Goal: Task Accomplishment & Management: Manage account settings

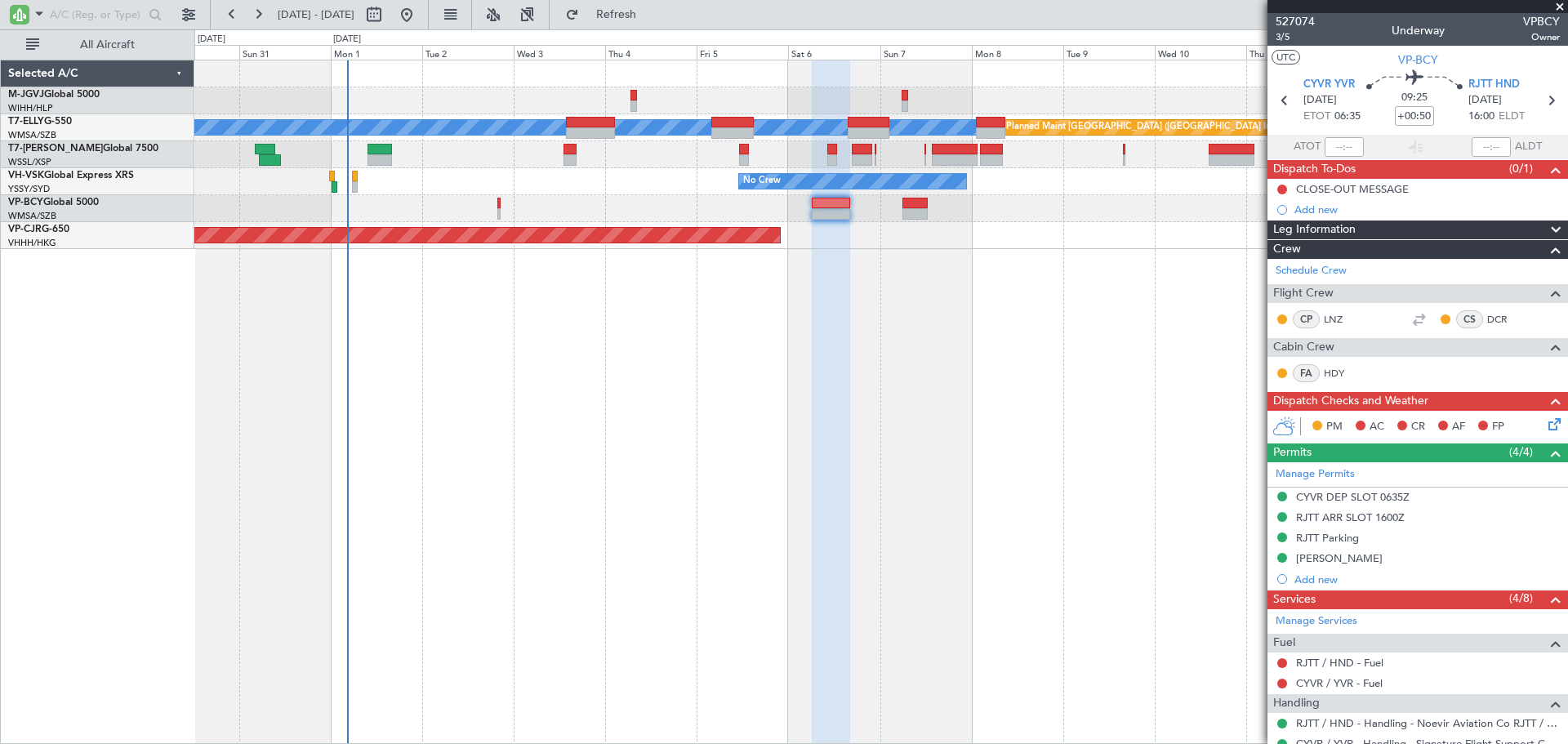
scroll to position [343, 0]
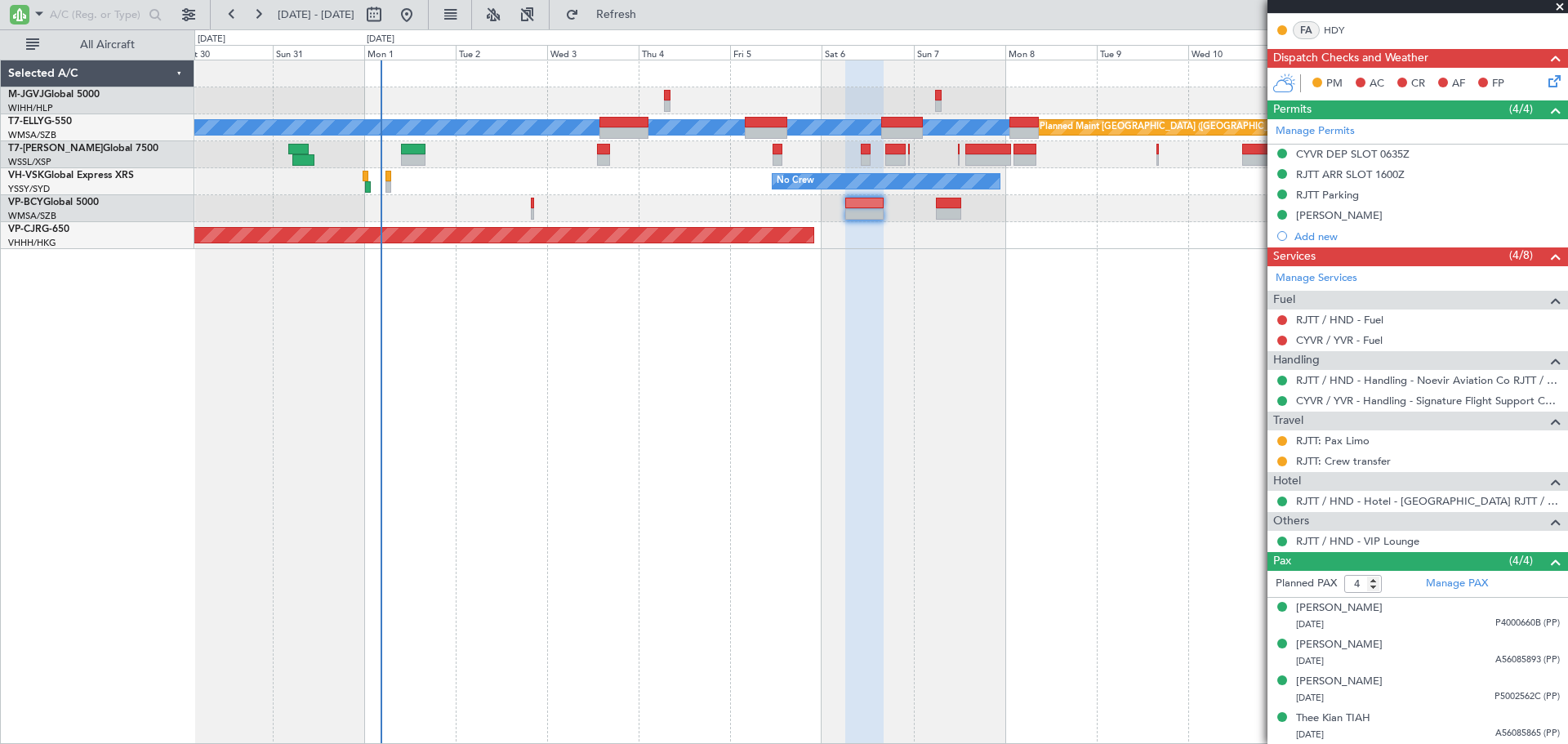
click at [595, 360] on div "Planned Maint [GEOGRAPHIC_DATA] (Halim Intl) [PERSON_NAME] Planned Maint [GEOGR…" at bounding box center [881, 401] width 1374 height 684
click at [990, 315] on div "Planned Maint [GEOGRAPHIC_DATA] (Halim Intl) [PERSON_NAME] Planned Maint [GEOGR…" at bounding box center [881, 401] width 1374 height 684
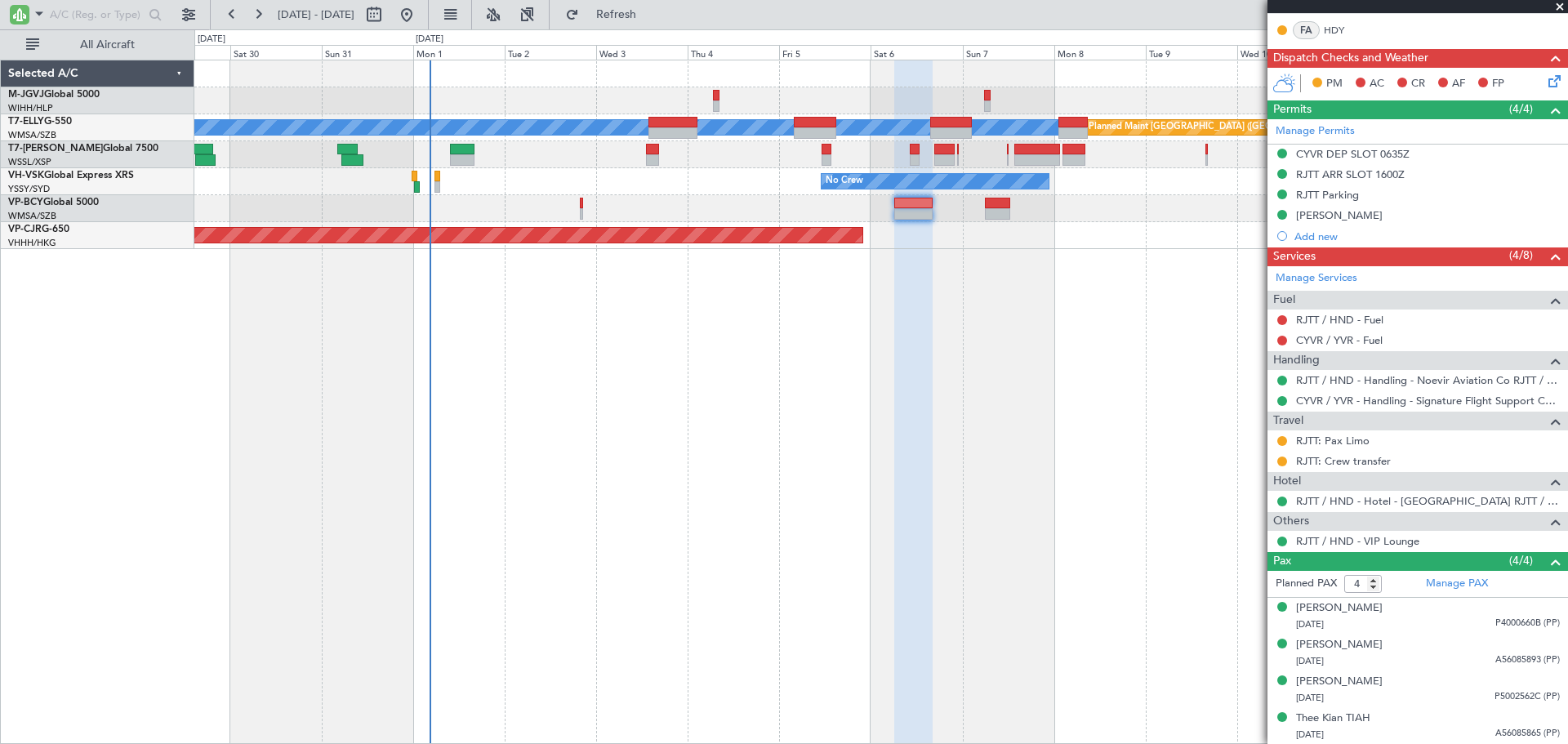
click at [738, 422] on div "Planned Maint [GEOGRAPHIC_DATA] (Halim Intl) [PERSON_NAME] Planned Maint [GEOGR…" at bounding box center [881, 401] width 1374 height 684
click at [1563, 4] on span at bounding box center [1561, 7] width 17 height 15
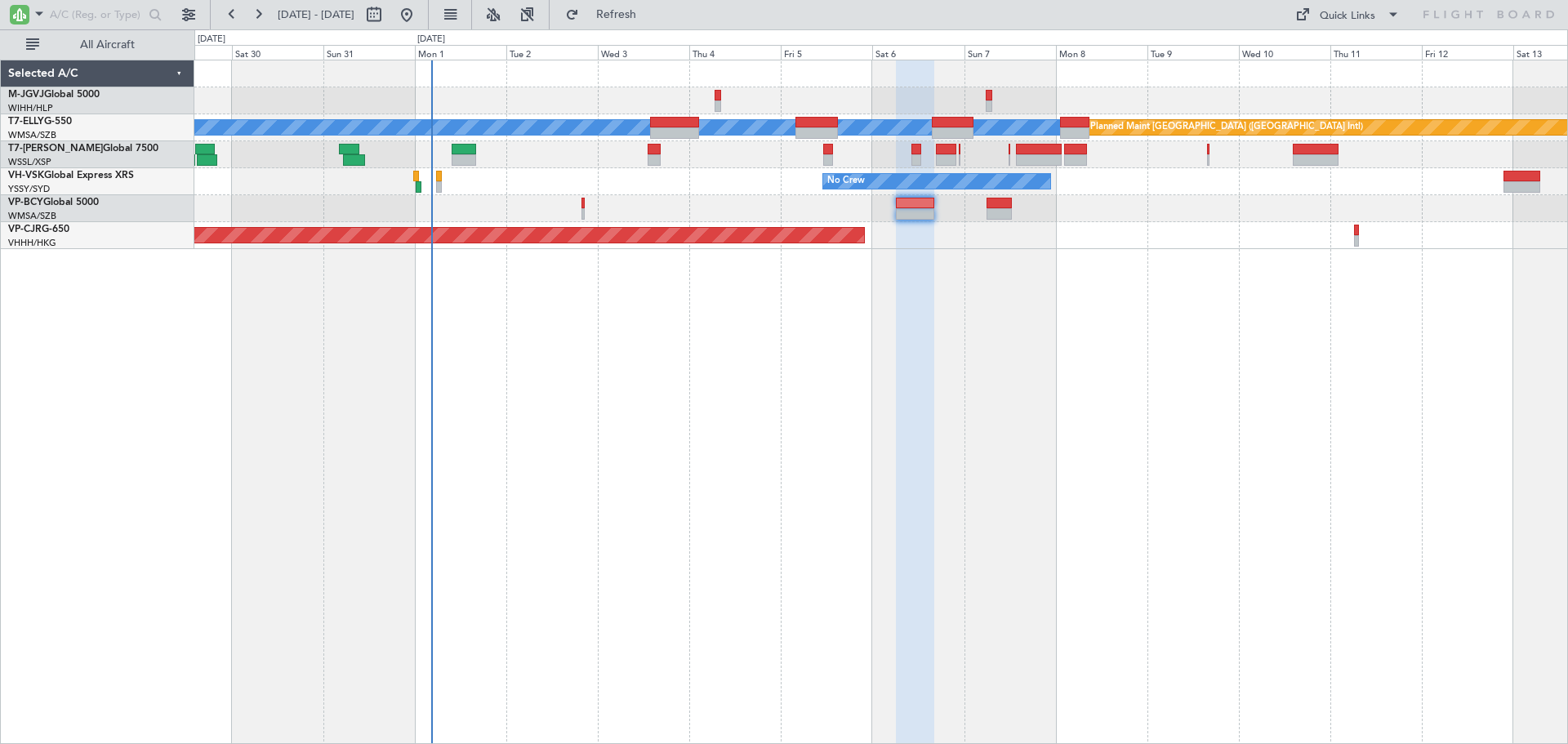
type input "0"
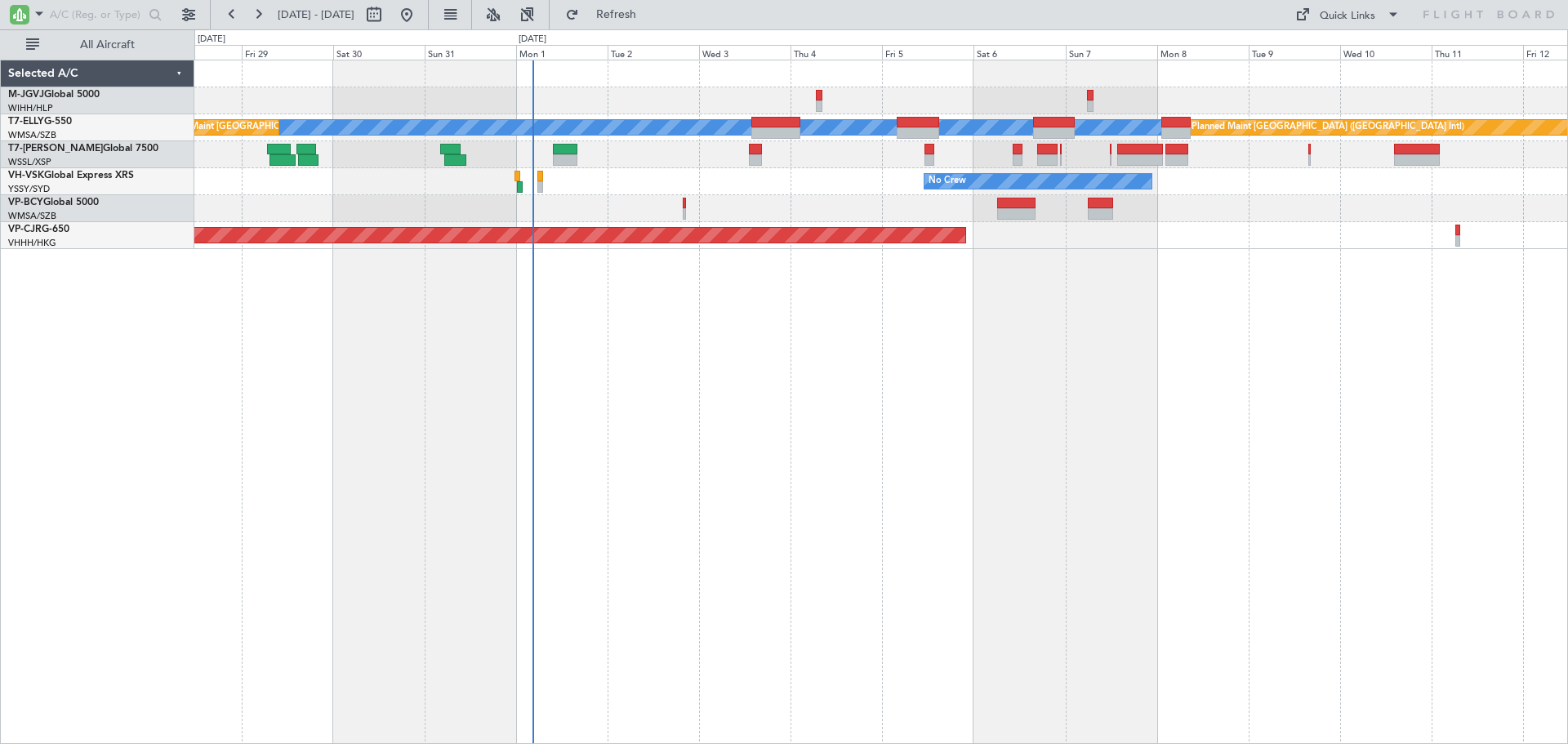
click at [1047, 473] on div "Planned Maint [GEOGRAPHIC_DATA] (Halim Intl) [PERSON_NAME] Planned Maint [GEOGR…" at bounding box center [881, 401] width 1374 height 684
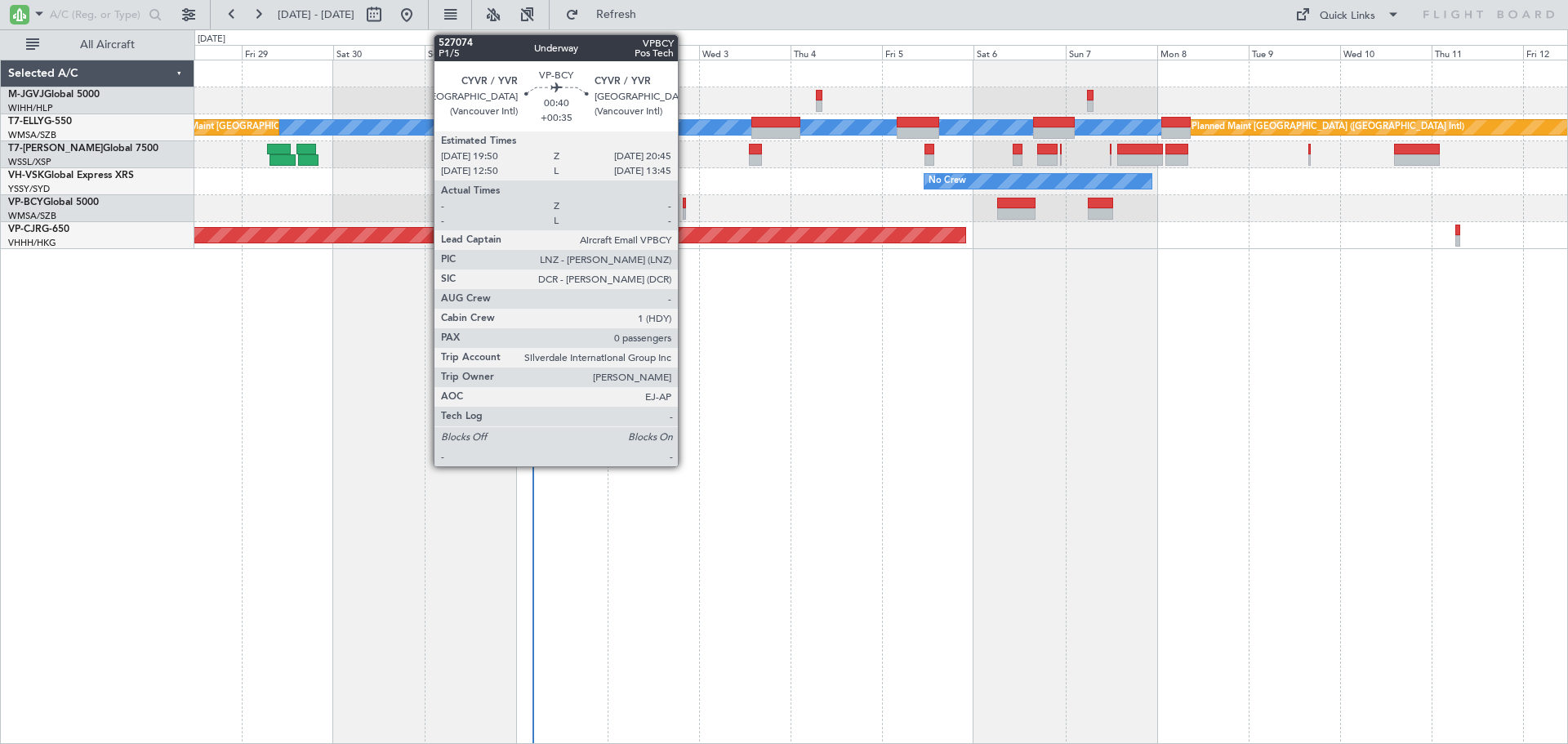
click at [686, 208] on div at bounding box center [685, 203] width 4 height 11
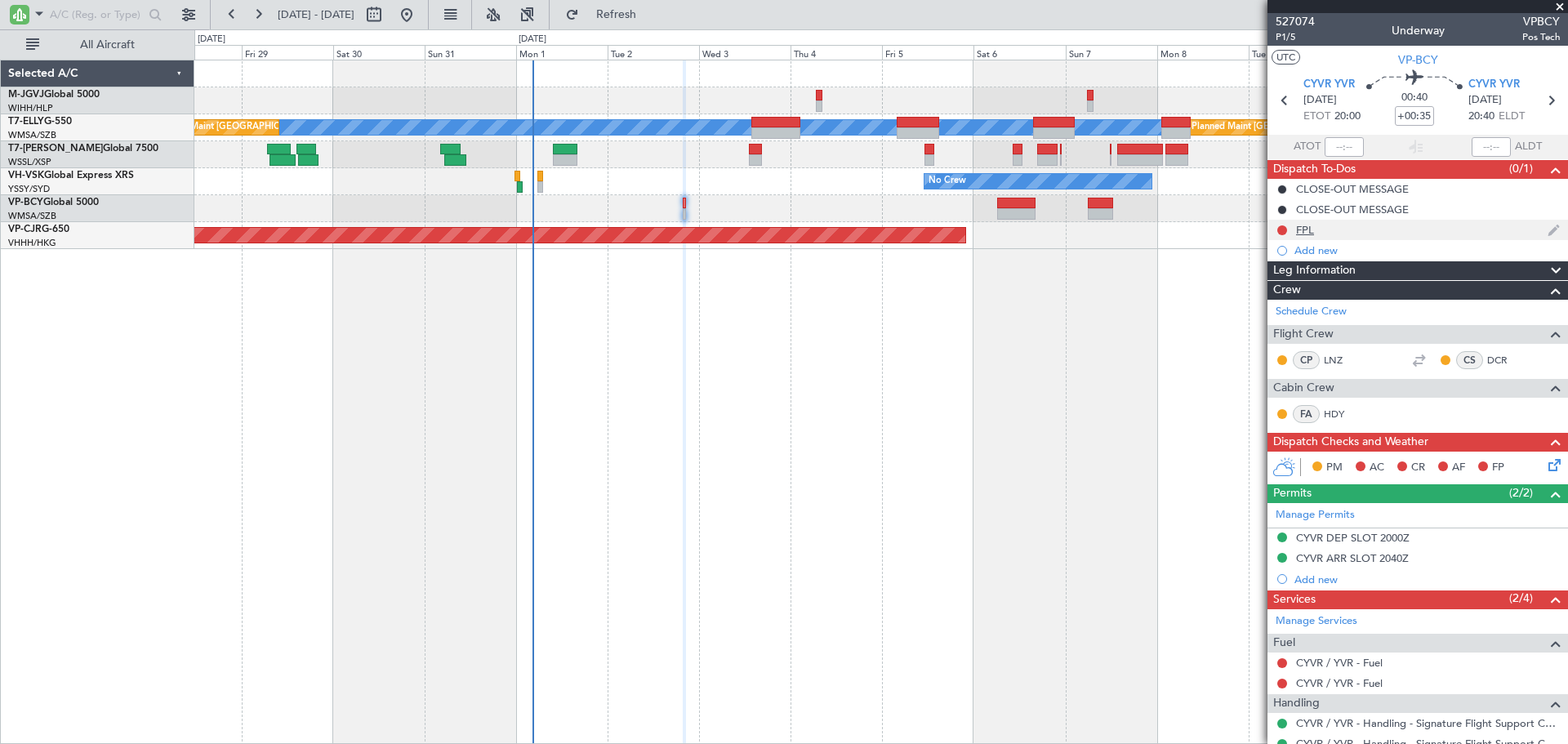
click at [1309, 232] on div "FPL" at bounding box center [1305, 230] width 18 height 14
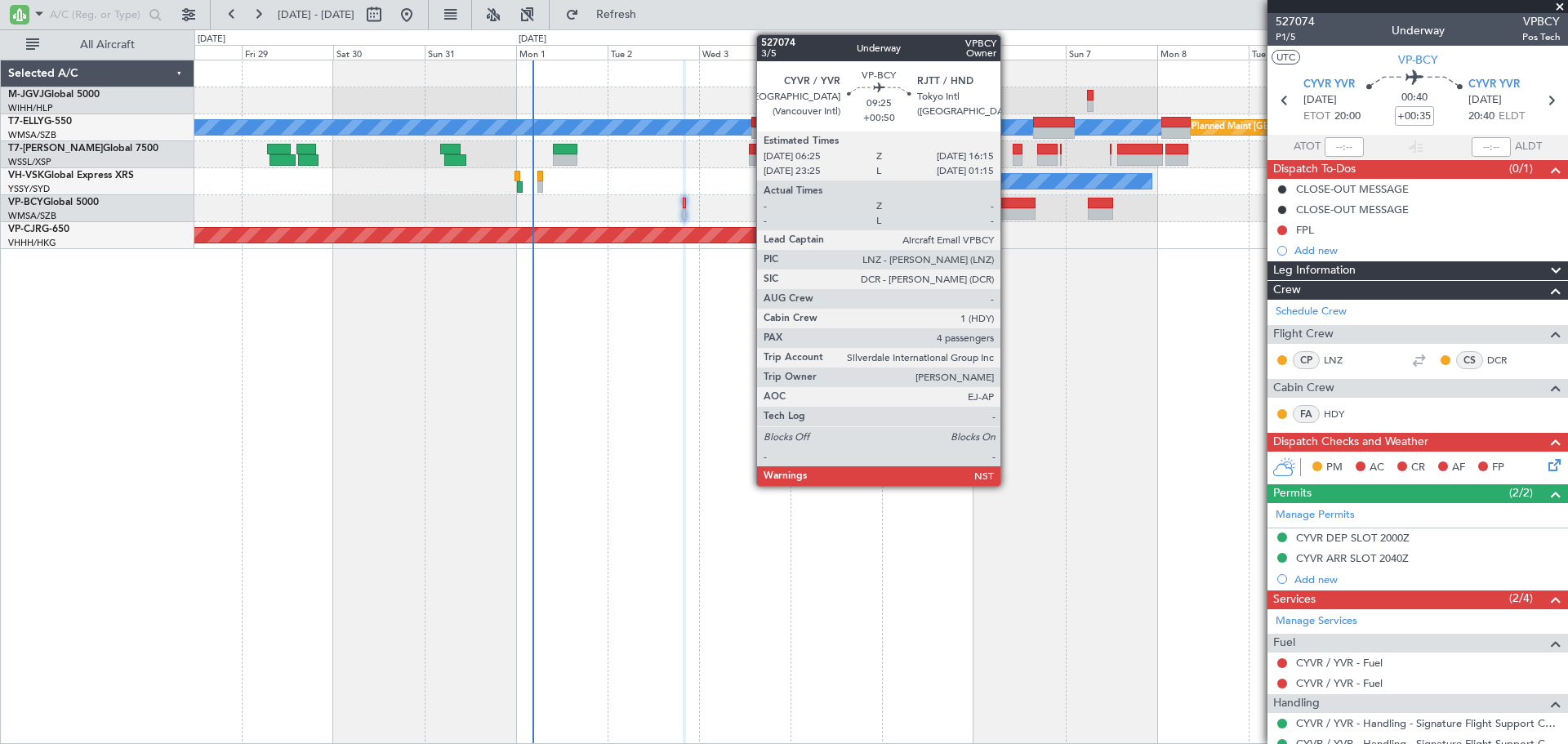
click at [1008, 208] on div at bounding box center [1016, 203] width 38 height 11
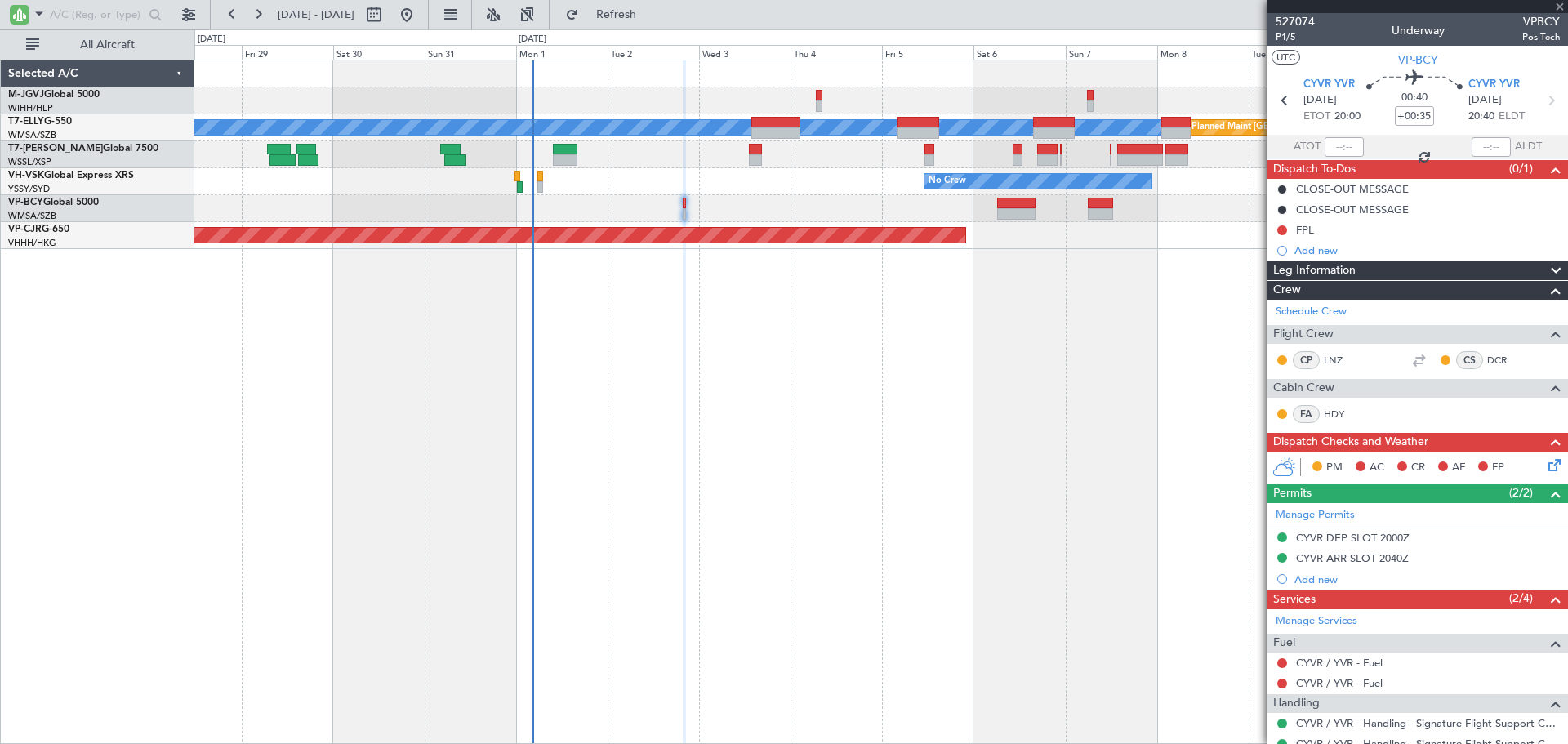
type input "+00:50"
type input "4"
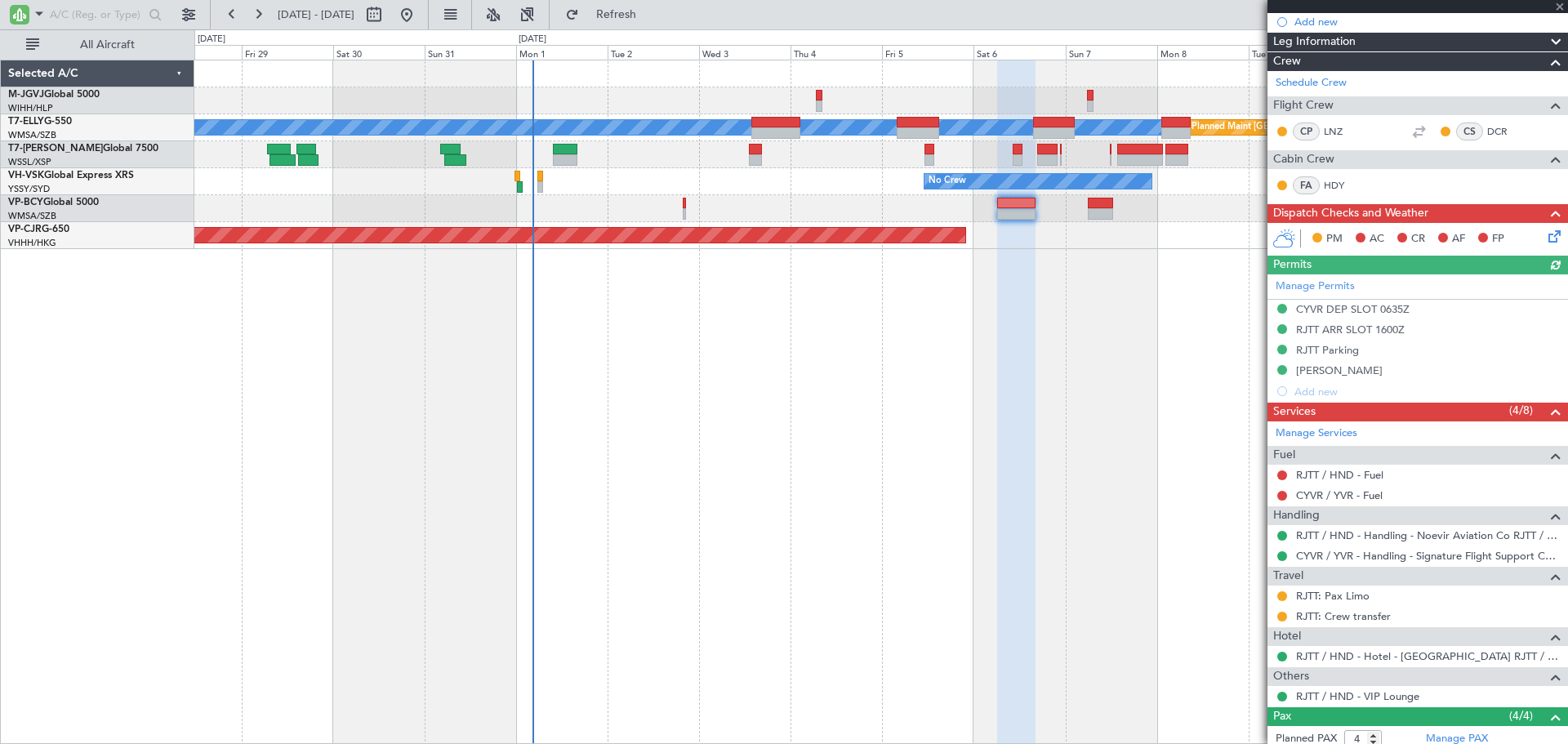
scroll to position [272, 0]
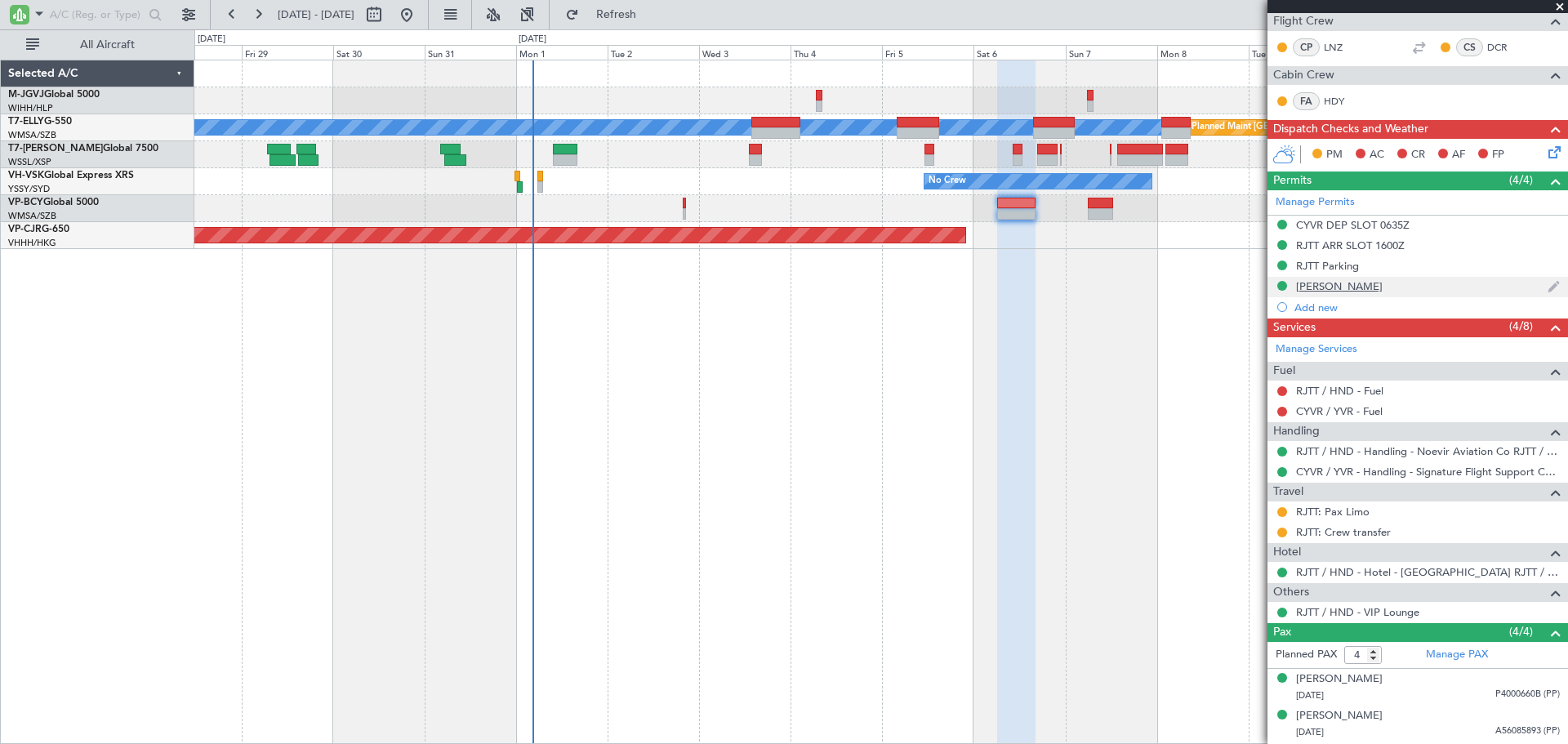
click at [1337, 286] on div "[PERSON_NAME]" at bounding box center [1339, 286] width 86 height 14
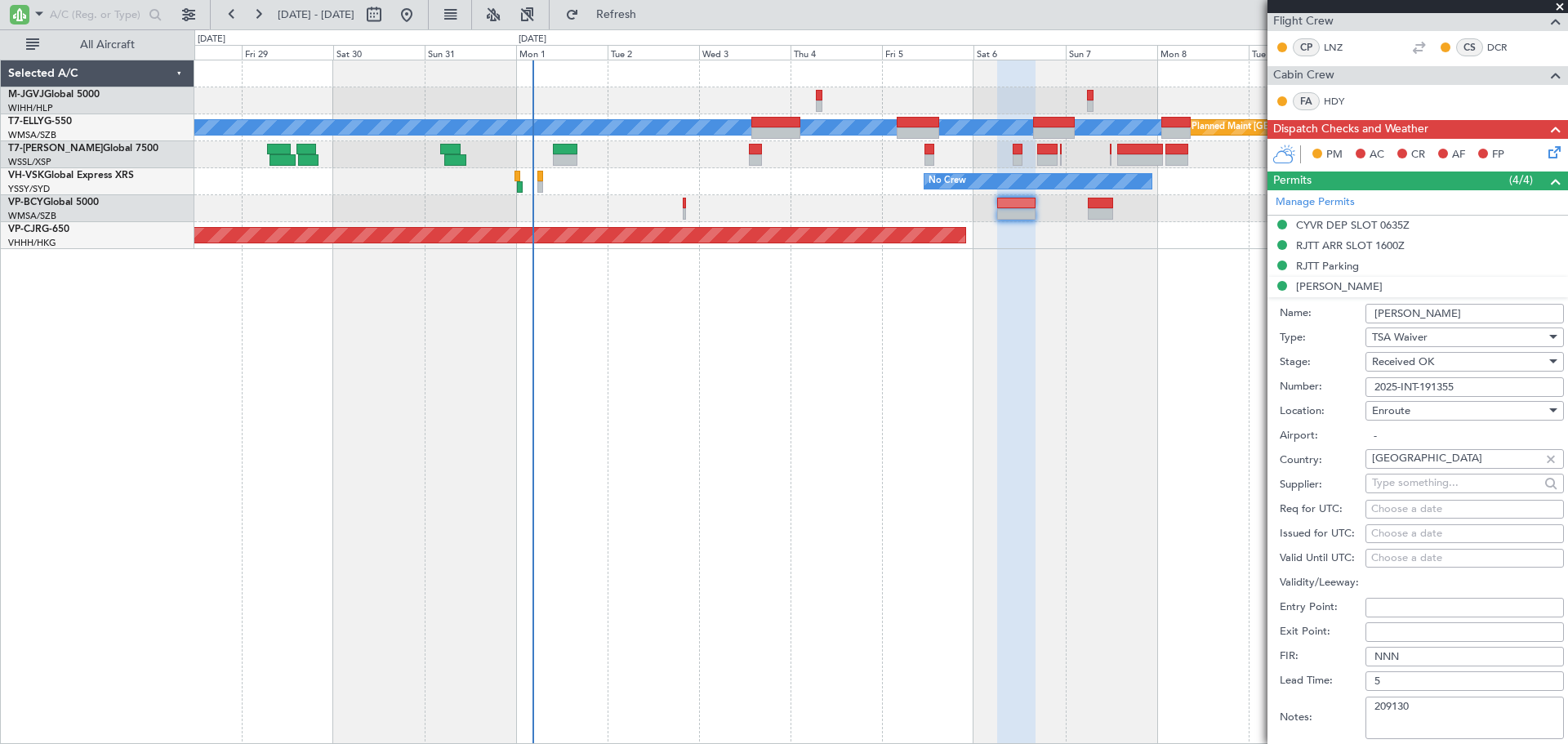
scroll to position [545, 0]
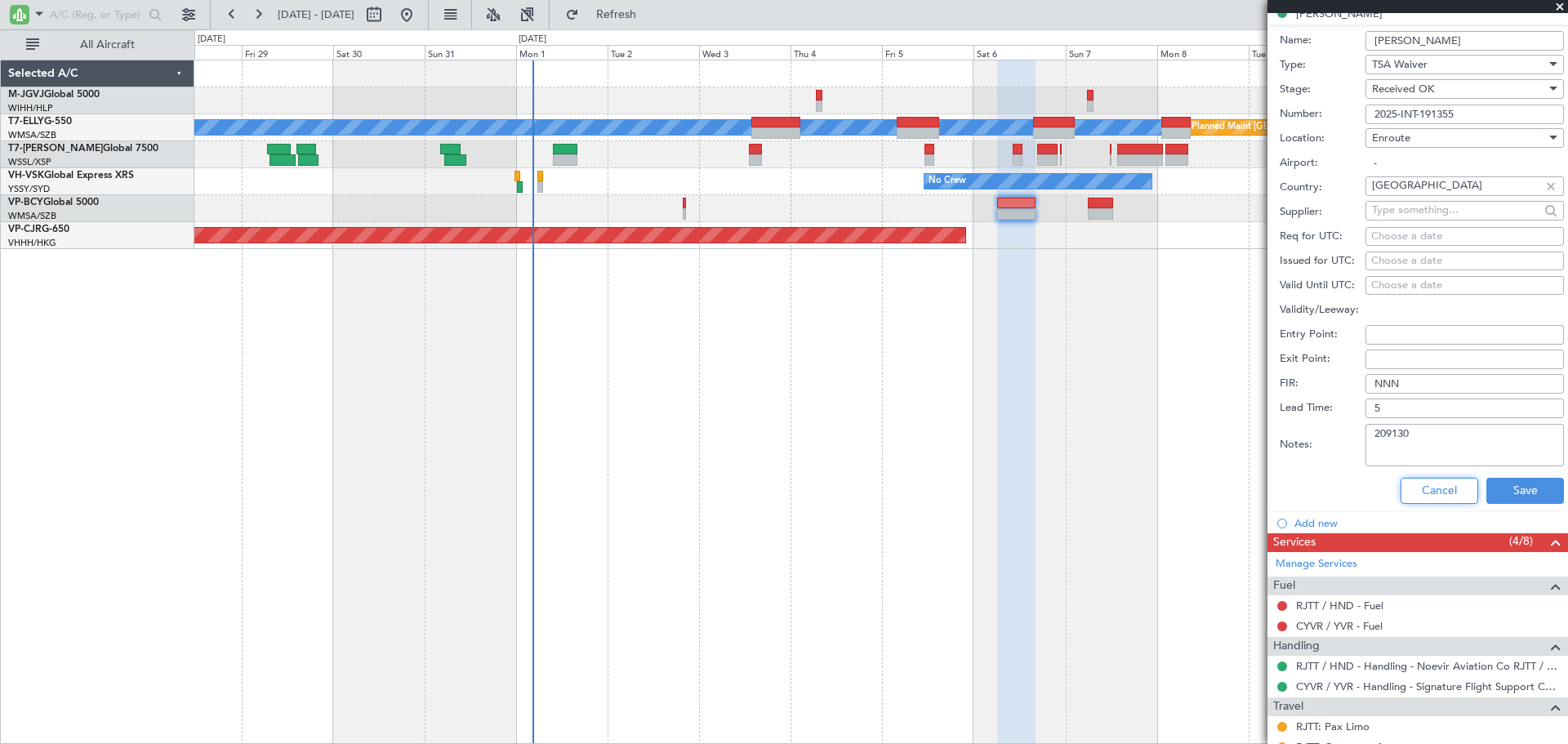
click at [1411, 479] on button "Cancel" at bounding box center [1439, 490] width 77 height 26
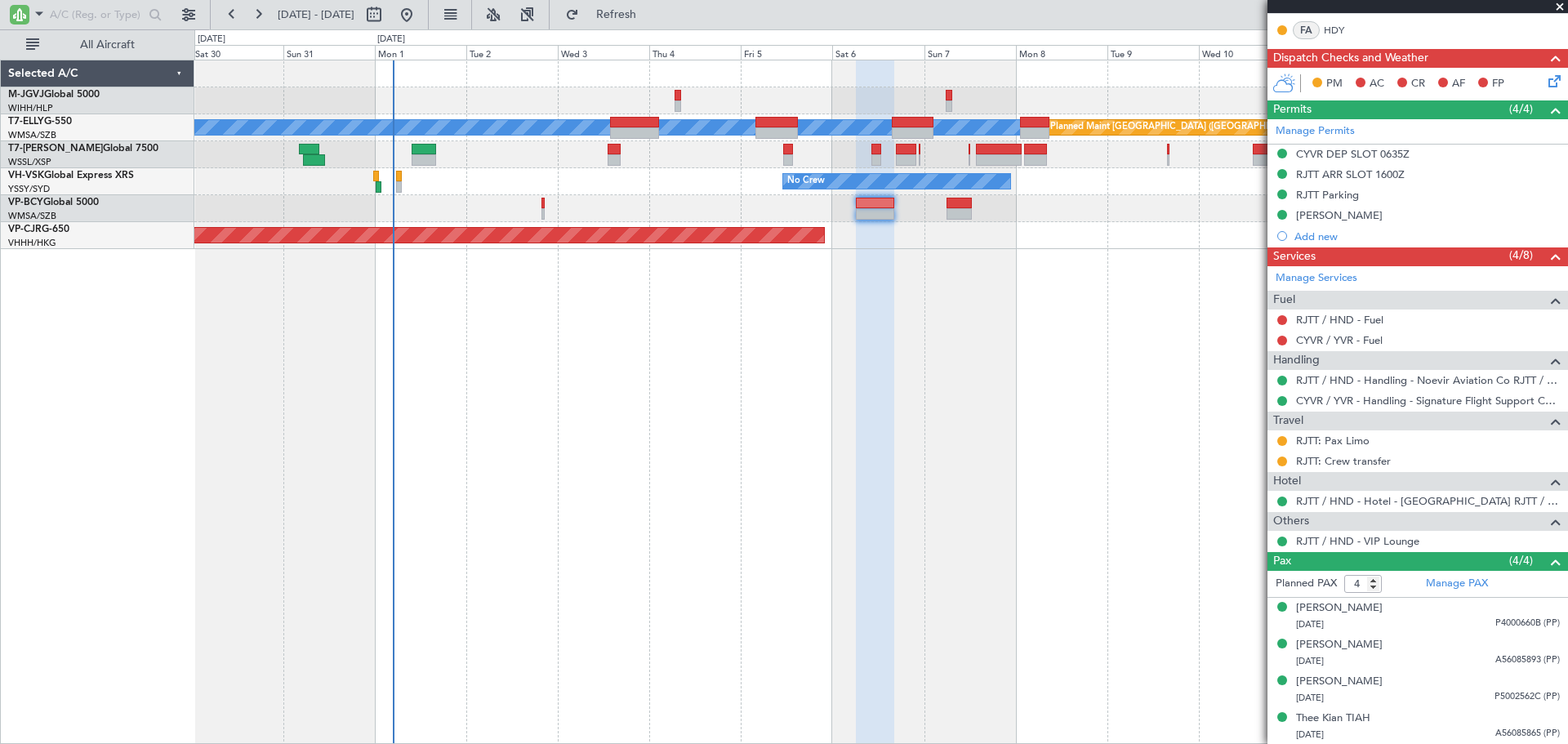
click at [834, 423] on div "Planned Maint [GEOGRAPHIC_DATA] (Halim Intl) [PERSON_NAME] Planned Maint [GEOGR…" at bounding box center [881, 401] width 1374 height 684
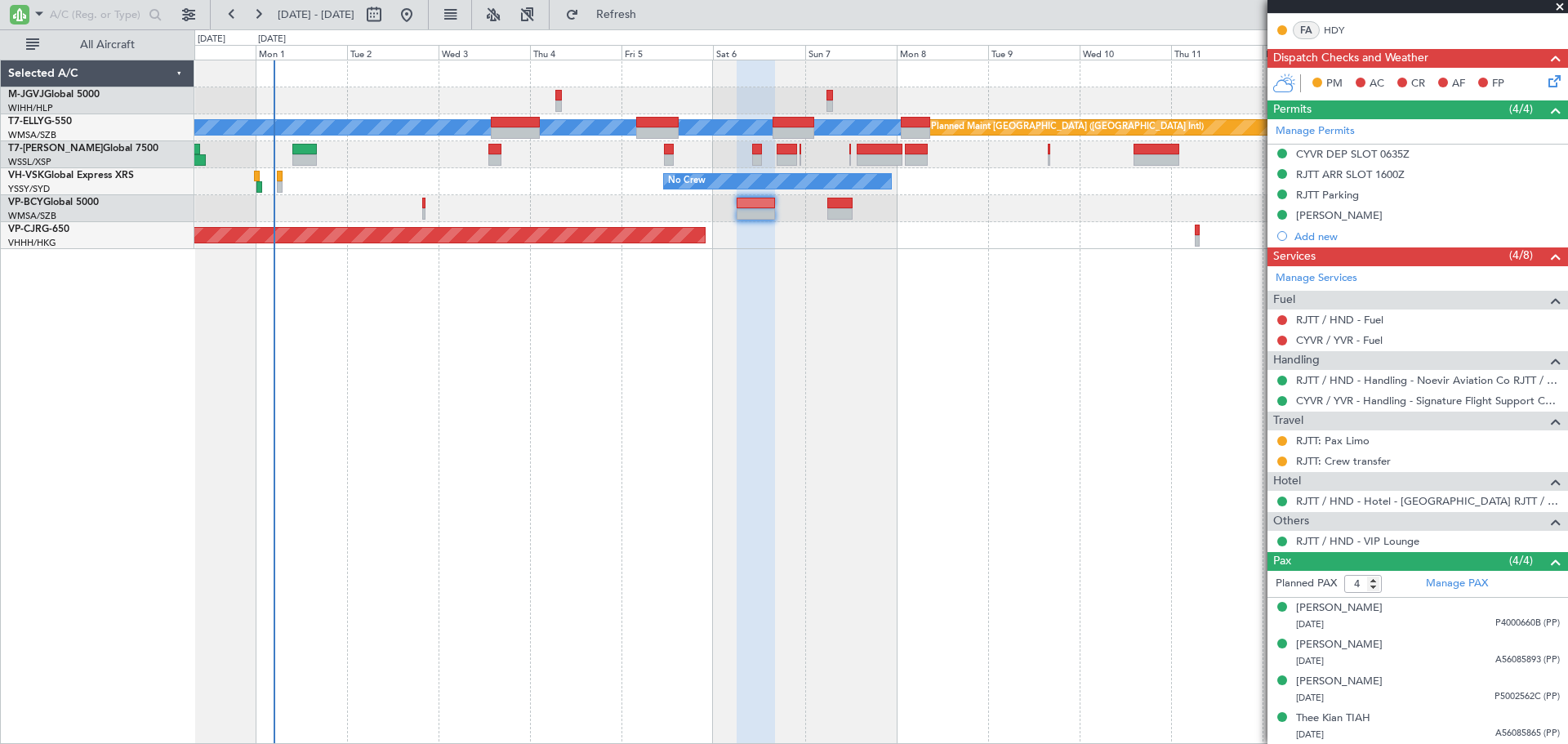
click at [871, 201] on div "[PERSON_NAME] Planned Maint [GEOGRAPHIC_DATA] ([GEOGRAPHIC_DATA]) Planned Maint…" at bounding box center [881, 154] width 1373 height 188
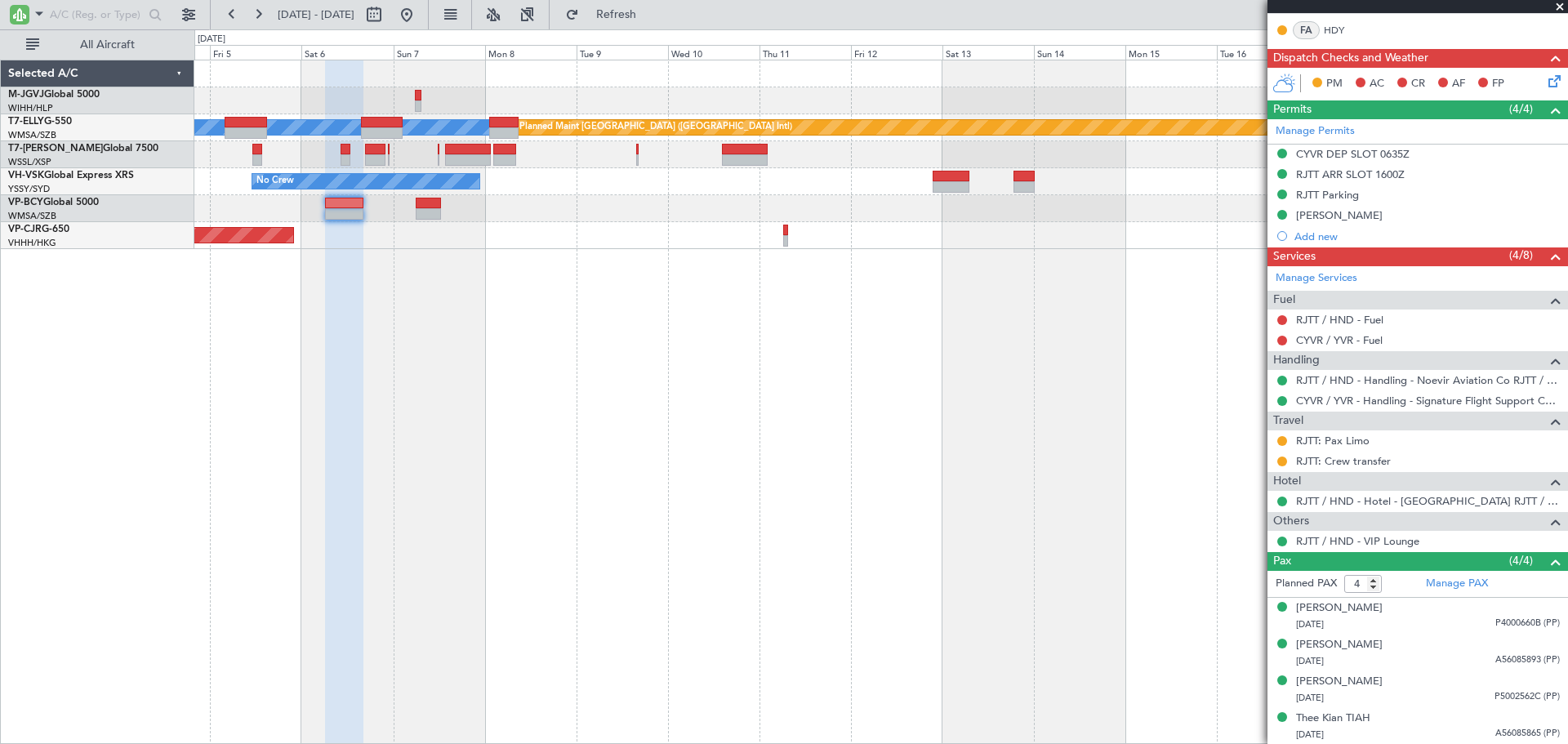
click at [797, 207] on div "[PERSON_NAME] Planned Maint [GEOGRAPHIC_DATA] ([GEOGRAPHIC_DATA]) No Crew Plann…" at bounding box center [881, 154] width 1373 height 188
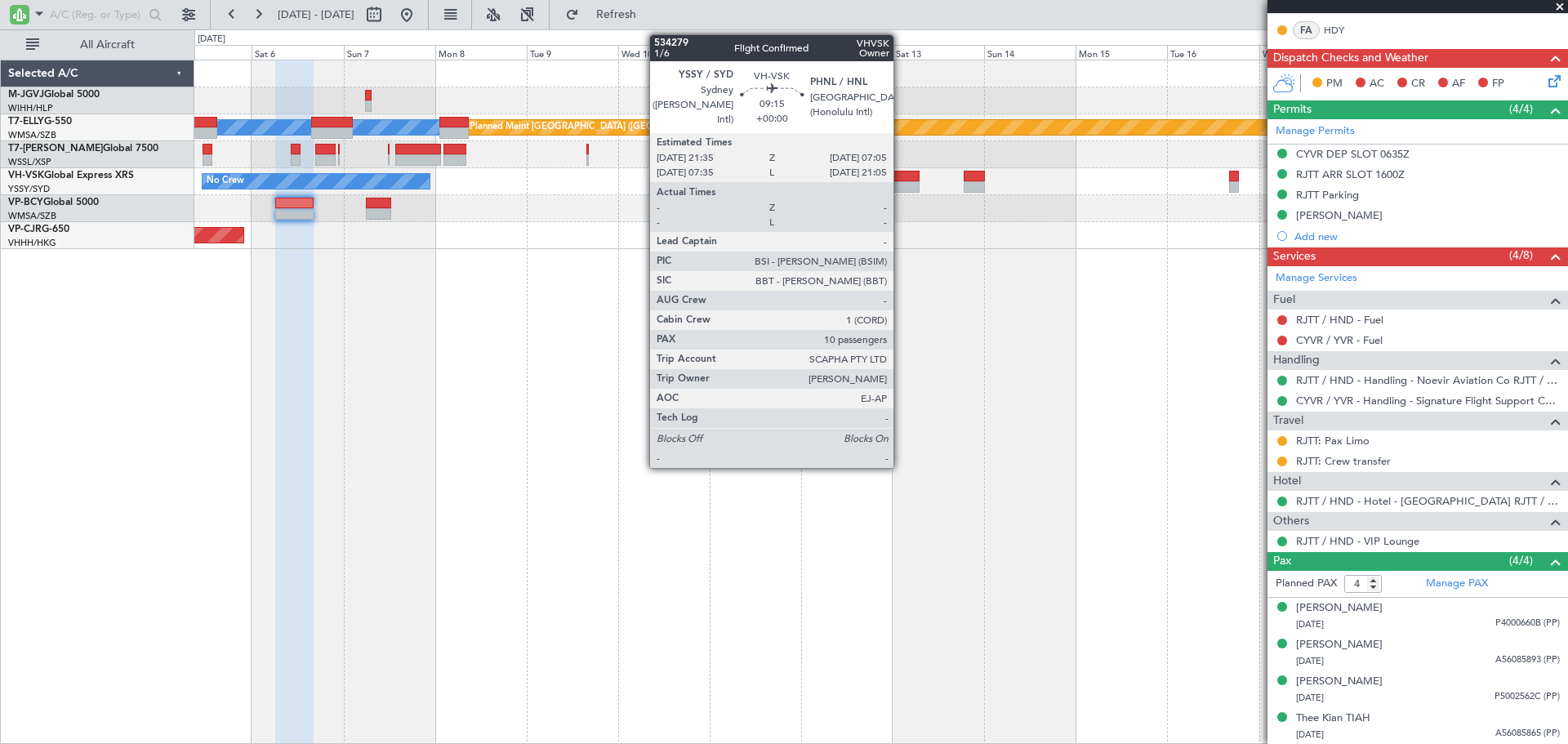
click at [901, 178] on div at bounding box center [902, 176] width 37 height 11
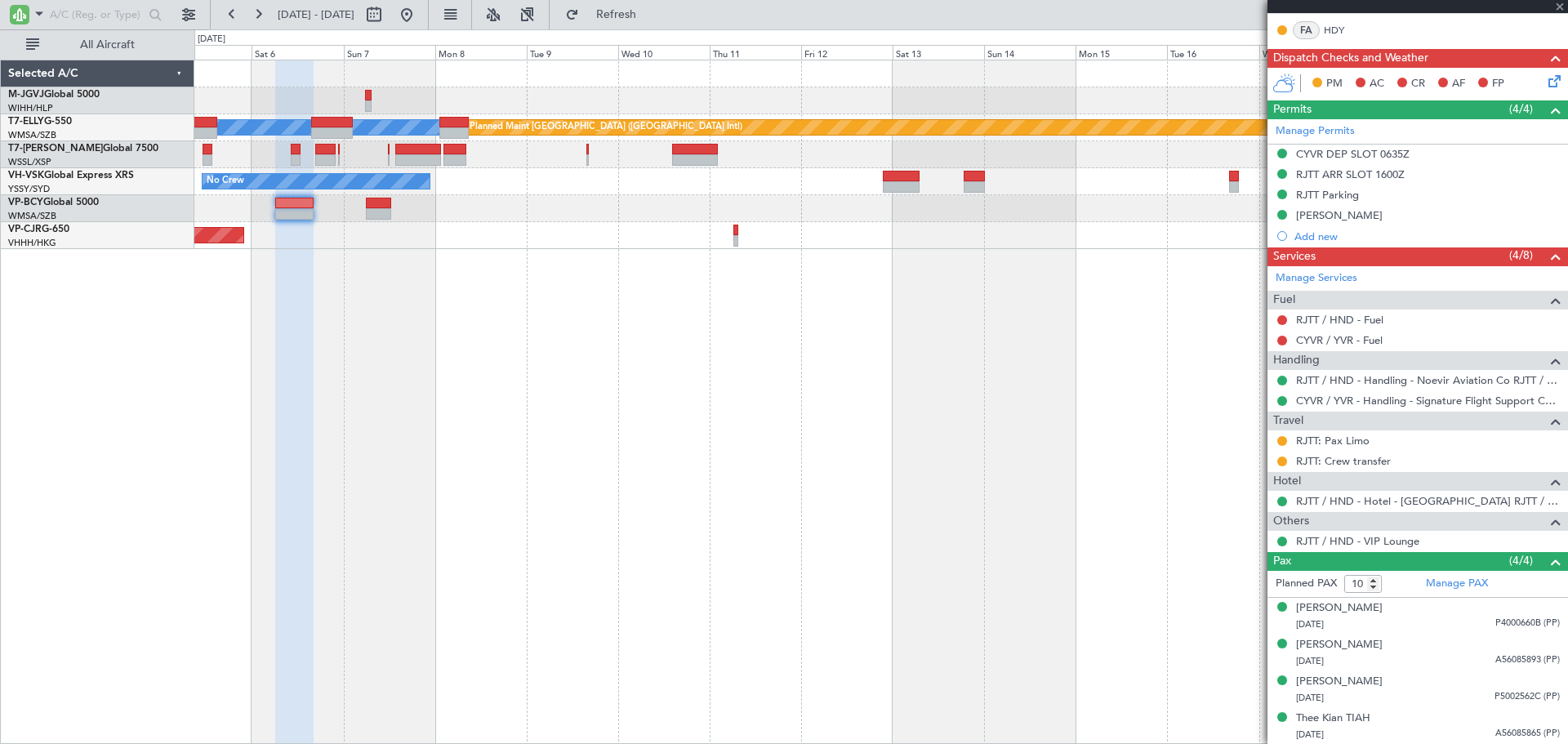
scroll to position [0, 0]
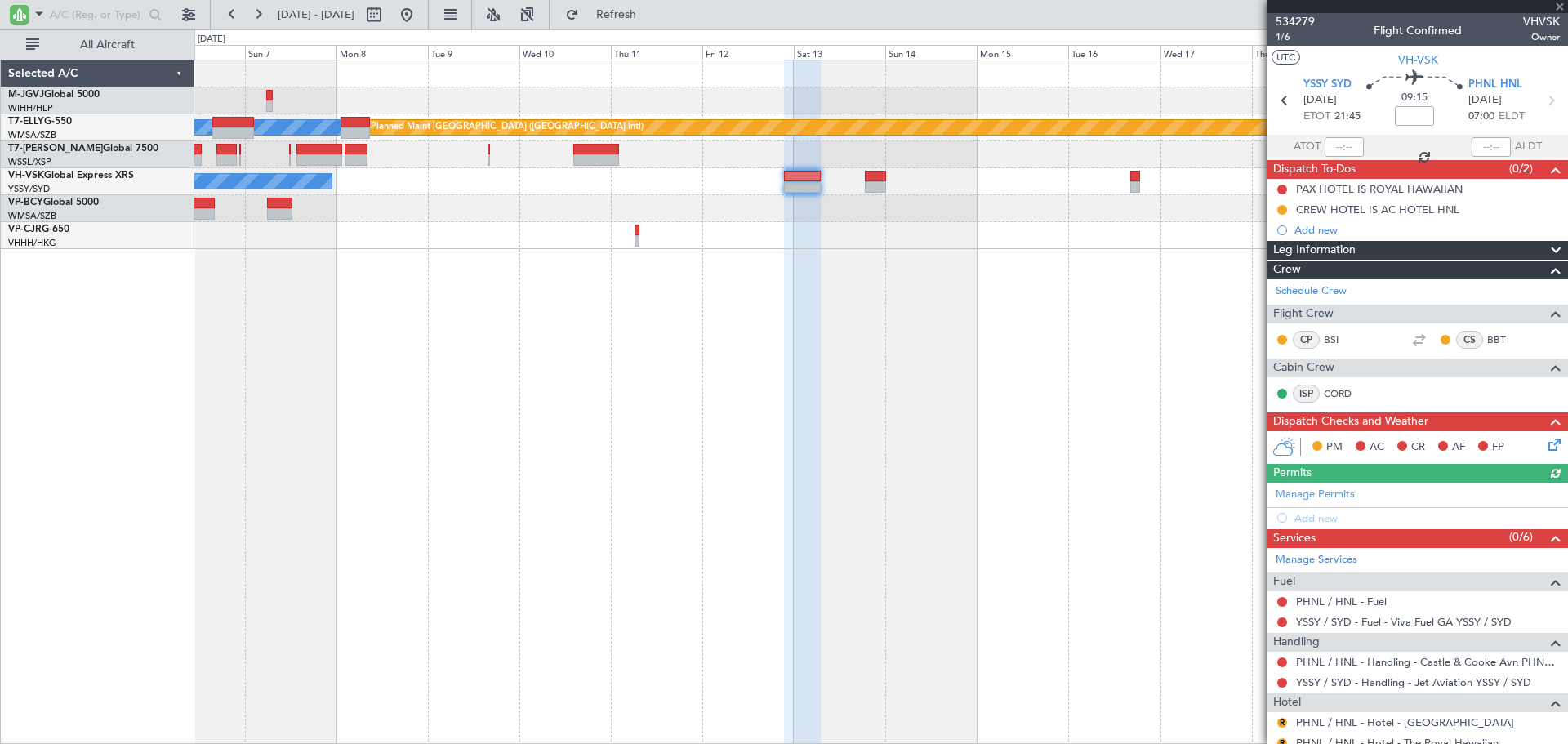
click at [971, 280] on div "[PERSON_NAME] Planned Maint [GEOGRAPHIC_DATA] ([GEOGRAPHIC_DATA]) No Crew Plann…" at bounding box center [881, 401] width 1374 height 684
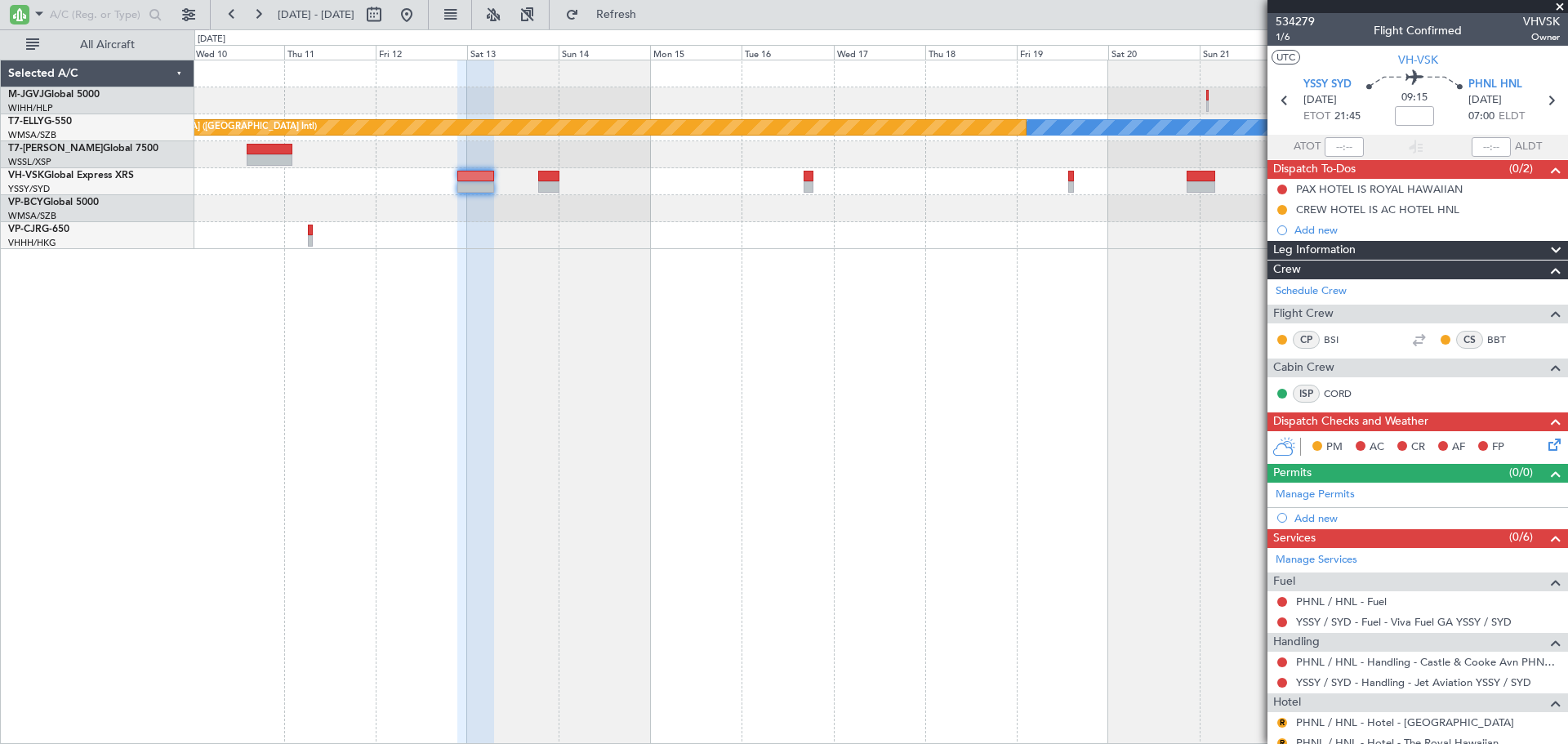
click at [801, 308] on div "[PERSON_NAME] Planned Maint [GEOGRAPHIC_DATA] ([GEOGRAPHIC_DATA]) No Crew" at bounding box center [881, 401] width 1374 height 684
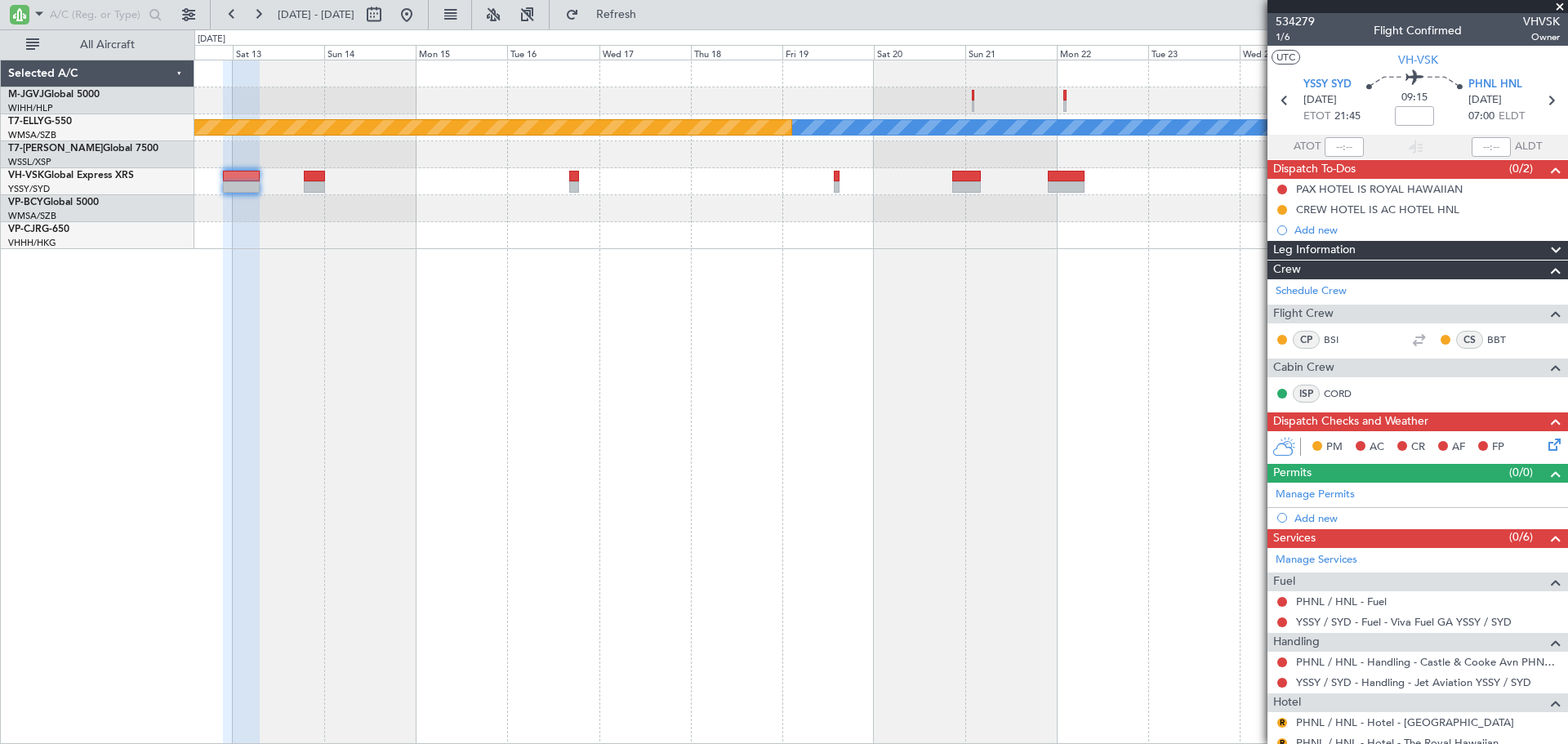
click at [912, 268] on div "[PERSON_NAME] Planned Maint [GEOGRAPHIC_DATA] ([GEOGRAPHIC_DATA])" at bounding box center [881, 401] width 1374 height 684
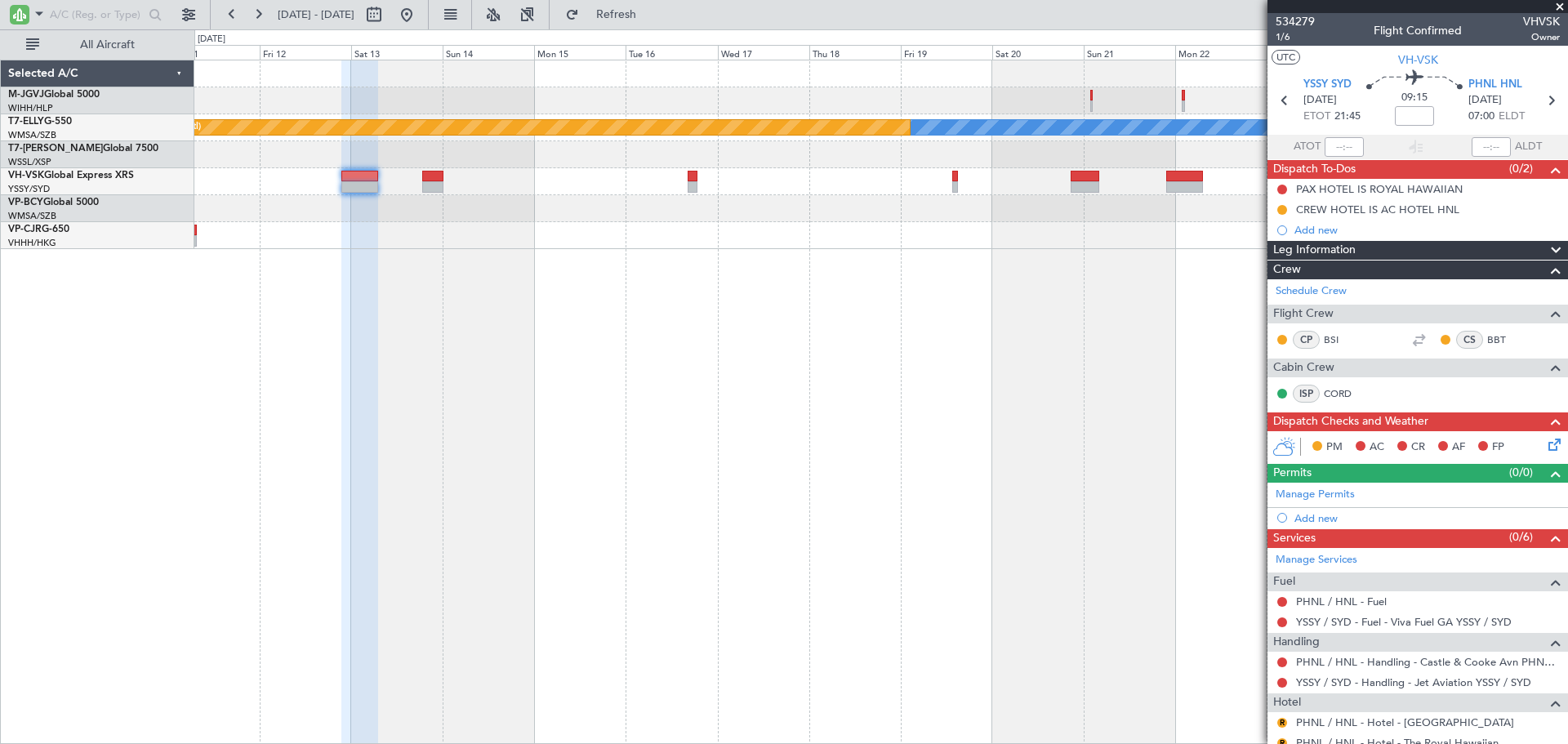
click at [905, 322] on div "[PERSON_NAME] Planned Maint [GEOGRAPHIC_DATA] ([GEOGRAPHIC_DATA]) No Crew" at bounding box center [881, 401] width 1374 height 684
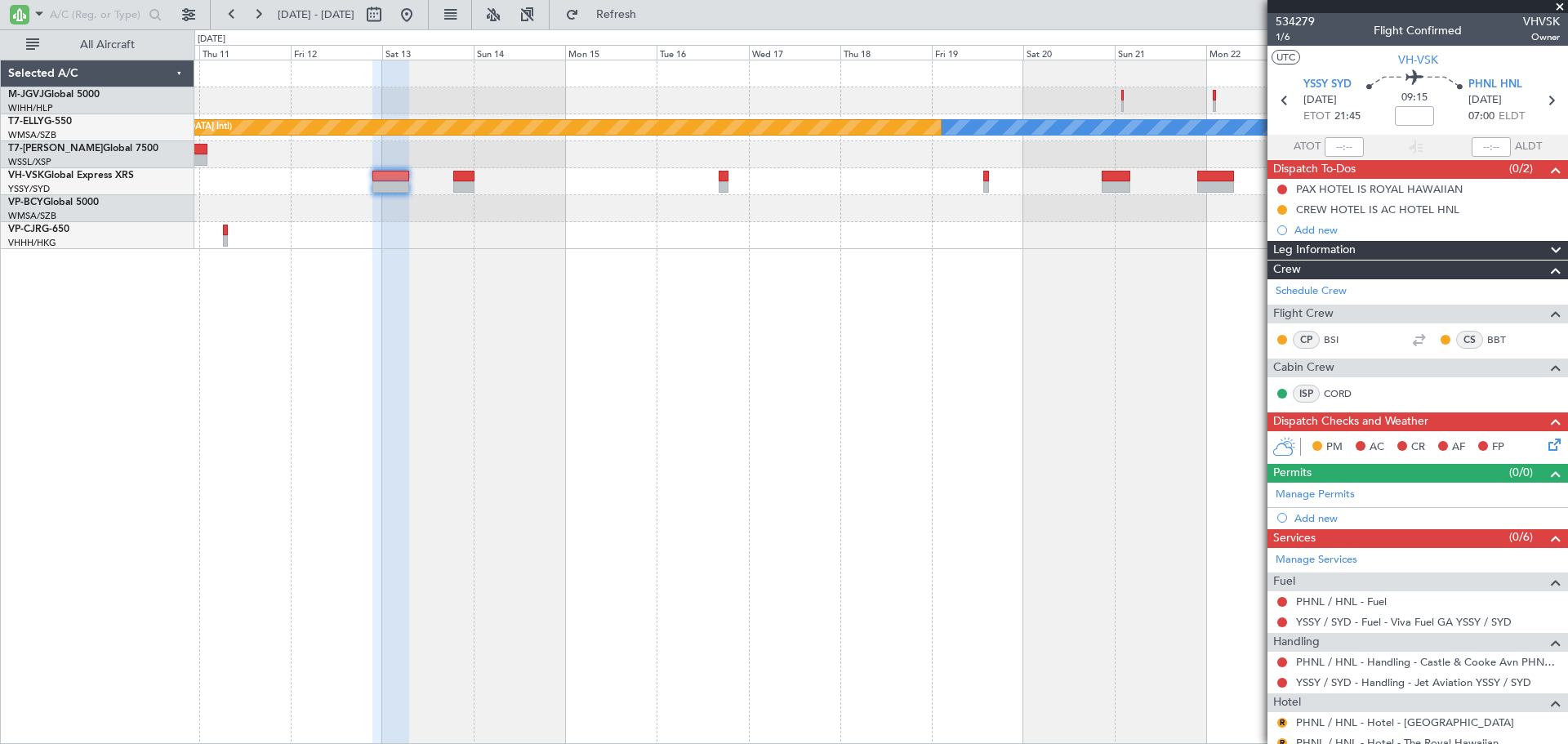
click at [437, 338] on div "[PERSON_NAME] Planned Maint [GEOGRAPHIC_DATA] ([GEOGRAPHIC_DATA]) No Crew" at bounding box center [881, 401] width 1374 height 684
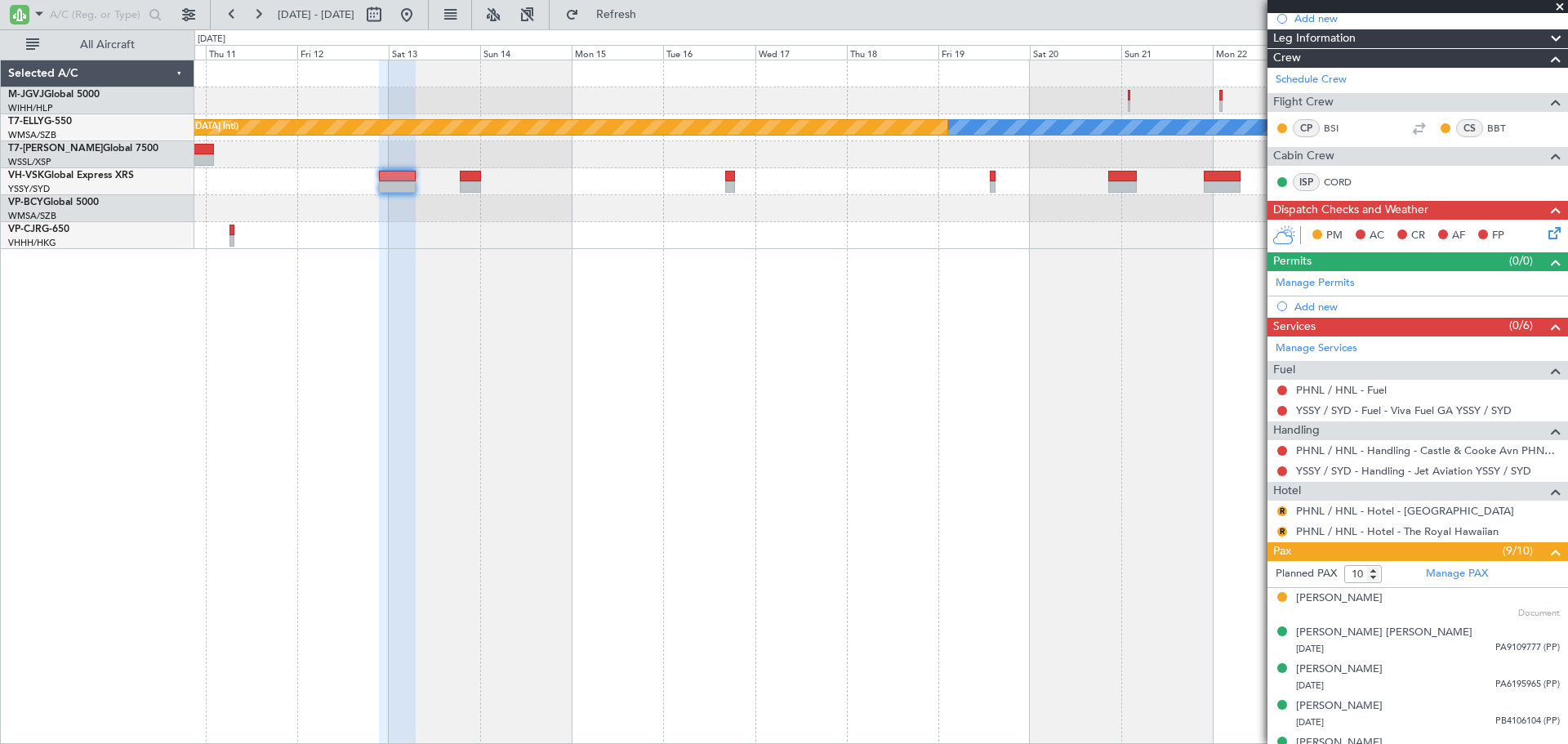
scroll to position [272, 0]
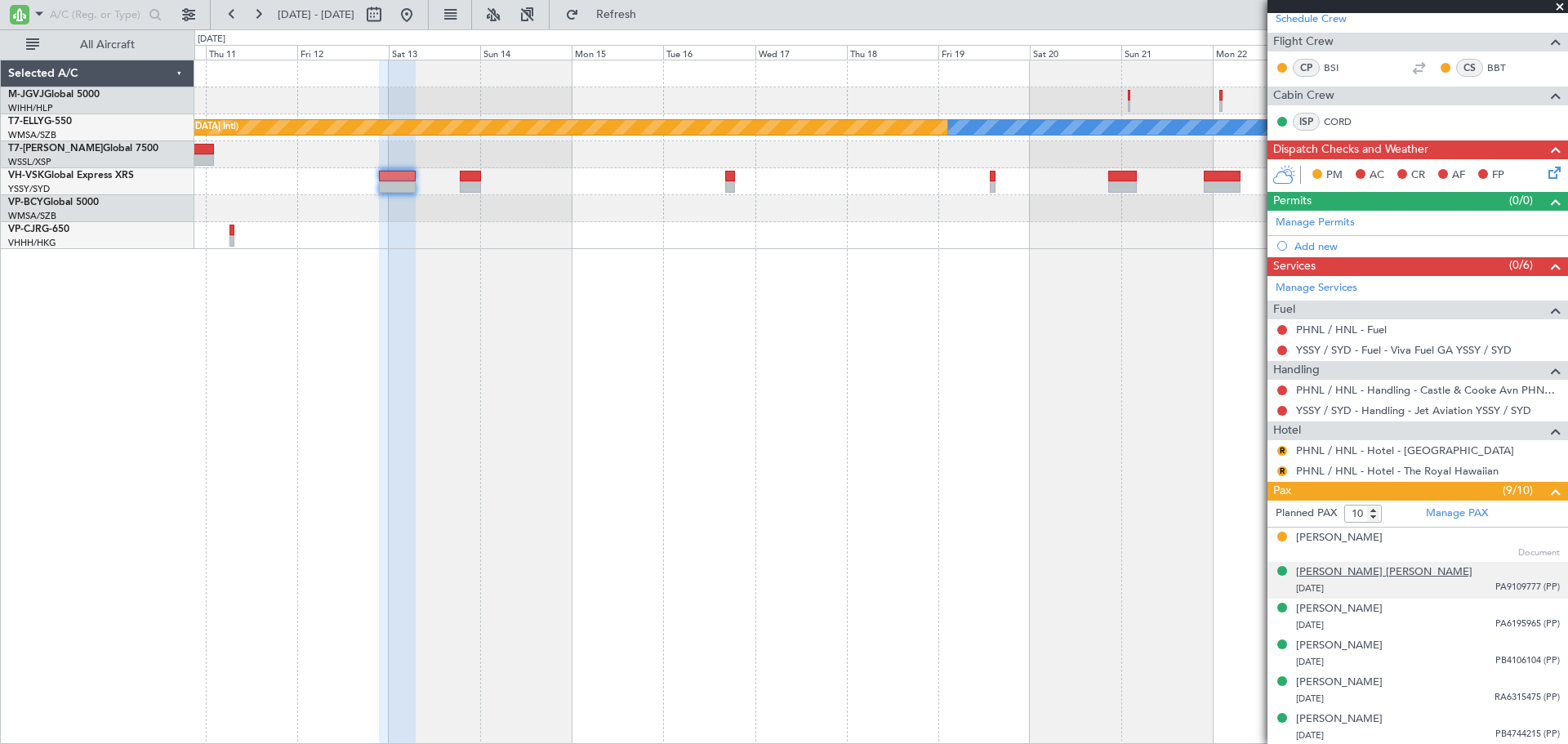
click at [1364, 572] on div "[PERSON_NAME] [PERSON_NAME]" at bounding box center [1384, 572] width 176 height 17
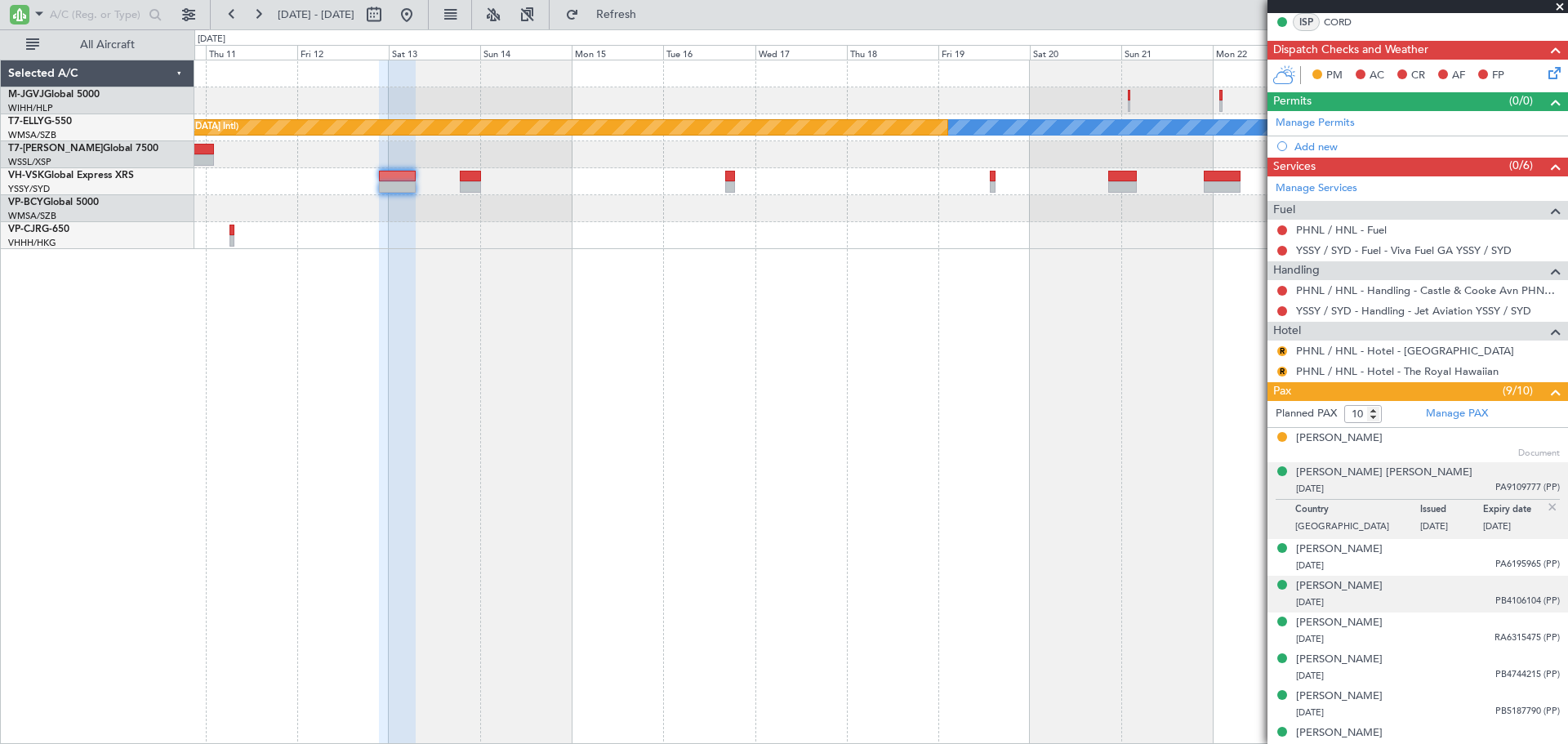
scroll to position [408, 0]
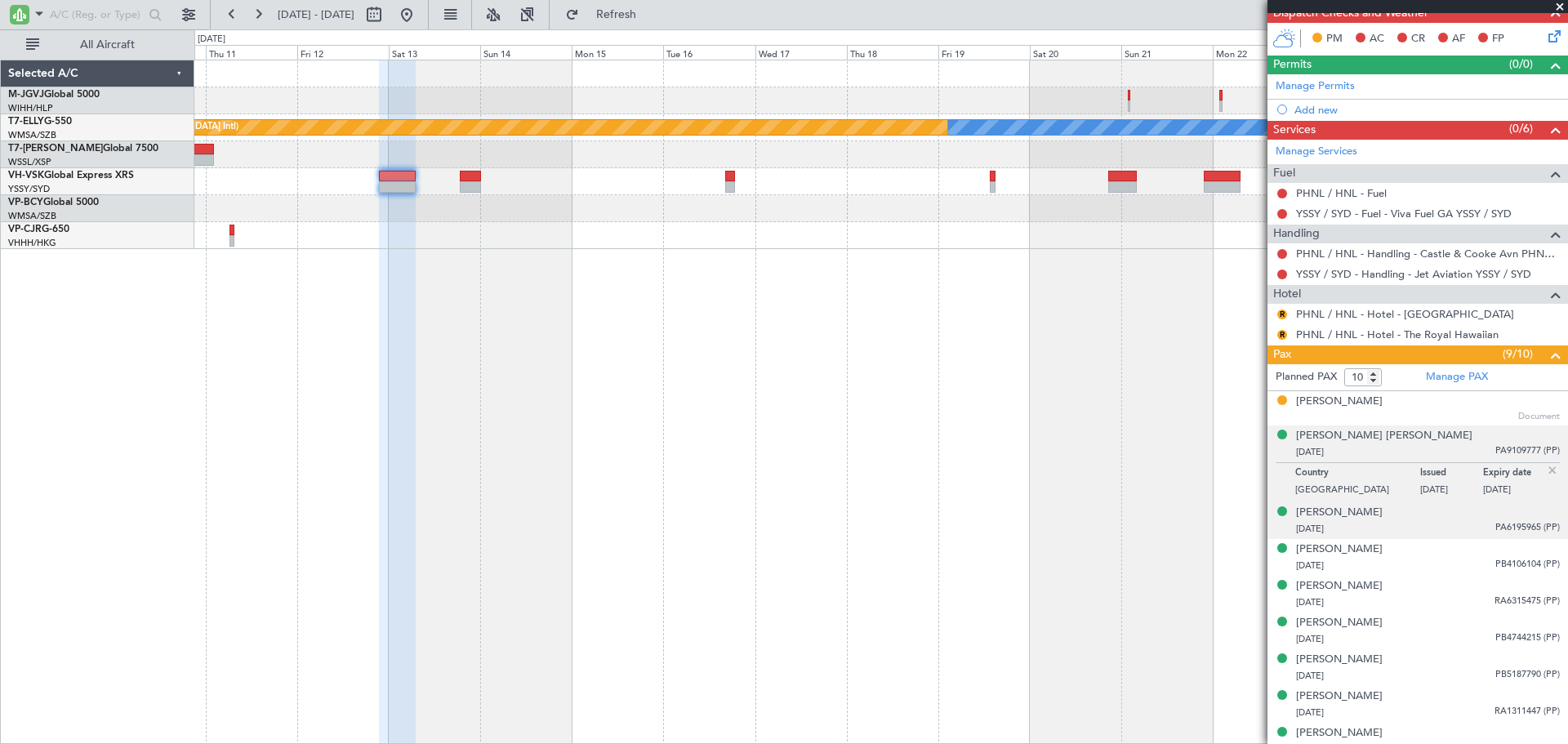
click at [1392, 521] on div "12/11/1968 PA6195965 (PP)" at bounding box center [1427, 529] width 264 height 17
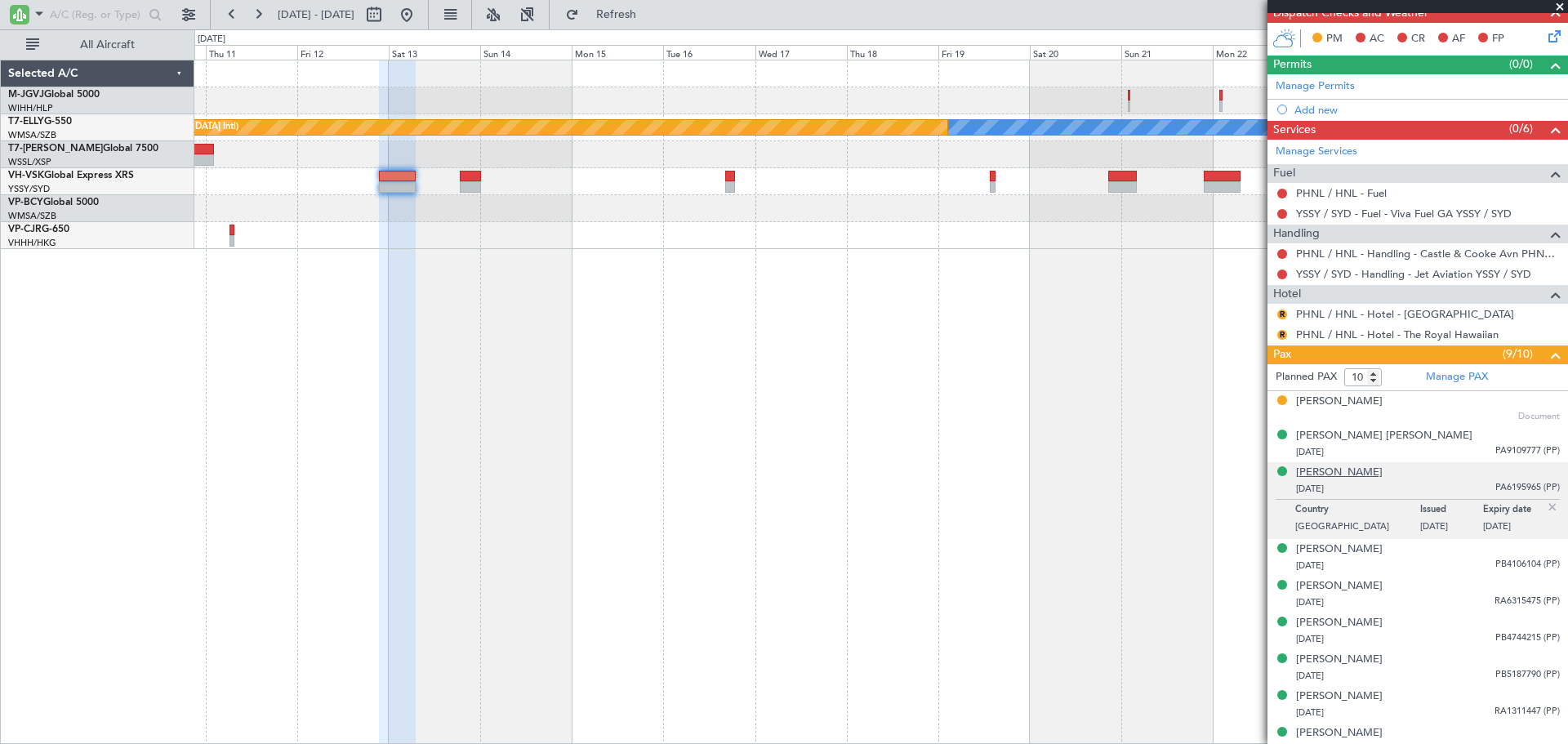
click at [1346, 472] on div "[PERSON_NAME]" at bounding box center [1339, 473] width 86 height 17
click at [1424, 554] on div "John Gary HONAN 01/04/1972 PB4106104 (PP)" at bounding box center [1427, 557] width 264 height 32
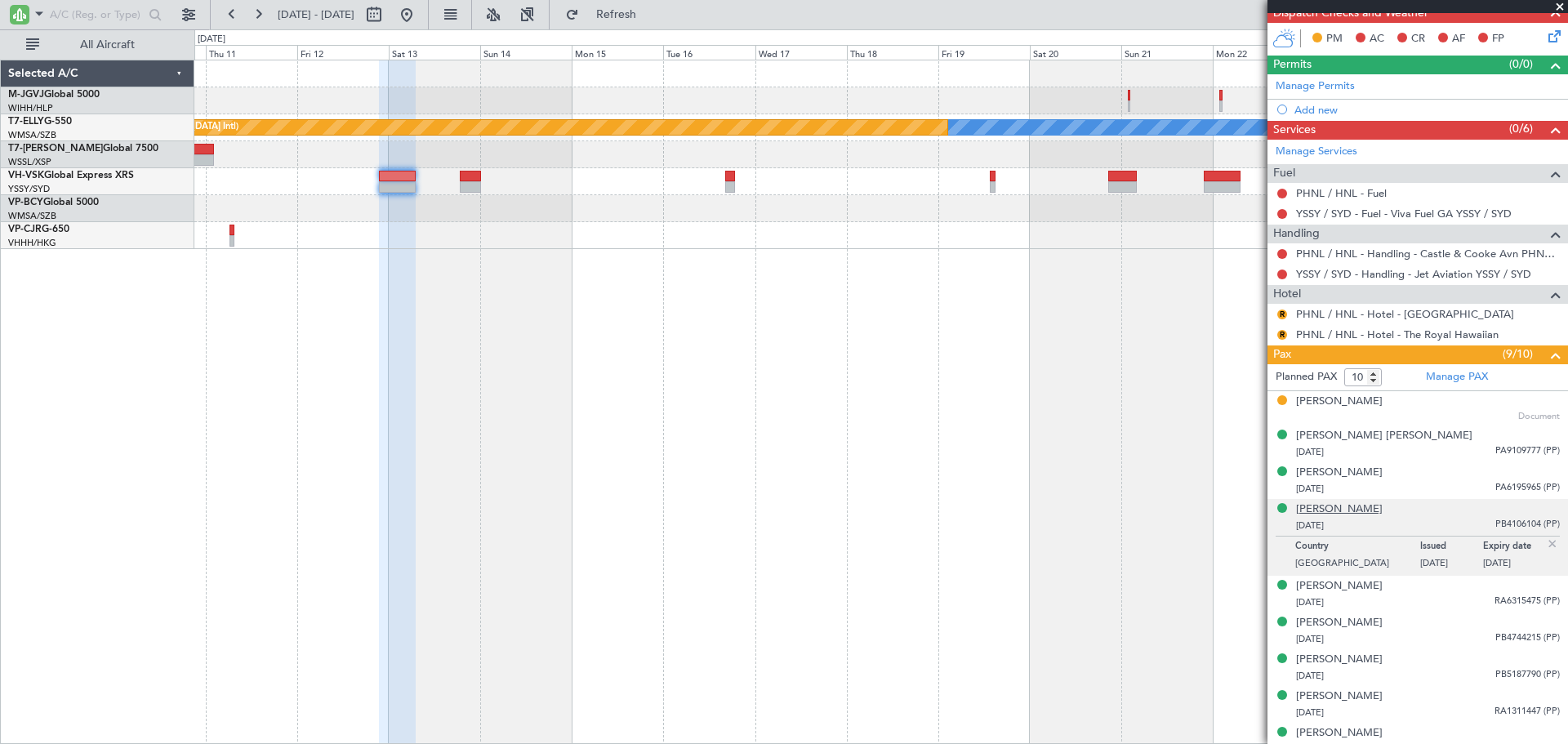
click at [1367, 512] on div "[PERSON_NAME]" at bounding box center [1339, 510] width 86 height 17
click at [1376, 505] on div "[PERSON_NAME]" at bounding box center [1339, 510] width 86 height 17
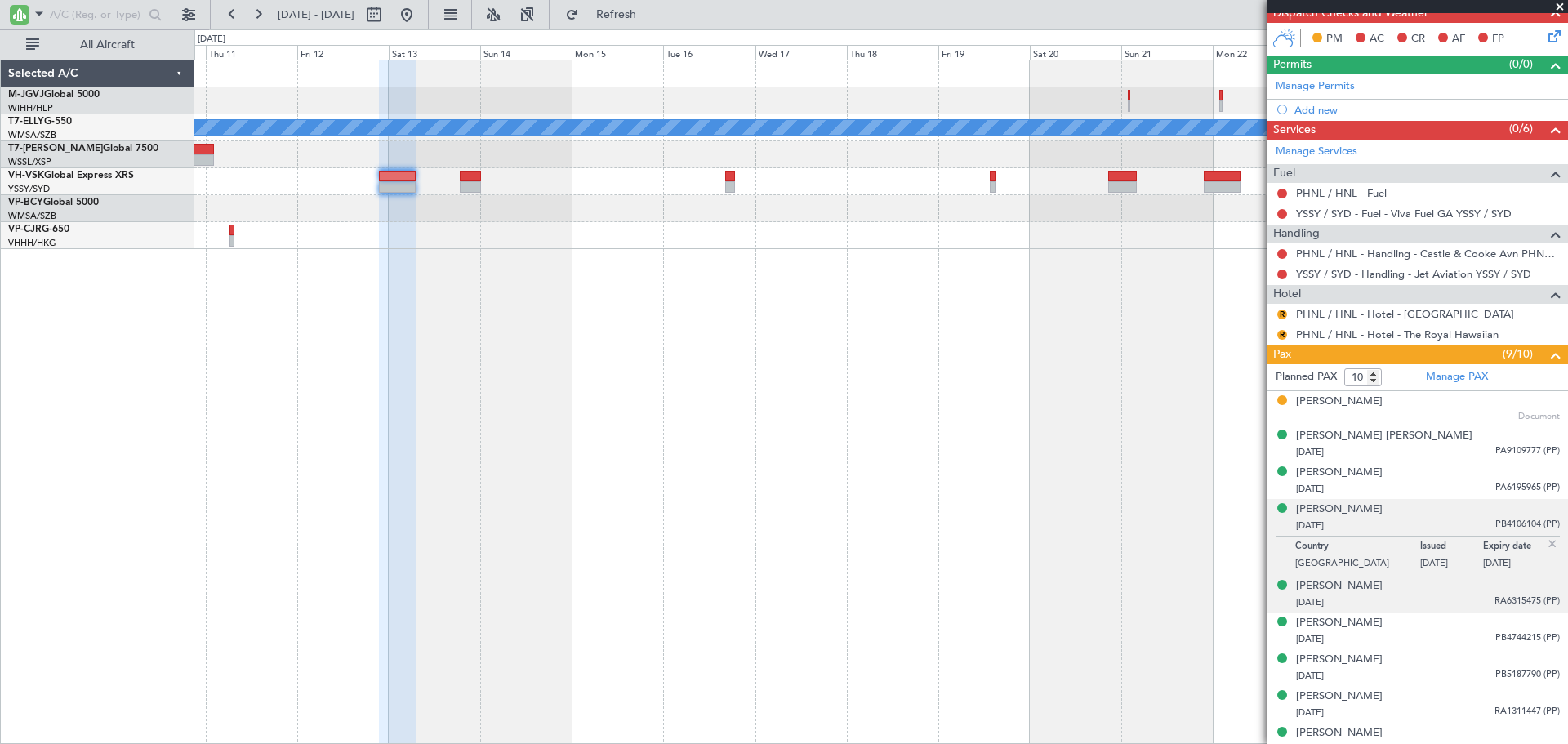
click at [1423, 590] on div "John Thomas HONAN 06/12/1939 RA6315475 (PP)" at bounding box center [1427, 593] width 264 height 32
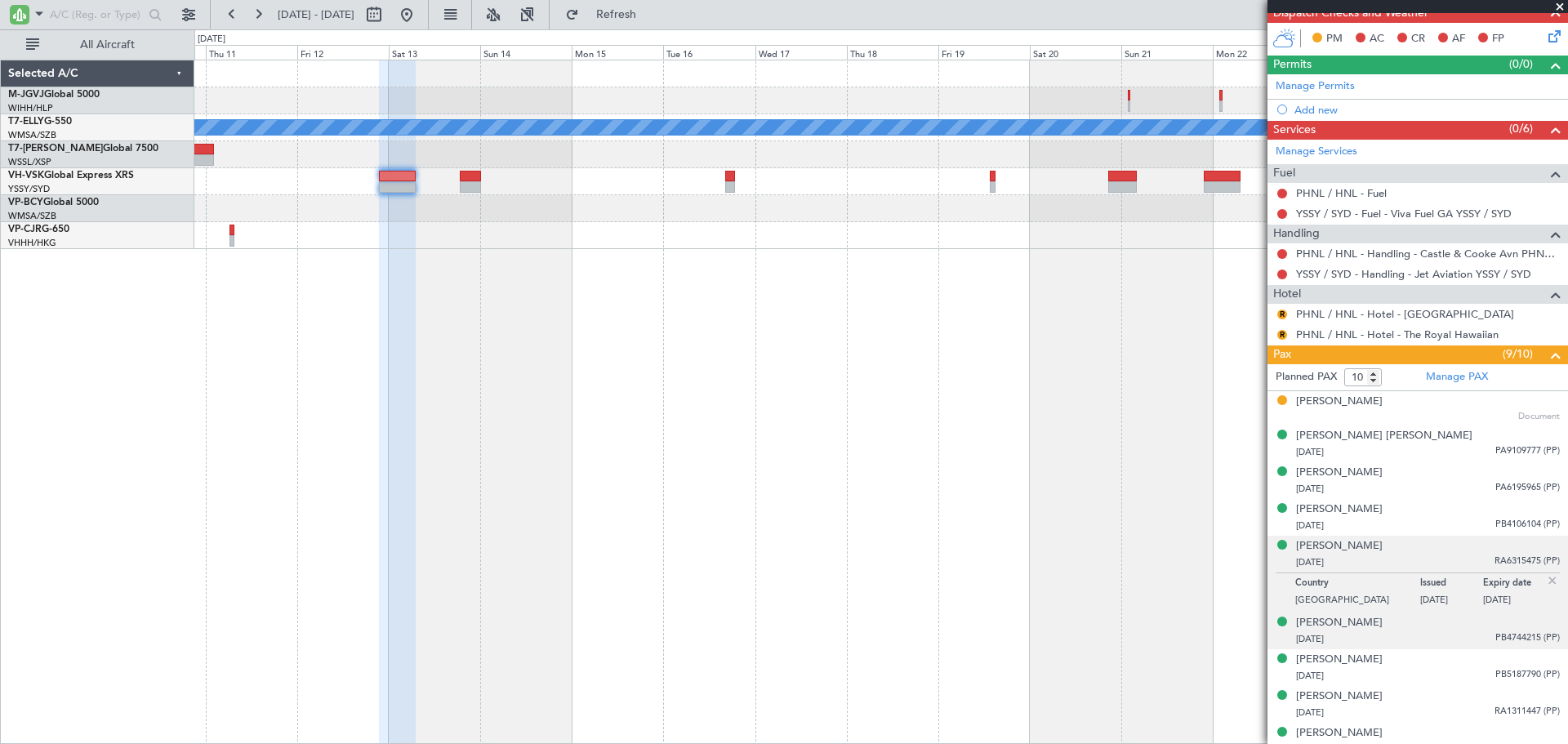
click at [1461, 627] on div "Lachlan Edward MILLARD 27/09/2010 PB4744215 (PP)" at bounding box center [1427, 630] width 264 height 32
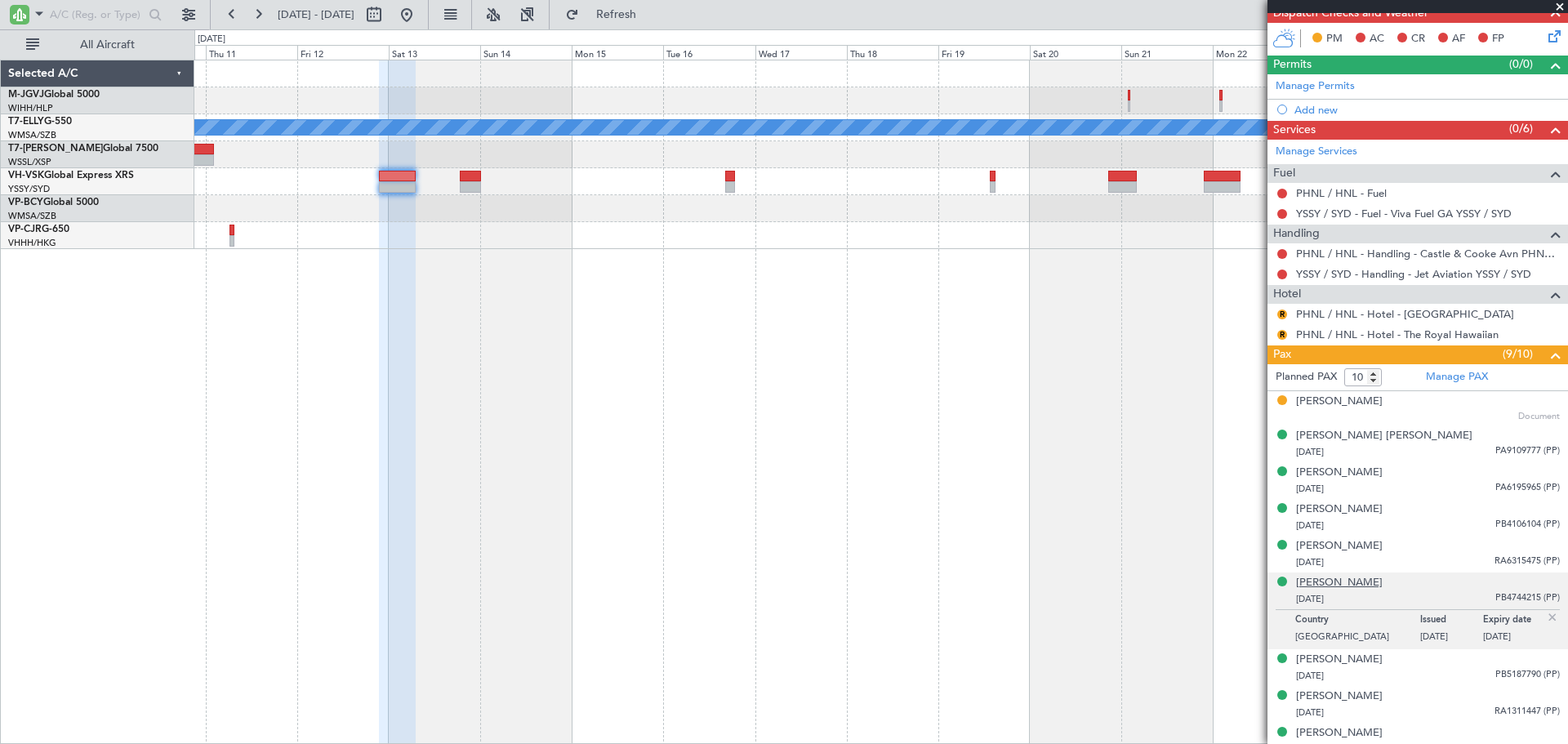
click at [1366, 581] on div "[PERSON_NAME]" at bounding box center [1339, 583] width 86 height 17
click at [1383, 659] on div "[PERSON_NAME]" at bounding box center [1339, 659] width 86 height 17
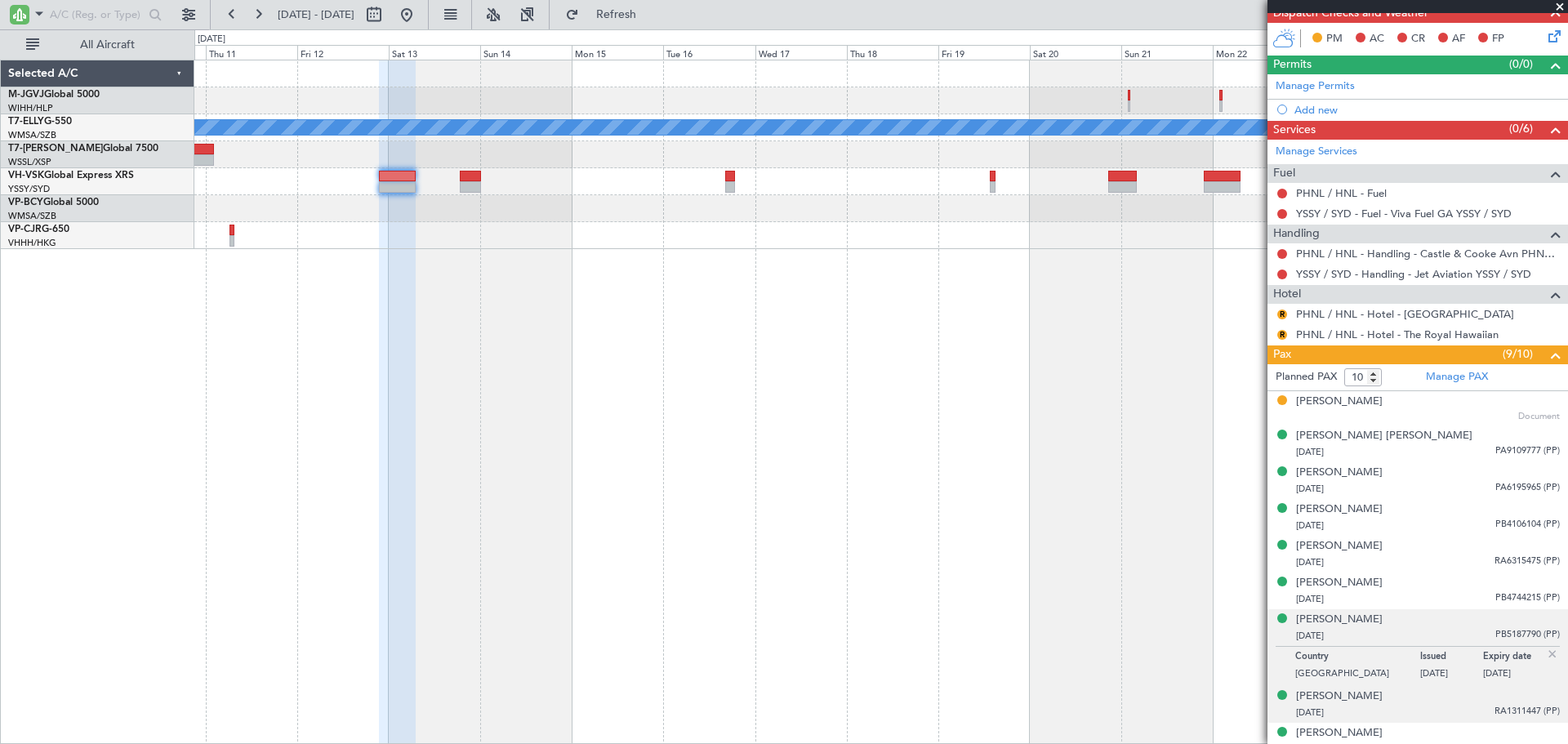
click at [1474, 705] on div "19/04/1963 RA1311447 (PP)" at bounding box center [1427, 713] width 264 height 17
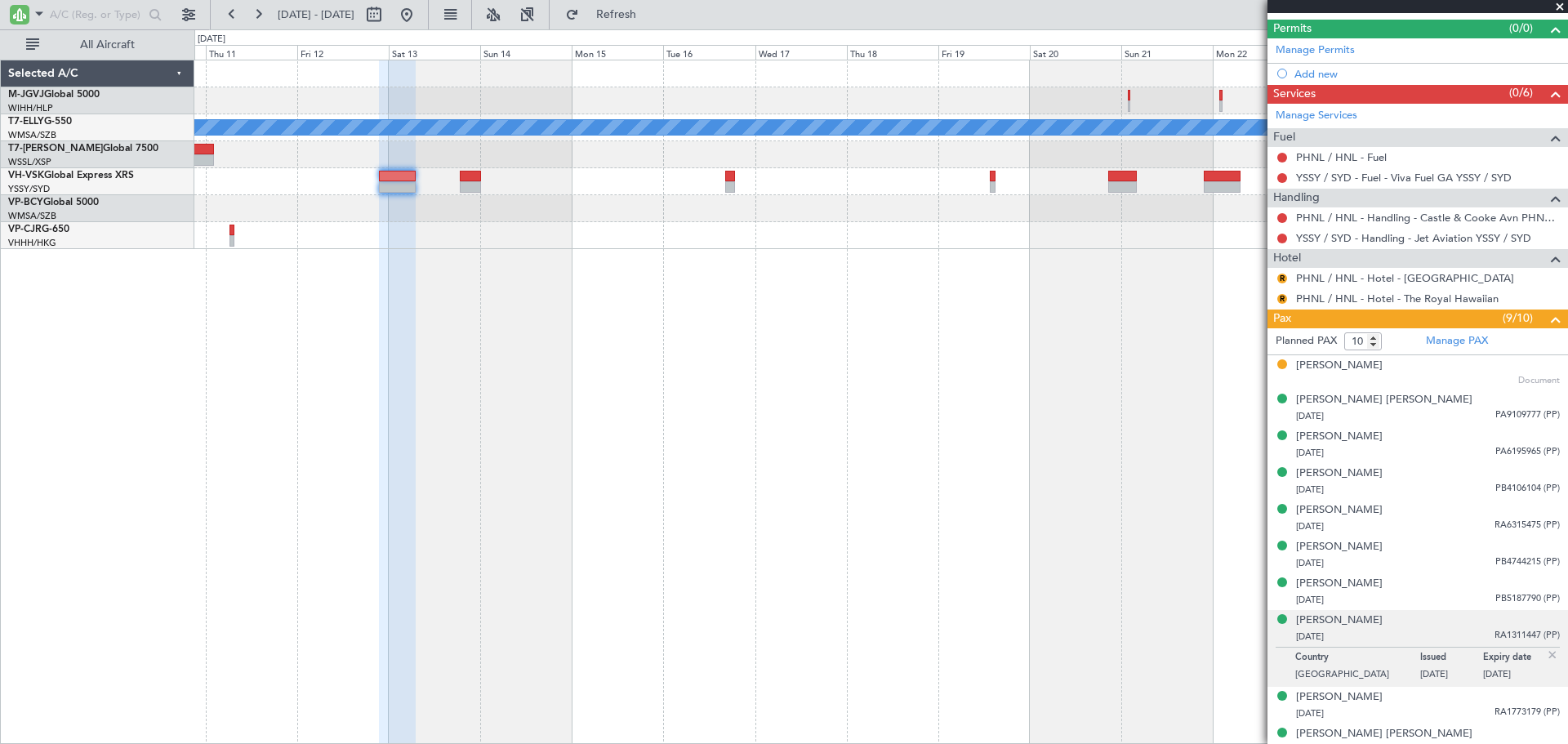
scroll to position [459, 0]
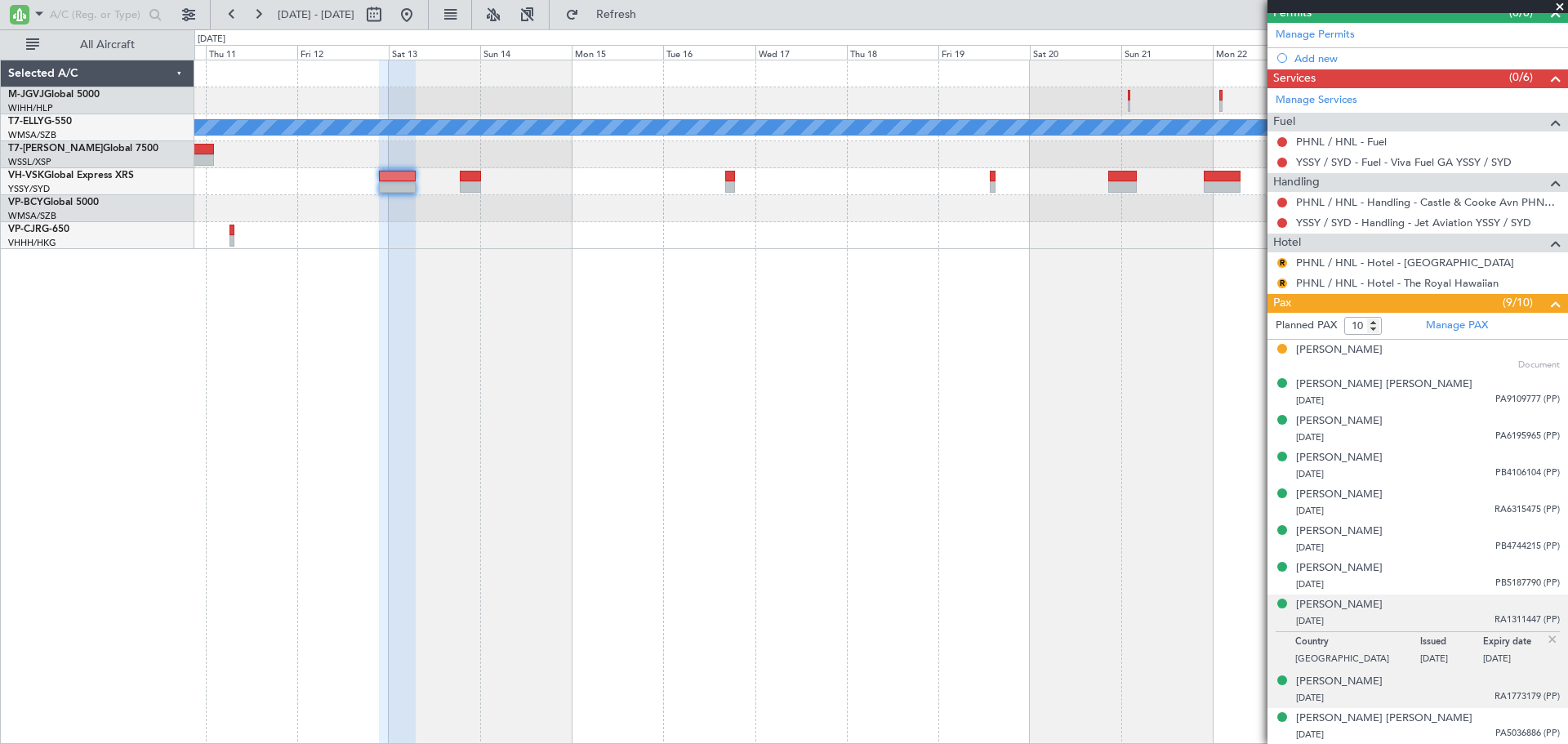
click at [1454, 686] on div "Peter Edward MILLARD 27/11/1967 RA1773179 (PP)" at bounding box center [1427, 689] width 264 height 32
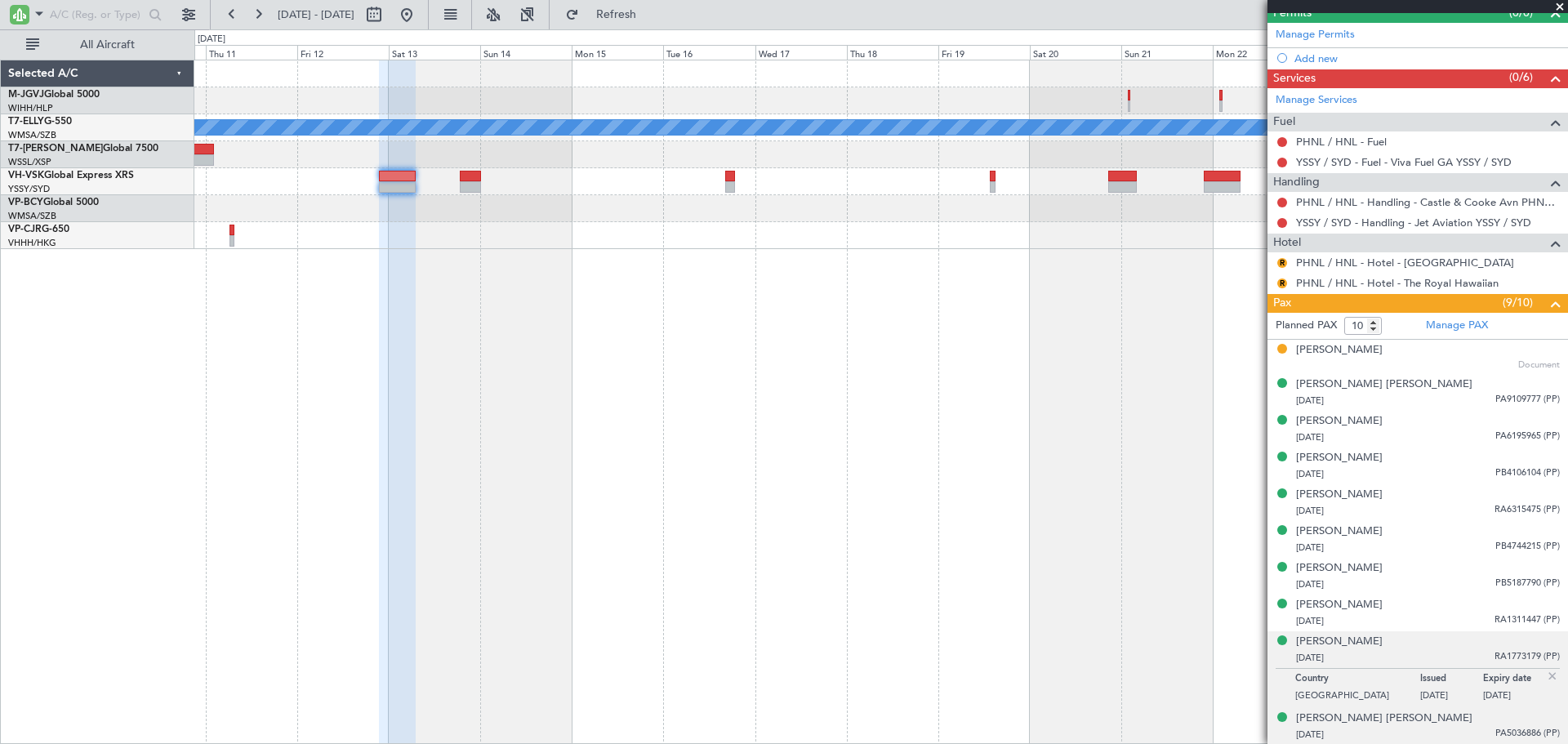
click at [1483, 722] on div "Peter Richard SIMPSON 29/06/1945 PA5036886 (PP)" at bounding box center [1427, 726] width 264 height 32
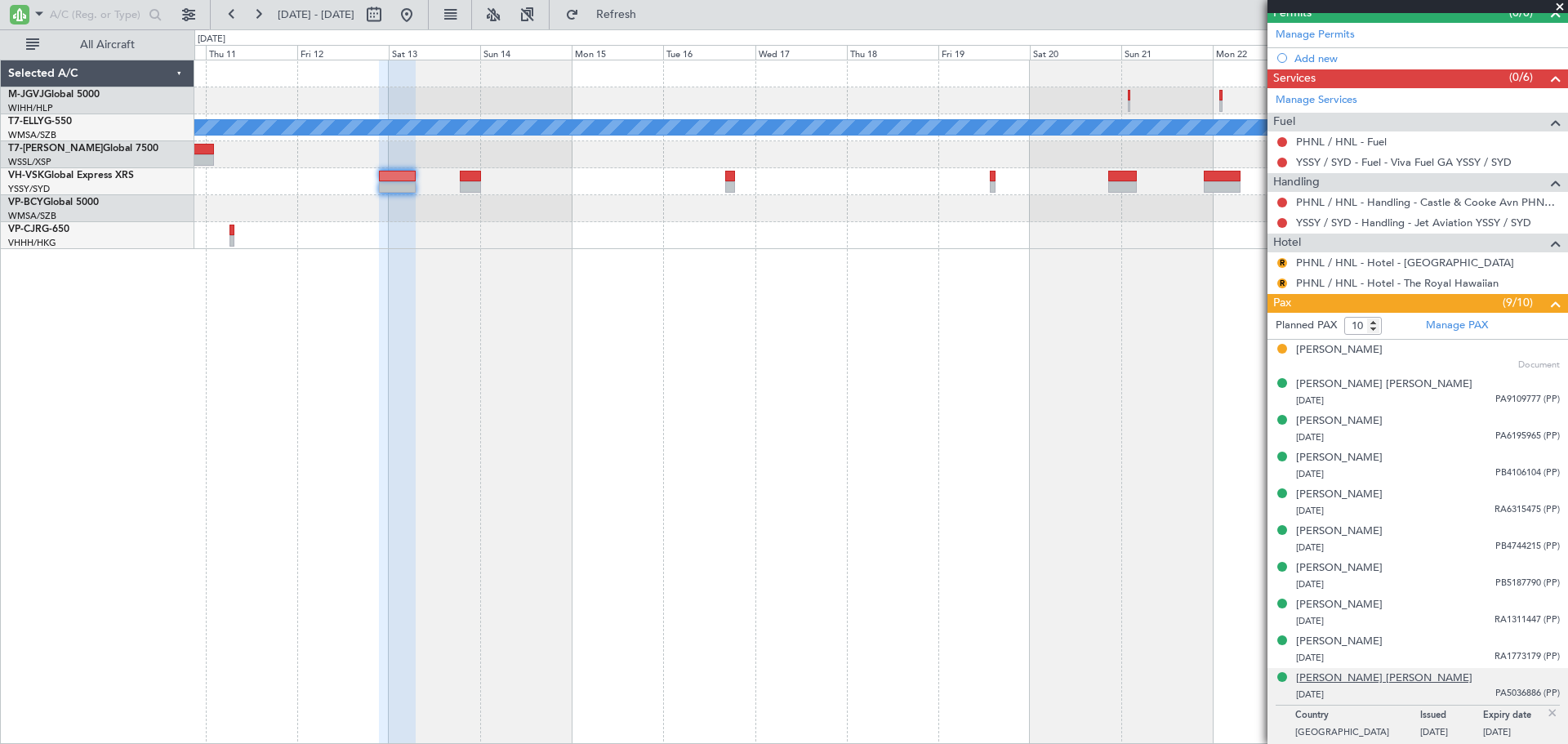
click at [1400, 678] on div "[PERSON_NAME] [PERSON_NAME]" at bounding box center [1384, 679] width 176 height 17
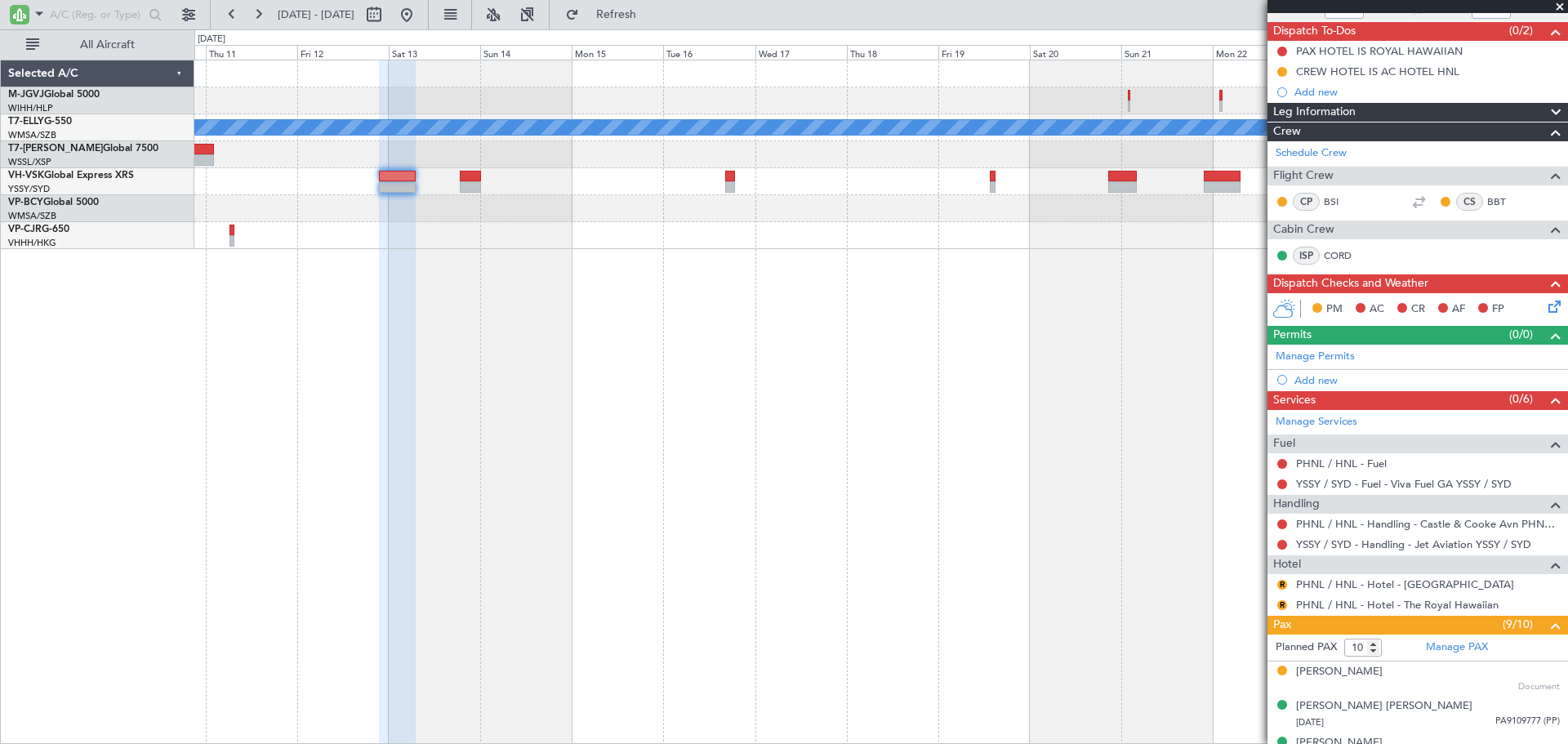
scroll to position [0, 0]
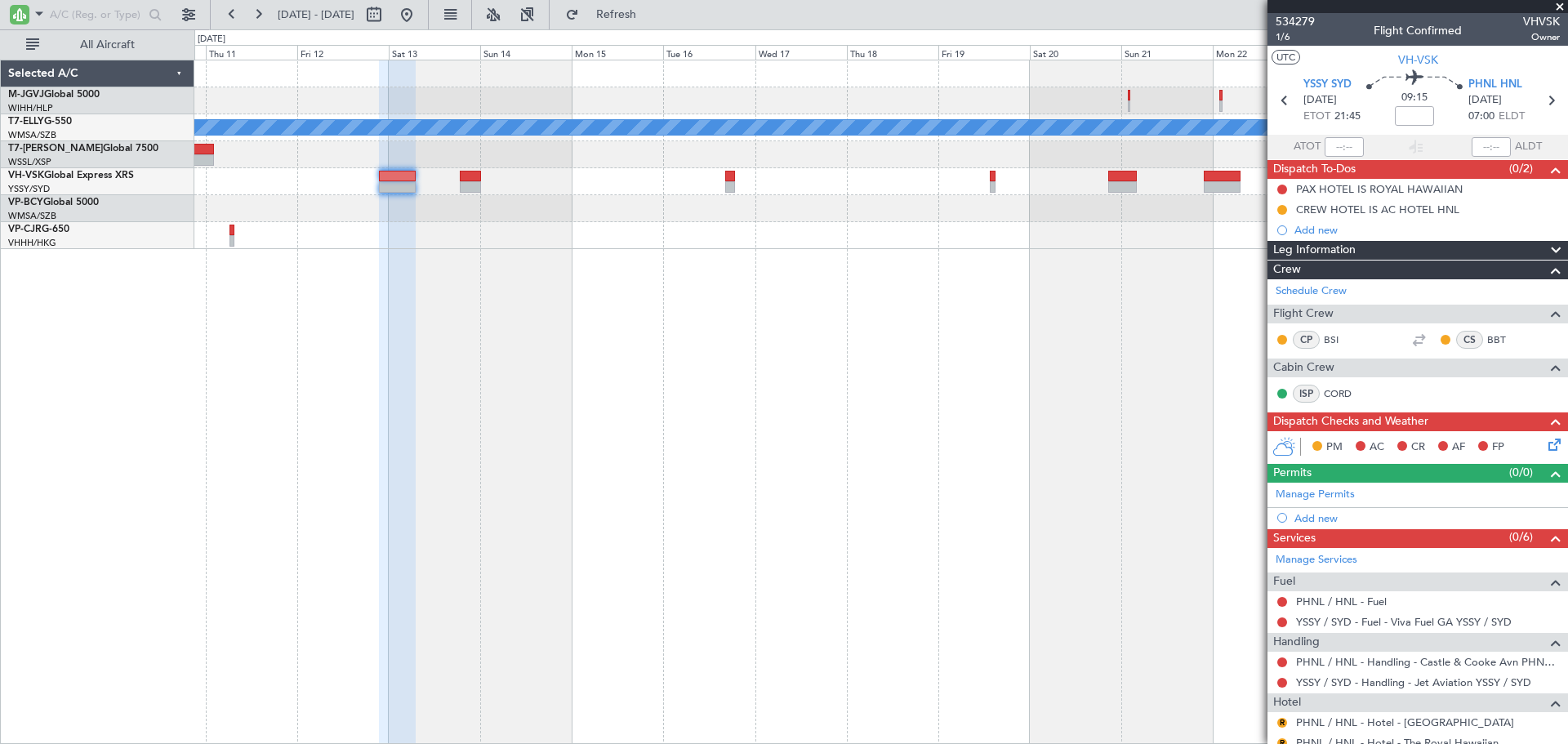
click at [707, 232] on div "Planned Maint Dubai (Dubai Intl) MEL No Crew" at bounding box center [881, 154] width 1373 height 188
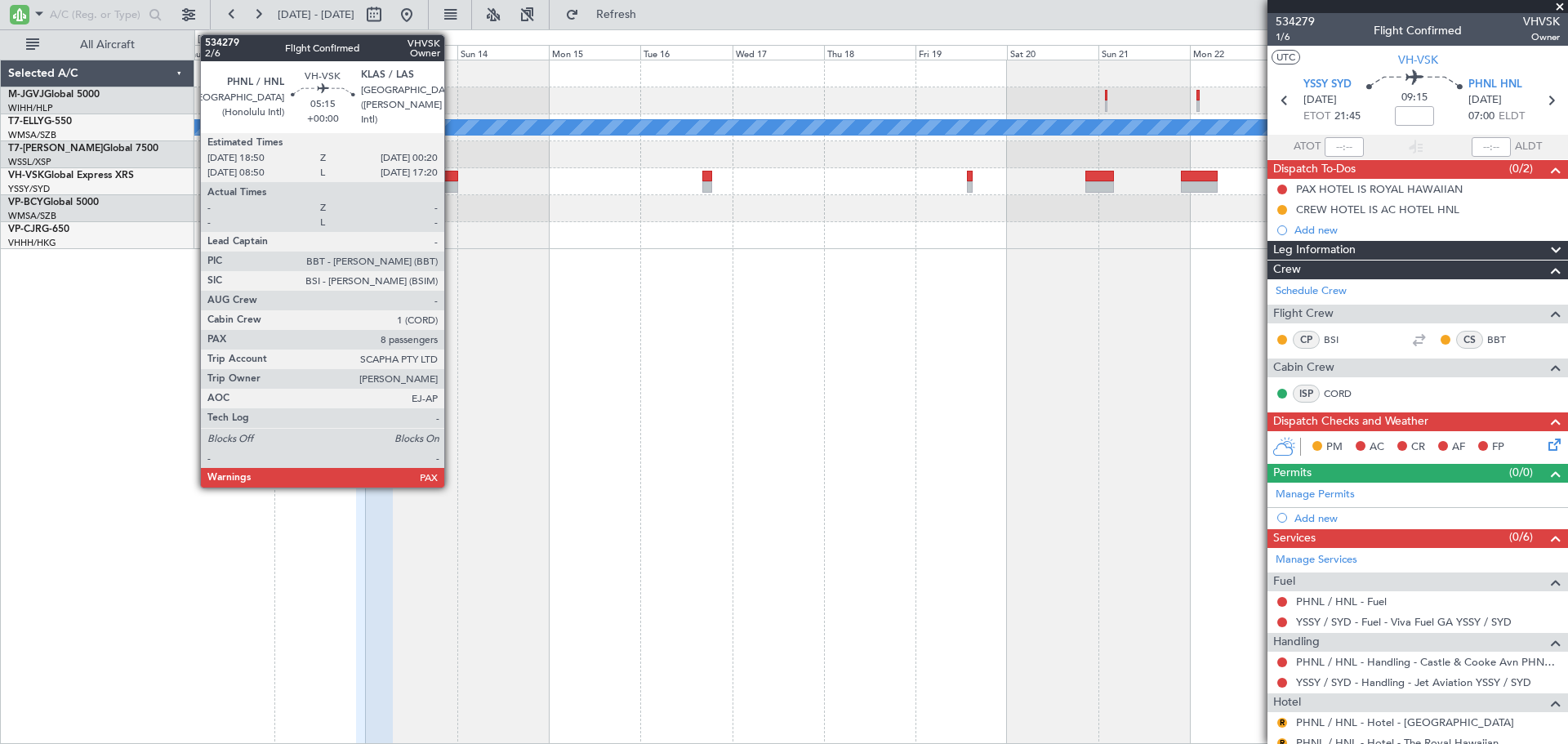
click at [451, 181] on div at bounding box center [447, 186] width 21 height 11
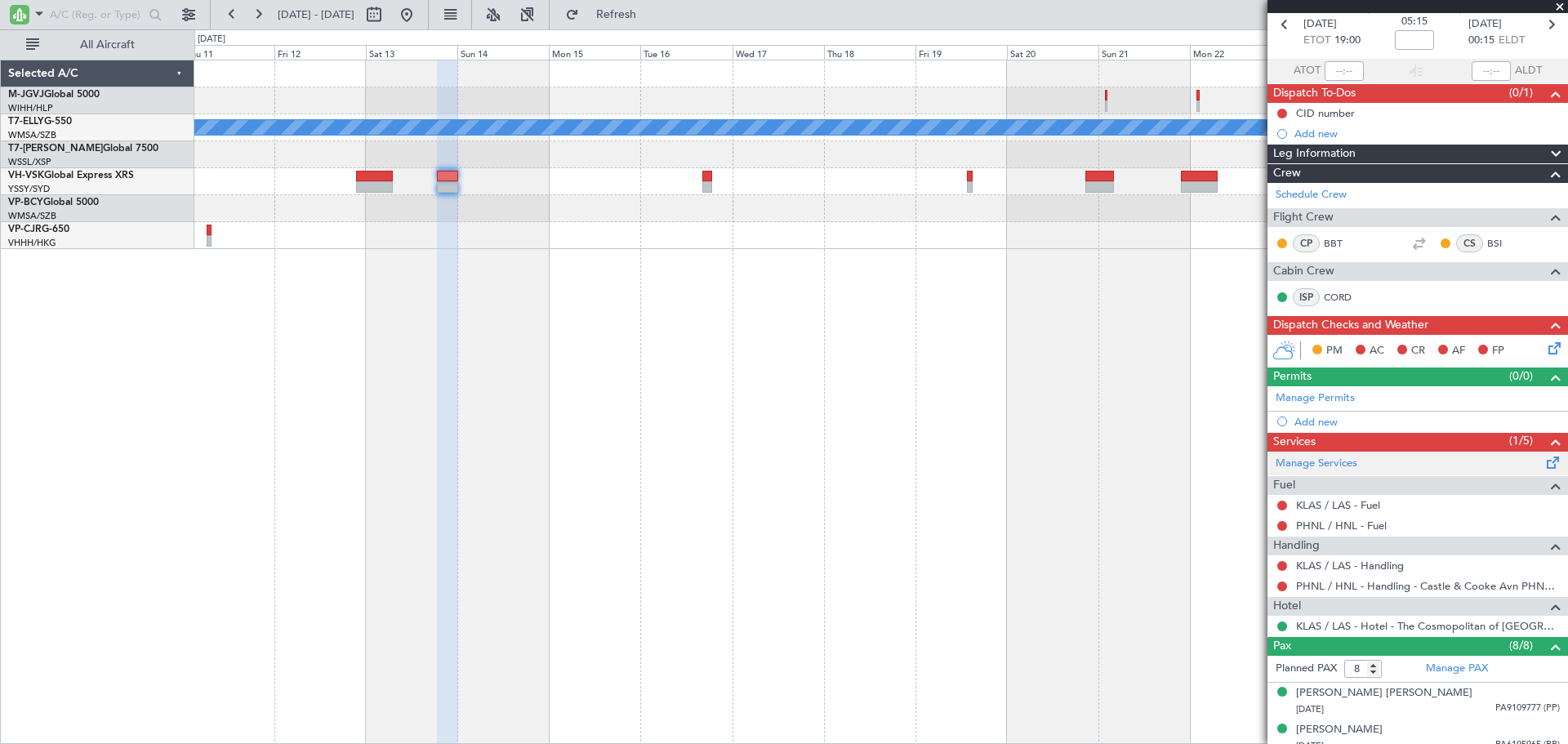
scroll to position [36, 0]
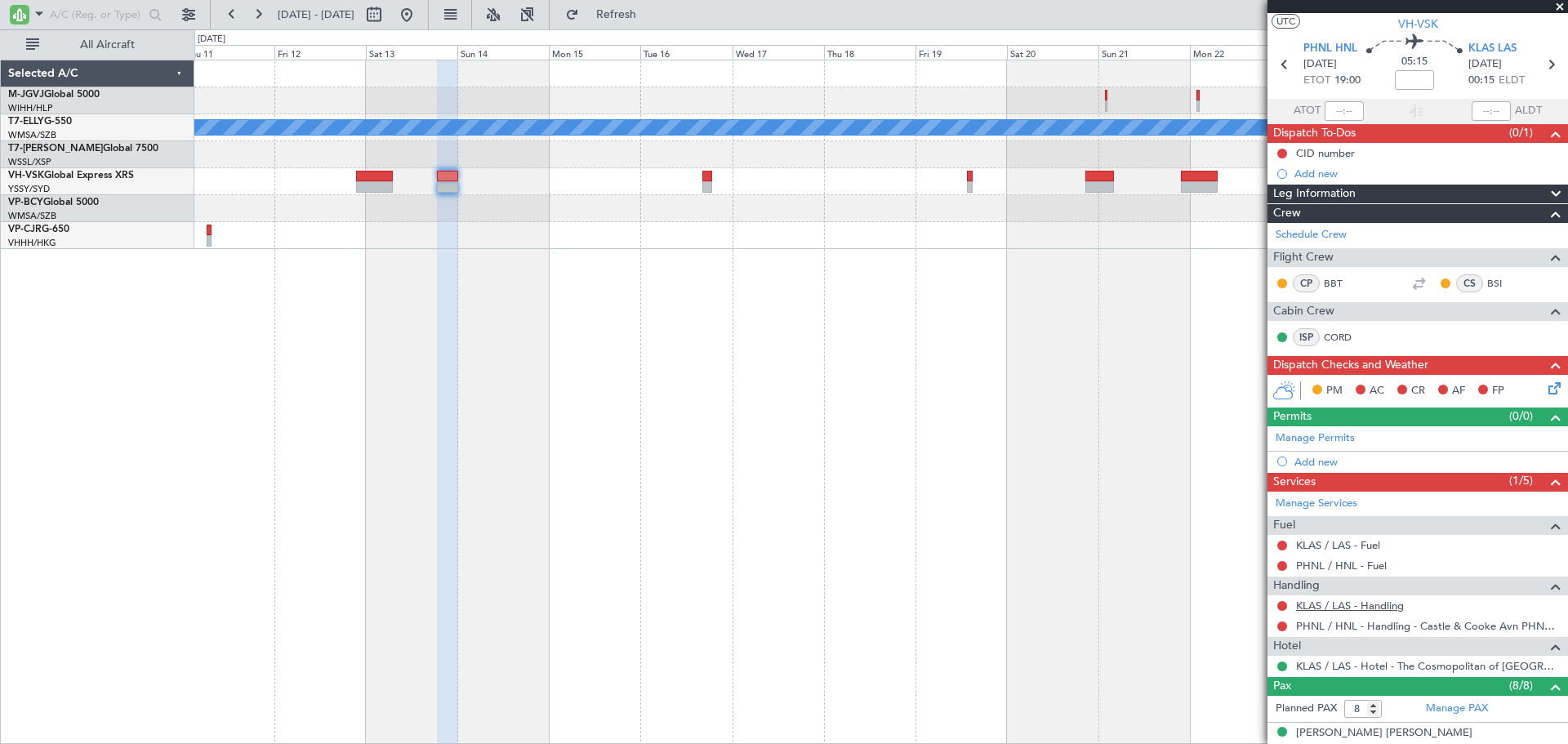
click at [1315, 601] on link "KLAS / LAS - Handling" at bounding box center [1349, 604] width 108 height 14
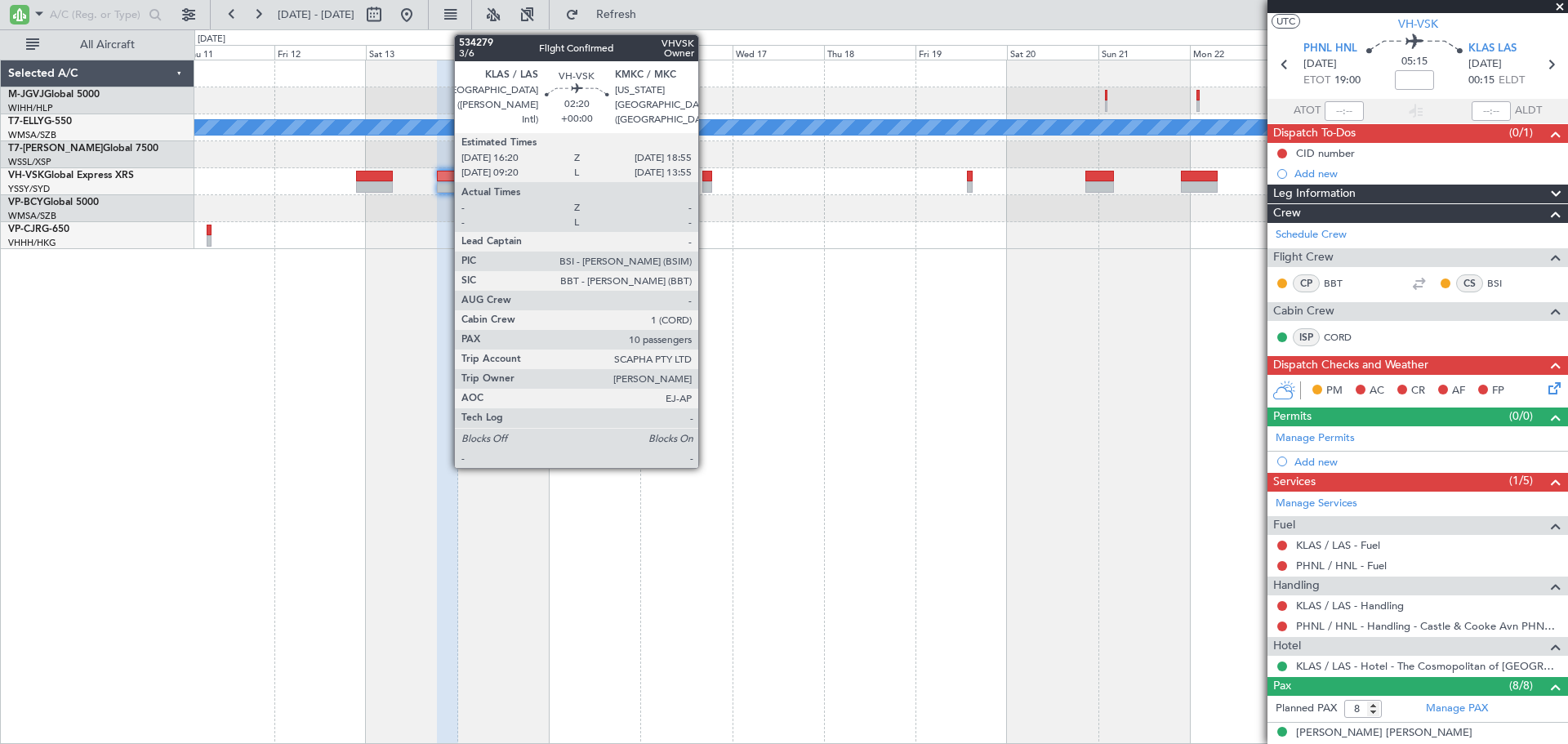
click at [706, 183] on div at bounding box center [708, 186] width 11 height 11
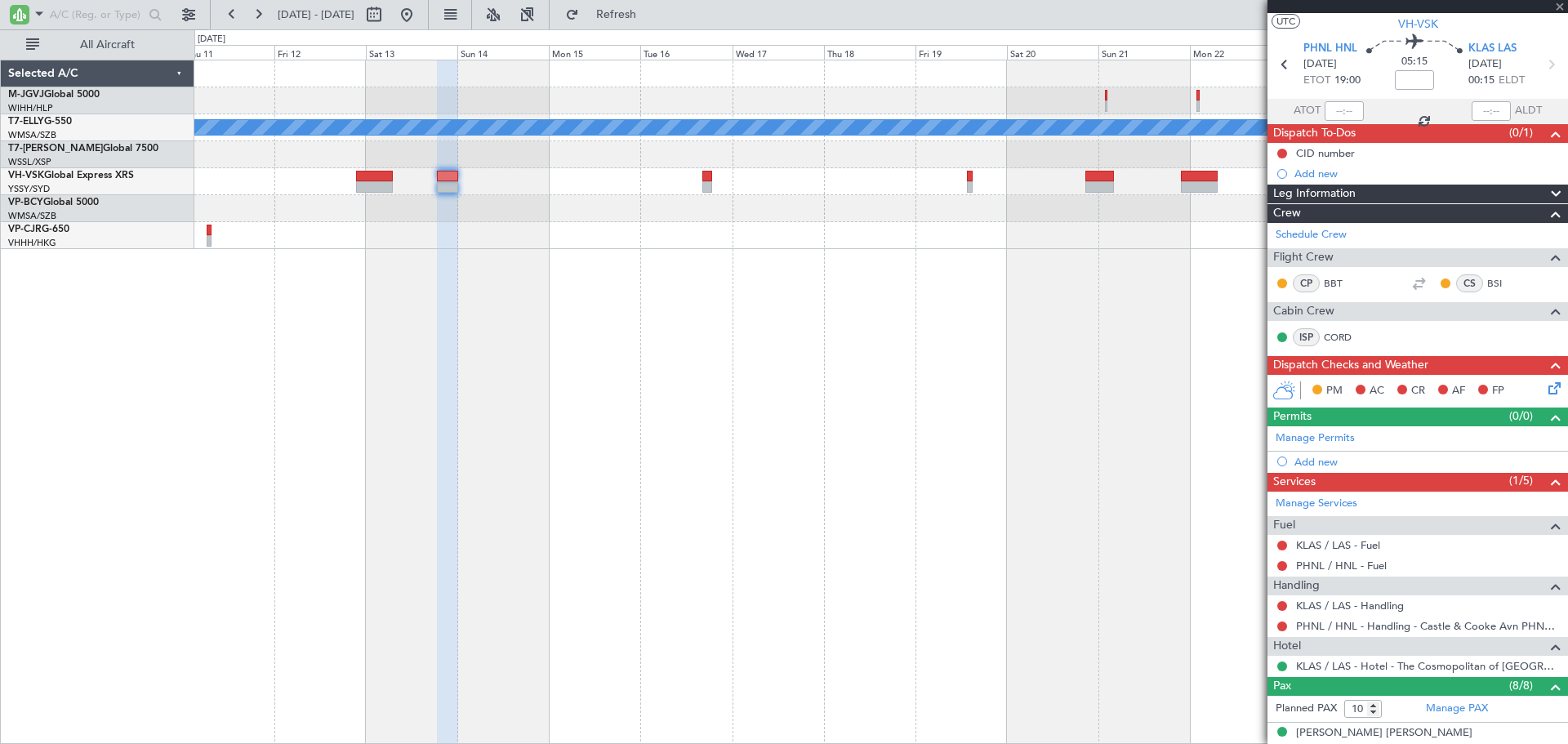
scroll to position [0, 0]
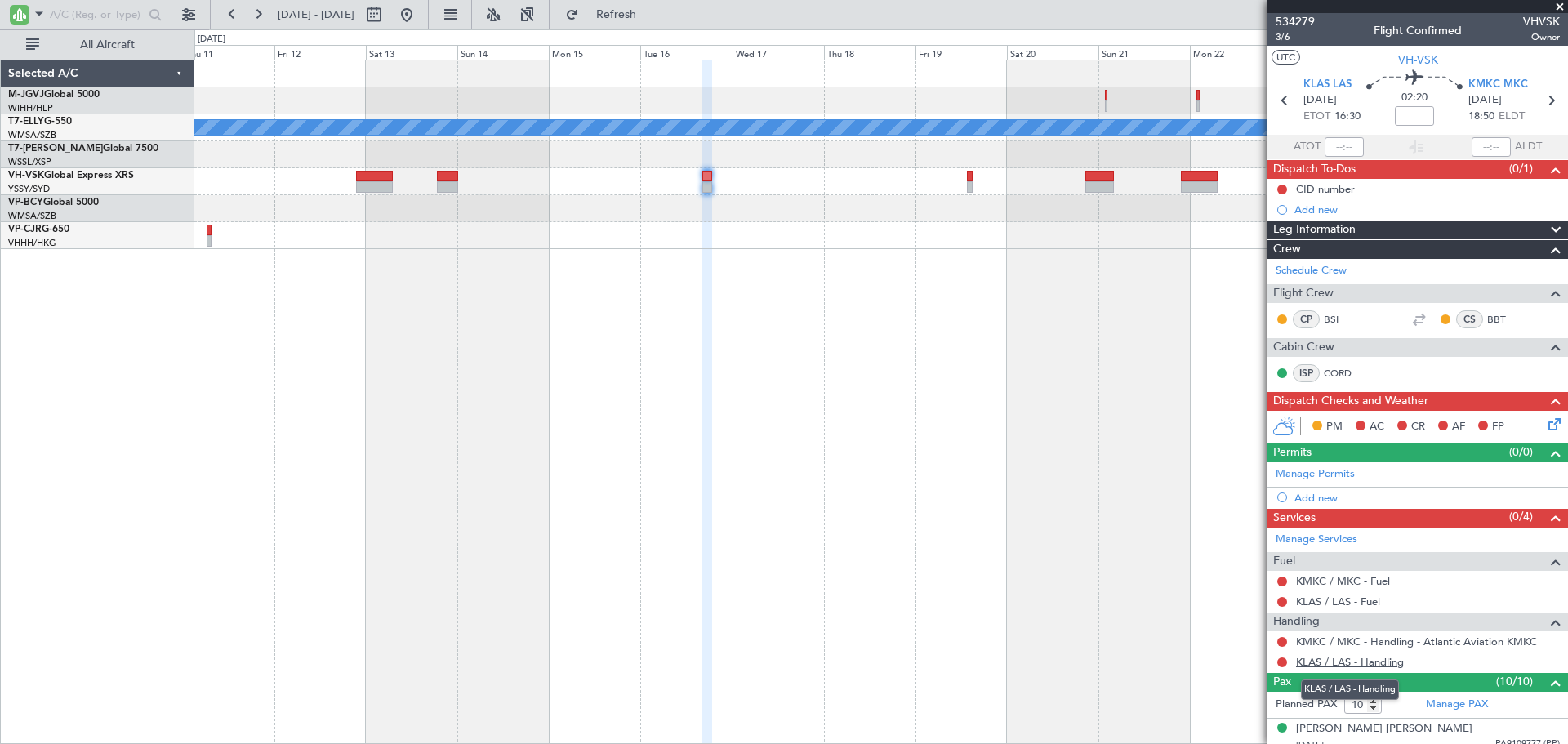
click at [1324, 664] on link "KLAS / LAS - Handling" at bounding box center [1349, 661] width 108 height 14
click at [966, 181] on div "No Crew" at bounding box center [881, 181] width 1373 height 27
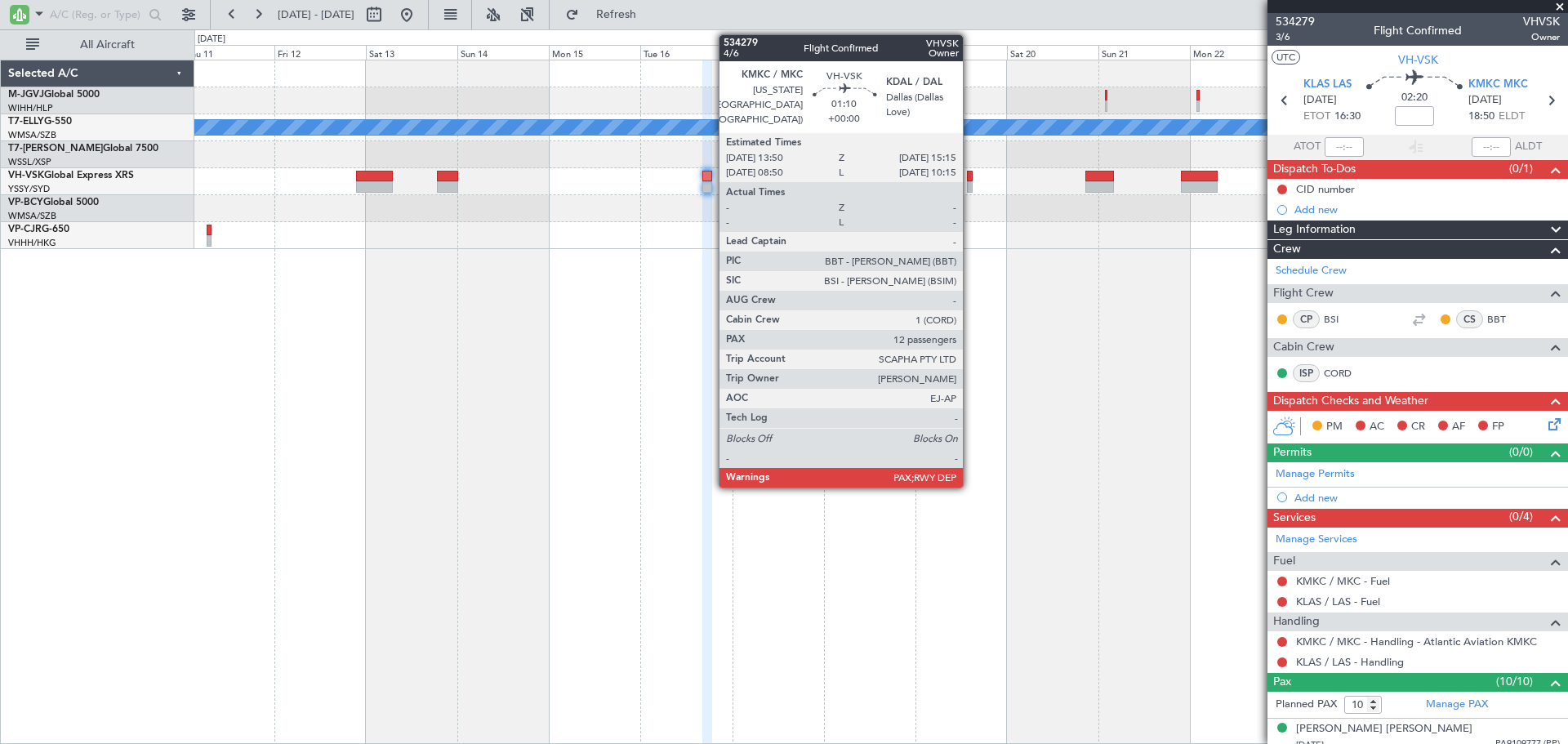
click at [971, 187] on div at bounding box center [970, 186] width 6 height 11
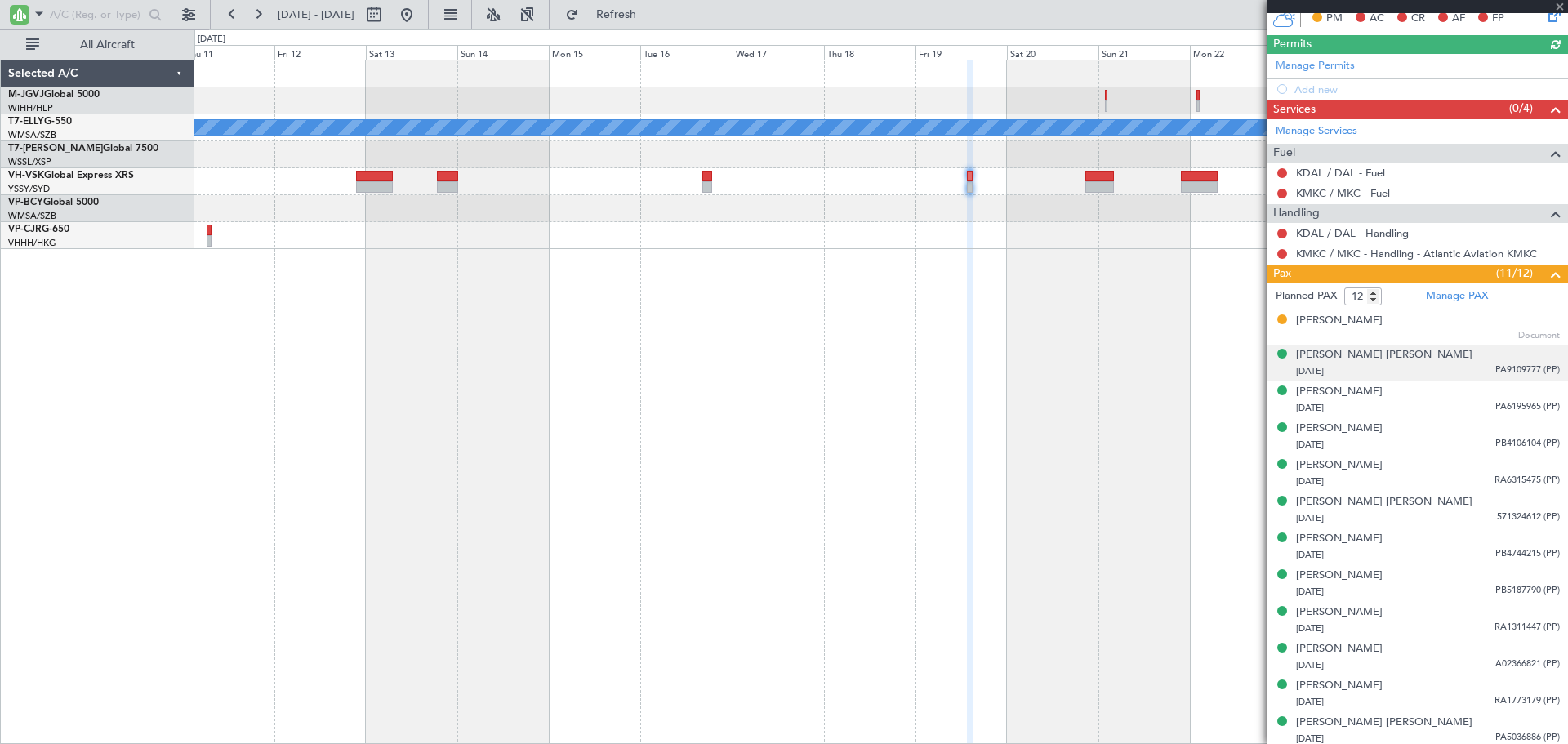
scroll to position [272, 0]
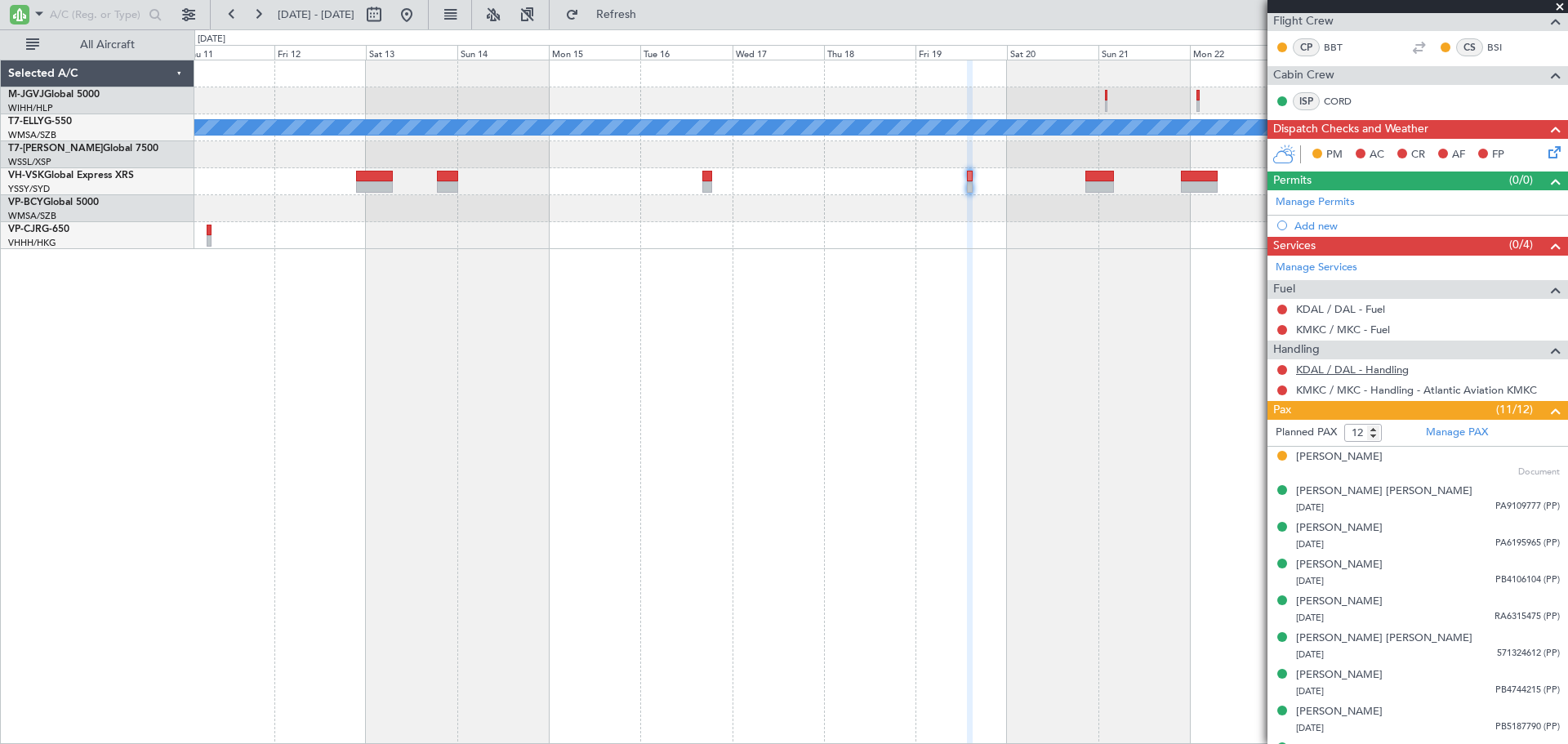
click at [1350, 370] on link "KDAL / DAL - Handling" at bounding box center [1352, 369] width 113 height 14
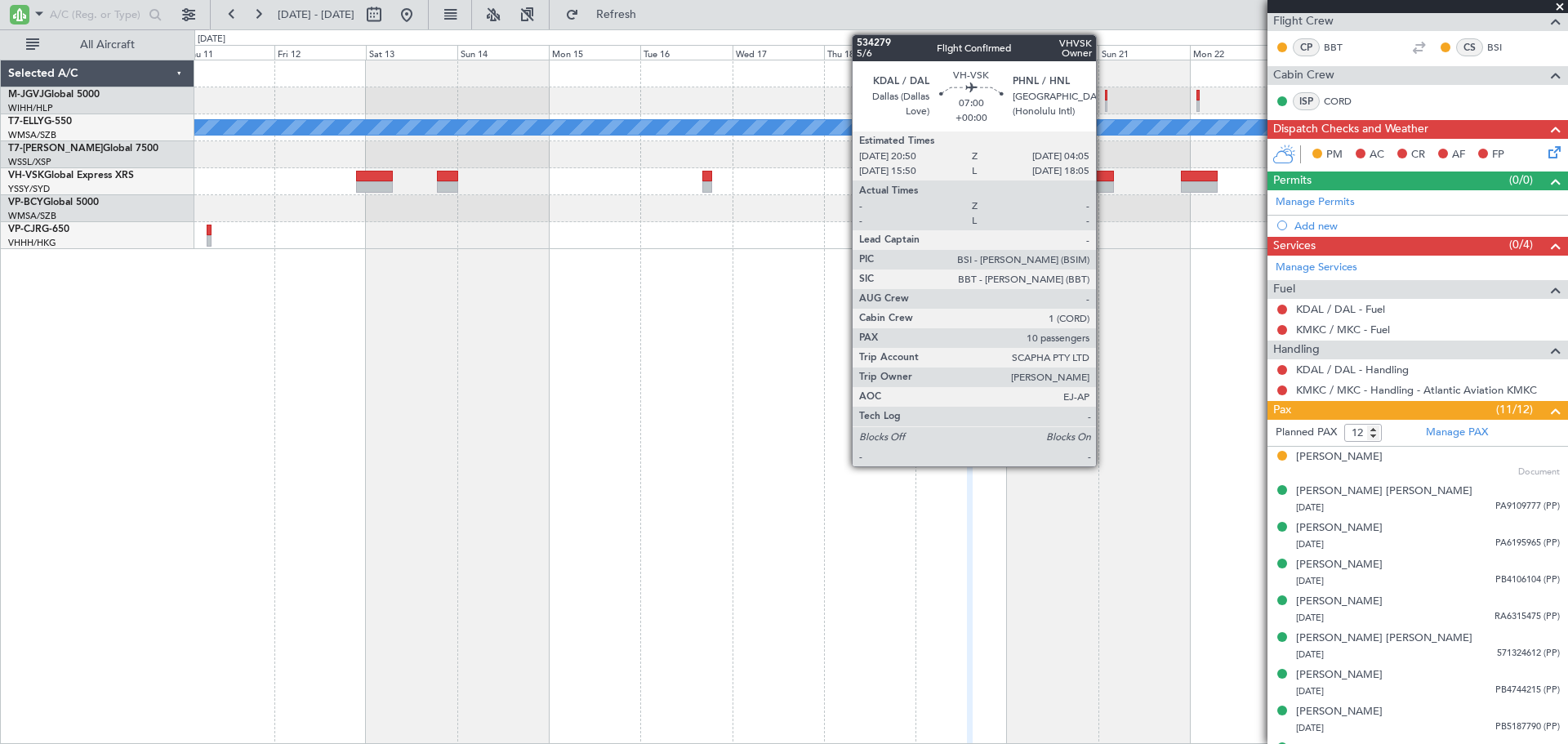
click at [1104, 184] on div at bounding box center [1099, 186] width 28 height 11
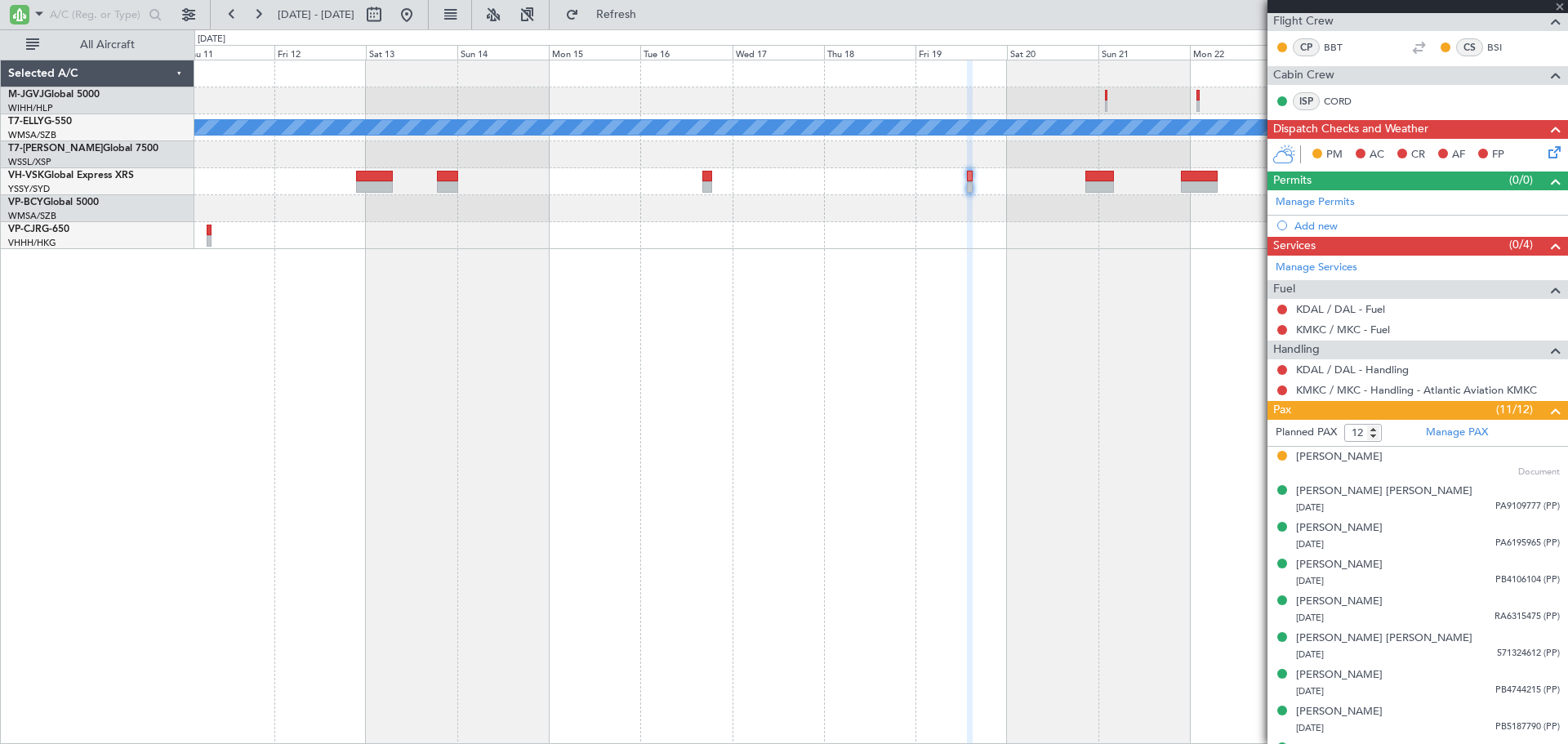
type input "10"
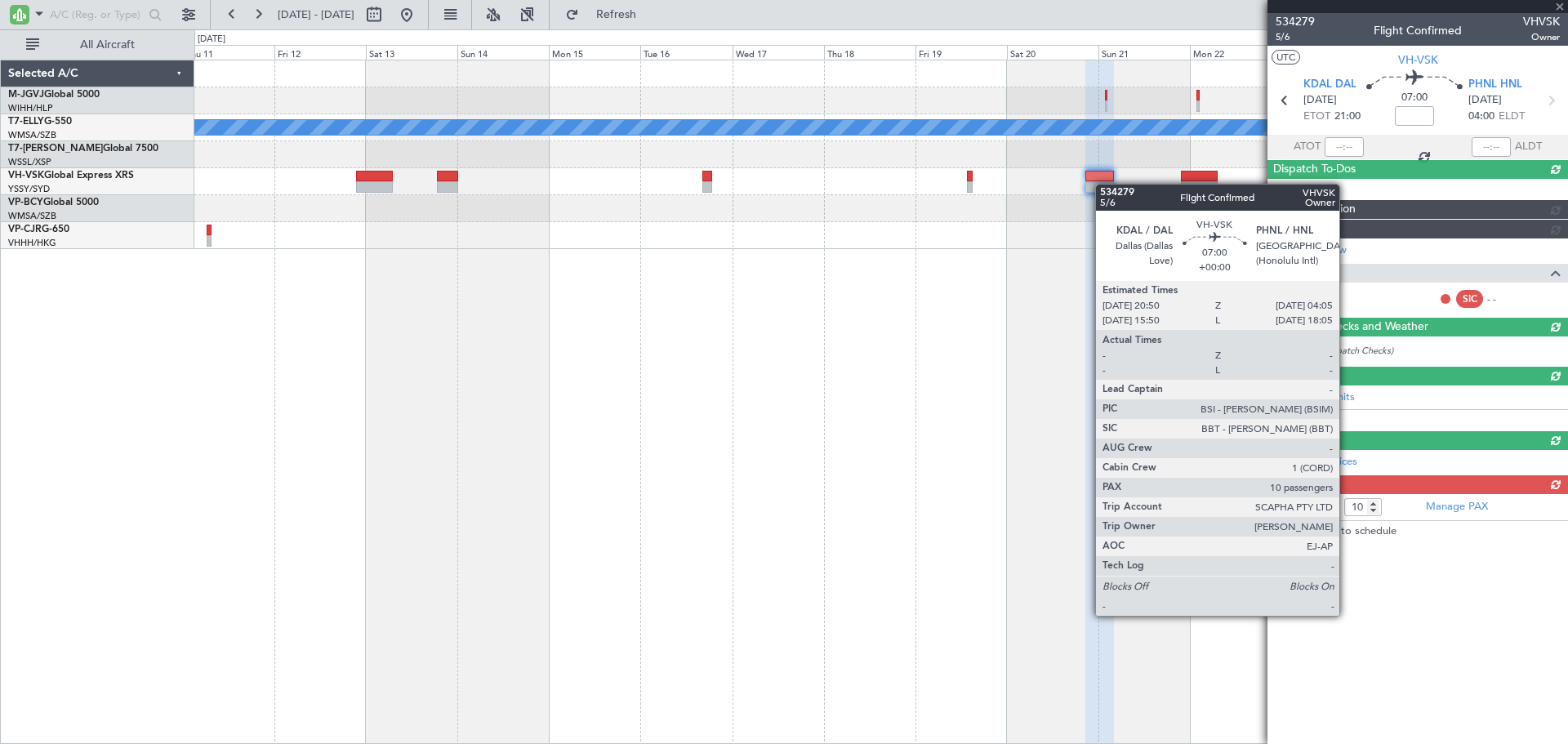
scroll to position [0, 0]
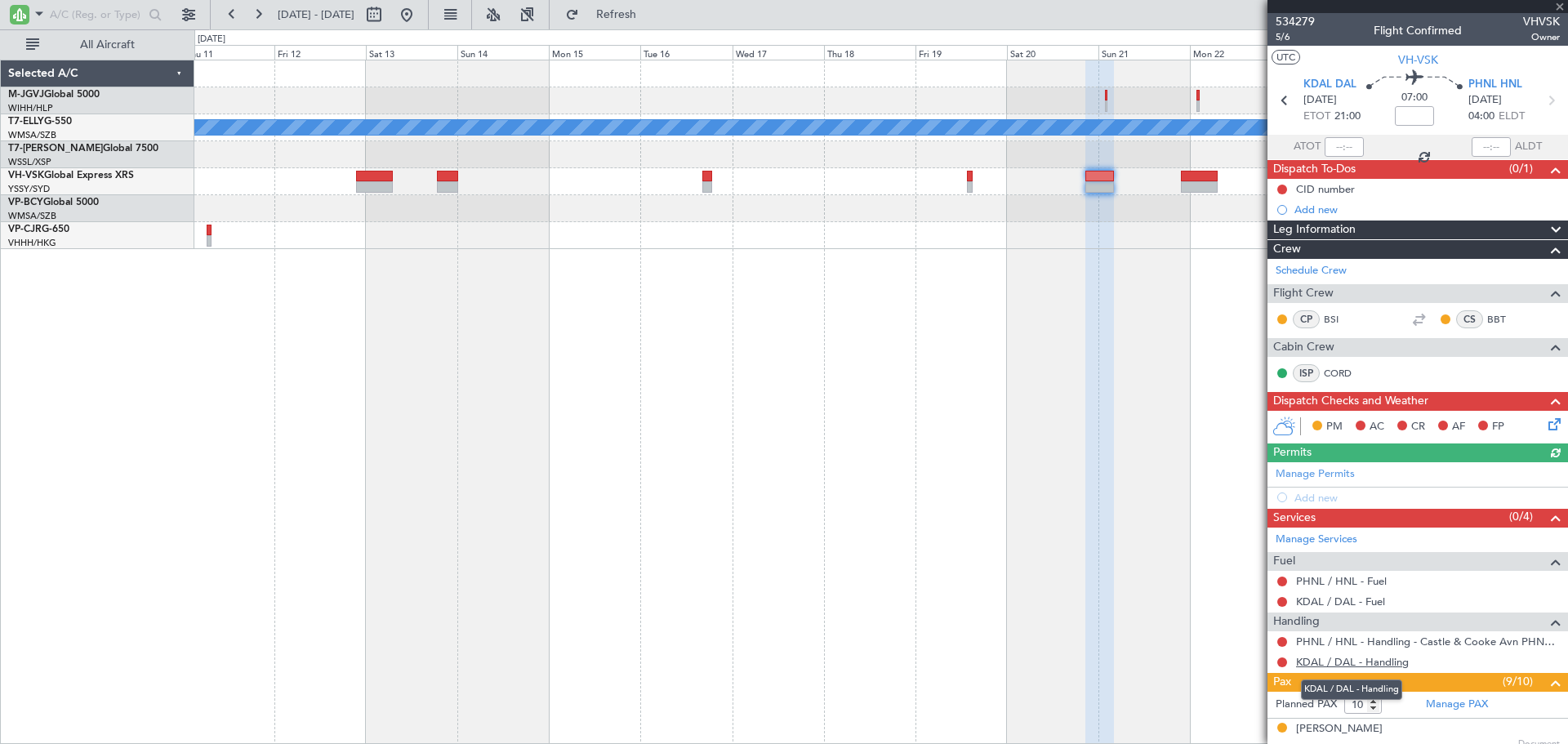
click at [1355, 661] on link "KDAL / DAL - Handling" at bounding box center [1352, 661] width 113 height 14
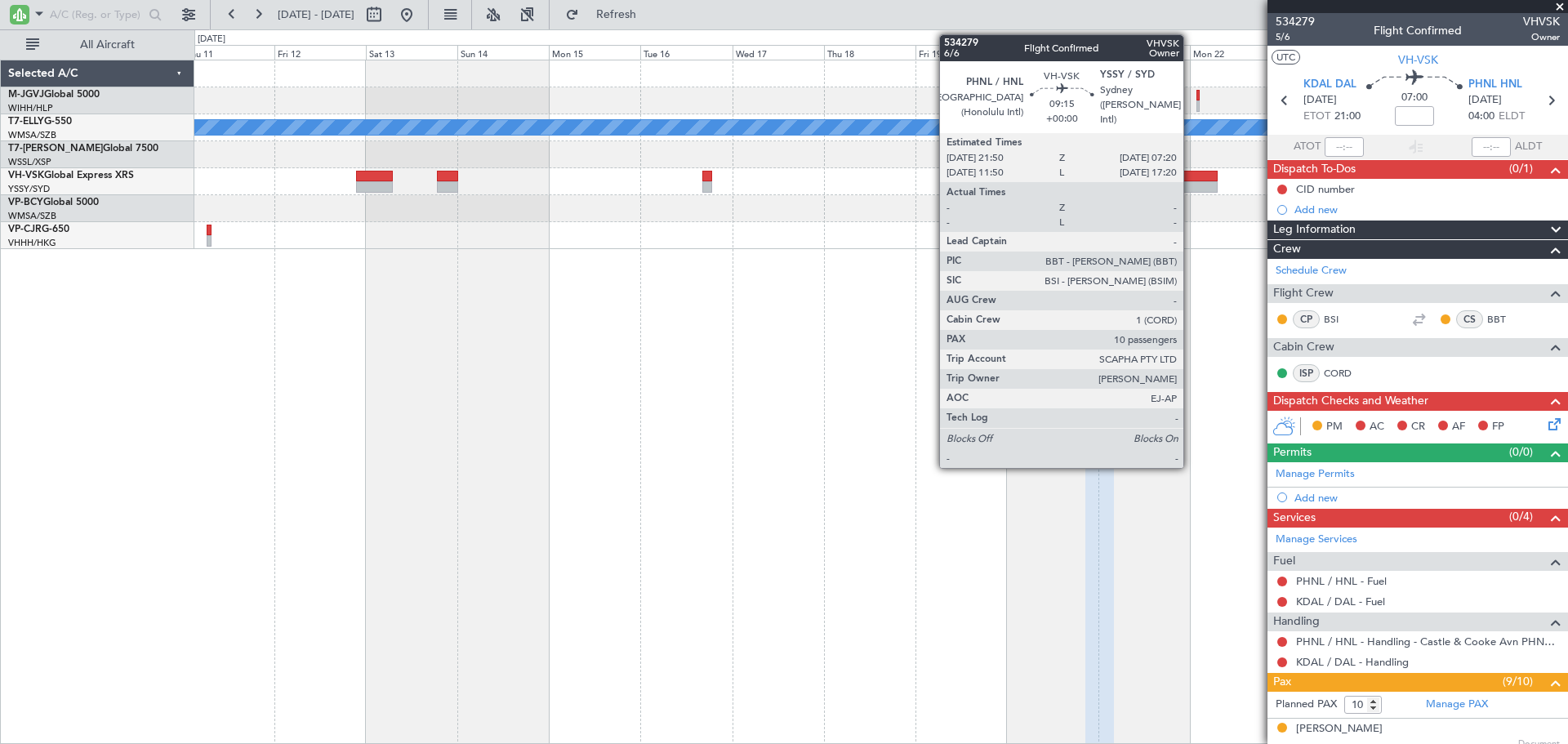
click at [1191, 181] on div at bounding box center [1199, 186] width 37 height 11
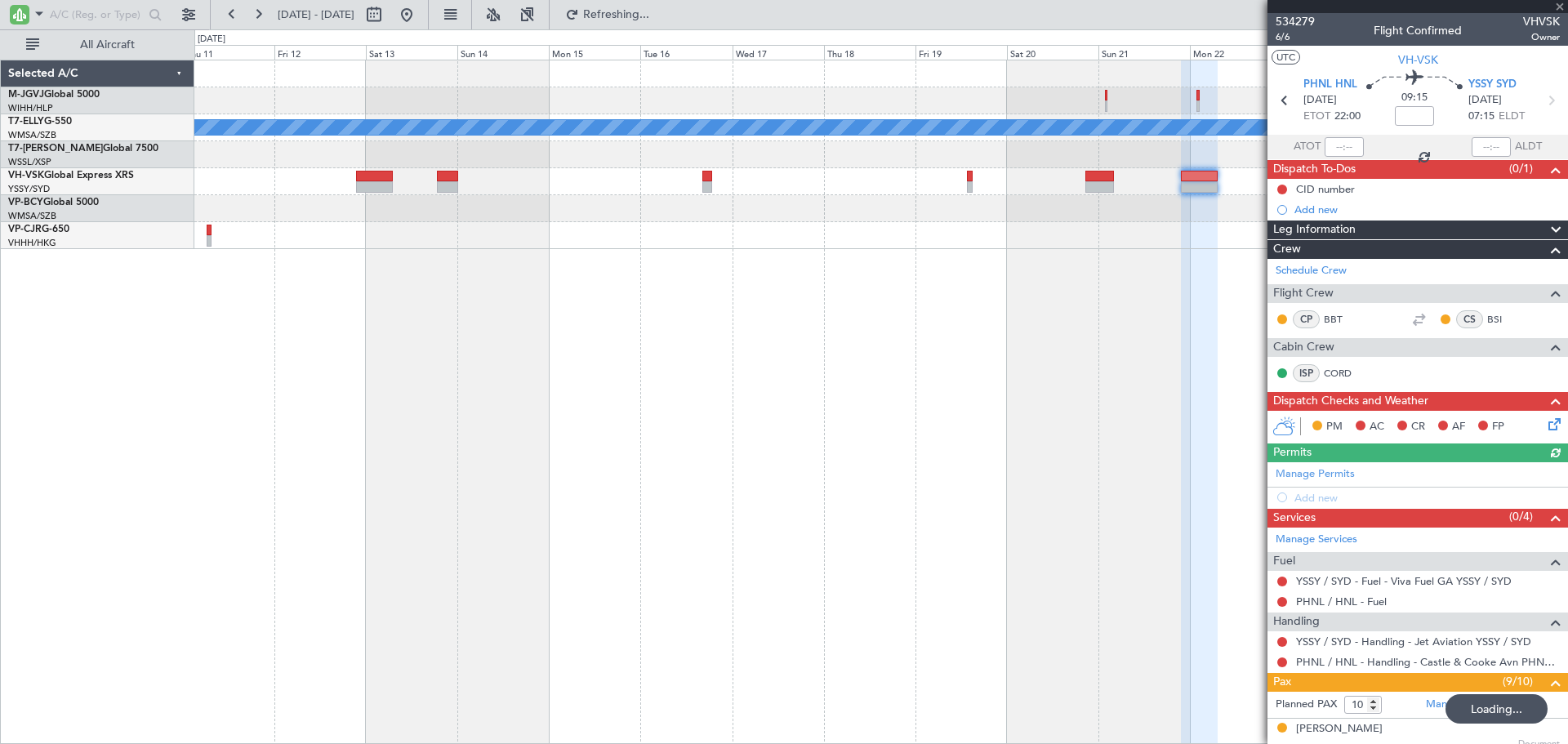
scroll to position [136, 0]
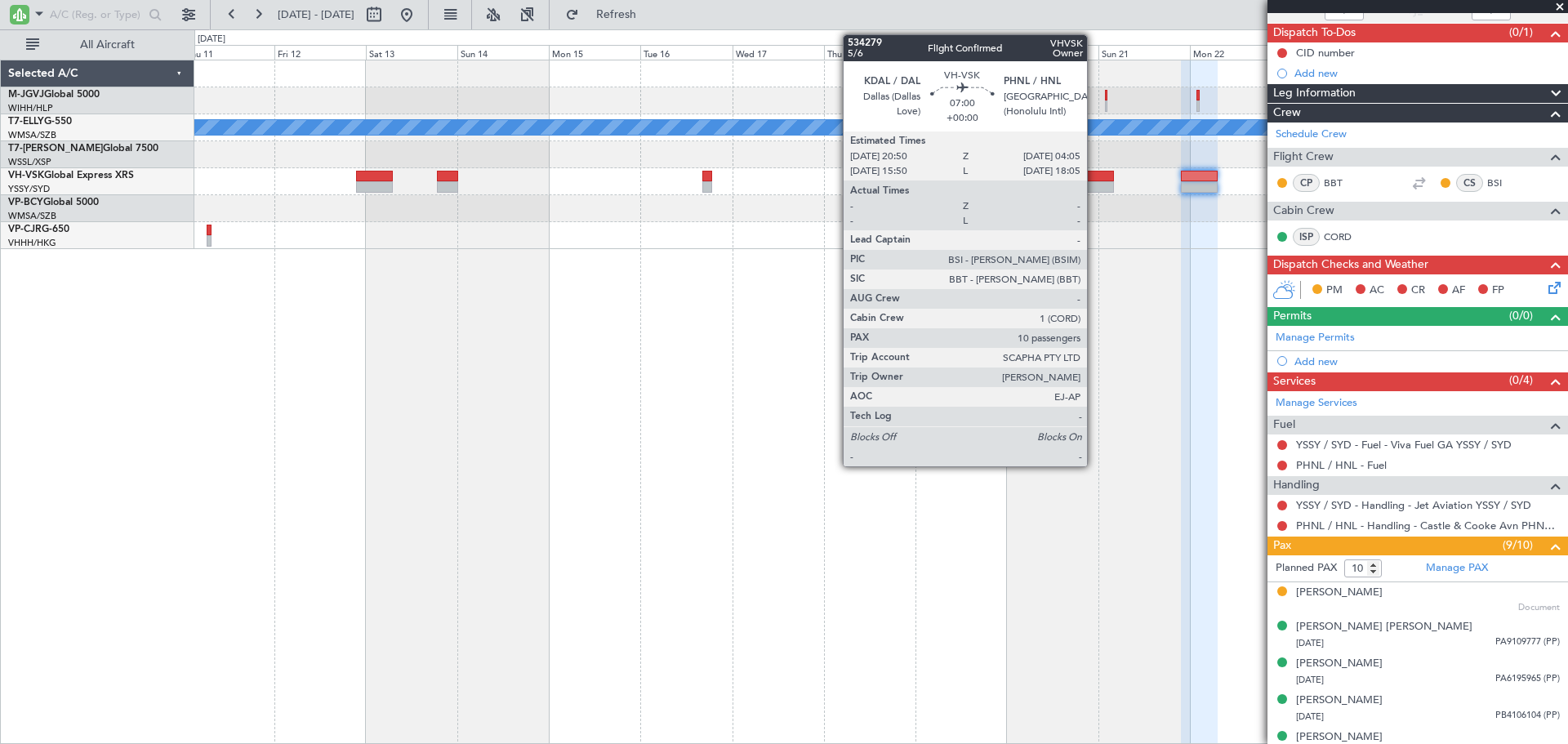
click at [1095, 187] on div at bounding box center [1099, 186] width 28 height 11
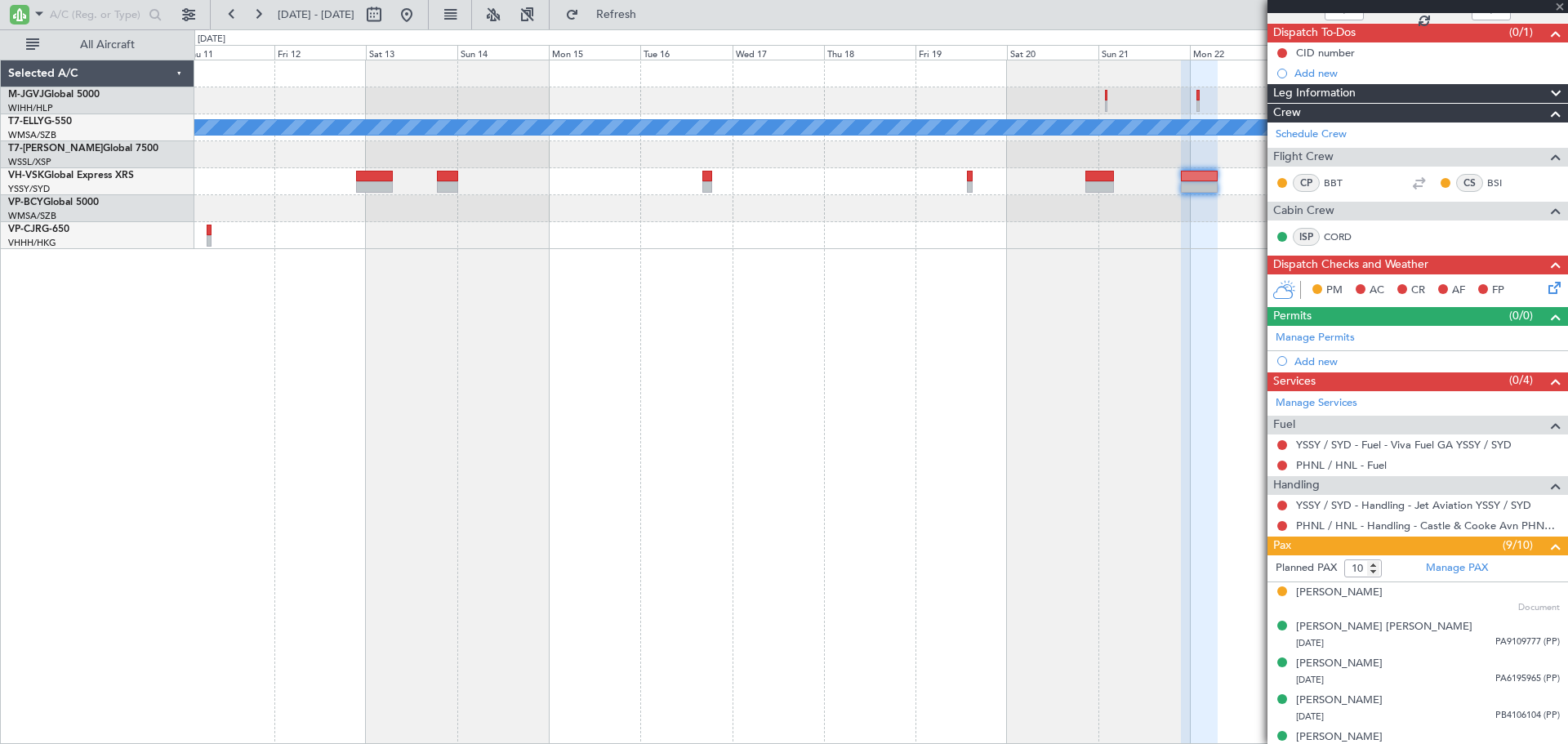
scroll to position [0, 0]
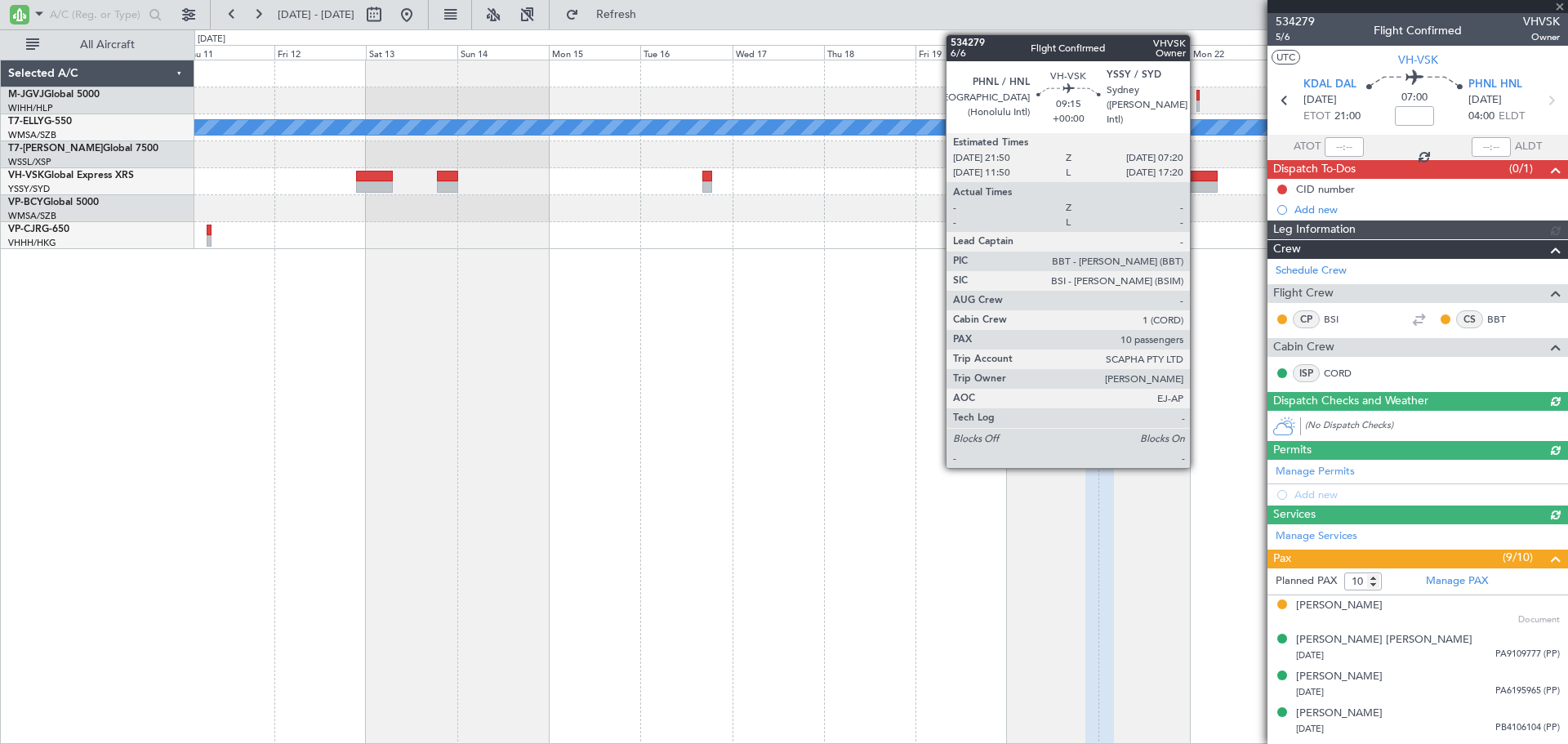
click at [1195, 183] on div at bounding box center [1199, 186] width 37 height 11
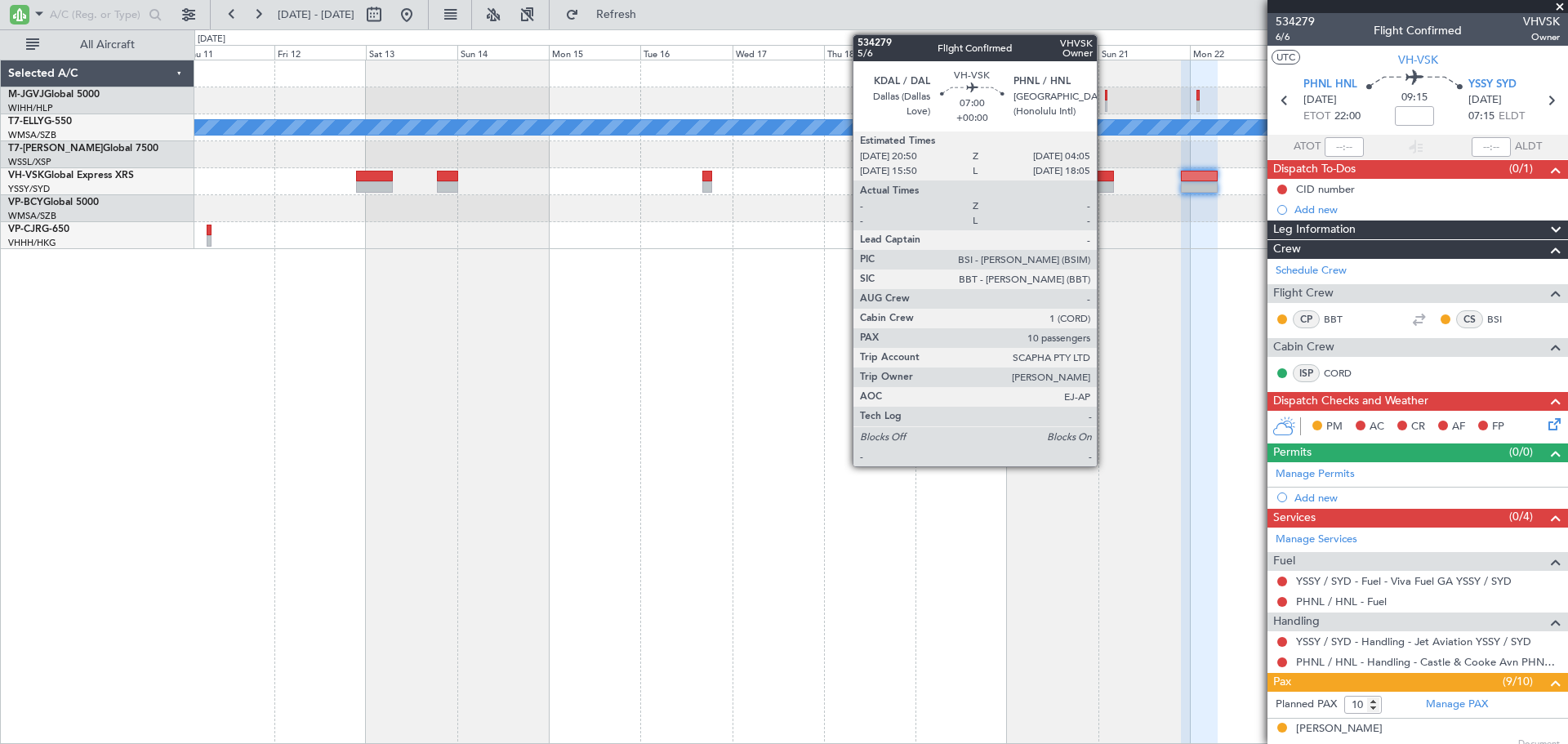
click at [1105, 175] on div at bounding box center [1099, 176] width 28 height 11
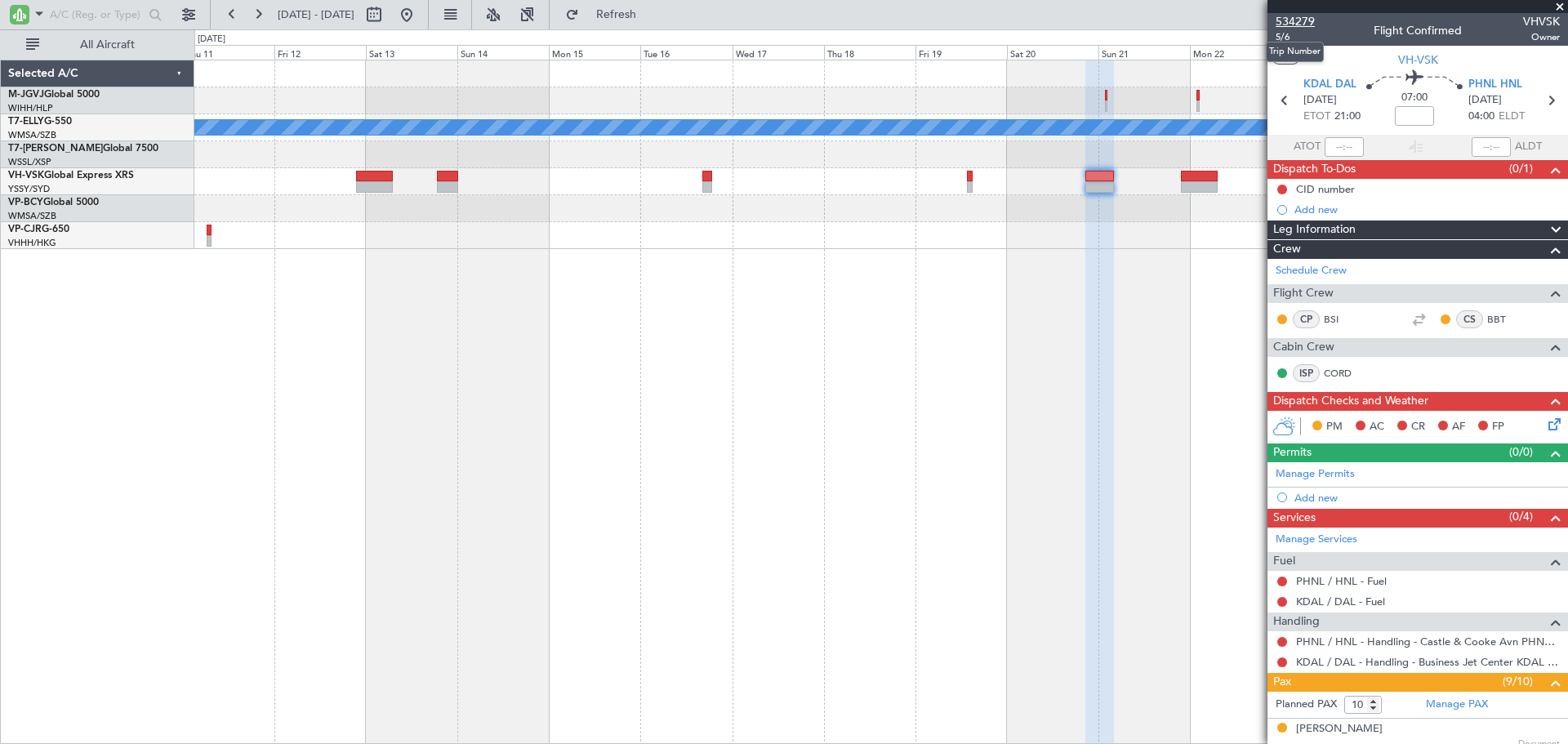
click at [1295, 23] on span "534279" at bounding box center [1295, 21] width 40 height 17
click at [958, 353] on div "Planned Maint Dubai (Dubai Intl) MEL No Crew" at bounding box center [881, 401] width 1374 height 684
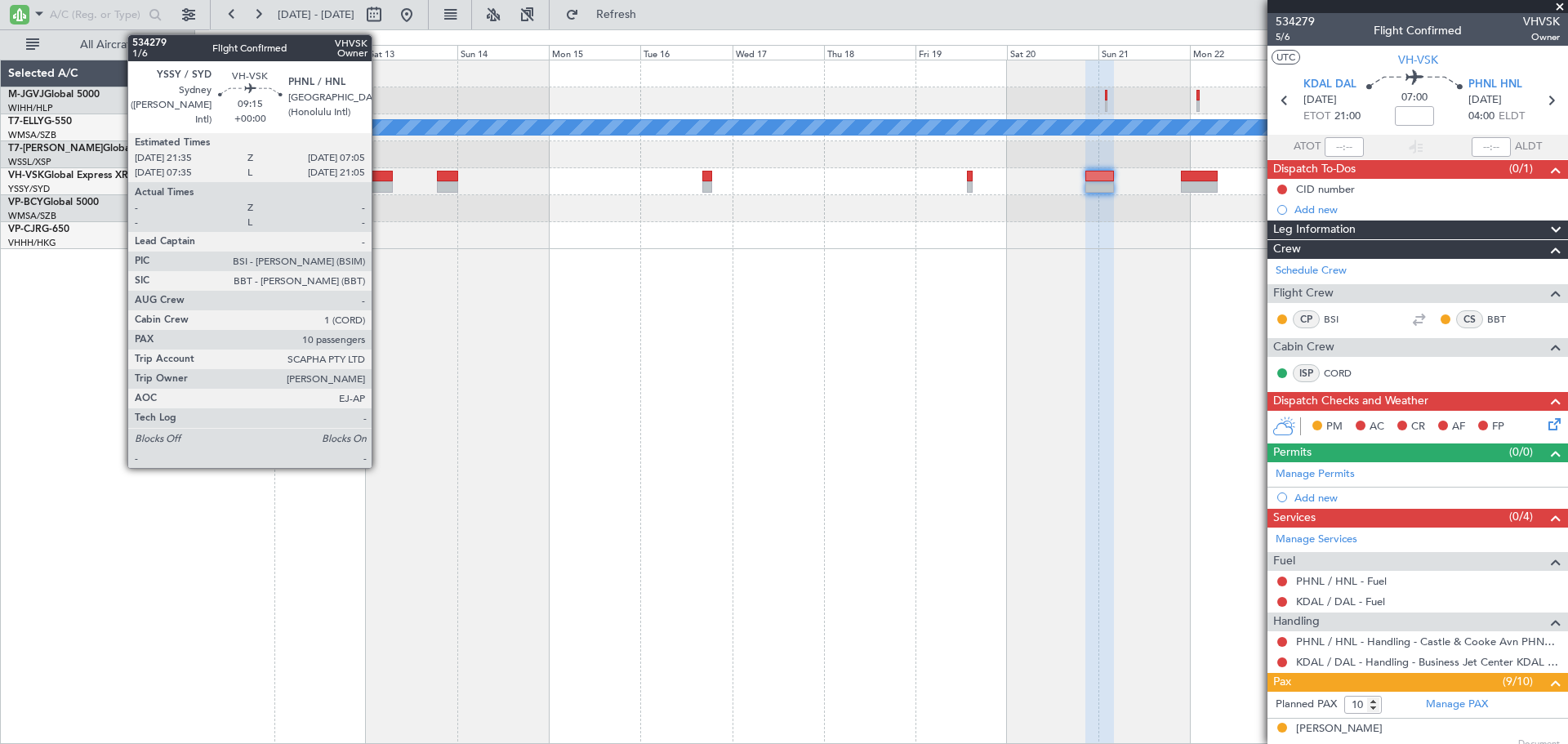
click at [378, 171] on div at bounding box center [374, 176] width 37 height 11
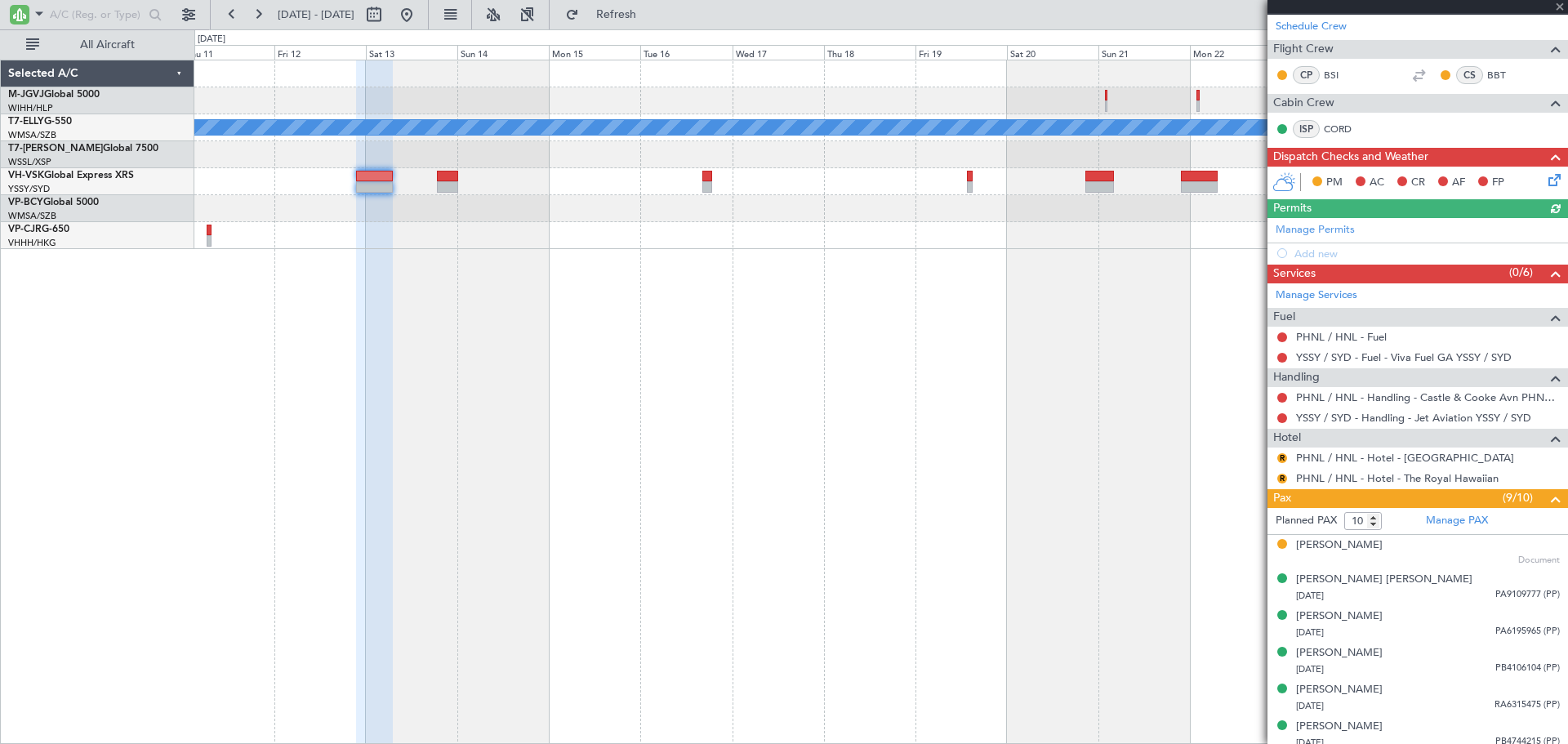
scroll to position [272, 0]
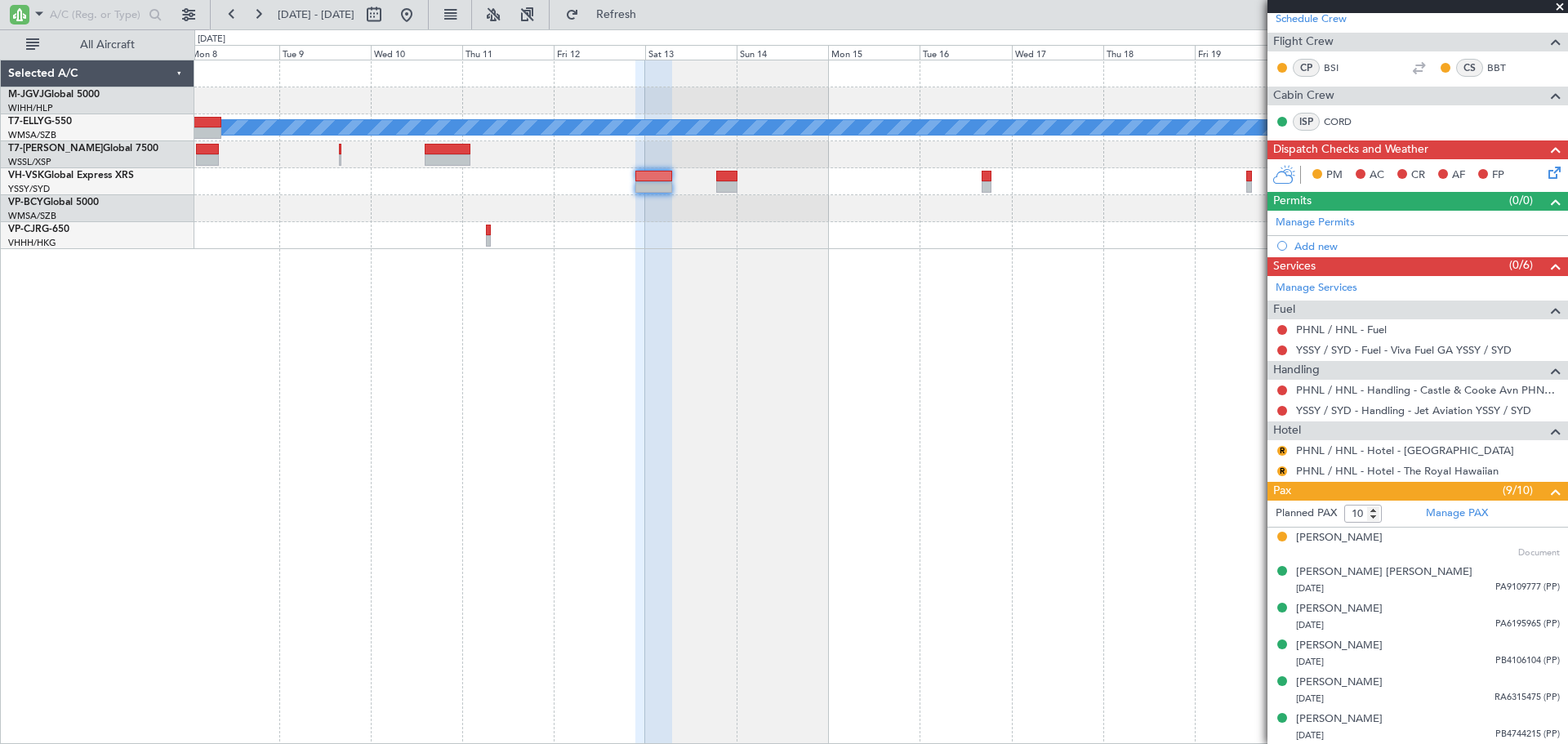
click at [852, 332] on div "Planned Maint Dubai (Dubai Intl) MEL No Crew Planned Maint Hong Kong (Hong Kong…" at bounding box center [881, 401] width 1374 height 684
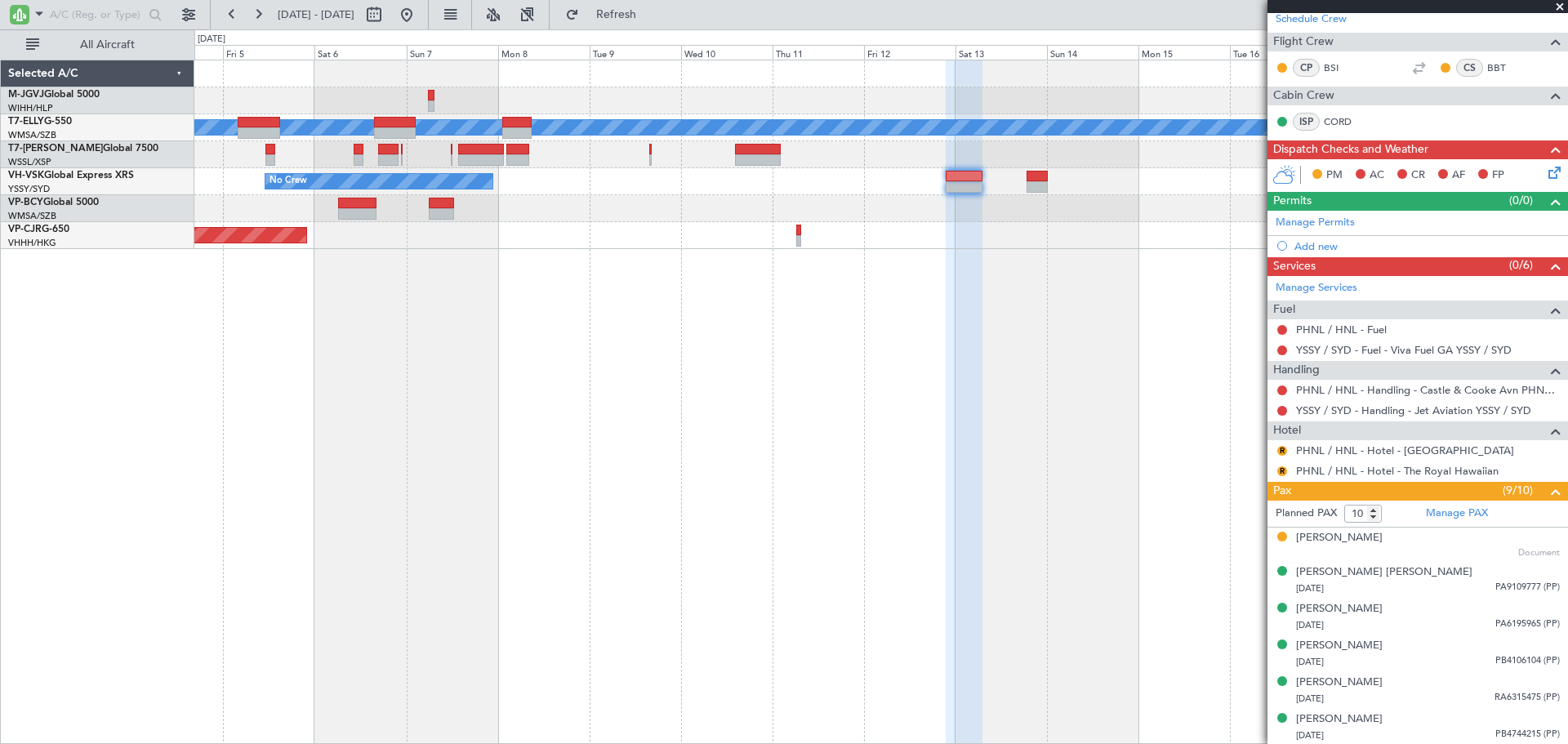
click at [853, 344] on div "Planned Maint Dubai (Dubai Intl) MEL No Crew Planned Maint Hong Kong (Hong Kong…" at bounding box center [881, 401] width 1374 height 684
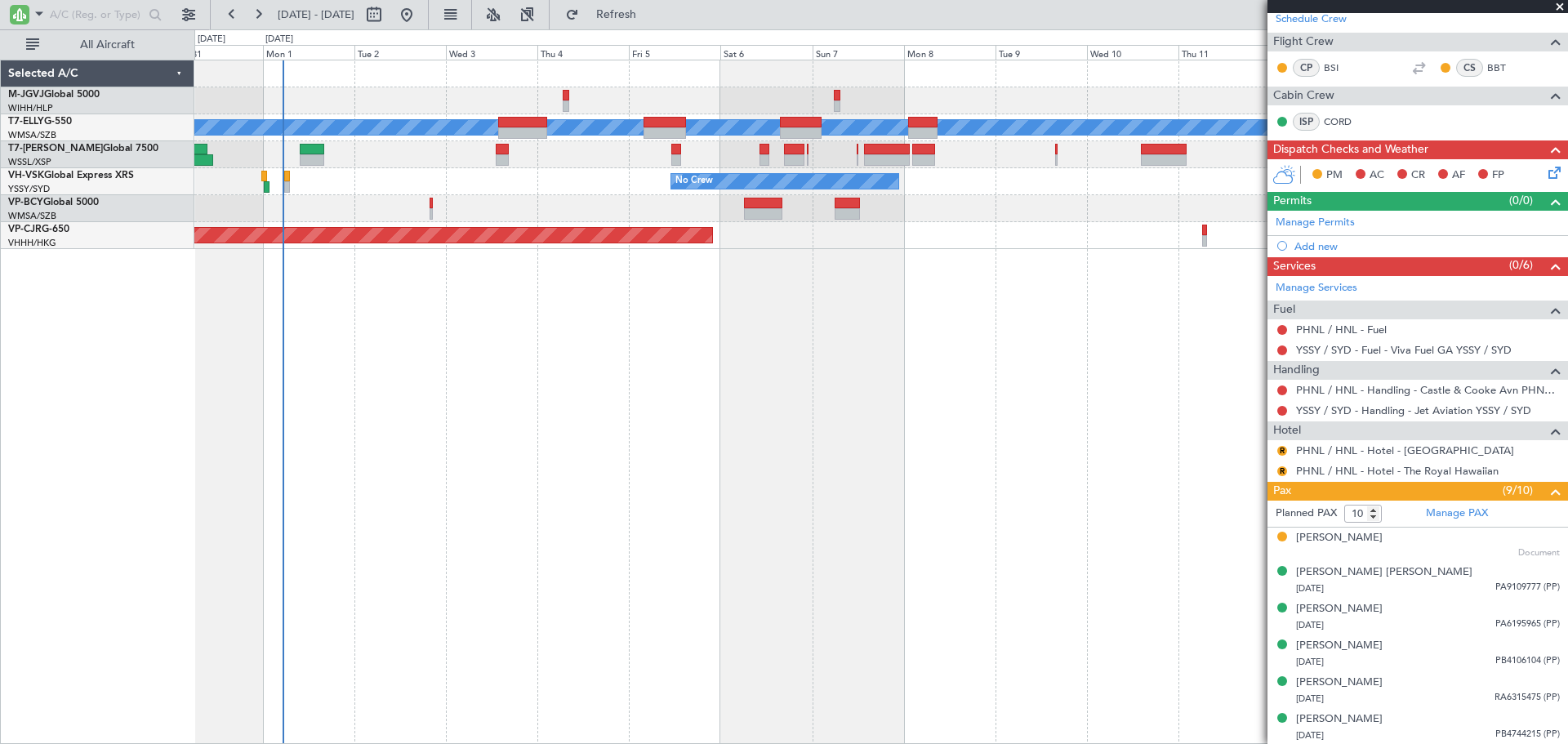
click at [986, 352] on div "Planned Maint Dubai (Dubai Intl) MEL Planned Maint Kuala Lumpur (Sultan Abdul A…" at bounding box center [881, 401] width 1374 height 684
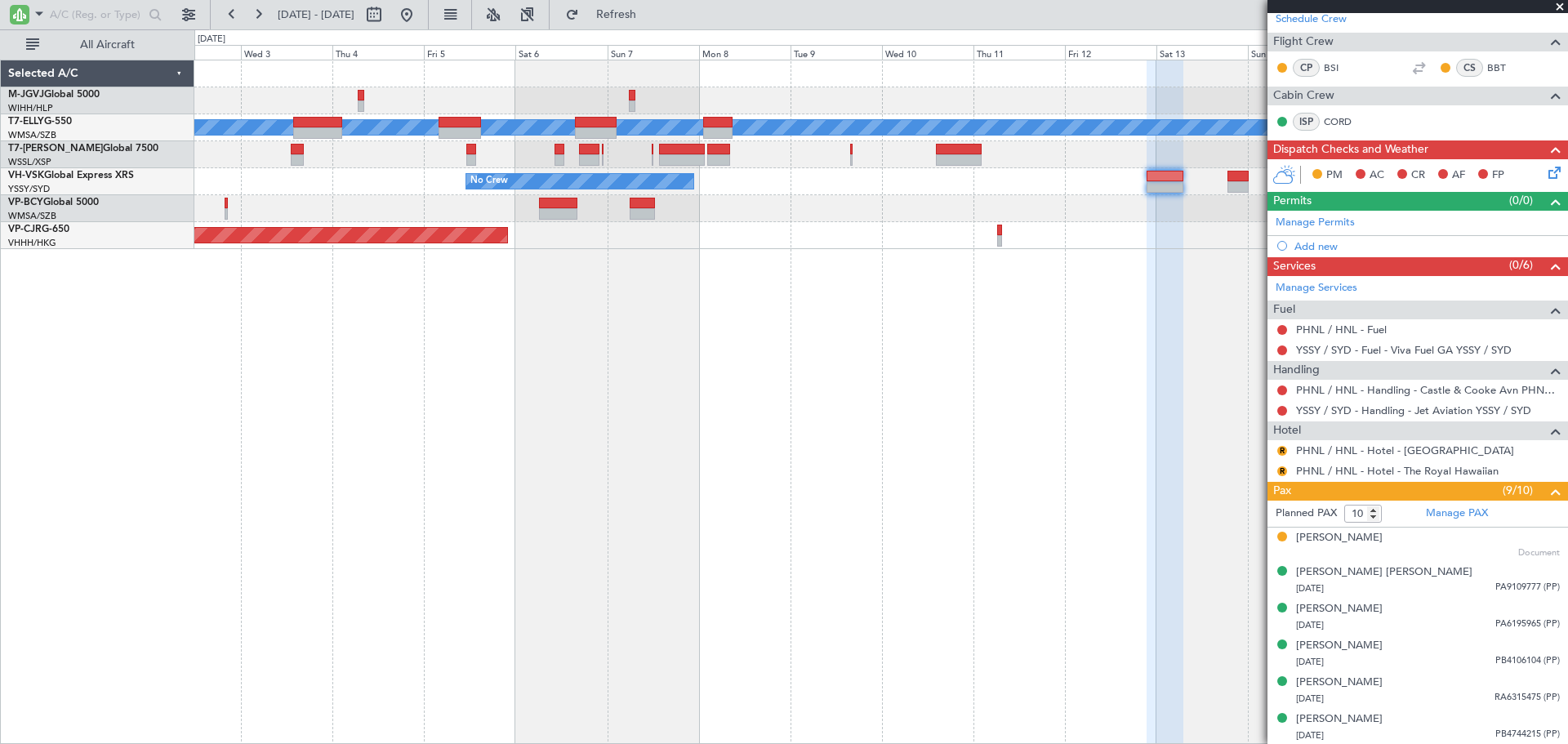
click at [791, 245] on div "Planned Maint Dubai (Dubai Intl) MEL No Crew Planned Maint Hong Kong (Hong Kong…" at bounding box center [881, 154] width 1373 height 188
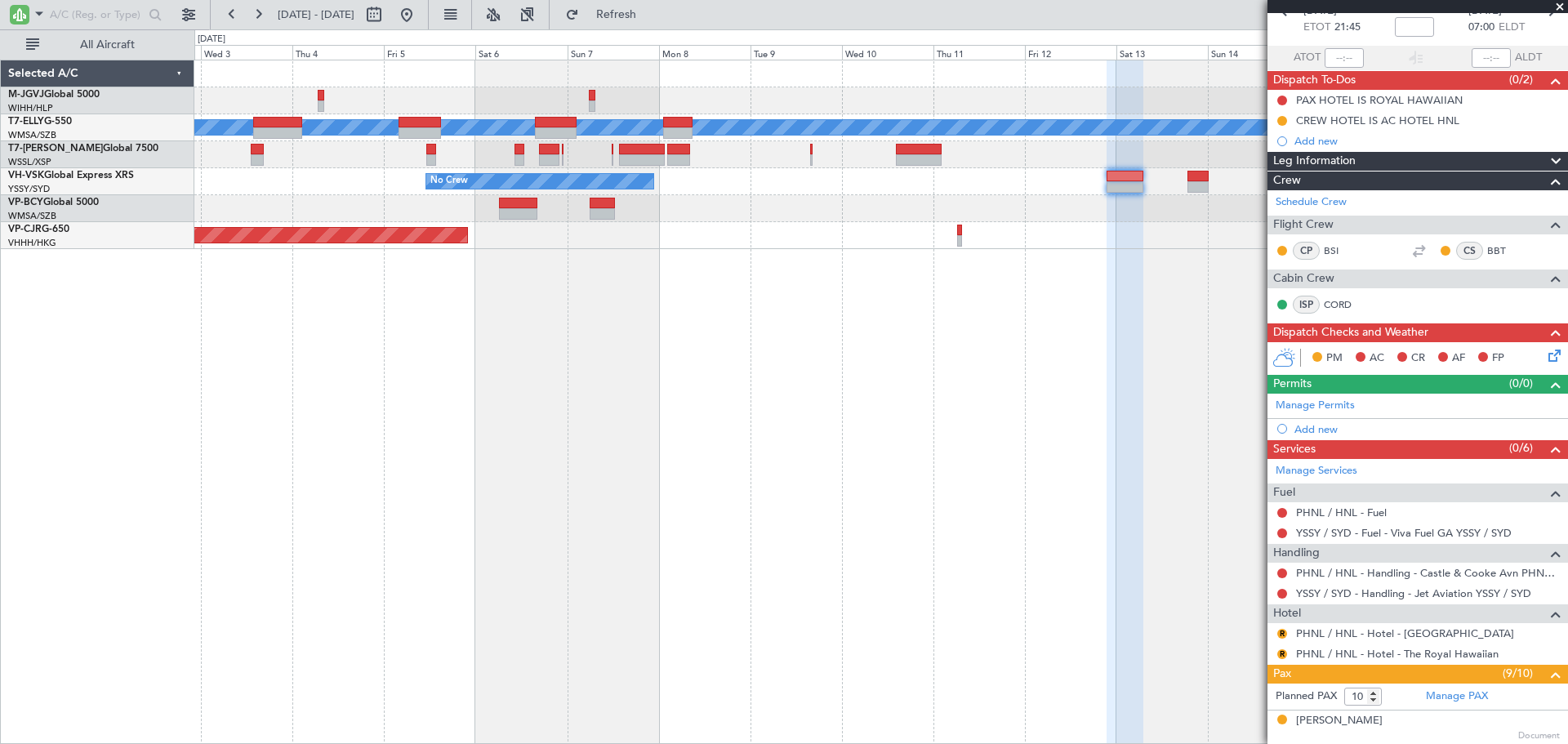
scroll to position [0, 0]
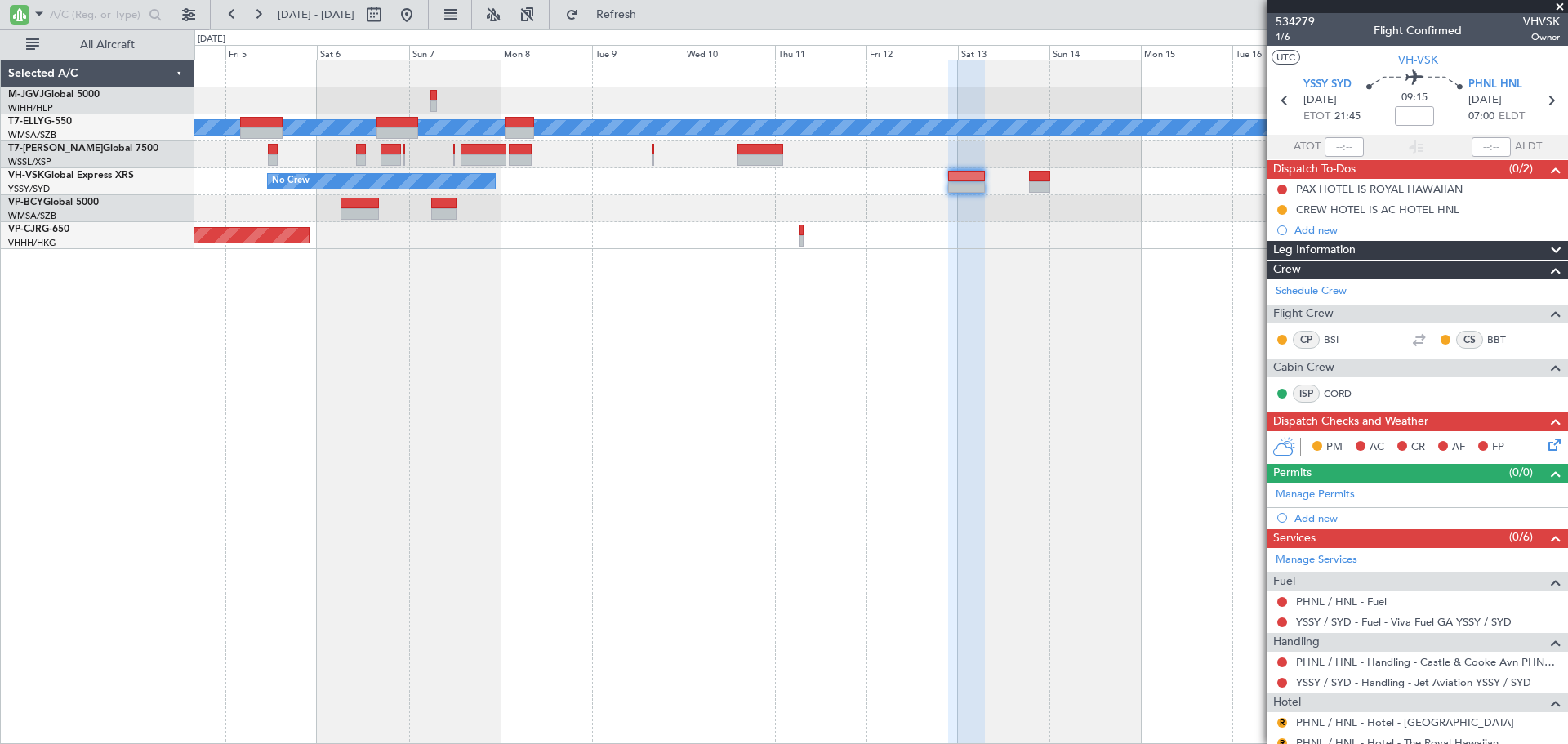
click at [951, 334] on div at bounding box center [967, 402] width 37 height 684
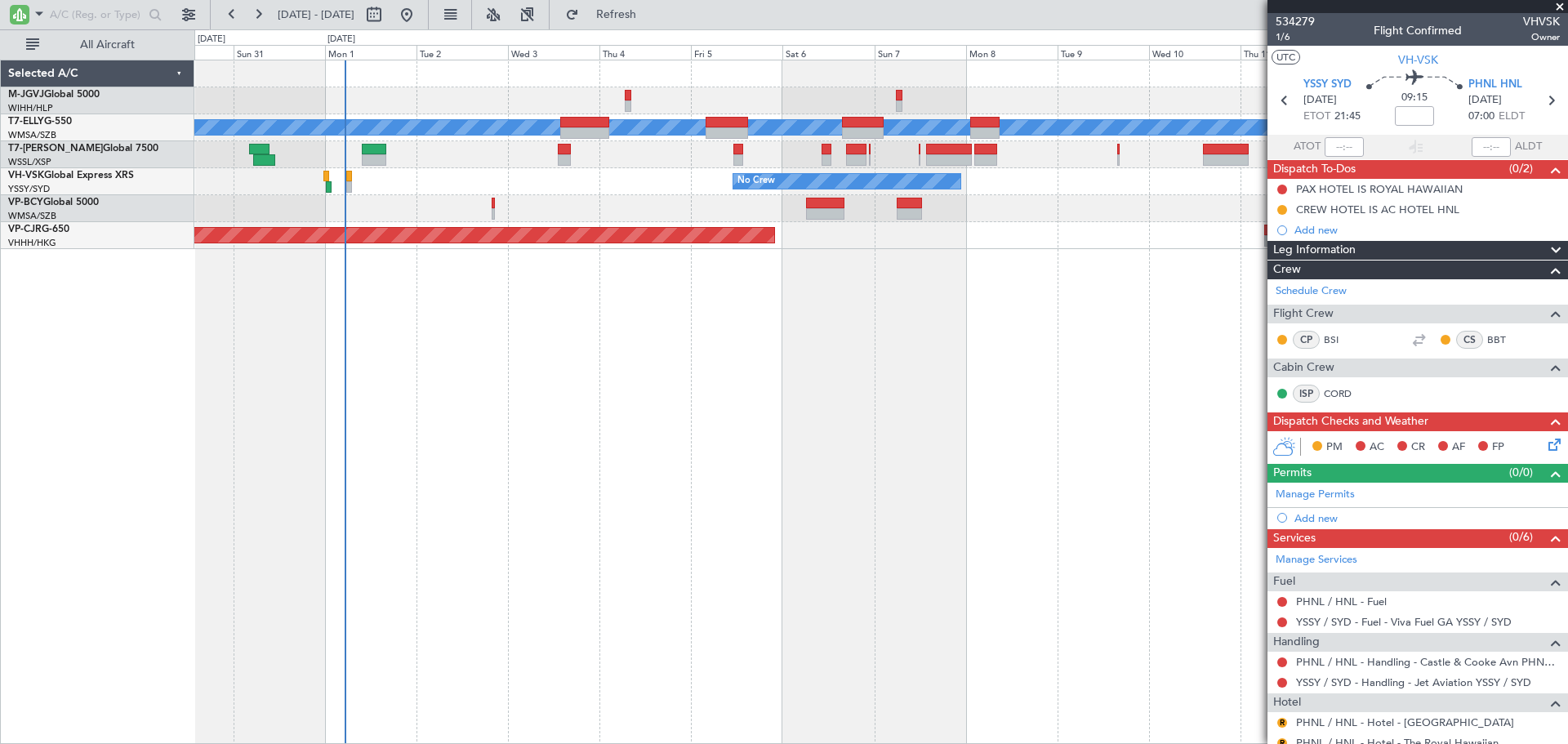
click at [795, 365] on div "Planned Maint Dubai (Dubai Intl) MEL Planned Maint Kuala Lumpur (Sultan Abdul A…" at bounding box center [881, 401] width 1374 height 684
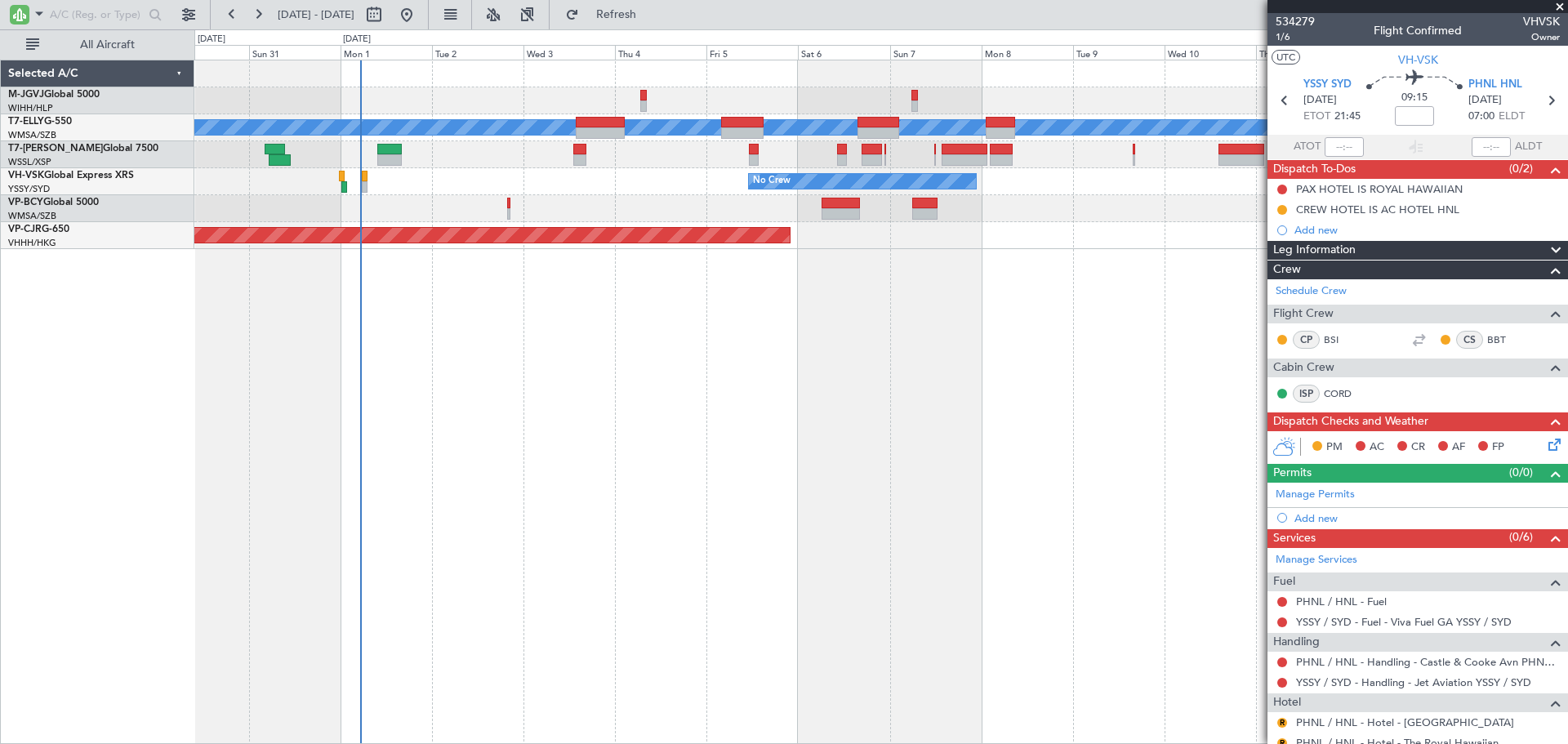
click at [735, 382] on div "Planned Maint Dubai (Dubai Intl) MEL Planned Maint Kuala Lumpur (Sultan Abdul A…" at bounding box center [881, 401] width 1374 height 684
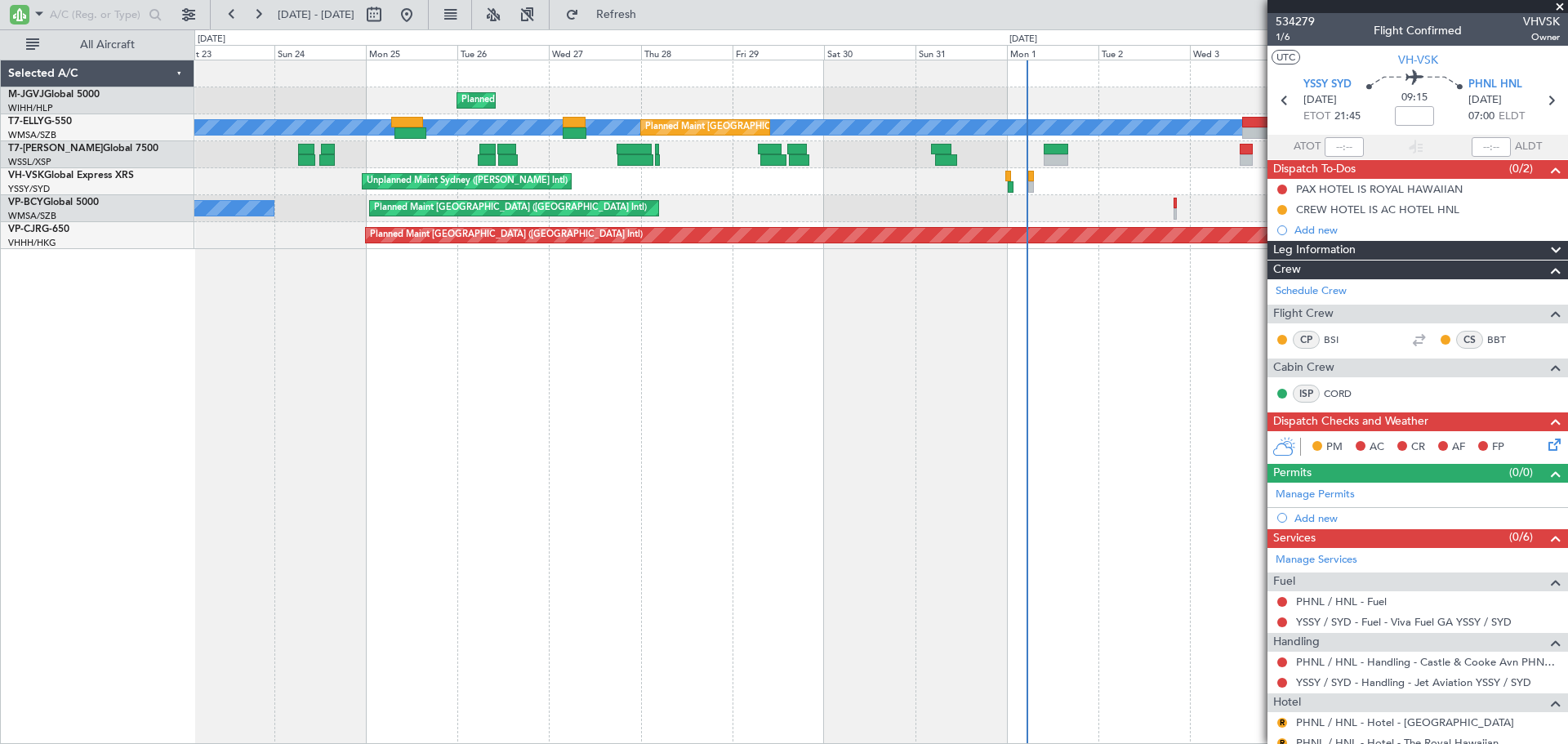
click at [718, 370] on div "Planned Maint Jakarta (Halim Intl) MEL Planned Maint Kuala Lumpur (Sultan Abdul…" at bounding box center [881, 401] width 1374 height 684
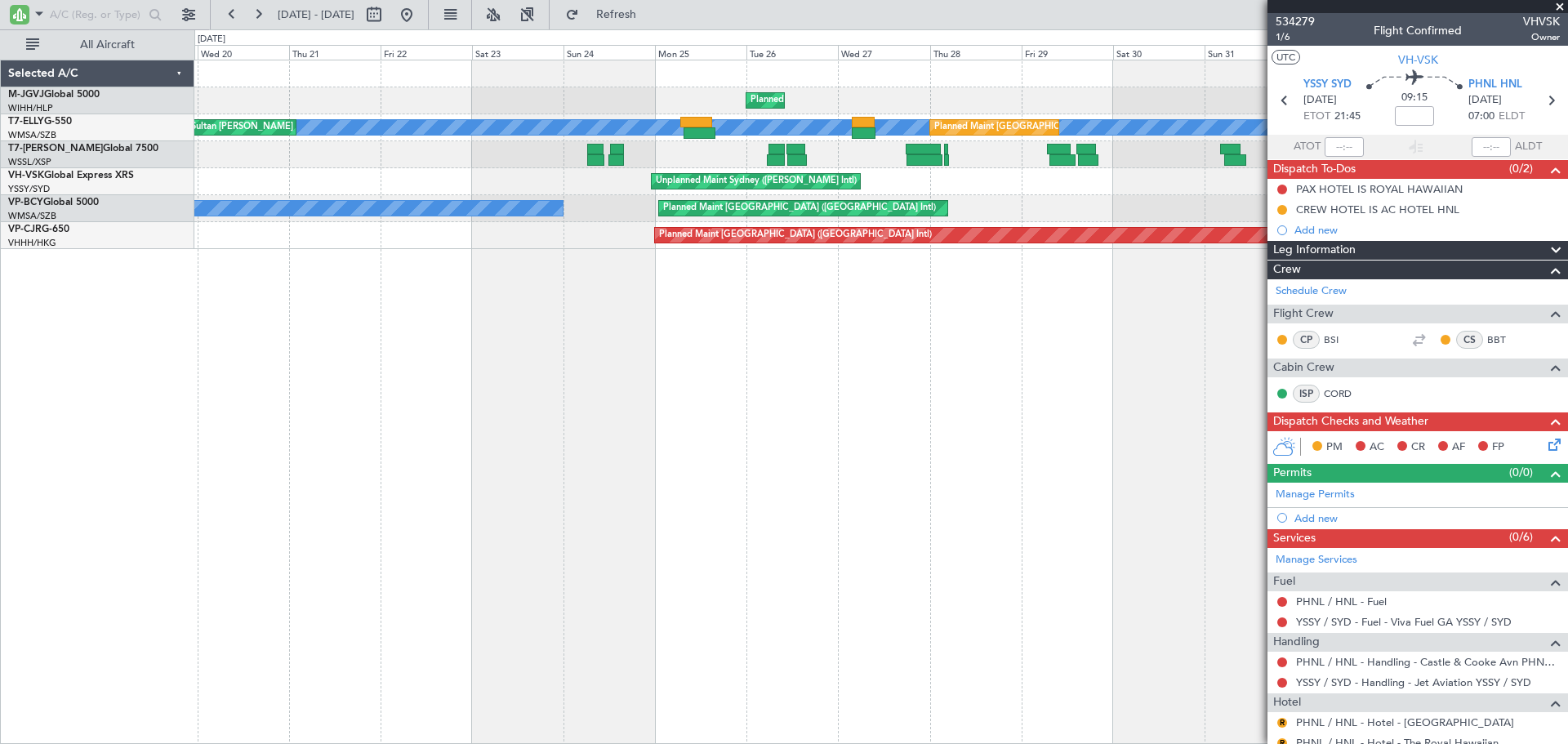
click at [798, 360] on div "Planned Maint Jakarta (Halim Intl) MEL Planned Maint Kuala Lumpur (Sultan Abdul…" at bounding box center [881, 401] width 1374 height 684
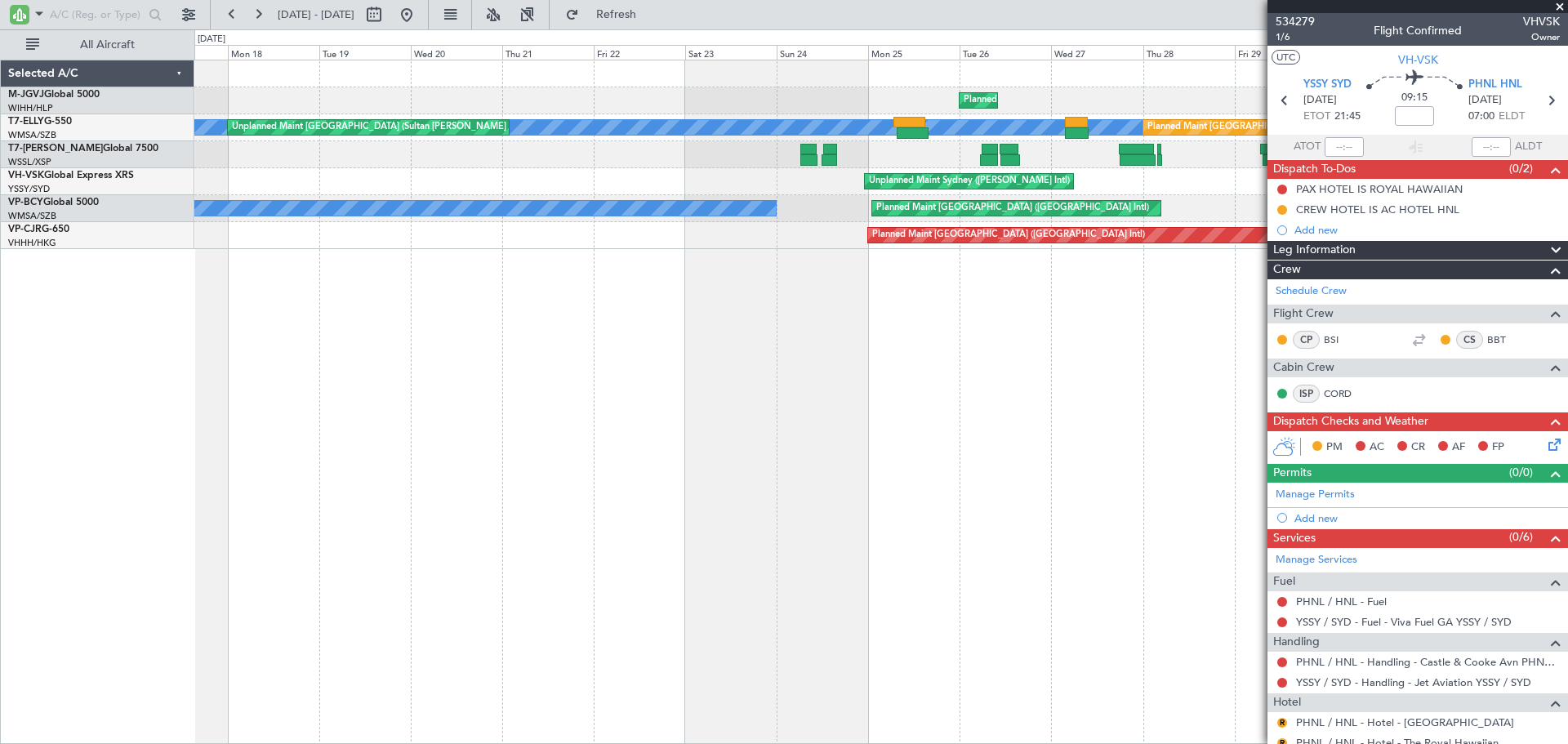
click at [600, 359] on div "Planned Maint Jakarta (Halim Intl) MEL Planned Maint Kuala Lumpur (Sultan Abdul…" at bounding box center [881, 401] width 1374 height 684
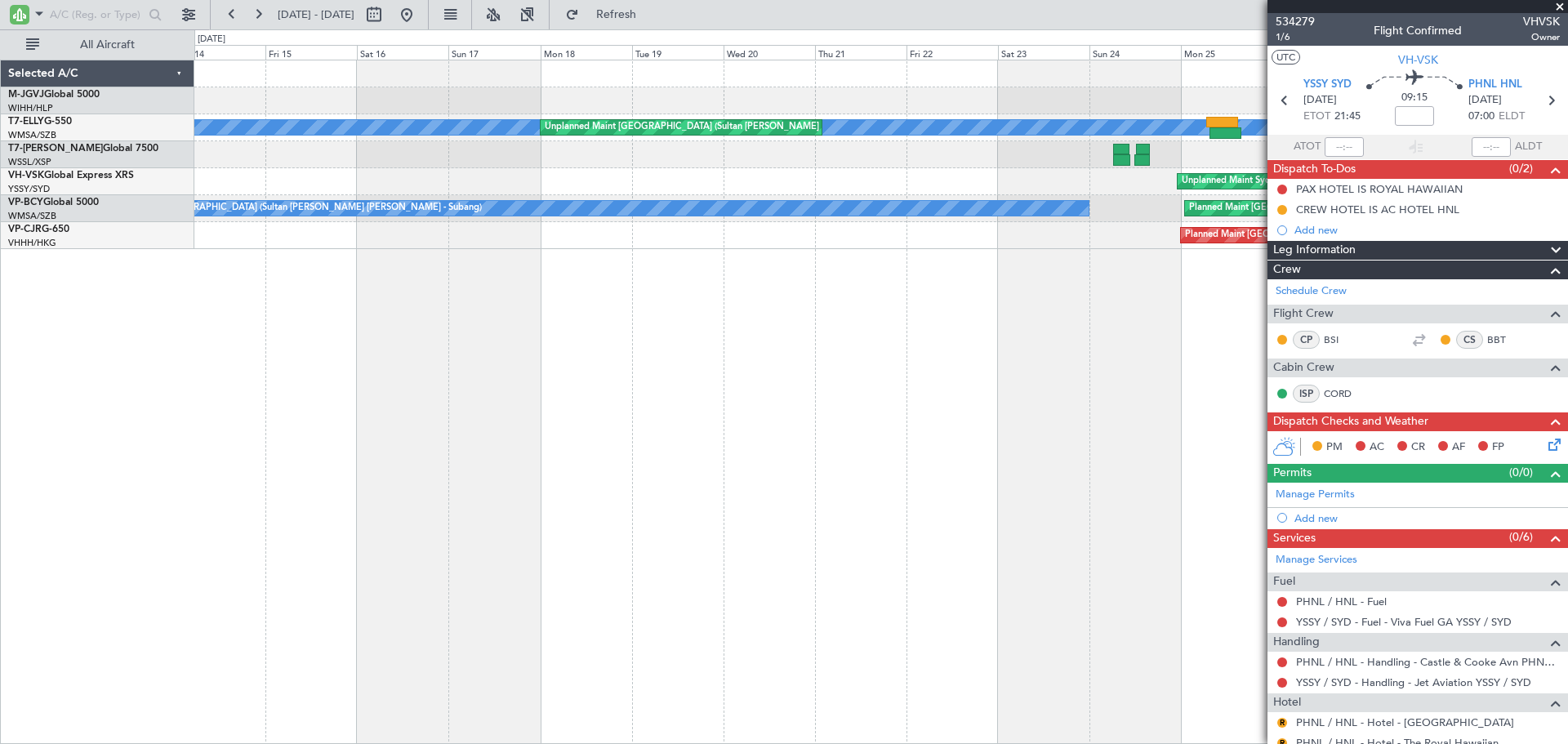
click at [564, 356] on div "Planned Maint Jakarta (Halim Intl) MEL Planned Maint Kuala Lumpur (Sultan Abdul…" at bounding box center [881, 401] width 1374 height 684
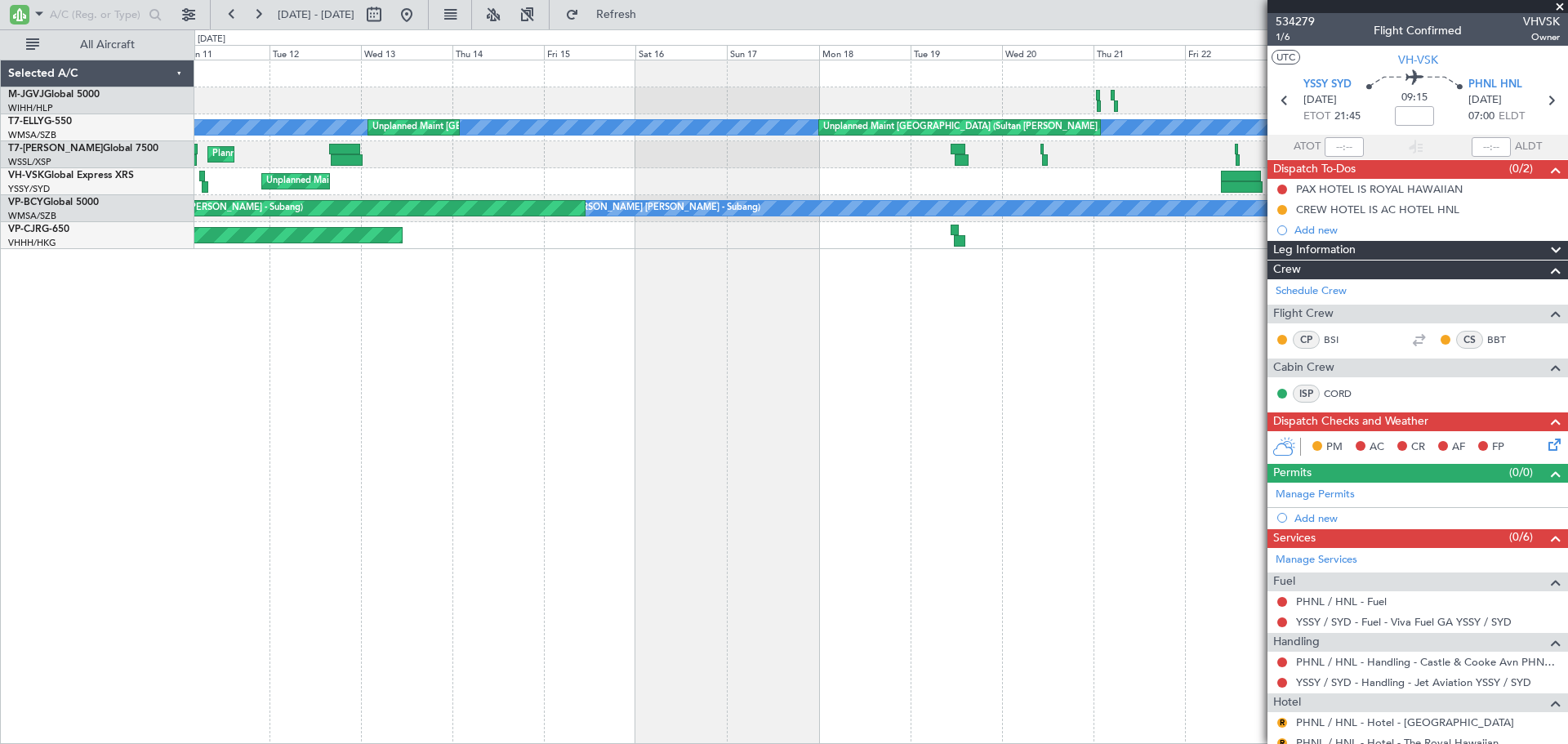
click at [673, 285] on div "Planned Maint Jakarta (Halim Intl) MEL Unplanned Maint Kuala Lumpur (Sultan Abd…" at bounding box center [881, 401] width 1374 height 684
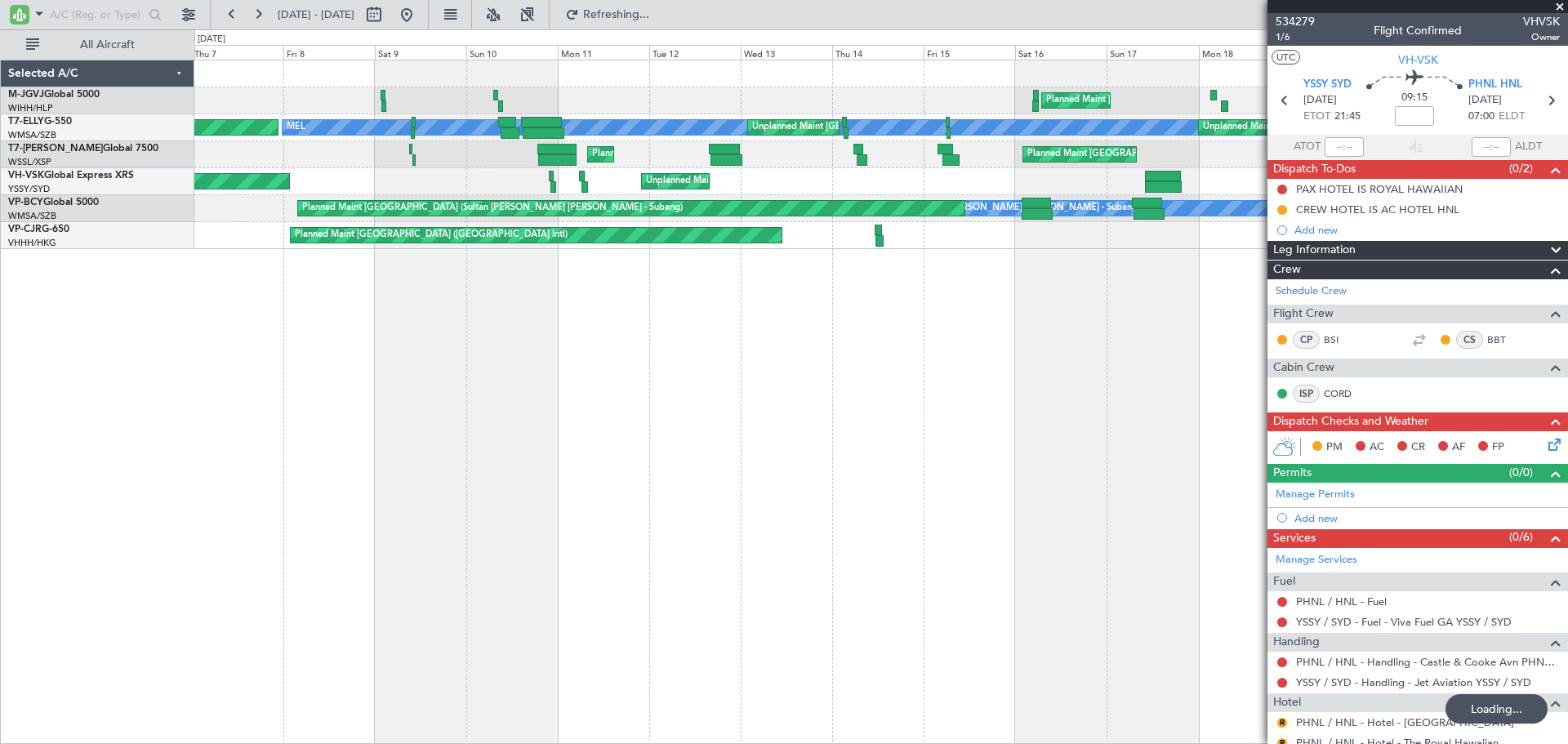
click at [731, 310] on div "Planned Maint Singapore (Seletar) MEL Unplanned Maint Kuala Lumpur (Sultan Abdu…" at bounding box center [881, 401] width 1374 height 684
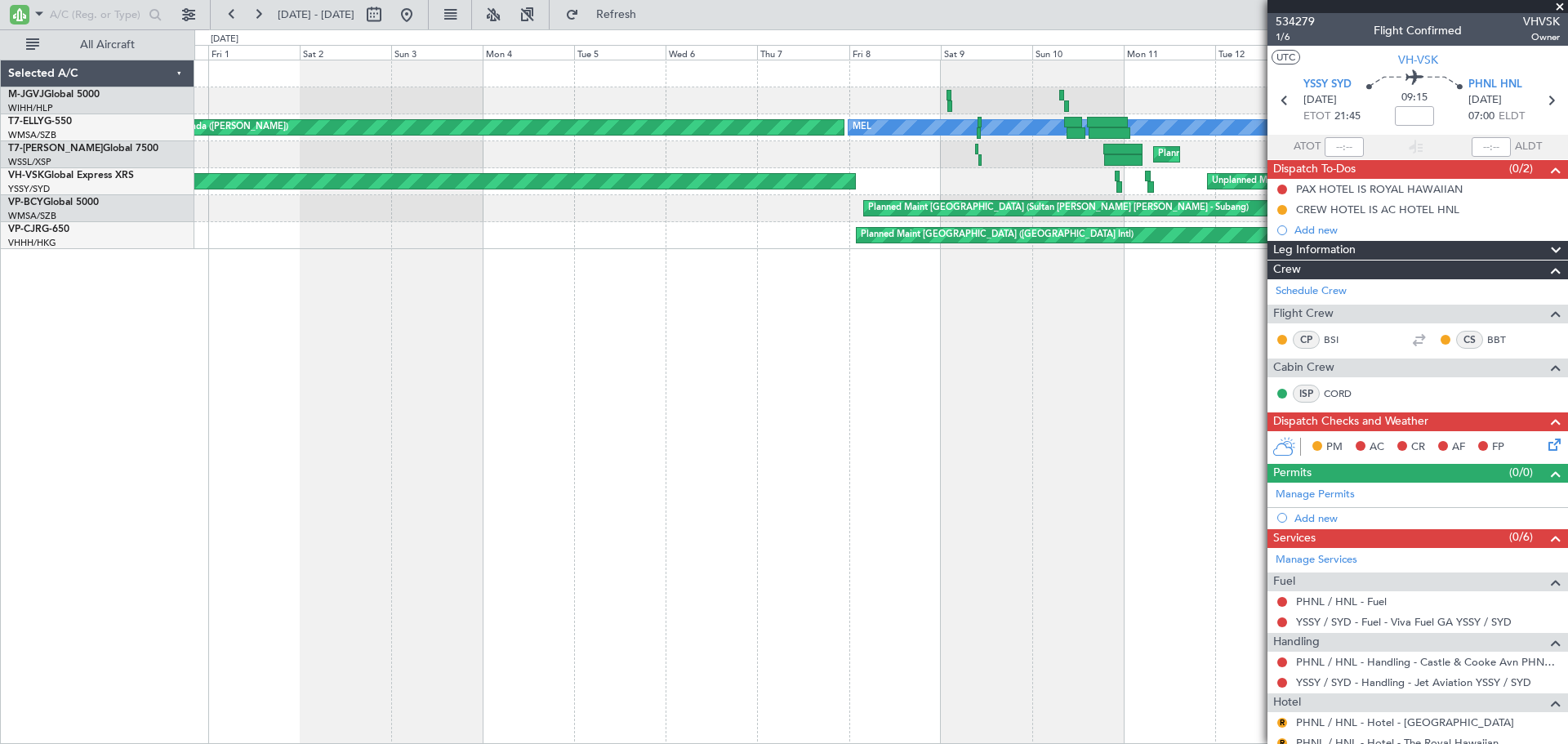
click at [804, 337] on div "Planned Maint Singapore (Seletar) MEL Unplanned Maint Kuala Lumpur (Sultan Abdu…" at bounding box center [881, 401] width 1374 height 684
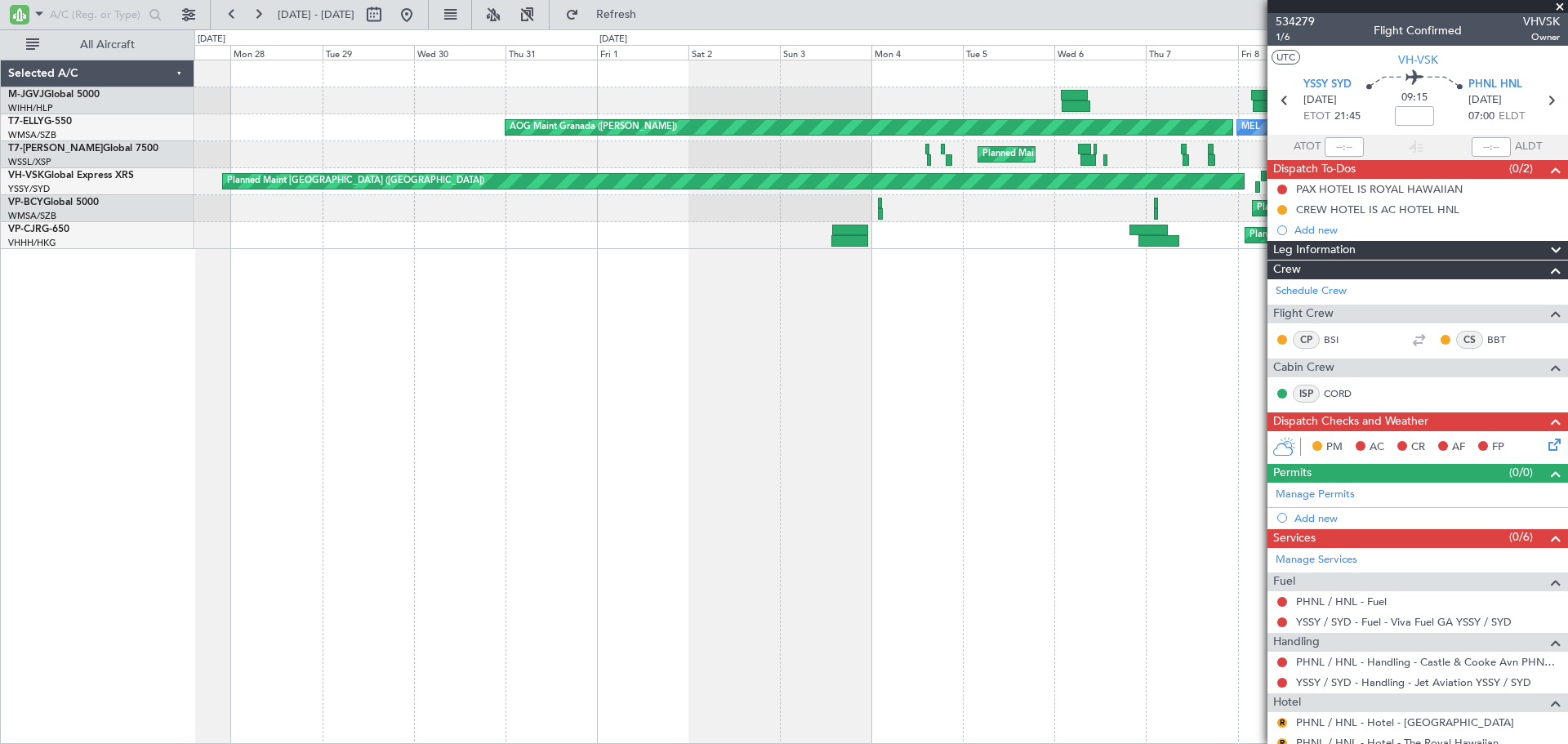
click at [841, 344] on div "MEL AOG Maint Granada (Federico Garcia Lorca) Unplanned Maint Kuala Lumpur (Sul…" at bounding box center [881, 401] width 1374 height 684
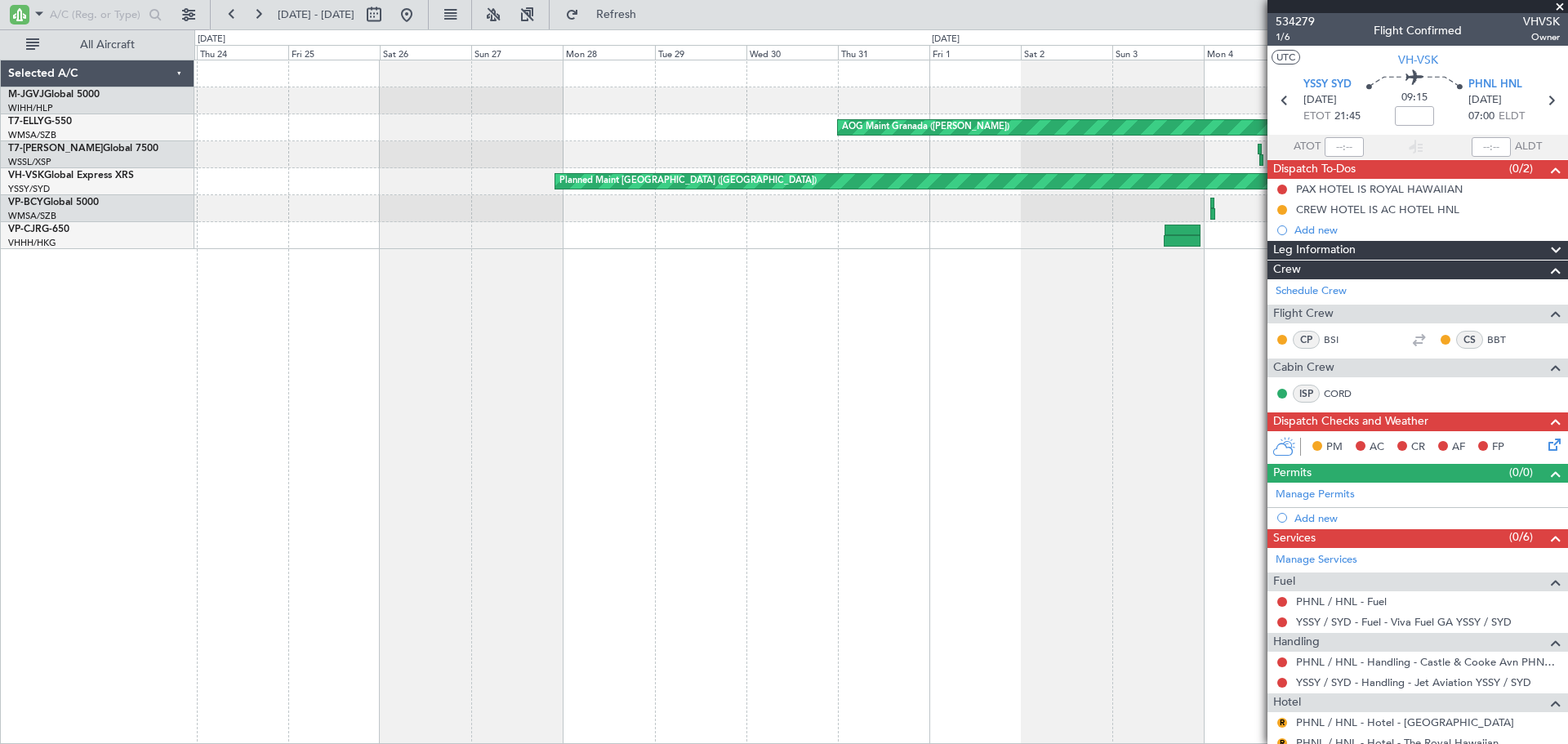
click at [804, 333] on div "AOG Maint Granada (Federico Garcia Lorca) MEL Planned Maint Dubai (Al Maktoum I…" at bounding box center [881, 401] width 1374 height 684
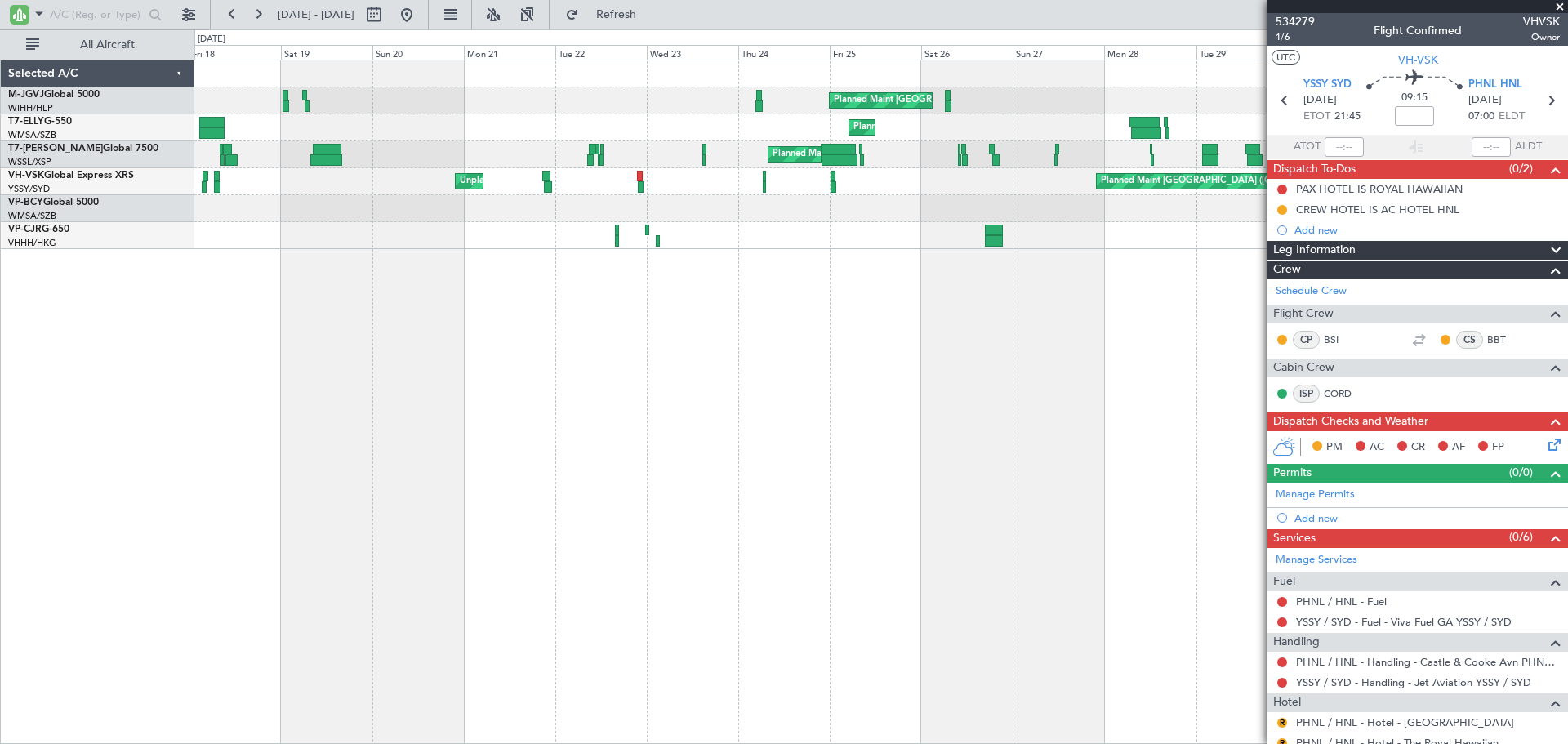
click at [742, 180] on div "Planned Maint Melbourne (Essendon) Unplanned Maint Sydney (Kingsford Smith Intl…" at bounding box center [881, 181] width 1373 height 27
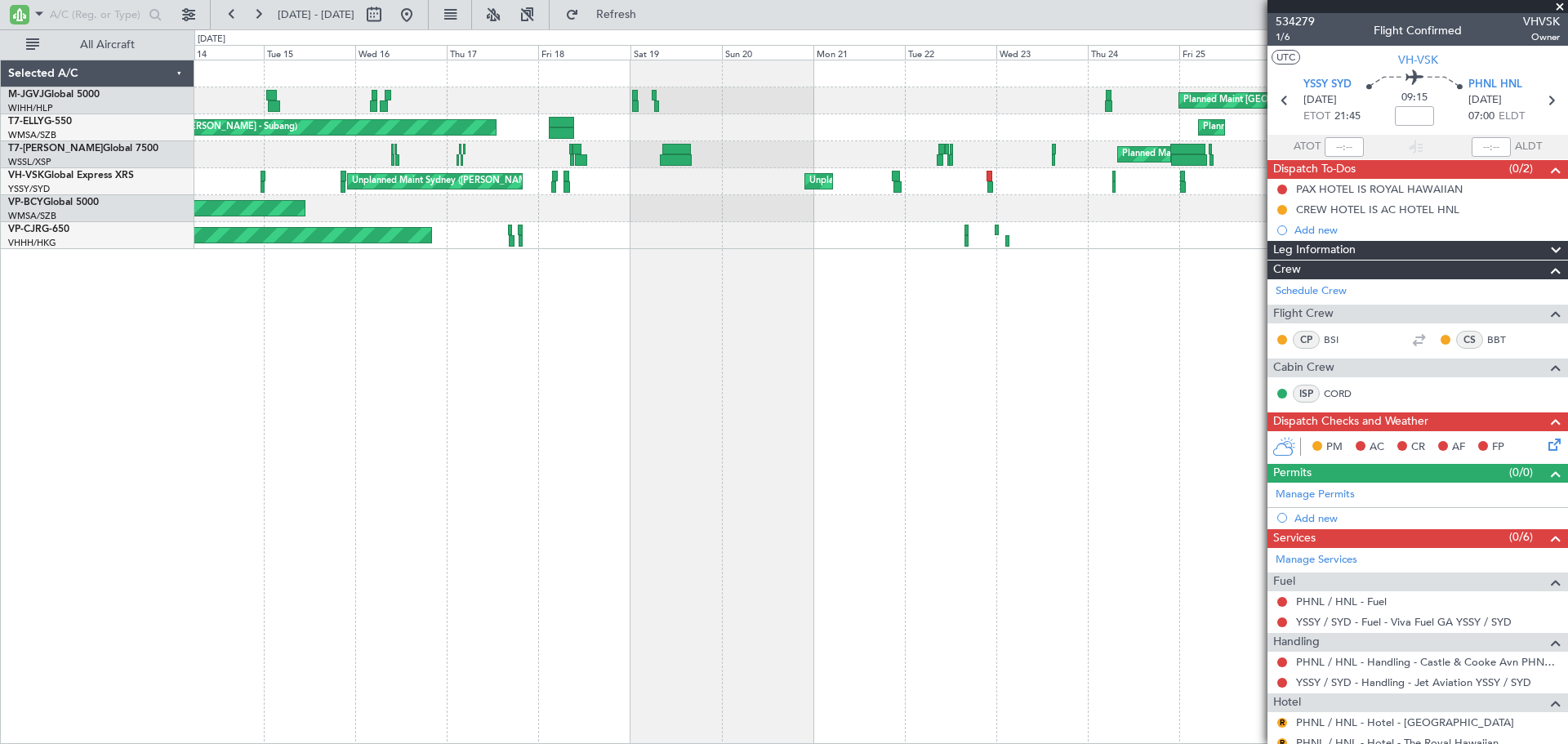
click at [645, 223] on div "Planned Maint San Jose (Mineta San Jose Intl) MEL San Jose (Mineta San Jose Int…" at bounding box center [881, 235] width 1373 height 27
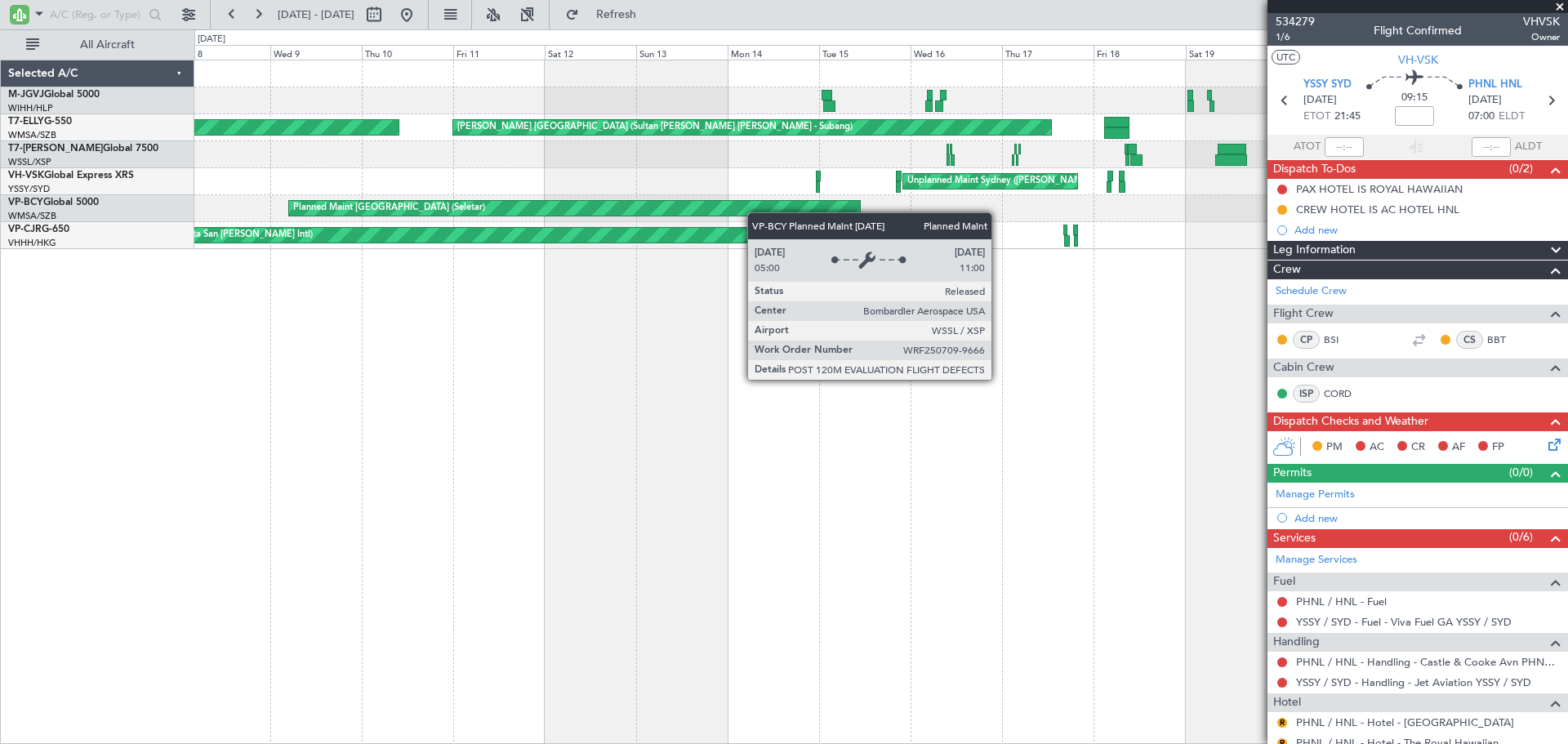
click at [828, 209] on div "Planned Maint Singapore (Seletar) Planned Maint Kuala Lumpur (Sultan Abdul Aziz…" at bounding box center [881, 154] width 1373 height 188
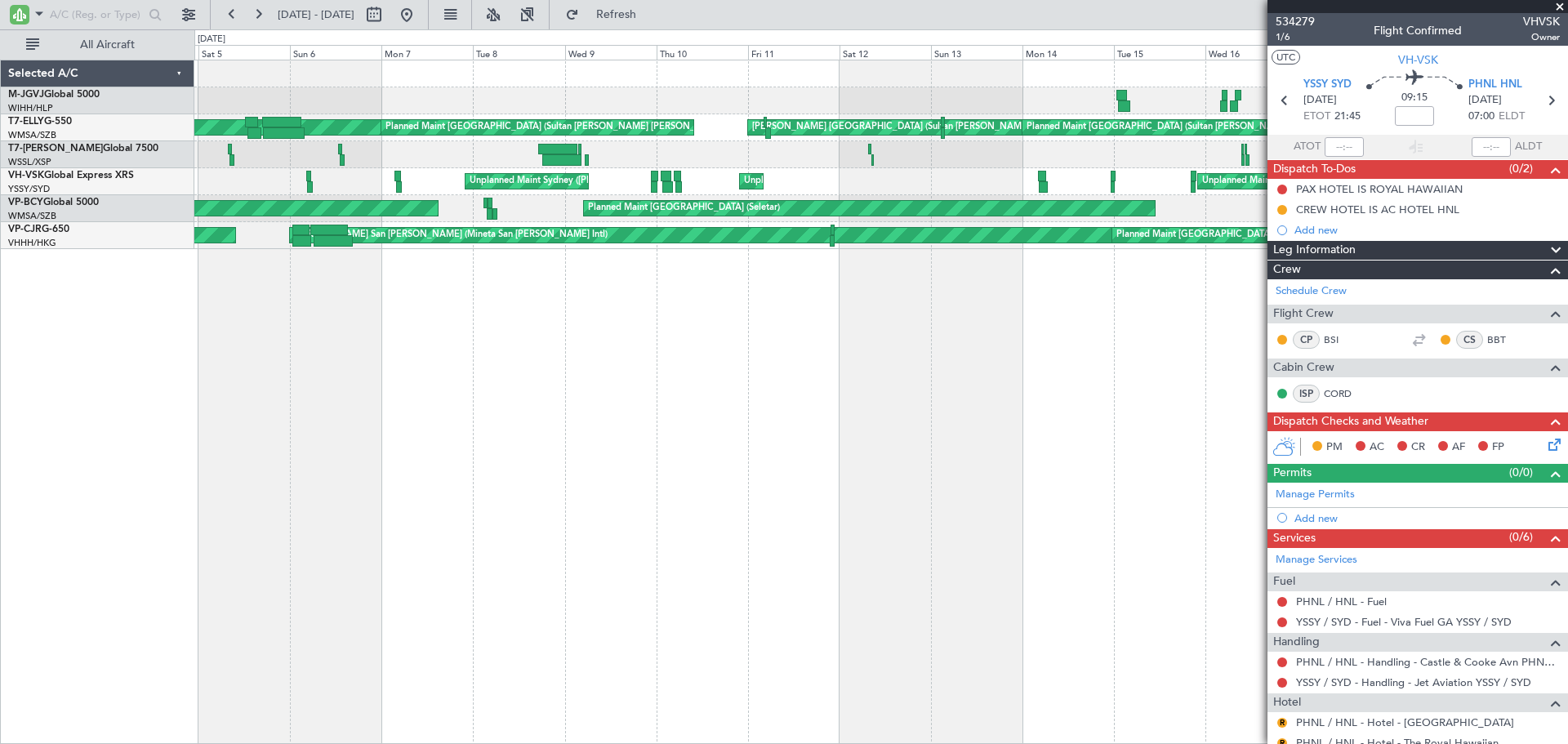
click at [544, 209] on div "Planned Maint Singapore (Seletar) Planned Maint Singapore (Seletar)" at bounding box center [881, 208] width 1373 height 27
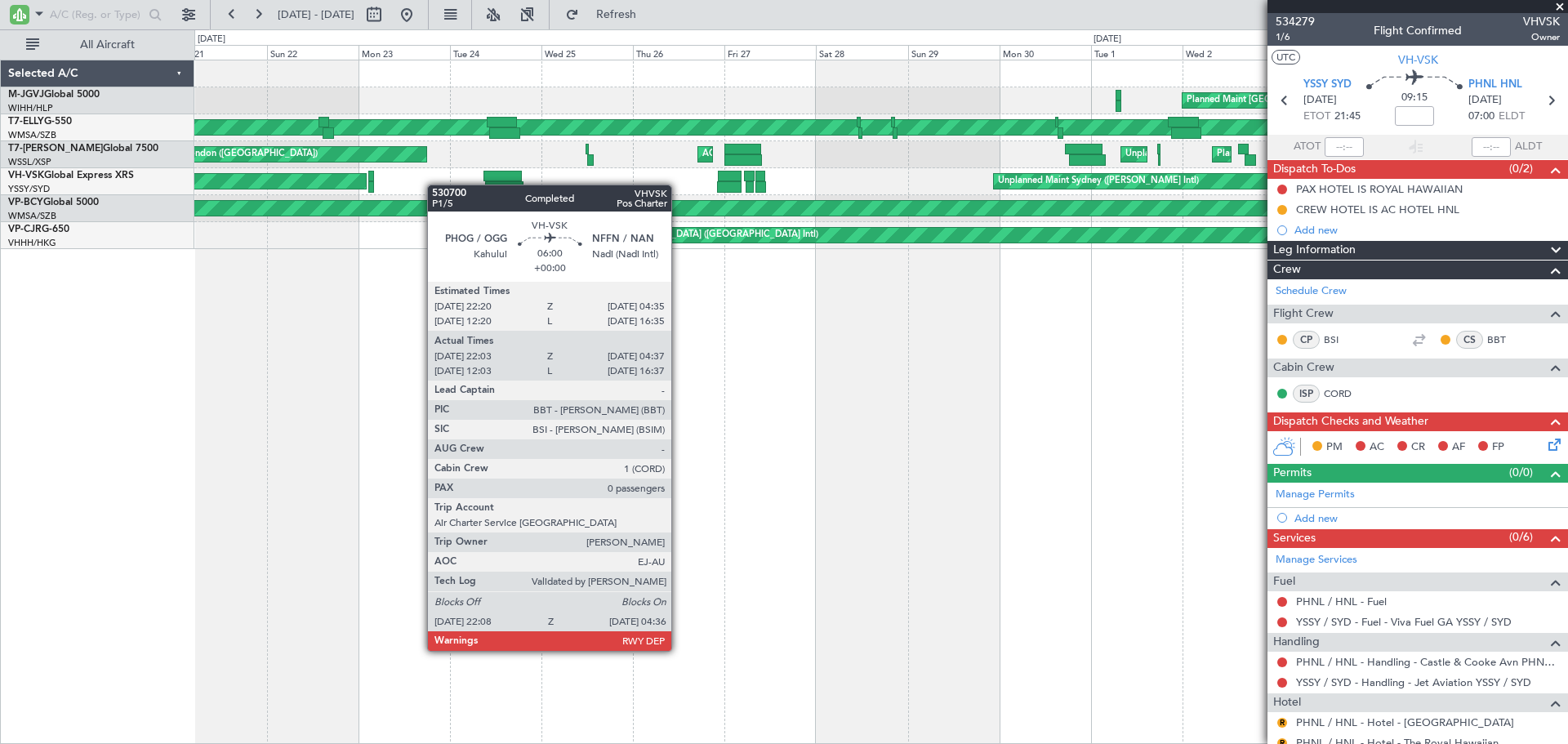
click at [735, 181] on div at bounding box center [730, 186] width 26 height 11
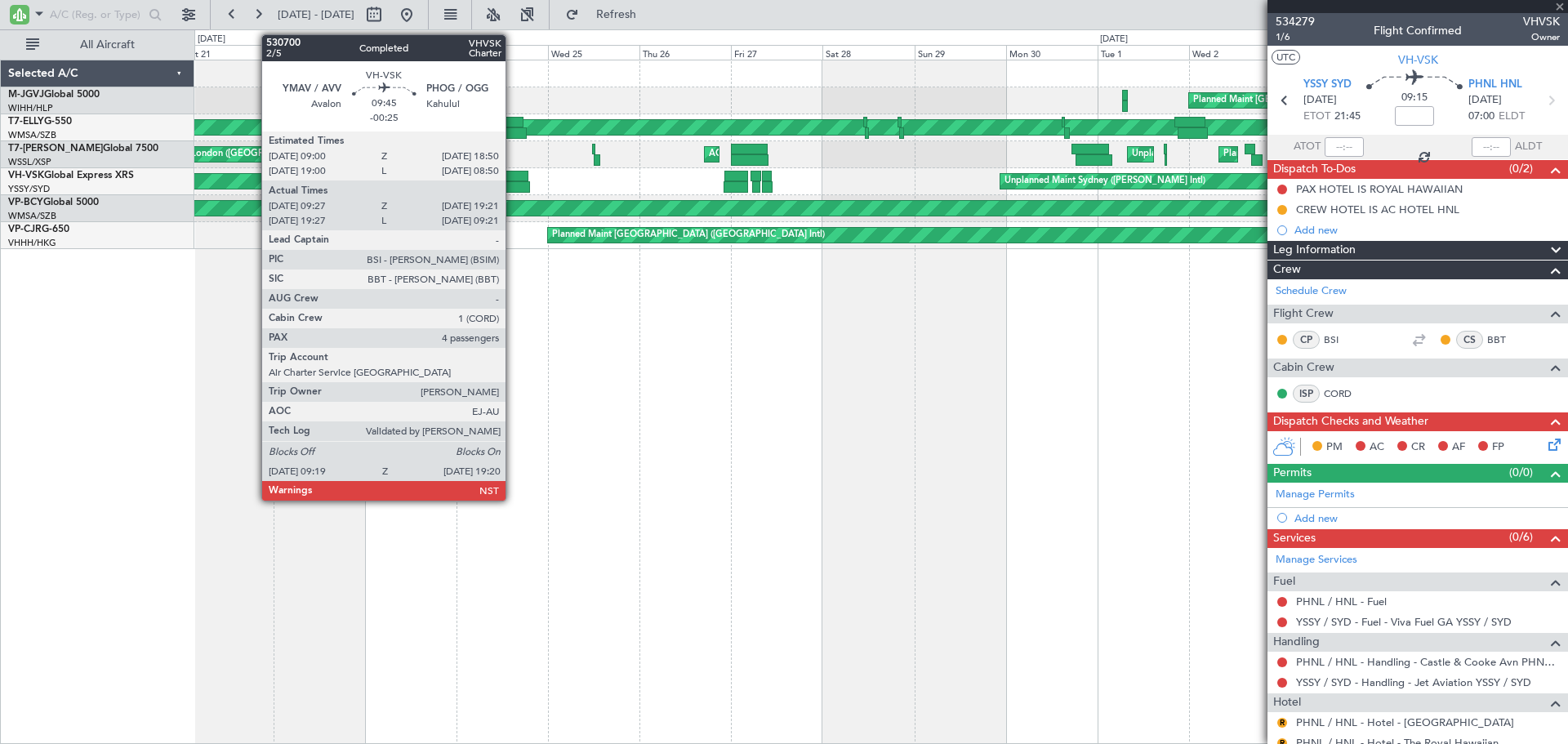
type input "22:13"
type input "04:32"
type input "0"
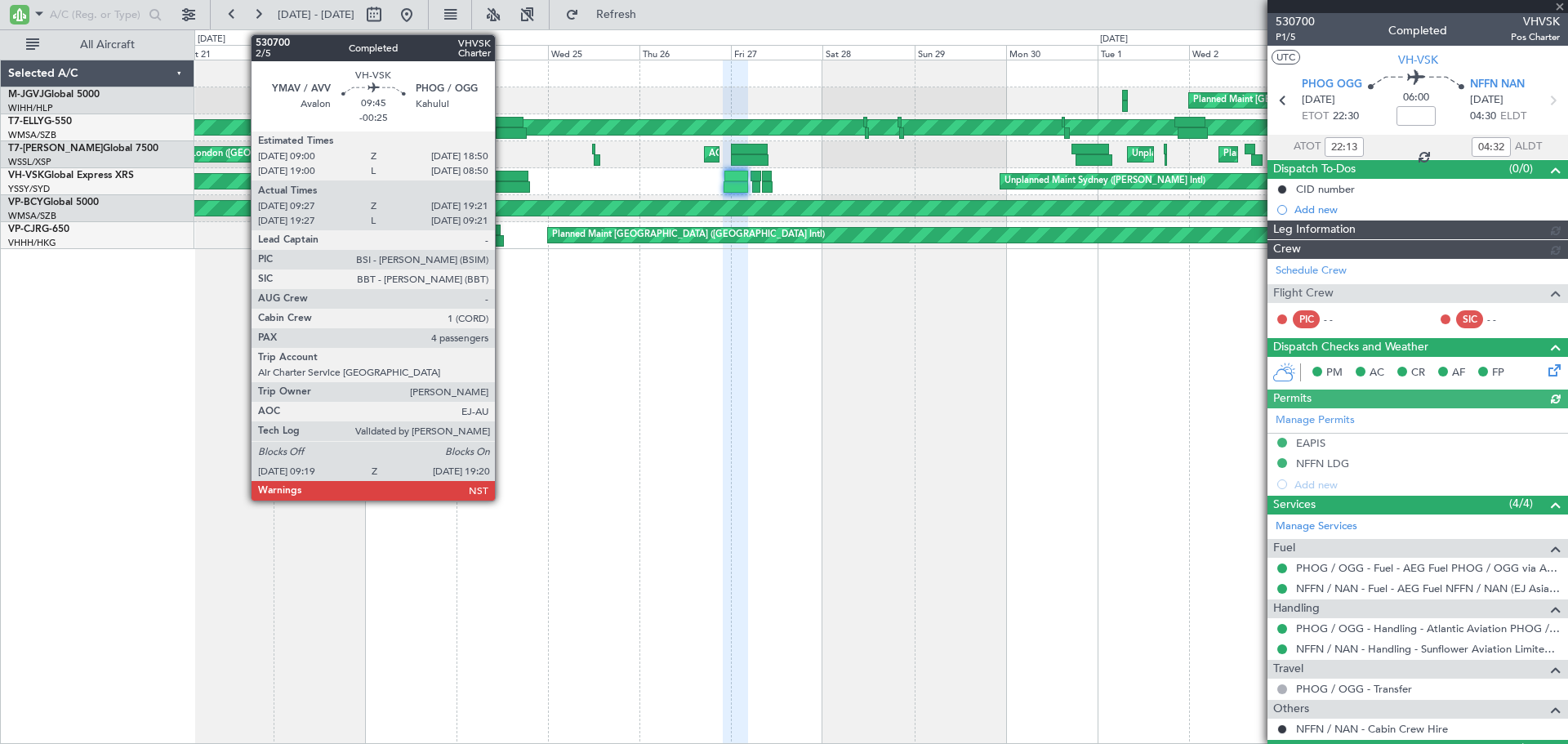
type input "Hafiz Sapuwan (HHAFI)"
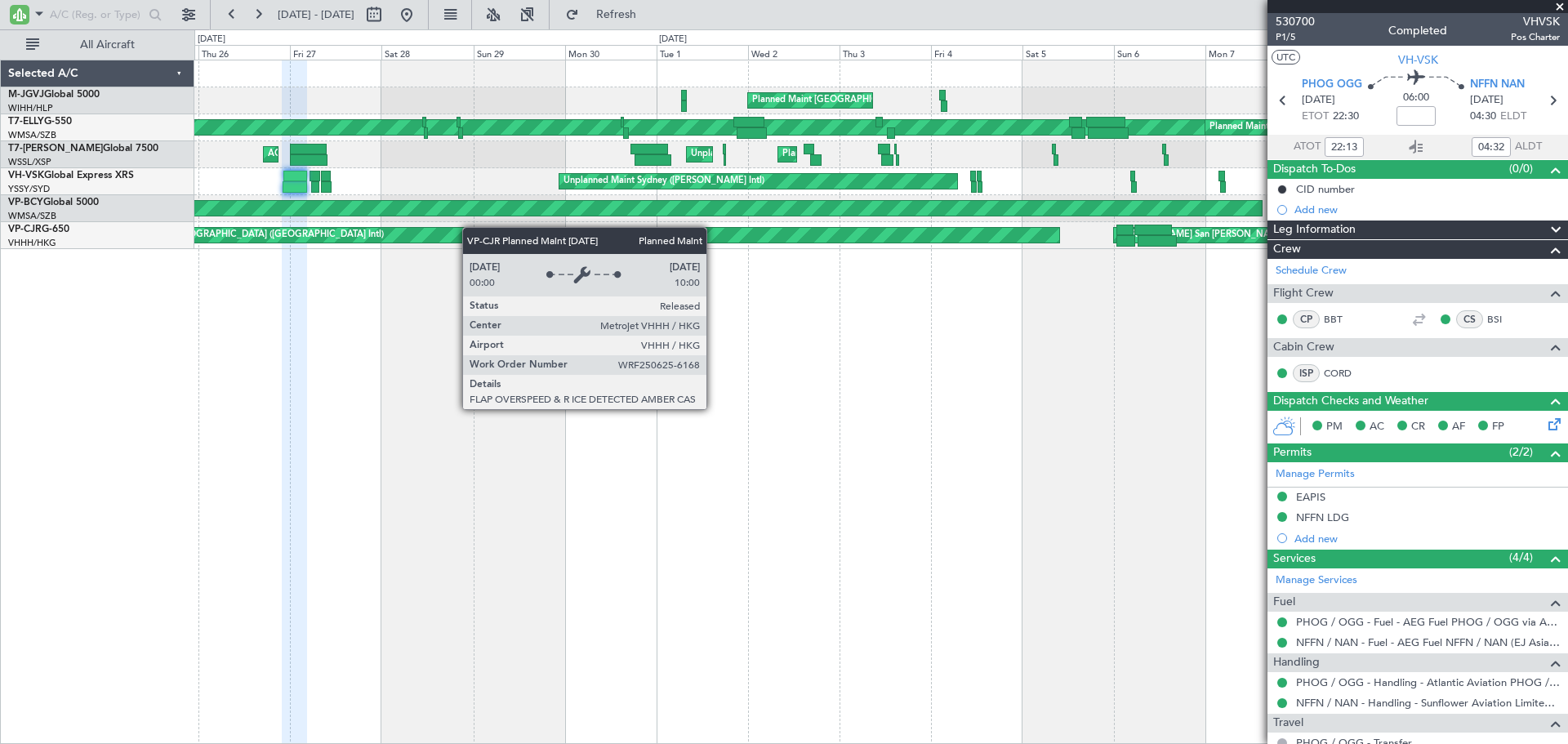
click at [436, 231] on div "Planned Maint Singapore (Seletar) Planned Maint Kuala Lumpur (Sultan Abdul Aziz…" at bounding box center [881, 154] width 1373 height 188
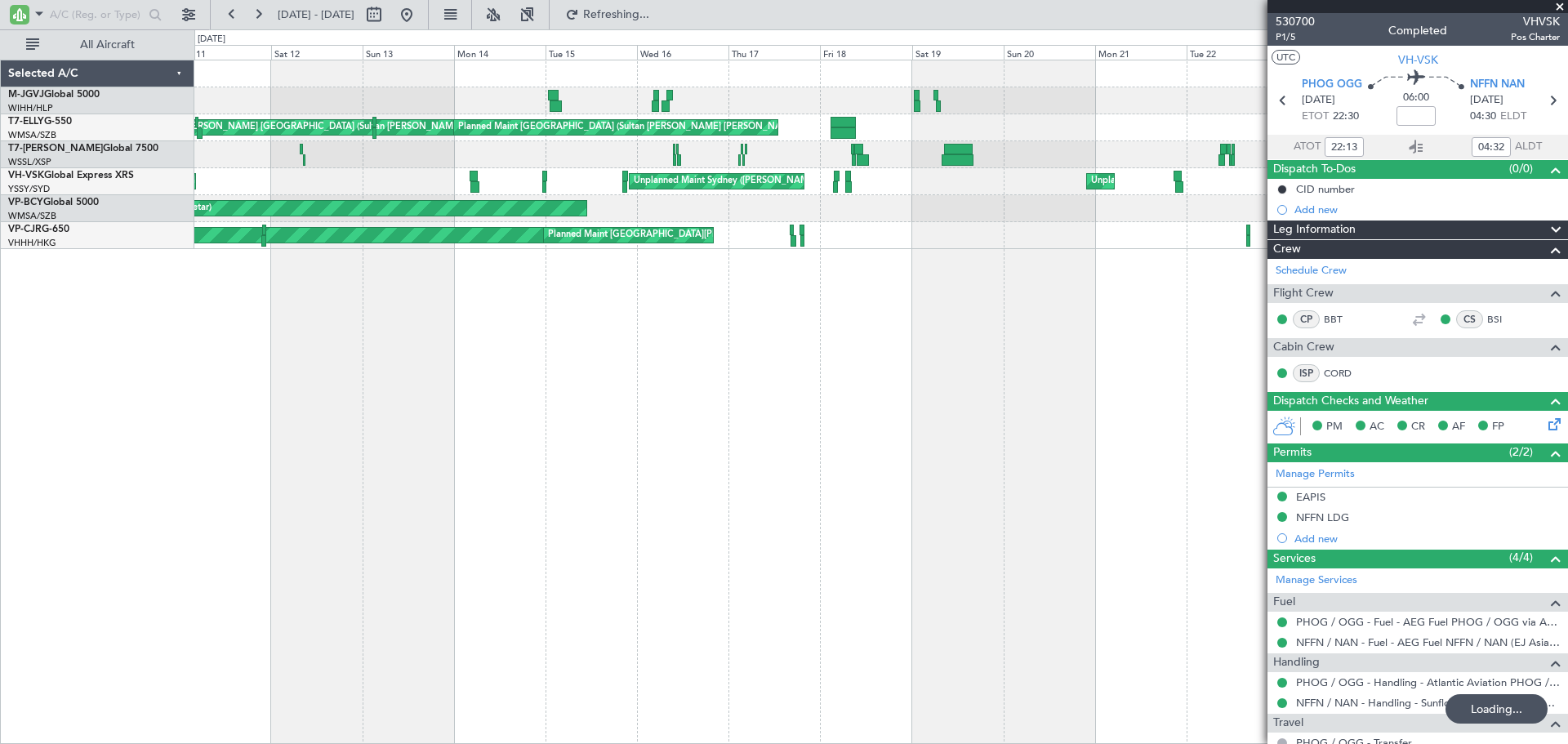
click at [441, 244] on div "MEL Kuala Lumpur (Sultan Abdul Aziz Shah - Subang) MEL Kuala Lumpur (Sultan Abd…" at bounding box center [881, 154] width 1373 height 188
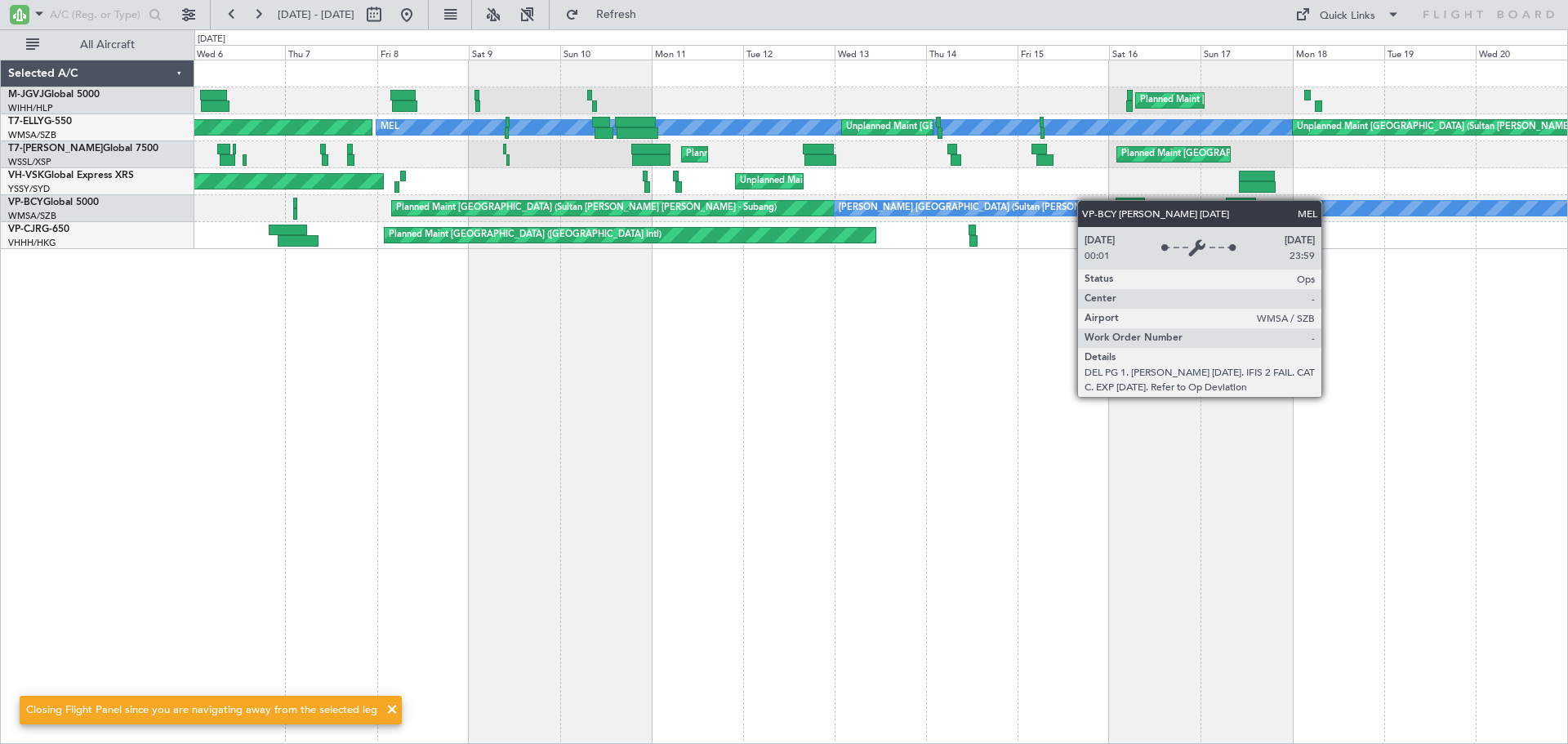
click at [974, 211] on div "Planned Maint Singapore (Seletar) AOG Maint Granada (Federico Garcia Lorca) MEL…" at bounding box center [881, 154] width 1373 height 188
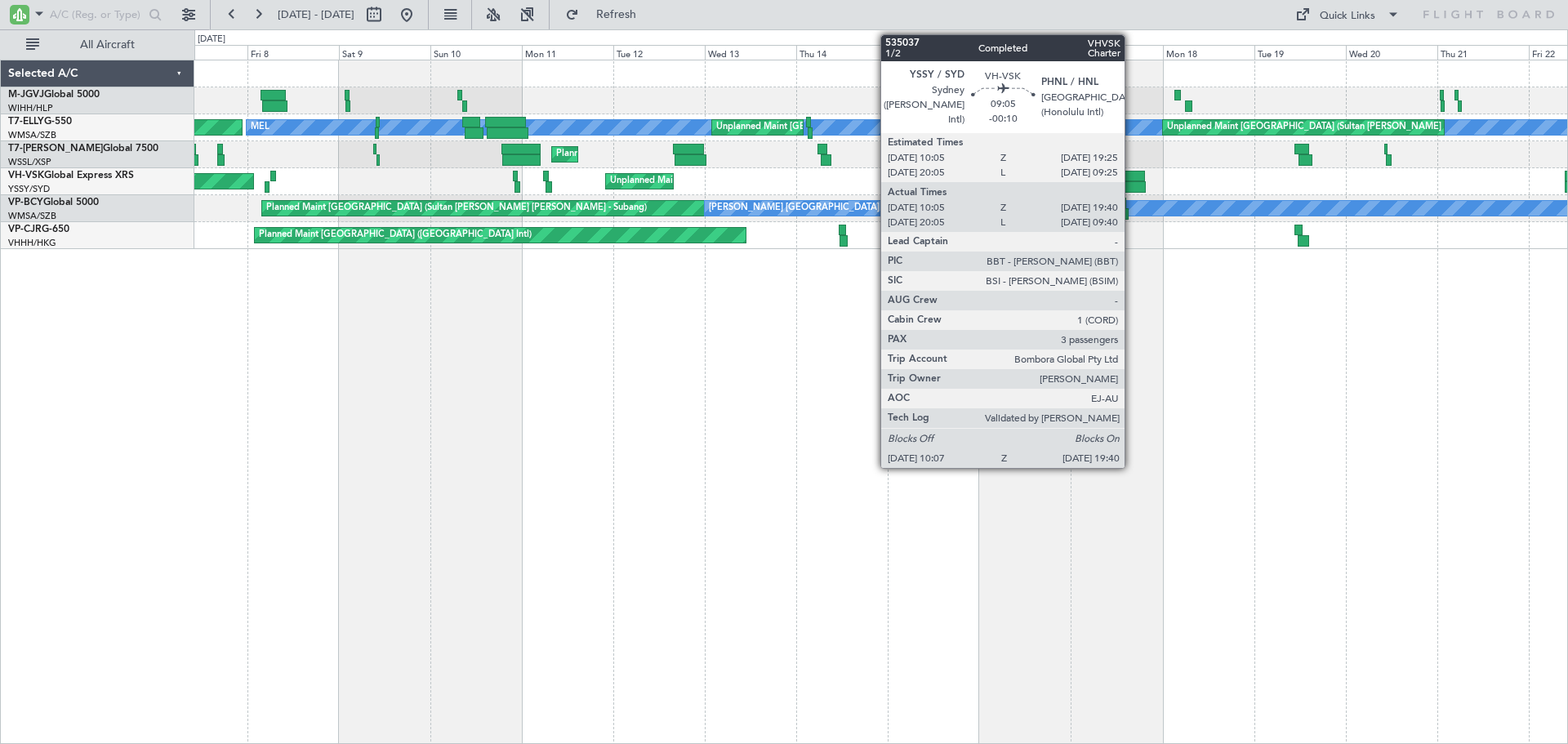
click at [1132, 180] on div at bounding box center [1127, 176] width 36 height 11
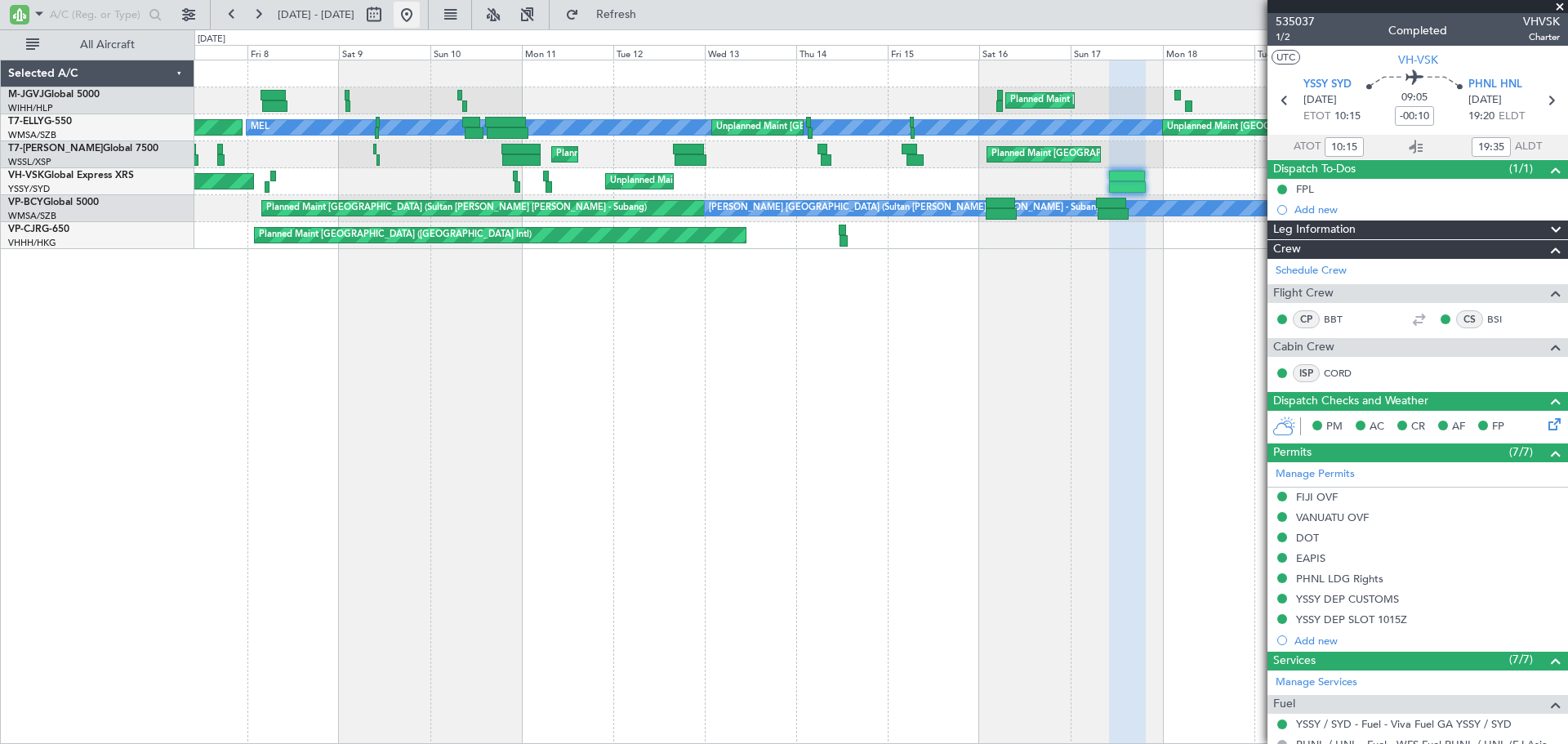
click at [420, 14] on button at bounding box center [406, 15] width 26 height 26
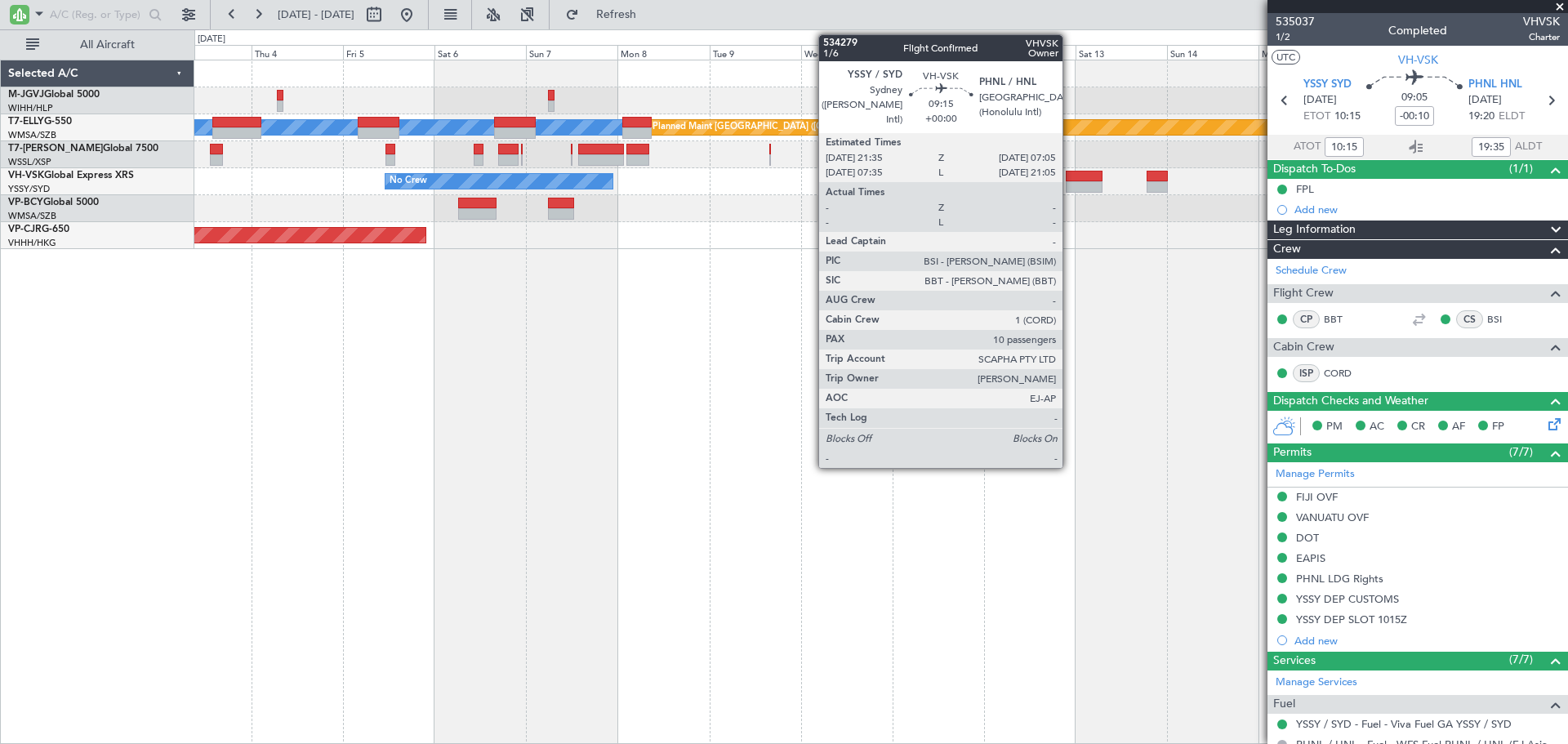
click at [1070, 175] on div at bounding box center [1085, 176] width 37 height 11
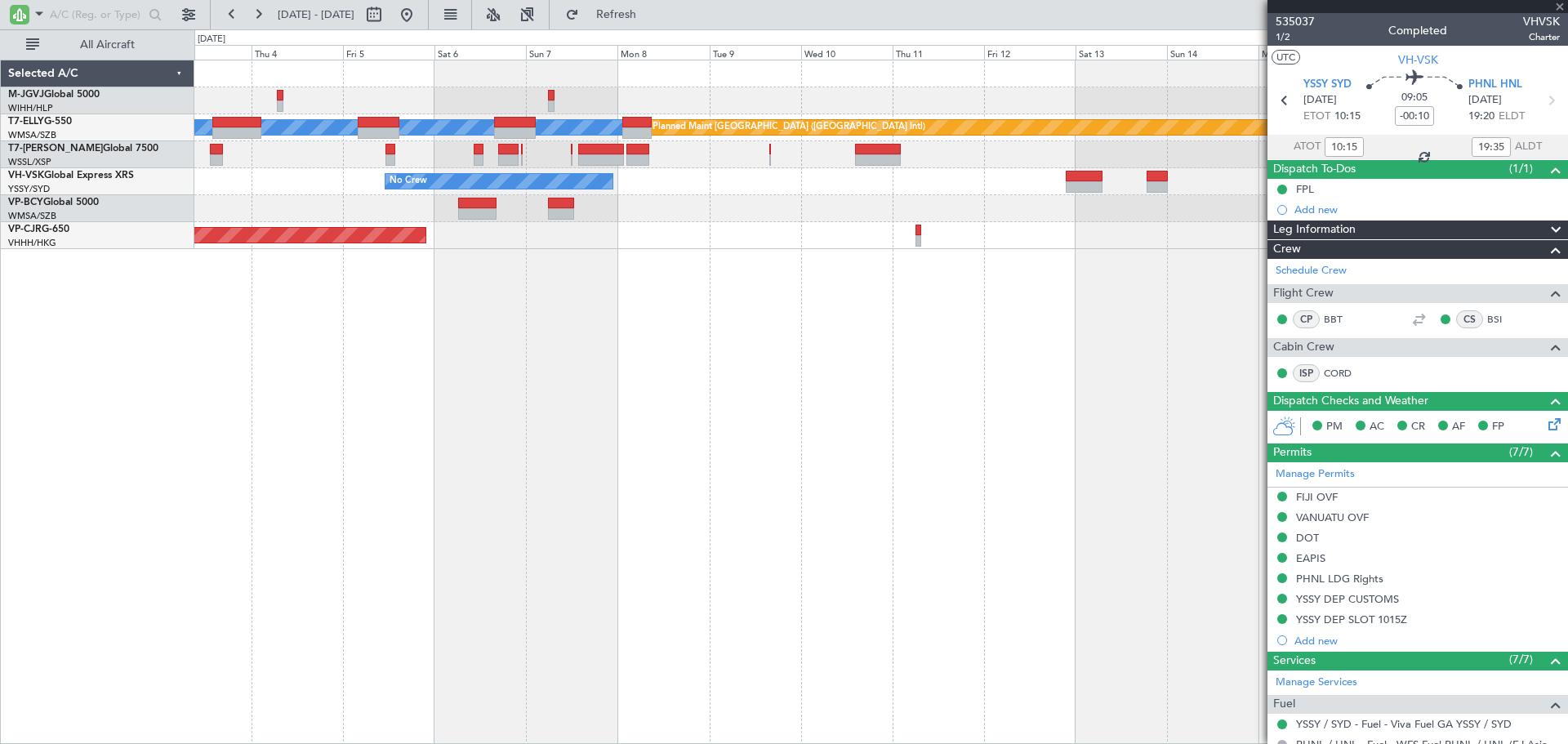
type input "10"
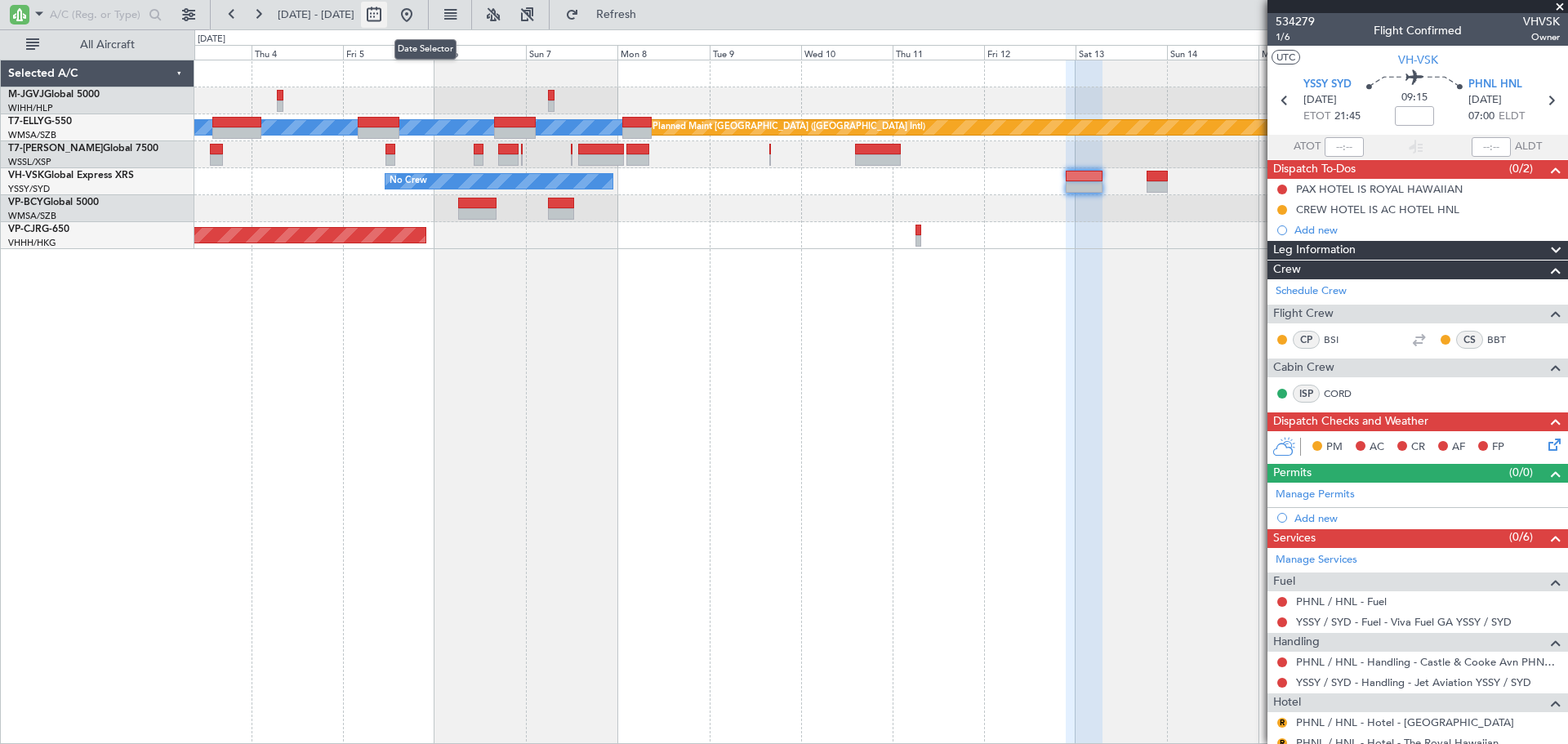
click at [387, 19] on button at bounding box center [374, 15] width 26 height 26
select select "9"
select select "2025"
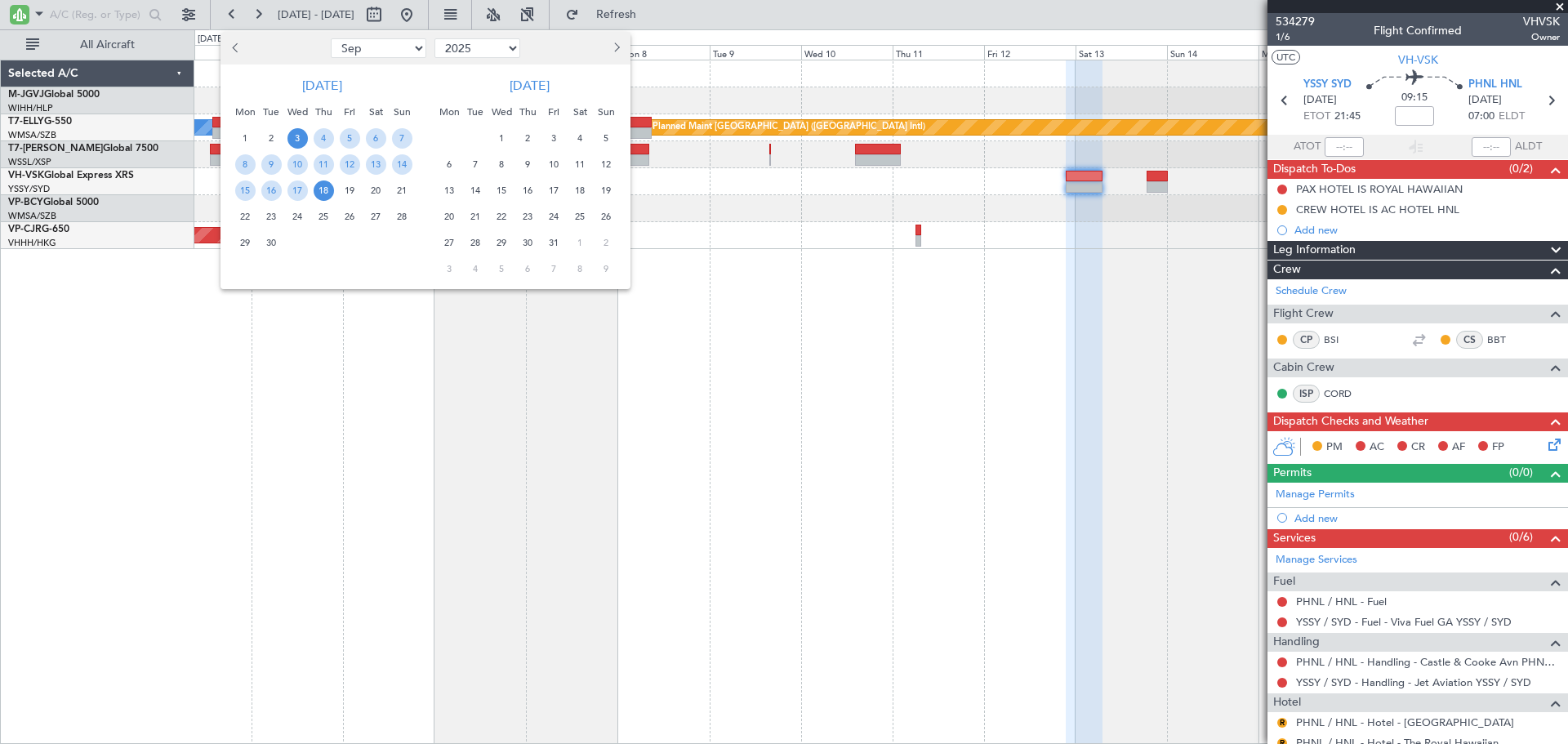
click at [234, 43] on button "Previous month" at bounding box center [236, 48] width 18 height 26
select select "8"
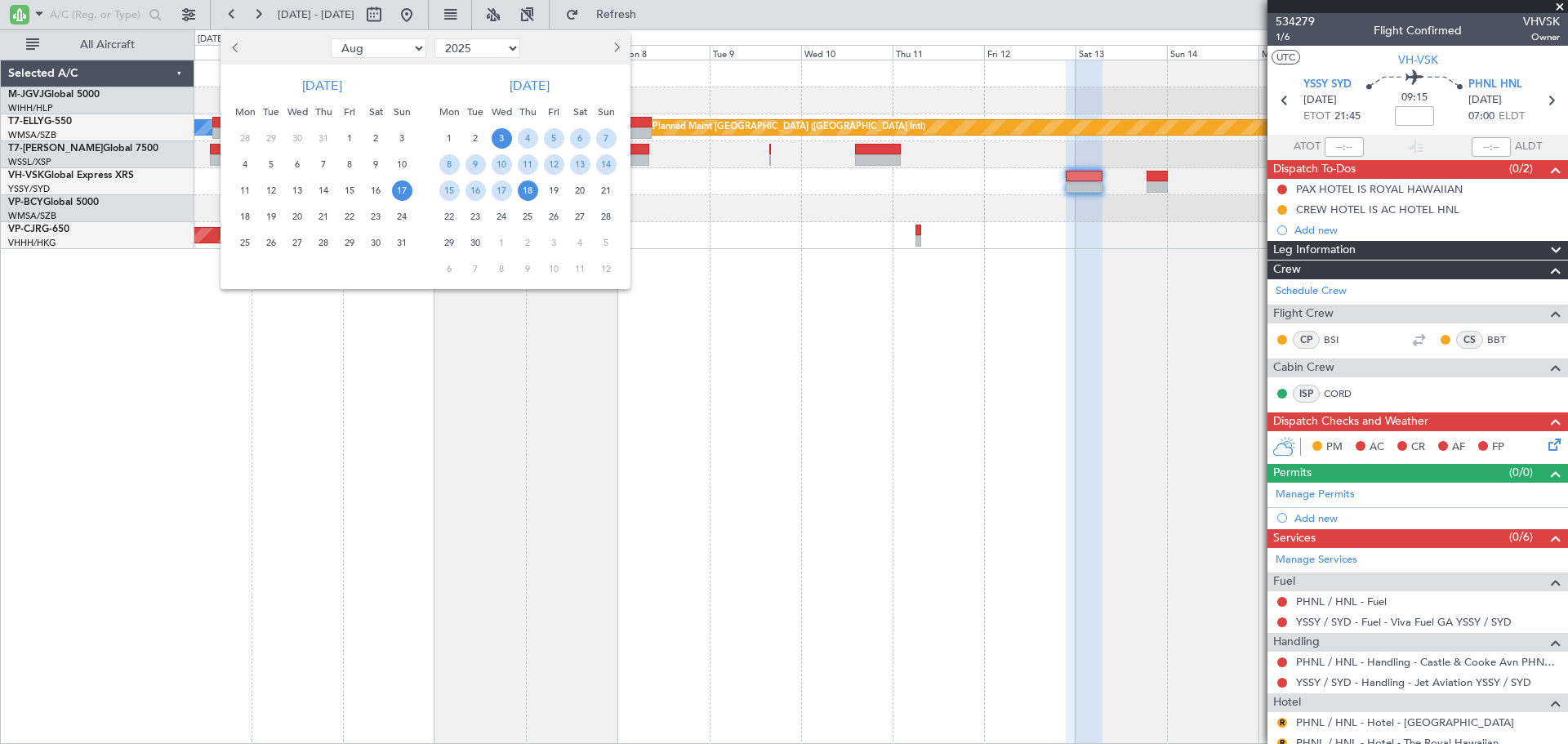
click at [397, 191] on span "17" at bounding box center [403, 190] width 20 height 20
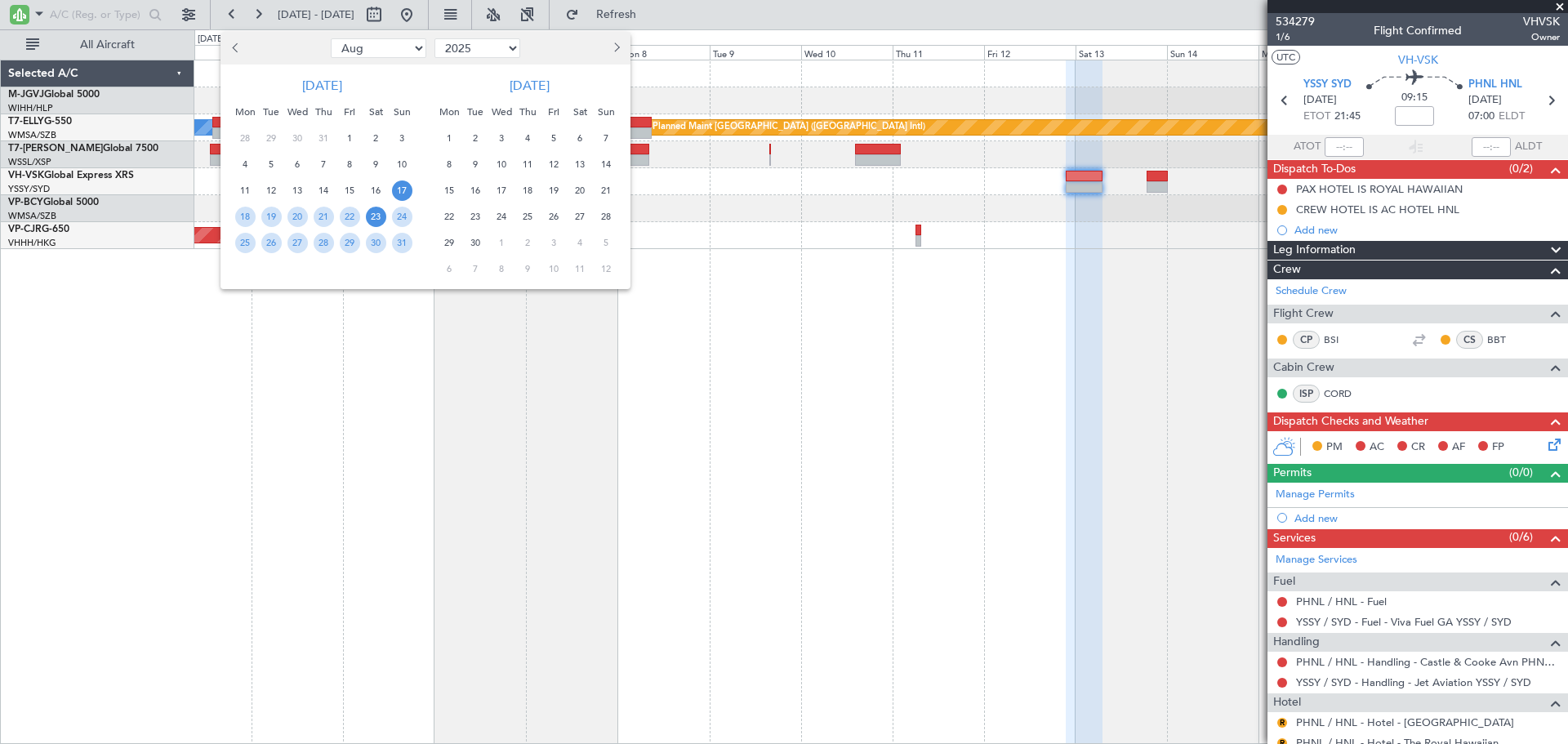
click at [368, 213] on span "23" at bounding box center [376, 217] width 20 height 20
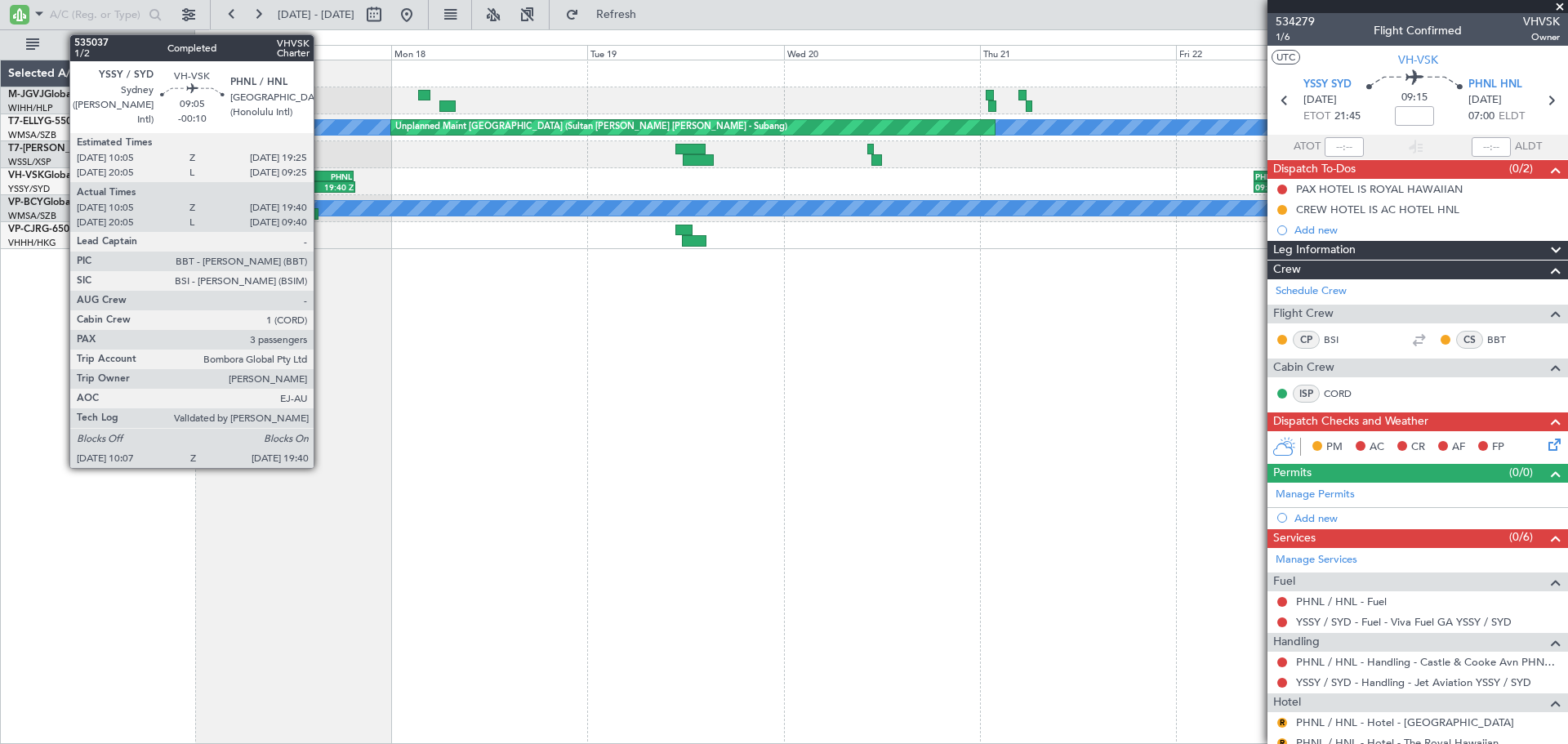
click at [321, 180] on div "YSSY 10:05 Z PHNL 19:25 Z" at bounding box center [315, 176] width 77 height 11
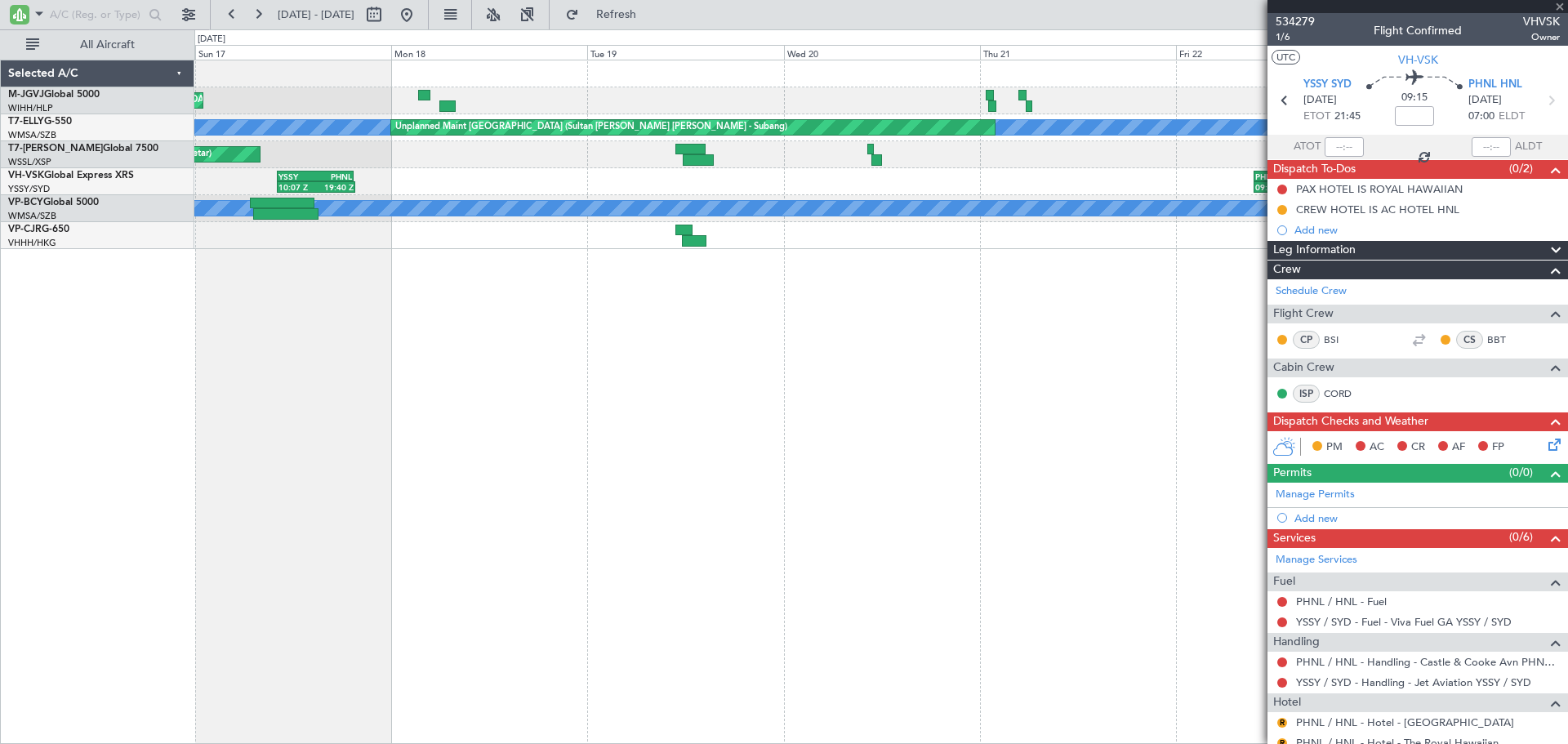
type input "-00:10"
type input "10:15"
type input "19:35"
type input "3"
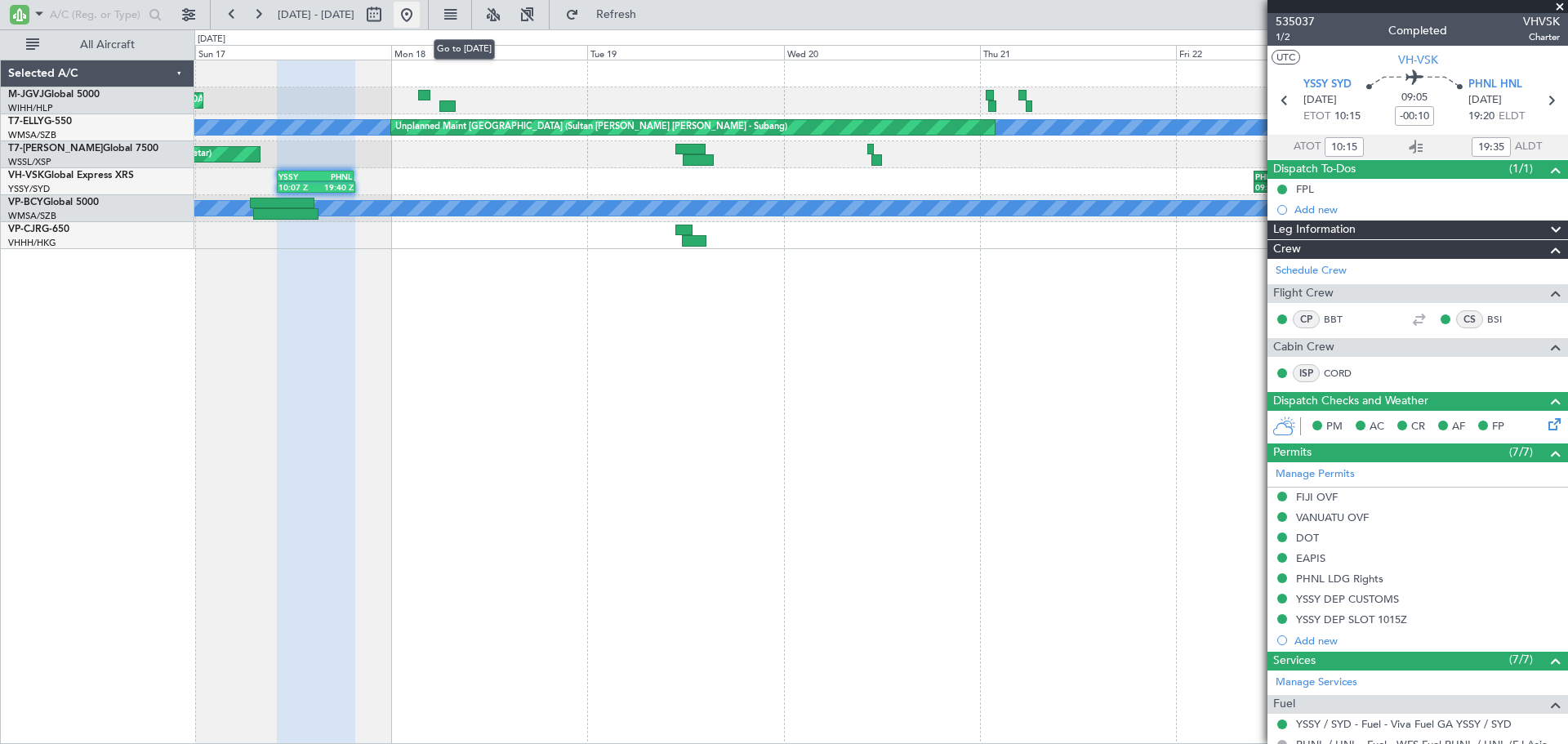
click at [420, 18] on button at bounding box center [406, 15] width 26 height 26
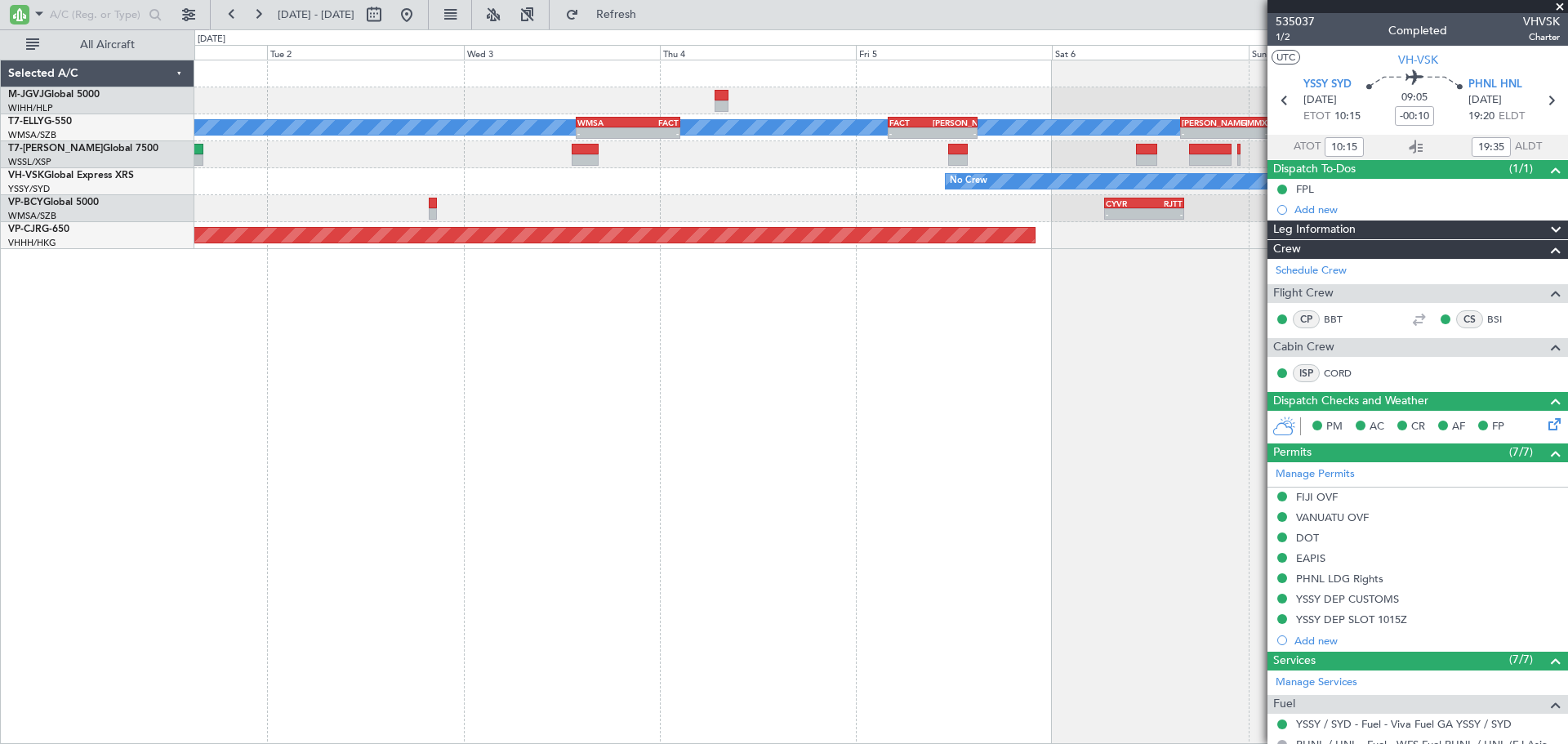
click at [257, 255] on div "MEL - - WMSA 13:50 Z FACT 02:35 Z - - FACT 04:00 Z SAEZ 14:55 Z - - SAEZ 15:45 …" at bounding box center [881, 401] width 1374 height 684
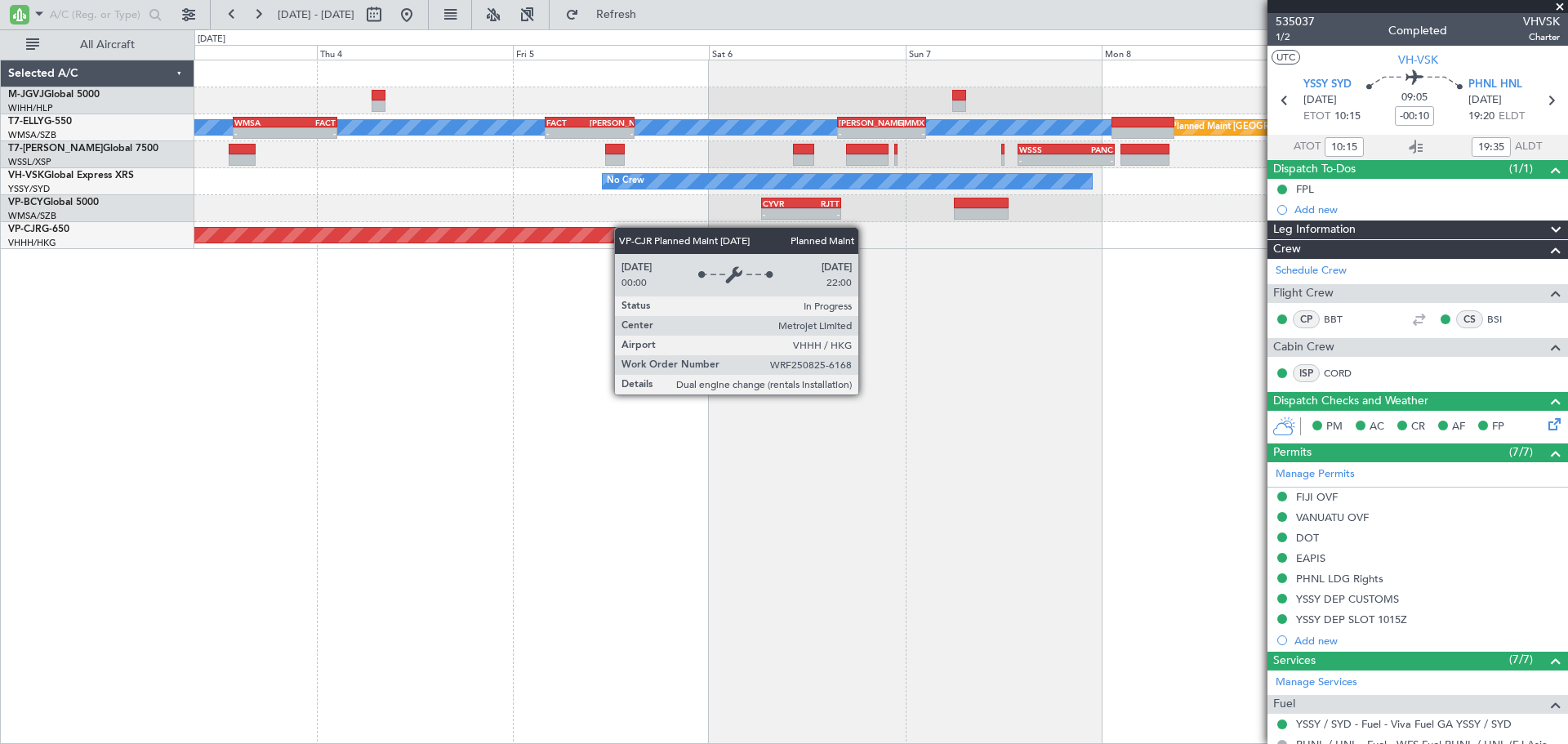
click at [575, 231] on div "MEL - - WMSA 13:50 Z FACT 02:35 Z - - FACT 04:00 Z SAEZ 14:55 Z - - SAEZ 15:45 …" at bounding box center [881, 154] width 1373 height 188
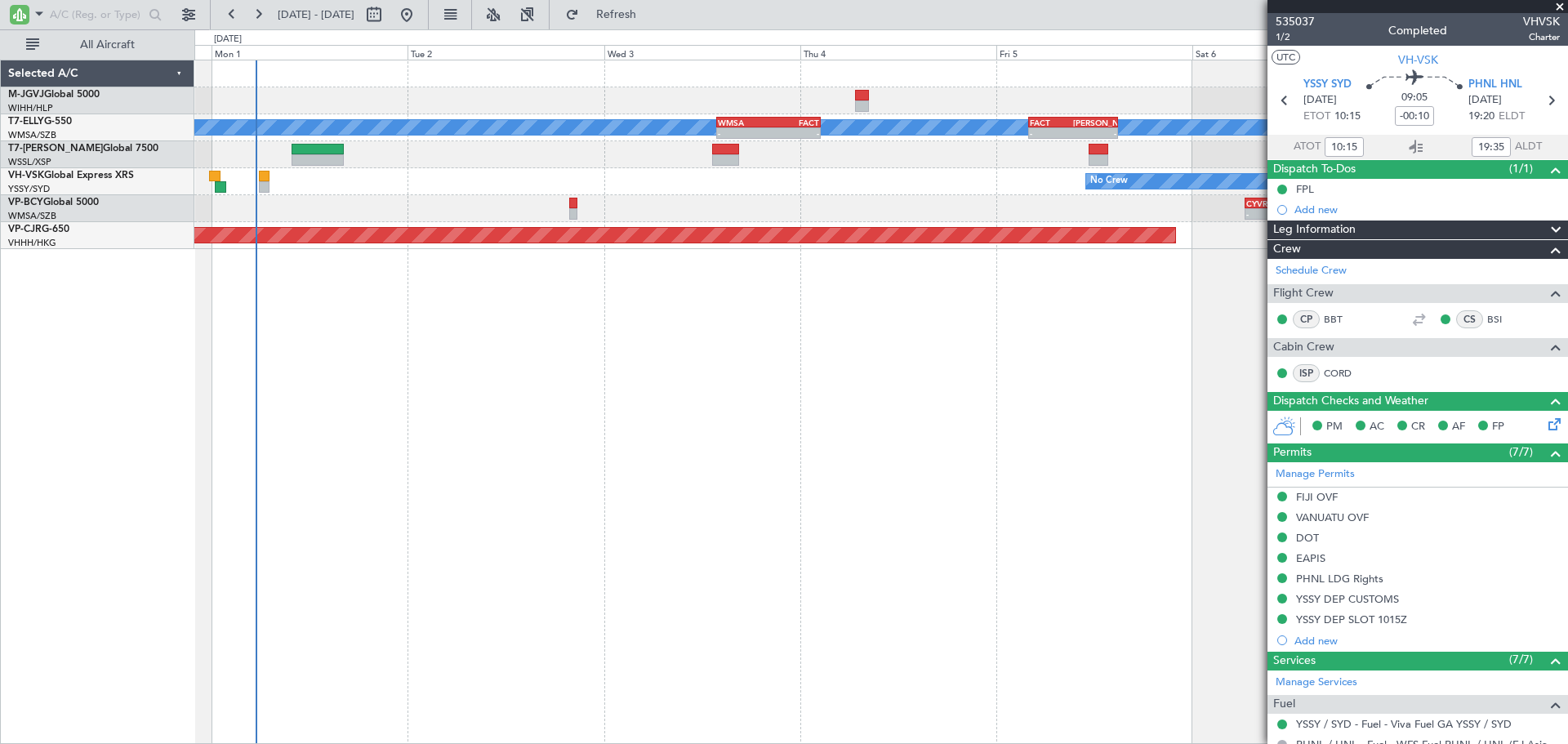
click at [937, 205] on div "MEL - - WMSA 13:50 Z FACT 02:35 Z - - FACT 04:00 Z SAEZ 14:55 Z - - SAEZ 15:45 …" at bounding box center [881, 154] width 1373 height 188
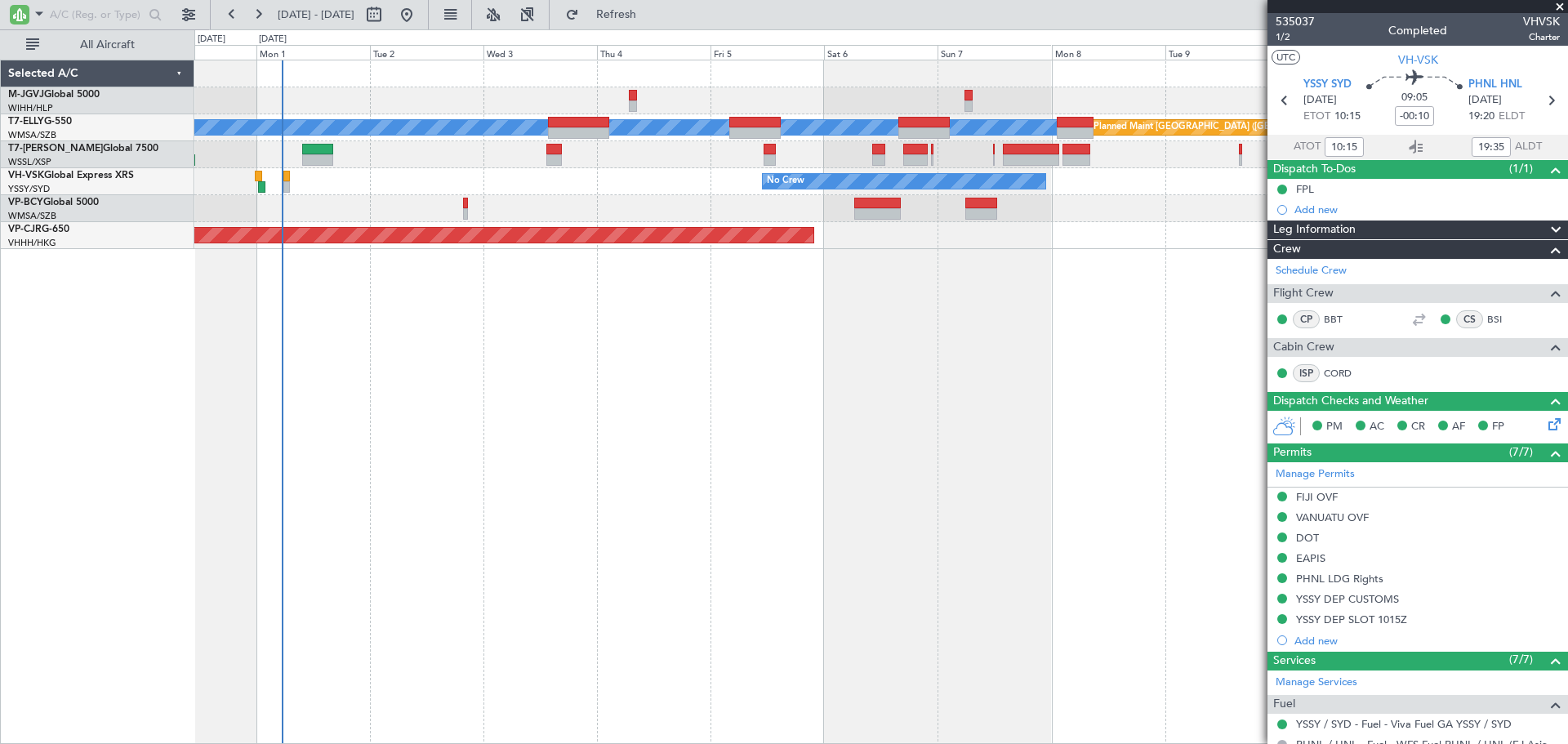
click at [708, 204] on div "MEL Planned Maint Dubai (Dubai Intl) Planned Maint Kuala Lumpur (Sultan Abdul A…" at bounding box center [881, 154] width 1373 height 188
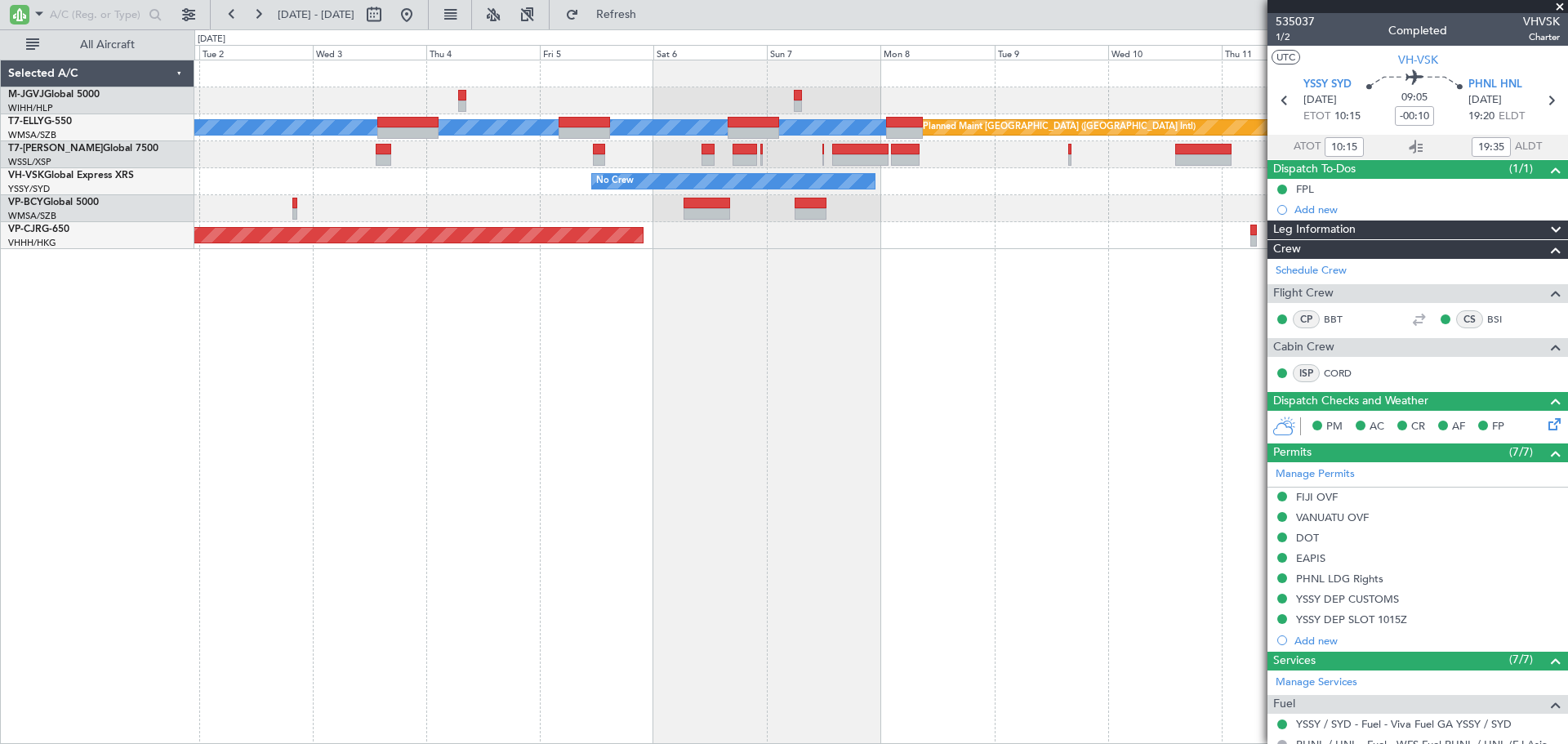
click at [667, 223] on div "[PERSON_NAME] Planned Maint [GEOGRAPHIC_DATA] ([GEOGRAPHIC_DATA]) No Crew Plann…" at bounding box center [881, 154] width 1373 height 188
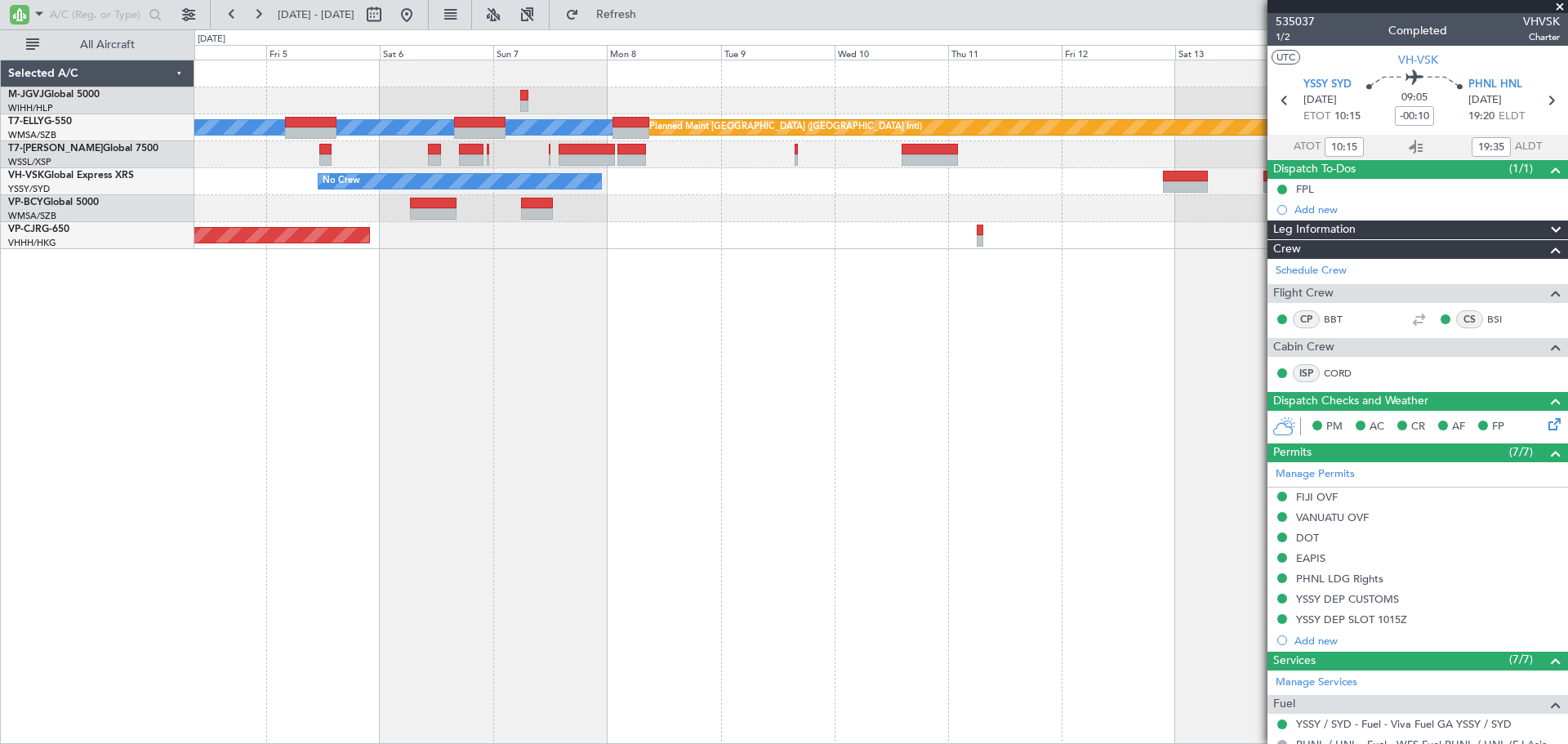
click at [793, 205] on div "[PERSON_NAME] Planned Maint [GEOGRAPHIC_DATA] ([GEOGRAPHIC_DATA]) No Crew Plann…" at bounding box center [881, 154] width 1373 height 188
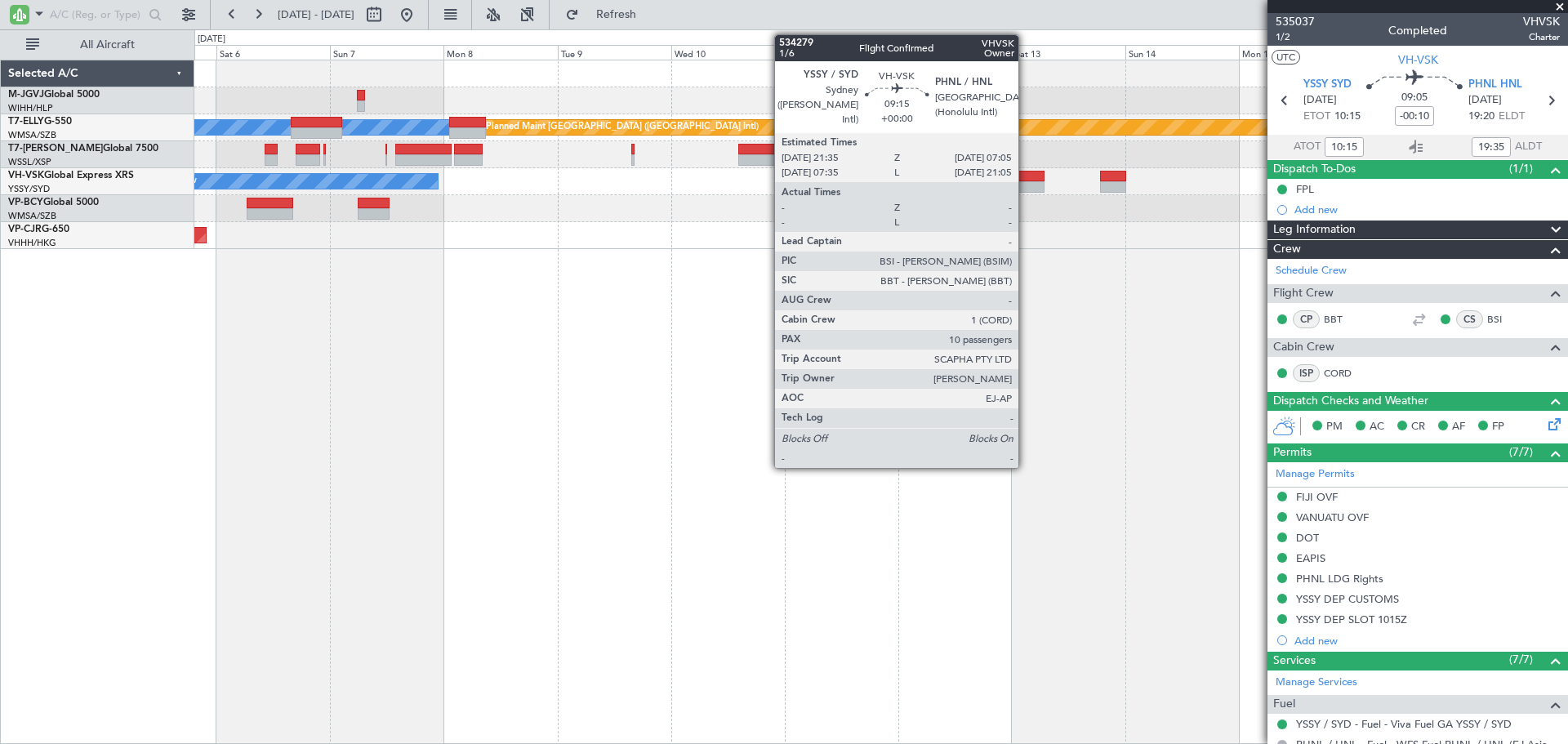
click at [1026, 181] on div at bounding box center [1023, 186] width 46 height 11
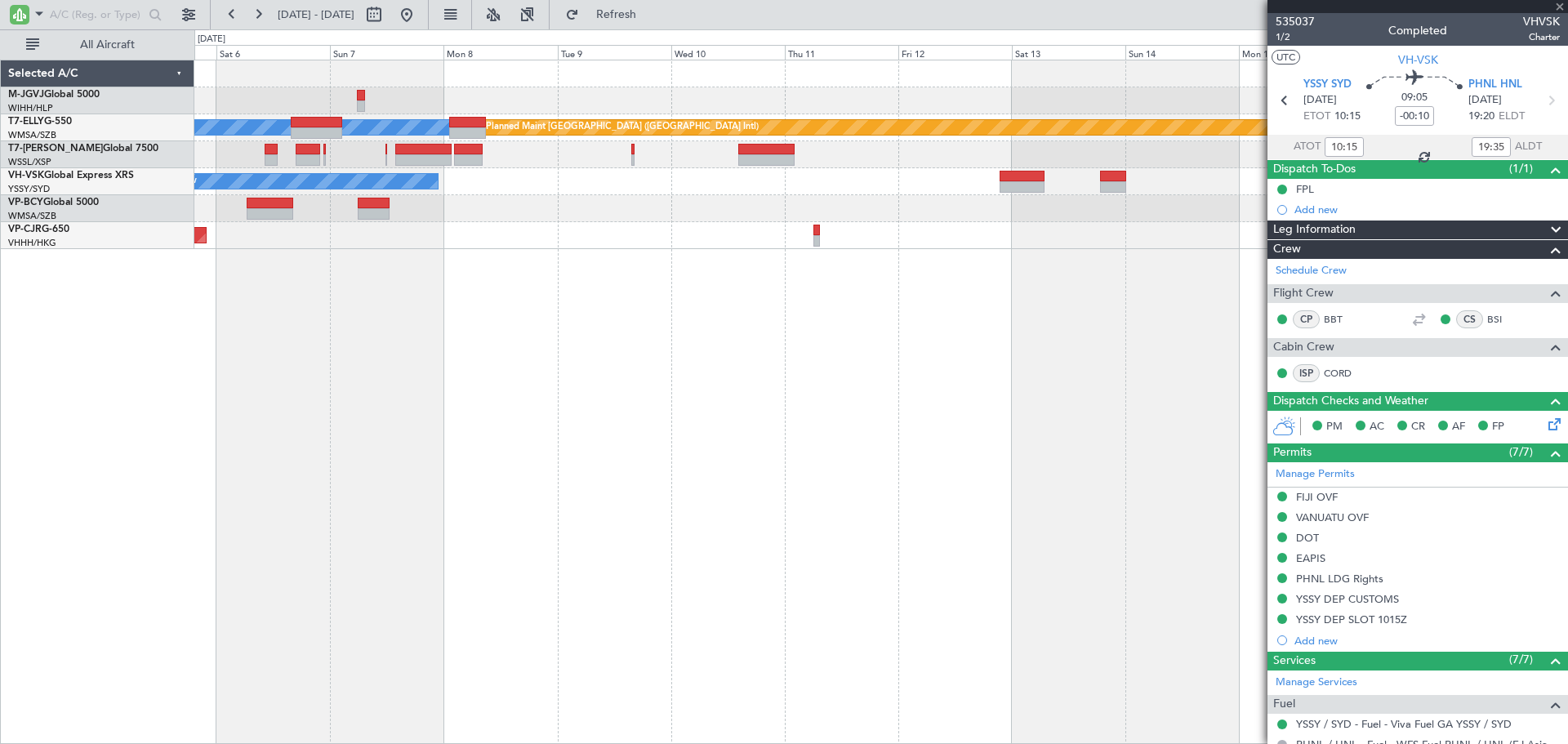
type input "10"
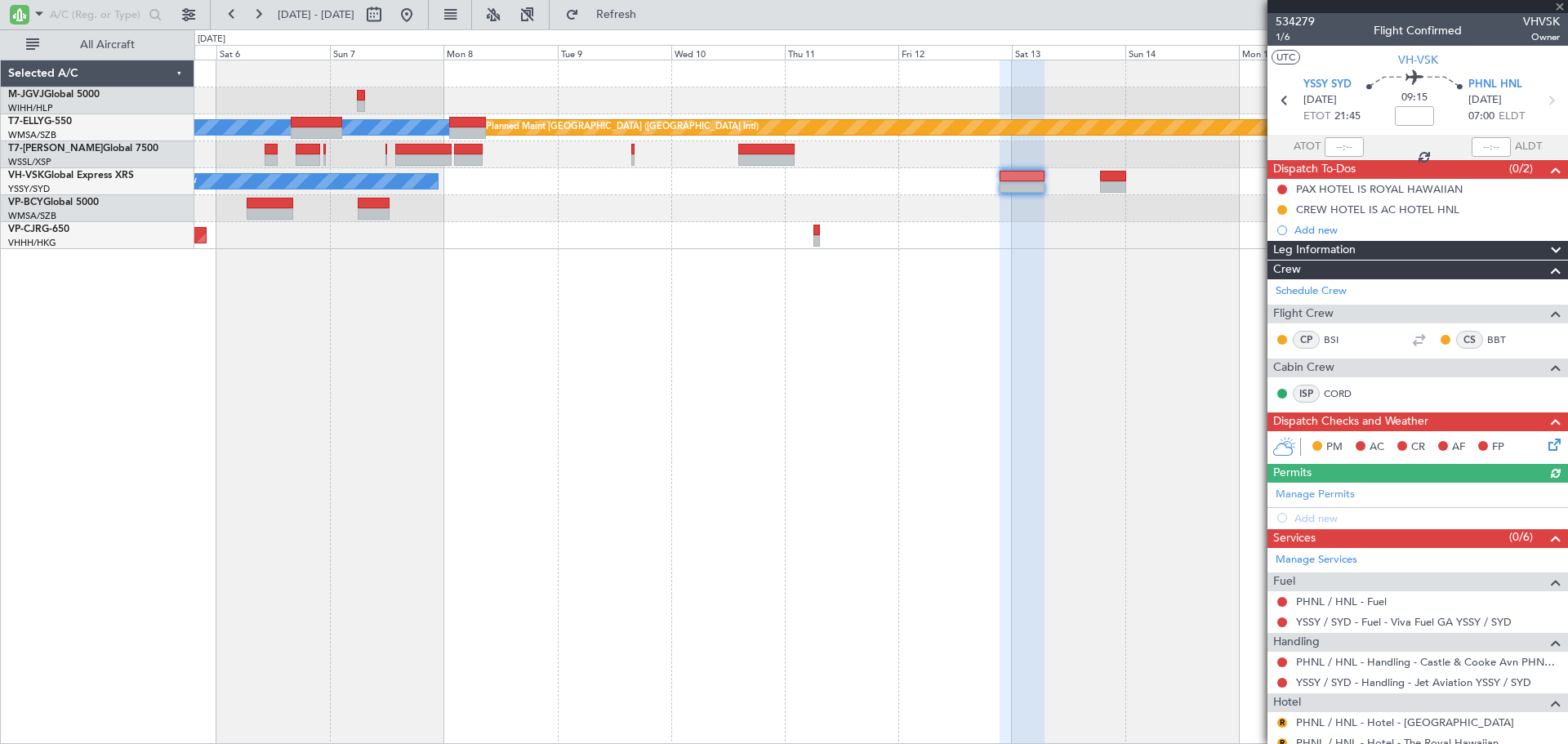
click at [1346, 490] on div "Manage Permits Add new" at bounding box center [1417, 505] width 301 height 46
click at [1338, 490] on div "Manage Permits Add new" at bounding box center [1417, 505] width 301 height 46
click at [1335, 493] on link "Manage Permits" at bounding box center [1315, 495] width 79 height 17
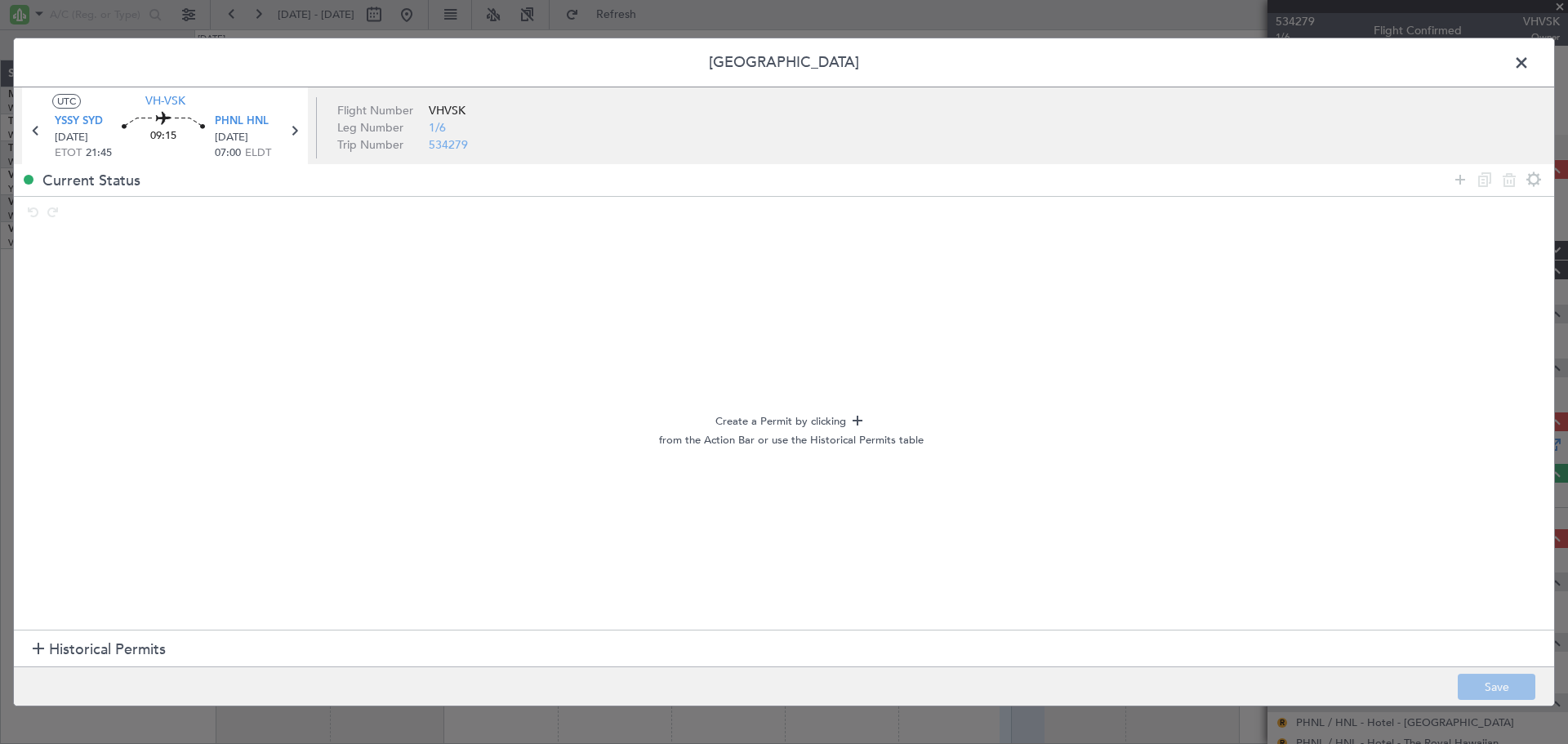
click at [137, 651] on span "Historical Permits" at bounding box center [107, 649] width 117 height 22
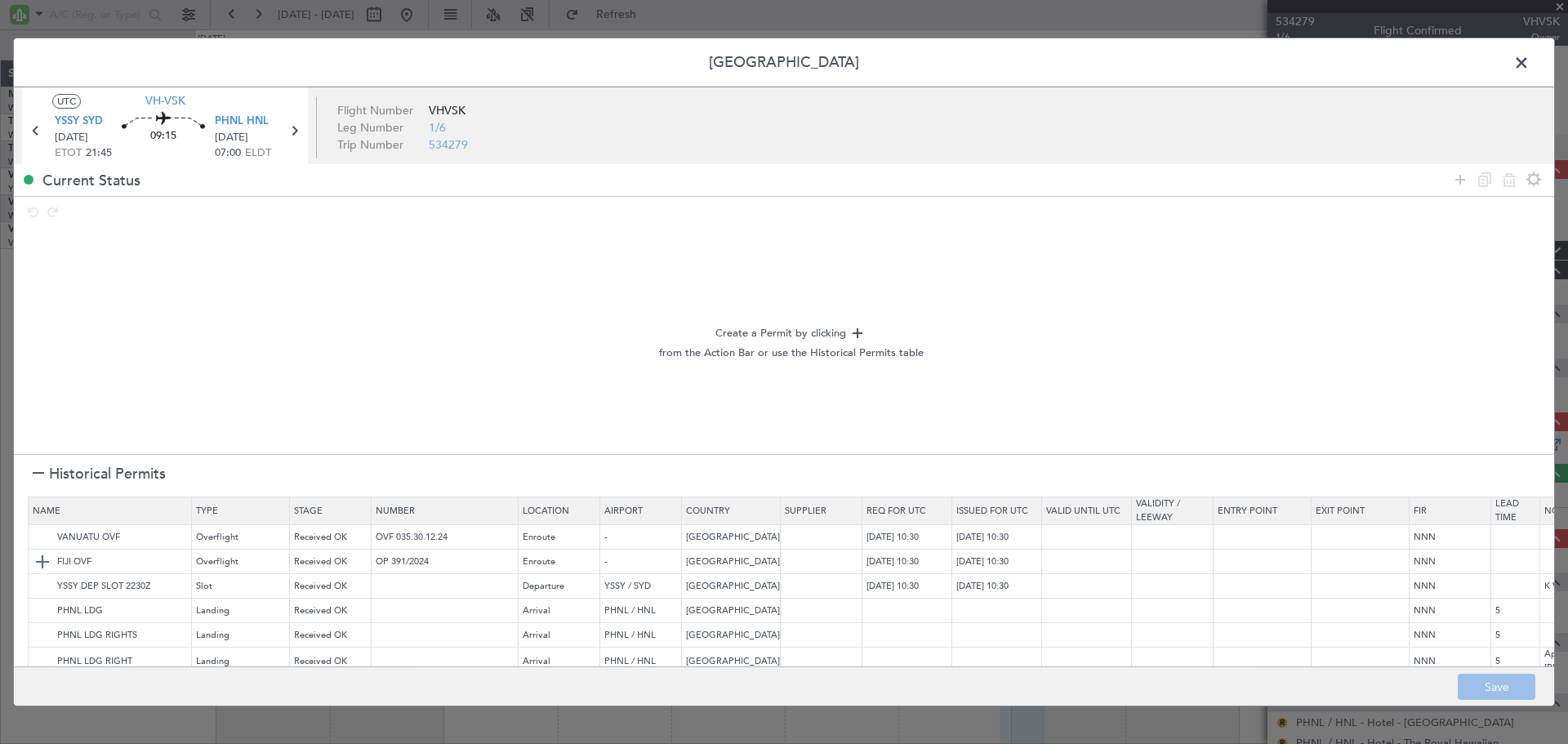
drag, startPoint x: 42, startPoint y: 535, endPoint x: 38, endPoint y: 558, distance: 23.3
click at [0, 0] on img at bounding box center [0, 0] width 0 height 0
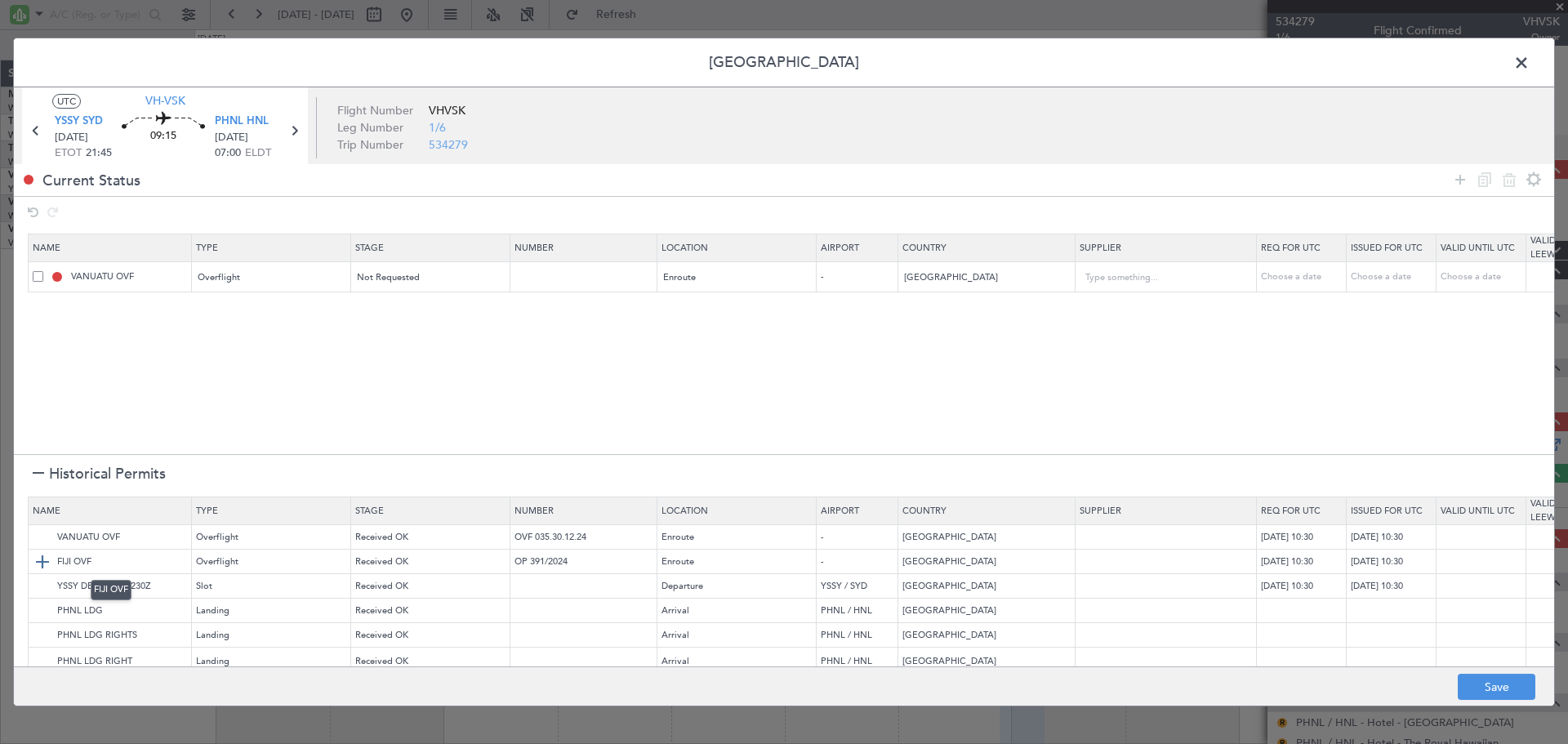
click at [38, 558] on img at bounding box center [42, 561] width 19 height 19
click at [34, 306] on span at bounding box center [39, 307] width 11 height 11
click at [44, 301] on input "checkbox" at bounding box center [44, 301] width 0 height 0
drag, startPoint x: 33, startPoint y: 276, endPoint x: 137, endPoint y: 275, distance: 104.0
click at [33, 275] on span at bounding box center [39, 276] width 11 height 11
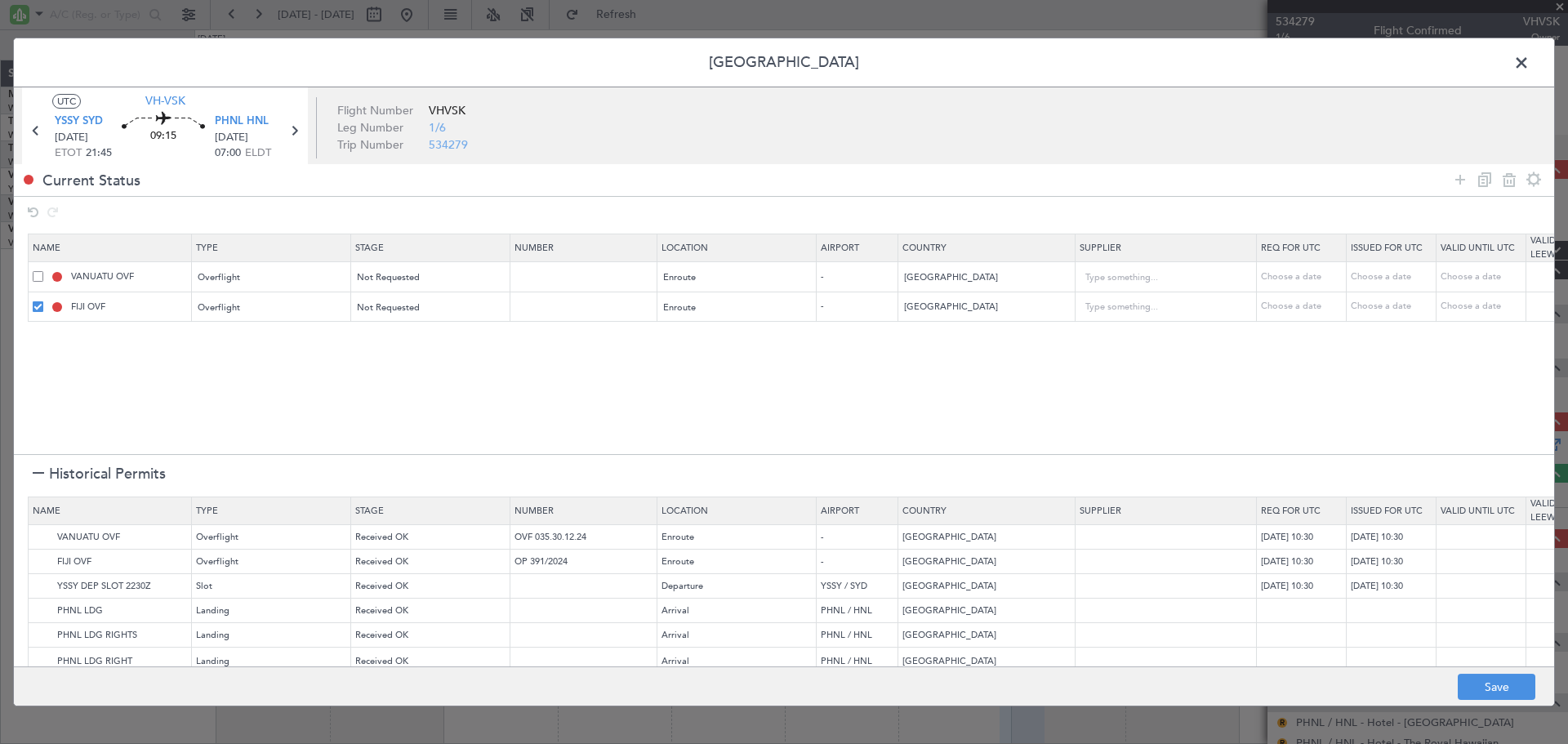
click at [44, 271] on input "checkbox" at bounding box center [44, 271] width 0 height 0
drag, startPoint x: 1513, startPoint y: 176, endPoint x: 1486, endPoint y: 194, distance: 32.4
click at [1512, 179] on icon at bounding box center [1509, 179] width 19 height 19
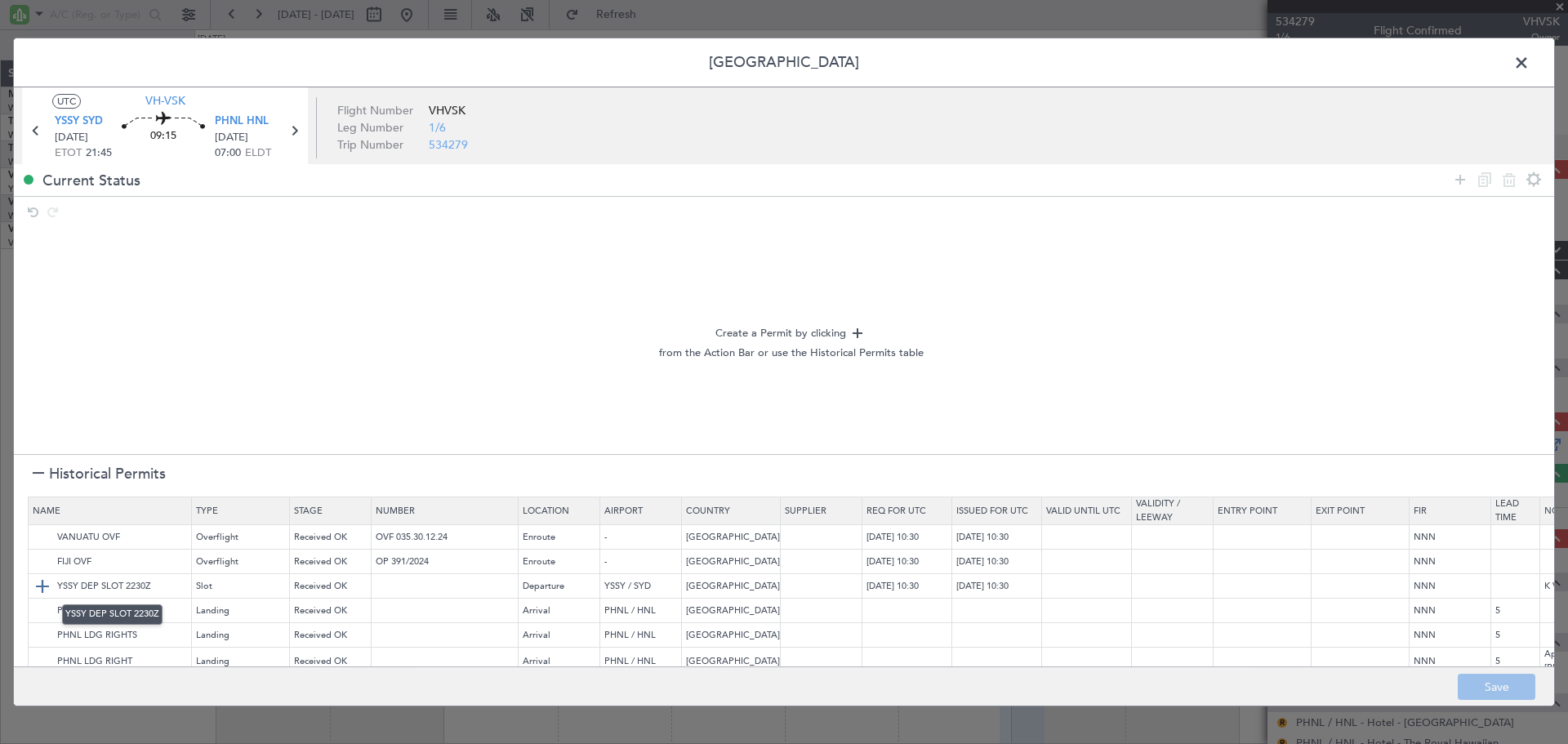
click at [44, 587] on img at bounding box center [42, 585] width 19 height 19
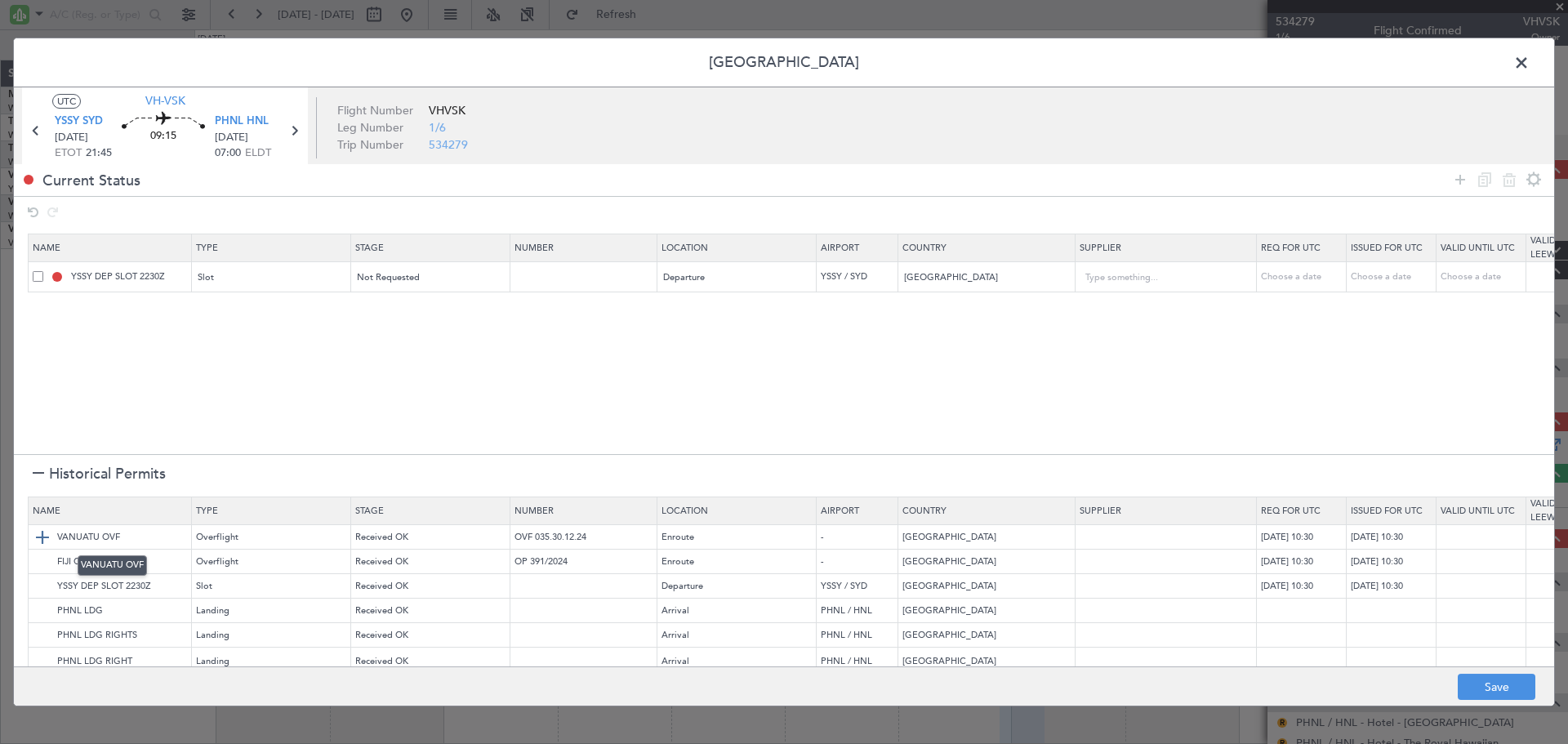
click at [40, 536] on img at bounding box center [42, 536] width 19 height 19
click at [38, 560] on img at bounding box center [42, 561] width 19 height 19
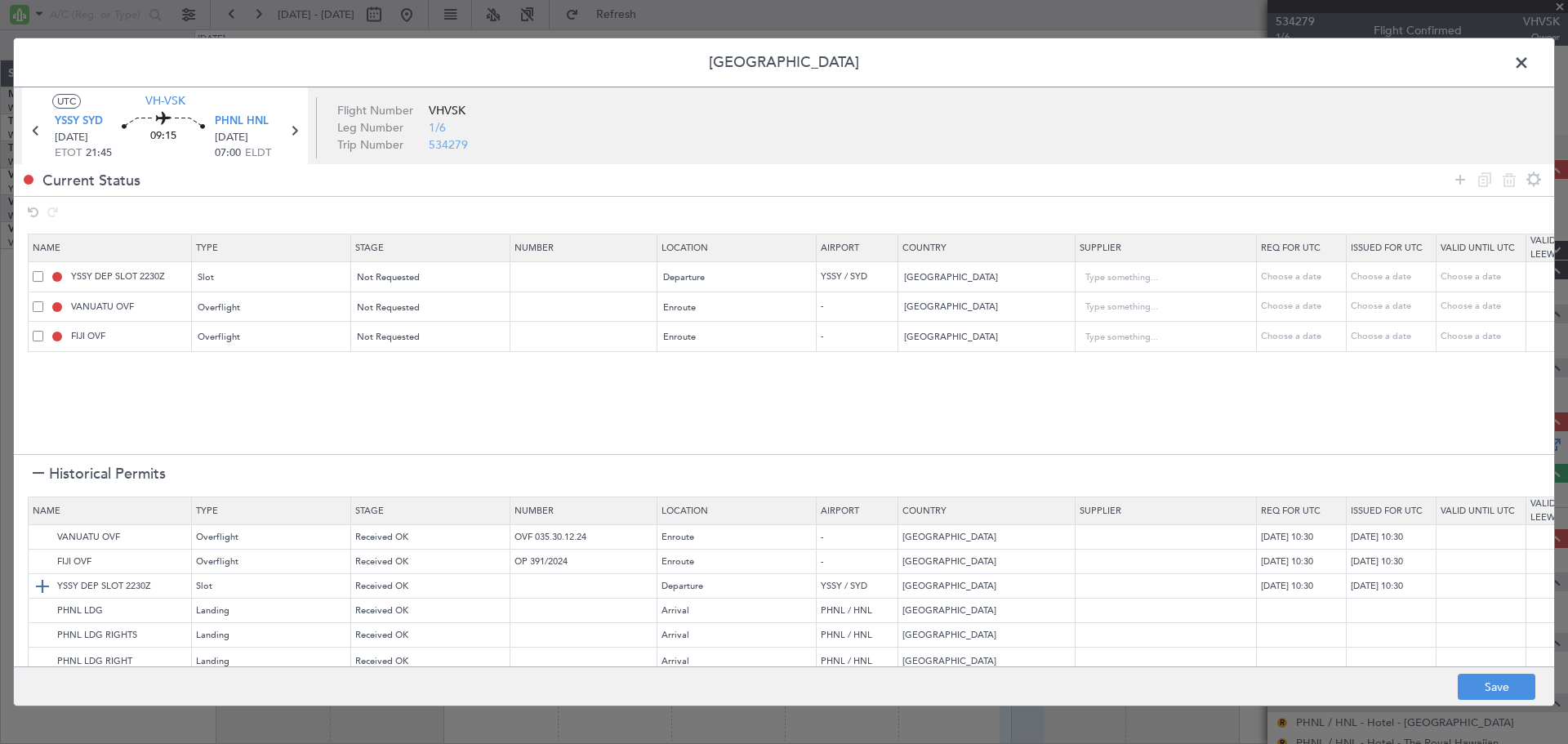
scroll to position [94, 0]
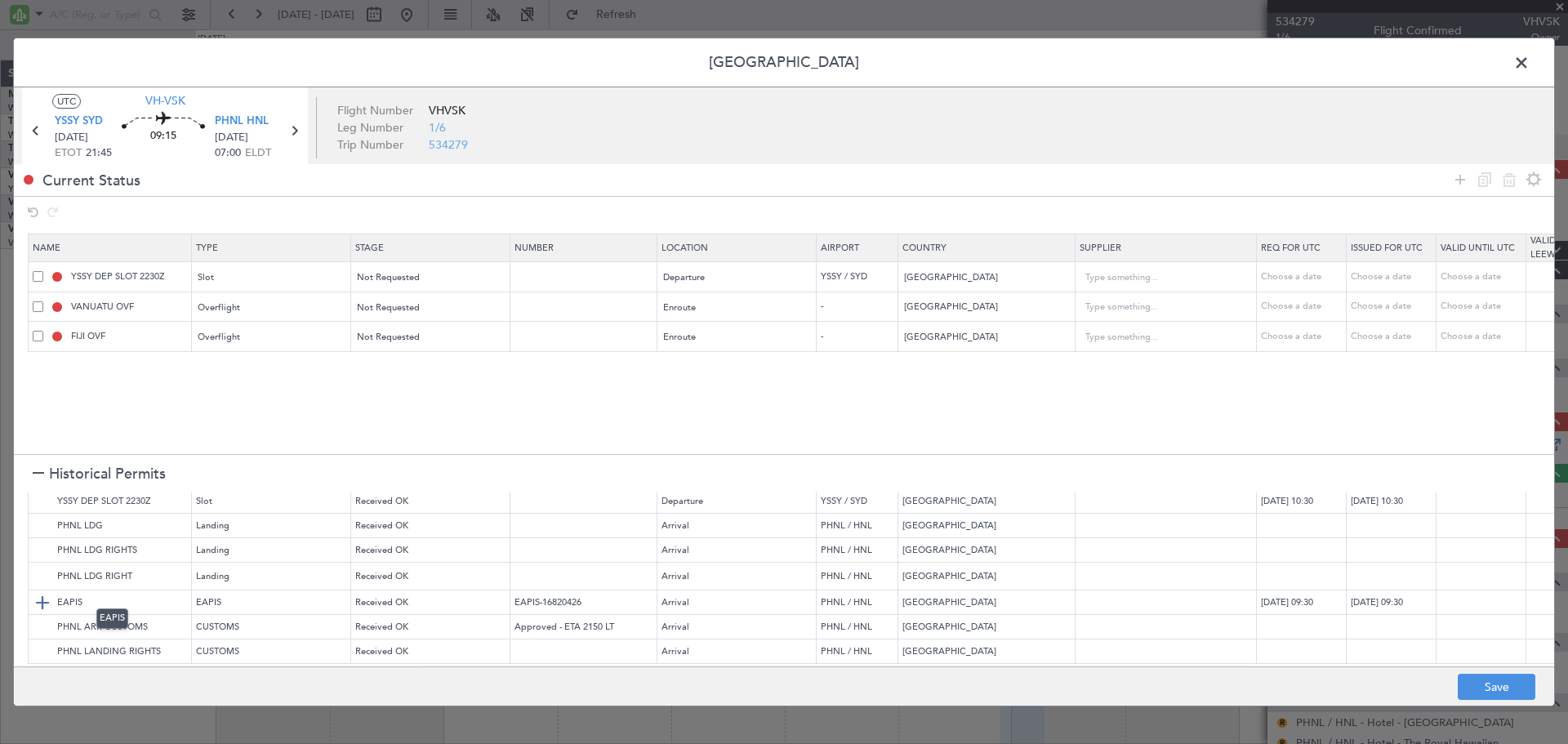
click at [41, 592] on img at bounding box center [42, 602] width 19 height 19
click at [41, 617] on img at bounding box center [42, 626] width 19 height 19
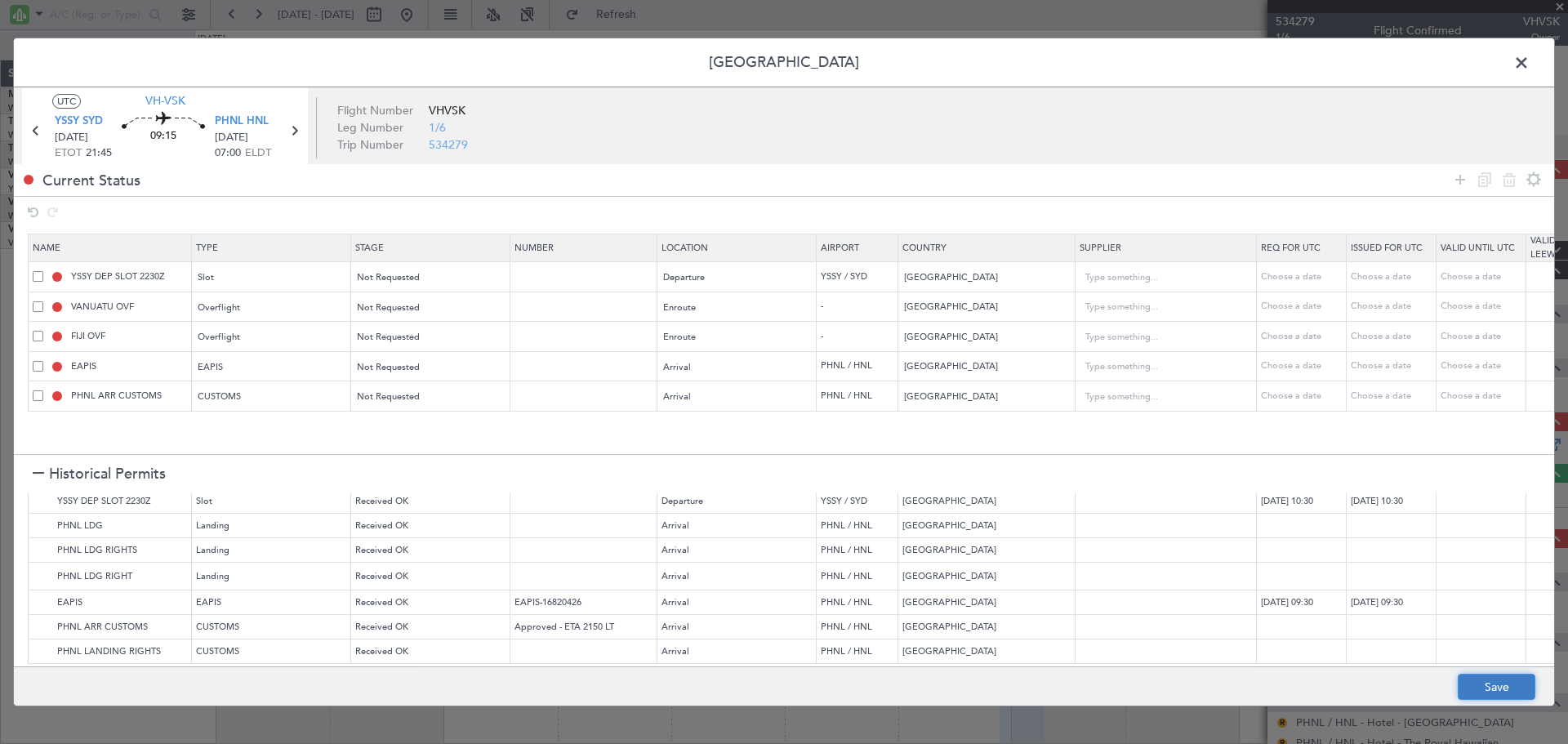
click at [1482, 681] on button "Save" at bounding box center [1496, 686] width 77 height 26
type input "YSSY DEP SLOT"
type input "NNN"
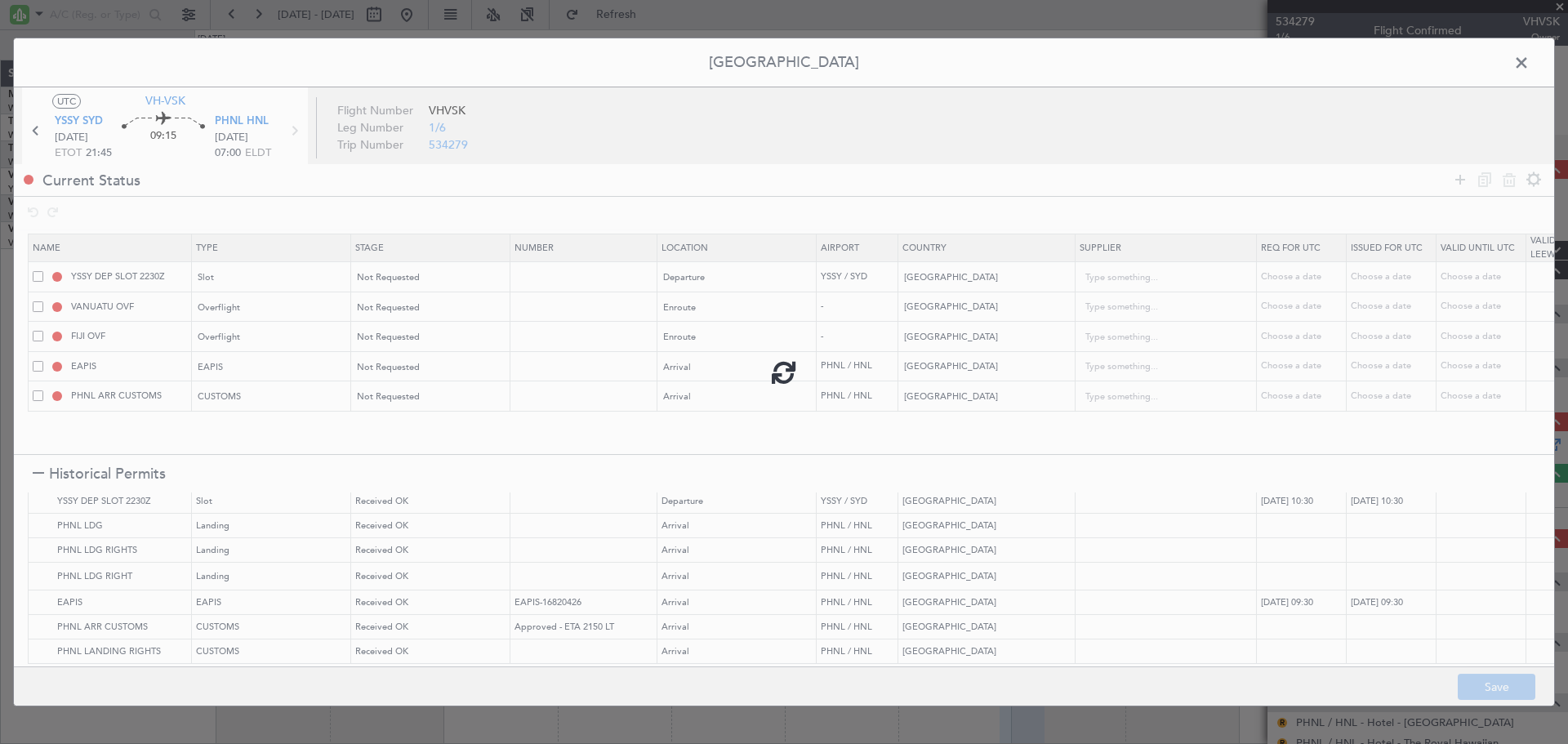
type input "NNN"
type input "5"
type input "NNN"
type input "5"
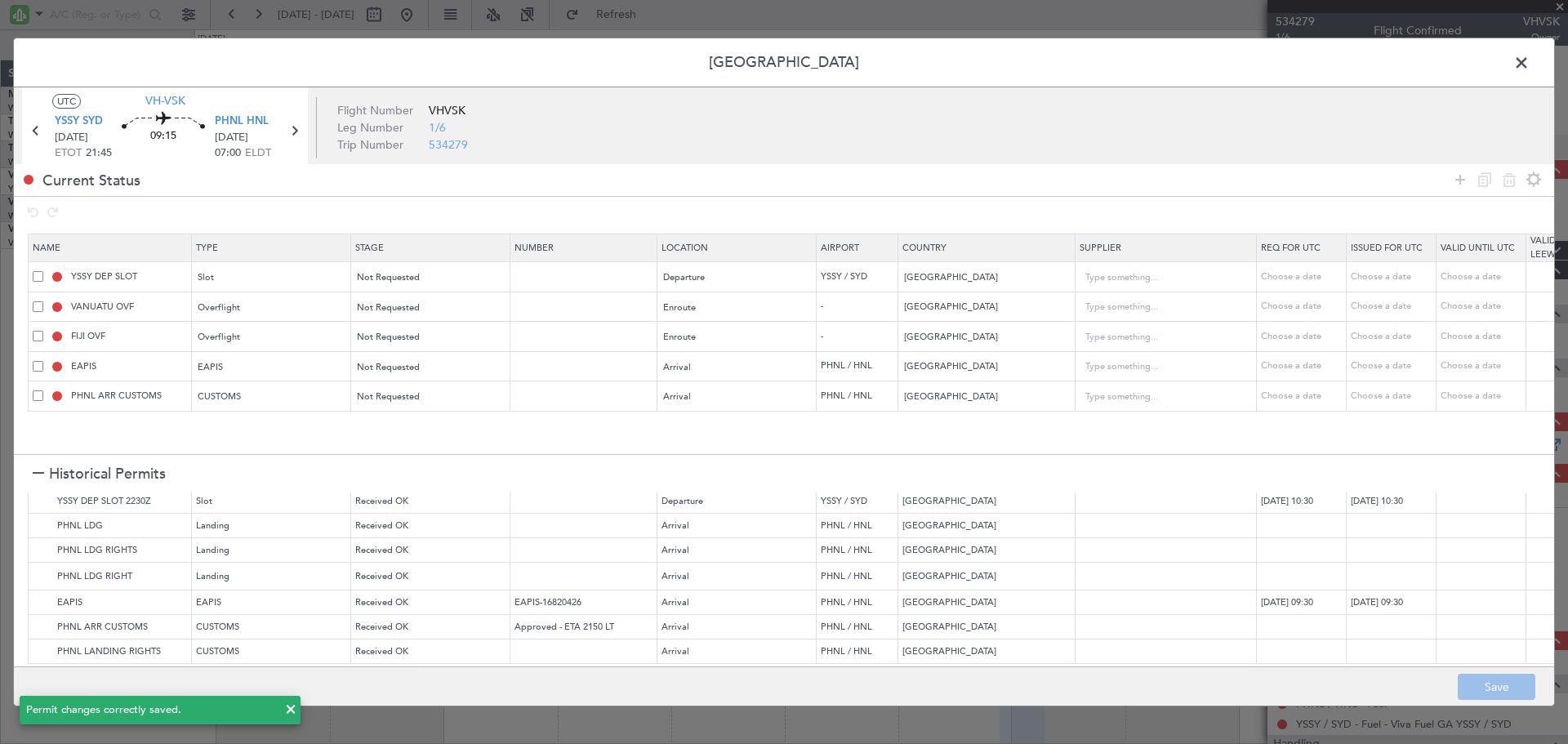
click at [1530, 58] on span at bounding box center [1530, 67] width 0 height 33
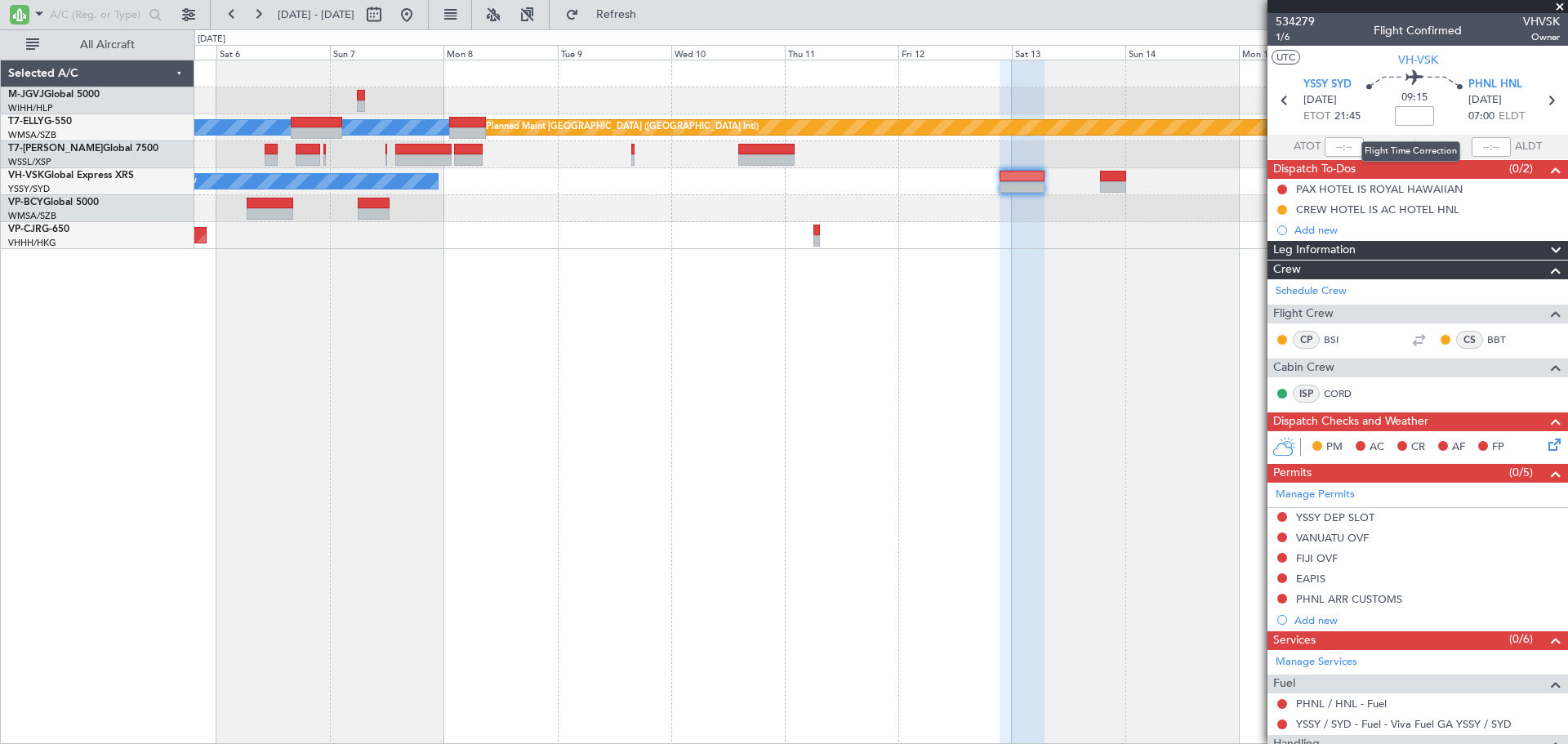
click at [1404, 116] on input at bounding box center [1415, 116] width 40 height 19
type input "-00:15"
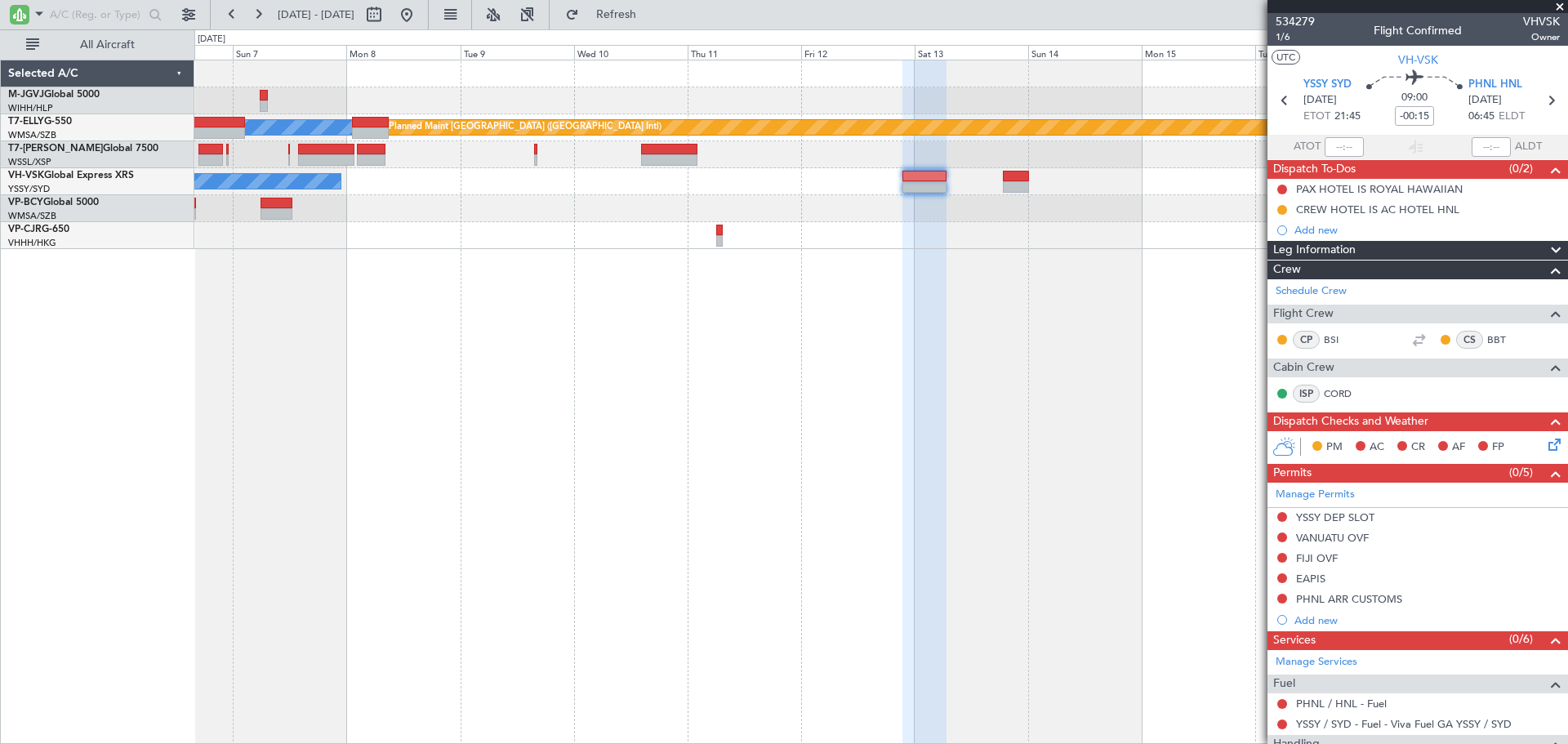
click at [969, 338] on div "[PERSON_NAME] Planned Maint [GEOGRAPHIC_DATA] ([GEOGRAPHIC_DATA]) No Crew Plann…" at bounding box center [881, 401] width 1374 height 684
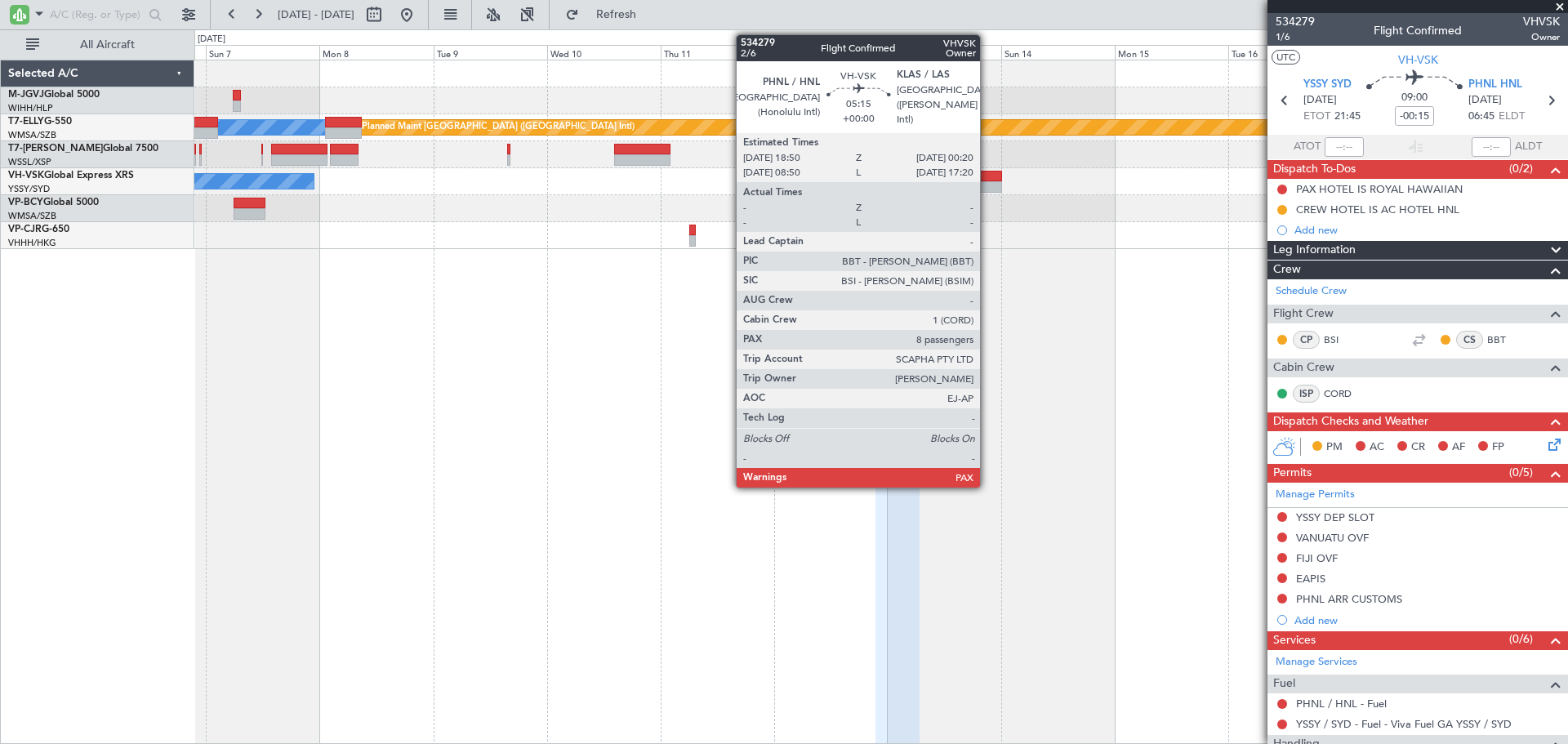
click at [987, 182] on div at bounding box center [989, 186] width 26 height 11
type input "8"
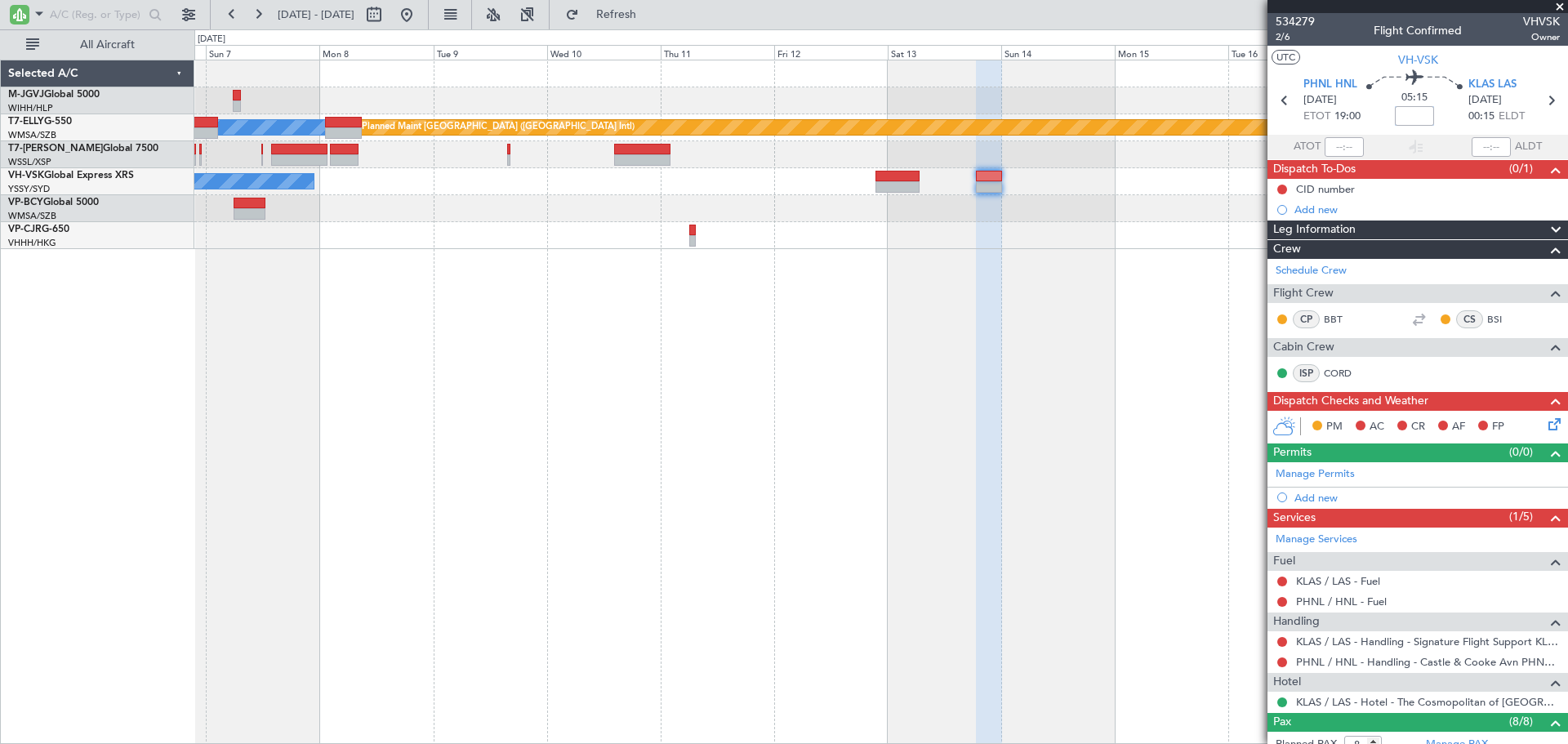
click at [1405, 121] on input at bounding box center [1415, 116] width 40 height 19
type input "-00:10"
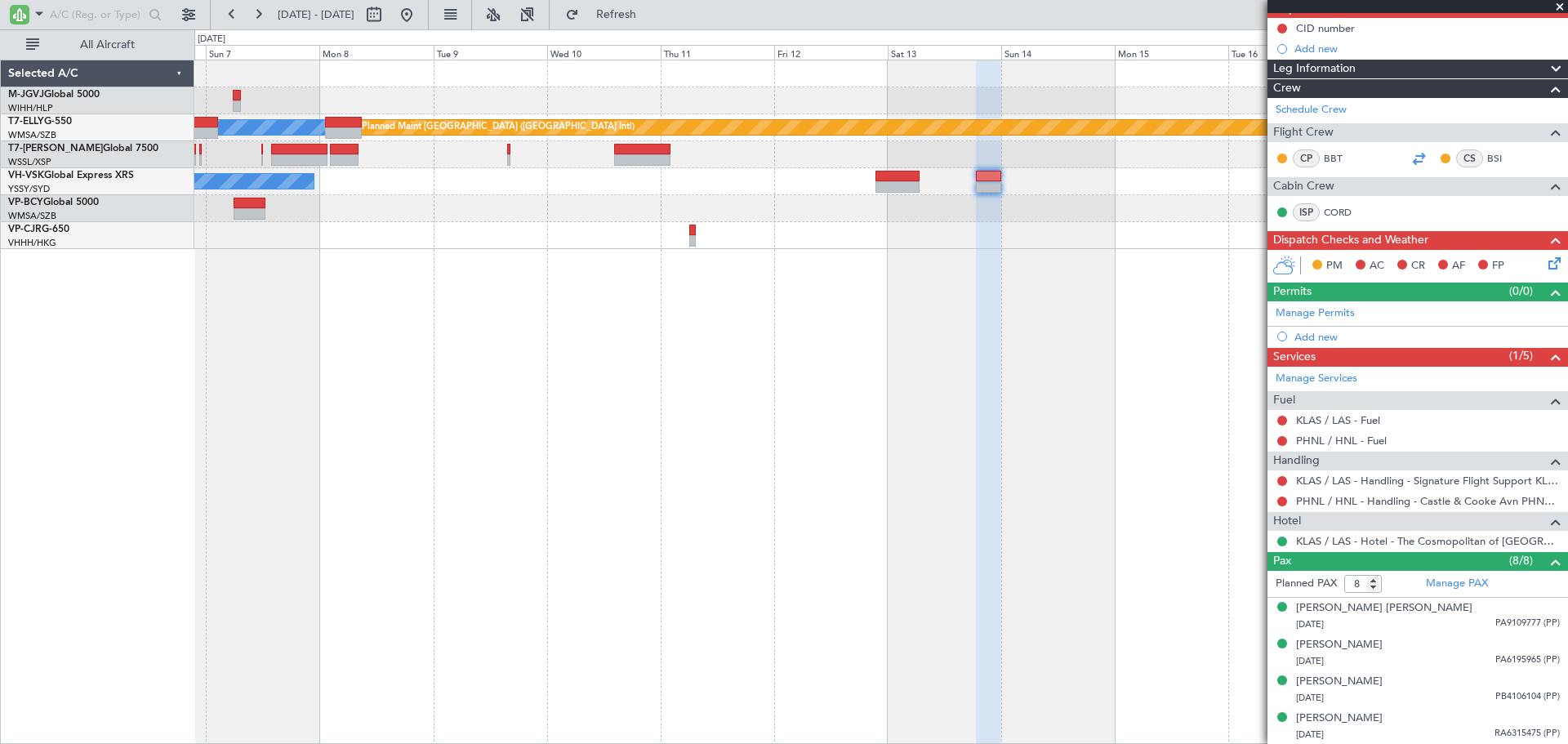
scroll to position [0, 0]
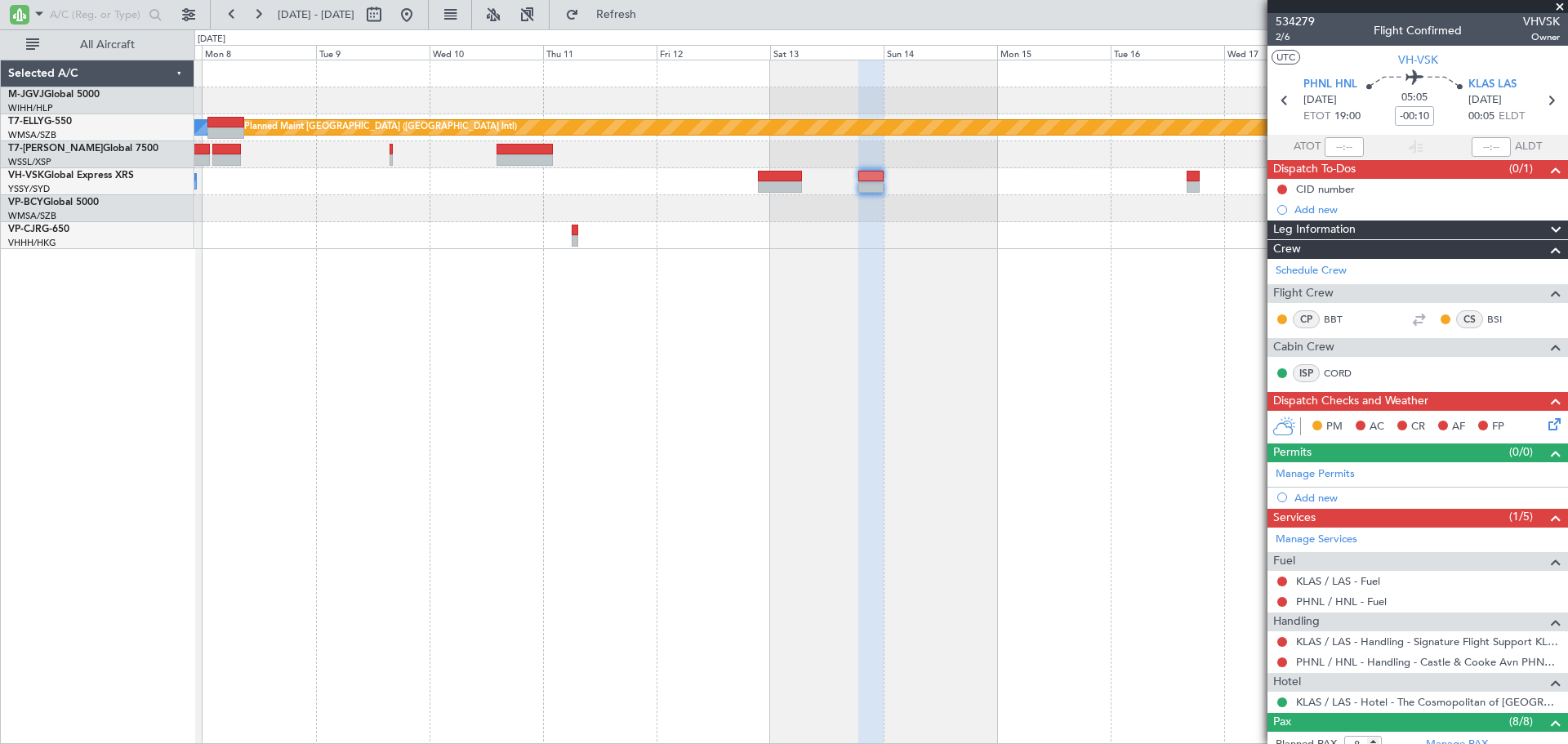
click at [916, 265] on div "[PERSON_NAME] Planned Maint [GEOGRAPHIC_DATA] ([GEOGRAPHIC_DATA]) No Crew Plann…" at bounding box center [881, 401] width 1374 height 684
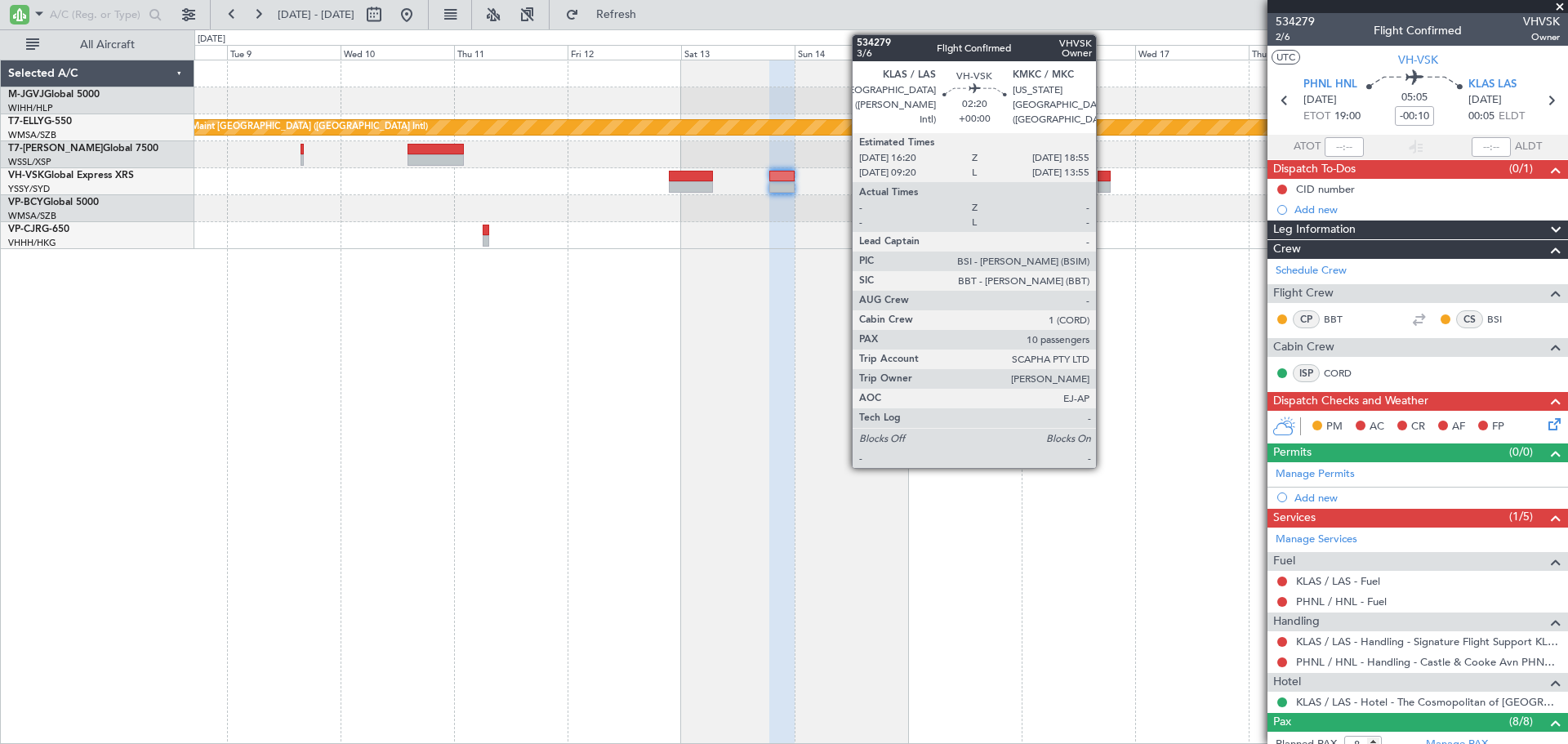
click at [1104, 180] on div at bounding box center [1103, 176] width 12 height 11
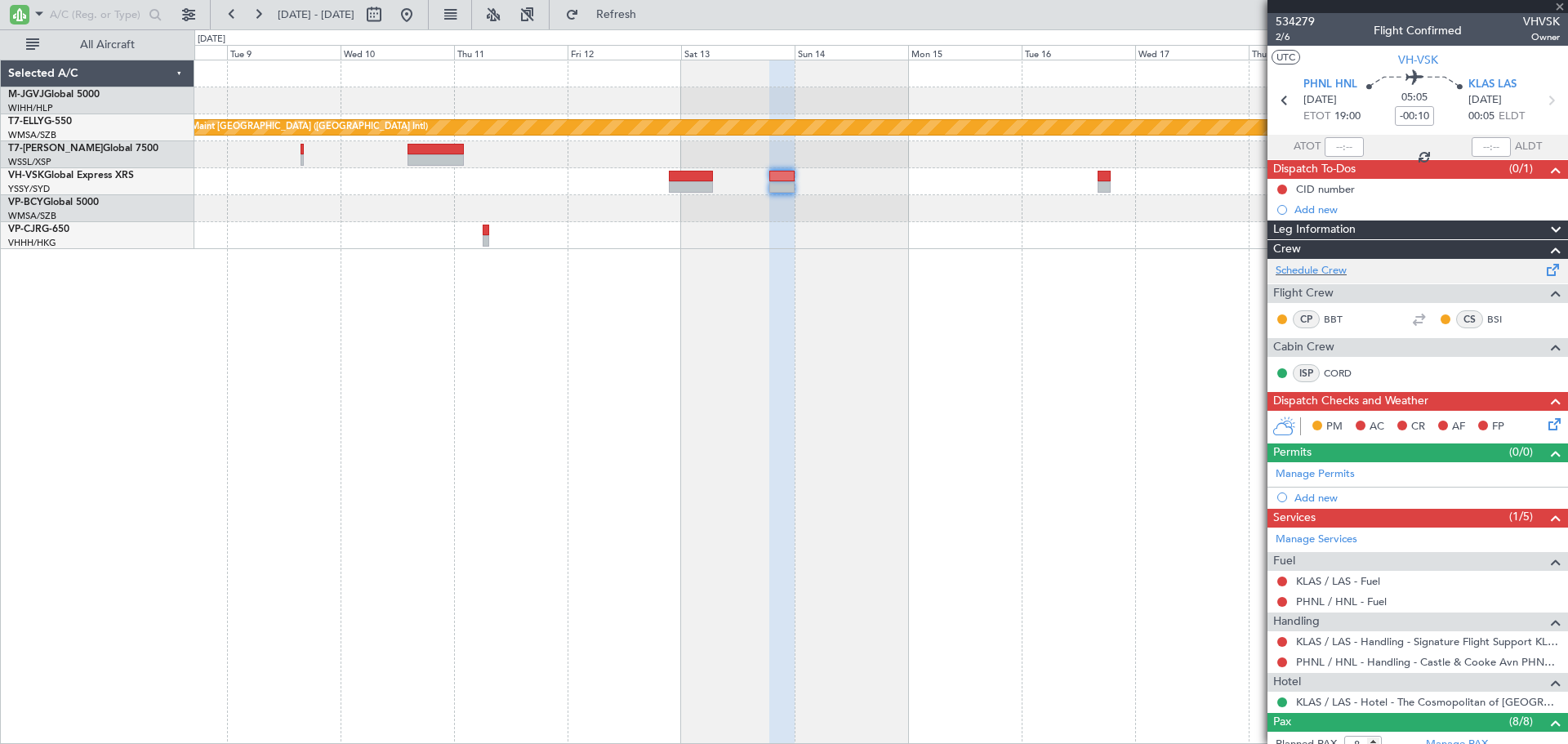
type input "10"
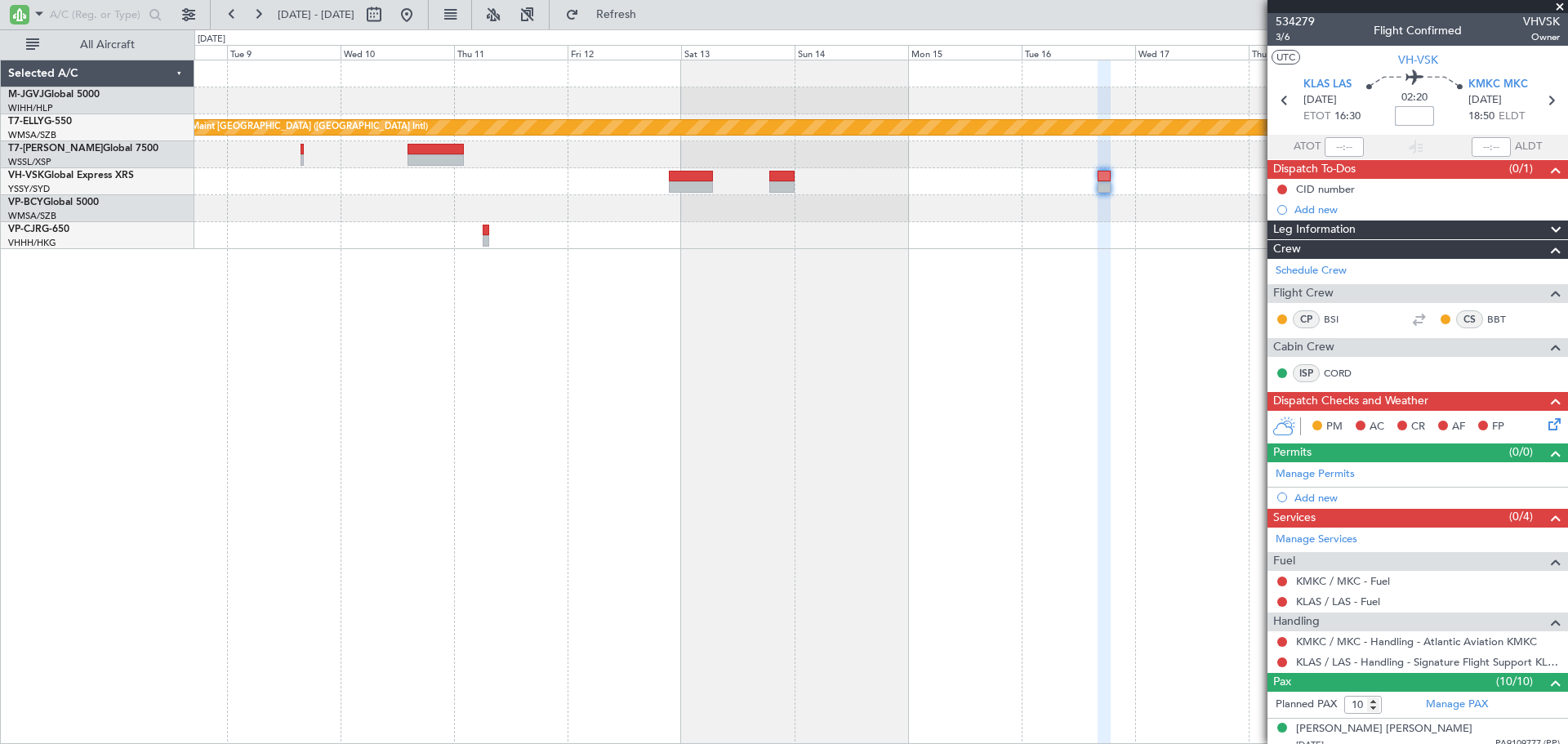
click at [1398, 118] on input at bounding box center [1415, 116] width 40 height 19
type input "-00:01"
click at [1416, 118] on input "-00:01" at bounding box center [1415, 116] width 40 height 19
type input "-00:15"
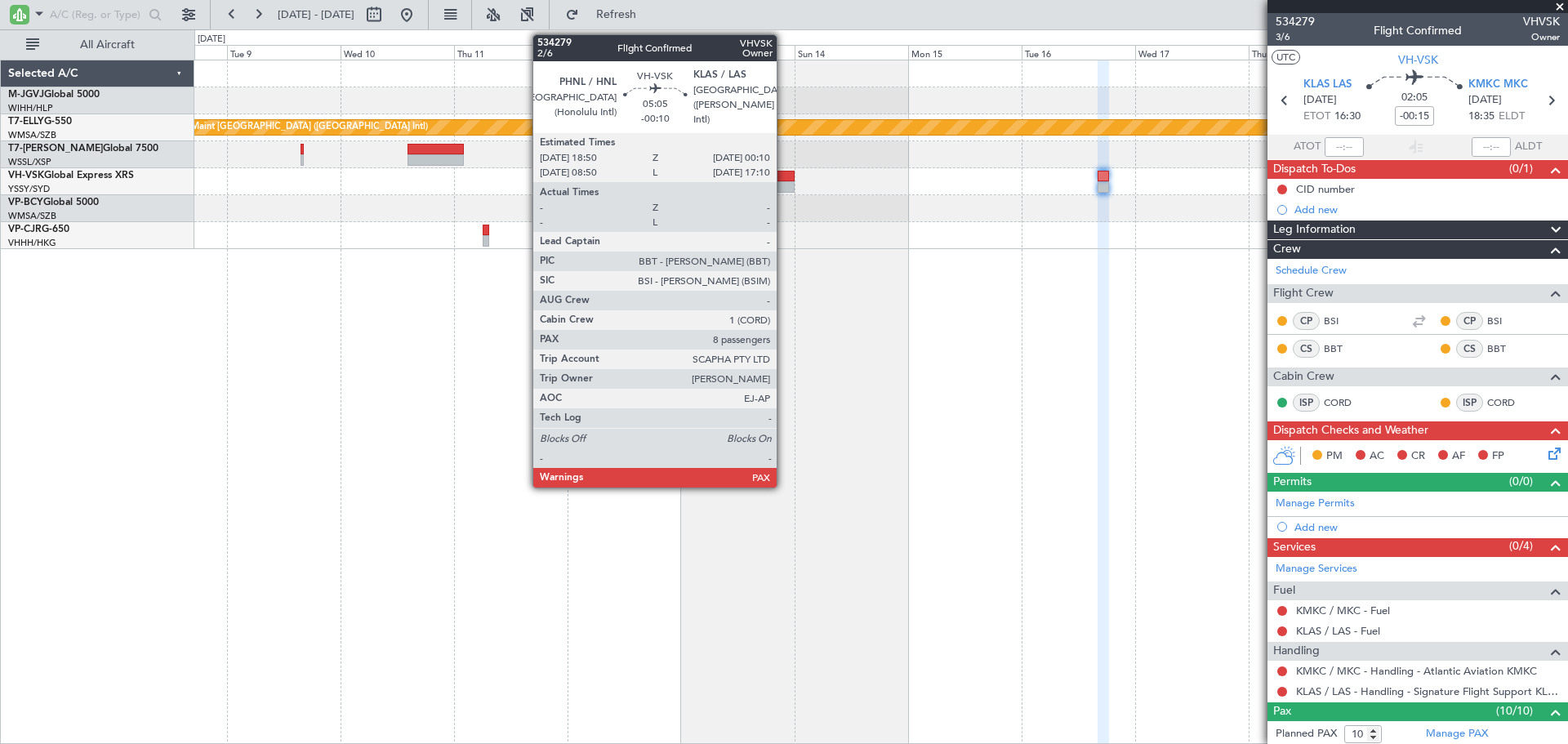
click at [784, 179] on div at bounding box center [782, 176] width 26 height 11
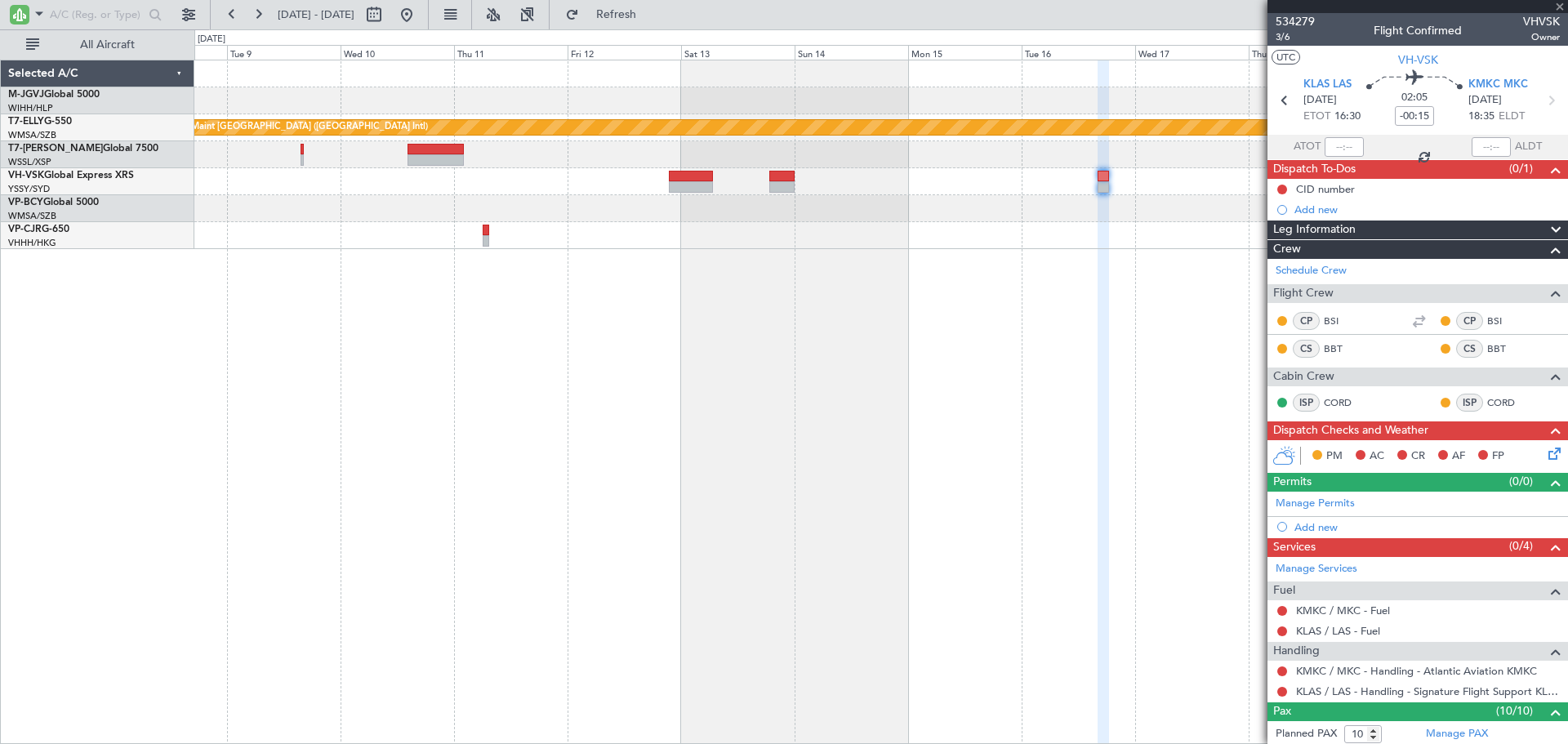
type input "-00:10"
type input "8"
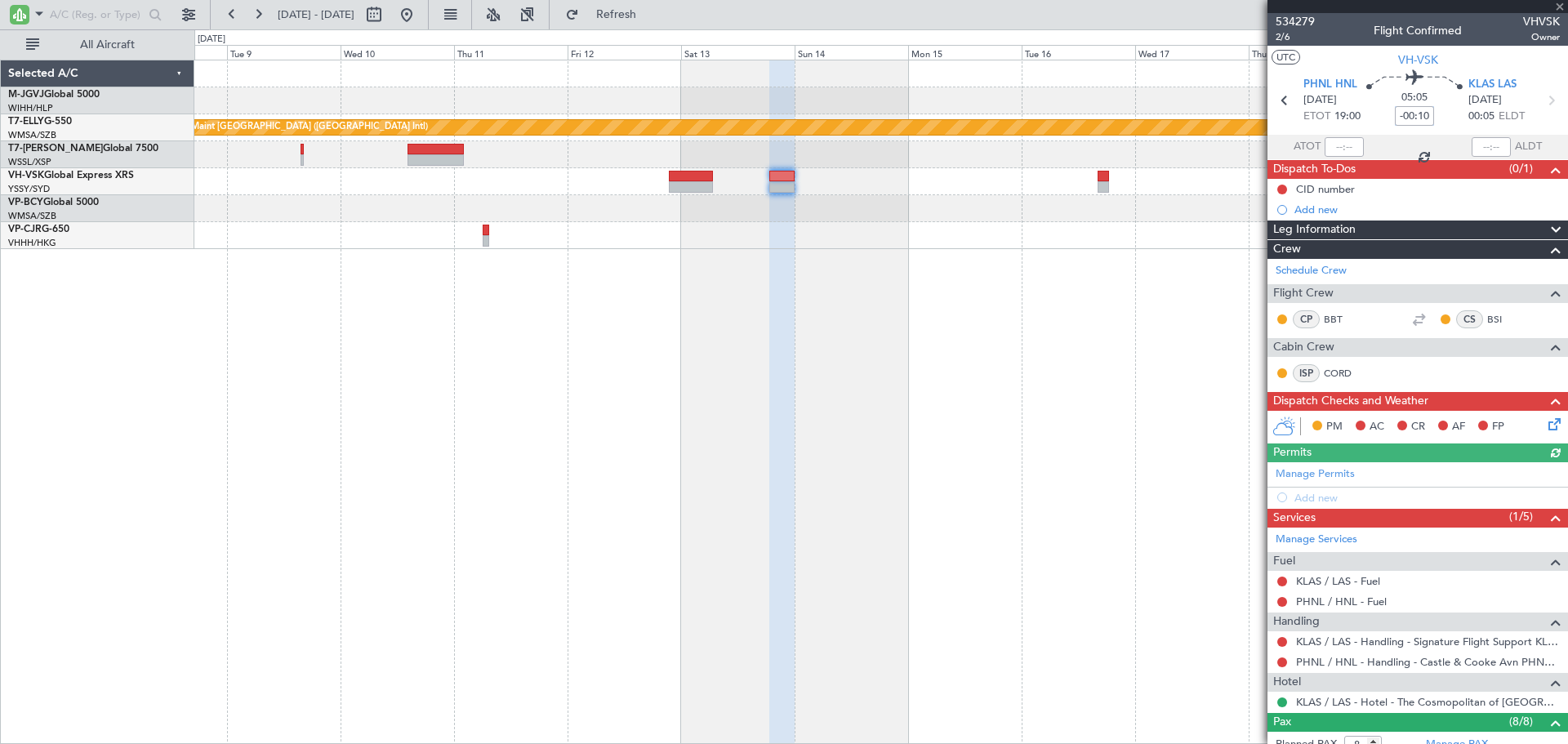
click at [1407, 113] on input "-00:10" at bounding box center [1415, 116] width 40 height 19
type input "-00:15"
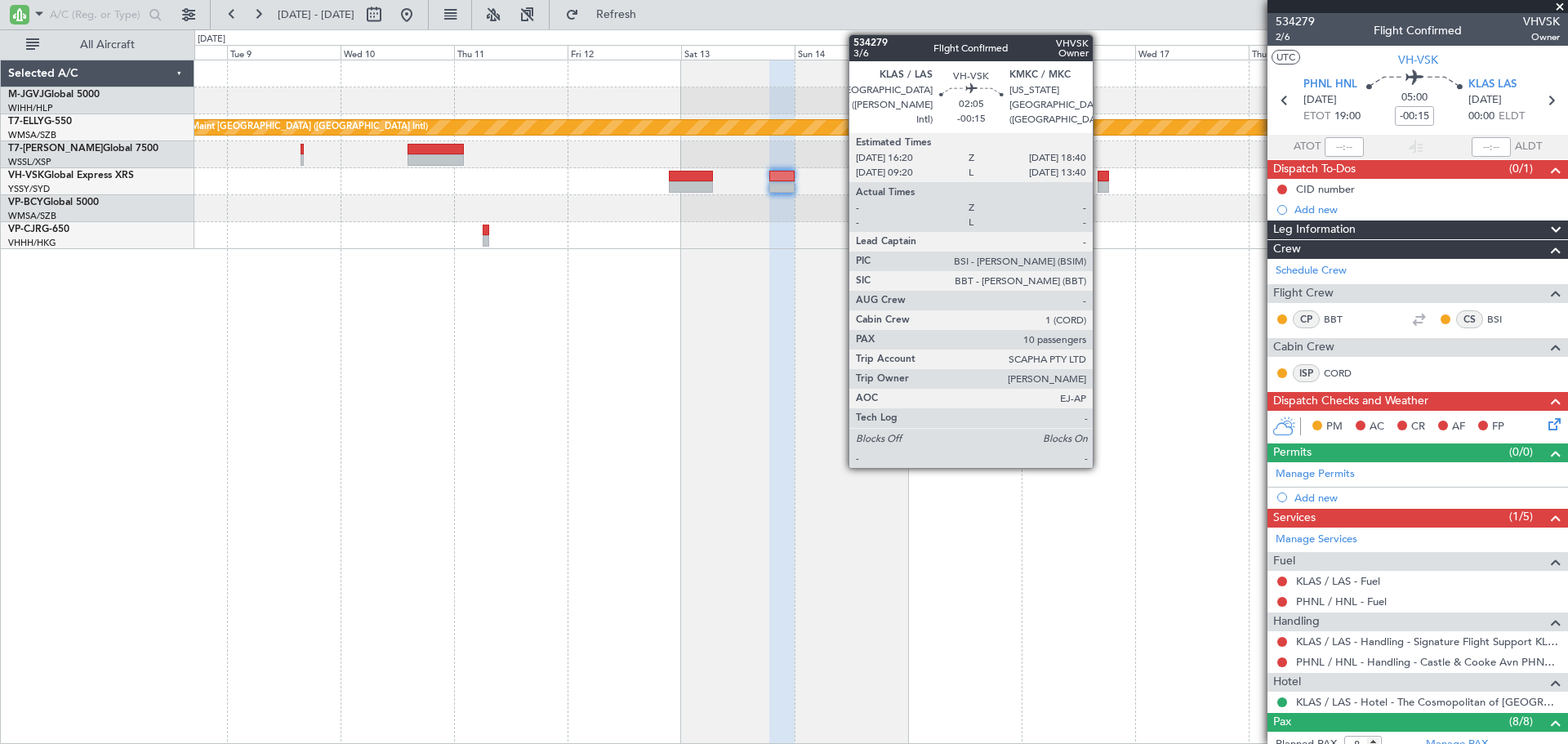
click at [1101, 181] on div at bounding box center [1103, 186] width 11 height 11
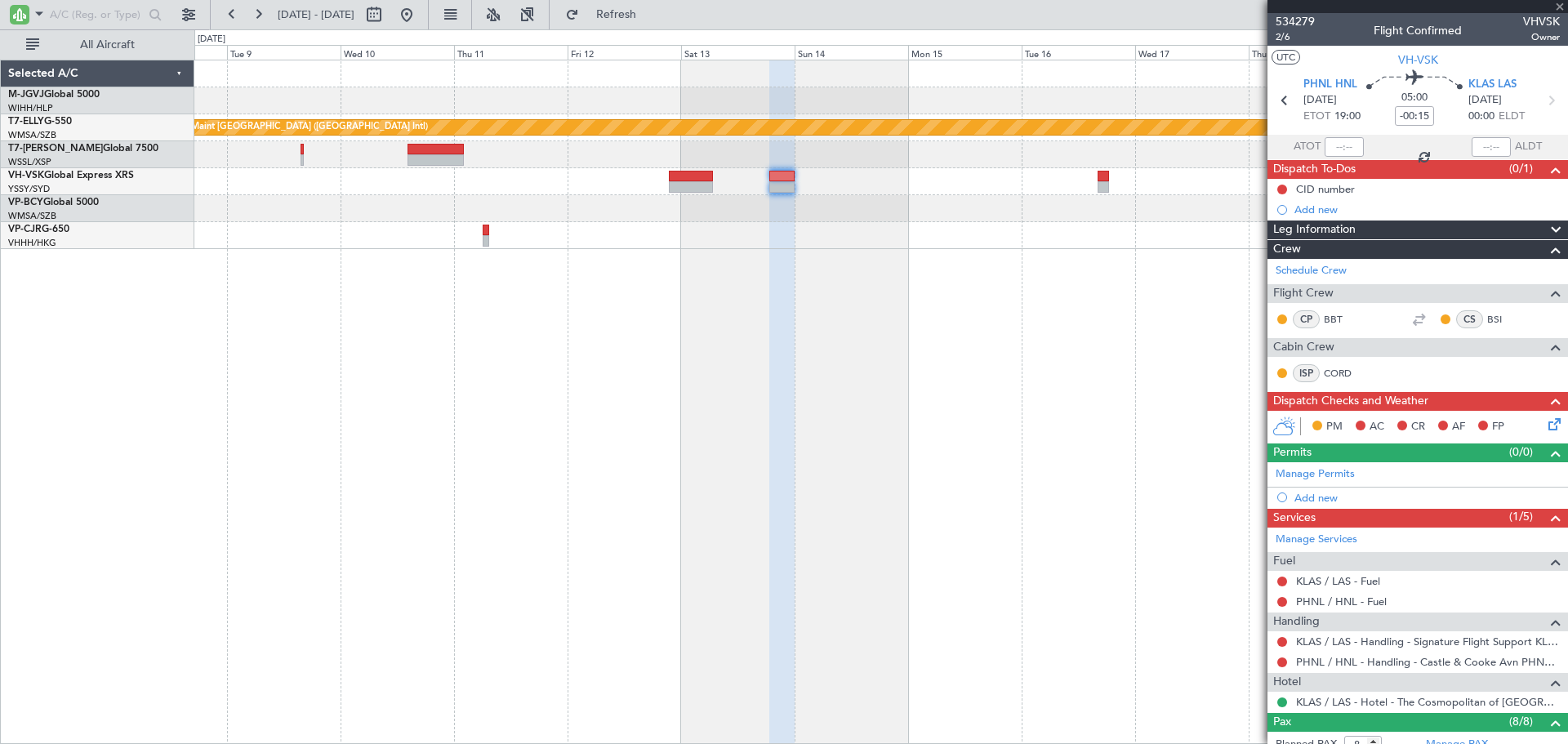
type input "10"
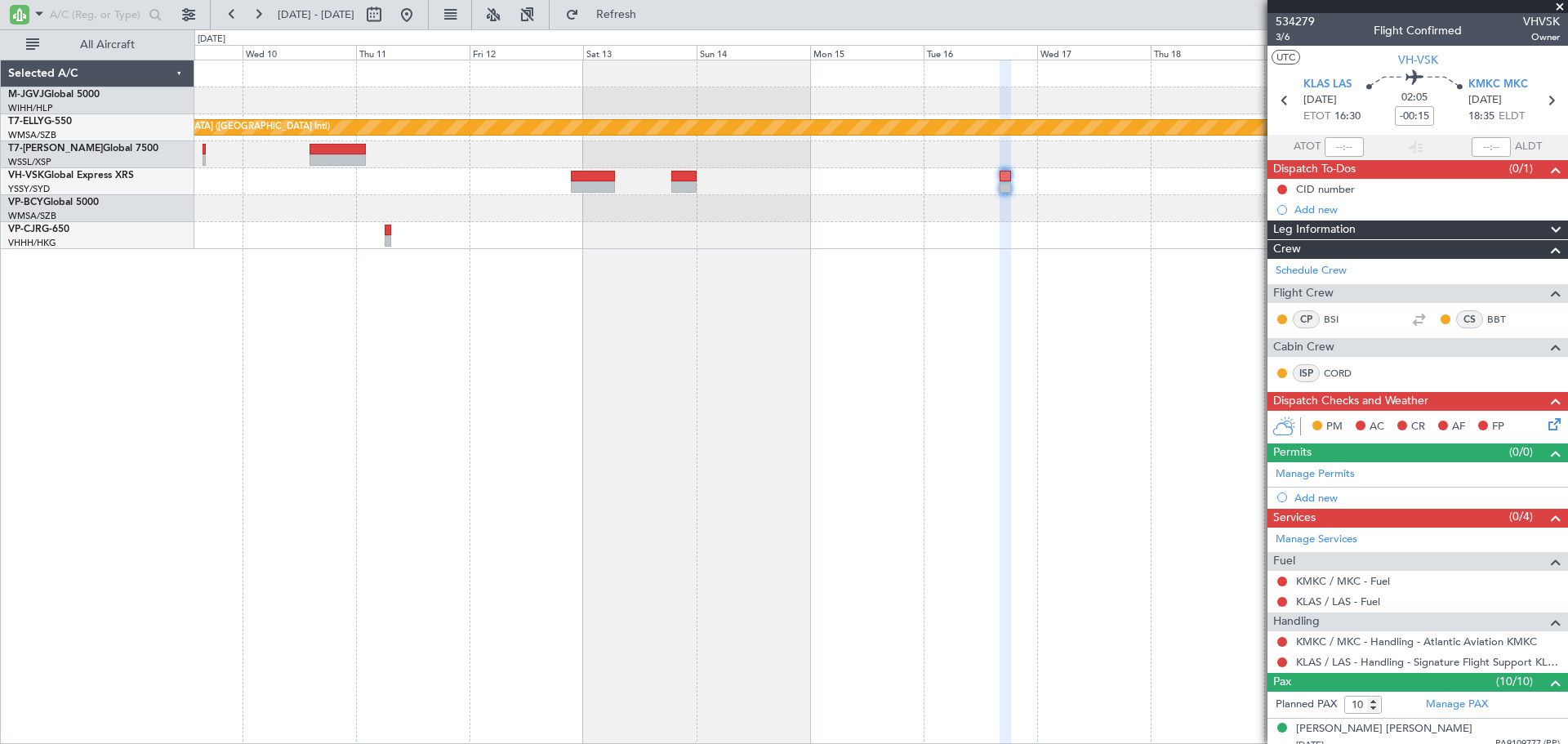
click at [835, 270] on div "[PERSON_NAME] Planned Maint [GEOGRAPHIC_DATA] ([GEOGRAPHIC_DATA]) No Crew" at bounding box center [881, 401] width 1374 height 684
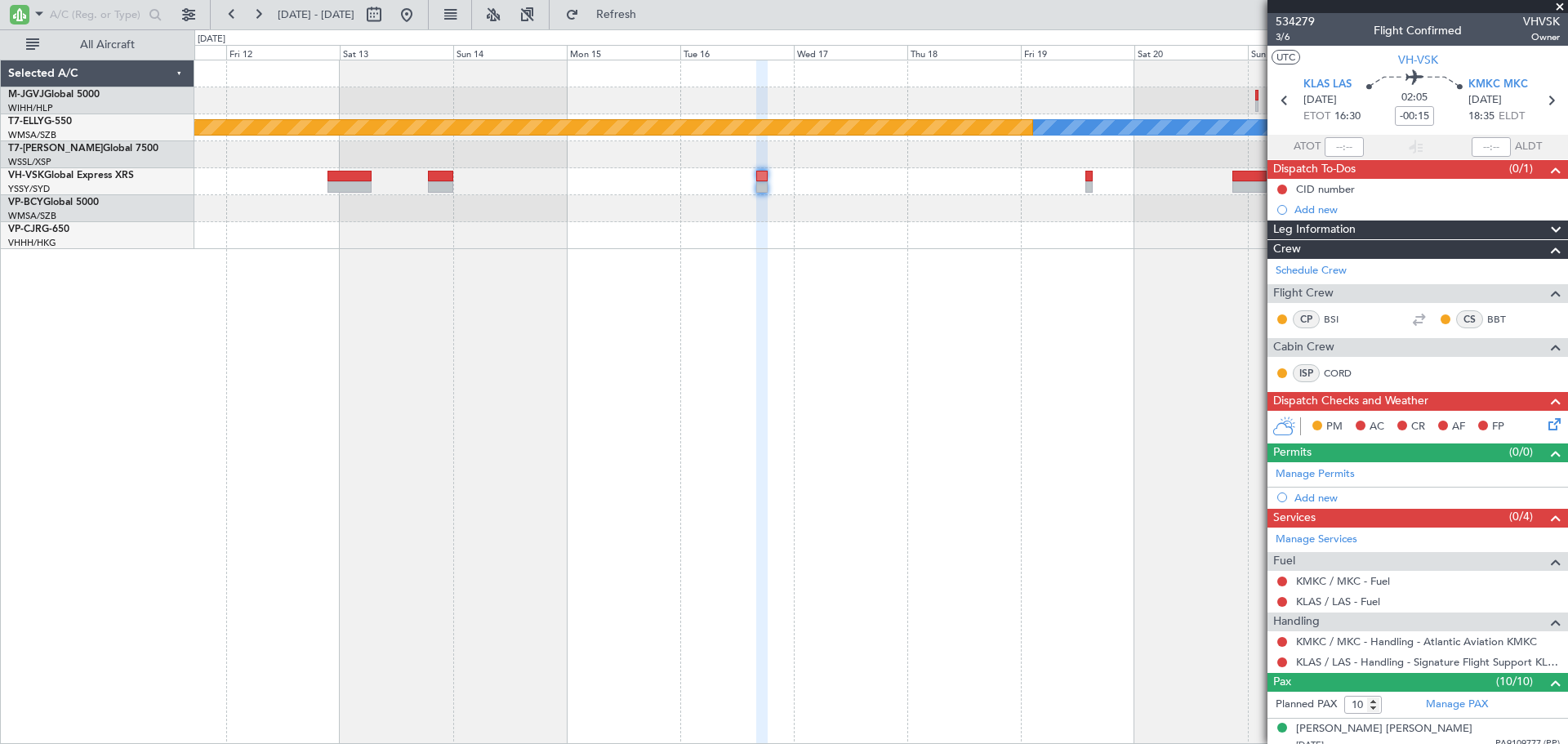
click at [777, 329] on div "[PERSON_NAME] Planned Maint [GEOGRAPHIC_DATA] ([GEOGRAPHIC_DATA])" at bounding box center [881, 401] width 1374 height 684
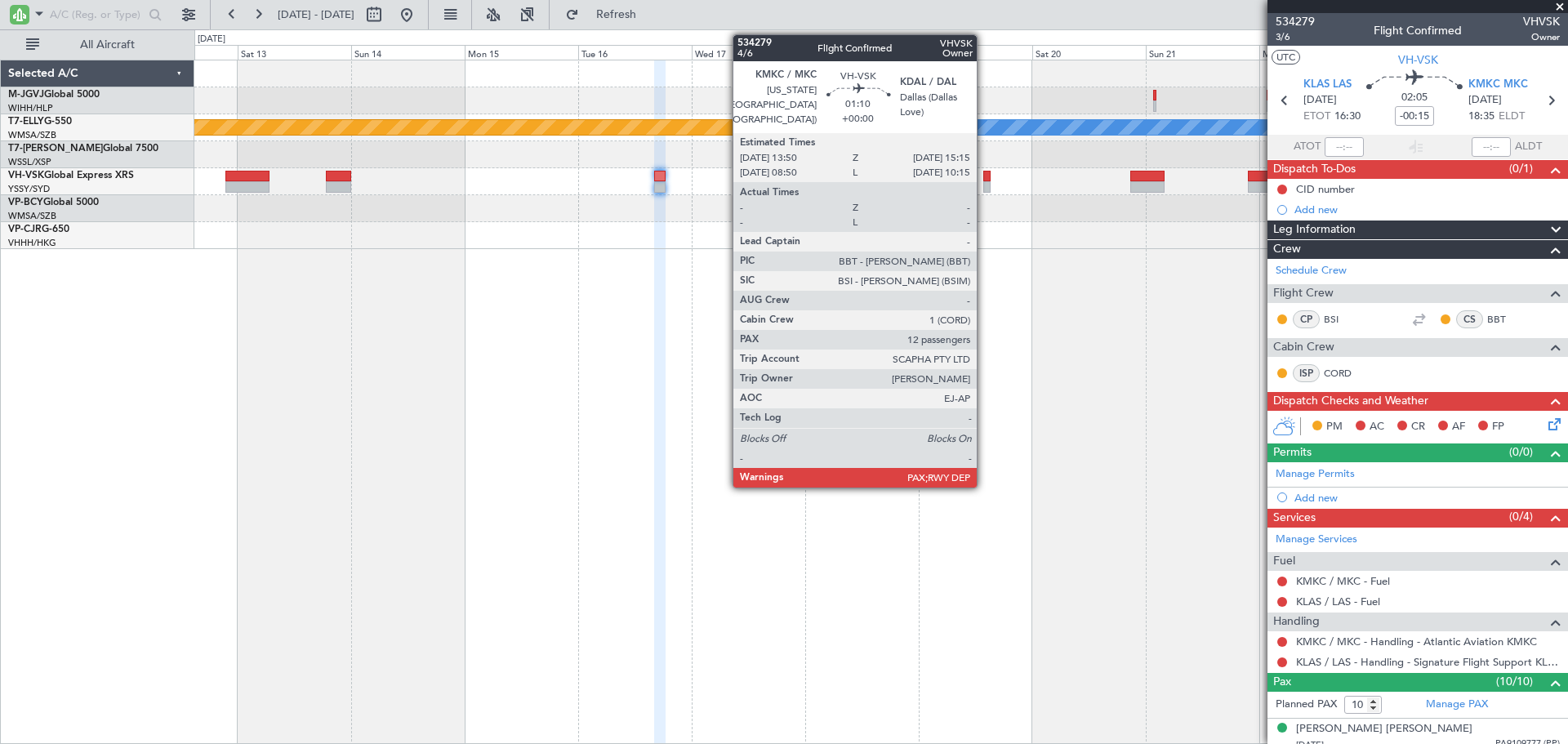
click at [984, 180] on div at bounding box center [987, 176] width 7 height 11
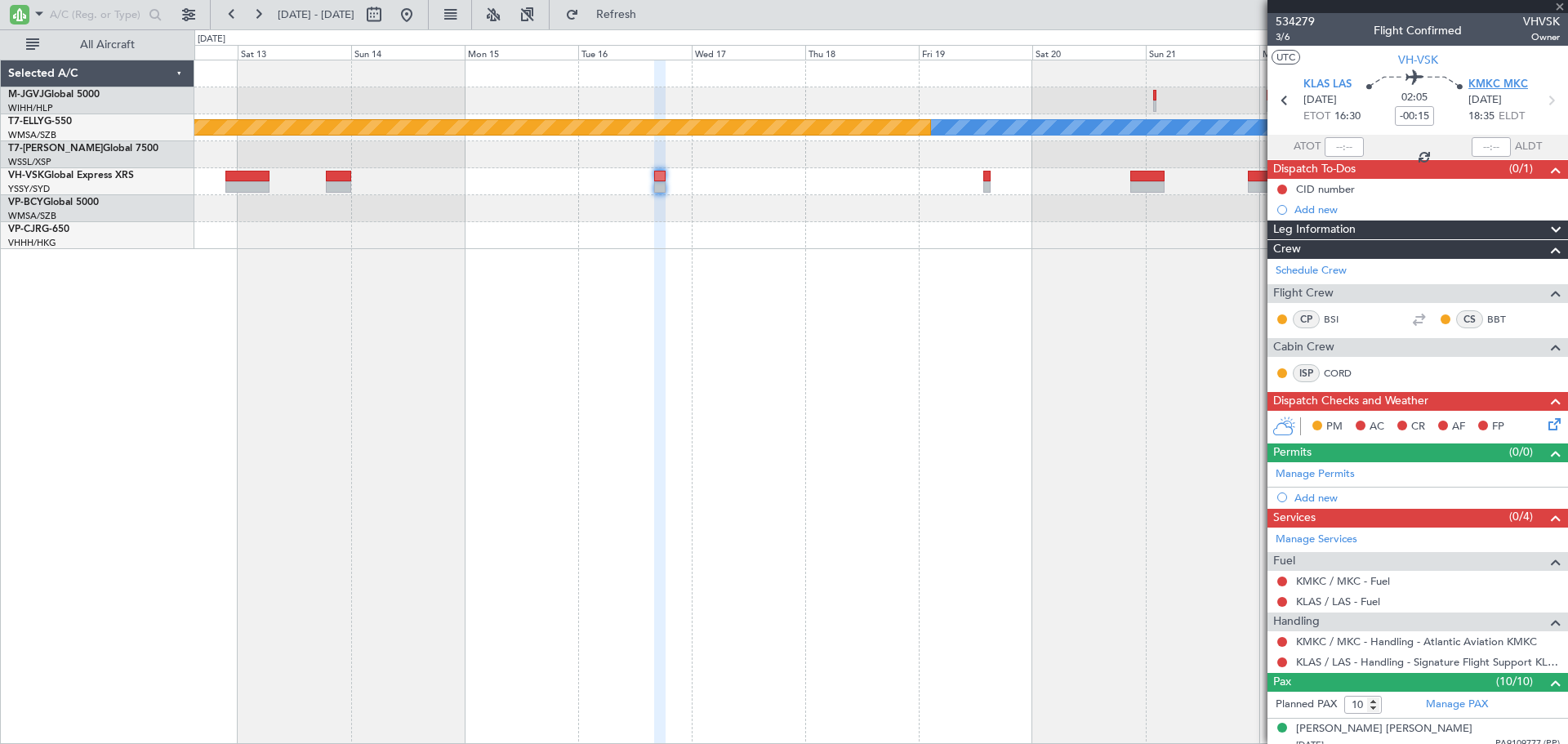
type input "12"
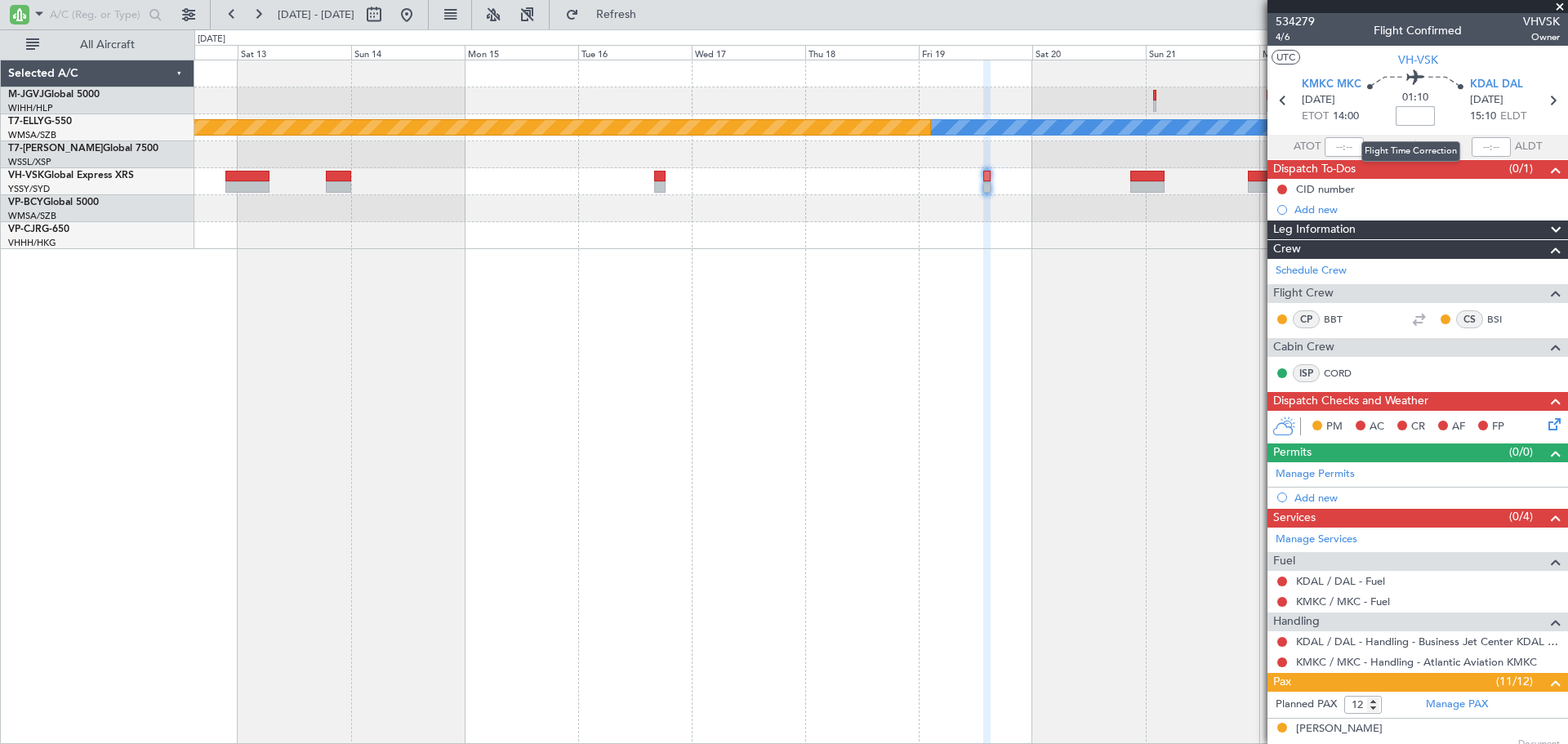
click at [1410, 123] on input at bounding box center [1415, 116] width 40 height 19
type input "-00:10"
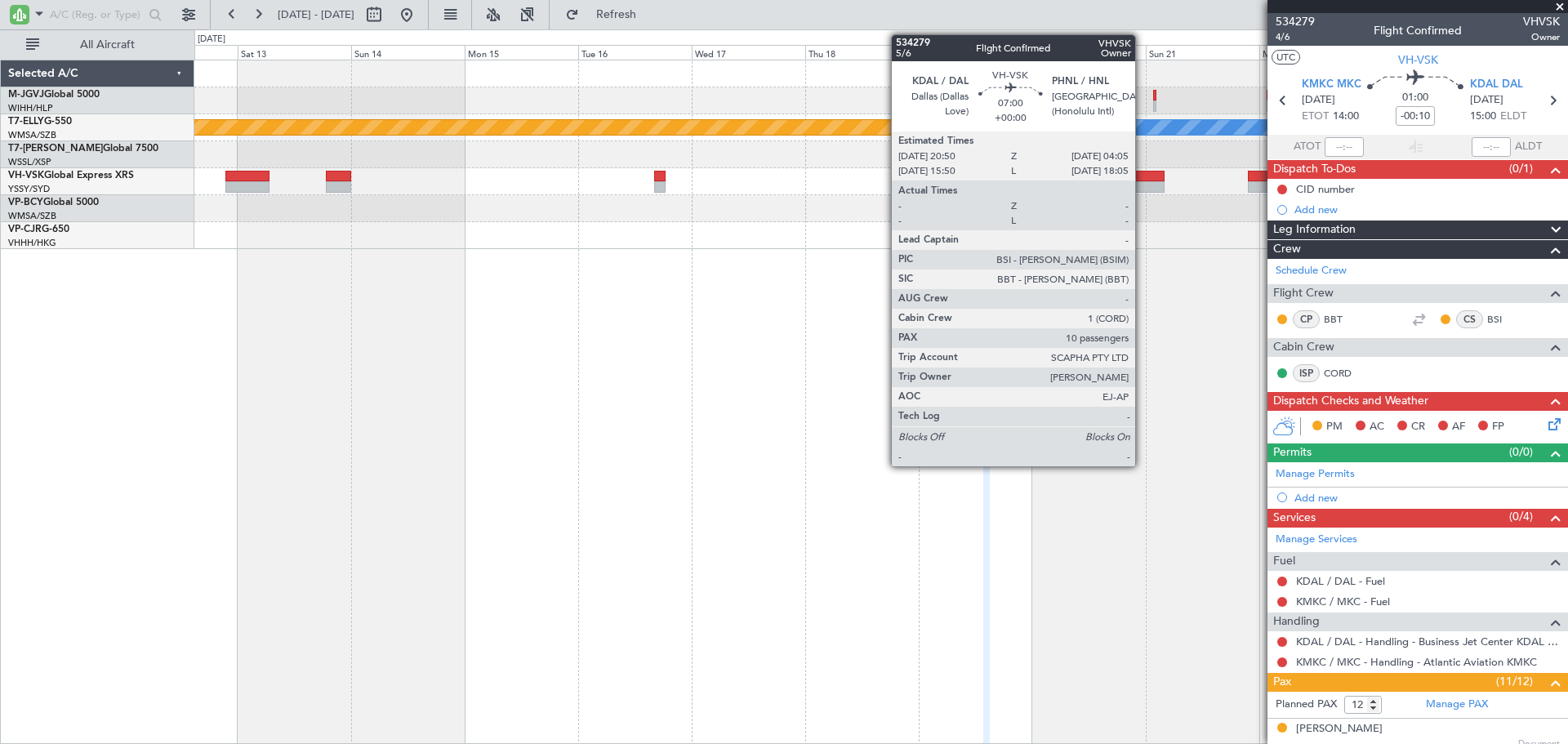
click at [1142, 182] on div at bounding box center [1147, 186] width 34 height 11
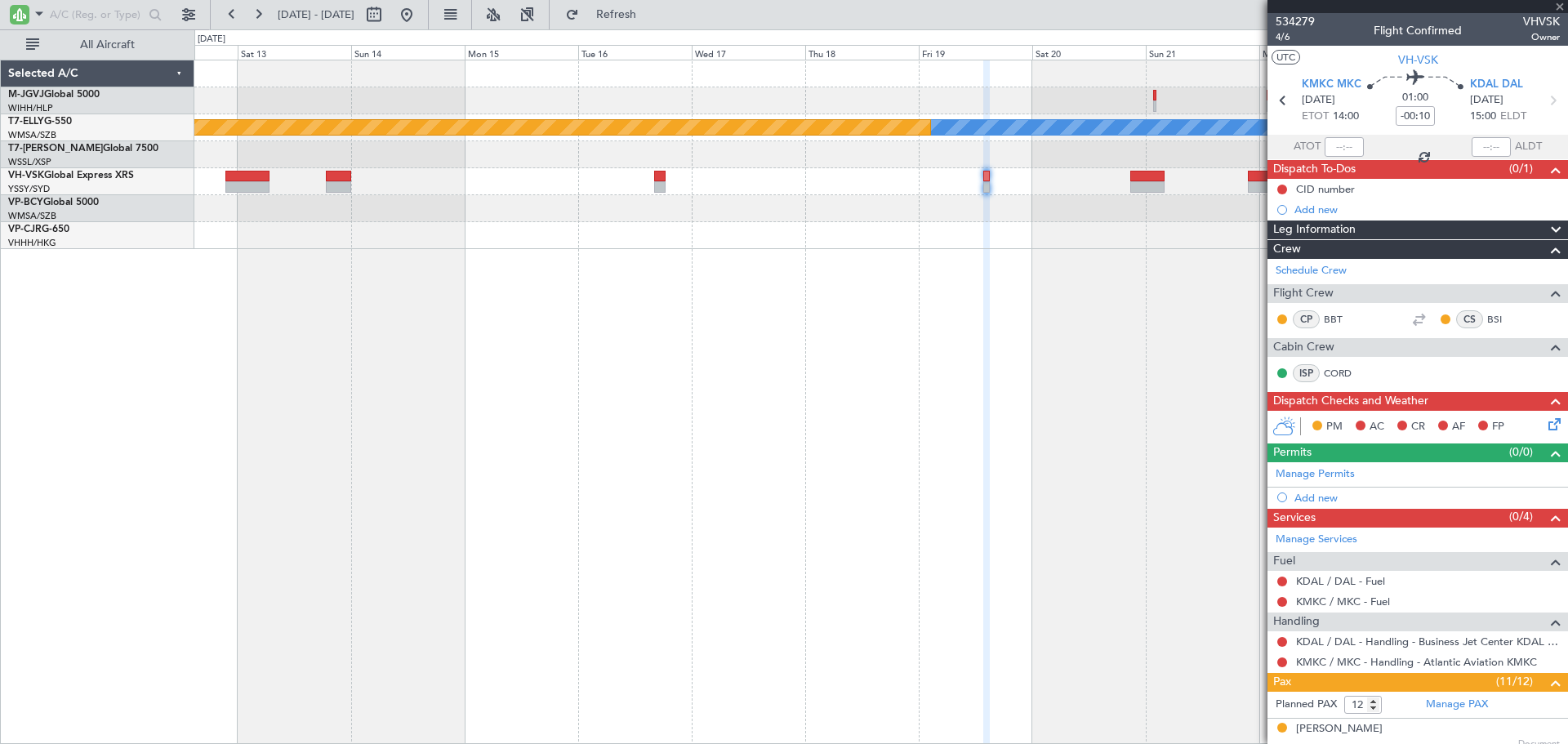
type input "10"
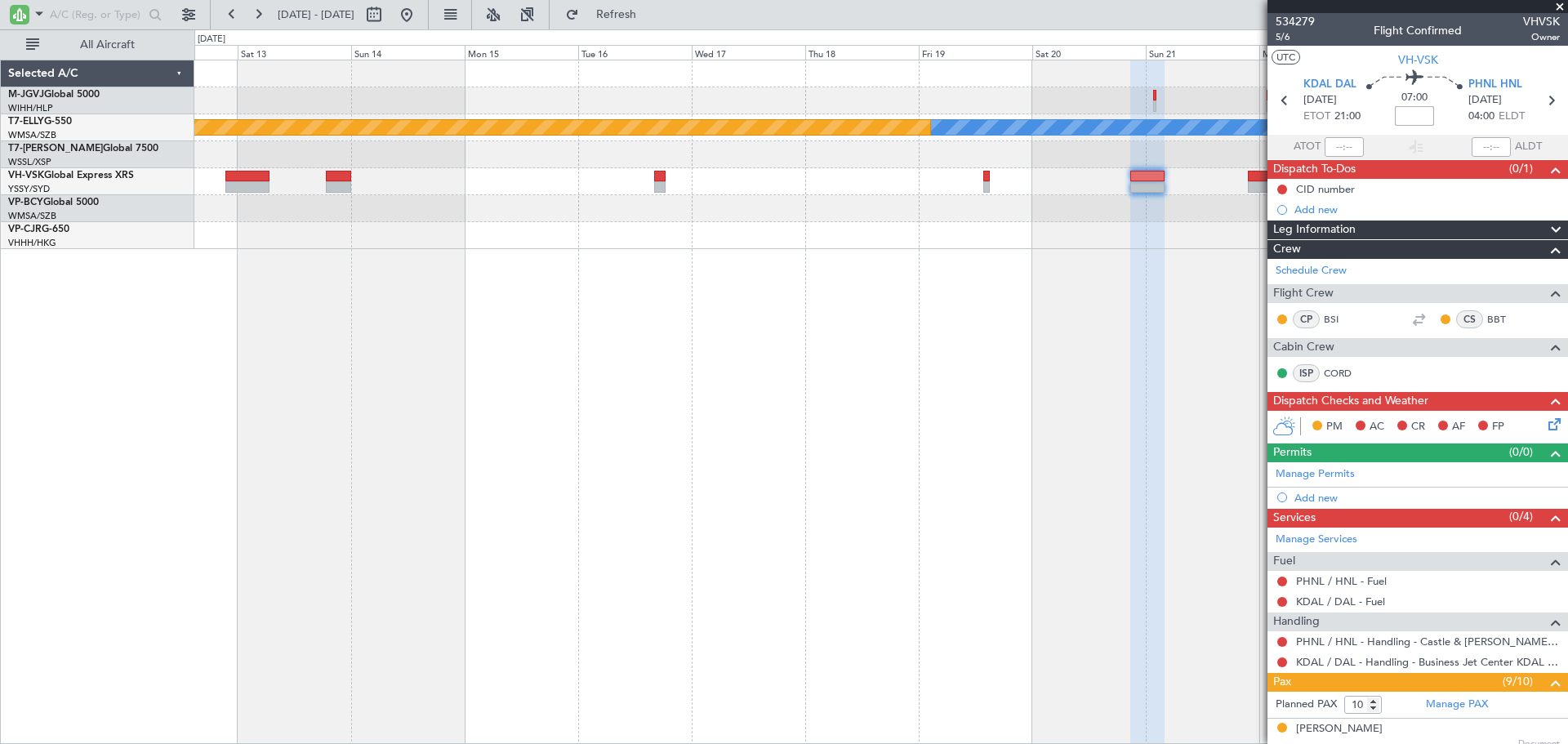
click at [1413, 118] on input at bounding box center [1415, 116] width 40 height 19
type input "+00:30"
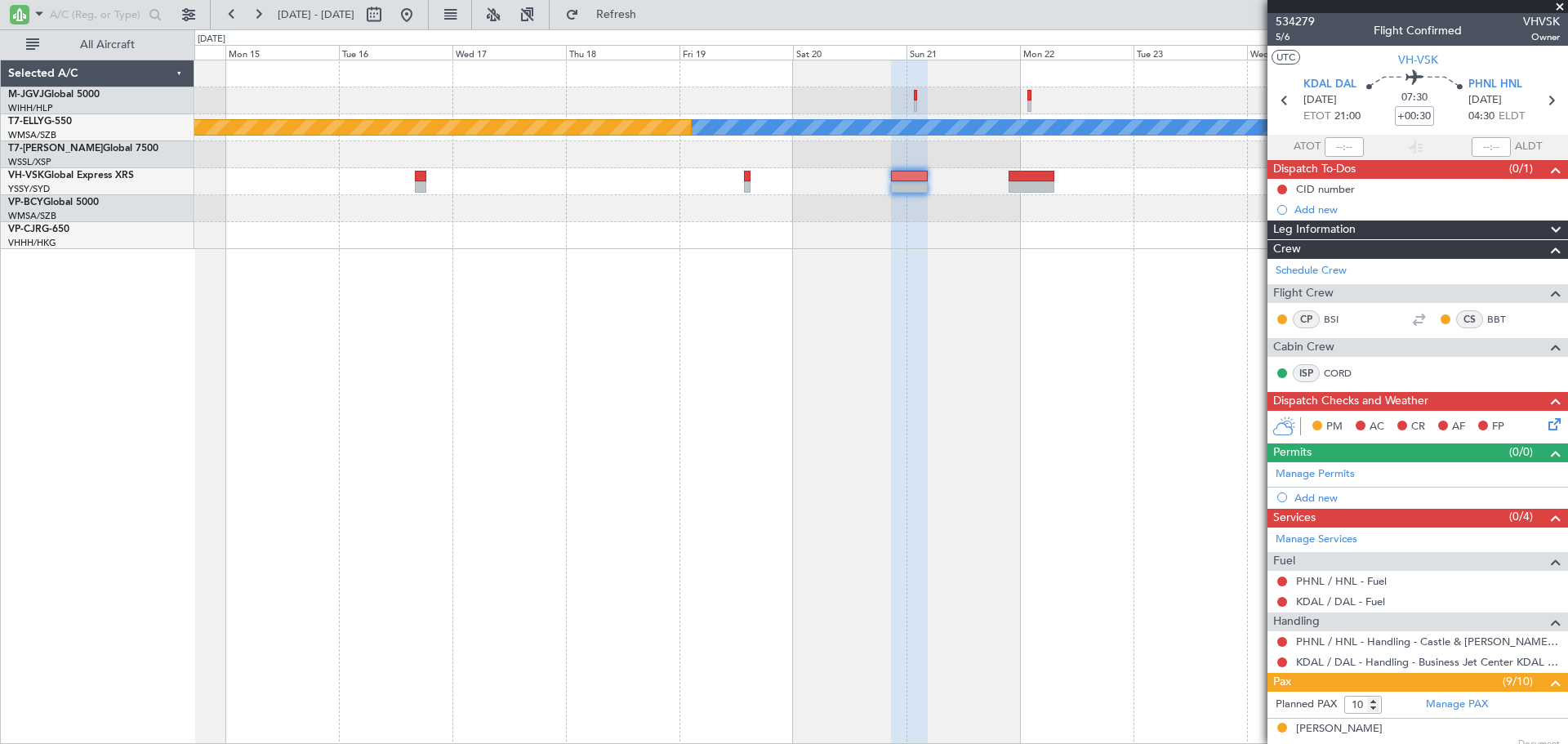
click at [950, 289] on div "[PERSON_NAME] Planned Maint [GEOGRAPHIC_DATA] ([GEOGRAPHIC_DATA])" at bounding box center [881, 401] width 1374 height 684
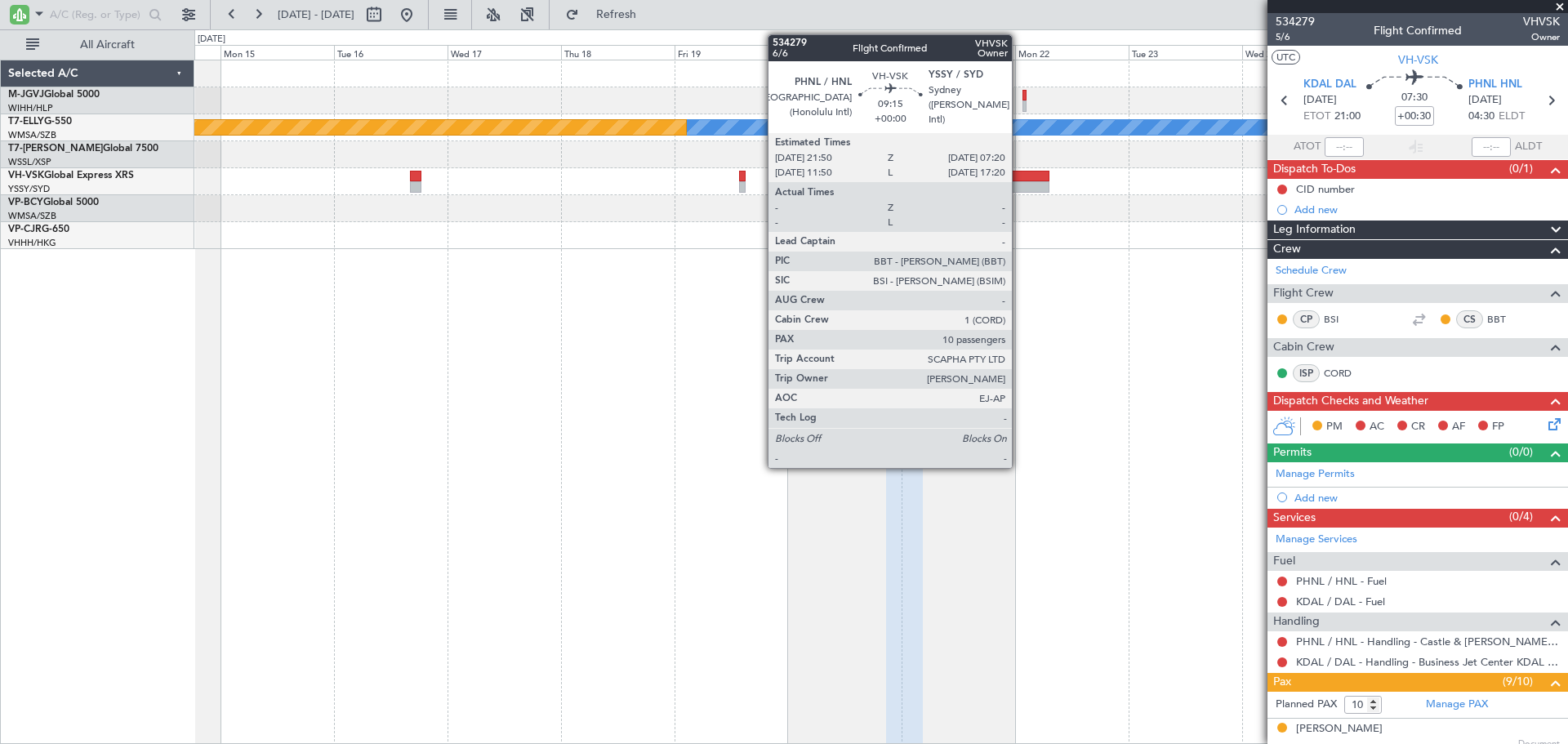
click at [1019, 183] on div at bounding box center [1027, 186] width 46 height 11
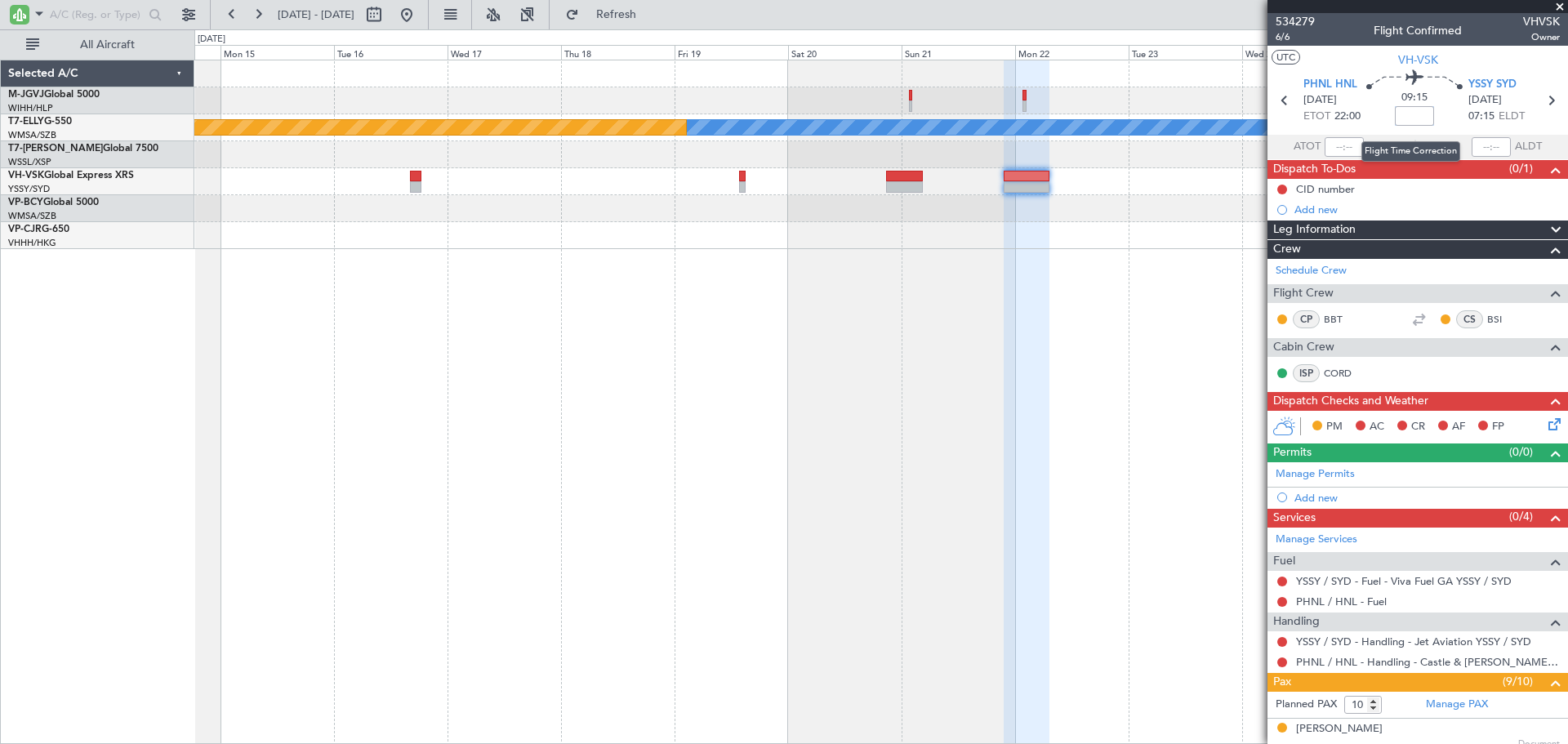
click at [1408, 121] on input at bounding box center [1415, 116] width 40 height 19
type input "+00:30"
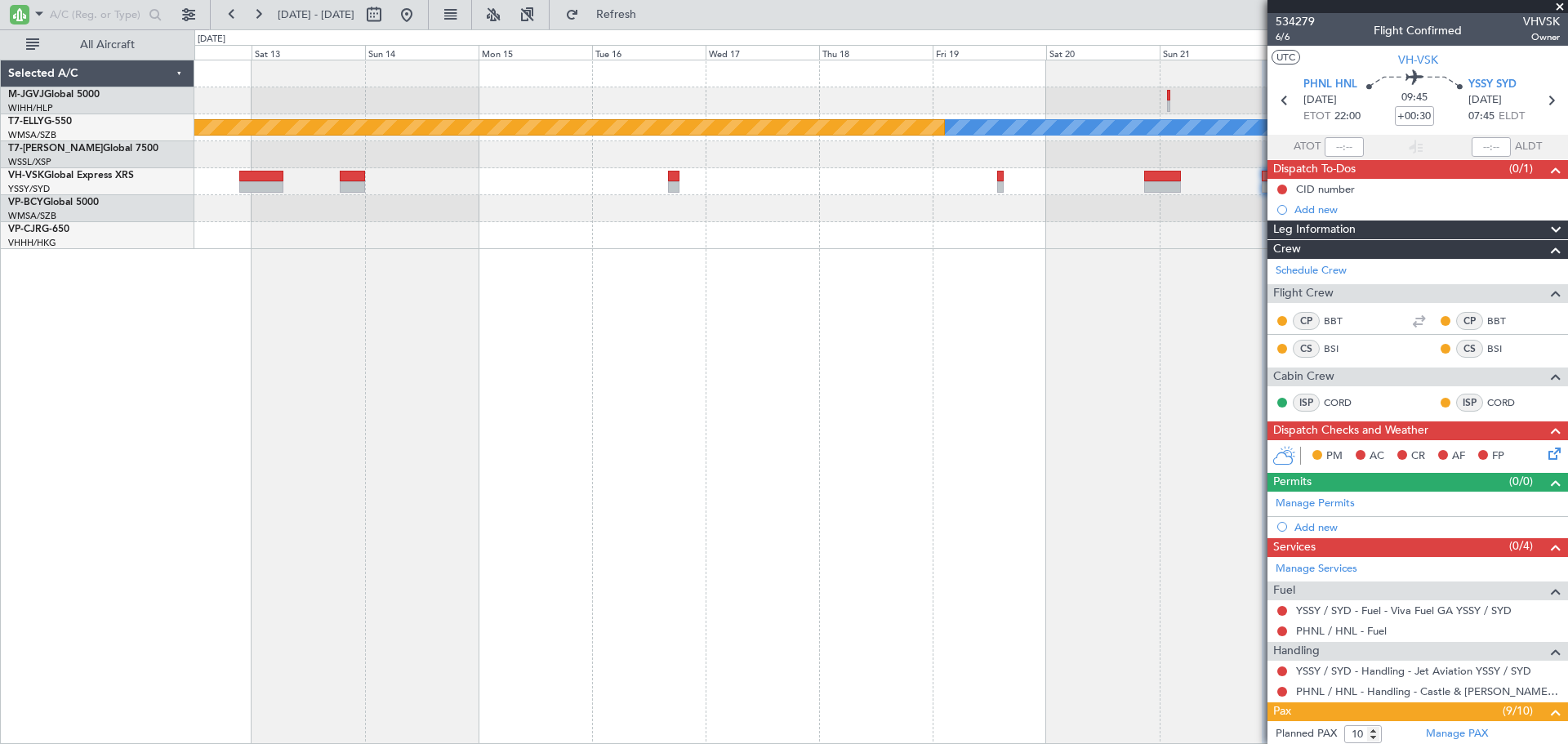
click at [803, 293] on div "[PERSON_NAME] Planned Maint [GEOGRAPHIC_DATA] ([GEOGRAPHIC_DATA])" at bounding box center [881, 401] width 1374 height 684
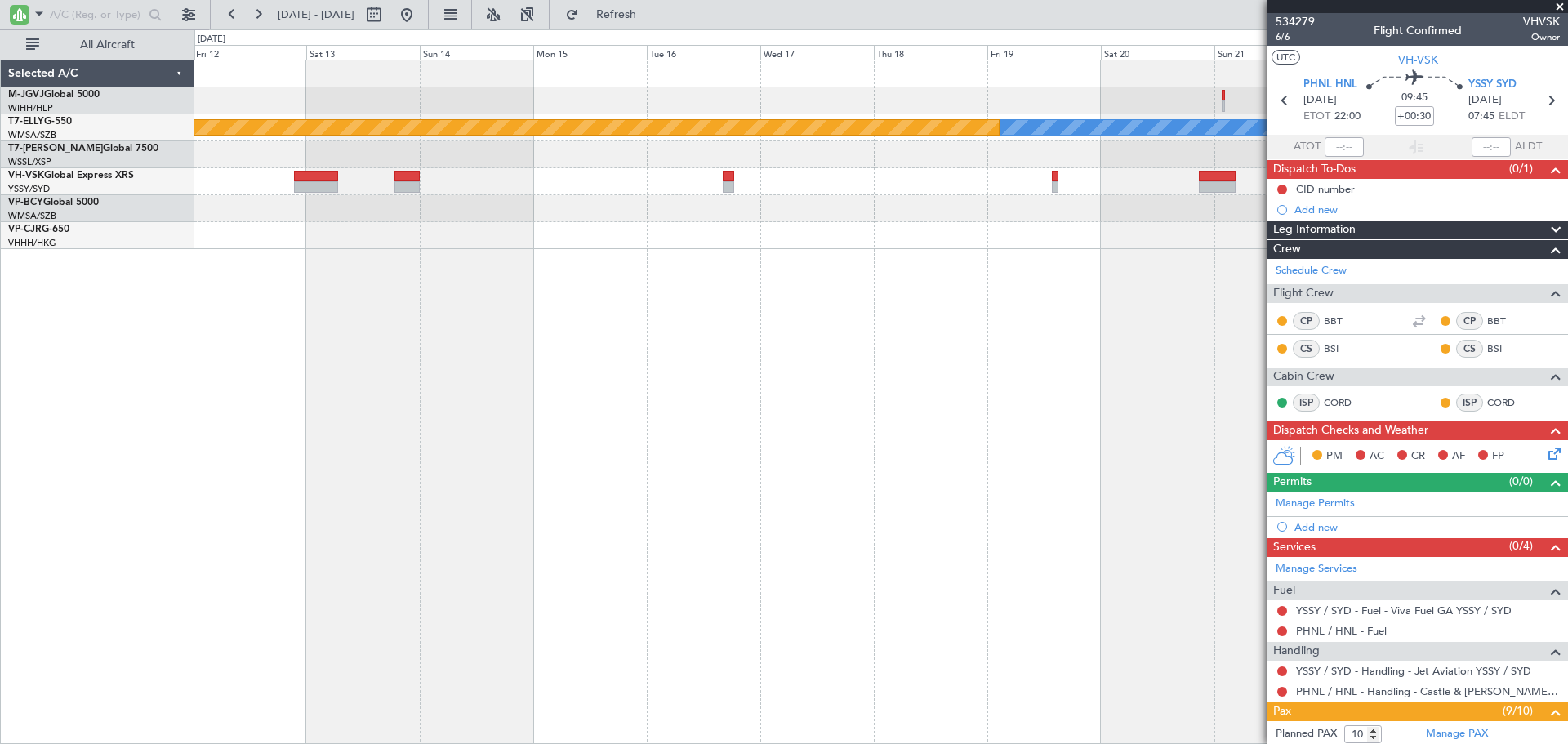
click at [624, 286] on div "[PERSON_NAME] Planned Maint [GEOGRAPHIC_DATA] ([GEOGRAPHIC_DATA])" at bounding box center [881, 401] width 1374 height 684
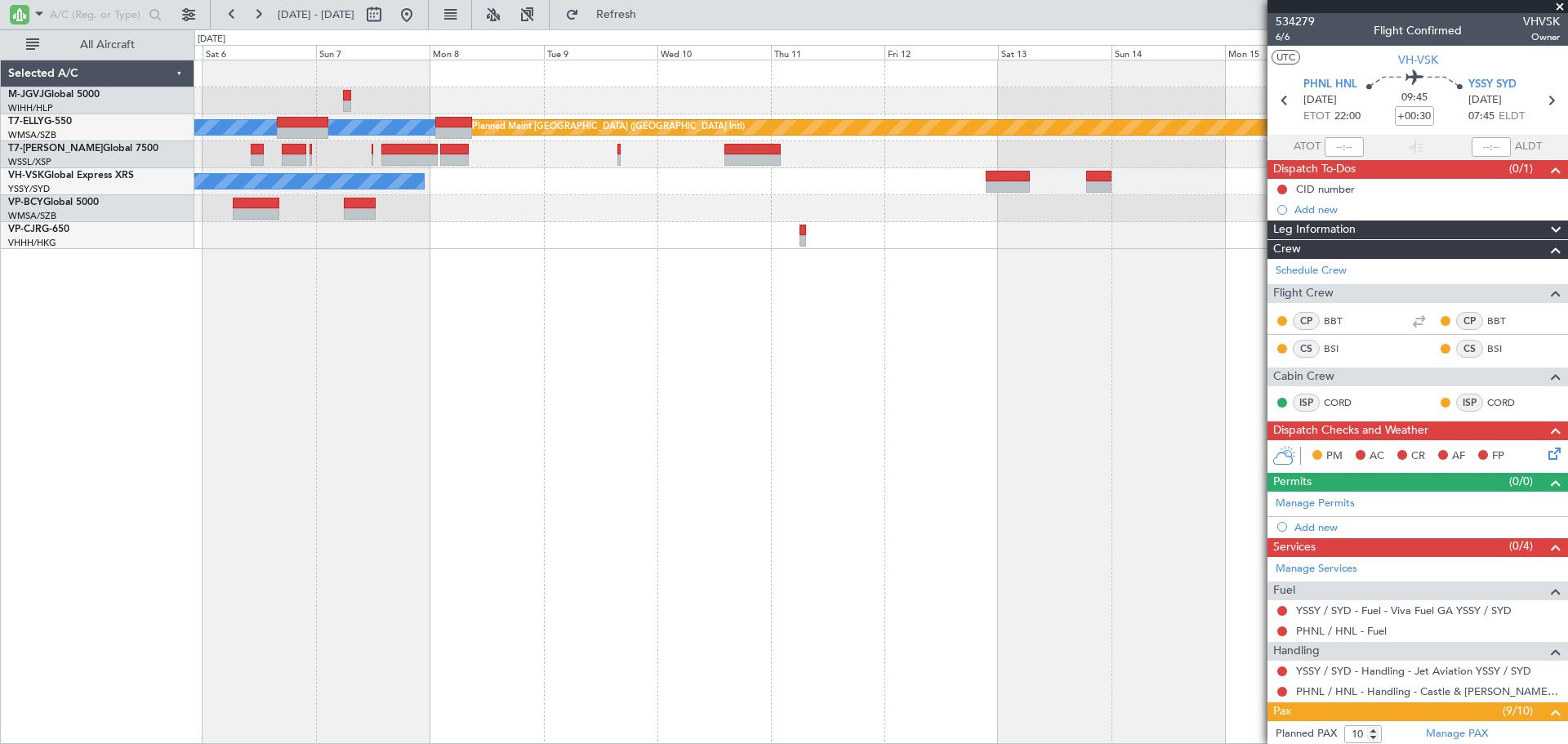
click at [812, 275] on div "[PERSON_NAME] Planned Maint [GEOGRAPHIC_DATA] ([GEOGRAPHIC_DATA]) No Crew Plann…" at bounding box center [881, 401] width 1374 height 684
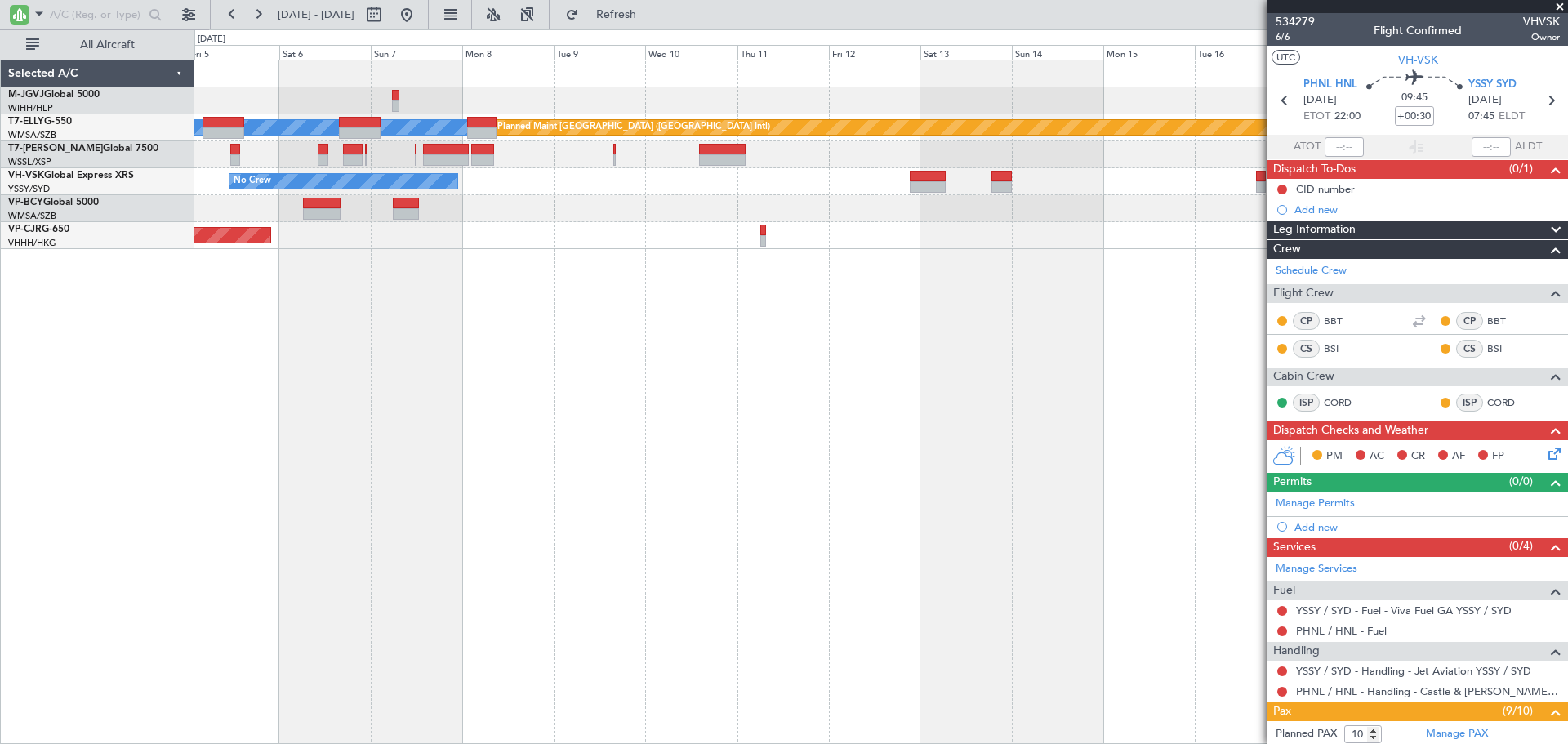
click at [818, 297] on div "[PERSON_NAME] Planned Maint [GEOGRAPHIC_DATA] ([GEOGRAPHIC_DATA]) No Crew Plann…" at bounding box center [881, 401] width 1374 height 684
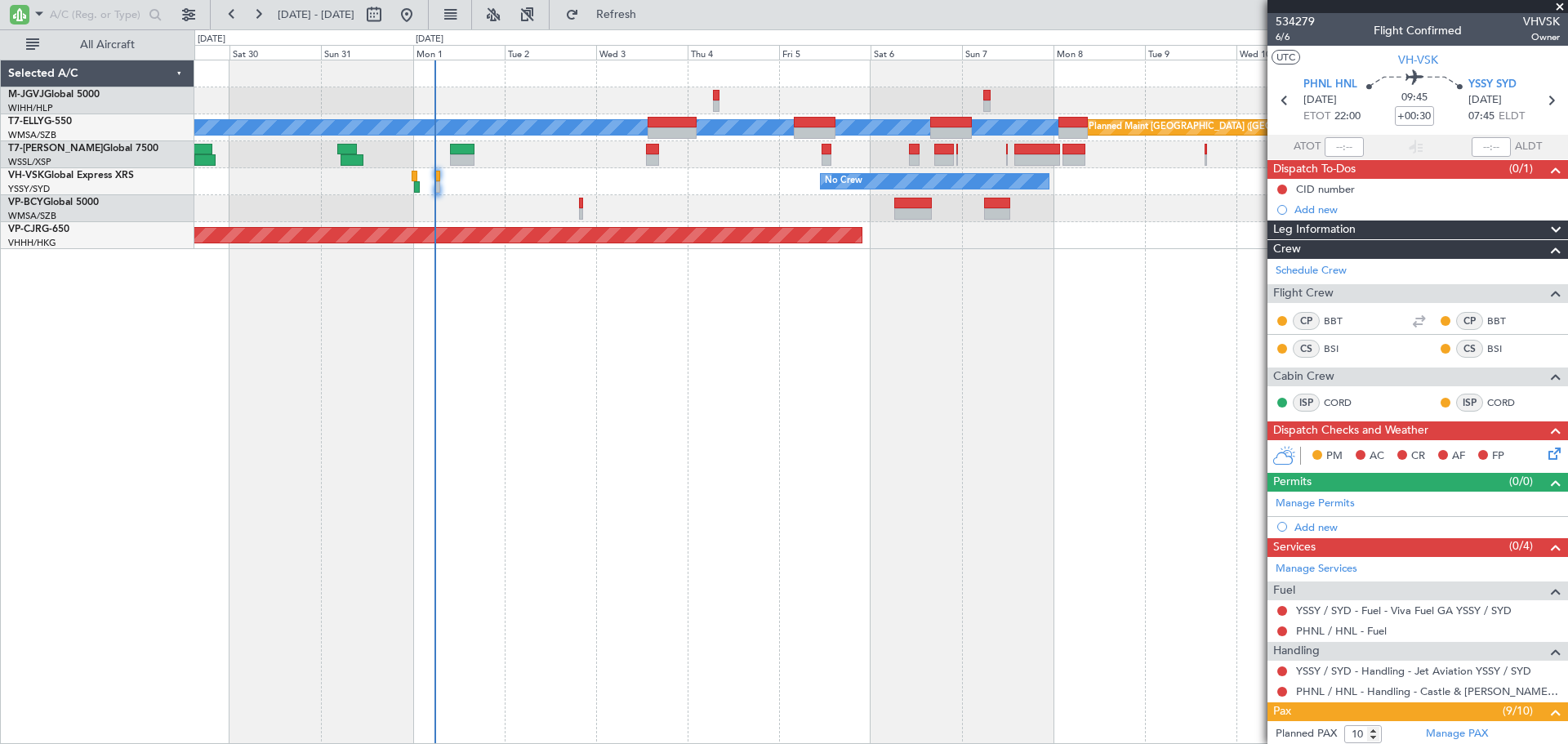
click at [799, 327] on div "Planned Maint [GEOGRAPHIC_DATA] (Halim Intl) [PERSON_NAME] Planned Maint [GEOGR…" at bounding box center [881, 401] width 1374 height 684
click at [971, 299] on div "Planned Maint [GEOGRAPHIC_DATA] (Halim Intl) [PERSON_NAME] Planned Maint [GEOGR…" at bounding box center [881, 401] width 1374 height 684
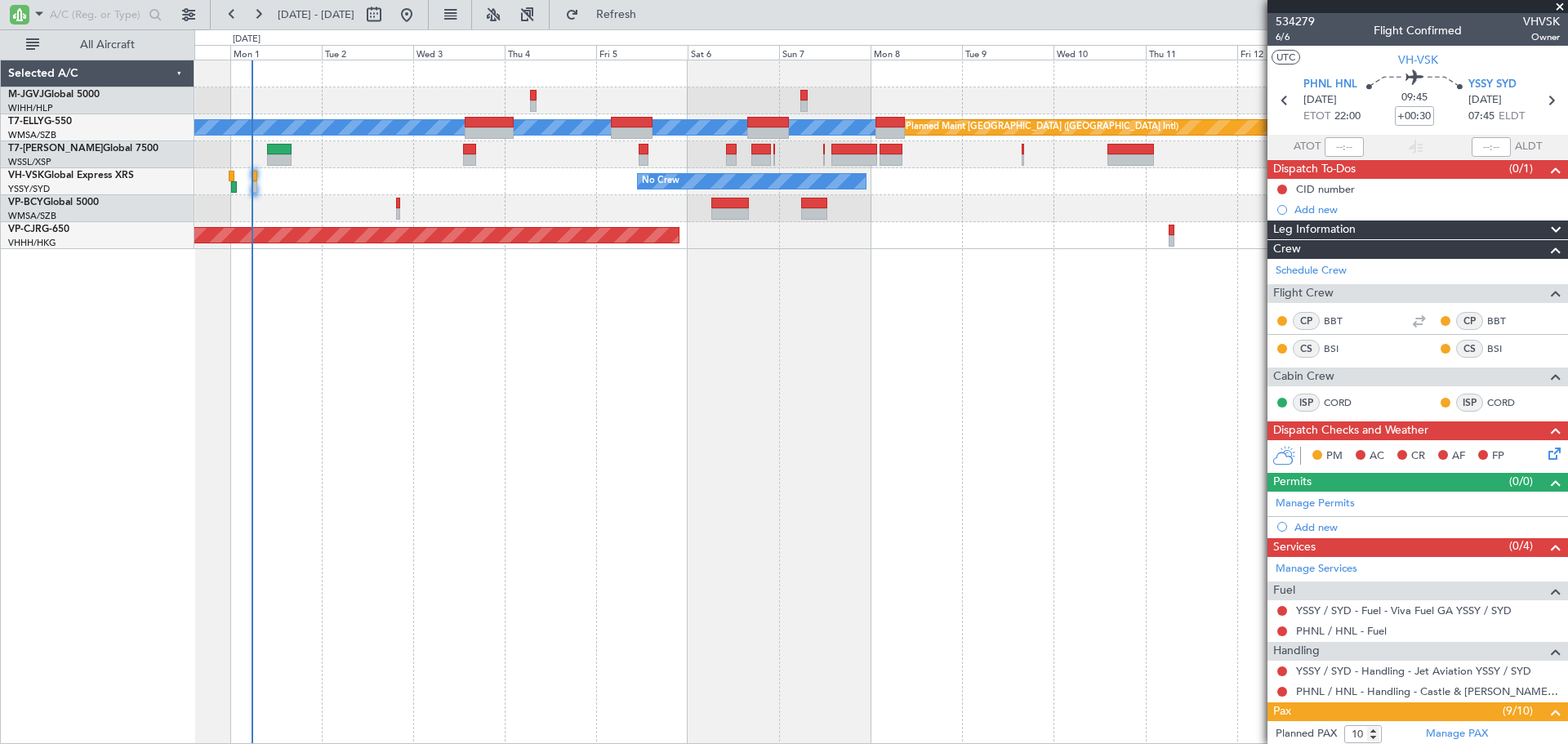
click at [890, 330] on div "[PERSON_NAME] Planned Maint [GEOGRAPHIC_DATA] ([GEOGRAPHIC_DATA]) Planned Maint…" at bounding box center [881, 401] width 1374 height 684
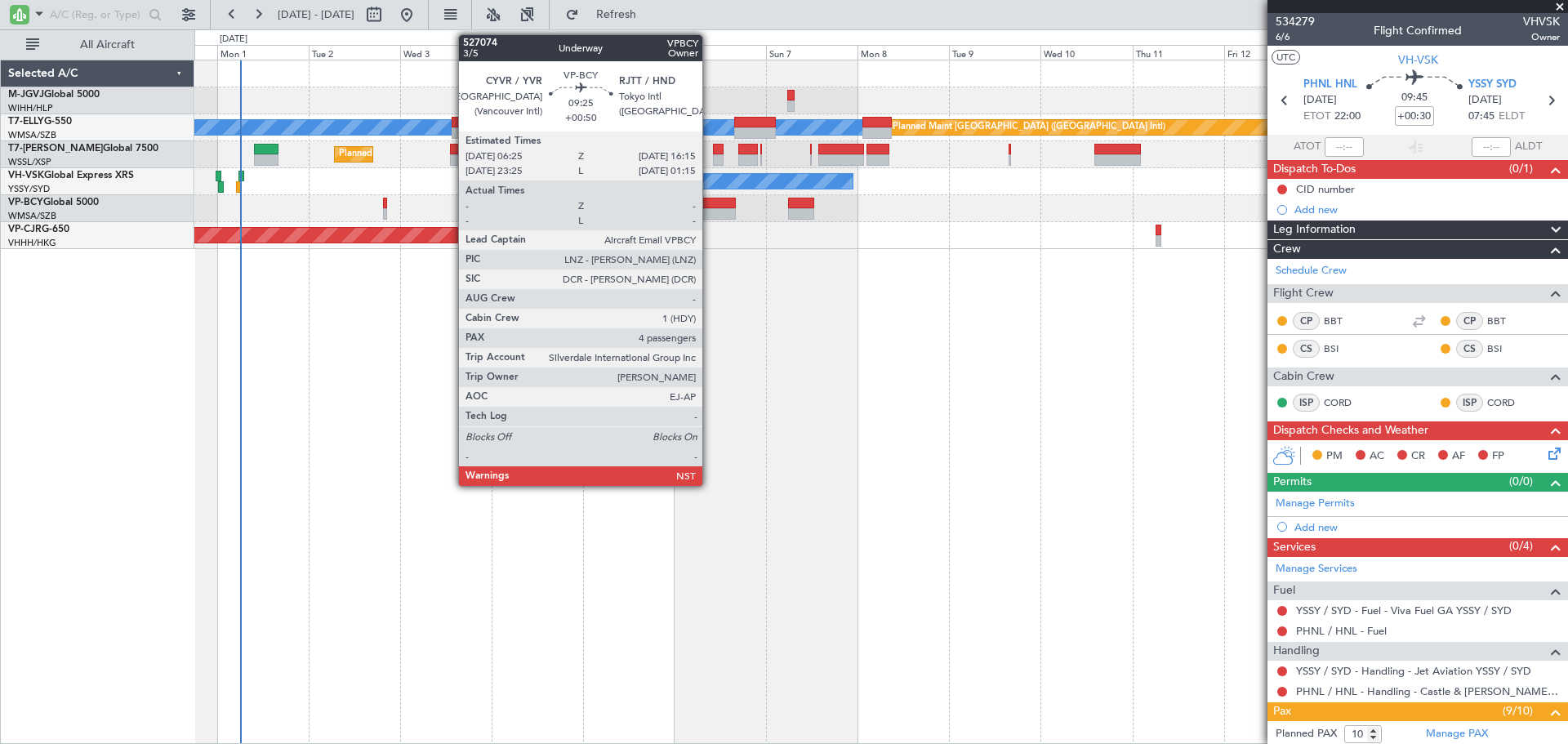
click at [710, 205] on div at bounding box center [717, 203] width 38 height 11
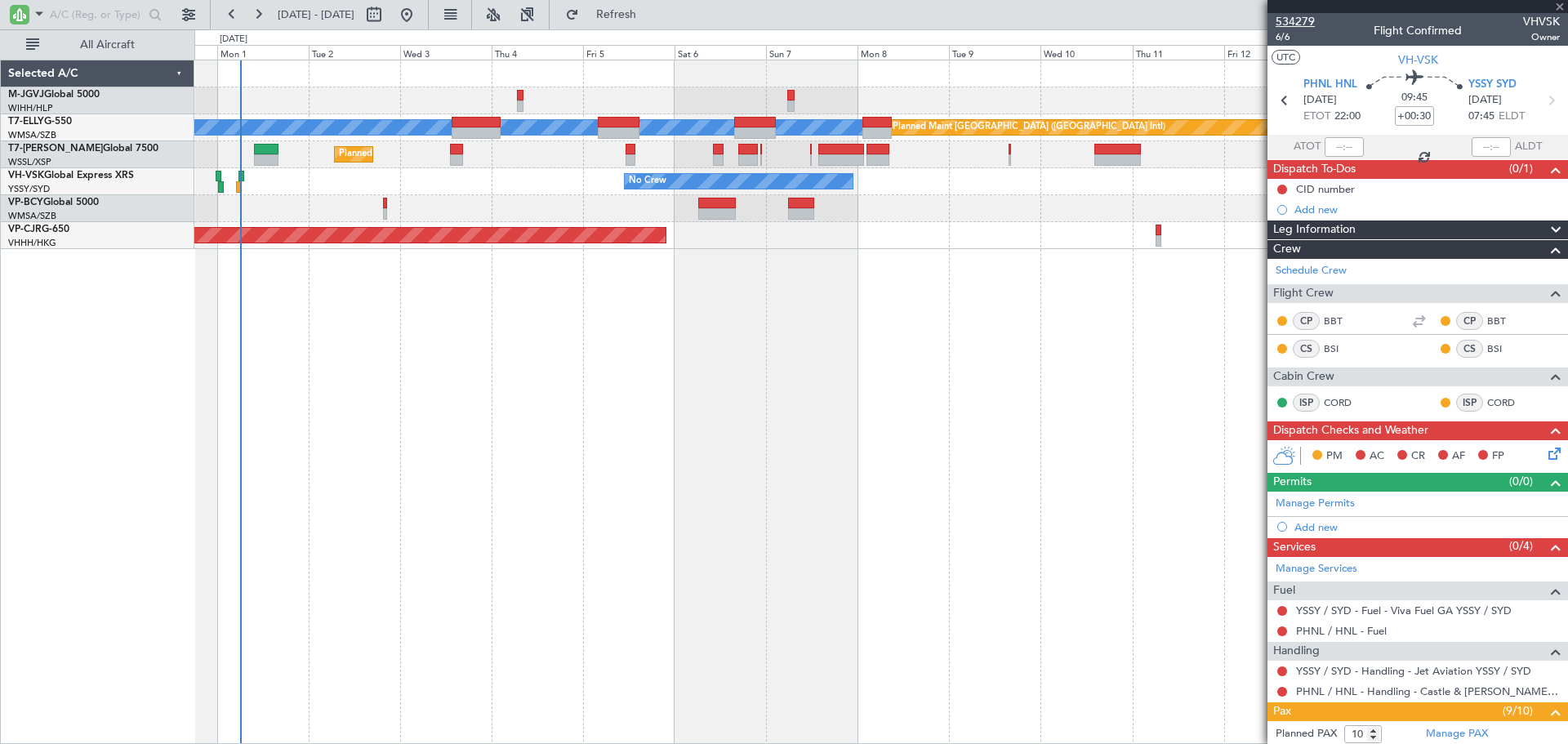
type input "+00:50"
type input "4"
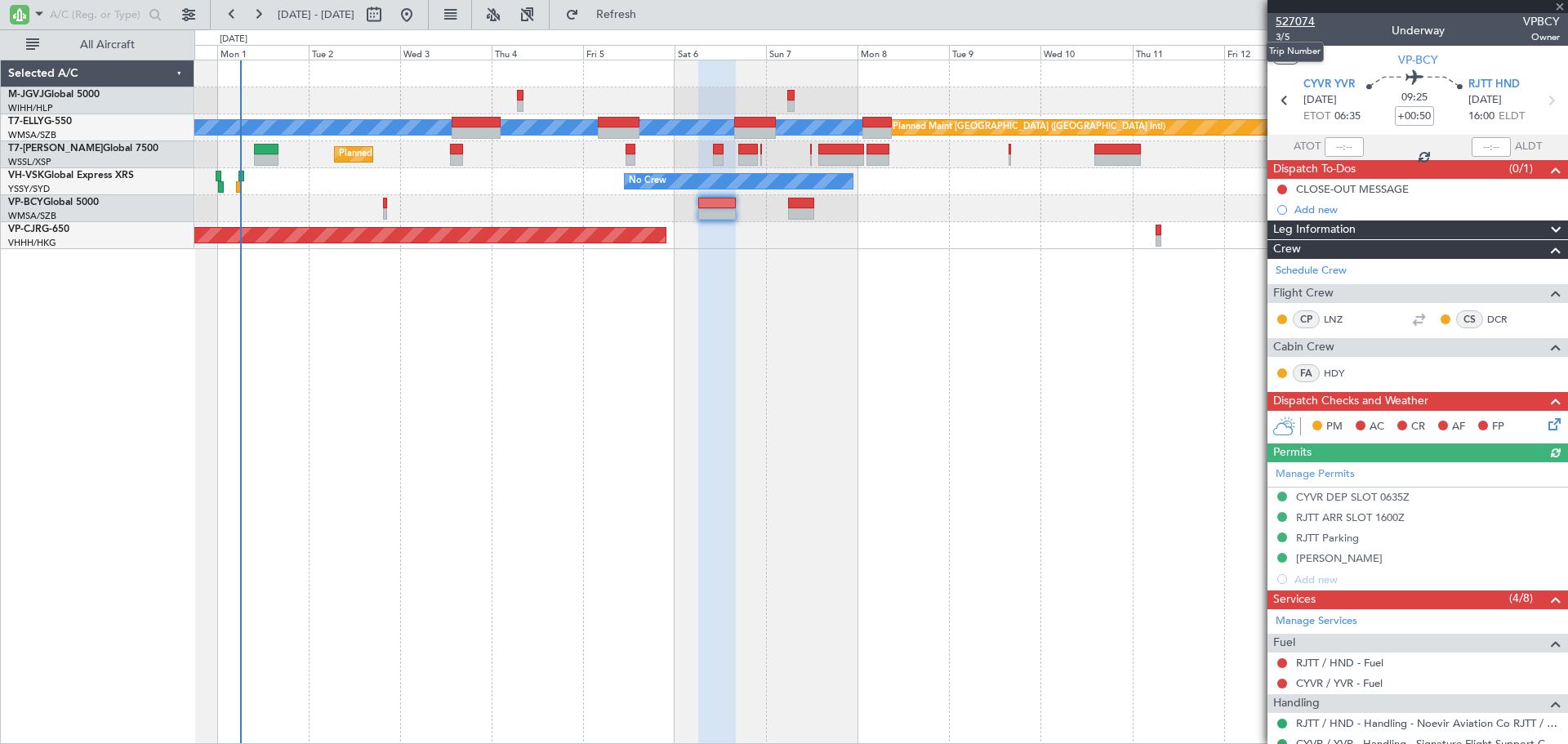
click at [1296, 21] on span "527074" at bounding box center [1295, 21] width 40 height 17
click at [638, 12] on span "Refresh" at bounding box center [617, 15] width 69 height 11
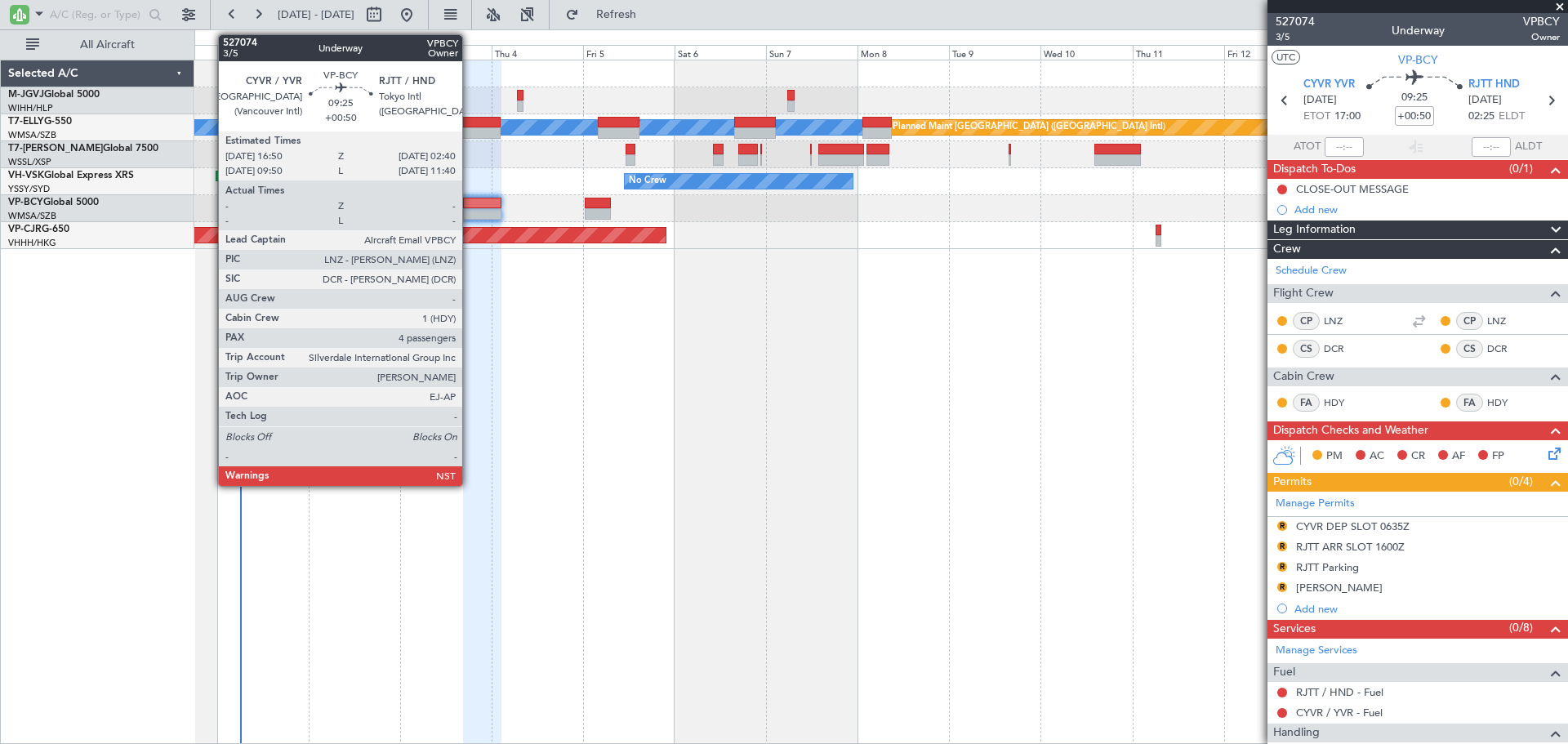
click at [470, 204] on div at bounding box center [482, 203] width 38 height 11
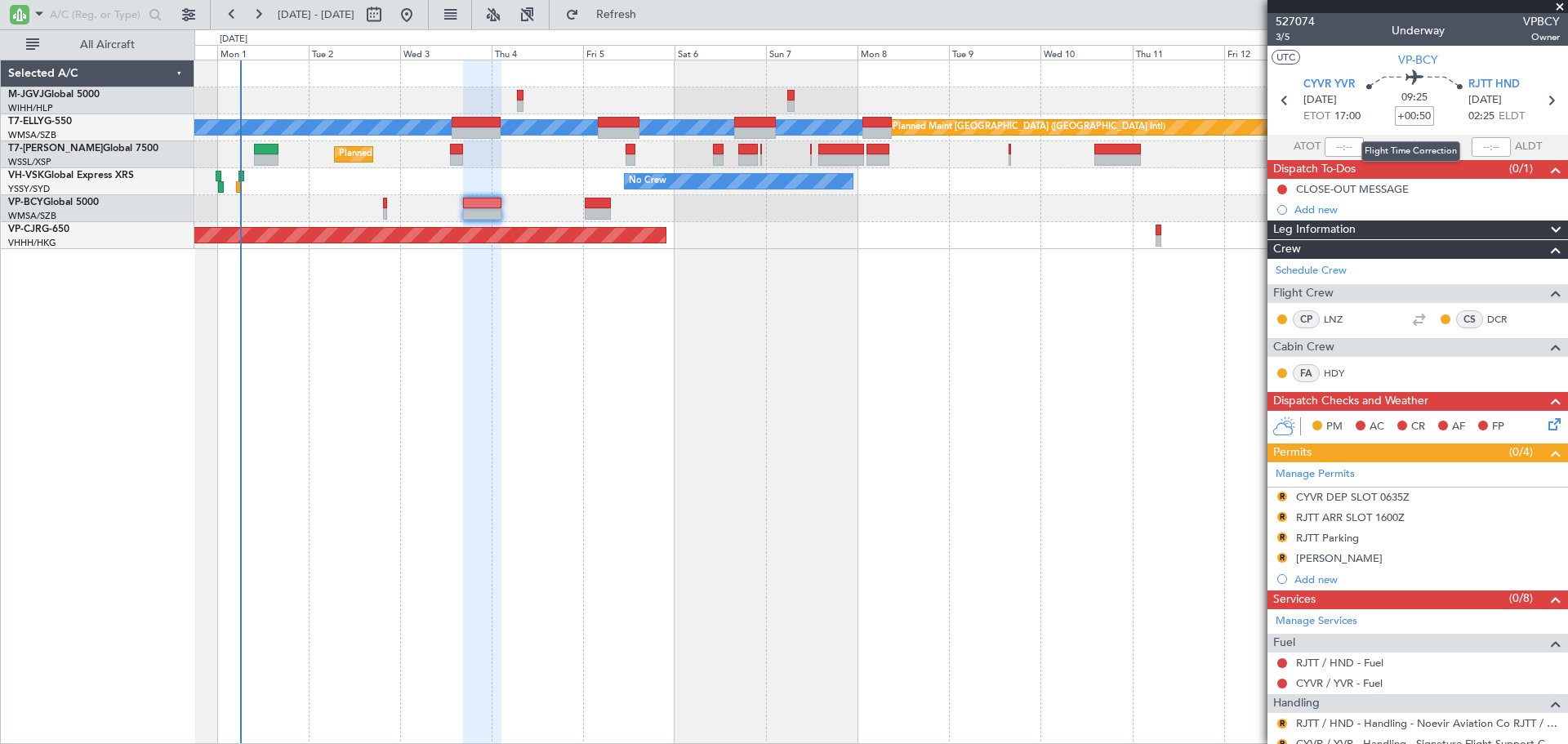
click at [1408, 118] on input "+00:50" at bounding box center [1415, 116] width 40 height 19
type input "+00:00"
click at [1413, 118] on input at bounding box center [1415, 116] width 40 height 19
type input "+00:20"
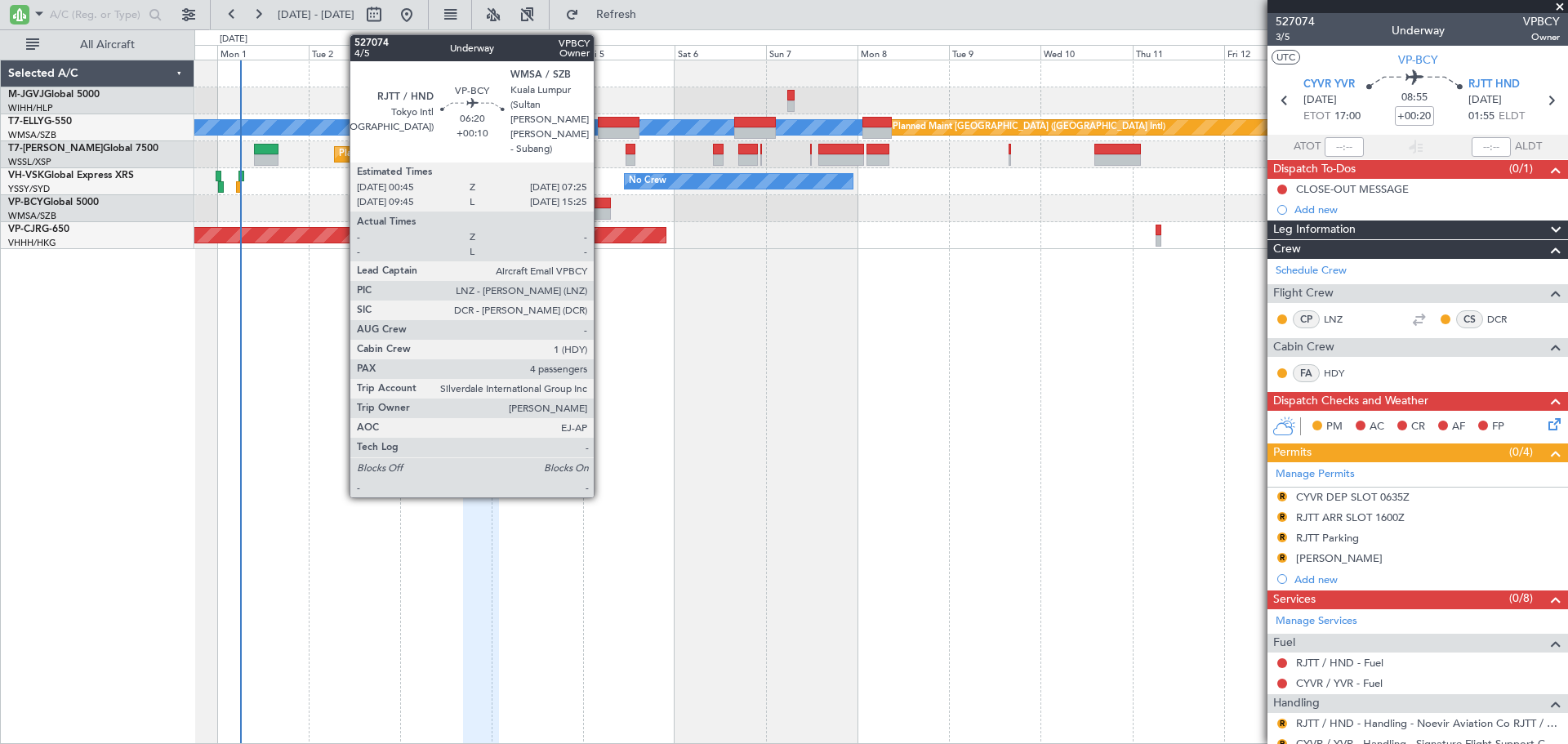
click at [601, 209] on div at bounding box center [597, 214] width 26 height 11
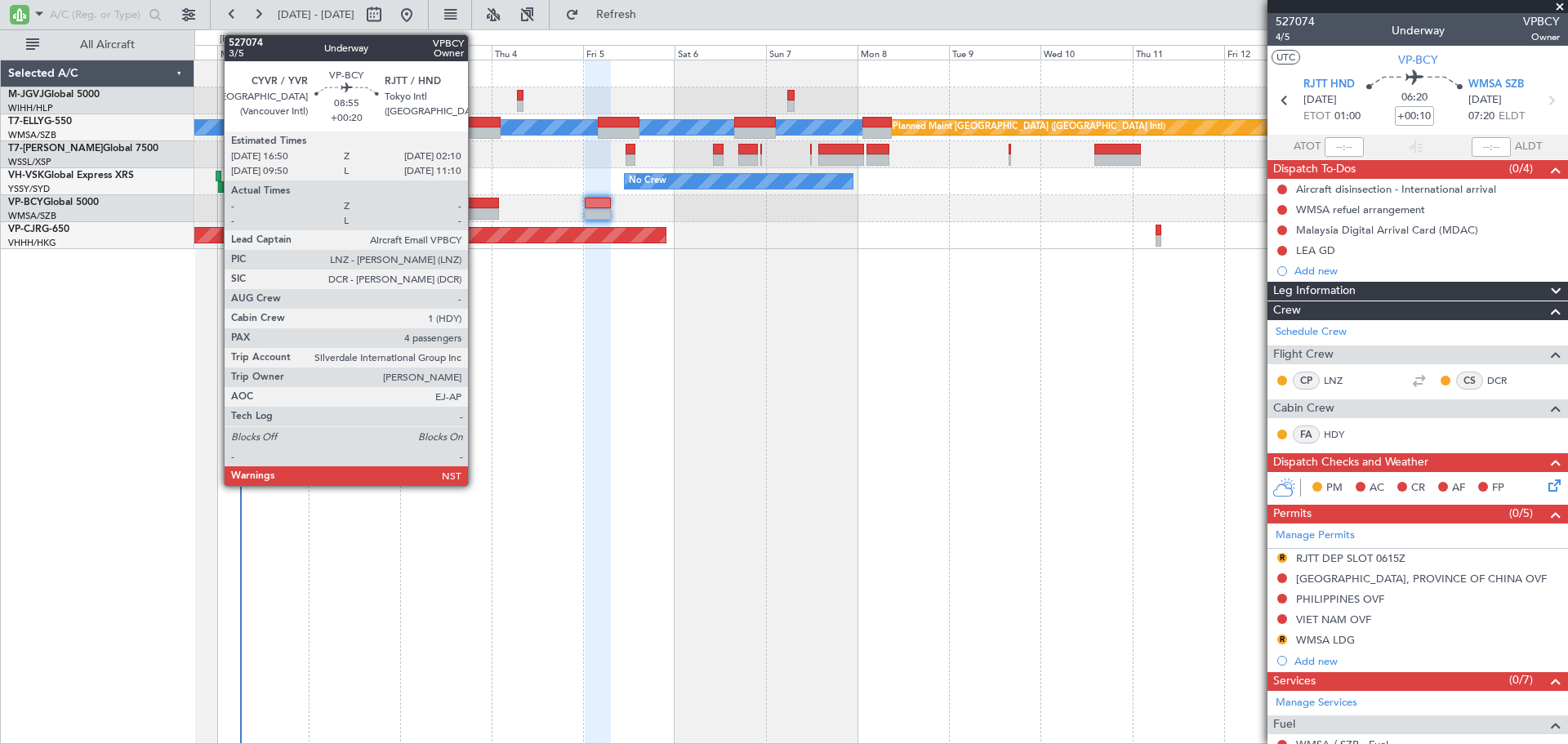
click at [475, 200] on div at bounding box center [481, 203] width 36 height 11
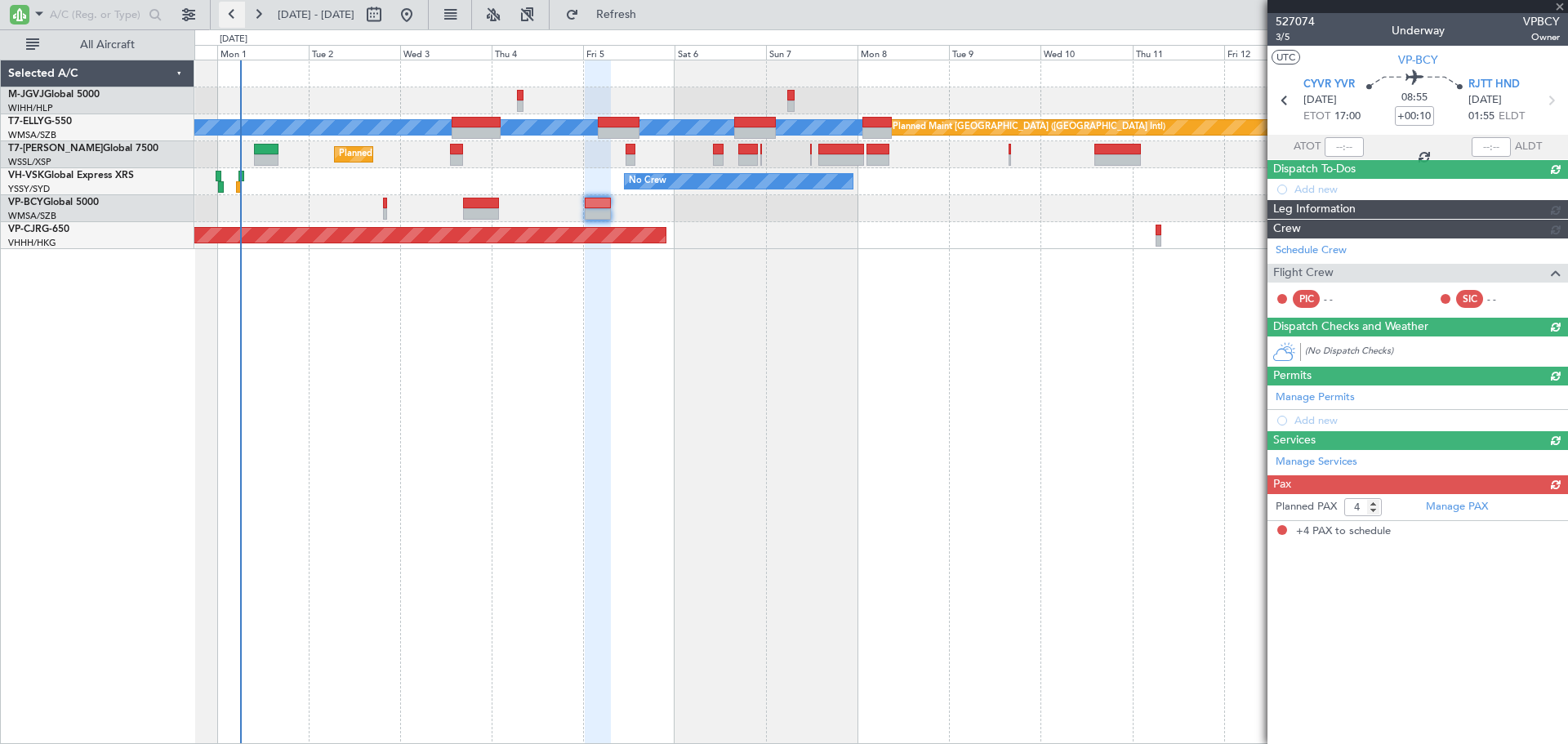
type input "+00:20"
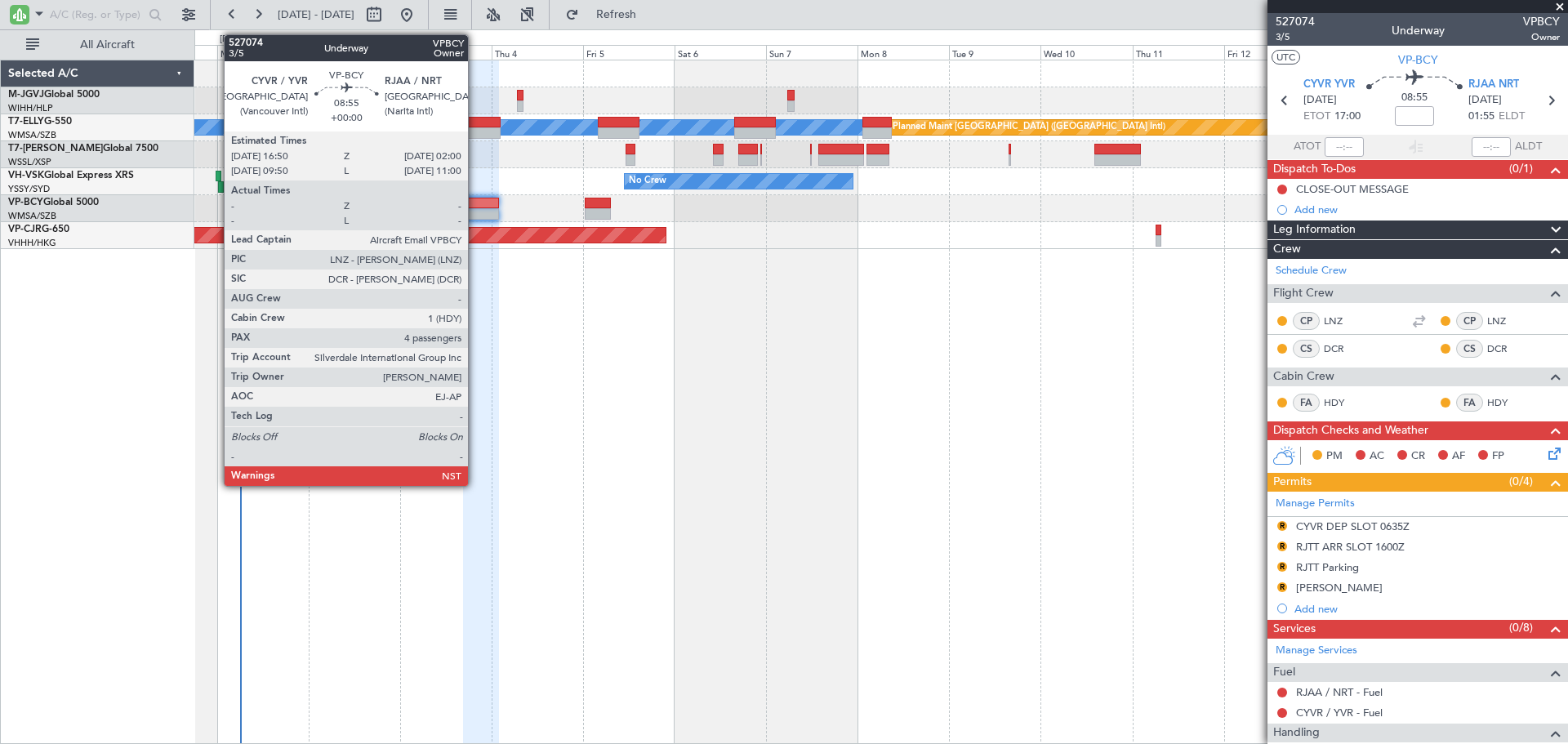
click at [475, 209] on div at bounding box center [481, 214] width 35 height 11
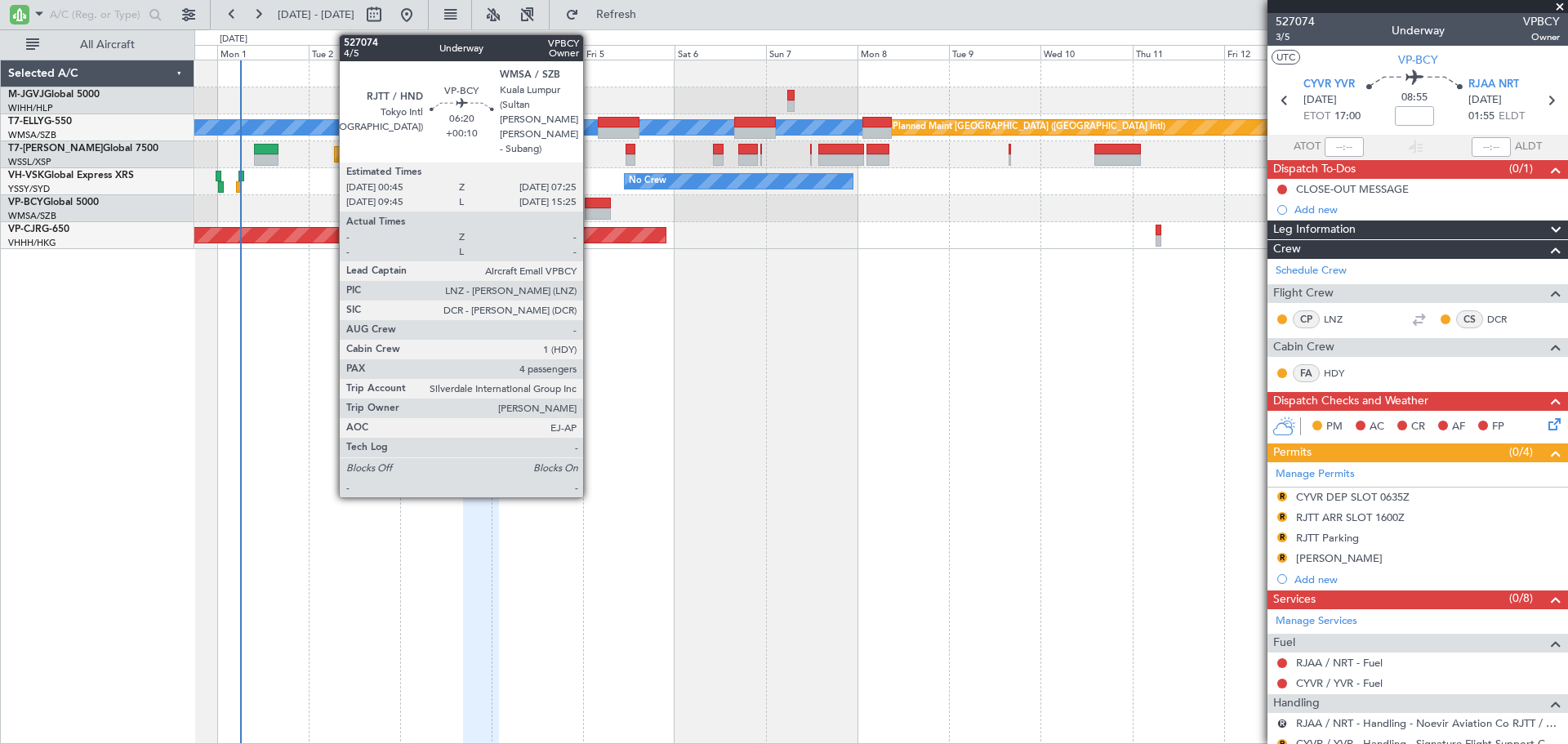
click at [591, 203] on div at bounding box center [597, 203] width 26 height 11
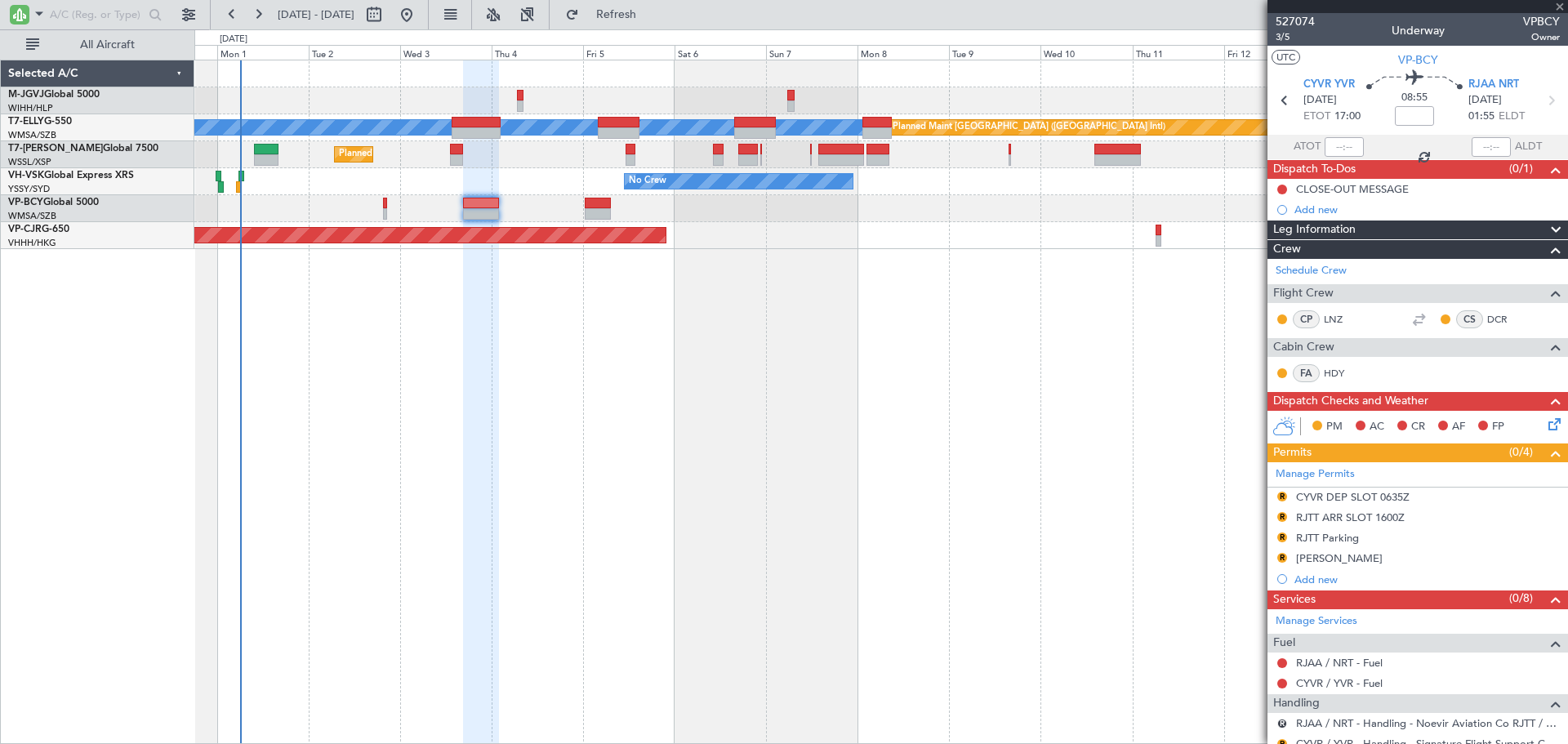
type input "+00:10"
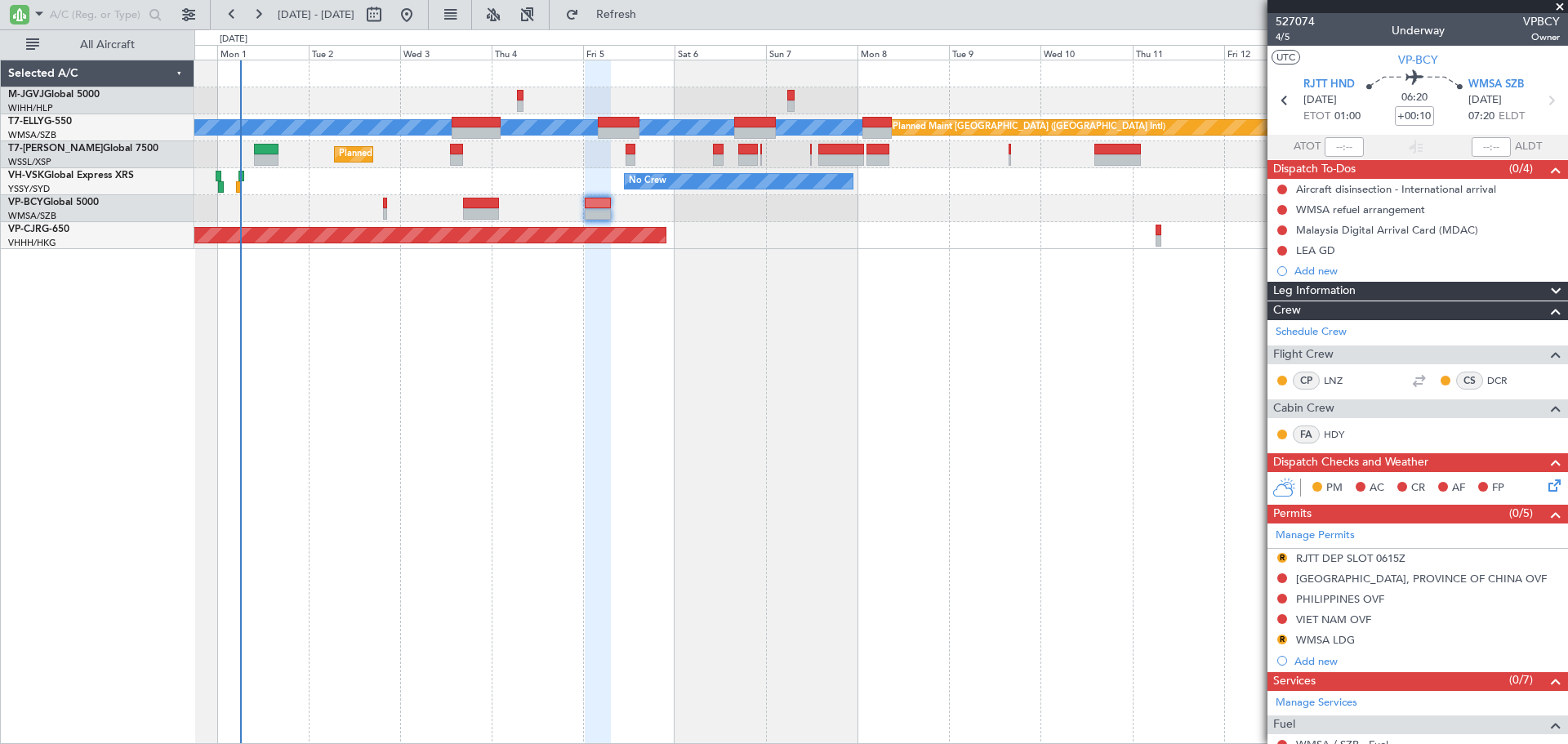
click at [648, 28] on fb-refresh-button "Refresh" at bounding box center [607, 15] width 114 height 29
click at [651, 18] on span "Refresh" at bounding box center [617, 15] width 69 height 11
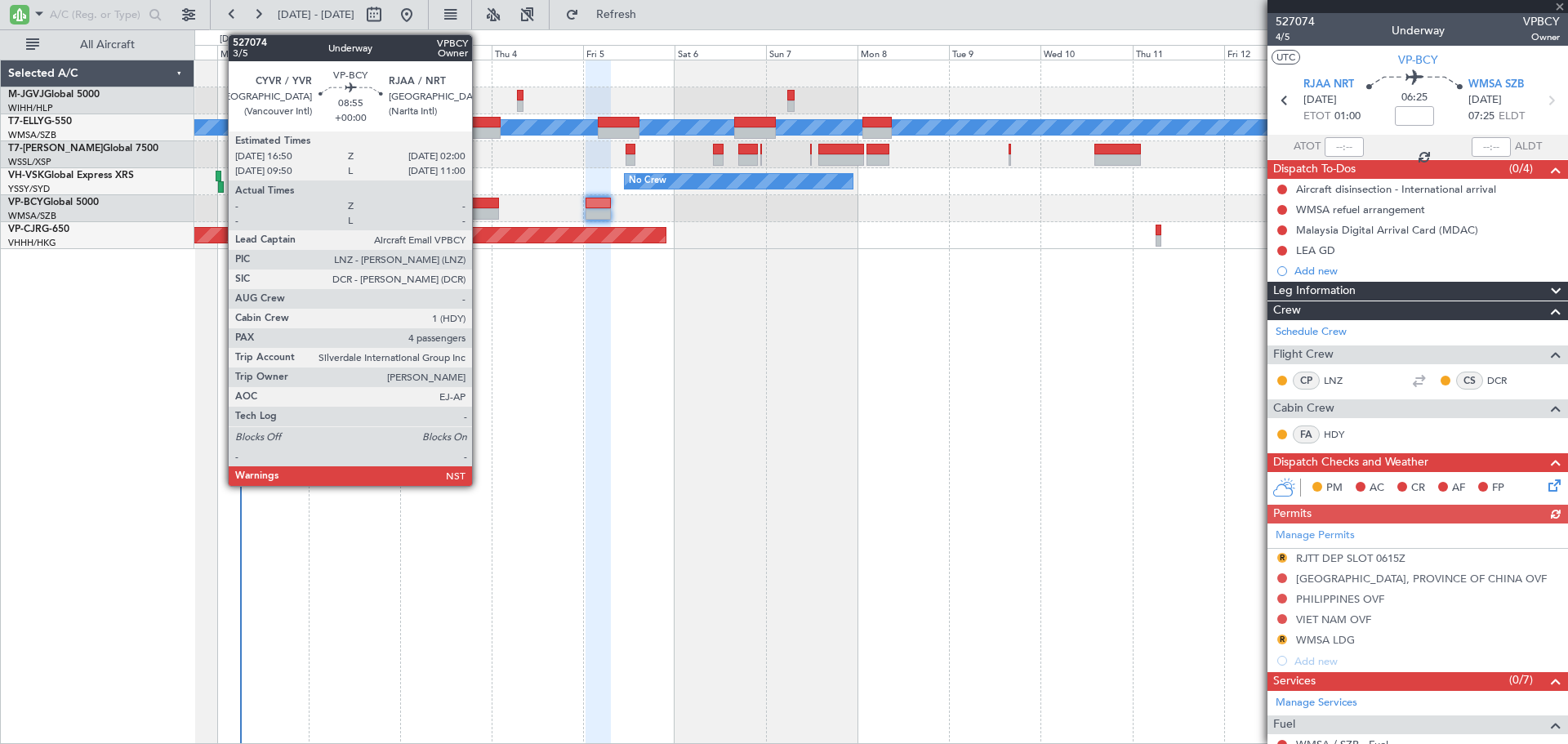
click at [480, 208] on div at bounding box center [481, 203] width 35 height 11
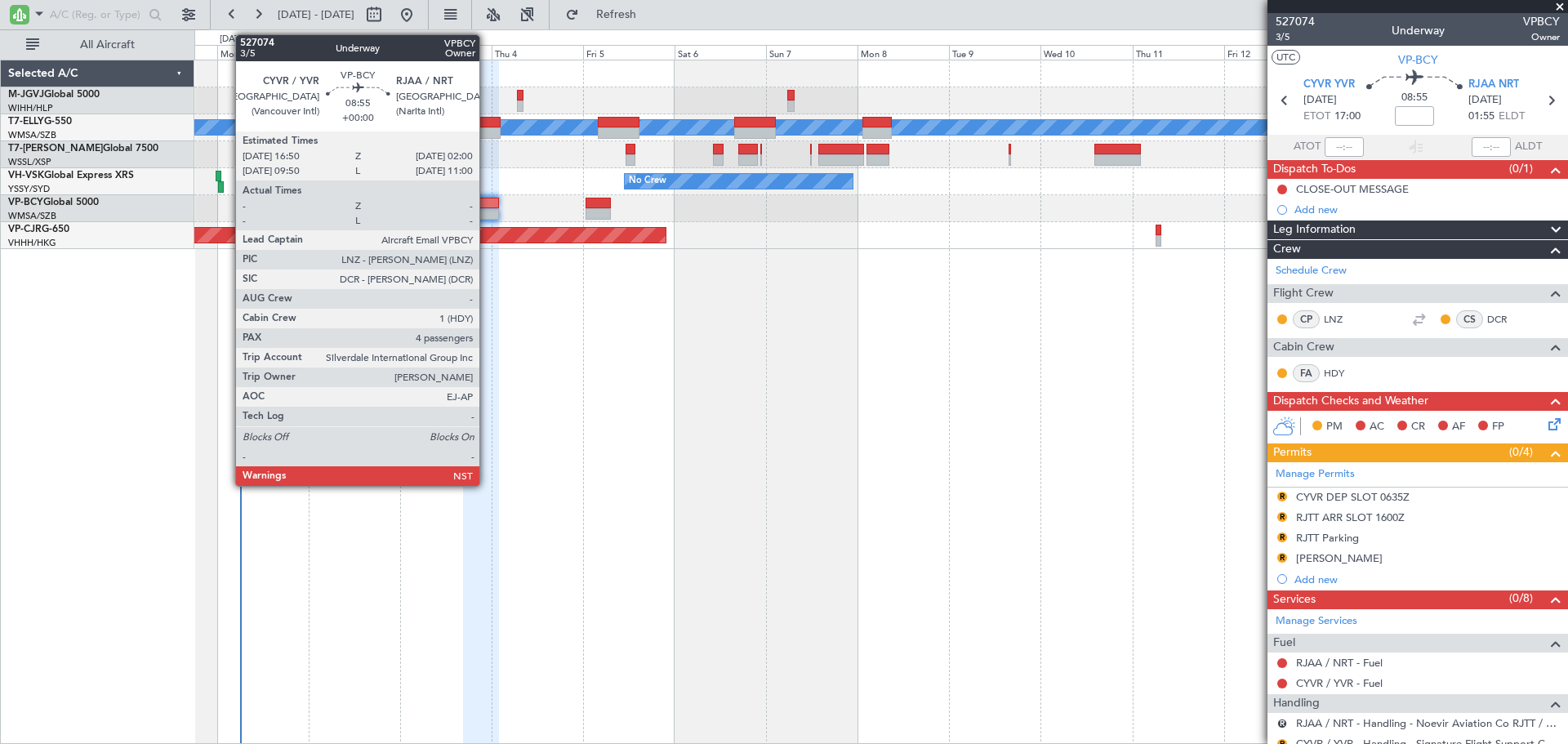
click at [487, 202] on div at bounding box center [481, 203] width 35 height 11
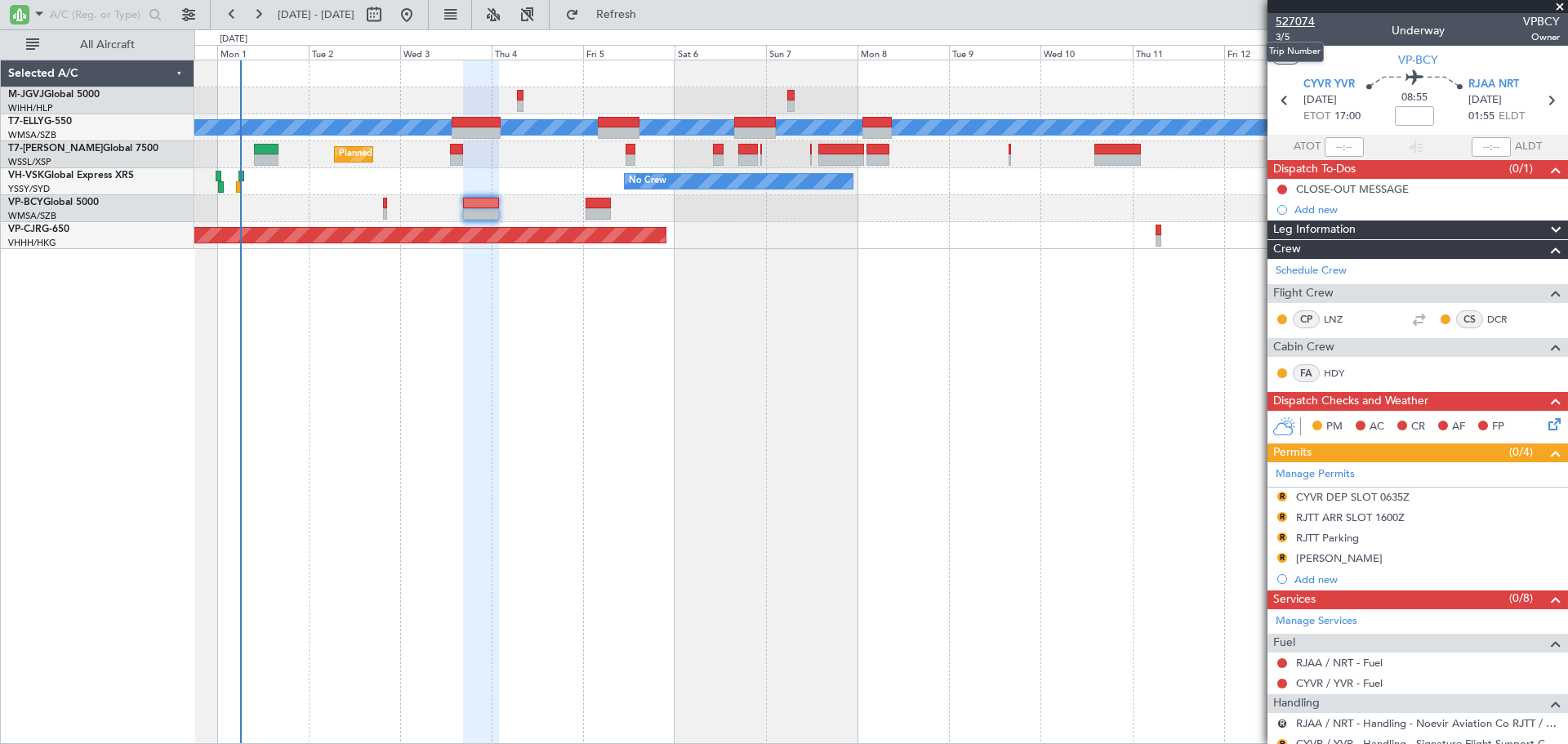
click at [1286, 16] on span "527074" at bounding box center [1295, 21] width 40 height 17
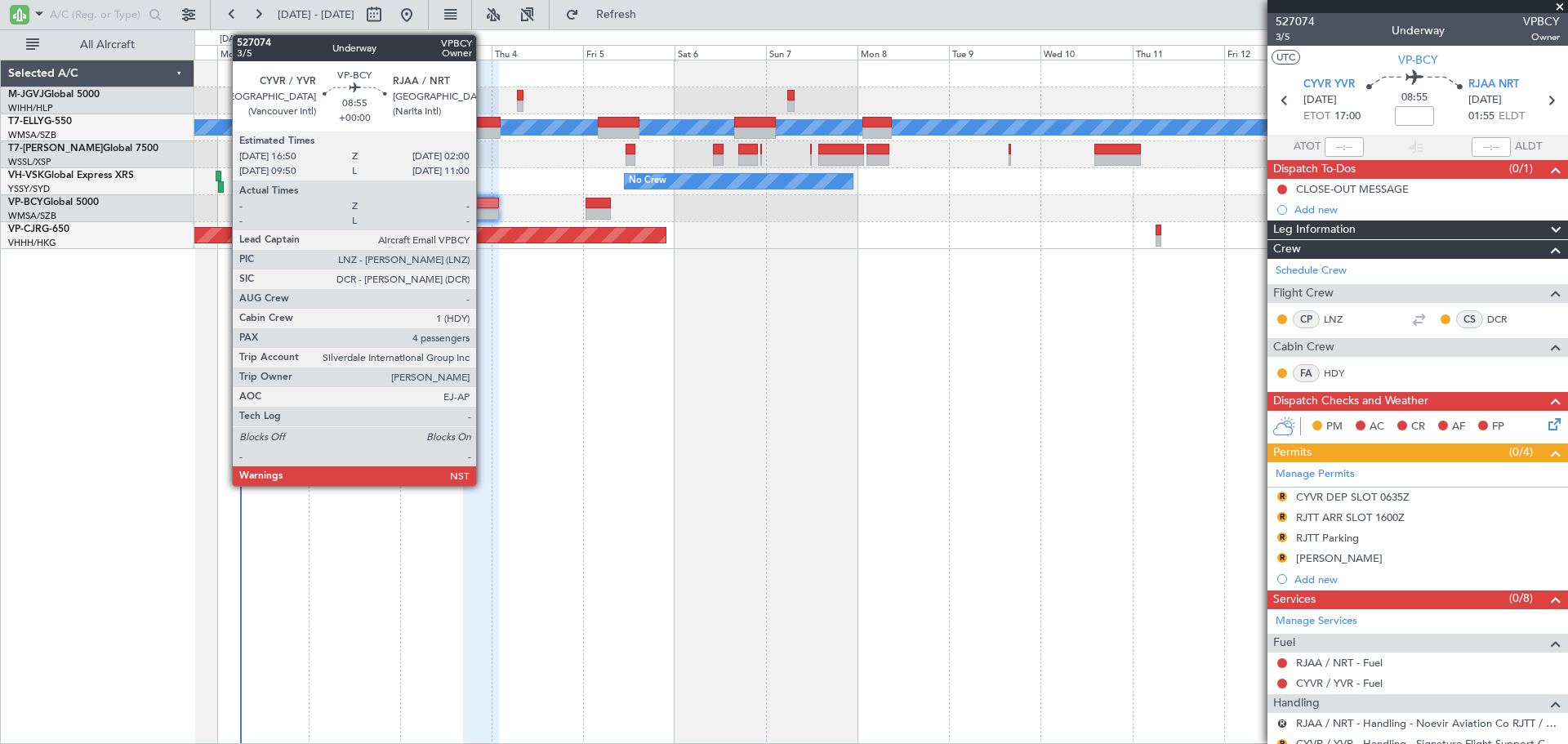
click at [483, 209] on div at bounding box center [481, 214] width 35 height 11
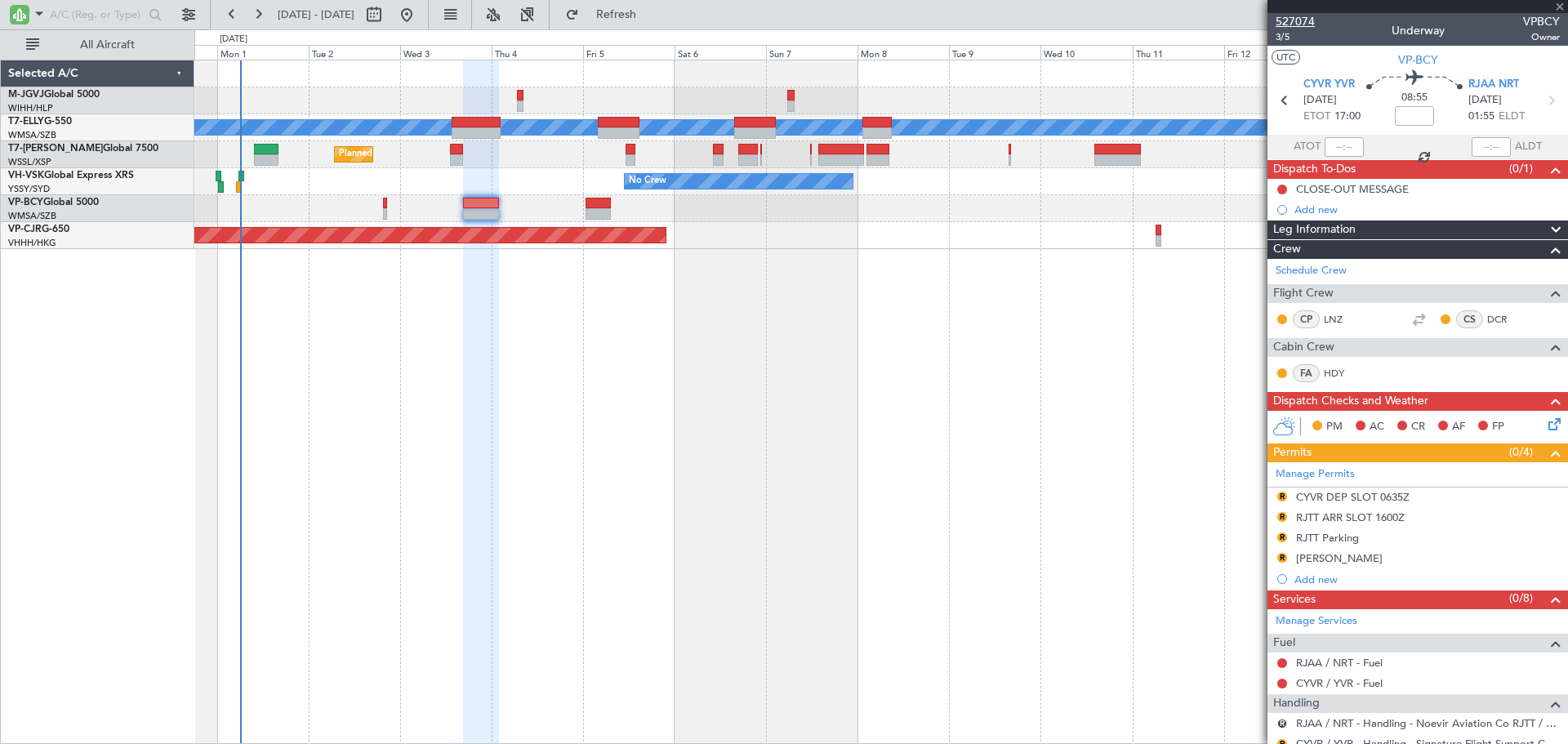
click at [1285, 22] on span "527074" at bounding box center [1295, 21] width 40 height 17
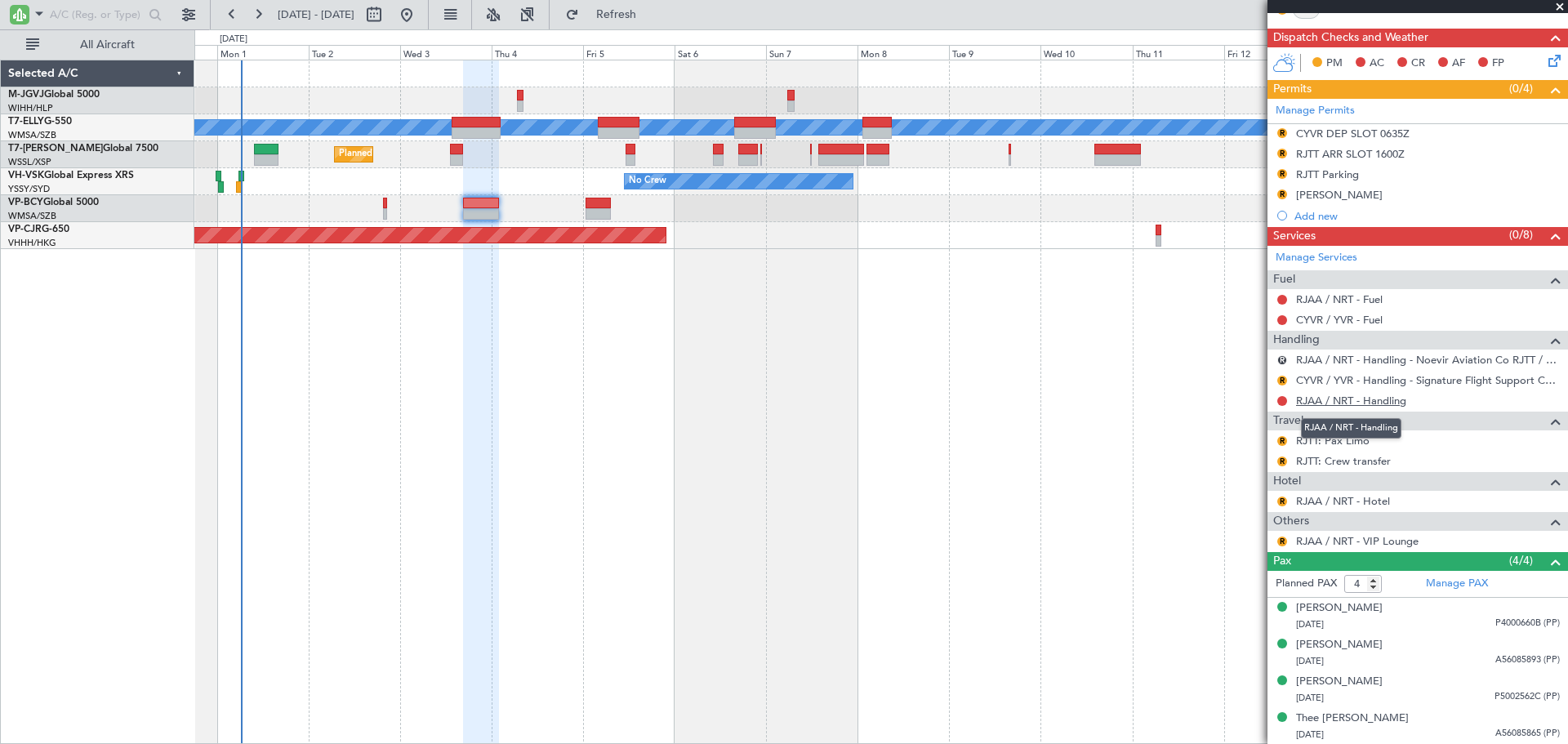
click at [1373, 400] on link "RJAA / NRT - Handling" at bounding box center [1351, 400] width 110 height 14
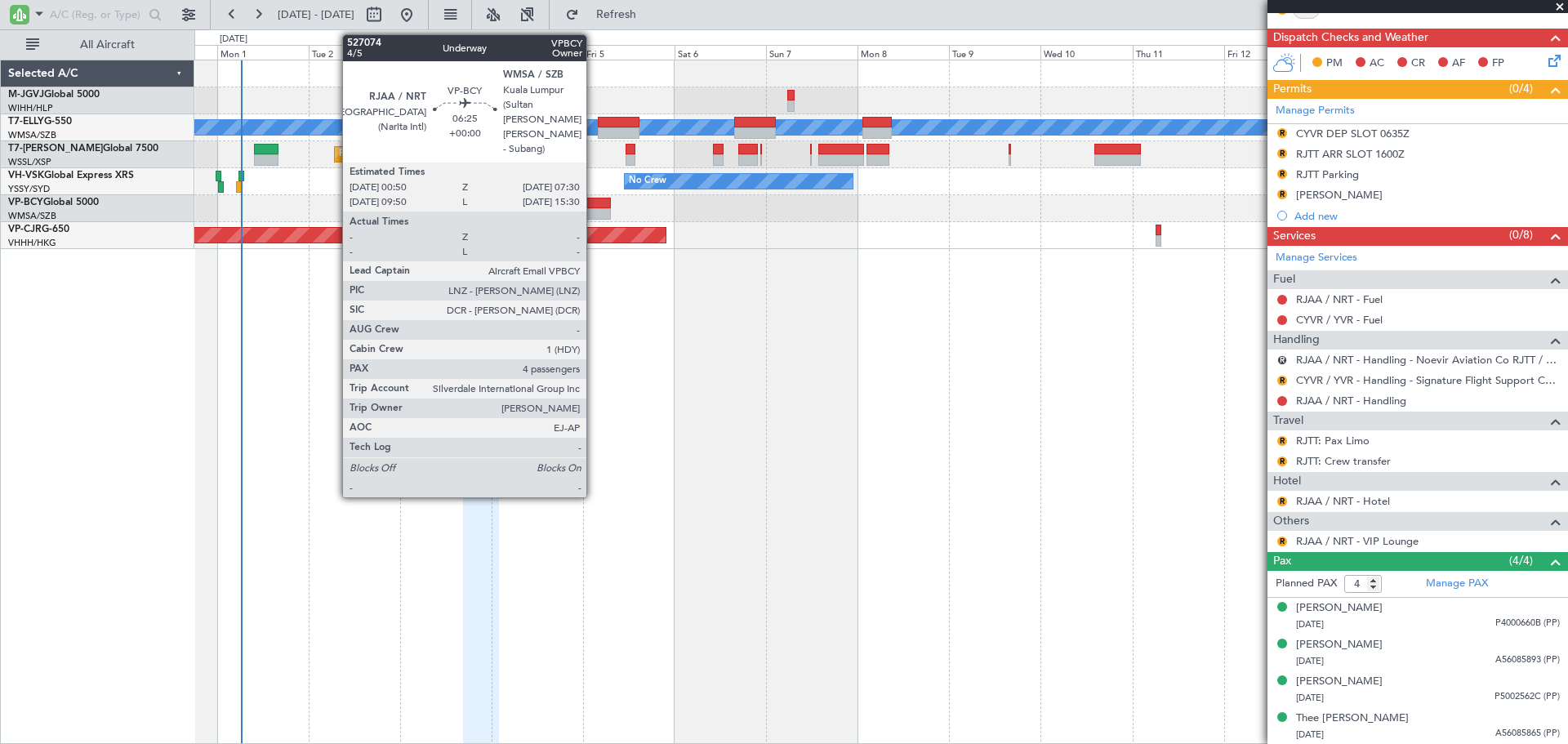
click at [594, 209] on div at bounding box center [598, 214] width 26 height 11
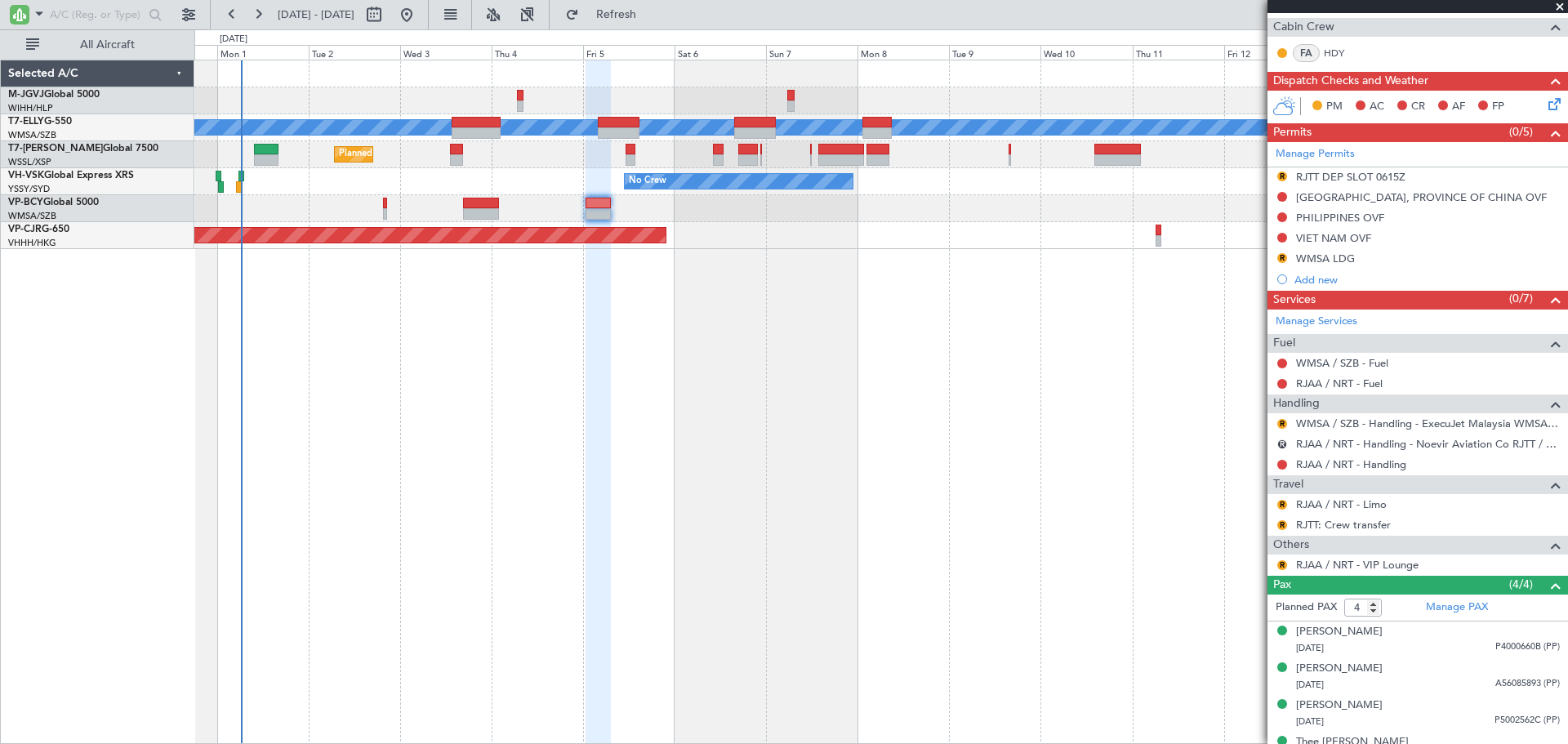
scroll to position [405, 0]
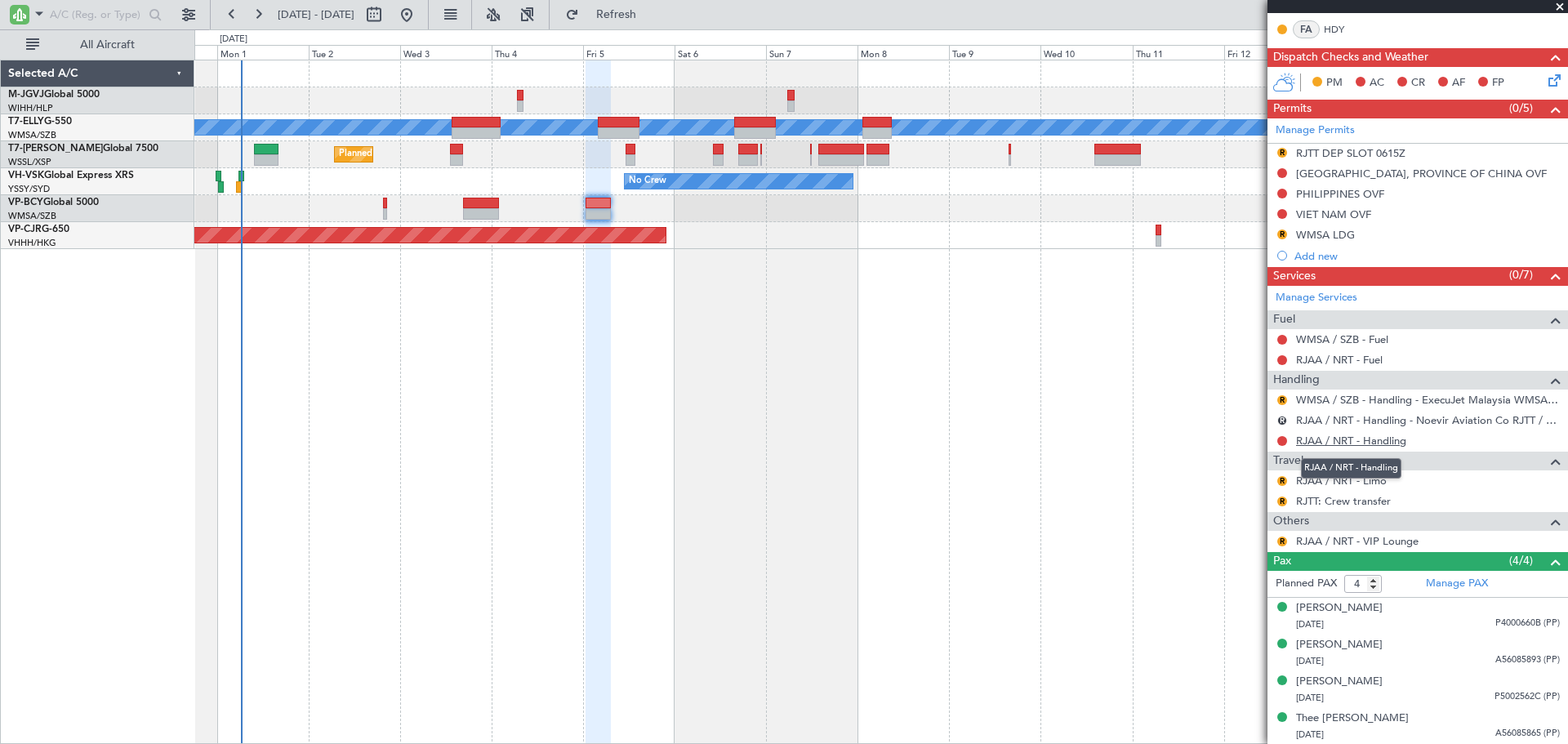
click at [1325, 442] on link "RJAA / NRT - Handling" at bounding box center [1351, 440] width 110 height 14
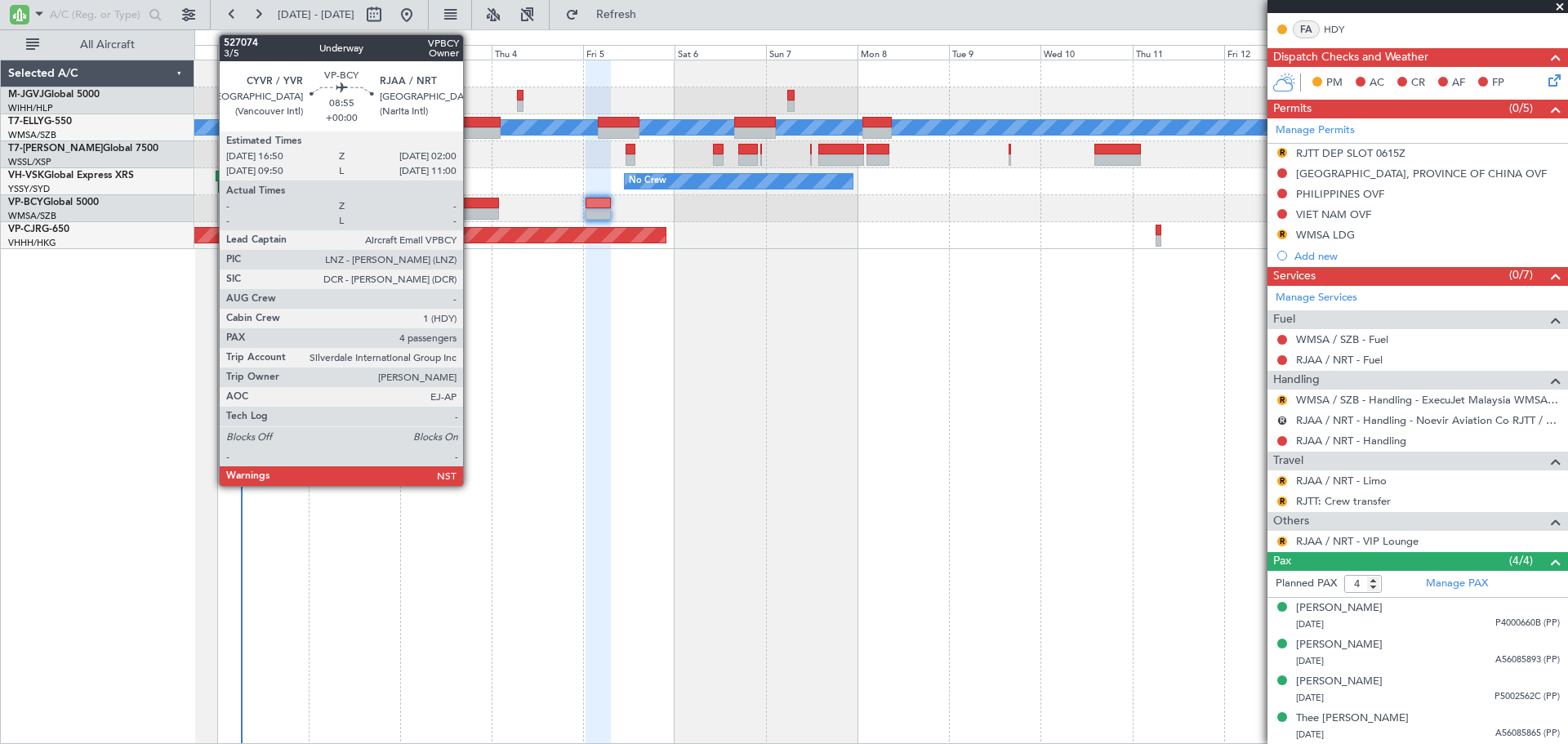
click at [471, 211] on div at bounding box center [481, 214] width 35 height 11
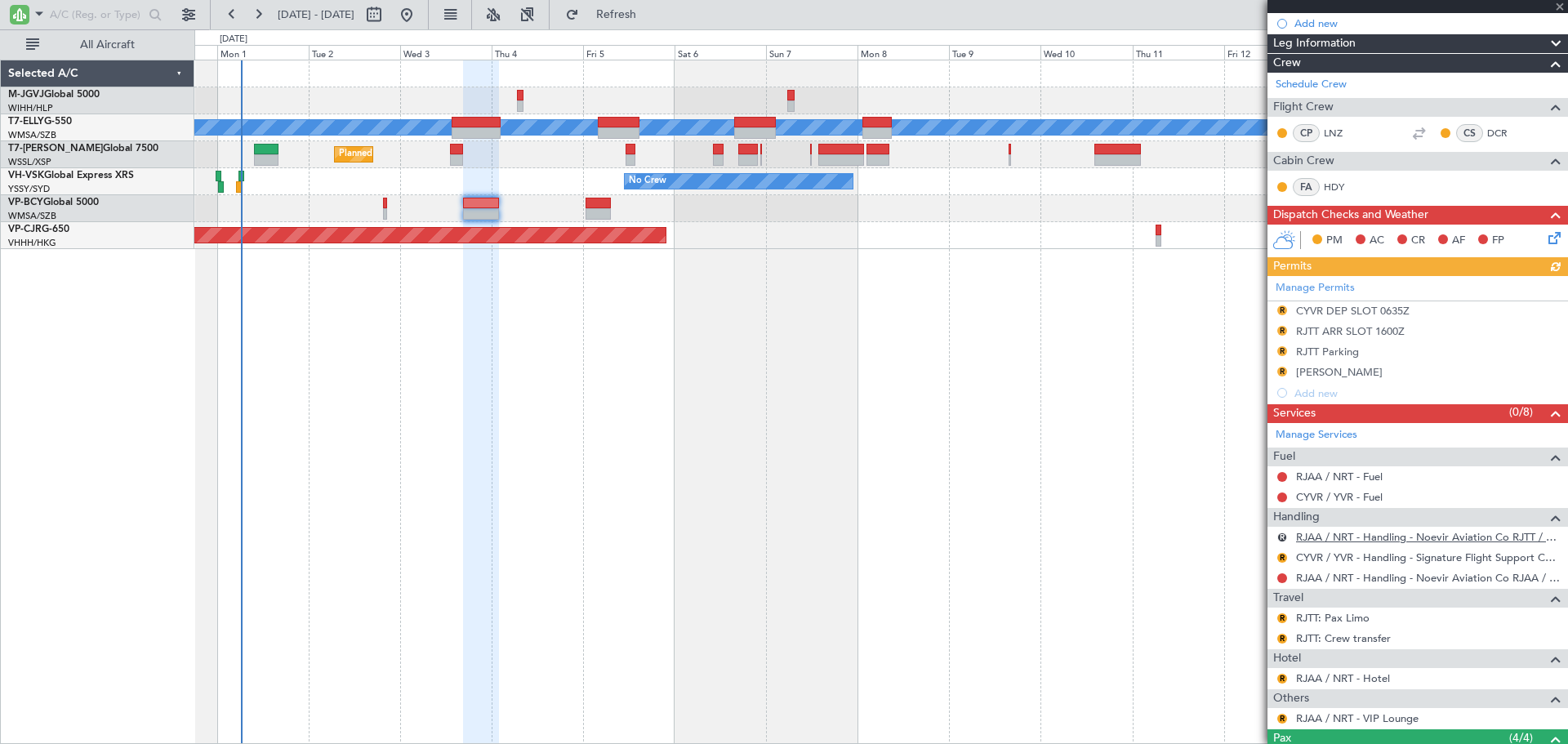
scroll to position [363, 0]
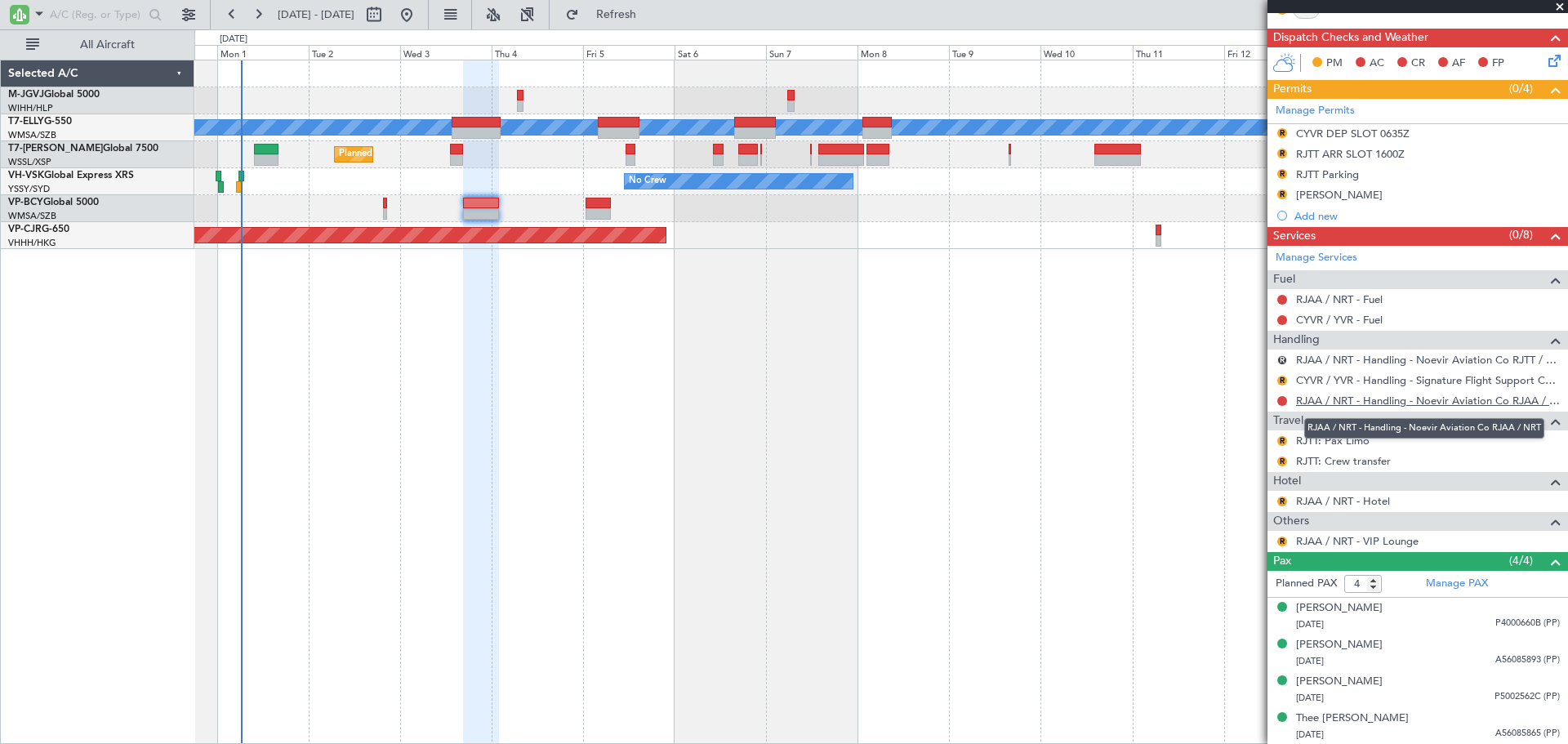
click at [1351, 401] on link "RJAA / NRT - Handling - Noevir Aviation Co RJAA / NRT" at bounding box center [1427, 400] width 264 height 14
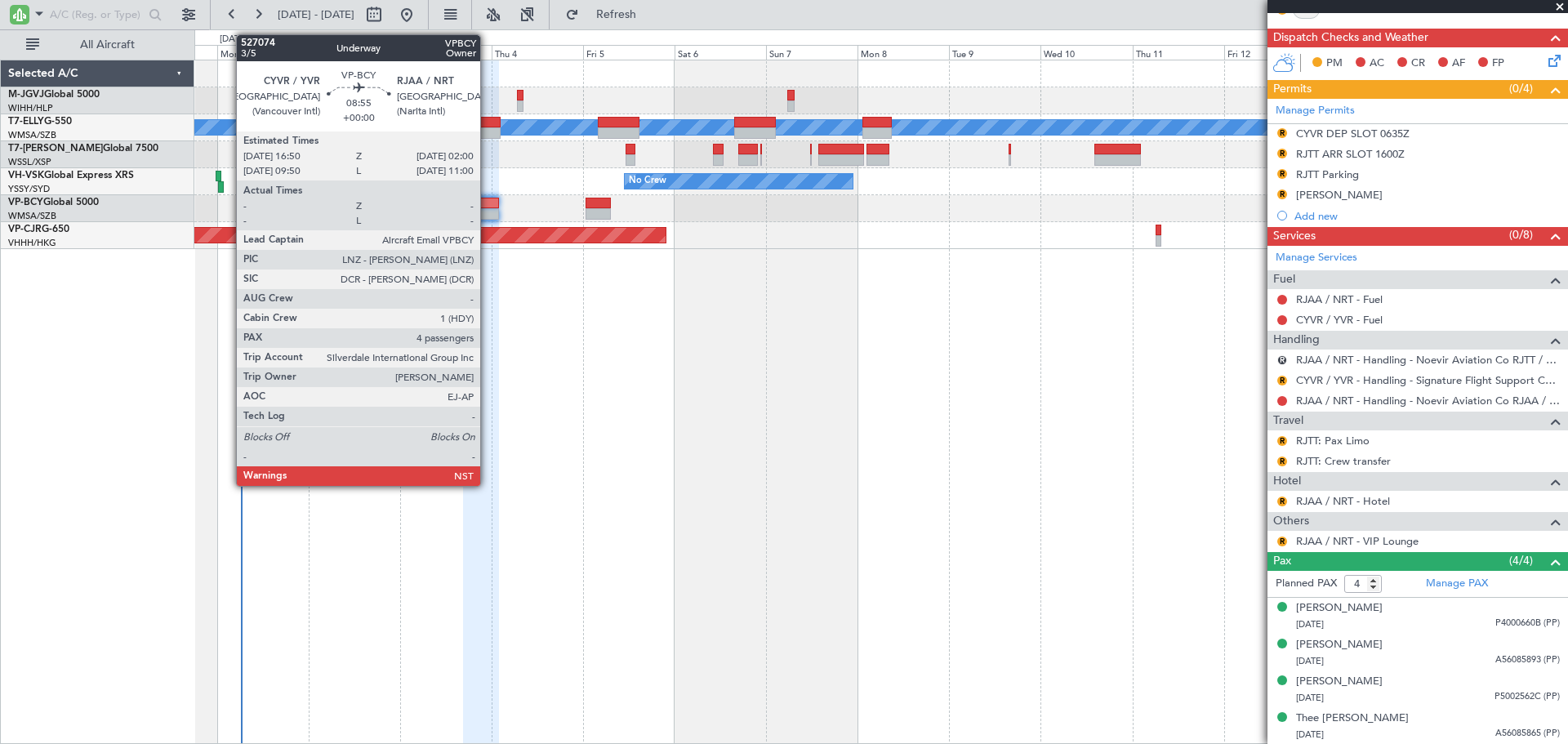
click at [488, 202] on div at bounding box center [481, 203] width 35 height 11
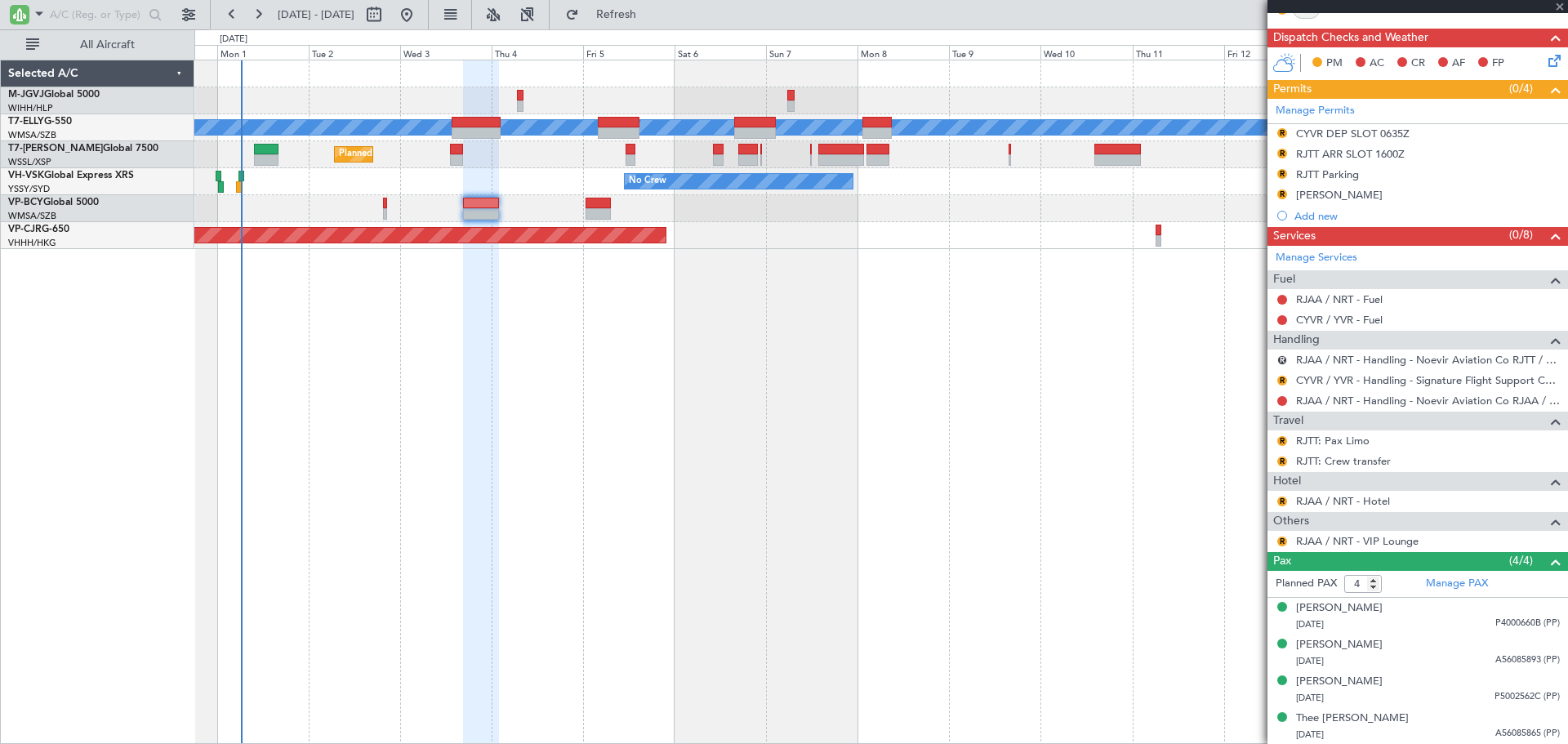
scroll to position [0, 0]
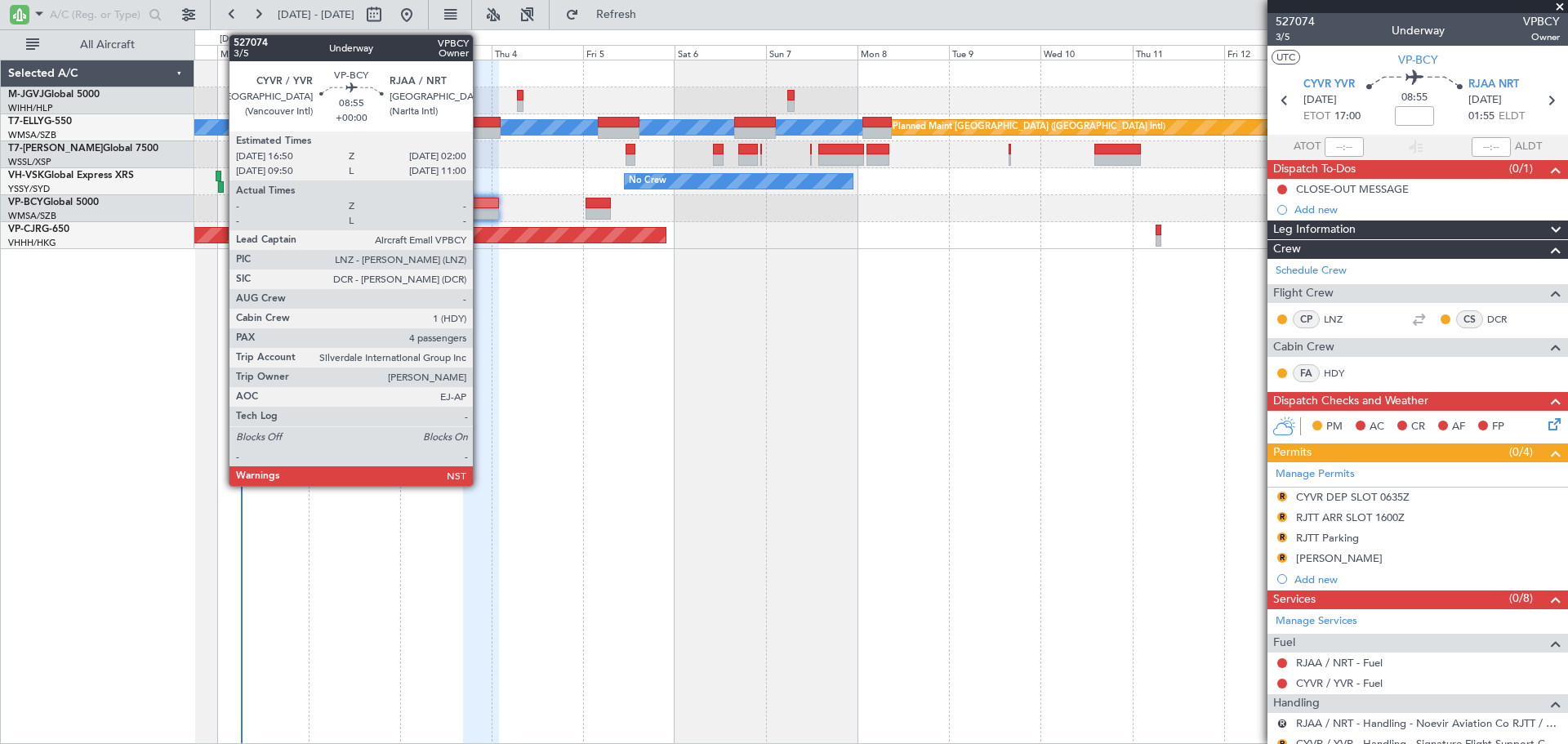
click at [481, 209] on div at bounding box center [481, 214] width 35 height 11
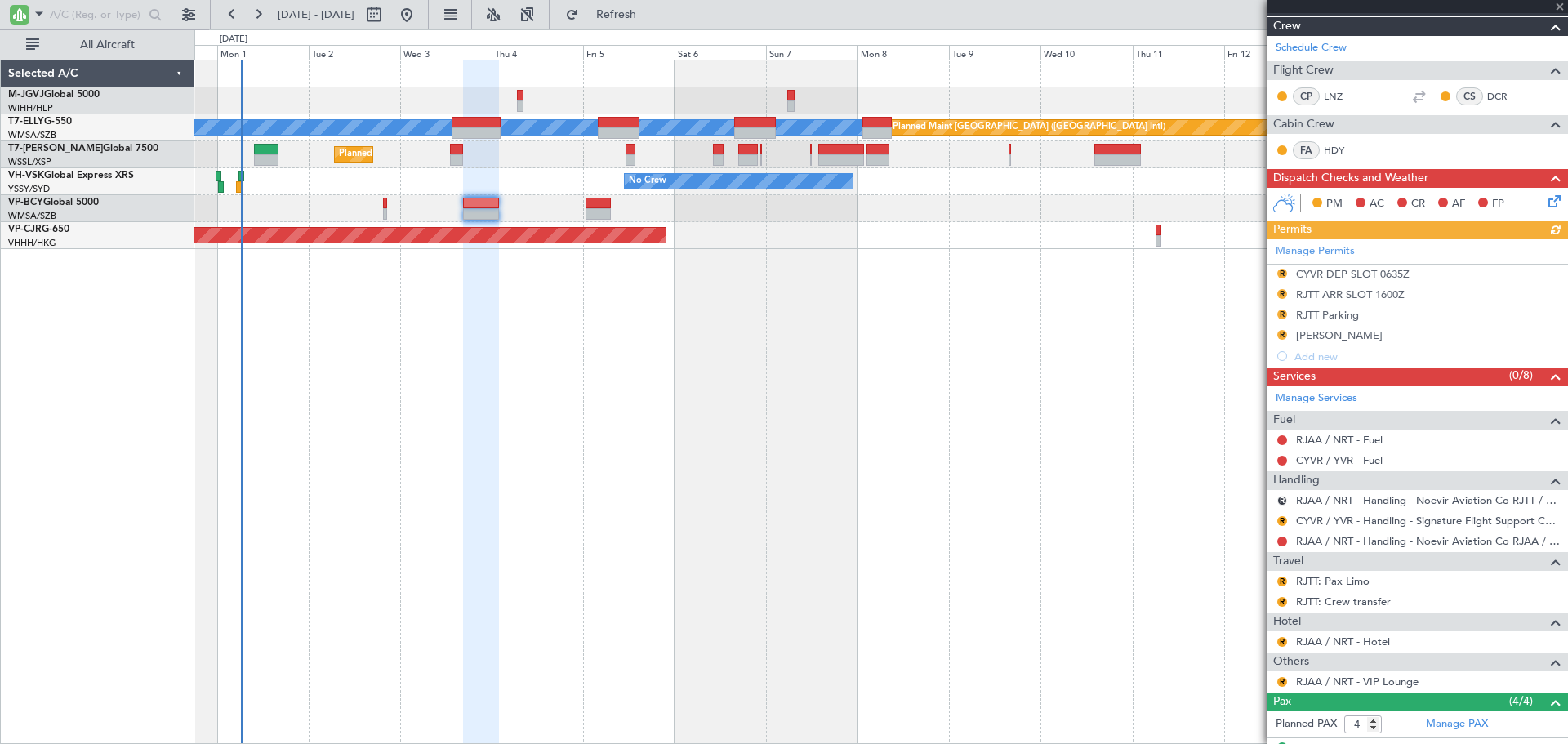
scroll to position [363, 0]
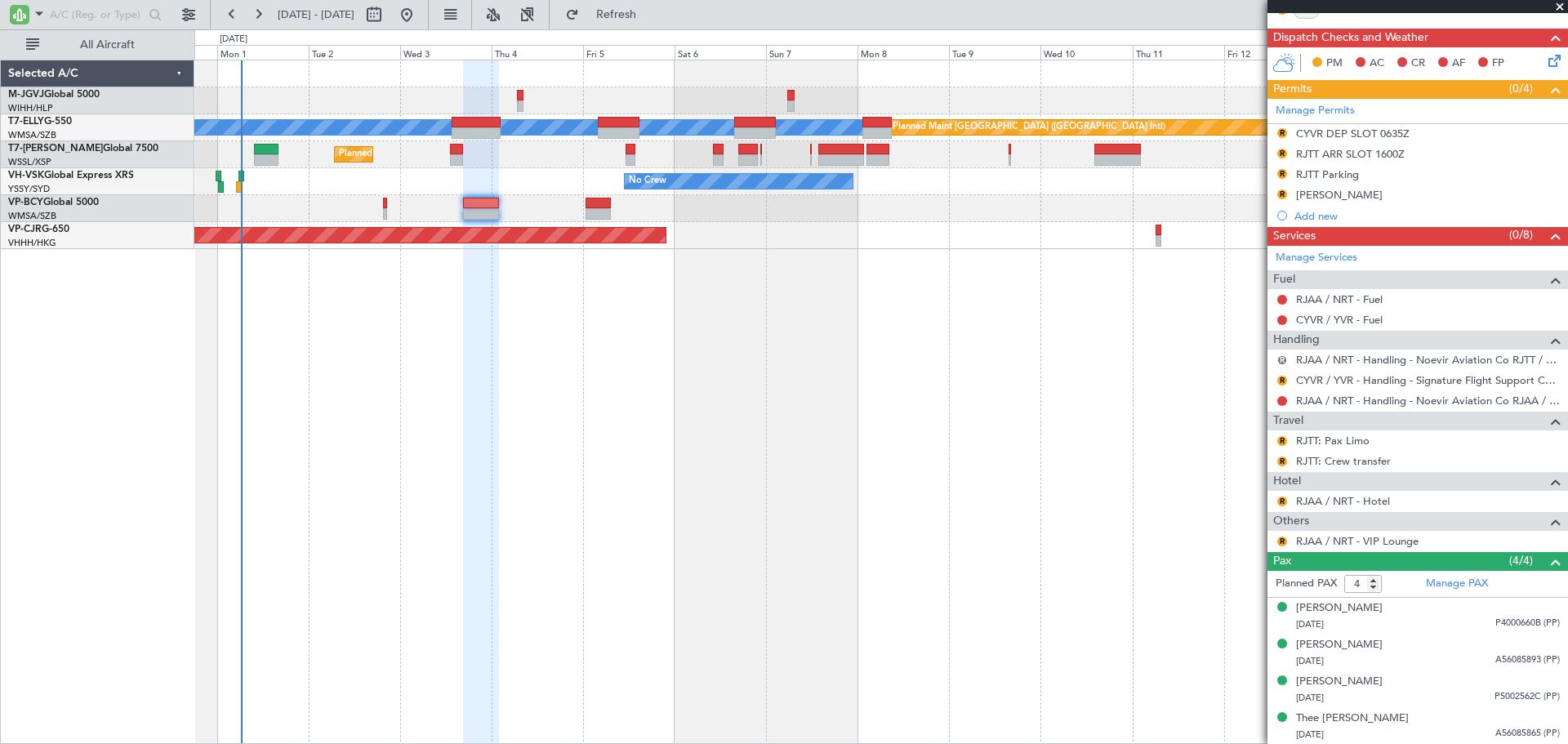
click at [1279, 359] on button "R" at bounding box center [1282, 360] width 10 height 10
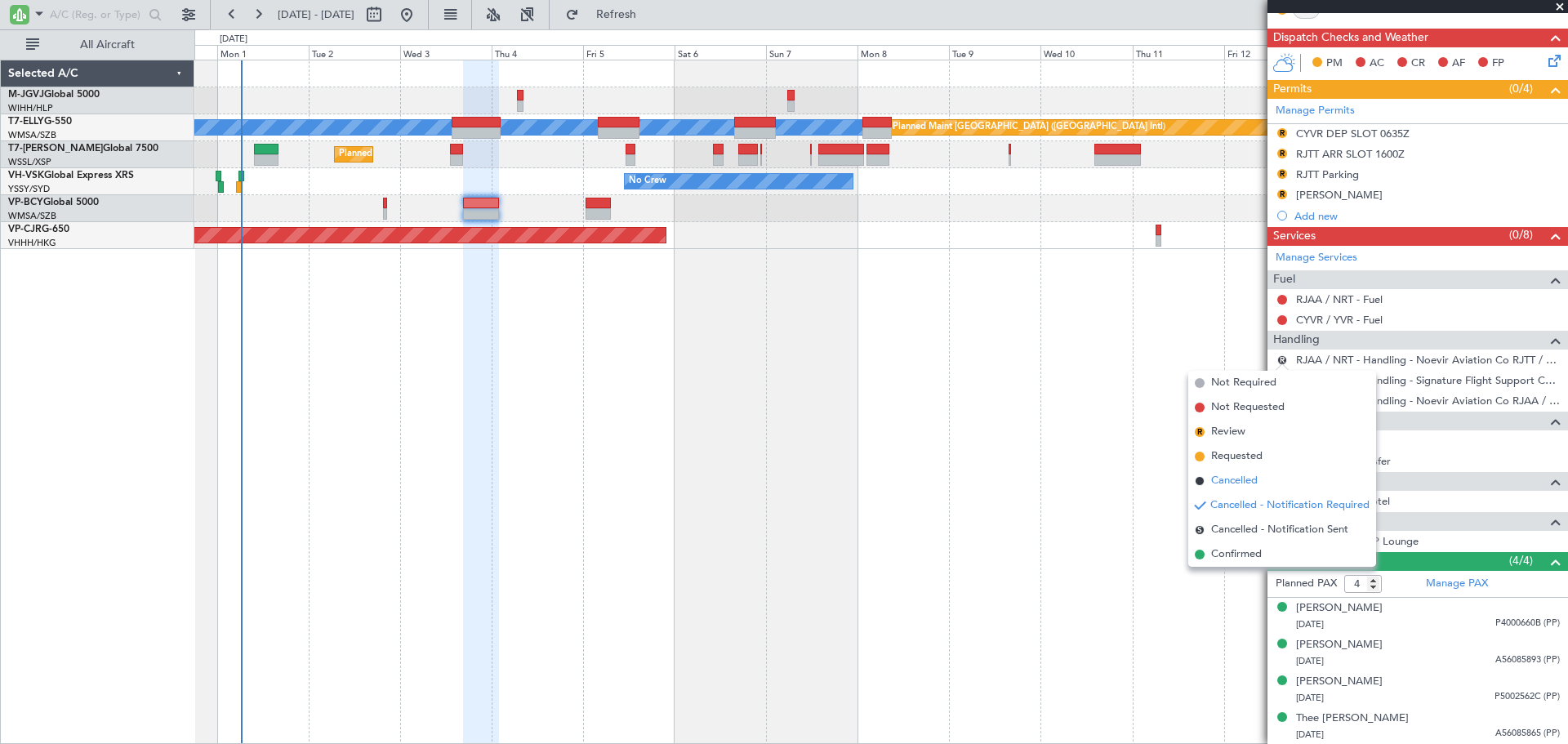
click at [1266, 479] on li "Cancelled" at bounding box center [1282, 480] width 187 height 25
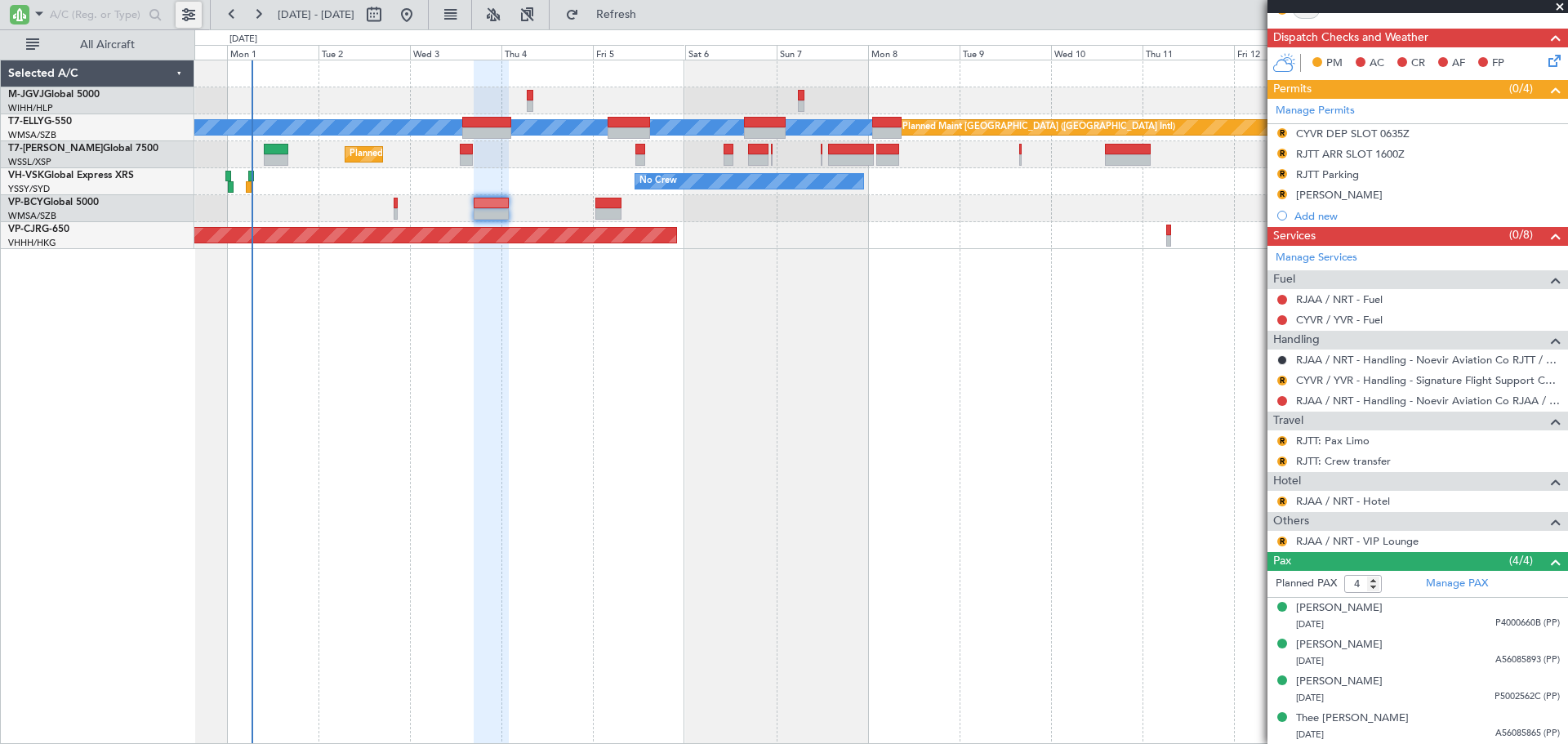
click at [192, 13] on button at bounding box center [188, 15] width 26 height 26
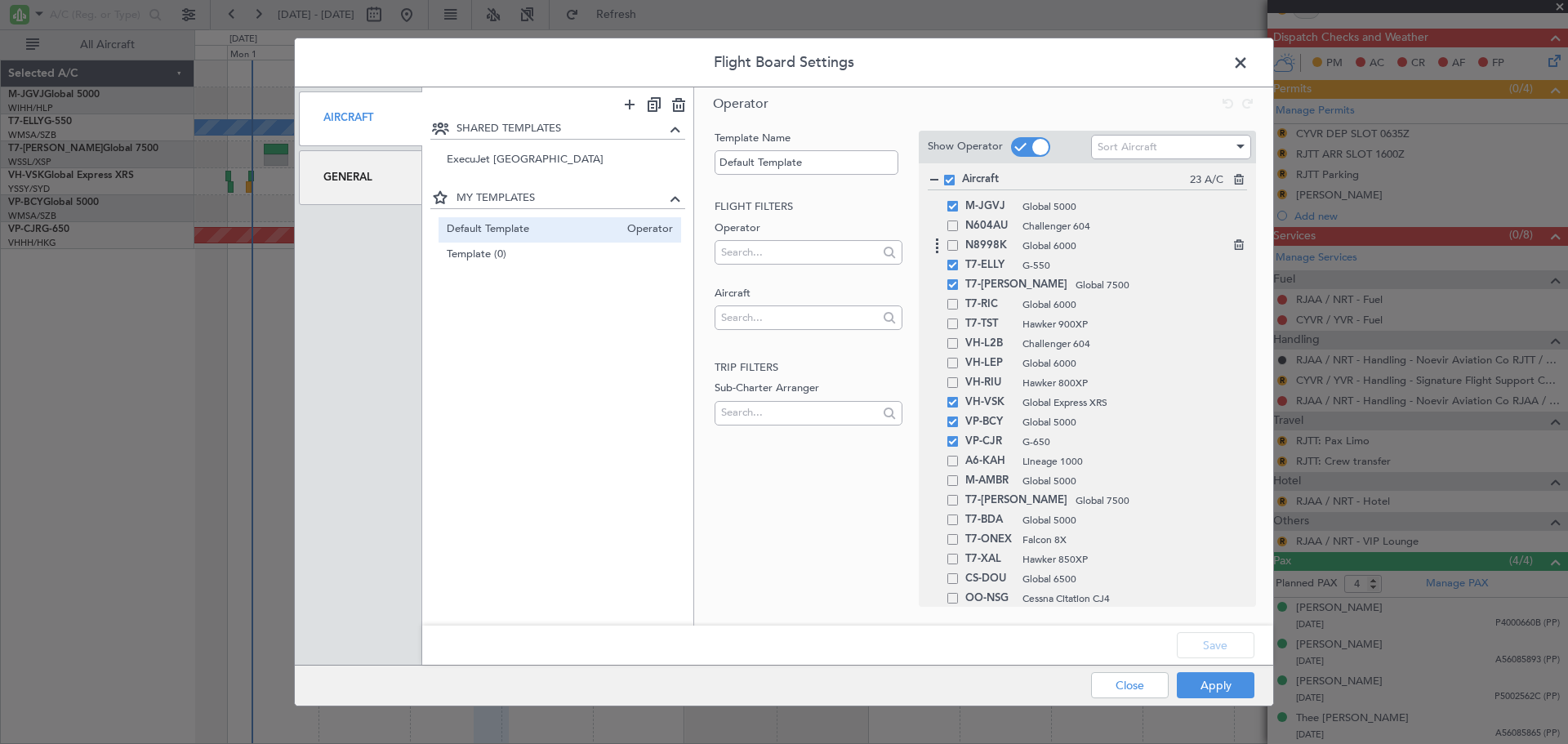
click at [954, 248] on span at bounding box center [953, 245] width 11 height 11
click at [959, 240] on input "checkbox" at bounding box center [959, 240] width 0 height 0
drag, startPoint x: 1229, startPoint y: 645, endPoint x: 1223, endPoint y: 658, distance: 14.3
click at [1229, 646] on button "Save" at bounding box center [1216, 645] width 77 height 26
click at [1215, 690] on button "Apply" at bounding box center [1216, 684] width 77 height 26
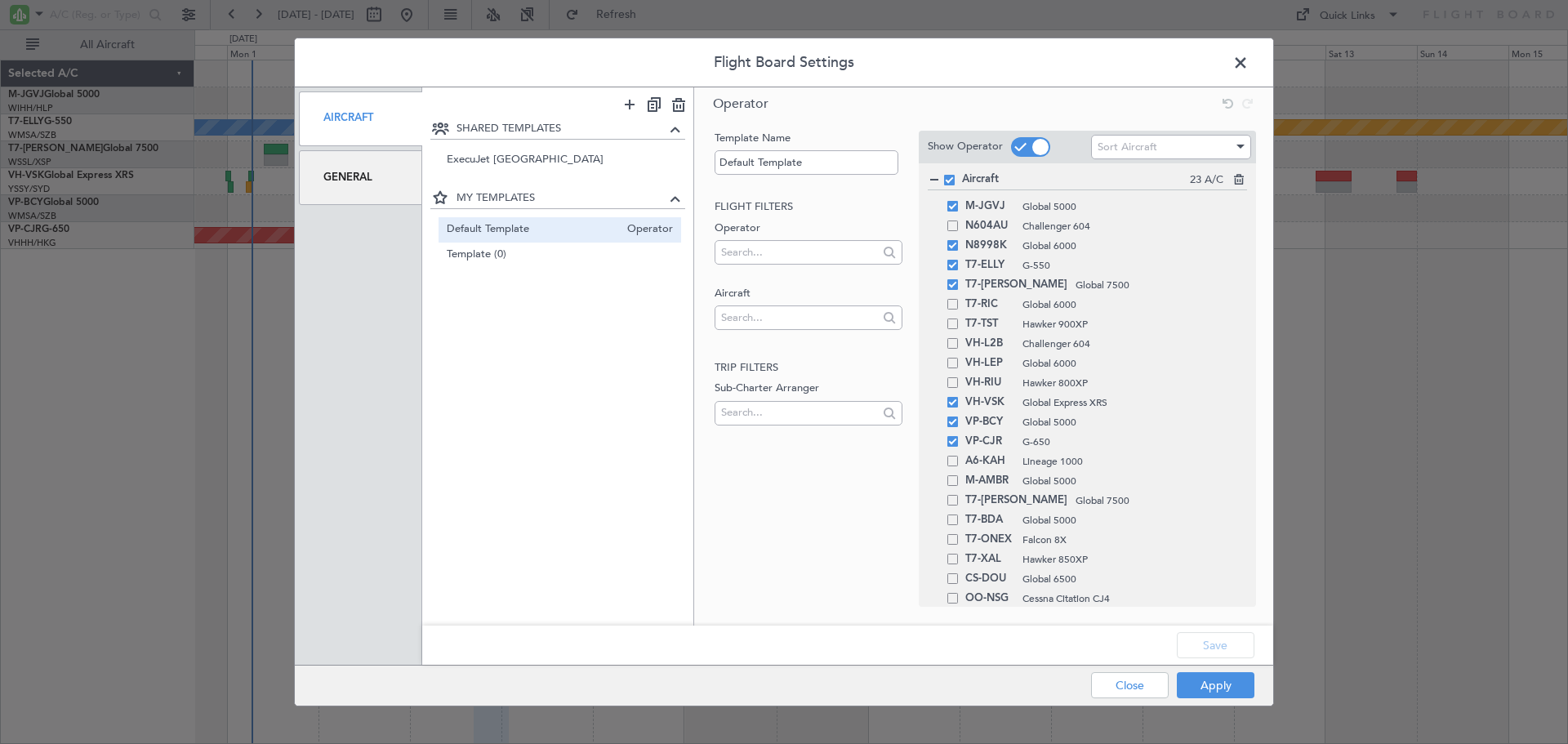
type input "0"
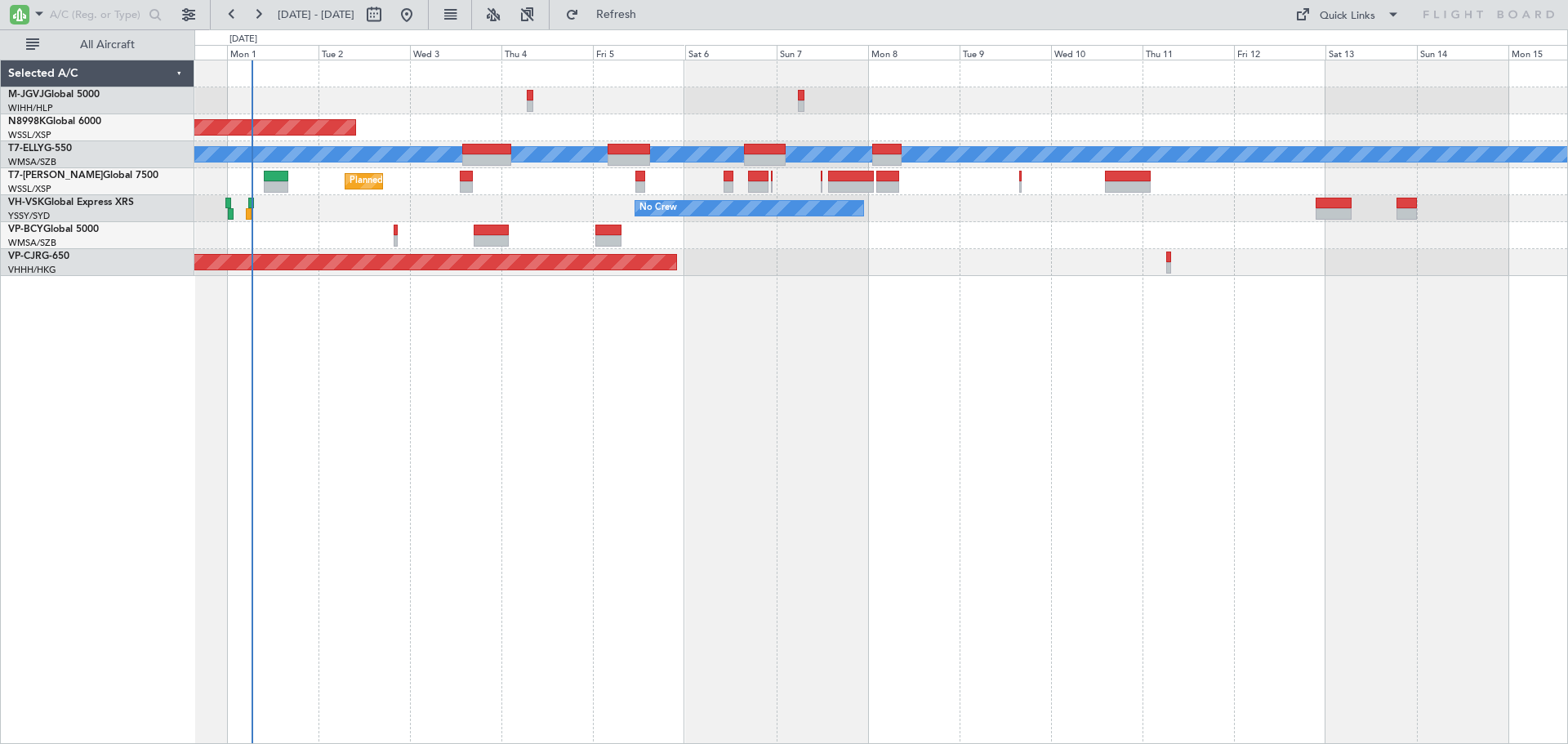
click at [400, 120] on div "Planned Maint [GEOGRAPHIC_DATA] (Seletar)" at bounding box center [881, 127] width 1373 height 27
click at [1340, 18] on div "Quick Links" at bounding box center [1347, 17] width 55 height 17
click at [1365, 48] on button "Trip Builder" at bounding box center [1348, 53] width 122 height 39
click at [631, 11] on button "Refresh" at bounding box center [607, 15] width 98 height 26
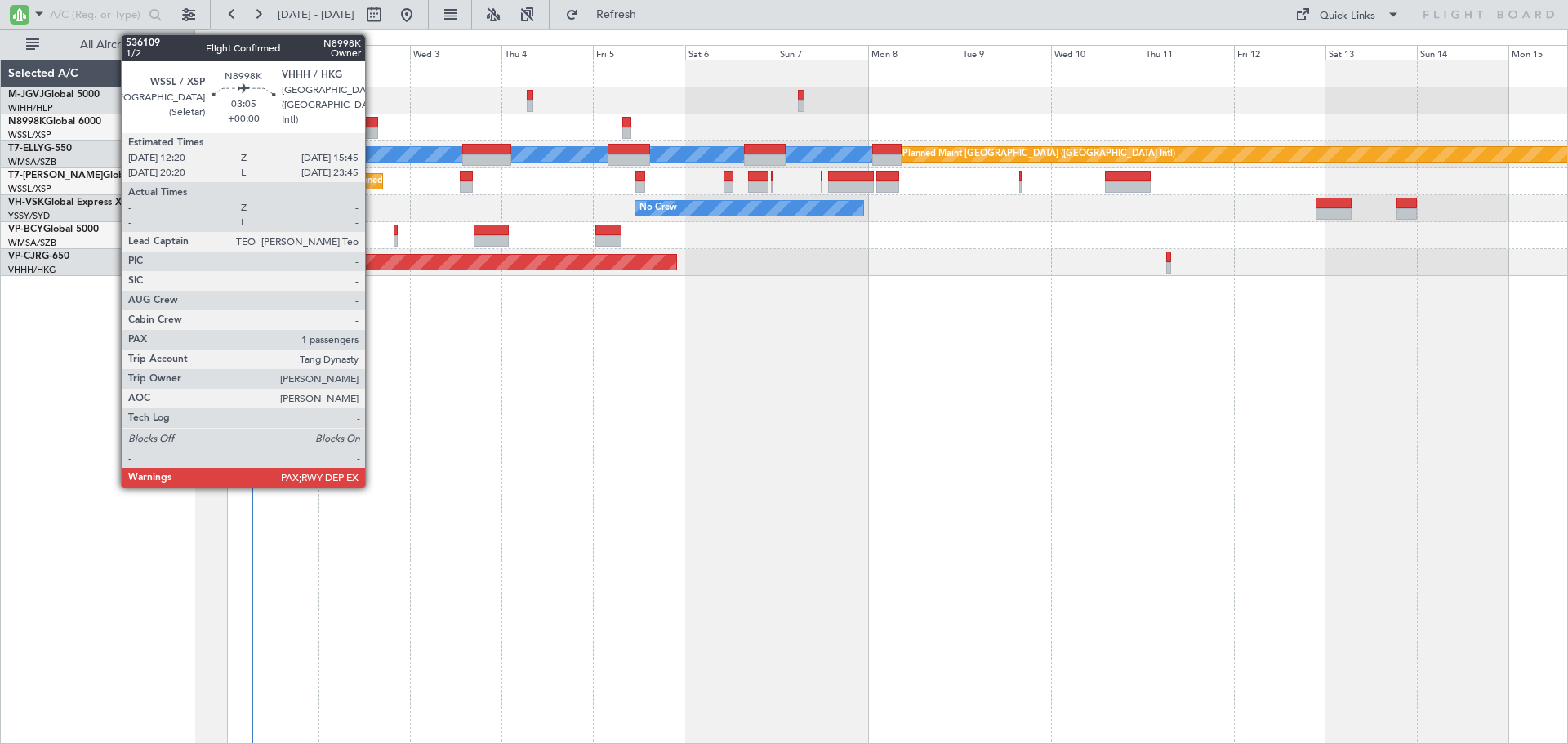
click at [372, 130] on div at bounding box center [371, 133] width 13 height 11
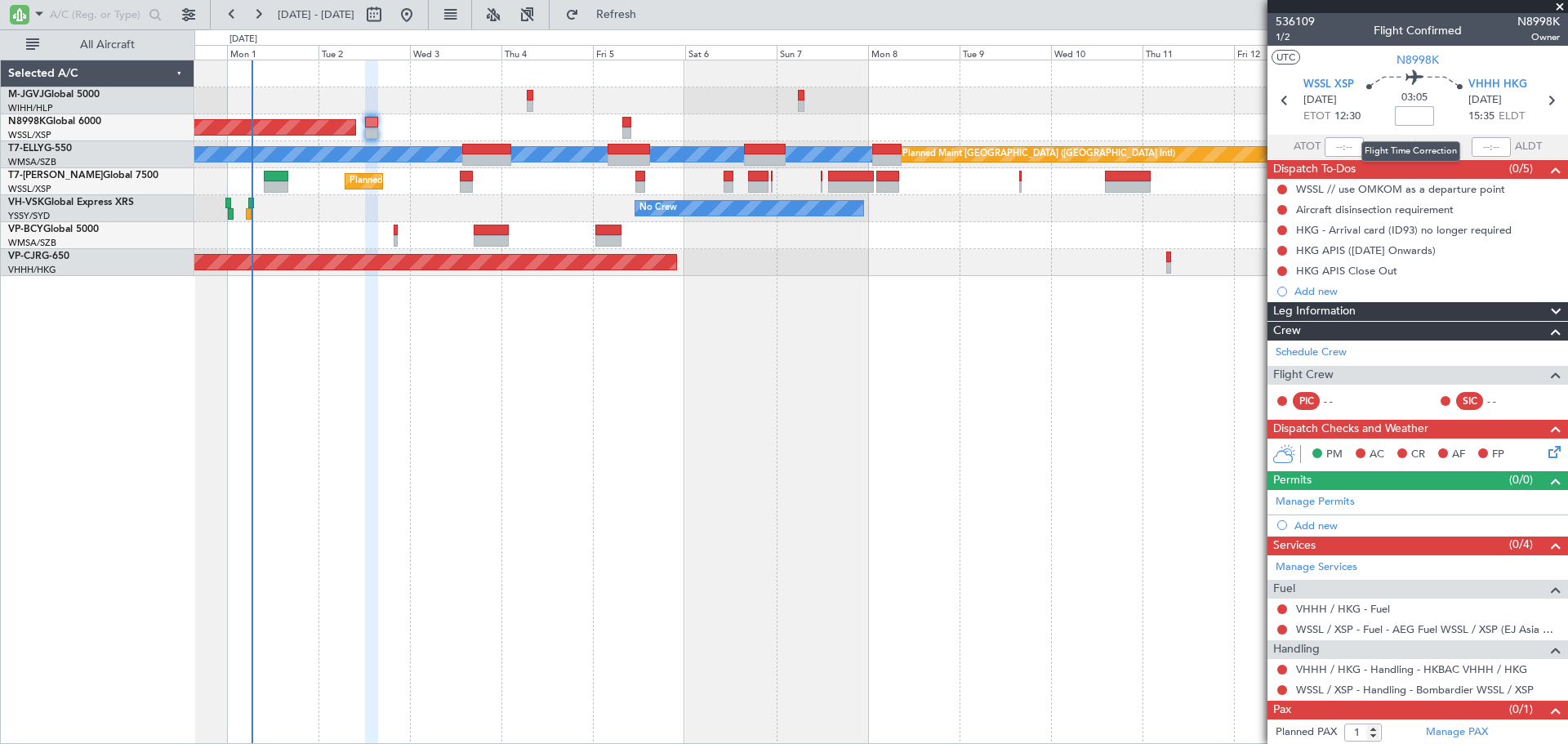
click at [1407, 118] on input at bounding box center [1415, 116] width 40 height 19
type input "+00:15"
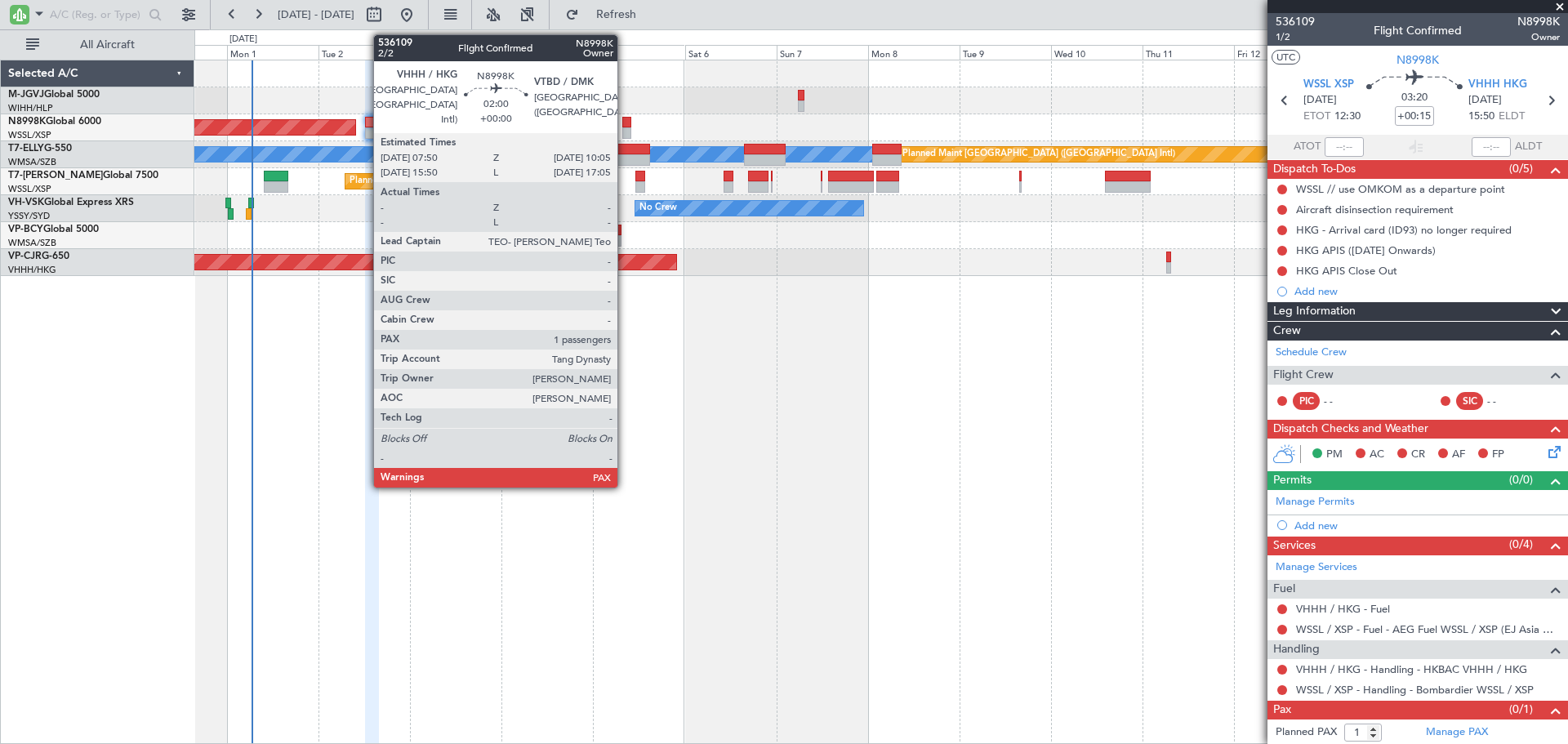
click at [625, 124] on div at bounding box center [627, 122] width 9 height 11
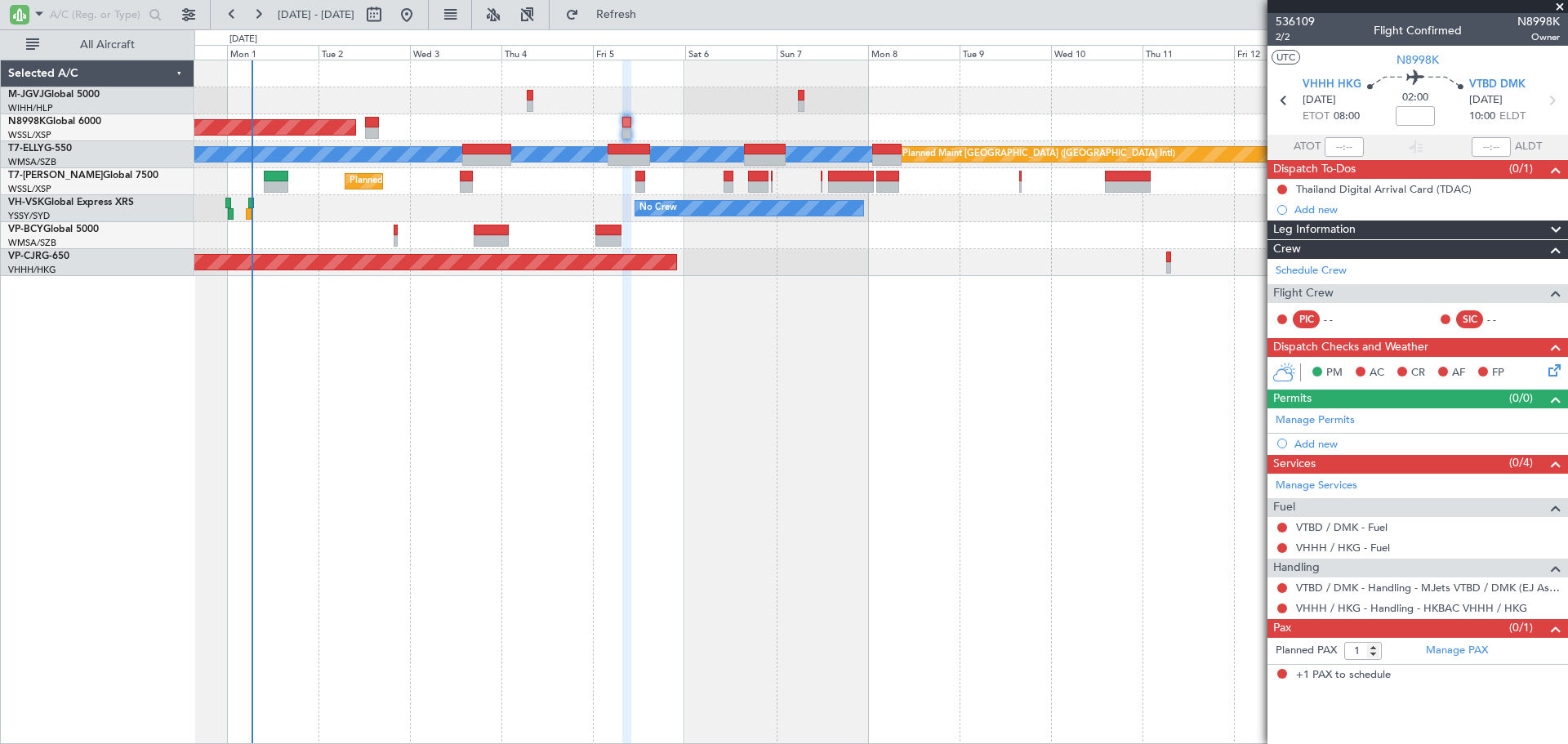
click at [921, 408] on div "Planned Maint [GEOGRAPHIC_DATA] (Seletar) [PERSON_NAME] Planned Maint [GEOGRAPH…" at bounding box center [881, 401] width 1374 height 684
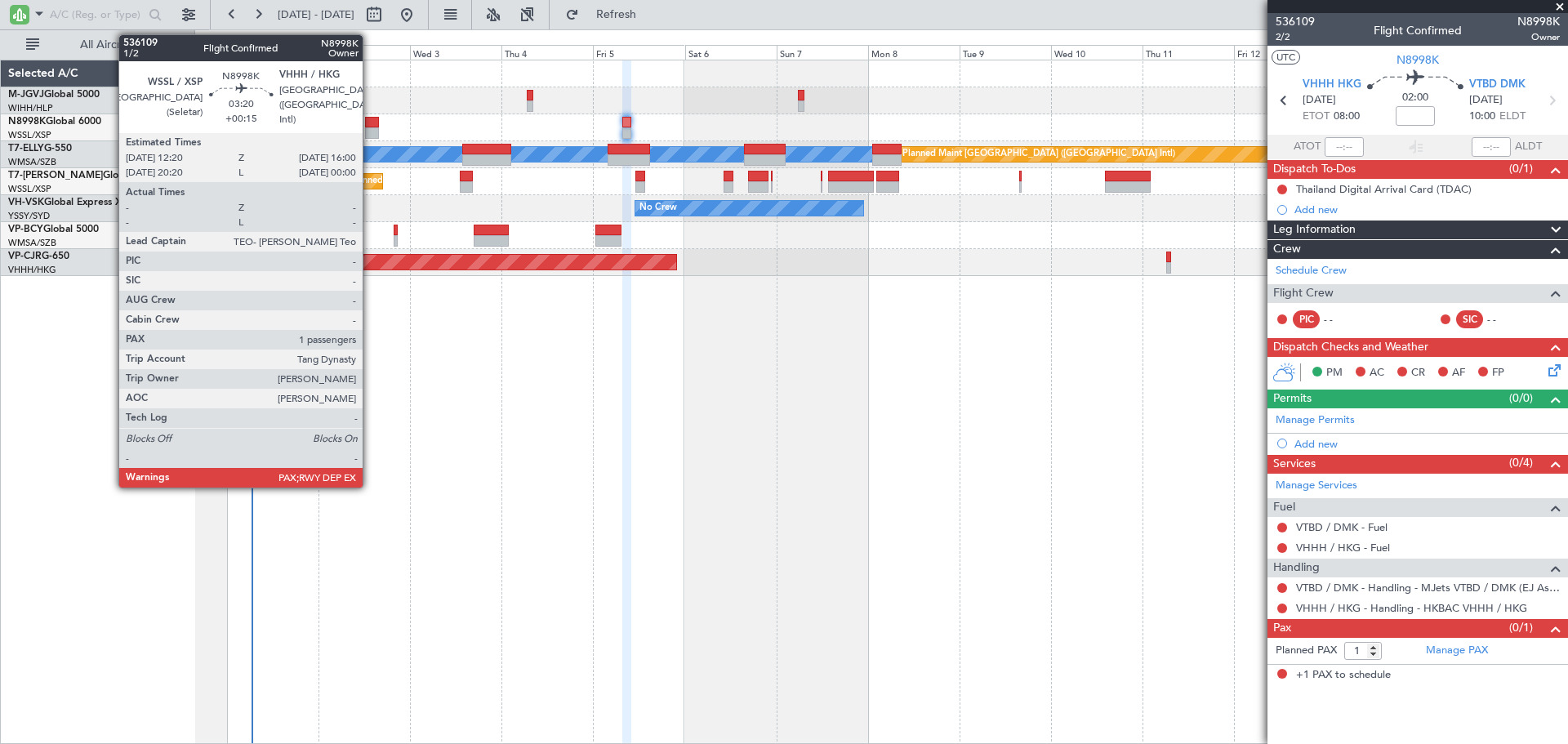
click at [370, 127] on div at bounding box center [372, 122] width 15 height 11
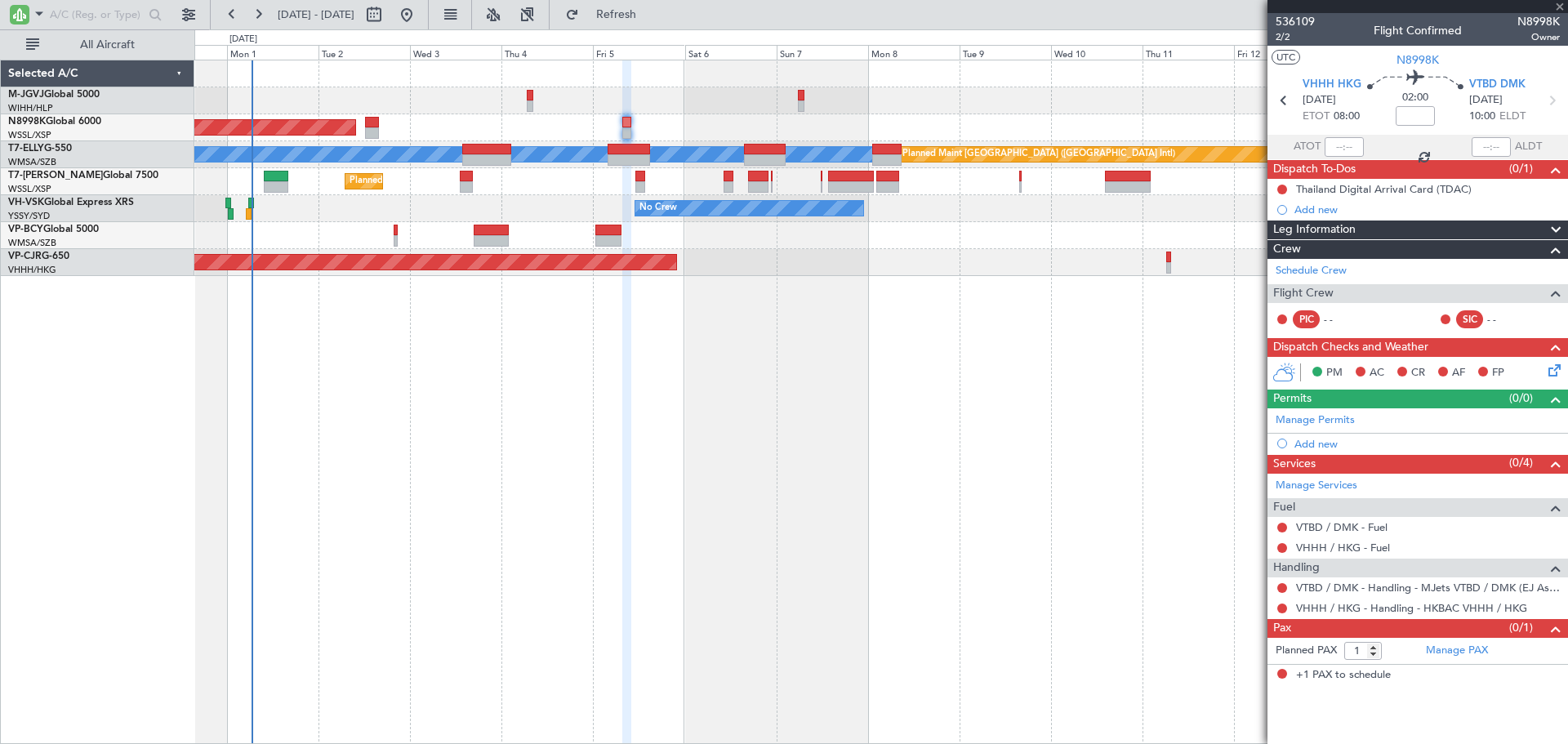
type input "+00:15"
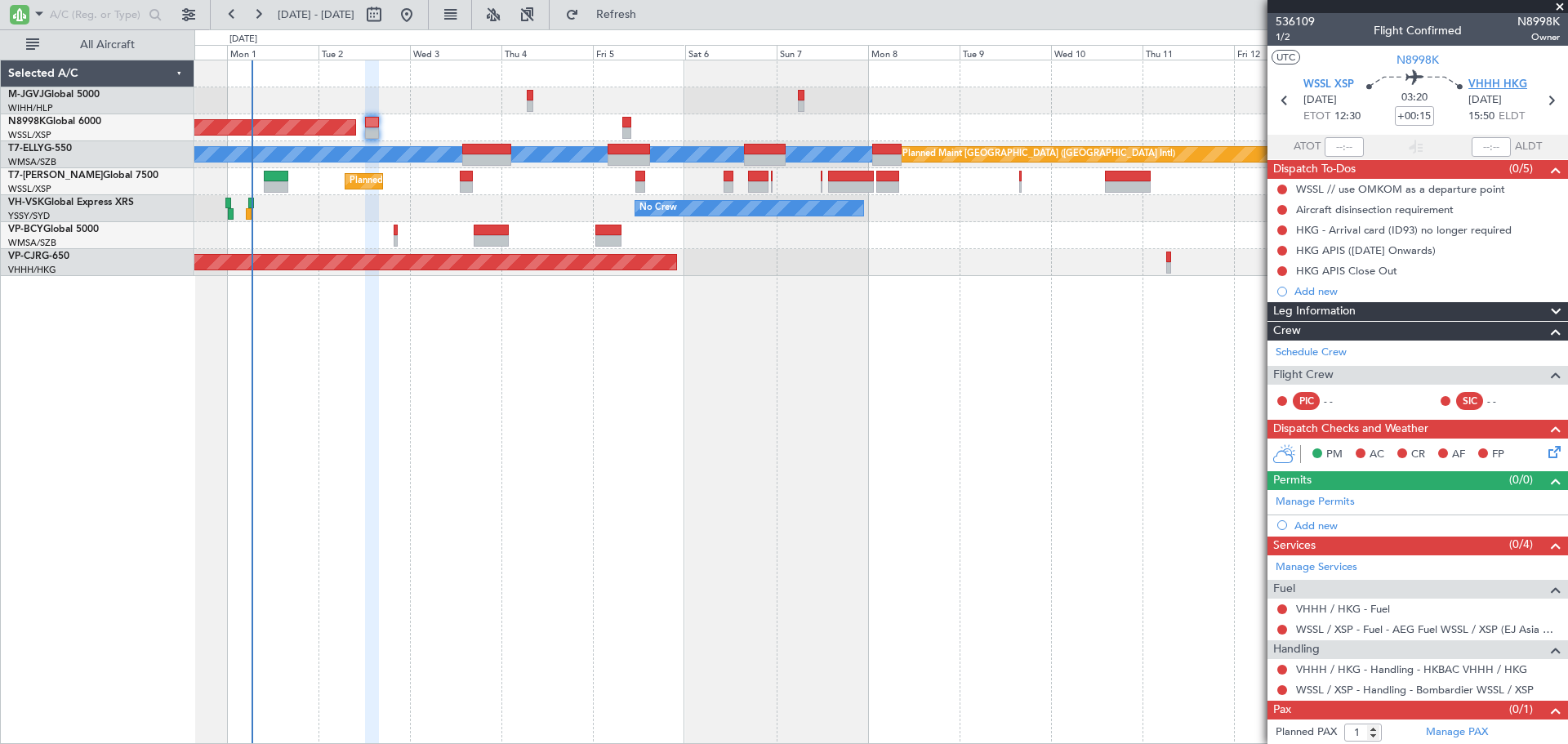
click at [1492, 86] on span "VHHH HKG" at bounding box center [1498, 85] width 59 height 17
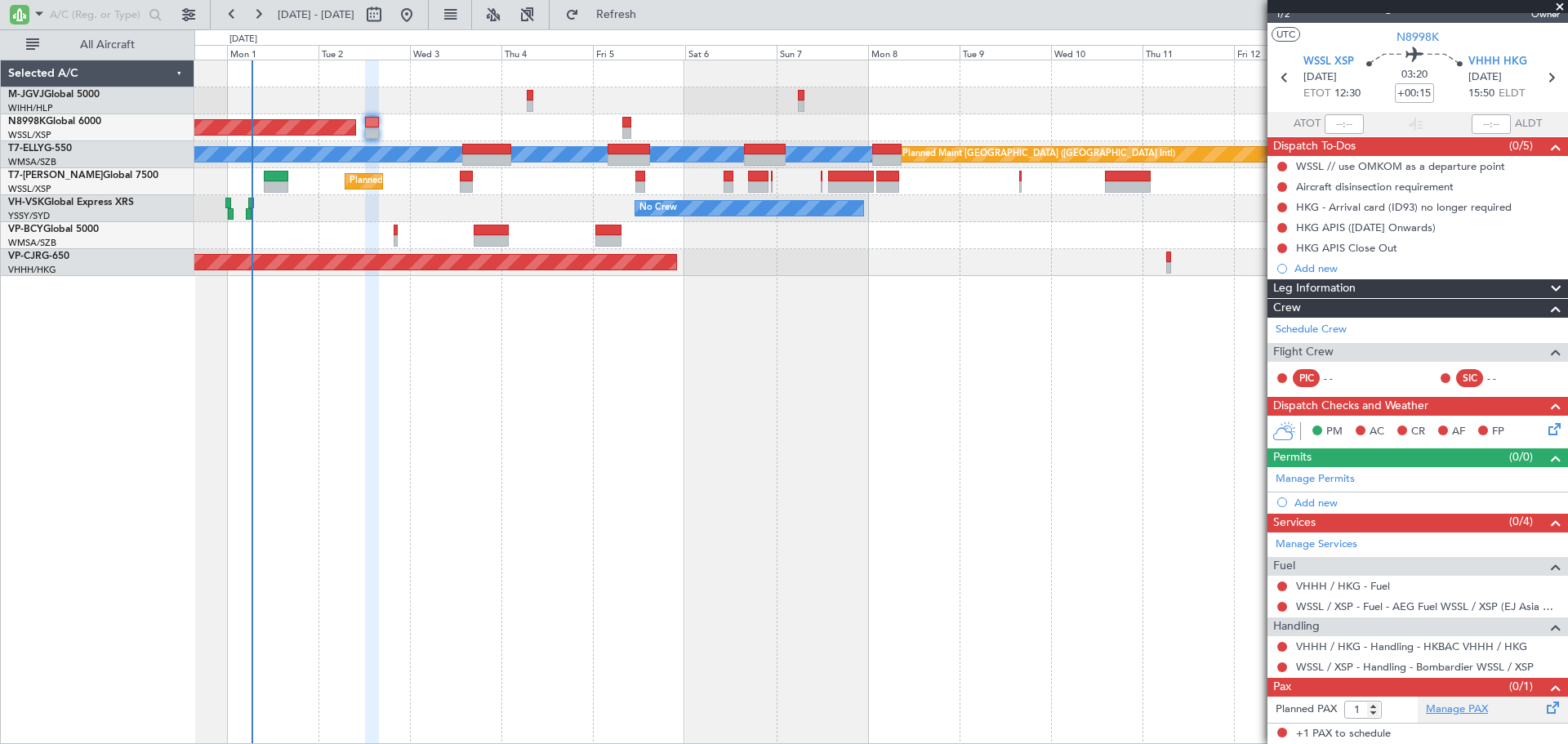
click at [1465, 711] on link "Manage PAX" at bounding box center [1458, 709] width 62 height 17
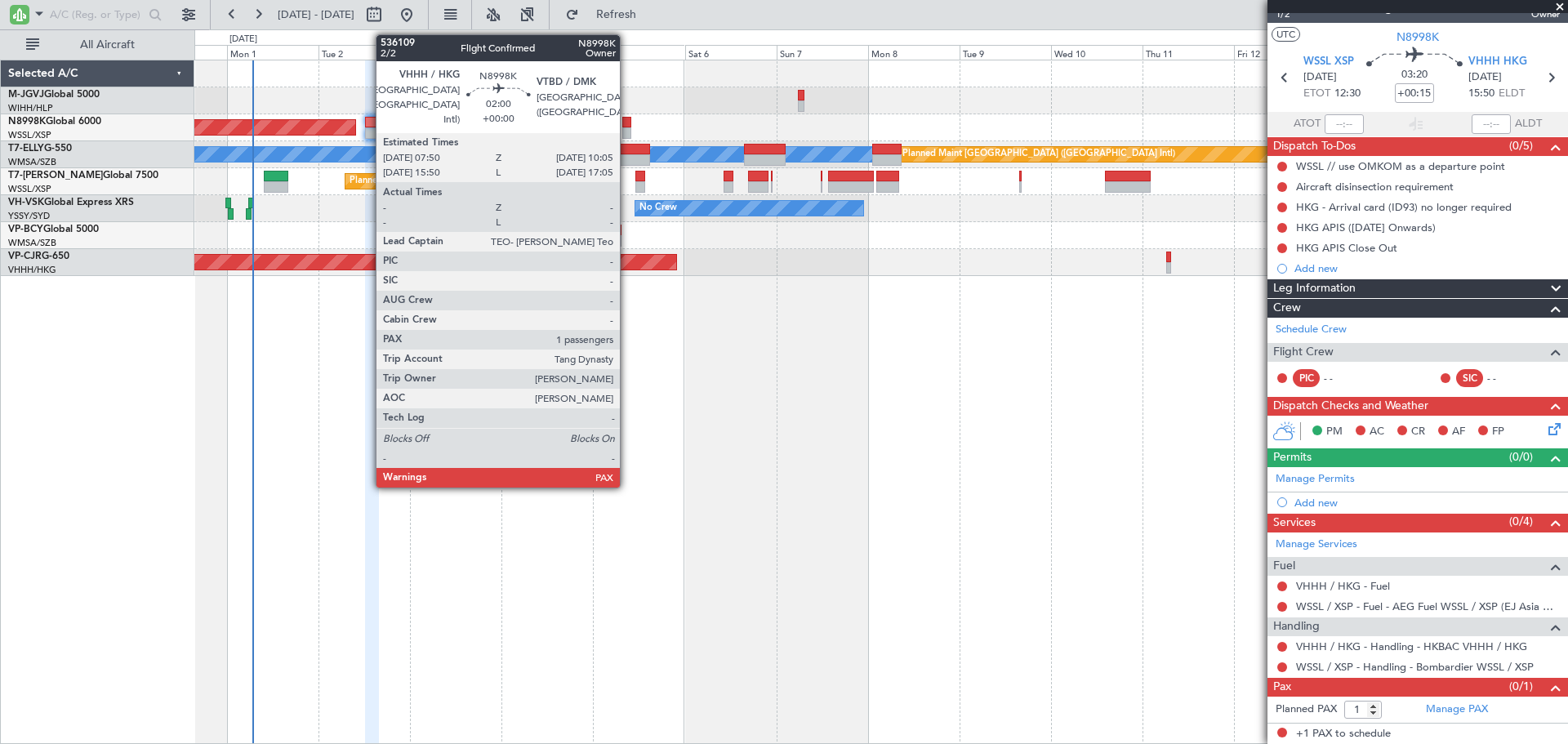
click at [628, 129] on div at bounding box center [627, 133] width 9 height 11
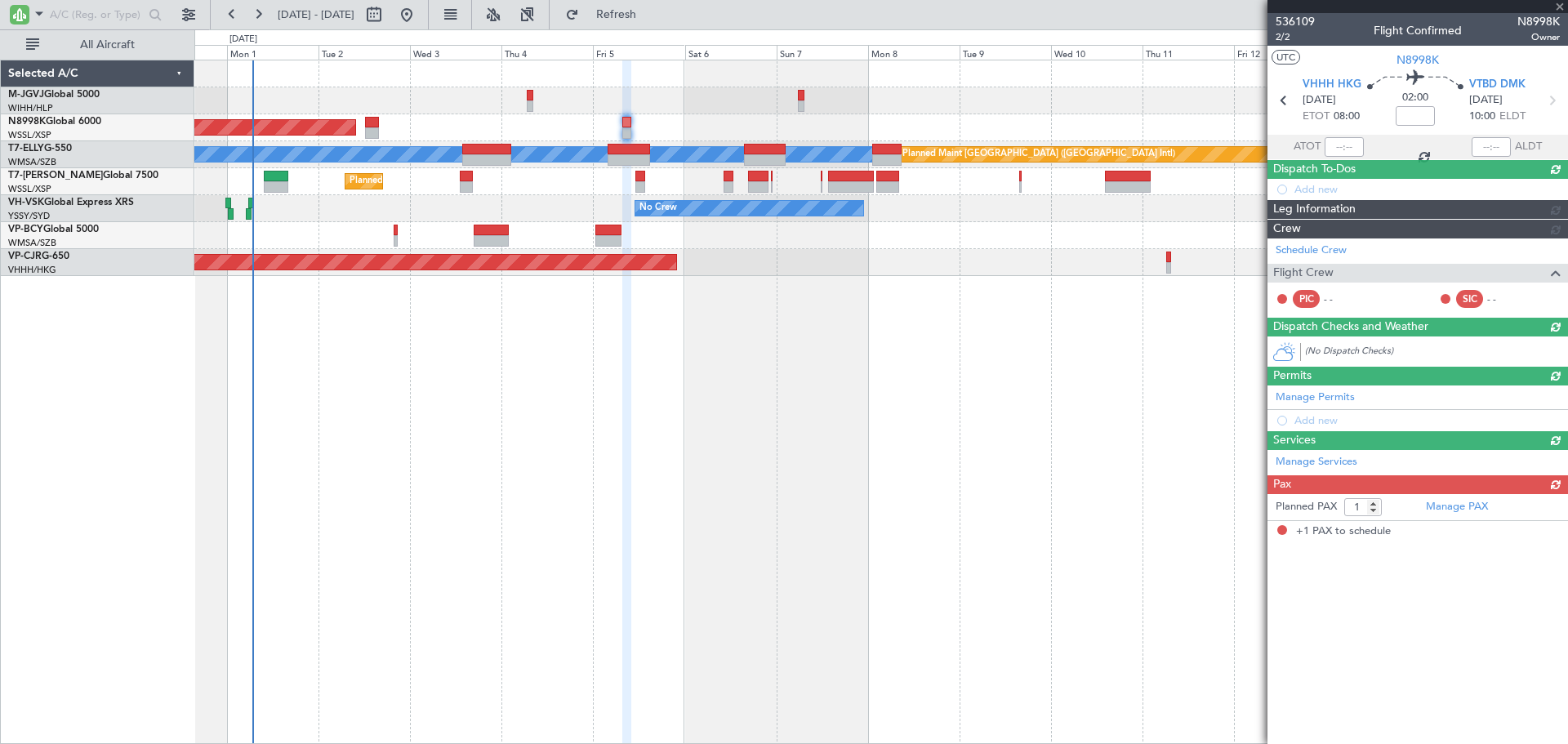
scroll to position [0, 0]
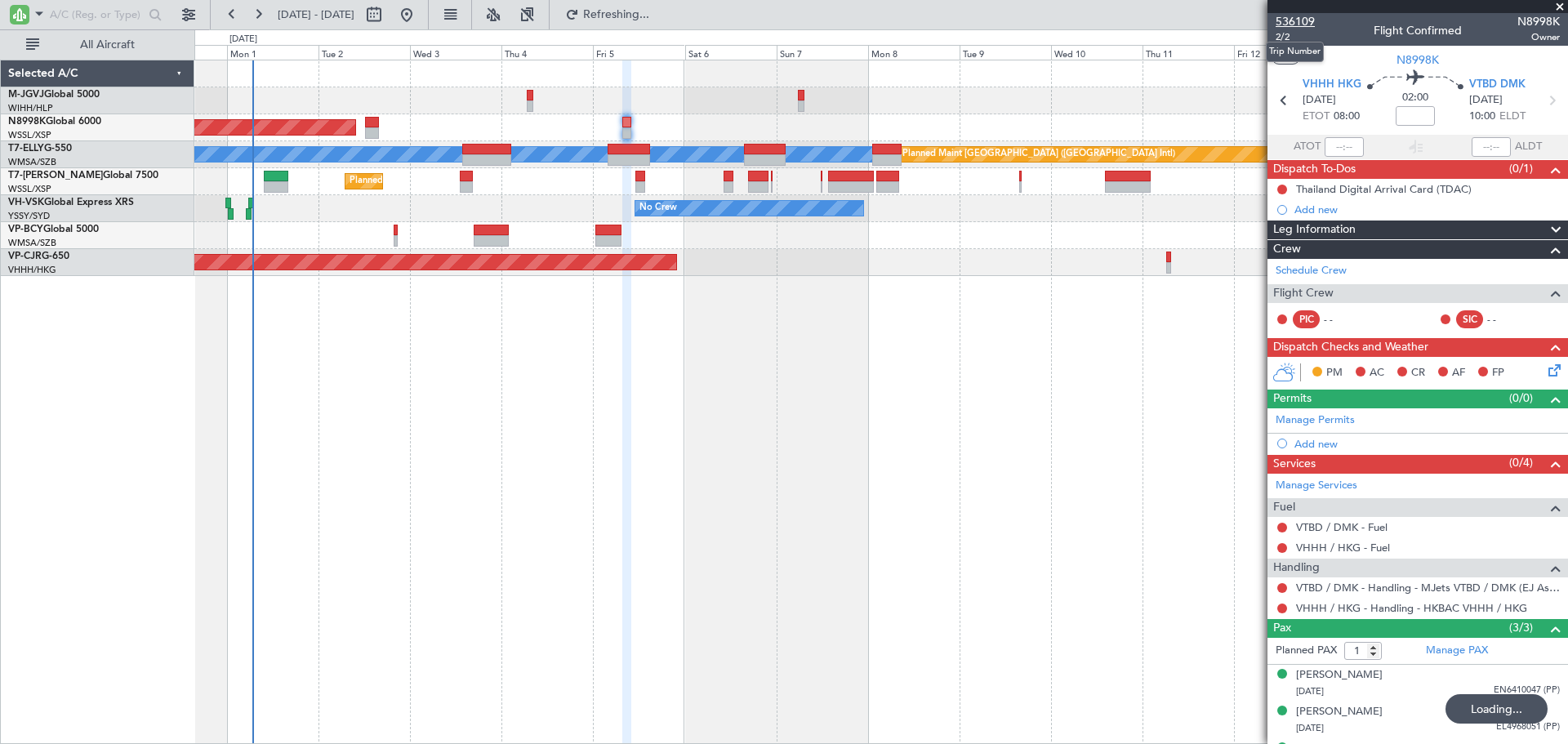
type input "3"
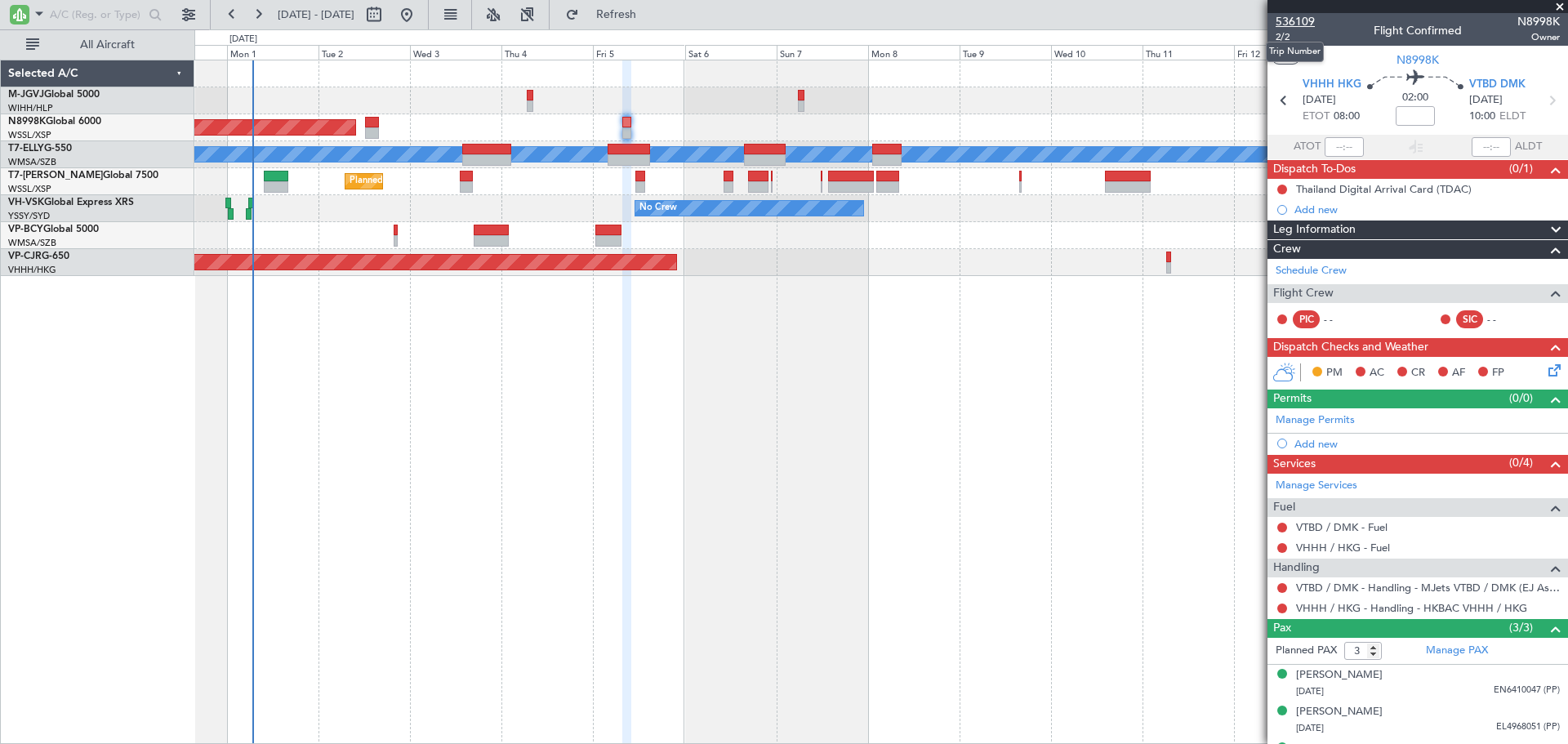
click at [1293, 24] on span "536109" at bounding box center [1295, 21] width 40 height 17
click at [651, 11] on span "Refresh" at bounding box center [617, 15] width 69 height 11
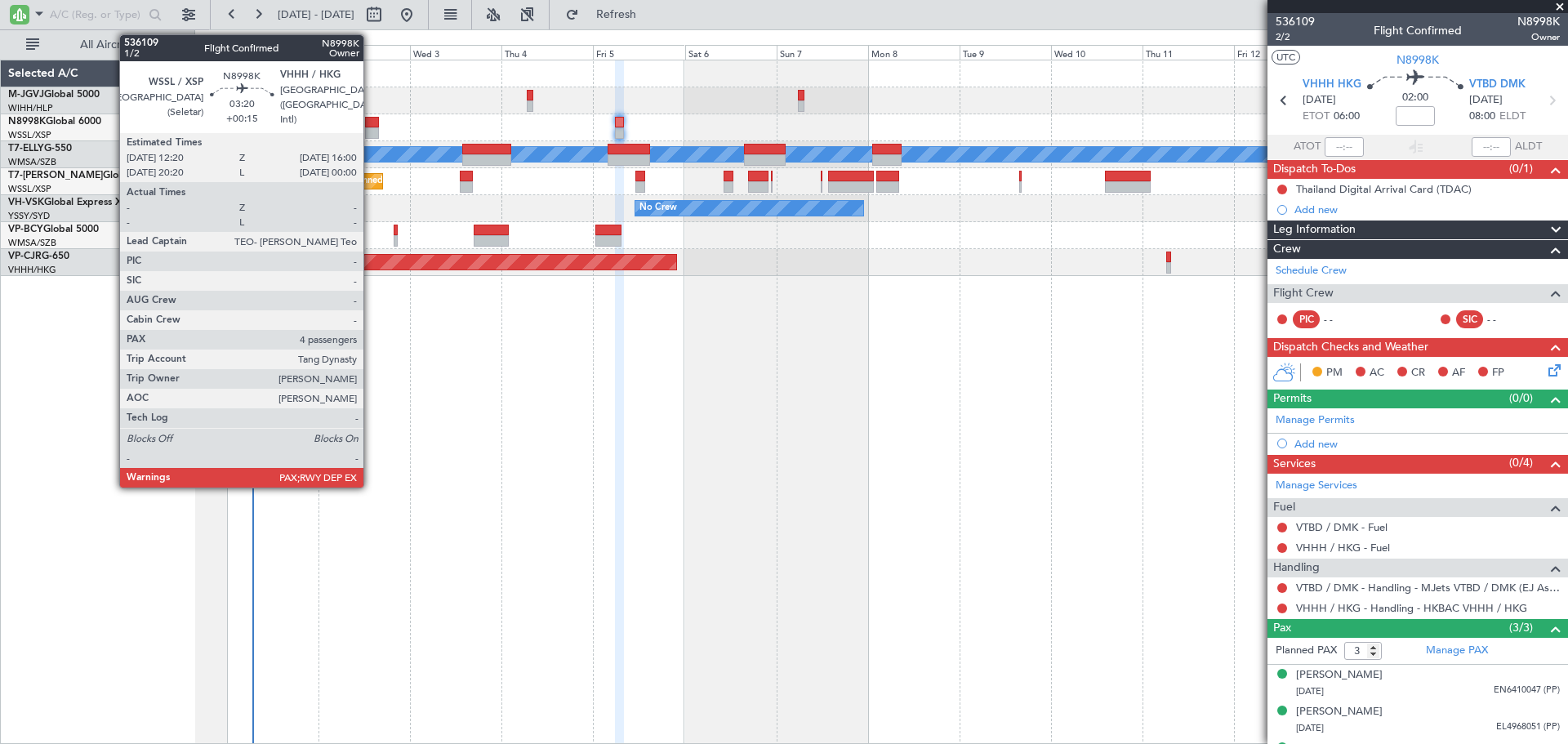
click at [370, 128] on div at bounding box center [372, 133] width 15 height 11
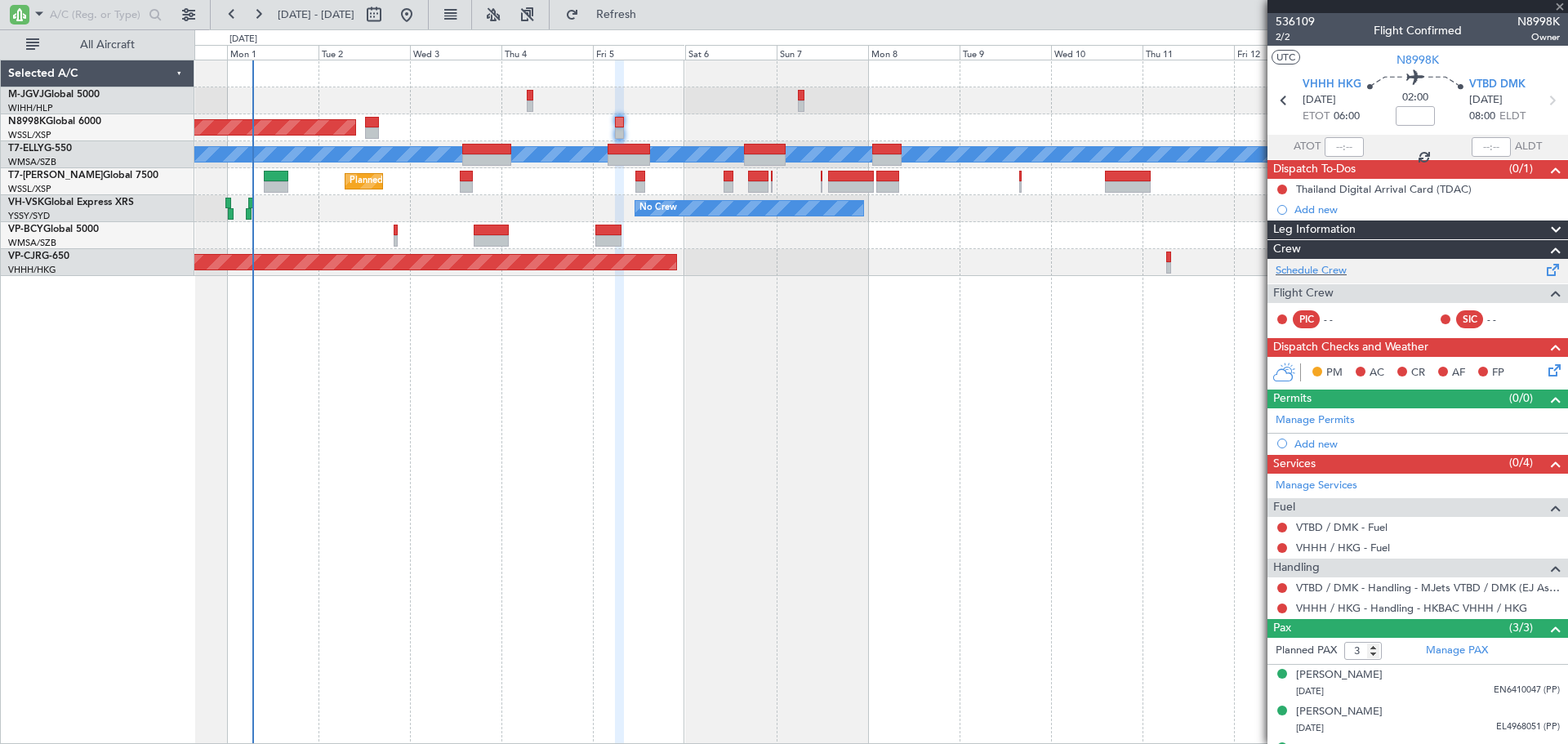
type input "+00:15"
type input "4"
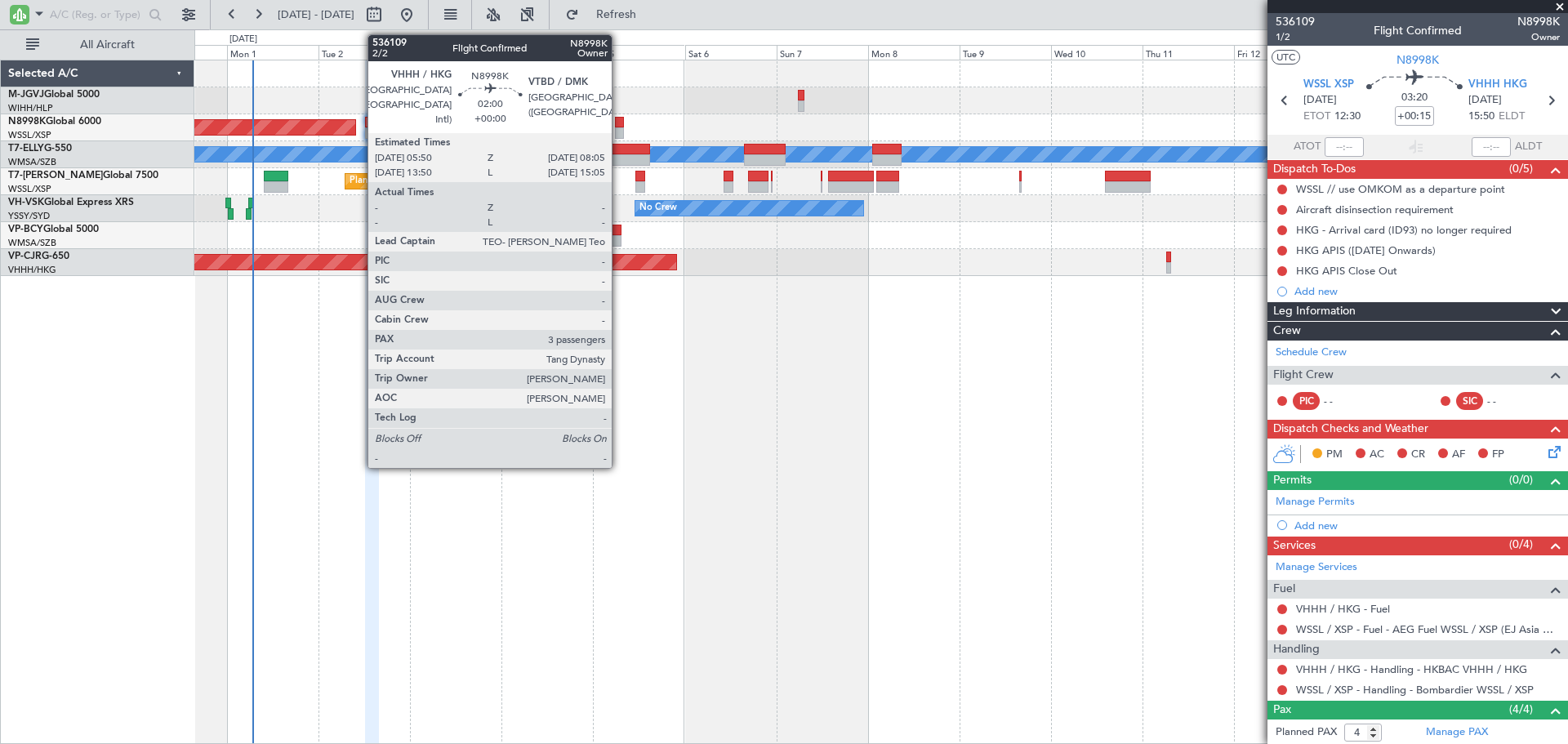
click at [619, 125] on div at bounding box center [619, 122] width 9 height 11
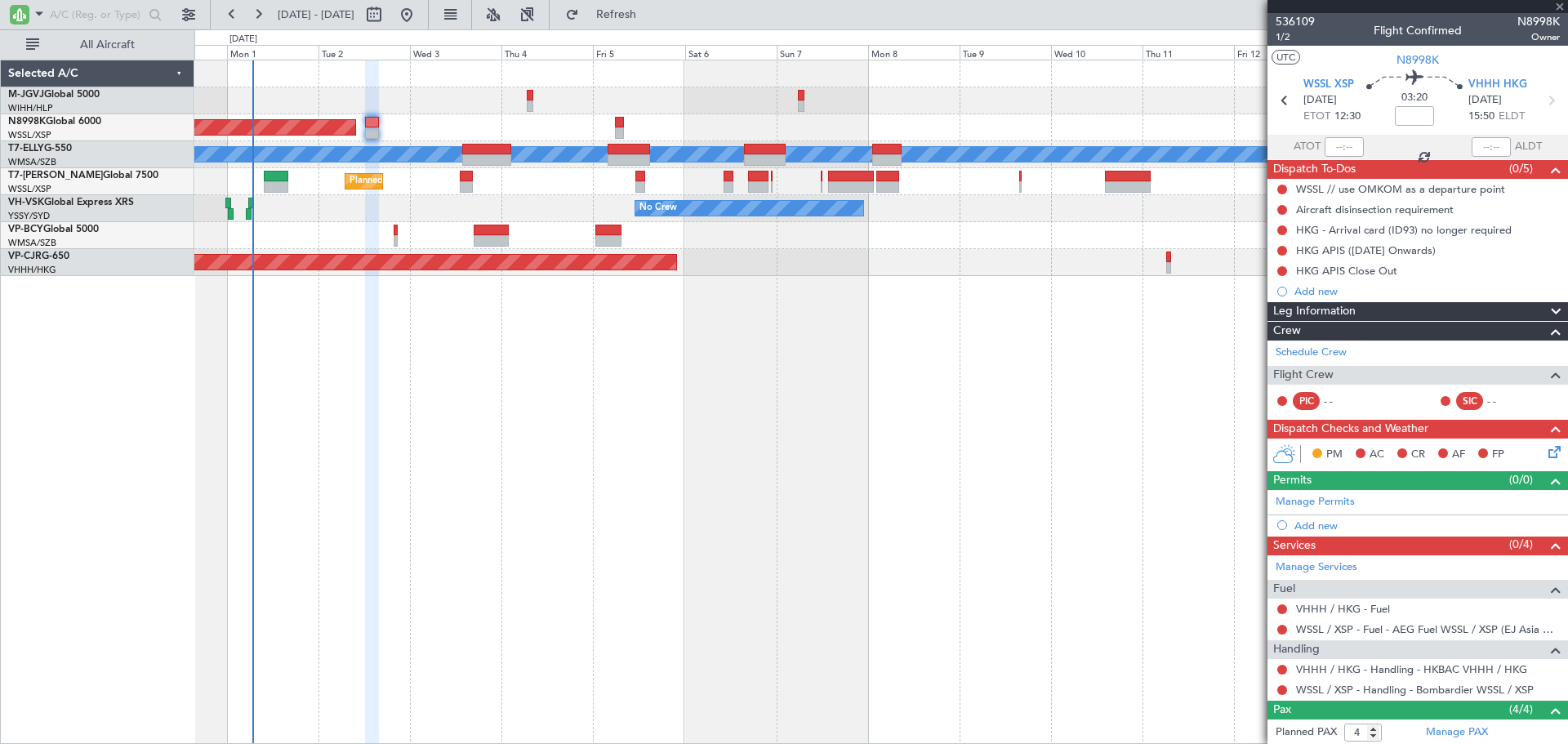
type input "3"
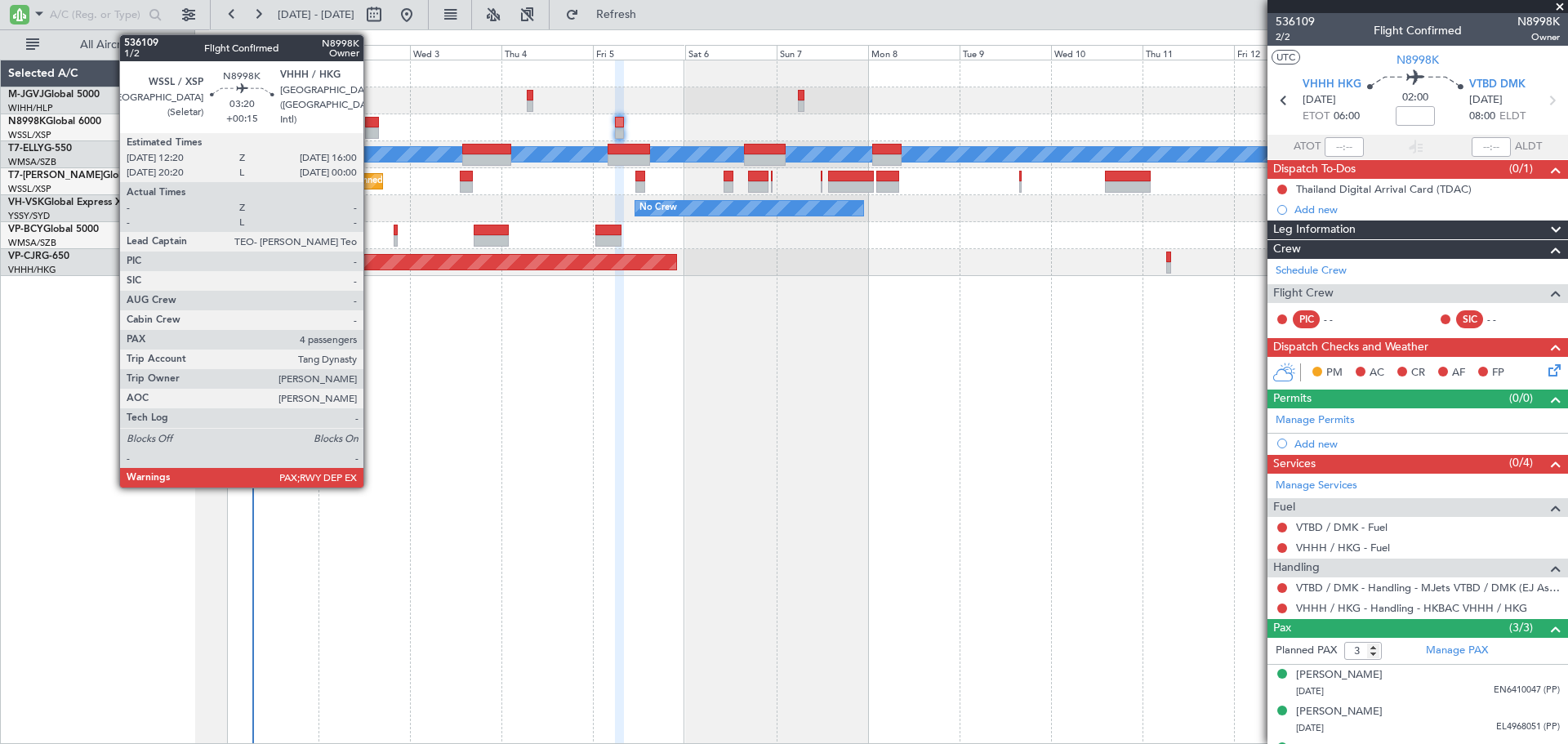
click at [370, 124] on div at bounding box center [372, 122] width 15 height 11
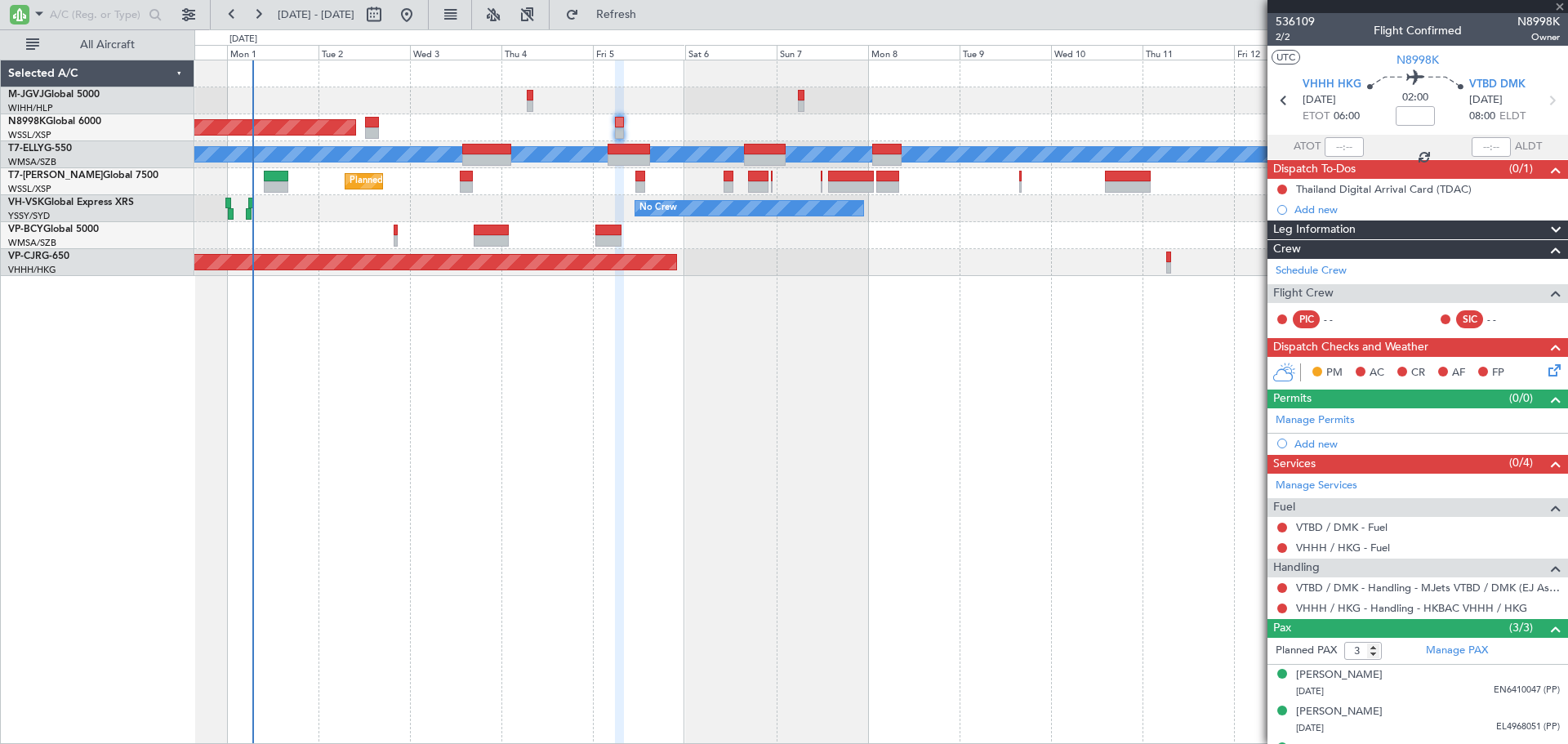
type input "+00:15"
type input "4"
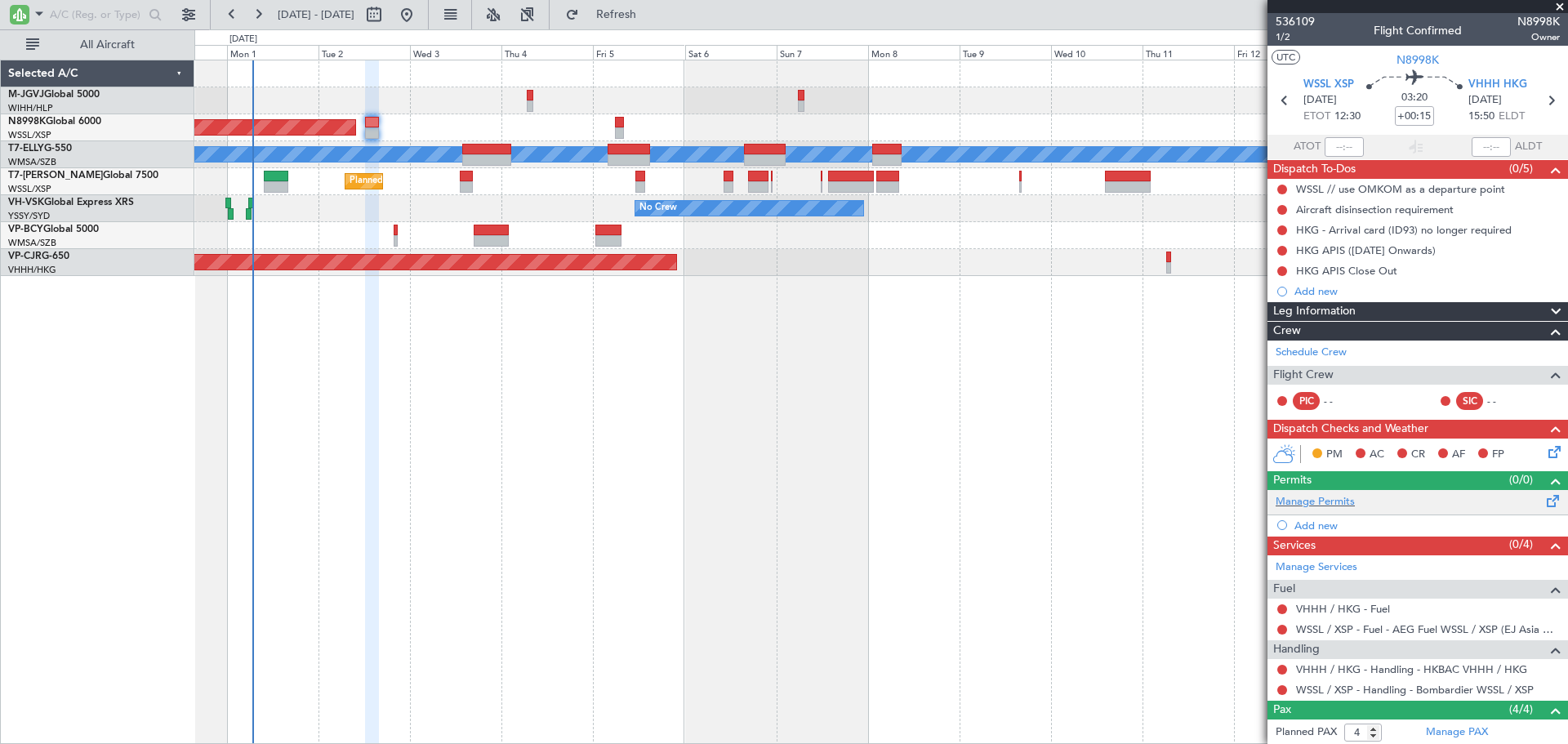
click at [1382, 502] on div "Manage Permits" at bounding box center [1417, 502] width 301 height 25
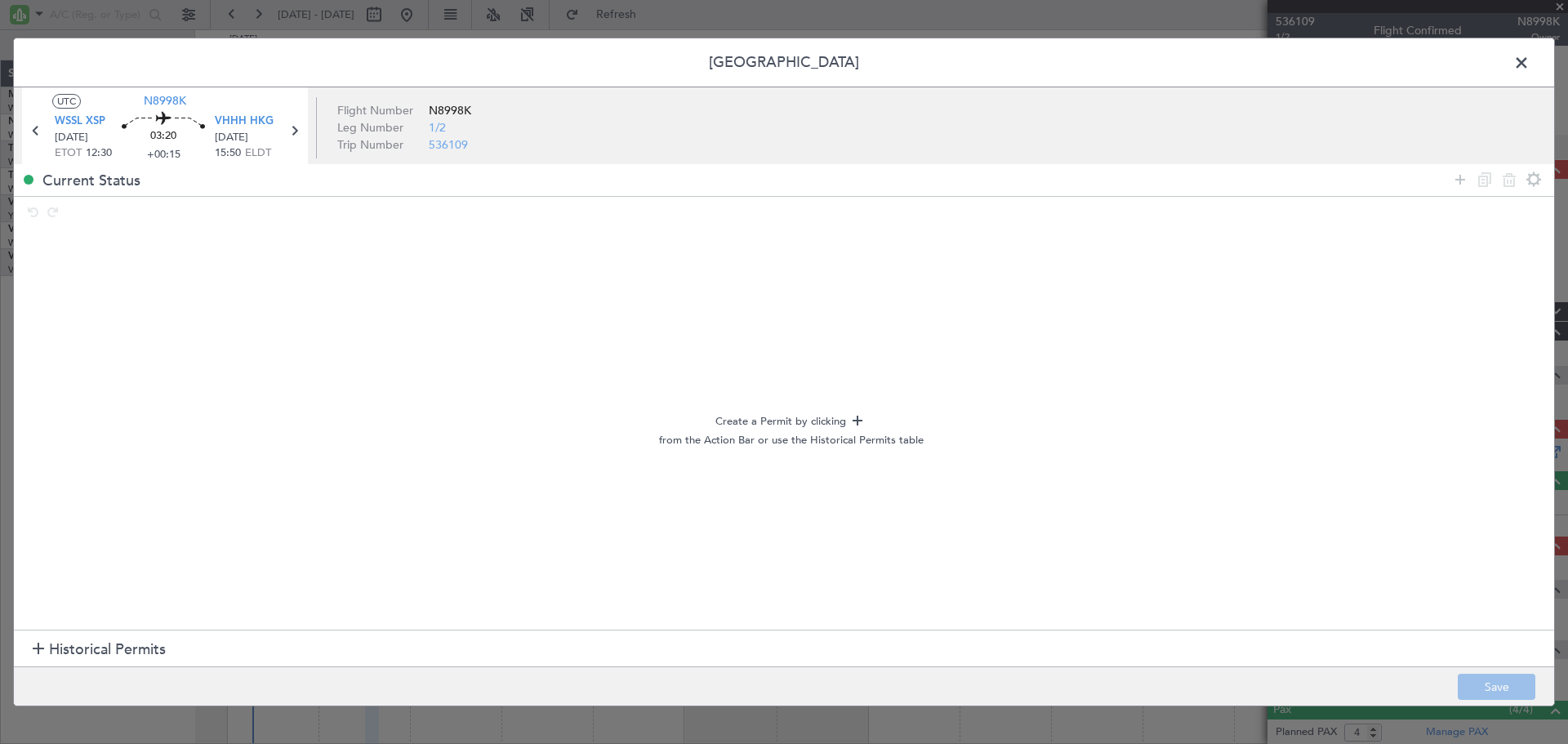
click at [270, 644] on section "Historical Permits" at bounding box center [784, 648] width 1540 height 39
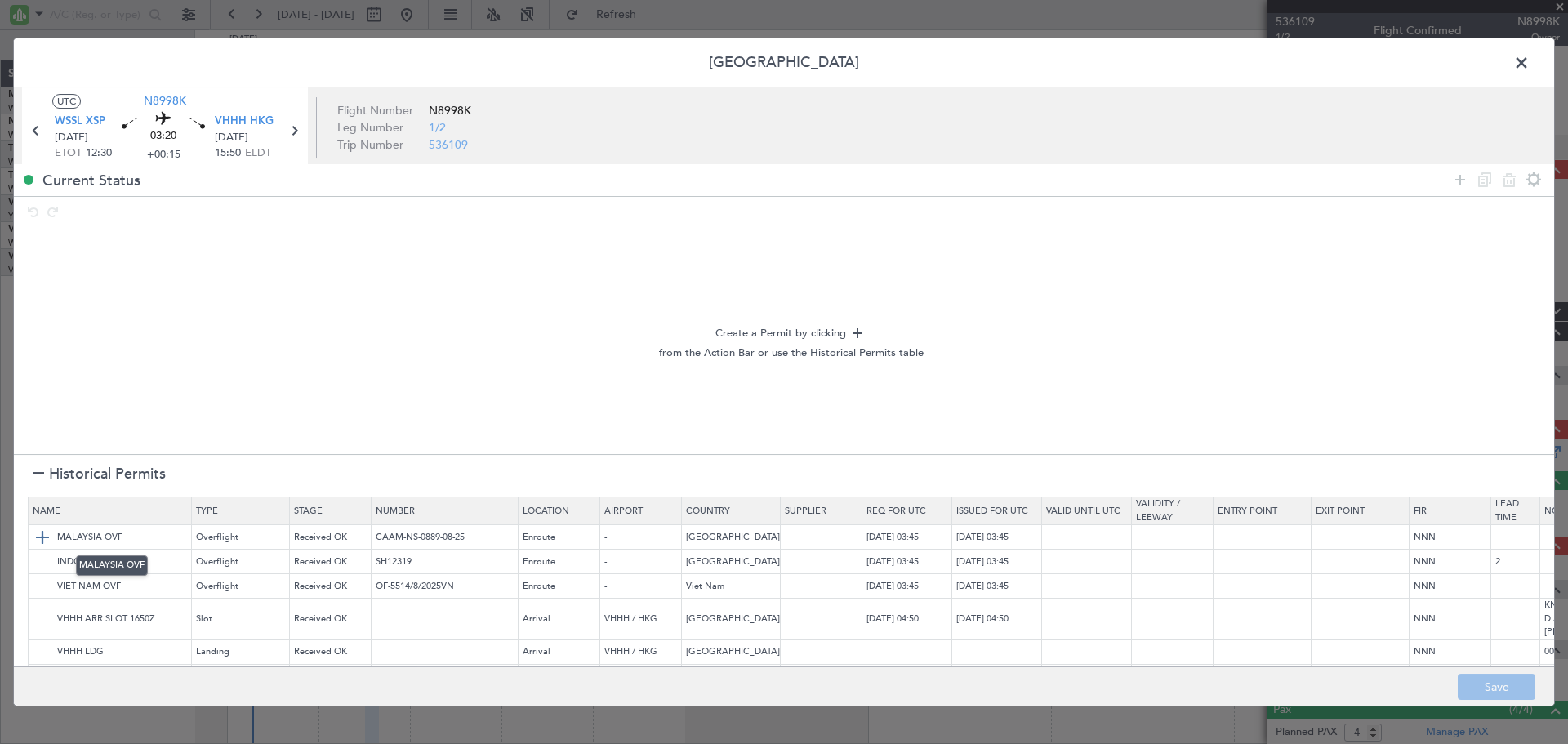
click at [44, 534] on img at bounding box center [42, 536] width 19 height 19
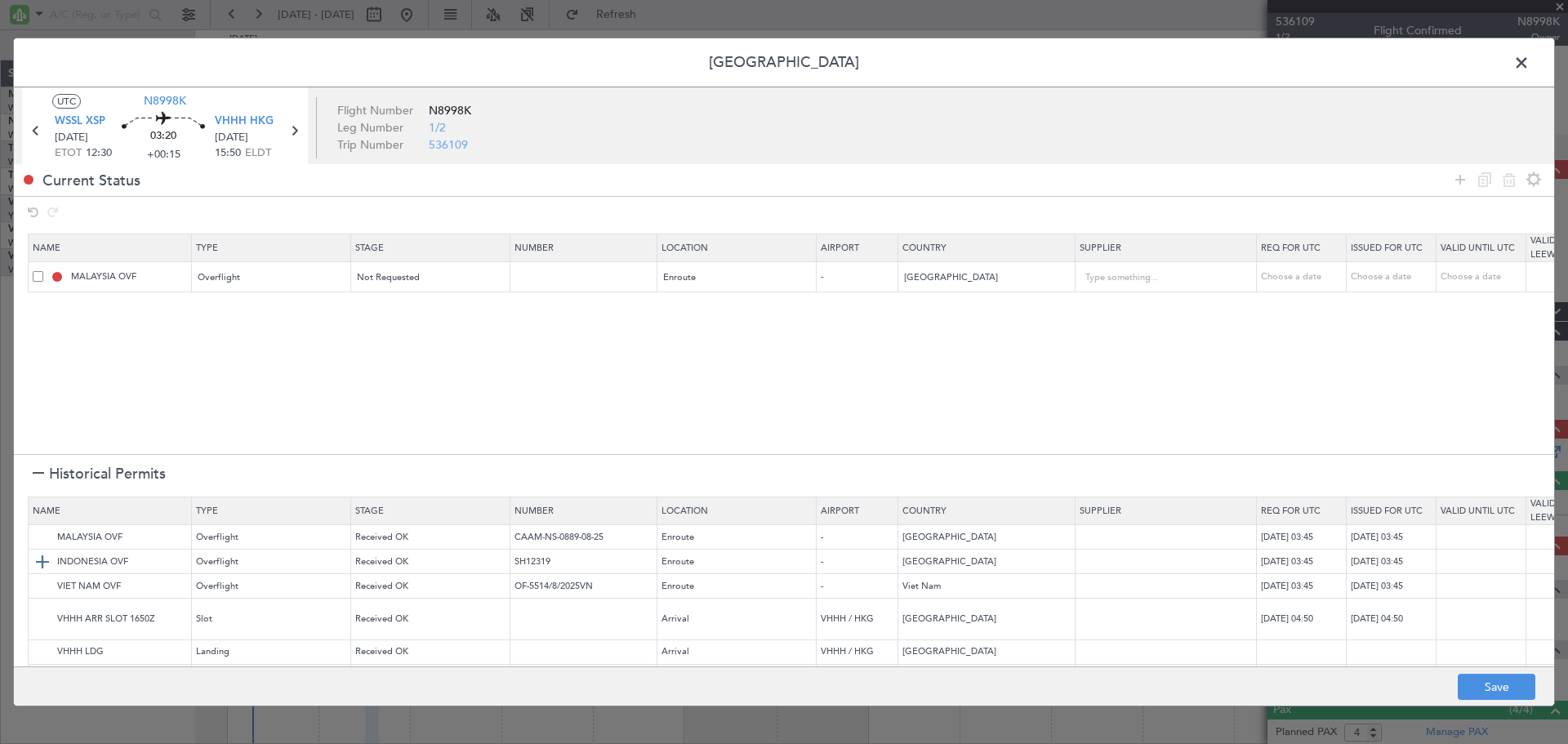
click at [42, 552] on img at bounding box center [42, 561] width 19 height 19
click at [39, 581] on img at bounding box center [42, 585] width 19 height 19
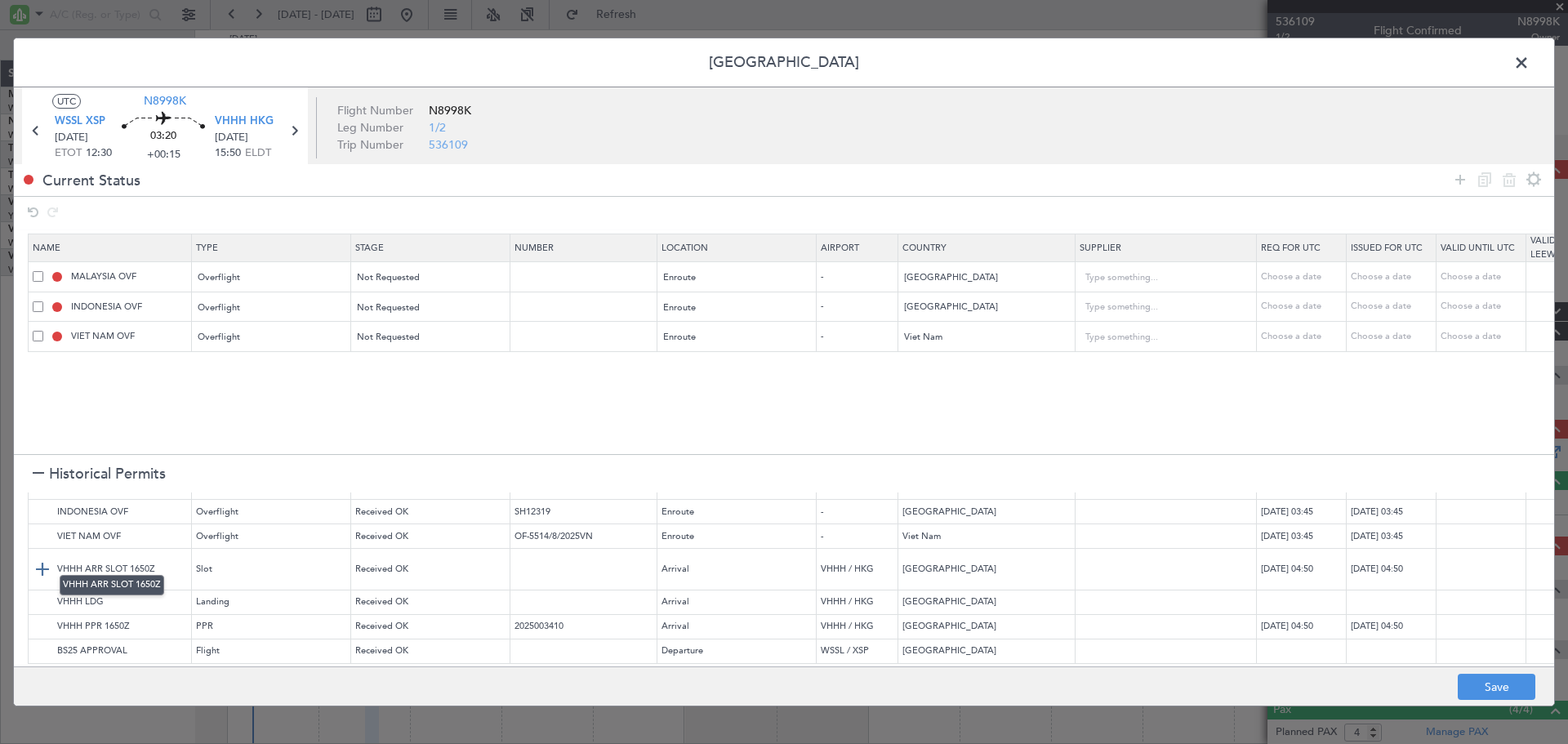
click at [40, 559] on img at bounding box center [42, 569] width 19 height 19
click at [40, 592] on img at bounding box center [42, 601] width 19 height 19
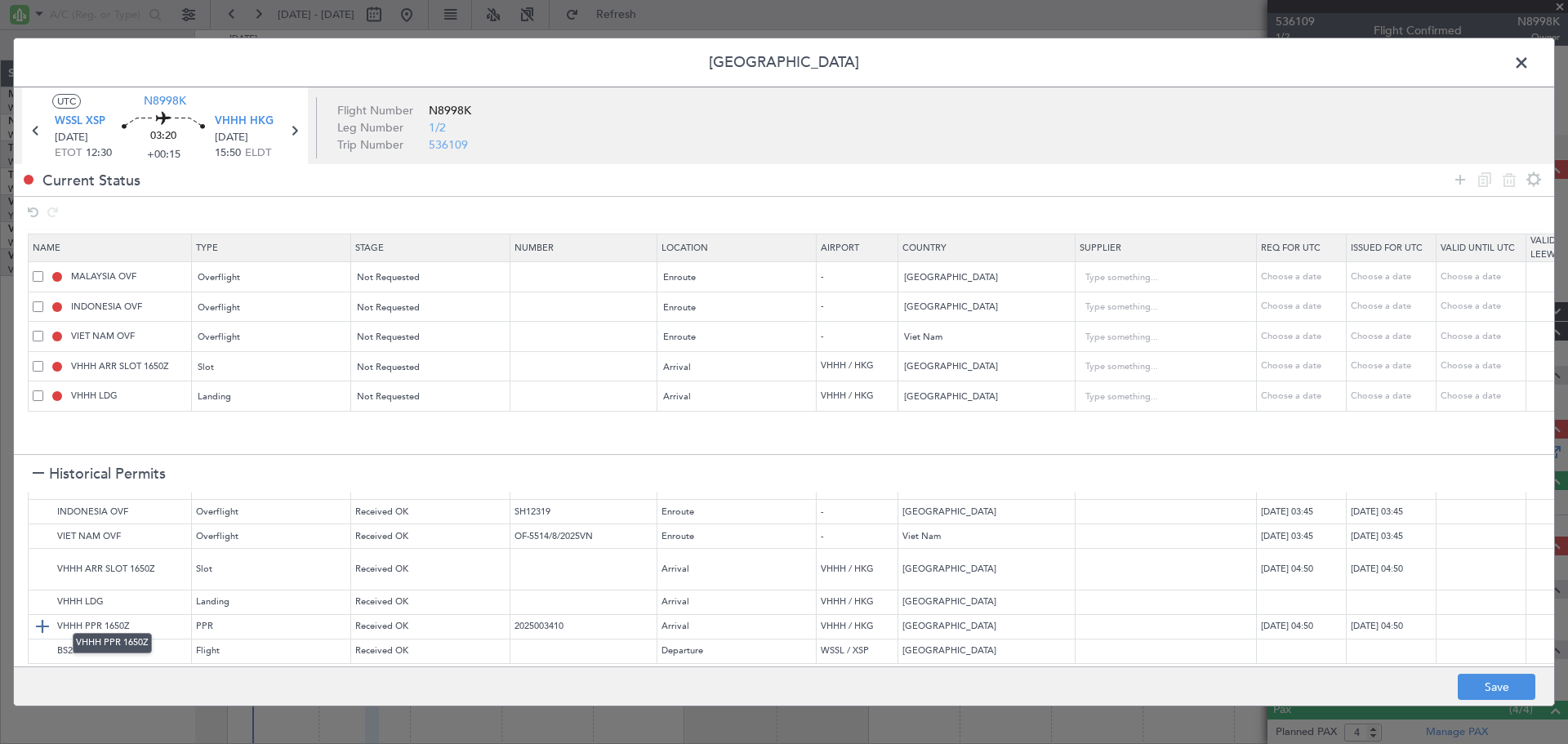
click at [42, 616] on img at bounding box center [42, 626] width 19 height 19
click at [1496, 683] on button "Save" at bounding box center [1496, 686] width 77 height 26
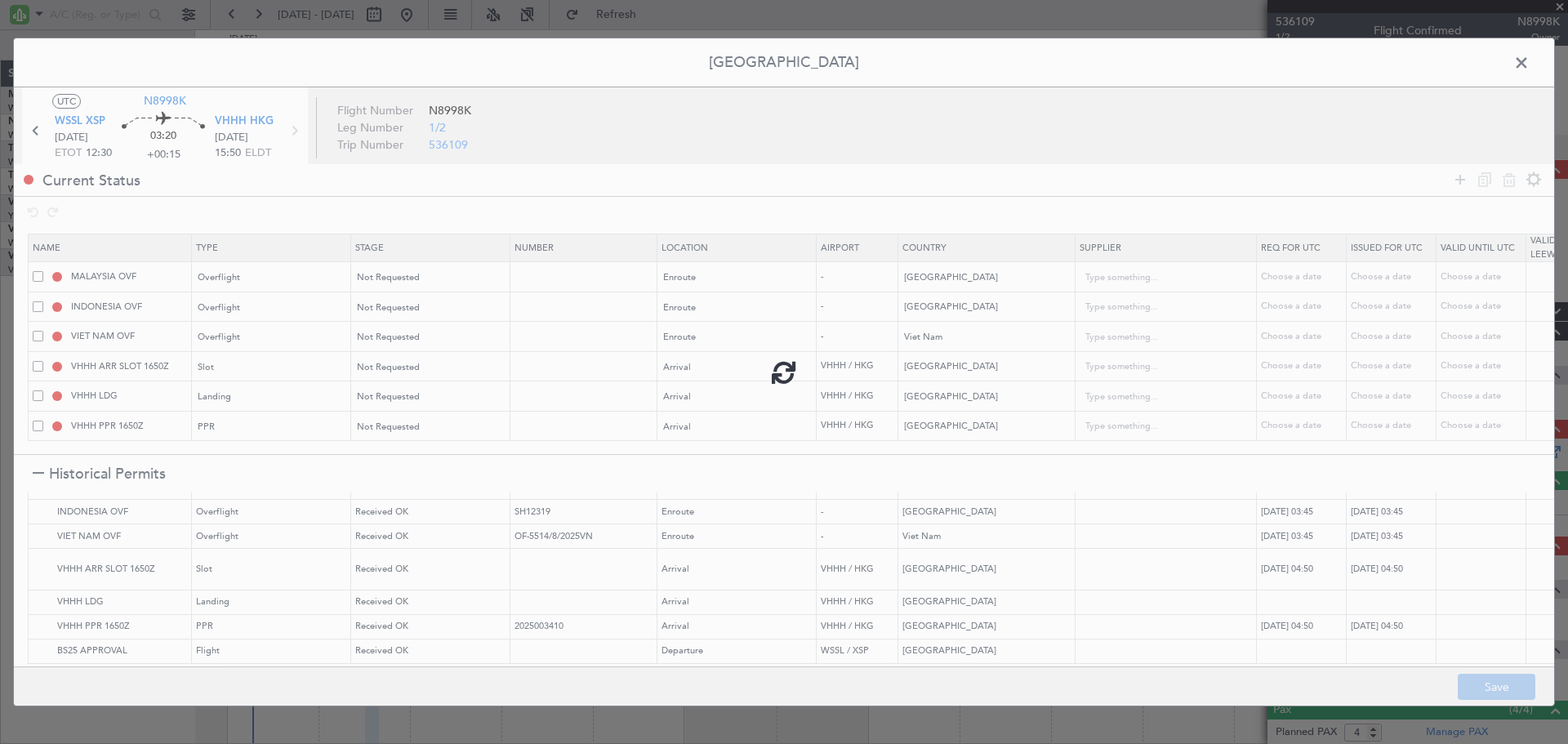
type input "NNN"
type input "2"
type input "NNN"
type input "VHHH ARR SLOT"
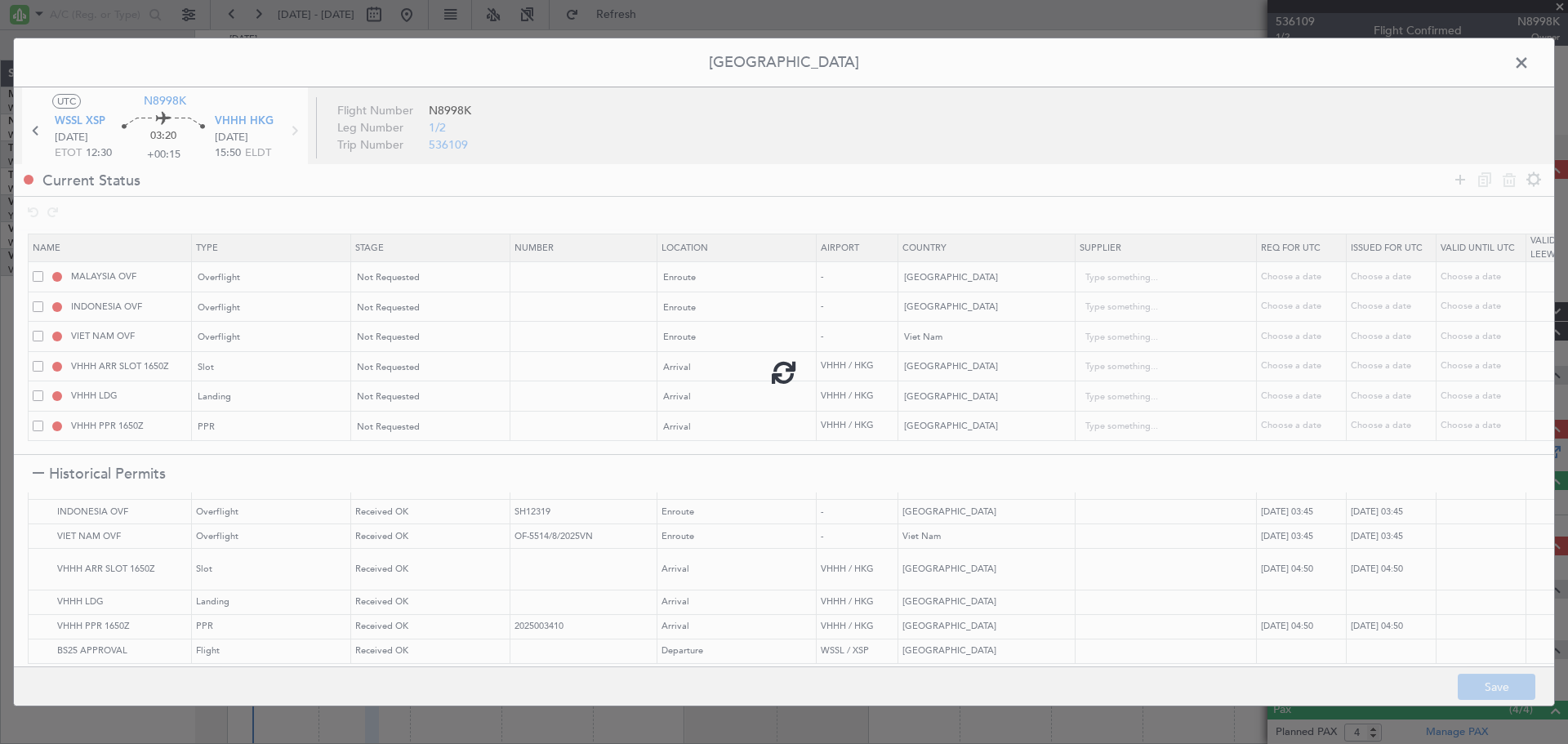
type input "NNN"
type input "VHHH PPR"
type input "NNN"
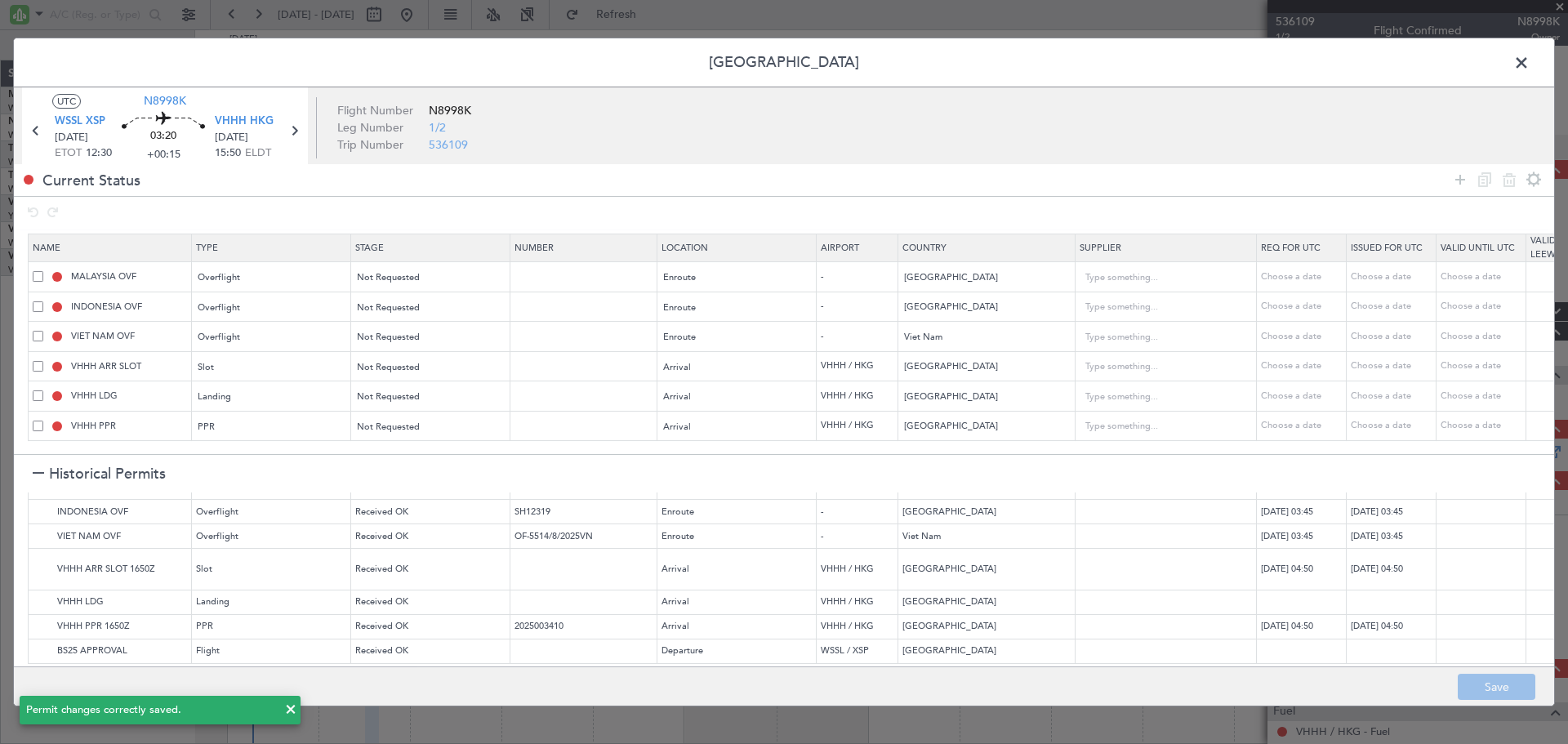
click at [1530, 65] on span at bounding box center [1530, 67] width 0 height 33
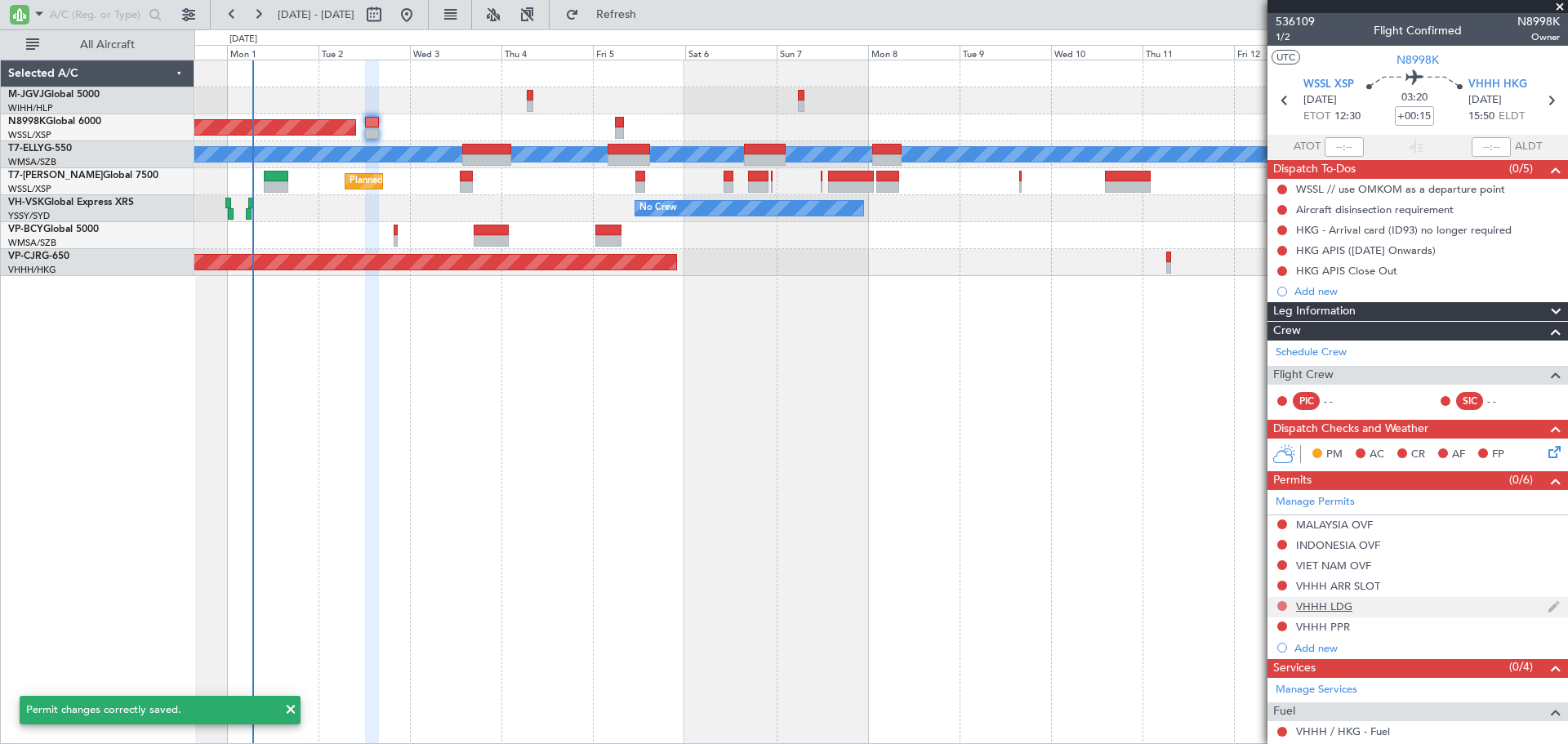
click at [1281, 604] on button at bounding box center [1282, 605] width 10 height 10
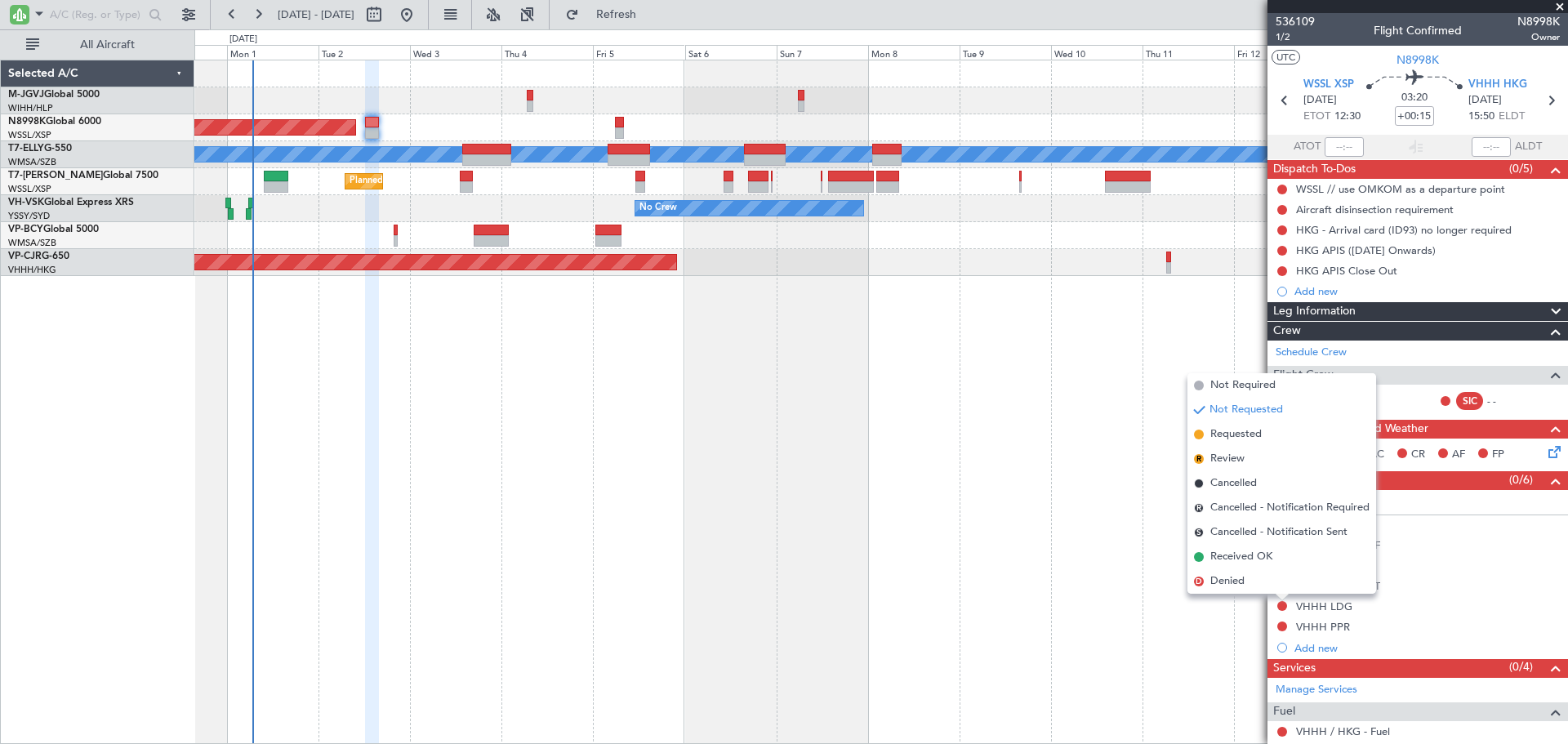
drag, startPoint x: 1246, startPoint y: 436, endPoint x: 1274, endPoint y: 462, distance: 38.2
click at [1247, 439] on span "Requested" at bounding box center [1236, 434] width 51 height 17
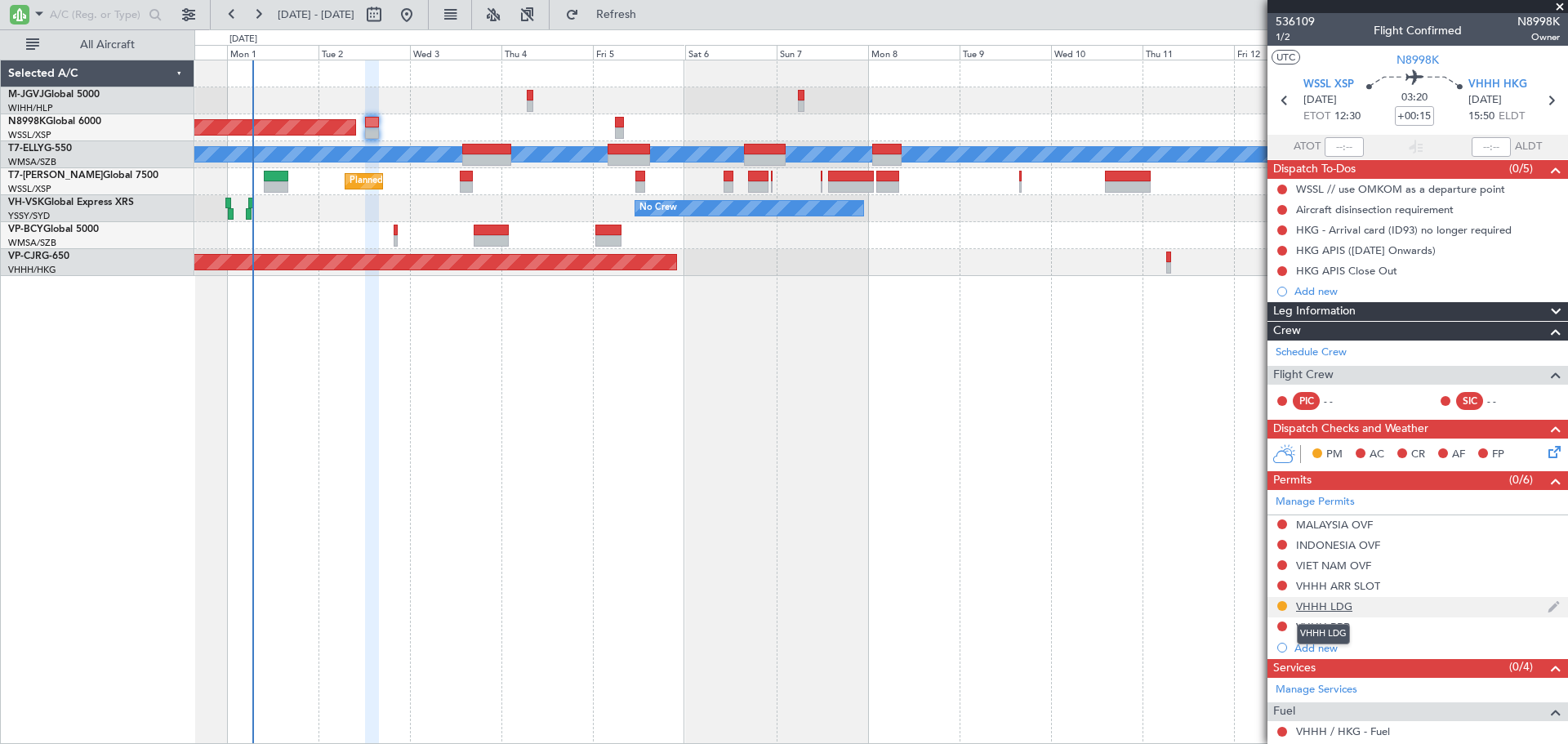
click at [1332, 609] on div "VHHH LDG" at bounding box center [1324, 605] width 56 height 14
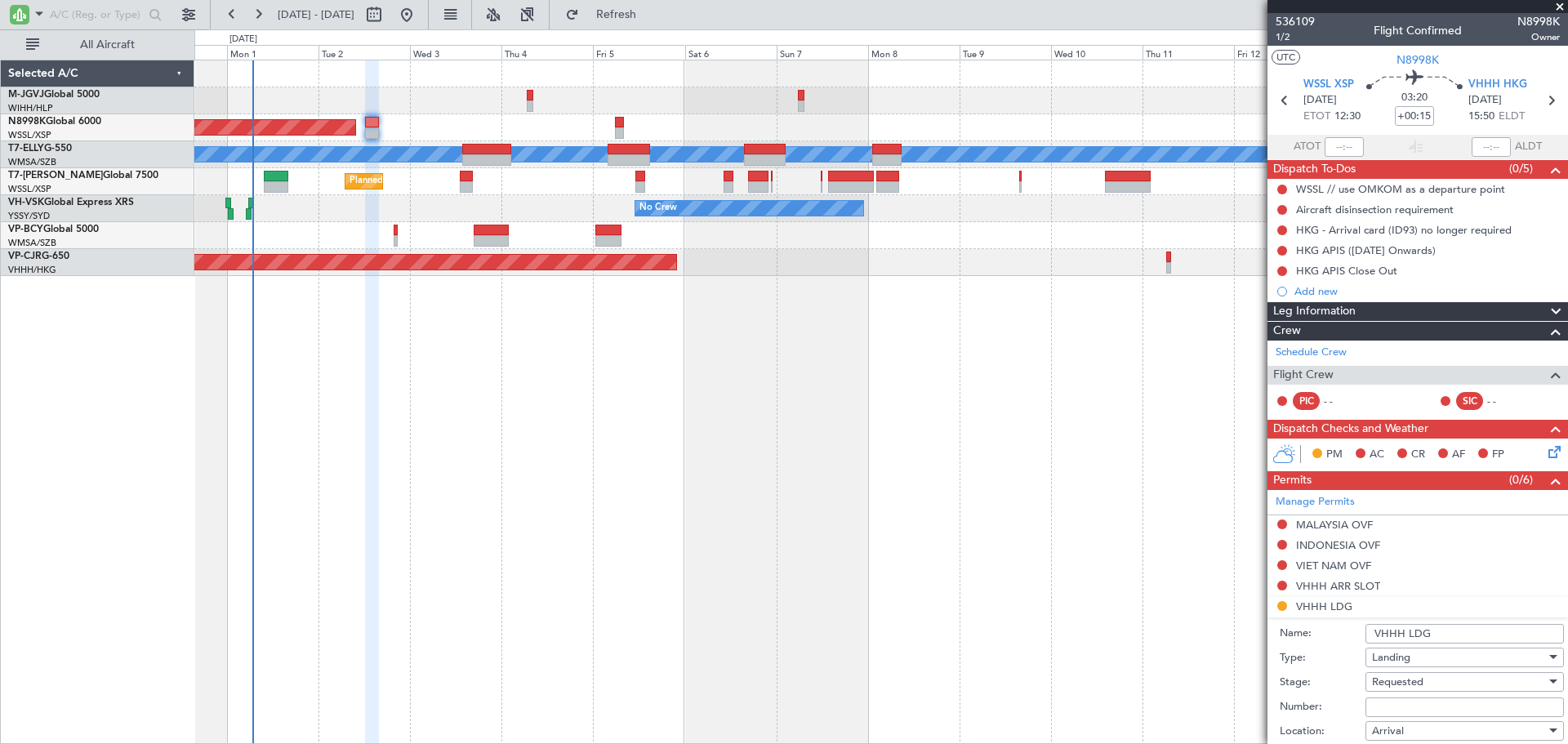
scroll to position [408, 0]
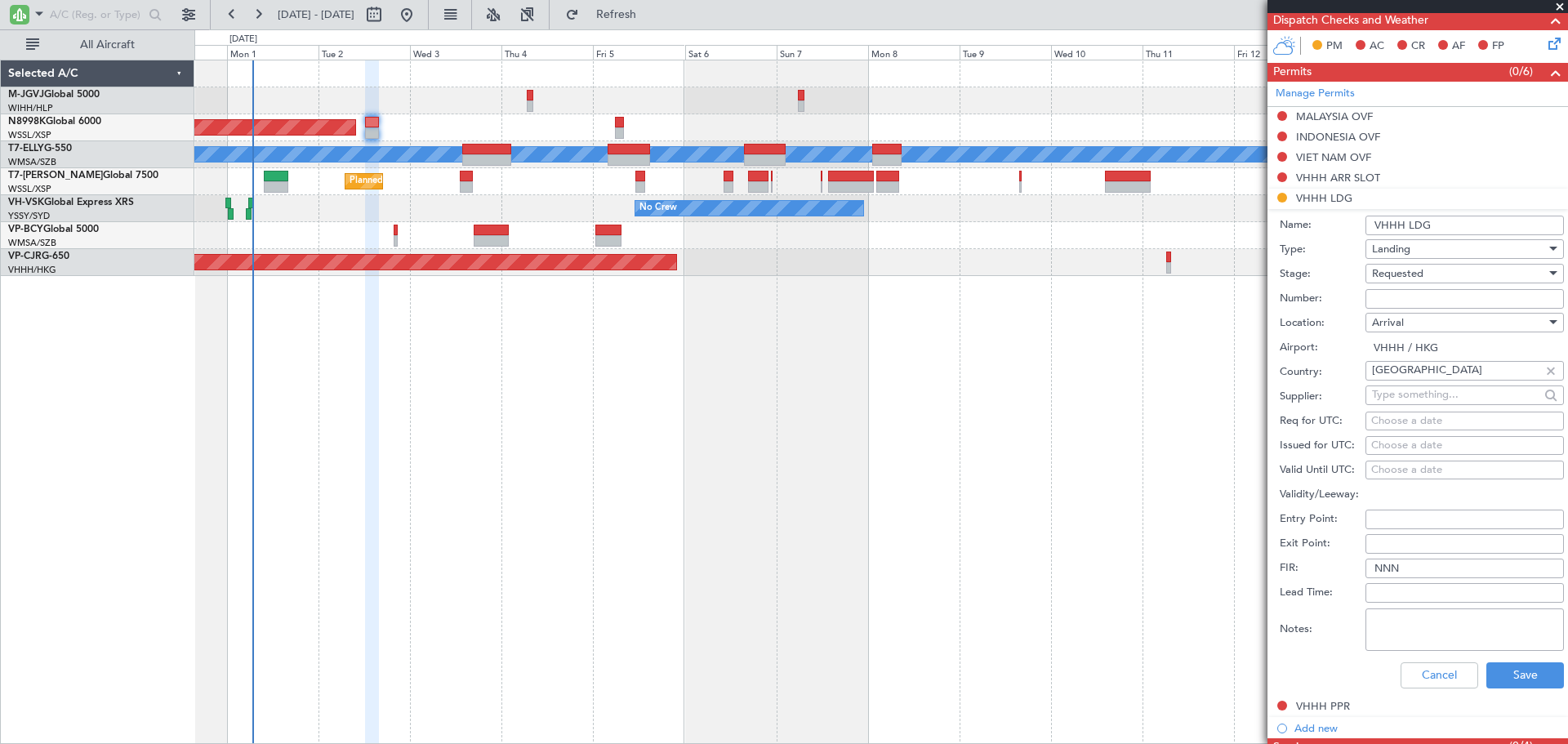
click at [1411, 628] on textarea "Notes:" at bounding box center [1465, 629] width 199 height 42
paste textarea "000000861071"
type textarea "000000861071"
click at [1494, 682] on button "Save" at bounding box center [1525, 675] width 77 height 26
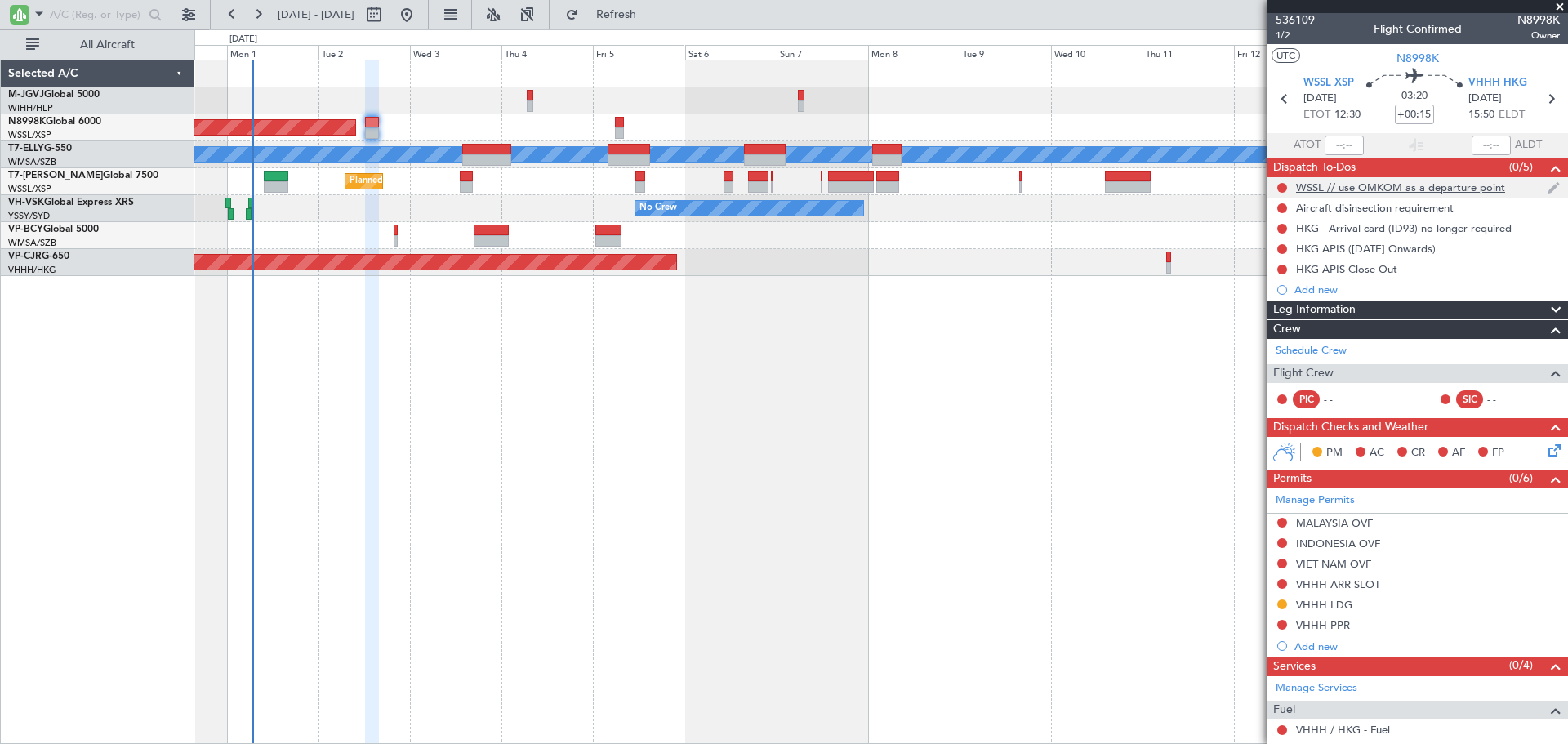
scroll to position [0, 0]
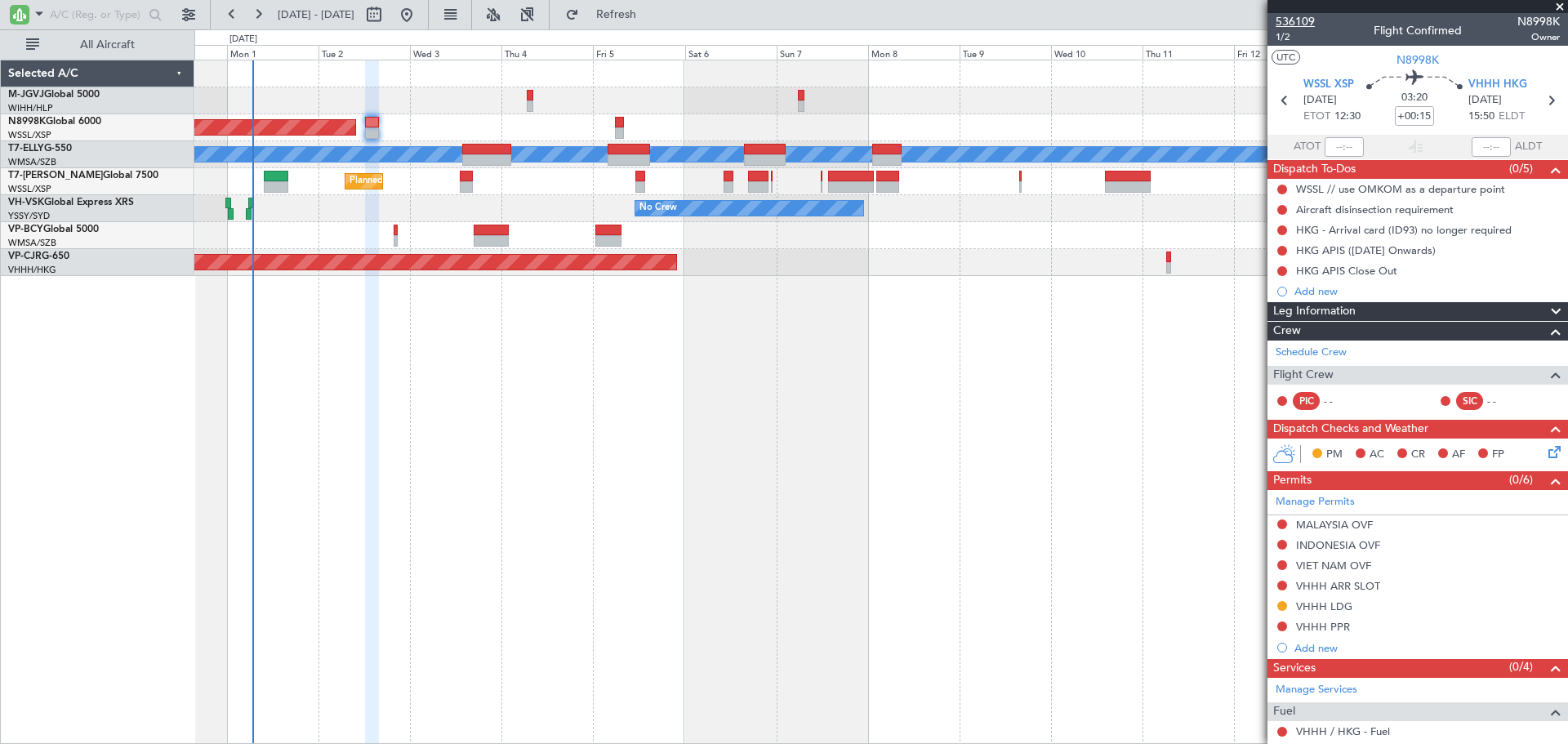
click at [1303, 23] on span "536109" at bounding box center [1295, 21] width 40 height 17
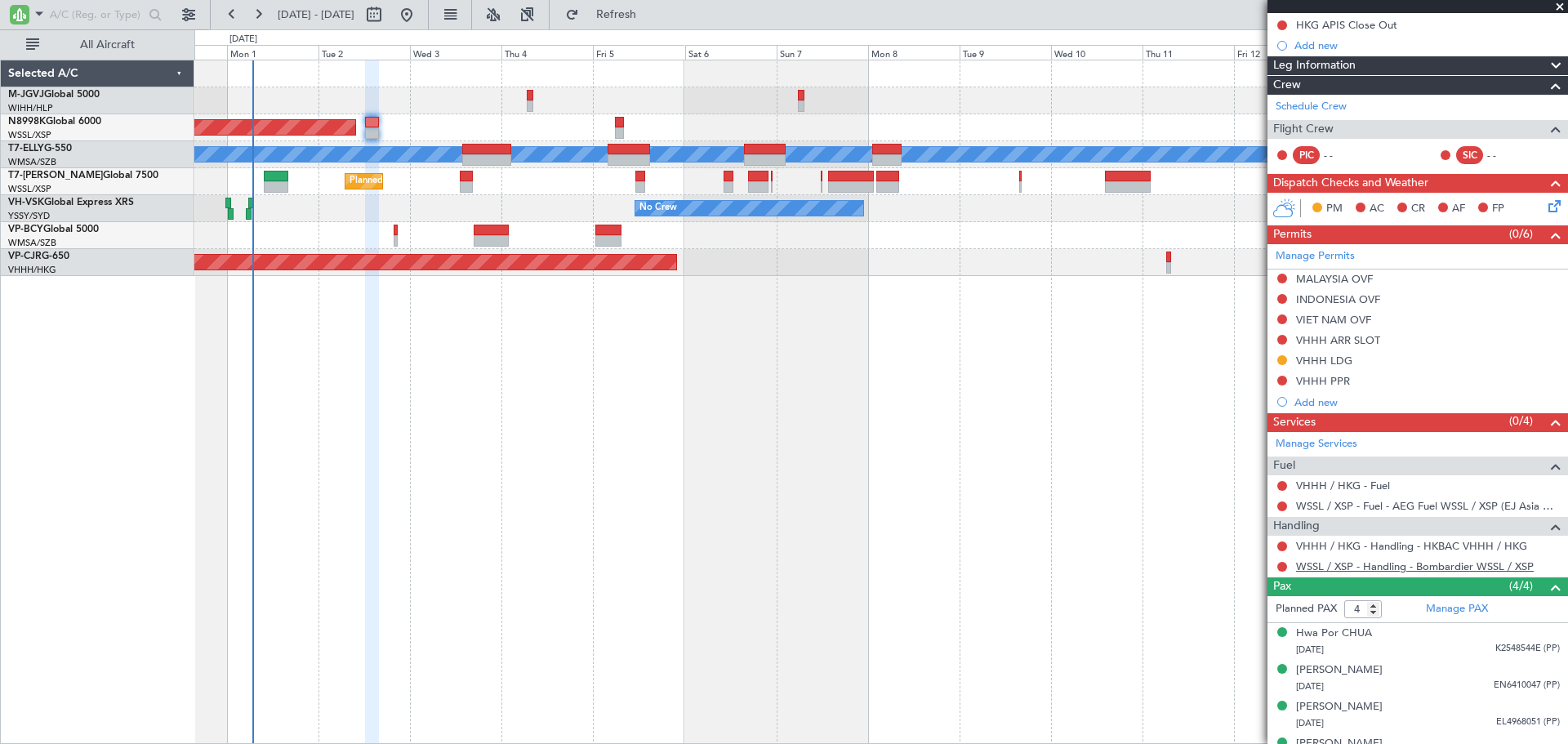
scroll to position [271, 0]
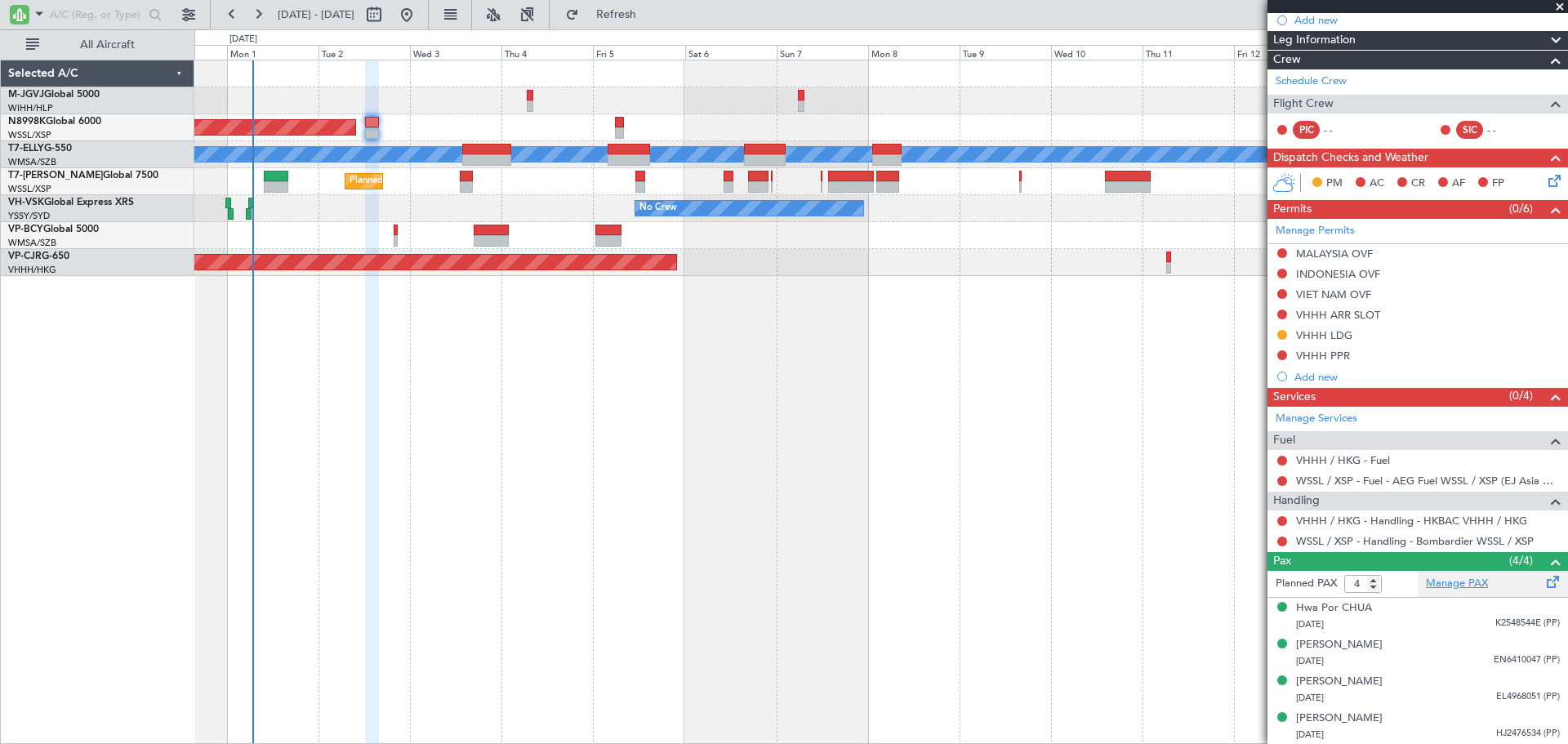
click at [1465, 577] on link "Manage PAX" at bounding box center [1458, 584] width 62 height 17
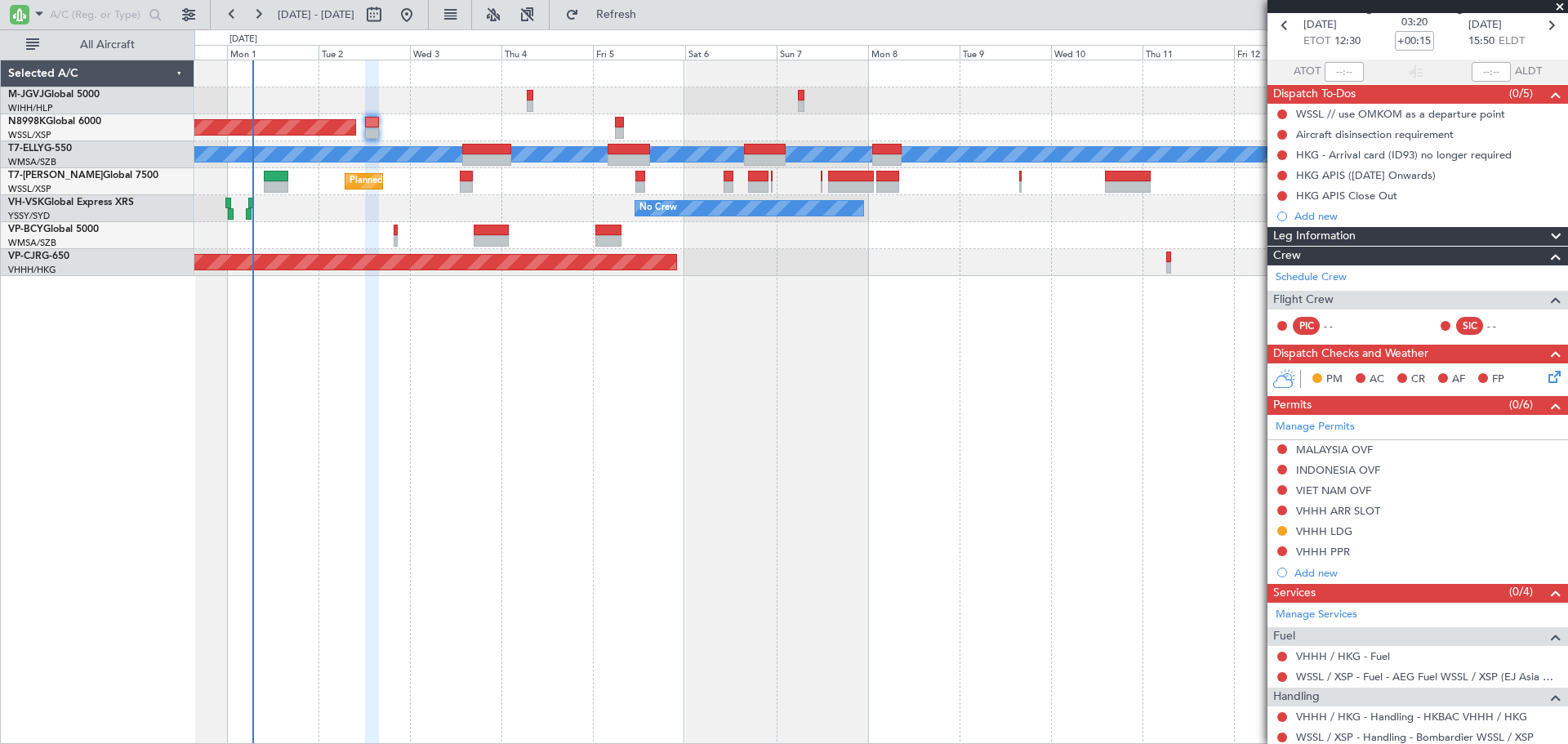
scroll to position [0, 0]
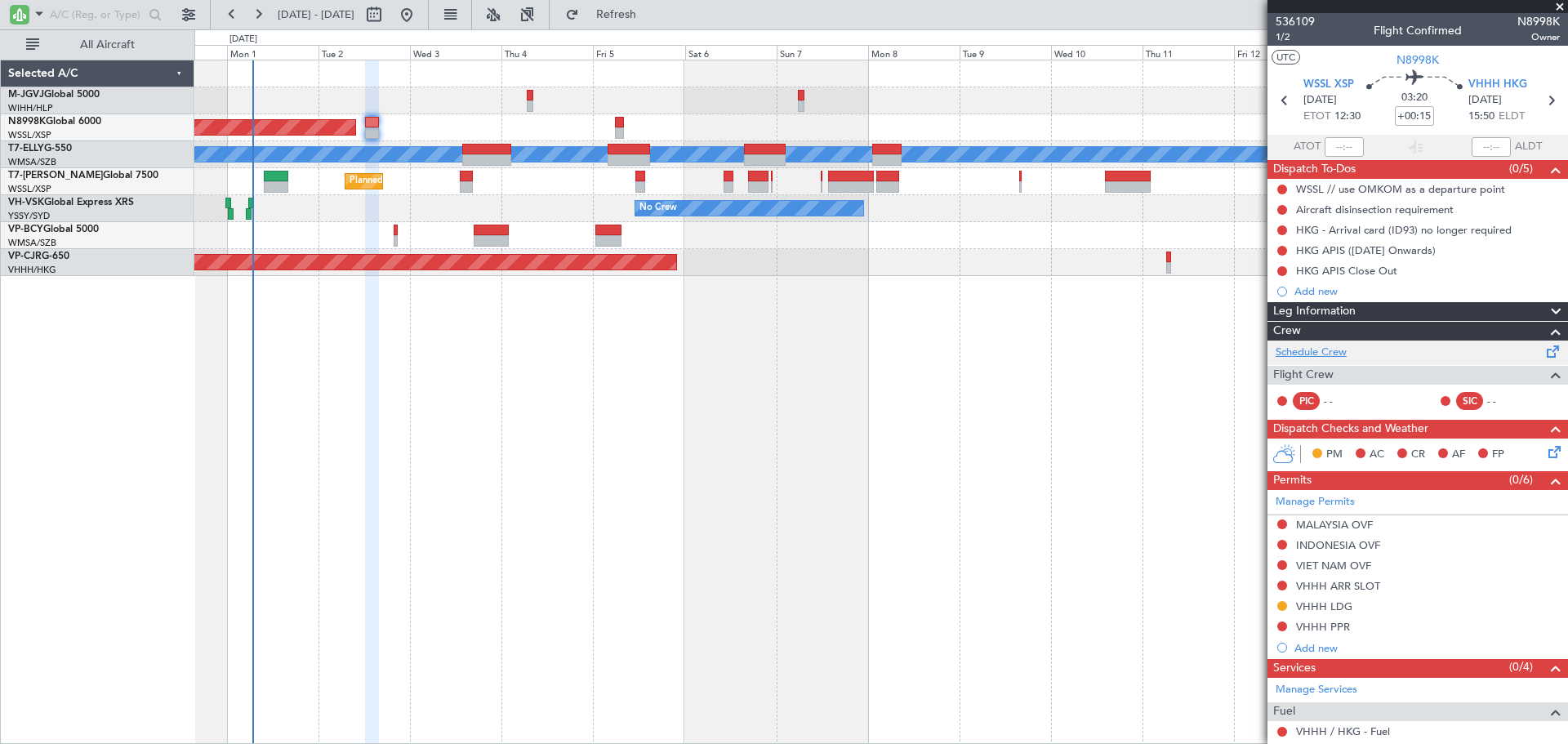
click at [1342, 355] on link "Schedule Crew" at bounding box center [1311, 353] width 71 height 17
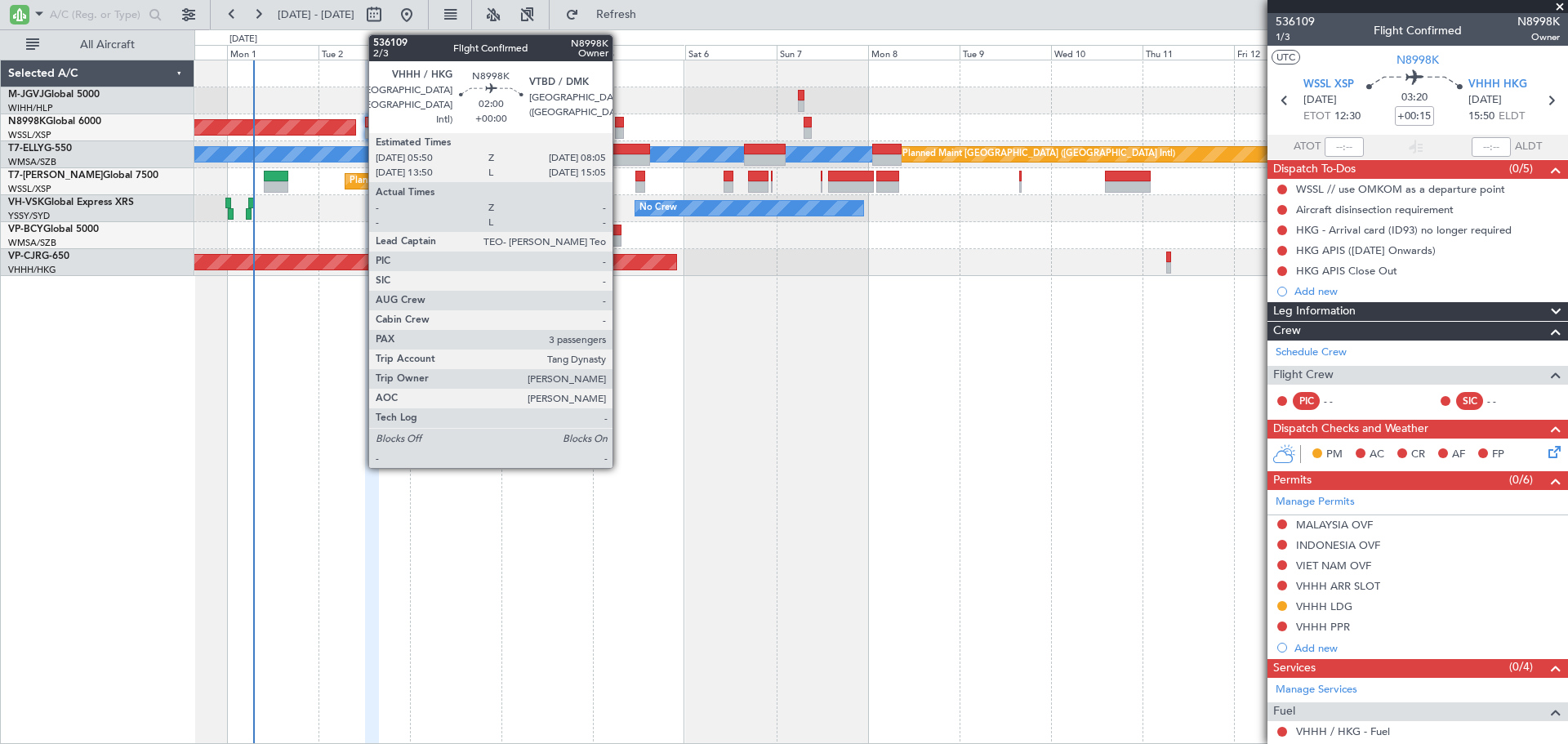
click at [620, 129] on div at bounding box center [619, 133] width 9 height 11
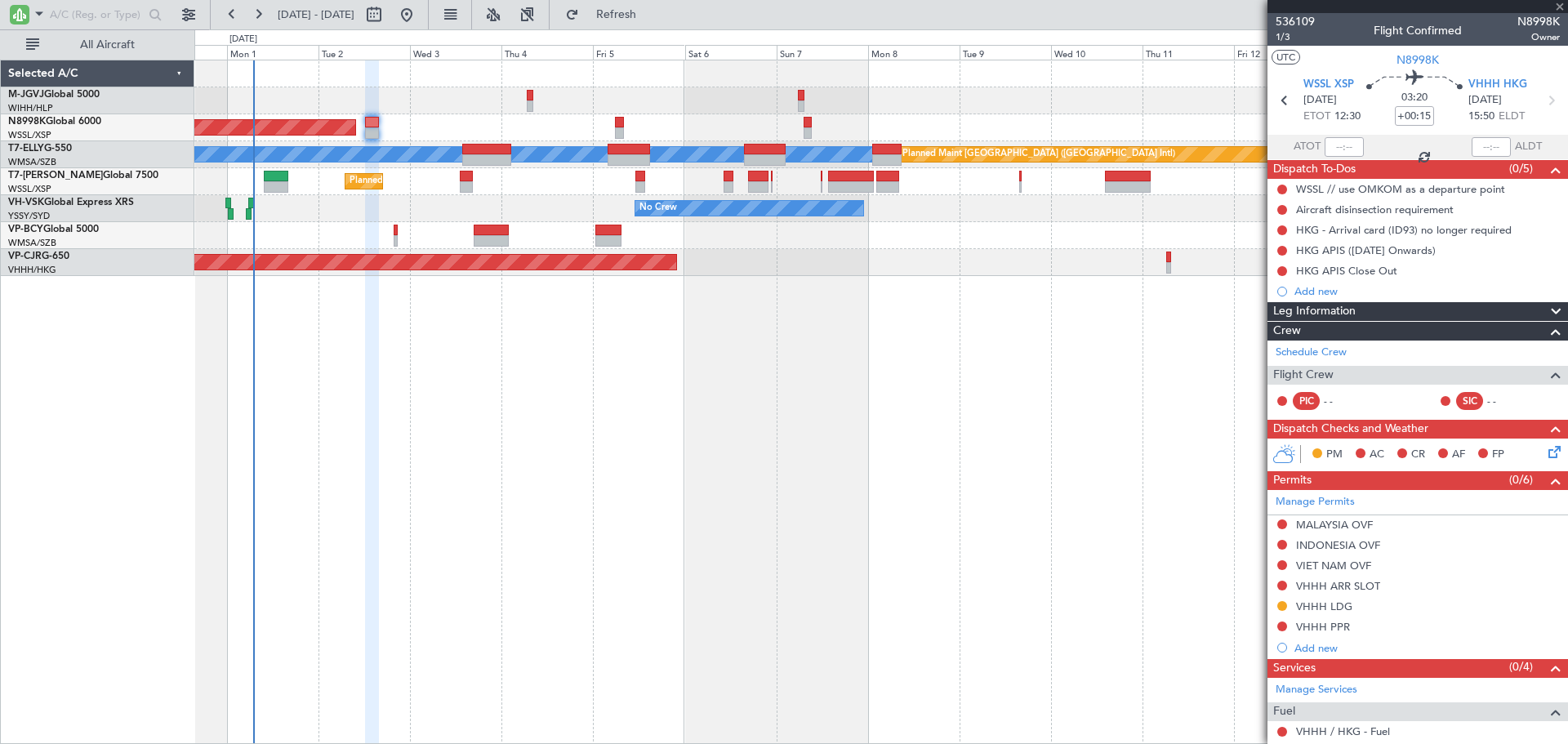
type input "3"
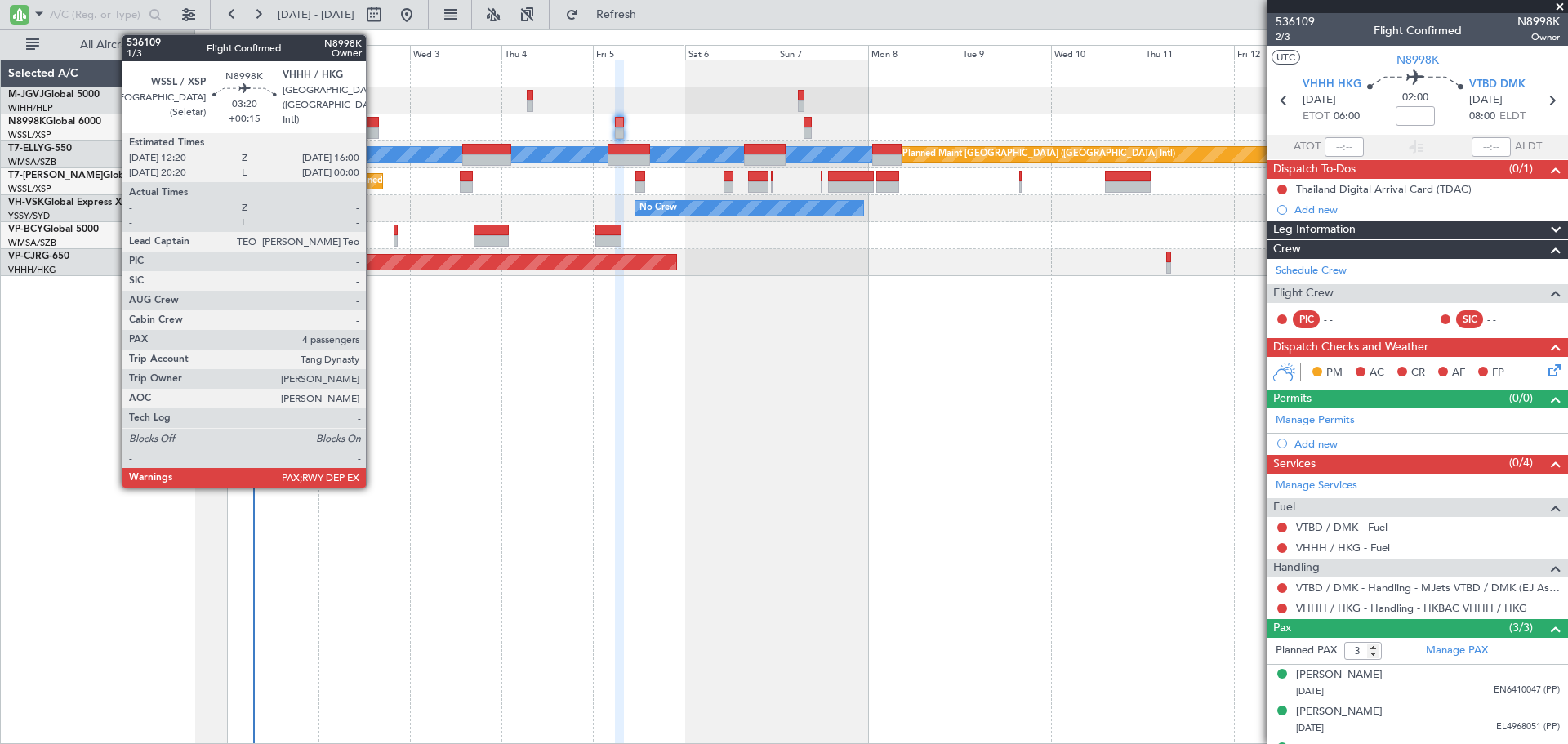
click at [373, 125] on div at bounding box center [372, 122] width 15 height 11
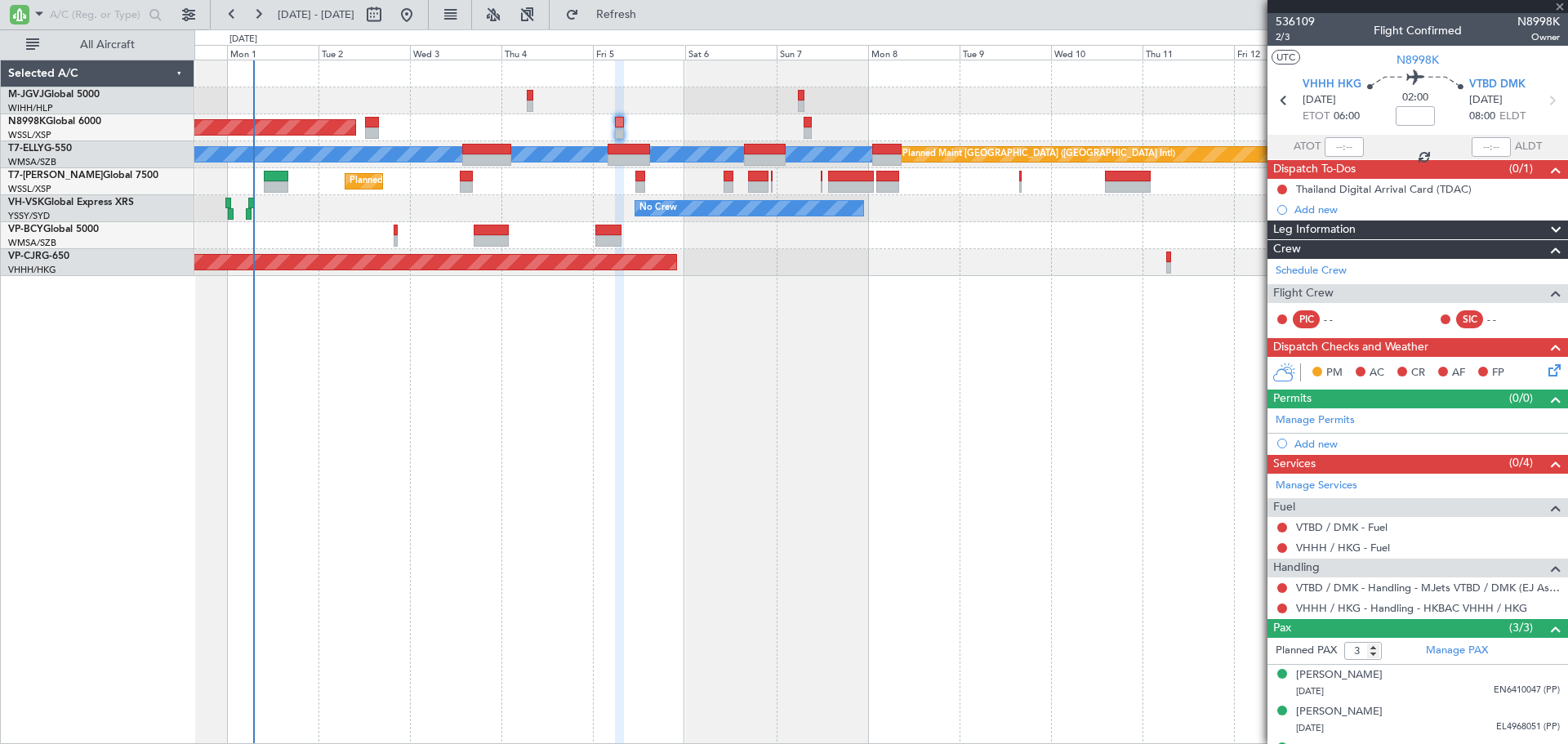
type input "+00:15"
type input "4"
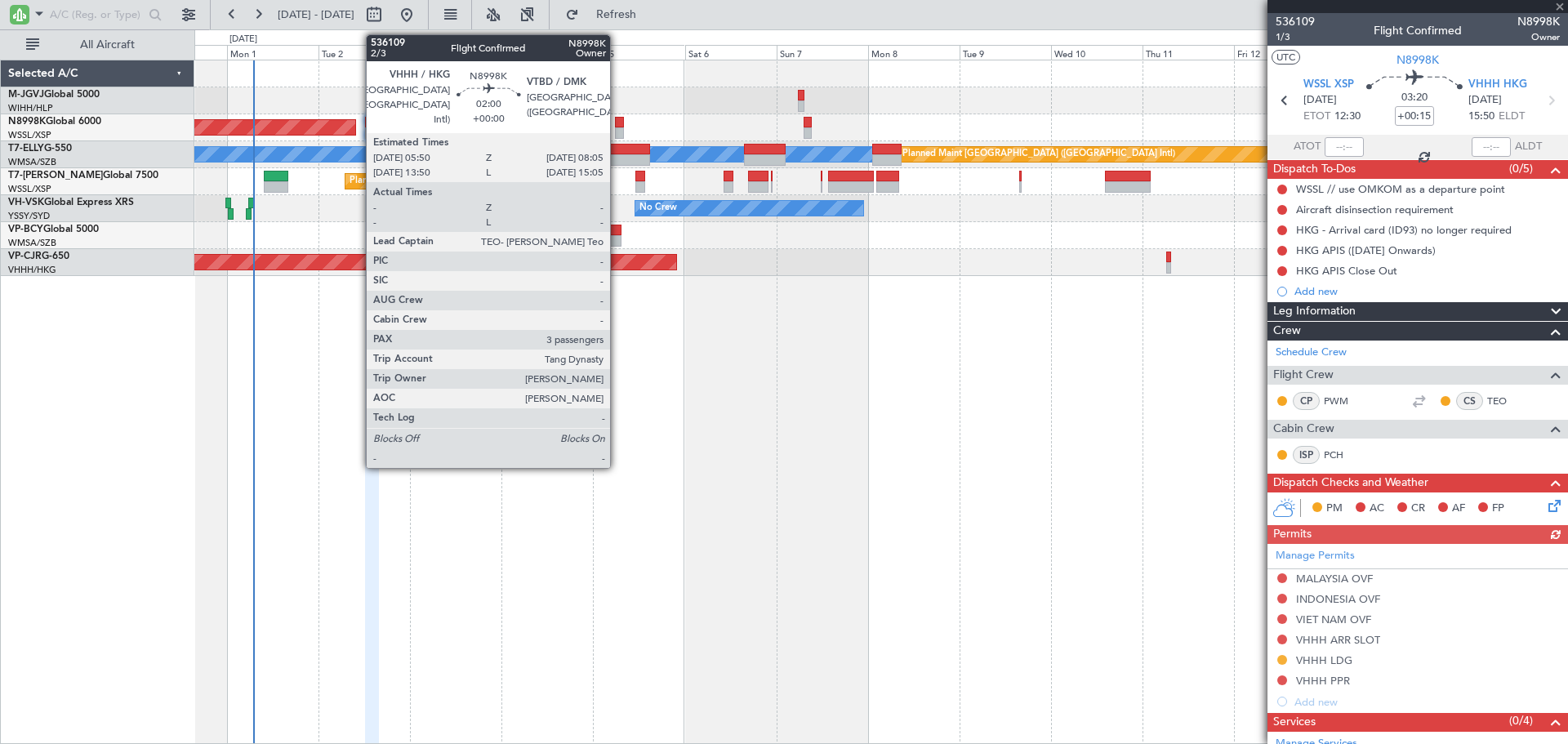
click at [618, 125] on div at bounding box center [619, 122] width 9 height 11
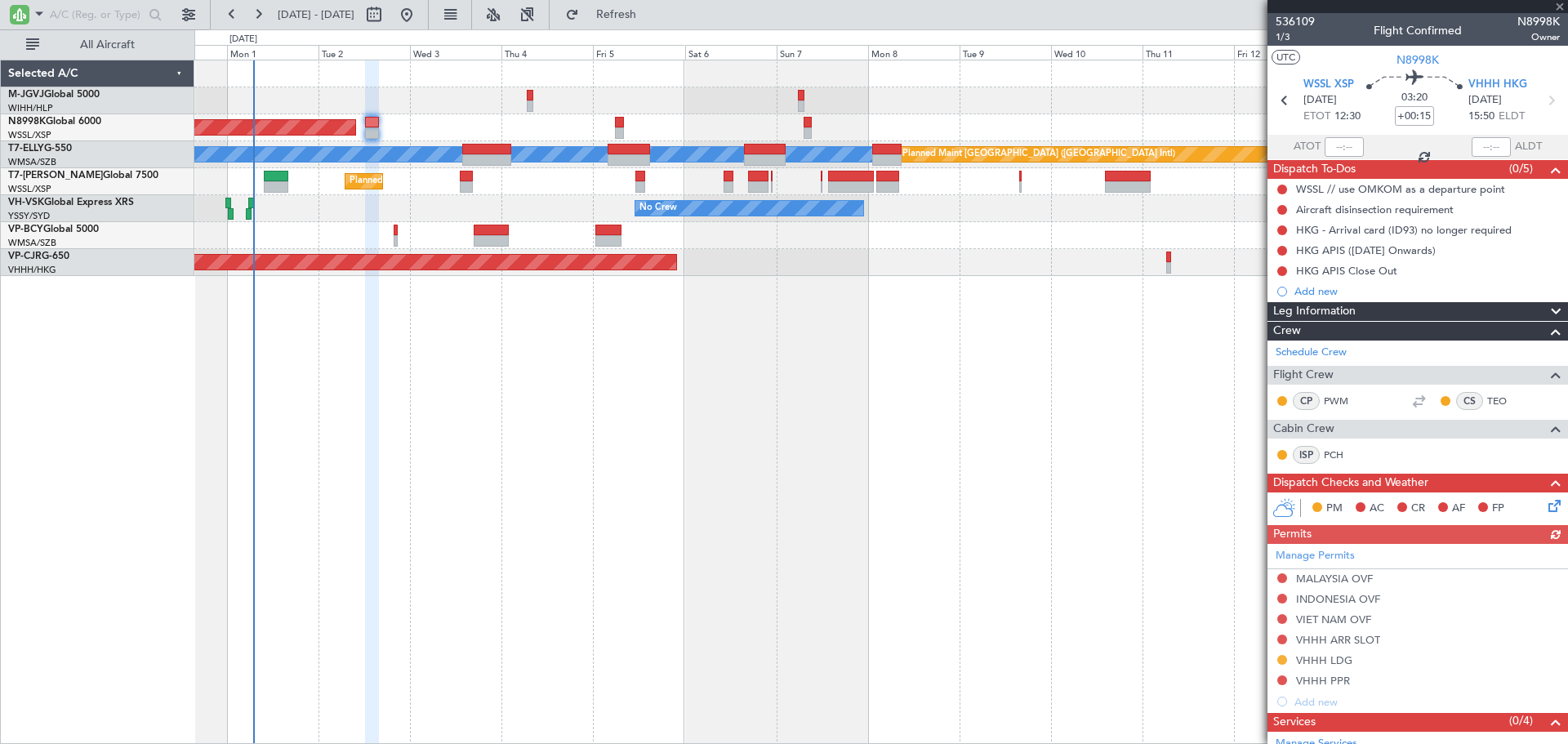
type input "3"
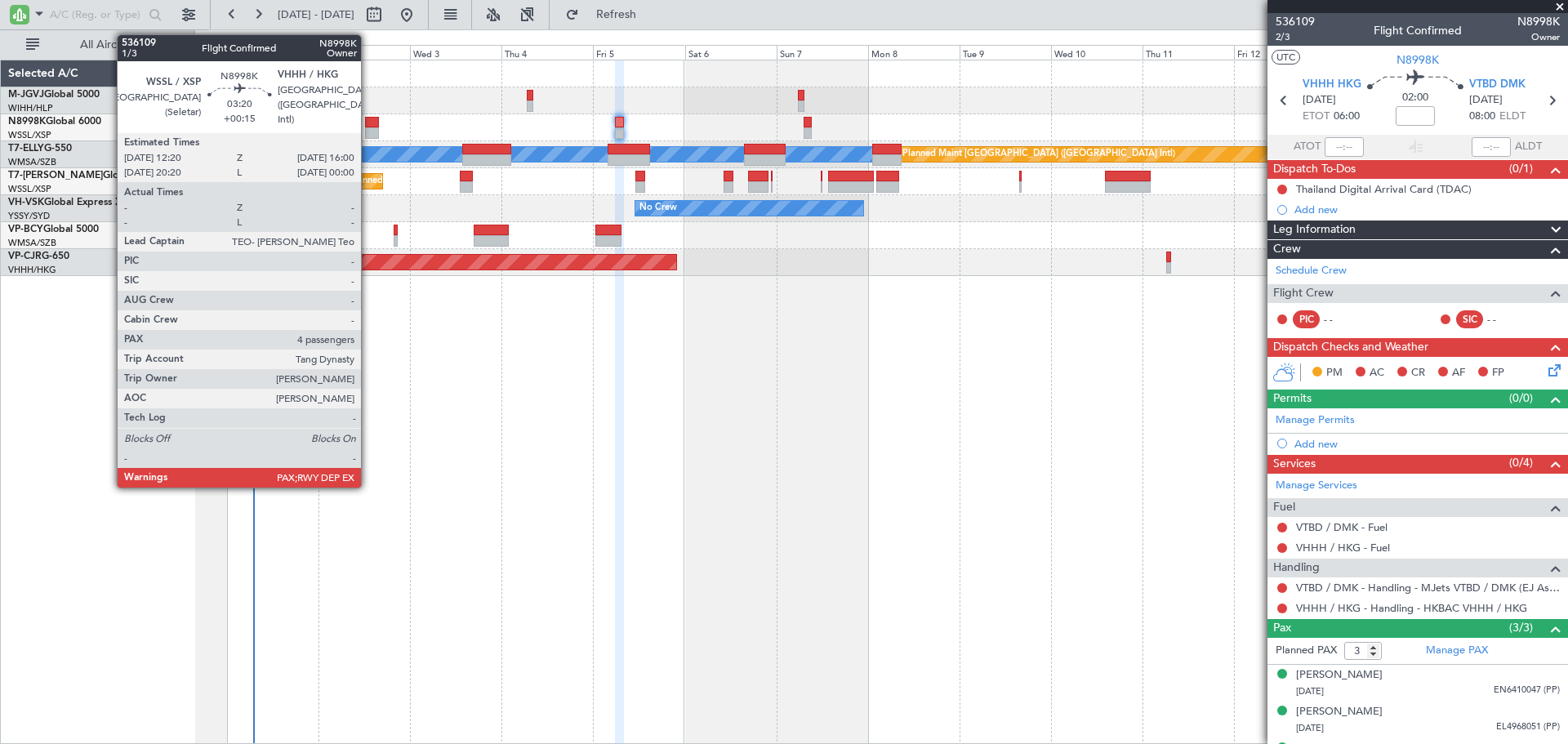
click at [369, 128] on div at bounding box center [372, 133] width 15 height 11
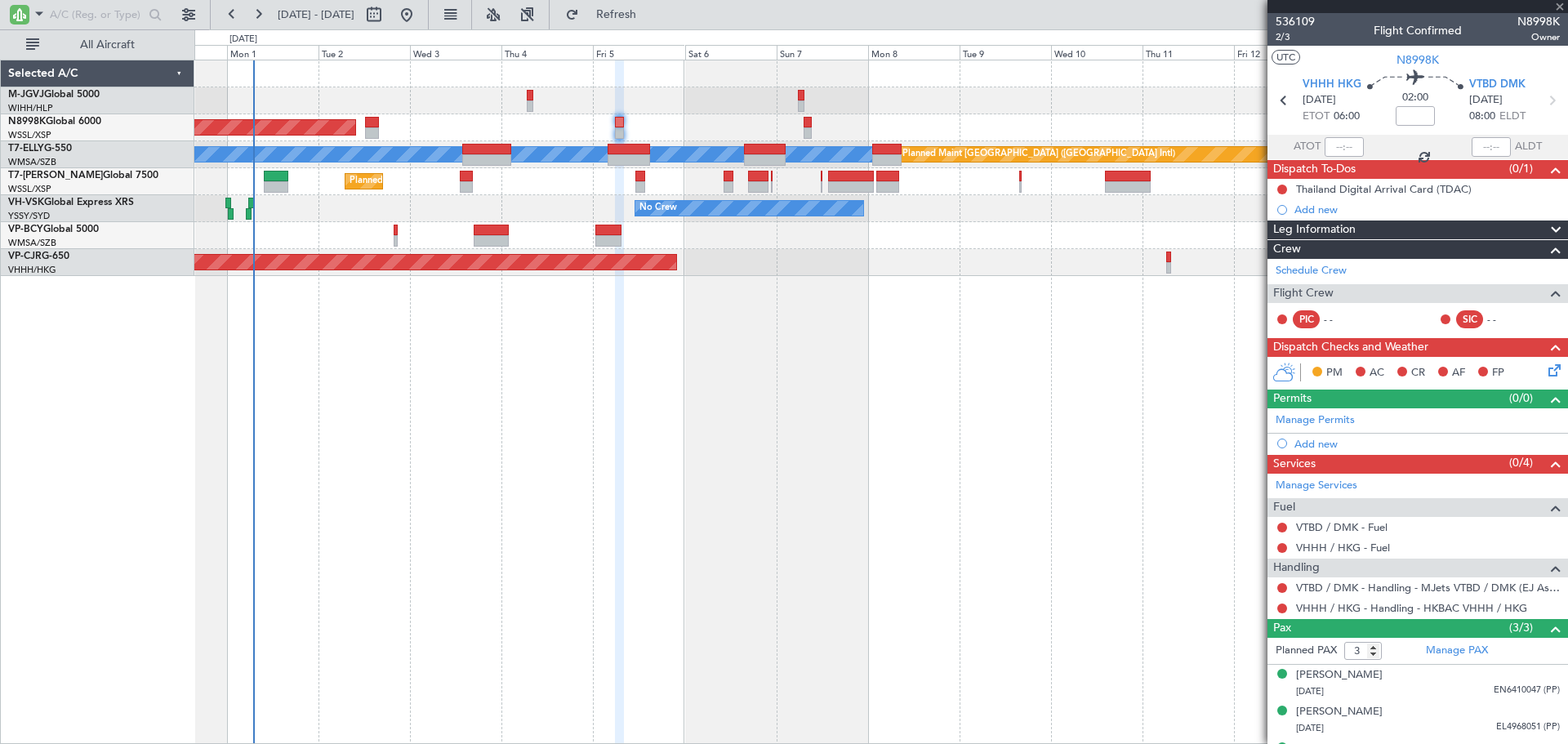
type input "+00:15"
type input "4"
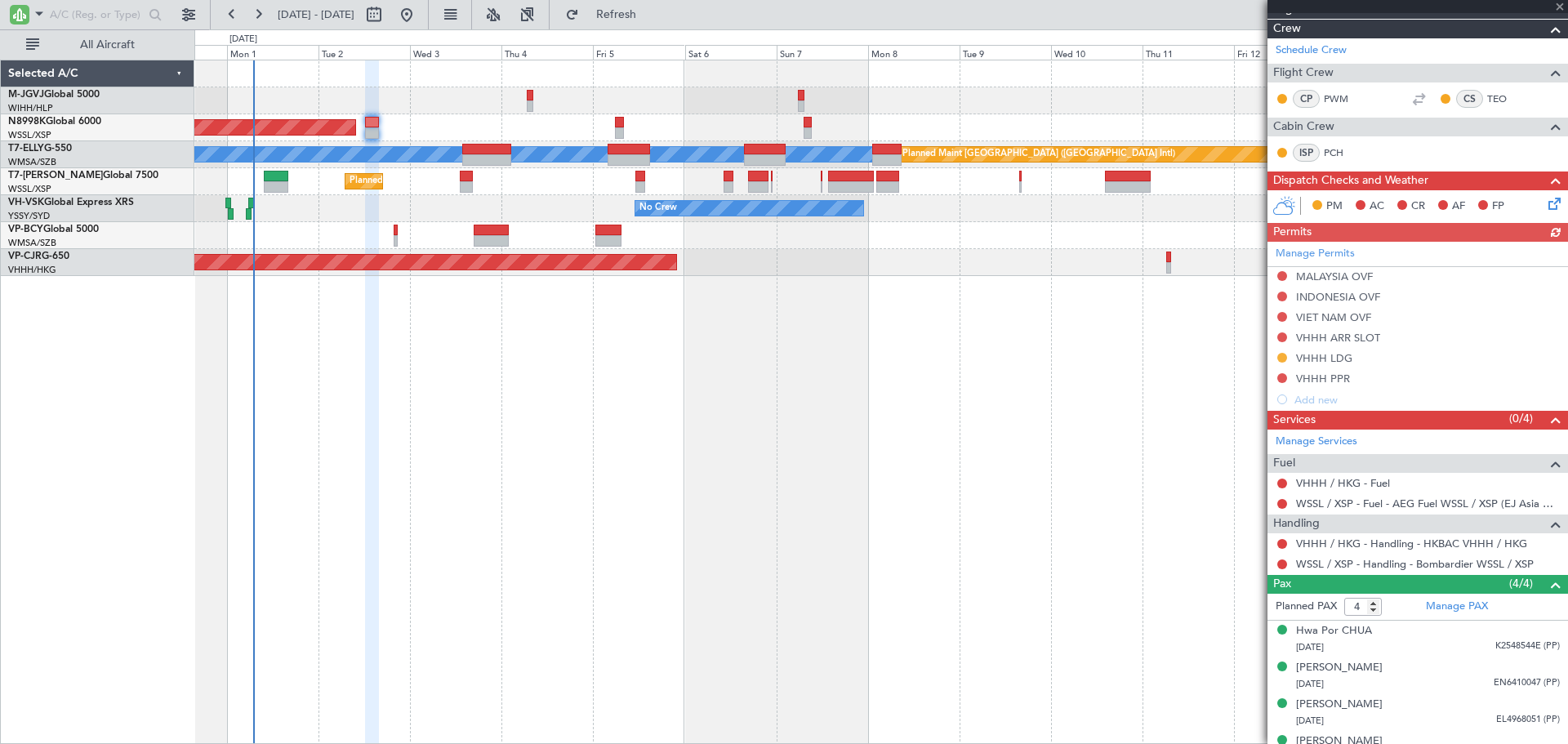
scroll to position [325, 0]
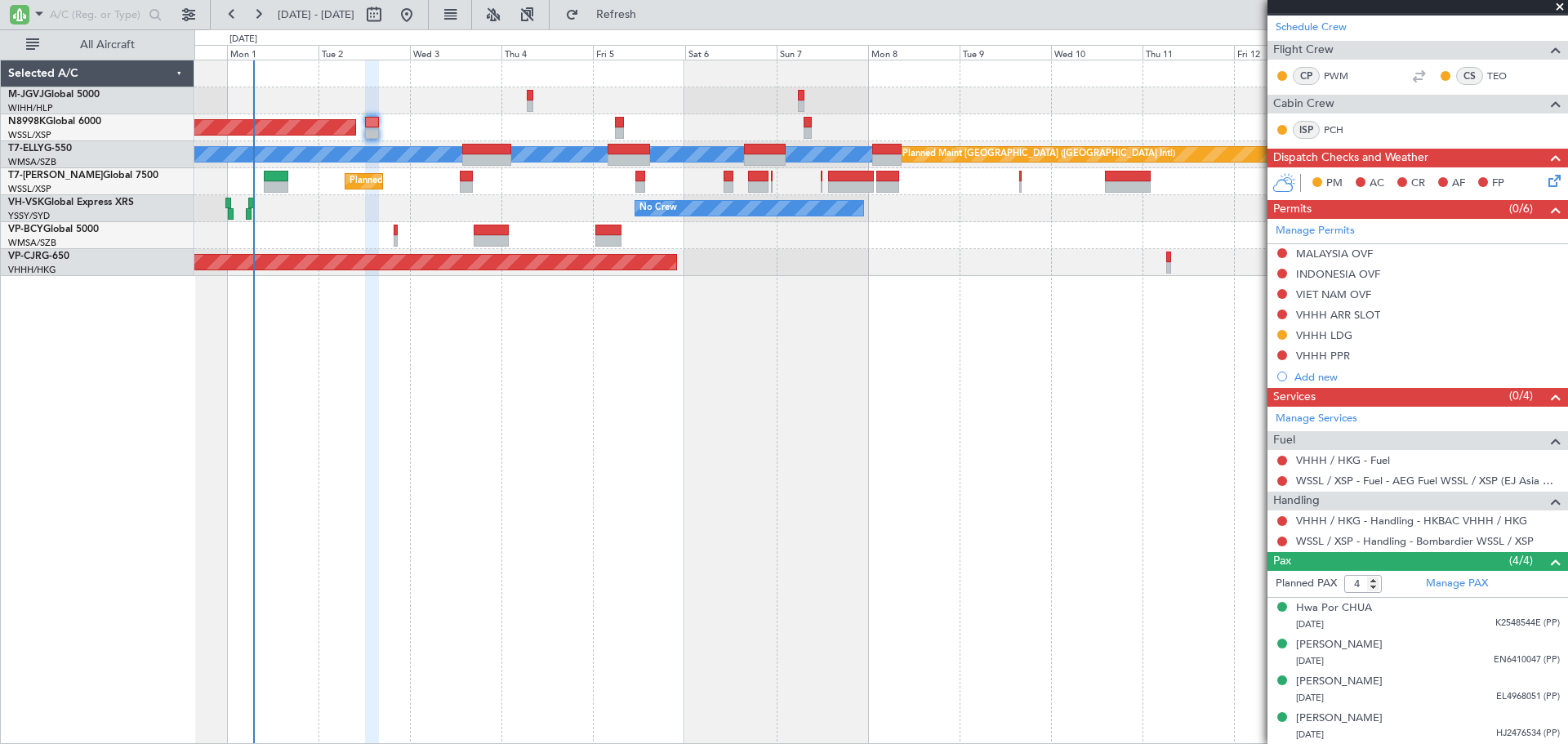
click at [1283, 311] on button at bounding box center [1282, 314] width 10 height 10
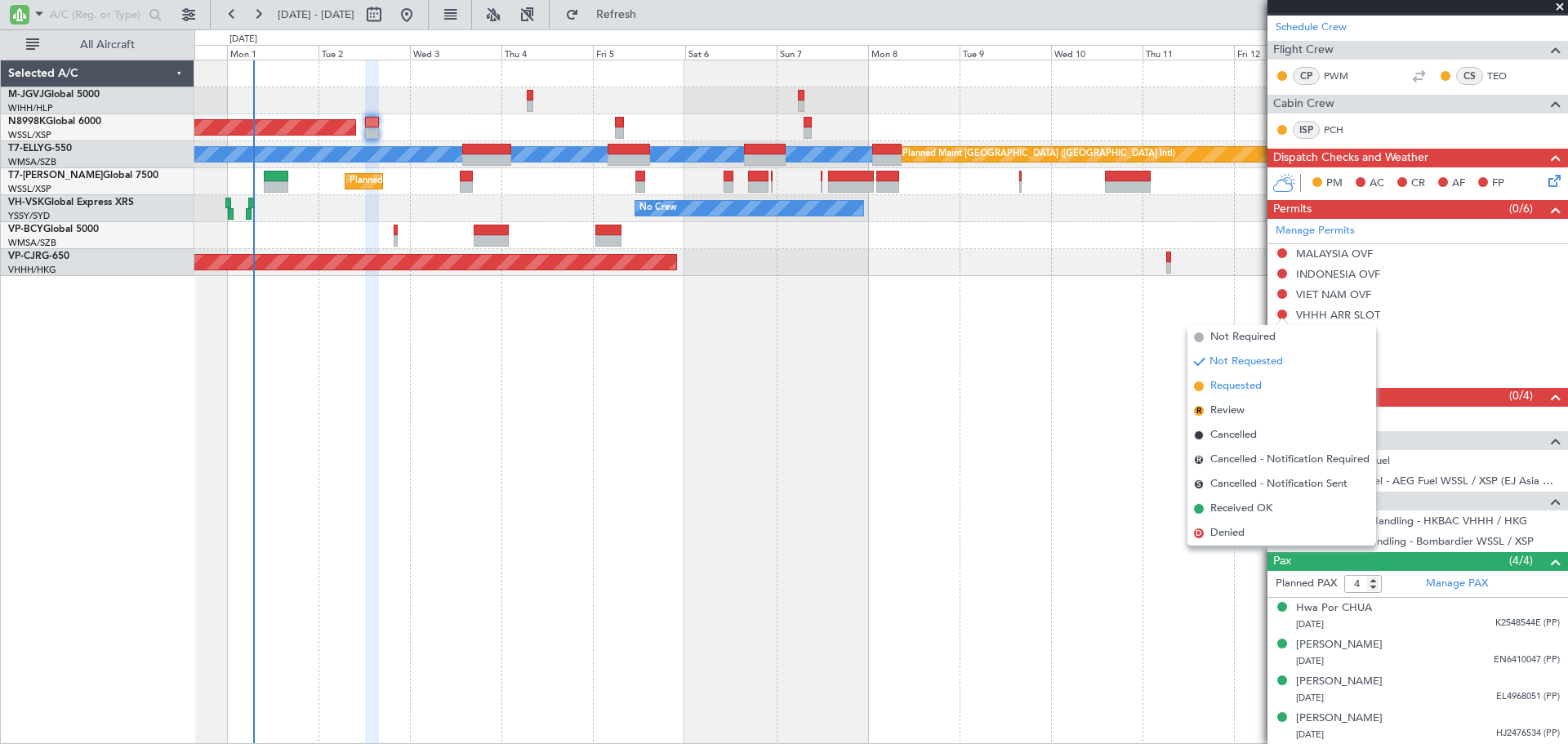
click at [1275, 384] on li "Requested" at bounding box center [1281, 386] width 188 height 25
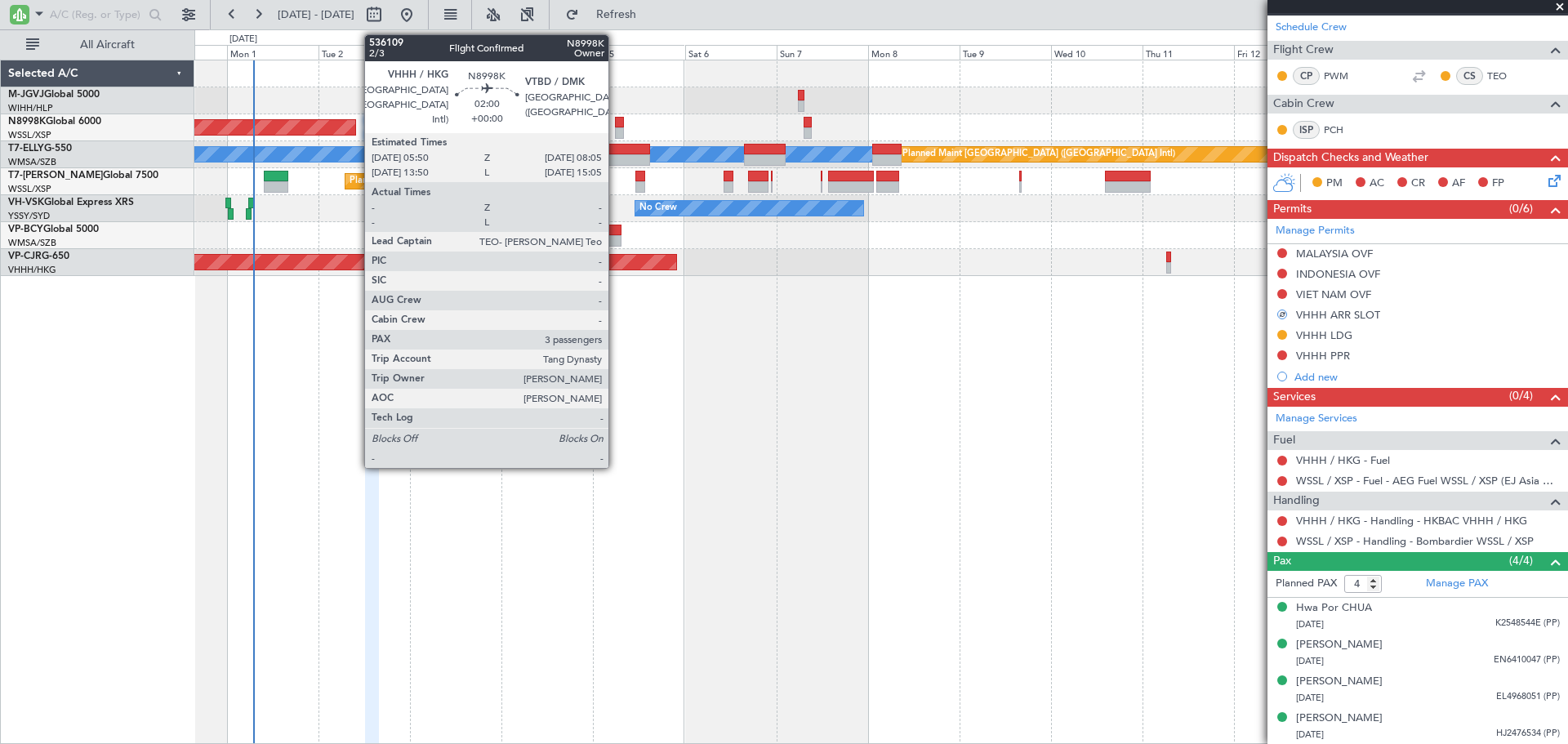
click at [616, 128] on div at bounding box center [619, 133] width 9 height 11
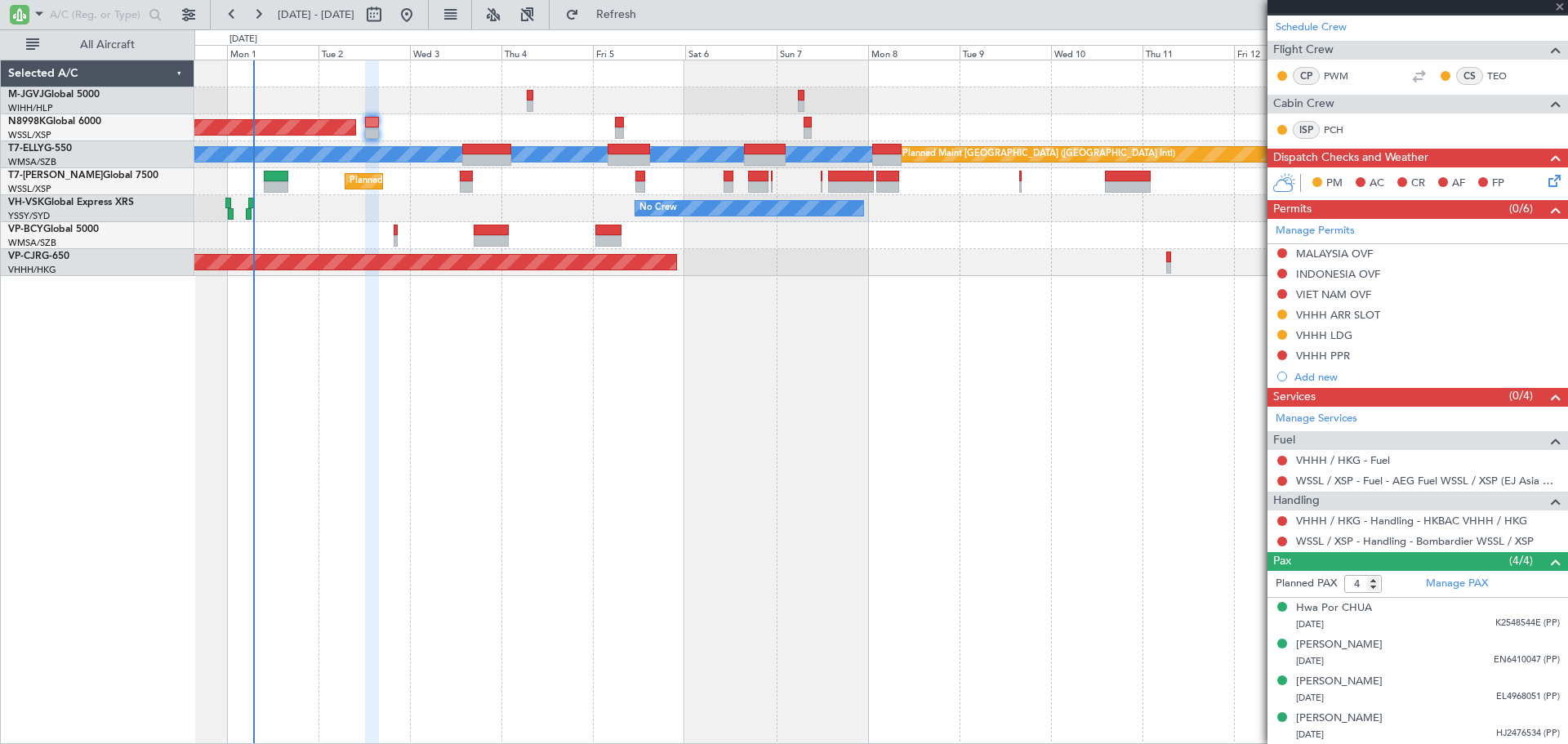
type input "3"
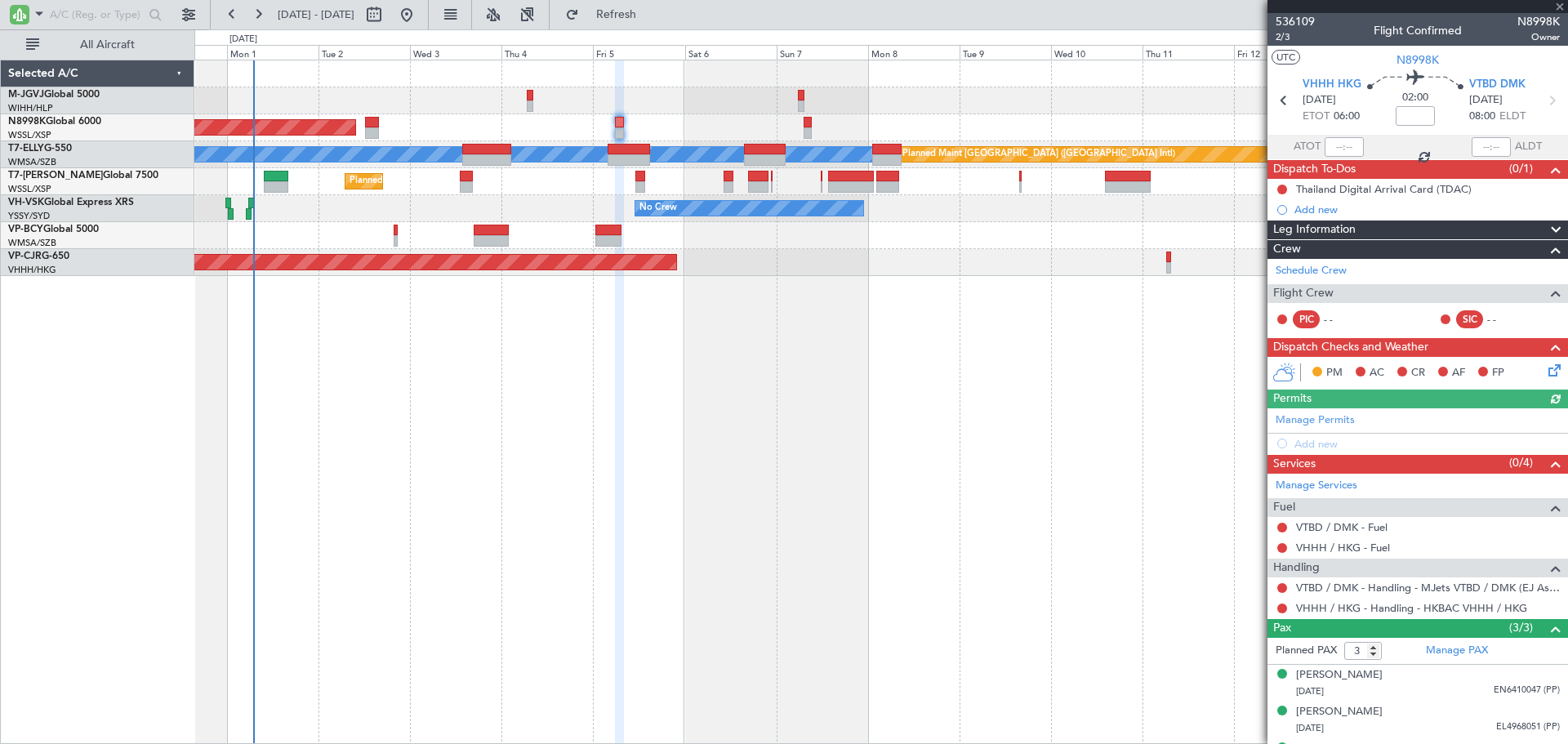
scroll to position [30, 0]
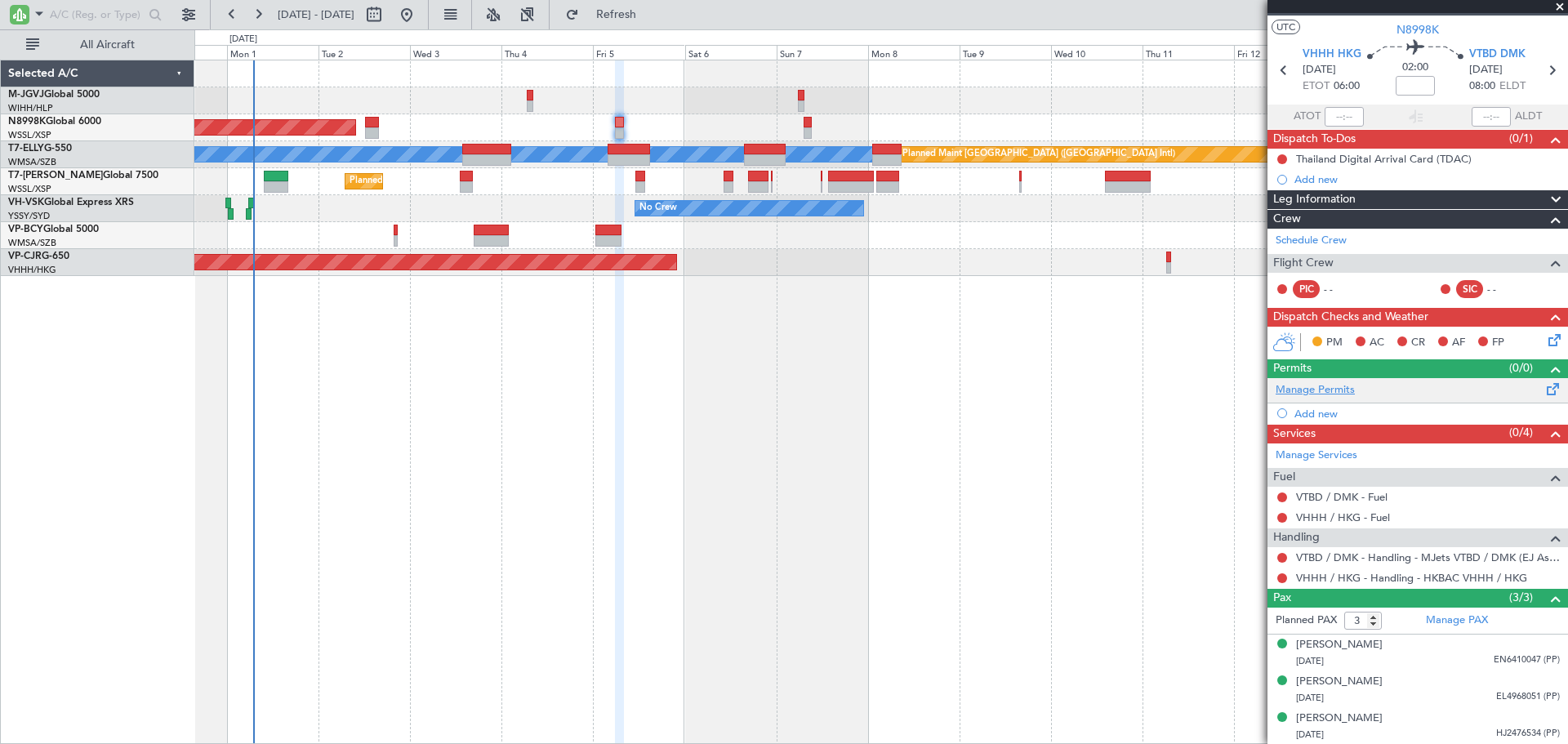
click at [1332, 387] on link "Manage Permits" at bounding box center [1315, 390] width 79 height 17
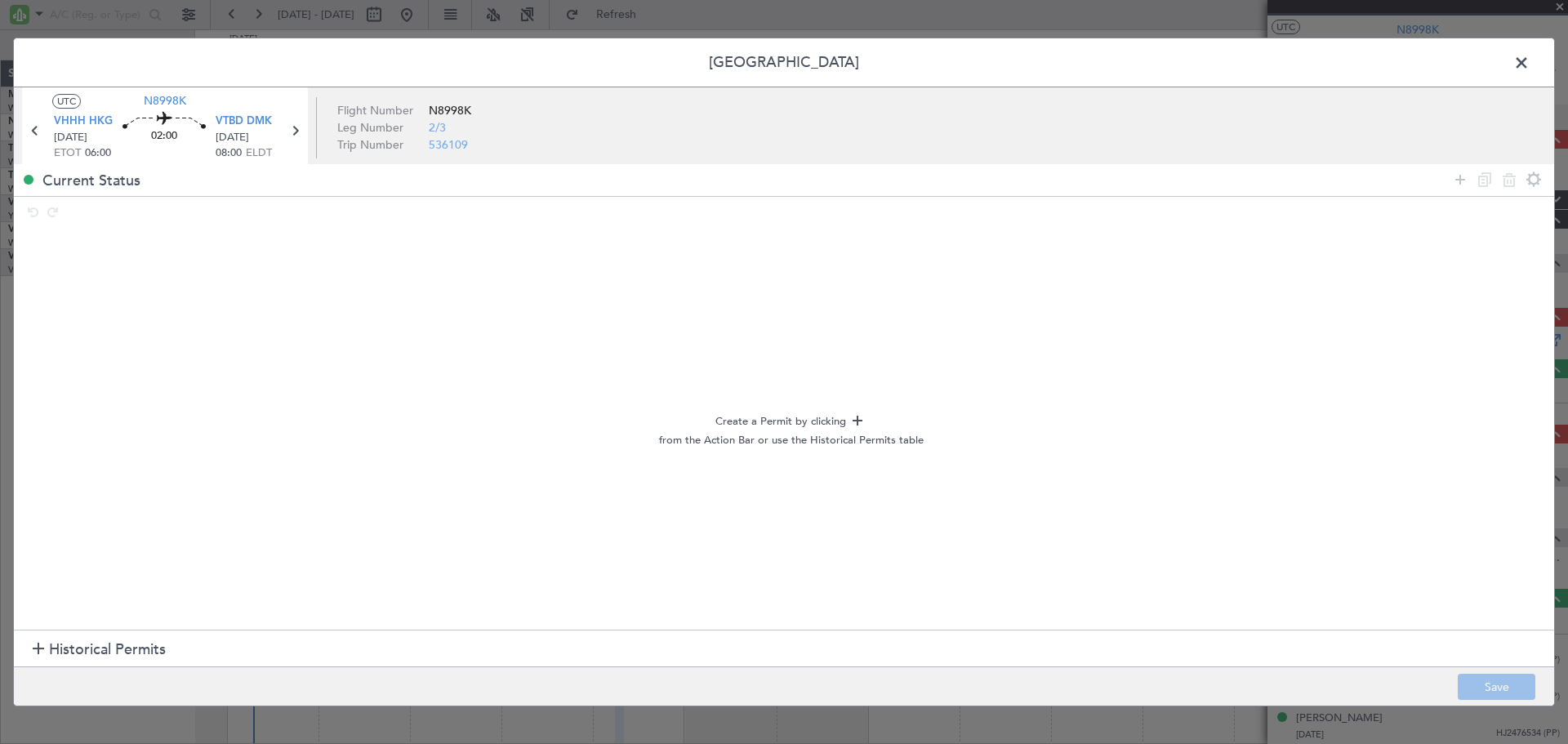
click at [120, 641] on span "Historical Permits" at bounding box center [107, 649] width 117 height 22
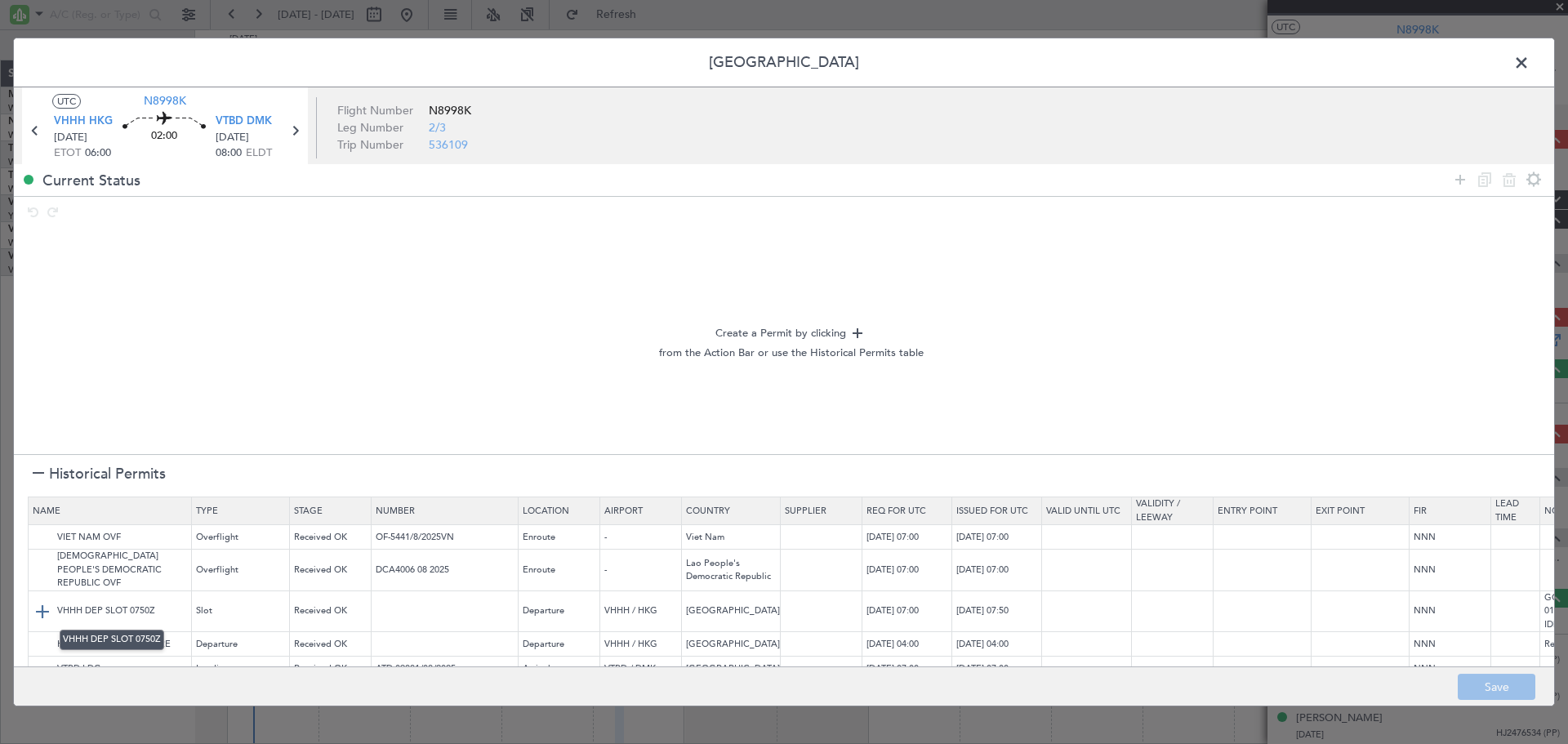
click at [39, 607] on img at bounding box center [42, 611] width 19 height 19
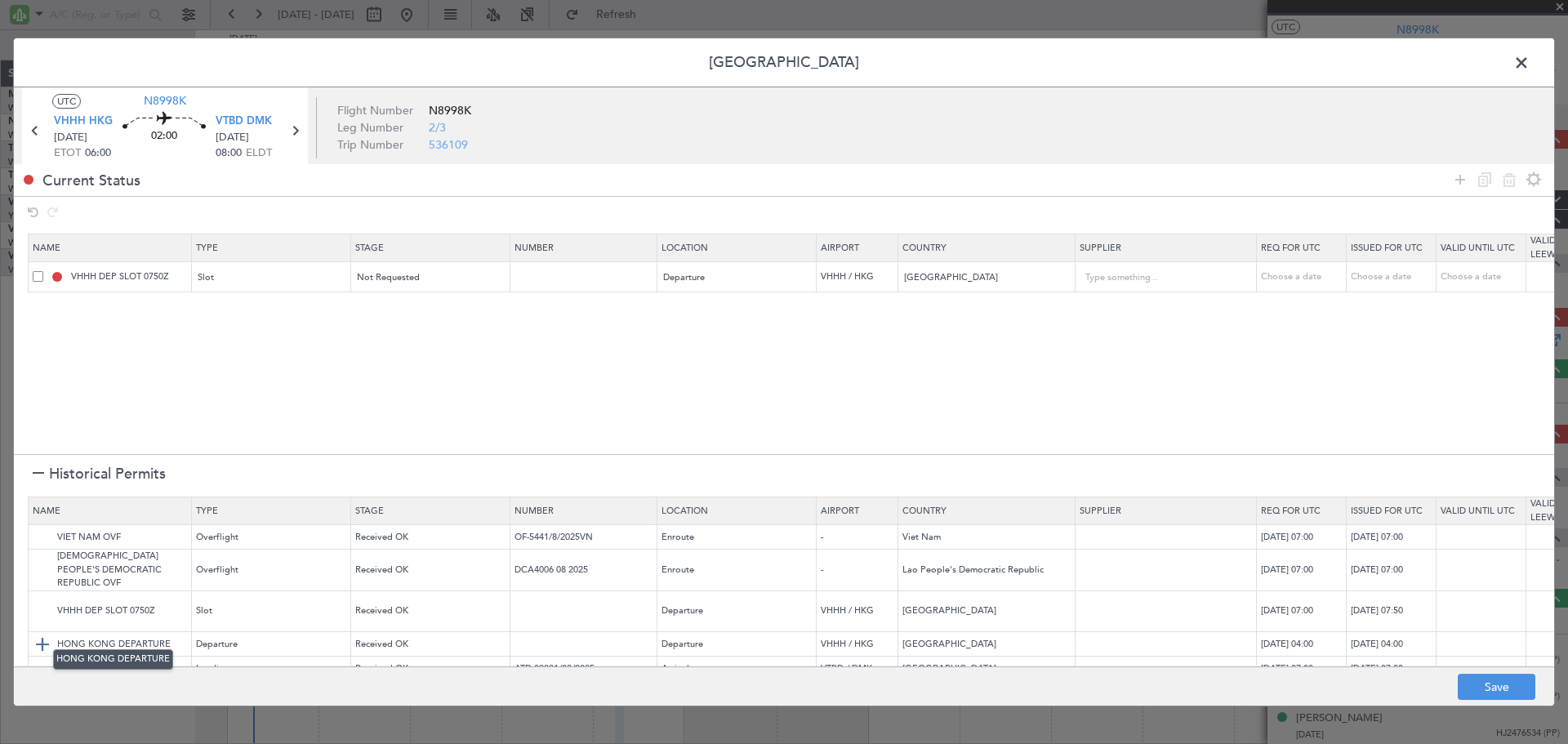
click at [37, 635] on img at bounding box center [42, 644] width 19 height 19
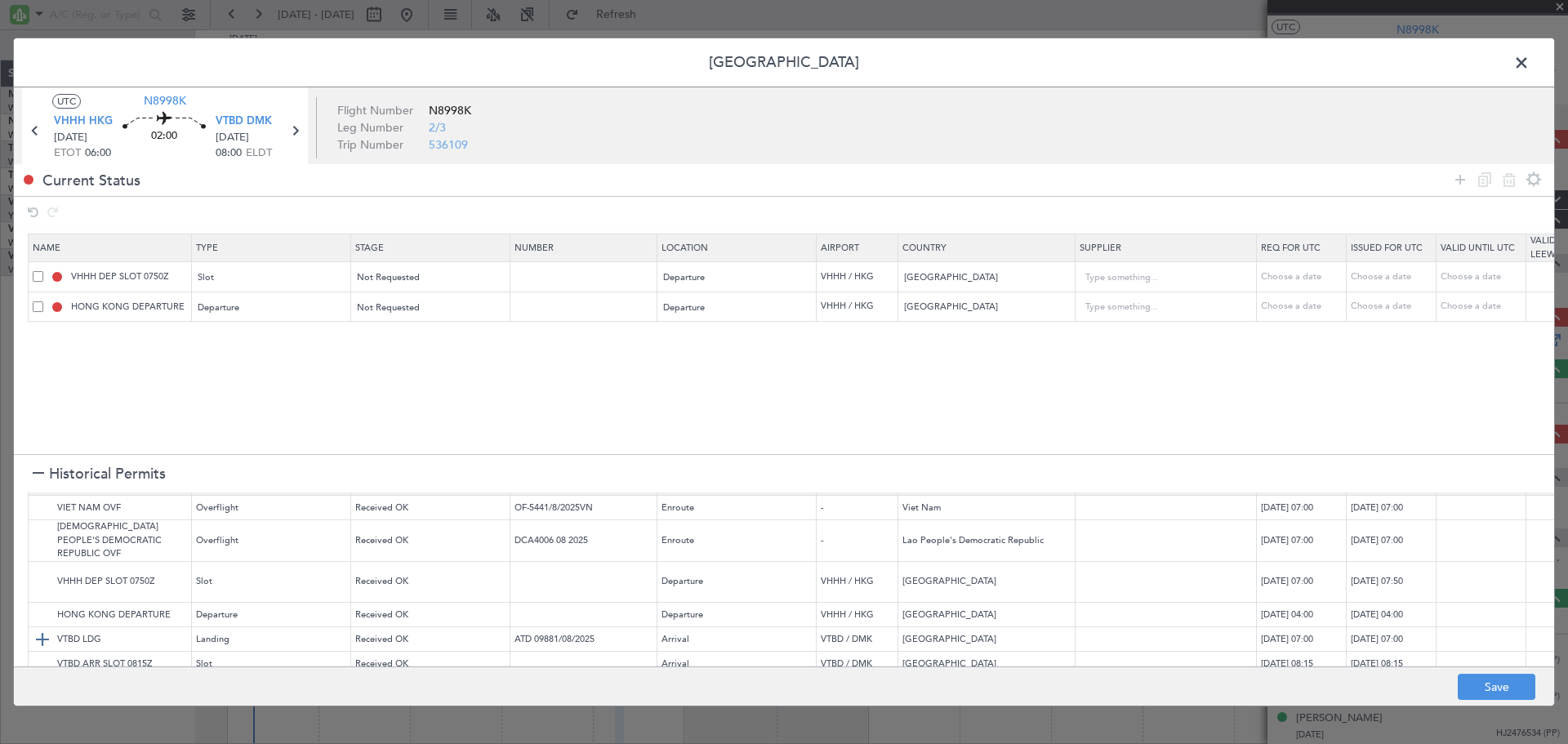
scroll to position [0, 0]
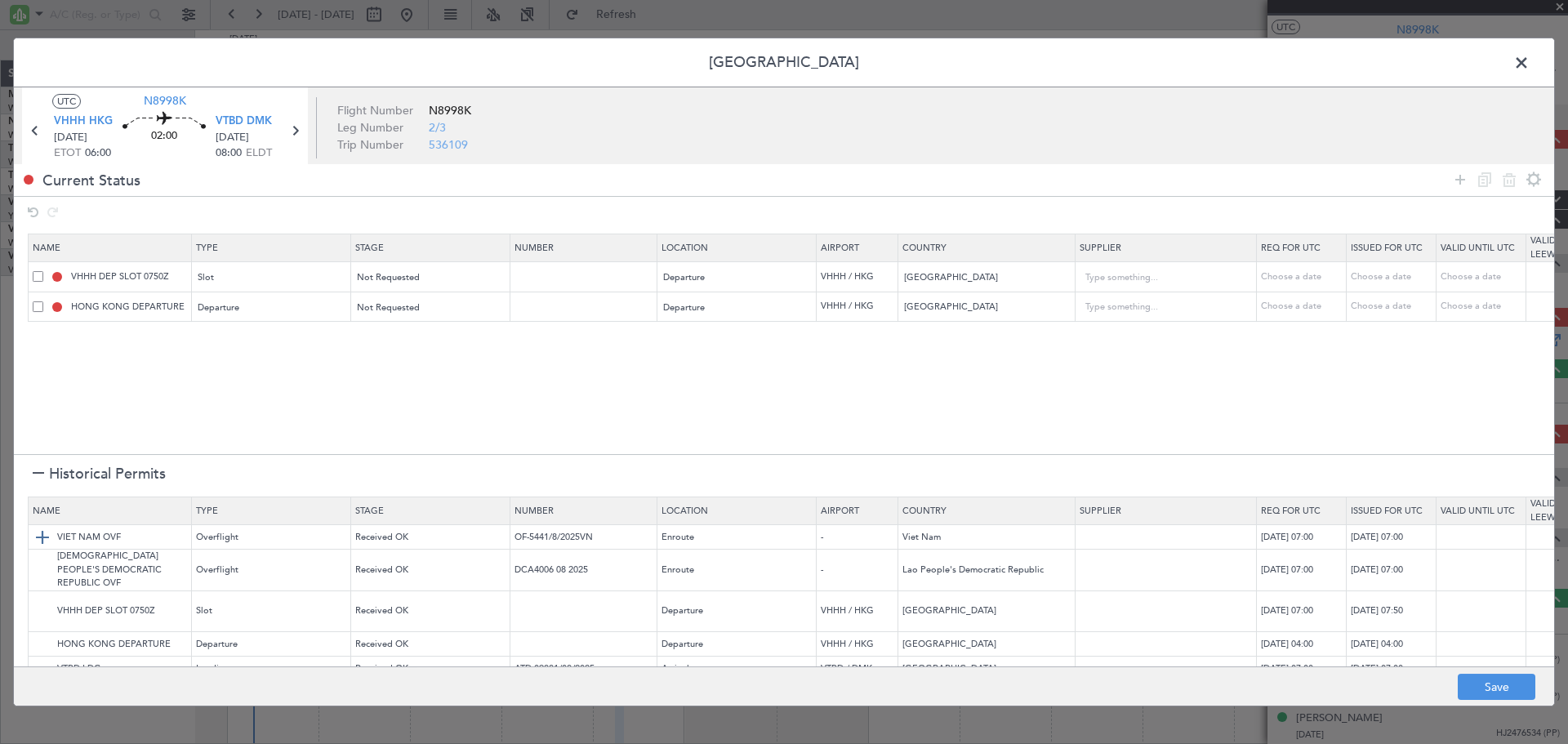
click at [39, 539] on img at bounding box center [42, 536] width 19 height 19
click at [39, 560] on img at bounding box center [42, 569] width 19 height 19
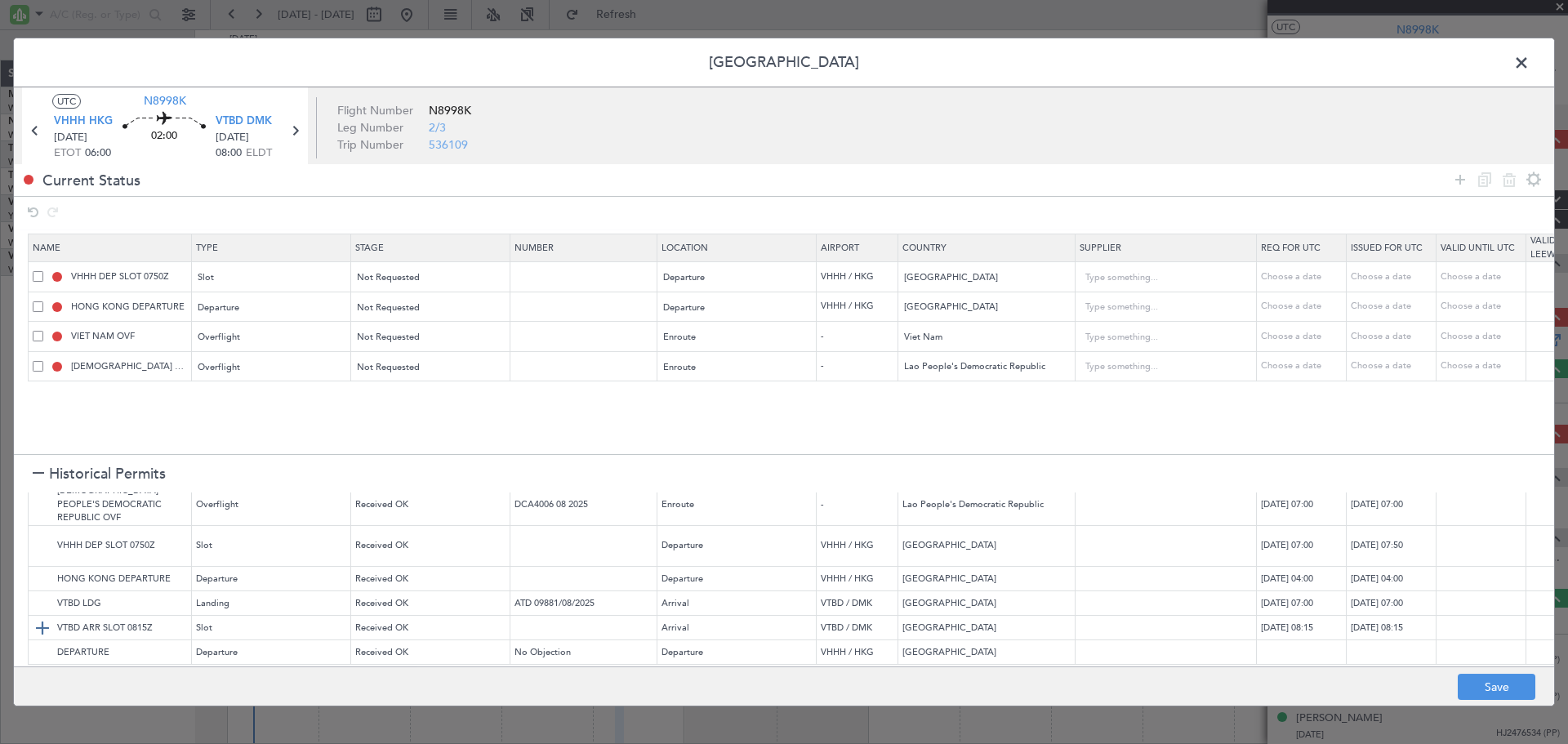
click at [43, 618] on img at bounding box center [42, 627] width 19 height 19
click at [42, 593] on img at bounding box center [42, 603] width 19 height 19
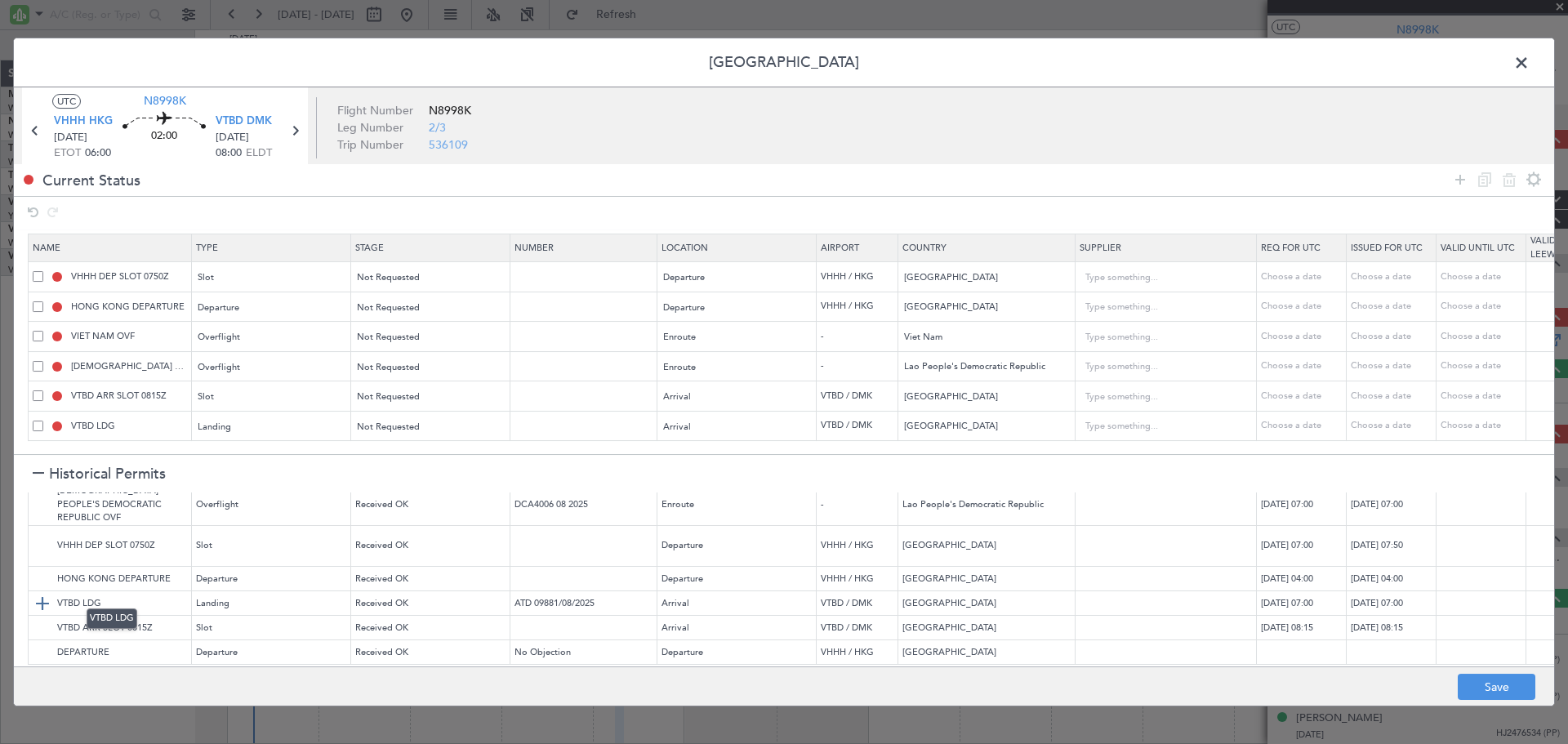
scroll to position [4, 0]
click at [1499, 682] on button "Save" at bounding box center [1496, 686] width 77 height 26
type input "VHHH DEP SLOT"
type input "NNN"
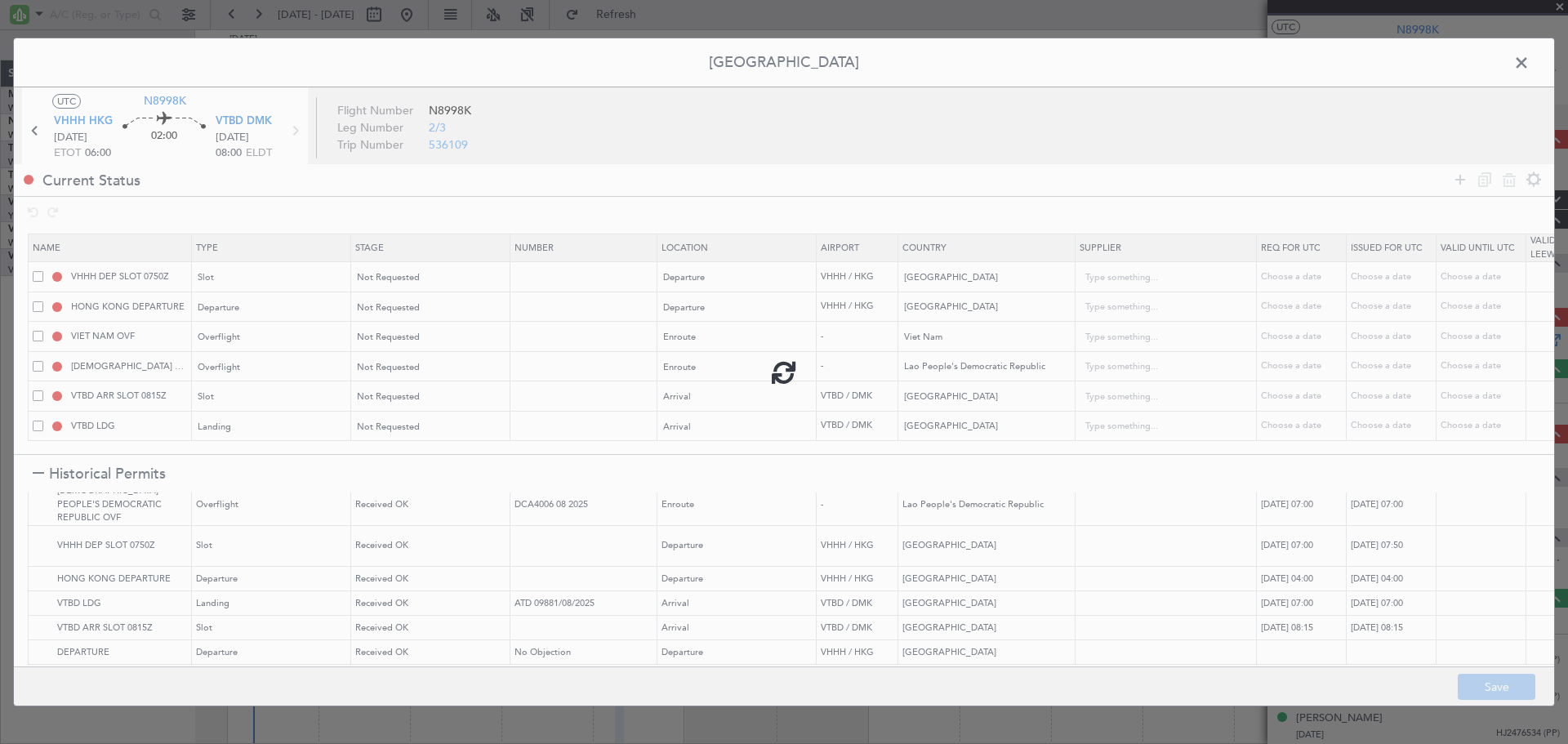
type input "NNN"
type input "VTBD ARR SLOT"
type input "NNN"
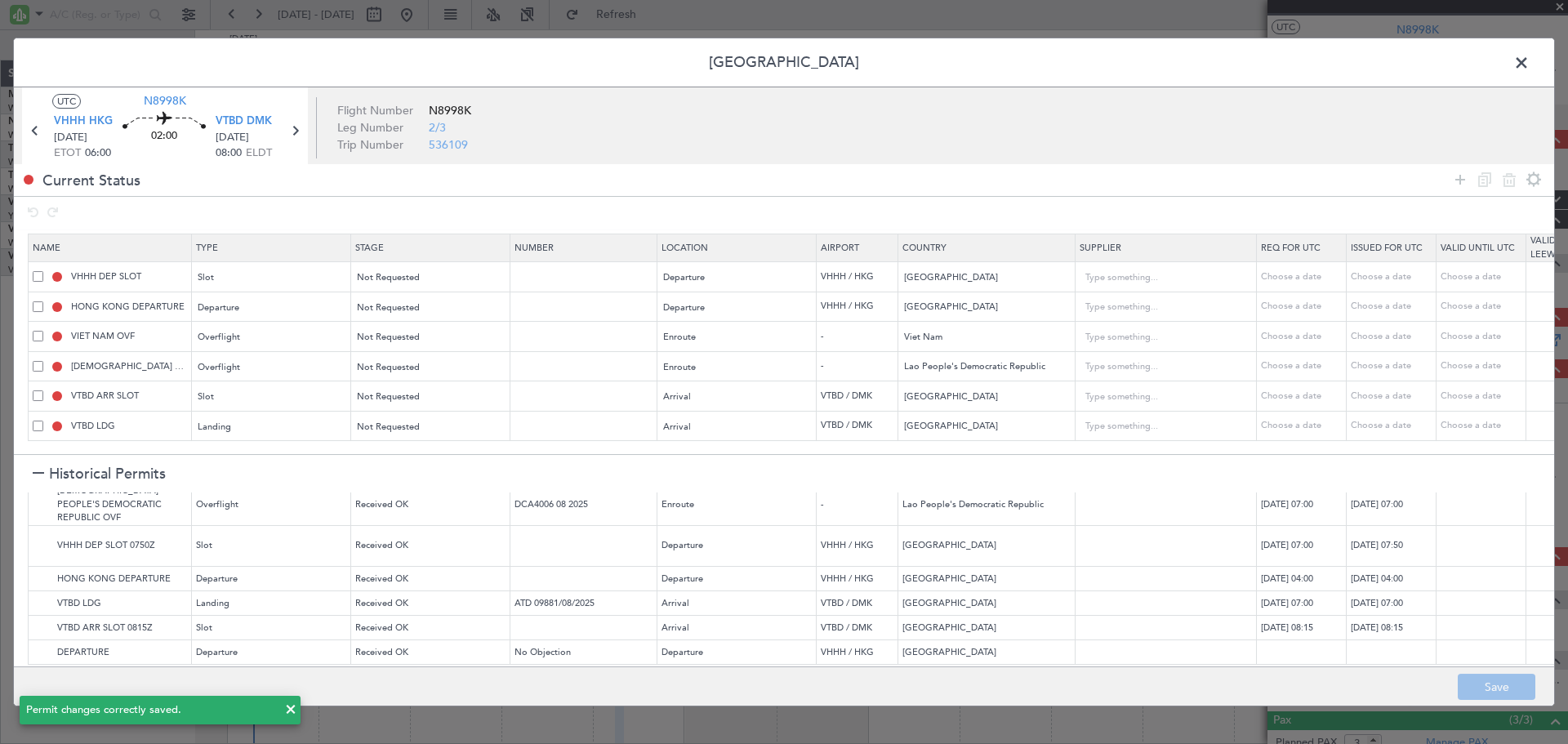
click at [1530, 62] on span at bounding box center [1530, 67] width 0 height 33
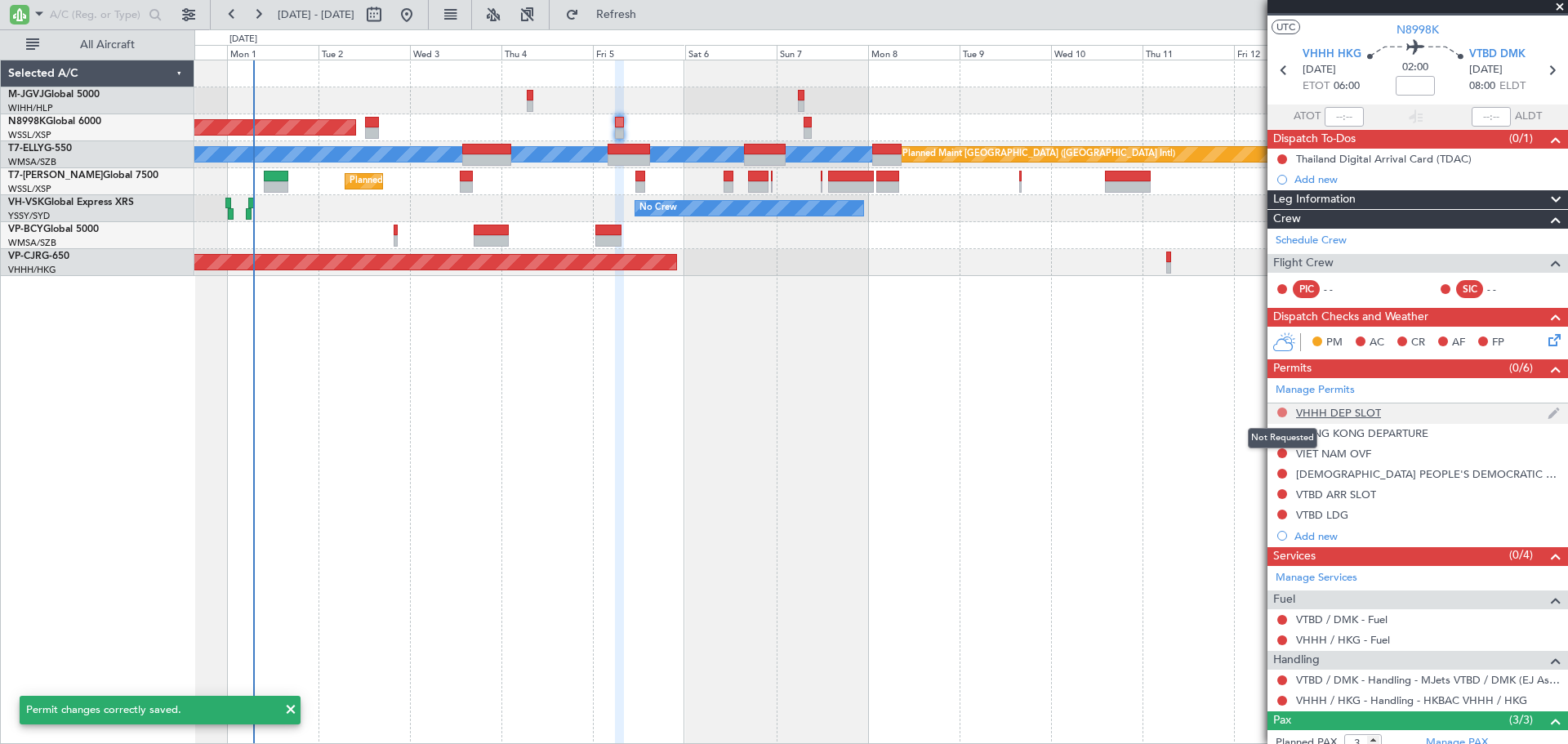
click at [1278, 413] on button at bounding box center [1282, 411] width 10 height 10
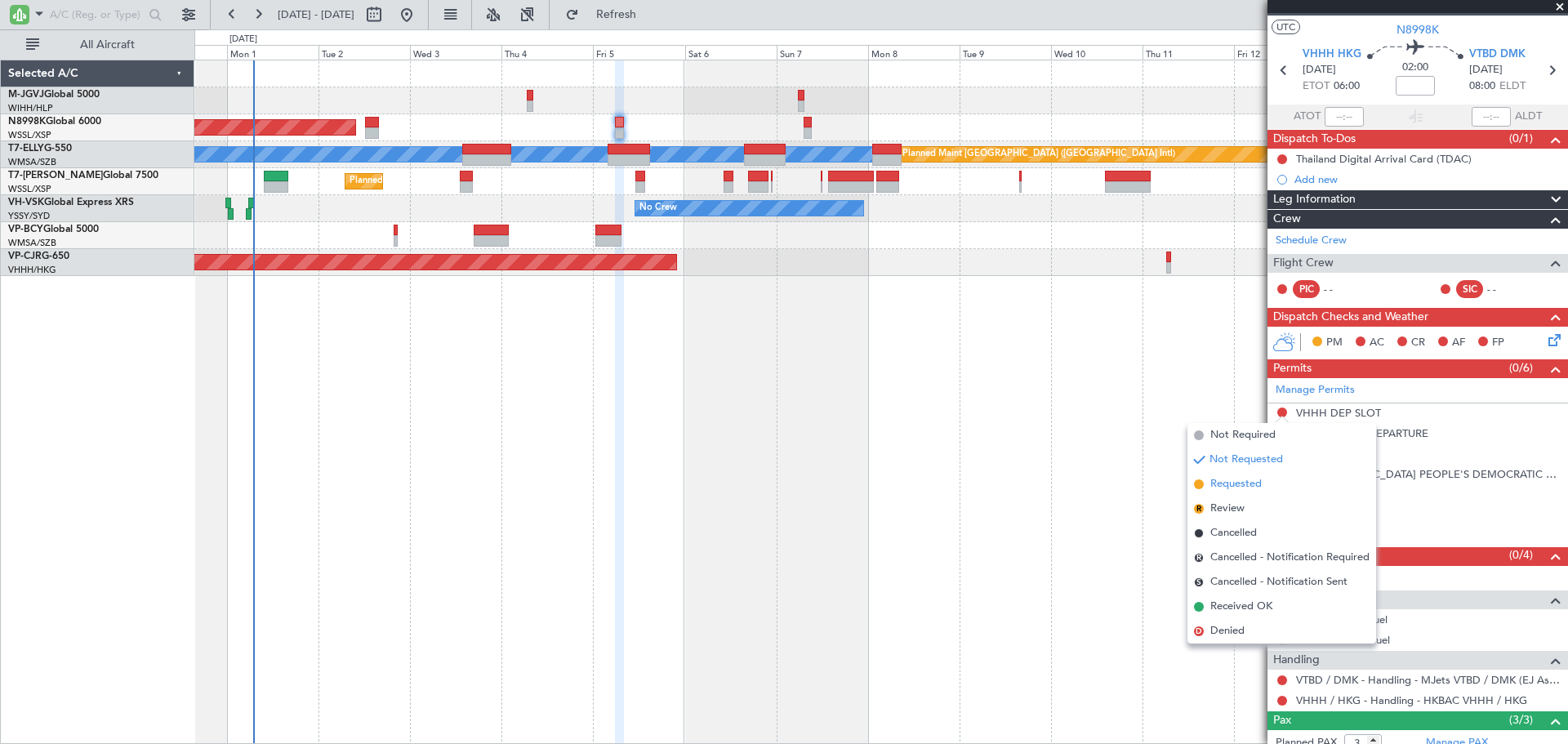
click at [1232, 484] on span "Requested" at bounding box center [1236, 484] width 51 height 17
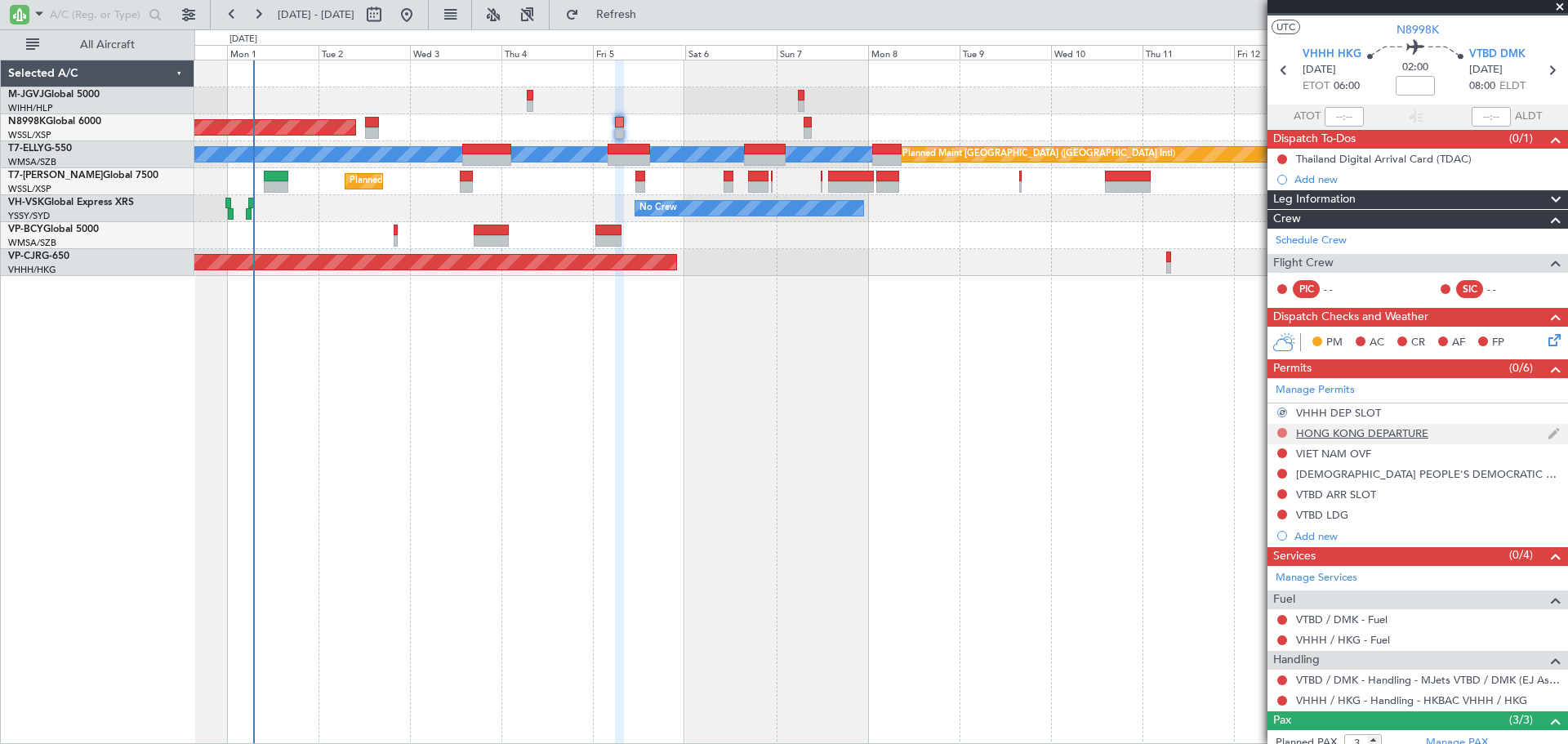
click at [1279, 433] on button at bounding box center [1282, 433] width 10 height 10
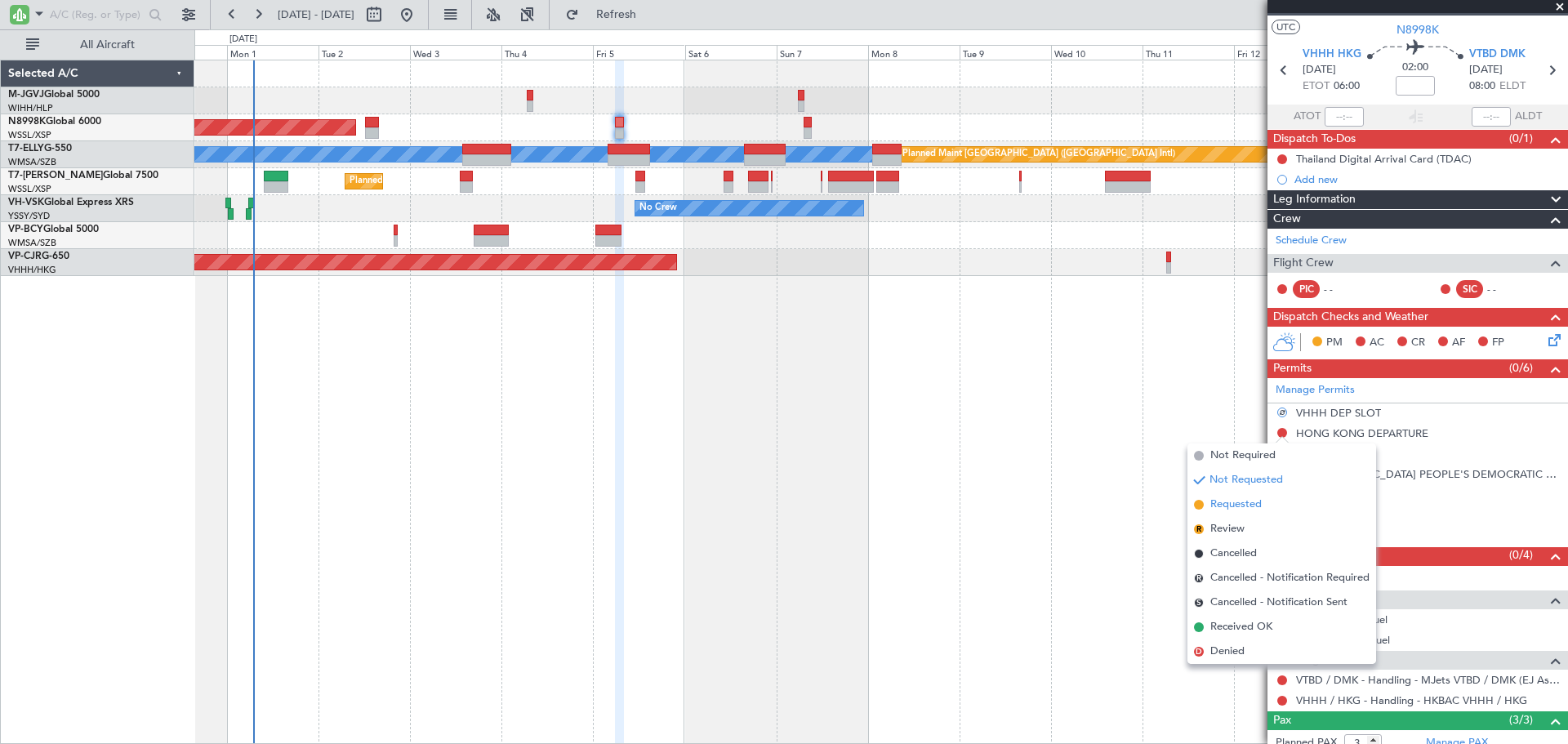
click at [1256, 507] on span "Requested" at bounding box center [1236, 504] width 51 height 17
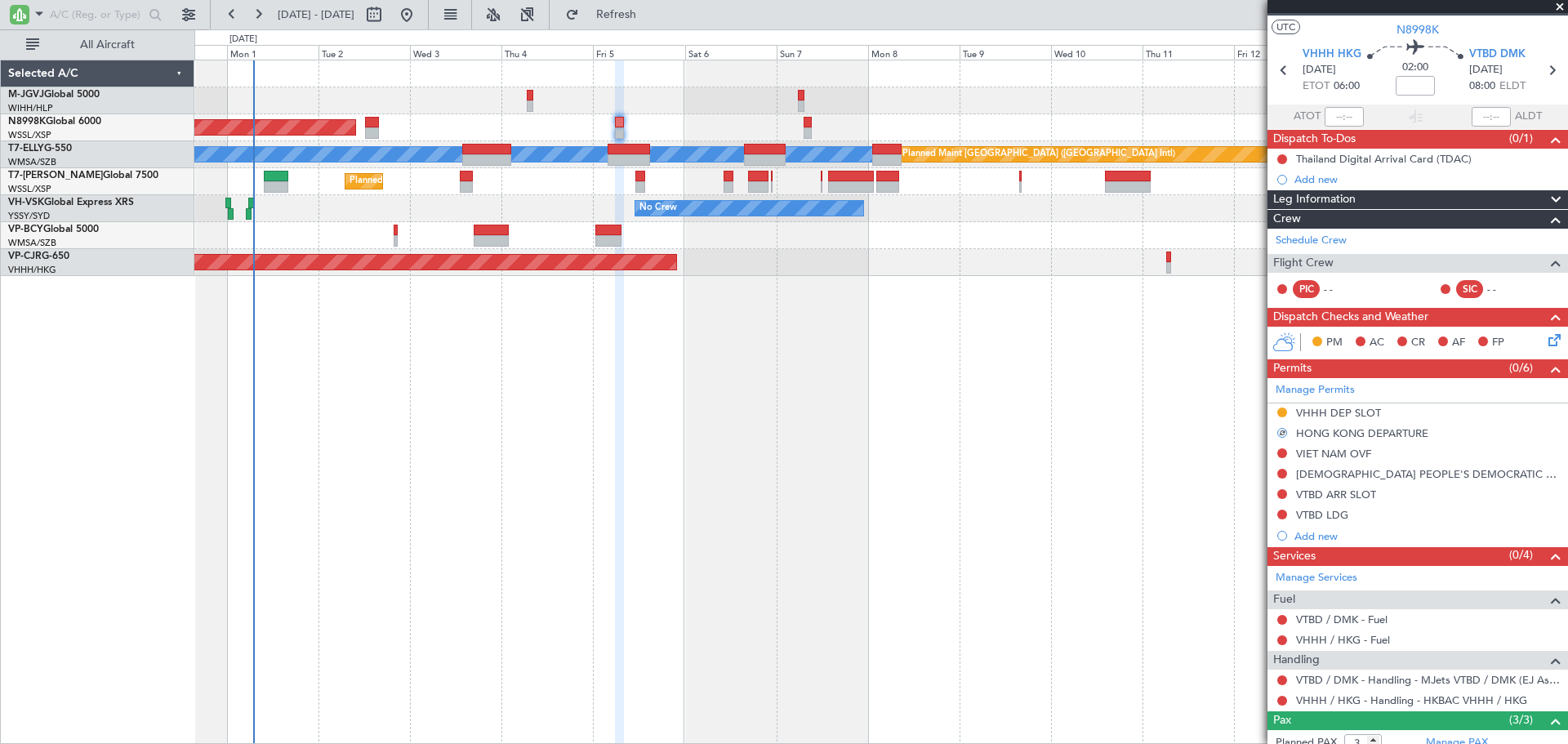
click at [635, 110] on div at bounding box center [881, 100] width 1373 height 27
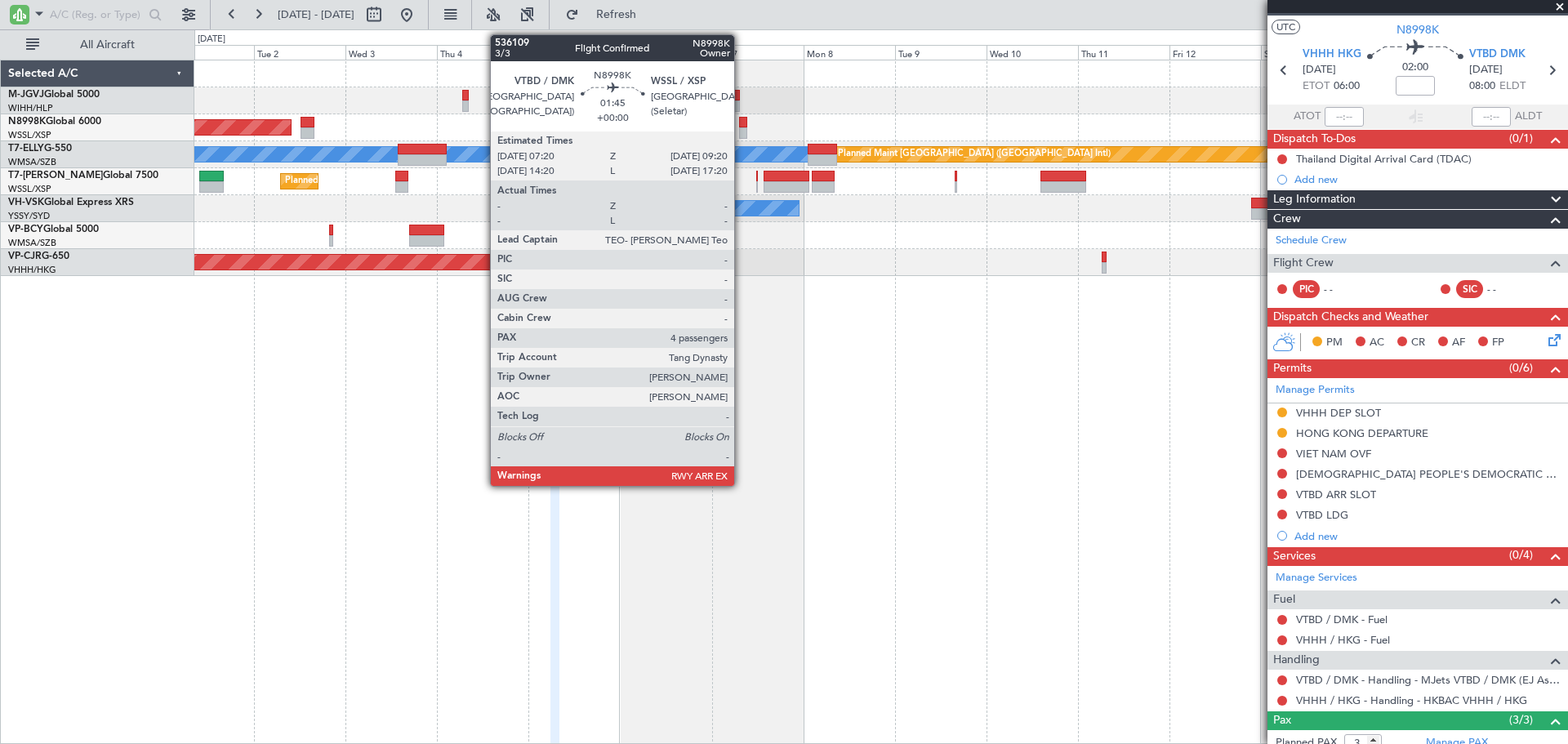
click at [742, 128] on div at bounding box center [743, 133] width 8 height 11
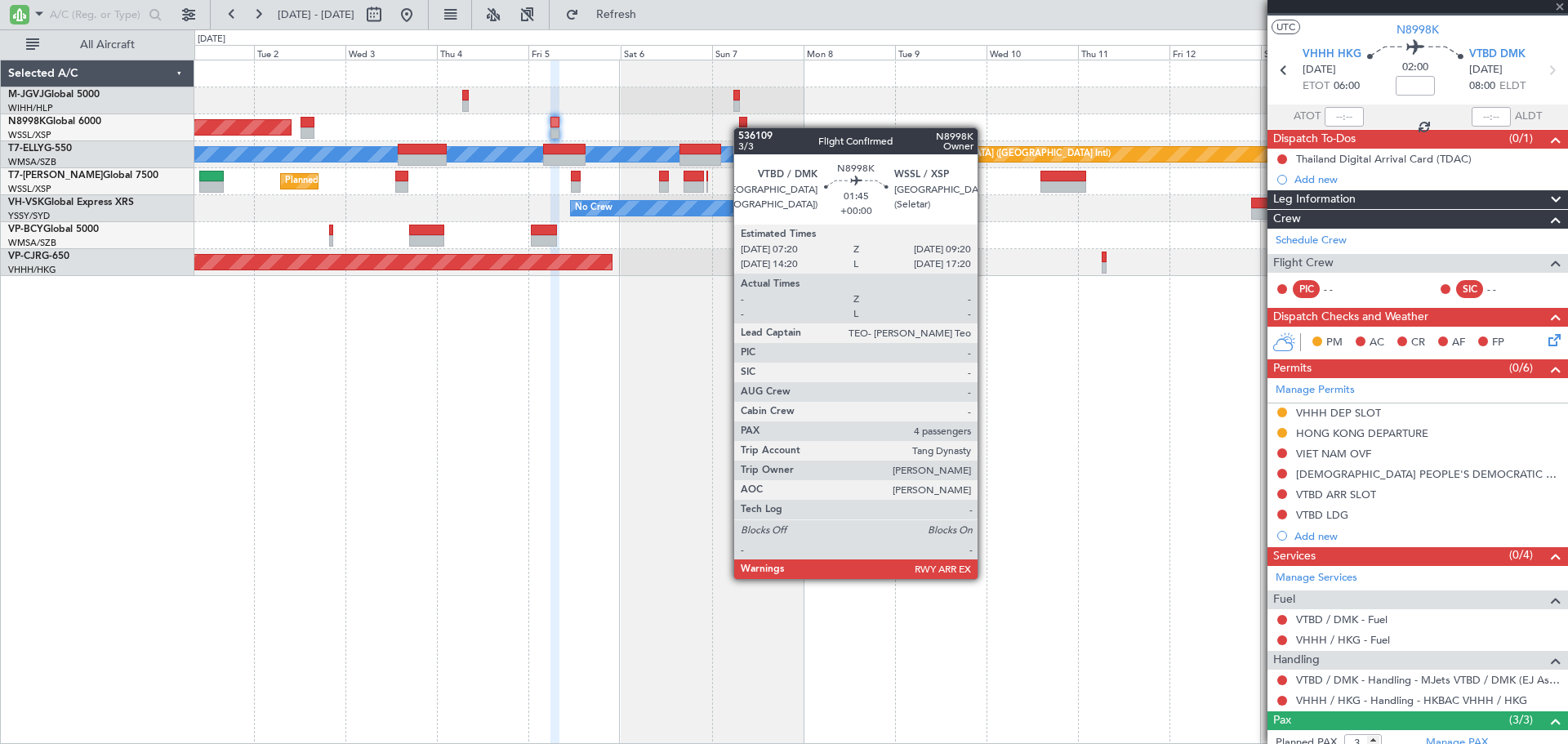
type input "4"
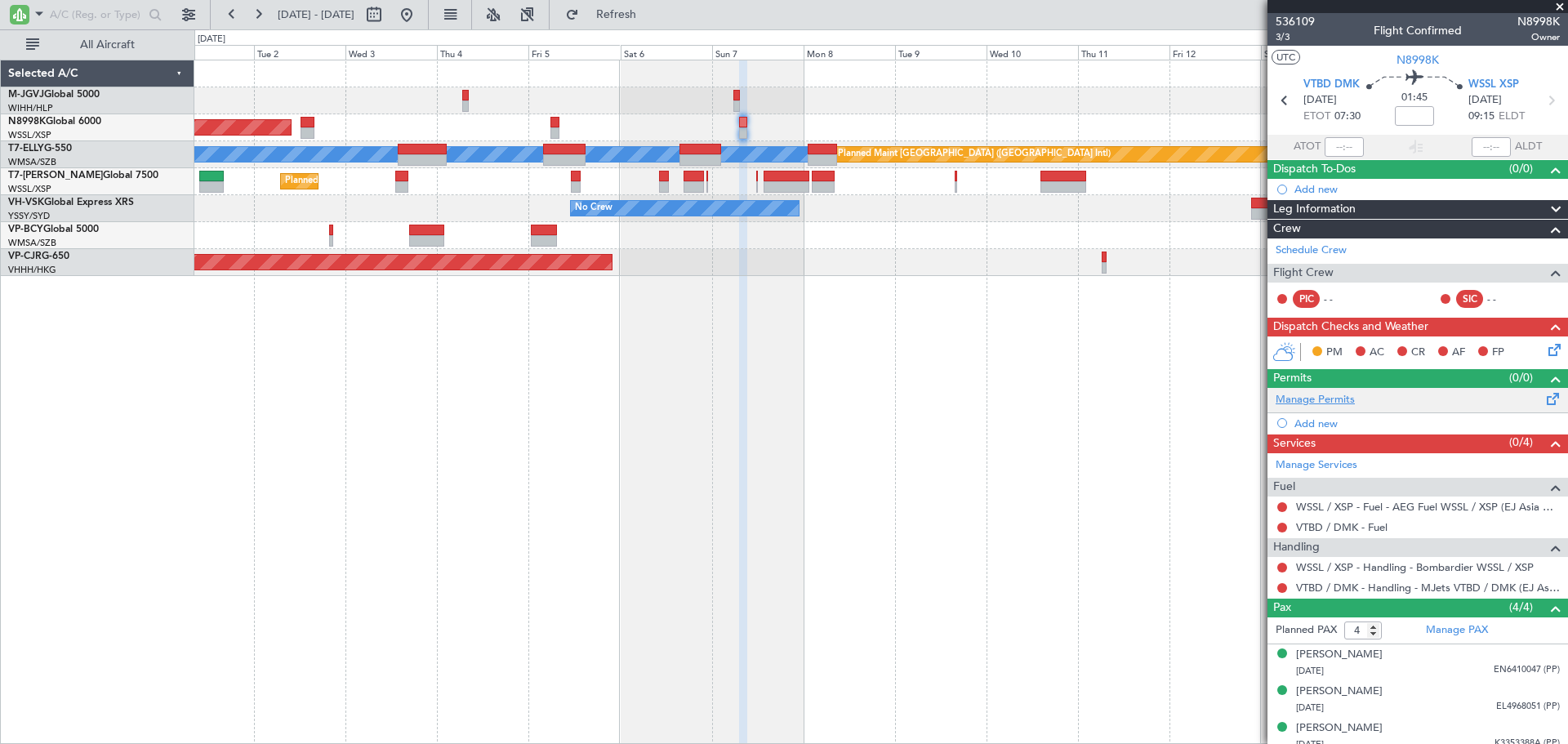
click at [1346, 406] on link "Manage Permits" at bounding box center [1315, 400] width 79 height 17
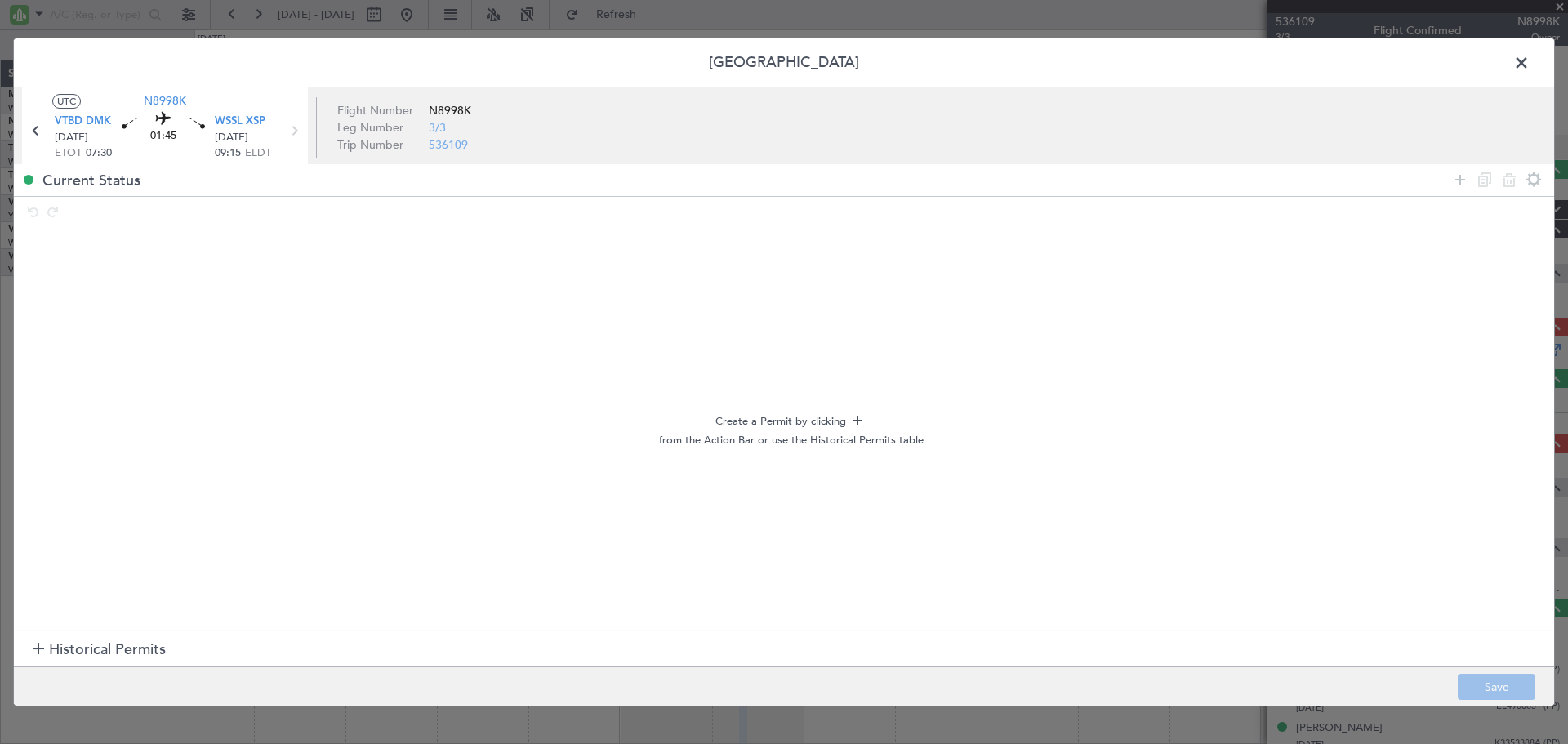
click at [125, 649] on span "Historical Permits" at bounding box center [107, 649] width 117 height 22
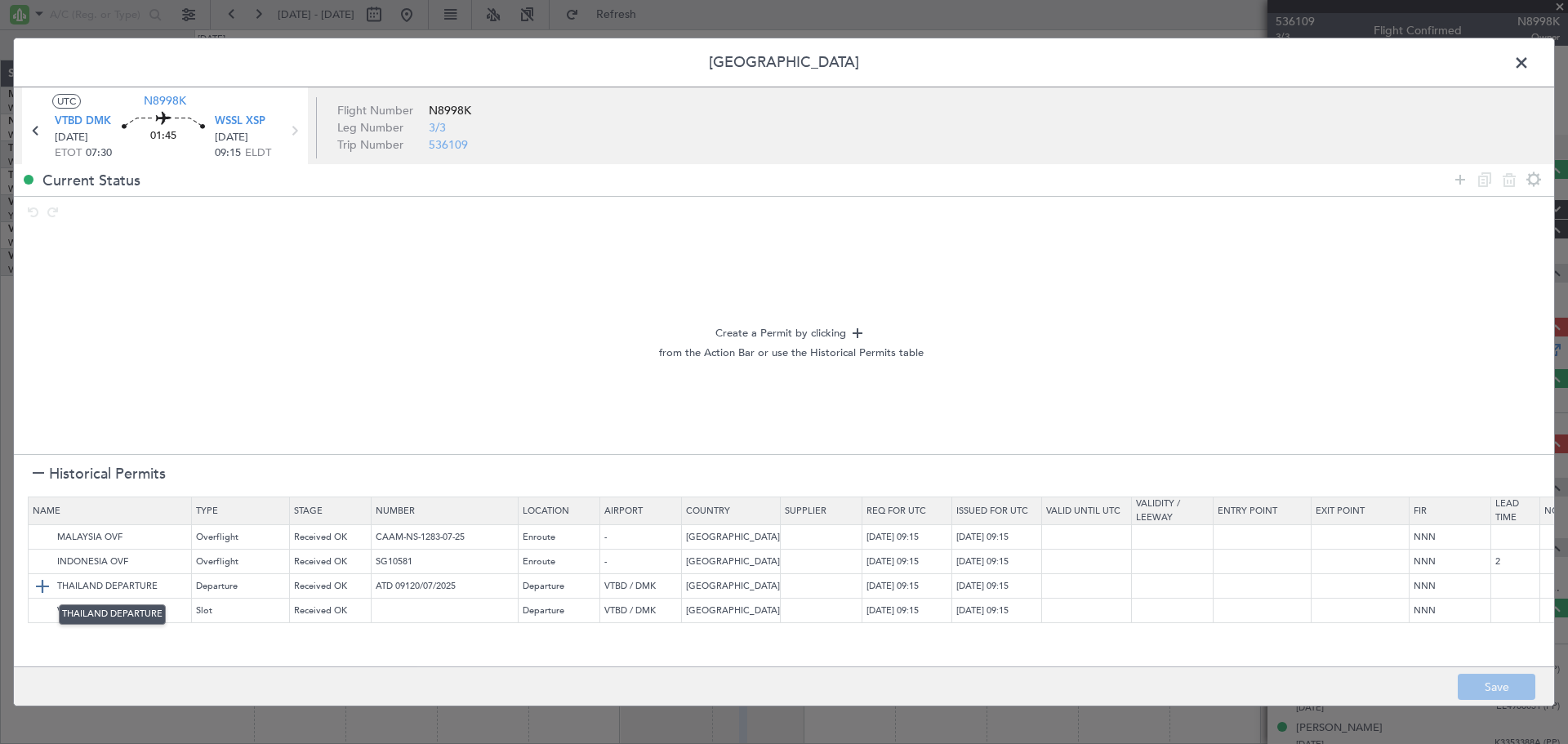
click at [41, 583] on img at bounding box center [42, 585] width 19 height 19
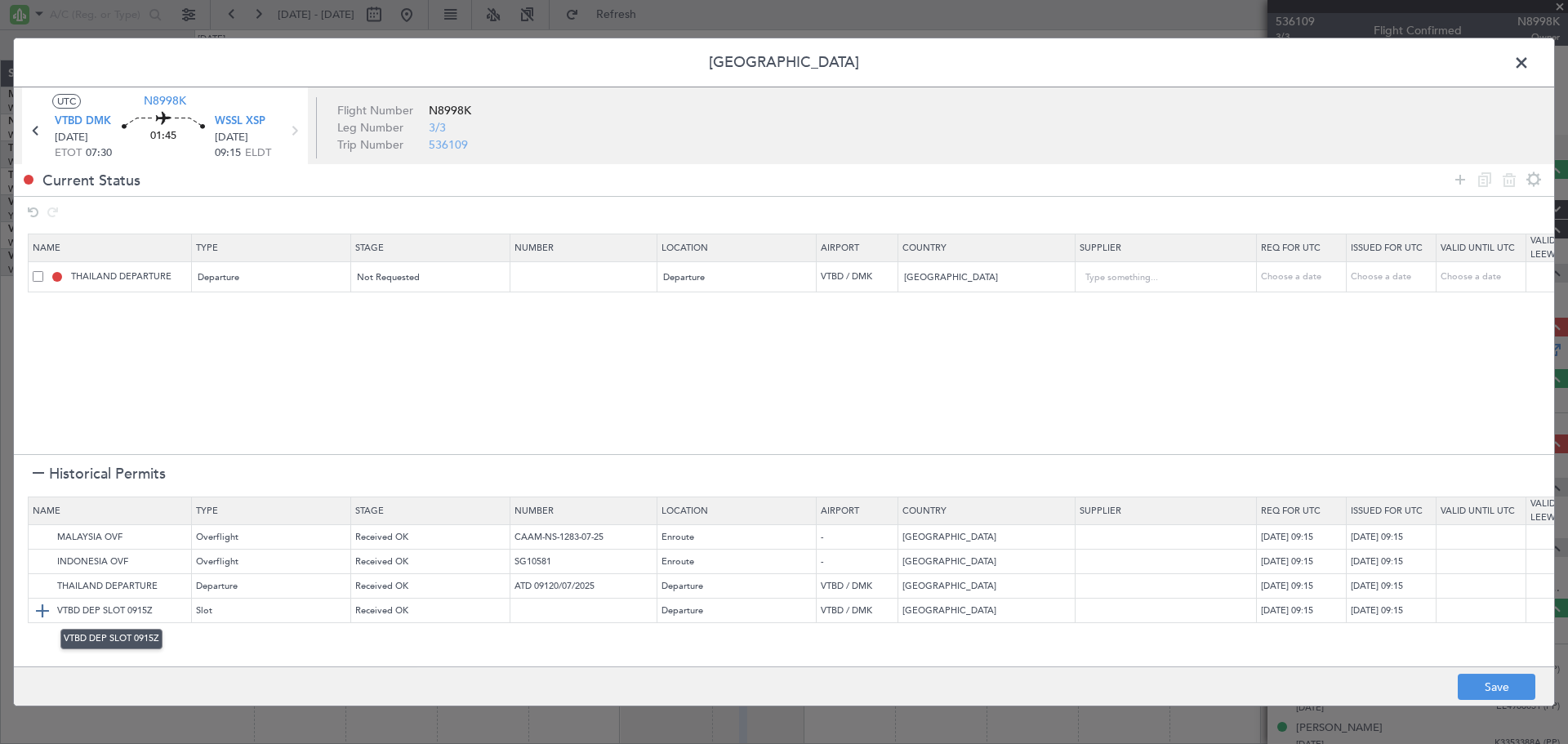
click at [38, 607] on img at bounding box center [42, 610] width 19 height 19
click at [38, 534] on img at bounding box center [42, 536] width 19 height 19
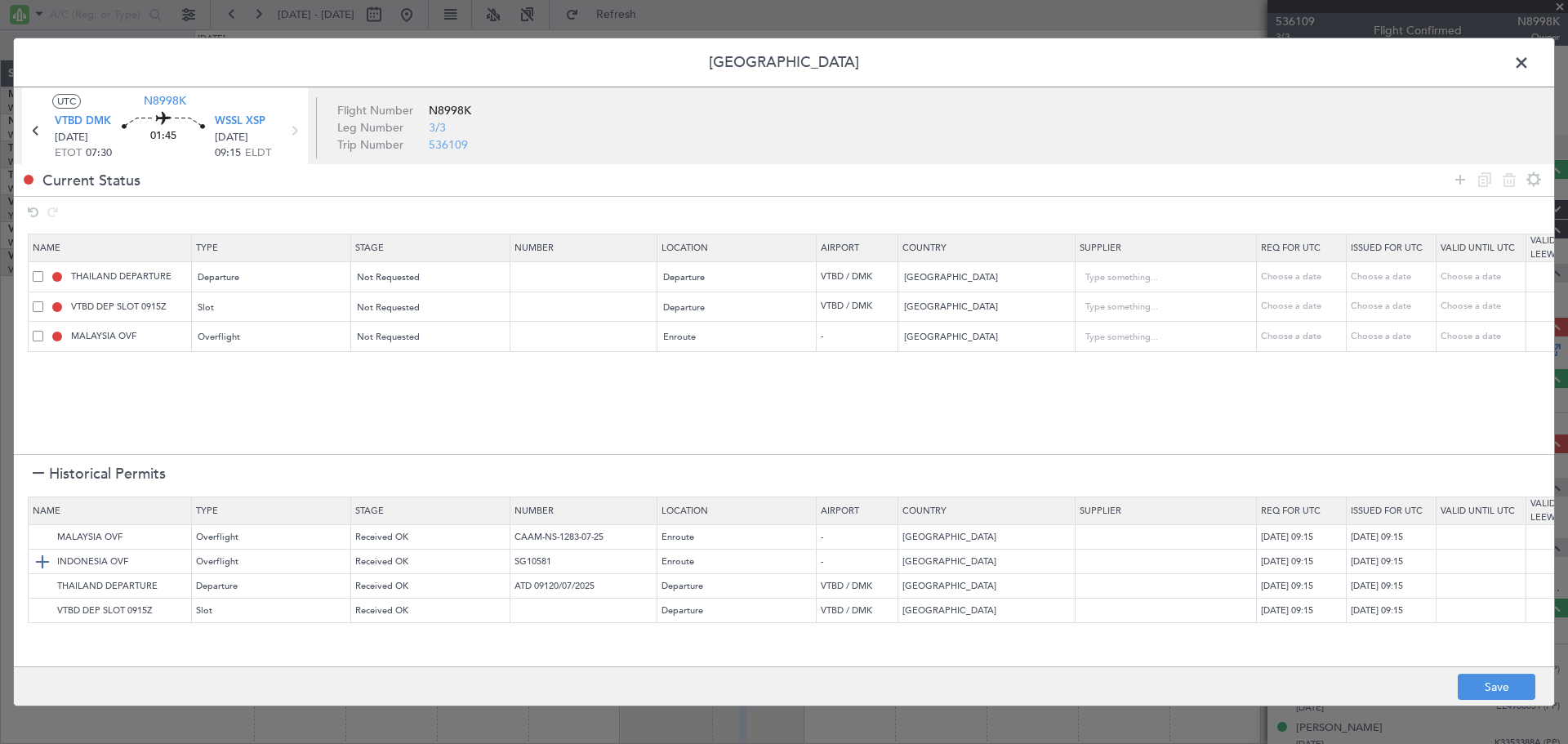
click at [40, 559] on img at bounding box center [42, 561] width 19 height 19
click at [1506, 686] on button "Save" at bounding box center [1496, 686] width 77 height 26
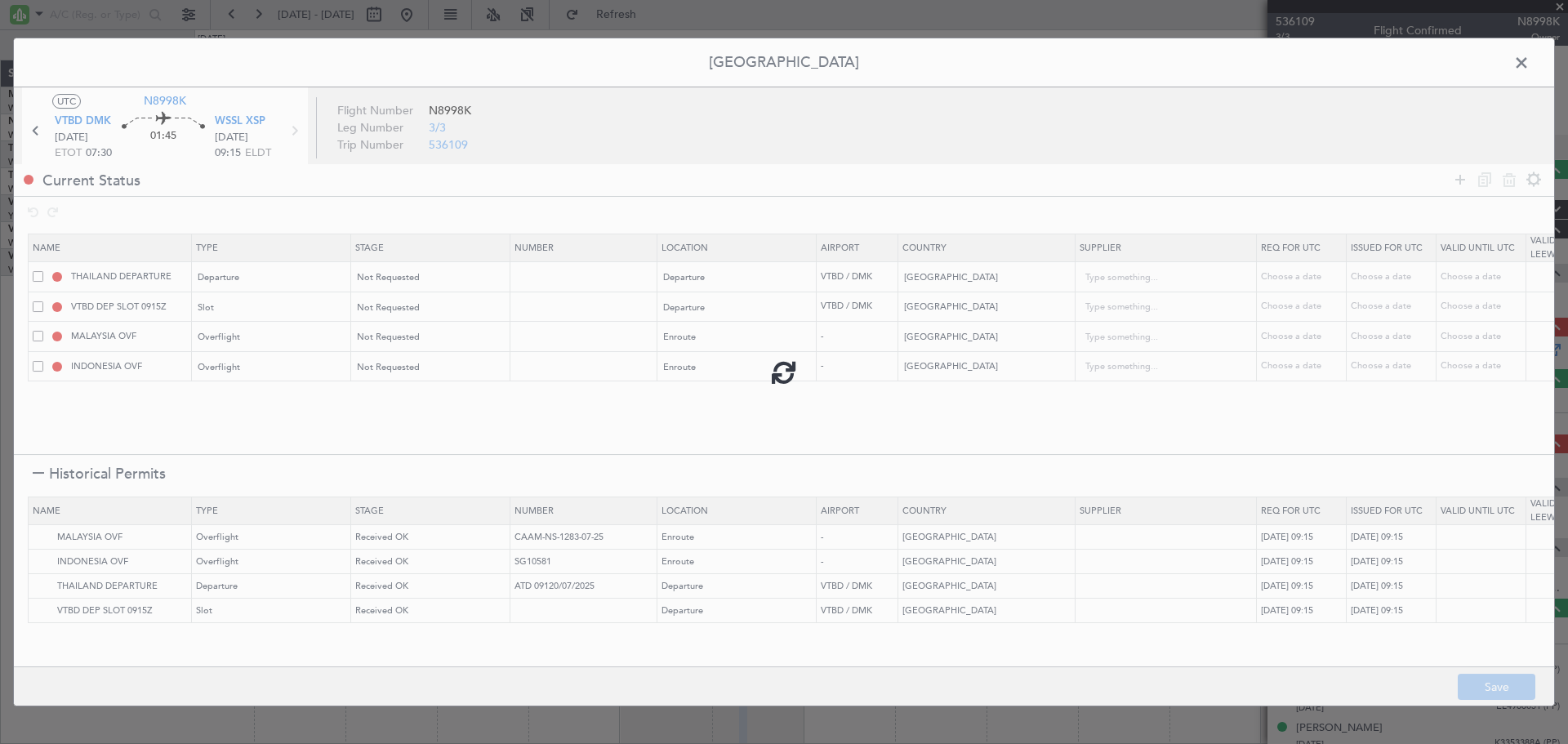
type input "NNN"
type input "VTBD DEP SLOT"
type input "NNN"
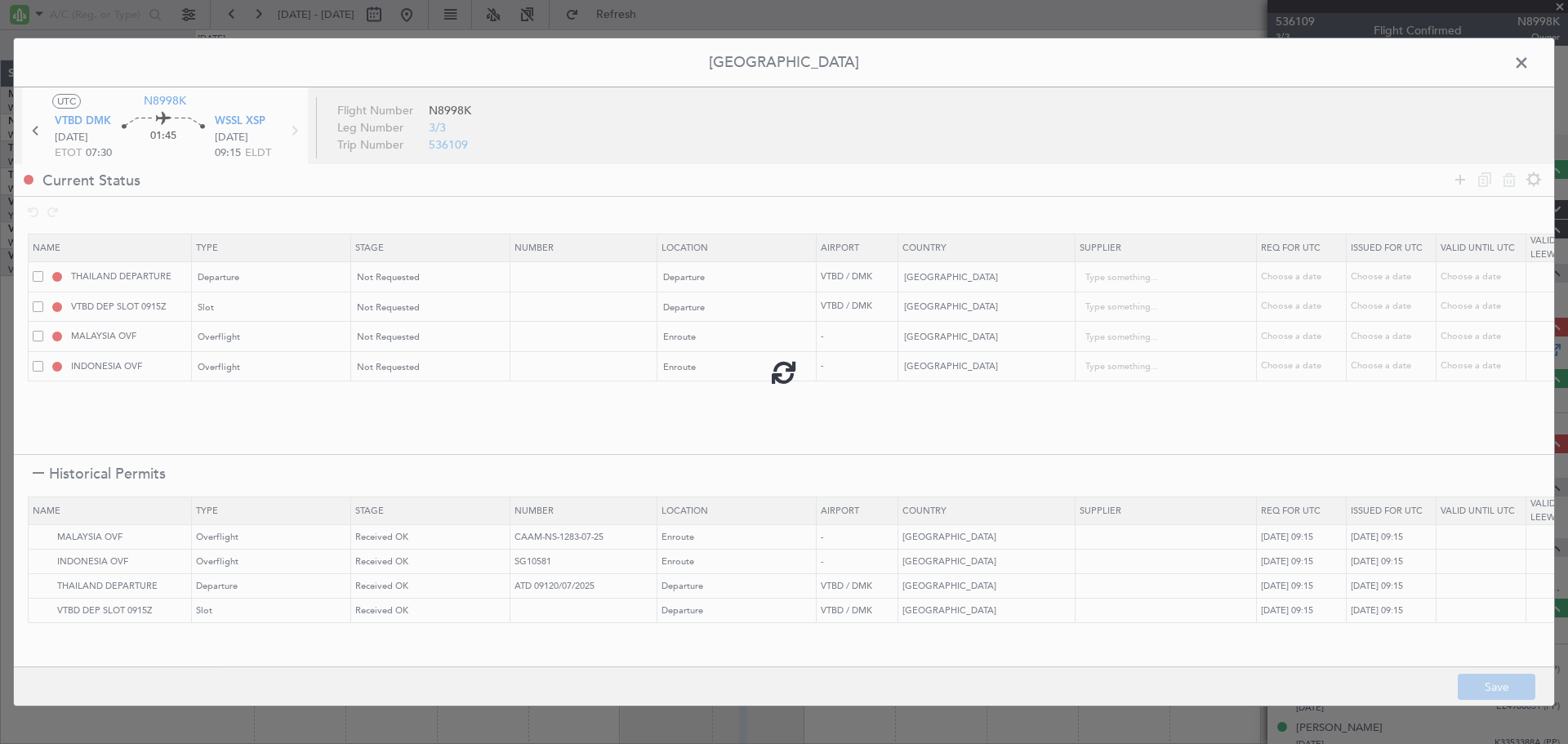
type input "2"
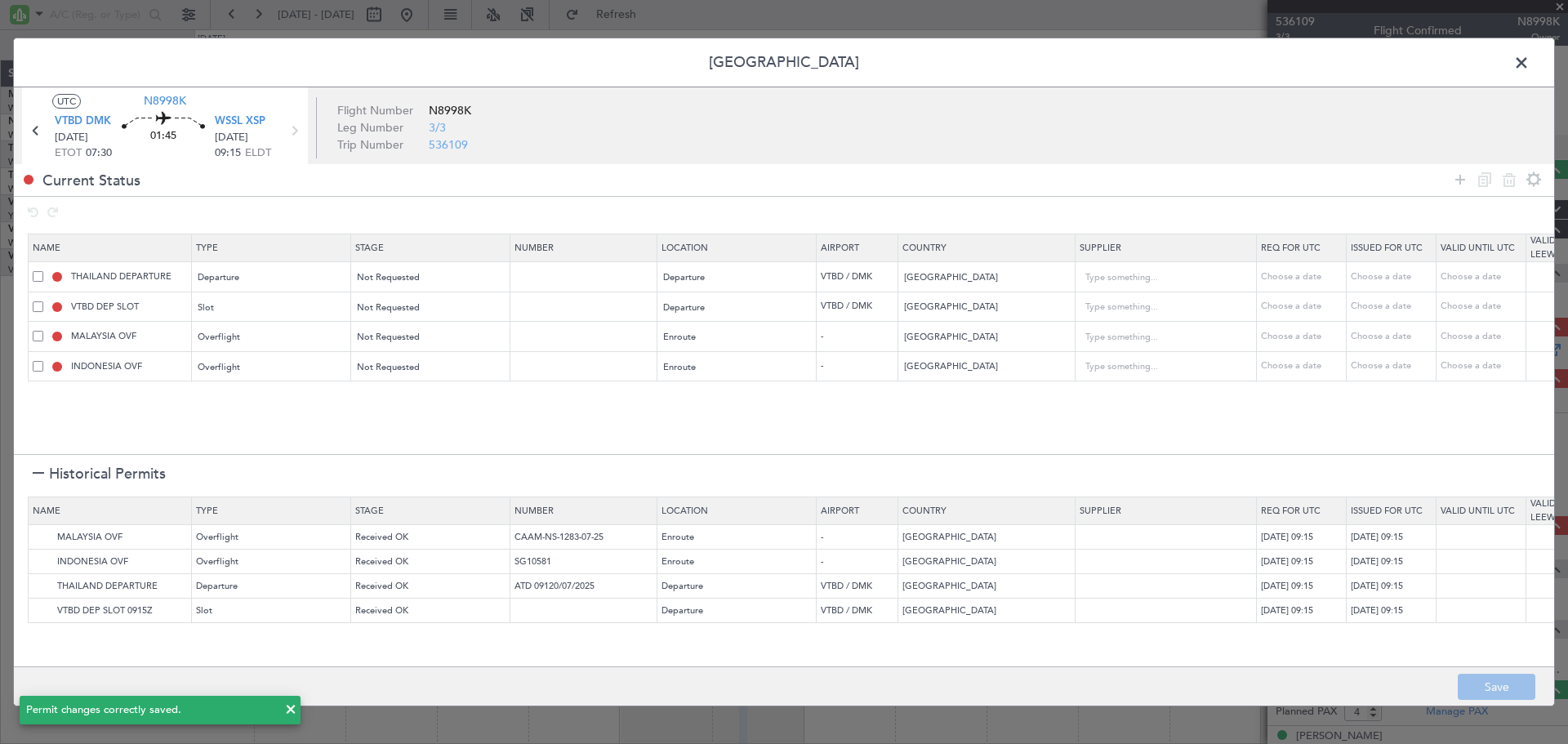
click at [1530, 60] on span at bounding box center [1530, 67] width 0 height 33
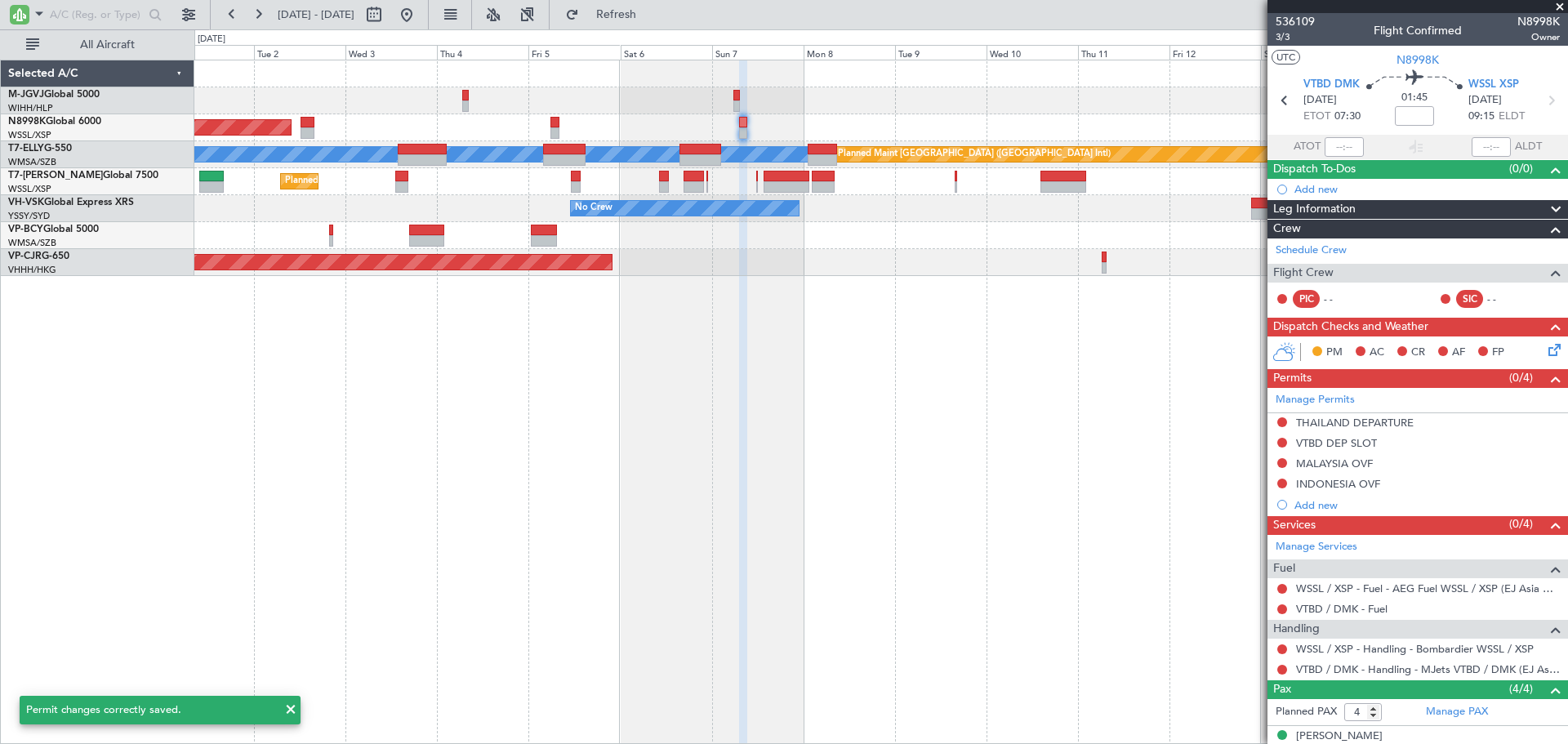
click at [854, 396] on div "Planned Maint Singapore (Seletar) MEL Planned Maint Dubai (Dubai Intl) Planned …" at bounding box center [881, 401] width 1374 height 684
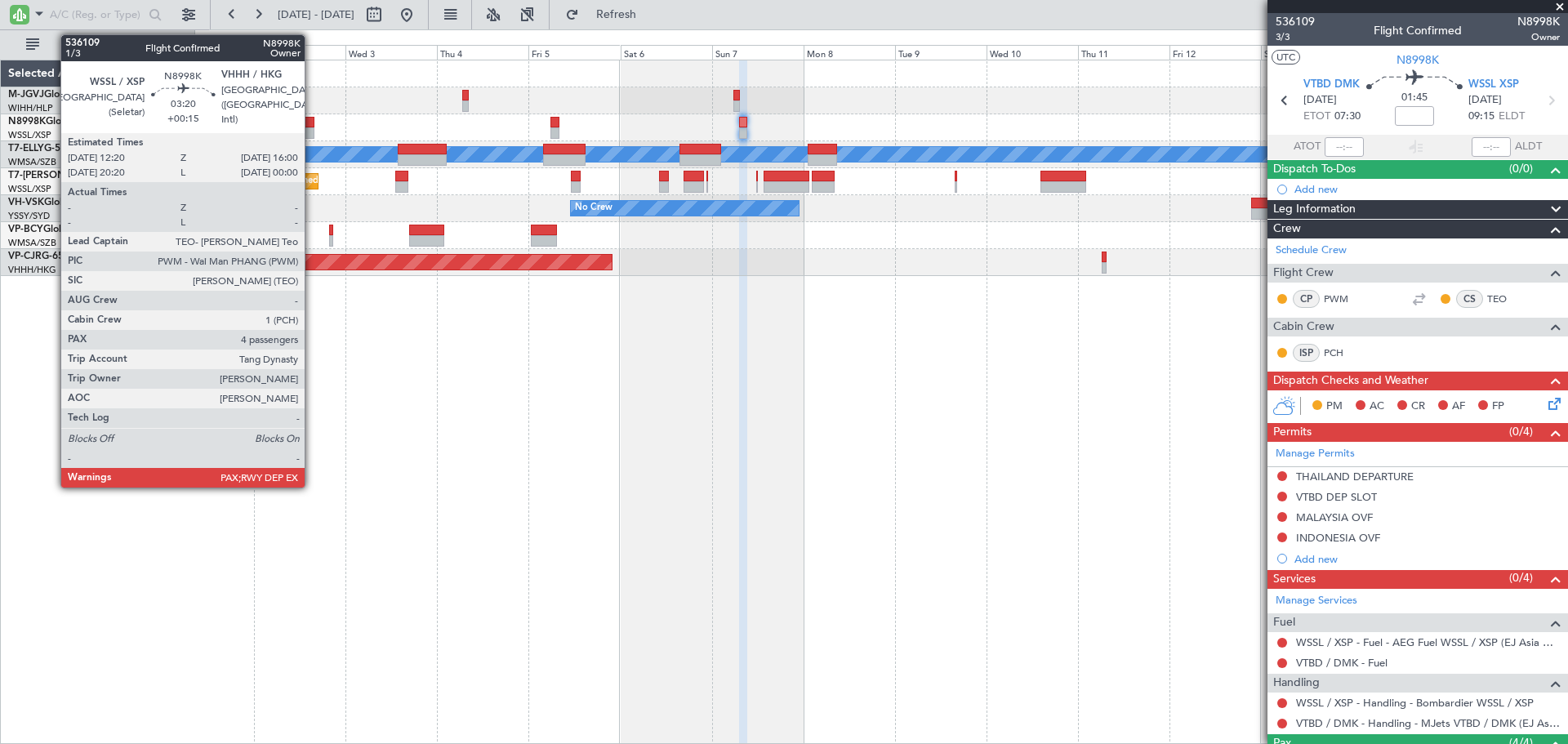
click at [312, 125] on div at bounding box center [308, 122] width 15 height 11
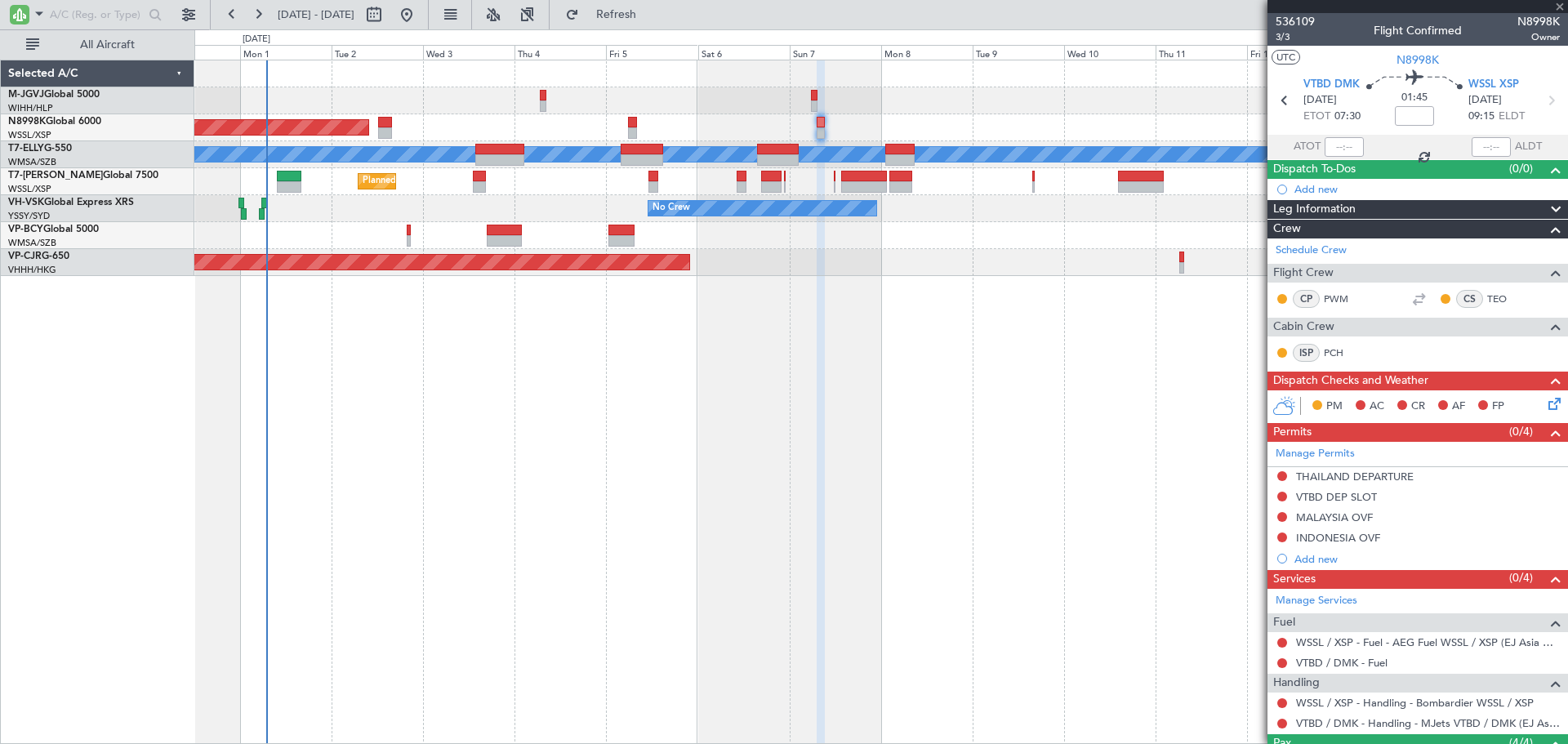
type input "+00:15"
click at [469, 130] on div "Planned Maint [GEOGRAPHIC_DATA] (Seletar)" at bounding box center [881, 127] width 1373 height 27
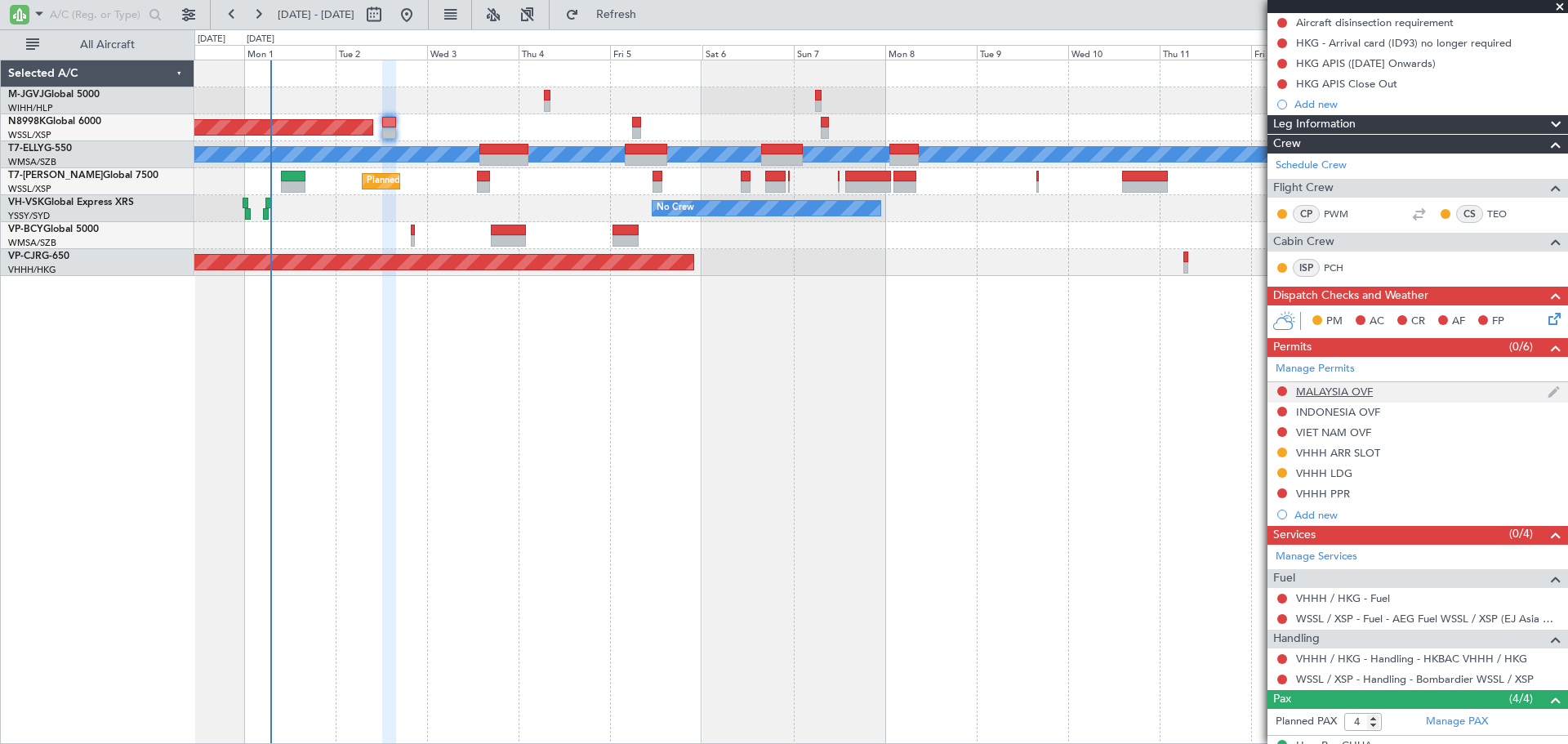
scroll to position [325, 0]
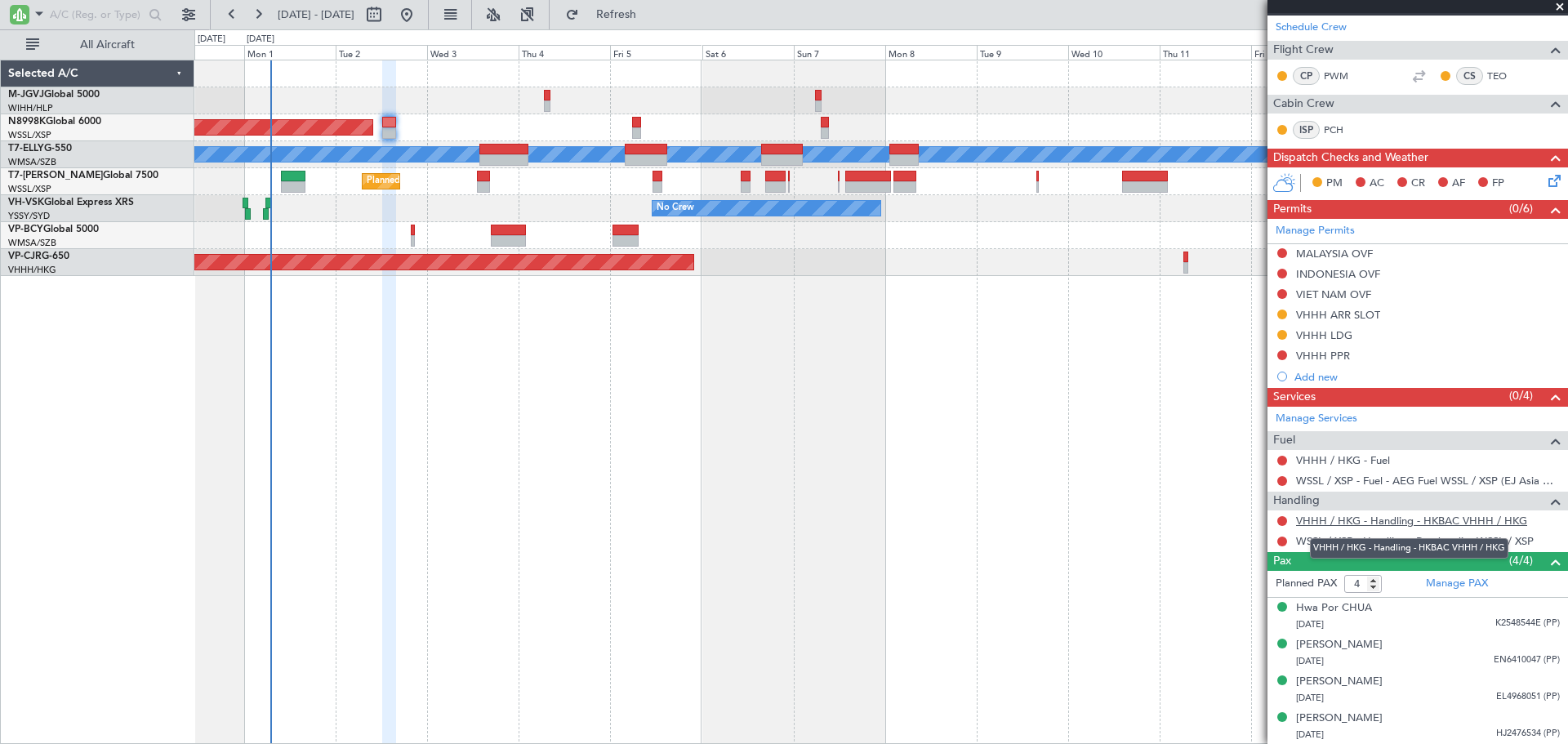
click at [1356, 517] on link "VHHH / HKG - Handling - HKBAC VHHH / HKG" at bounding box center [1412, 520] width 232 height 14
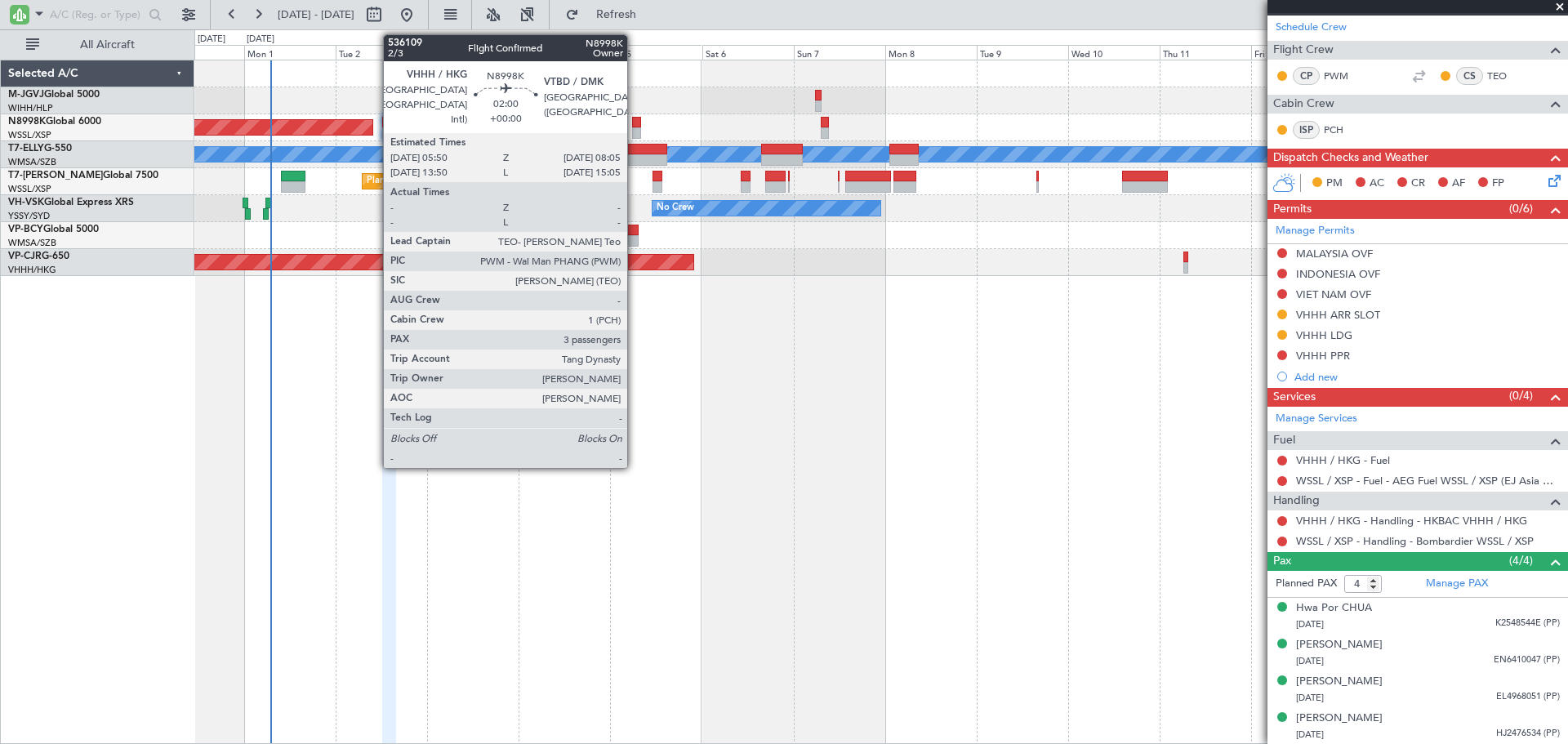
click at [635, 130] on div at bounding box center [637, 133] width 9 height 11
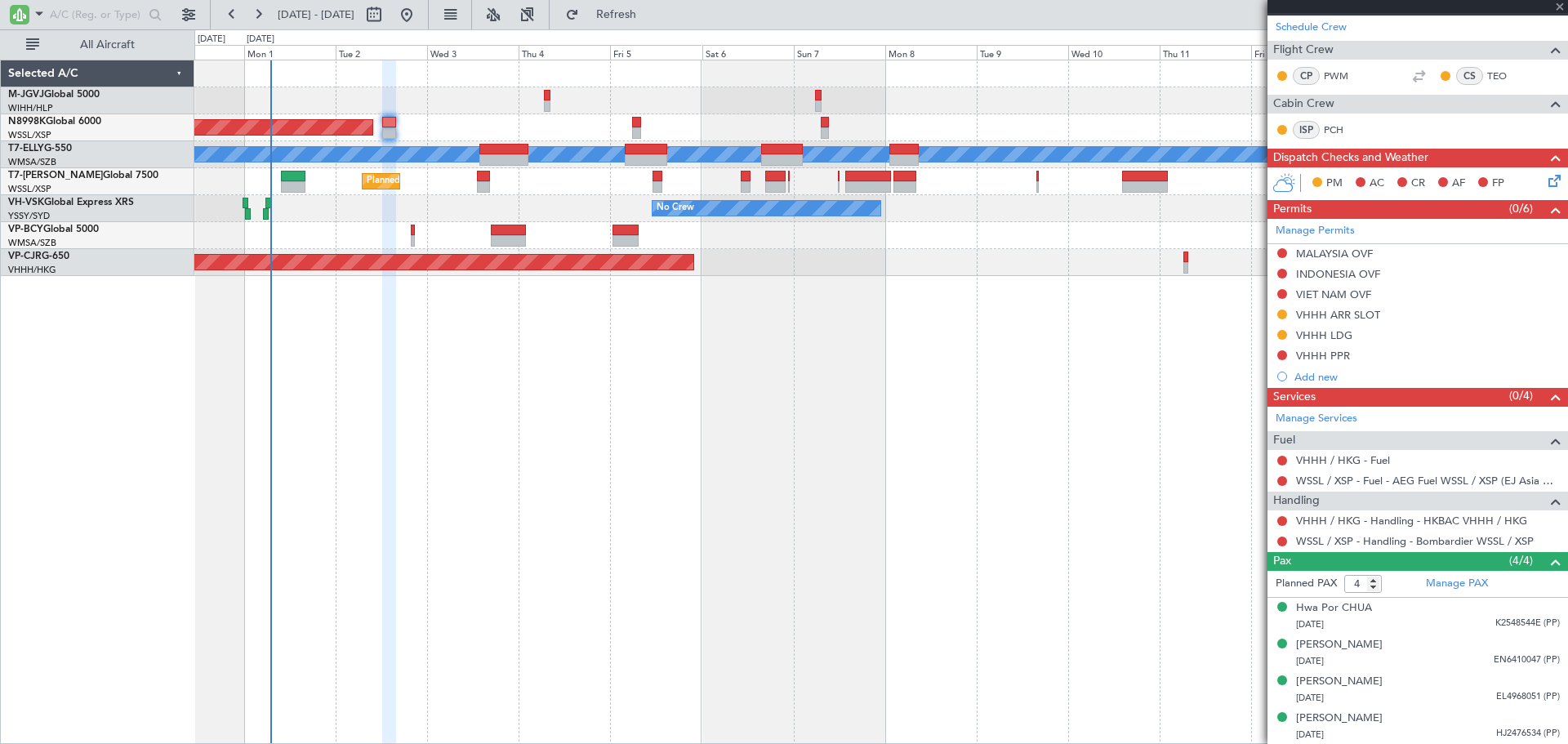
type input "3"
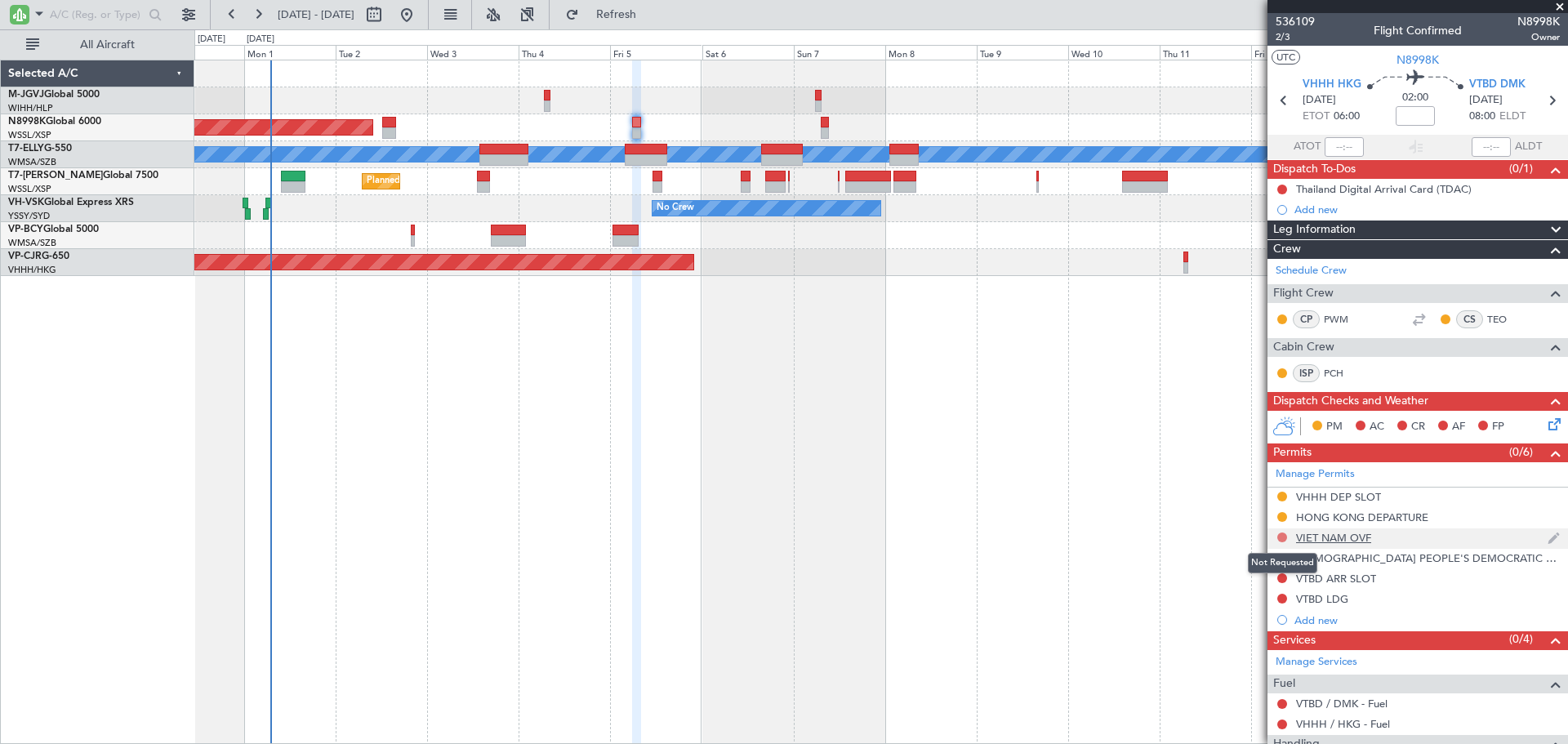
click at [1281, 533] on button at bounding box center [1282, 536] width 10 height 10
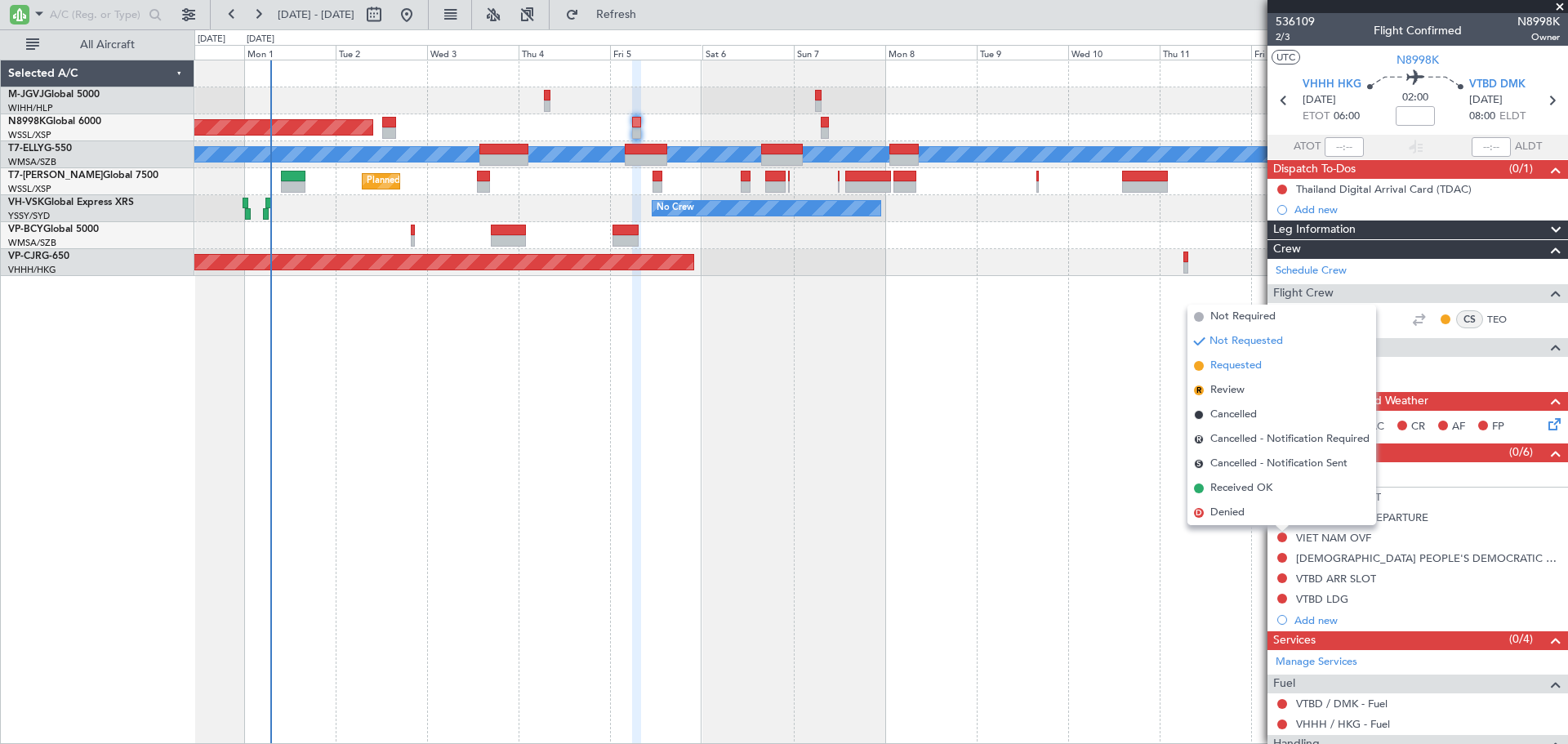
click at [1259, 365] on span "Requested" at bounding box center [1236, 366] width 51 height 17
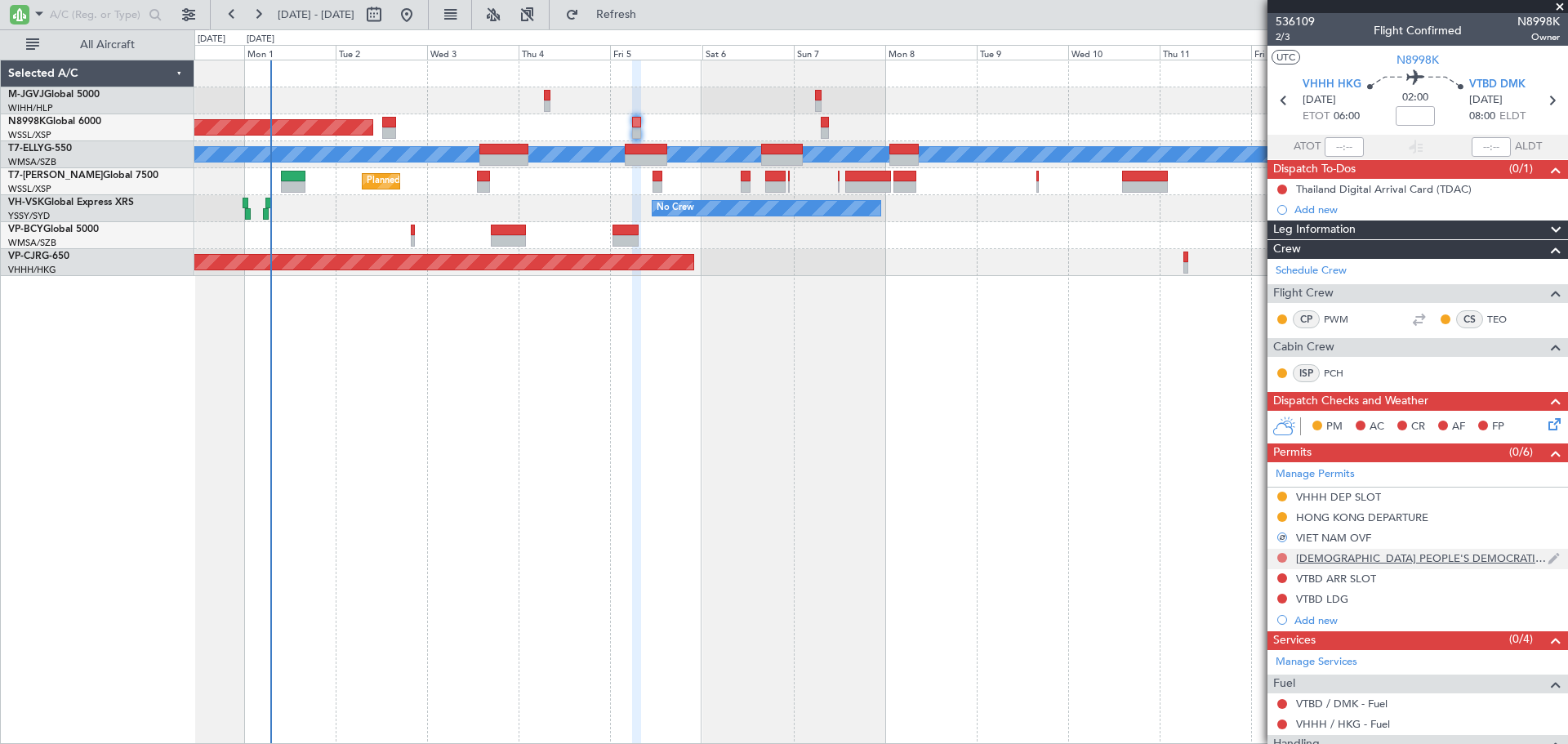
click at [1282, 558] on button at bounding box center [1282, 558] width 10 height 10
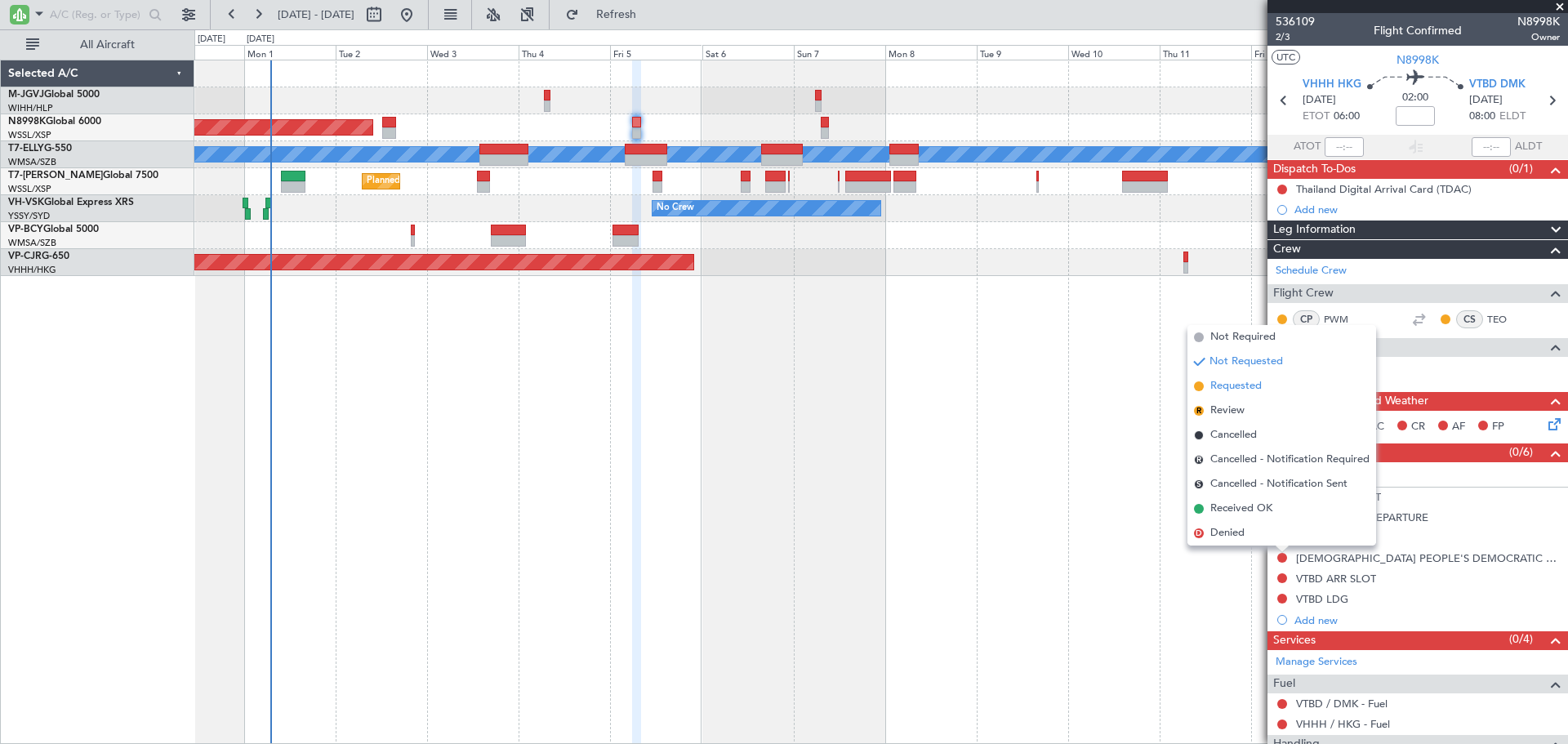
click at [1271, 388] on li "Requested" at bounding box center [1281, 386] width 188 height 25
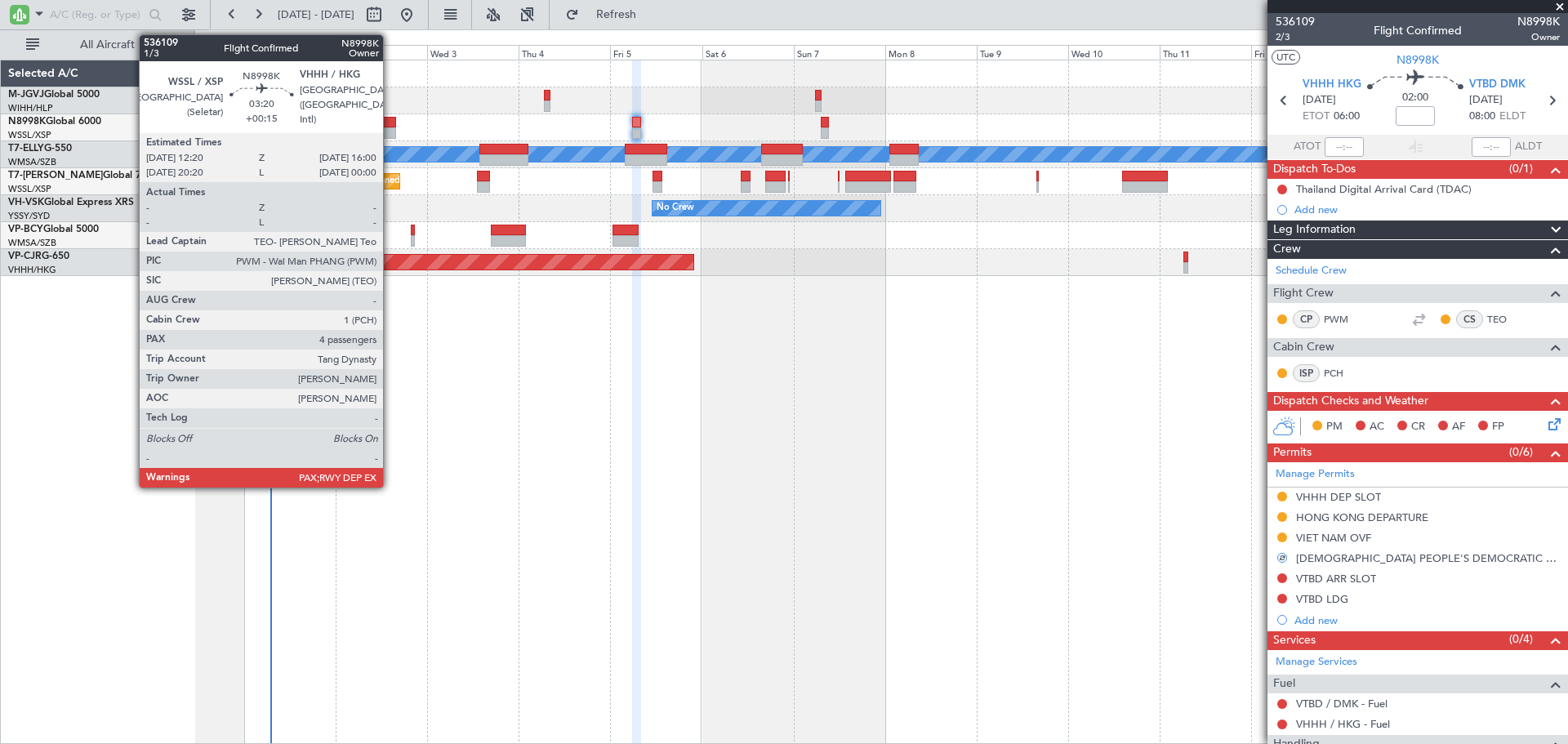
click at [391, 121] on div at bounding box center [390, 122] width 15 height 11
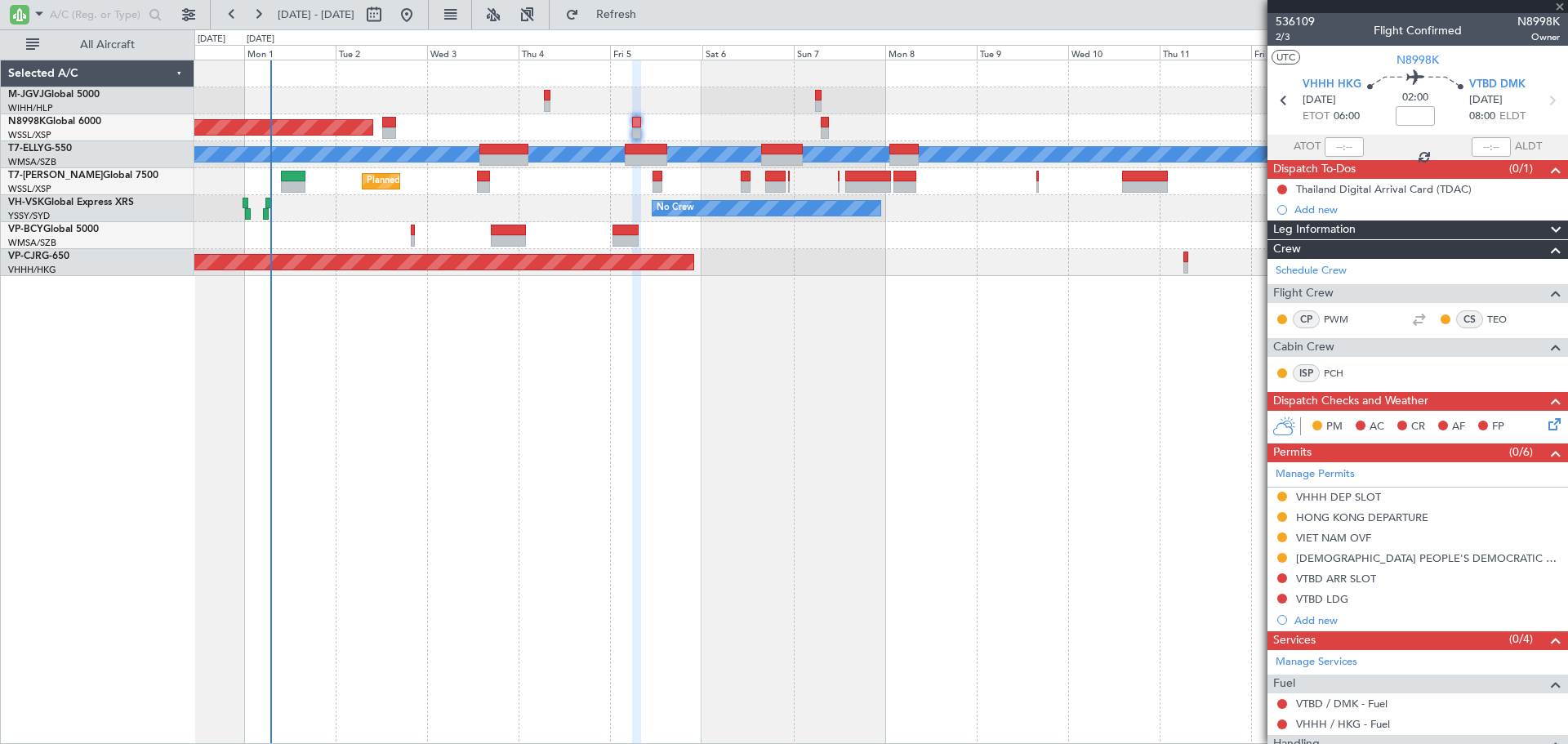
type input "+00:15"
type input "4"
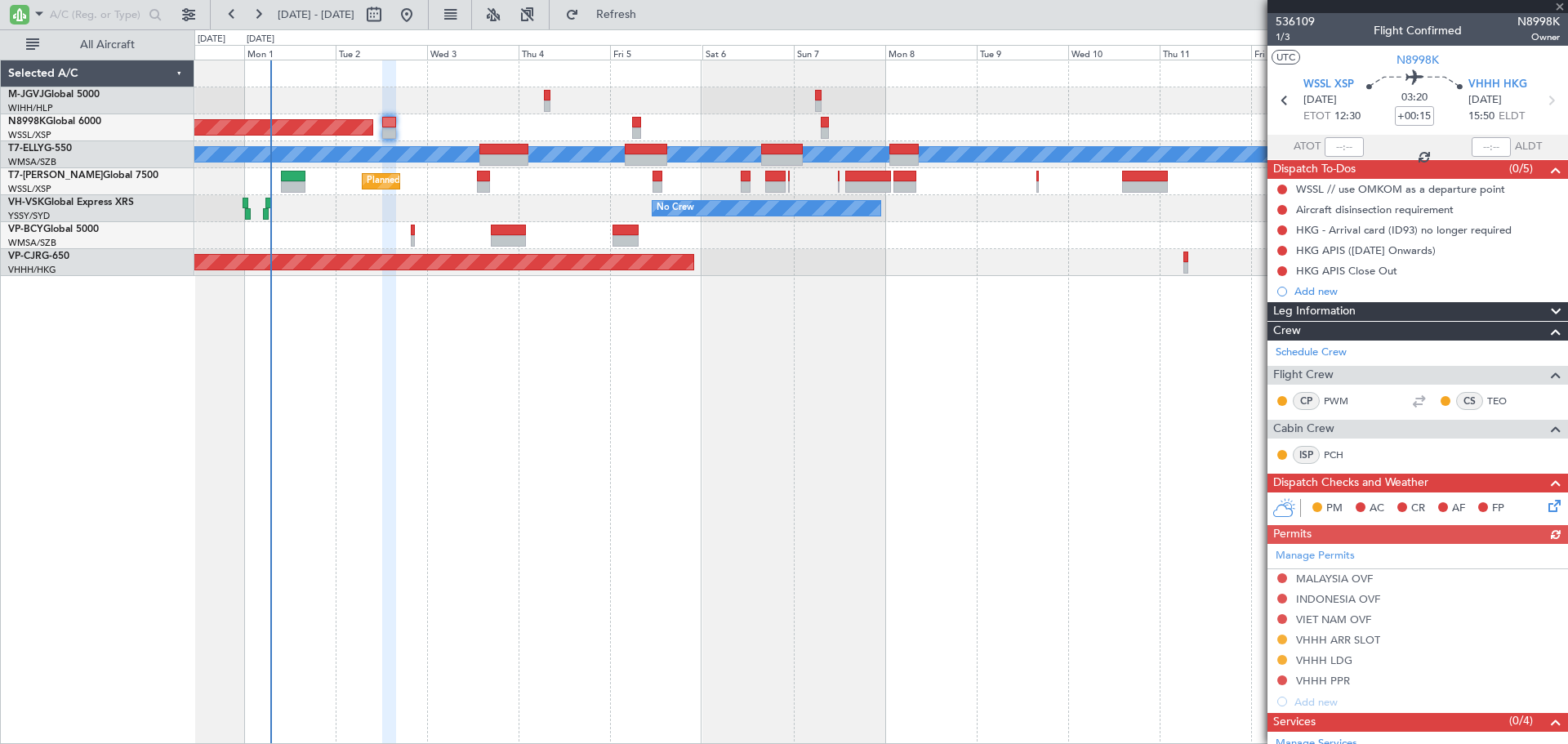
click at [1279, 619] on div "Manage Permits MALAYSIA OVF INDONESIA OVF VIET NAM OVF VHHH ARR SLOT VHHH LDG V…" at bounding box center [1417, 627] width 301 height 168
click at [1281, 618] on button at bounding box center [1282, 618] width 10 height 10
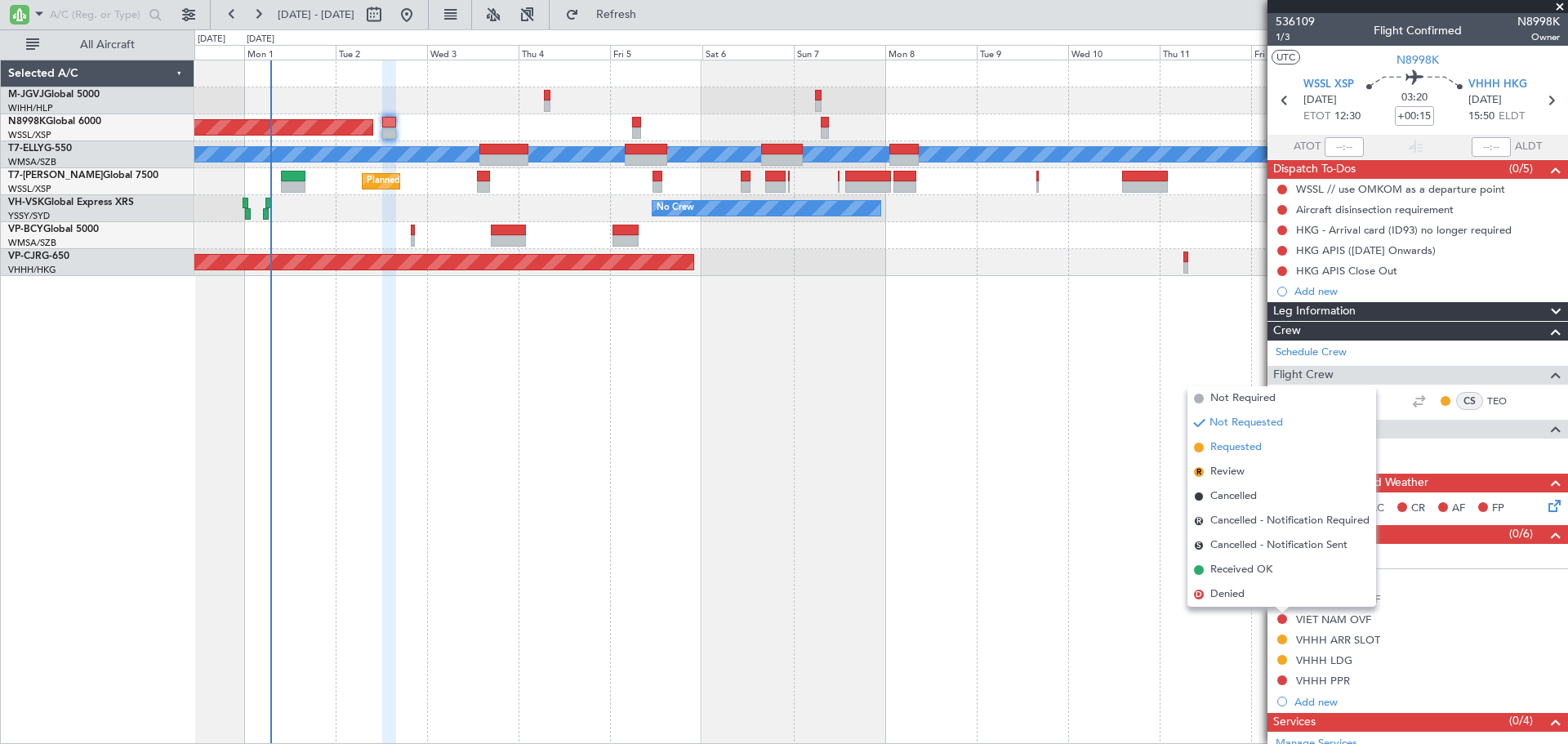
click at [1254, 445] on span "Requested" at bounding box center [1236, 447] width 51 height 17
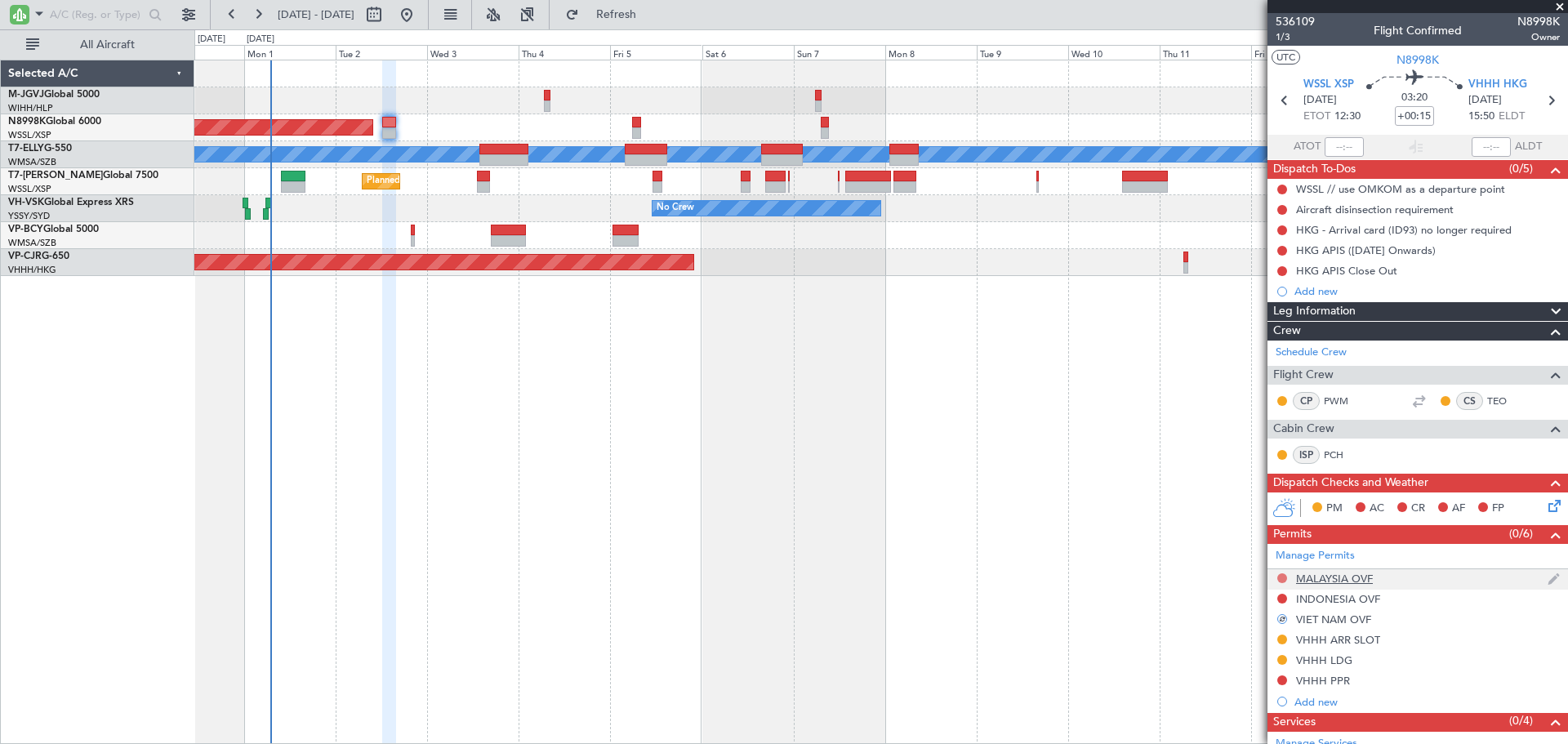
click at [1281, 578] on button at bounding box center [1282, 578] width 10 height 10
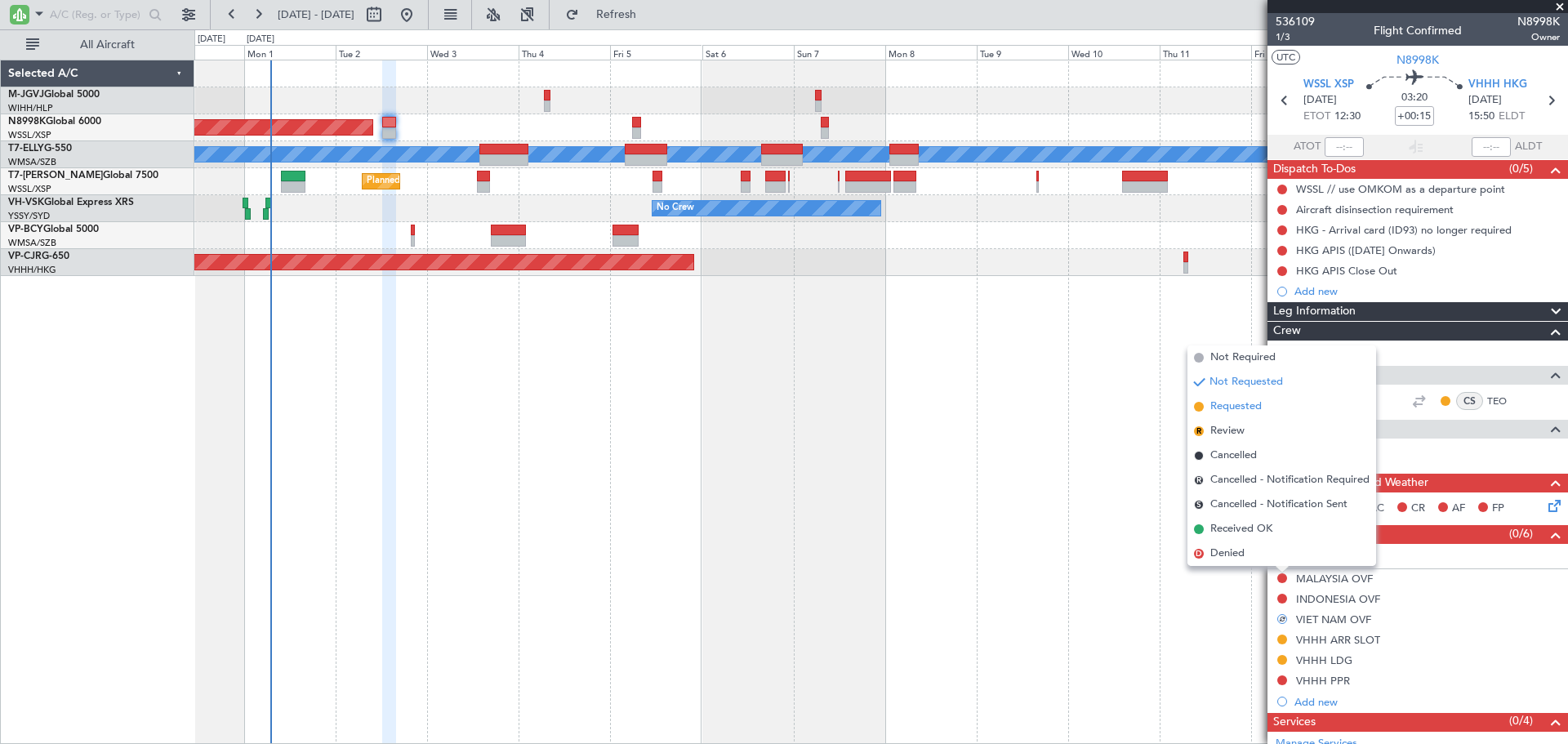
click at [1256, 411] on span "Requested" at bounding box center [1236, 407] width 51 height 17
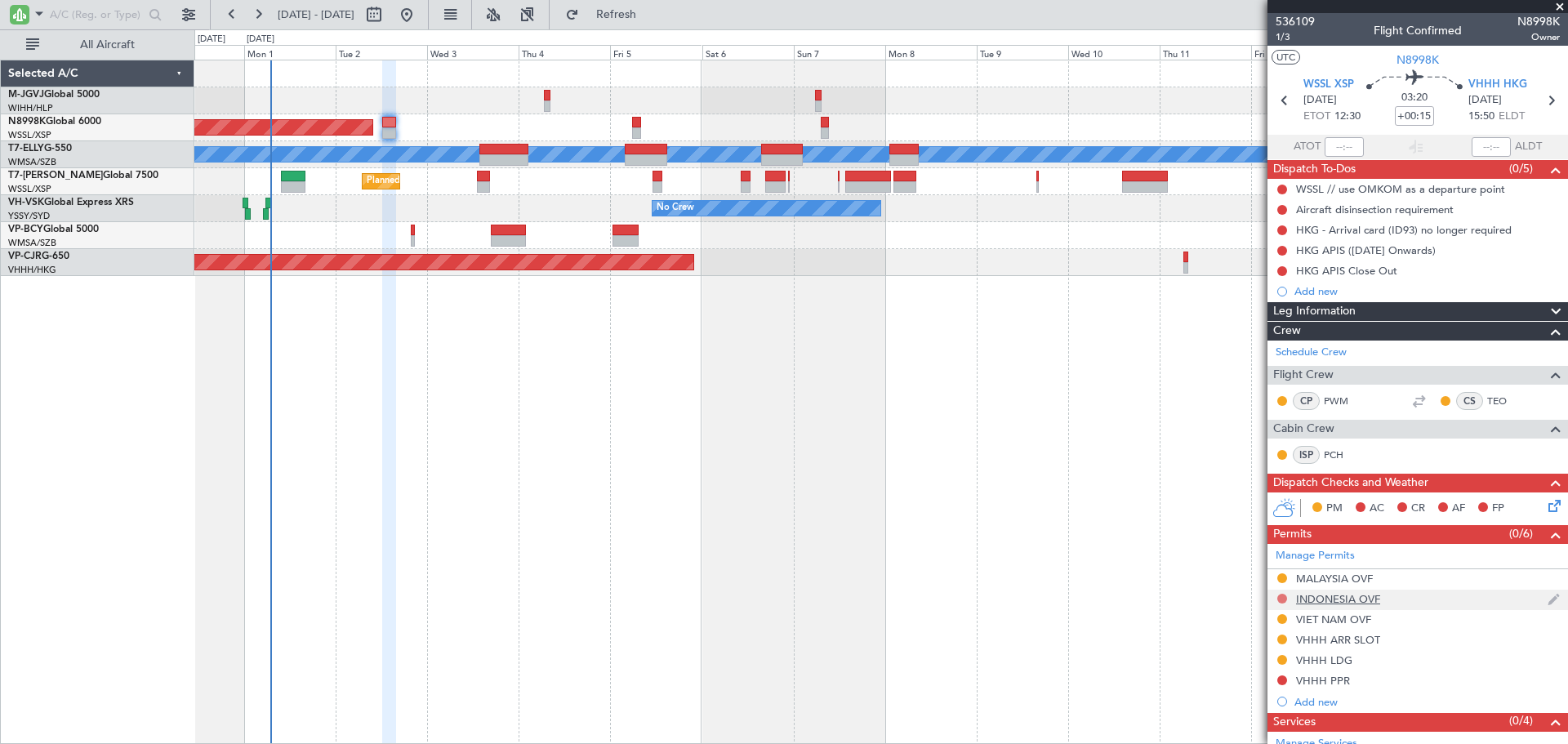
click at [1278, 600] on button at bounding box center [1282, 598] width 10 height 10
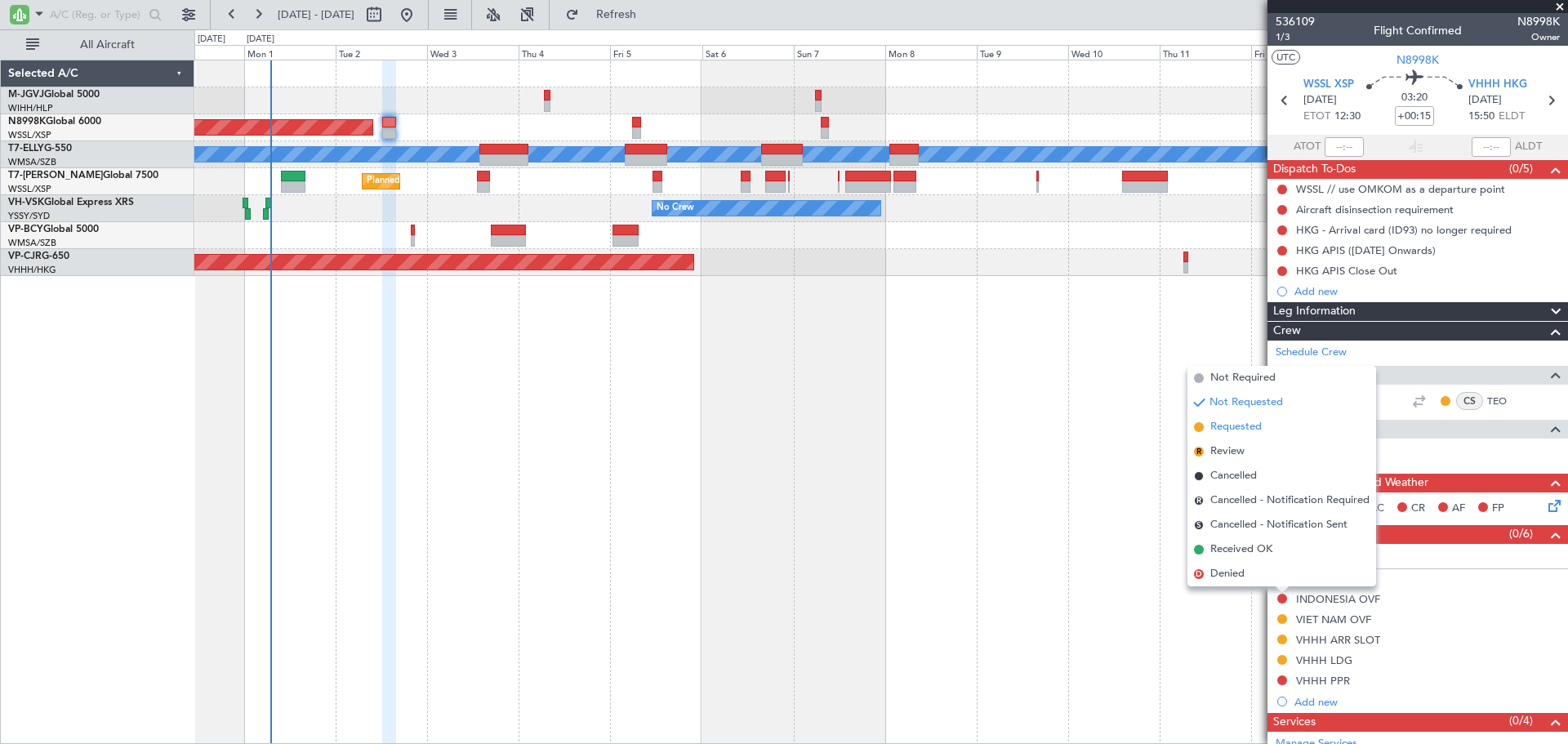
click at [1253, 426] on span "Requested" at bounding box center [1236, 427] width 51 height 17
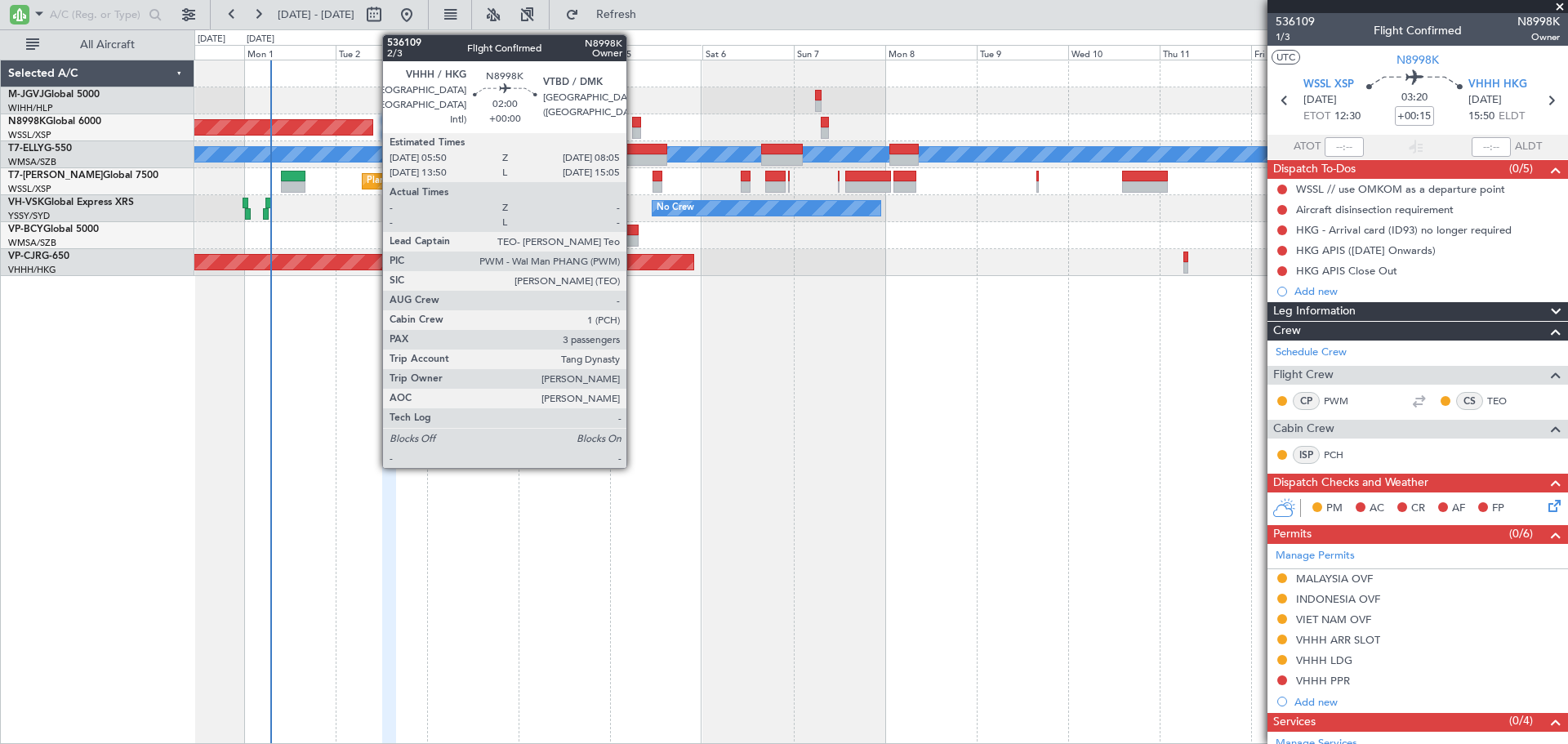
click at [634, 128] on div at bounding box center [637, 133] width 9 height 11
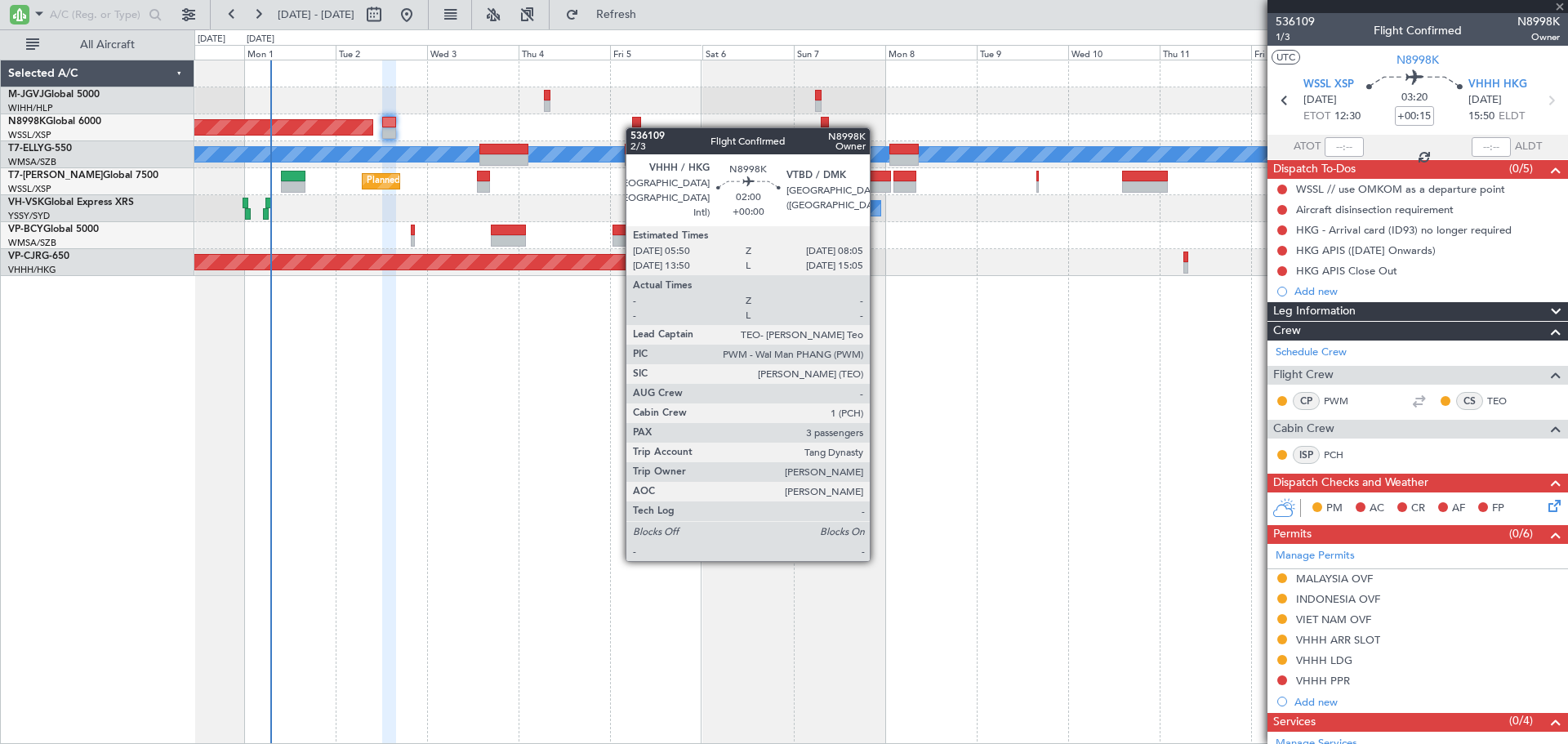
type input "3"
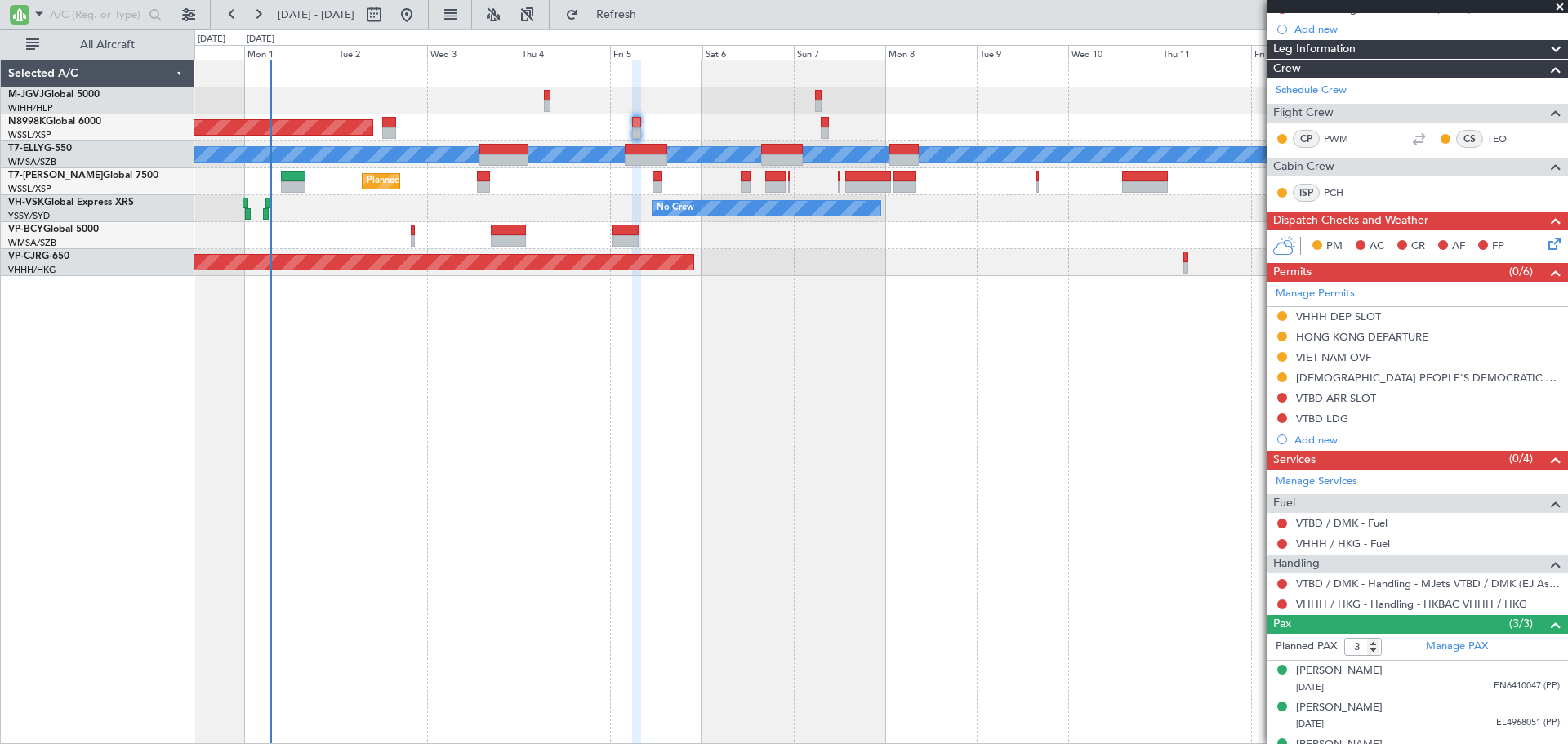
scroll to position [207, 0]
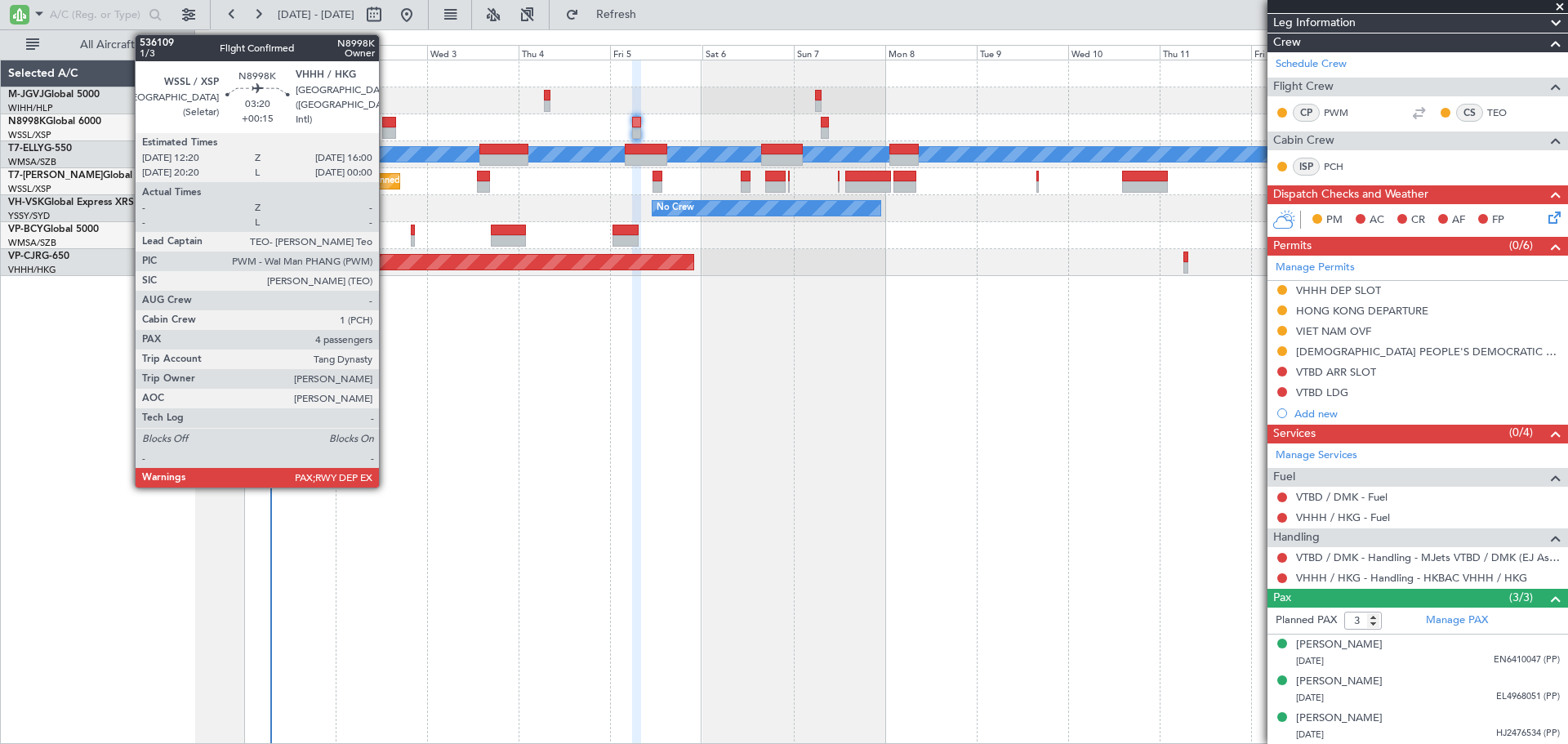
click at [386, 130] on div at bounding box center [390, 133] width 15 height 11
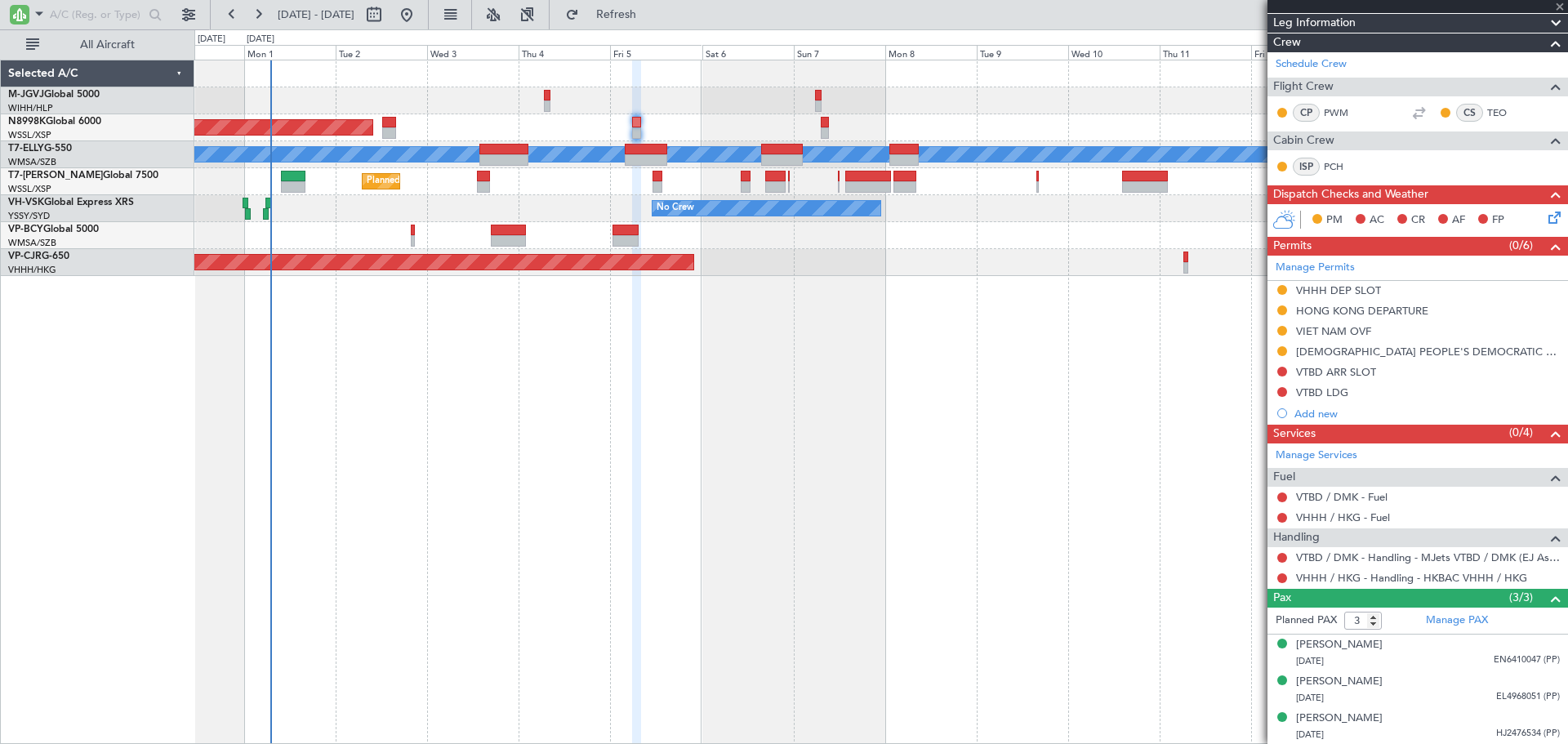
type input "+00:15"
type input "4"
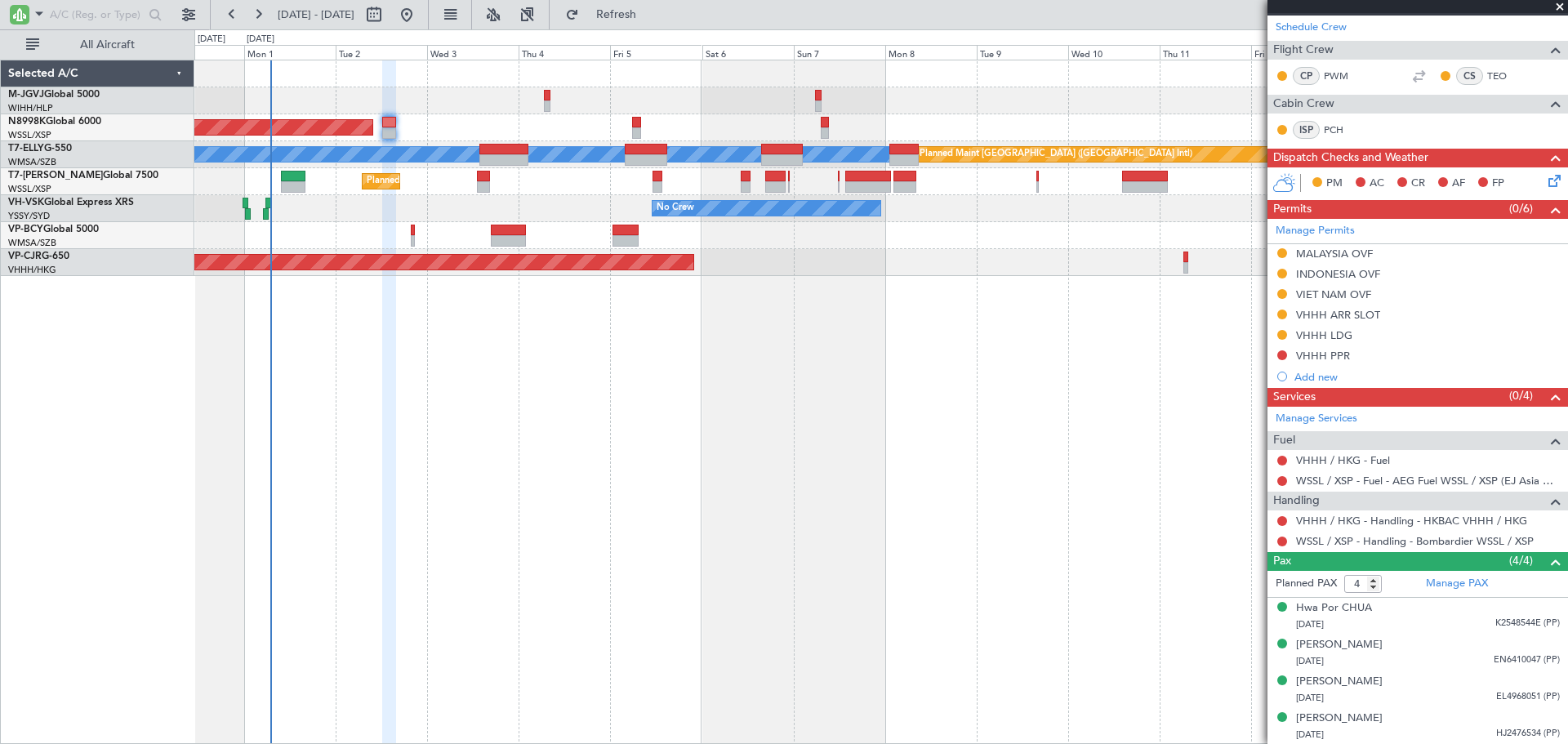
scroll to position [0, 0]
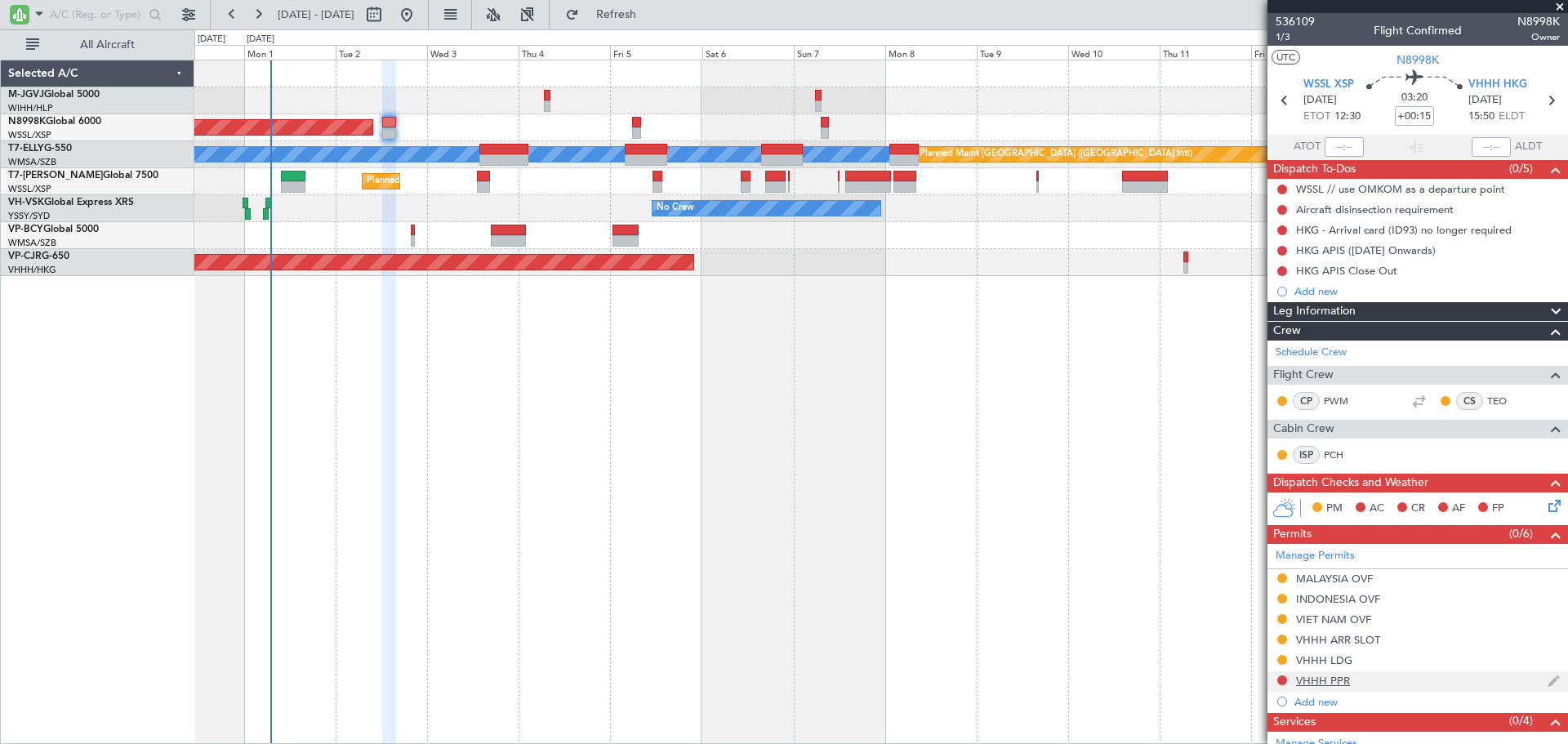
click at [1331, 682] on div "VHHH PPR" at bounding box center [1323, 680] width 54 height 14
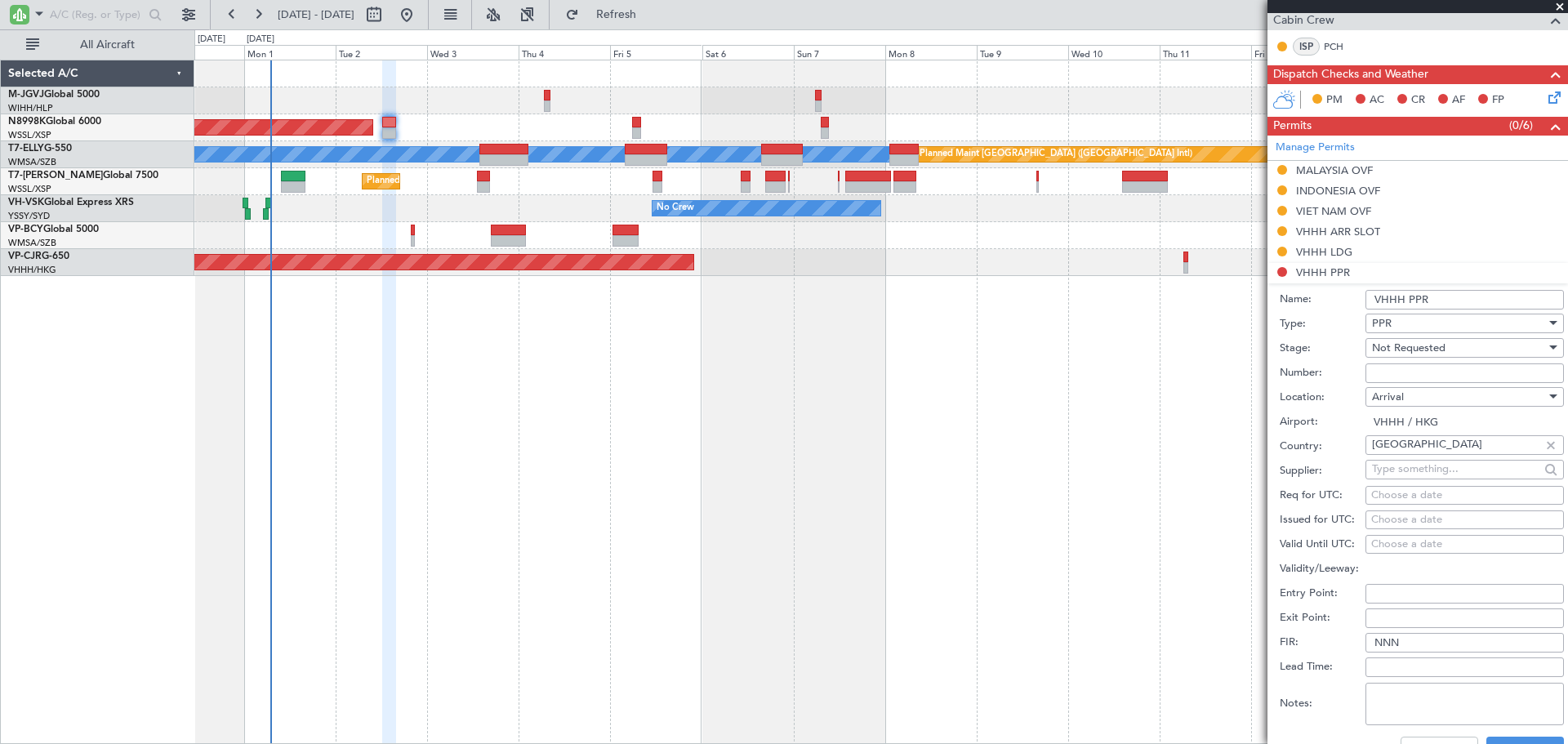
click at [1391, 700] on textarea "Notes:" at bounding box center [1465, 704] width 199 height 42
paste textarea "2025003762"
type textarea "2025003762"
click at [1388, 351] on span "Not Requested" at bounding box center [1409, 348] width 74 height 15
drag, startPoint x: 1415, startPoint y: 450, endPoint x: 1422, endPoint y: 484, distance: 34.7
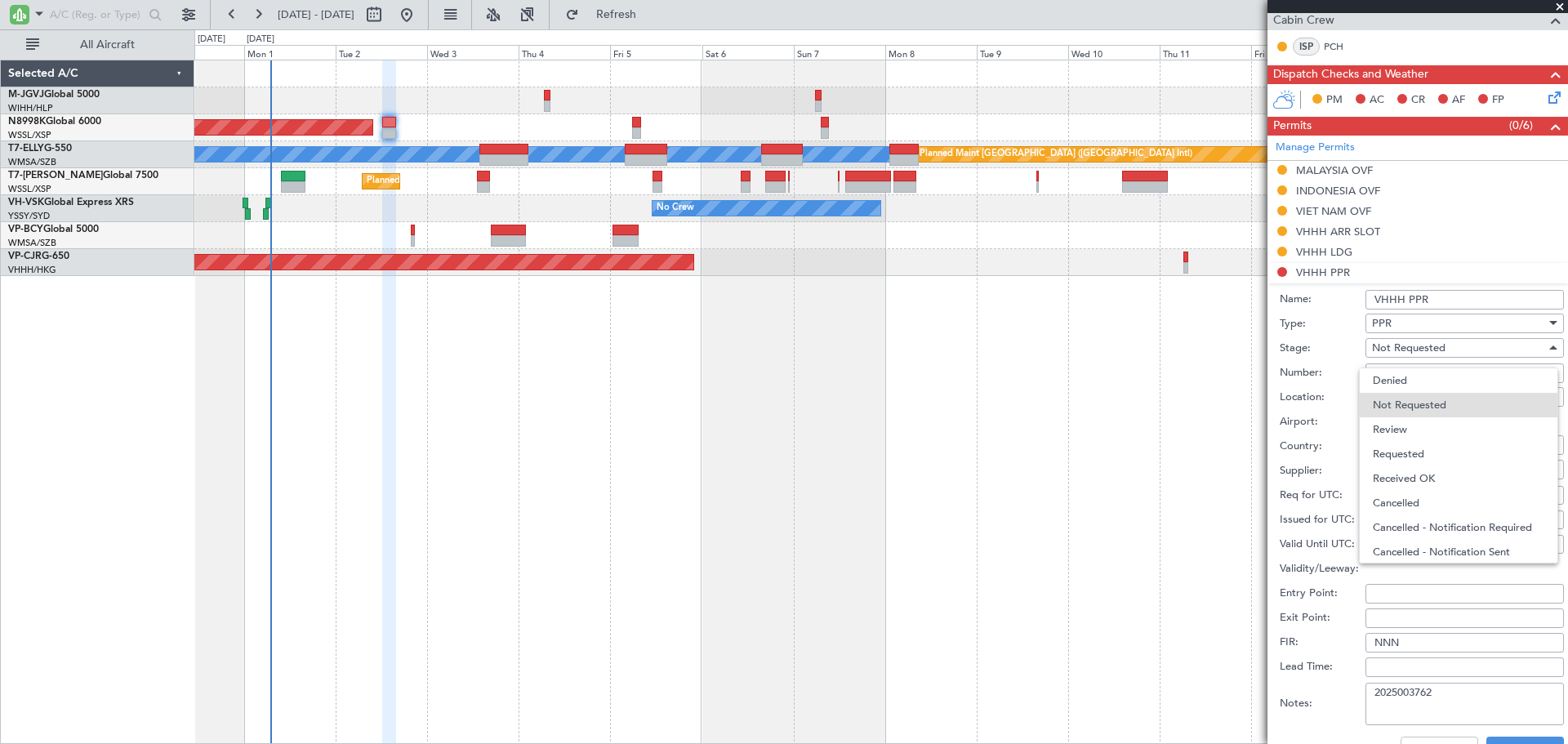
click at [1415, 452] on span "Requested" at bounding box center [1459, 454] width 172 height 25
click at [1511, 739] on button "Save" at bounding box center [1525, 750] width 77 height 26
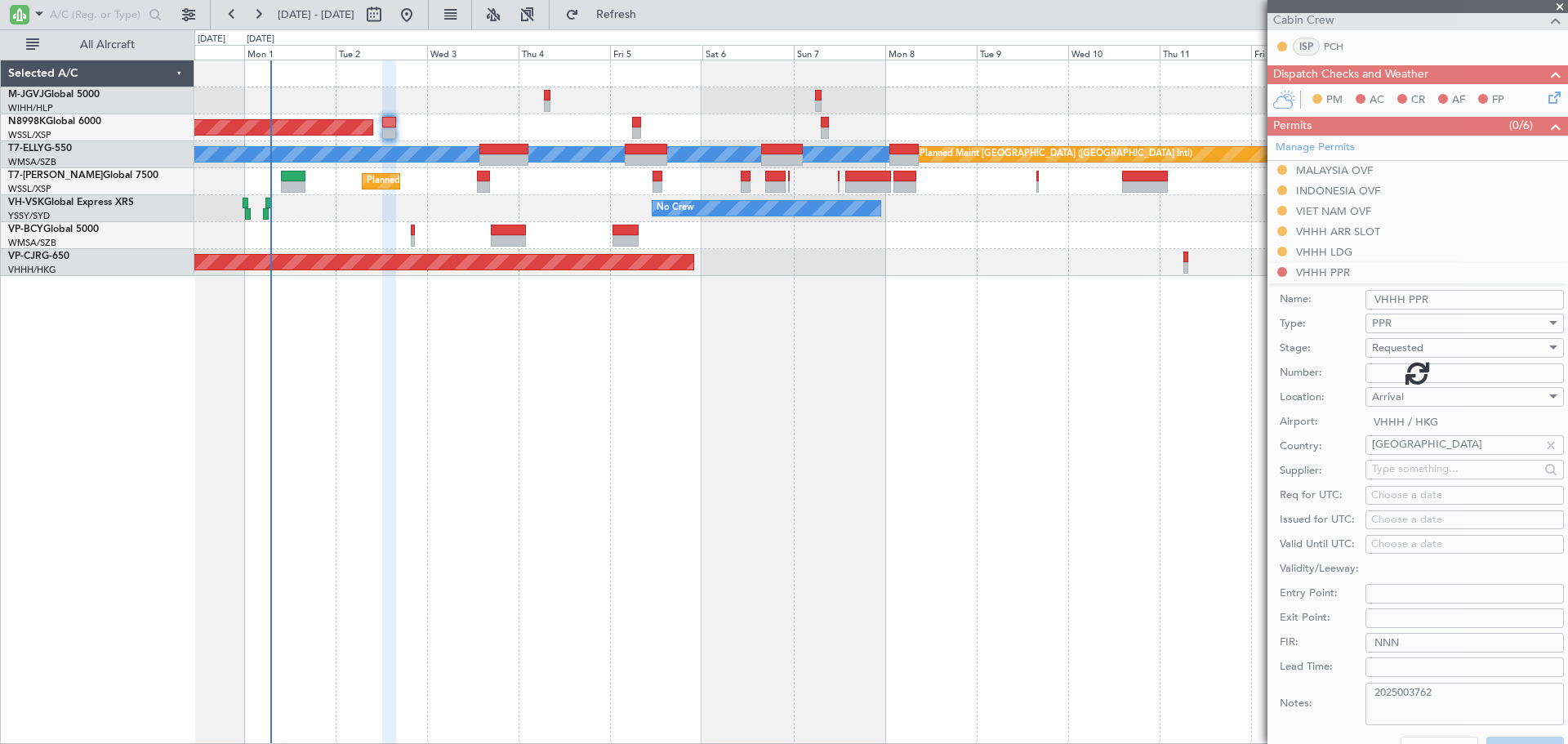
scroll to position [325, 0]
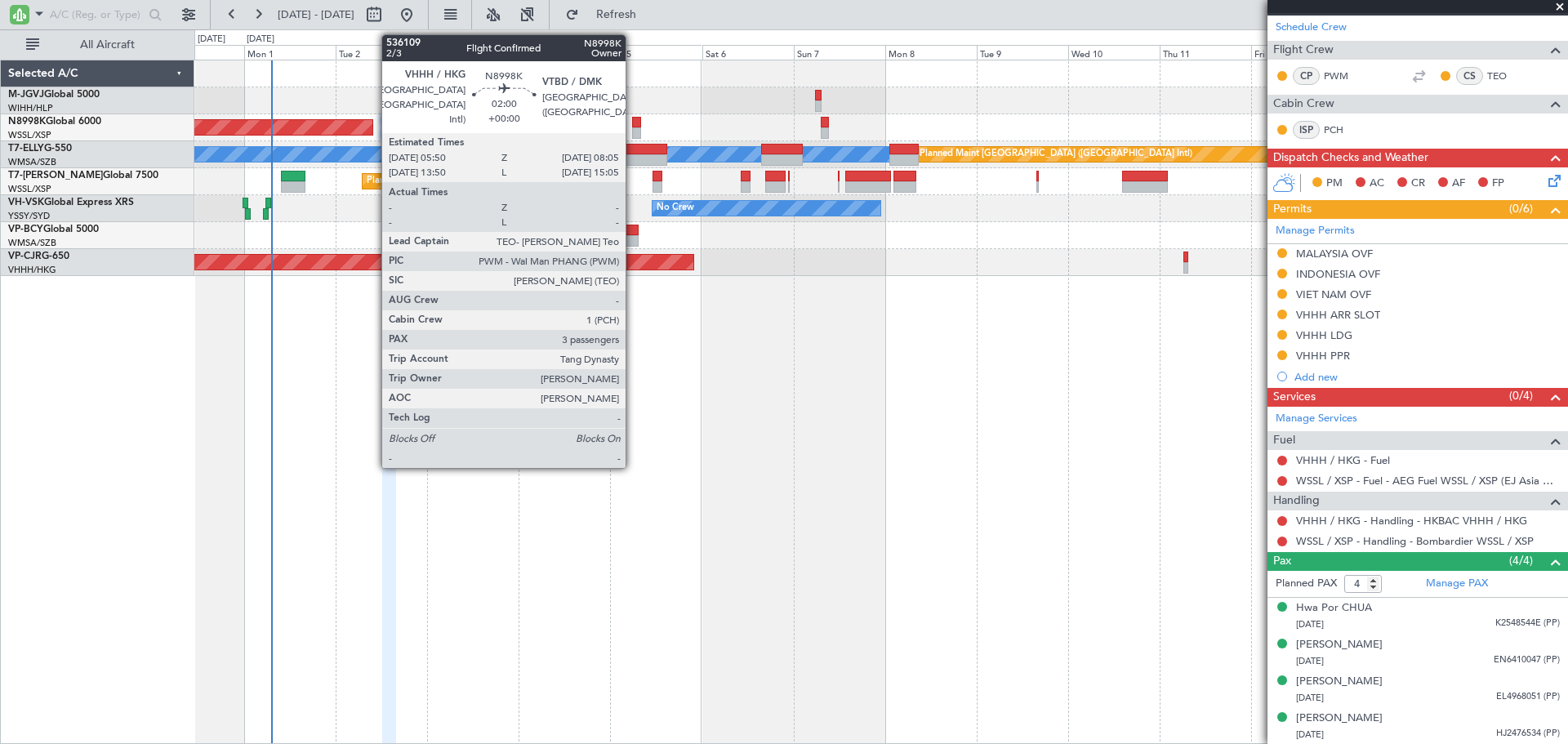
click at [633, 126] on div at bounding box center [637, 122] width 9 height 11
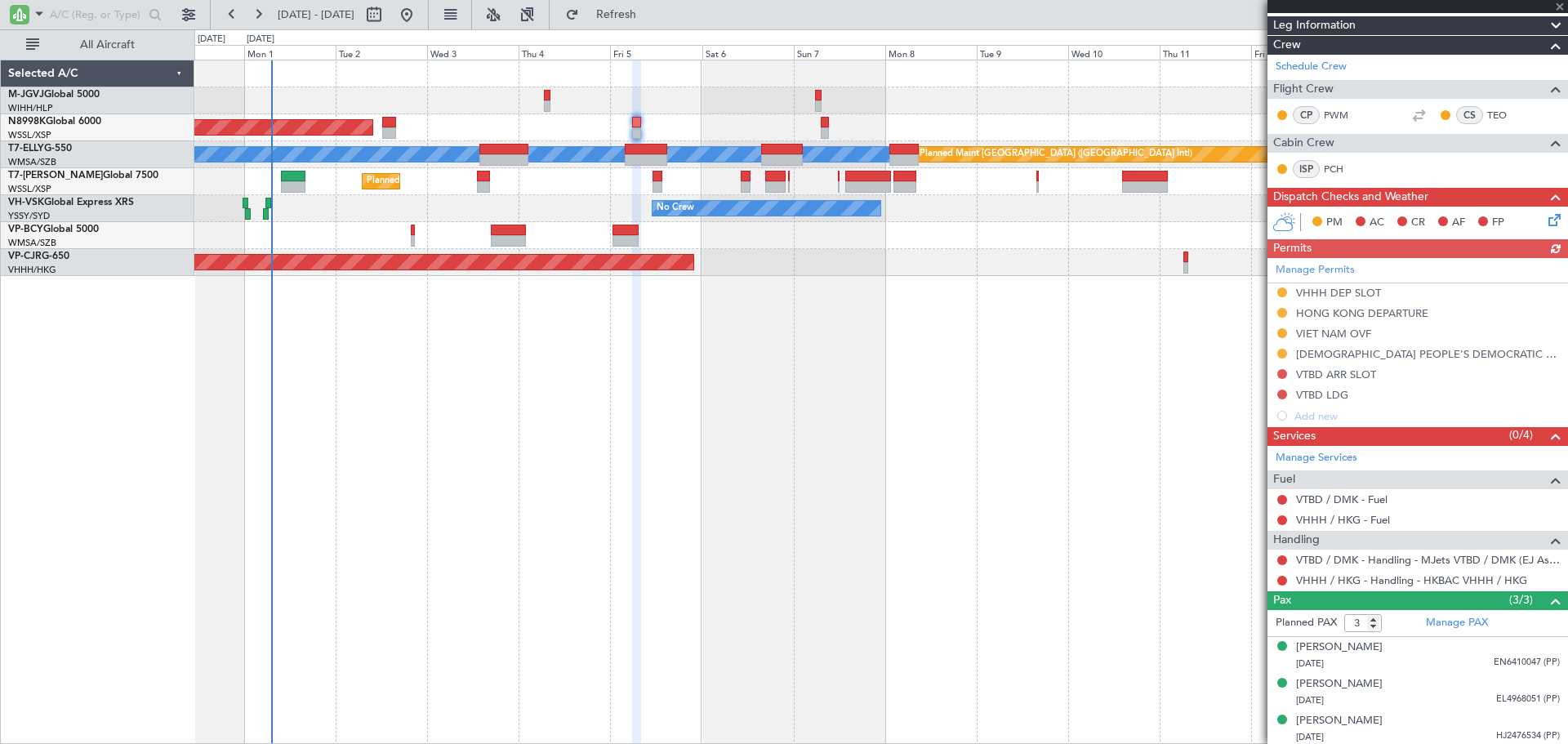
scroll to position [207, 0]
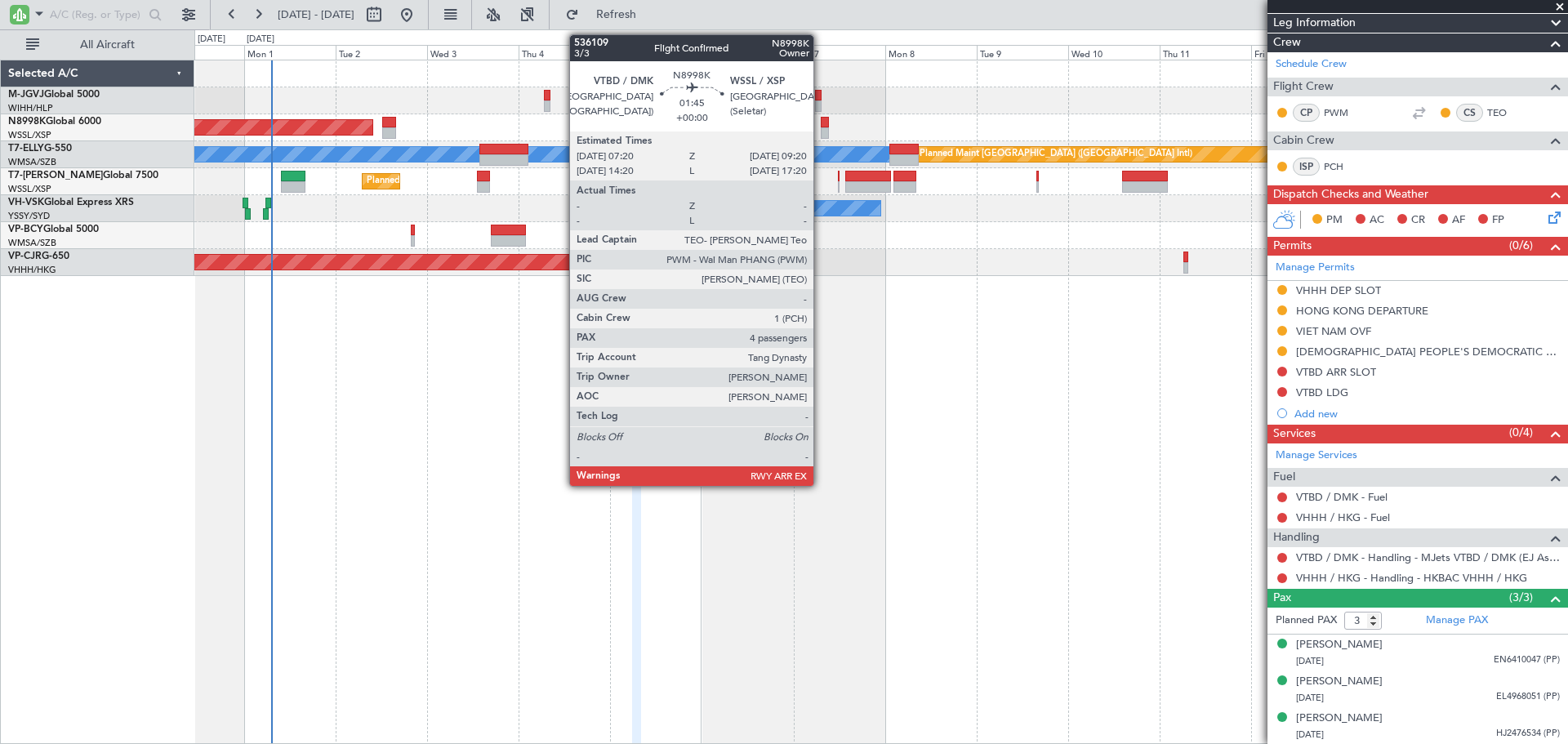
click at [821, 130] on div at bounding box center [824, 133] width 8 height 11
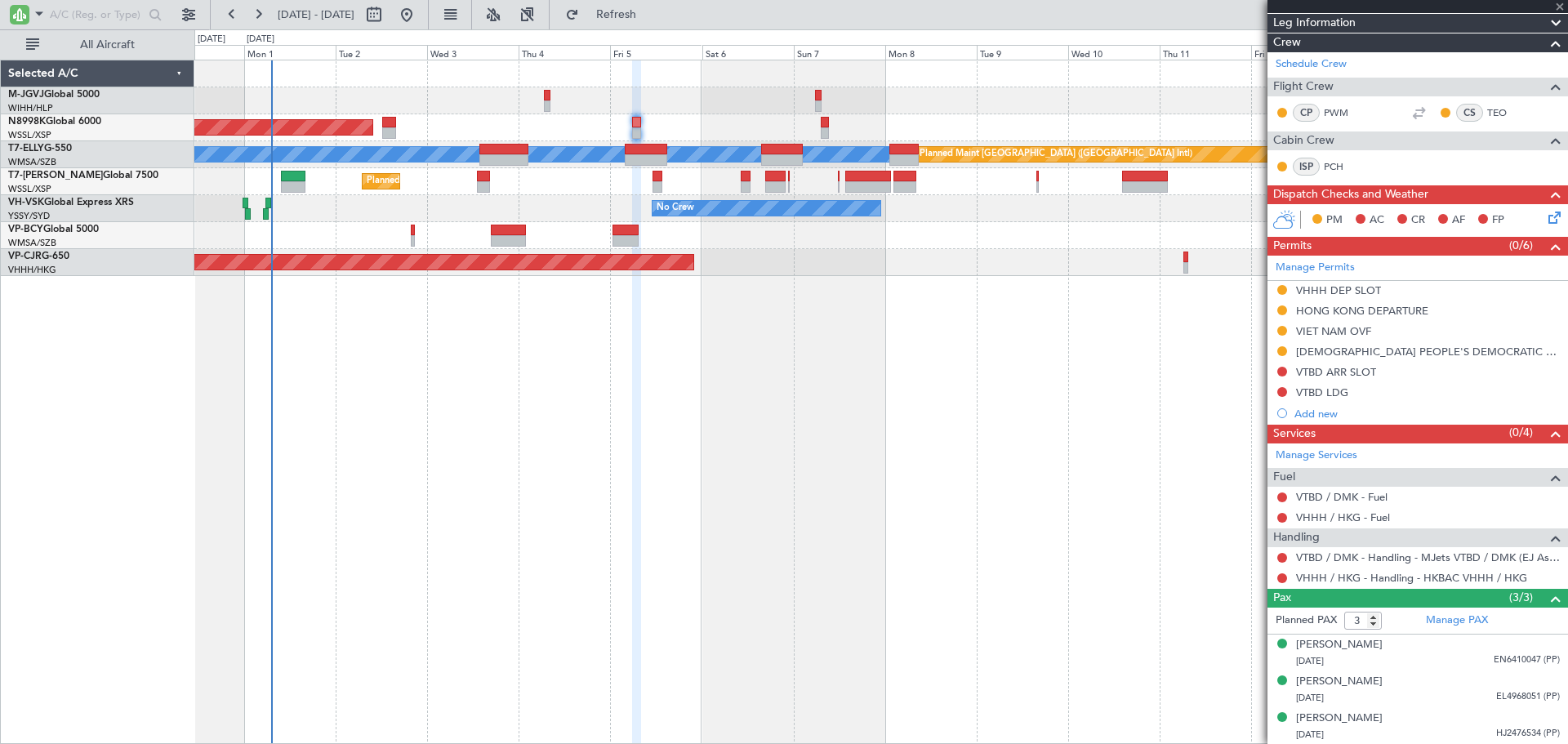
type input "4"
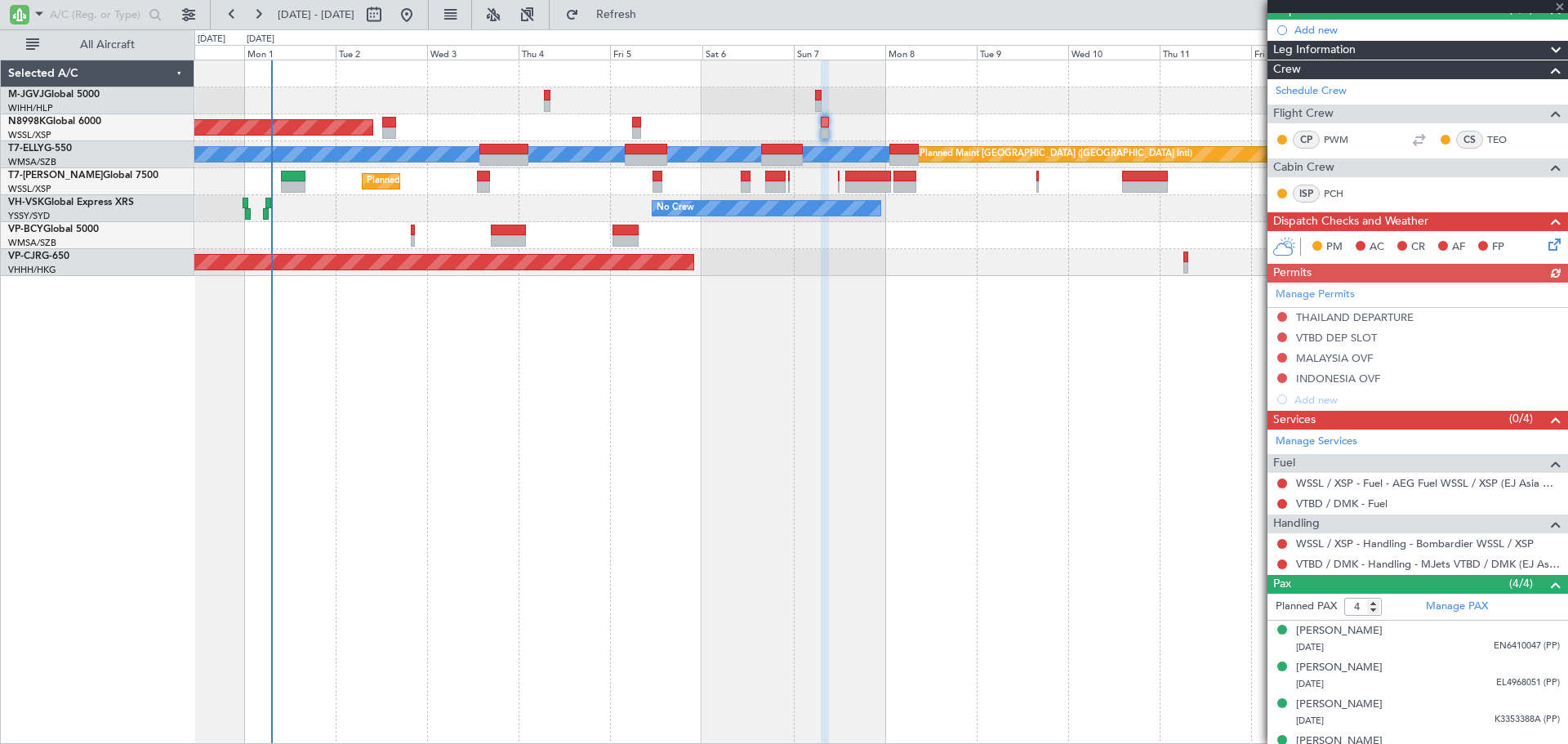
scroll to position [182, 0]
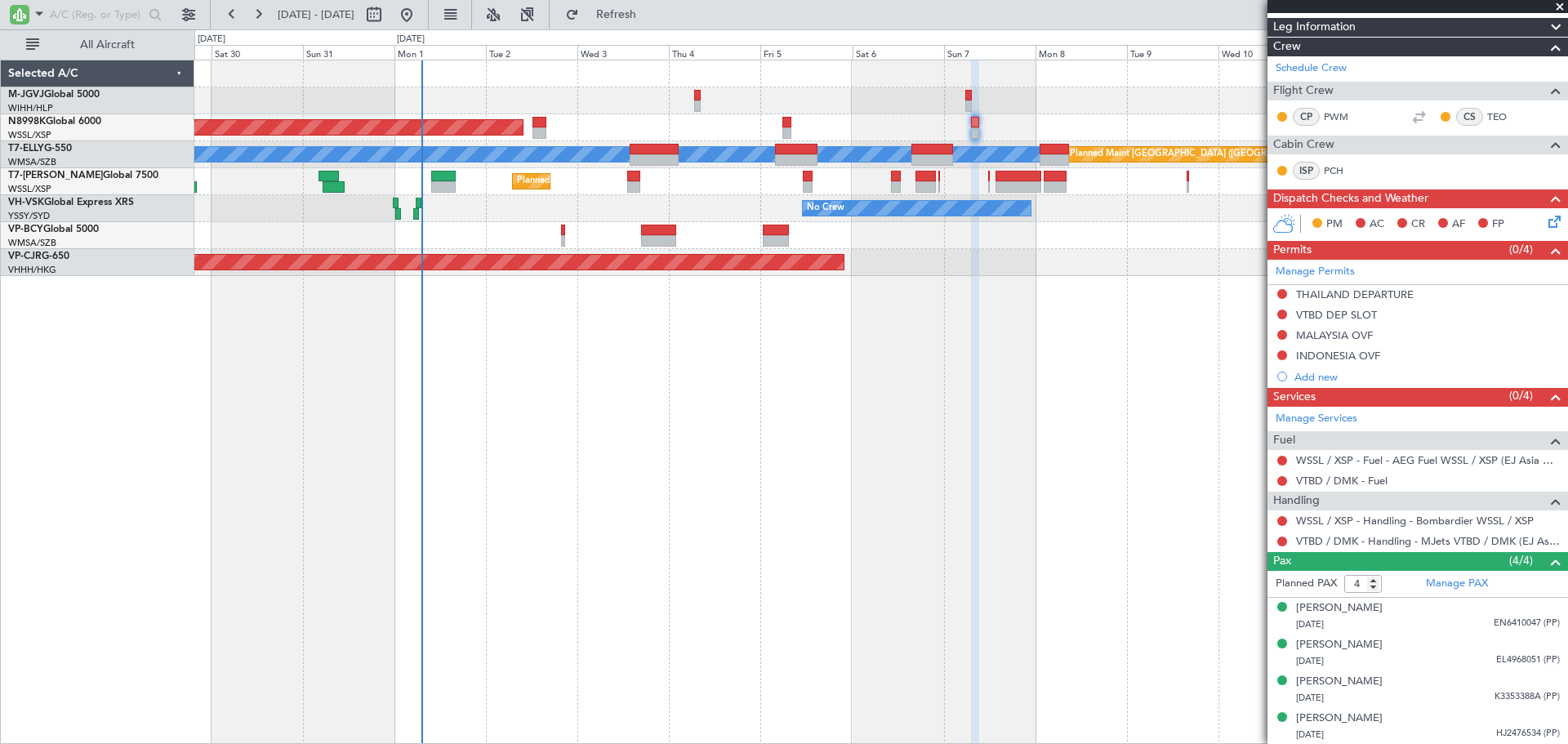
click at [601, 452] on div "Planned Maint Jakarta (Halim Intl) Planned Maint Singapore (Seletar) MEL Planne…" at bounding box center [881, 401] width 1374 height 684
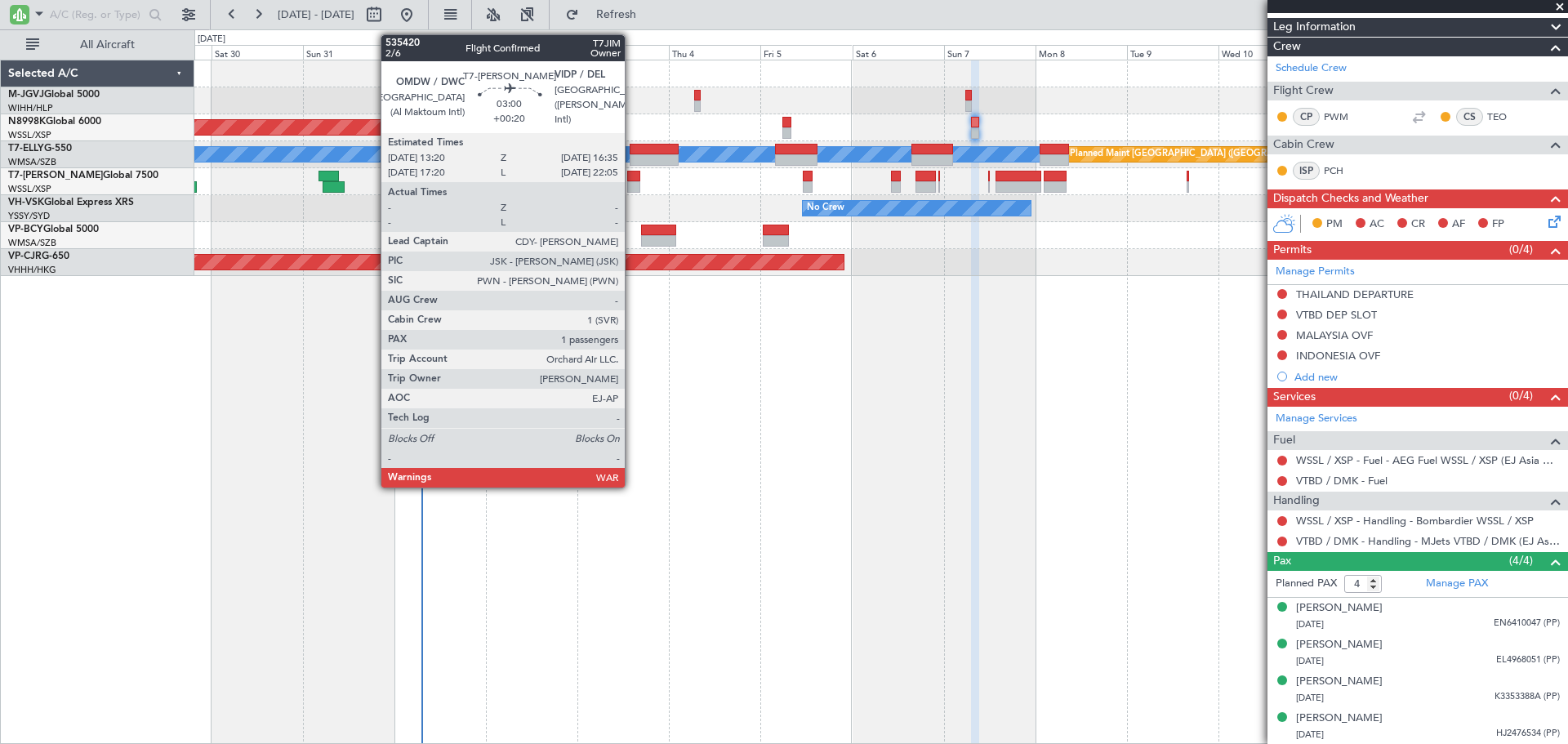
click at [632, 180] on div at bounding box center [634, 176] width 13 height 11
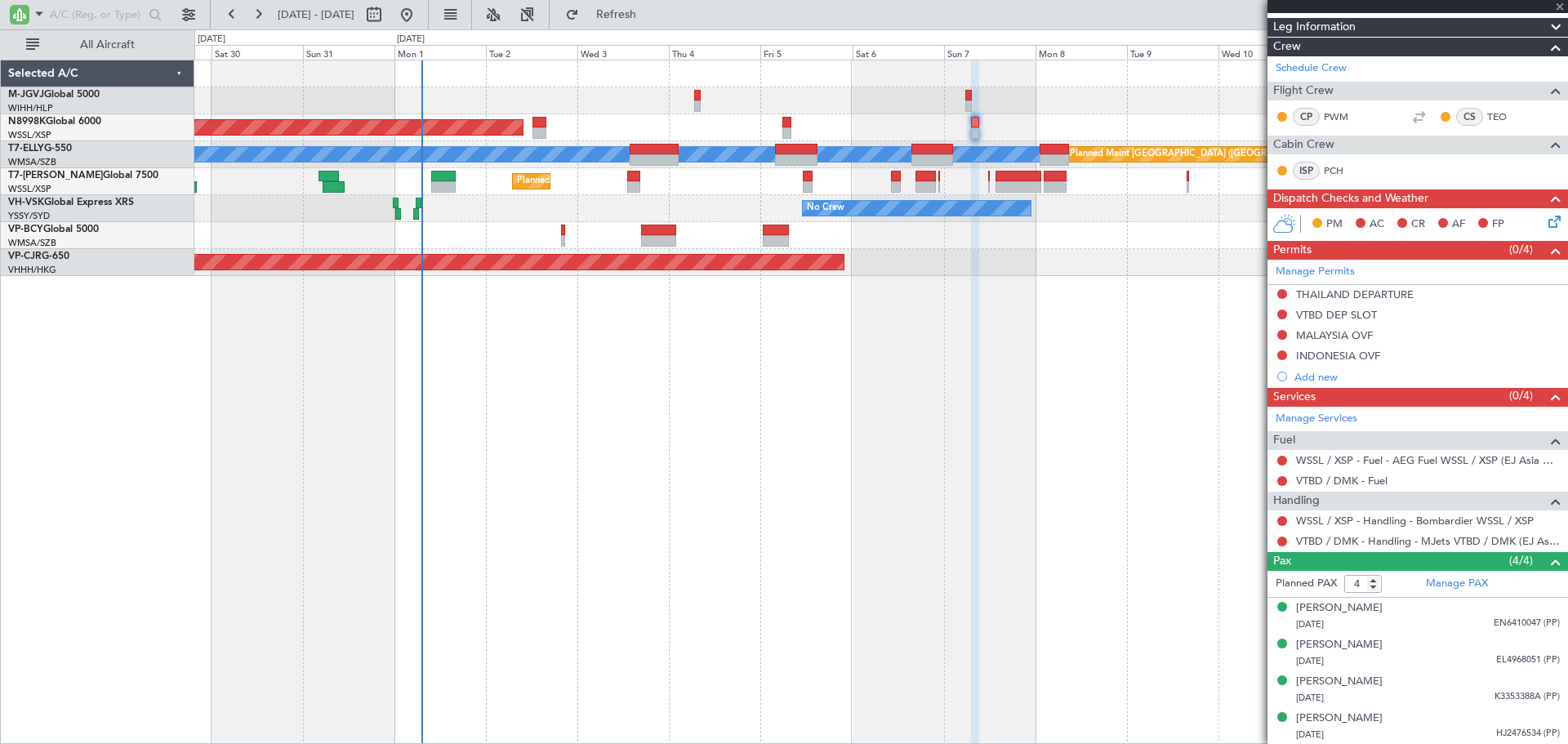
type input "+00:20"
type input "1"
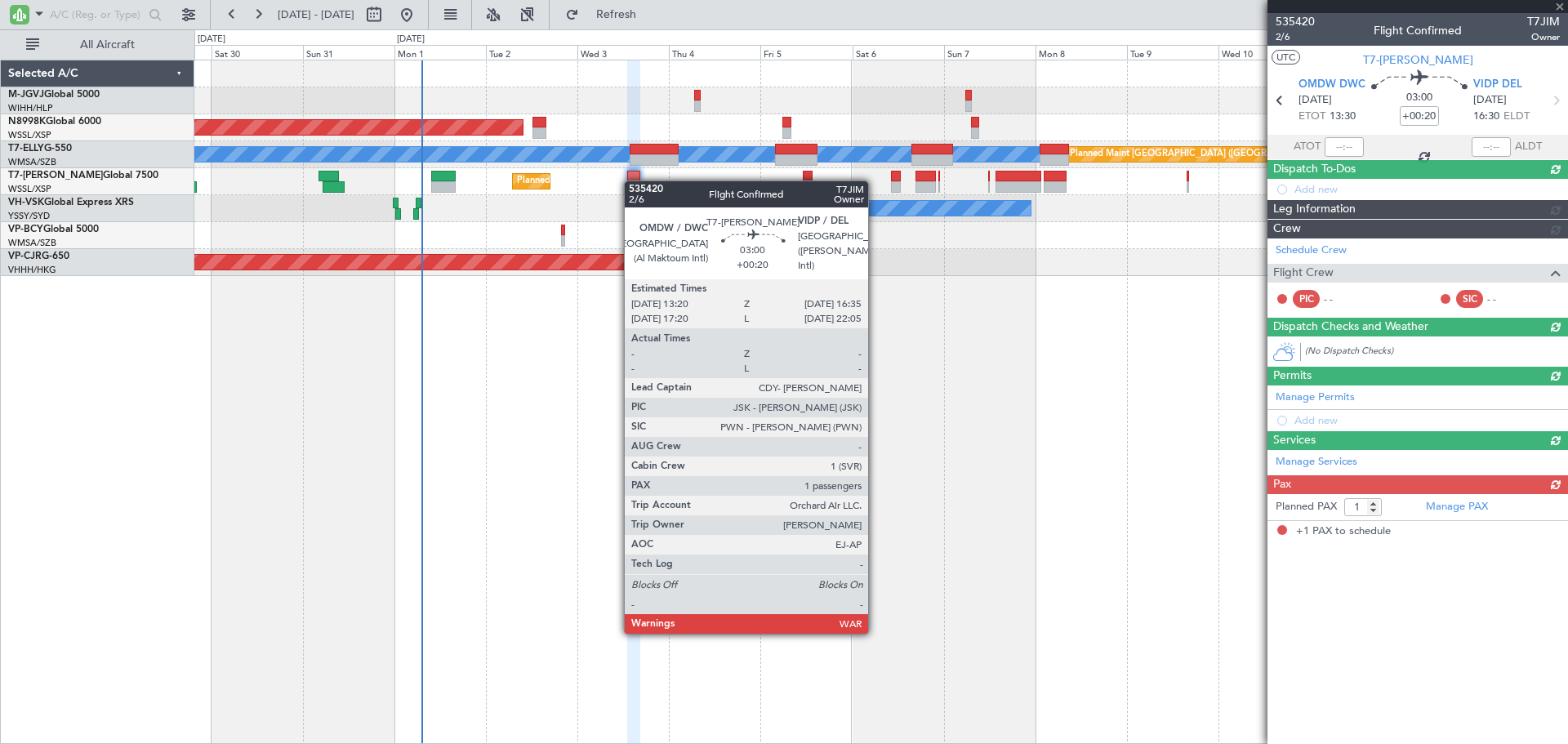
scroll to position [0, 0]
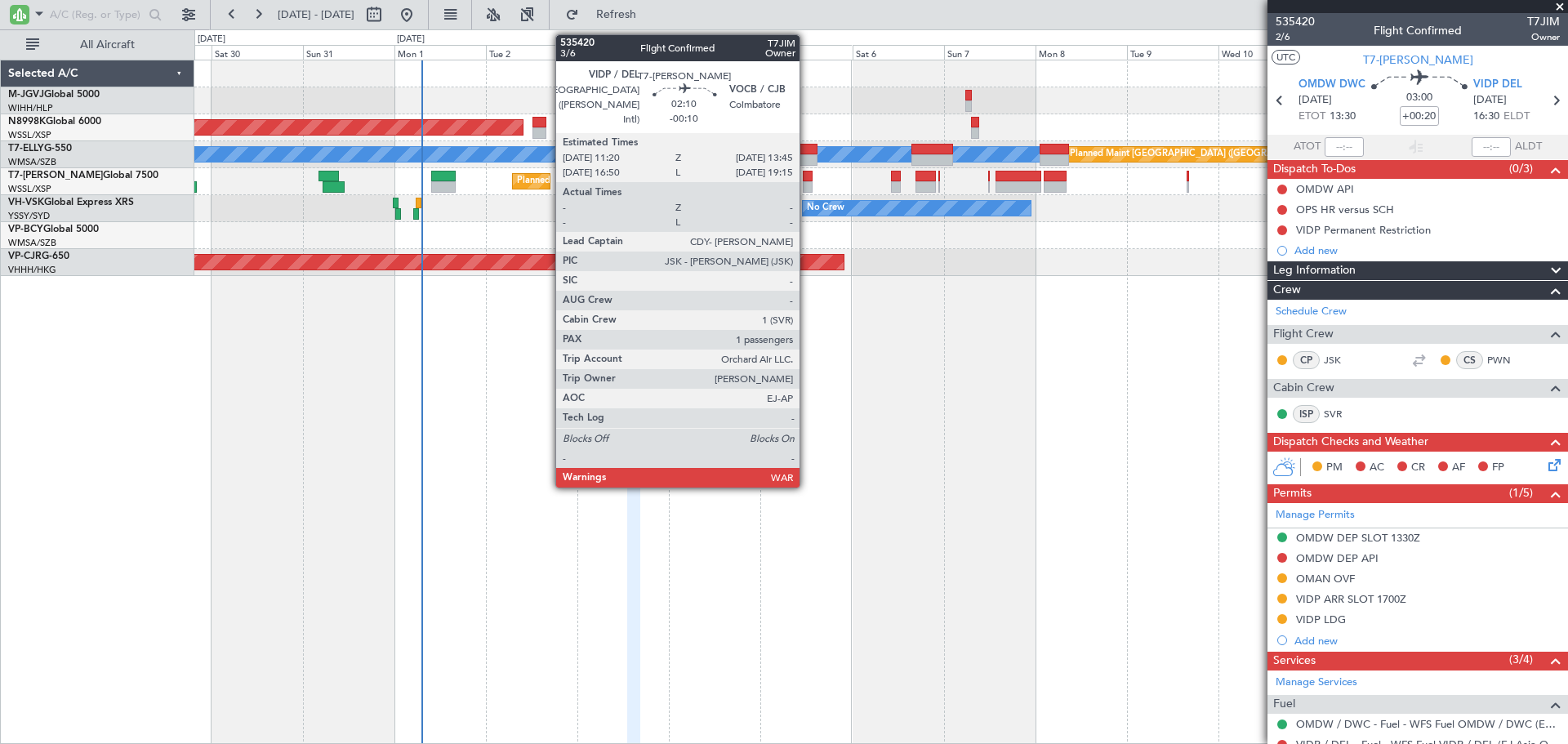
click at [807, 180] on div at bounding box center [808, 176] width 10 height 11
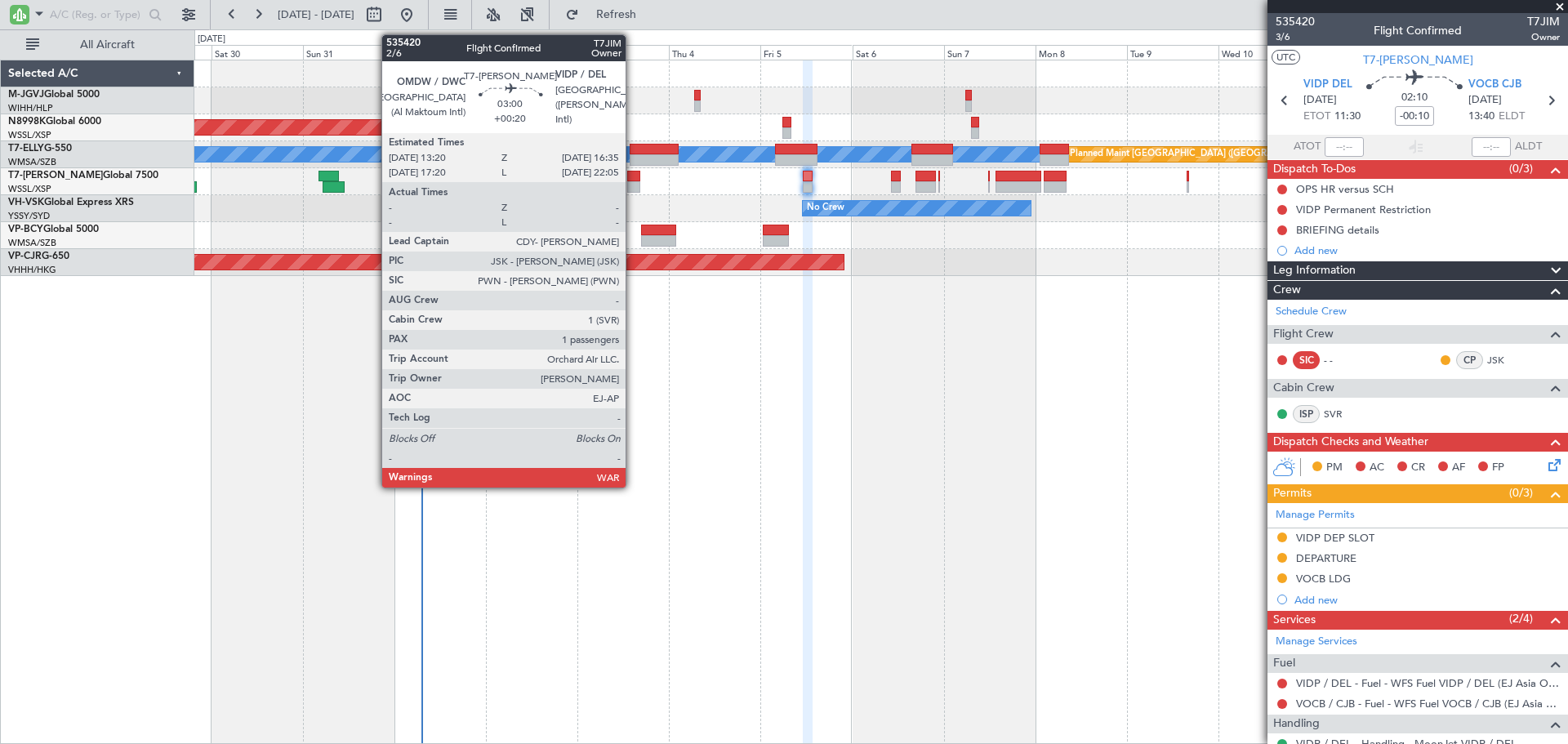
click at [633, 185] on div at bounding box center [634, 186] width 13 height 11
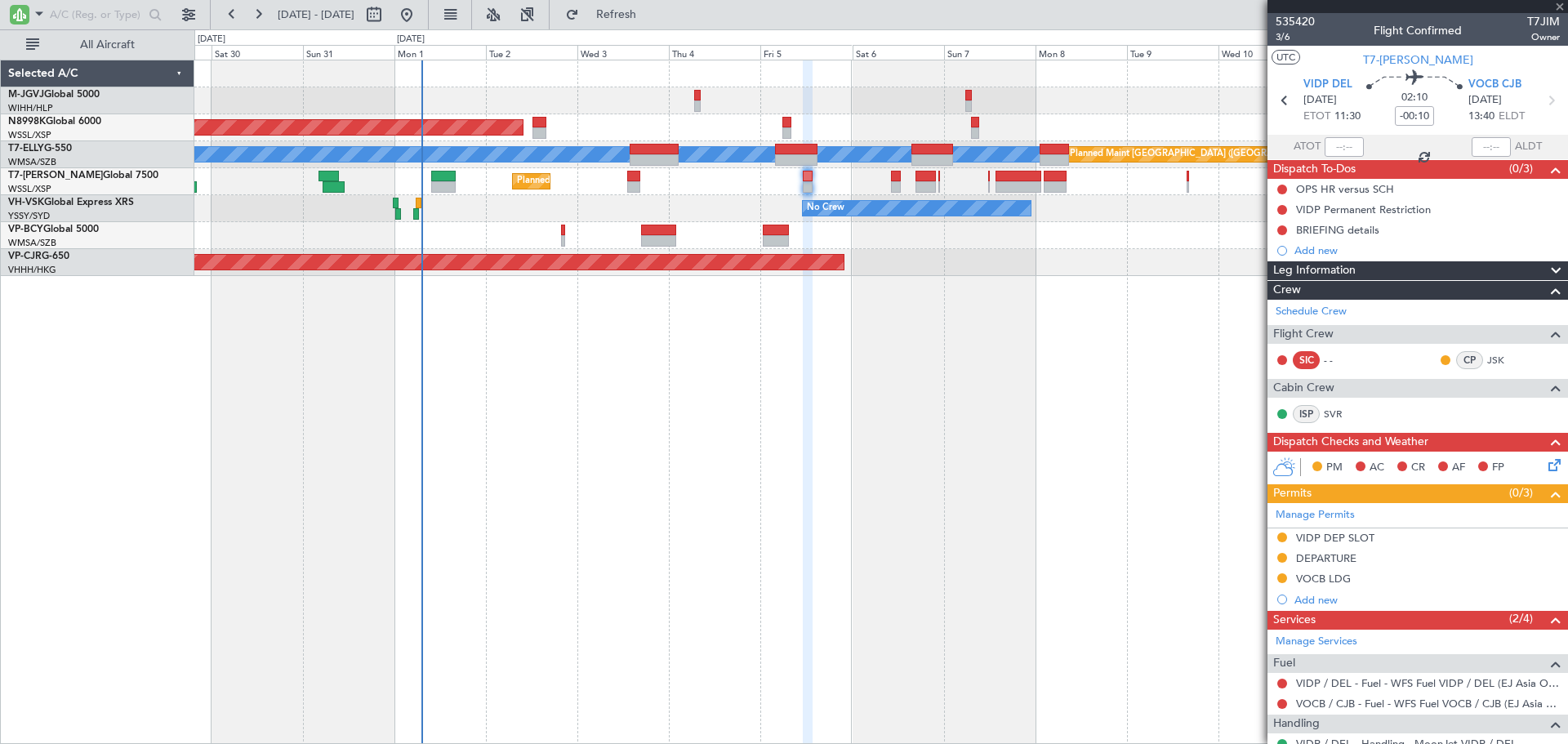
type input "+00:20"
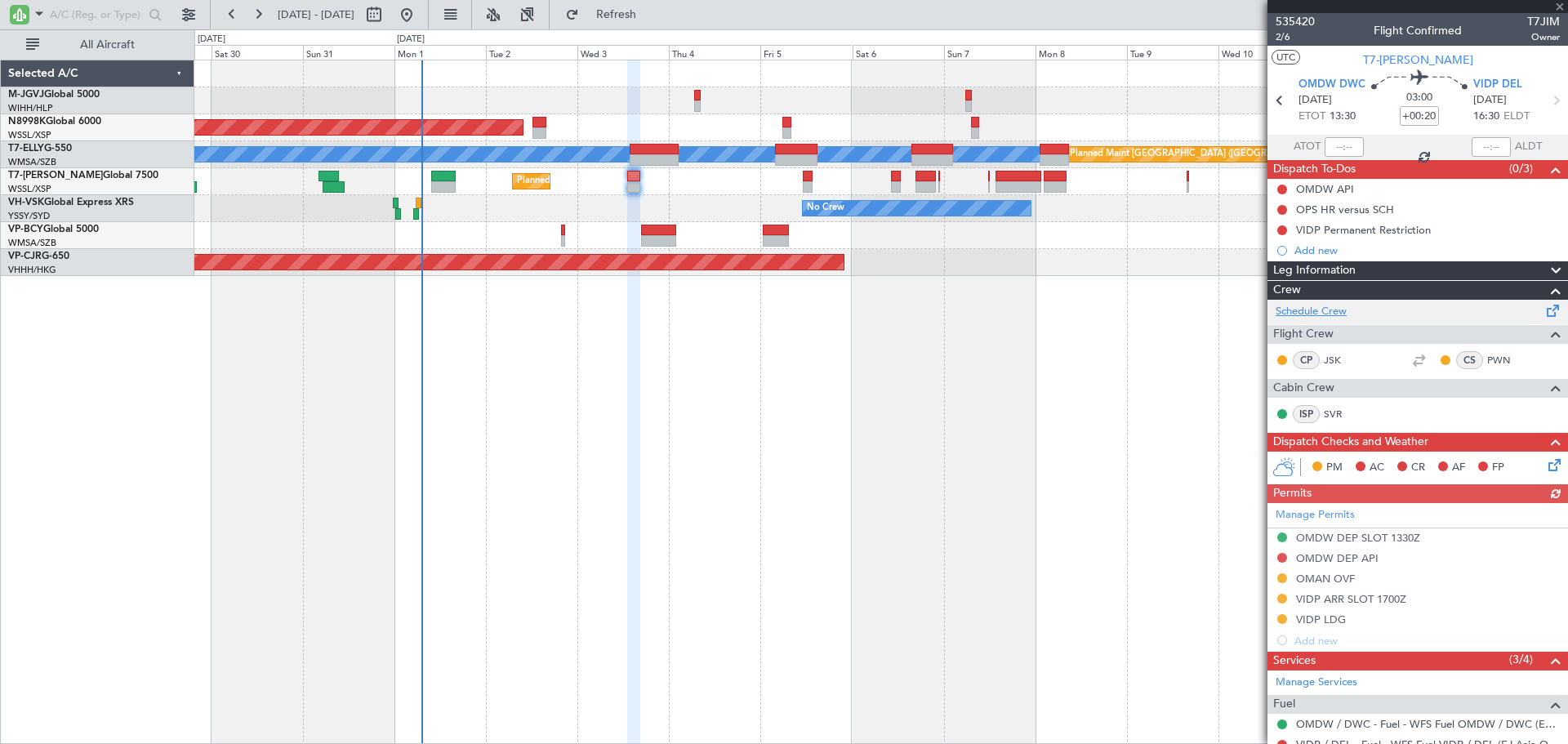
click at [1328, 310] on link "Schedule Crew" at bounding box center [1311, 312] width 71 height 17
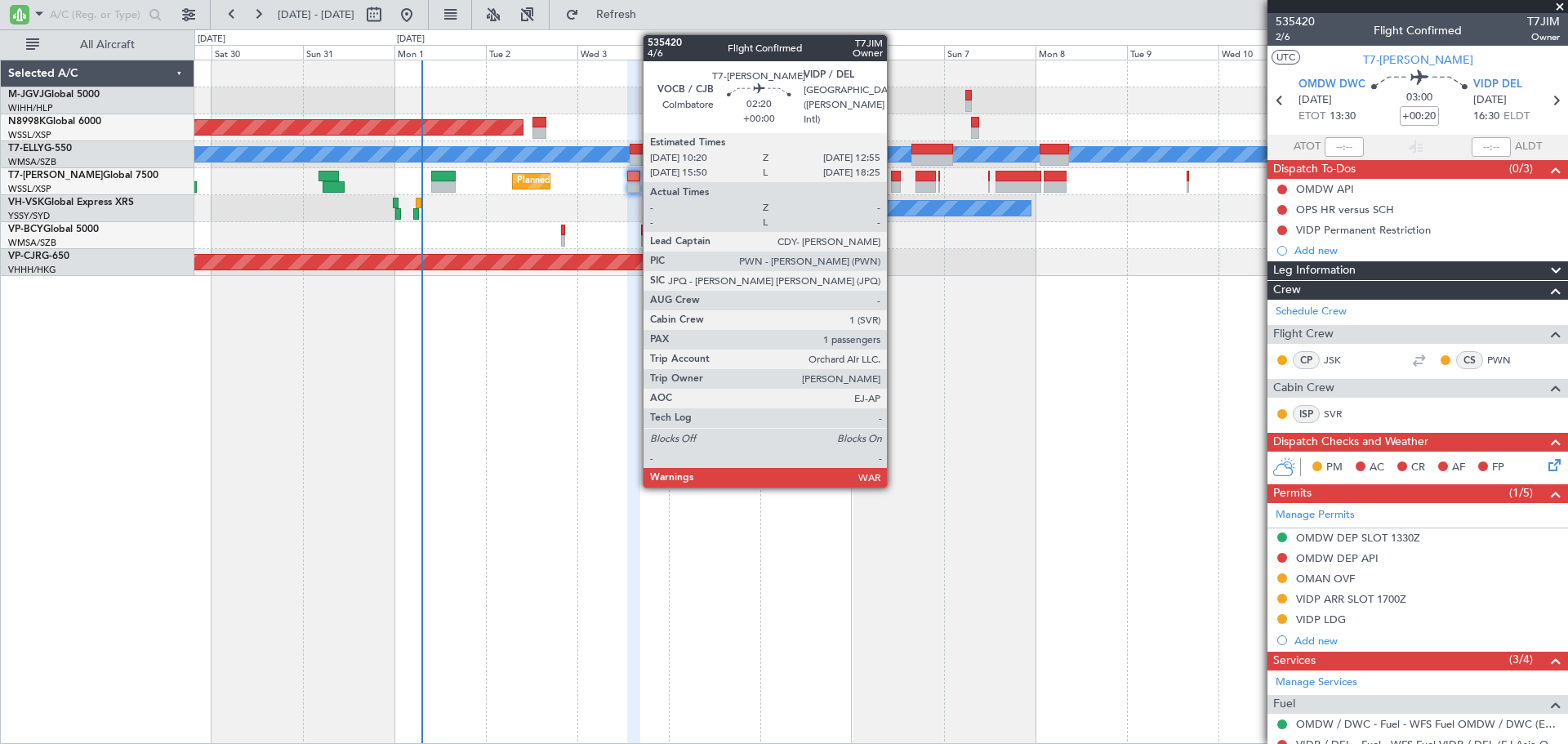
click at [895, 185] on div at bounding box center [897, 186] width 11 height 11
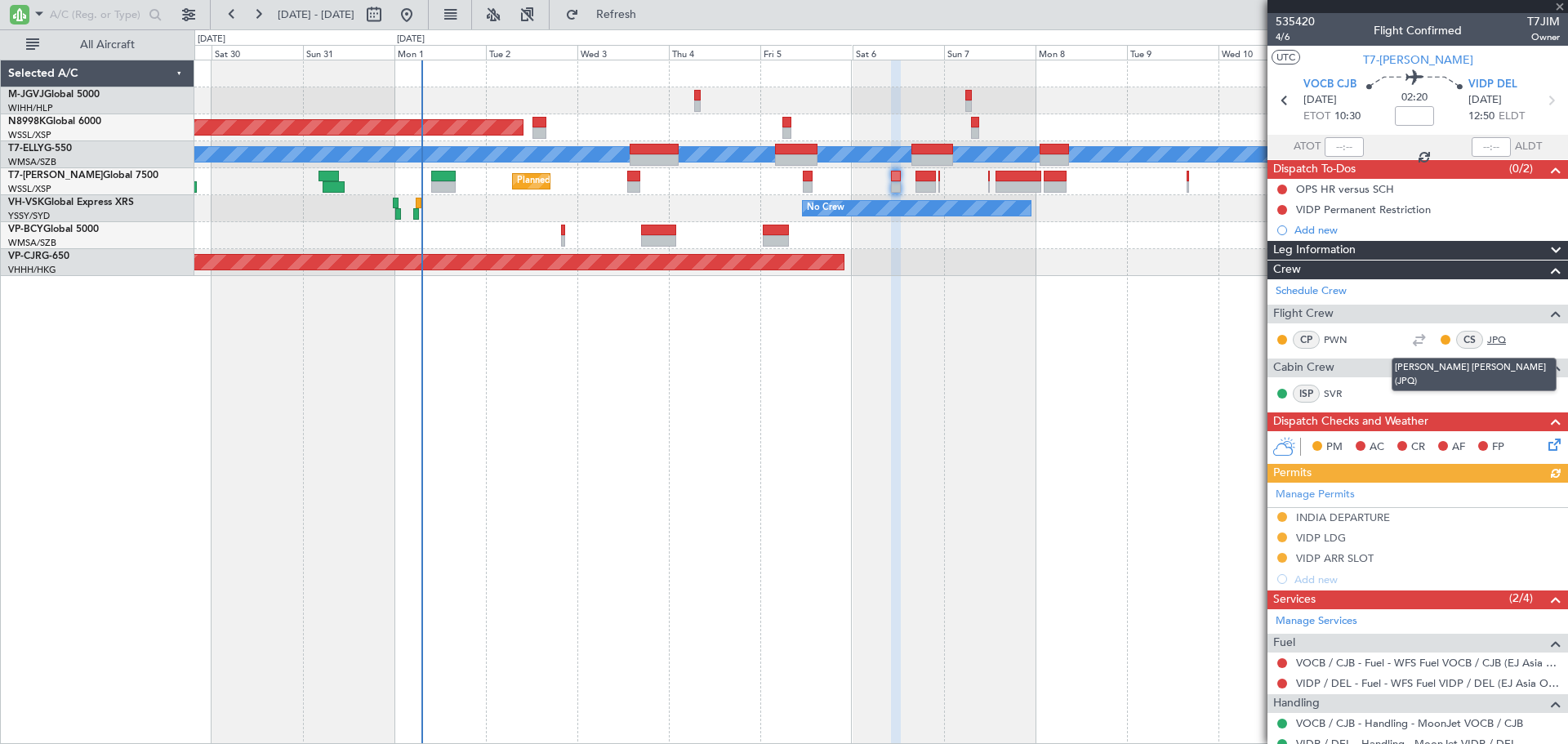
click at [1487, 341] on link "JPQ" at bounding box center [1506, 340] width 37 height 15
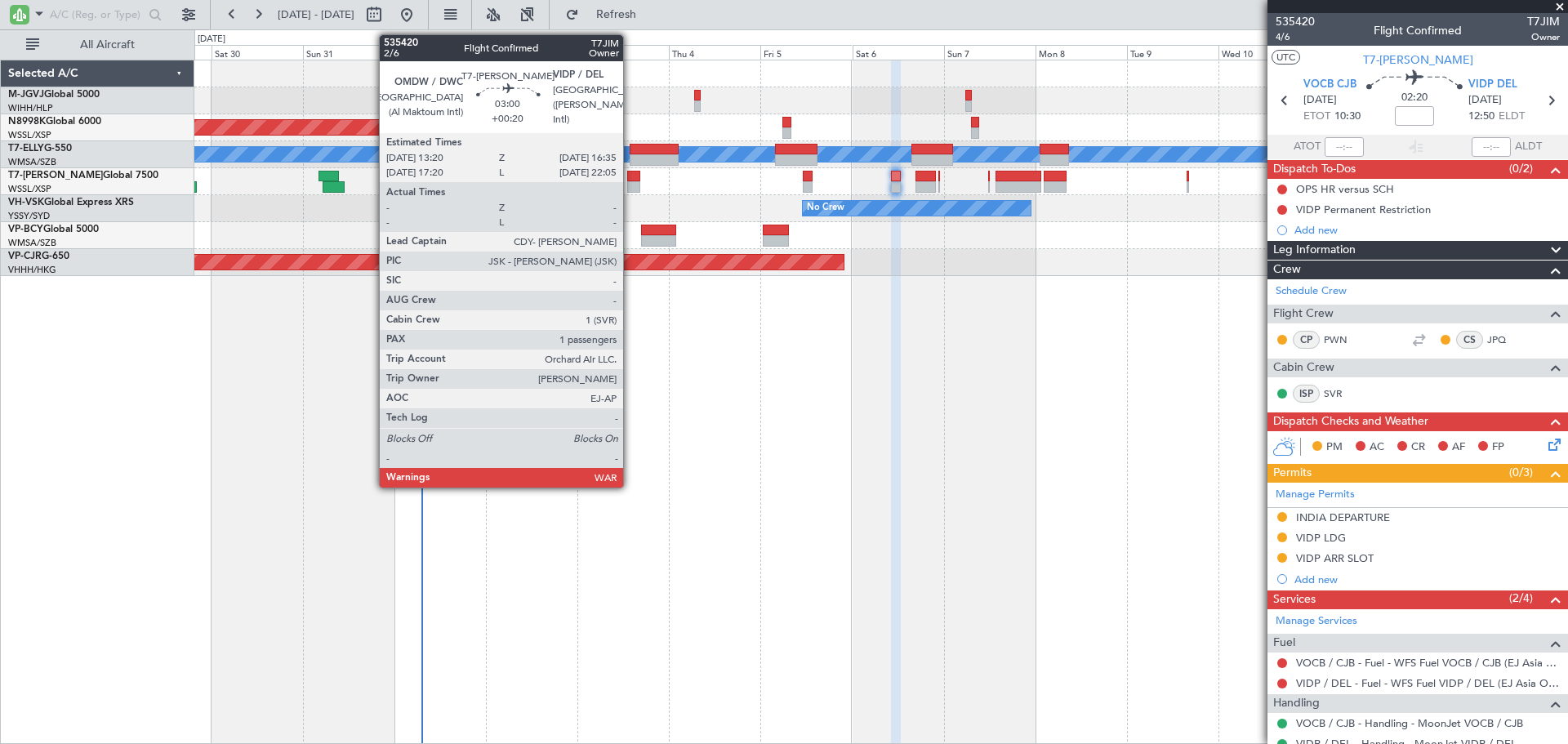
click at [631, 181] on div at bounding box center [634, 186] width 13 height 11
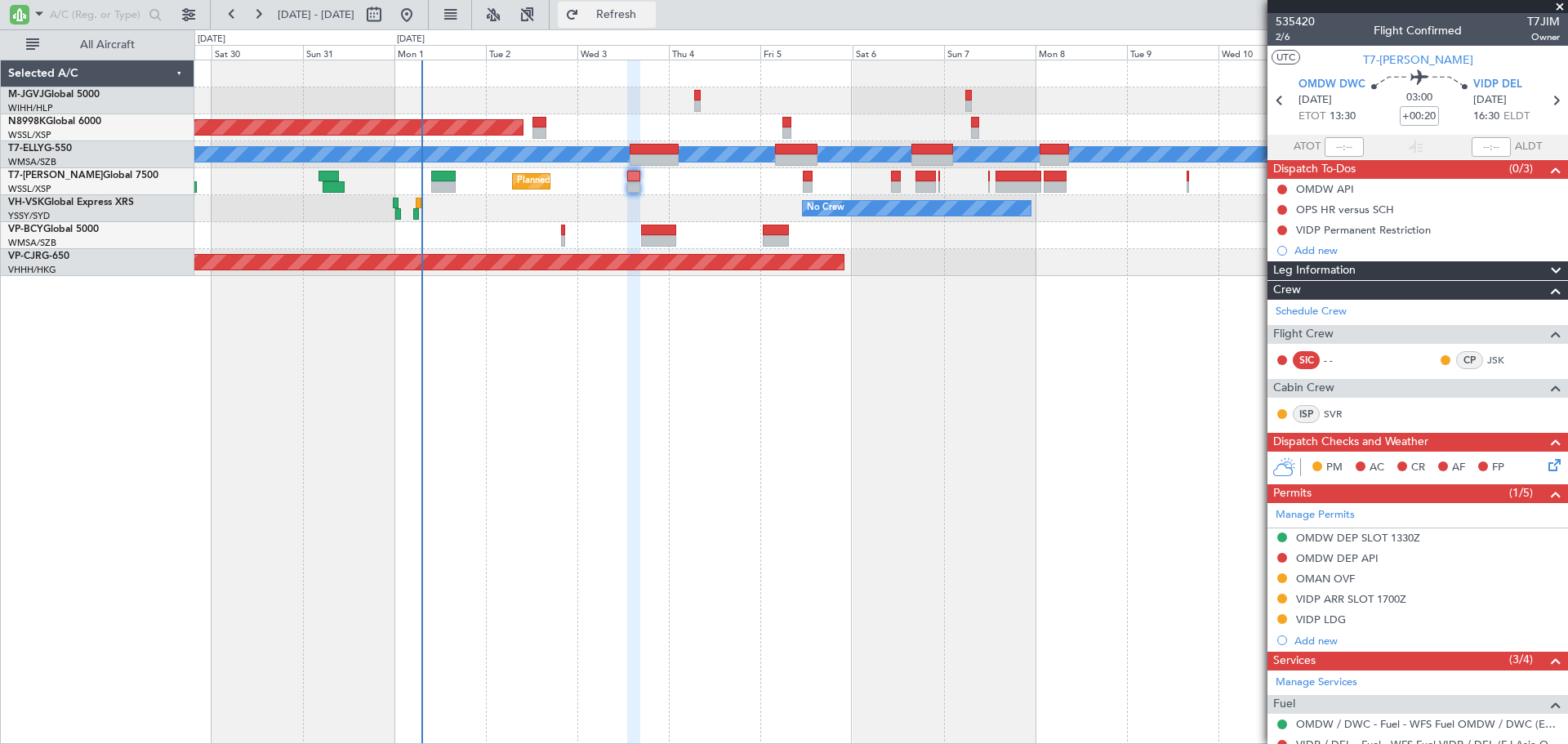
click at [651, 16] on span "Refresh" at bounding box center [617, 15] width 69 height 11
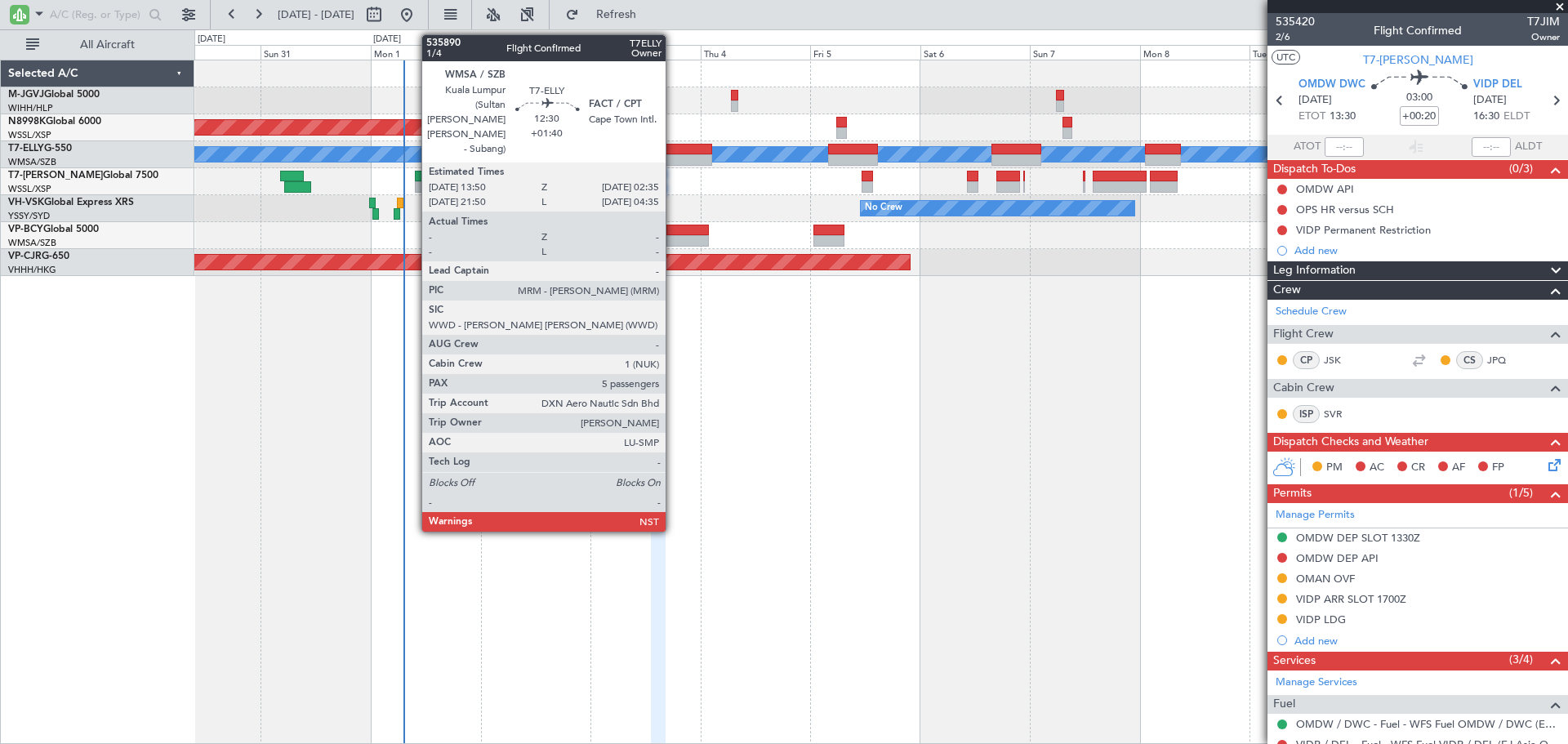
click at [673, 152] on div at bounding box center [683, 149] width 59 height 11
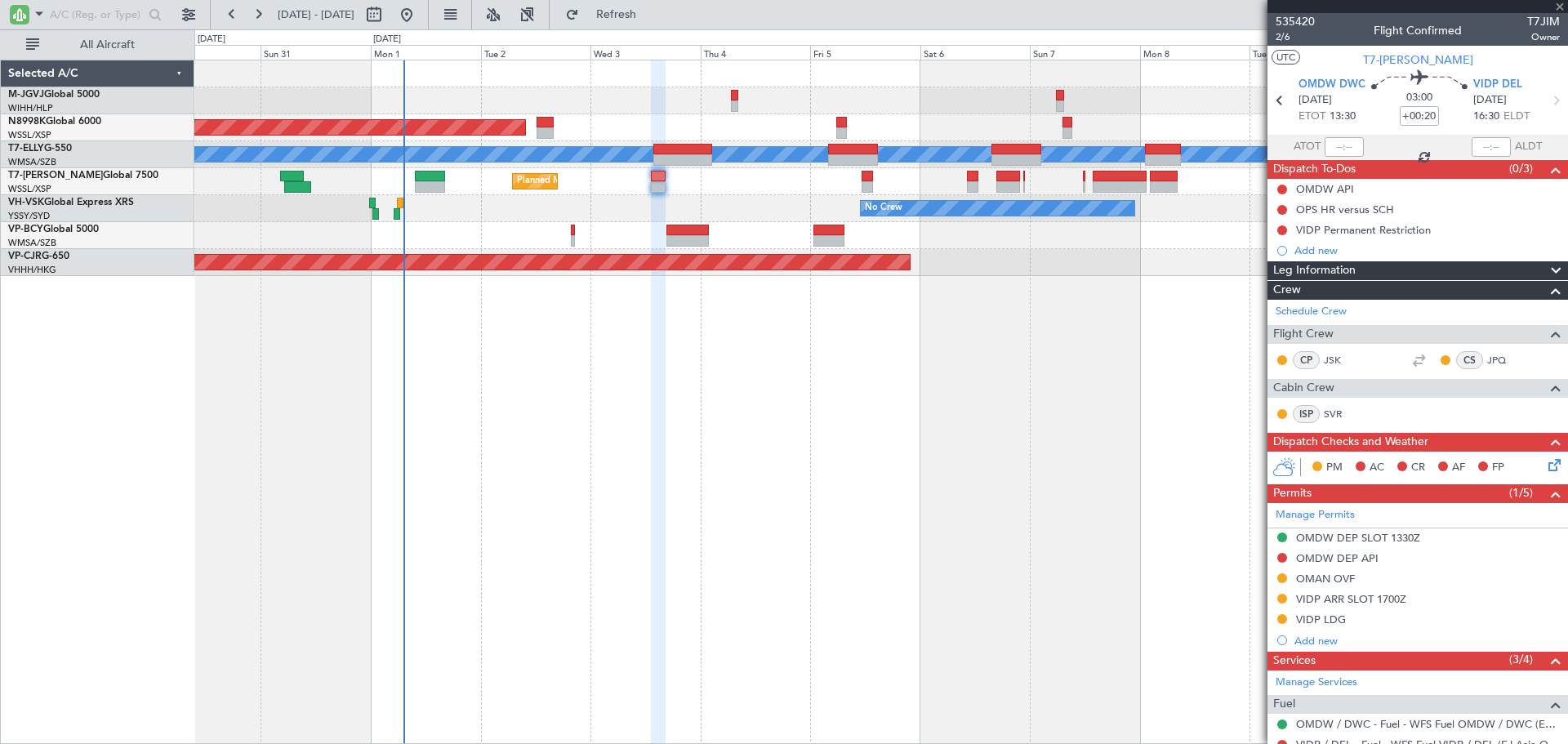
type input "+01:40"
type input "5"
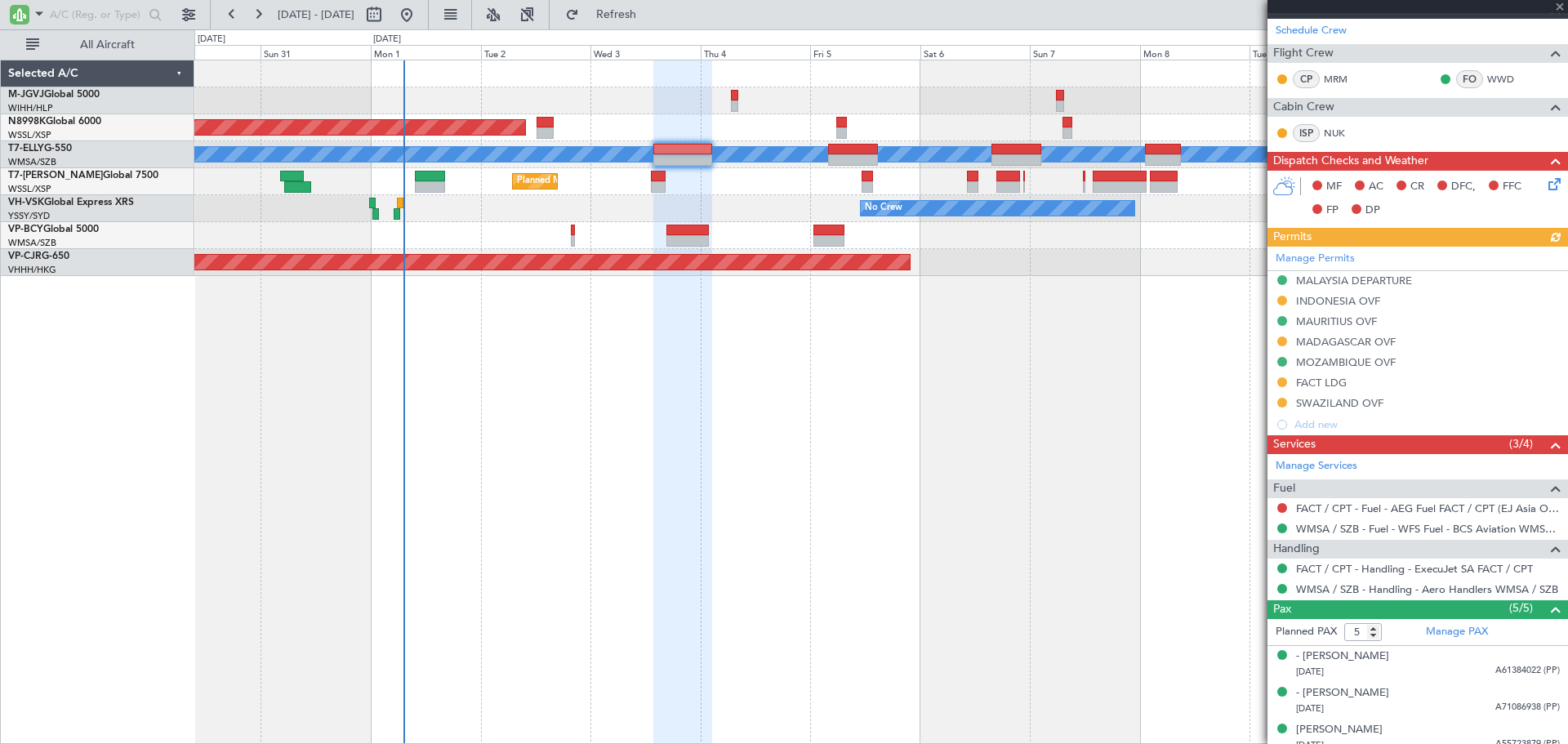
scroll to position [345, 0]
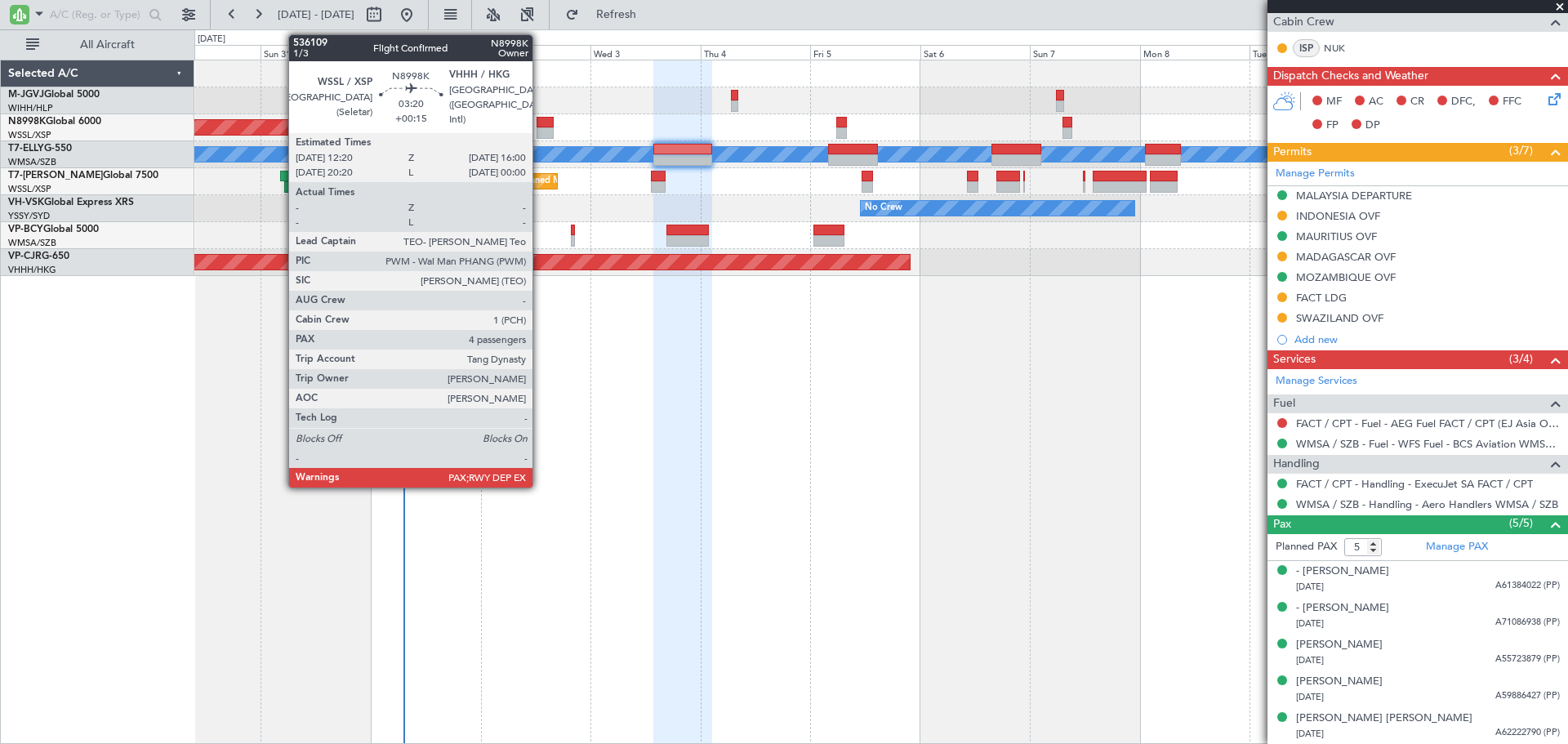
click at [540, 120] on div at bounding box center [545, 122] width 17 height 11
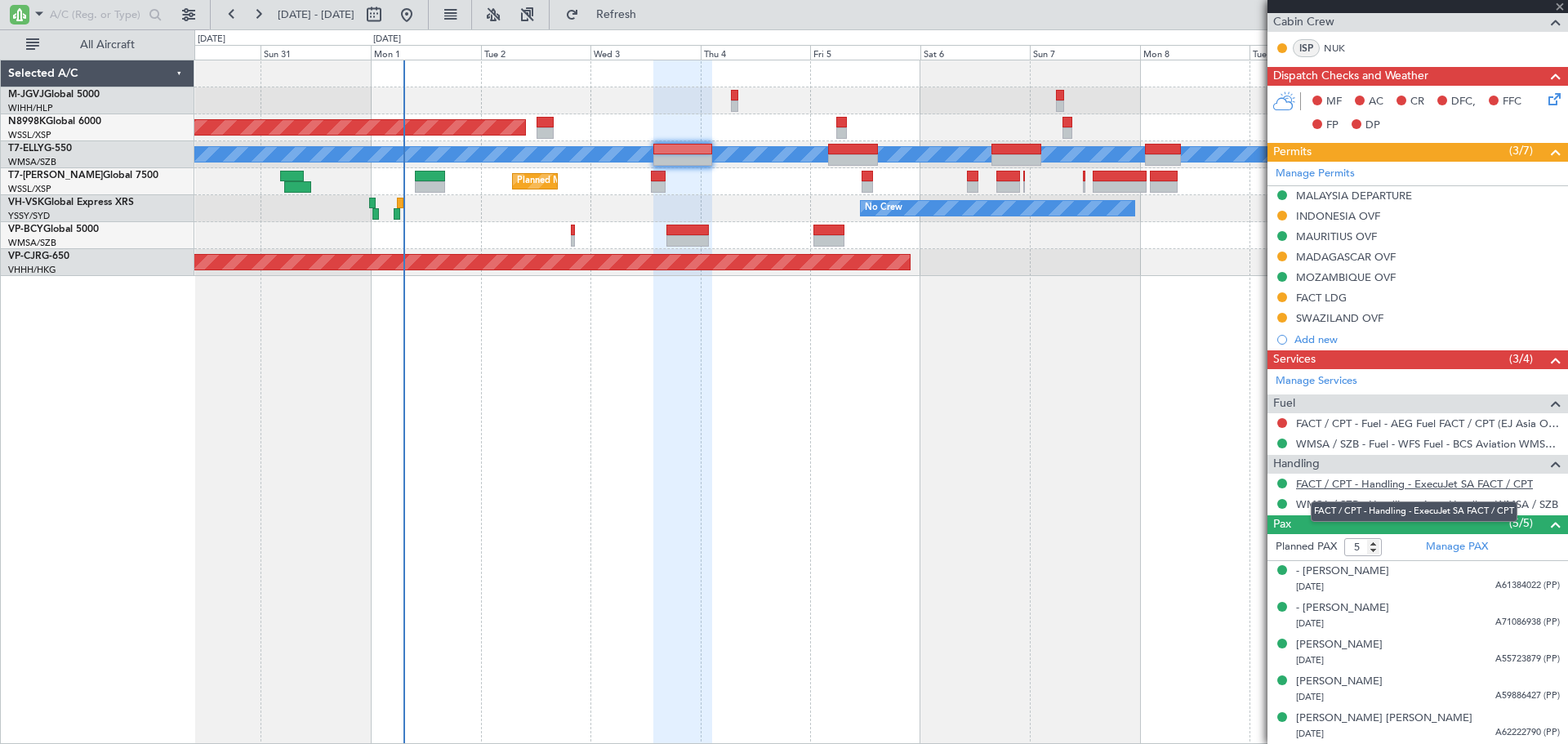
type input "+00:15"
type input "4"
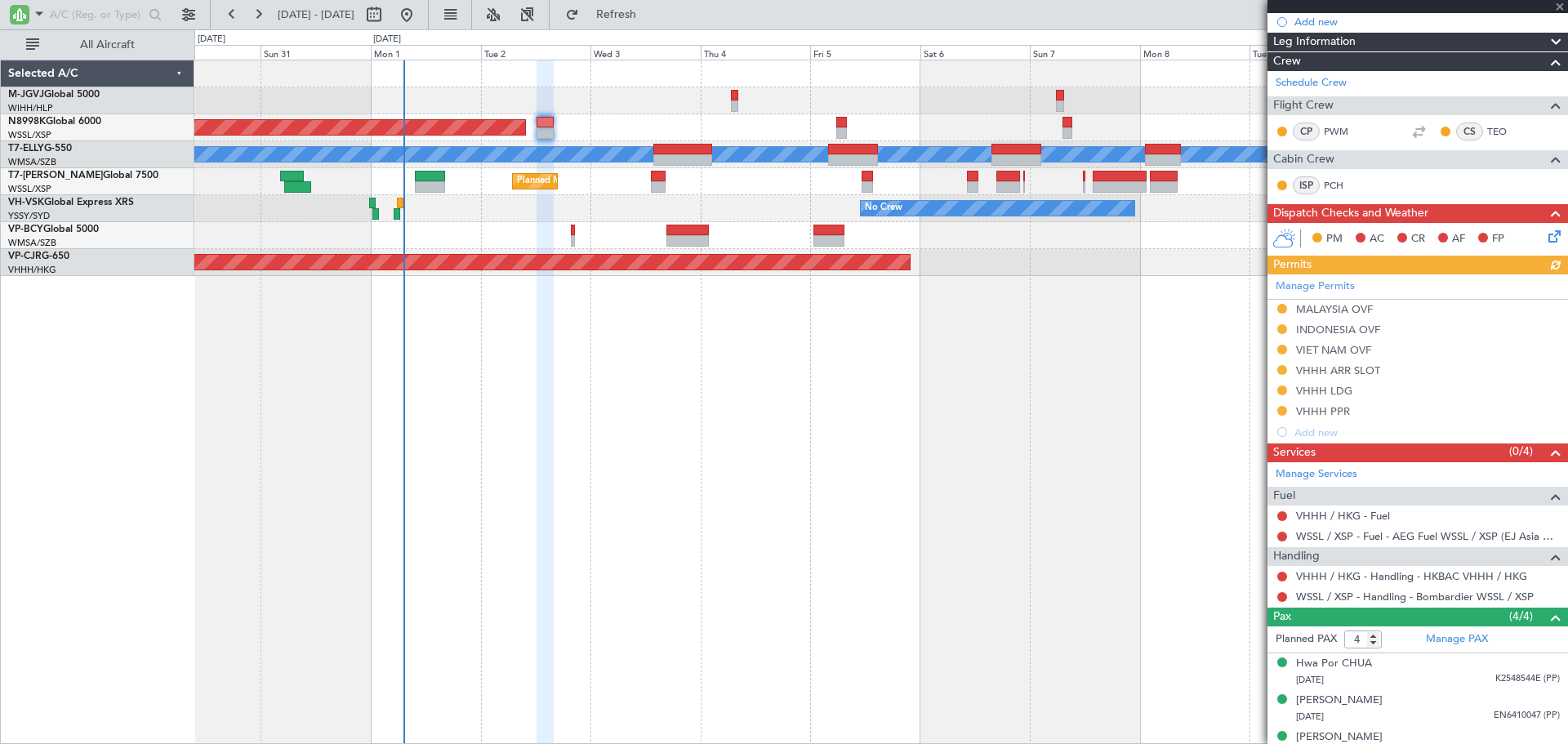
scroll to position [325, 0]
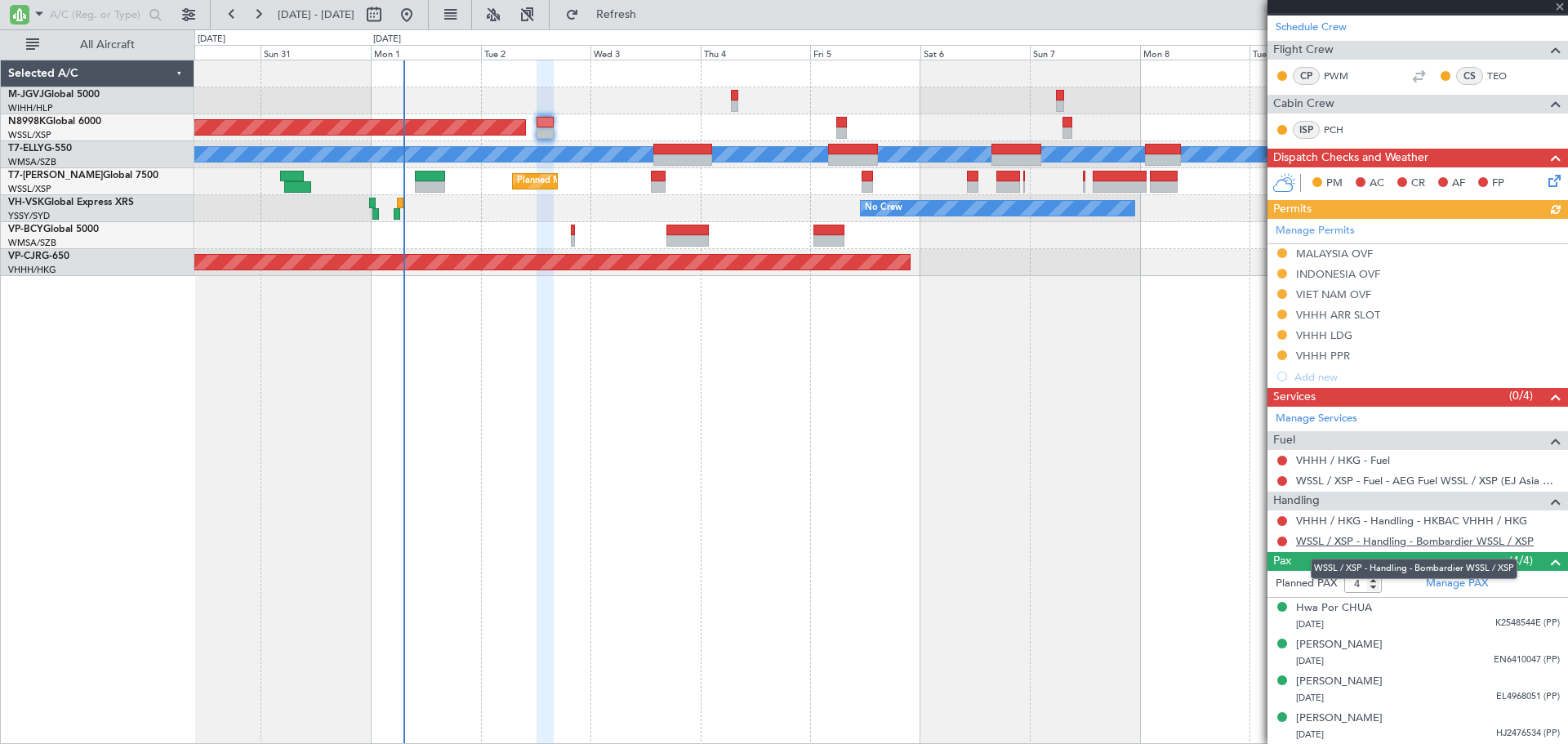
click at [1361, 542] on link "WSSL / XSP - Handling - Bombardier WSSL / XSP" at bounding box center [1415, 540] width 238 height 14
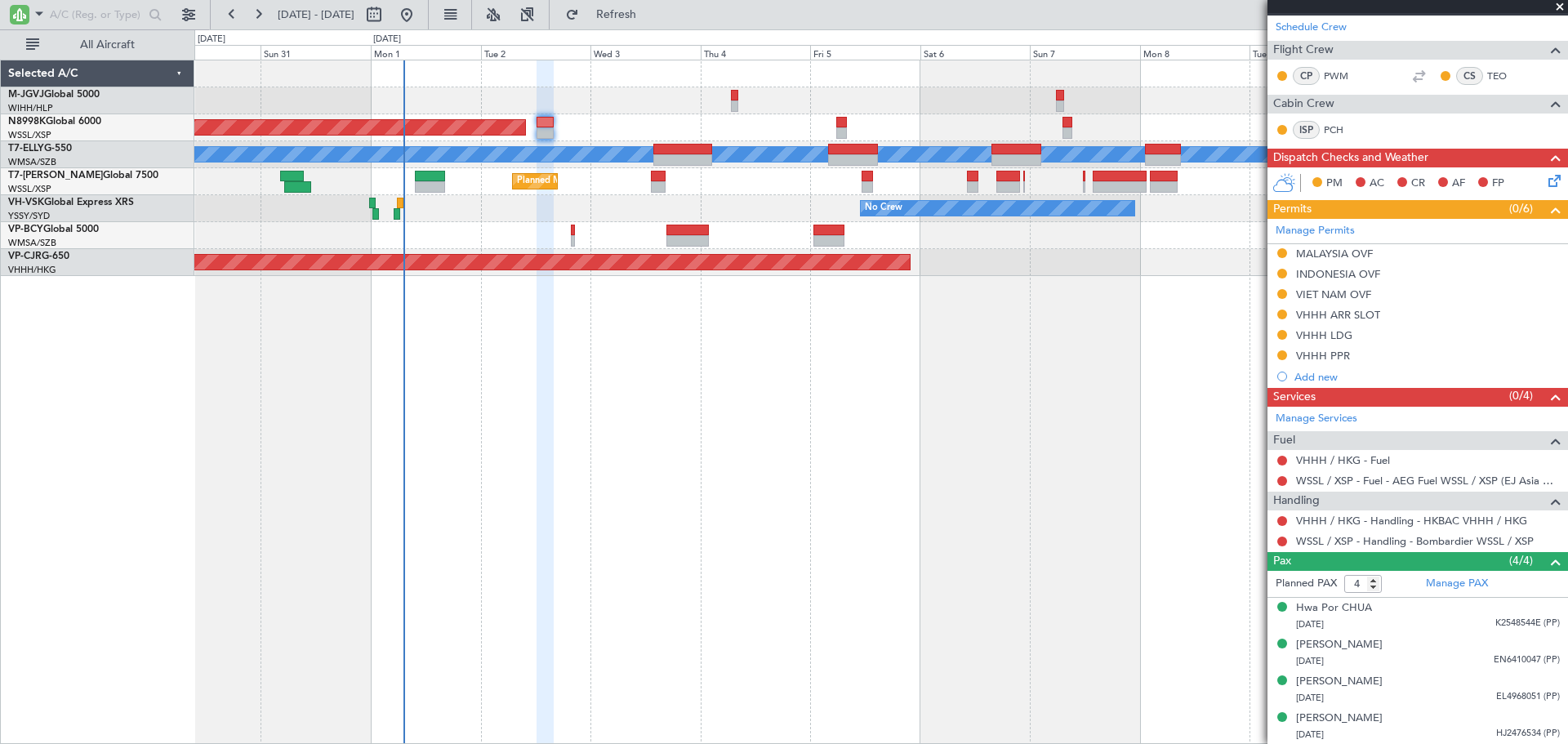
scroll to position [188, 0]
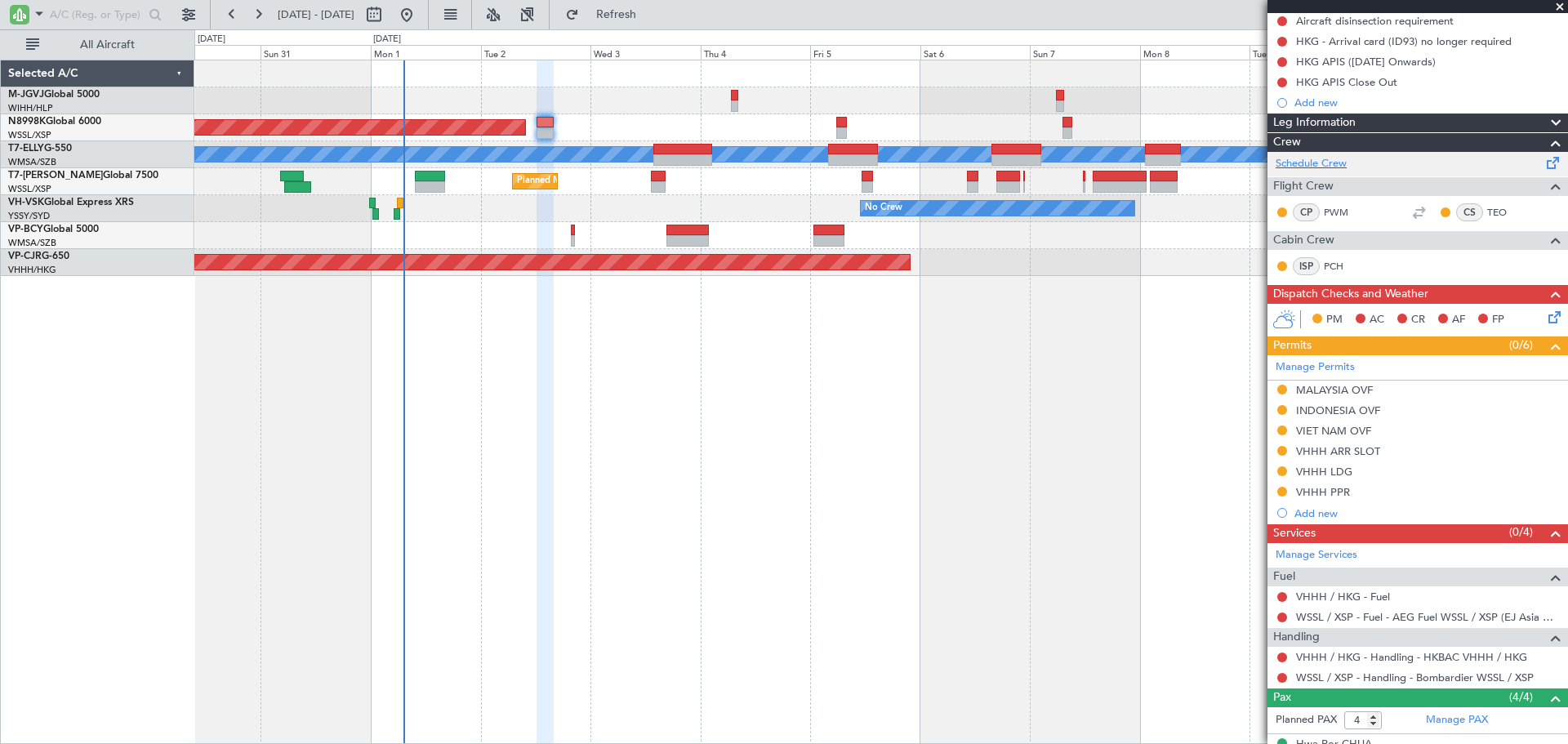
click at [1348, 160] on div "Schedule Crew" at bounding box center [1417, 163] width 301 height 25
click at [642, 21] on button "Refresh" at bounding box center [607, 15] width 98 height 26
click at [1310, 675] on link "WSSL / XSP - Handling - Bombardier WSSL / XSP" at bounding box center [1415, 677] width 238 height 14
click at [1324, 652] on link "VHHH / HKG - Handling - HKBAC VHHH / HKG" at bounding box center [1412, 656] width 232 height 14
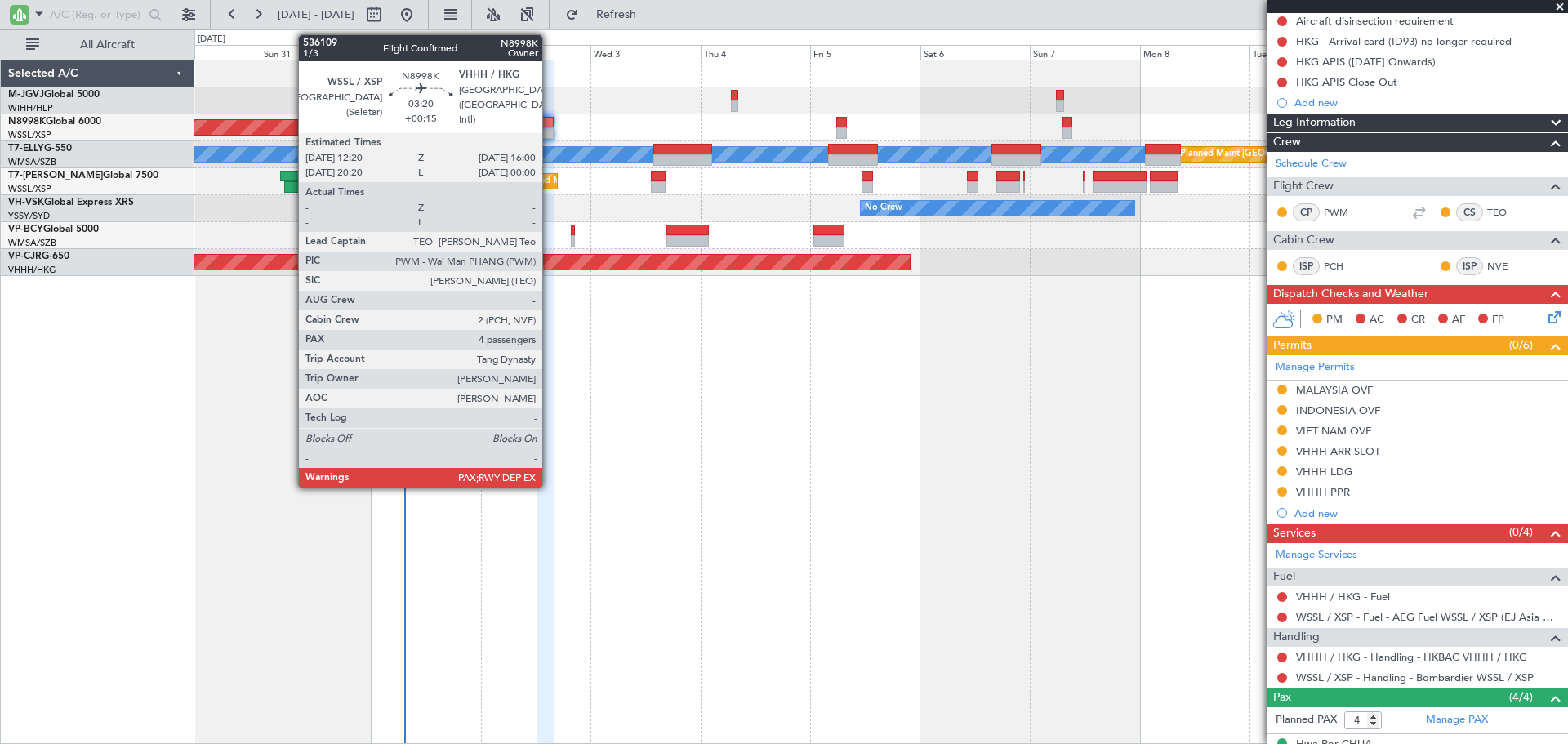
click at [550, 128] on div at bounding box center [545, 133] width 17 height 11
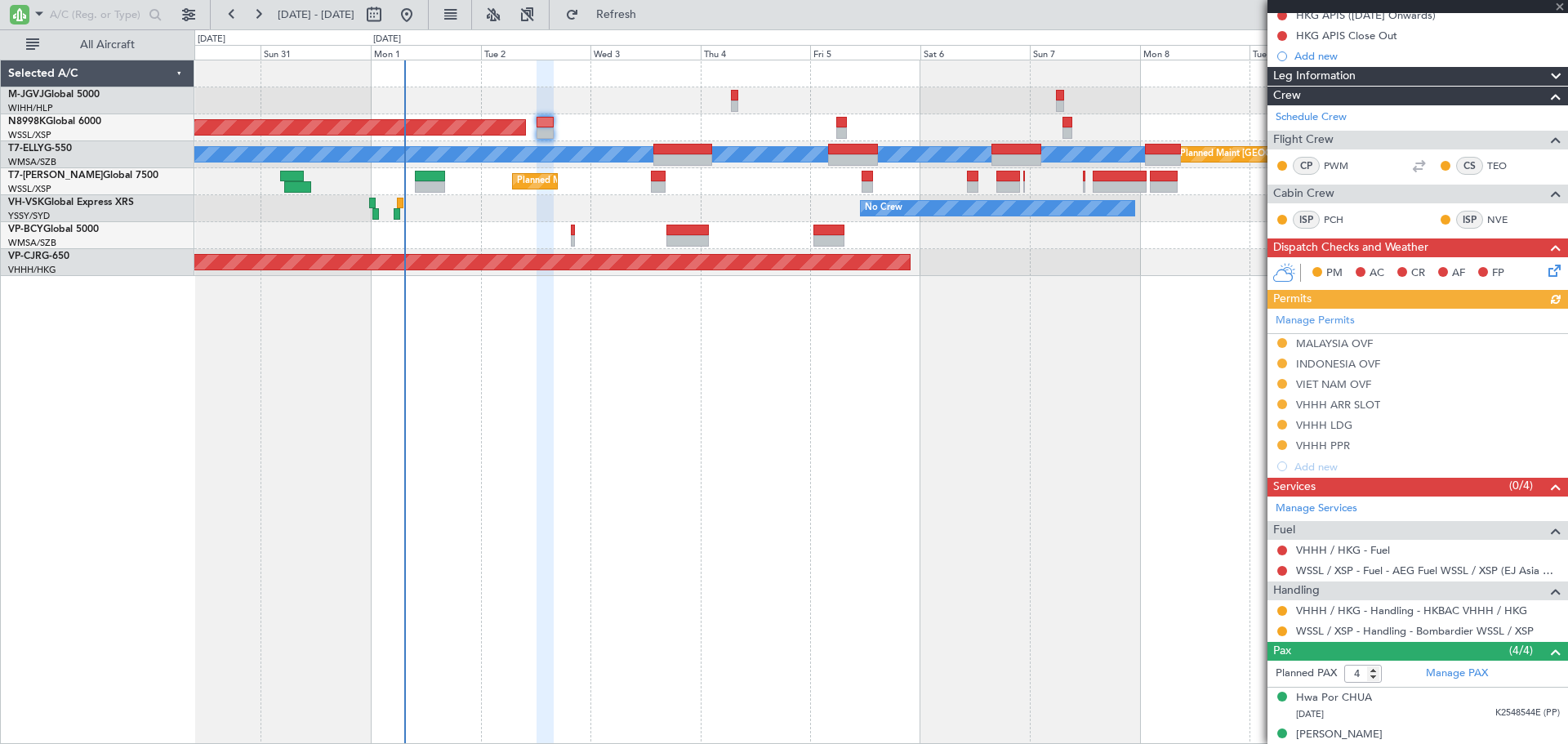
scroll to position [325, 0]
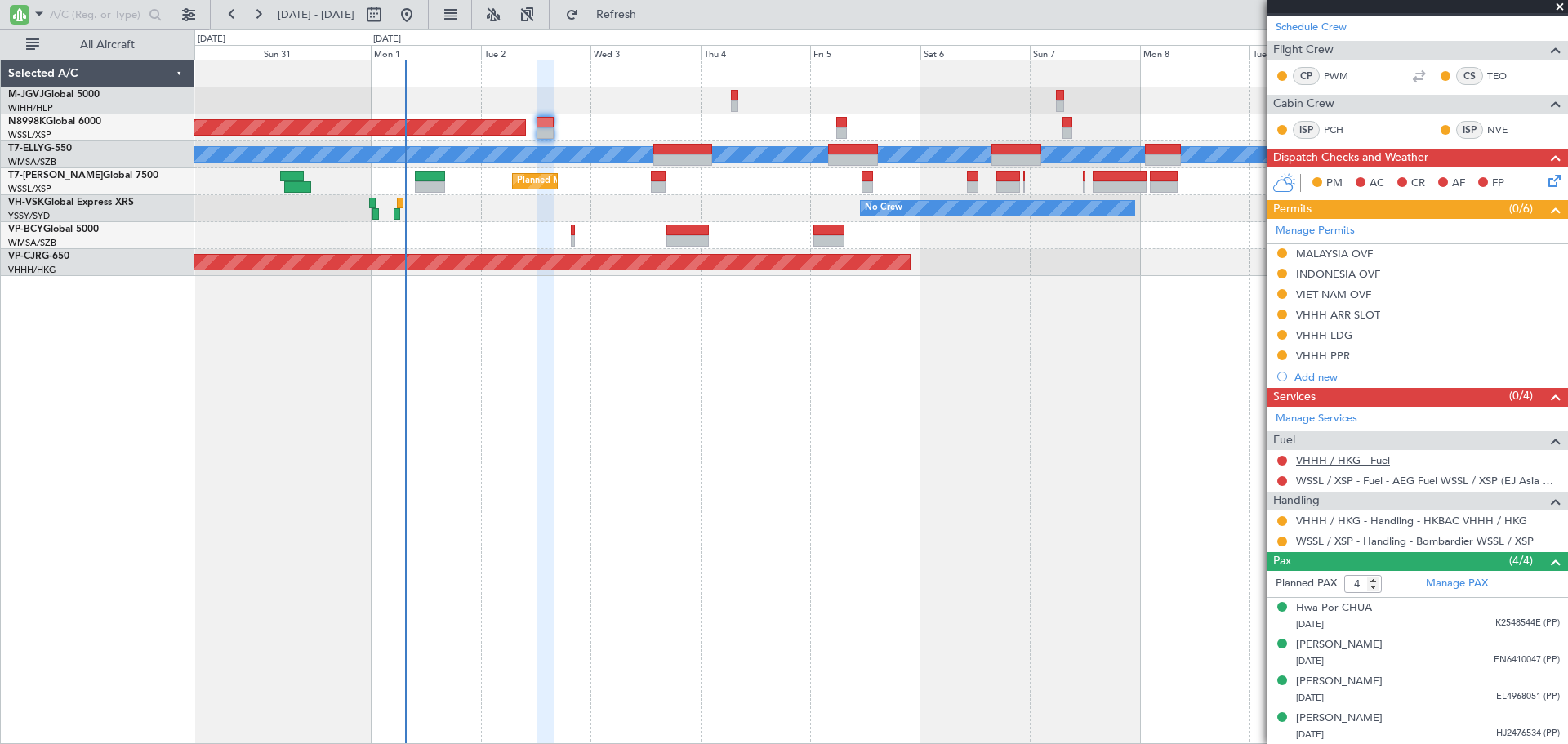
click at [1351, 458] on link "VHHH / HKG - Fuel" at bounding box center [1343, 459] width 94 height 14
click at [1328, 480] on link "WSSL / XSP - Fuel - AEG Fuel WSSL / XSP (EJ Asia Only)" at bounding box center [1427, 479] width 264 height 14
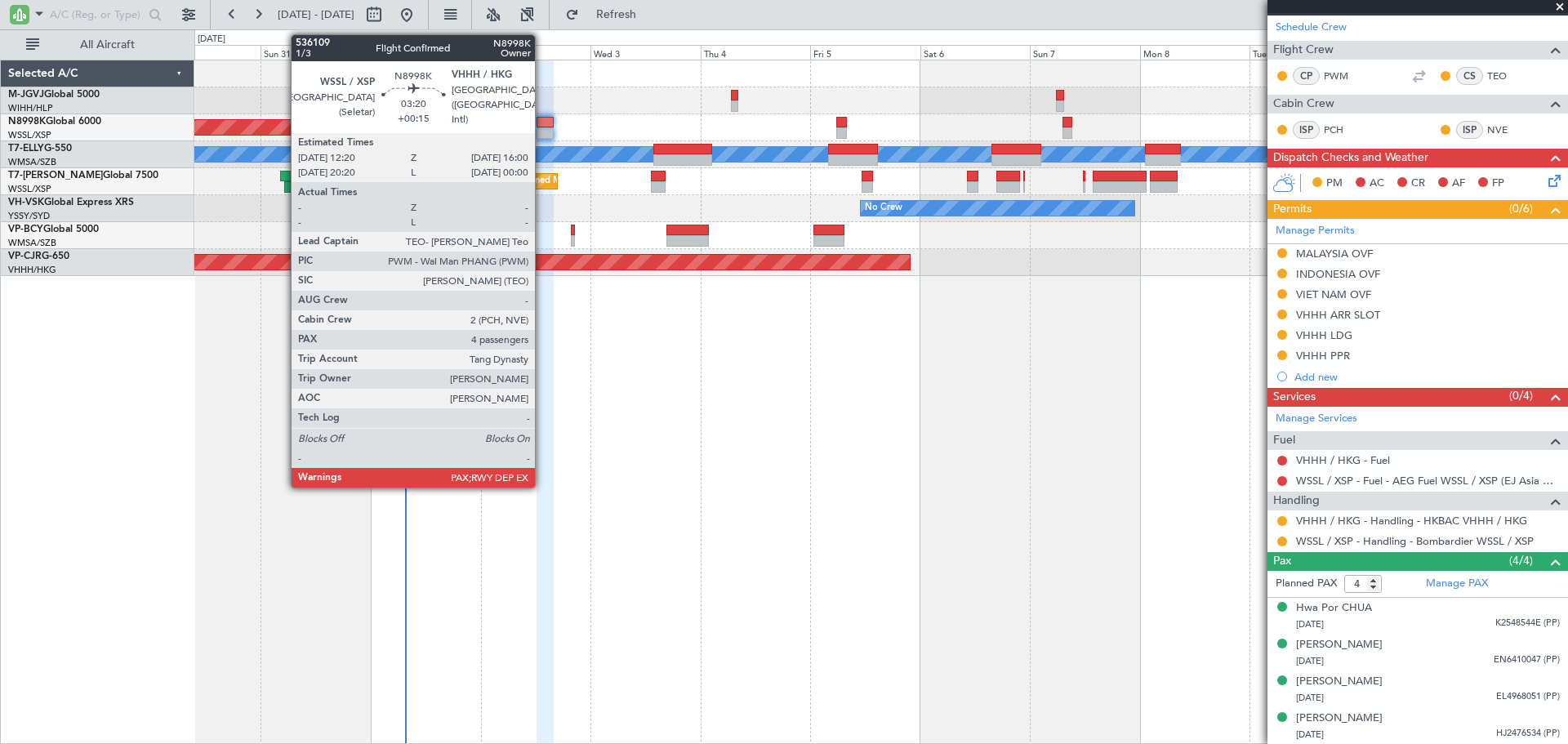
click at [542, 122] on div at bounding box center [545, 122] width 17 height 11
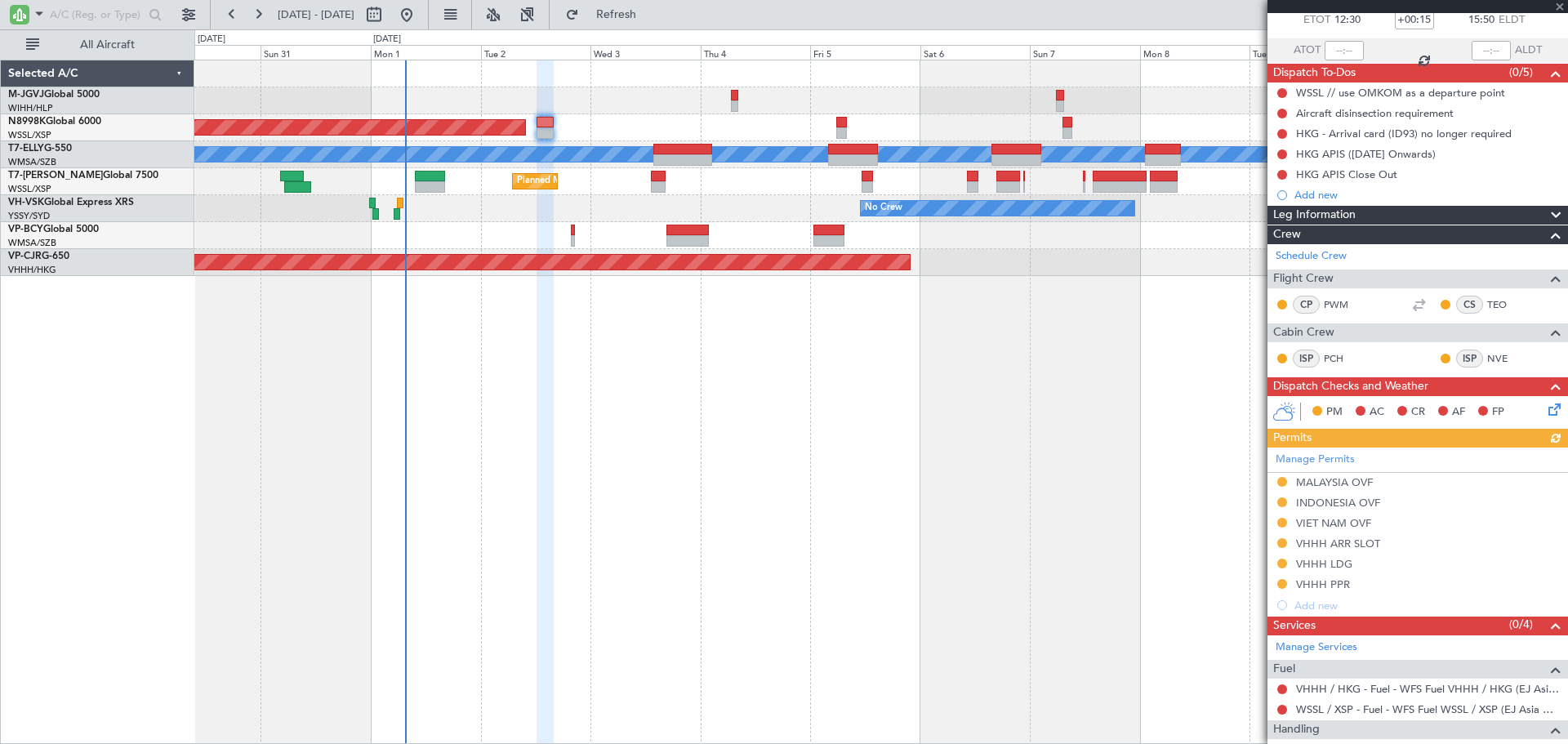
scroll to position [272, 0]
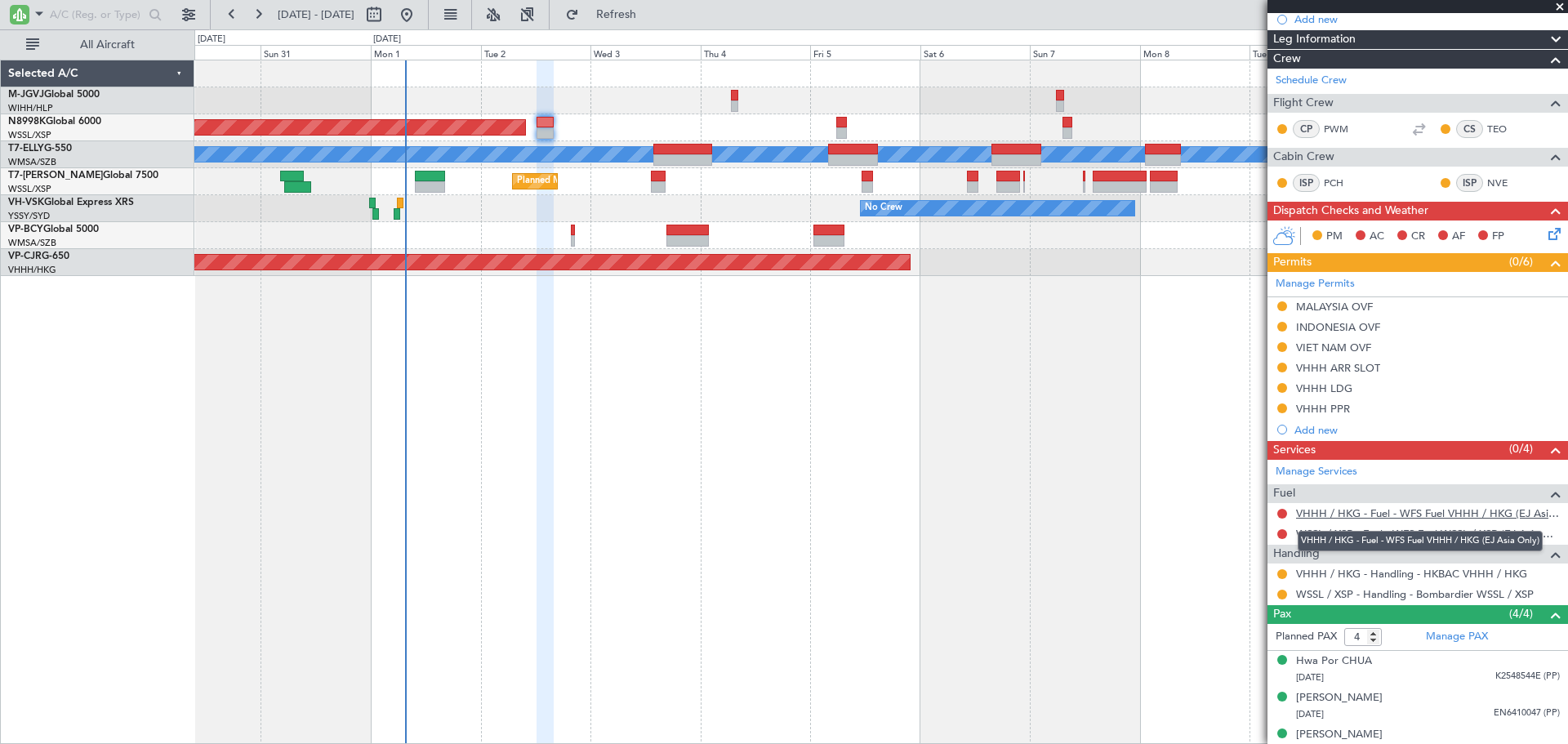
click at [1353, 510] on link "VHHH / HKG - Fuel - WFS Fuel VHHH / HKG (EJ Asia Only)" at bounding box center [1427, 513] width 264 height 14
click at [1279, 530] on button at bounding box center [1282, 534] width 10 height 10
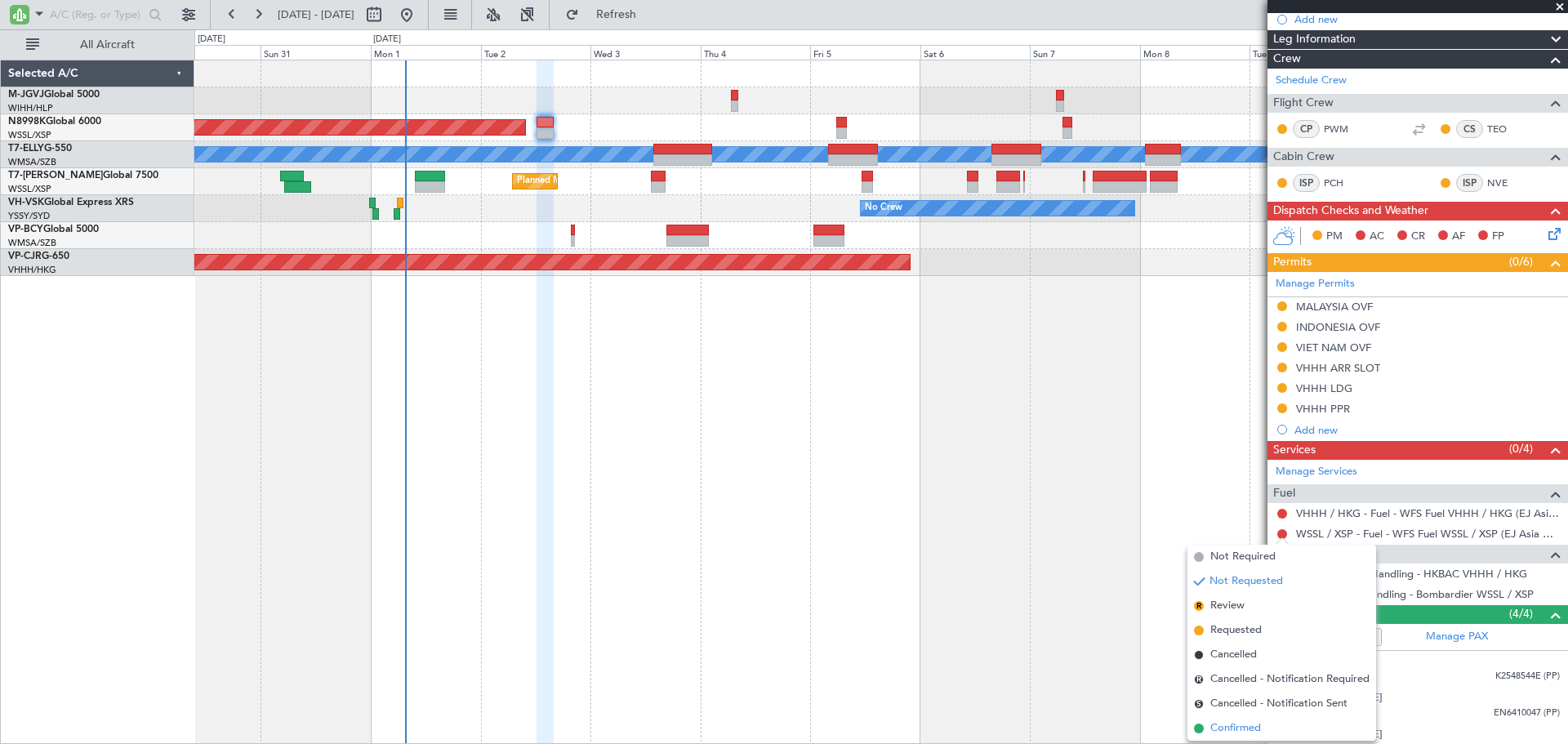
click at [1220, 728] on span "Confirmed" at bounding box center [1235, 728] width 51 height 17
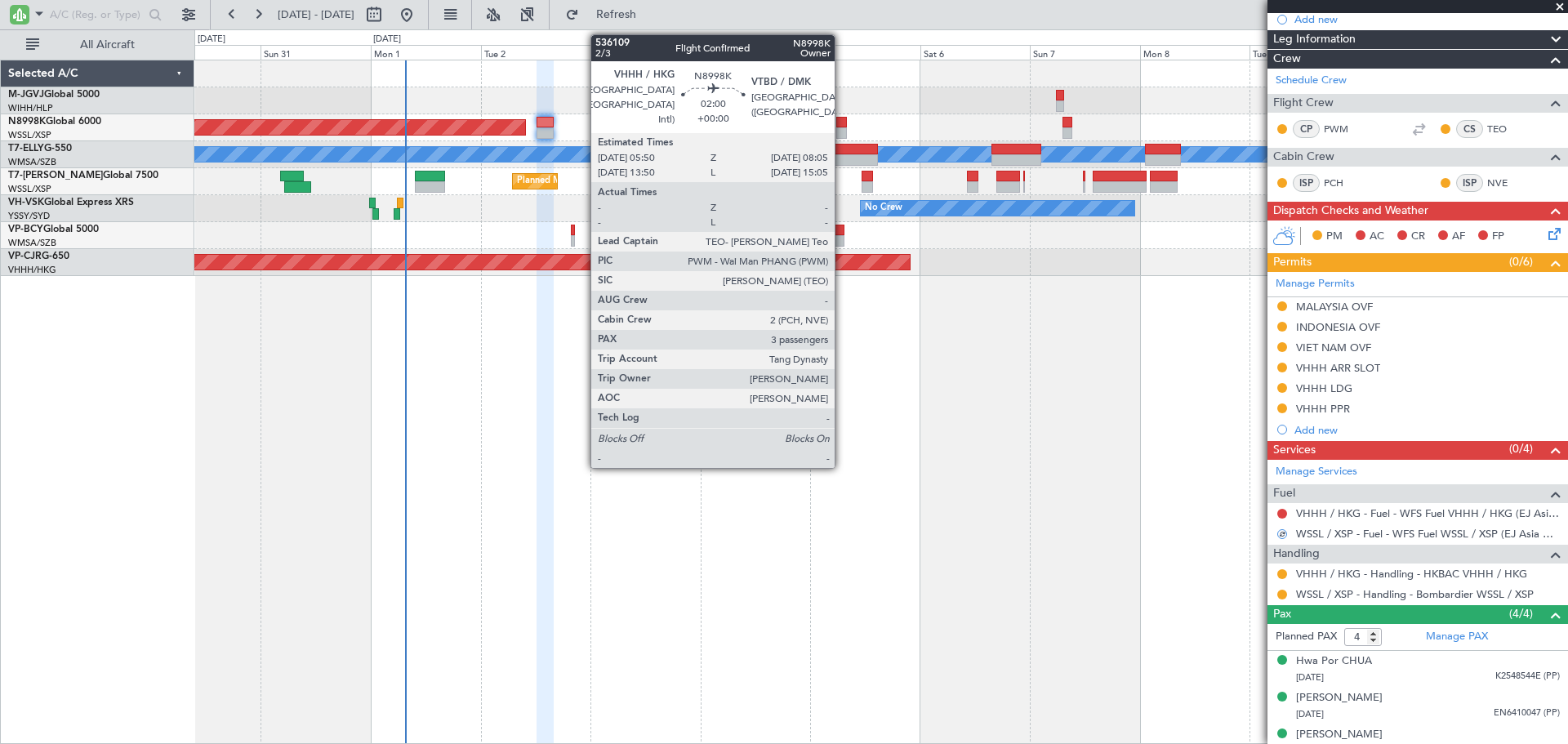
click at [842, 128] on div at bounding box center [842, 133] width 11 height 11
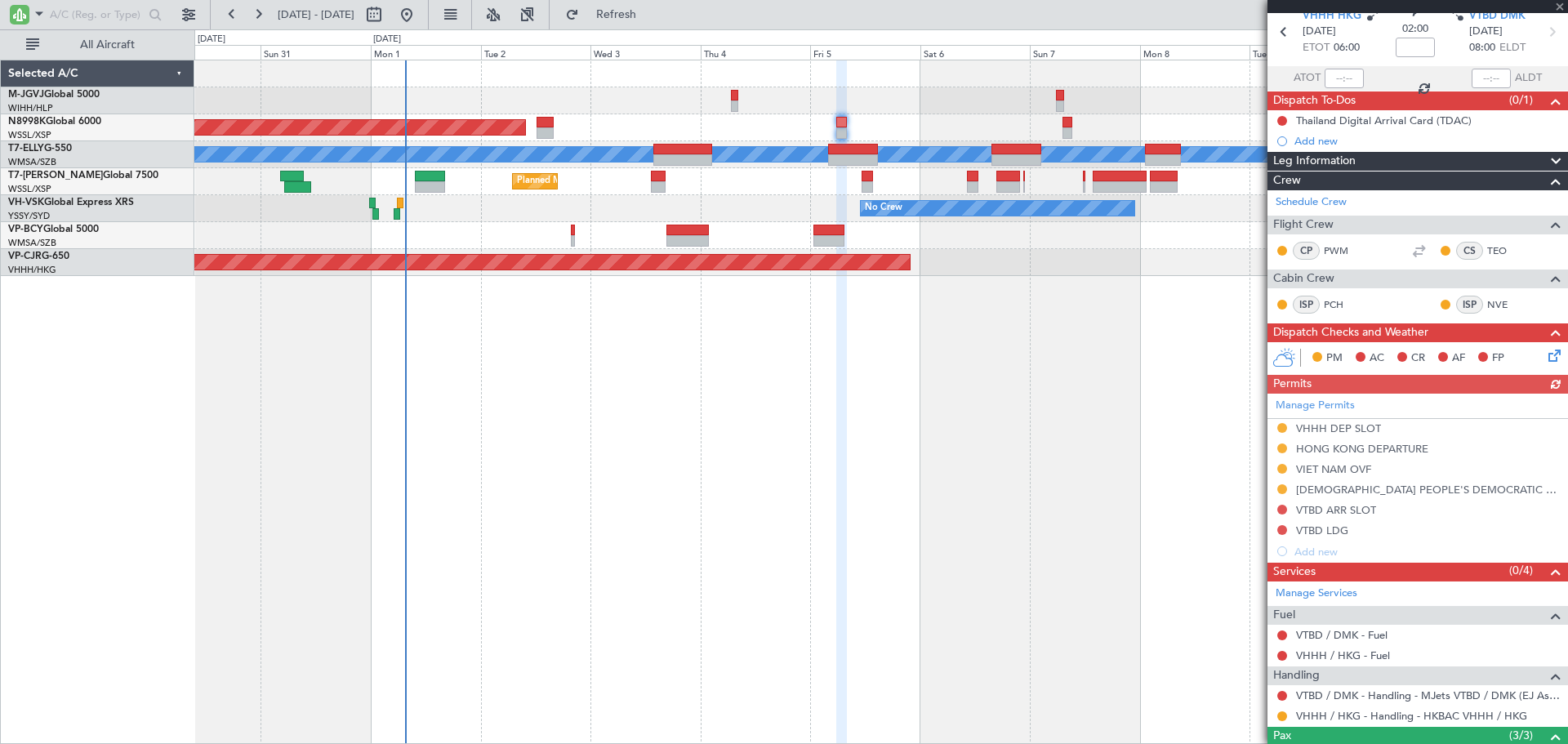
scroll to position [207, 0]
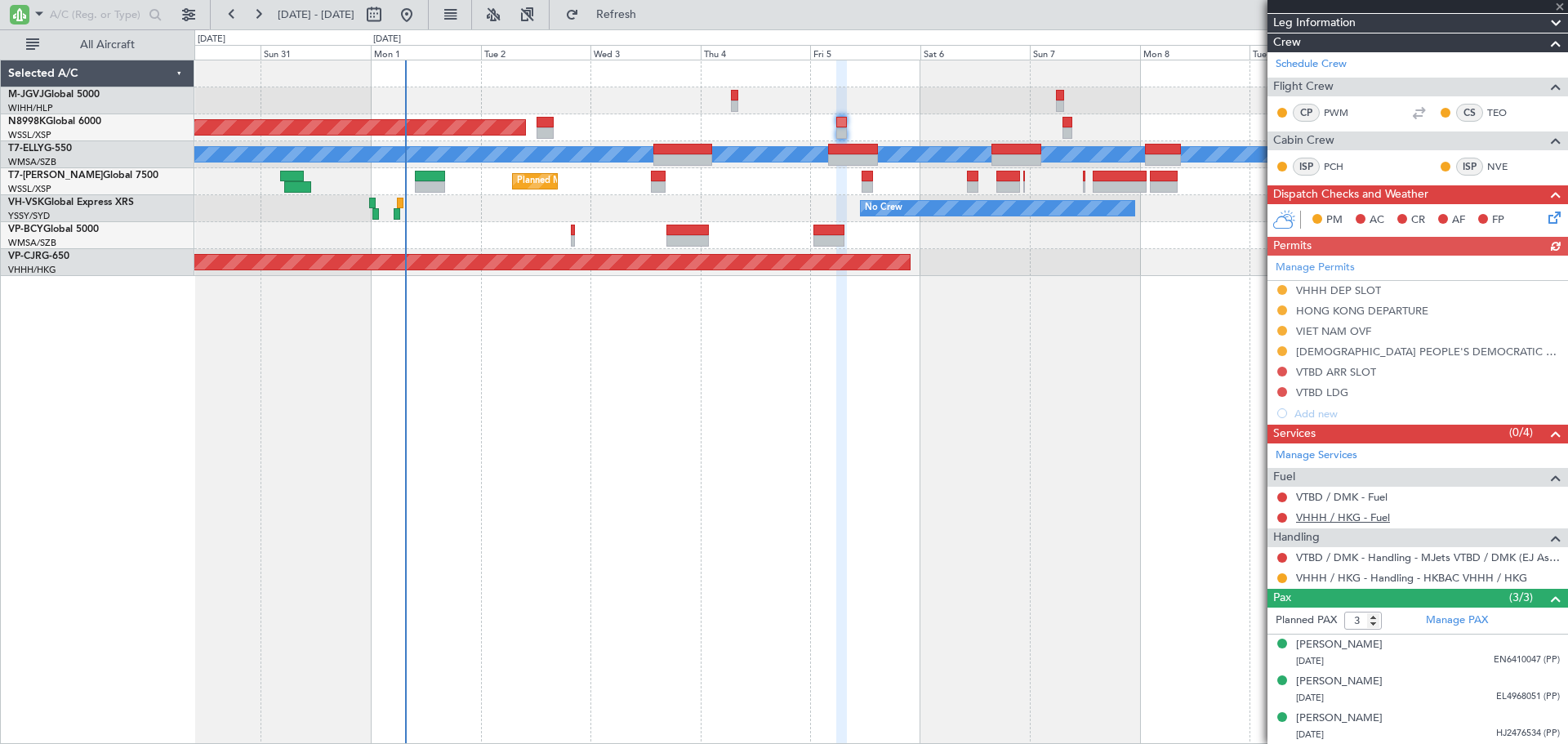
click at [1330, 517] on link "VHHH / HKG - Fuel" at bounding box center [1343, 516] width 94 height 14
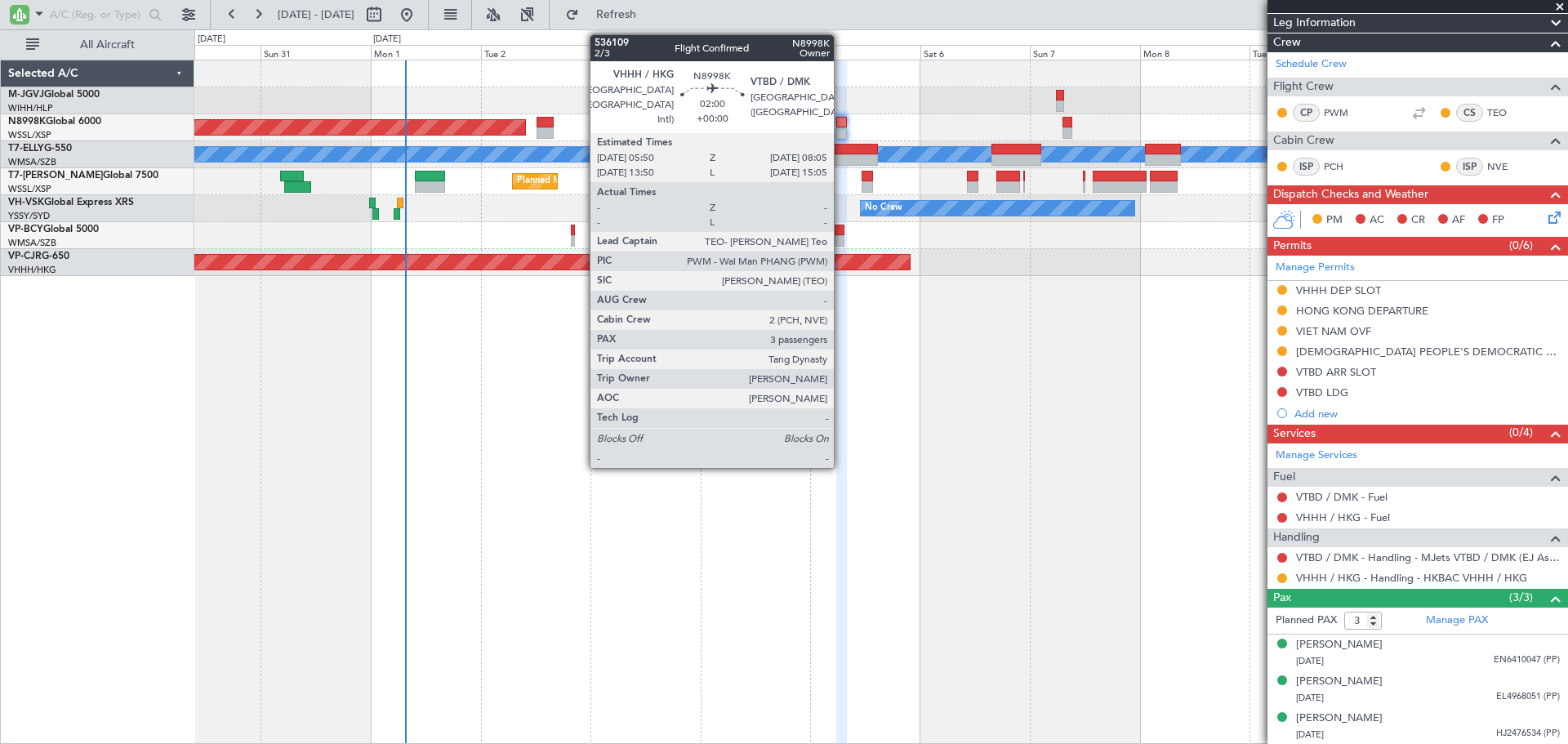
click at [841, 134] on div at bounding box center [842, 133] width 11 height 11
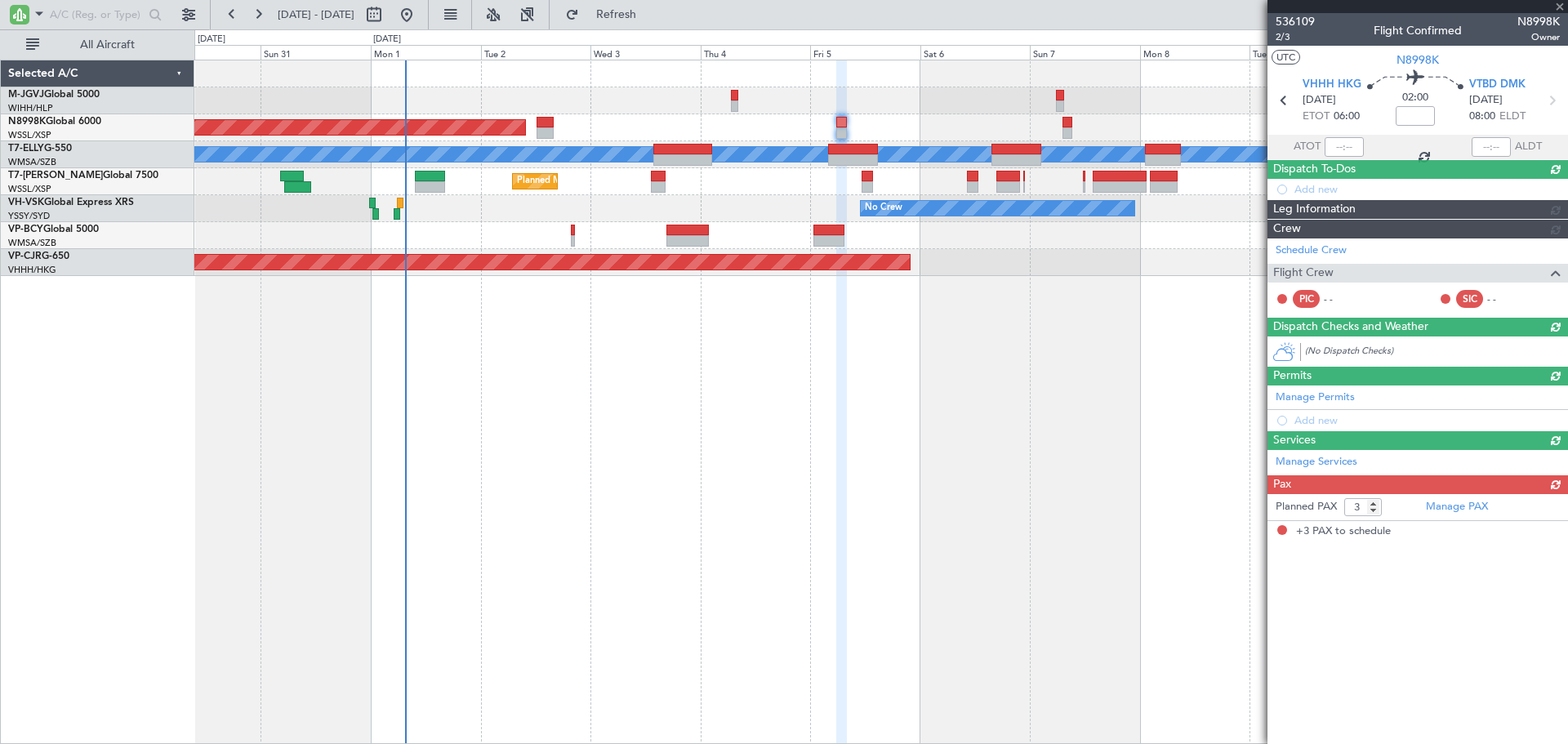
scroll to position [0, 0]
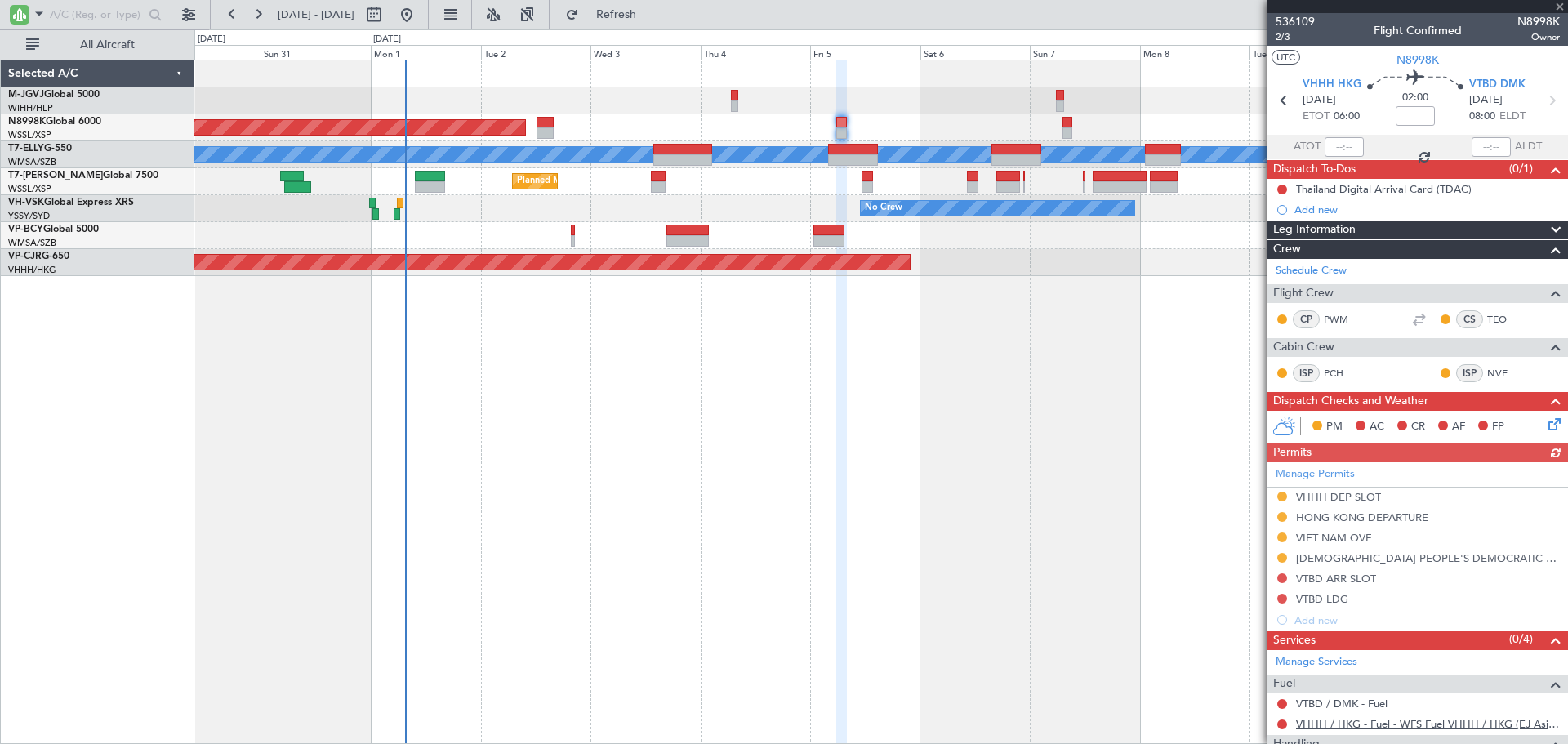
click at [1322, 716] on link "VHHH / HKG - Fuel - WFS Fuel VHHH / HKG (EJ Asia Only)" at bounding box center [1427, 723] width 264 height 14
click at [1340, 705] on link "VTBD / DMK - Fuel" at bounding box center [1342, 703] width 92 height 14
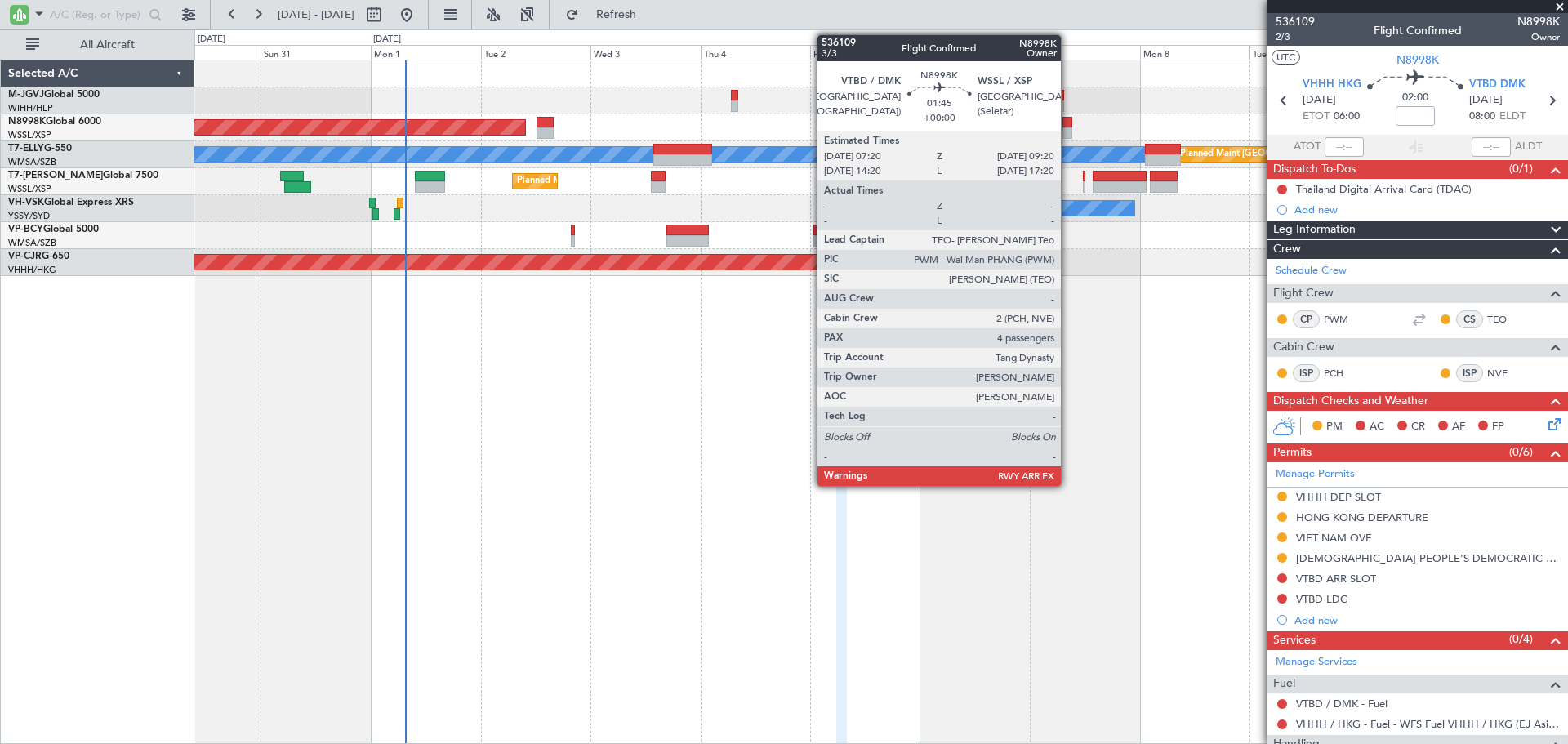
click at [1068, 131] on div at bounding box center [1067, 133] width 10 height 11
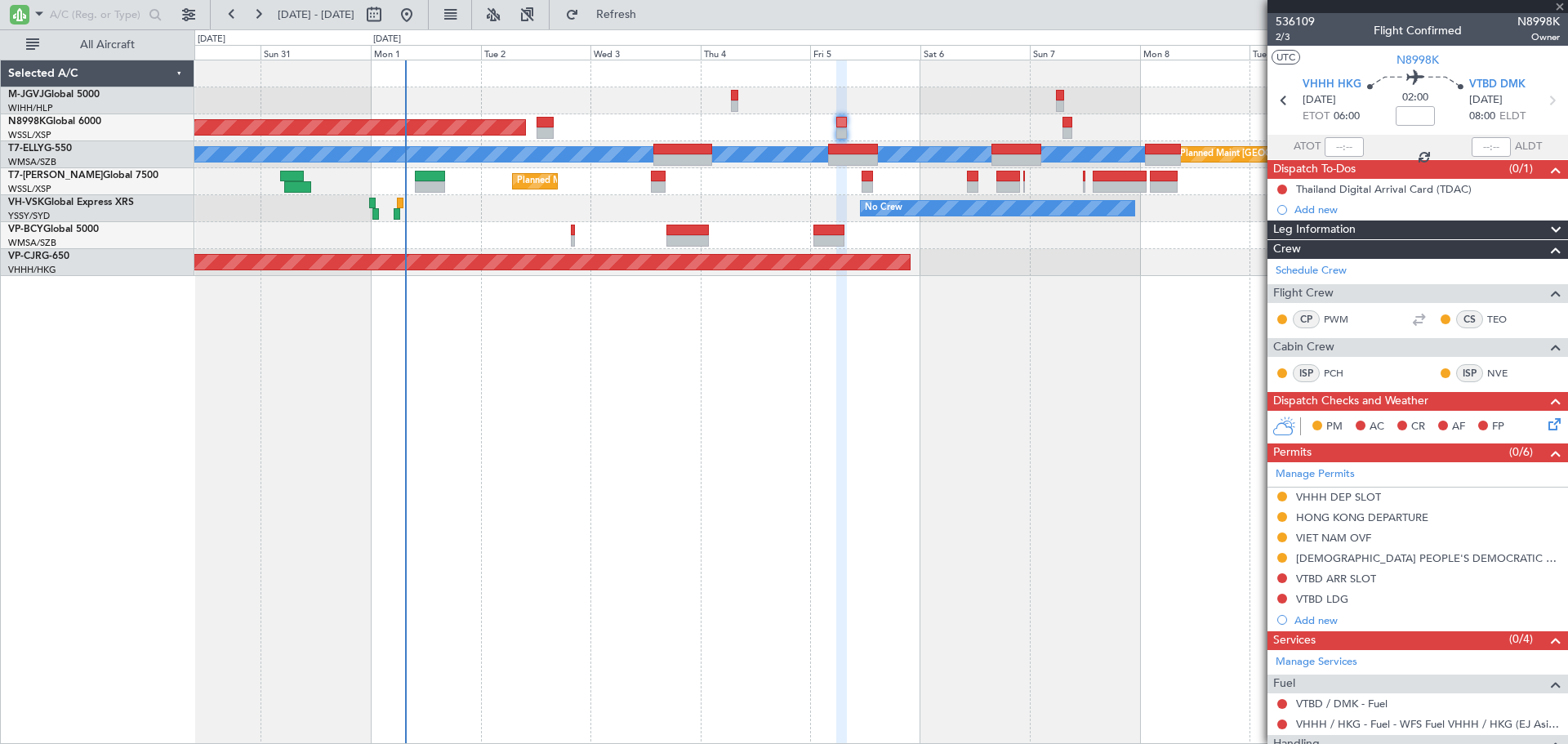
type input "4"
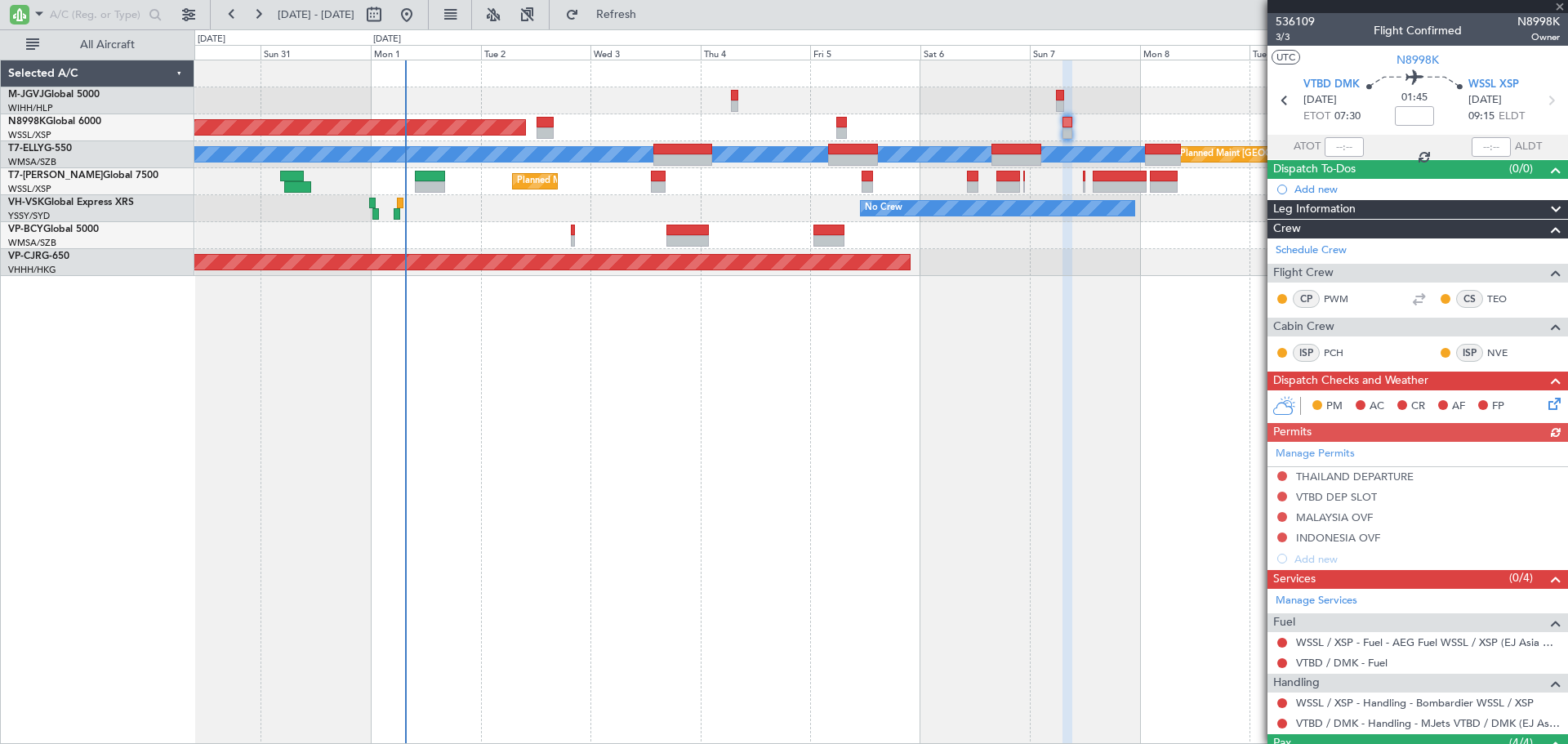
scroll to position [182, 0]
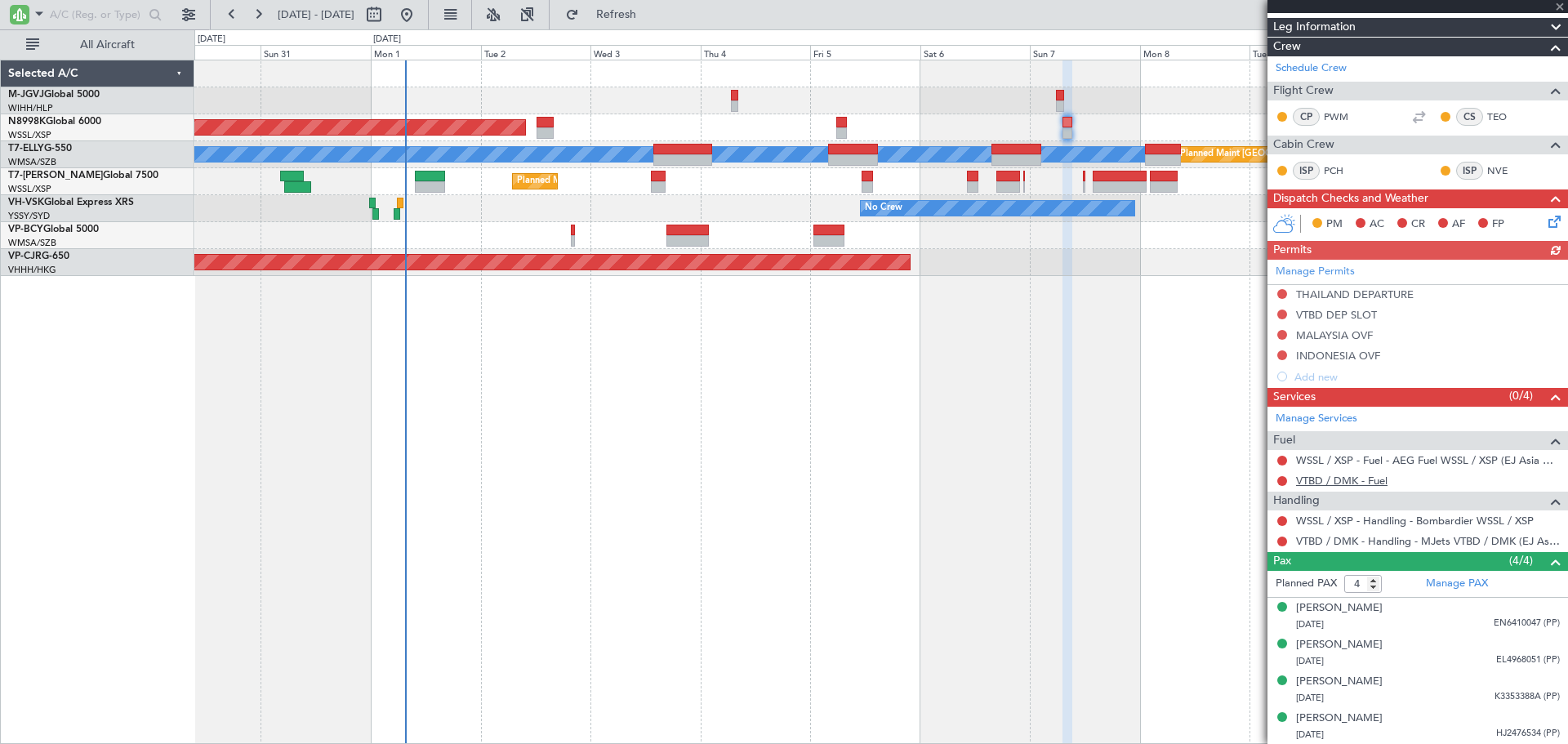
click at [1342, 481] on link "VTBD / DMK - Fuel" at bounding box center [1342, 479] width 92 height 14
click at [1339, 458] on link "WSSL / XSP - Fuel - AEG Fuel WSSL / XSP (EJ Asia Only)" at bounding box center [1427, 459] width 264 height 14
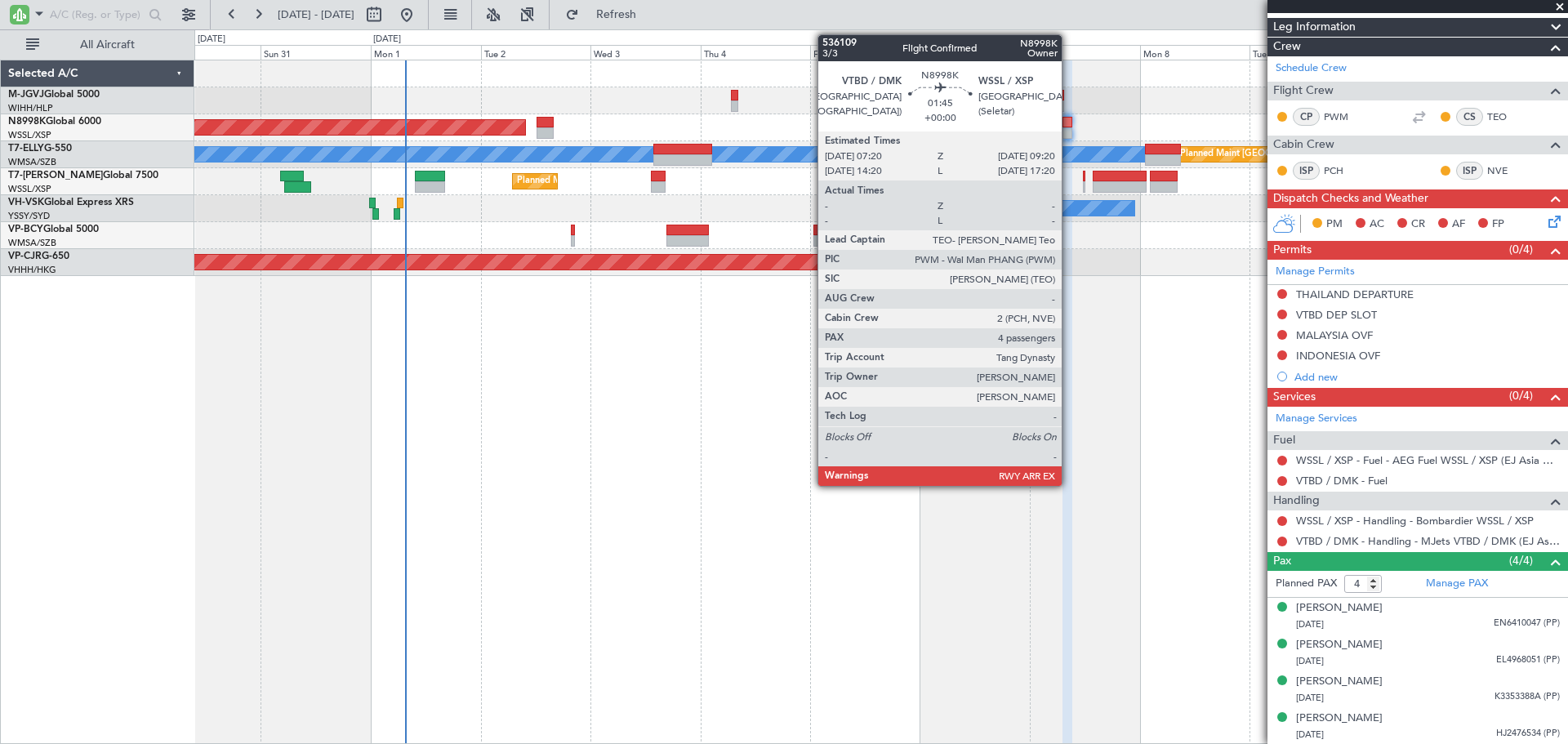
click at [1069, 120] on div at bounding box center [1067, 122] width 10 height 11
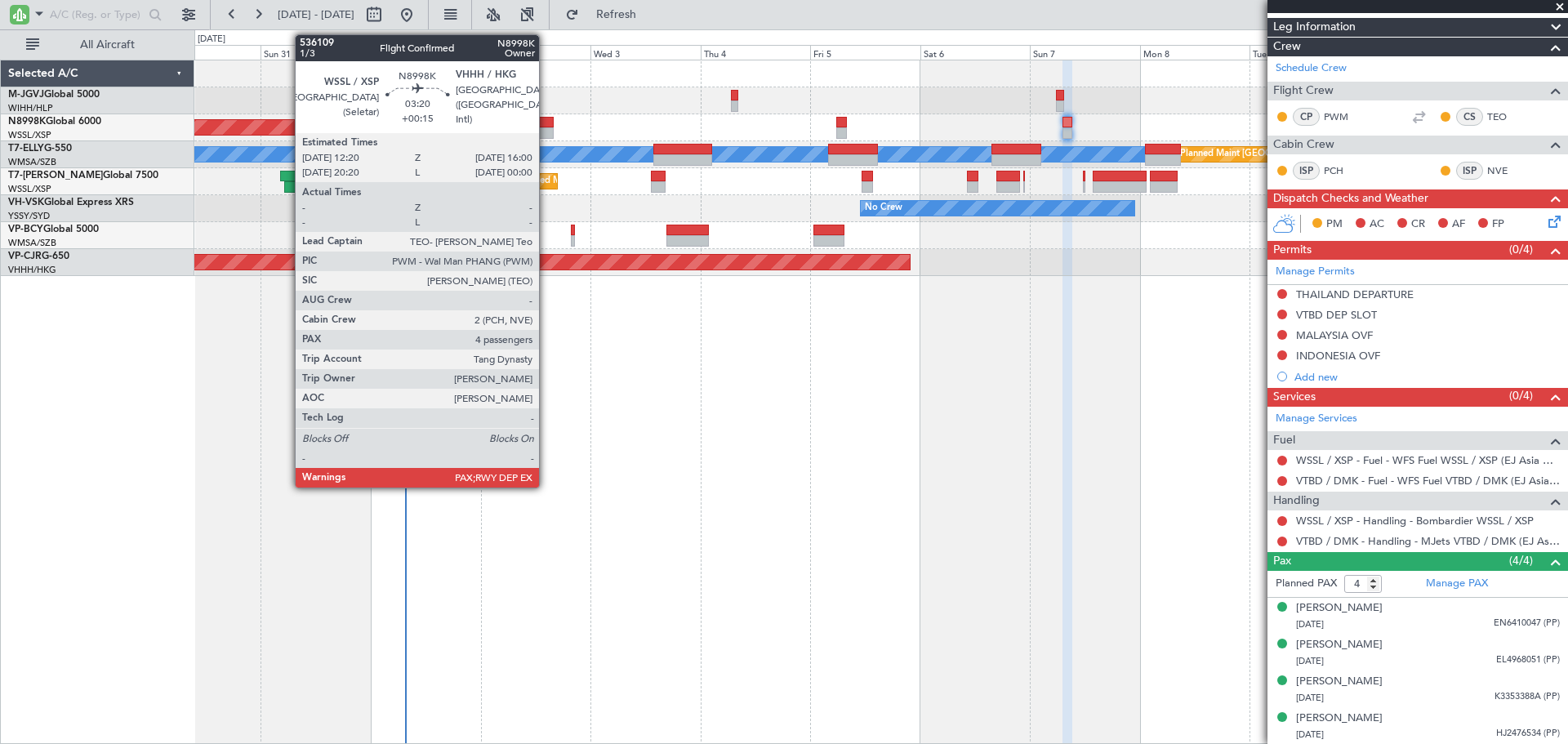
click at [547, 126] on div at bounding box center [545, 122] width 17 height 11
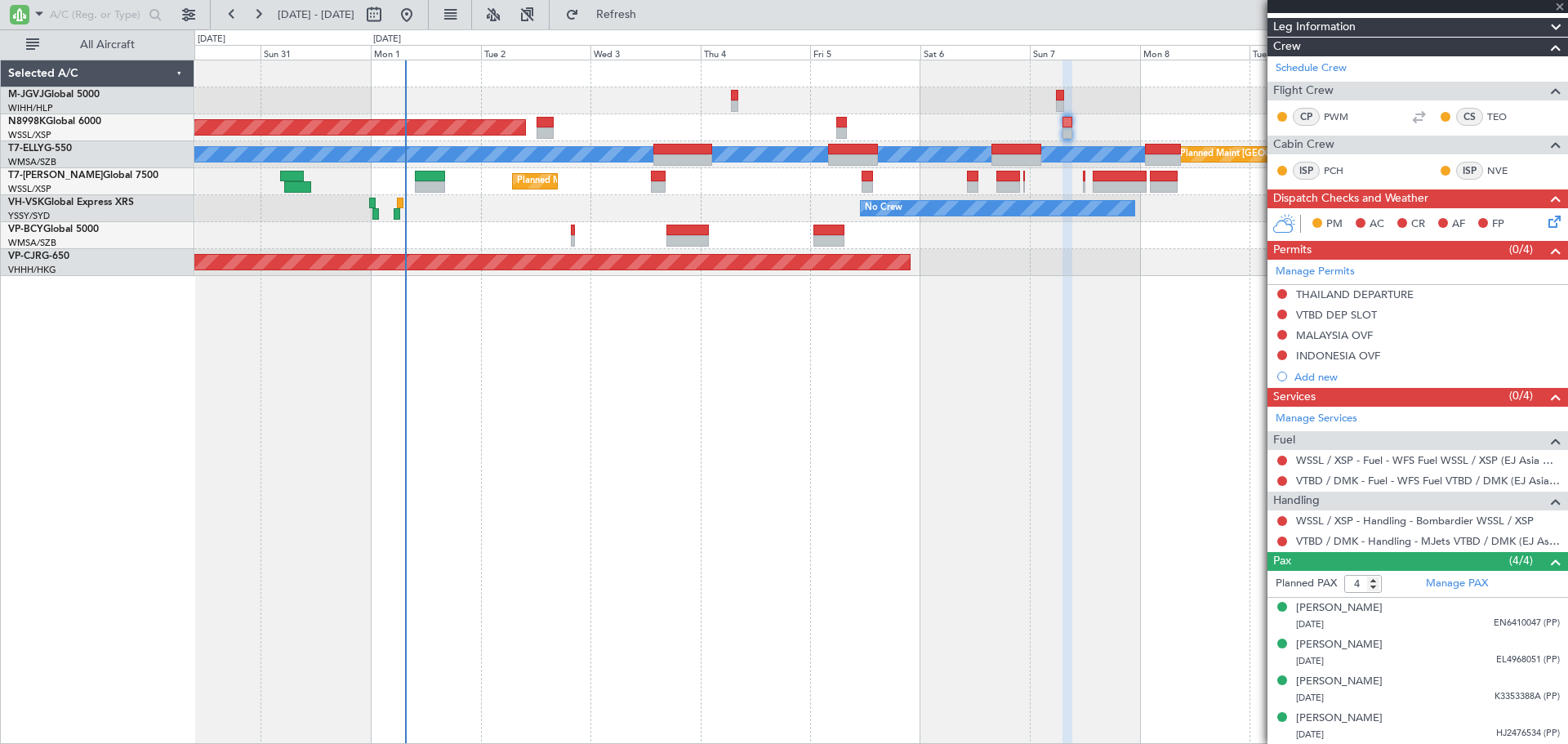
type input "+00:15"
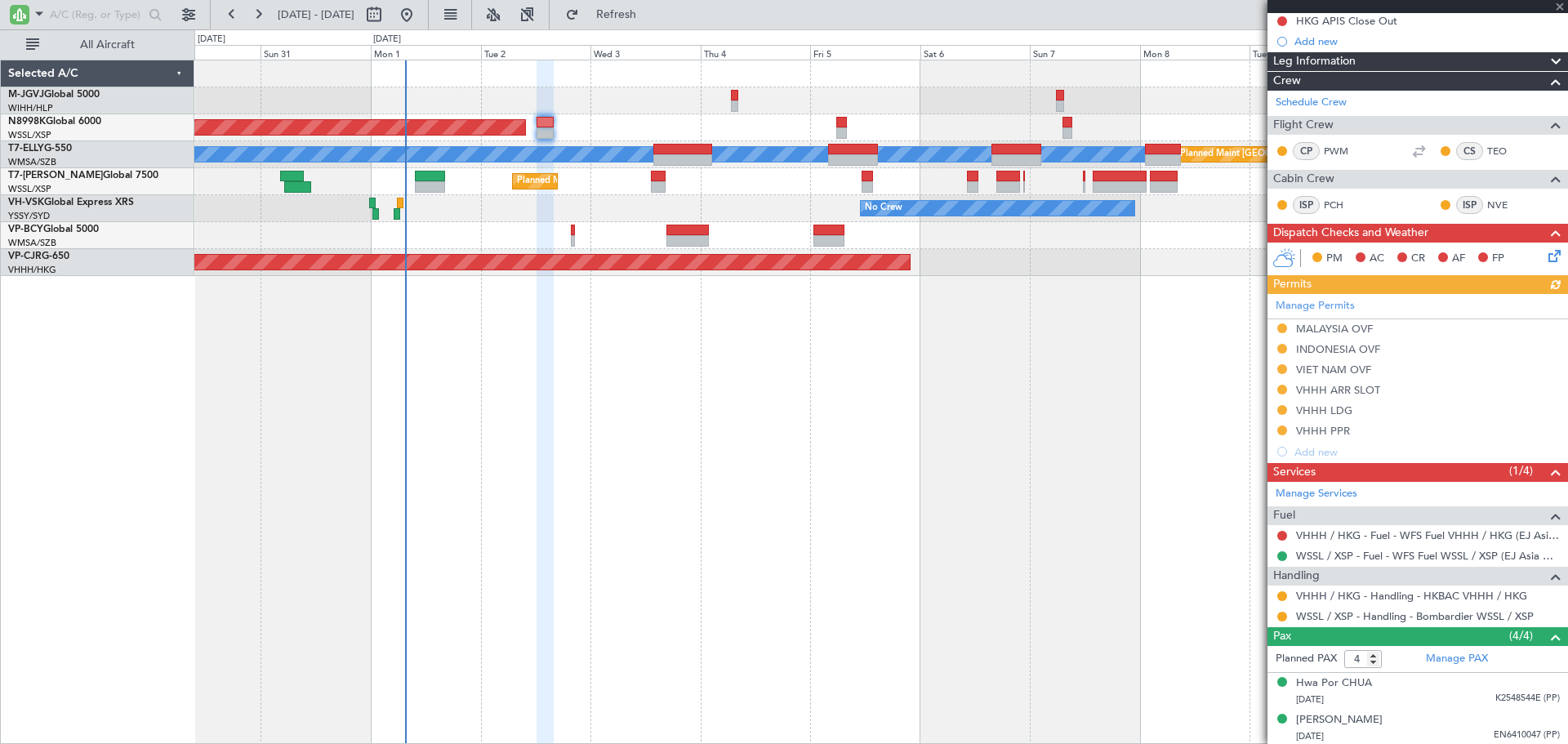
scroll to position [272, 0]
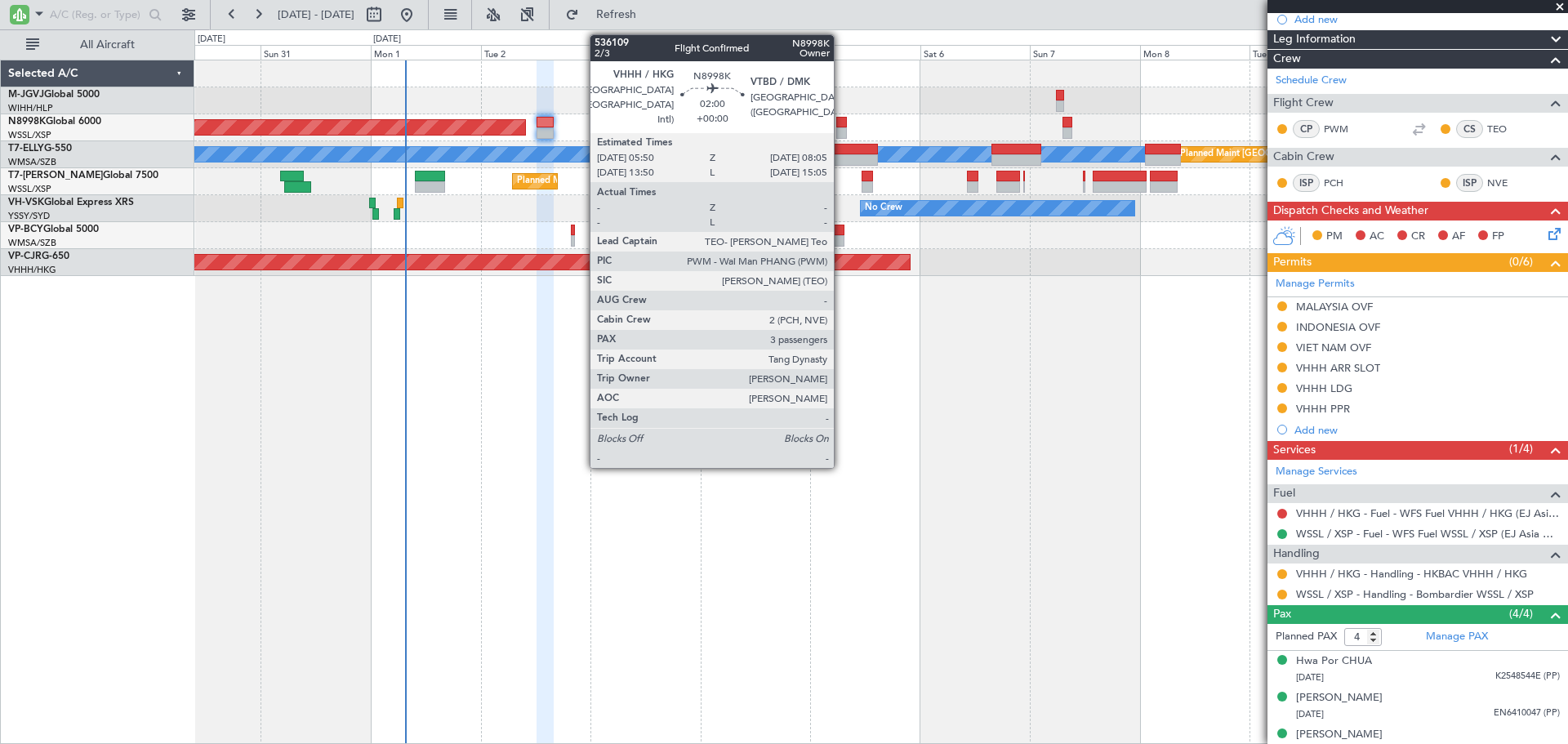
click at [841, 129] on div at bounding box center [842, 133] width 11 height 11
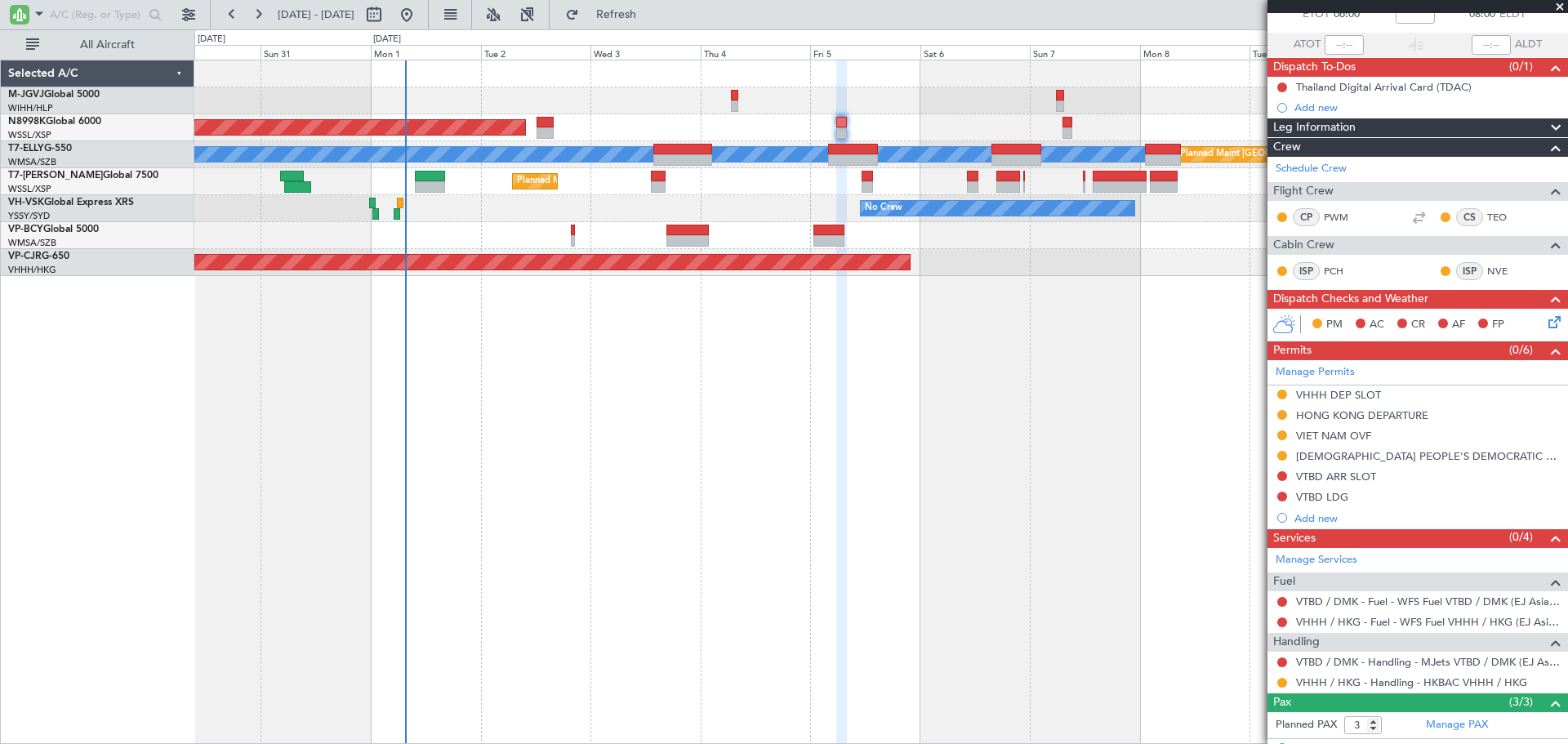
scroll to position [136, 0]
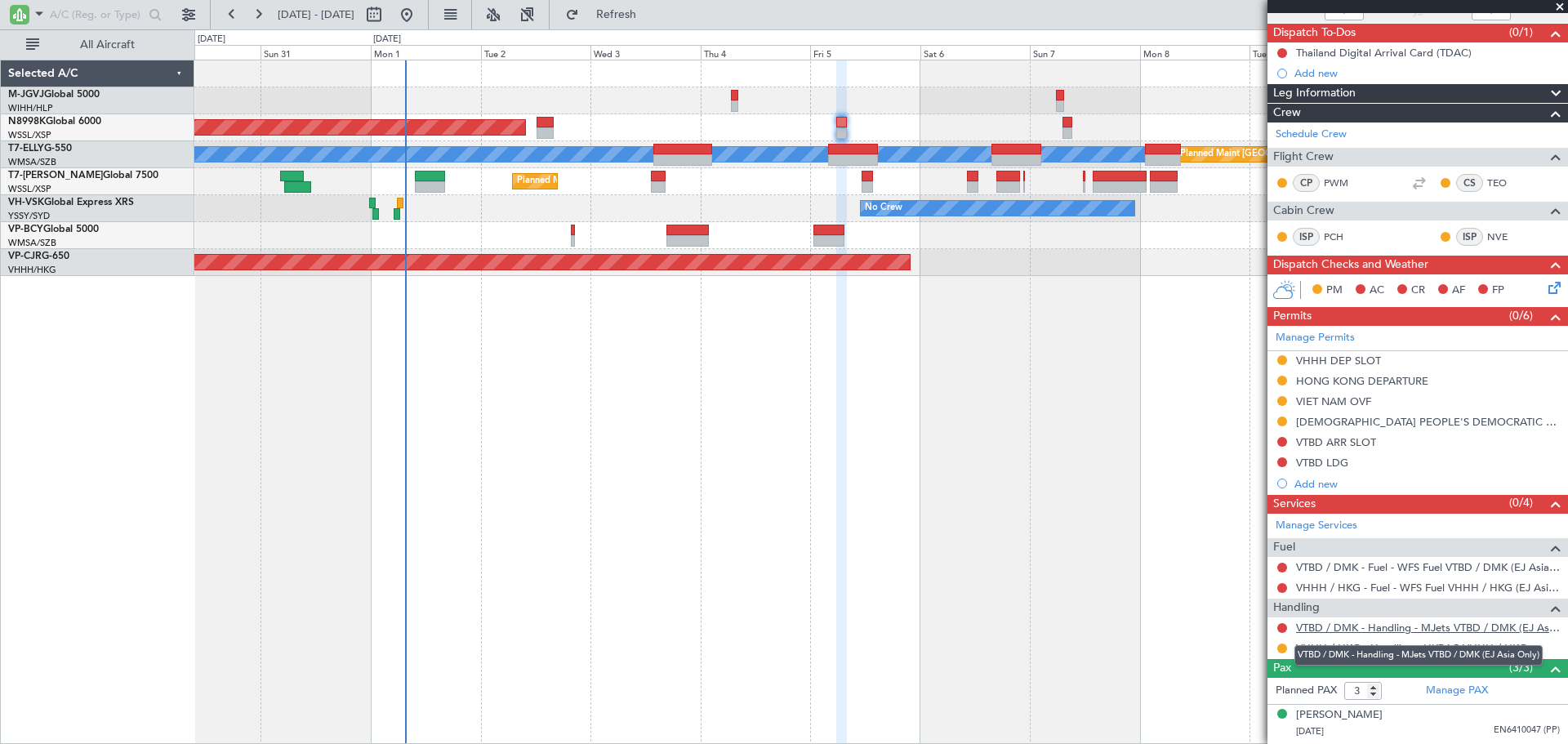
click at [1346, 626] on link "VTBD / DMK - Handling - MJets VTBD / DMK (EJ Asia Only)" at bounding box center [1427, 626] width 264 height 14
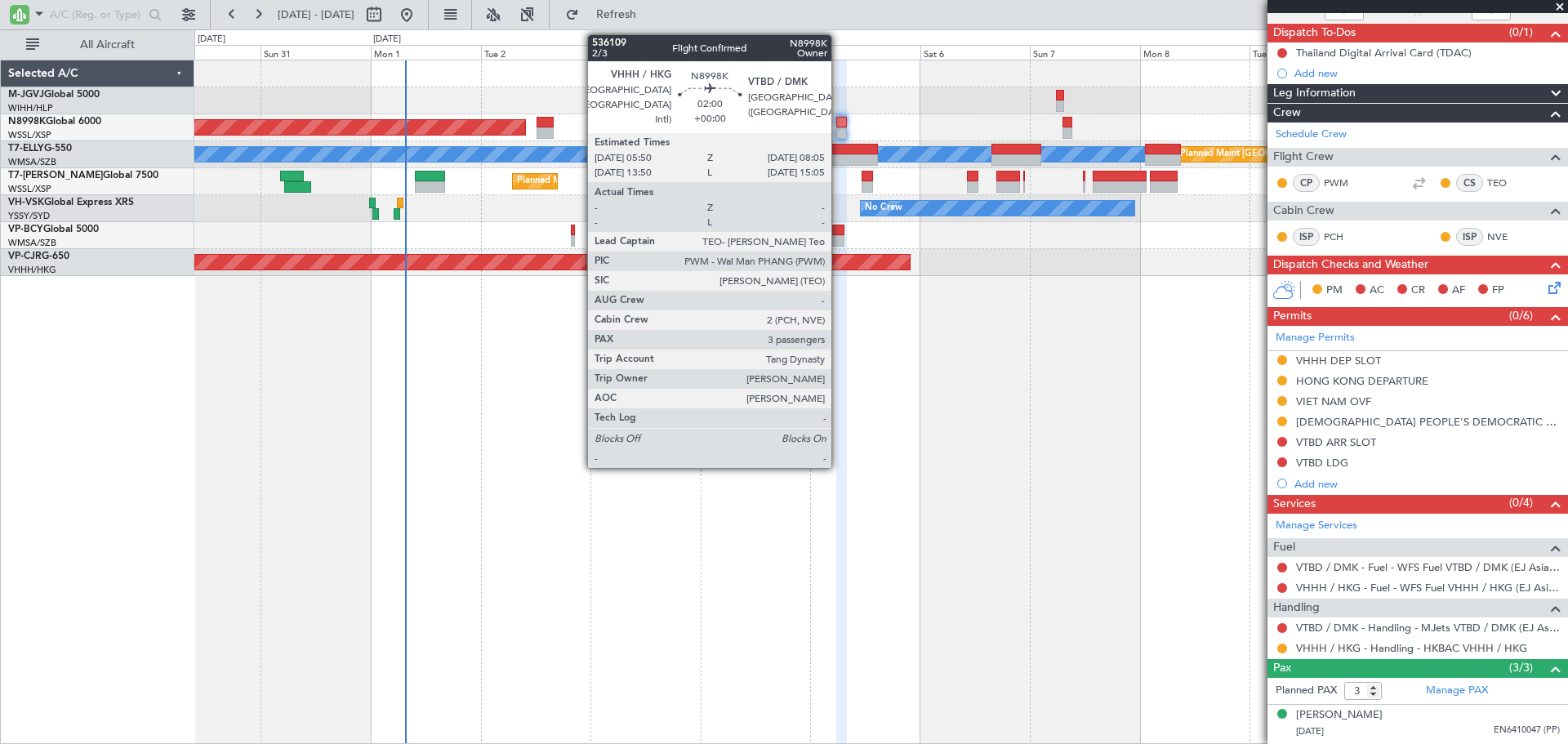
click at [839, 127] on div at bounding box center [842, 122] width 11 height 11
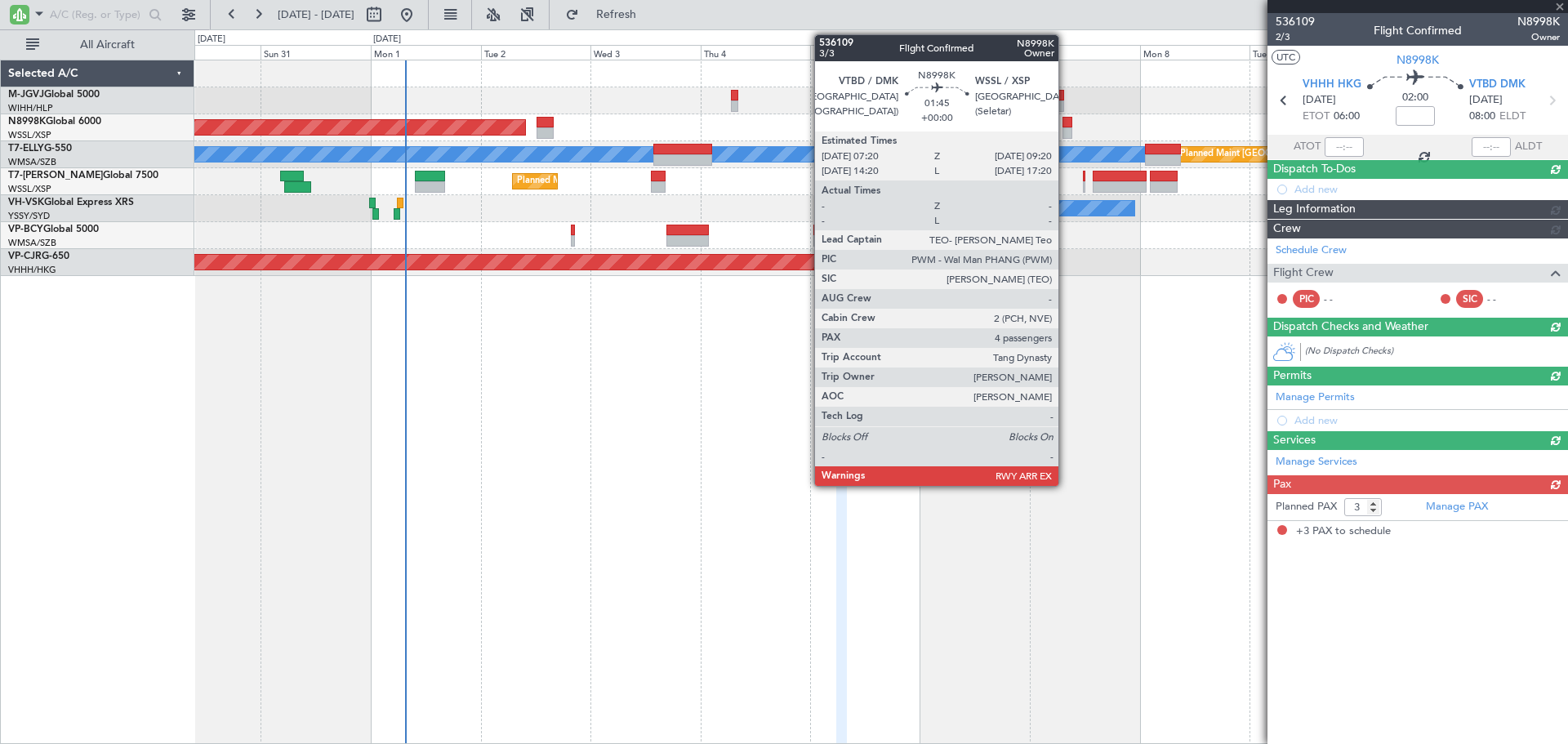
scroll to position [0, 0]
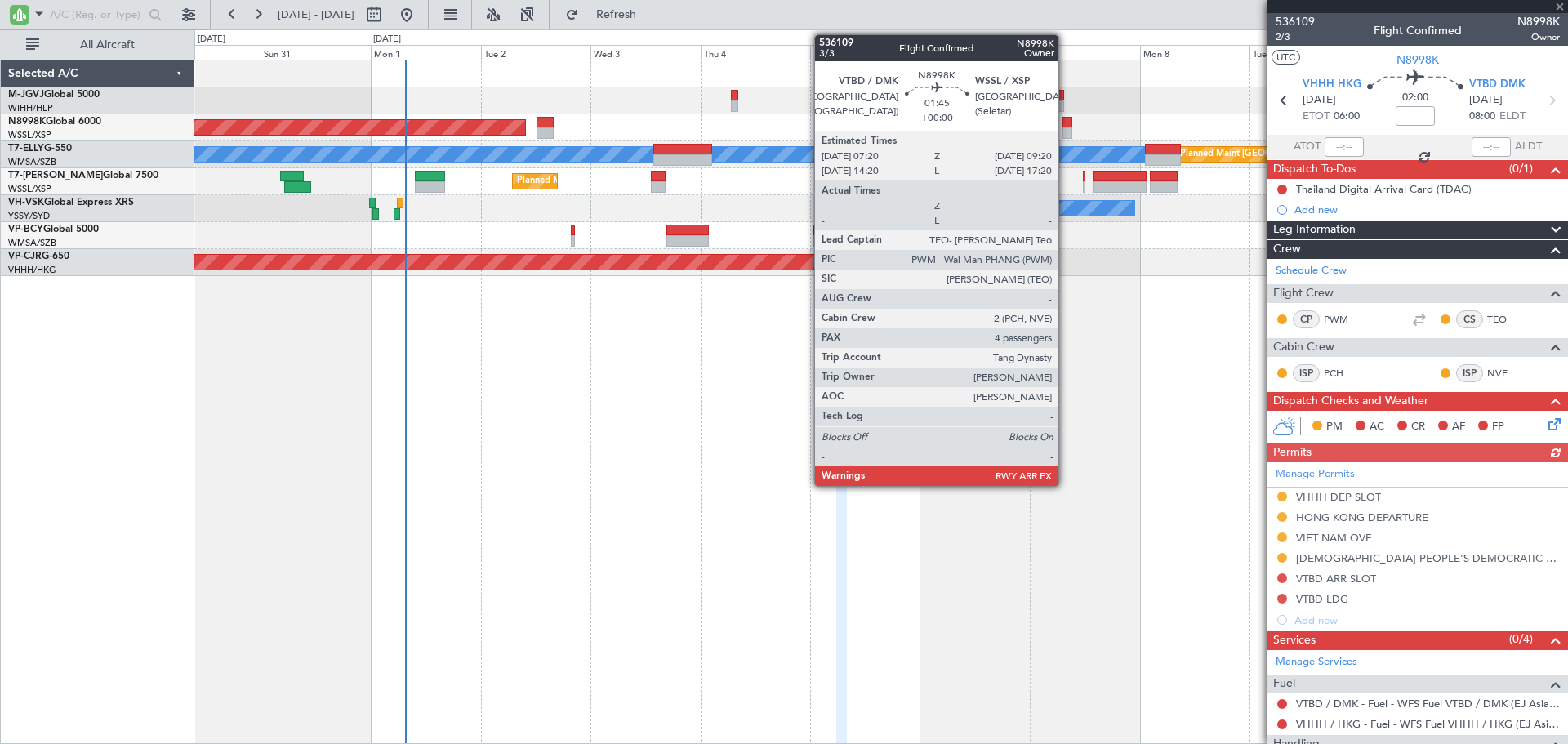
click at [1066, 127] on div at bounding box center [1067, 122] width 10 height 11
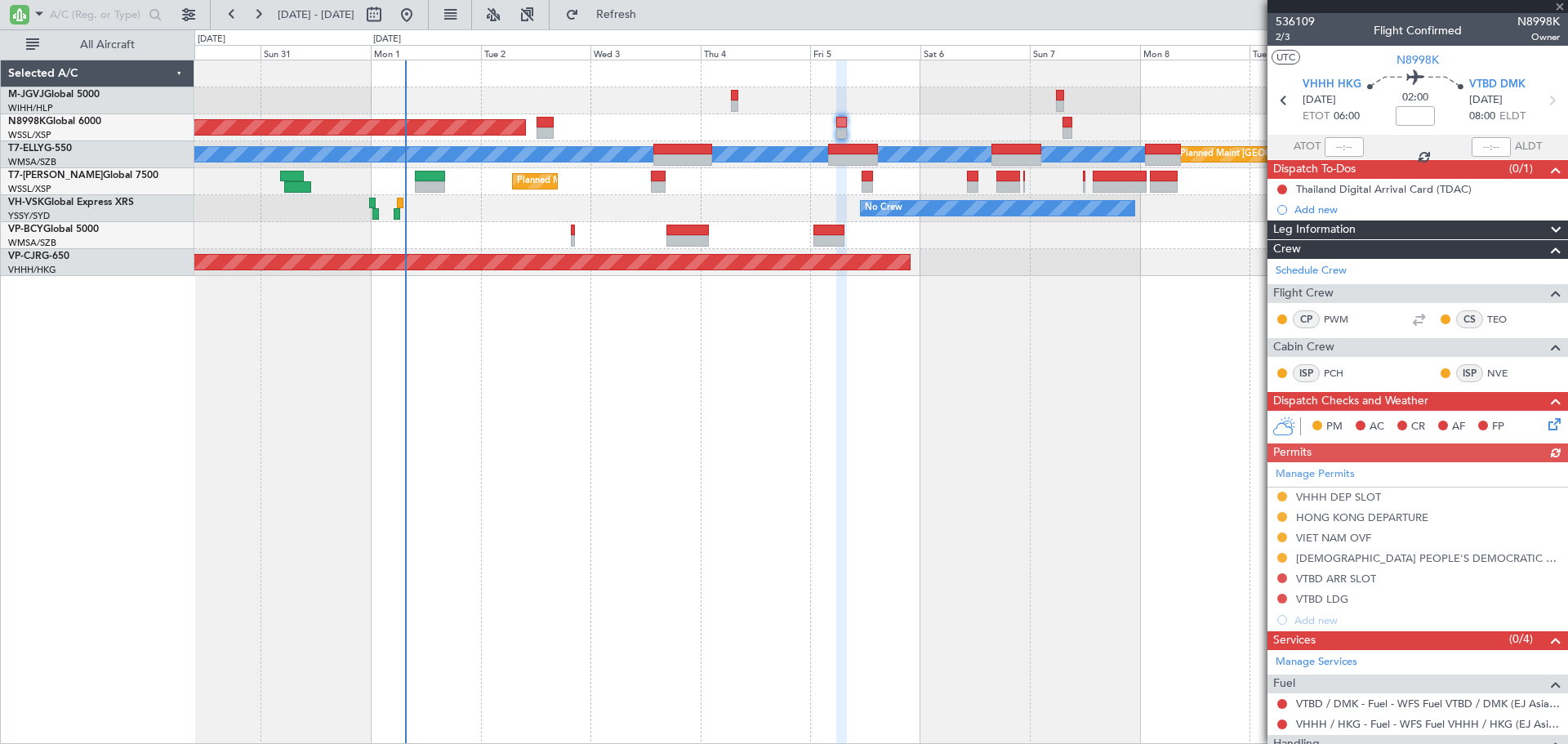
type input "4"
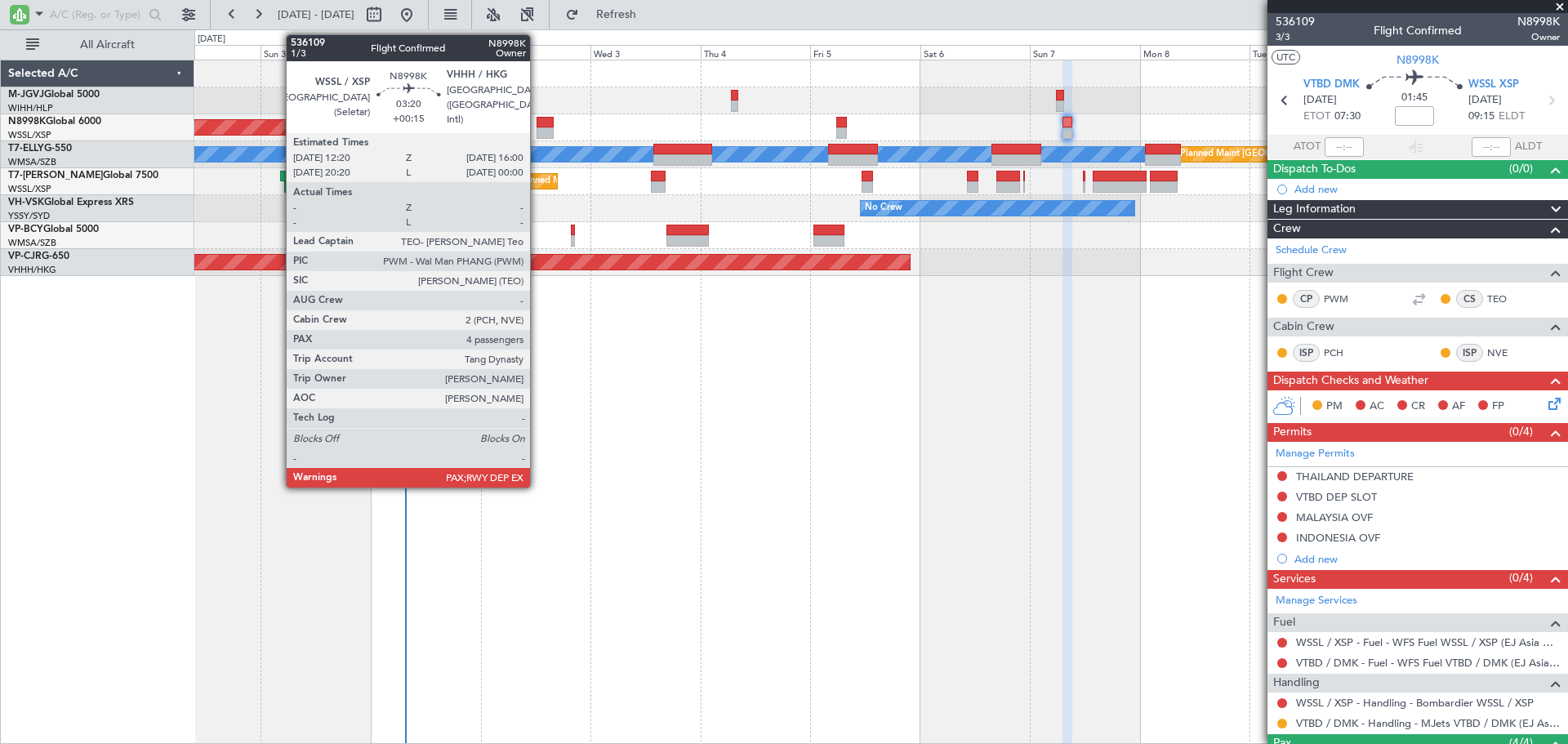
click at [538, 132] on div at bounding box center [545, 133] width 17 height 11
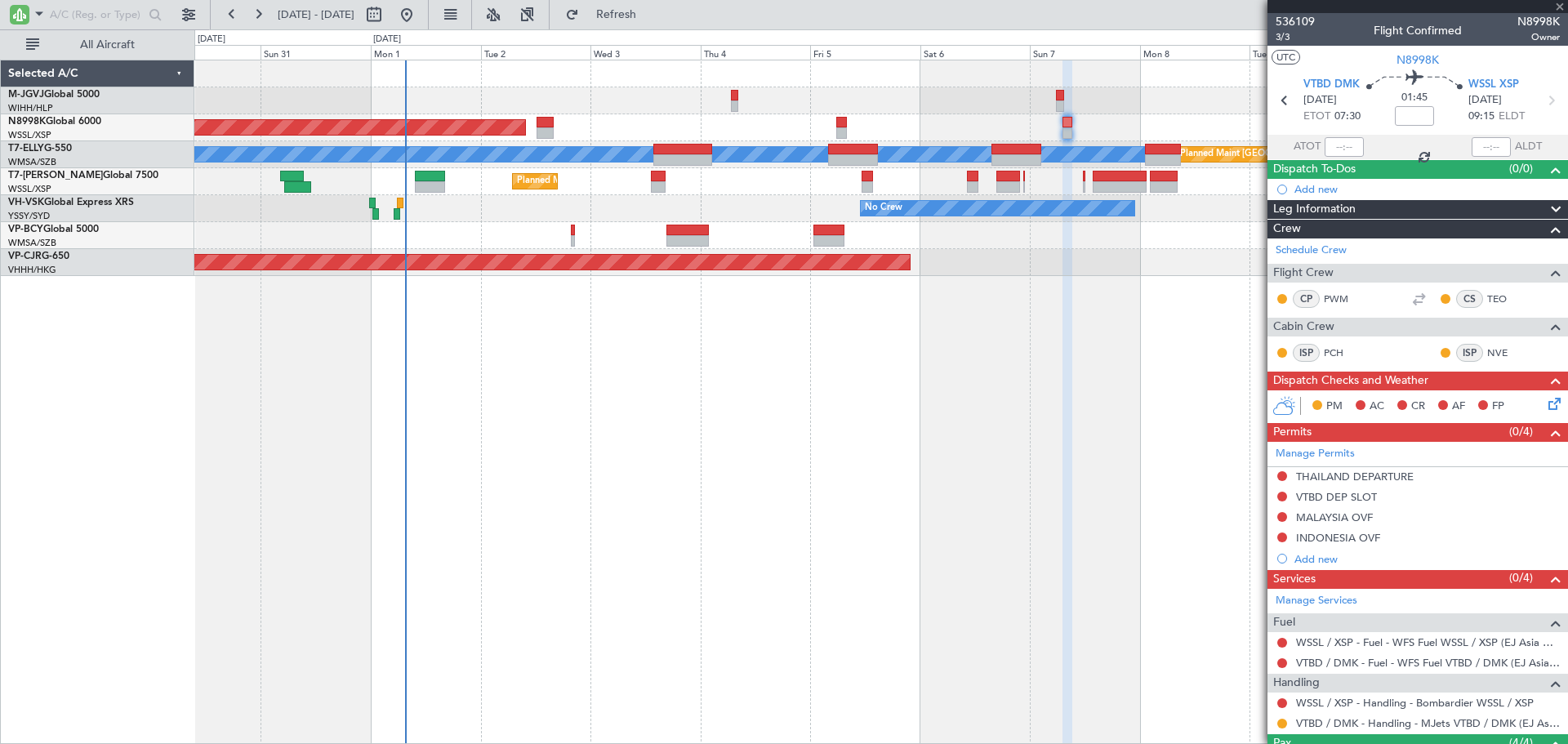
type input "+00:15"
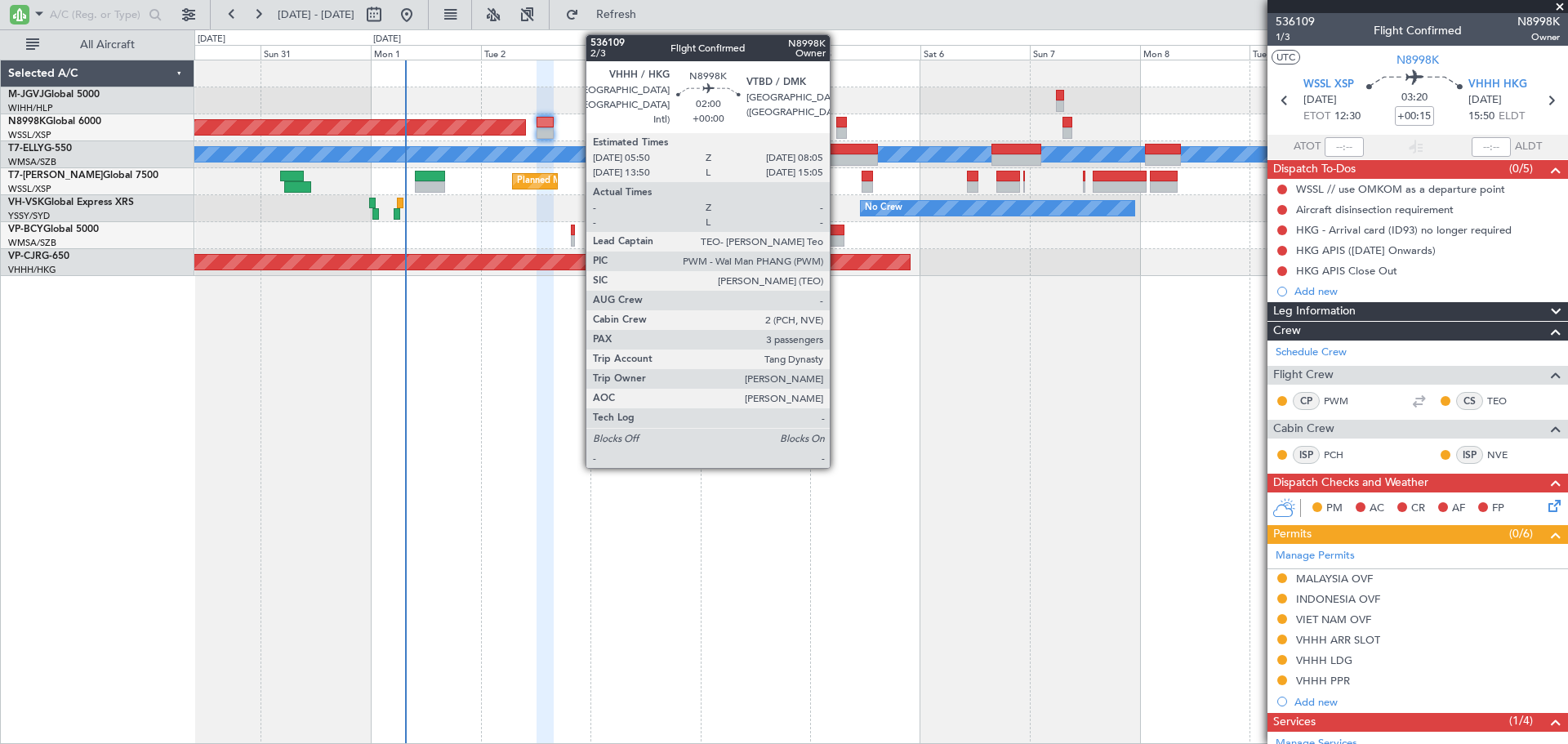
click at [837, 129] on div at bounding box center [842, 133] width 11 height 11
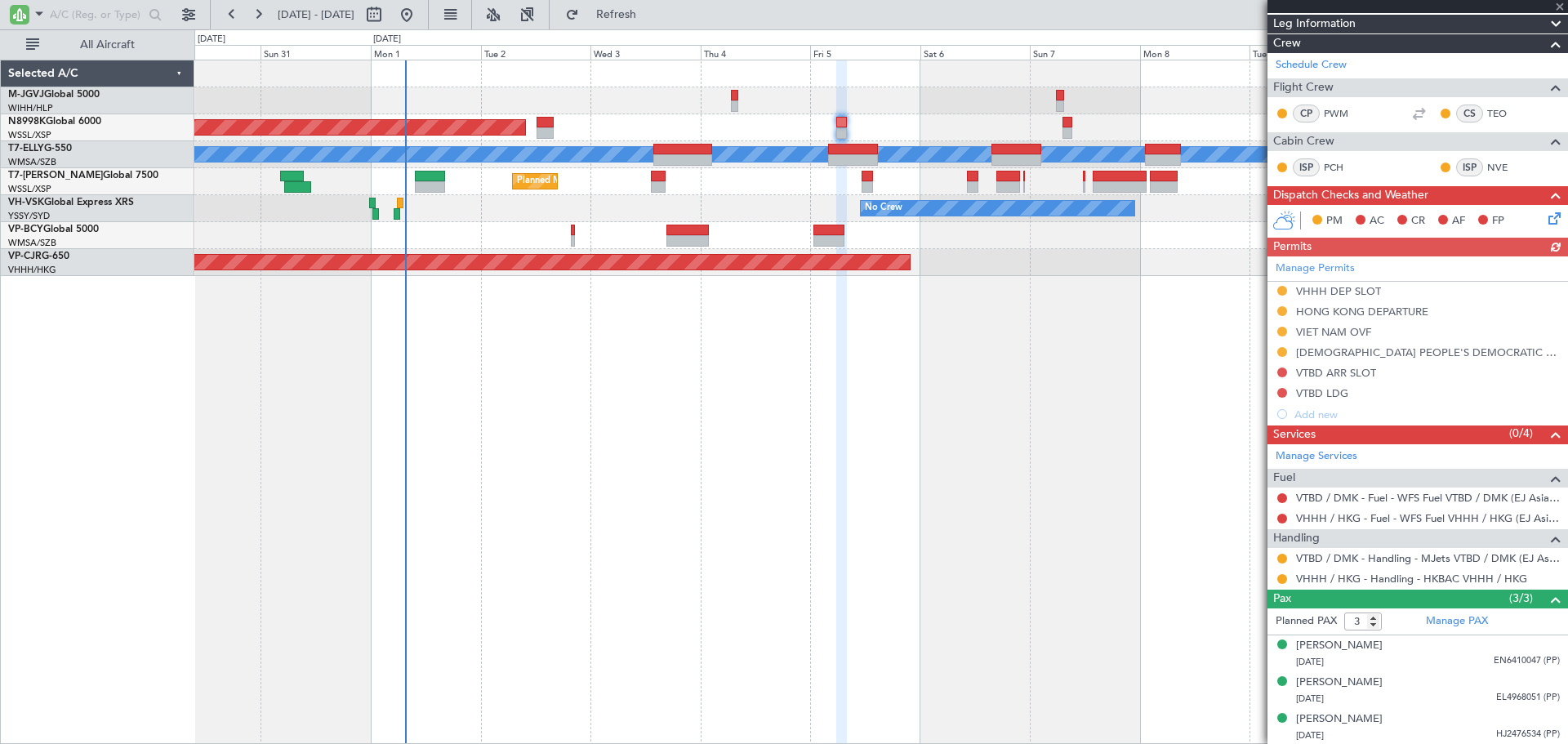
scroll to position [207, 0]
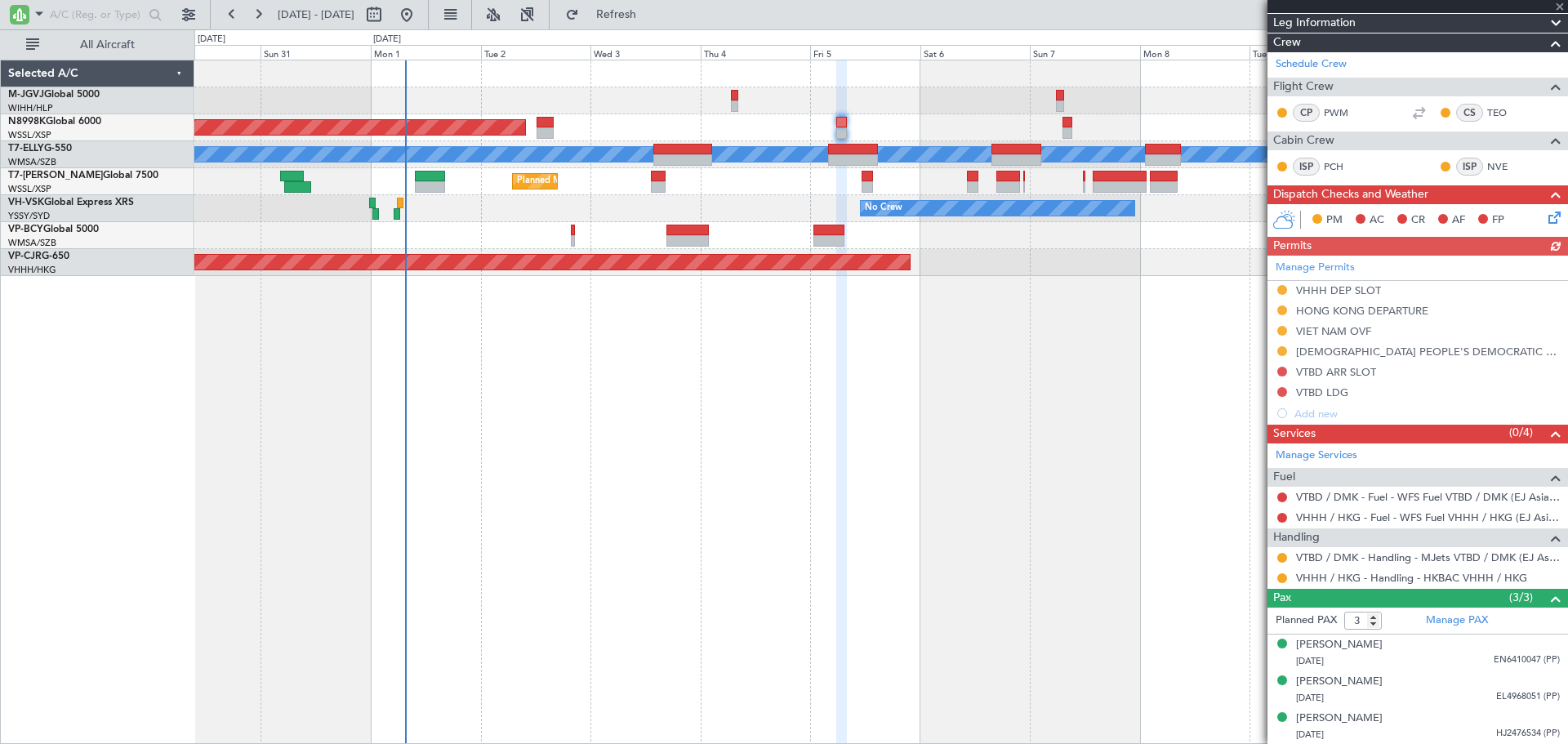
click at [1277, 367] on div "Manage Permits VHHH DEP SLOT HONG KONG DEPARTURE VIET NAM OVF LAO PEOPLE'S DEMO…" at bounding box center [1417, 339] width 301 height 168
click at [1281, 370] on button at bounding box center [1282, 371] width 10 height 10
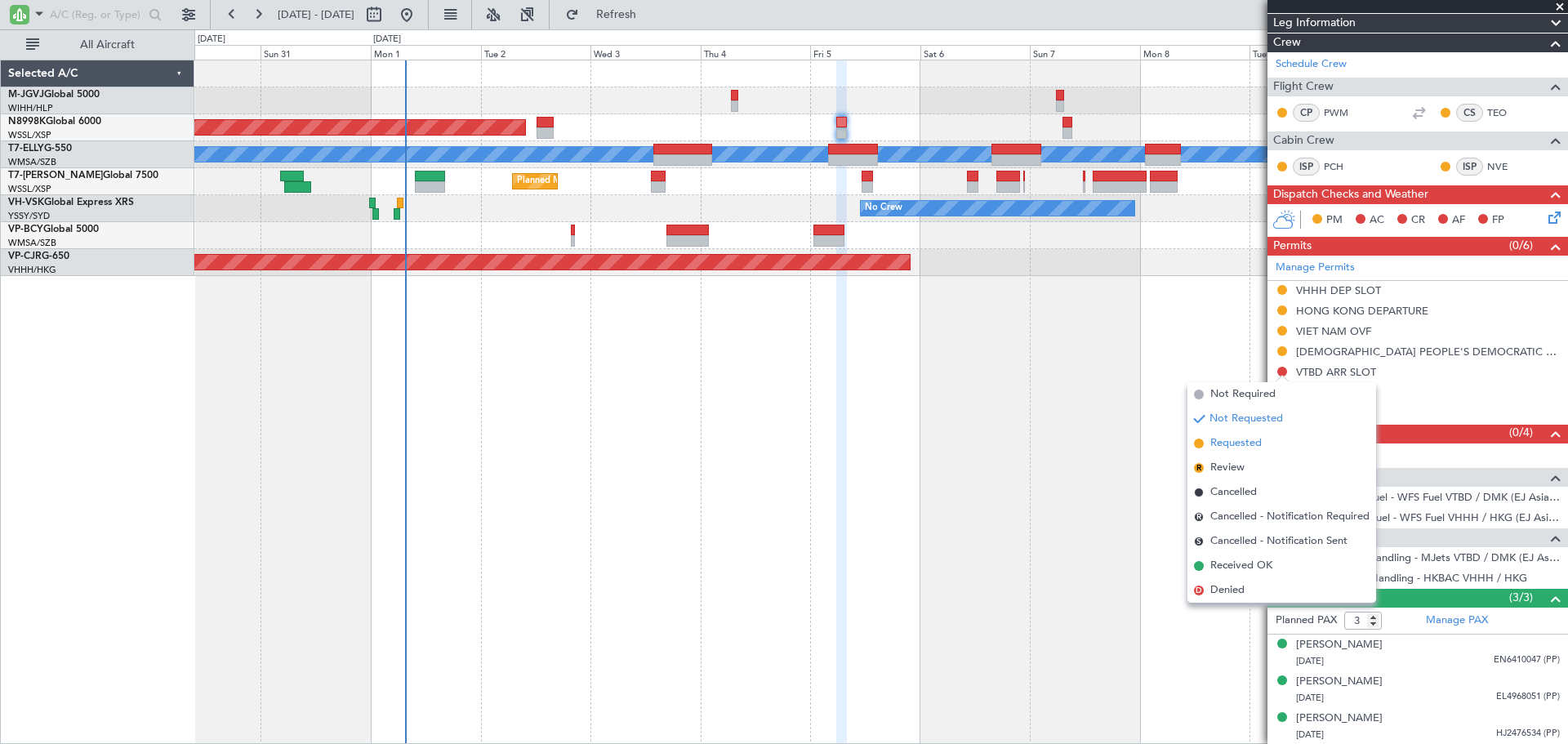
click at [1261, 435] on span "Requested" at bounding box center [1236, 444] width 51 height 17
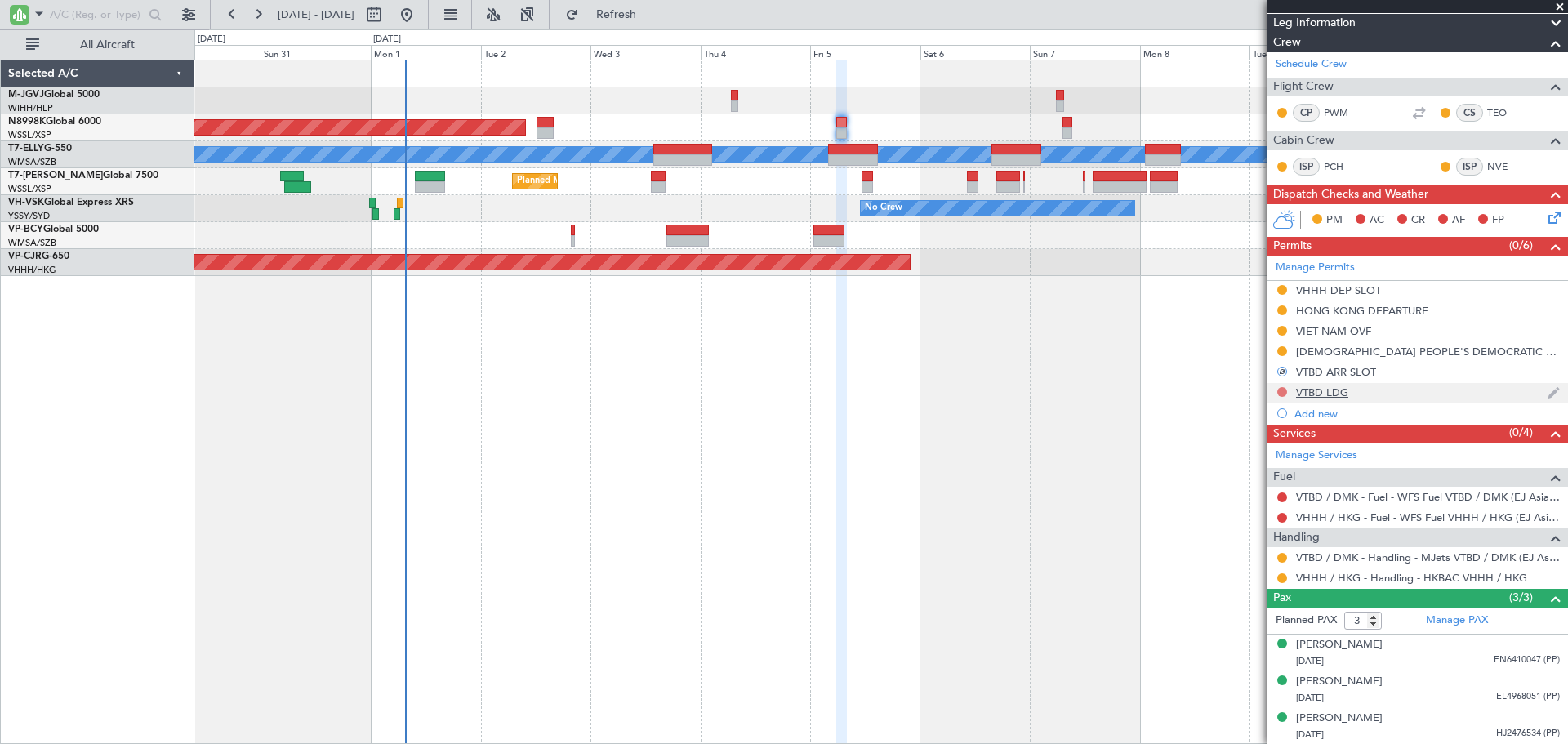
click at [1284, 391] on button at bounding box center [1282, 391] width 10 height 10
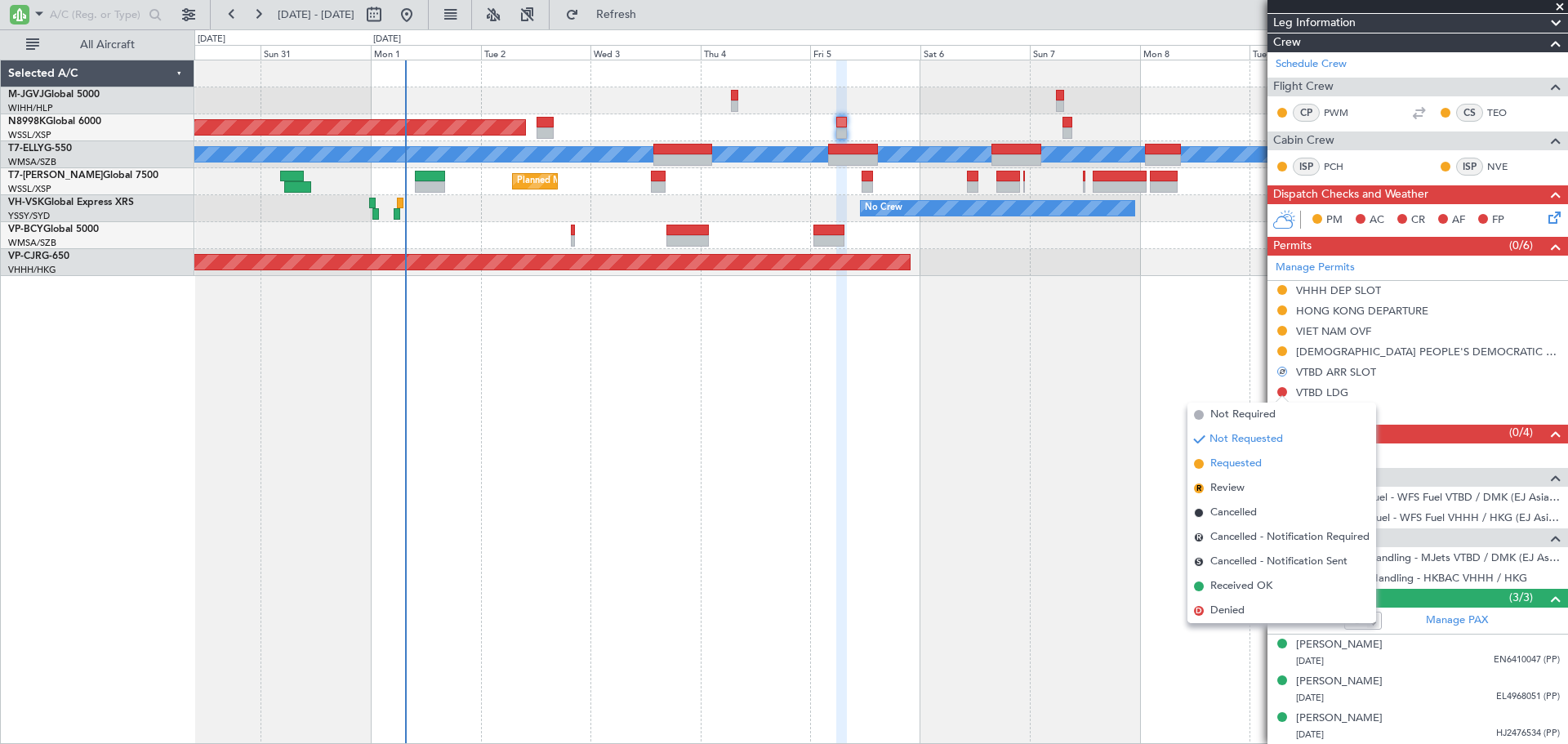
click at [1269, 466] on li "Requested" at bounding box center [1281, 463] width 188 height 25
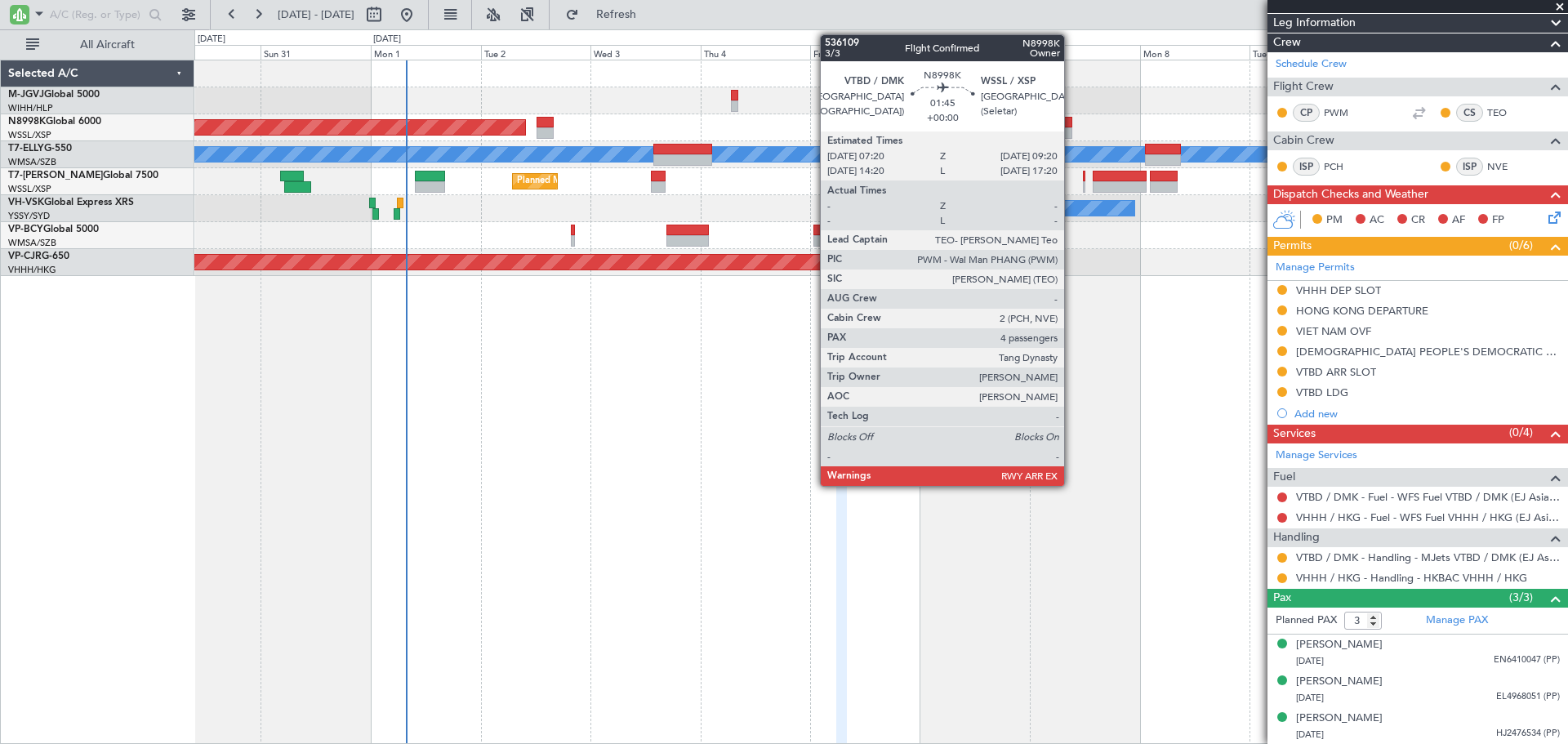
click at [1072, 123] on div at bounding box center [1067, 122] width 10 height 11
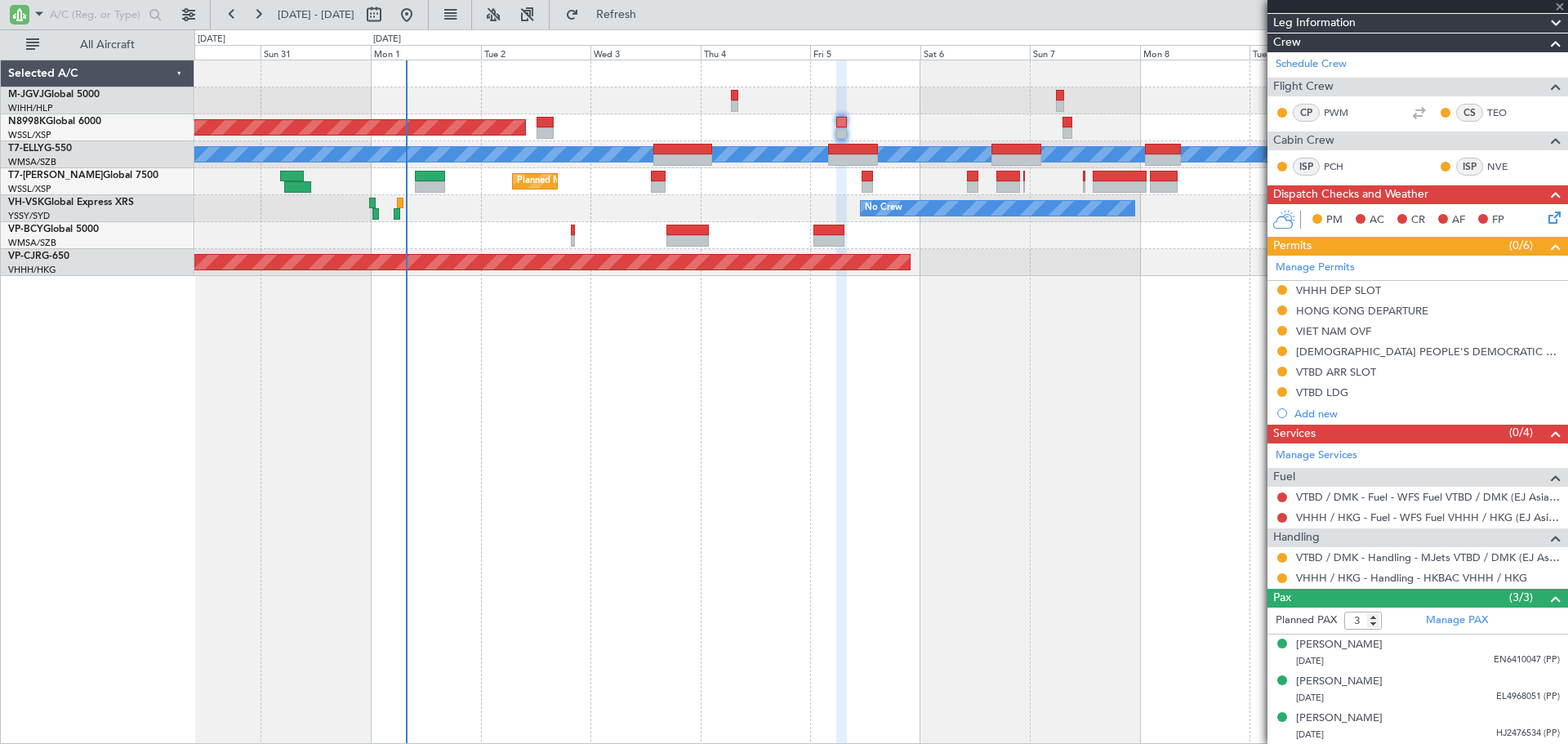
type input "4"
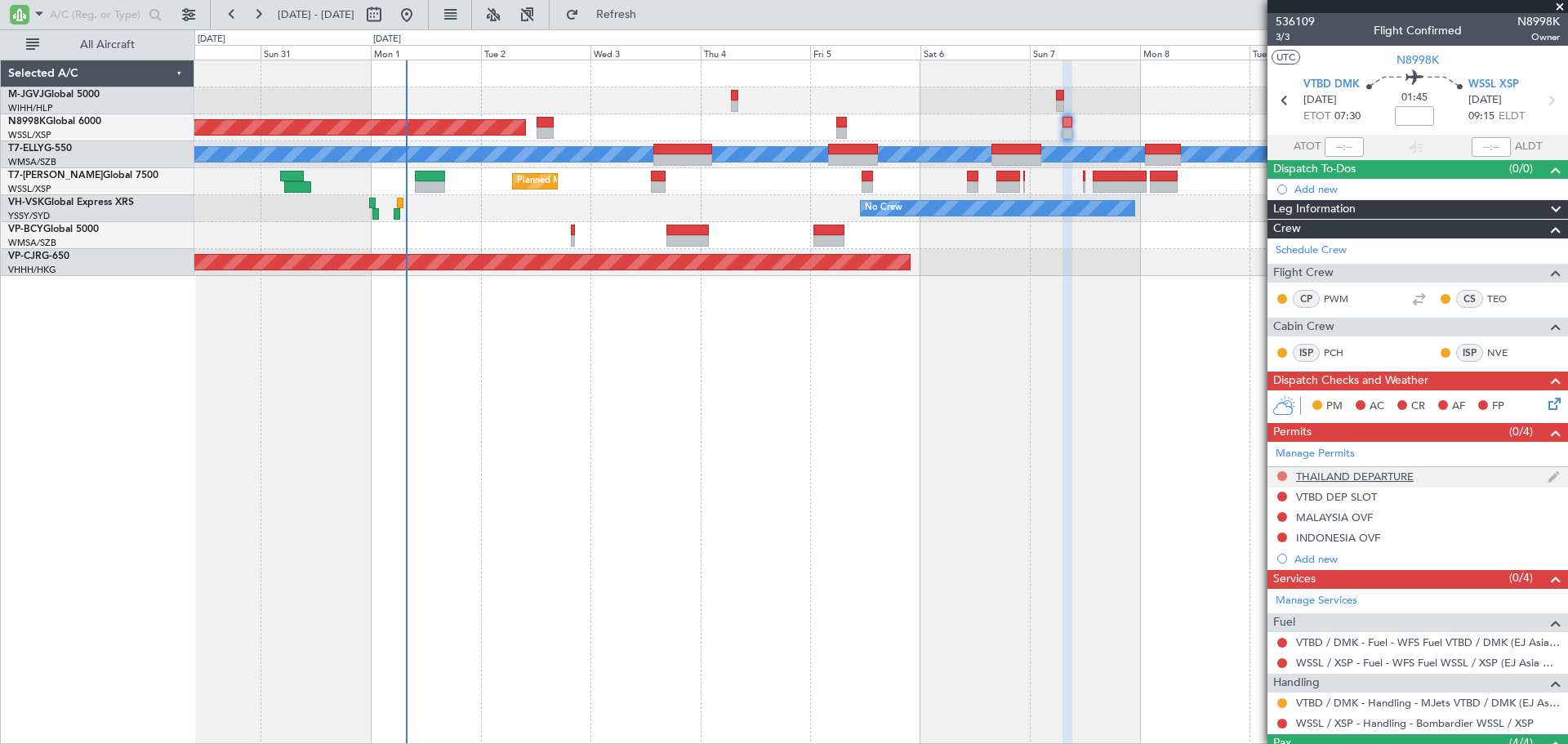
click at [1281, 473] on button at bounding box center [1282, 476] width 10 height 10
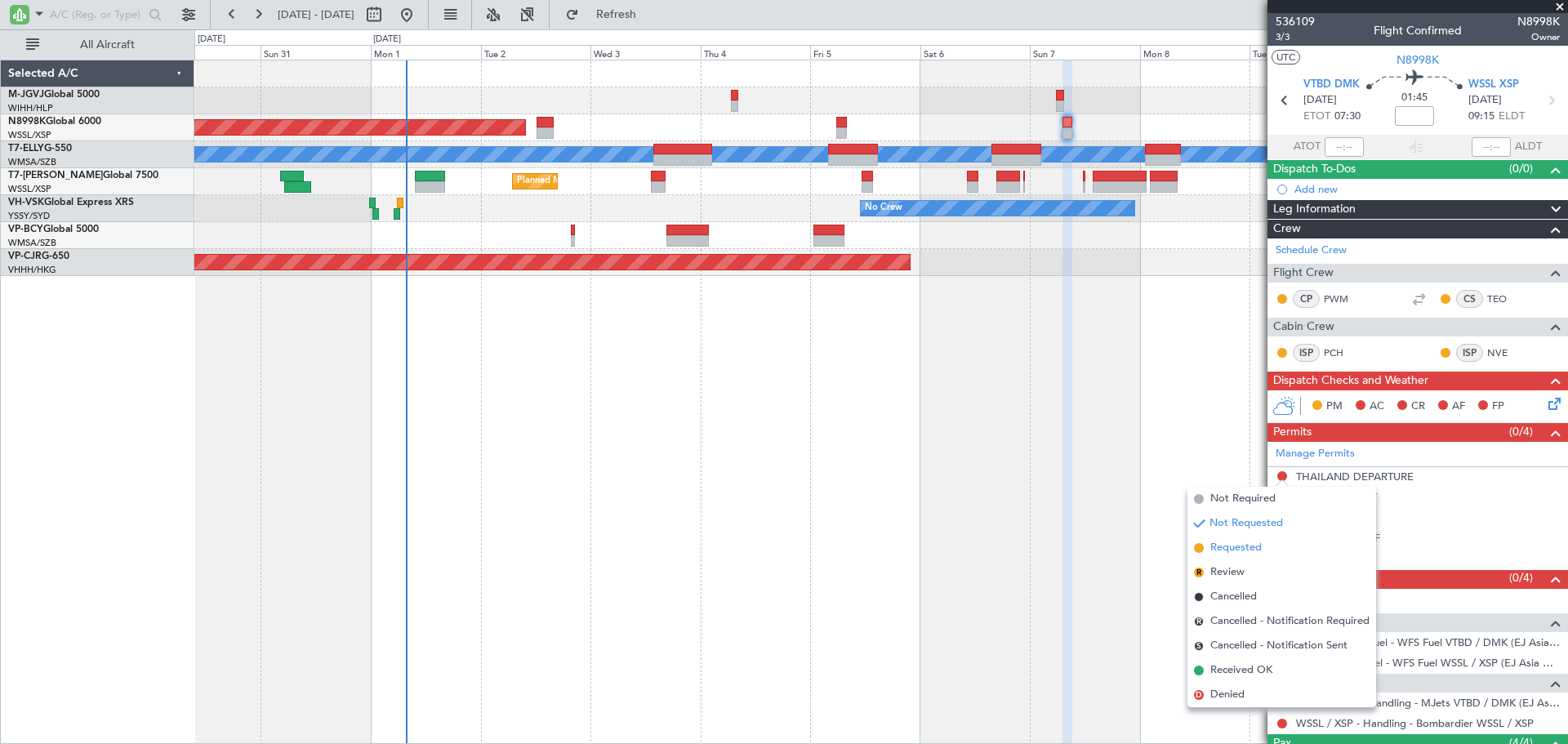
click at [1246, 548] on span "Requested" at bounding box center [1236, 547] width 51 height 17
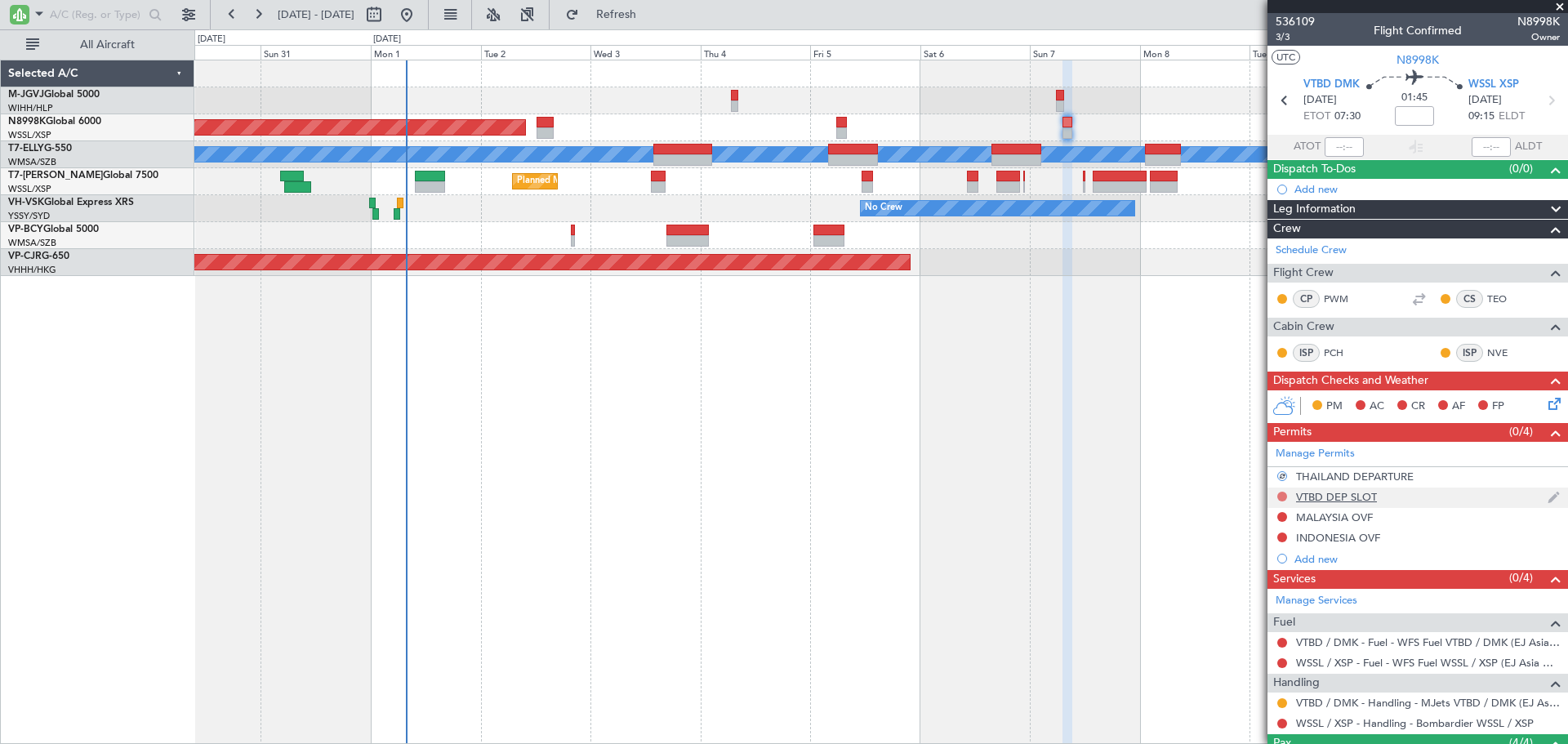
click at [1286, 499] on button at bounding box center [1282, 496] width 10 height 10
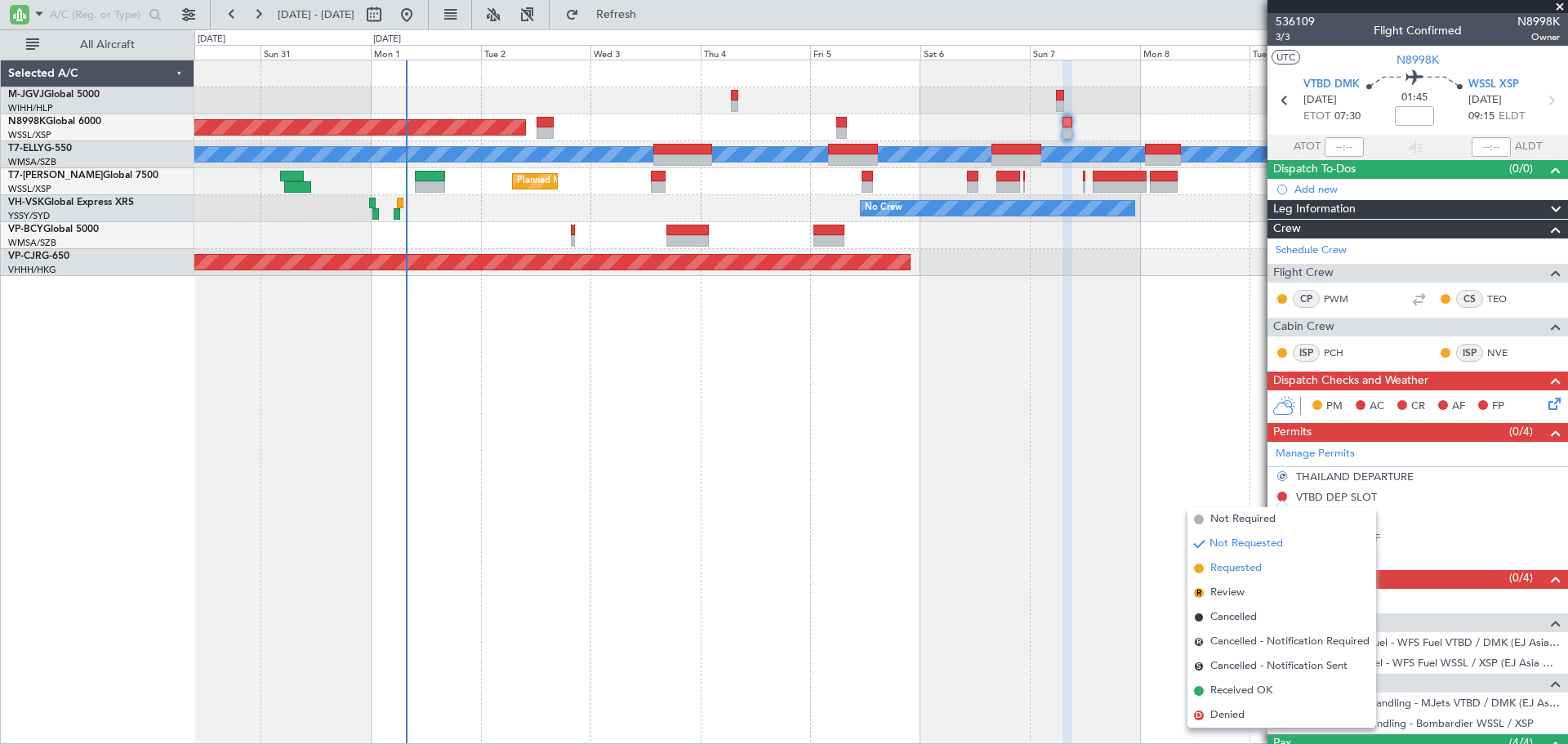
click at [1244, 568] on span "Requested" at bounding box center [1236, 569] width 51 height 17
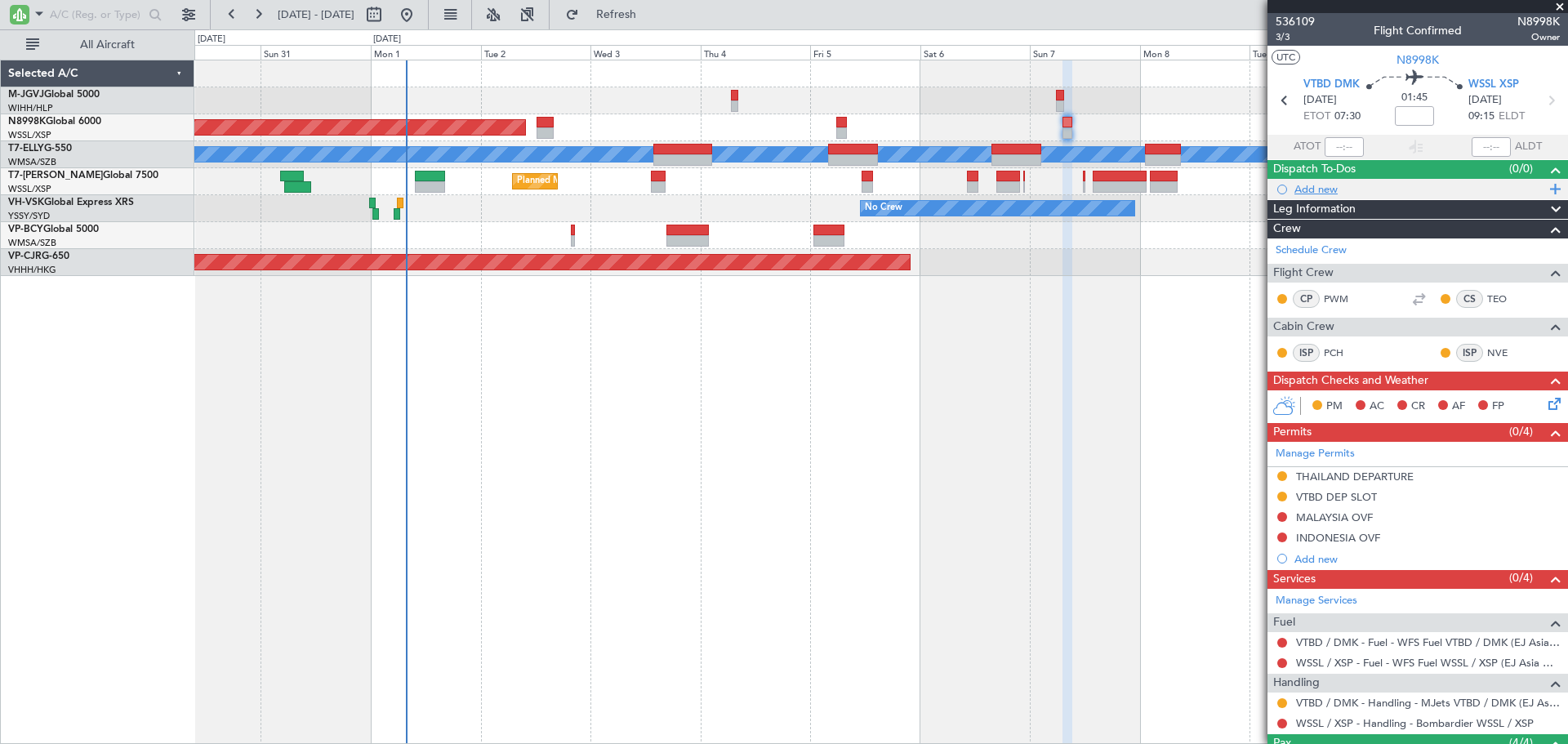
click at [1331, 194] on div "Add new" at bounding box center [1420, 188] width 251 height 14
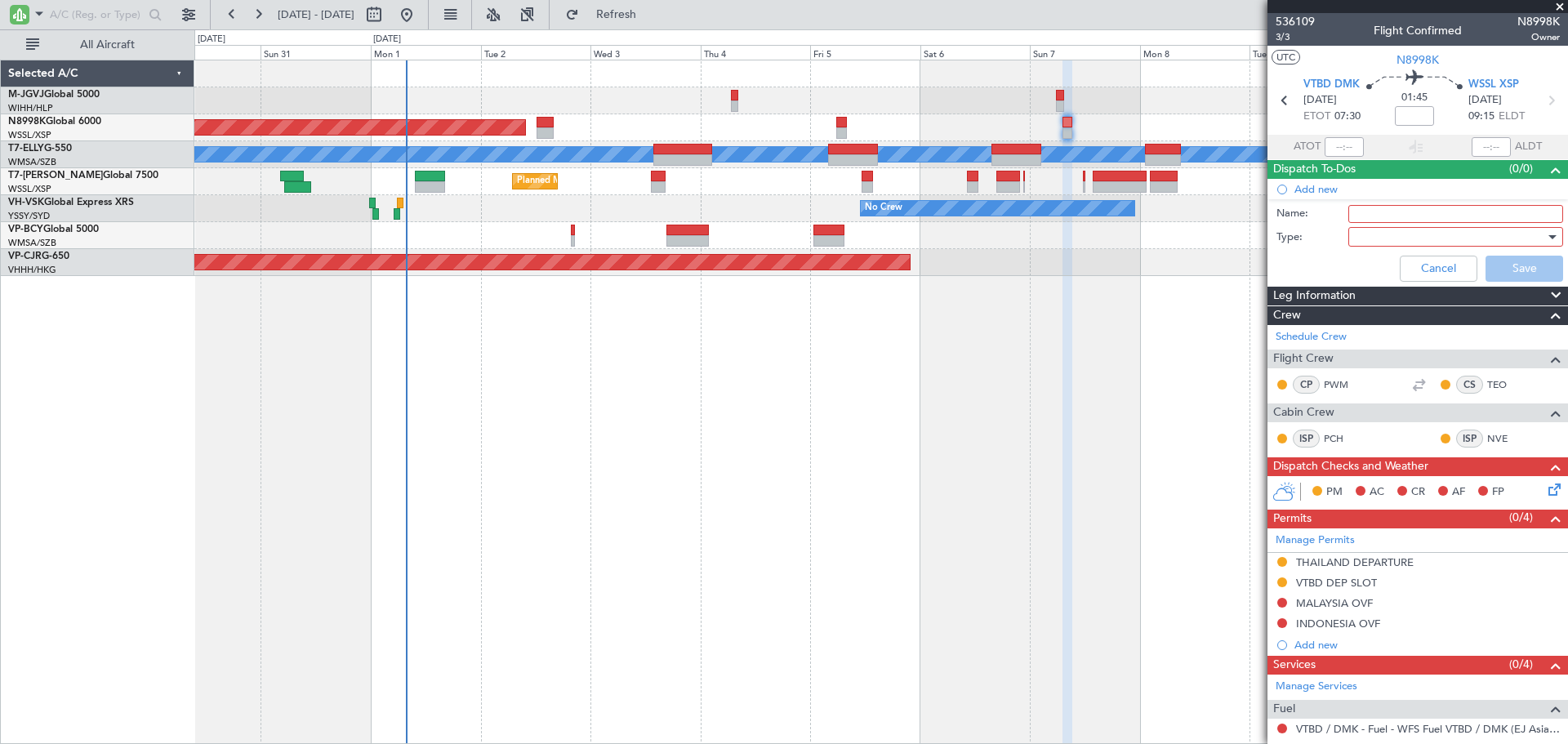
click at [1376, 209] on input "Name:" at bounding box center [1456, 214] width 215 height 18
type input "FPL"
click at [1363, 239] on div at bounding box center [1449, 236] width 190 height 25
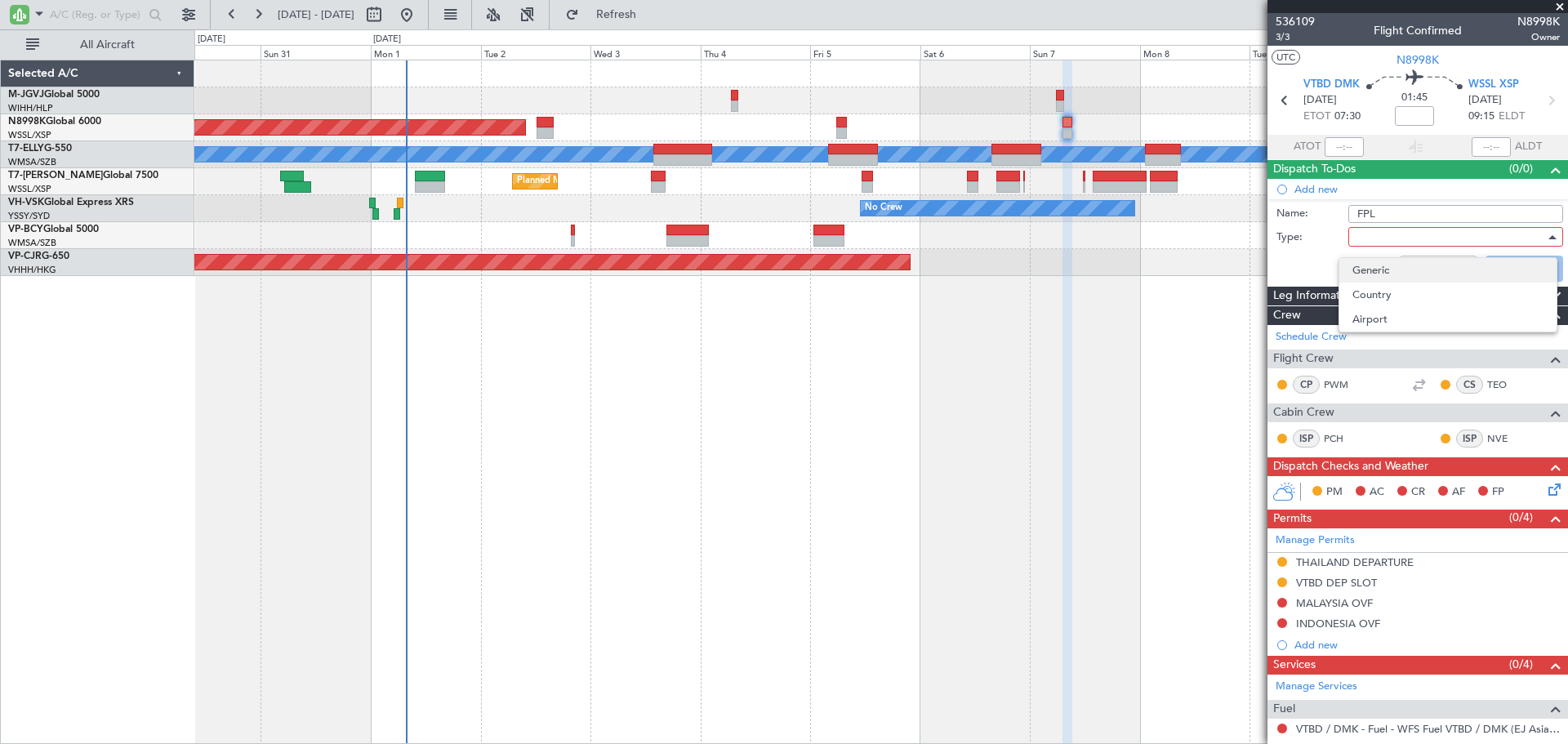
click at [1382, 271] on span "Generic" at bounding box center [1449, 270] width 191 height 25
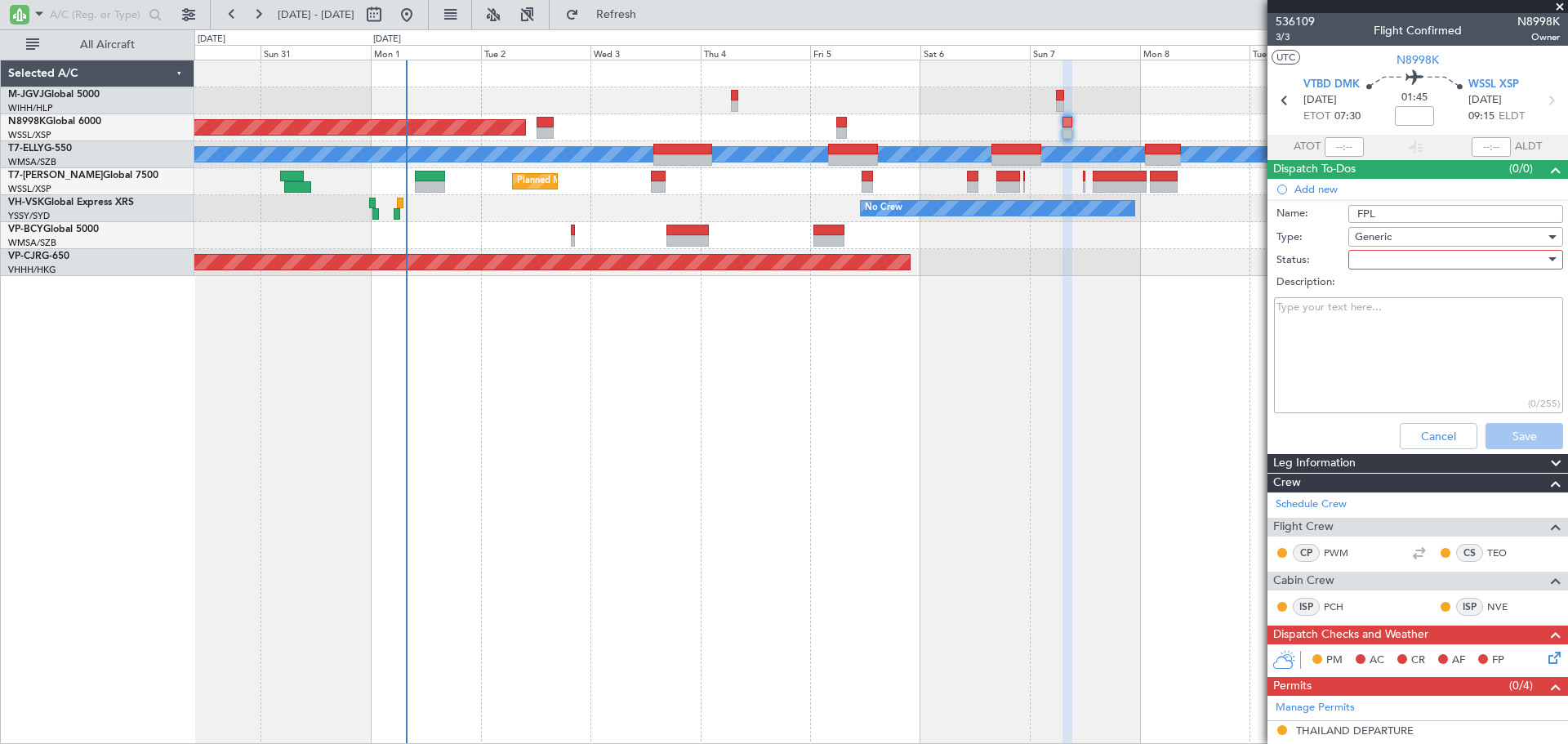
click at [1369, 260] on div at bounding box center [1449, 259] width 190 height 25
click at [1380, 301] on span "Not Started" at bounding box center [1449, 292] width 191 height 25
click at [1366, 333] on textarea "Description:" at bounding box center [1418, 355] width 290 height 117
click at [1442, 356] on textarea "Description:" at bounding box center [1418, 355] width 290 height 117
paste textarea "Follow-up:"
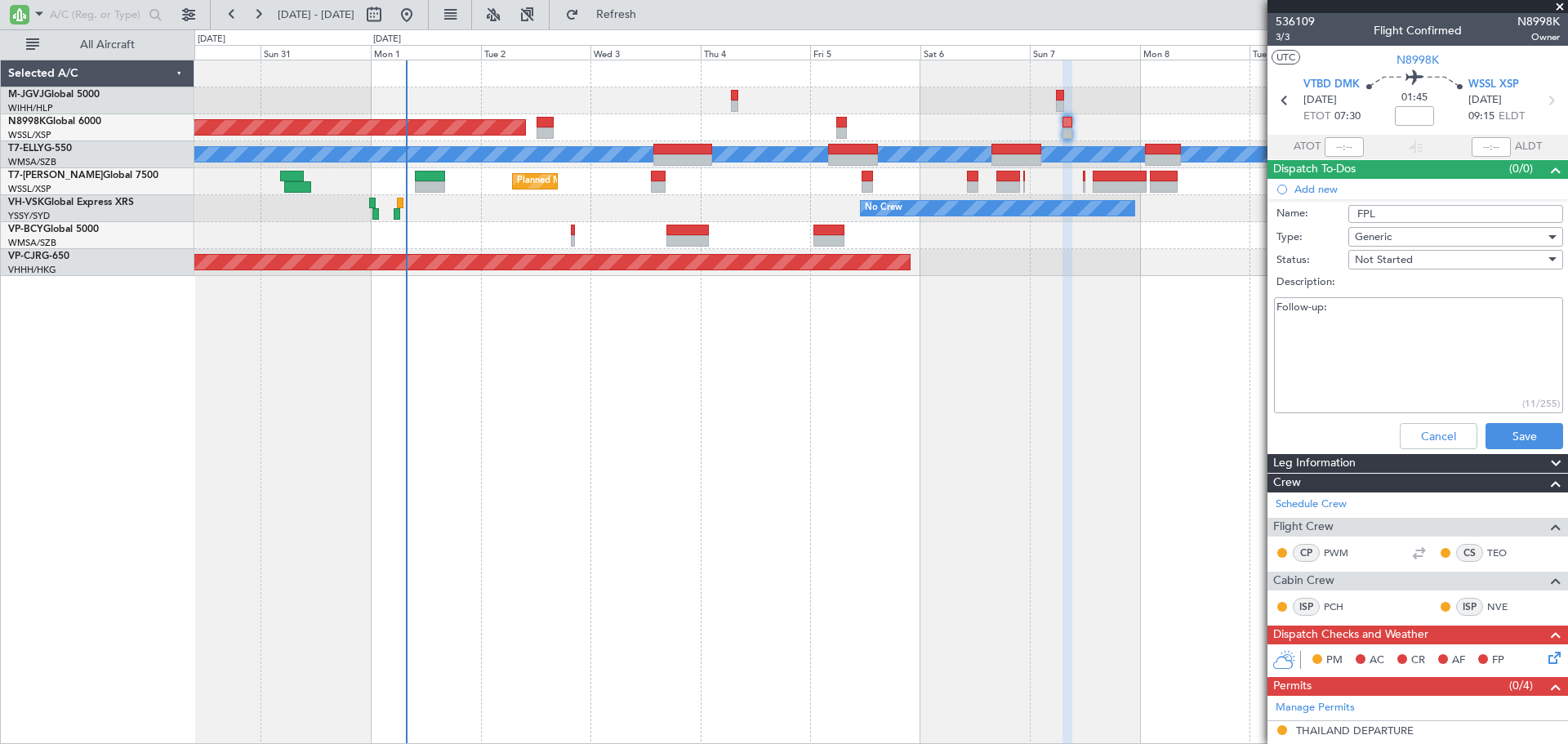
drag, startPoint x: 1385, startPoint y: 327, endPoint x: 1239, endPoint y: 326, distance: 146.0
click at [1239, 326] on fb-app "30 Aug 2025 - 11 Sep 2025 Refresh Quick Links All Aircraft Planned Maint Singap…" at bounding box center [784, 378] width 1568 height 731
click at [1392, 352] on textarea "Follow-up:" at bounding box center [1418, 355] width 290 height 117
drag, startPoint x: 1405, startPoint y: 336, endPoint x: 1186, endPoint y: 364, distance: 220.8
click at [1186, 364] on fb-app "30 Aug 2025 - 11 Sep 2025 Refresh Quick Links All Aircraft Planned Maint Singap…" at bounding box center [784, 378] width 1568 height 731
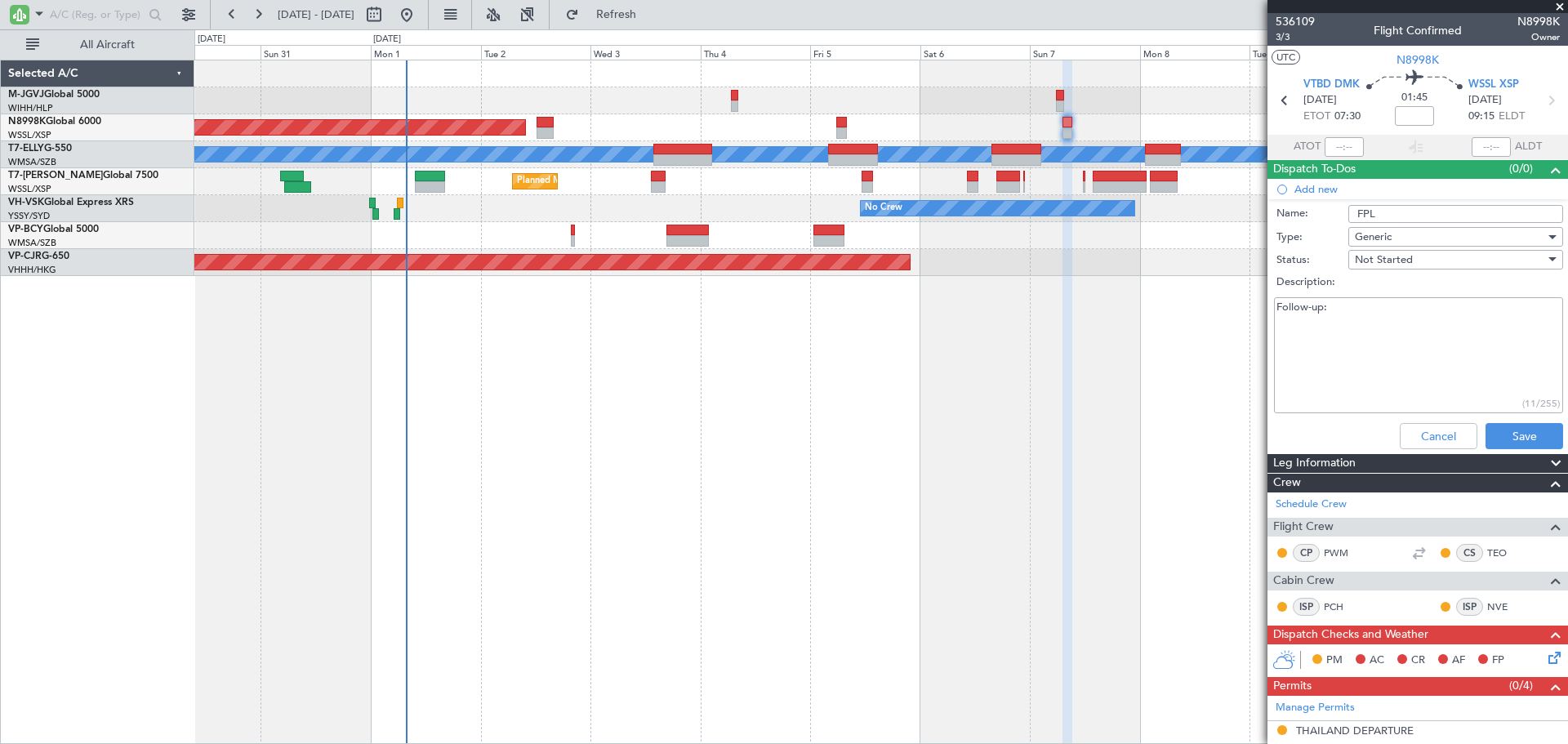
paste textarea "L410 / M0.85 / FOB: 20K"
type textarea "FL410 / M0.85 / FOB: 20K"
click at [1499, 437] on button "Save" at bounding box center [1525, 435] width 77 height 26
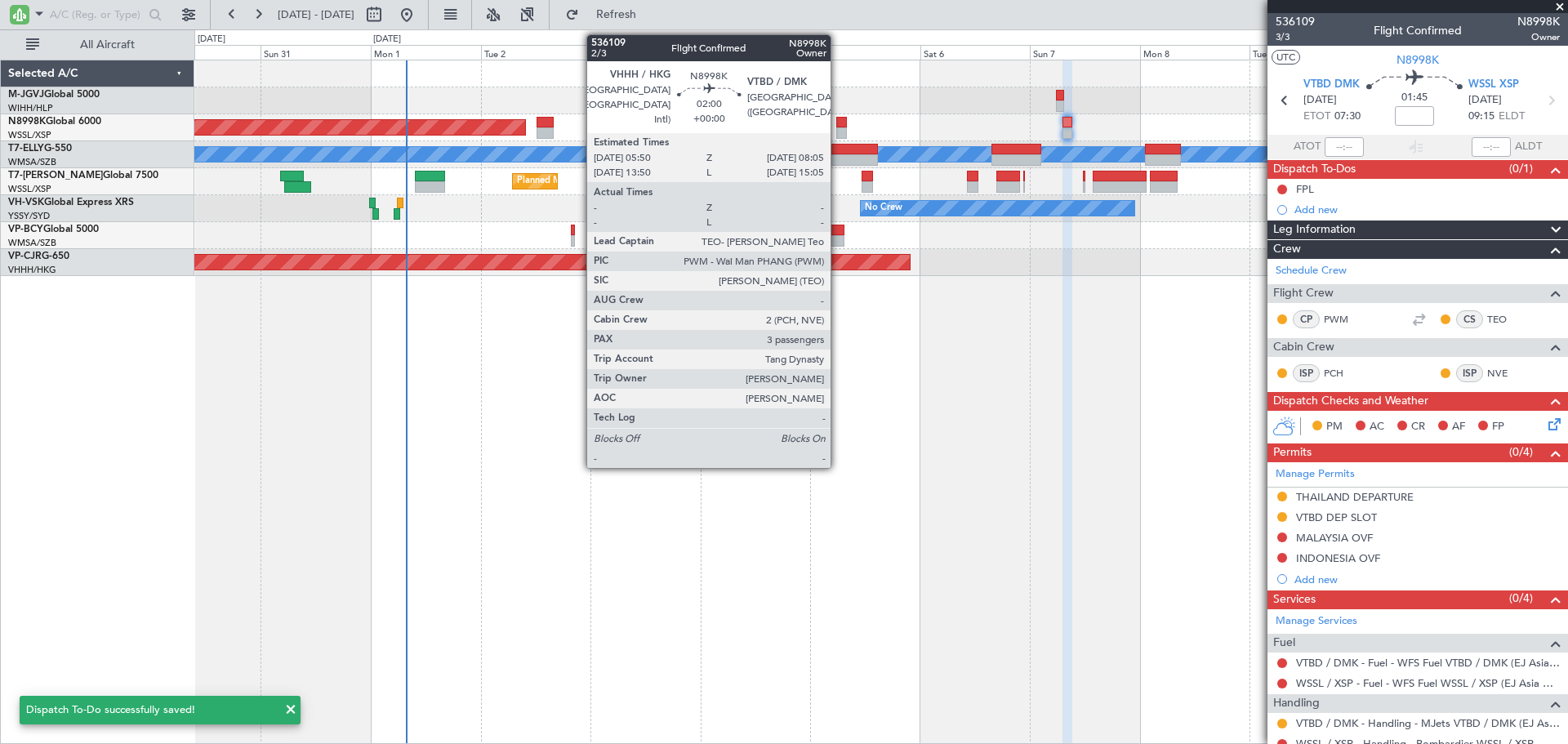
click at [838, 128] on div at bounding box center [842, 133] width 11 height 11
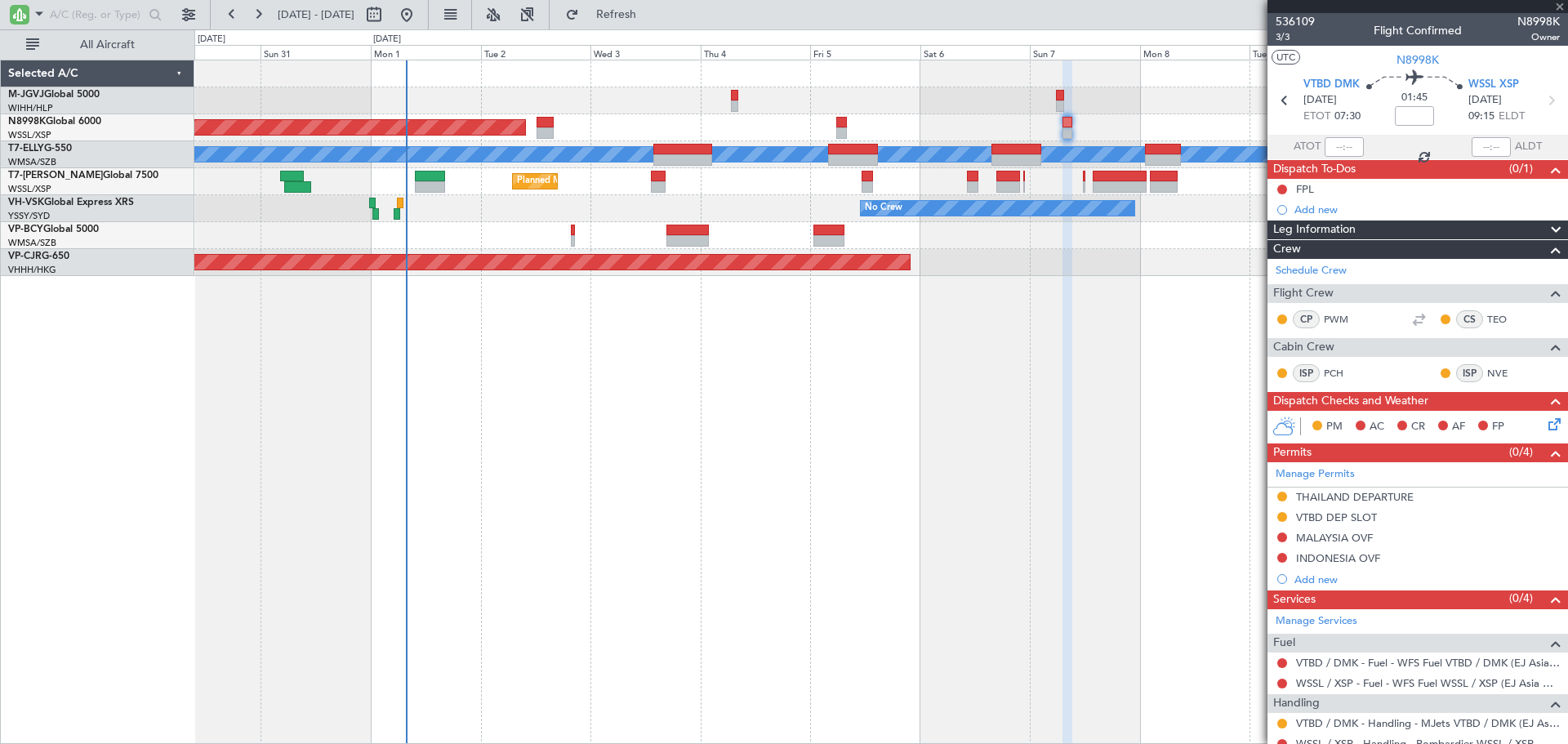
type input "3"
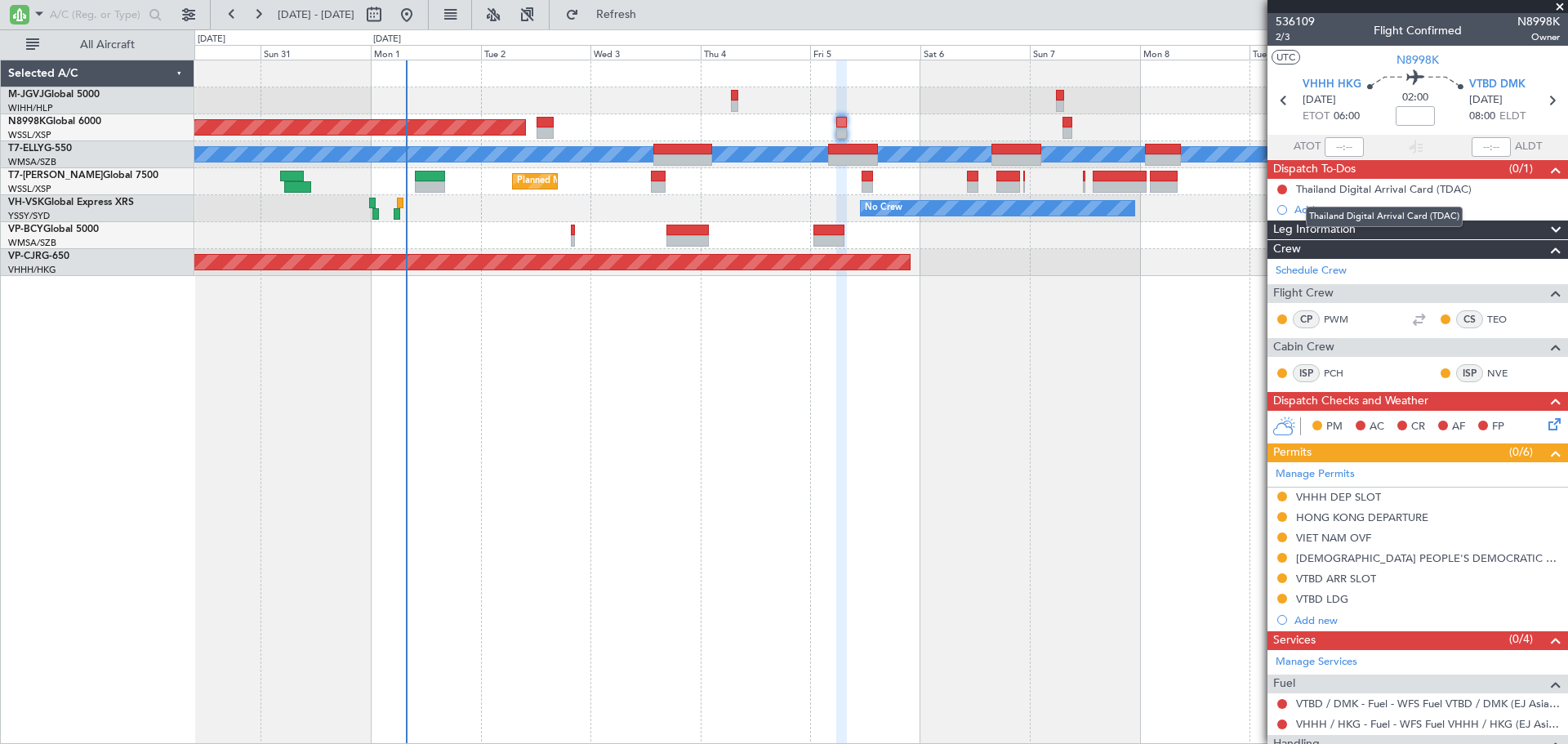
click at [1333, 211] on div "Thailand Digital Arrival Card (TDAC)" at bounding box center [1384, 217] width 157 height 20
click at [1304, 212] on div "Add new" at bounding box center [1427, 209] width 266 height 14
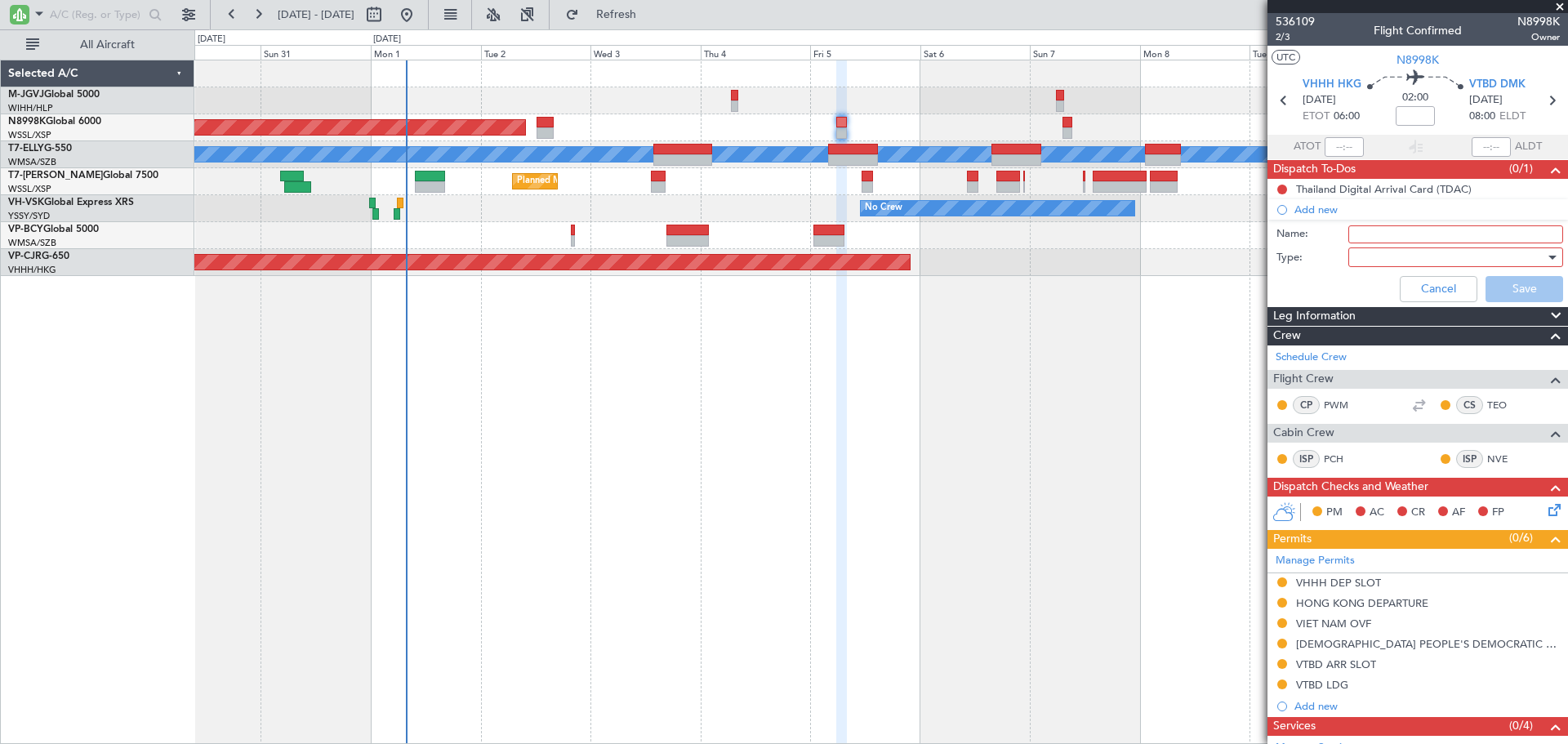
drag, startPoint x: 1352, startPoint y: 233, endPoint x: 1381, endPoint y: 245, distance: 31.4
click at [1354, 234] on input "Name:" at bounding box center [1456, 234] width 215 height 18
type input "FPL"
click at [1368, 261] on div at bounding box center [1449, 257] width 190 height 25
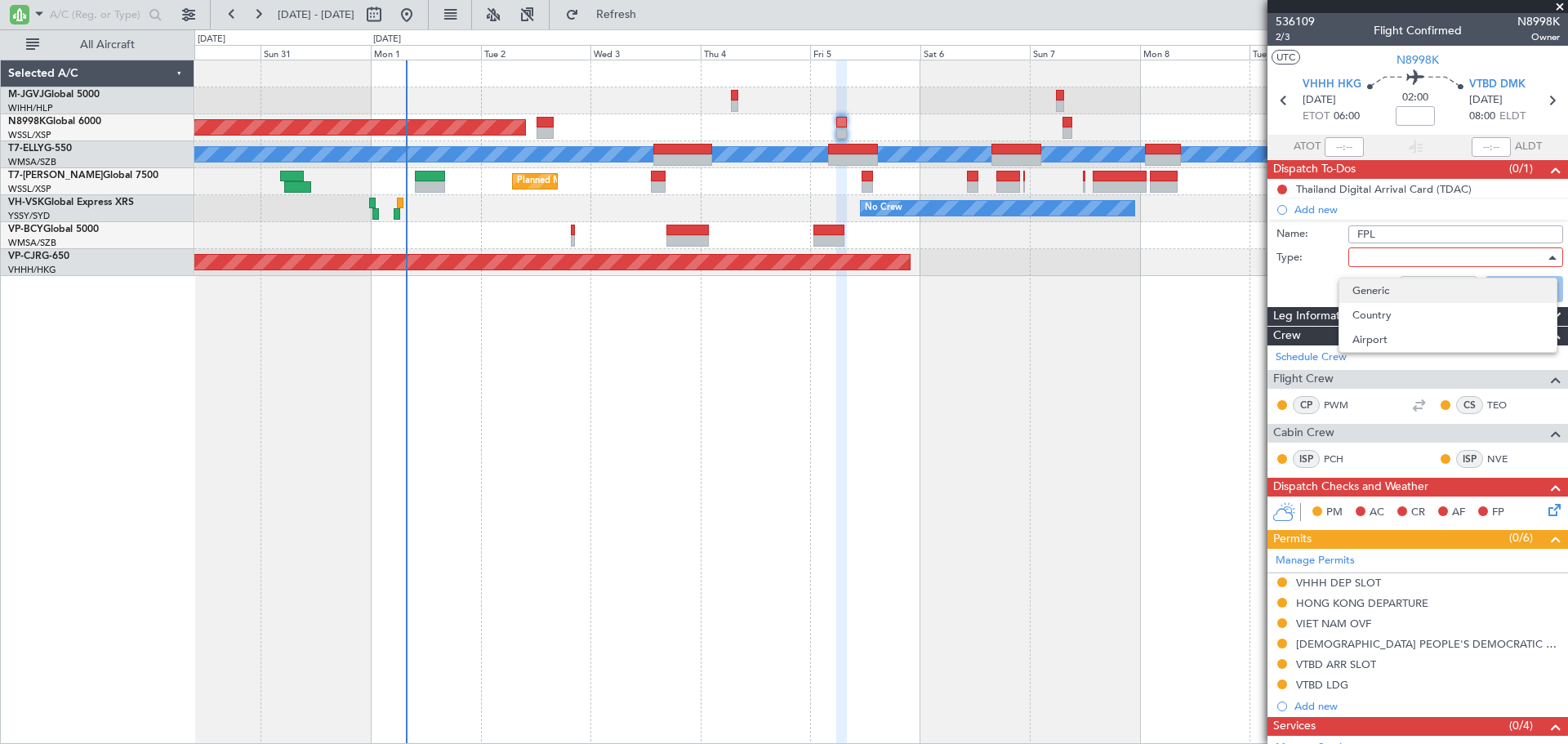
click at [1398, 287] on span "Generic" at bounding box center [1449, 290] width 191 height 25
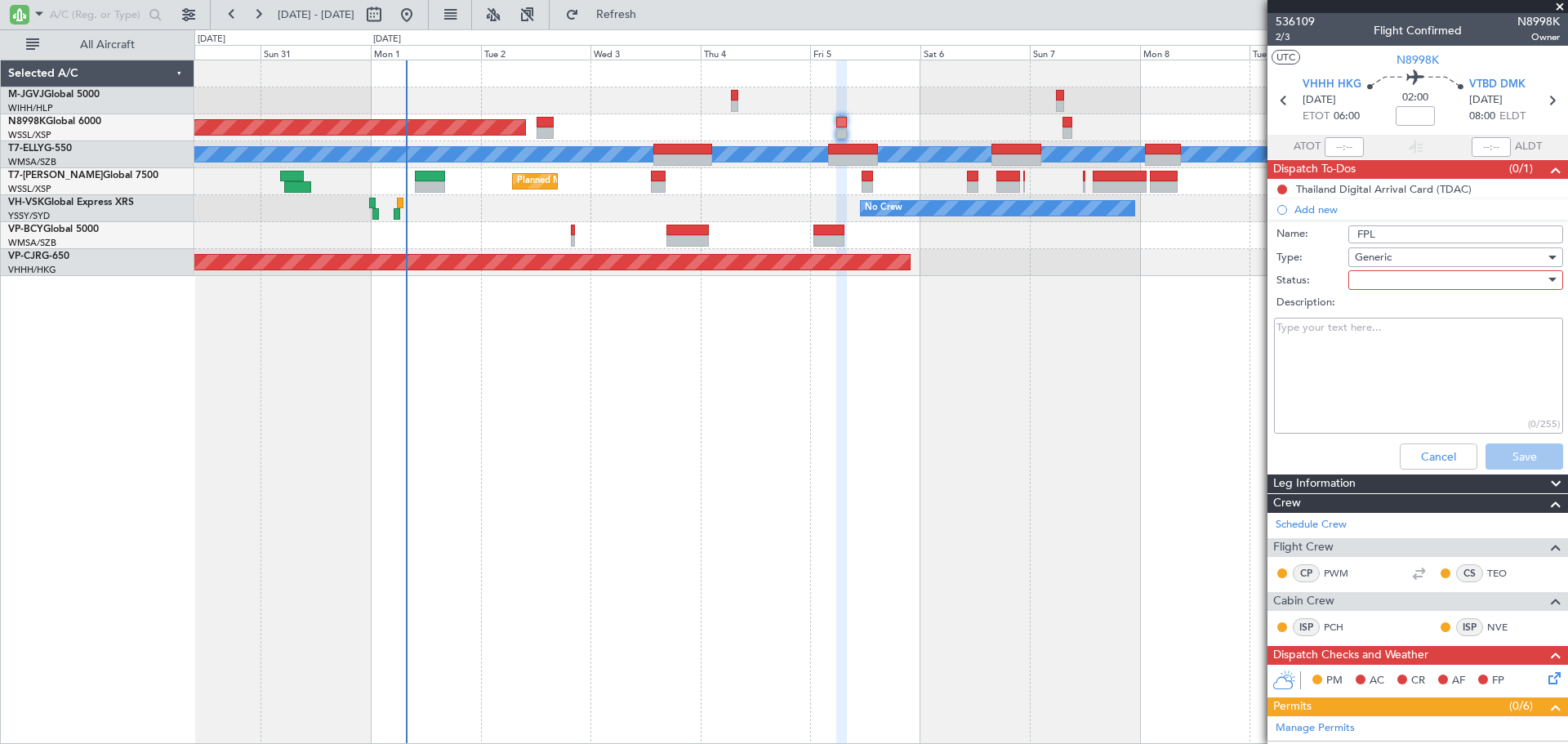
click at [1369, 281] on div at bounding box center [1449, 280] width 190 height 25
click at [1373, 315] on span "Not Started" at bounding box center [1449, 312] width 191 height 25
click at [1347, 367] on textarea "Description:" at bounding box center [1418, 376] width 290 height 117
paste textarea "FL400 / M0.85 / FOB: 15K"
type textarea "FL400 / M0.85 / FOB: 15K"
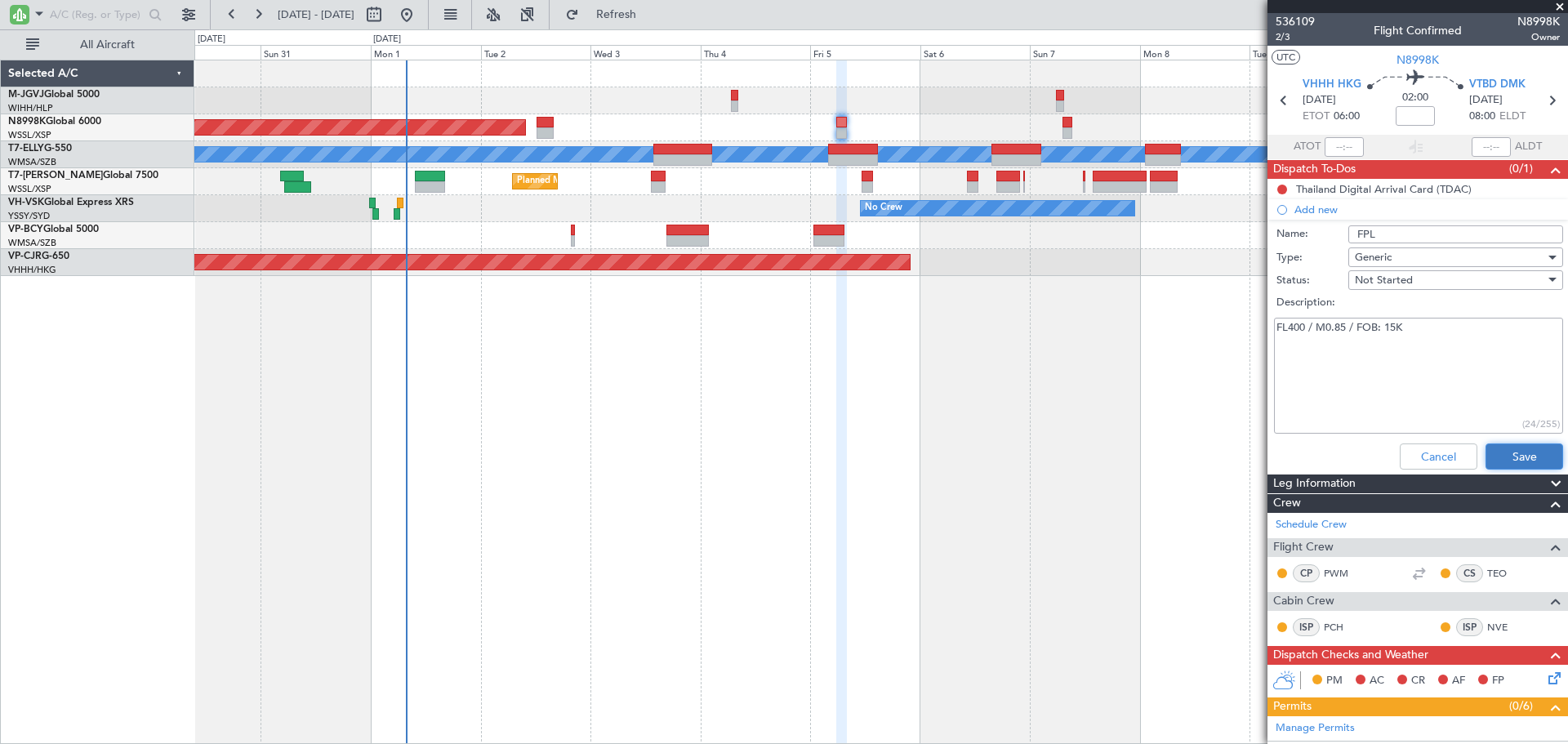
click at [1509, 454] on button "Save" at bounding box center [1525, 457] width 77 height 26
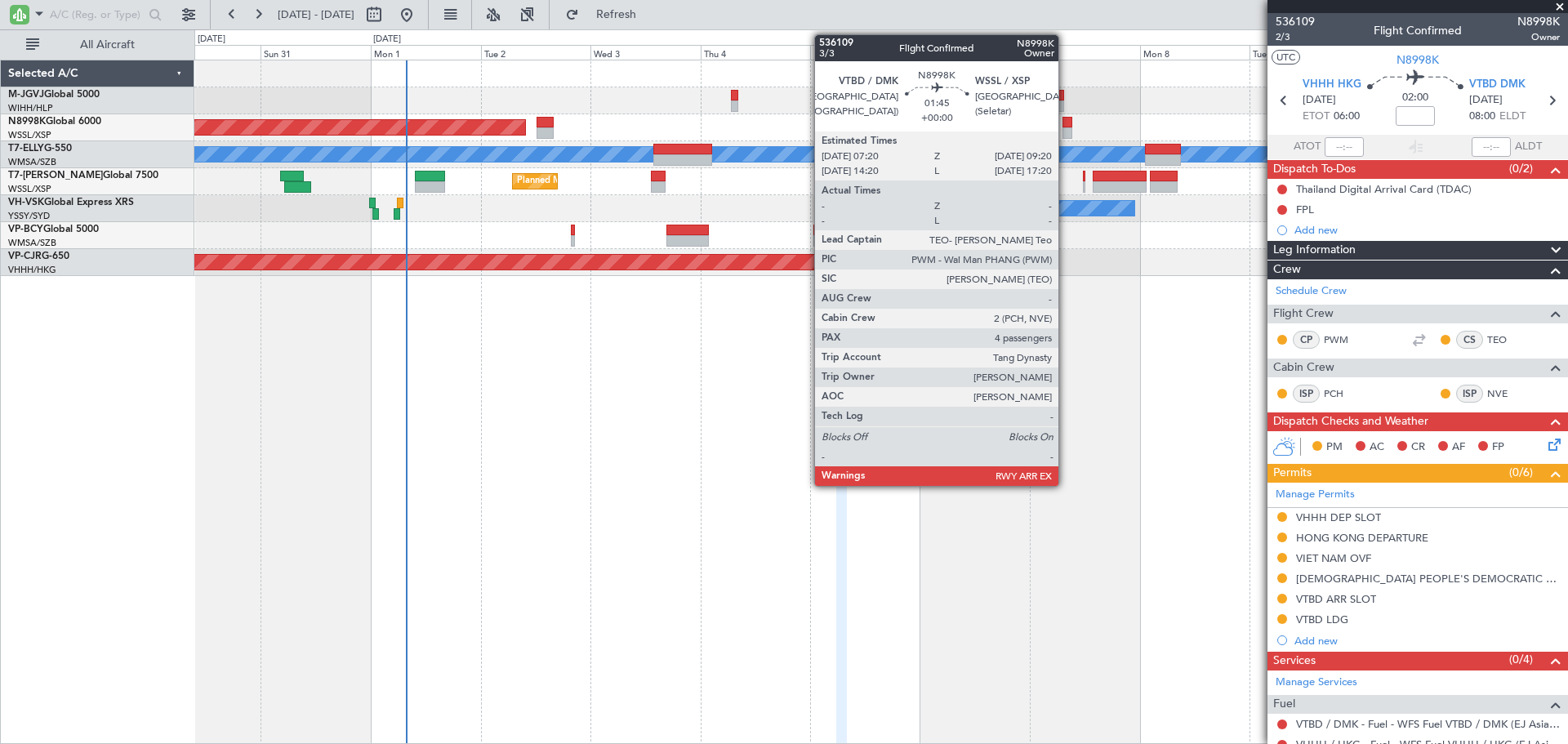
click at [1066, 130] on div at bounding box center [1067, 133] width 10 height 11
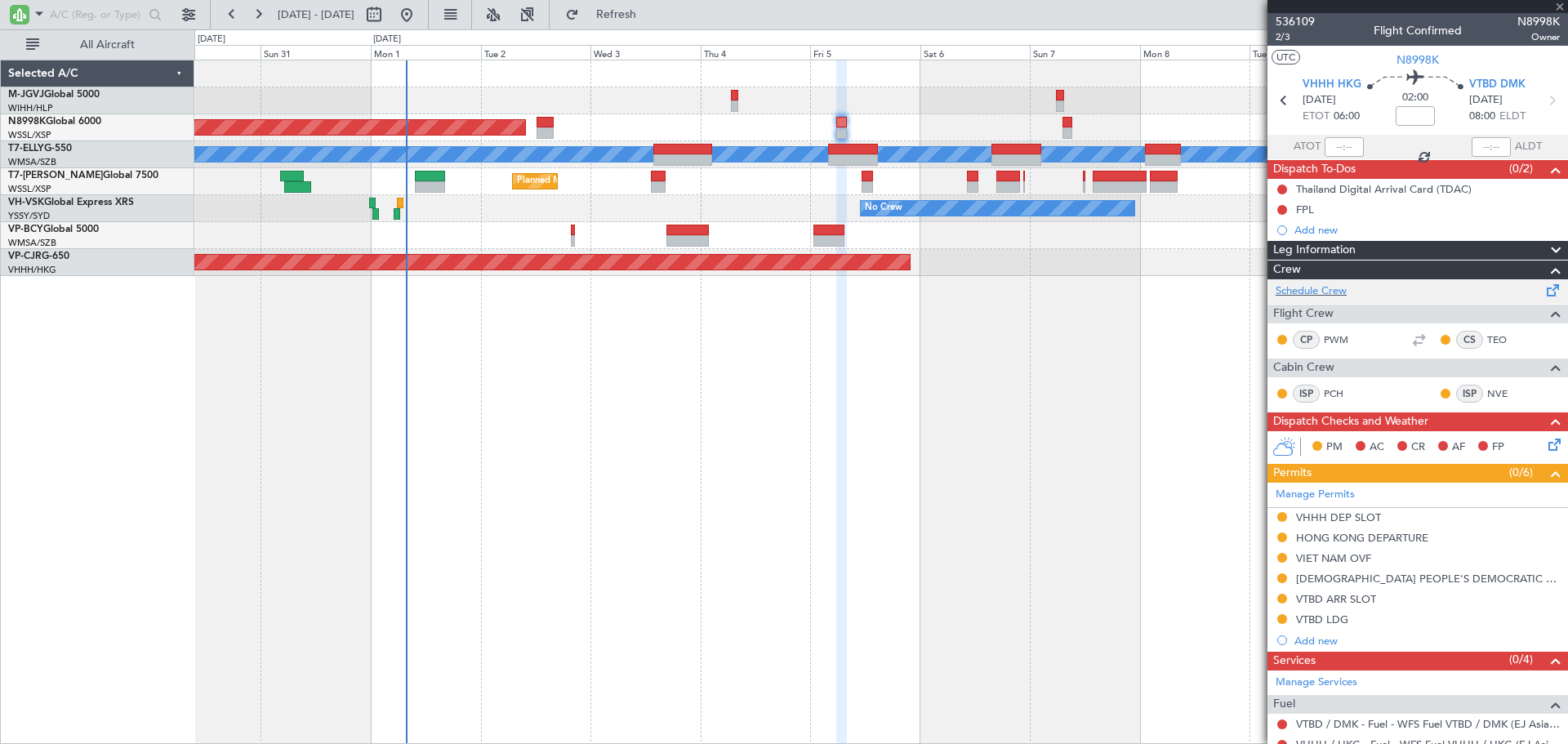
type input "4"
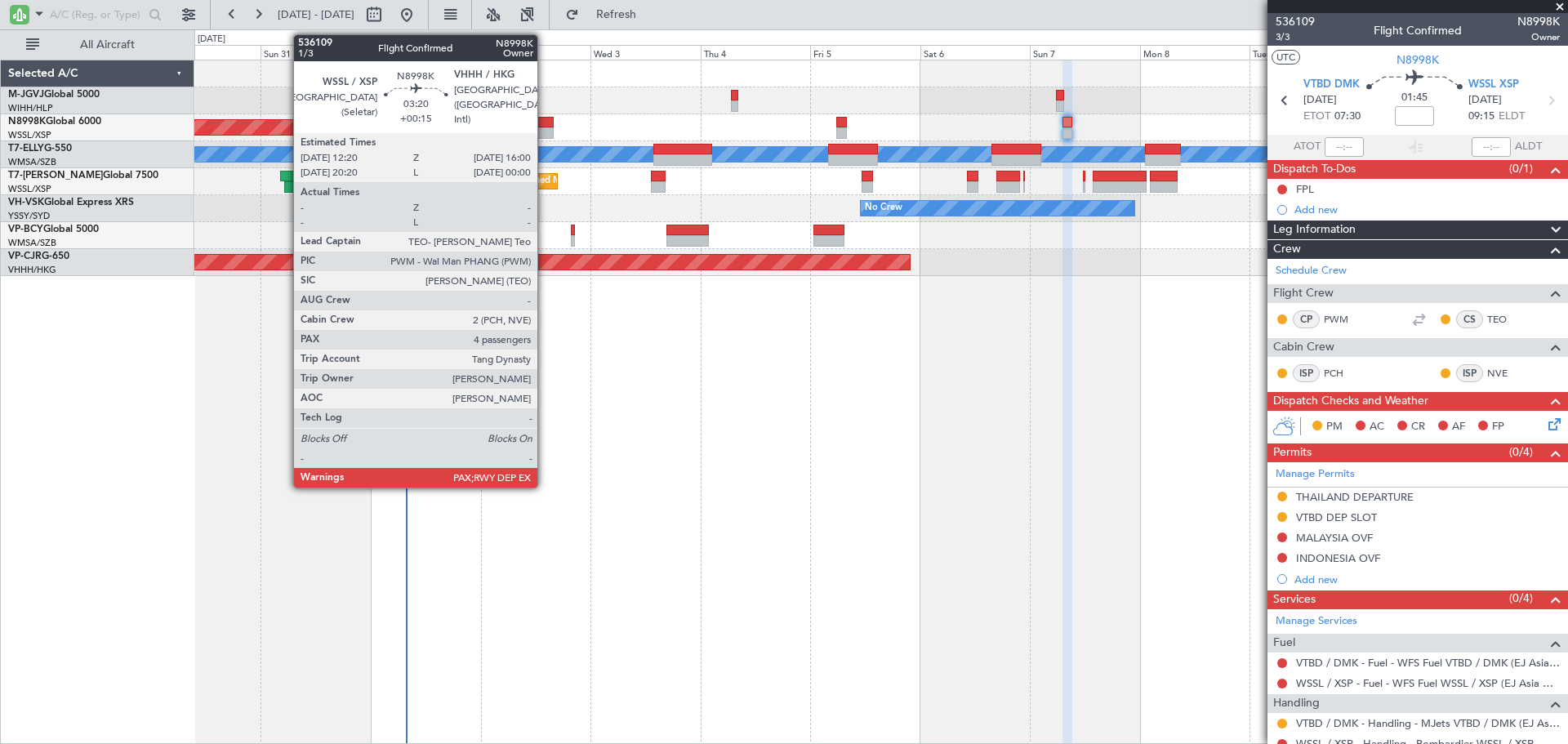
click at [545, 127] on div at bounding box center [545, 122] width 17 height 11
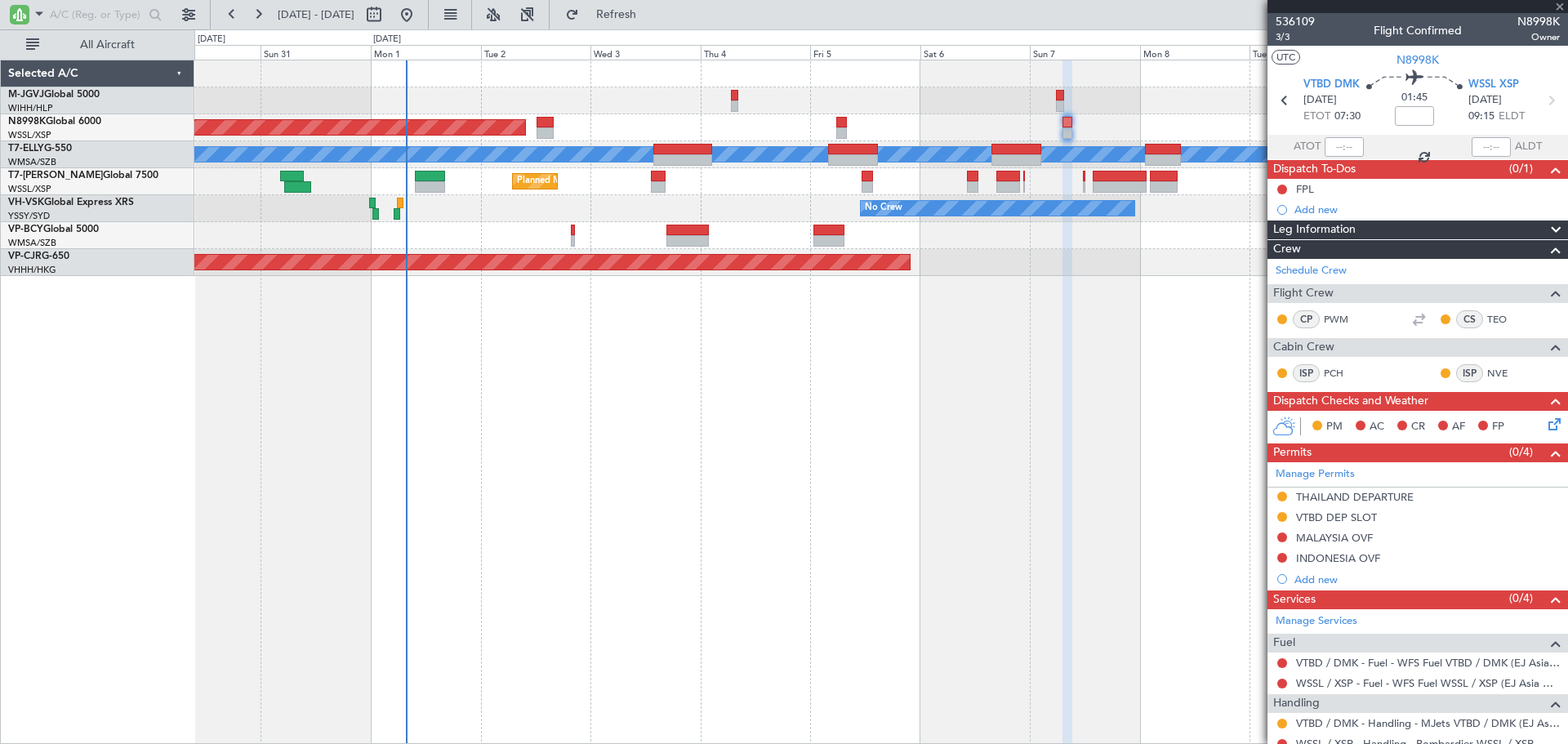
type input "+00:15"
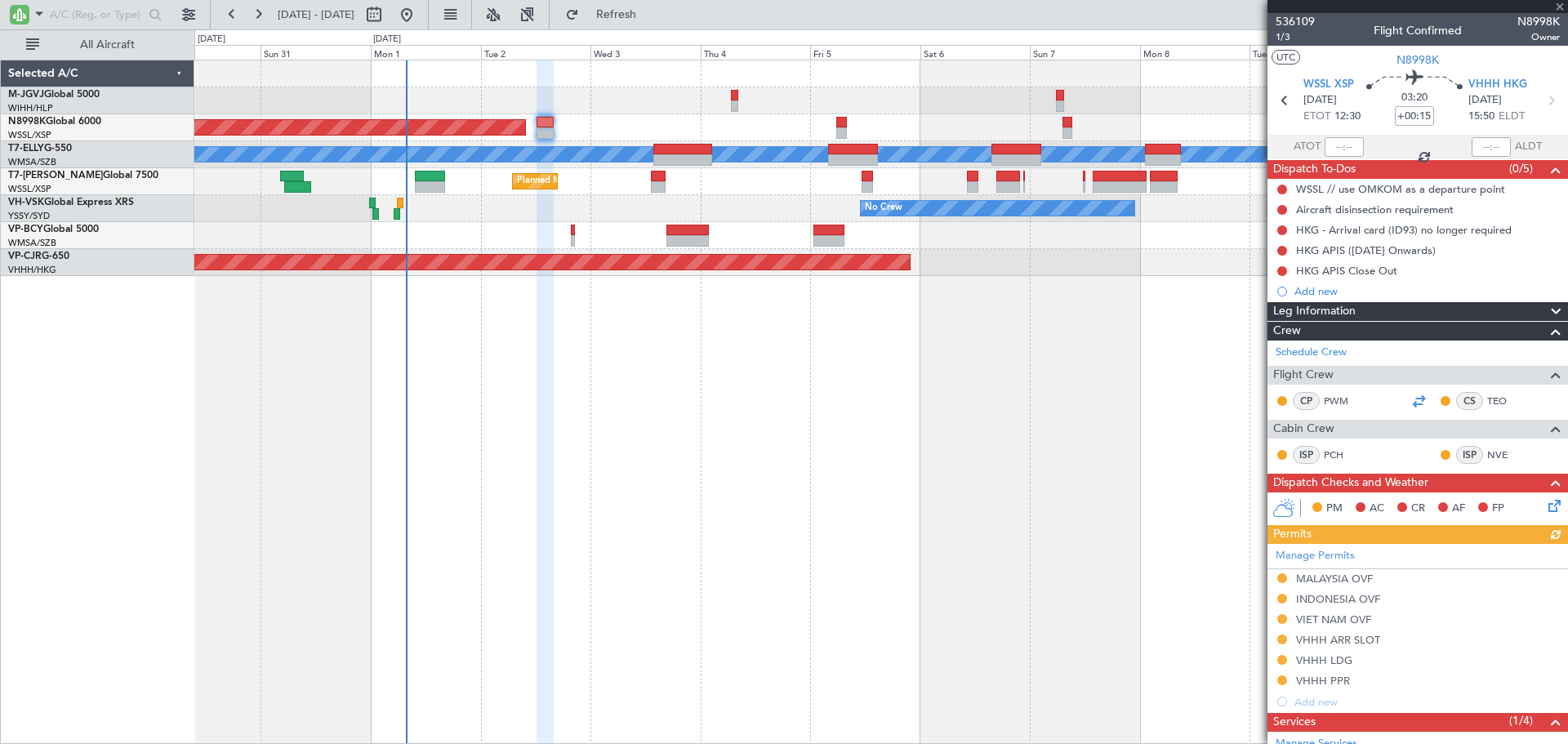
click at [1409, 399] on div at bounding box center [1418, 400] width 19 height 19
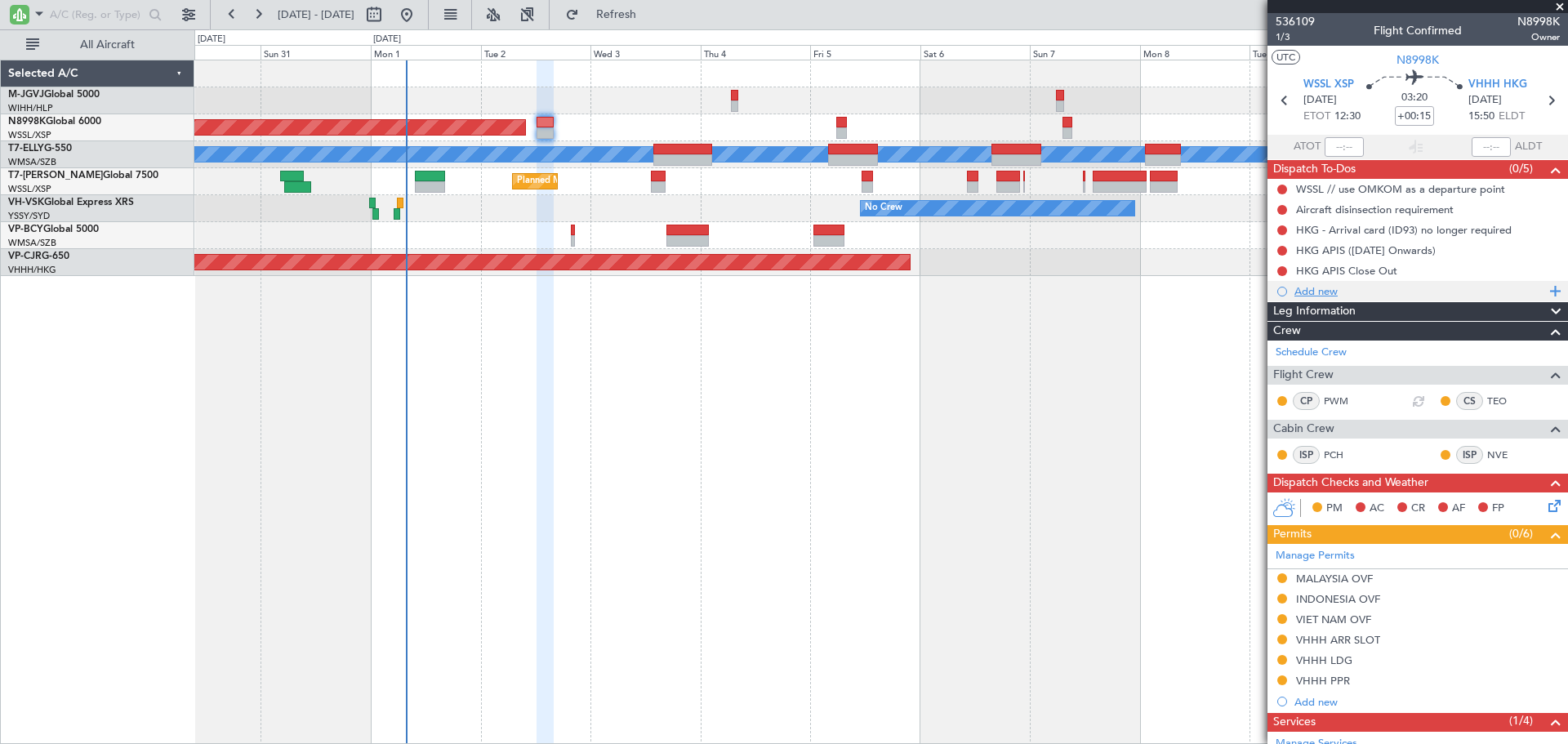
click at [1317, 293] on div "Add new" at bounding box center [1420, 290] width 251 height 14
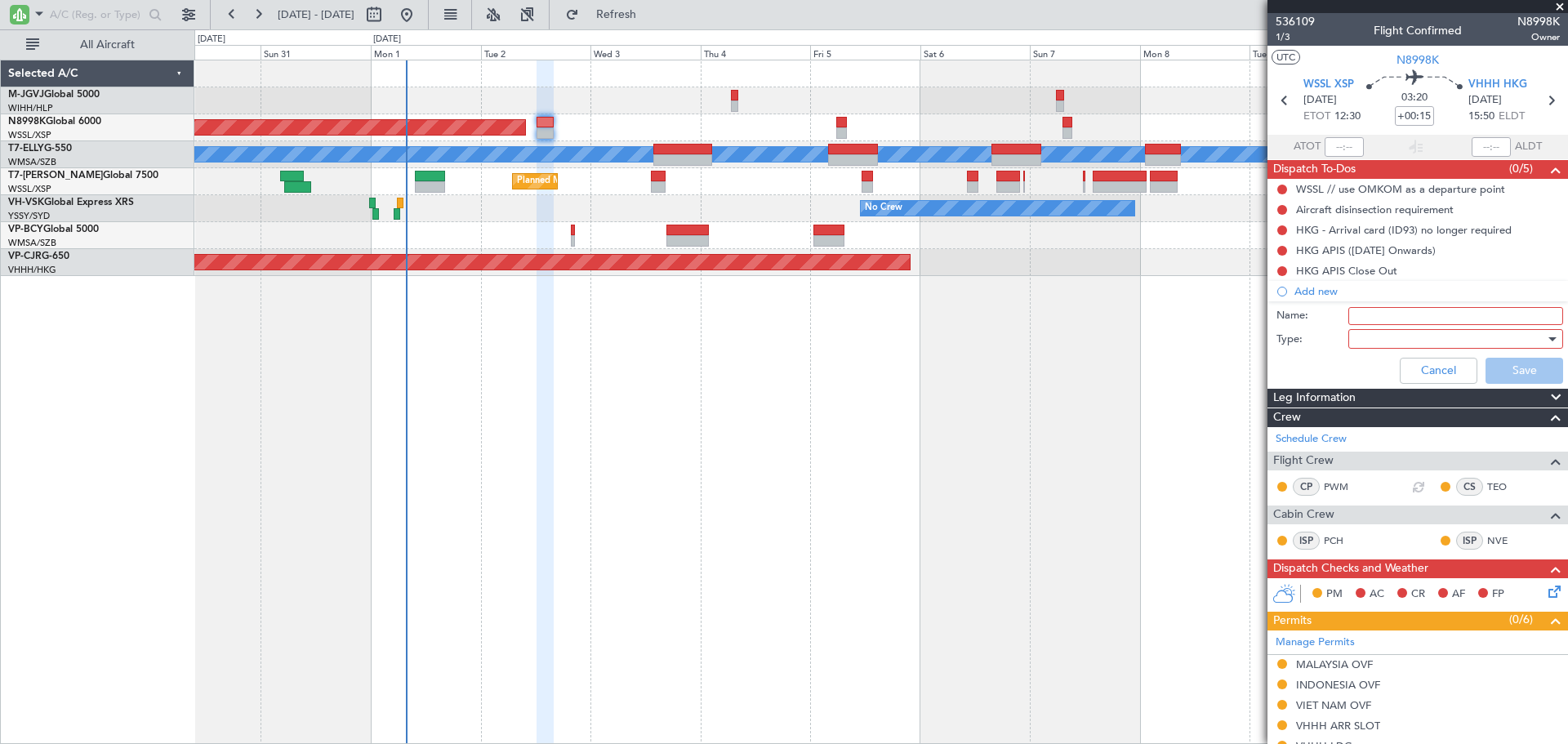
click at [1366, 320] on input "Name:" at bounding box center [1456, 316] width 215 height 18
type input "FPL"
click at [1385, 344] on div at bounding box center [1449, 338] width 190 height 25
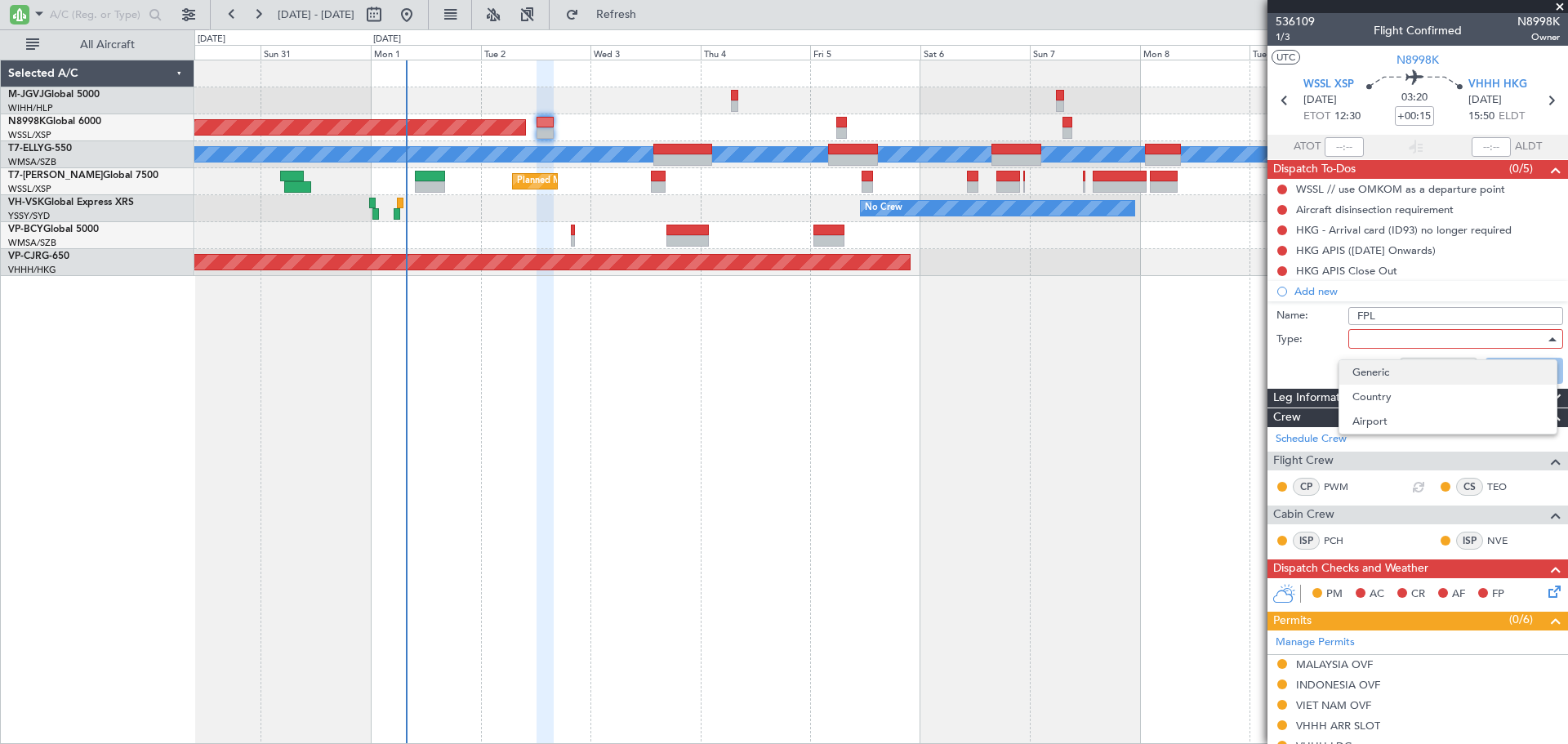
click at [1399, 372] on span "Generic" at bounding box center [1449, 372] width 191 height 25
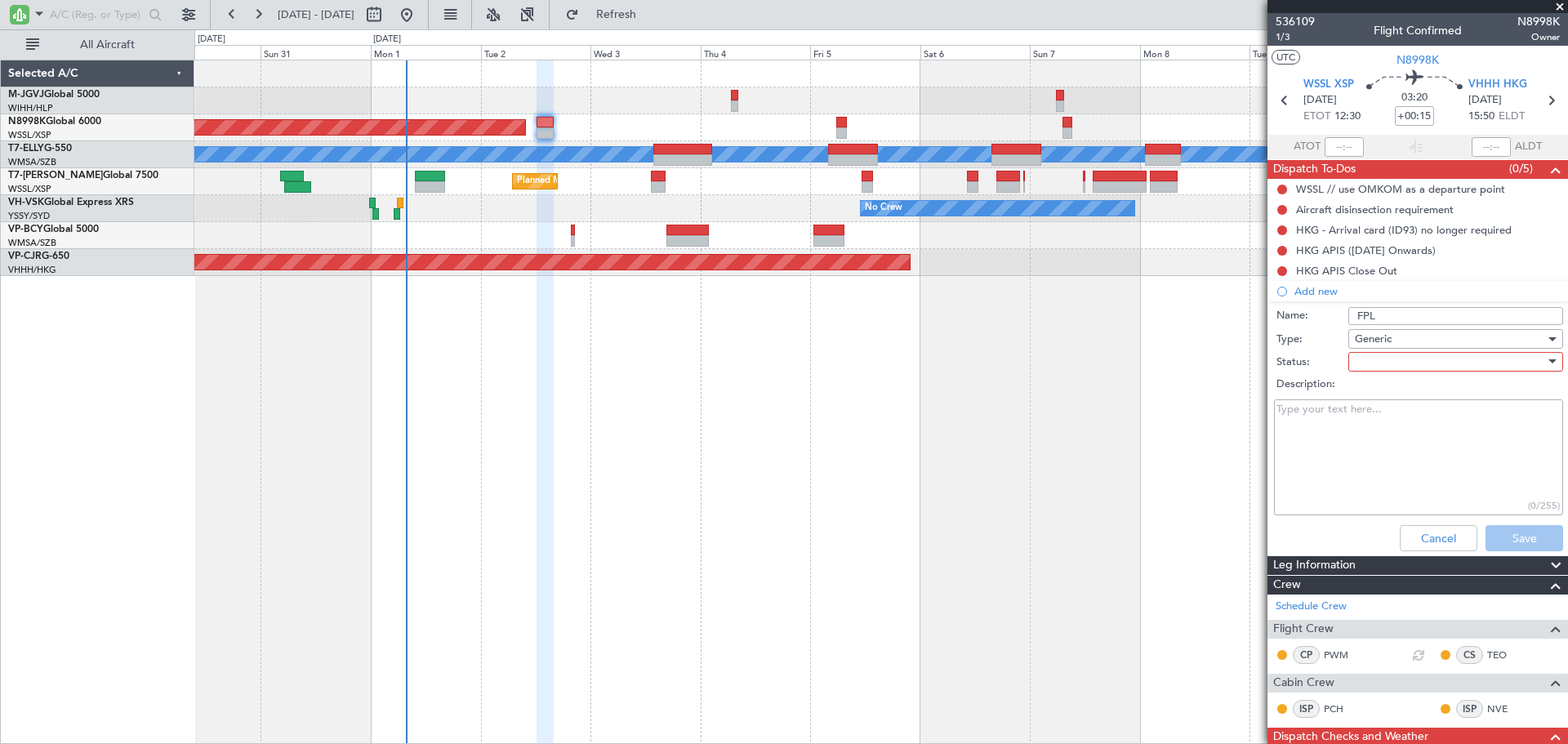
click at [1364, 365] on div at bounding box center [1449, 361] width 190 height 25
click at [1370, 391] on span "Not Started" at bounding box center [1449, 394] width 191 height 25
click at [1342, 461] on textarea "Description:" at bounding box center [1418, 457] width 290 height 117
paste textarea "FL400 / M0.85 / FOB: 20K"
type textarea "FL400 / M0.85 / FOB: 20K"
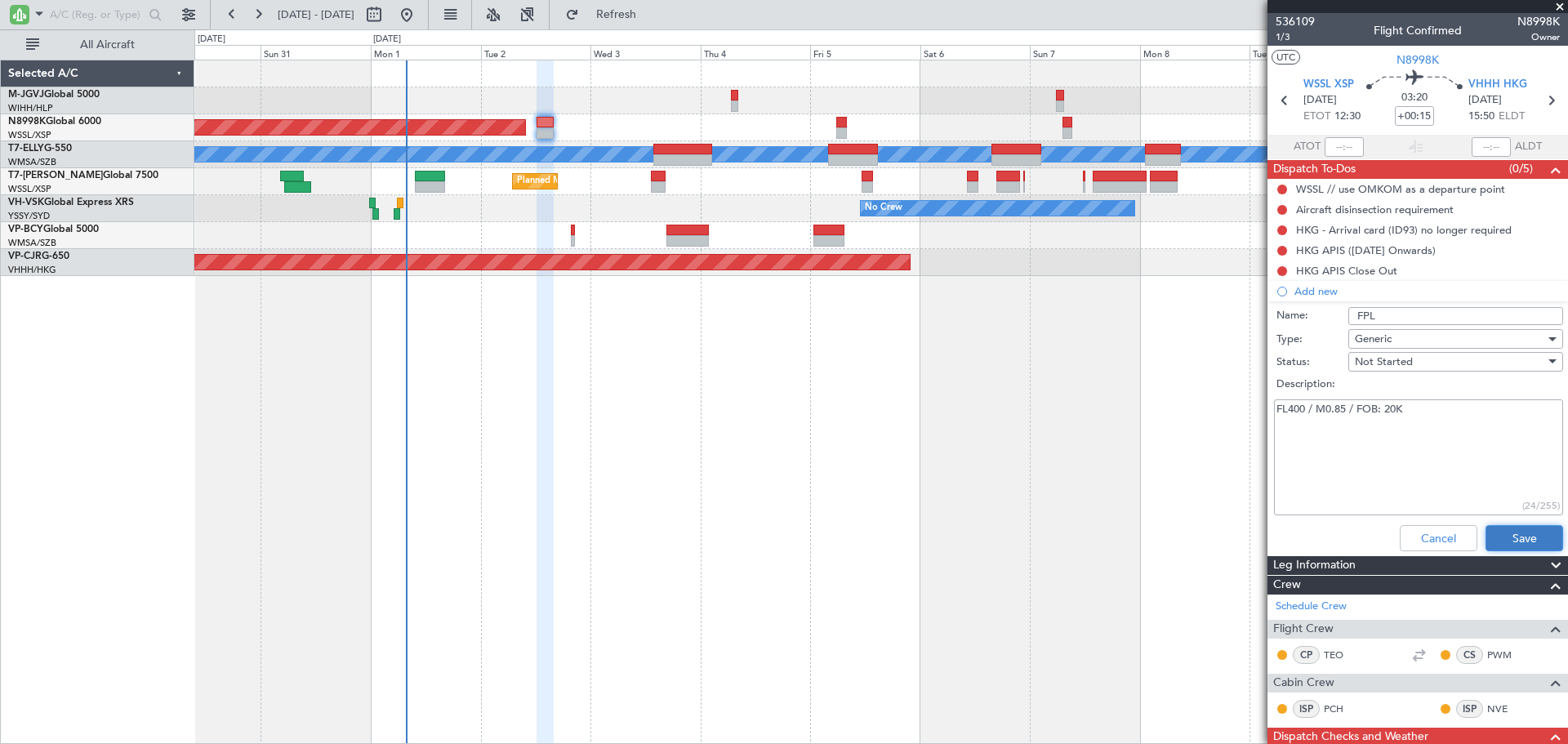
click at [1504, 534] on button "Save" at bounding box center [1525, 537] width 77 height 26
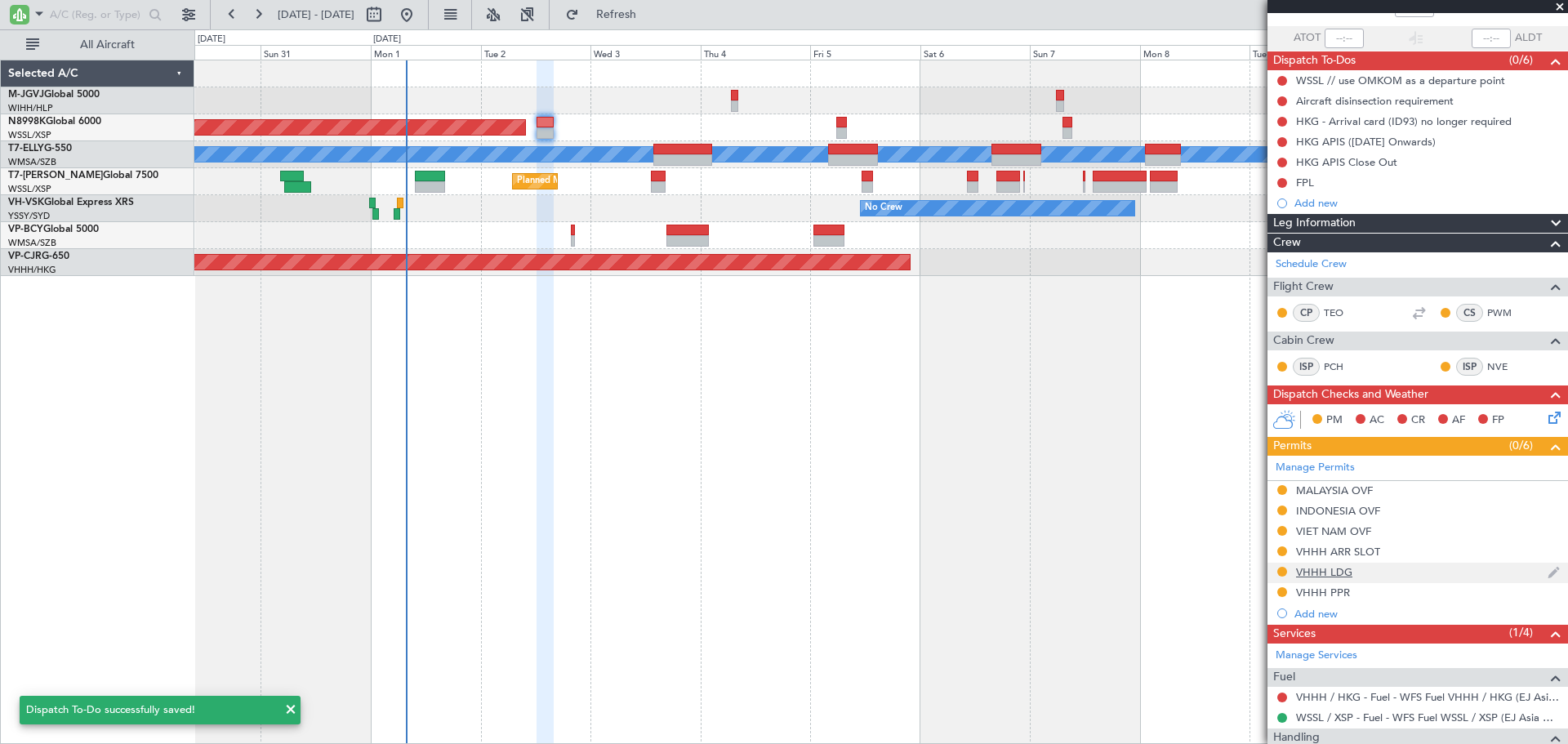
scroll to position [136, 0]
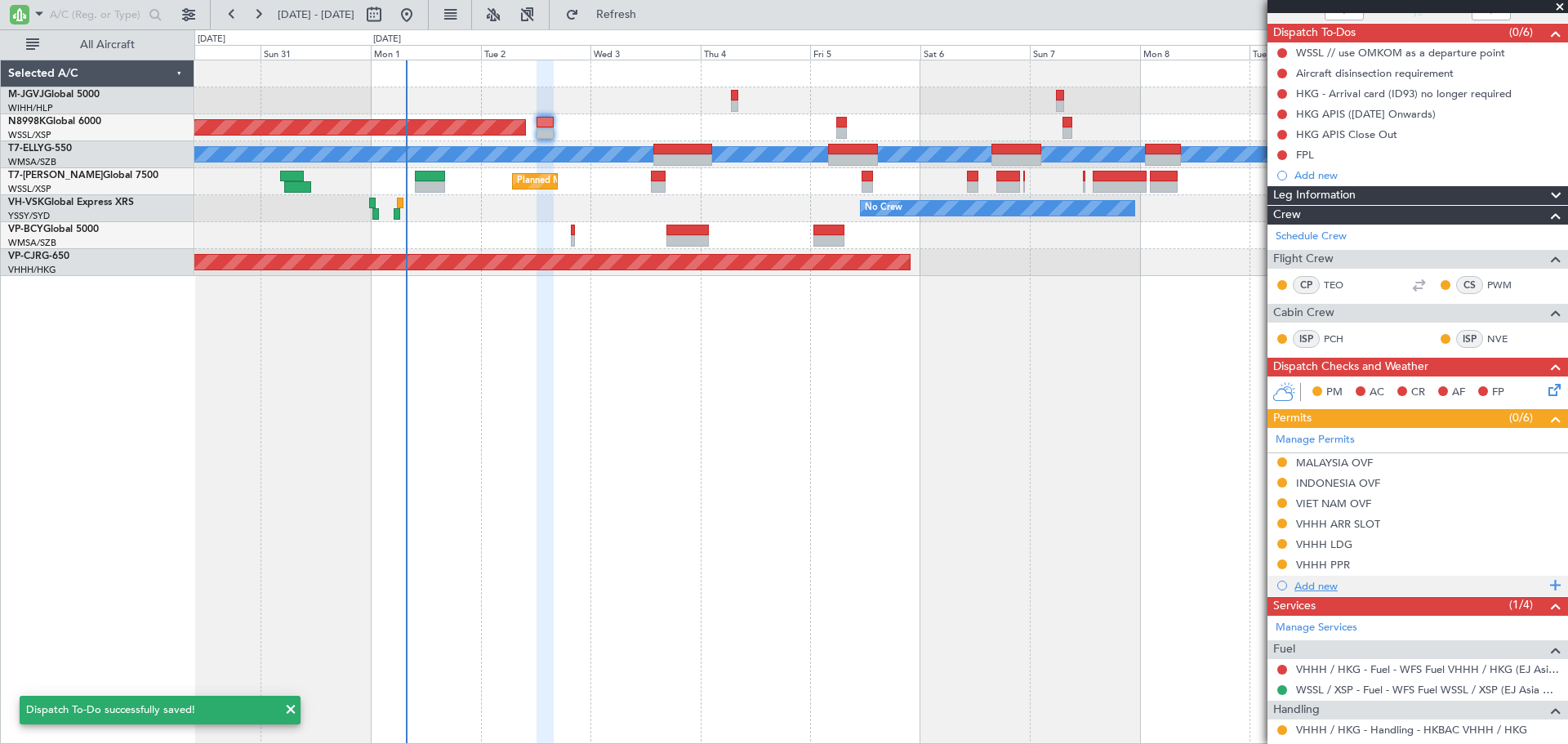
click at [1337, 585] on div "Add new" at bounding box center [1420, 585] width 251 height 14
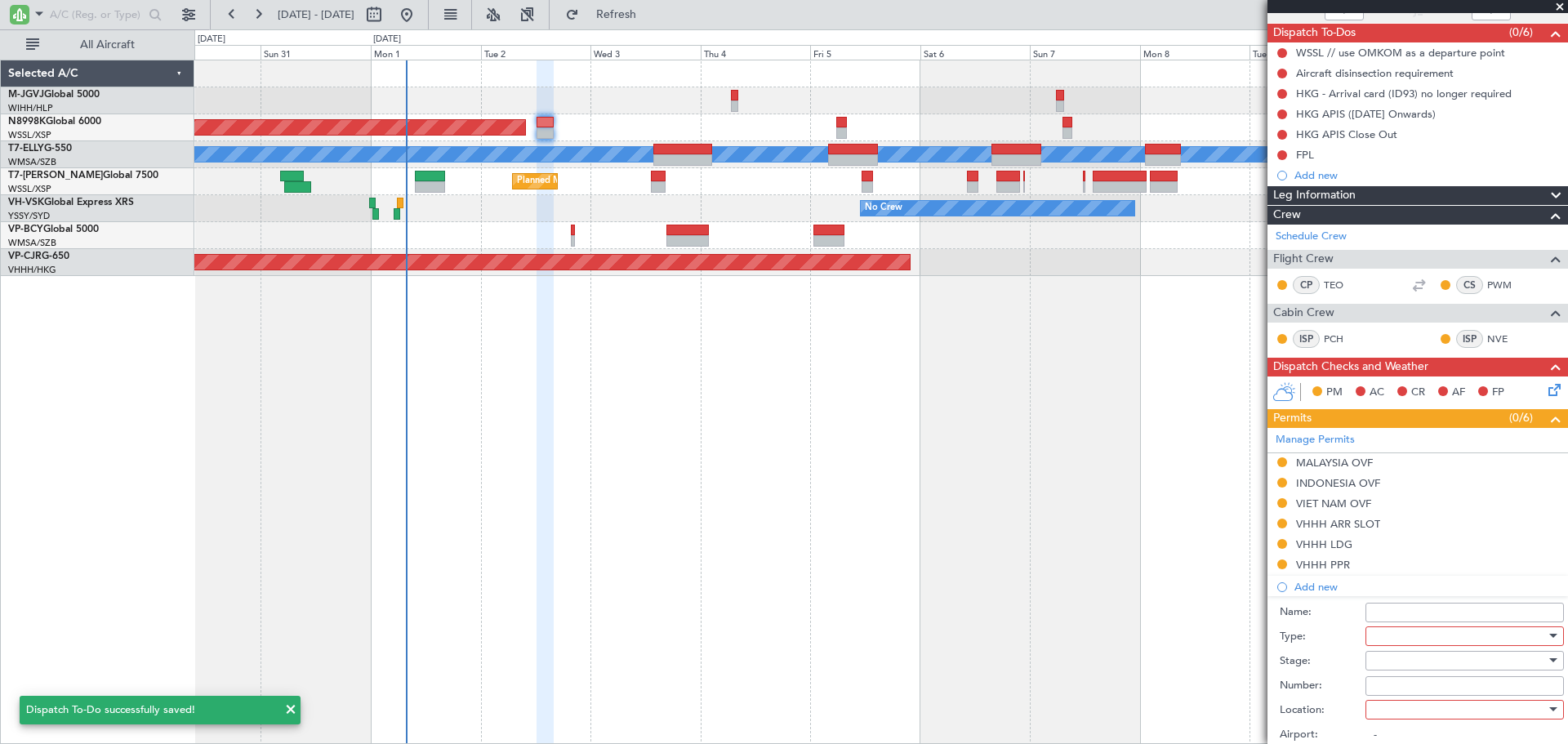
scroll to position [272, 0]
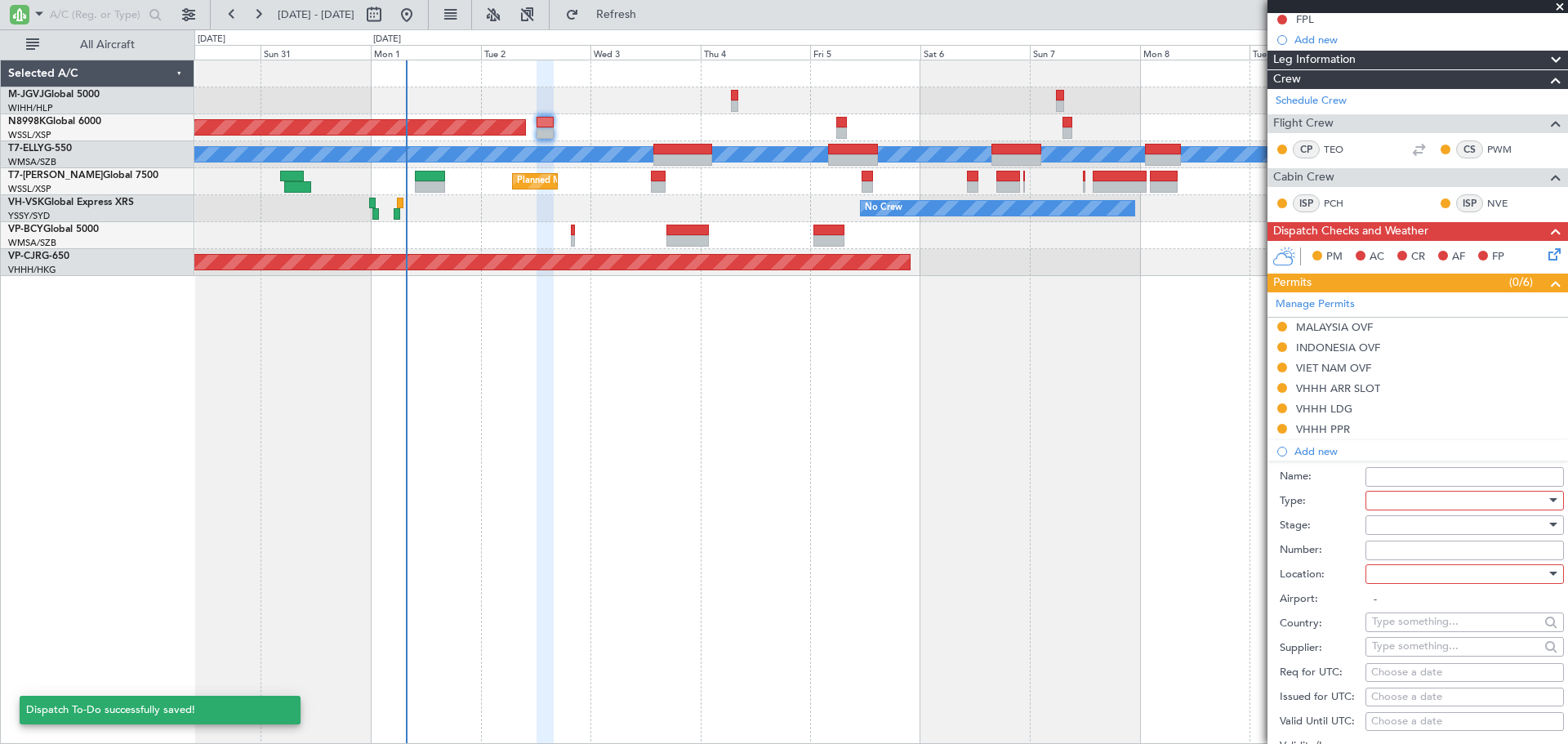
click at [1403, 497] on div at bounding box center [1459, 500] width 174 height 25
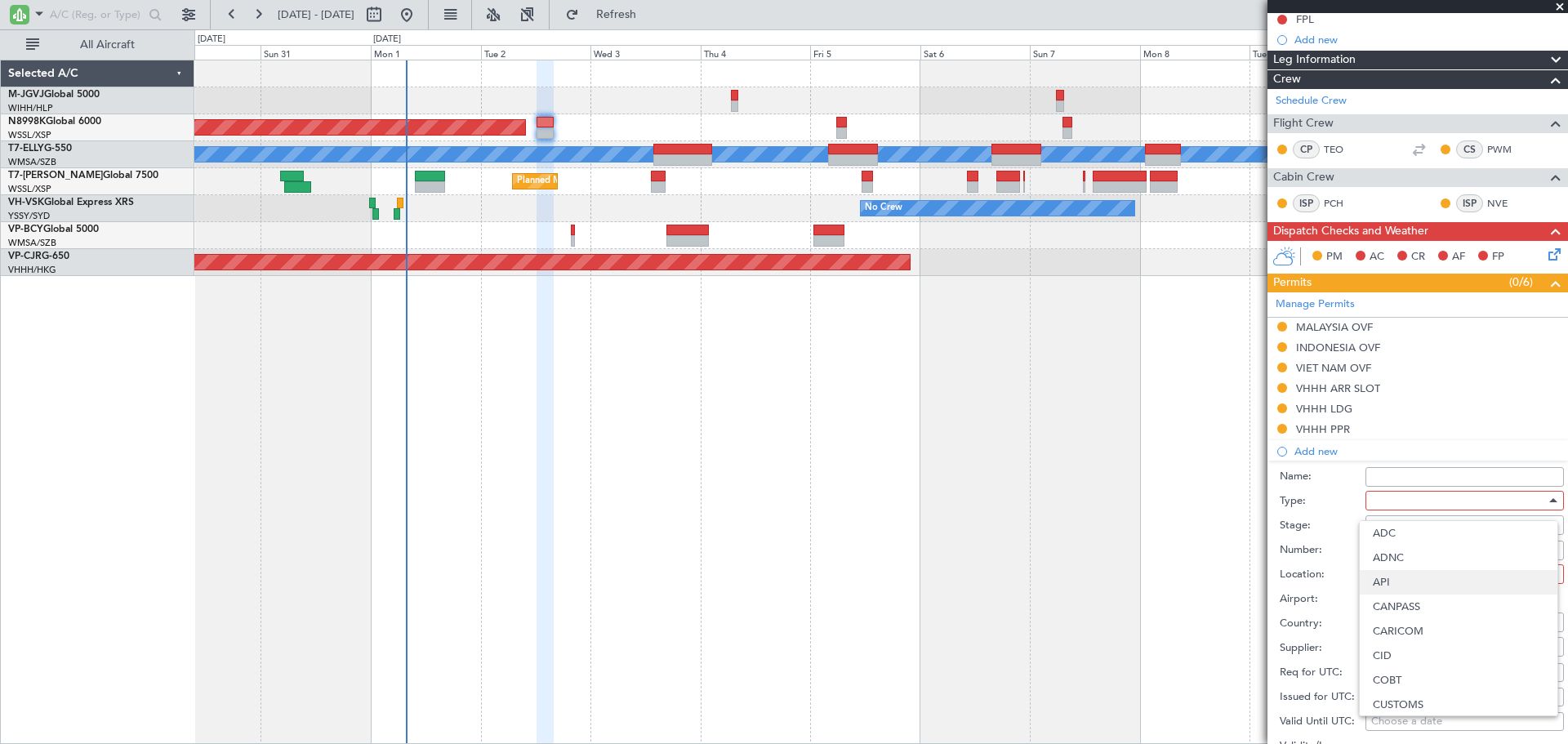
click at [1412, 587] on span "API" at bounding box center [1459, 581] width 172 height 25
click at [1395, 579] on div at bounding box center [1459, 573] width 174 height 25
drag, startPoint x: 1403, startPoint y: 654, endPoint x: 1410, endPoint y: 642, distance: 13.9
click at [1408, 654] on span "Arrival" at bounding box center [1459, 655] width 172 height 25
type input "VHHH / HKG"
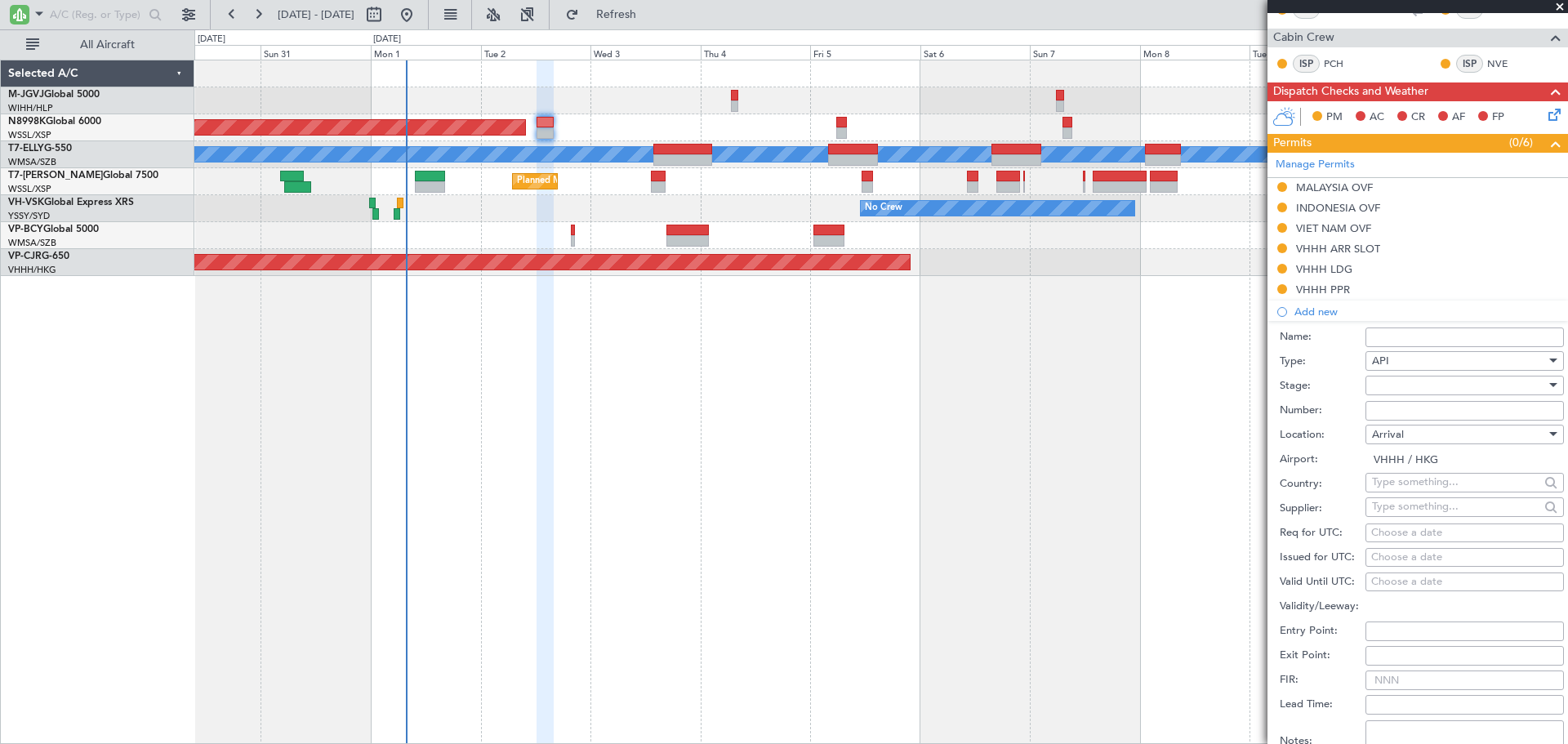
scroll to position [545, 0]
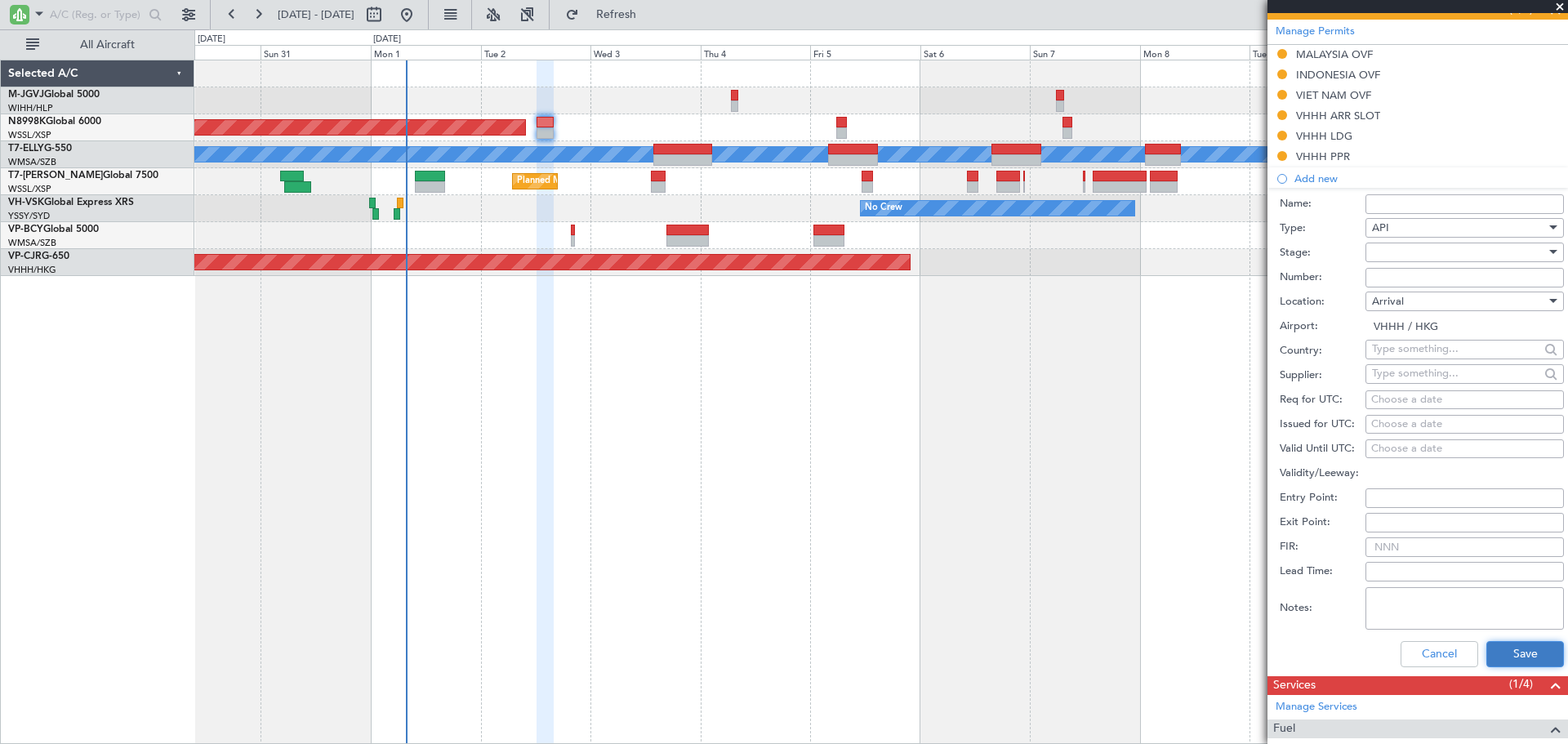
click at [1509, 646] on button "Save" at bounding box center [1525, 654] width 77 height 26
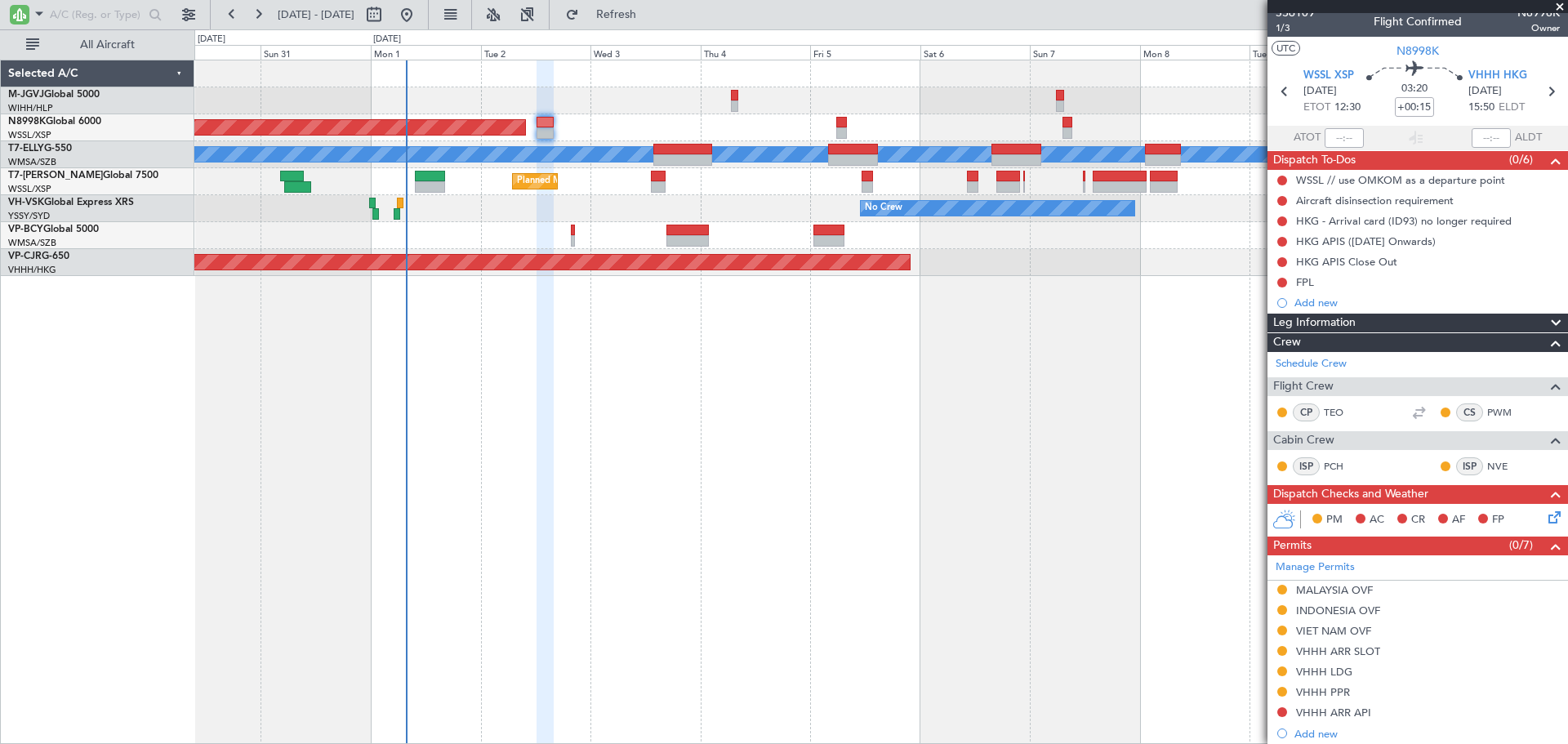
scroll to position [0, 0]
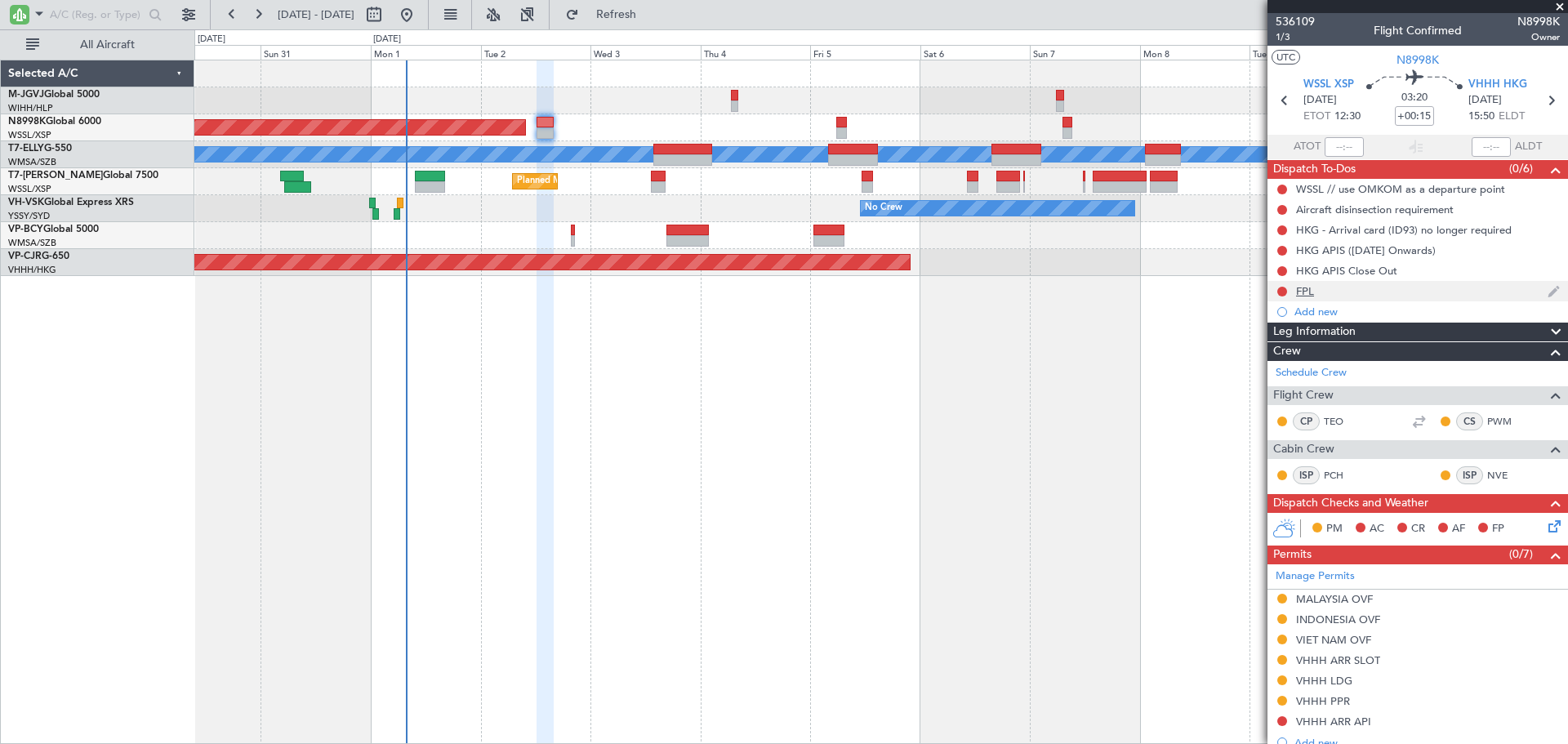
click at [1302, 293] on div "FPL" at bounding box center [1305, 290] width 18 height 14
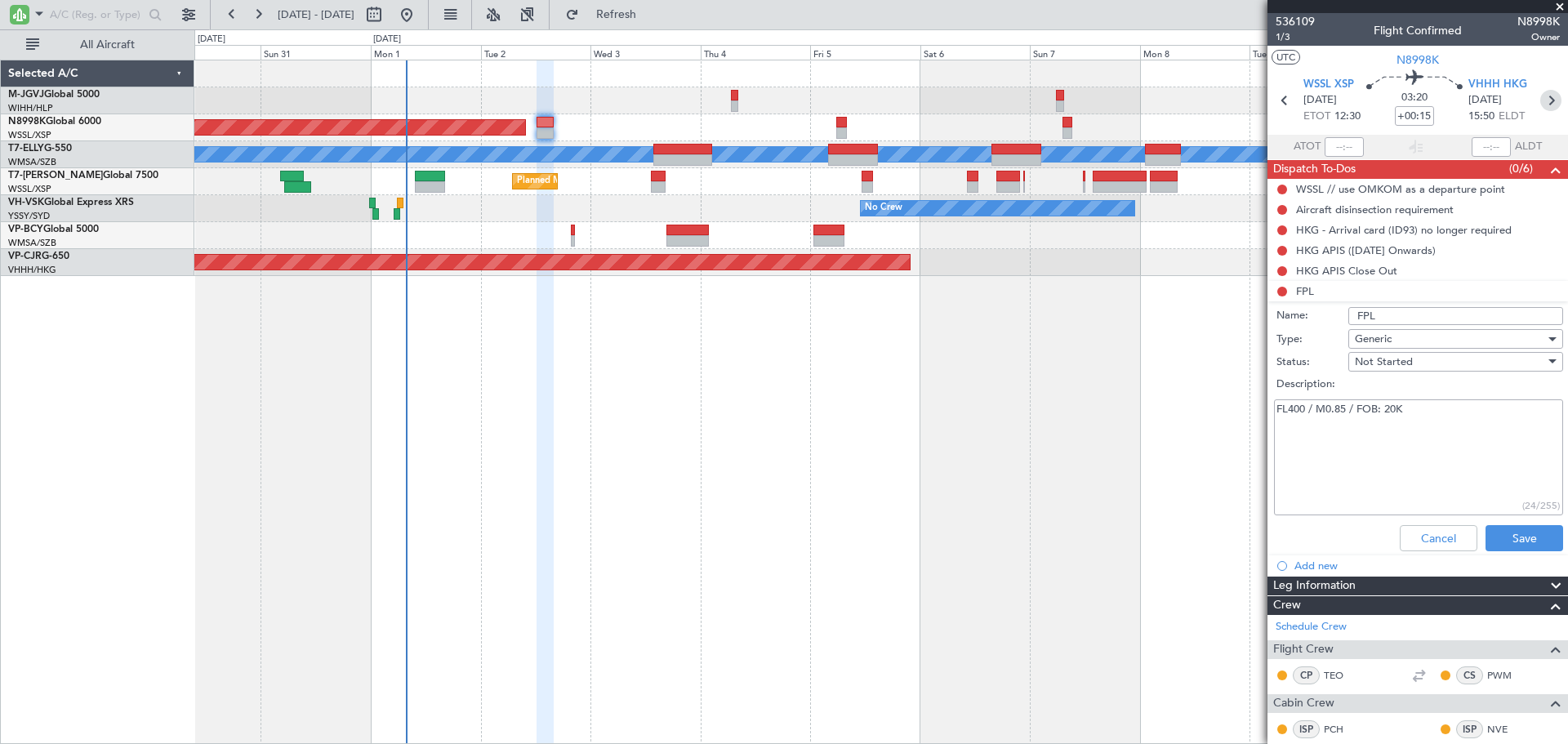
click at [1547, 99] on icon at bounding box center [1551, 100] width 21 height 21
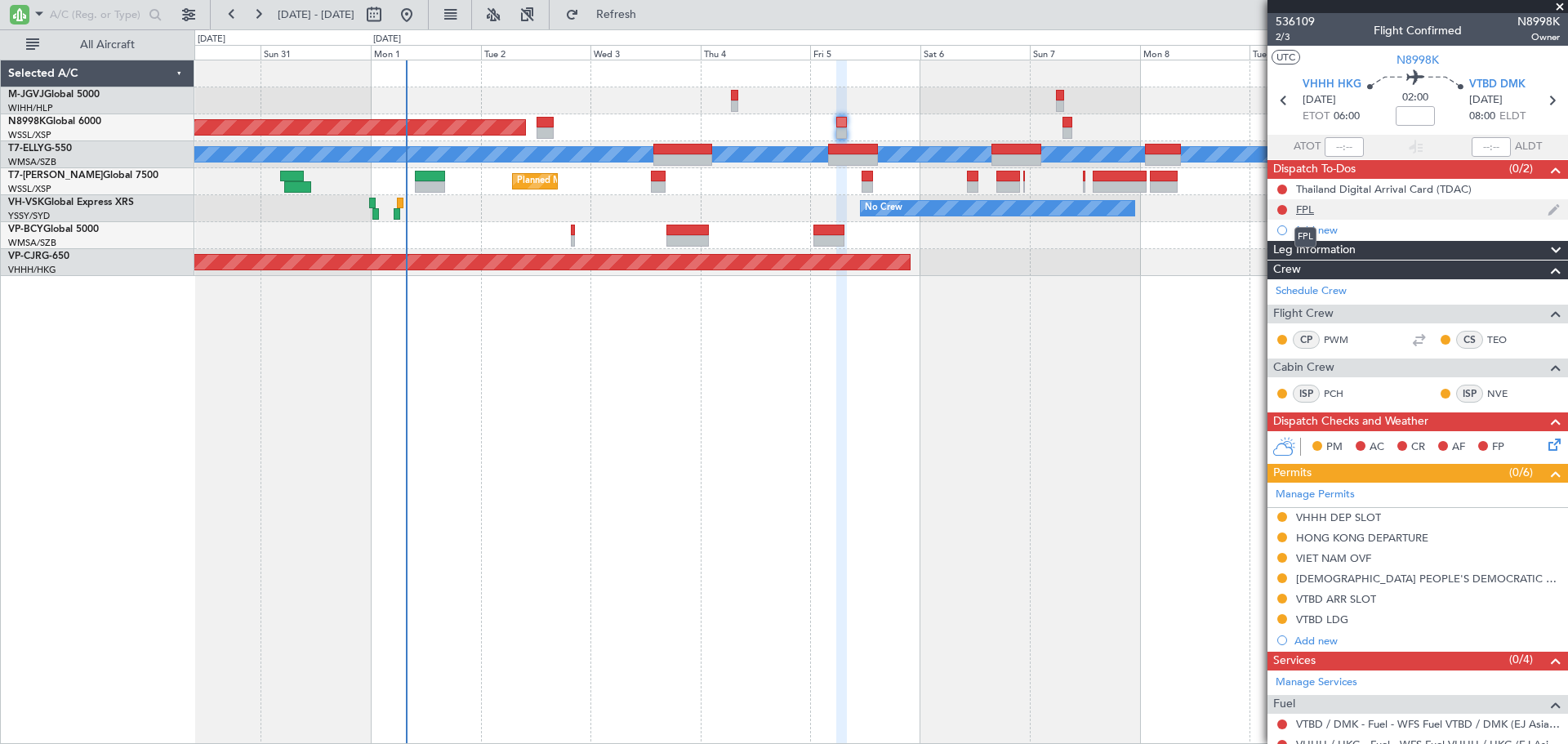
click at [1304, 205] on div "FPL" at bounding box center [1305, 209] width 18 height 14
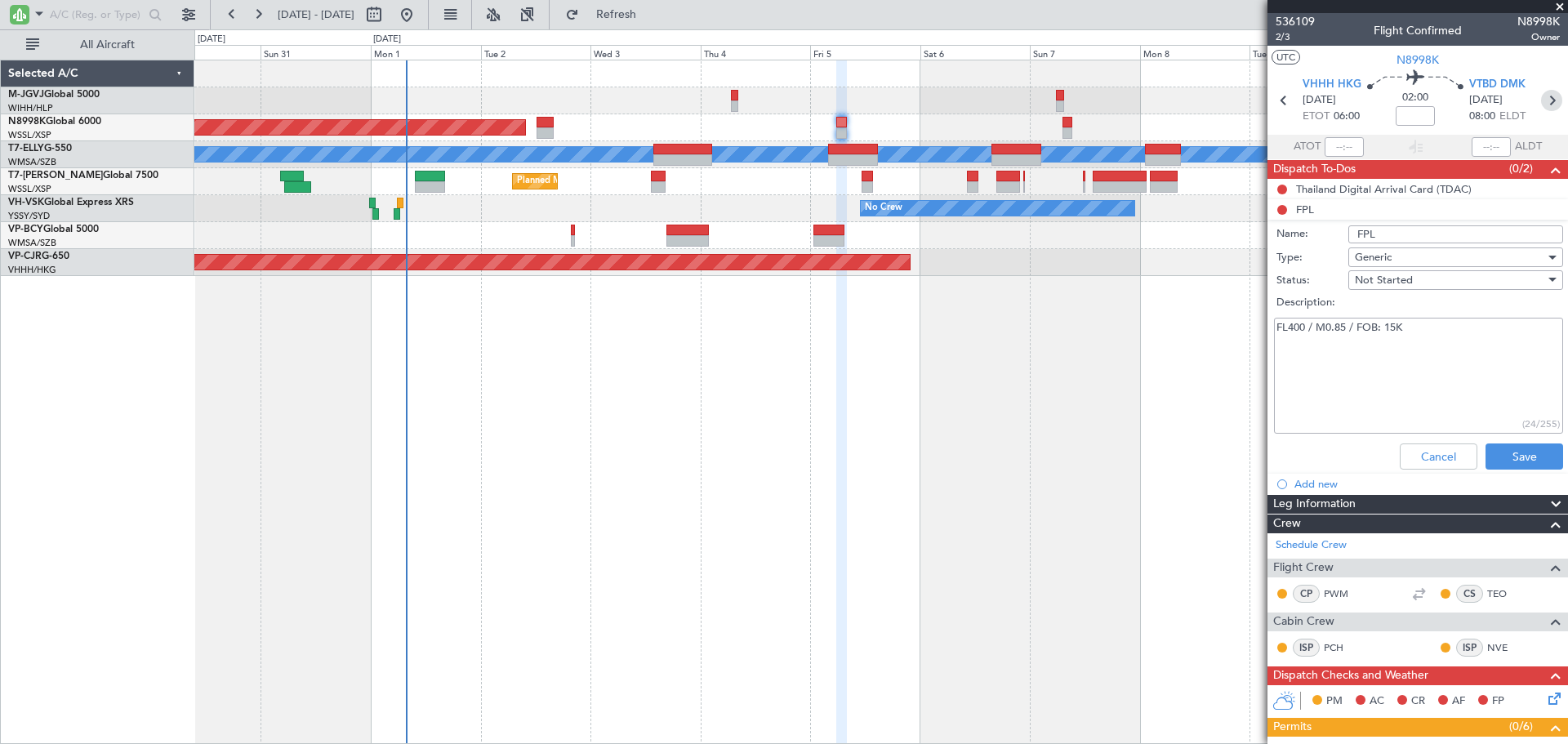
click at [1541, 101] on icon at bounding box center [1551, 100] width 21 height 21
type input "4"
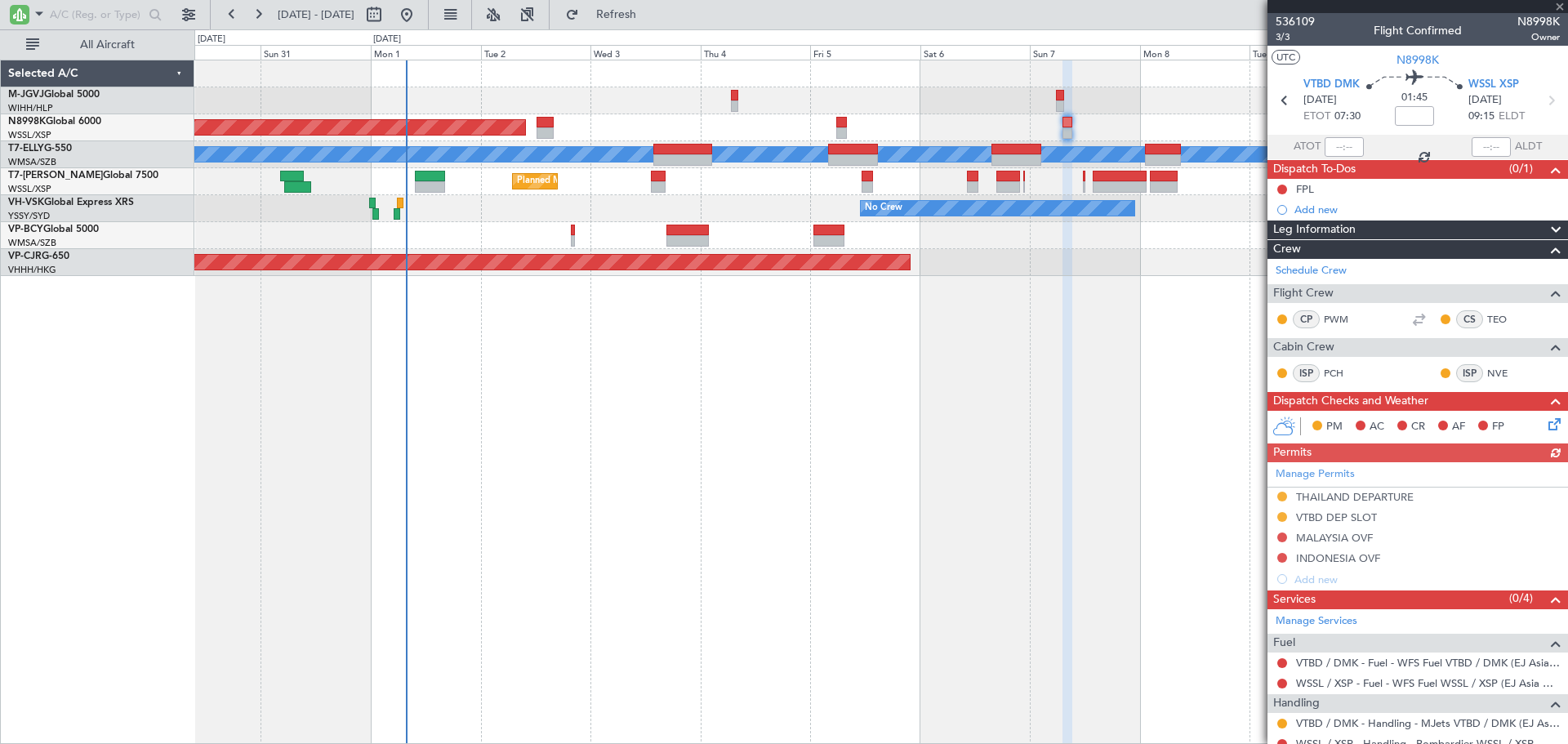
click at [1312, 185] on div "FPL" at bounding box center [1305, 188] width 18 height 14
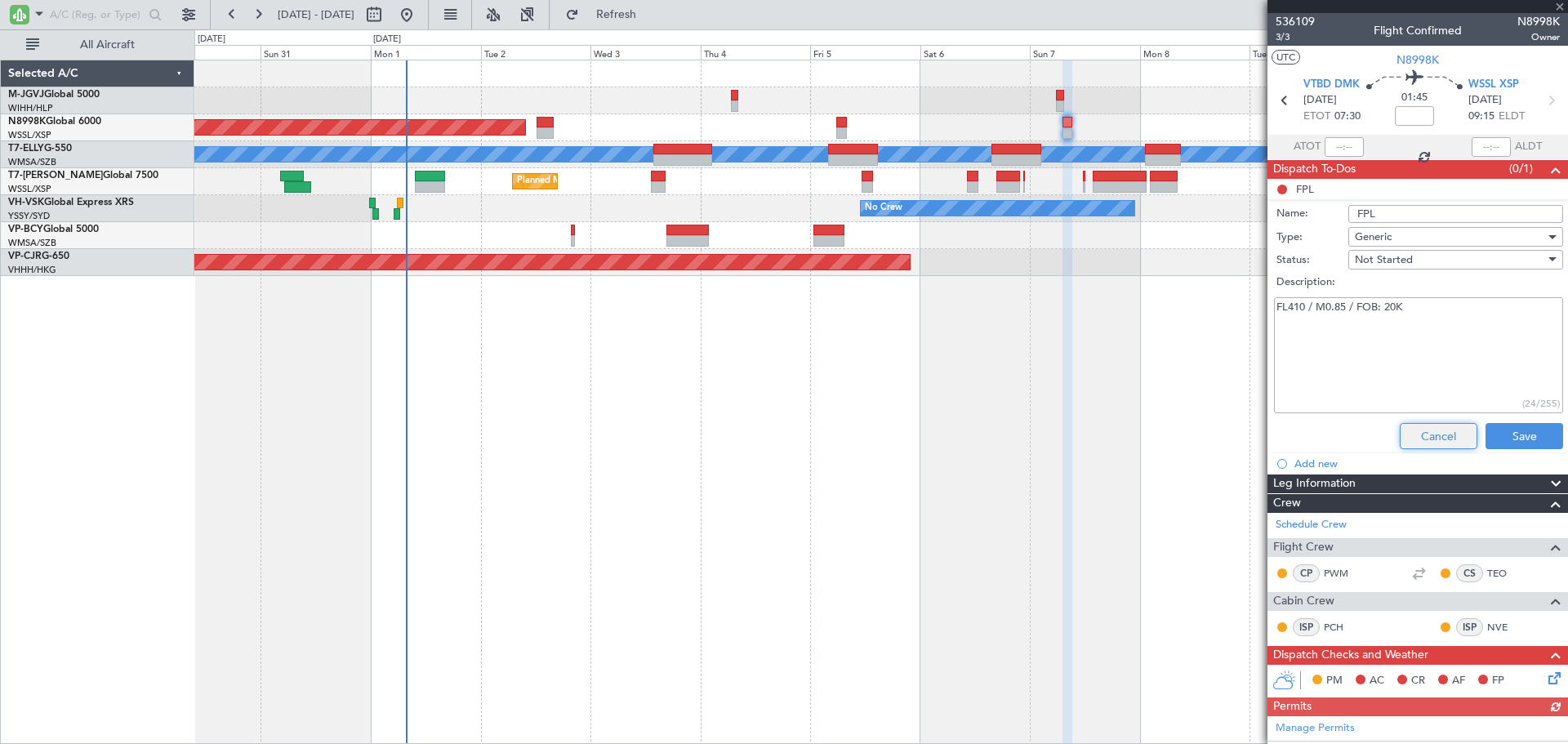
click at [1433, 438] on button "Cancel" at bounding box center [1438, 435] width 77 height 26
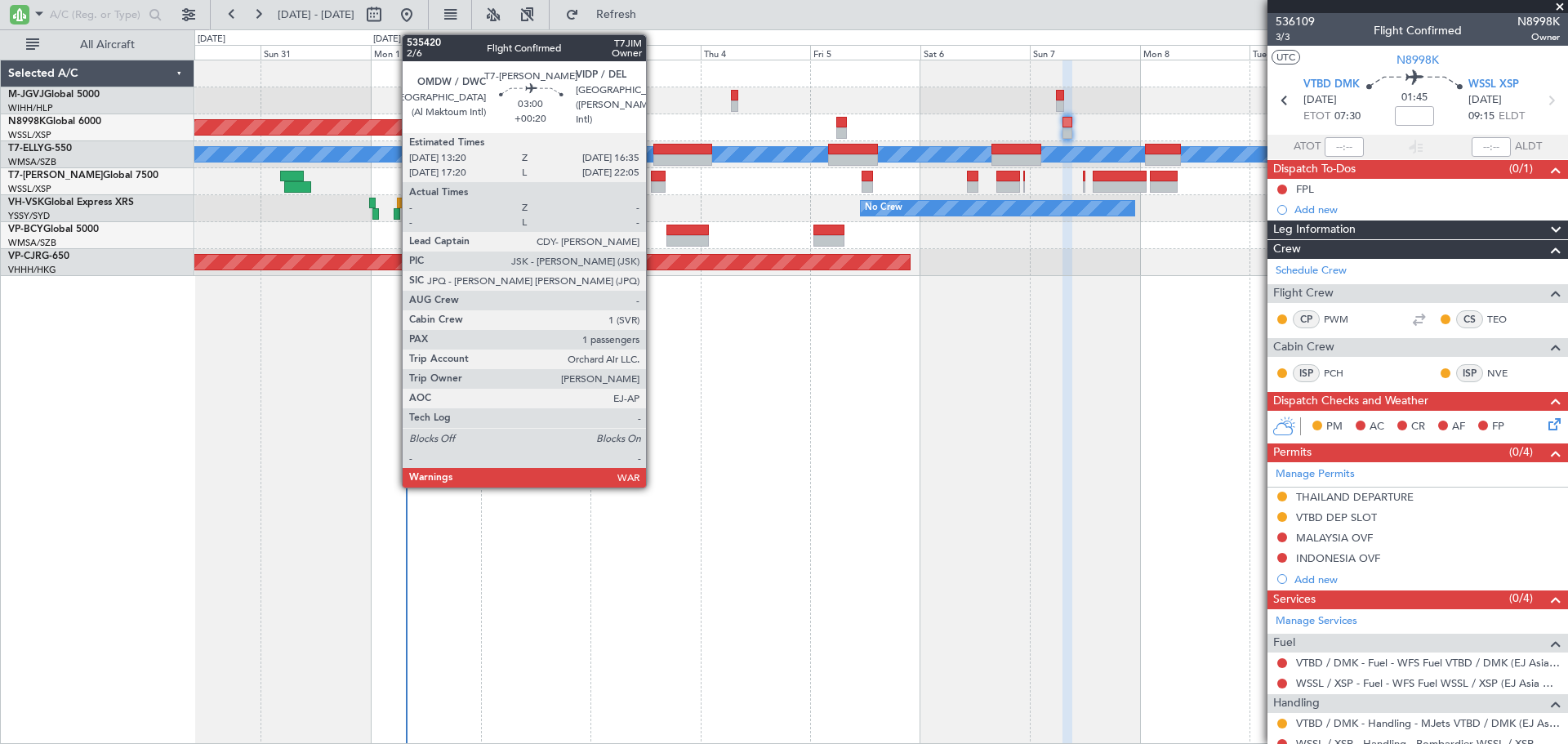
click at [654, 184] on div at bounding box center [658, 186] width 16 height 11
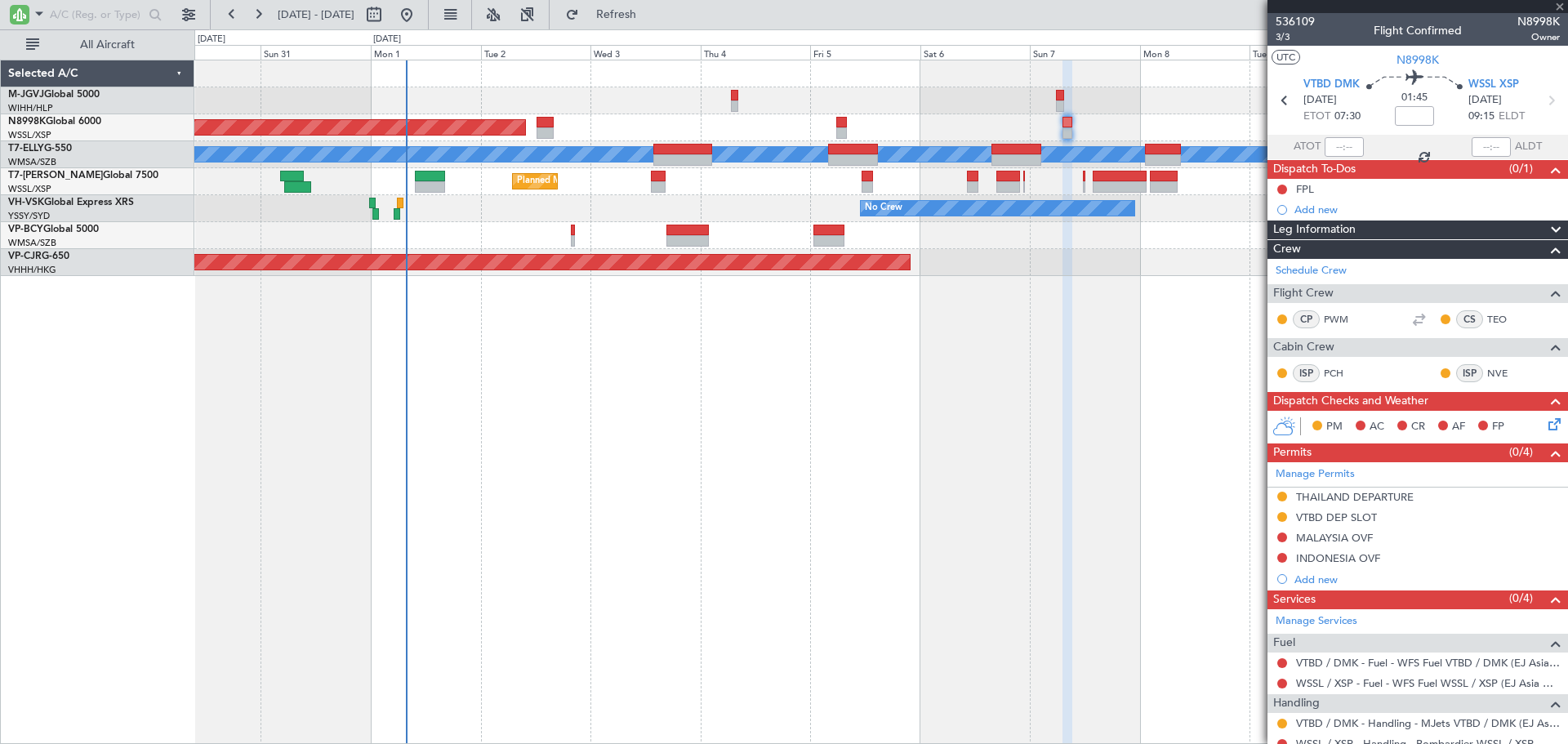
type input "+00:20"
type input "1"
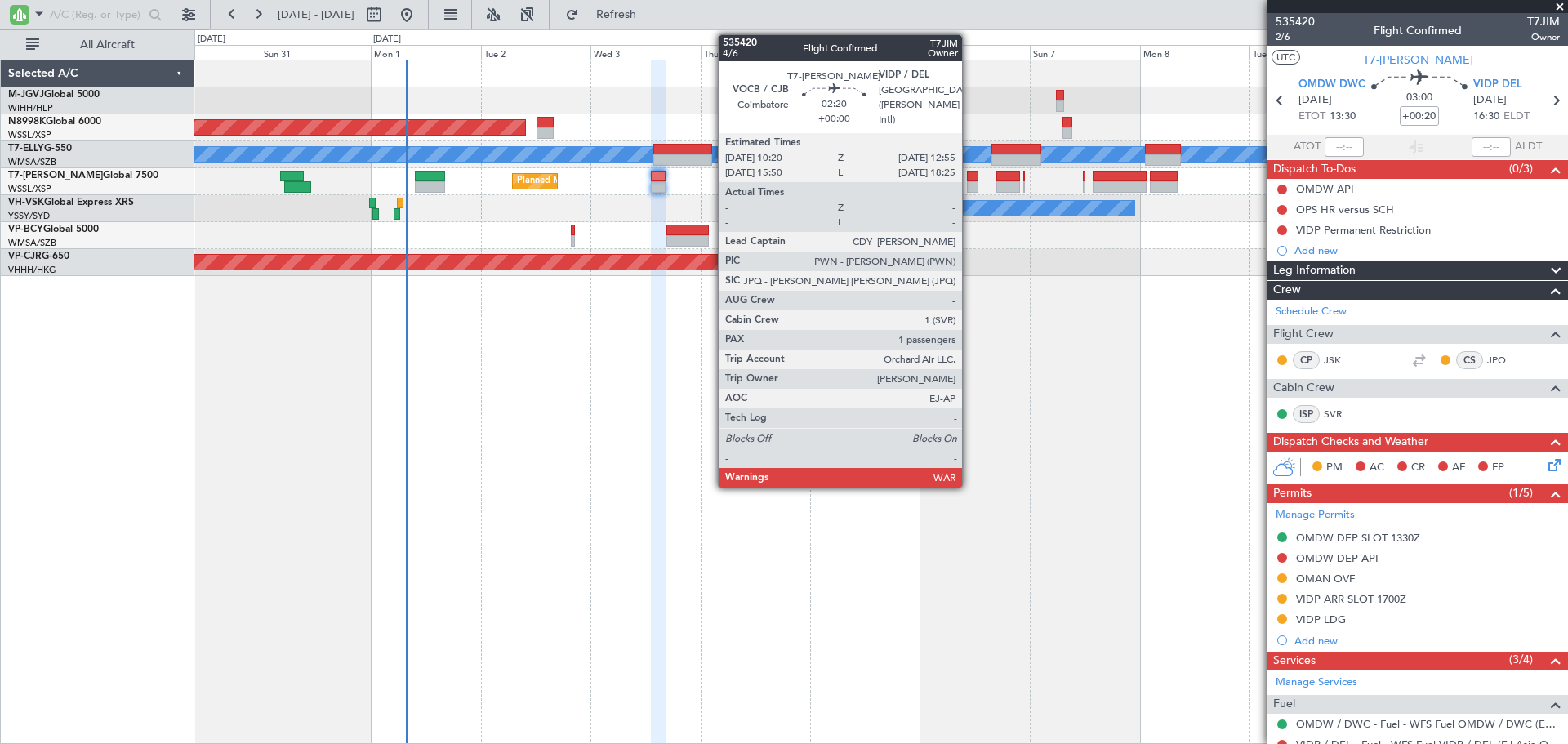
click at [970, 181] on div at bounding box center [972, 186] width 12 height 11
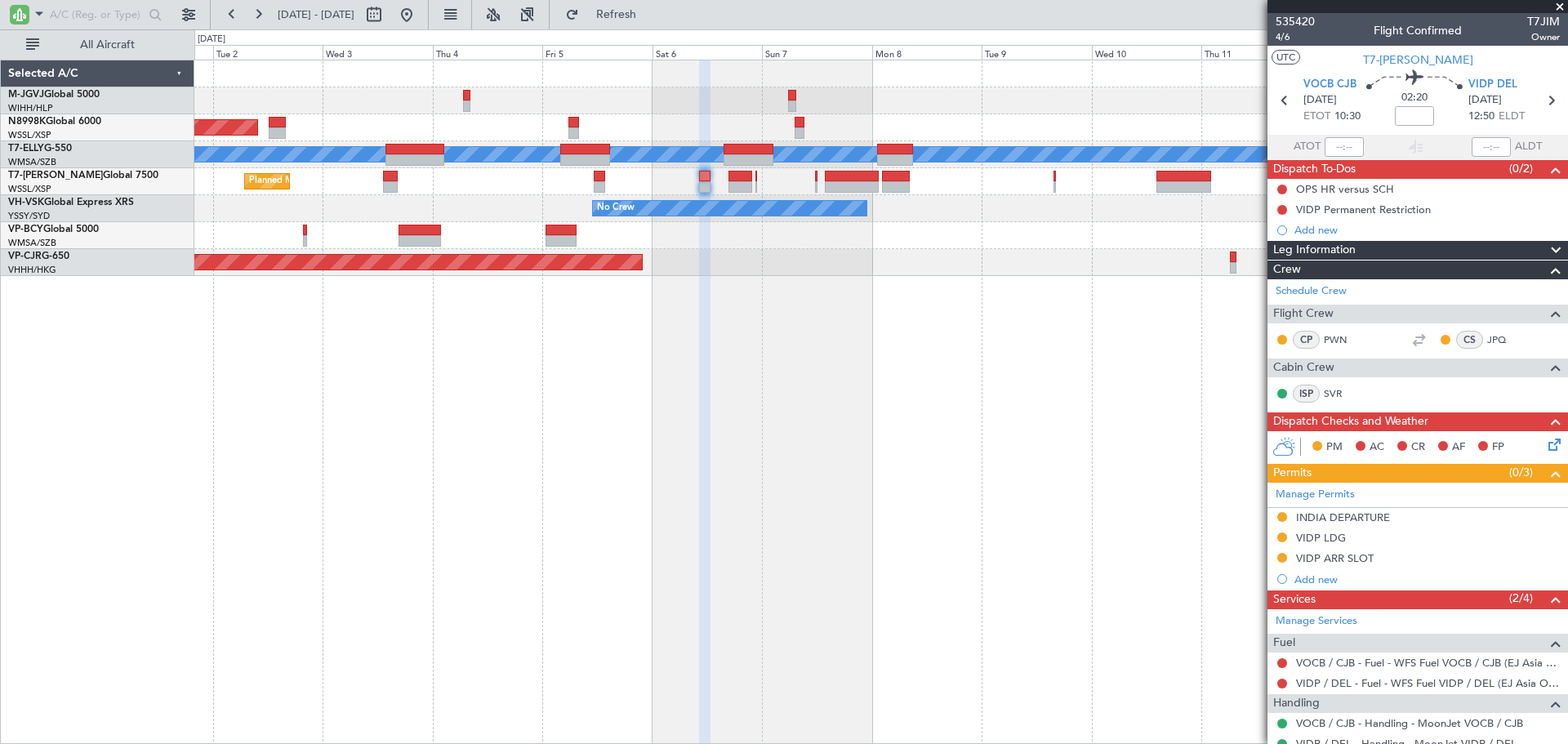
click at [791, 386] on div "Planned Maint Singapore (Seletar) Planned Maint Dubai (Dubai Intl) MEL Planned …" at bounding box center [881, 401] width 1374 height 684
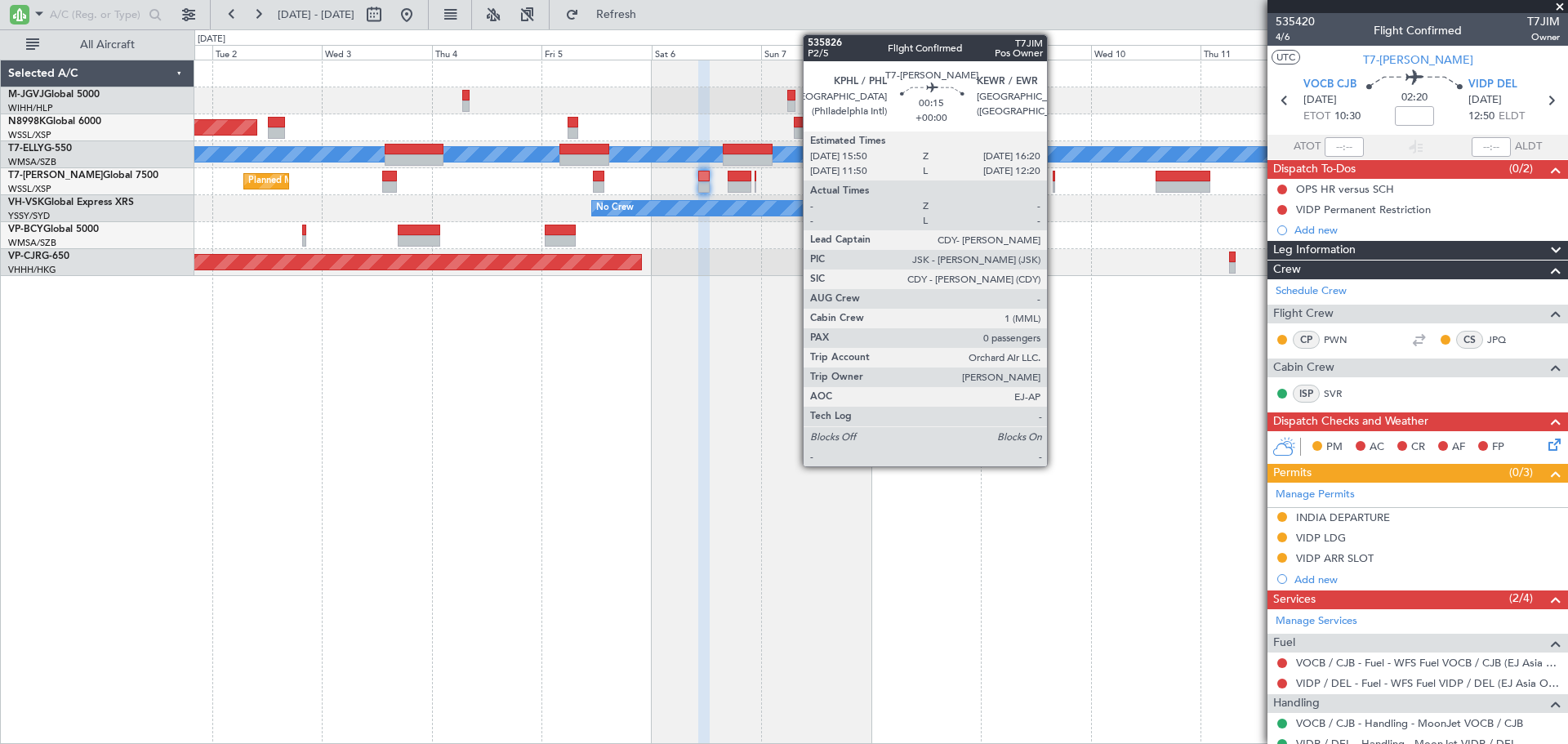
click at [1055, 180] on div at bounding box center [1054, 176] width 3 height 11
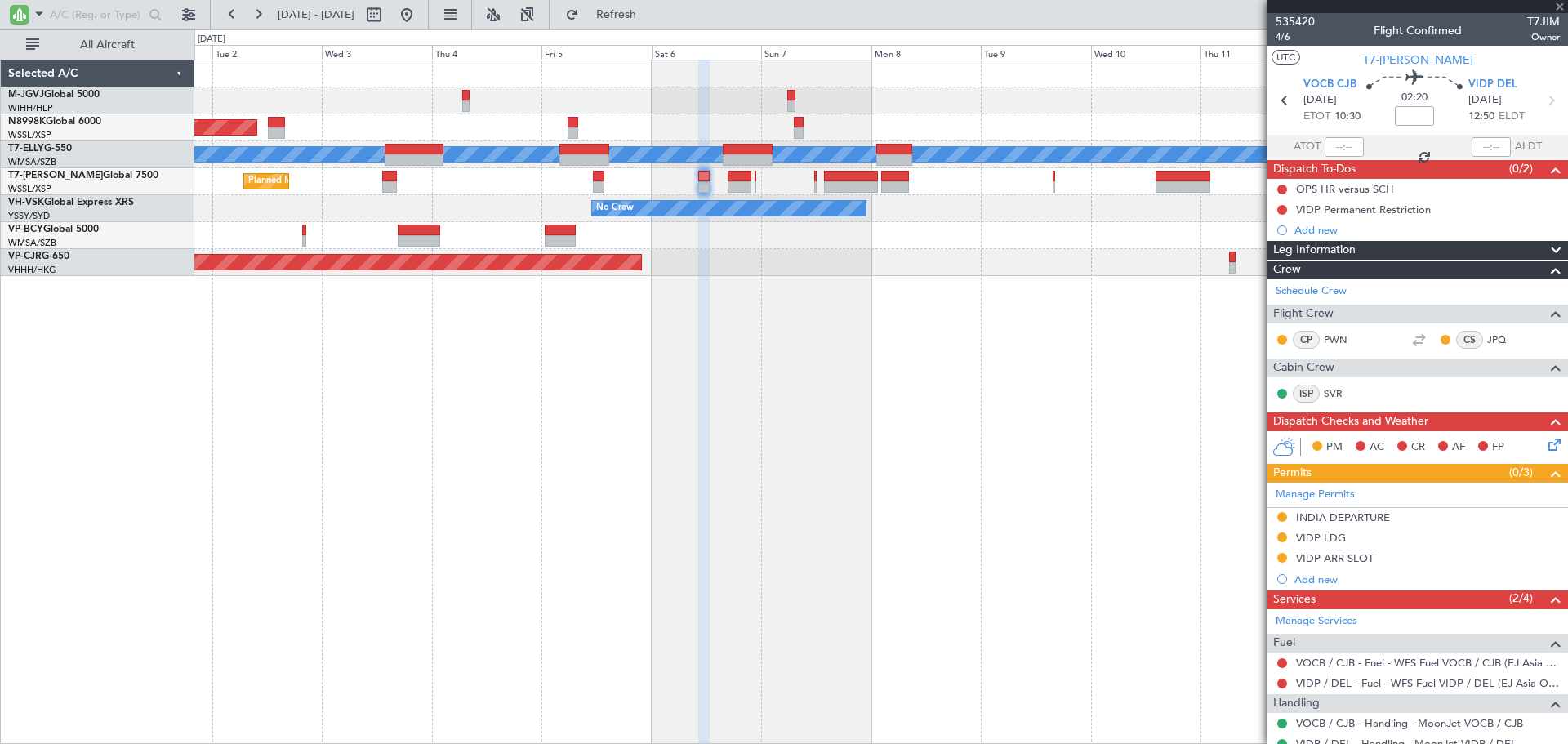
type input "0"
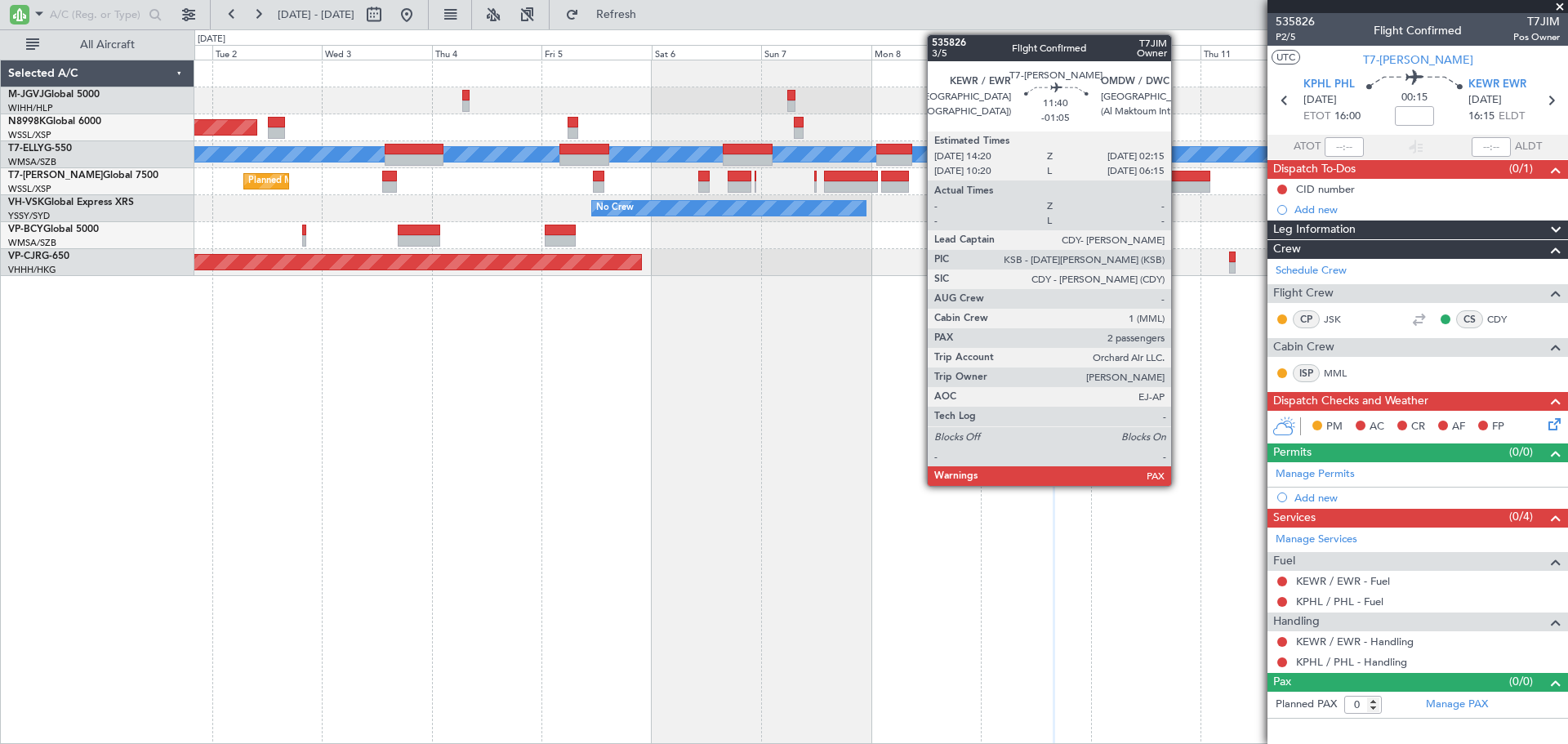
click at [1178, 175] on div at bounding box center [1184, 176] width 55 height 11
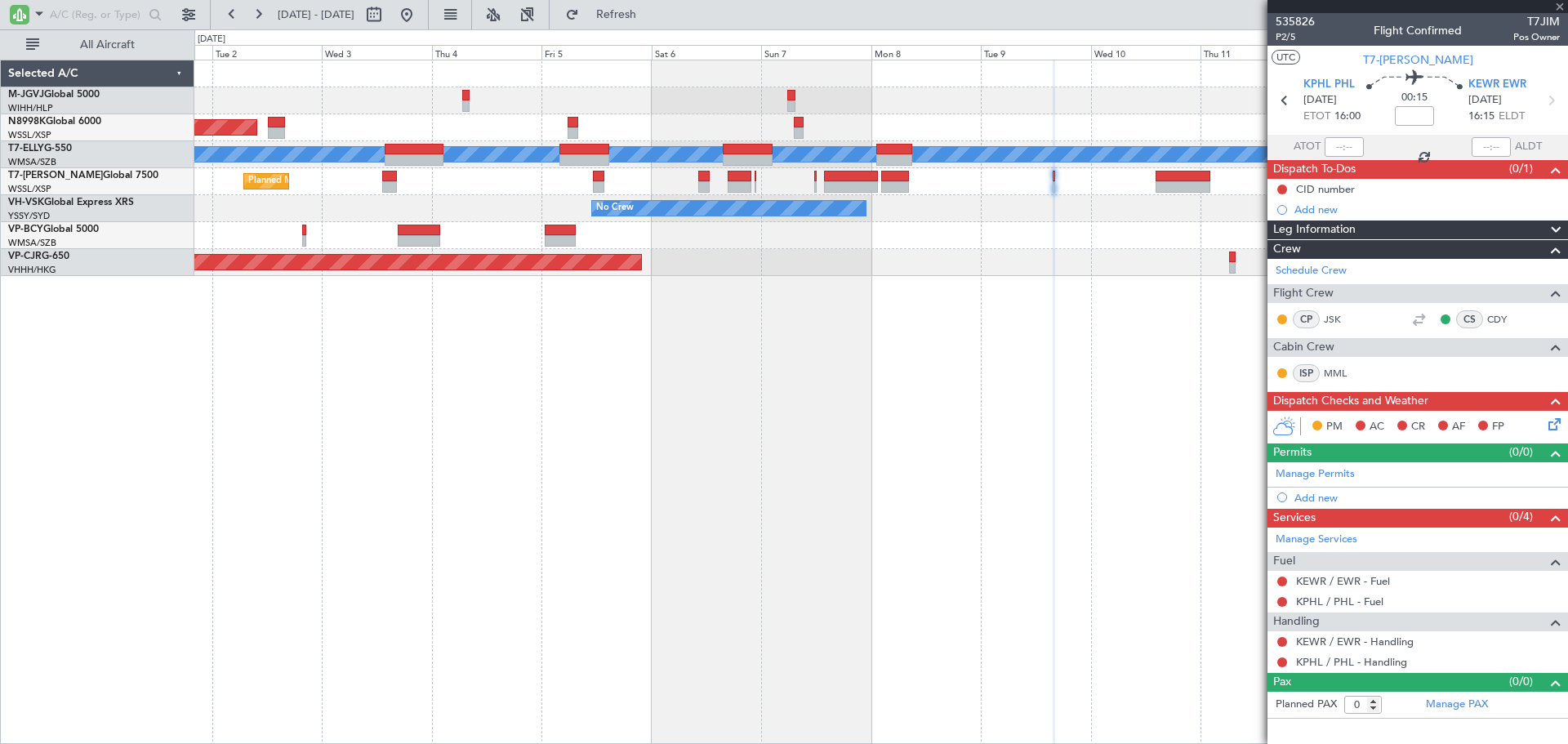
type input "-01:05"
type input "2"
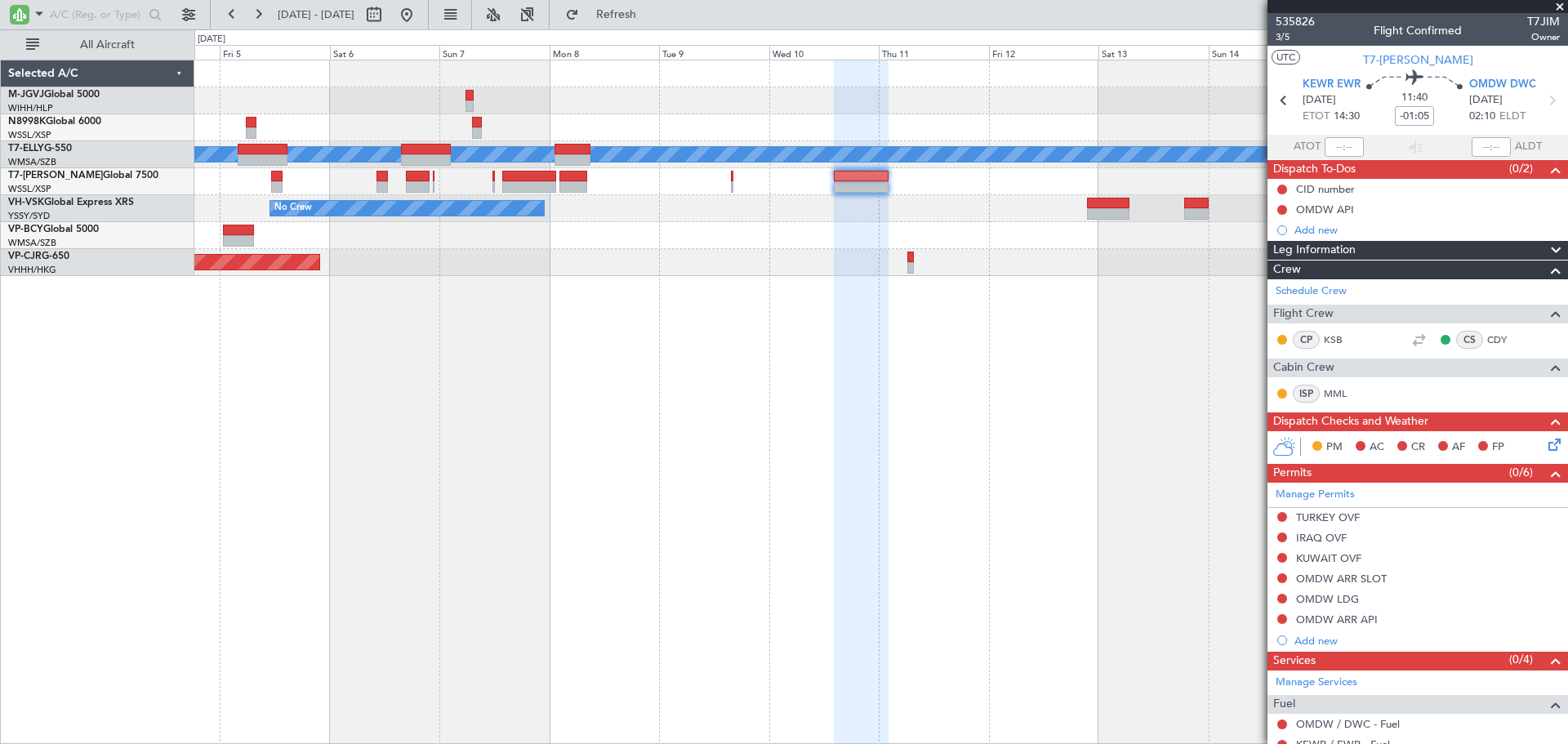
click at [811, 247] on div at bounding box center [881, 235] width 1373 height 27
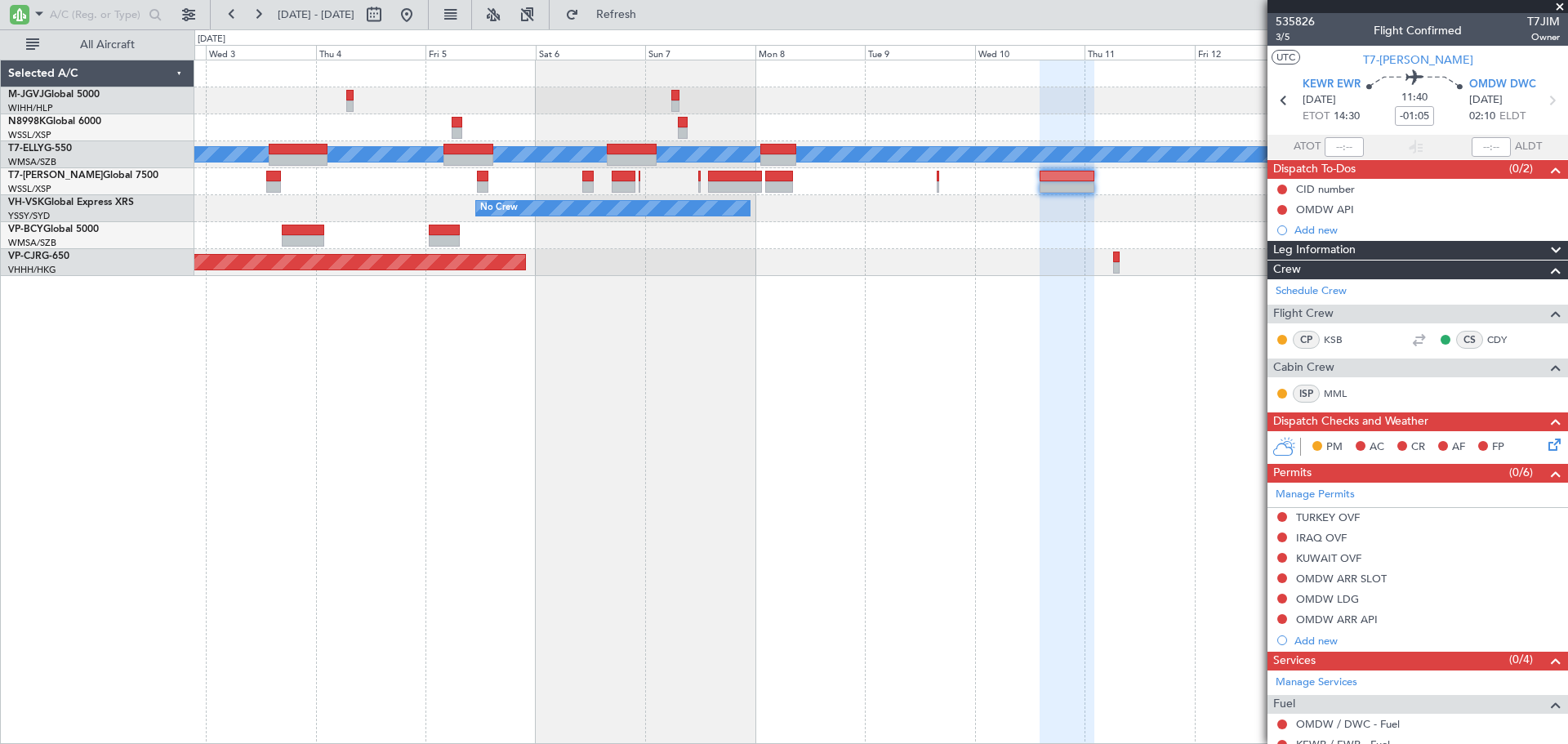
click at [1194, 187] on div "Planned Maint Singapore (Seletar) Planned Maint Dubai (Dubai Intl) MEL Planned …" at bounding box center [881, 168] width 1373 height 216
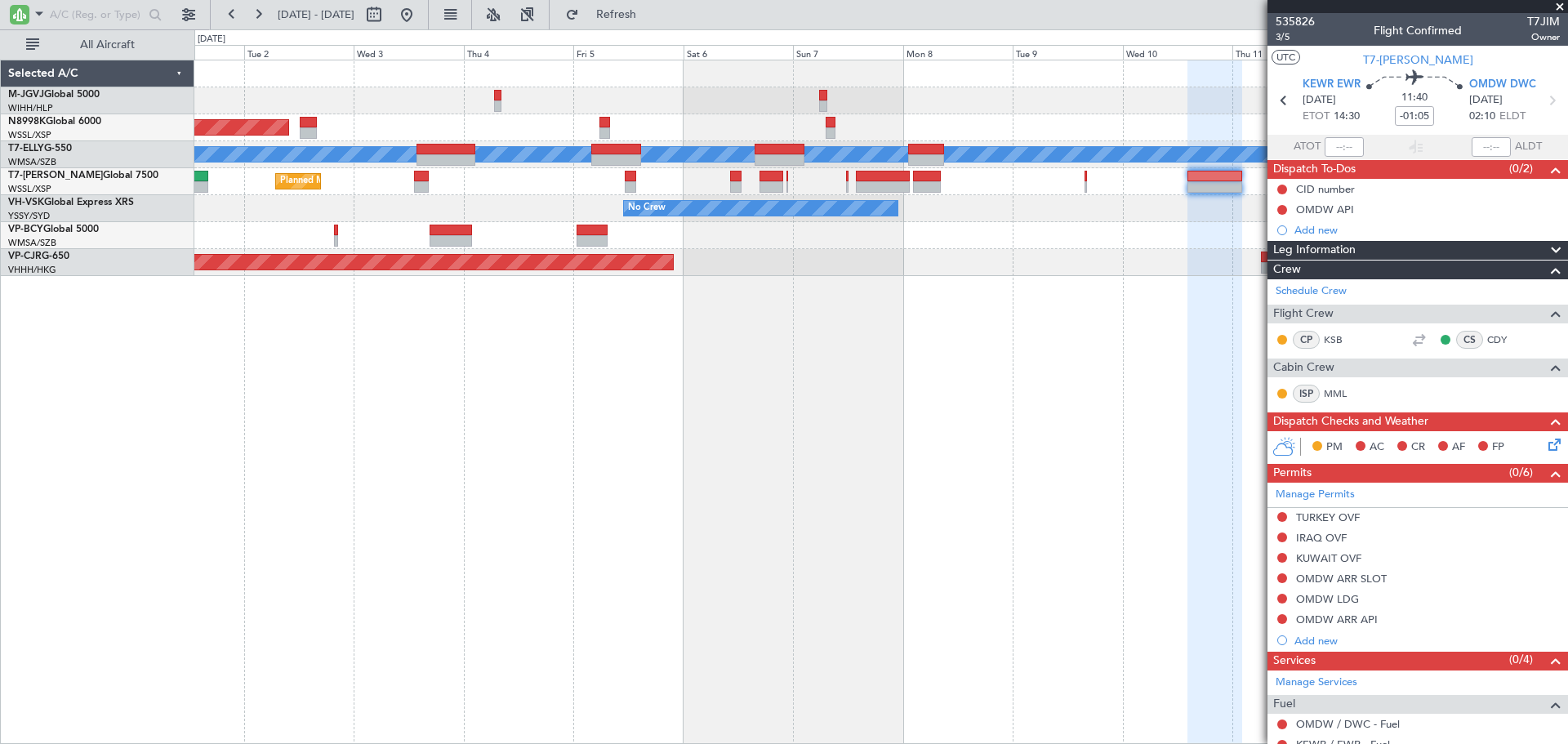
click at [1204, 209] on div "Planned Maint Singapore (Seletar) Planned Maint Dubai (Dubai Intl) MEL Planned …" at bounding box center [881, 168] width 1373 height 216
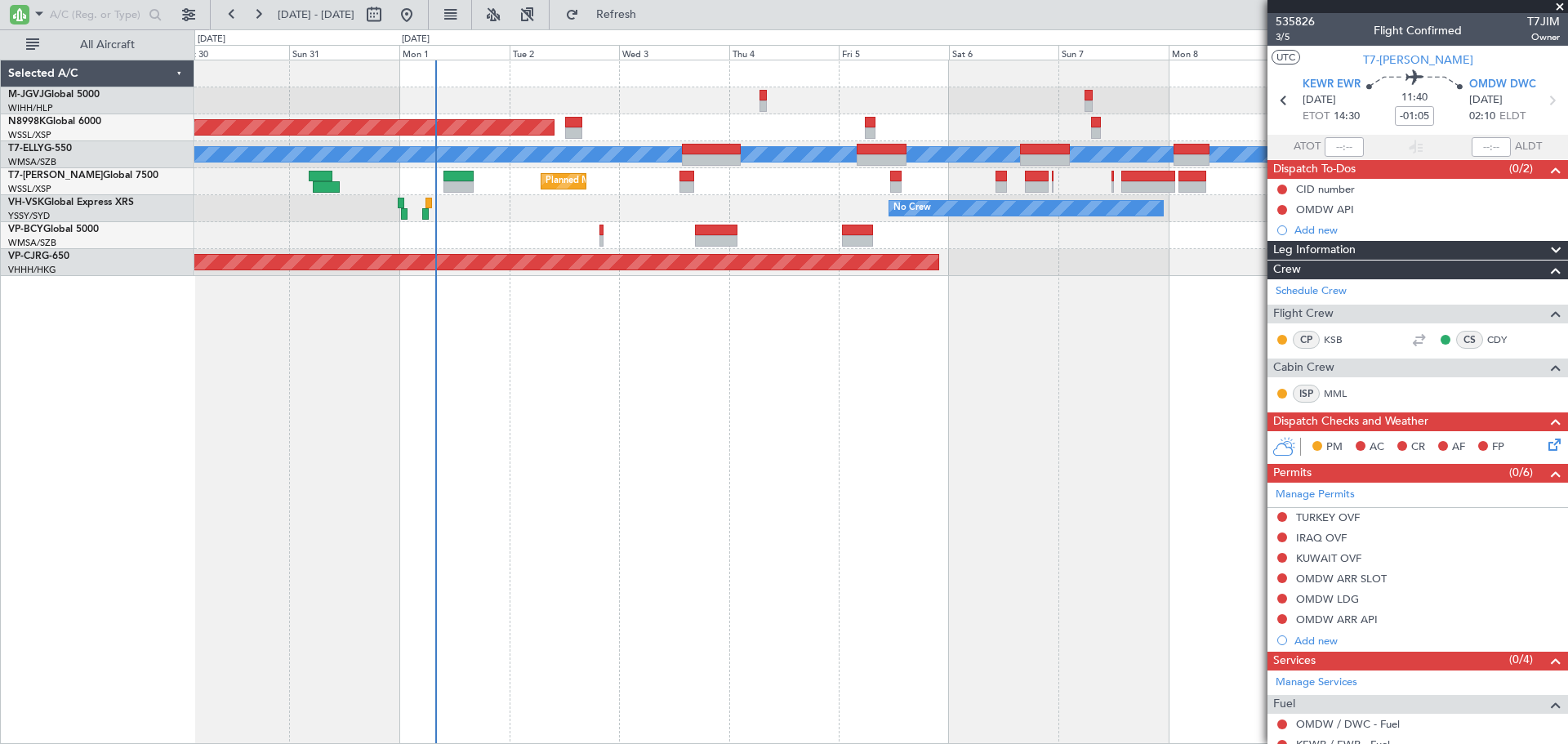
click at [1004, 339] on div "Planned Maint [GEOGRAPHIC_DATA] (Seletar) Planned Maint [GEOGRAPHIC_DATA] ([GEO…" at bounding box center [881, 401] width 1374 height 684
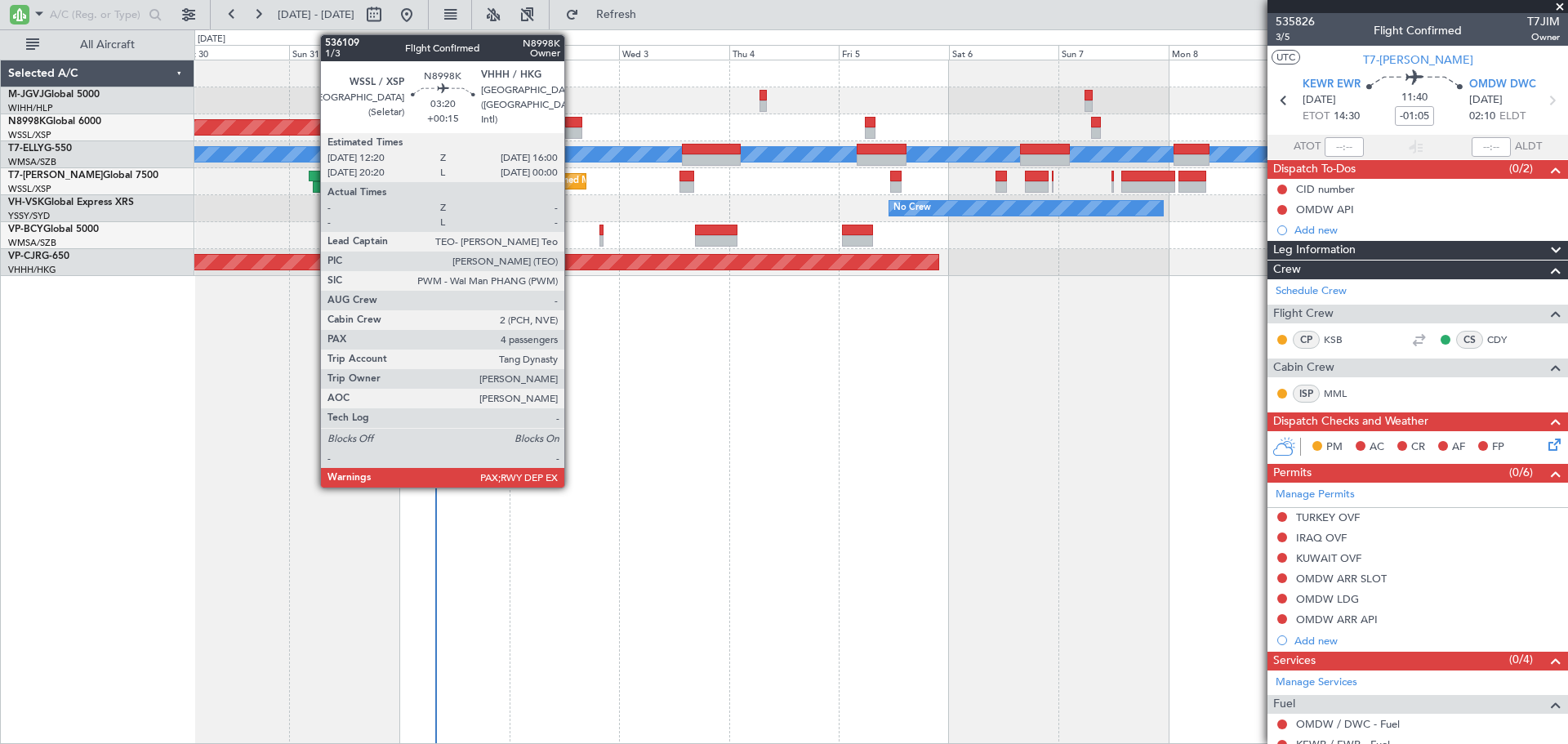
click at [572, 126] on div at bounding box center [574, 122] width 17 height 11
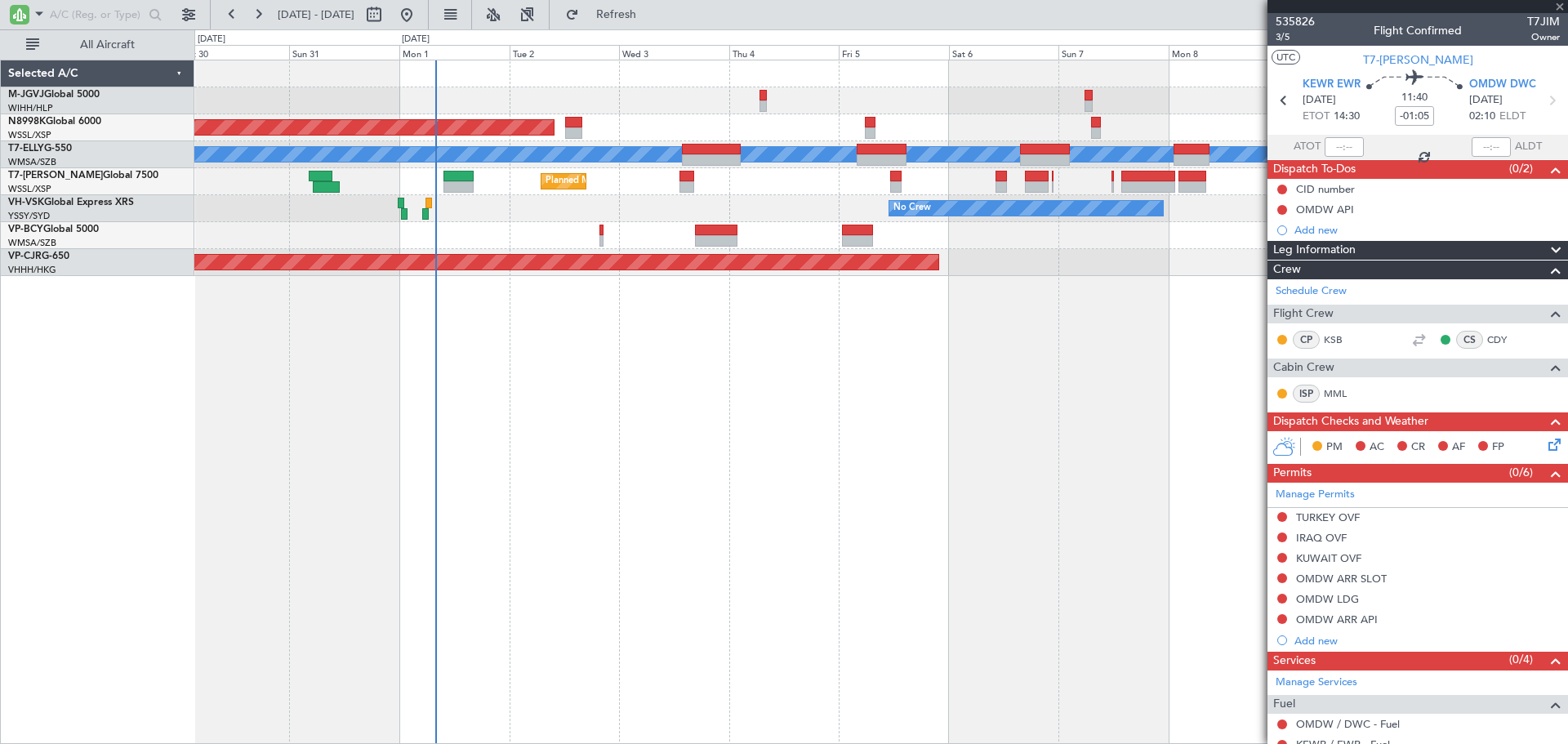
type input "+00:15"
type input "4"
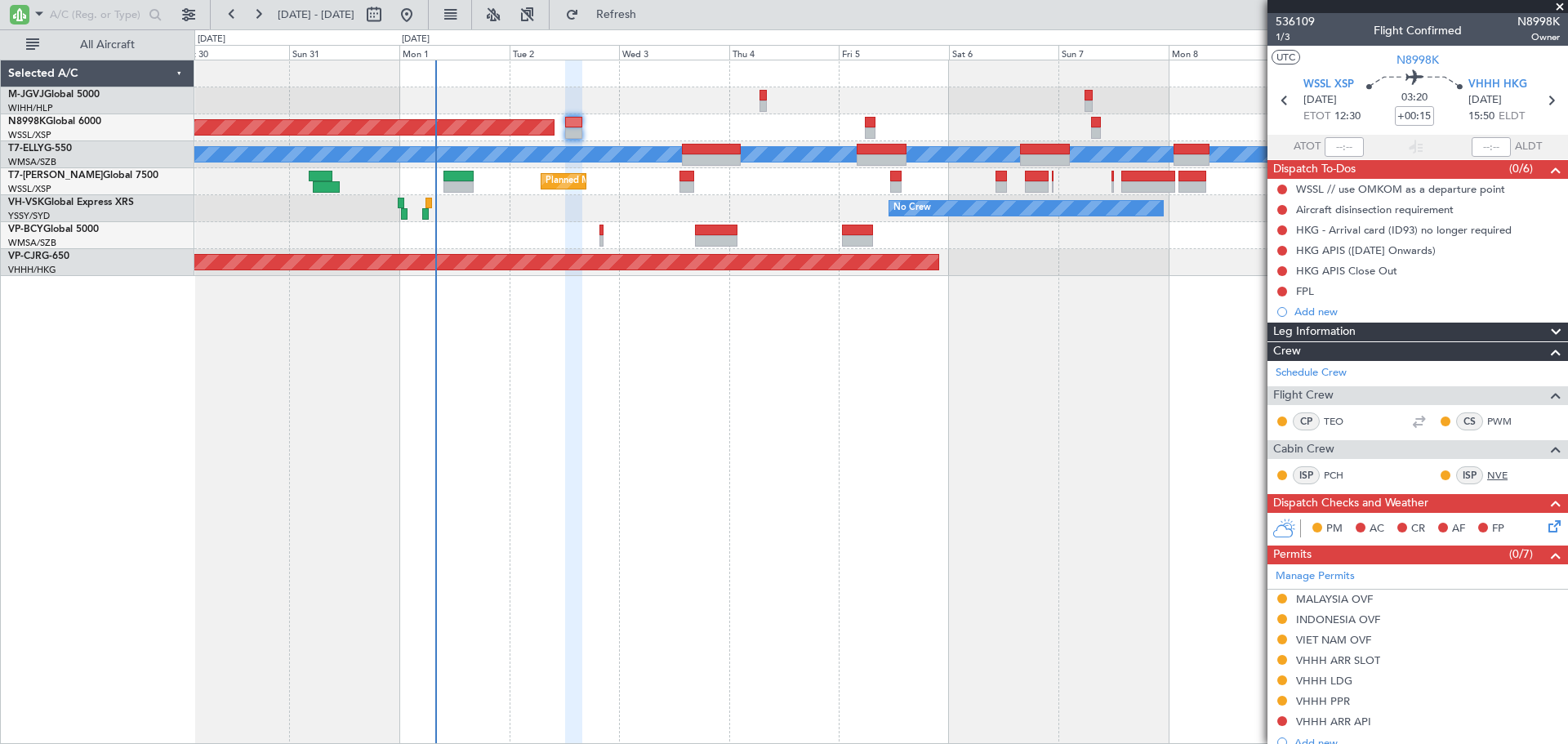
click at [1487, 476] on link "NVE" at bounding box center [1506, 475] width 37 height 15
click at [1311, 289] on div "FPL" at bounding box center [1305, 290] width 18 height 14
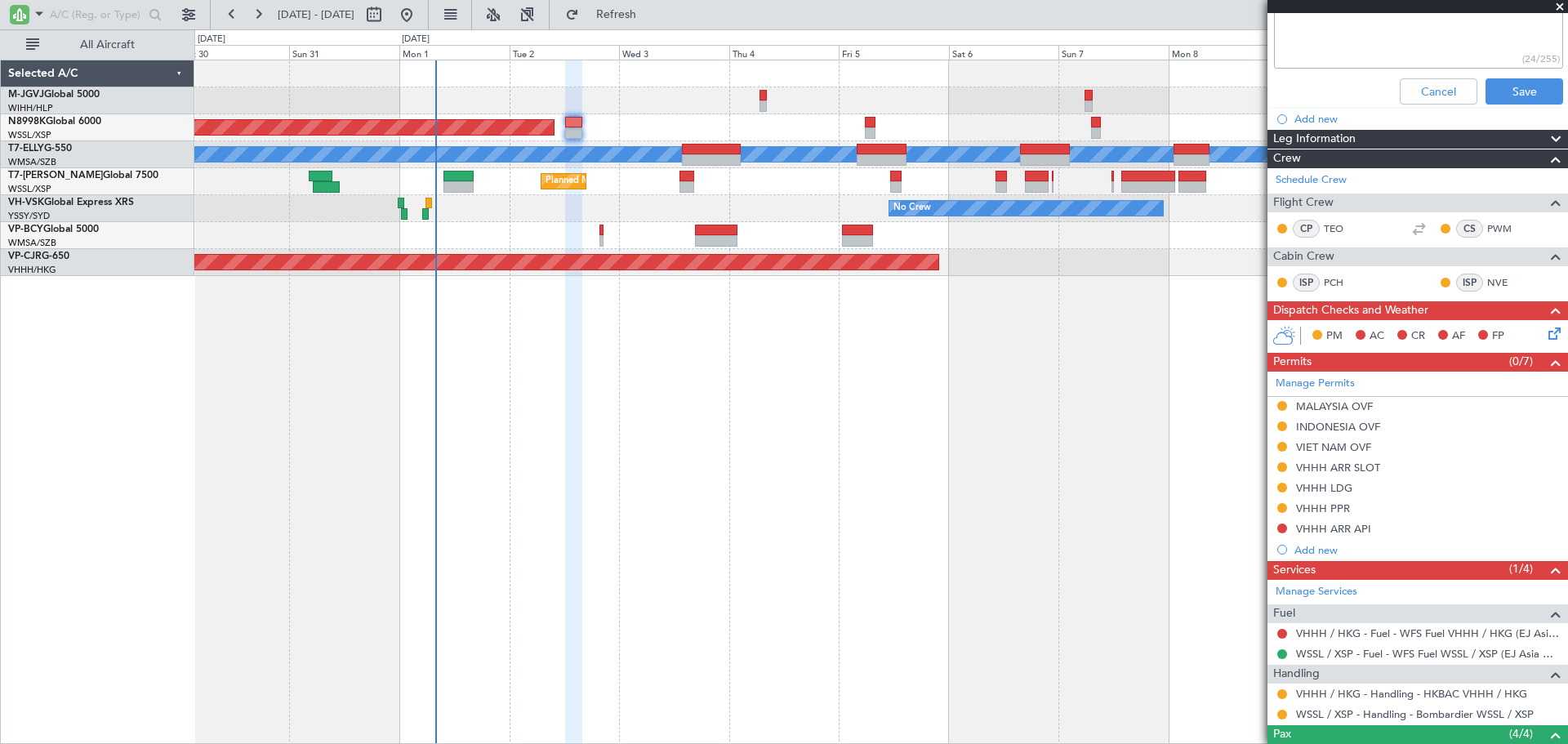
scroll to position [620, 0]
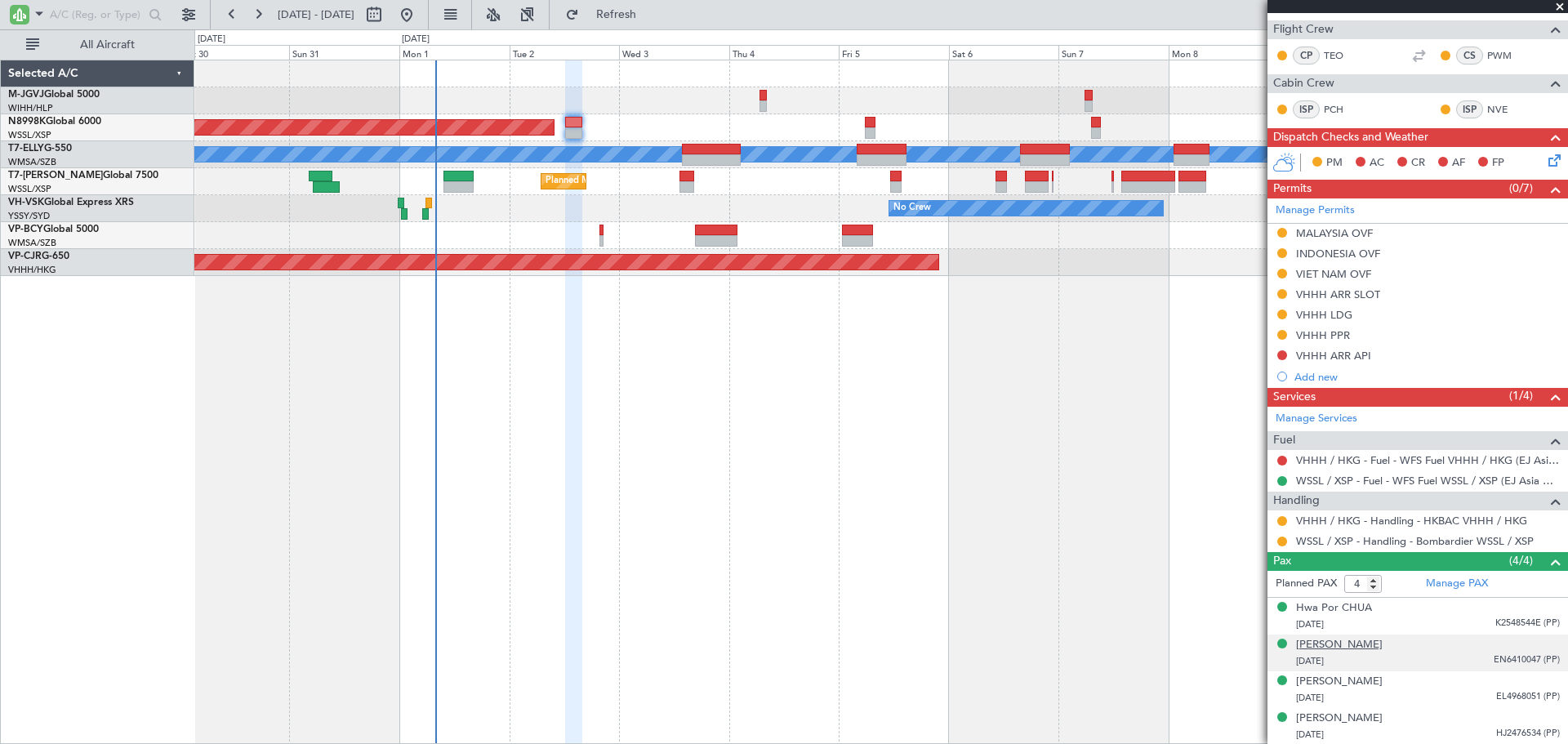
click at [1351, 643] on div "[PERSON_NAME]" at bounding box center [1339, 645] width 86 height 17
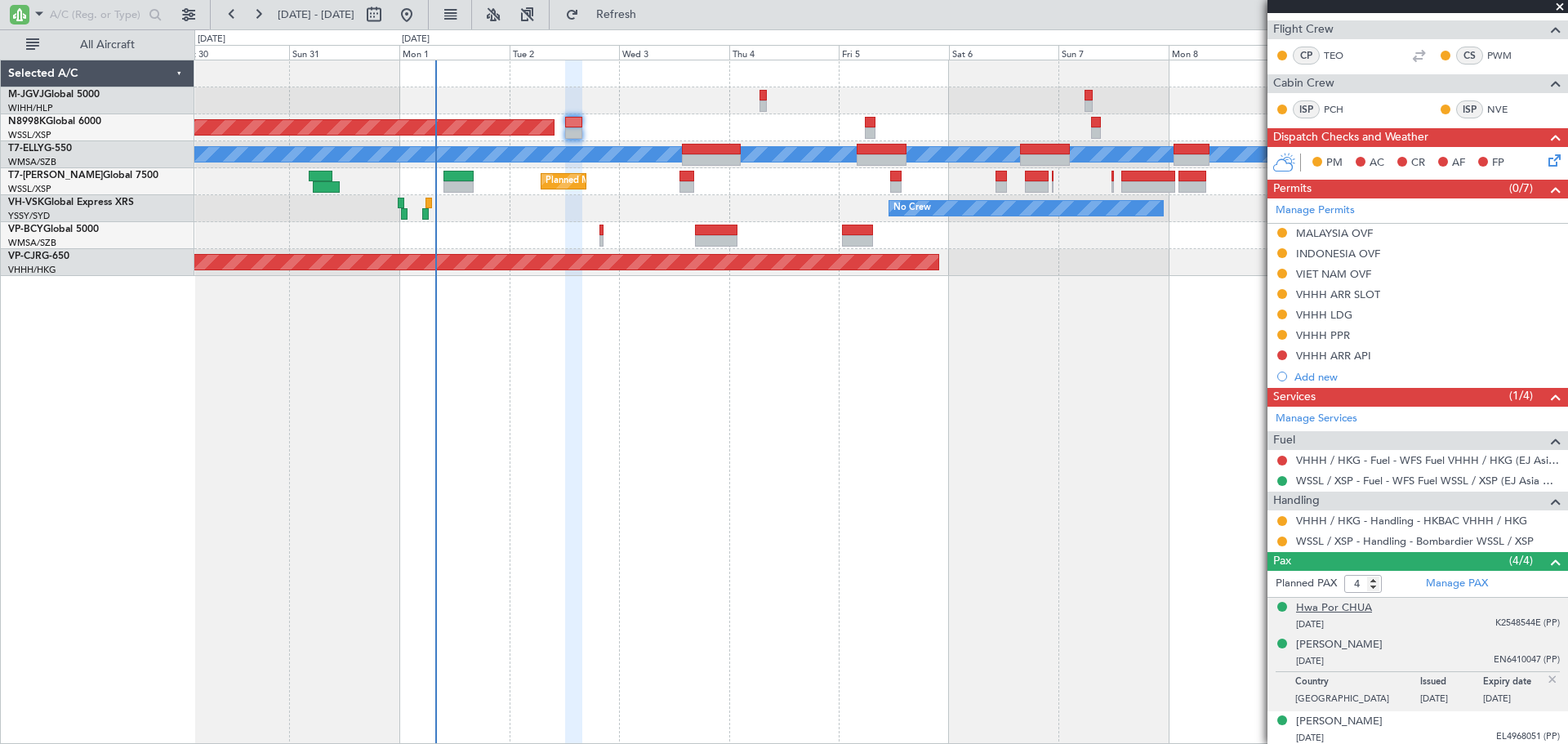
click at [1333, 600] on div "Hwa Por CHUA" at bounding box center [1334, 608] width 76 height 17
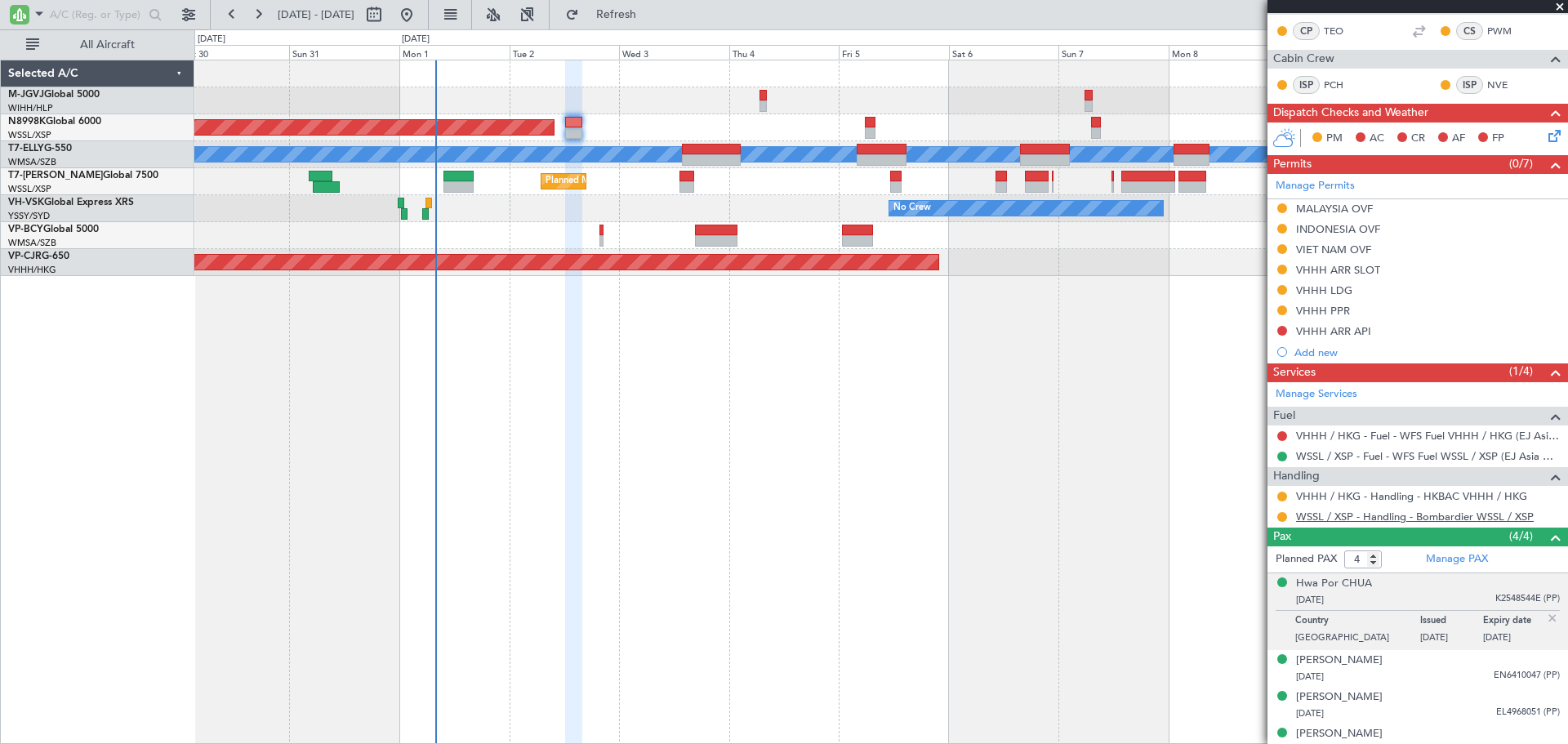
scroll to position [659, 0]
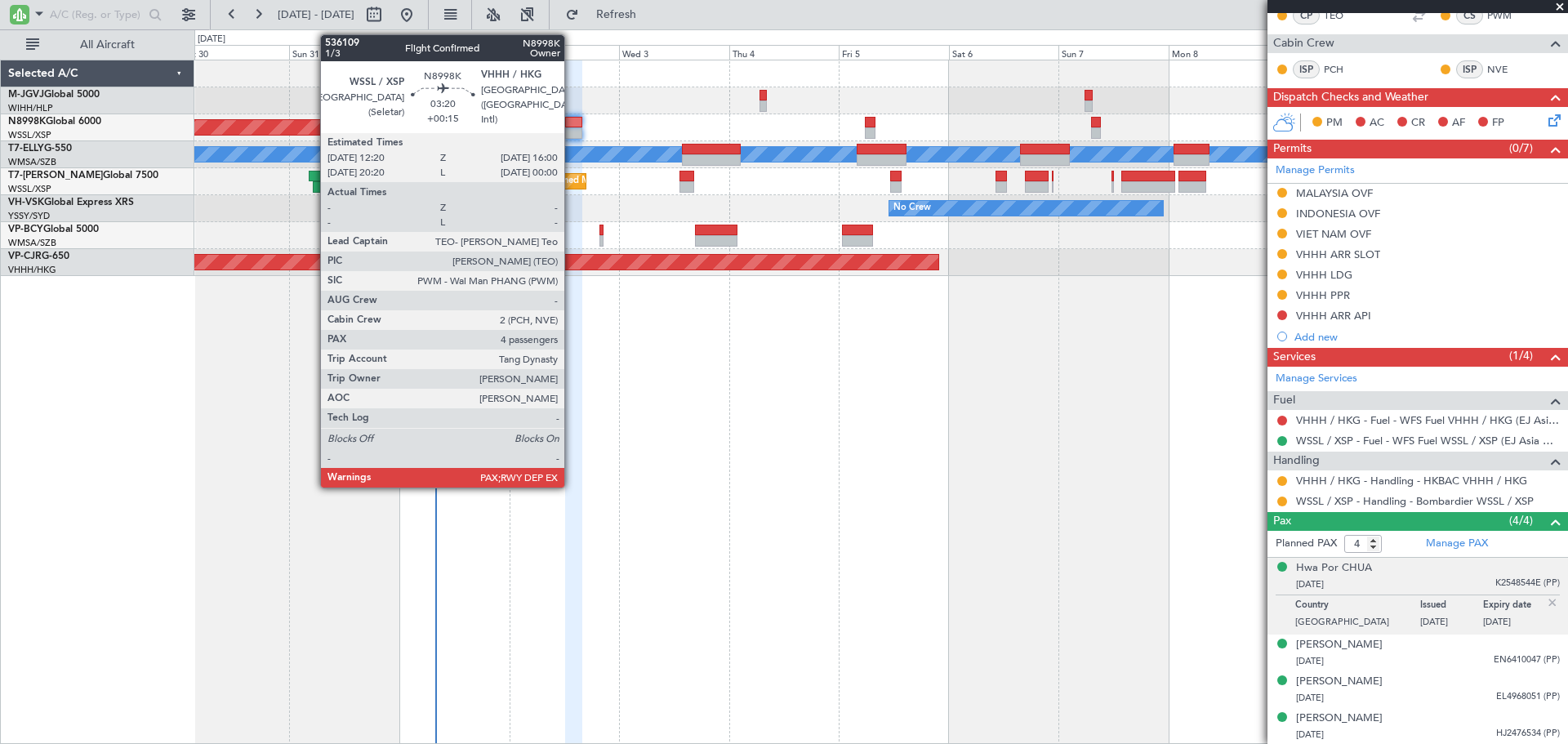
click at [572, 129] on div at bounding box center [574, 133] width 17 height 11
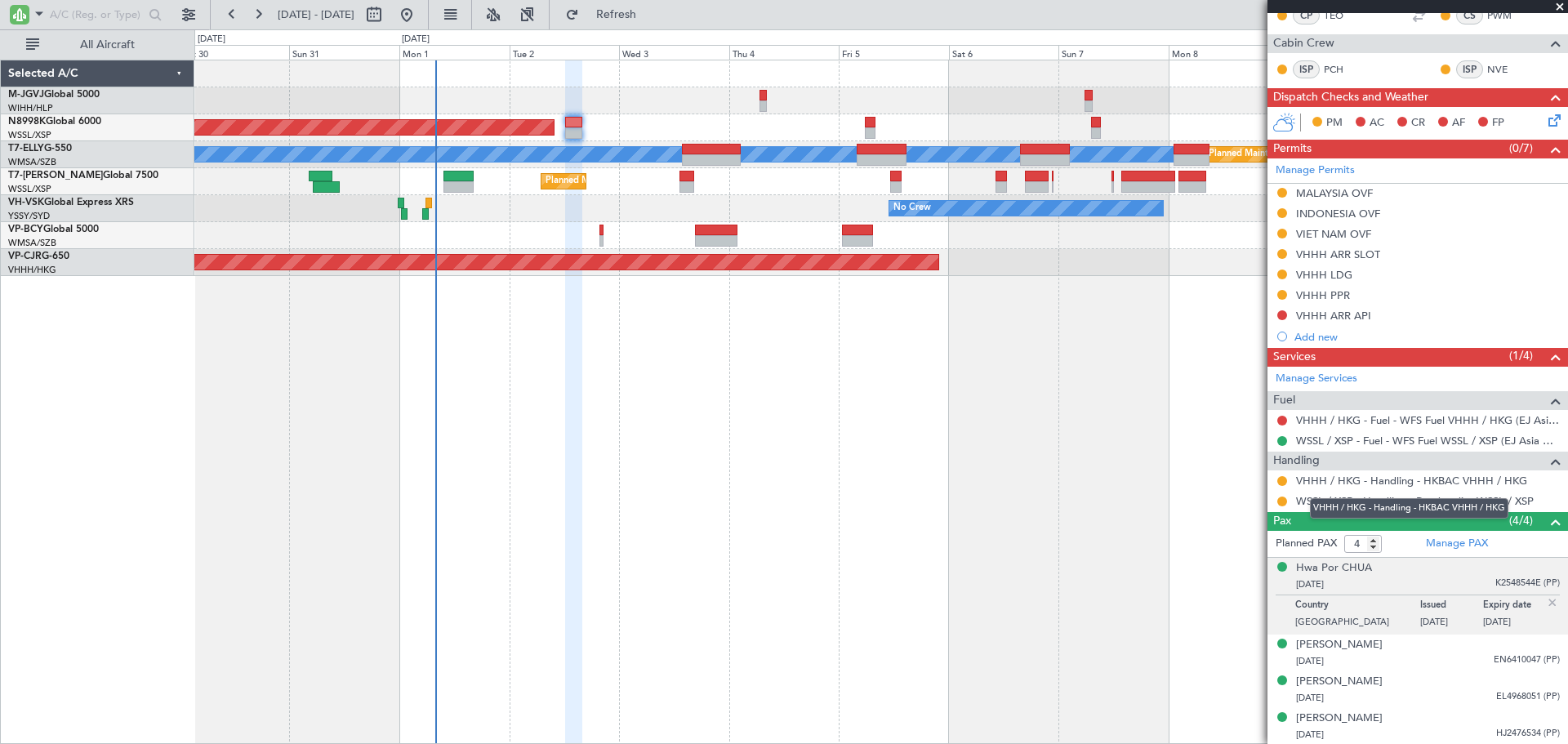
scroll to position [406, 0]
click at [1346, 480] on link "VHHH / HKG - Handling - HKBAC VHHH / HKG" at bounding box center [1412, 479] width 232 height 14
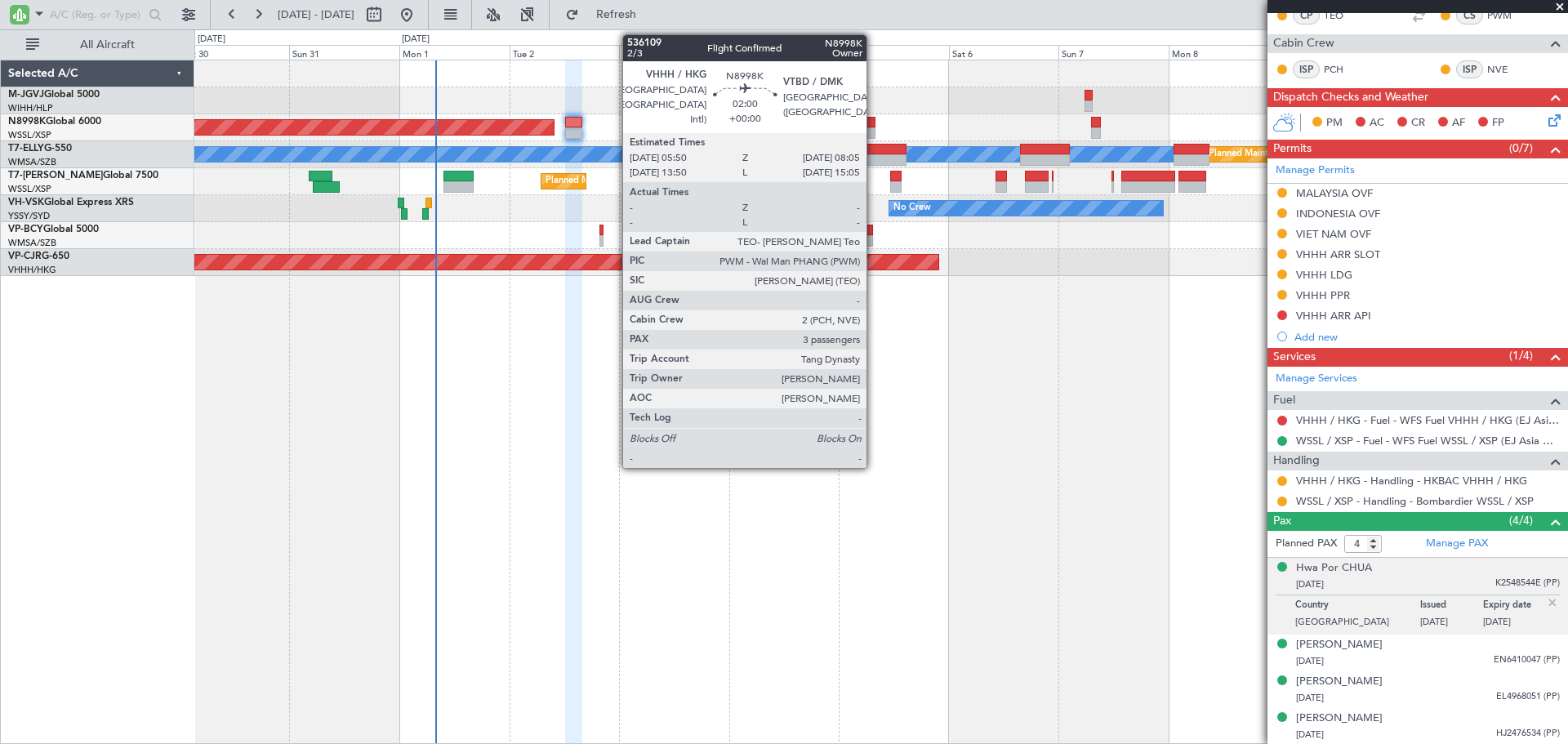
click at [874, 129] on div at bounding box center [870, 133] width 11 height 11
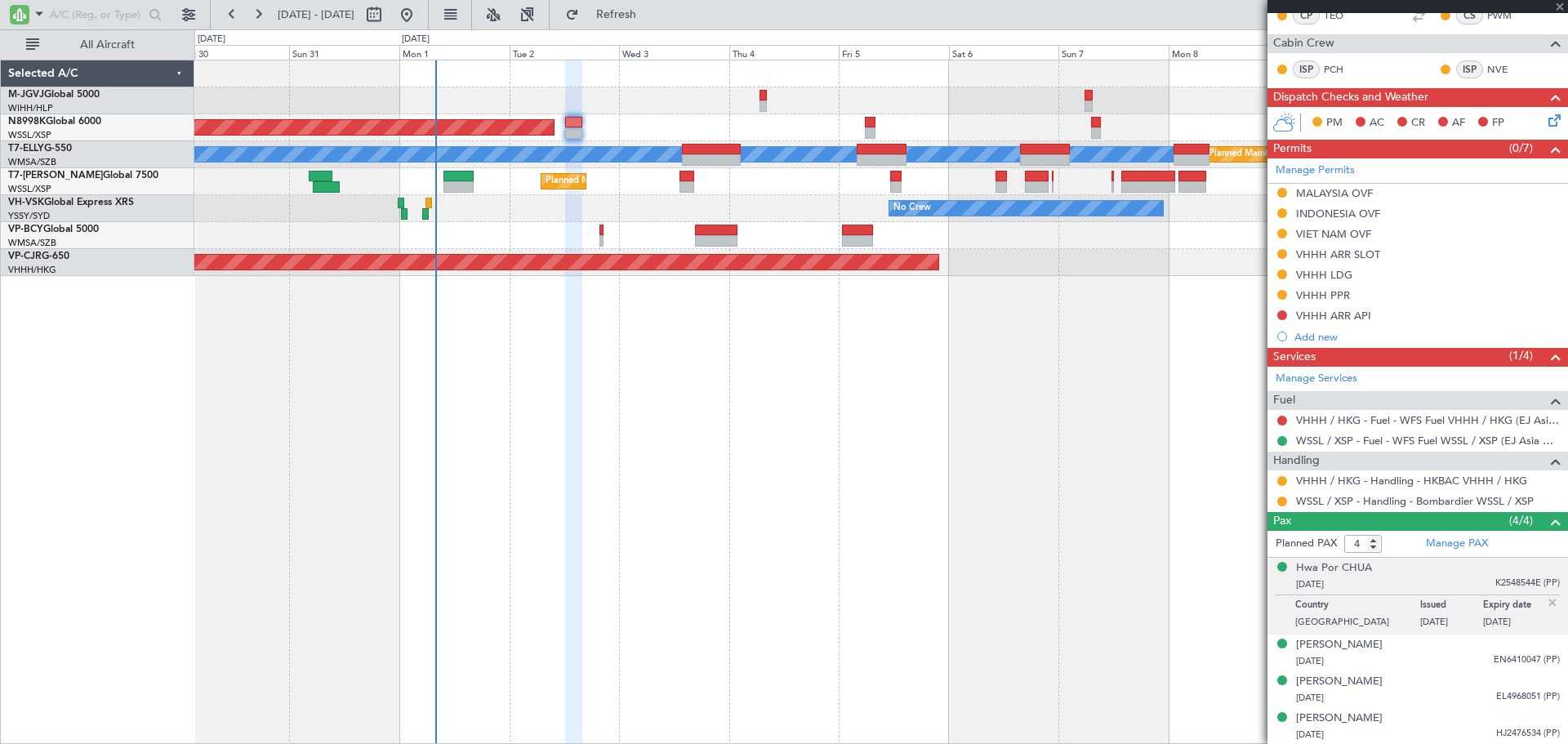
type input "3"
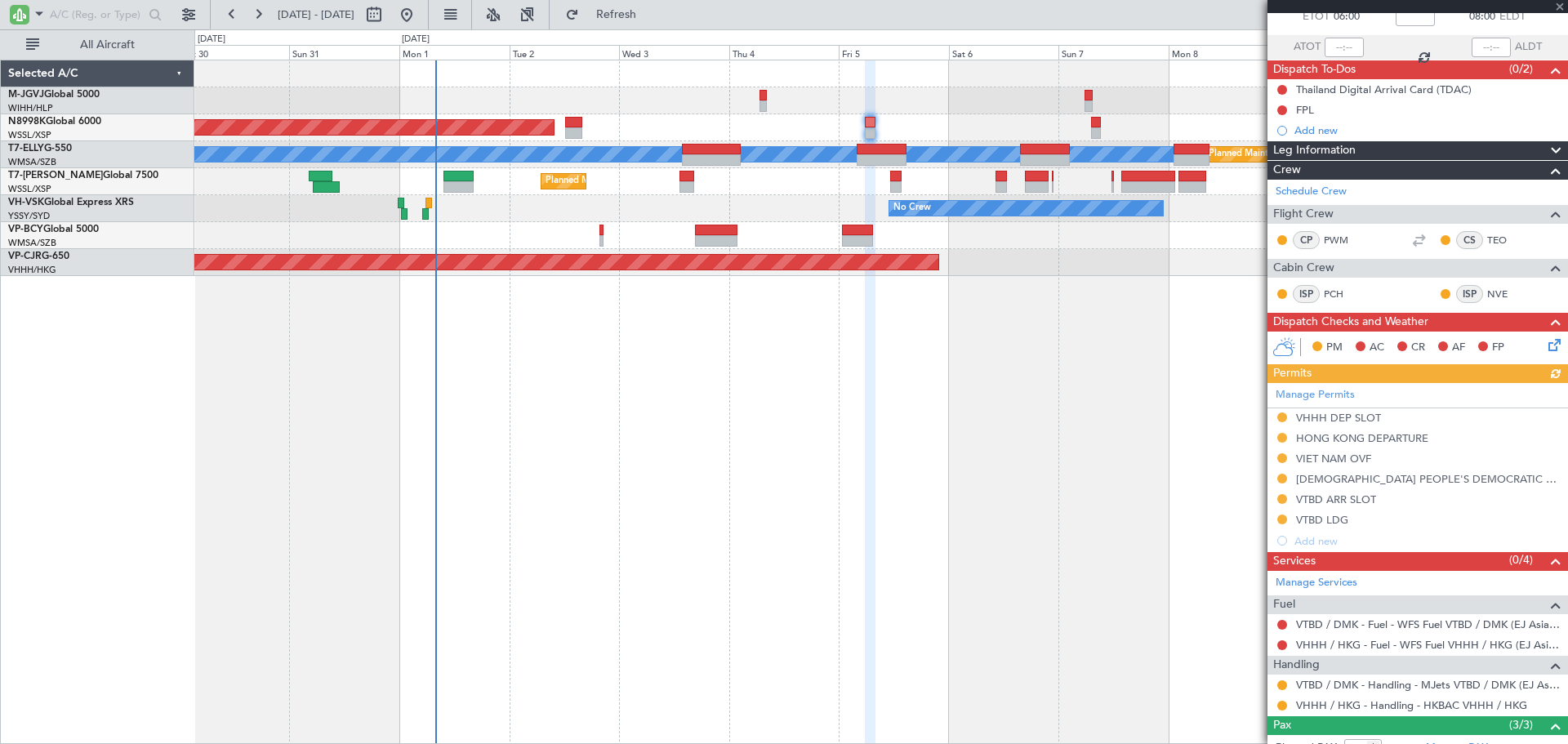
scroll to position [136, 0]
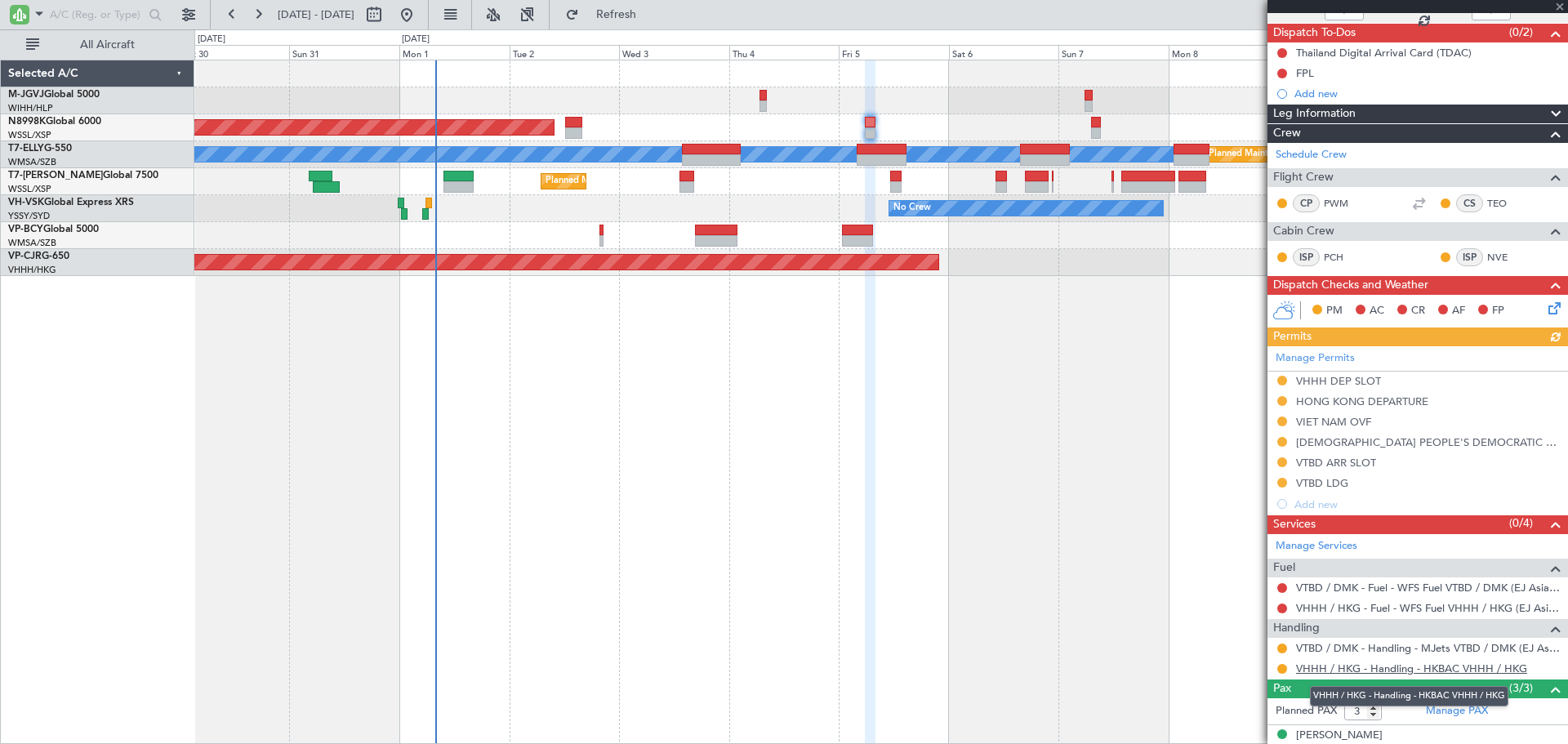
click at [1358, 668] on link "VHHH / HKG - Handling - HKBAC VHHH / HKG" at bounding box center [1412, 668] width 232 height 14
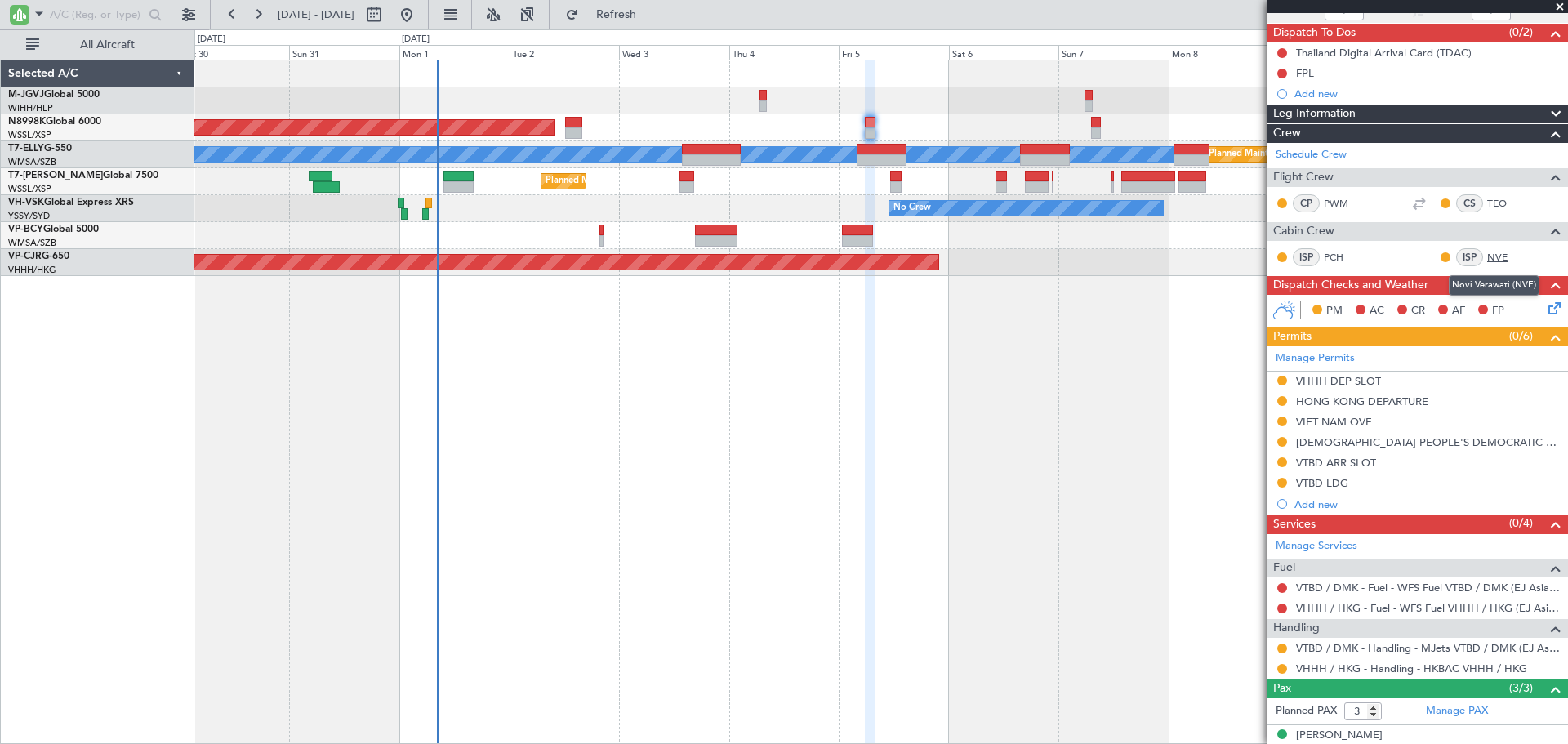
click at [1487, 259] on link "NVE" at bounding box center [1506, 257] width 37 height 15
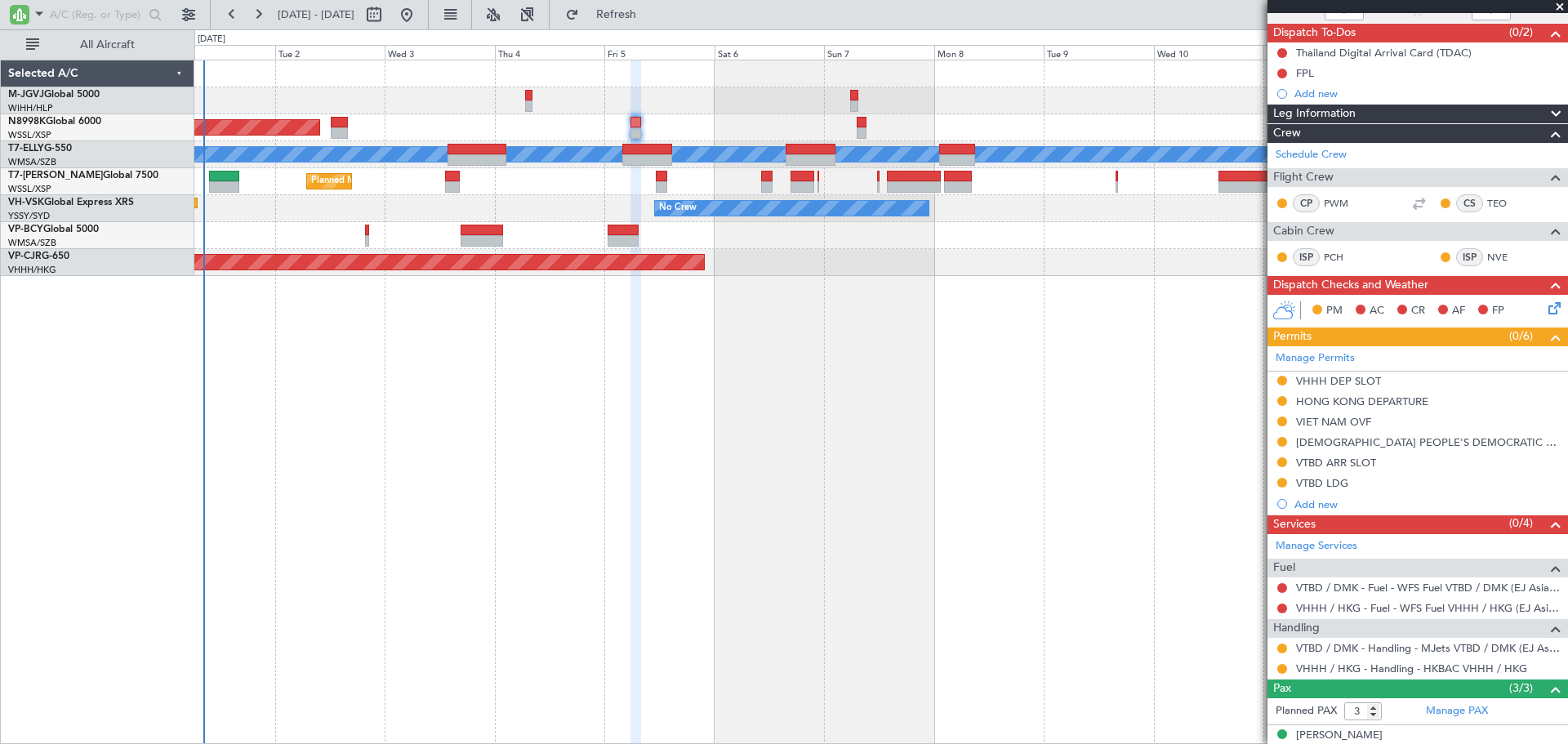
click at [785, 294] on div "Planned Maint Singapore (Seletar) Planned Maint Dubai (Dubai Intl) MEL Planned …" at bounding box center [881, 401] width 1374 height 684
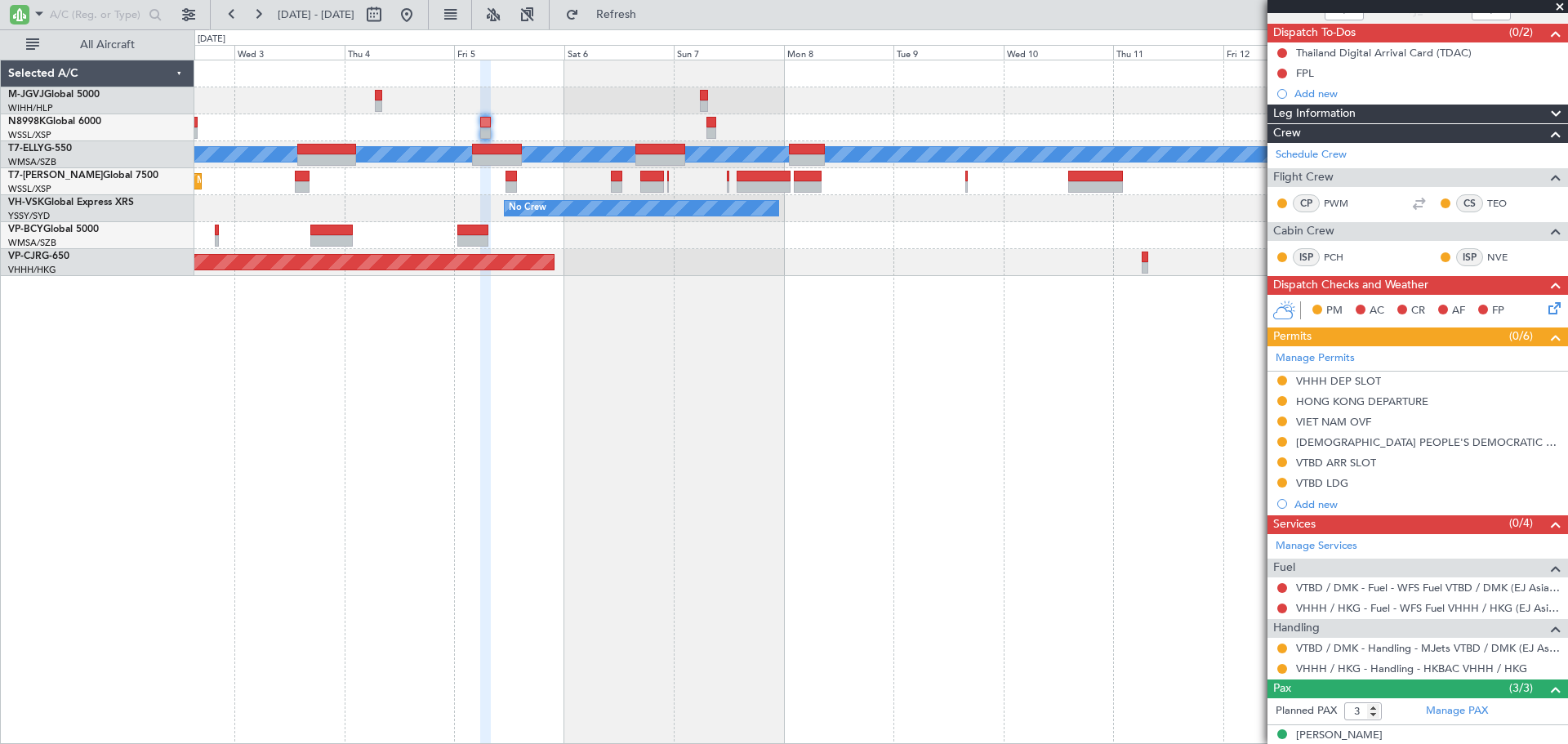
click at [835, 291] on div "Planned Maint Singapore (Seletar) Planned Maint Dubai (Dubai Intl) MEL Planned …" at bounding box center [881, 401] width 1374 height 684
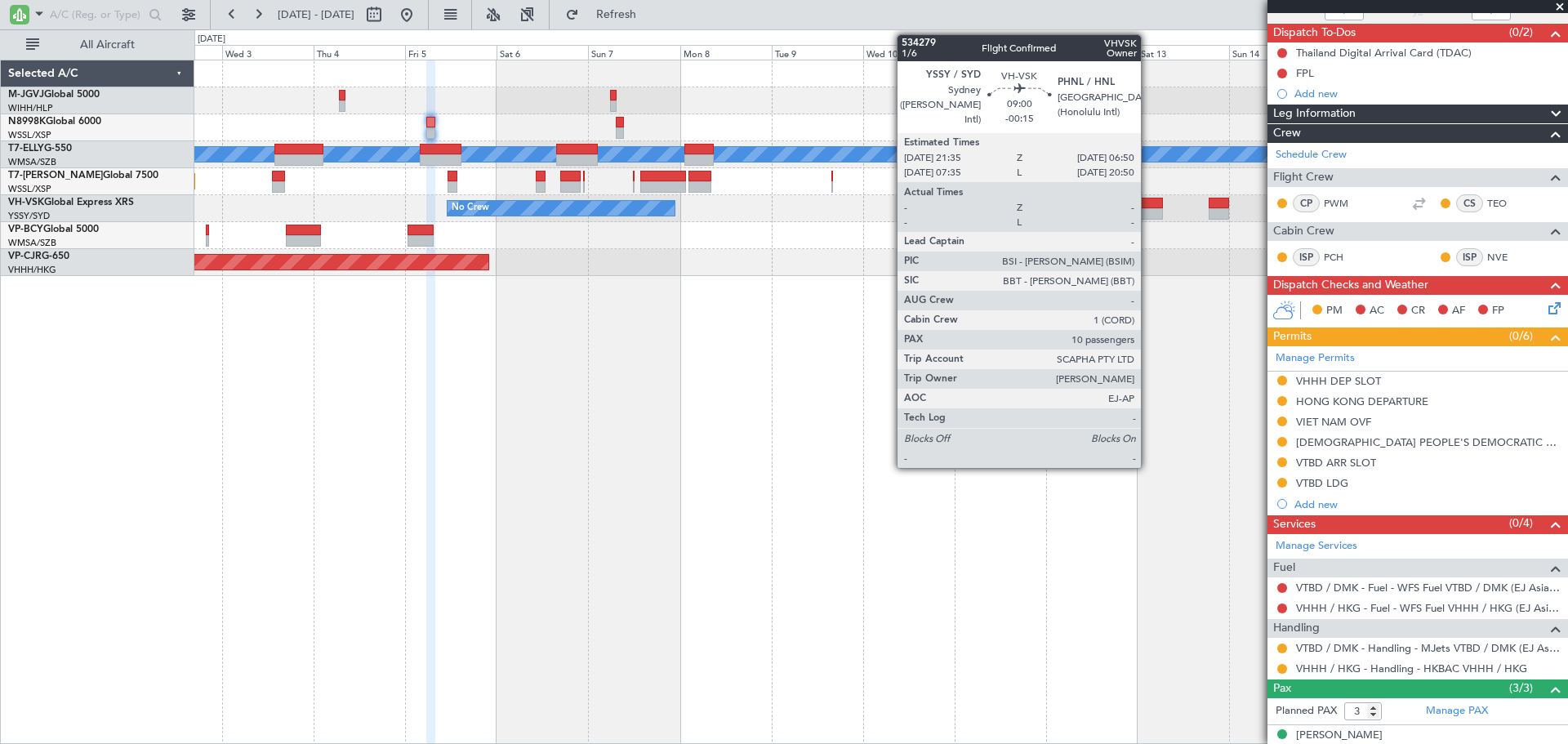
click at [1149, 205] on div at bounding box center [1145, 203] width 36 height 11
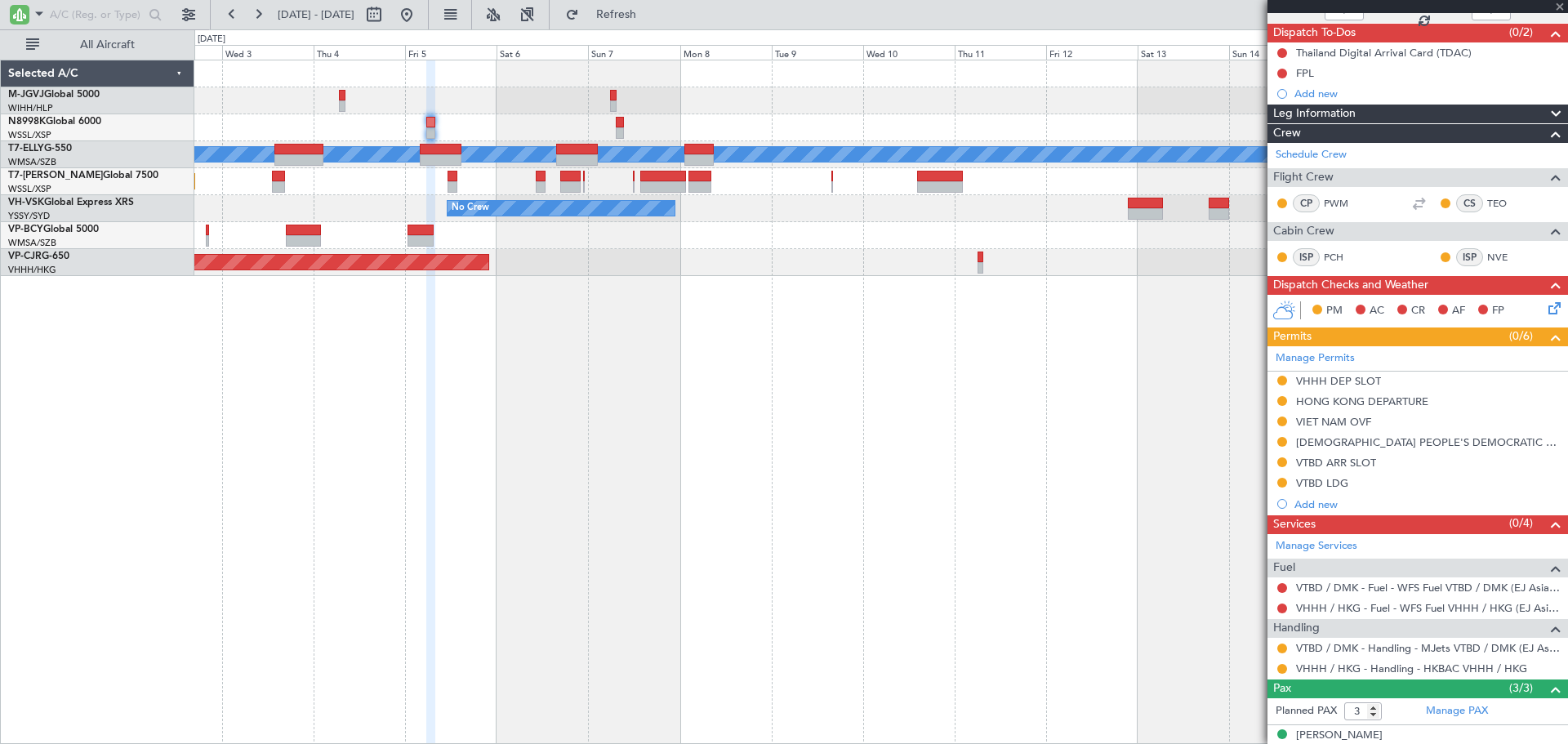
type input "-00:15"
type input "10"
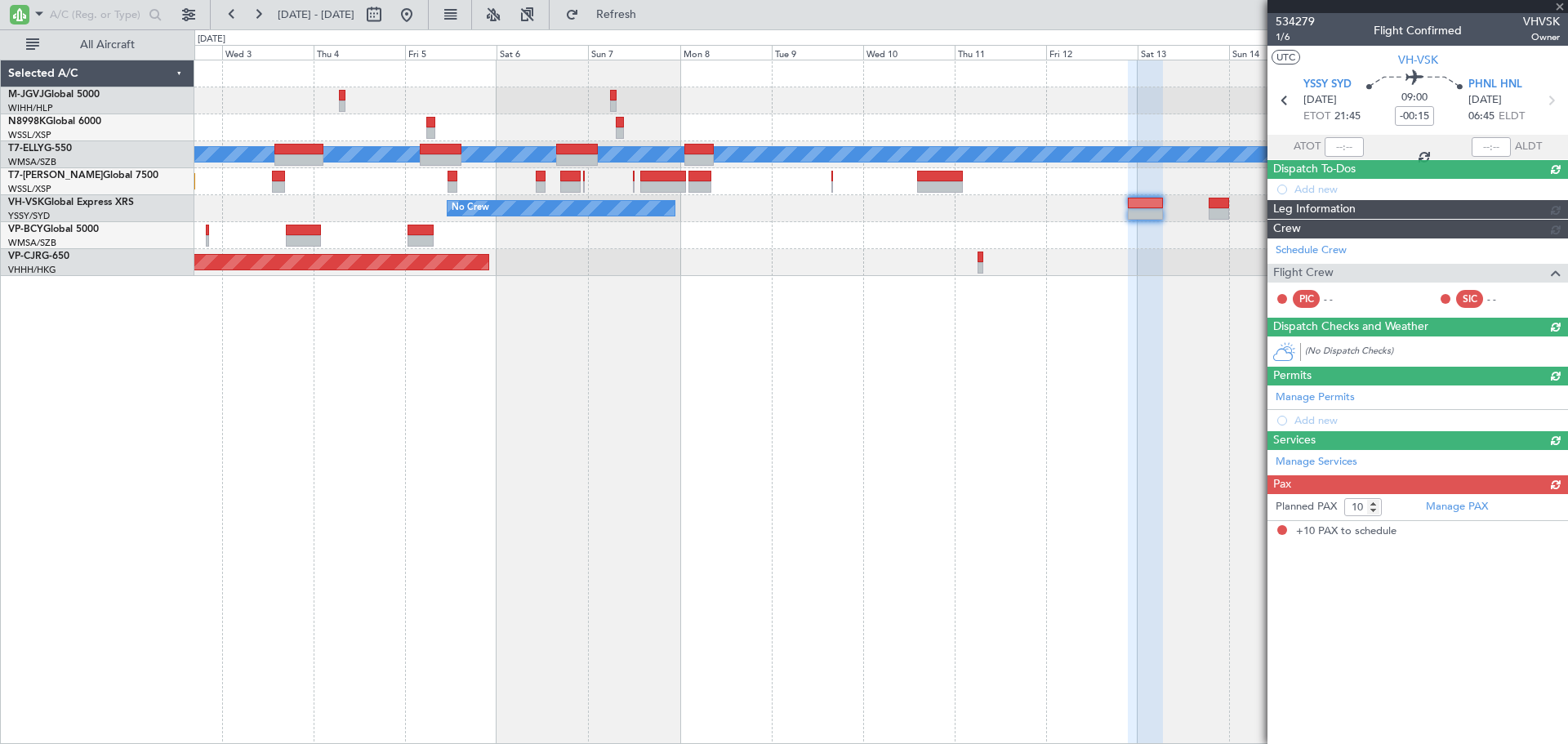
scroll to position [0, 0]
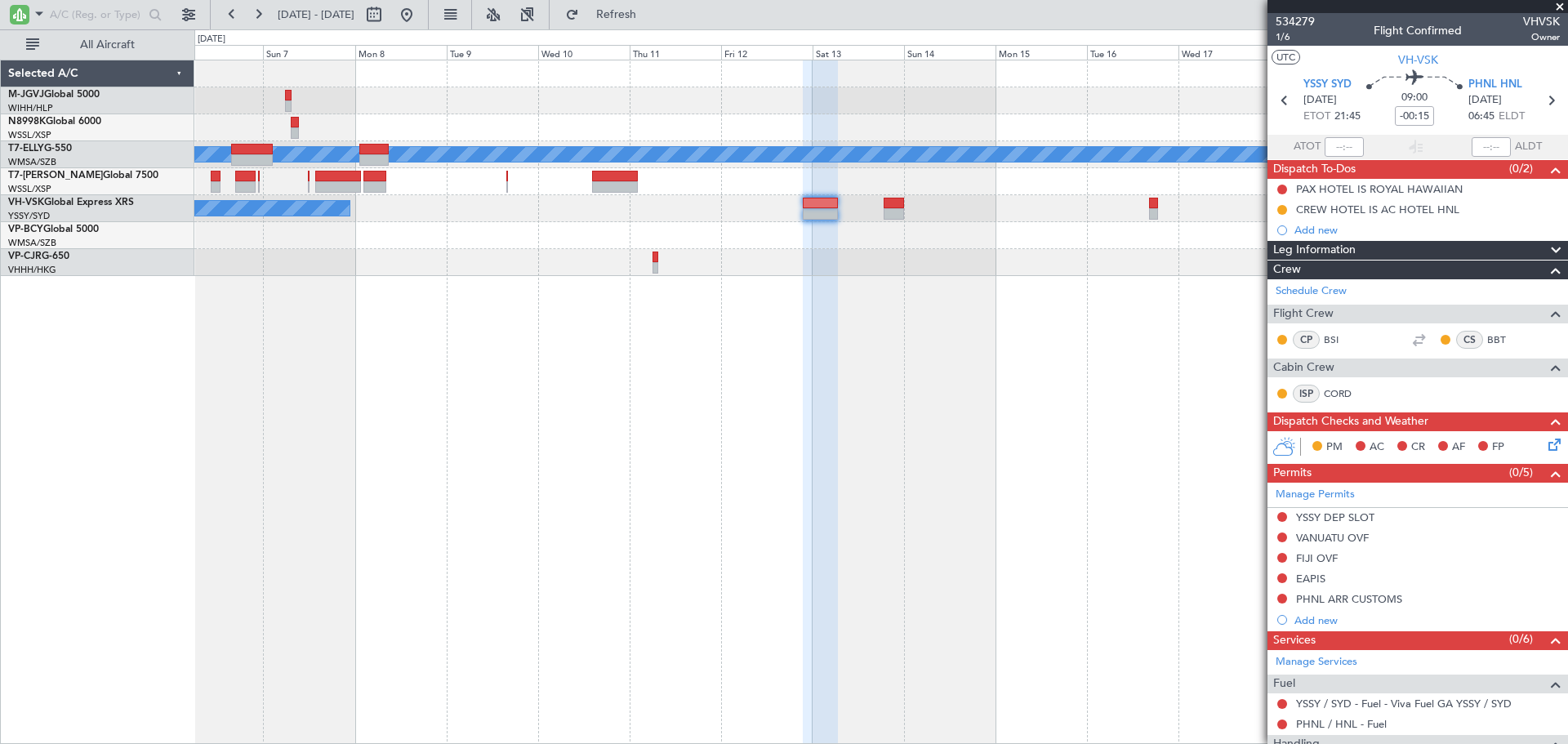
click at [595, 292] on div "Planned Maint Dubai (Dubai Intl) MEL Planned Maint Dubai (Al Maktoum Intl) No C…" at bounding box center [881, 401] width 1374 height 684
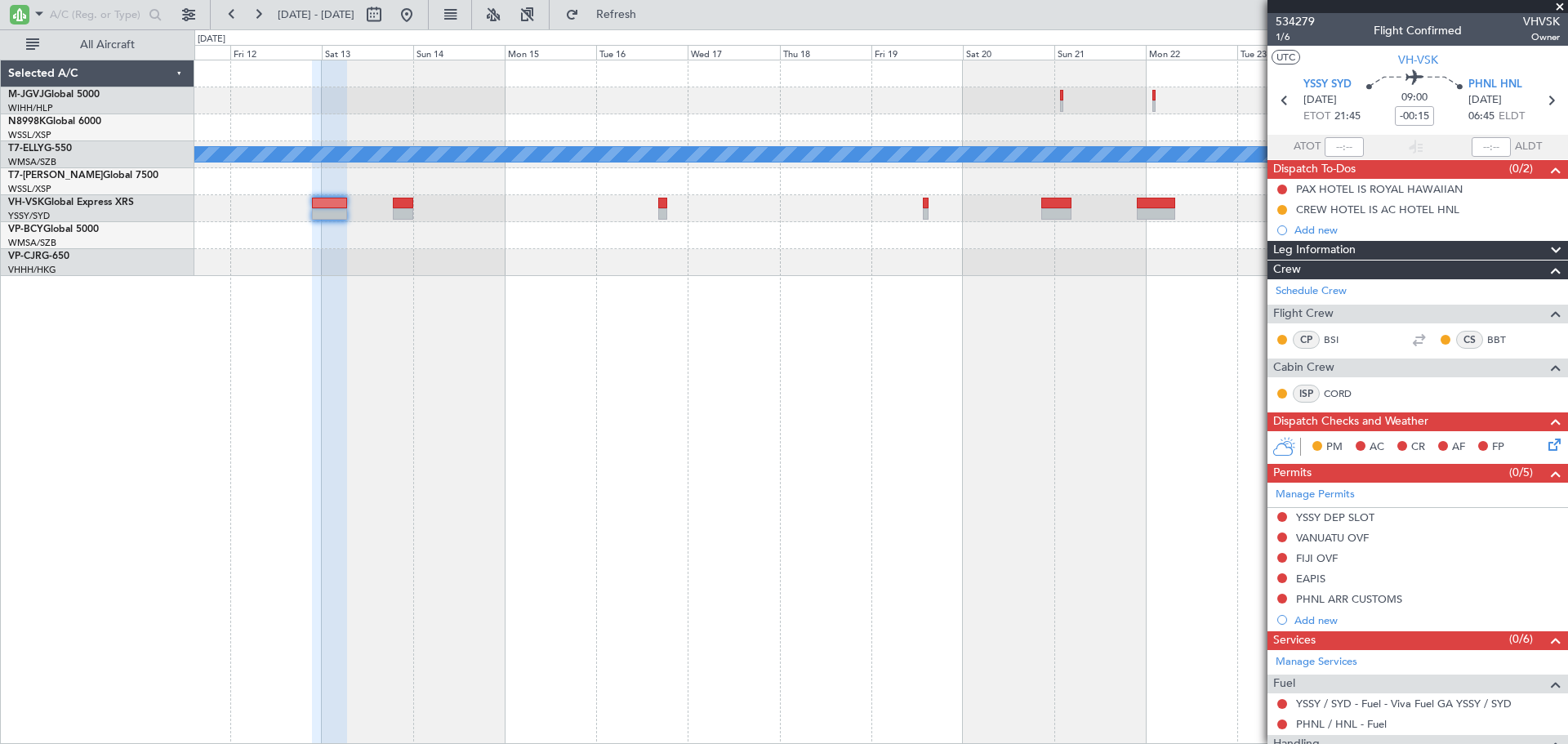
click at [576, 373] on div "Planned Maint Dubai (Dubai Intl) MEL No Crew" at bounding box center [881, 401] width 1374 height 684
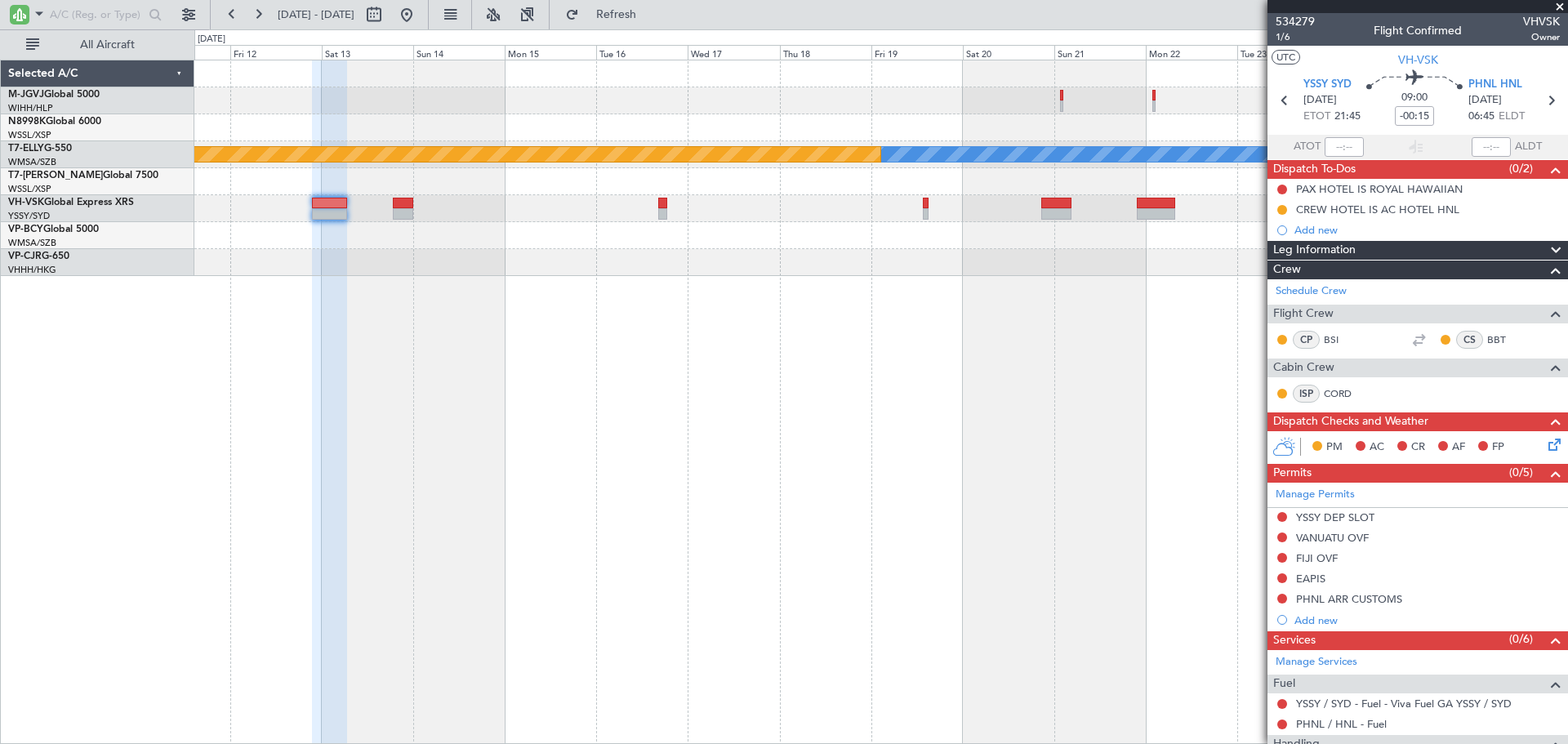
scroll to position [136, 0]
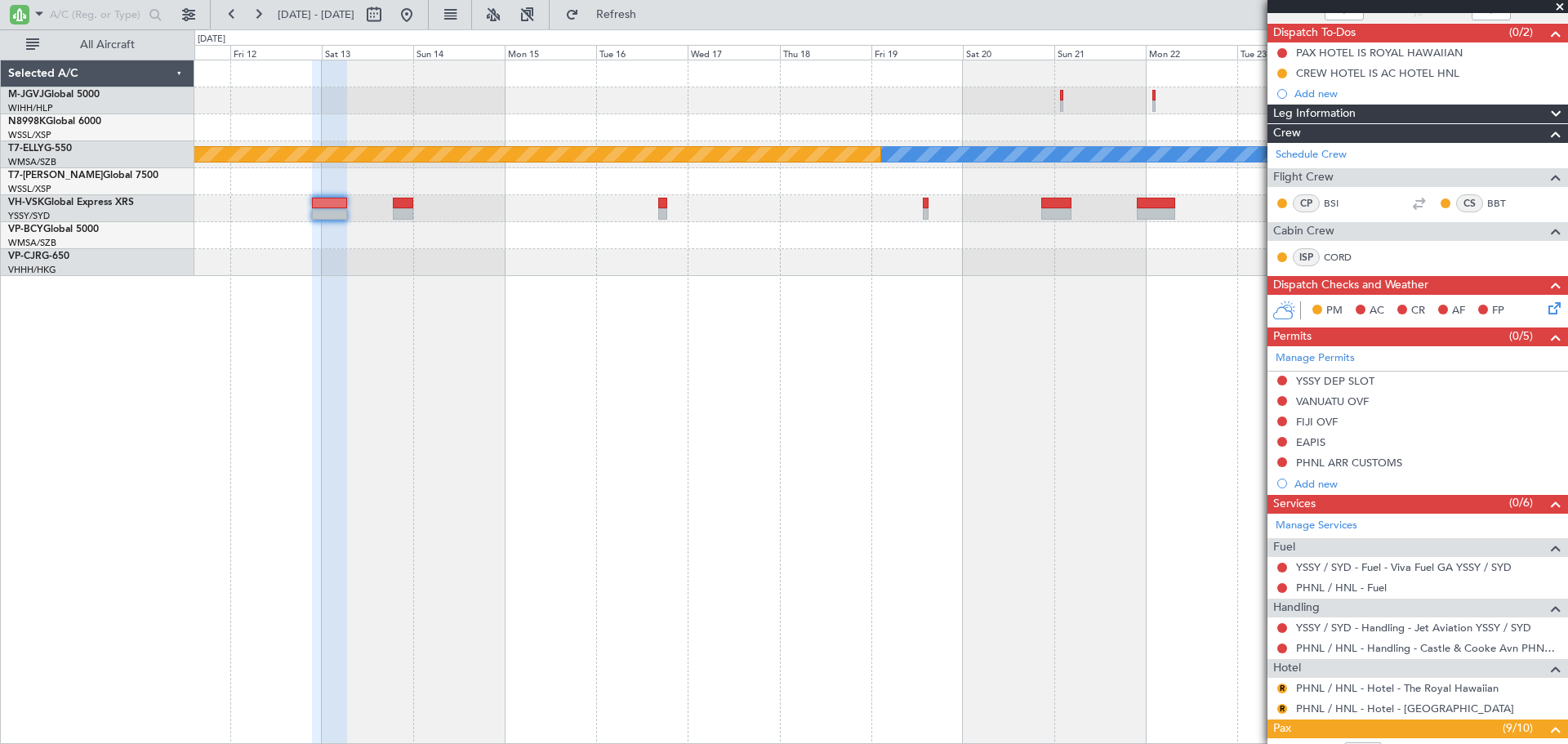
click at [825, 444] on div "[PERSON_NAME] Planned Maint [GEOGRAPHIC_DATA] ([GEOGRAPHIC_DATA]) No Crew" at bounding box center [881, 401] width 1374 height 684
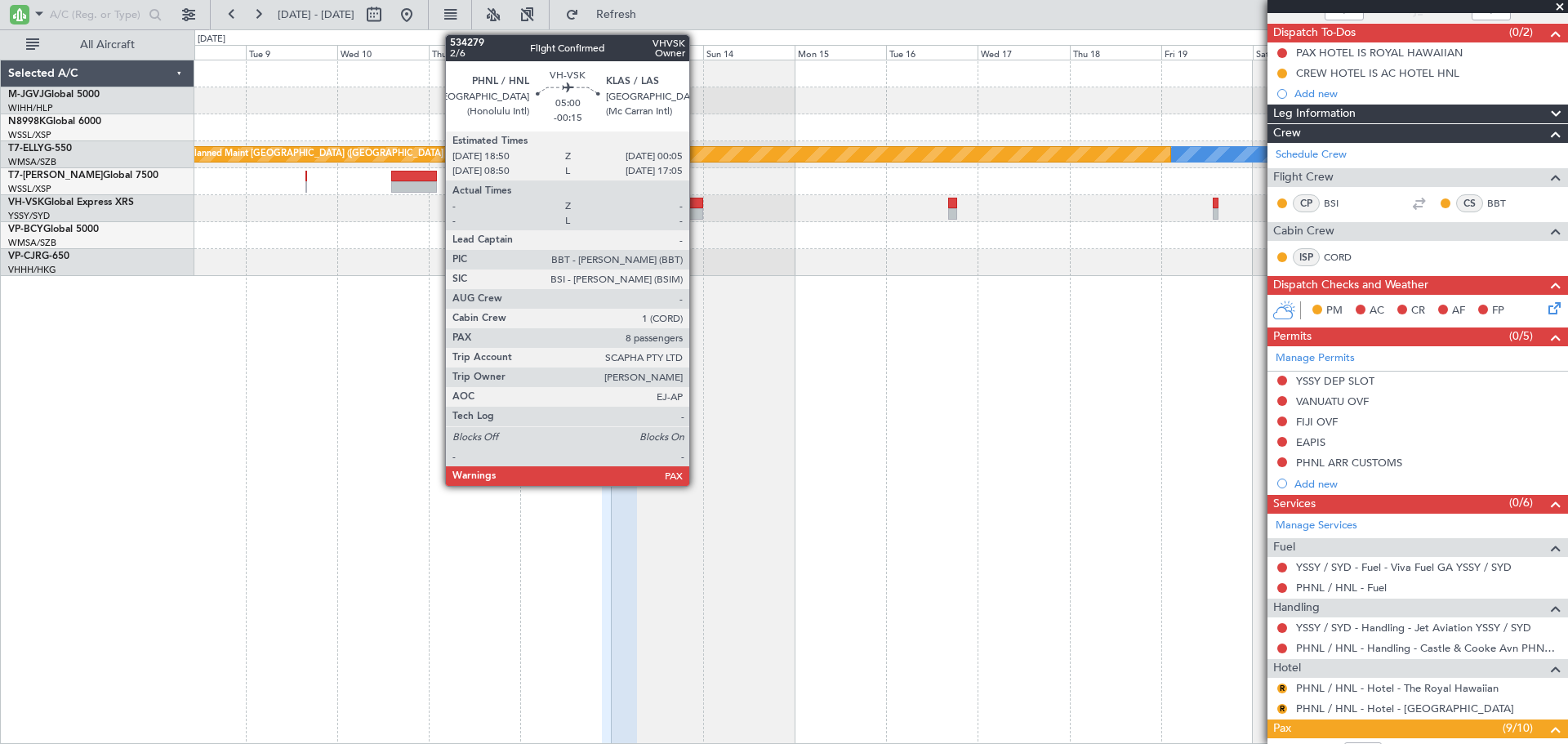
click at [697, 207] on div at bounding box center [693, 203] width 20 height 11
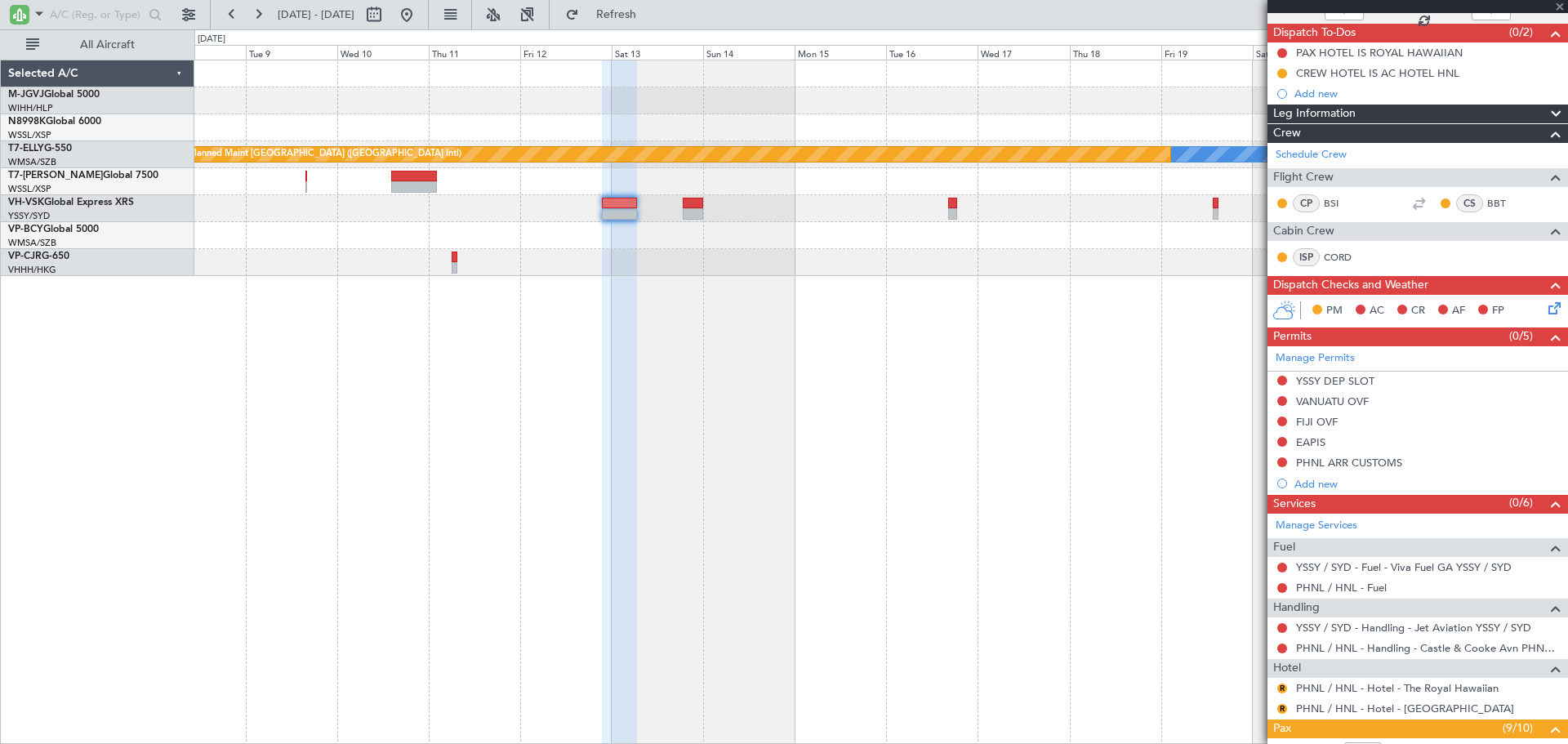
type input "8"
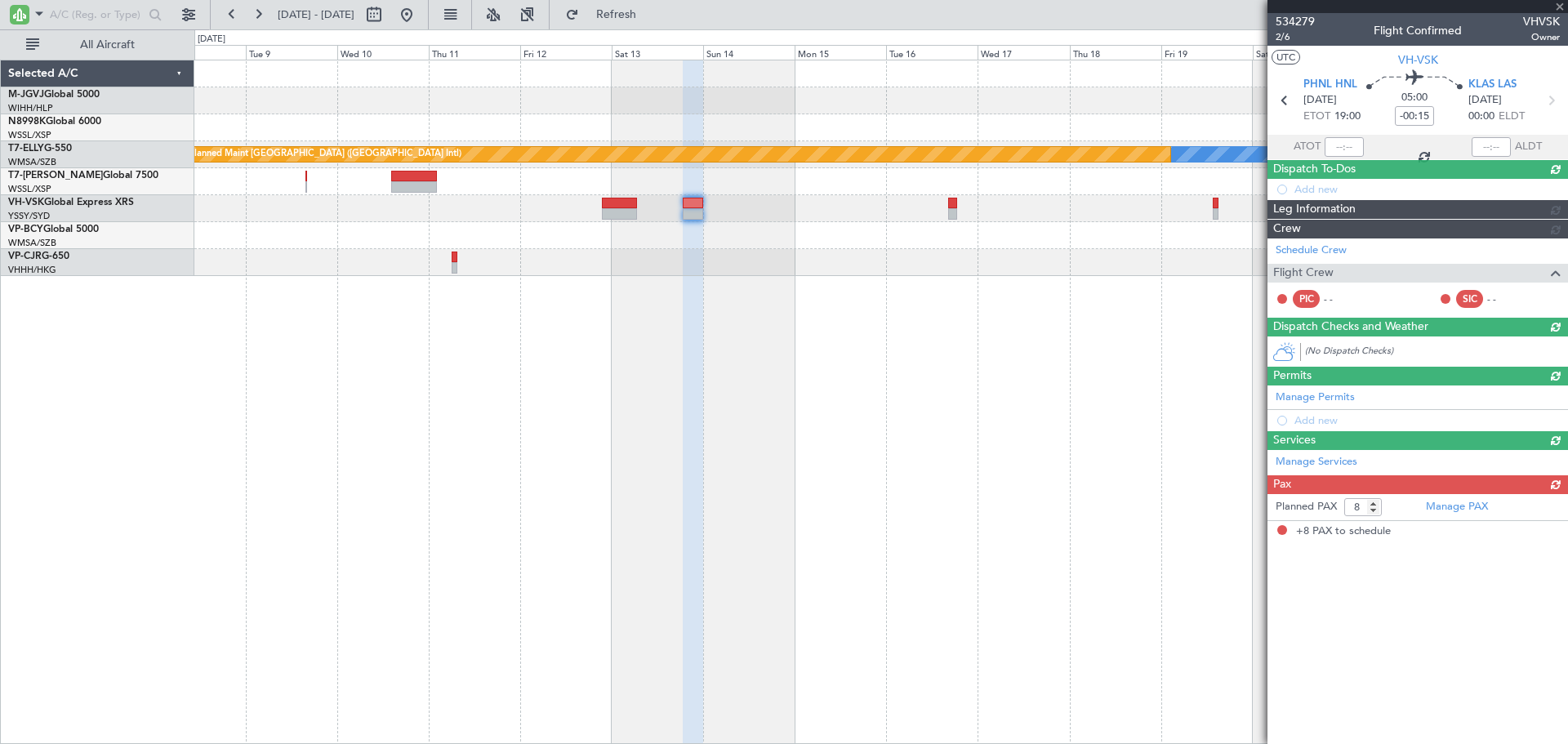
scroll to position [0, 0]
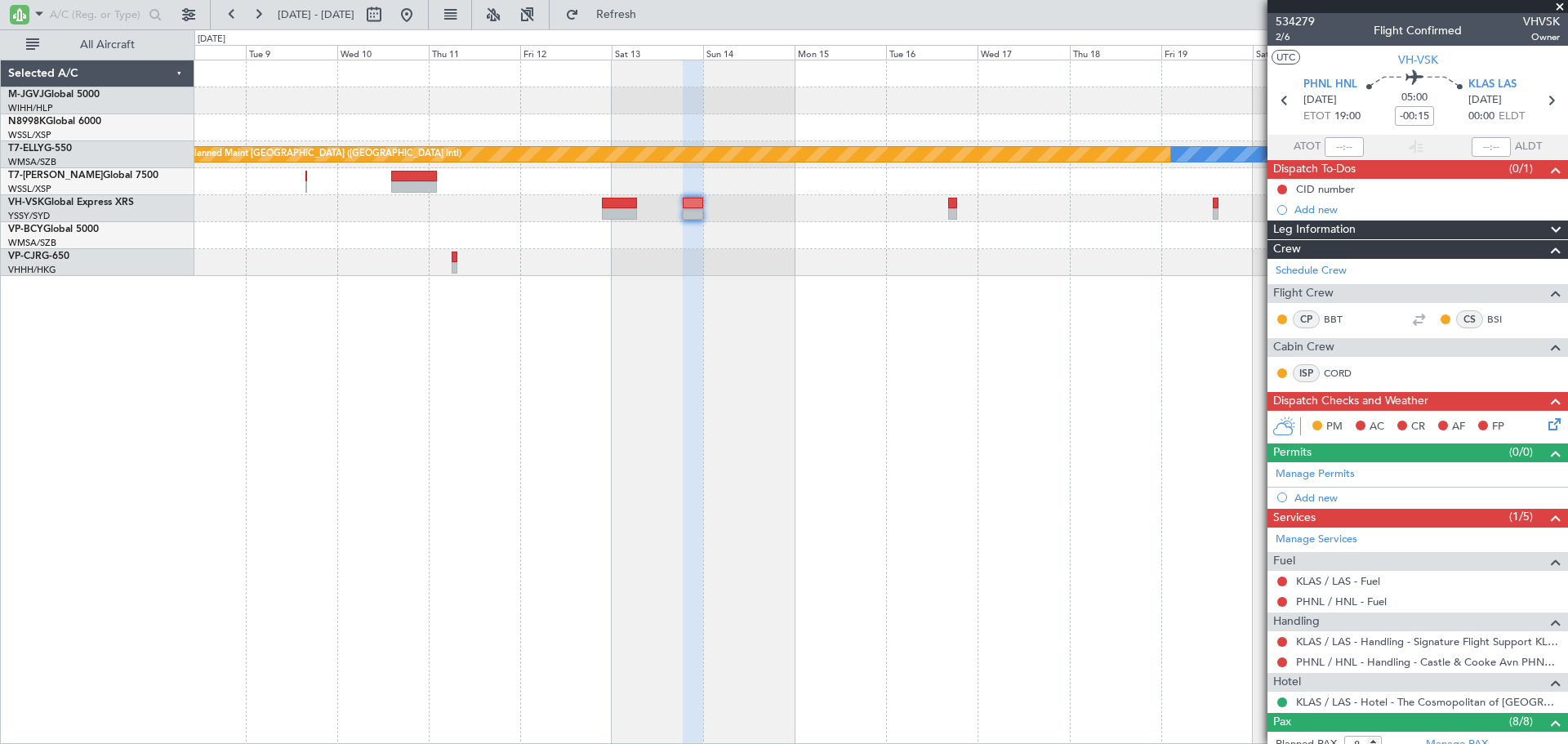
click at [958, 239] on div "[PERSON_NAME] Planned Maint [GEOGRAPHIC_DATA] ([GEOGRAPHIC_DATA]) No Crew Plann…" at bounding box center [881, 168] width 1373 height 216
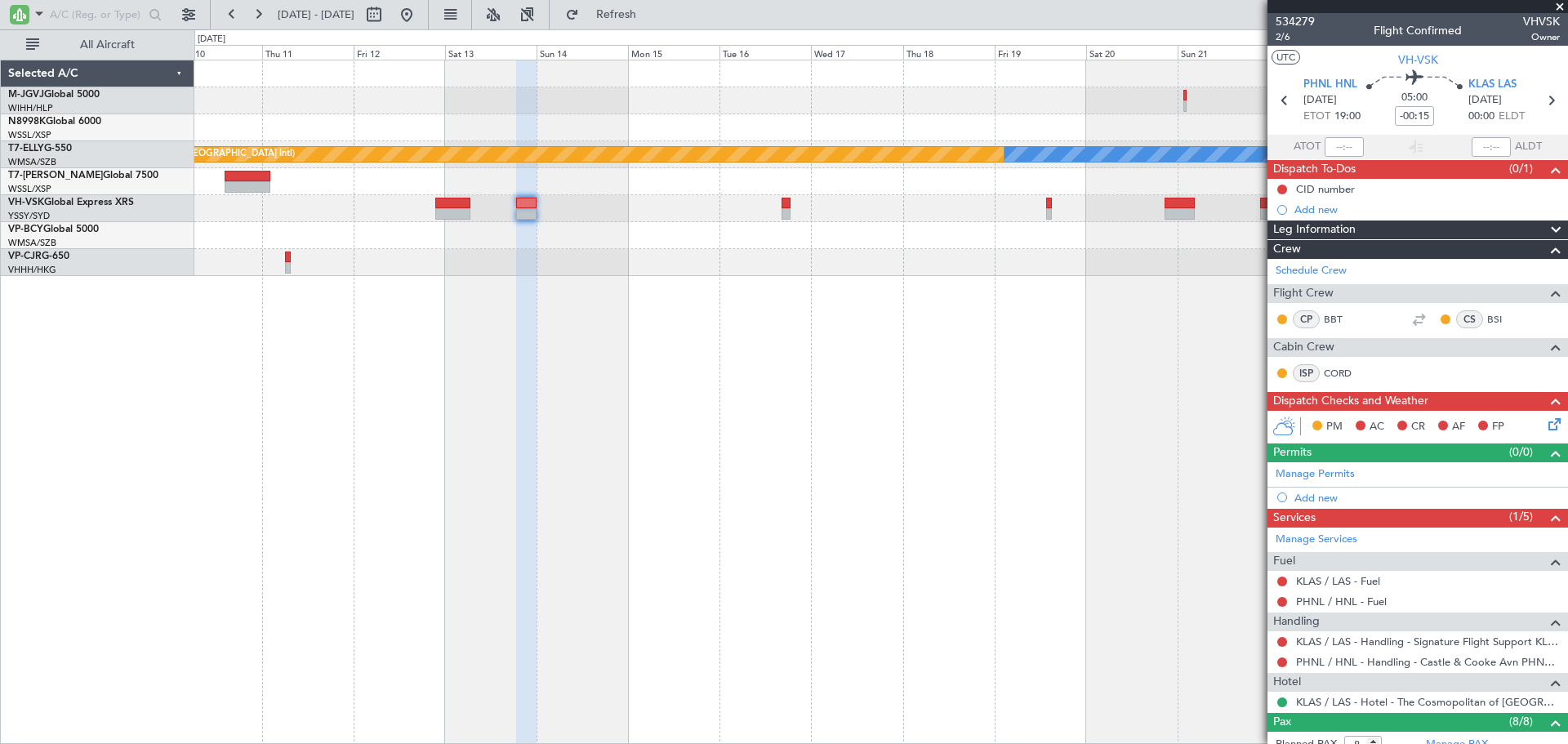
click at [1065, 342] on div "[PERSON_NAME] Planned Maint [GEOGRAPHIC_DATA] ([GEOGRAPHIC_DATA]) No Crew" at bounding box center [881, 401] width 1374 height 684
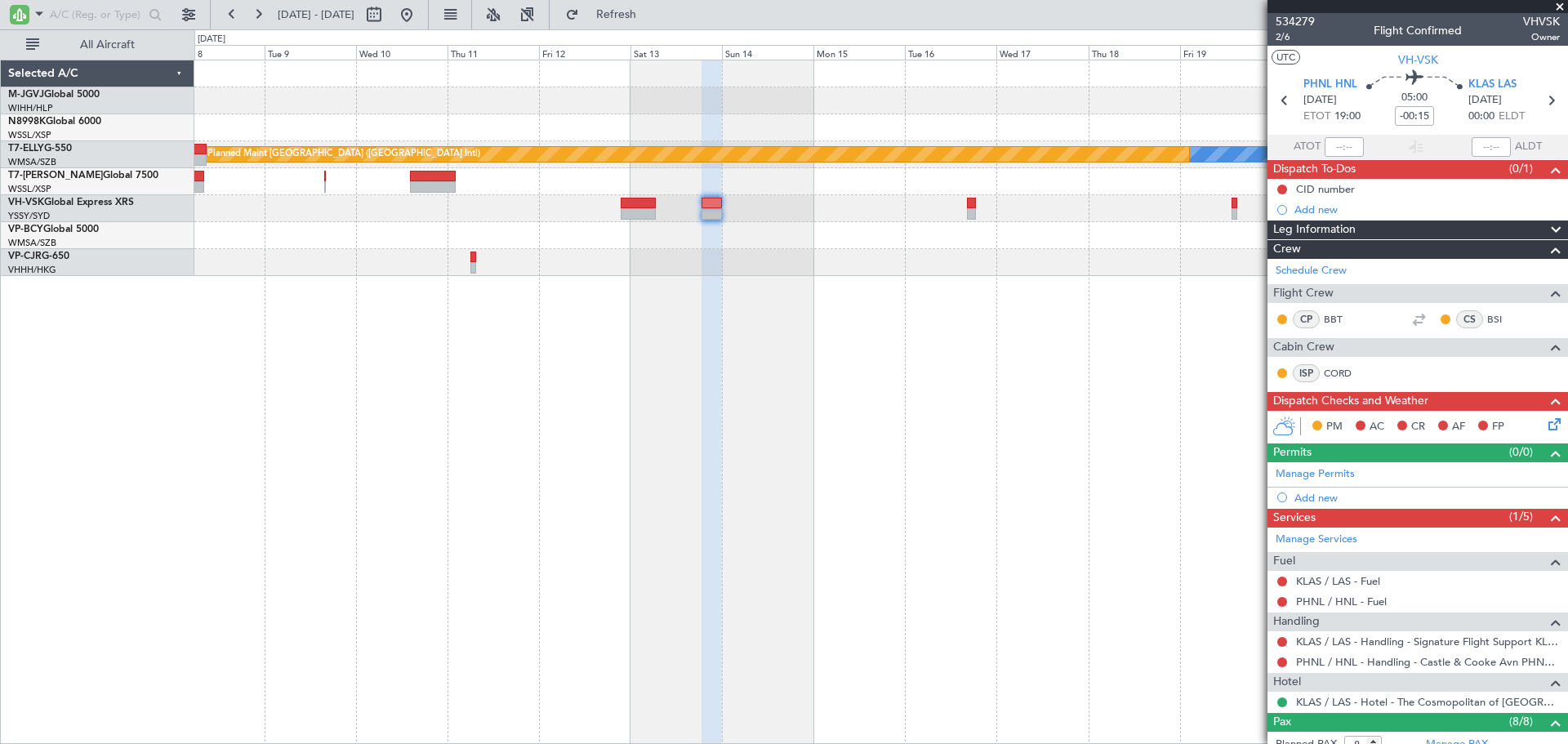
click at [741, 358] on div "[PERSON_NAME] Planned Maint [GEOGRAPHIC_DATA] ([GEOGRAPHIC_DATA]) No Crew Plann…" at bounding box center [881, 401] width 1374 height 684
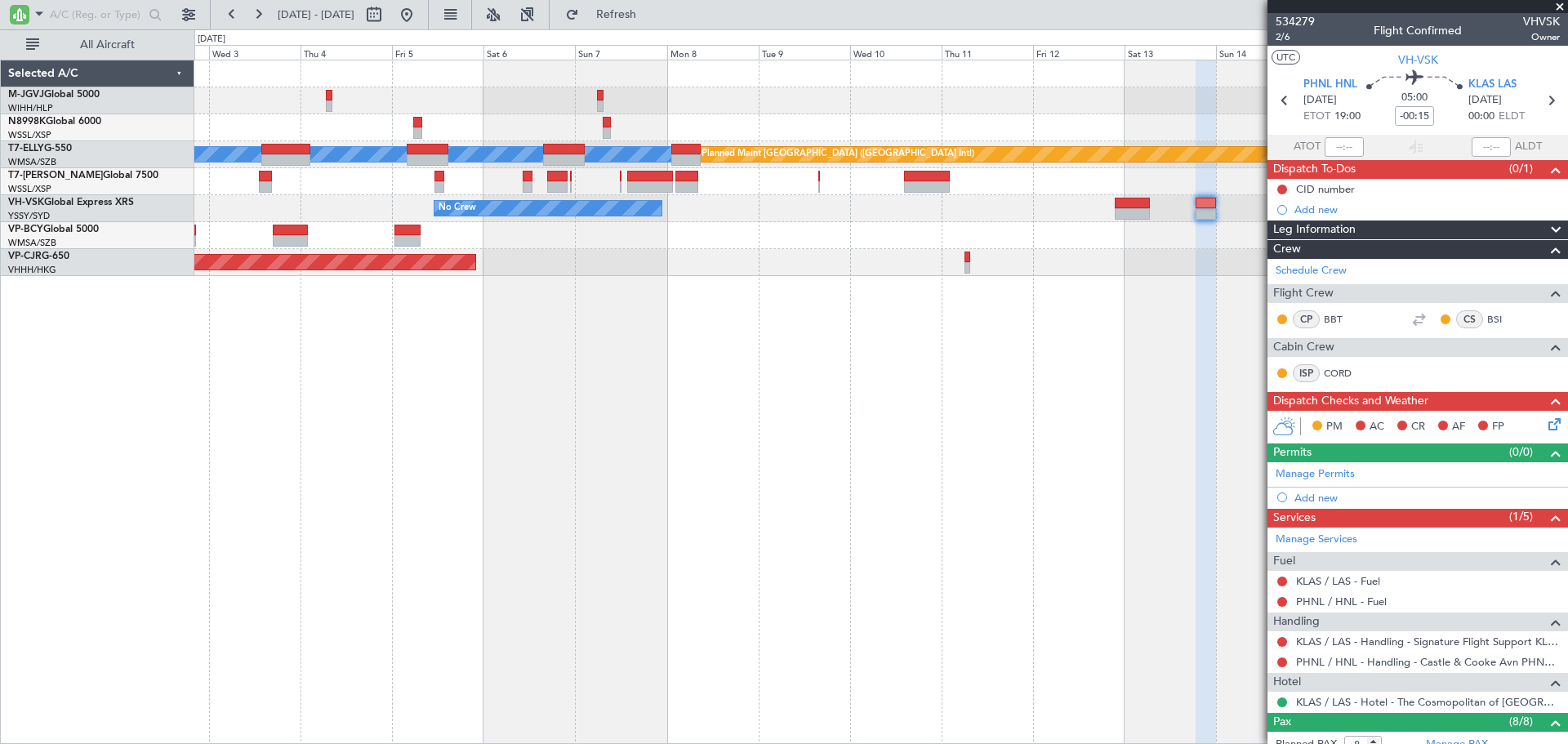
click at [825, 314] on div "Planned Maint Singapore (Seletar) MEL Planned Maint Dubai (Dubai Intl) Planned …" at bounding box center [881, 401] width 1374 height 684
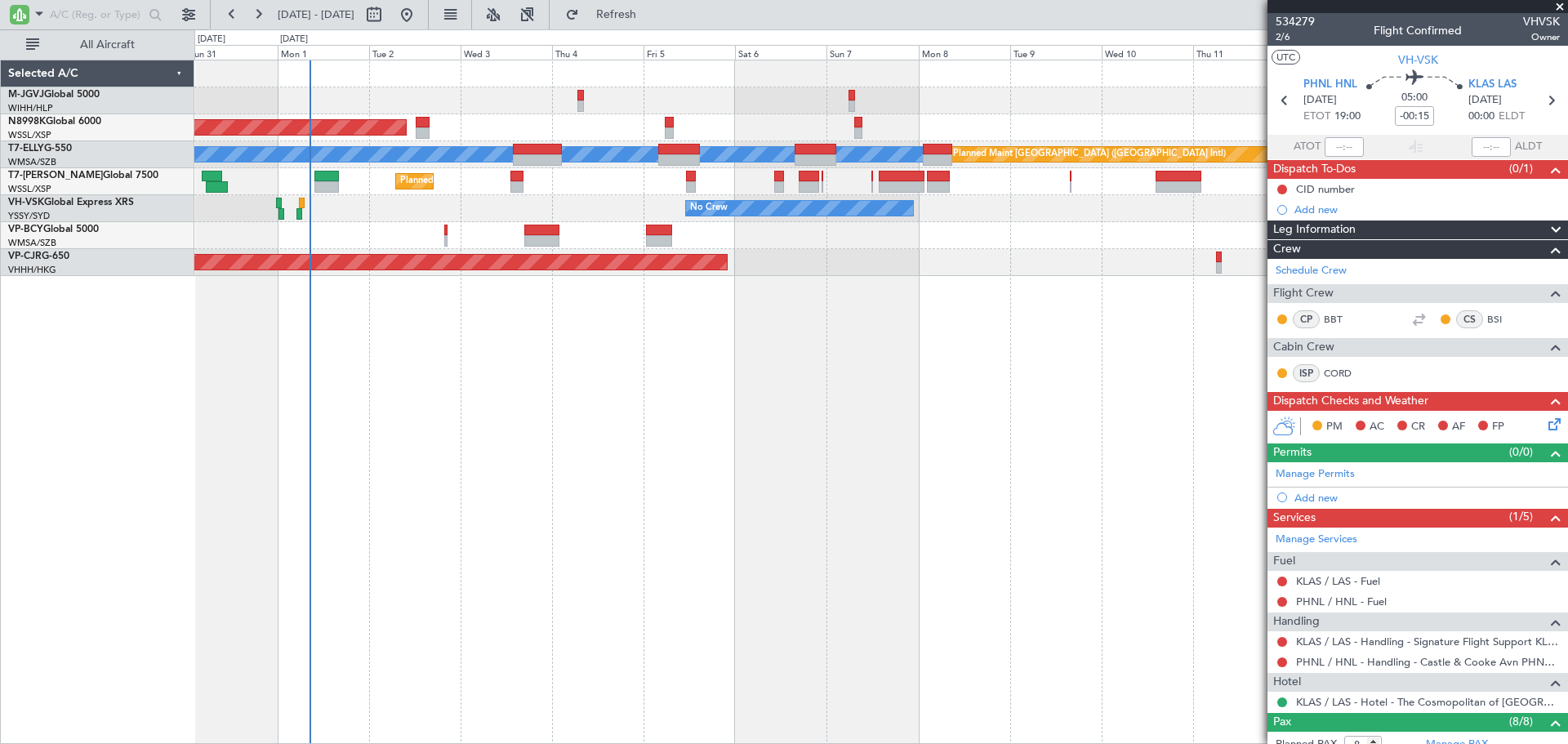
click at [590, 370] on div "Planned Maint [GEOGRAPHIC_DATA] (Seletar) [PERSON_NAME] Planned Maint [GEOGRAPH…" at bounding box center [881, 401] width 1374 height 684
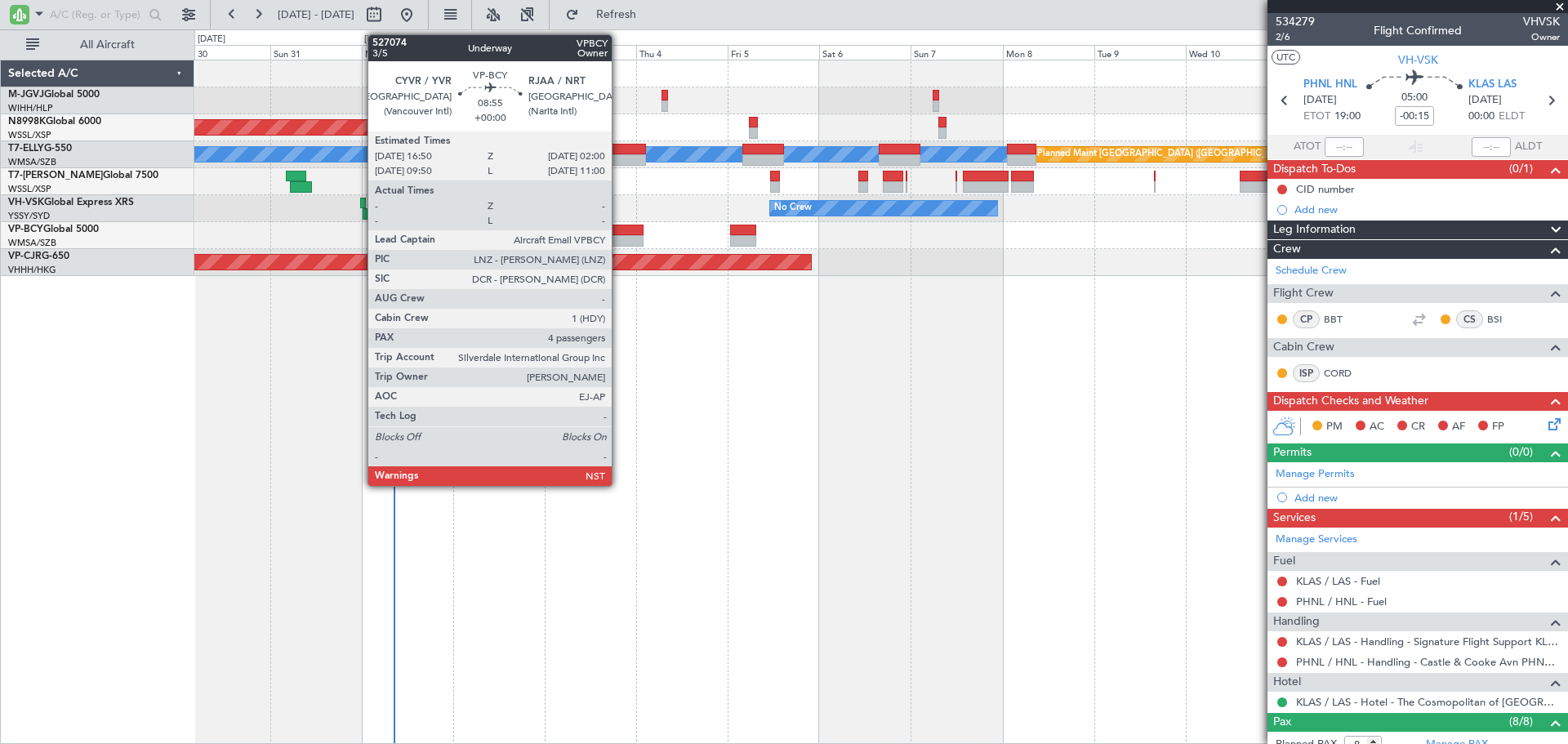
click at [619, 236] on div at bounding box center [626, 241] width 35 height 11
type input "4"
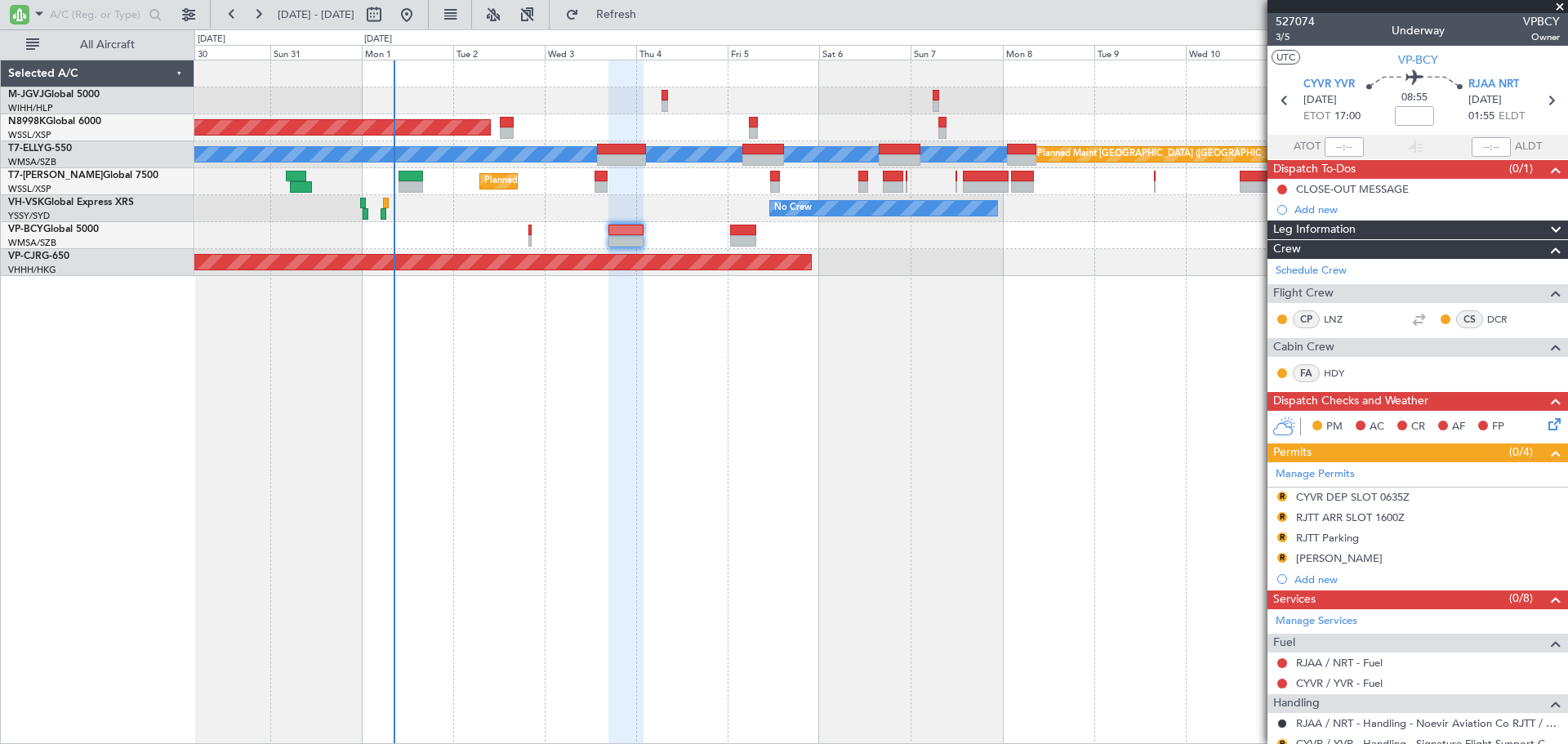
scroll to position [136, 0]
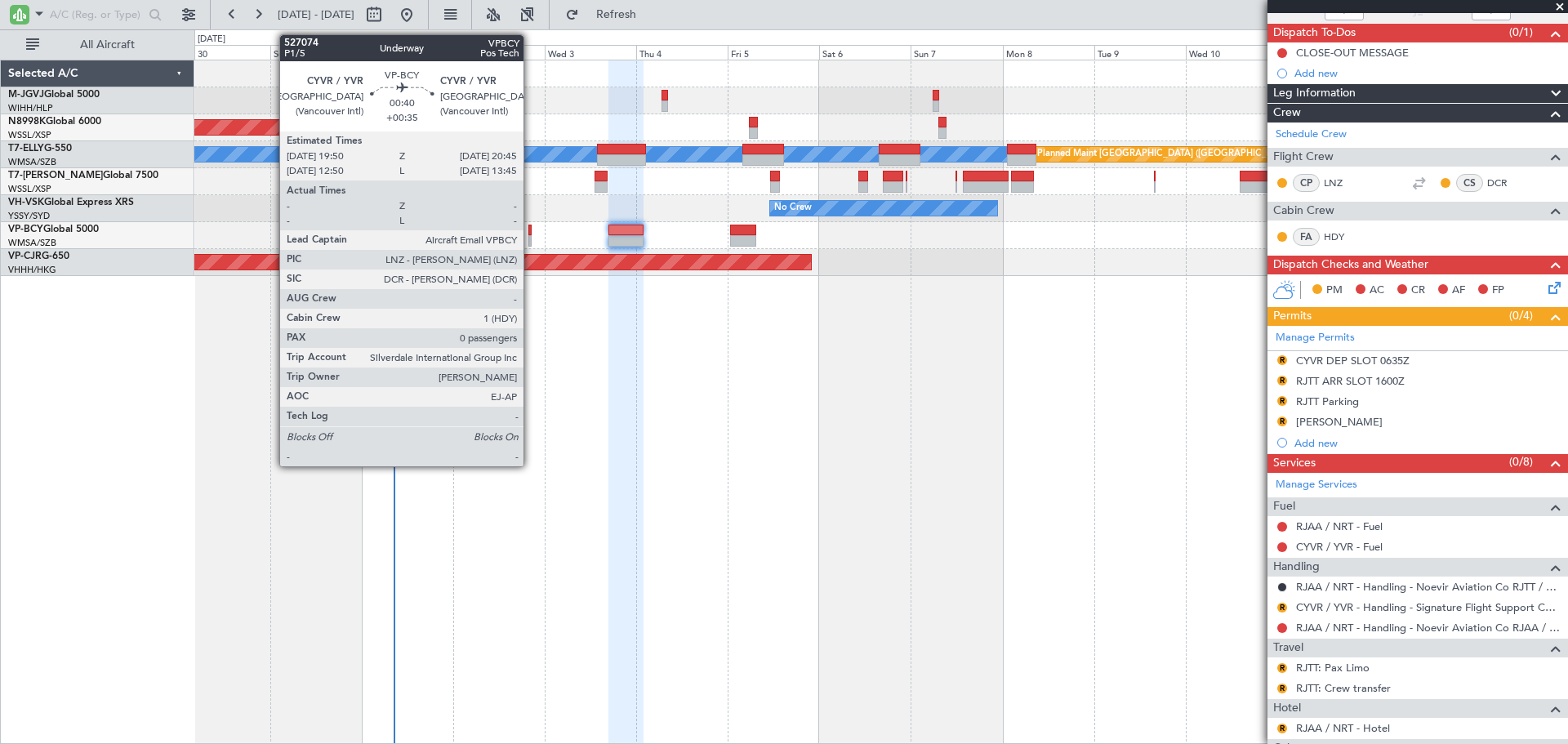
click at [531, 235] on div at bounding box center [530, 241] width 4 height 11
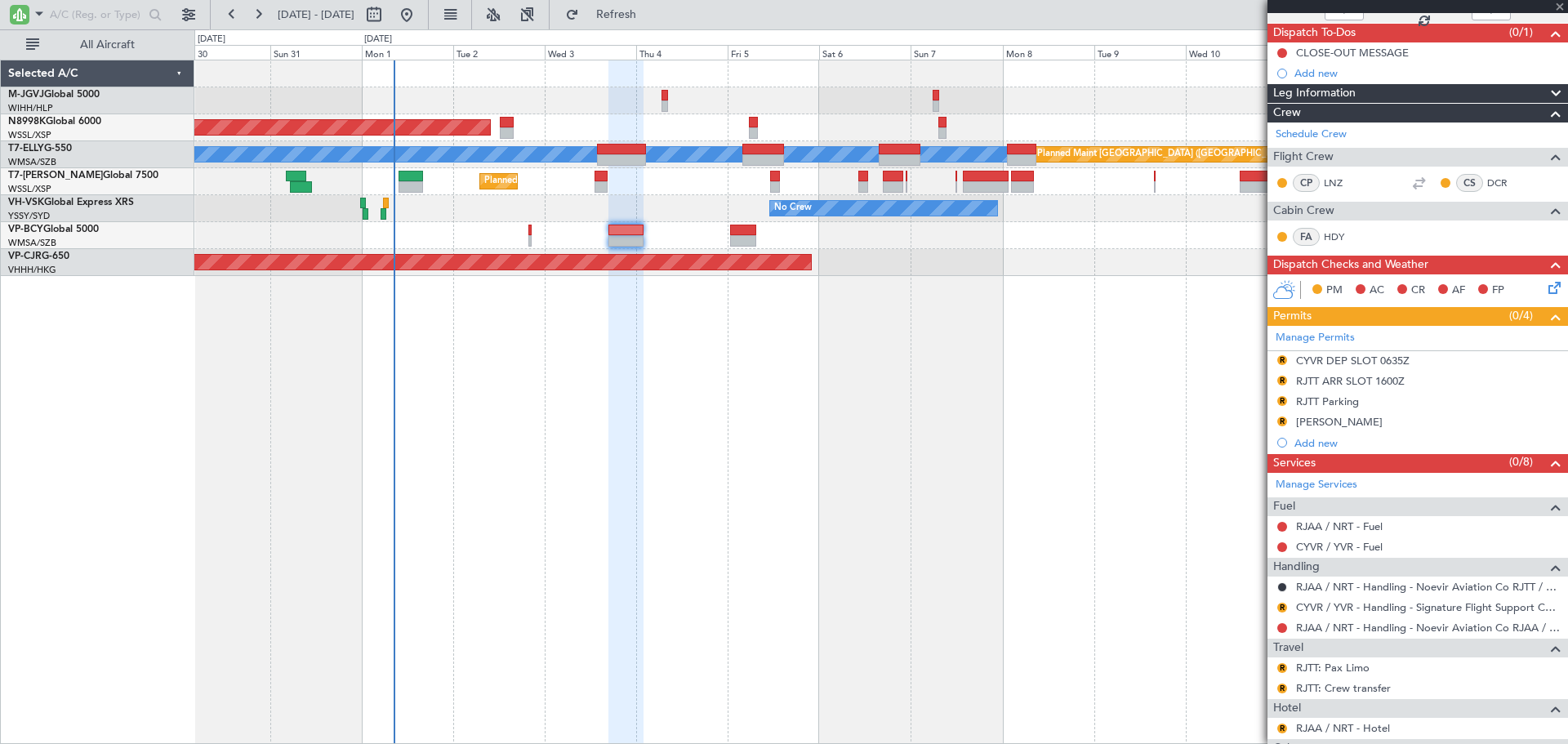
type input "+00:35"
type input "0"
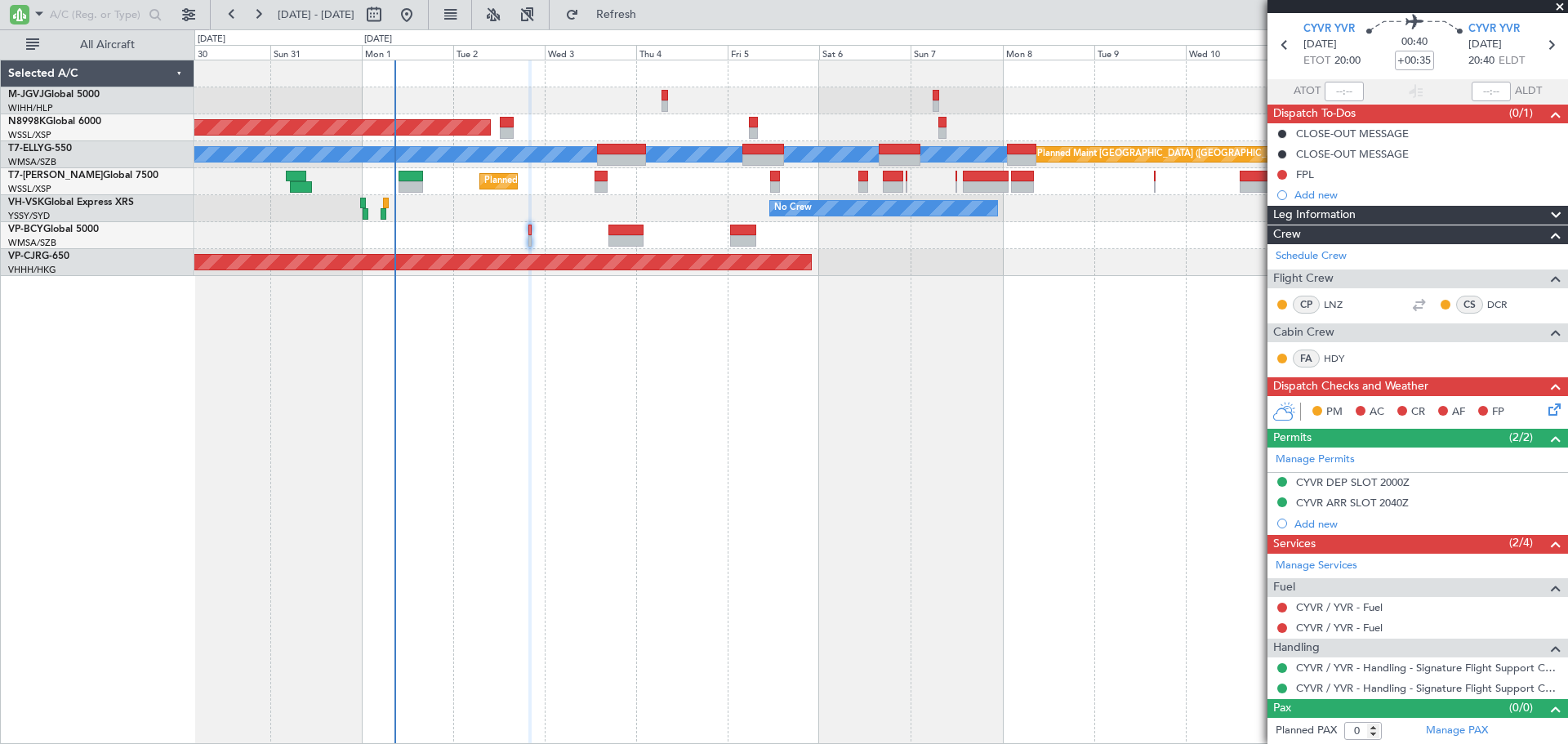
scroll to position [0, 0]
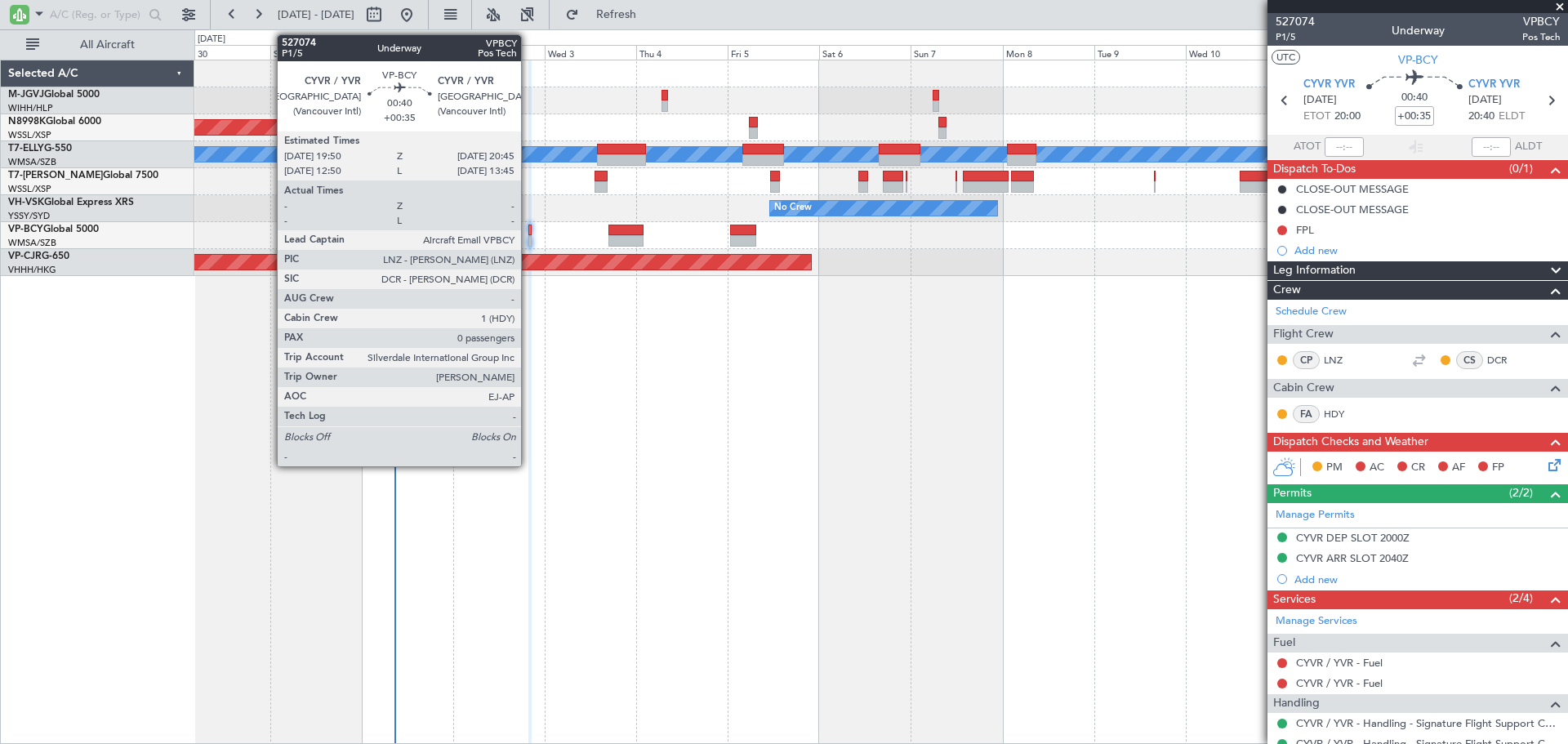
click at [528, 237] on div at bounding box center [530, 241] width 4 height 11
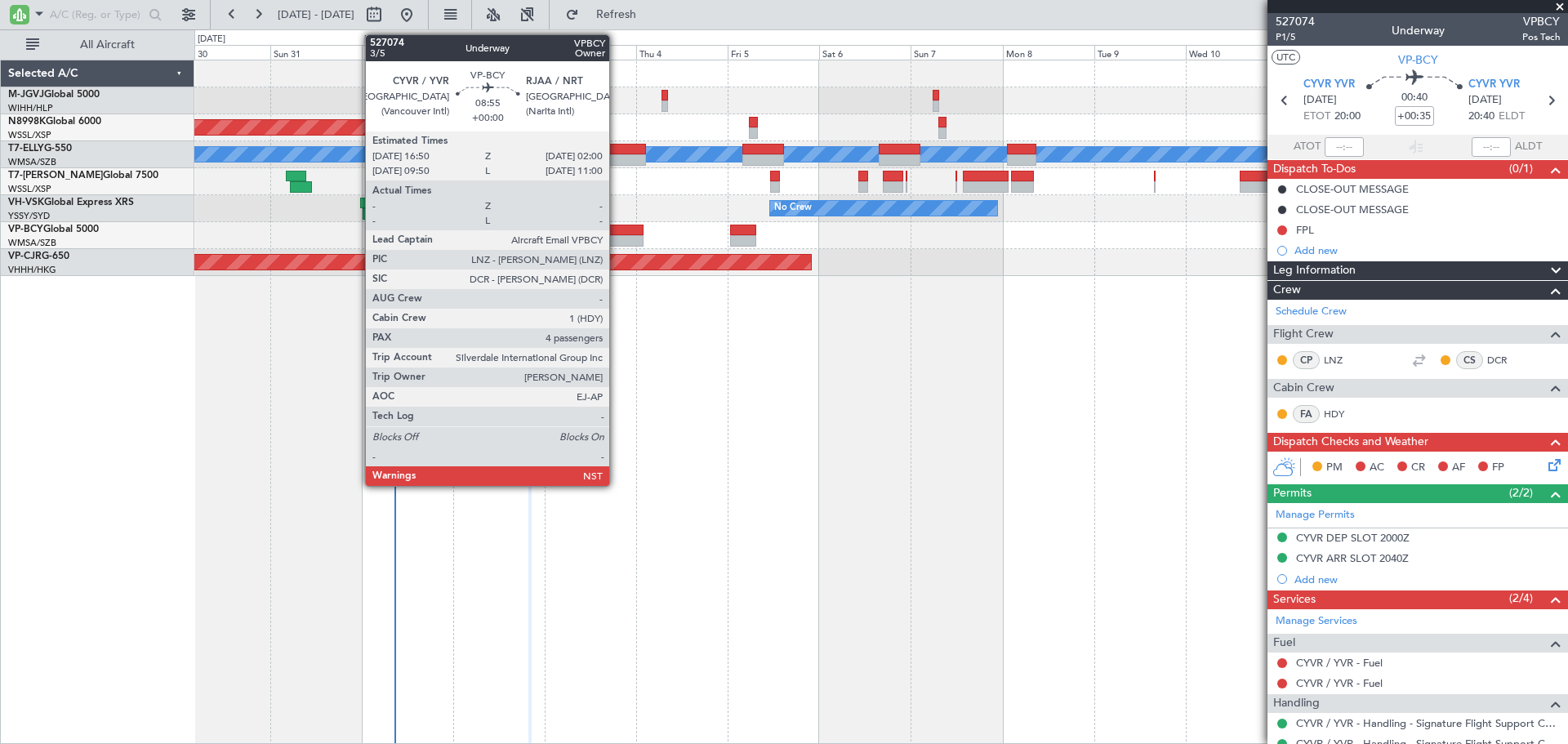
click at [617, 233] on div at bounding box center [626, 230] width 35 height 11
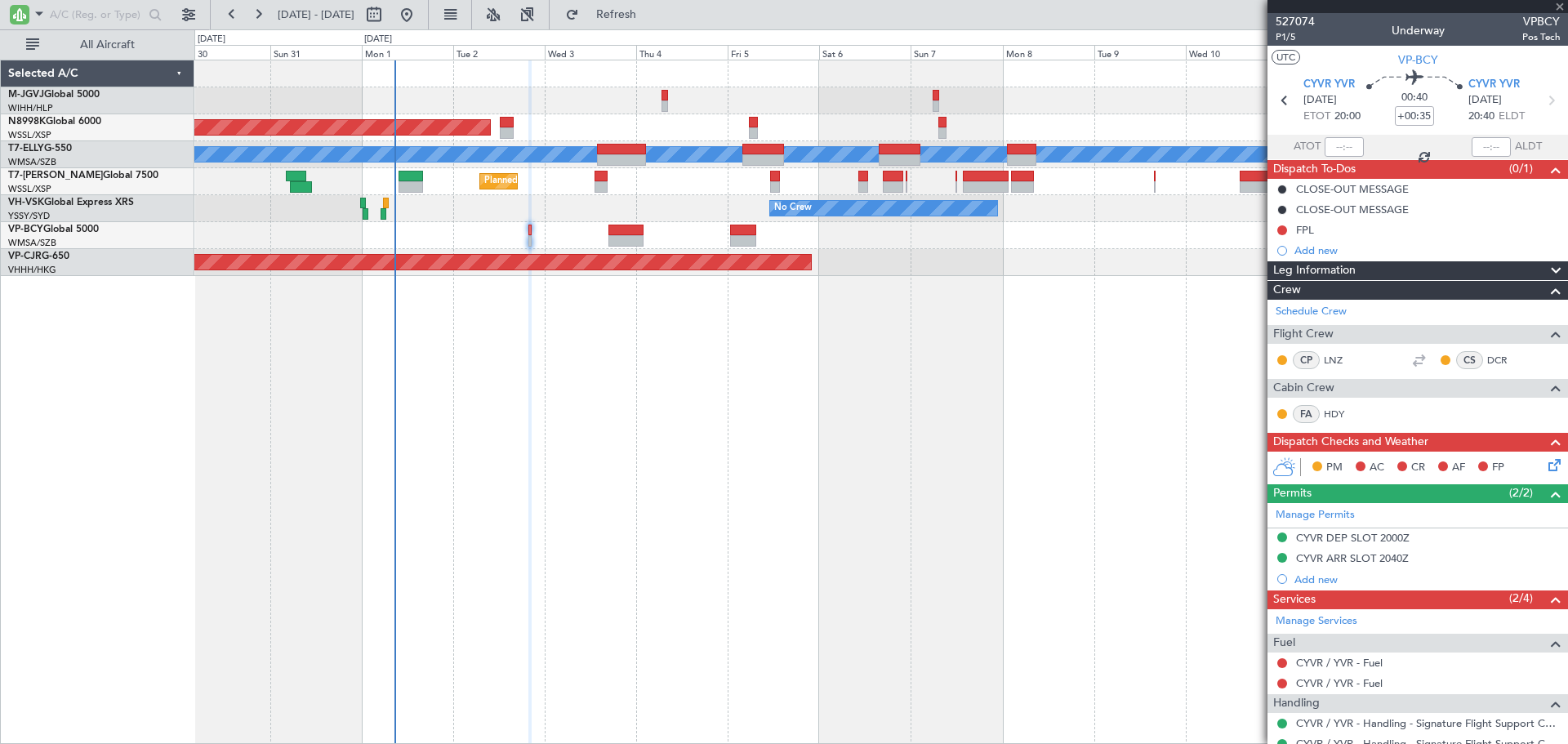
type input "4"
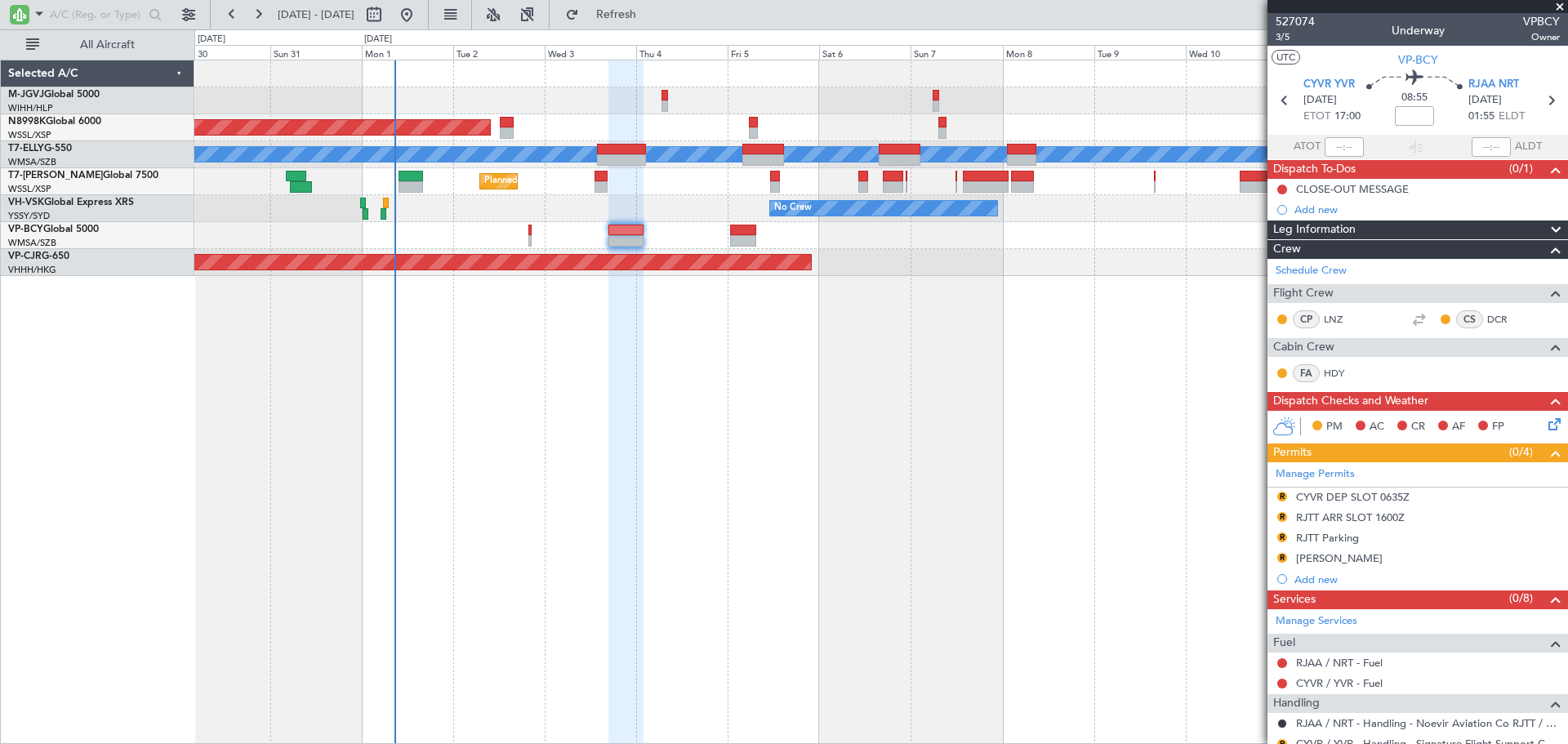
scroll to position [136, 0]
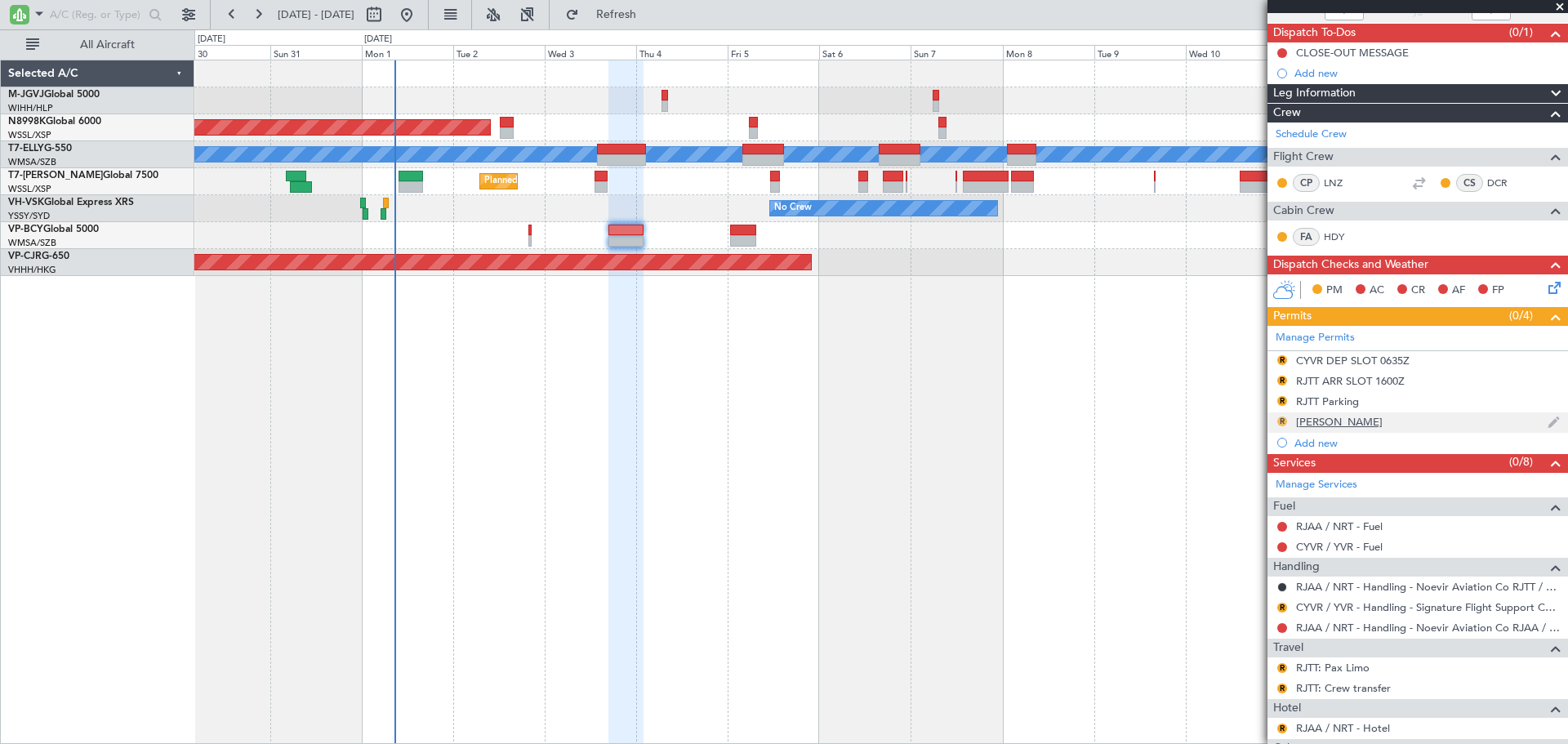
click at [1283, 420] on button "R" at bounding box center [1282, 421] width 10 height 10
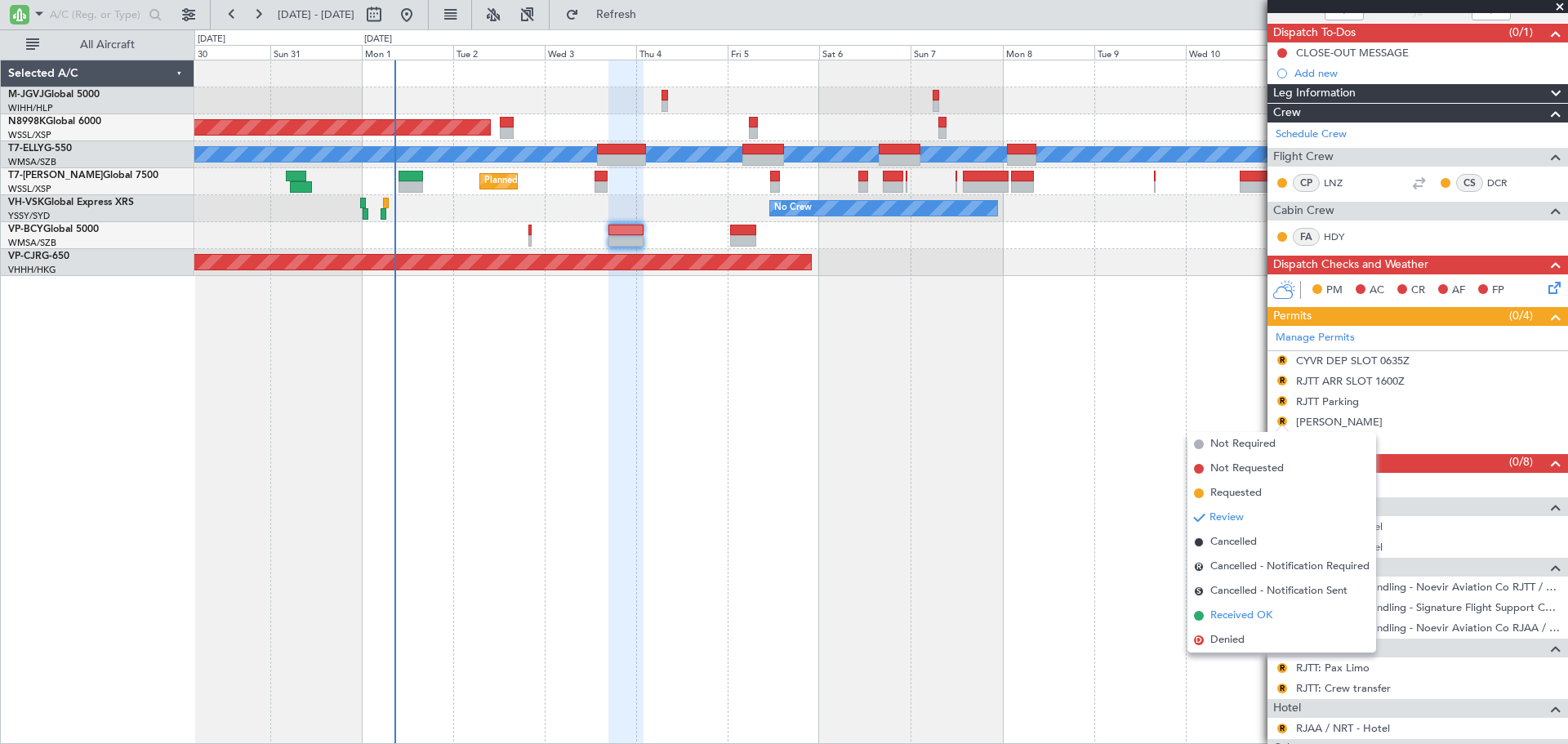
click at [1235, 616] on span "Received OK" at bounding box center [1242, 615] width 62 height 17
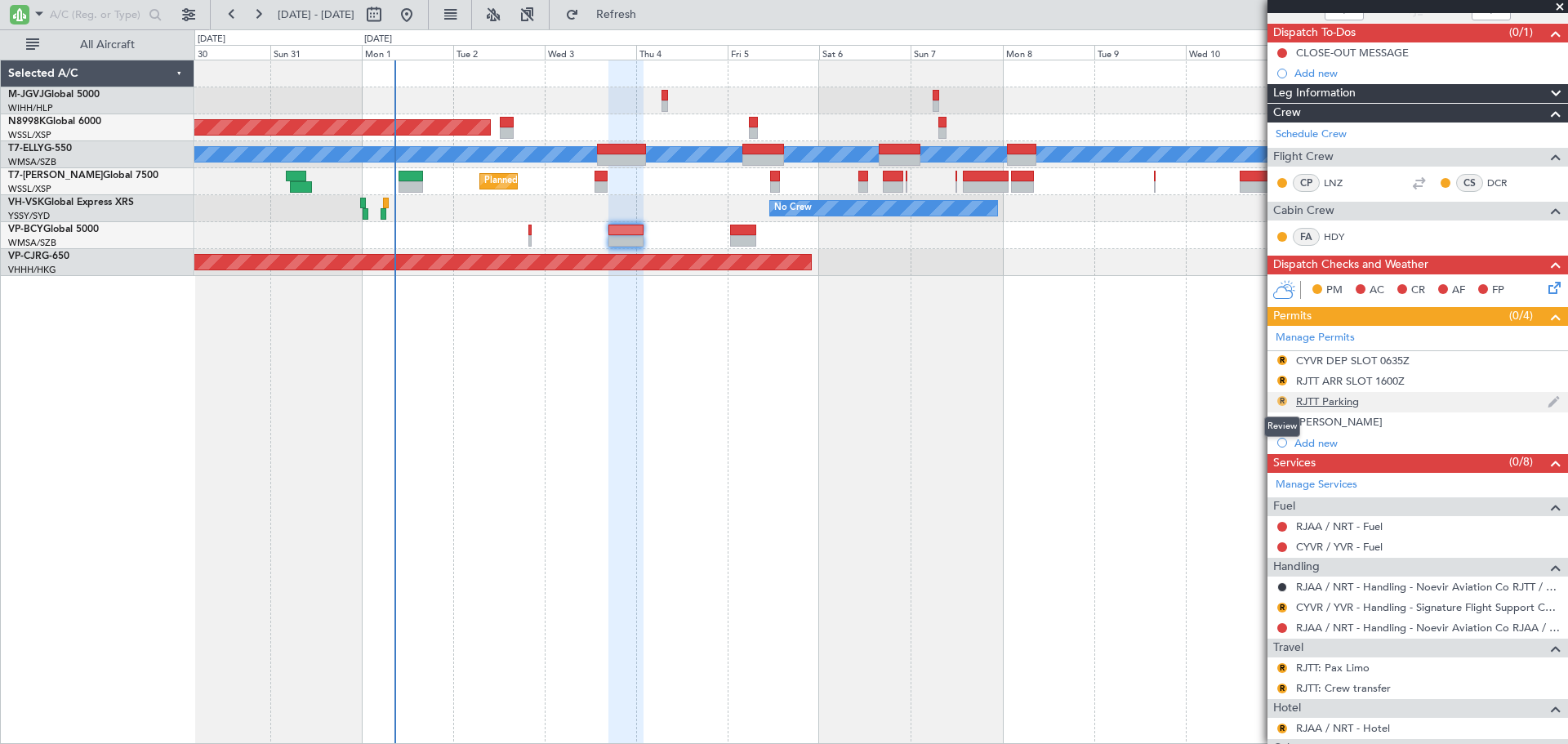
click at [1282, 399] on button "R" at bounding box center [1282, 400] width 10 height 10
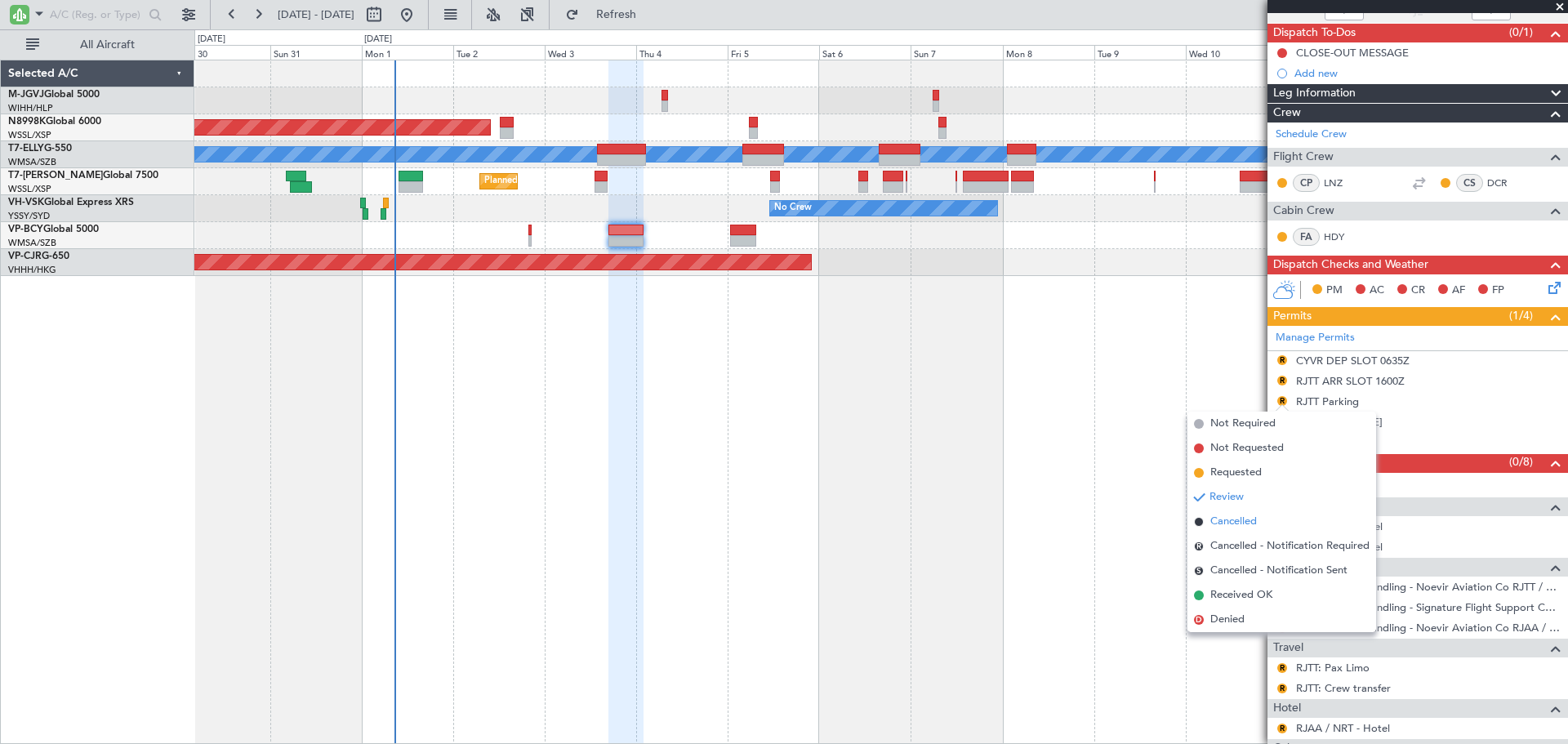
click at [1253, 521] on span "Cancelled" at bounding box center [1233, 522] width 47 height 17
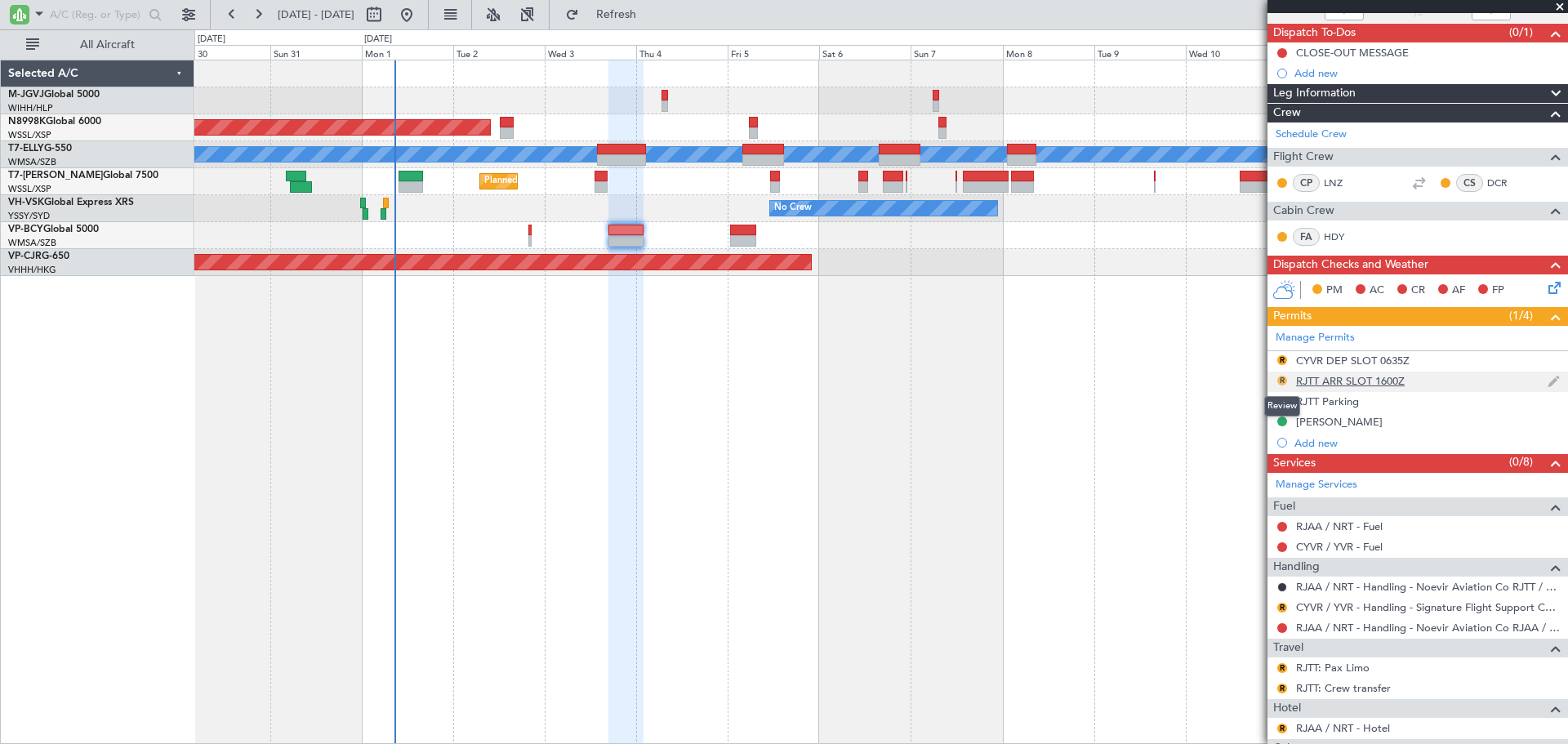
click at [1279, 379] on button "R" at bounding box center [1282, 380] width 10 height 10
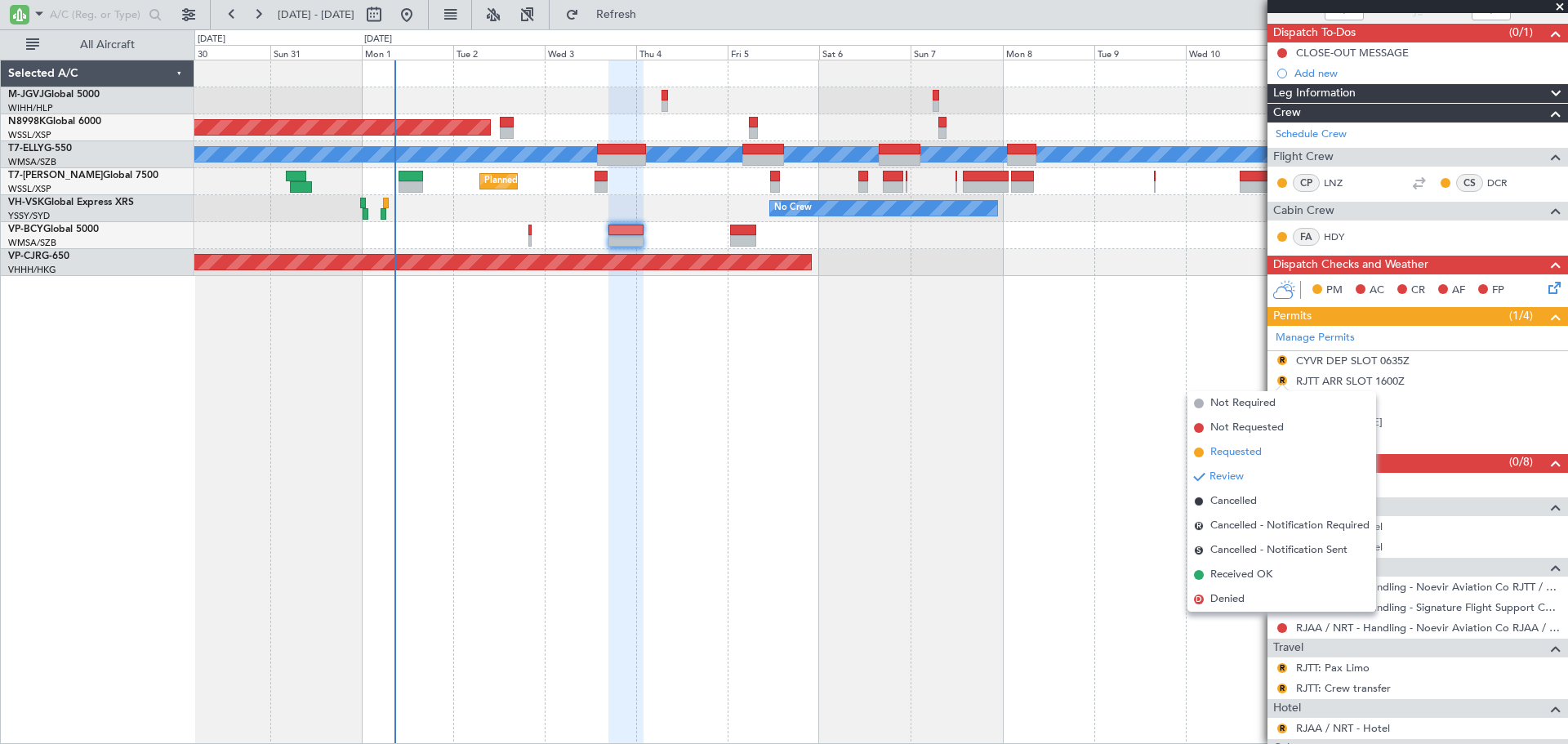
click at [1253, 456] on span "Requested" at bounding box center [1236, 452] width 51 height 17
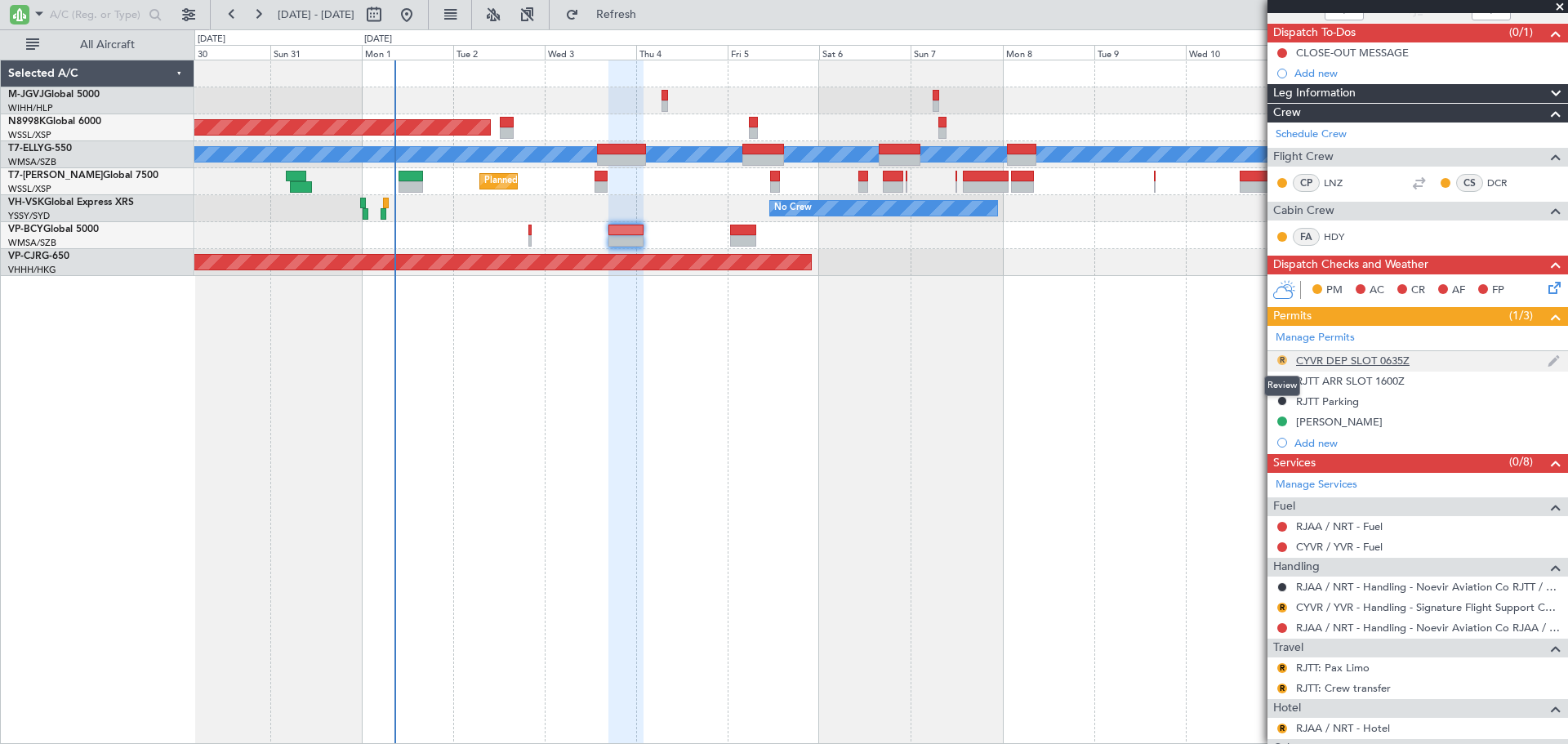
click at [1279, 357] on button "R" at bounding box center [1282, 360] width 10 height 10
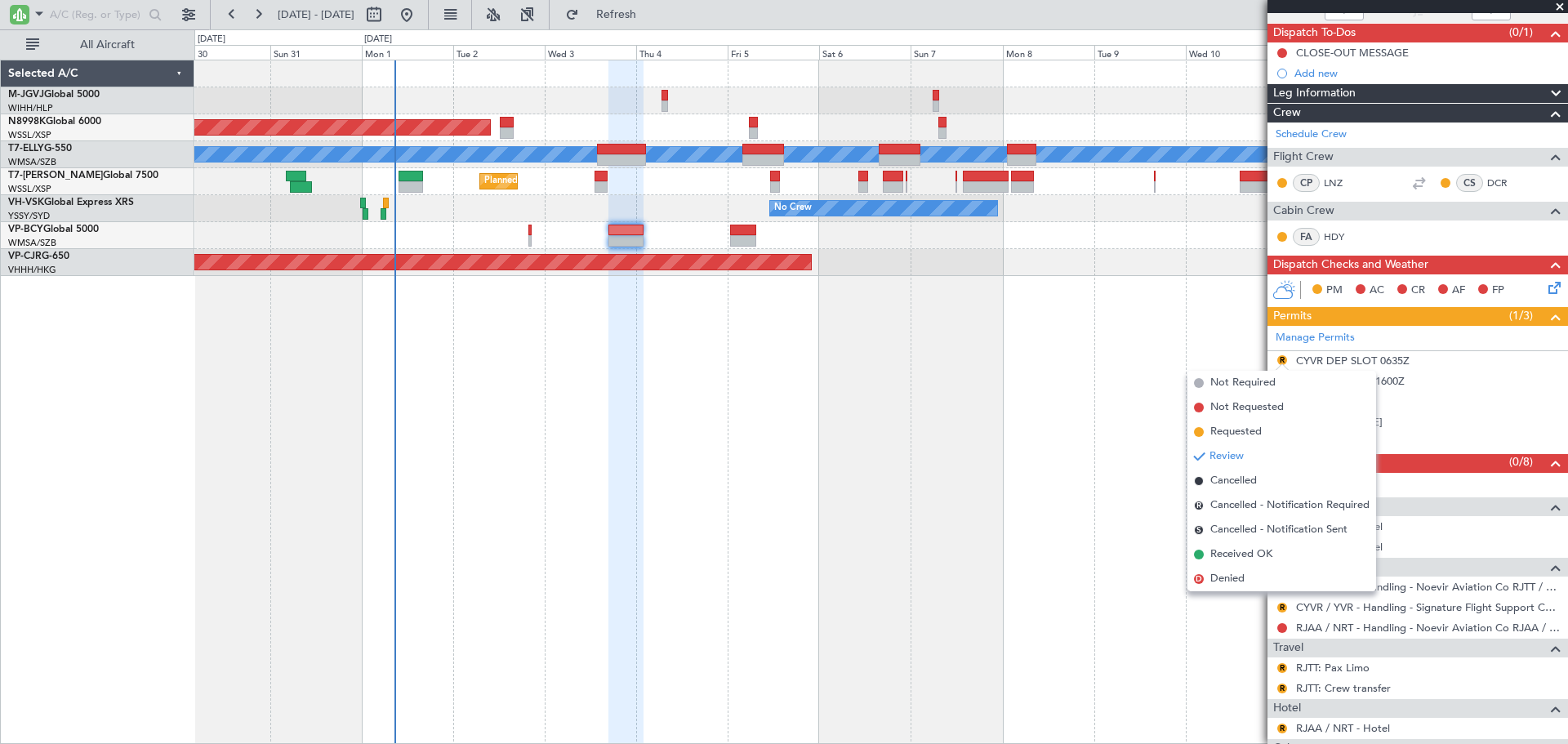
click at [1023, 411] on div "Planned Maint Singapore (Seletar) Planned Maint Dubai (Dubai Intl) MEL Planned …" at bounding box center [881, 401] width 1374 height 684
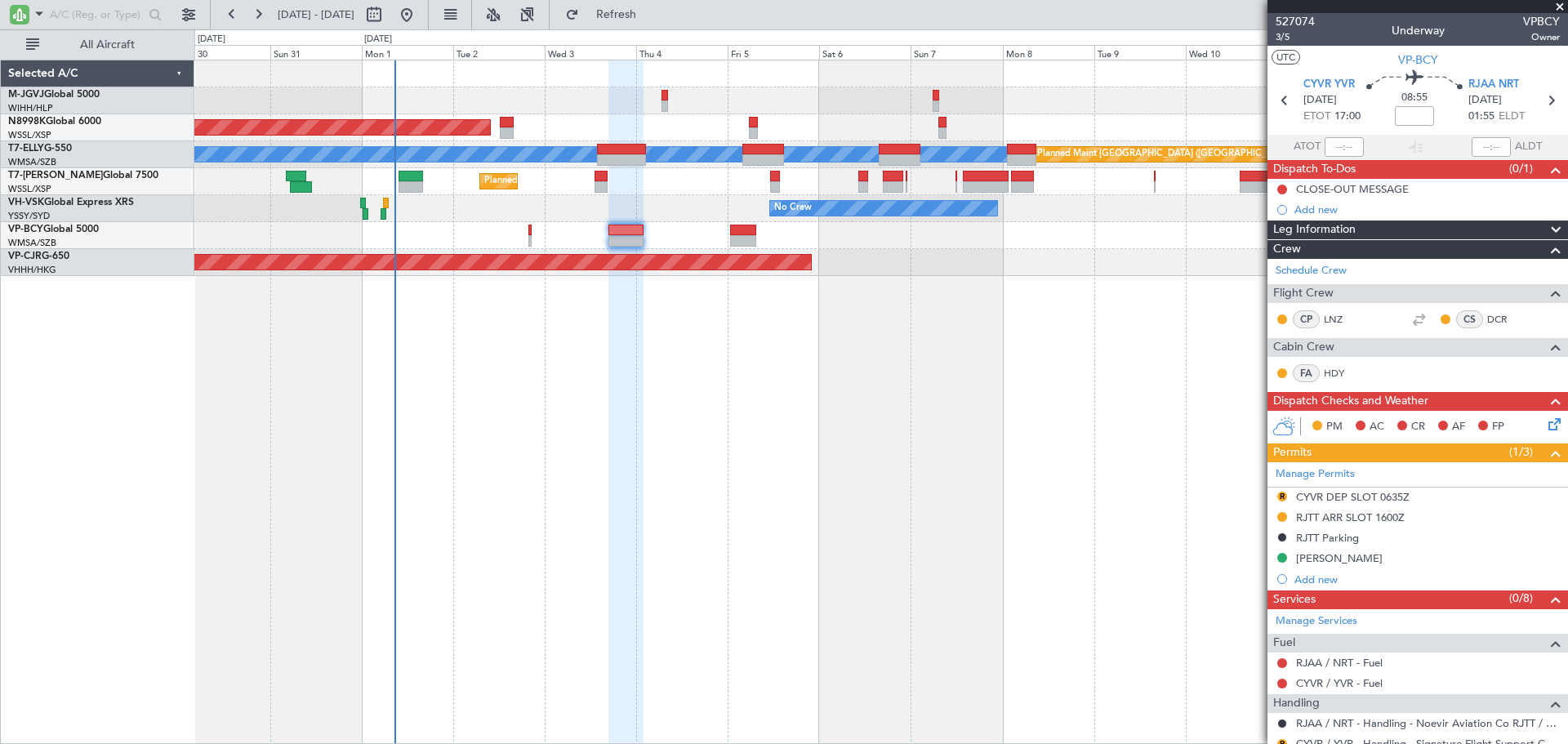
scroll to position [272, 0]
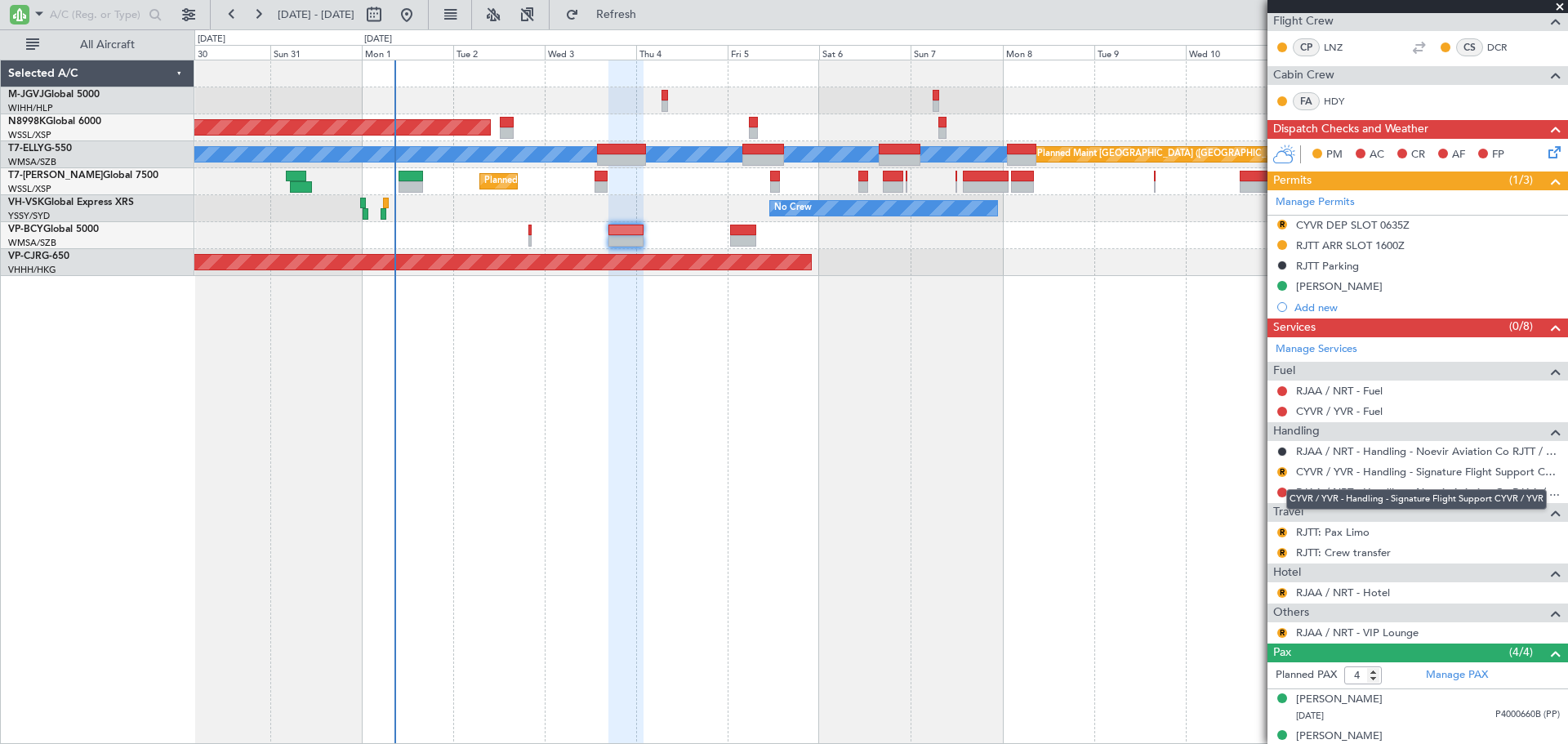
drag, startPoint x: 1347, startPoint y: 470, endPoint x: 1347, endPoint y: 485, distance: 15.0
click at [1347, 485] on body "30 Aug 2025 - 14 Sep 2025 Refresh Quick Links All Aircraft Planned Maint Singap…" at bounding box center [784, 372] width 1568 height 744
click at [1338, 493] on link "RJAA / NRT - Handling - Noevir Aviation Co RJAA / NRT" at bounding box center [1427, 491] width 264 height 14
click at [1280, 492] on button at bounding box center [1282, 492] width 10 height 10
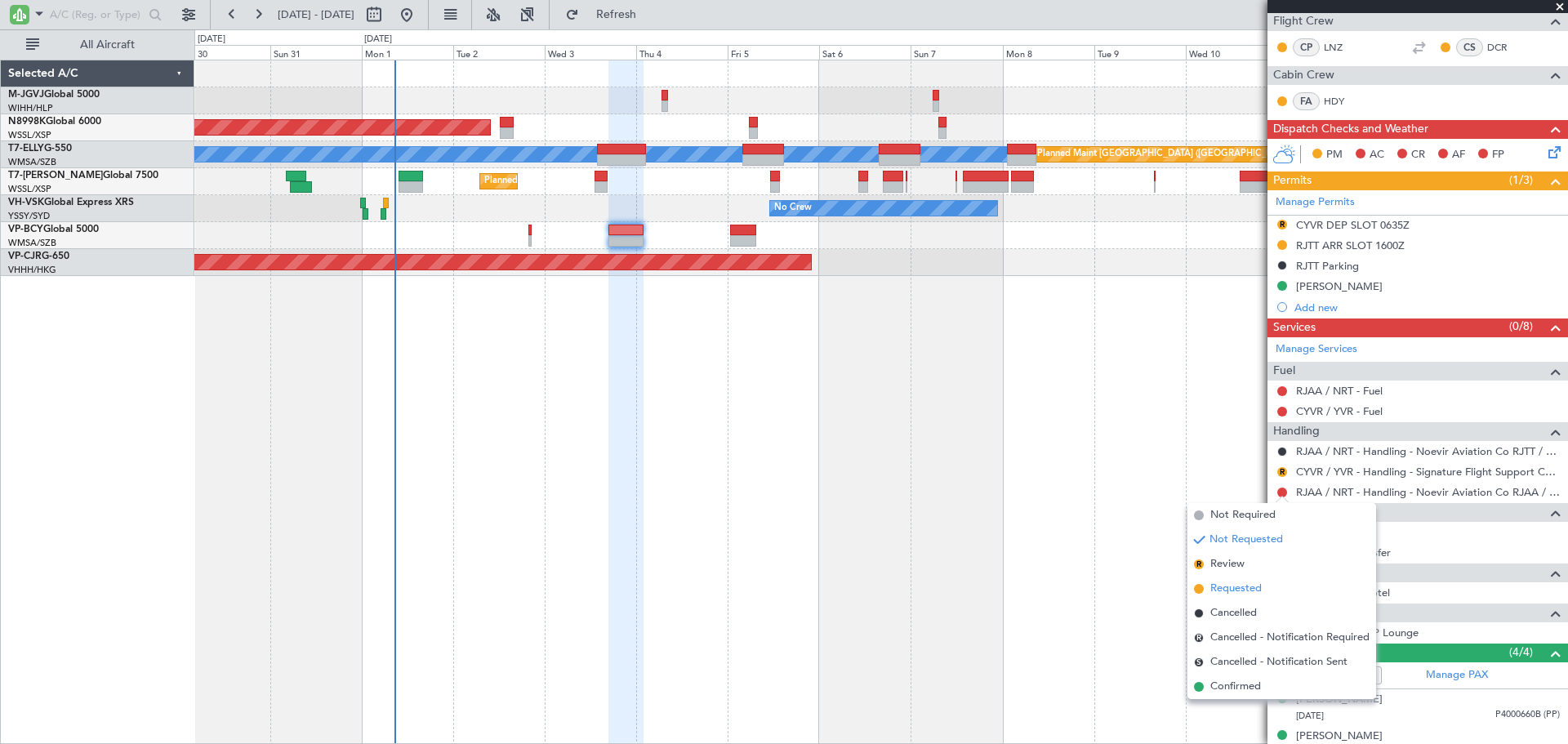
click at [1249, 589] on span "Requested" at bounding box center [1236, 589] width 51 height 17
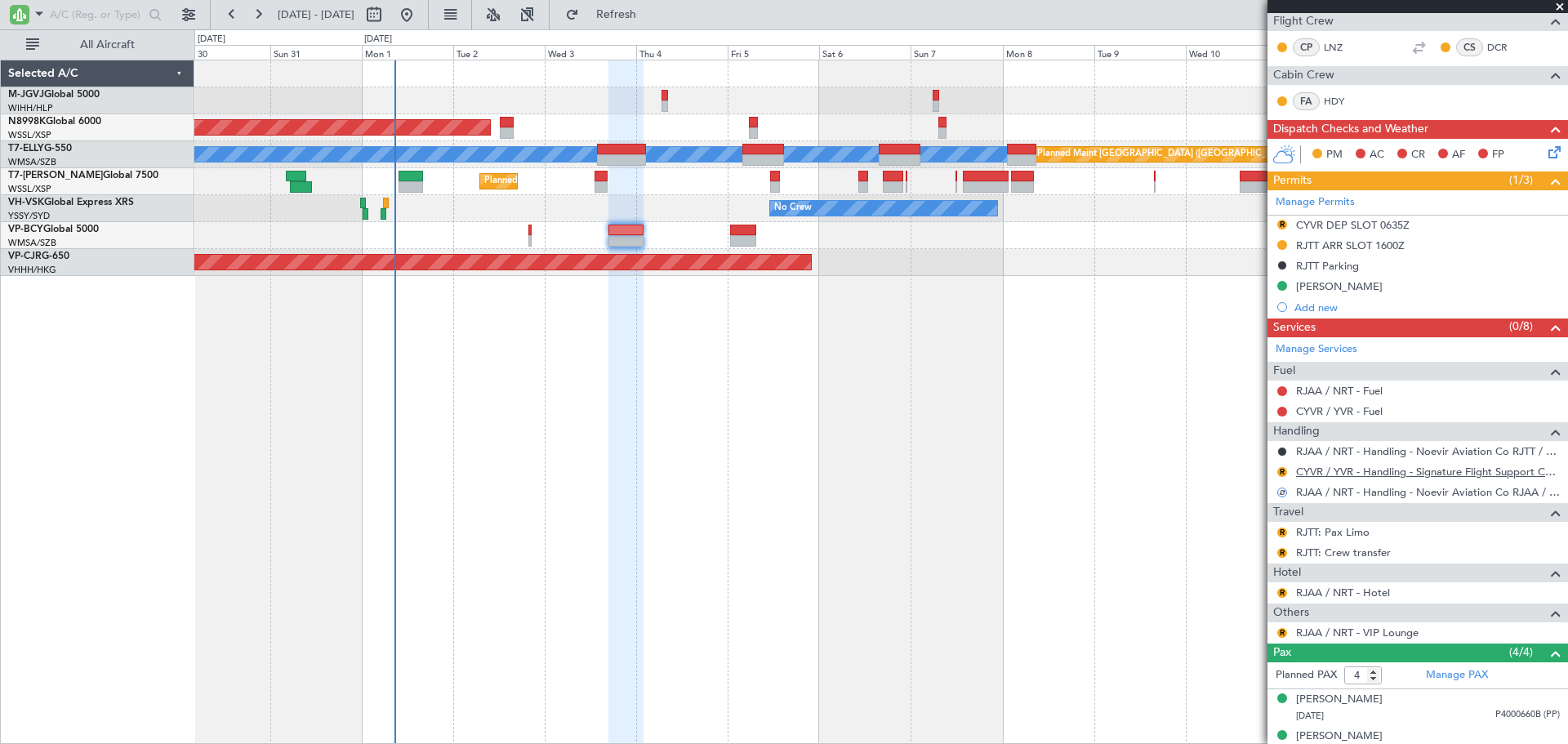
click at [1340, 469] on link "CYVR / YVR - Handling - Signature Flight Support CYVR / YVR" at bounding box center [1427, 471] width 264 height 14
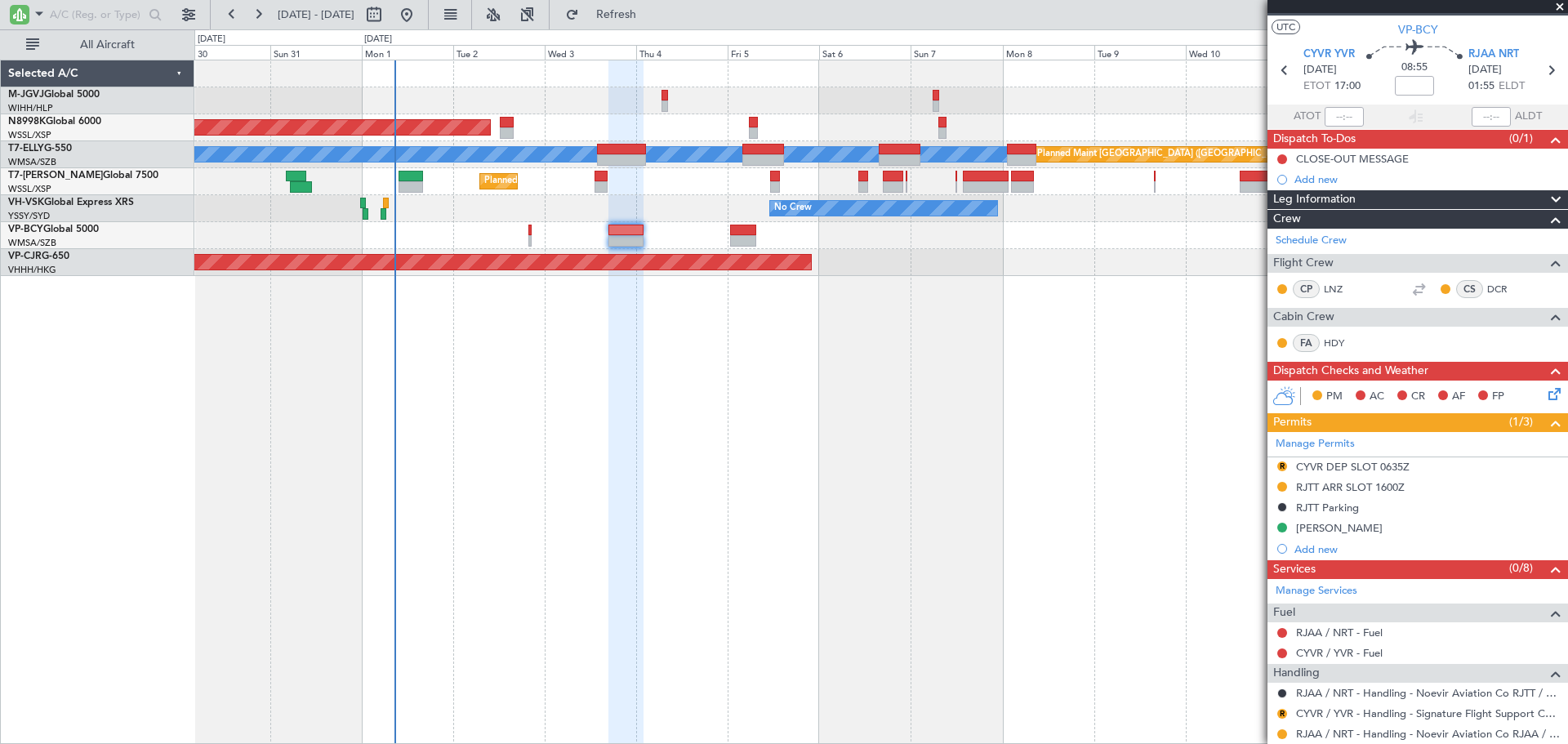
scroll to position [0, 0]
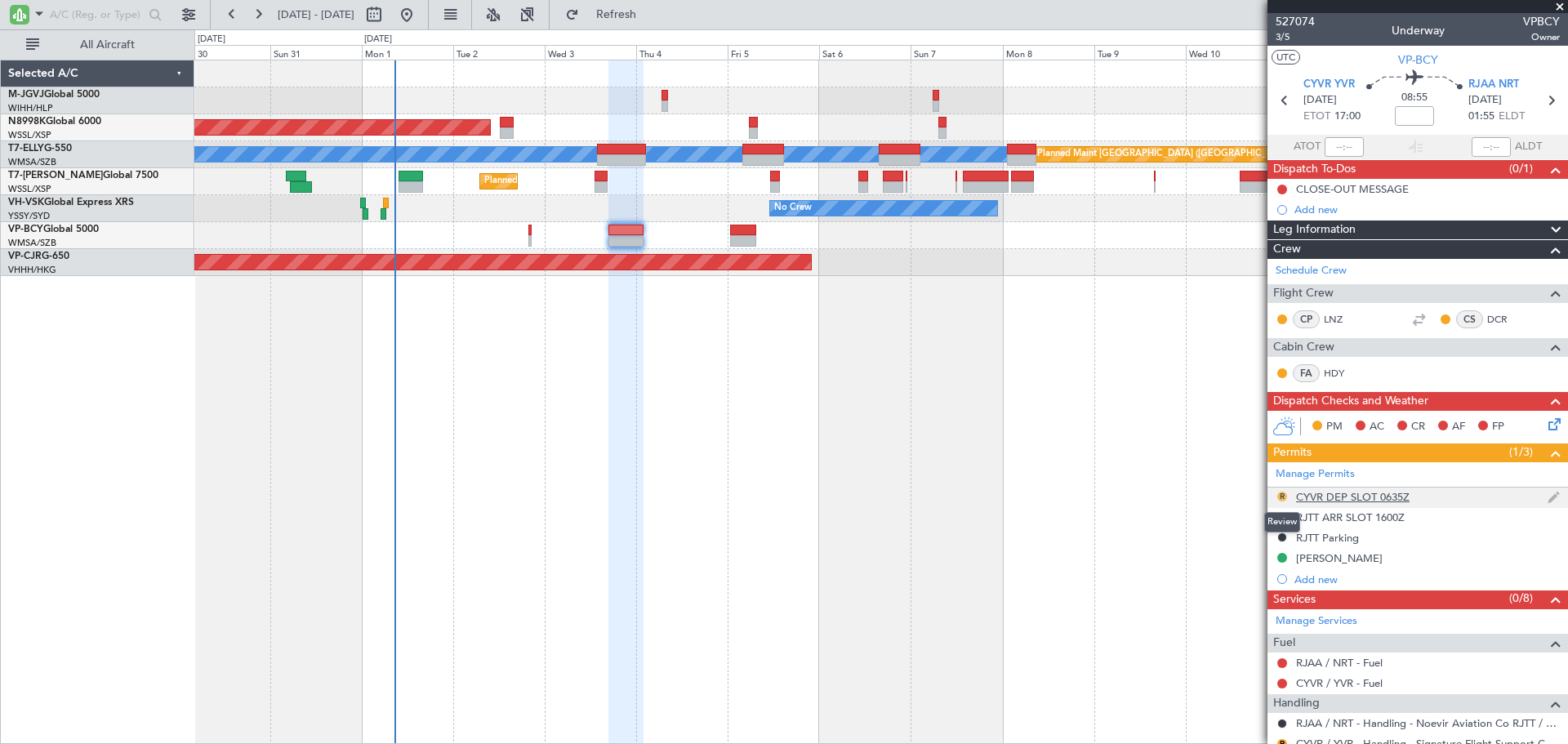
click at [1278, 496] on button "R" at bounding box center [1282, 496] width 10 height 10
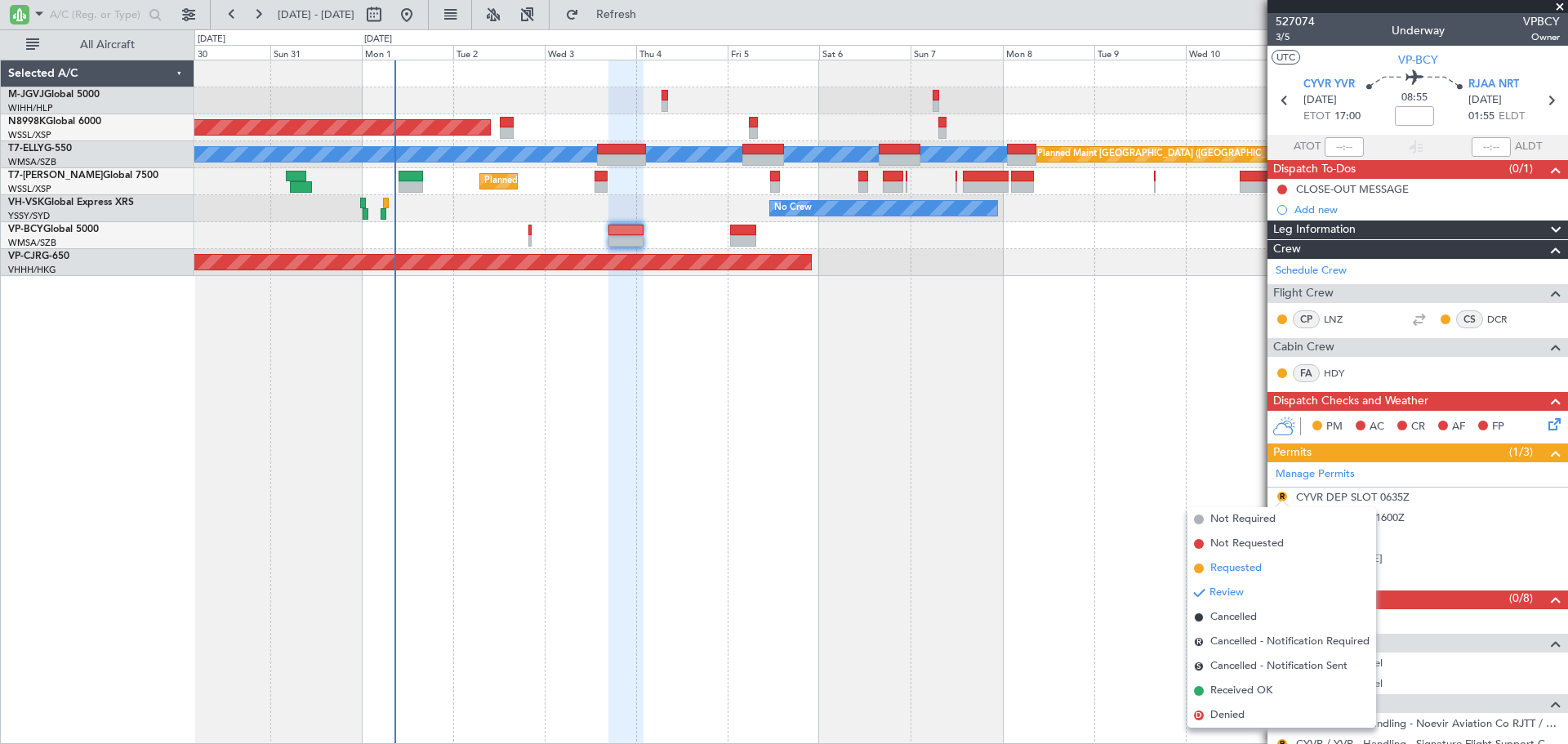
click at [1261, 576] on li "Requested" at bounding box center [1281, 568] width 188 height 25
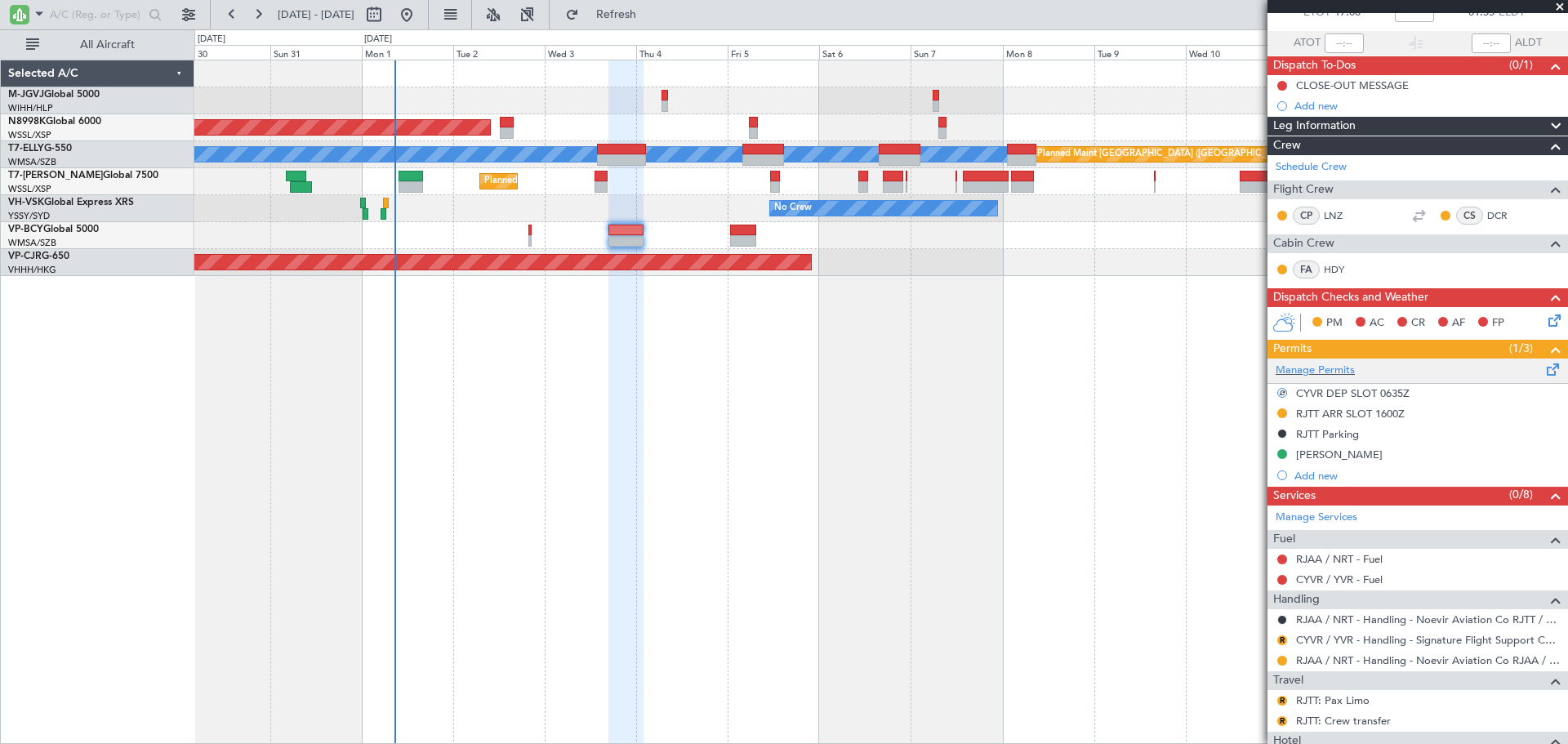
scroll to position [136, 0]
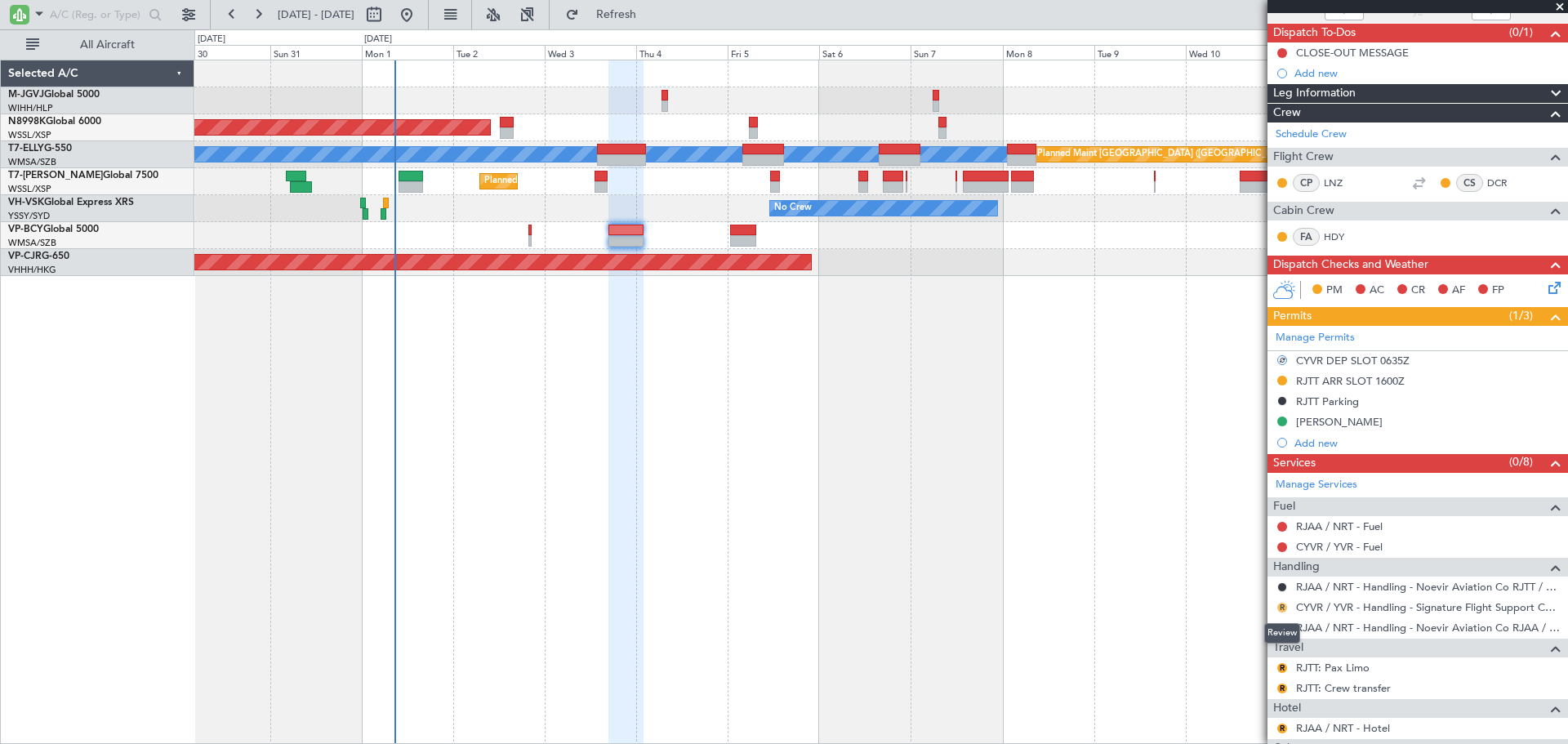
click at [1280, 606] on button "R" at bounding box center [1282, 607] width 10 height 10
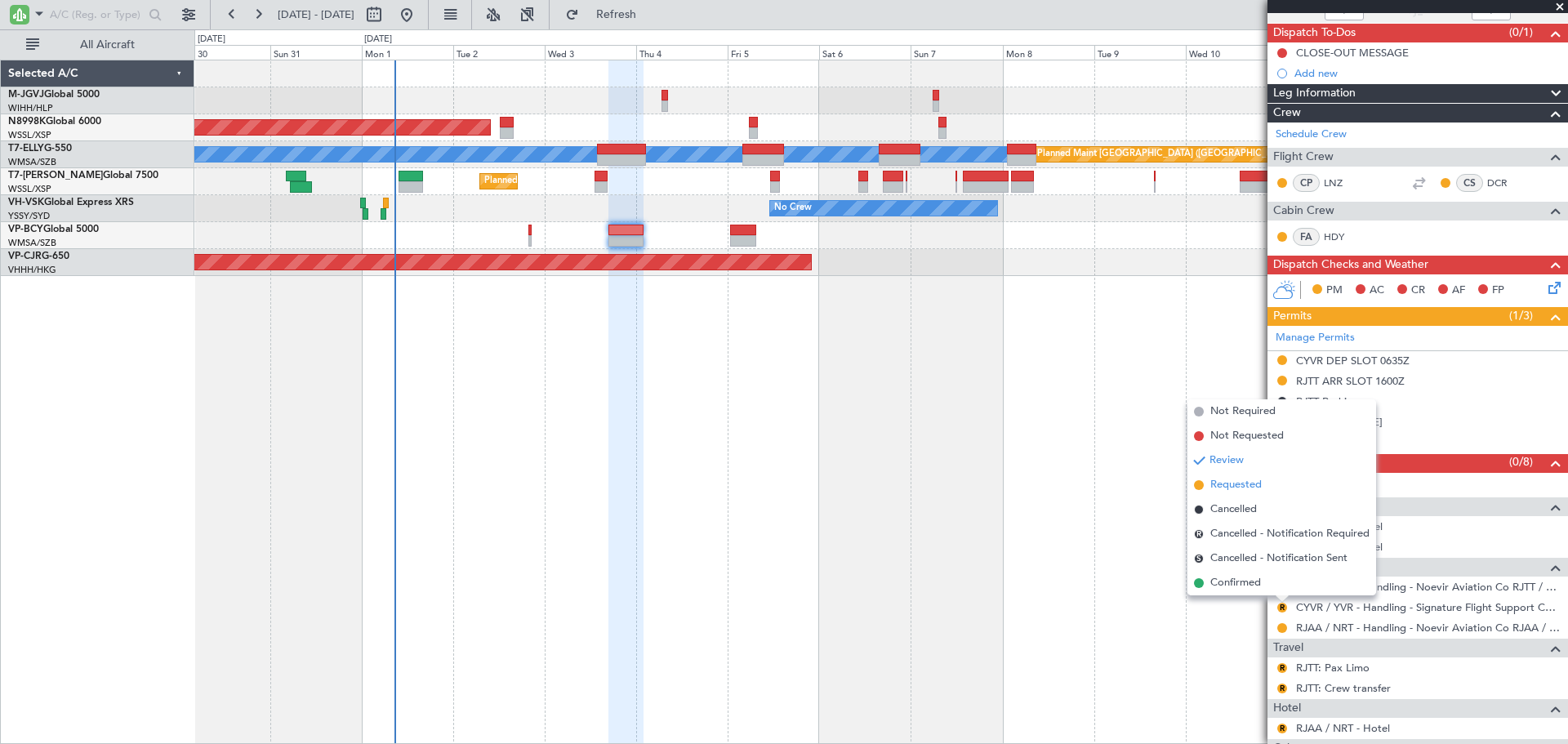
click at [1237, 487] on span "Requested" at bounding box center [1236, 485] width 51 height 17
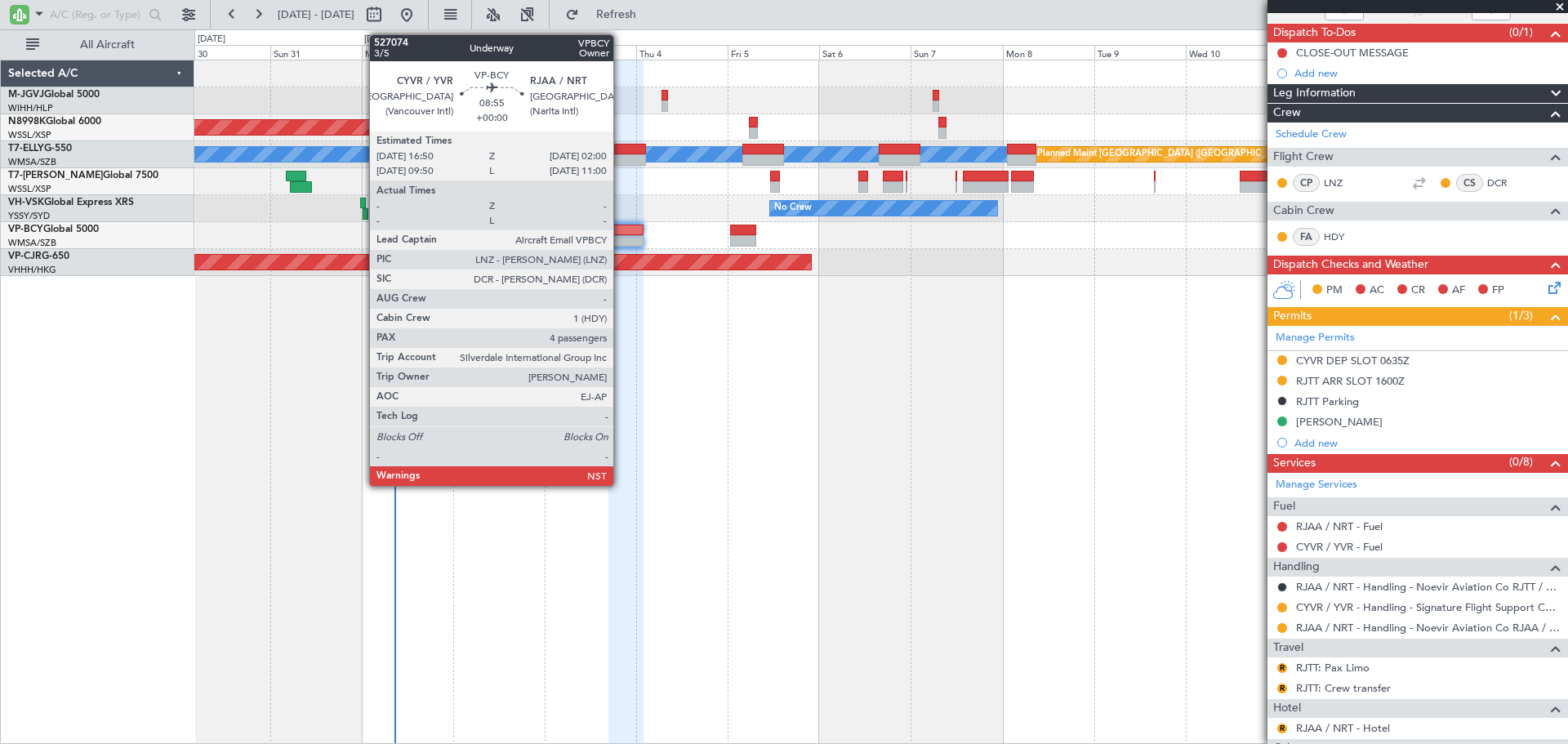
click at [620, 232] on div at bounding box center [626, 230] width 35 height 11
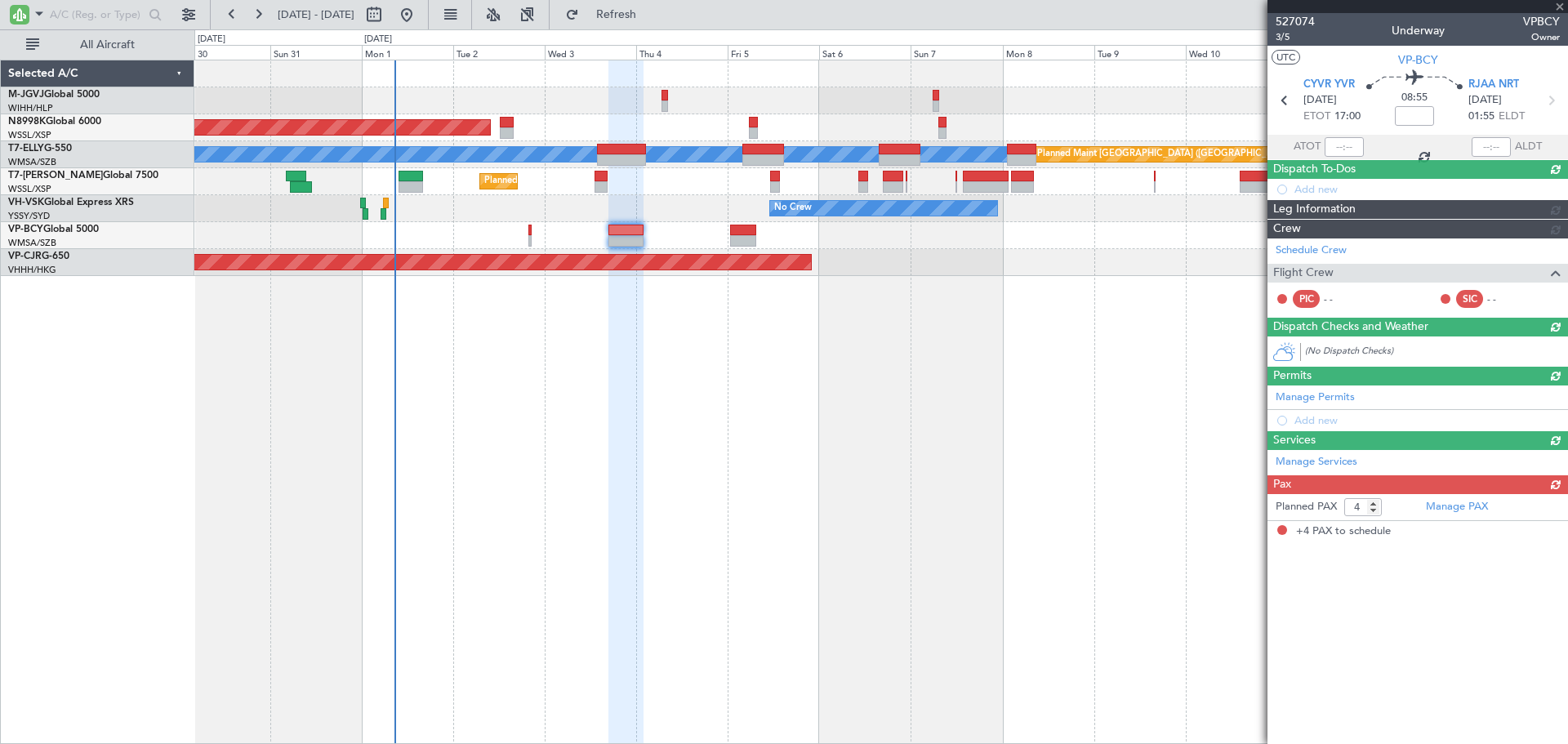
click at [620, 232] on div at bounding box center [626, 230] width 35 height 11
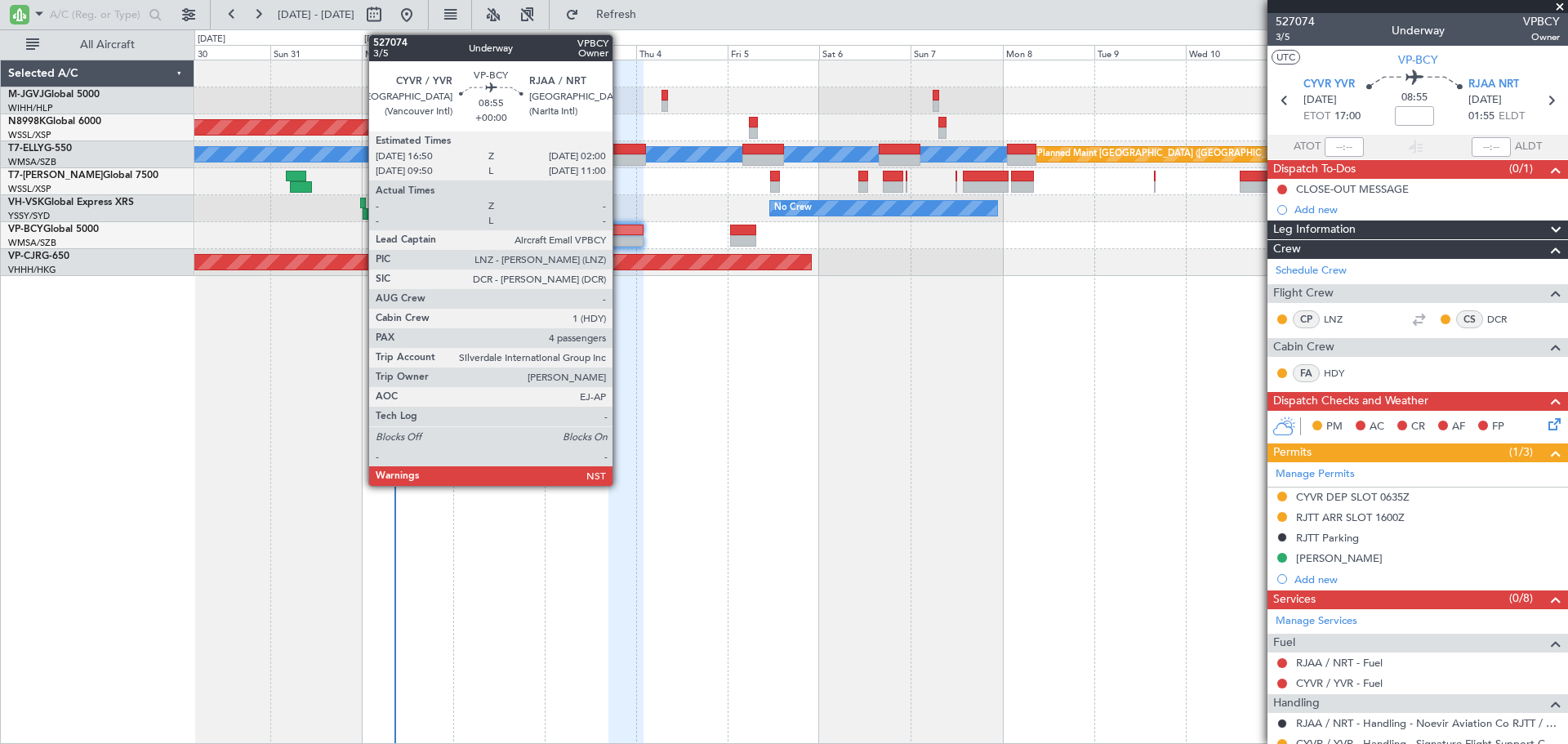
click at [619, 229] on div at bounding box center [626, 230] width 35 height 11
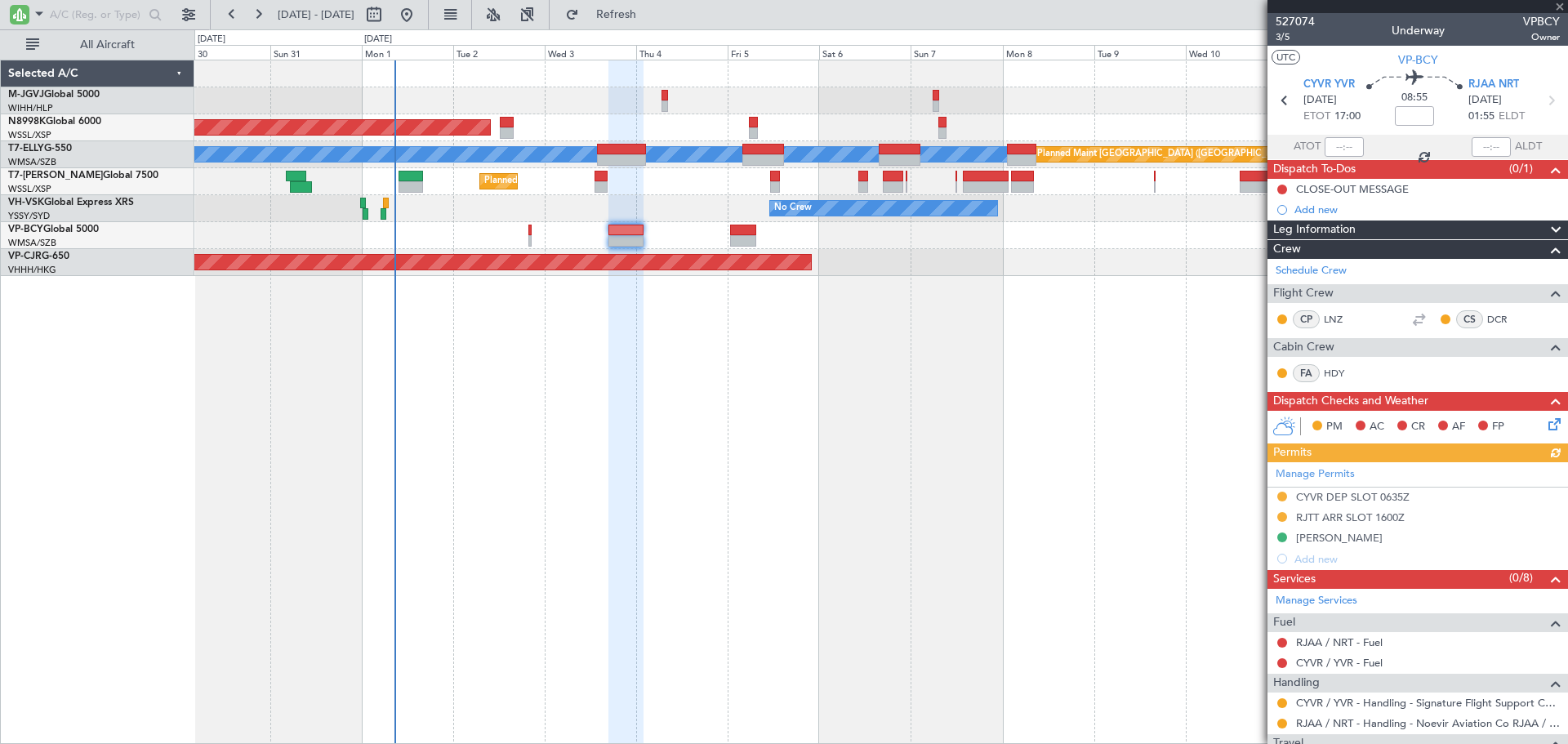
scroll to position [136, 0]
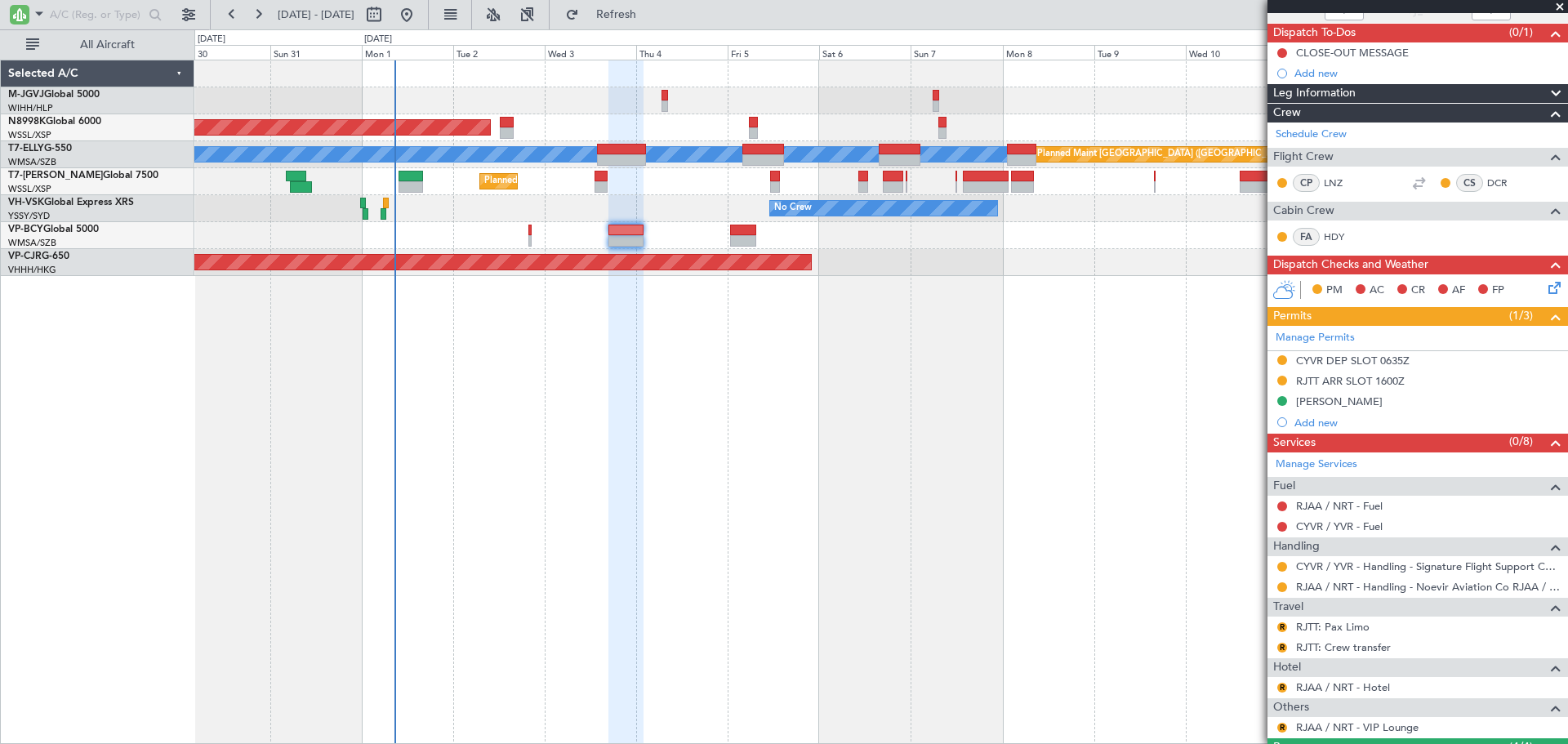
click at [1354, 378] on div "CYVR DEP SLOT 0635Z" at bounding box center [1354, 378] width 0 height 0
click at [1382, 387] on mat-tooltip-component "RJTT ARR SLOT 1600Z" at bounding box center [1350, 408] width 121 height 43
click at [1382, 383] on div "RJTT ARR SLOT 1600Z" at bounding box center [1350, 380] width 108 height 14
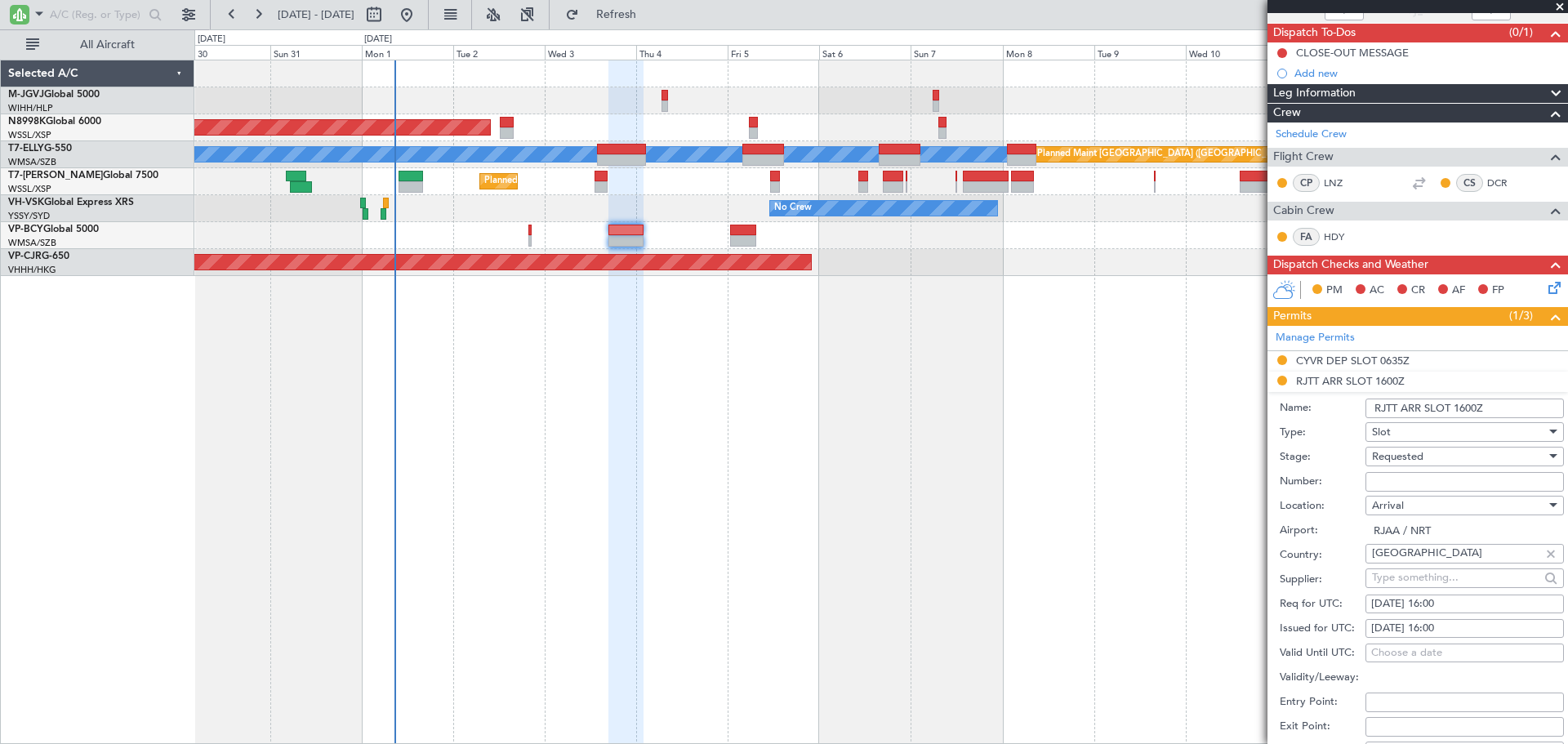
click at [1395, 403] on input "RJTT ARR SLOT 1600Z" at bounding box center [1465, 408] width 199 height 19
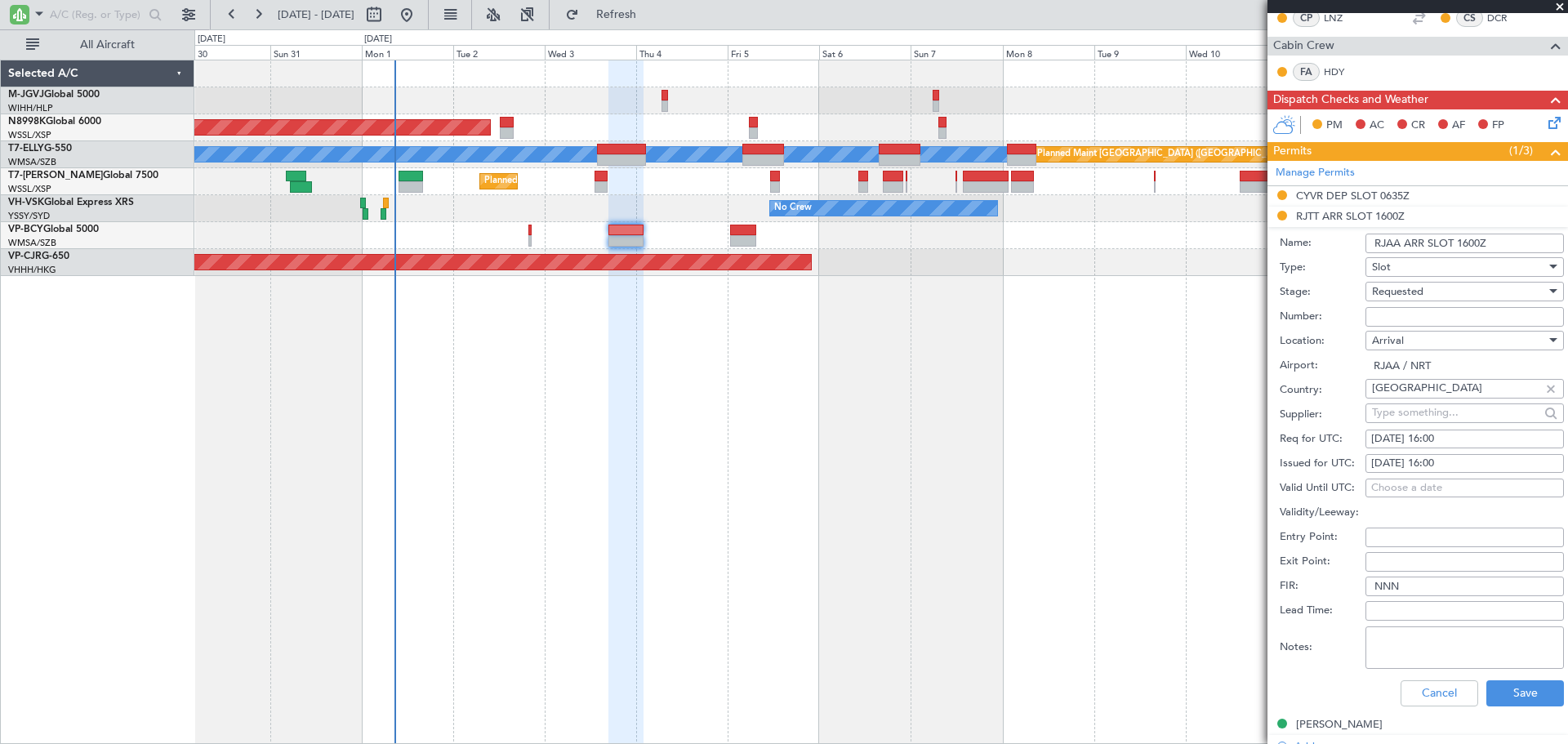
scroll to position [545, 0]
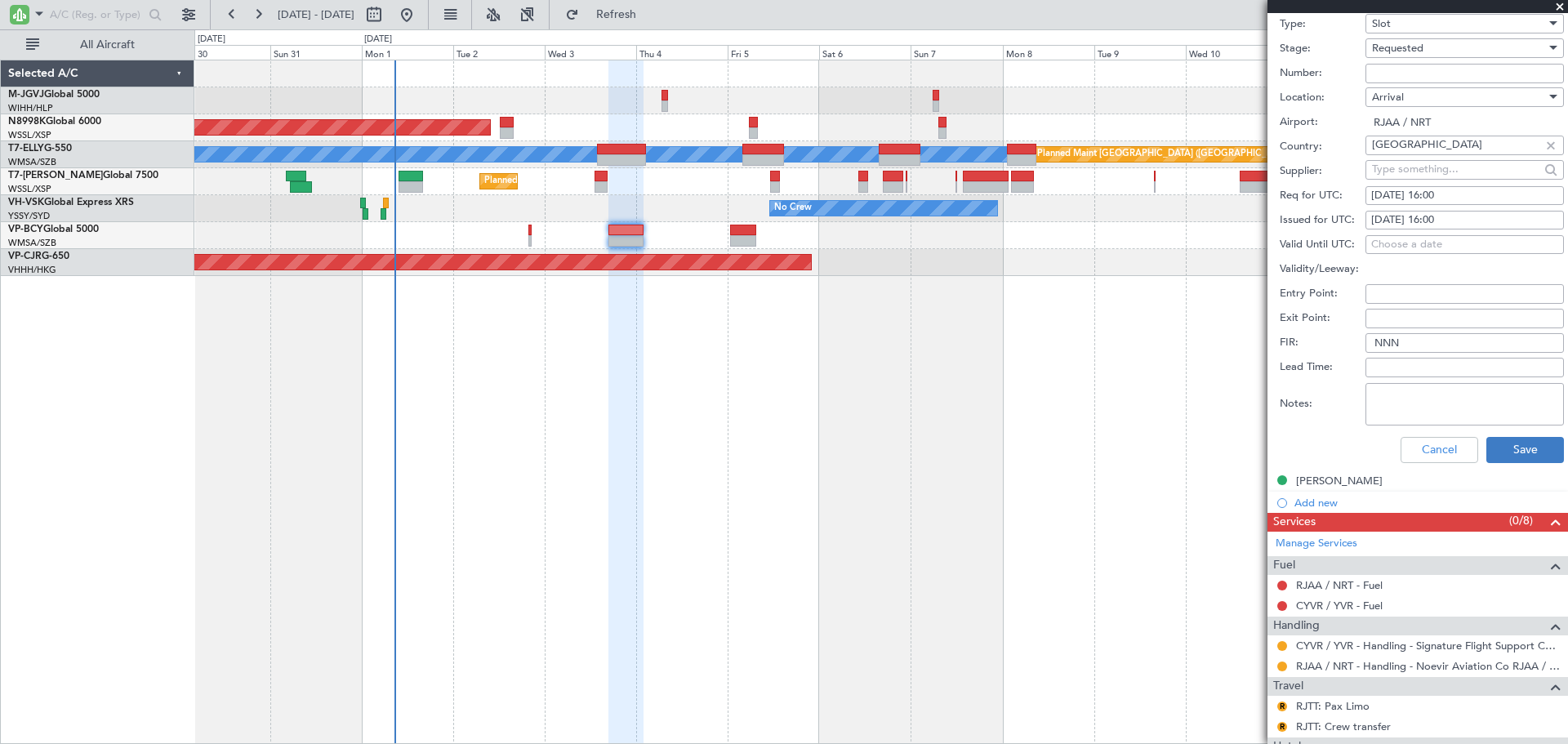
type input "RJAA ARR SLOT 1600Z"
click at [1495, 452] on button "Save" at bounding box center [1525, 449] width 77 height 26
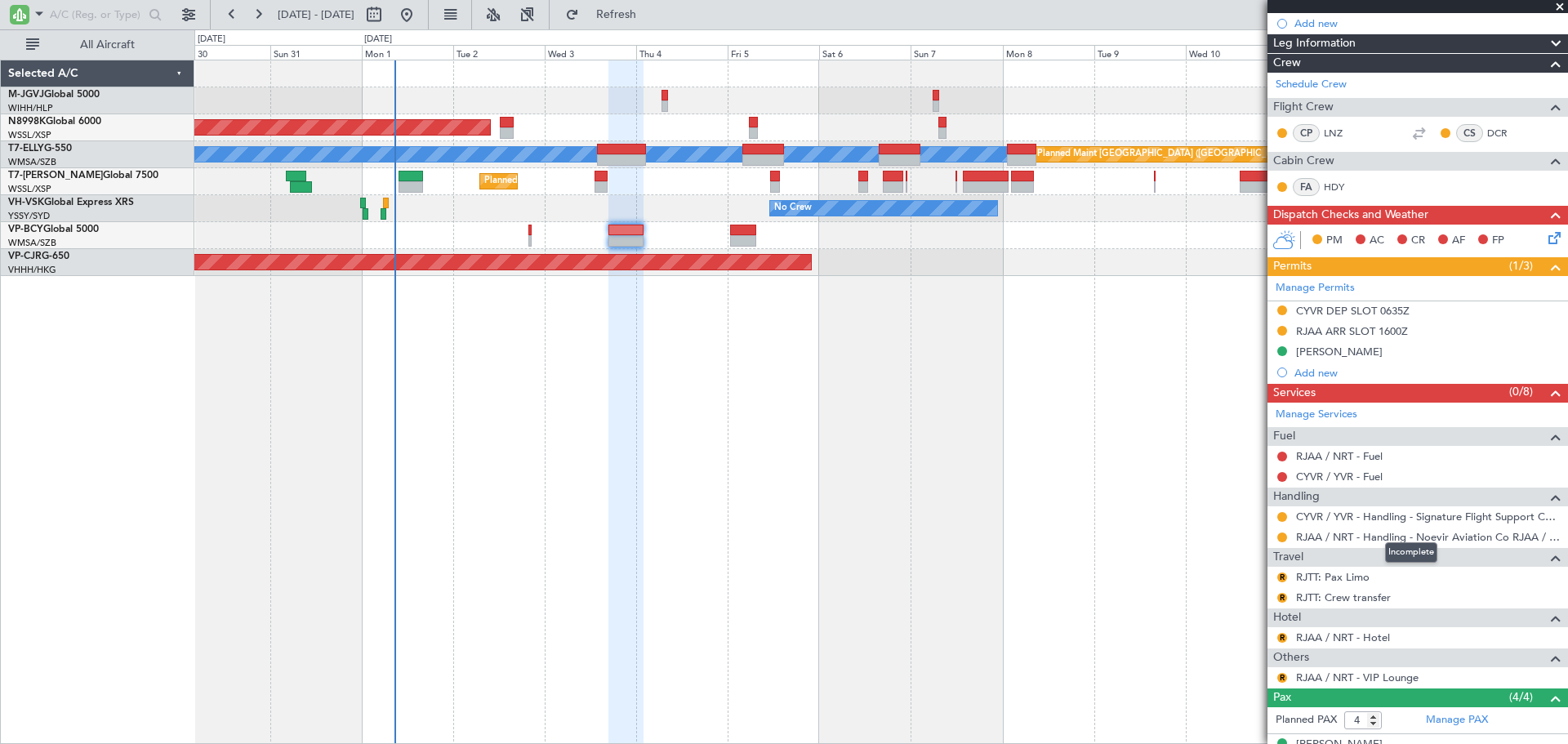
scroll to position [322, 0]
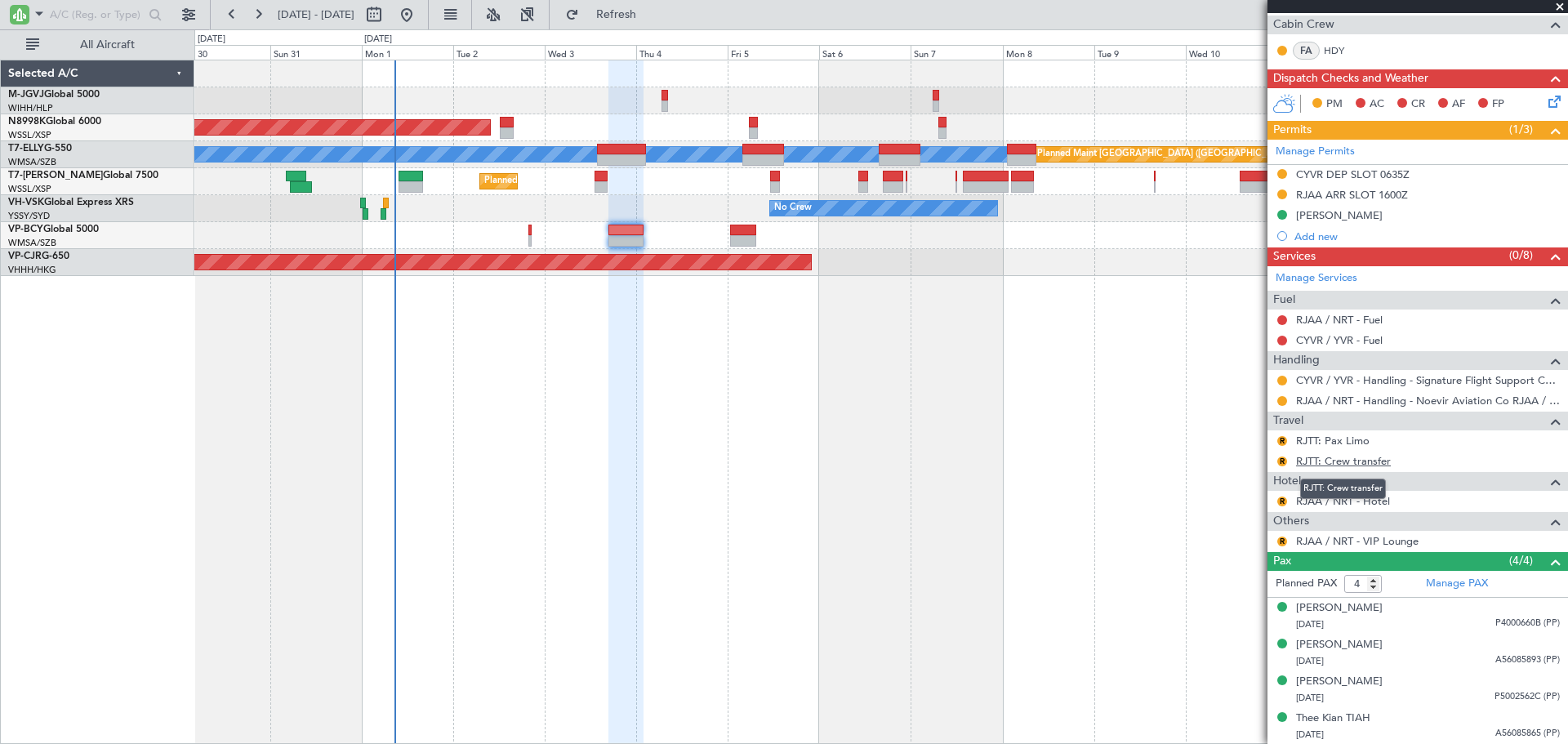
click at [1357, 460] on link "RJTT: Crew transfer" at bounding box center [1343, 460] width 95 height 14
click at [1326, 441] on link "RJTT: Pax Limo" at bounding box center [1333, 440] width 74 height 14
click at [1277, 538] on div "R" at bounding box center [1282, 541] width 13 height 13
click at [1281, 539] on button "R" at bounding box center [1282, 541] width 10 height 10
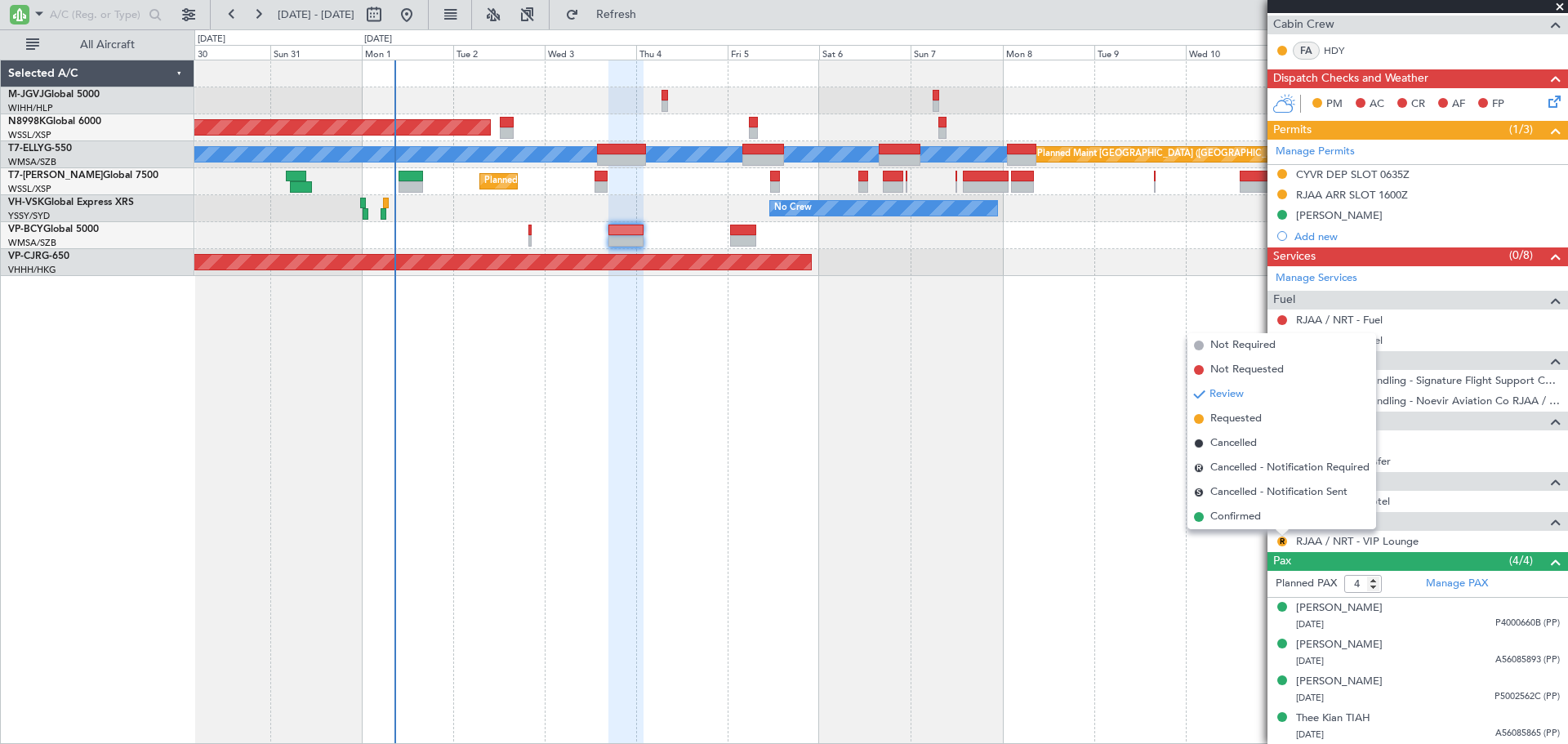
click at [1244, 420] on span "Requested" at bounding box center [1236, 419] width 51 height 17
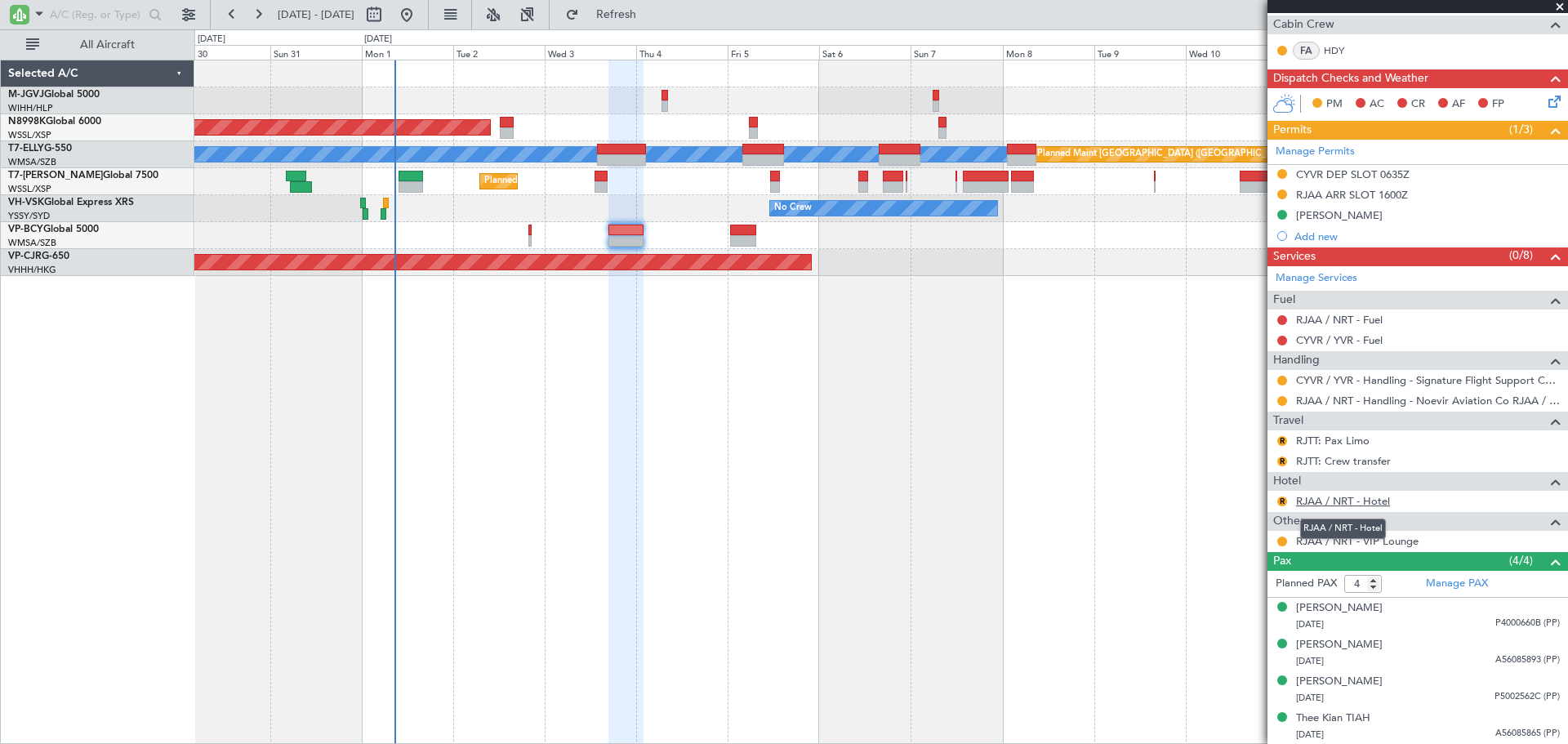
click at [1333, 504] on link "RJAA / NRT - Hotel" at bounding box center [1343, 501] width 94 height 14
click at [1342, 501] on link "RJAA / NRT - Hotel" at bounding box center [1343, 501] width 94 height 14
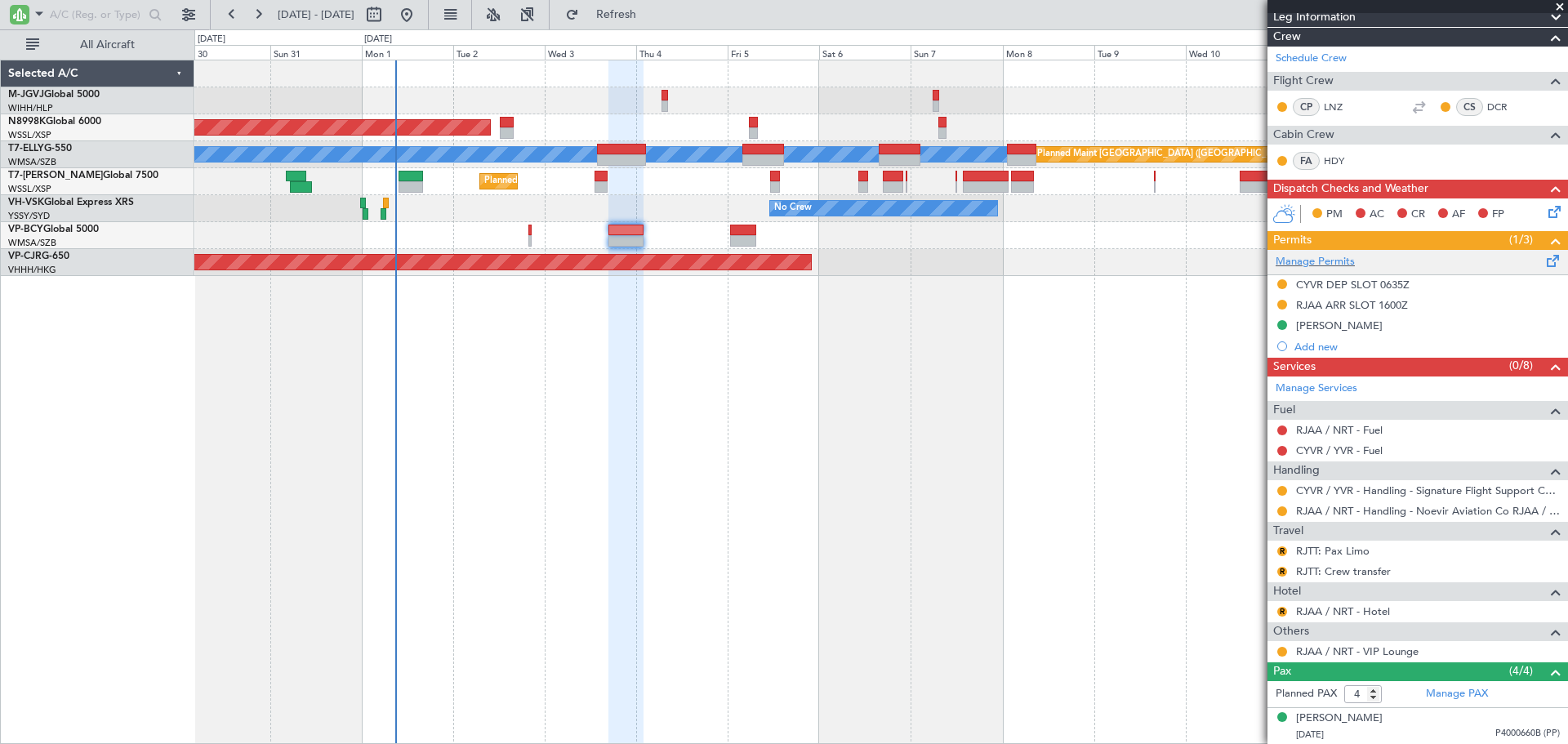
scroll to position [272, 0]
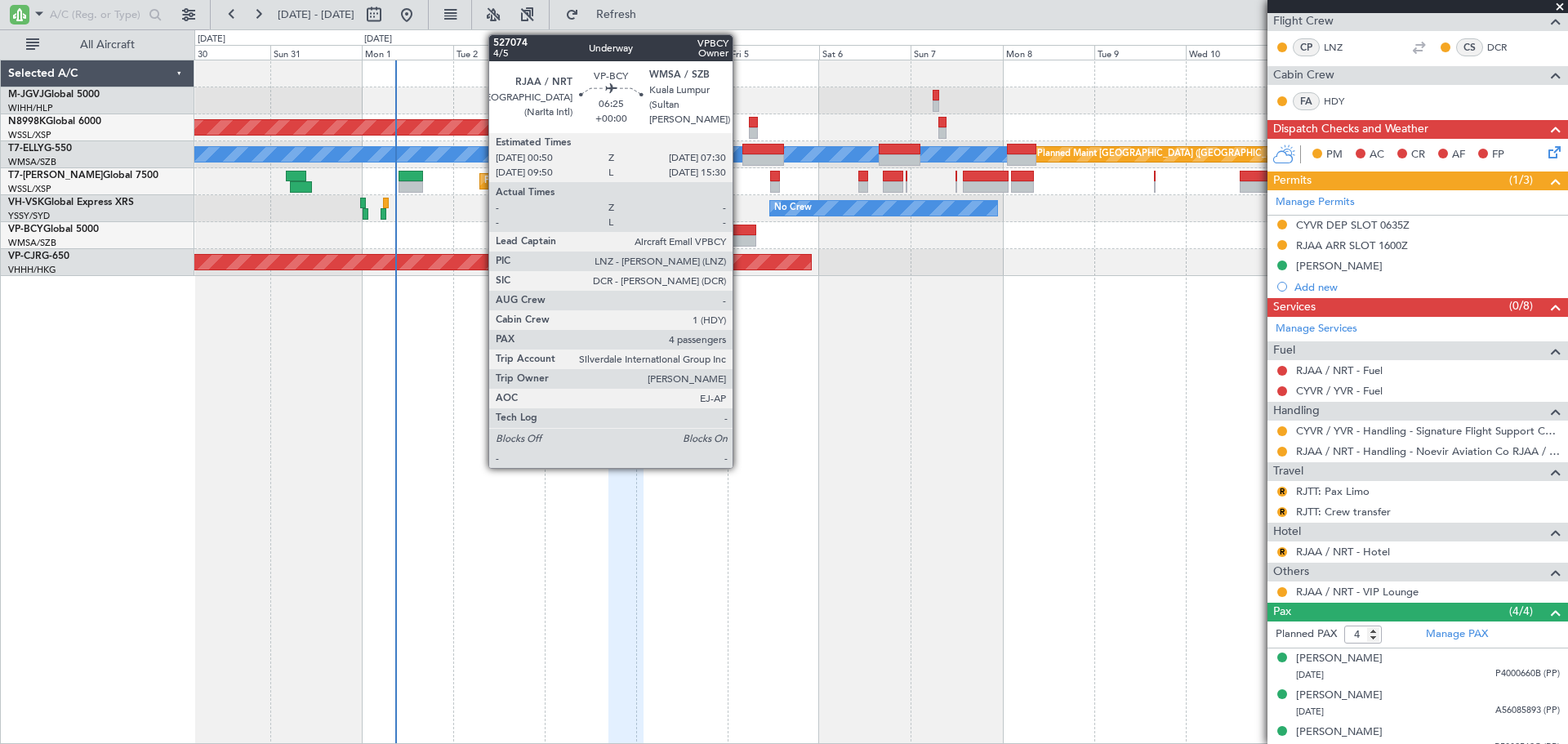
click at [741, 232] on div at bounding box center [744, 230] width 26 height 11
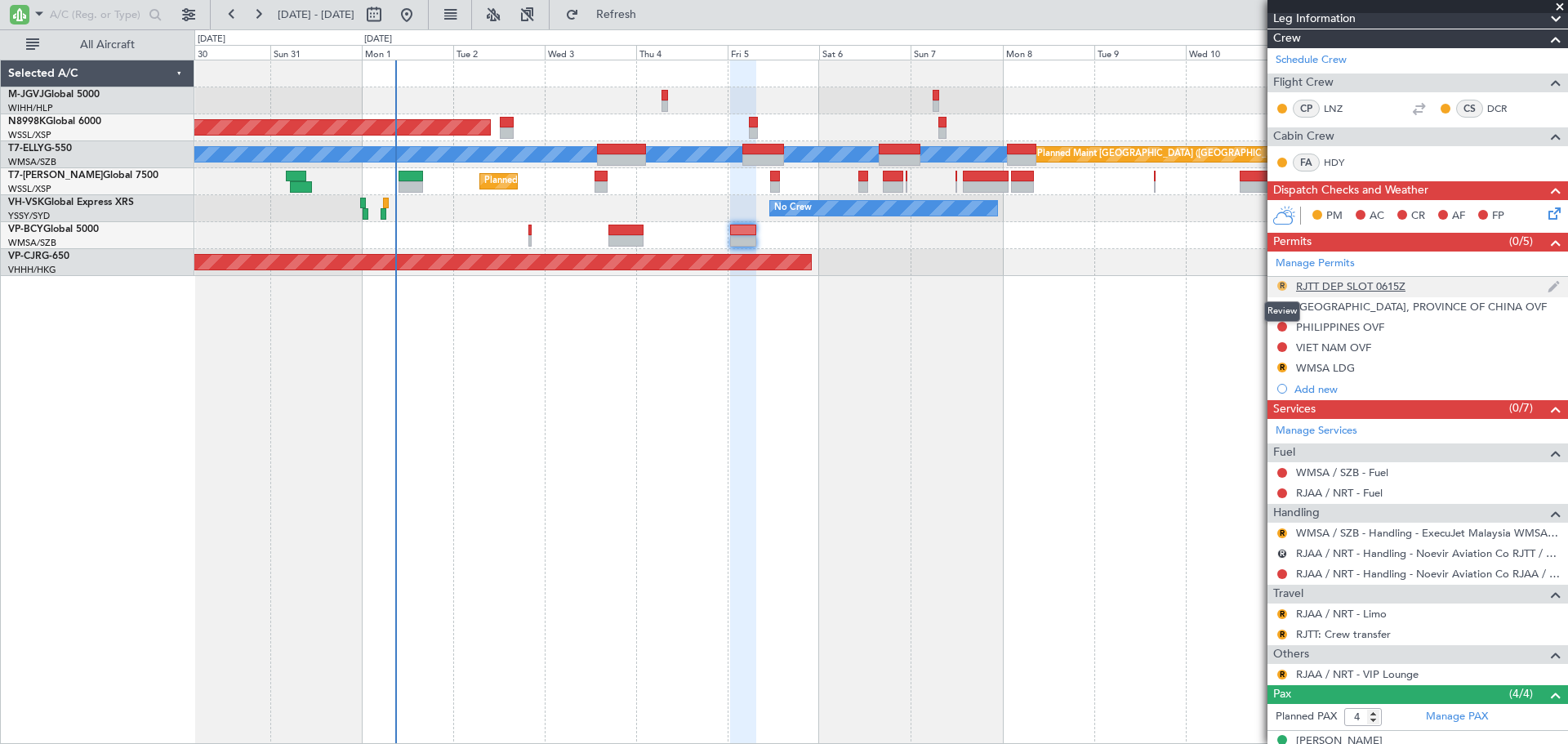
click at [1280, 283] on button "R" at bounding box center [1282, 286] width 10 height 10
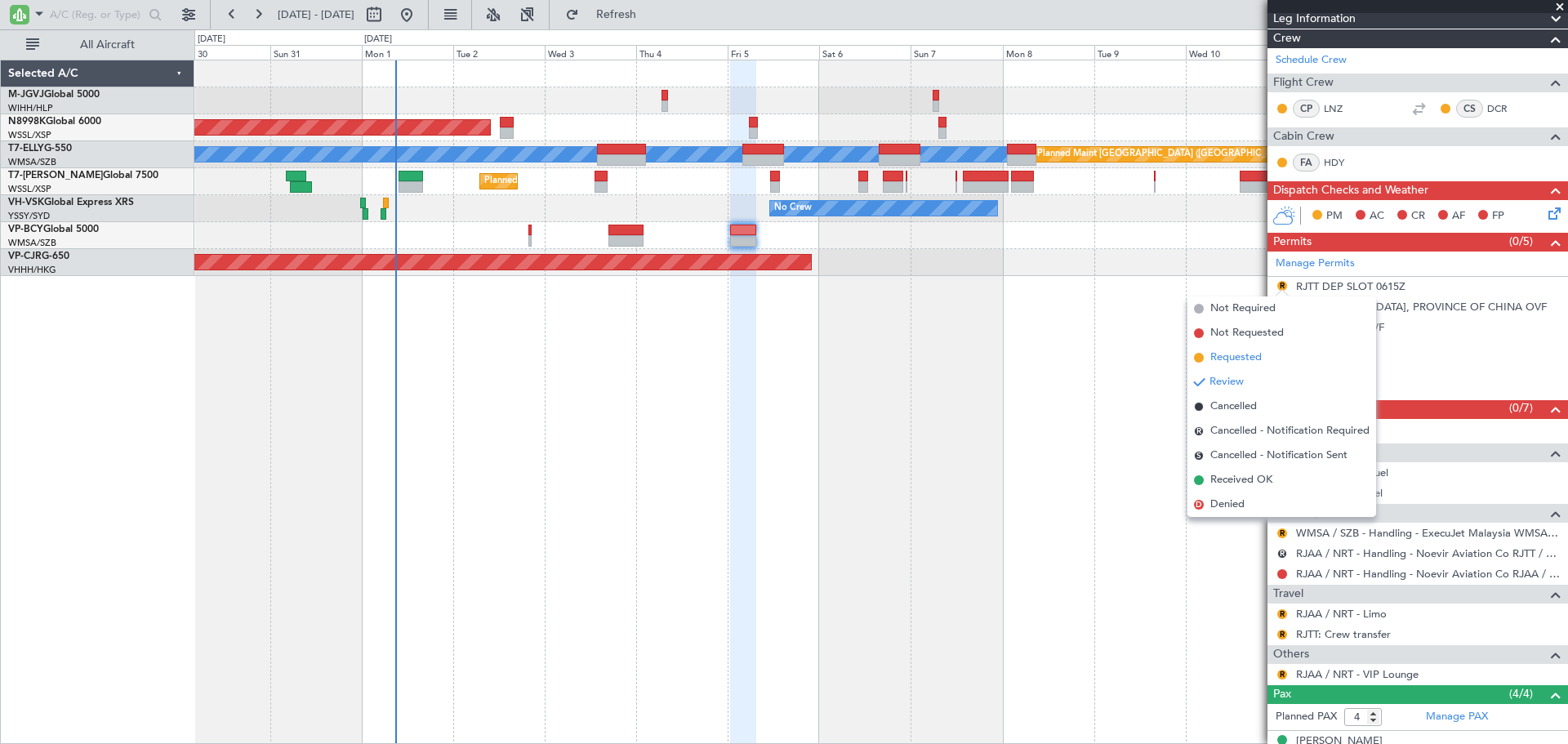
click at [1265, 357] on li "Requested" at bounding box center [1281, 357] width 188 height 25
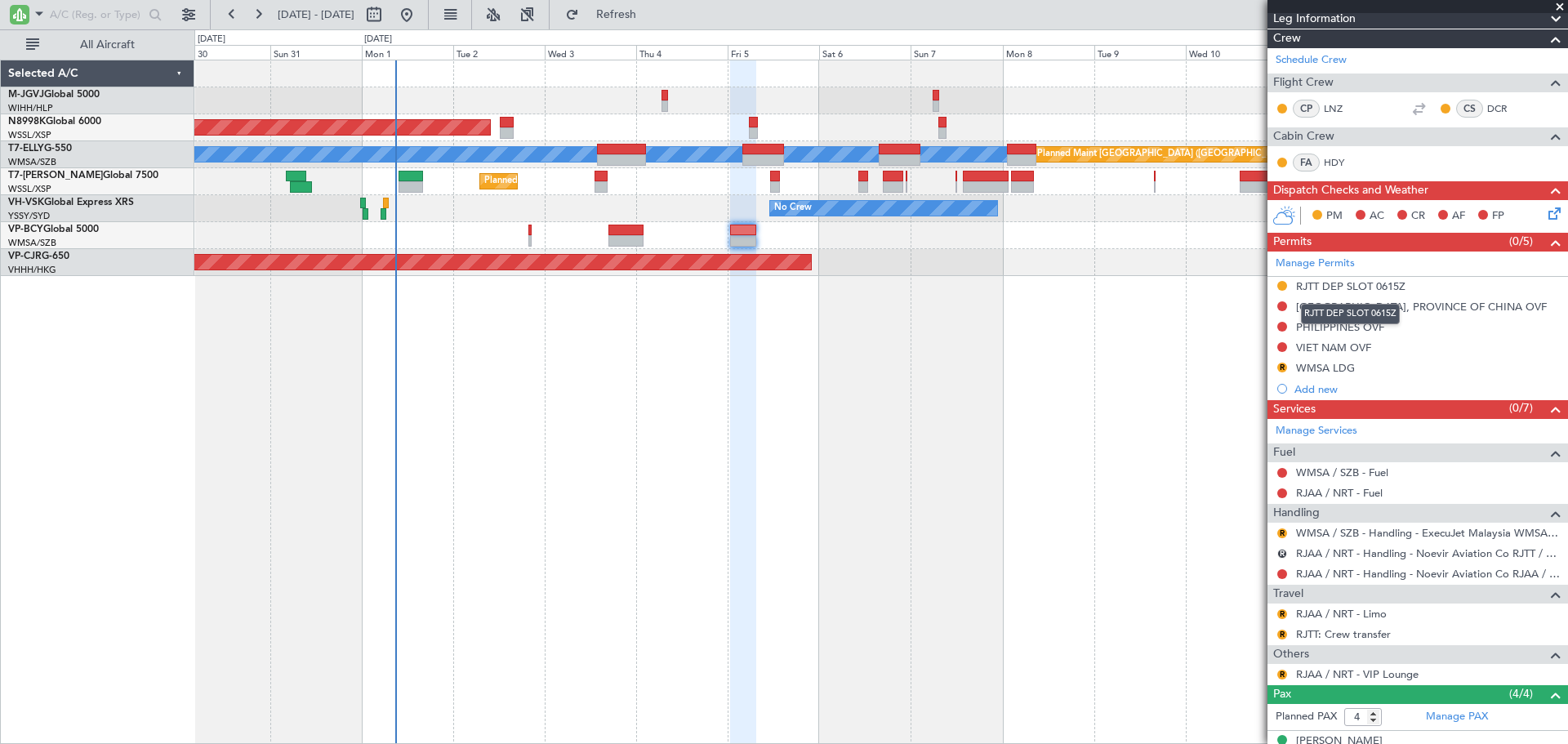
click at [1382, 285] on div "RJTT DEP SLOT 0615Z" at bounding box center [1350, 286] width 109 height 14
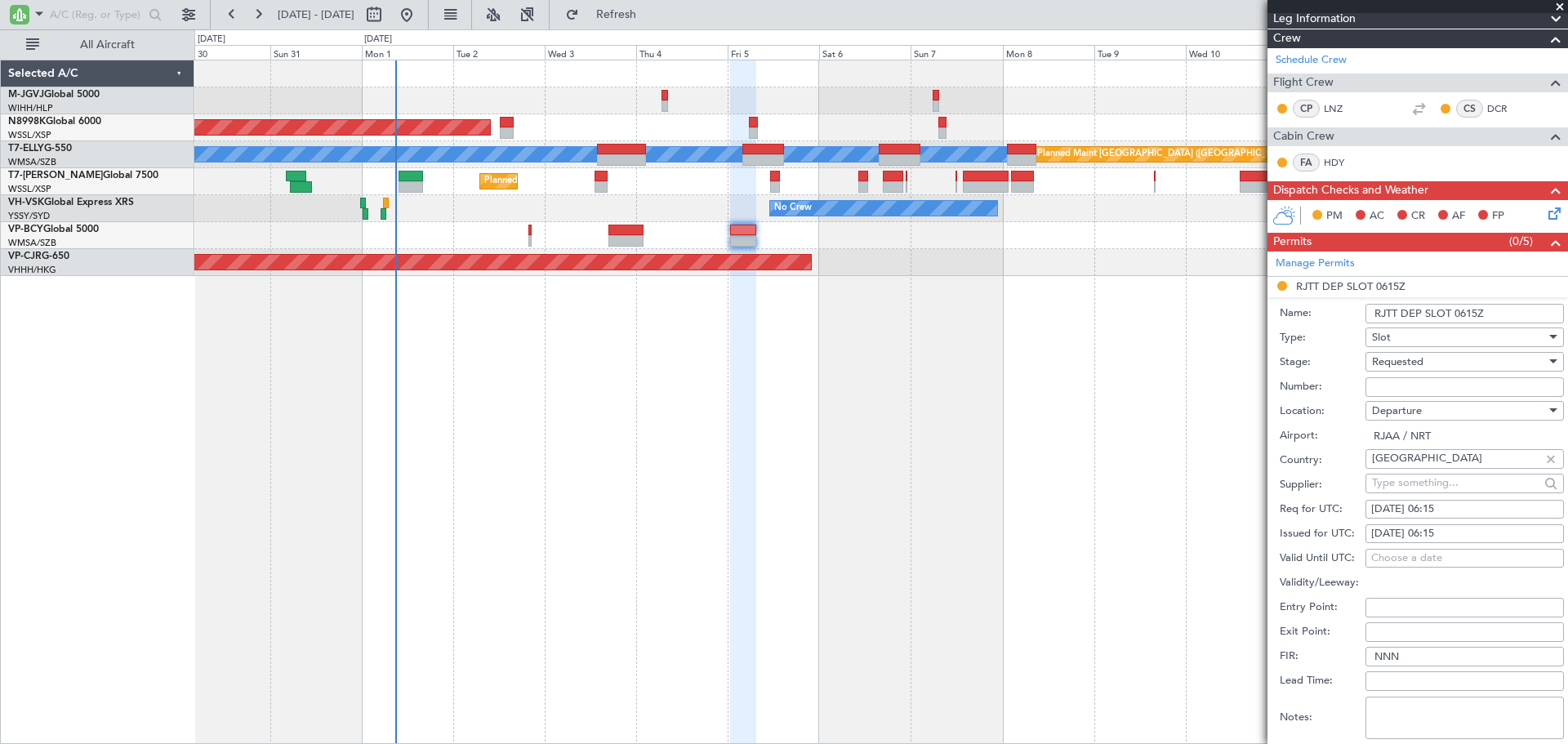
drag, startPoint x: 1394, startPoint y: 312, endPoint x: 1428, endPoint y: 333, distance: 40.0
click at [1408, 321] on input "RJTT DEP SLOT 0615Z" at bounding box center [1465, 313] width 199 height 19
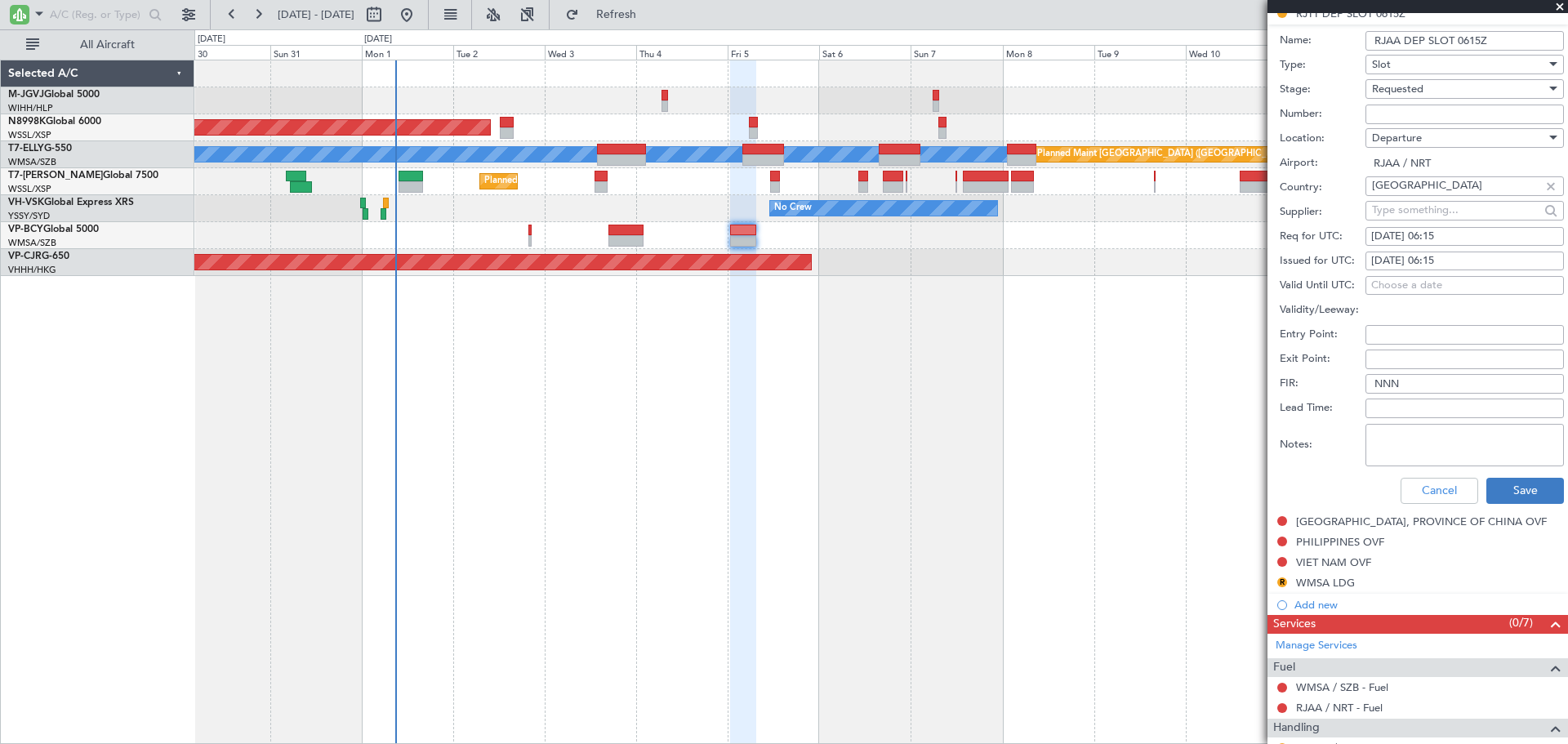
type input "RJAA DEP SLOT 0615Z"
click at [1502, 488] on button "Save" at bounding box center [1525, 490] width 77 height 26
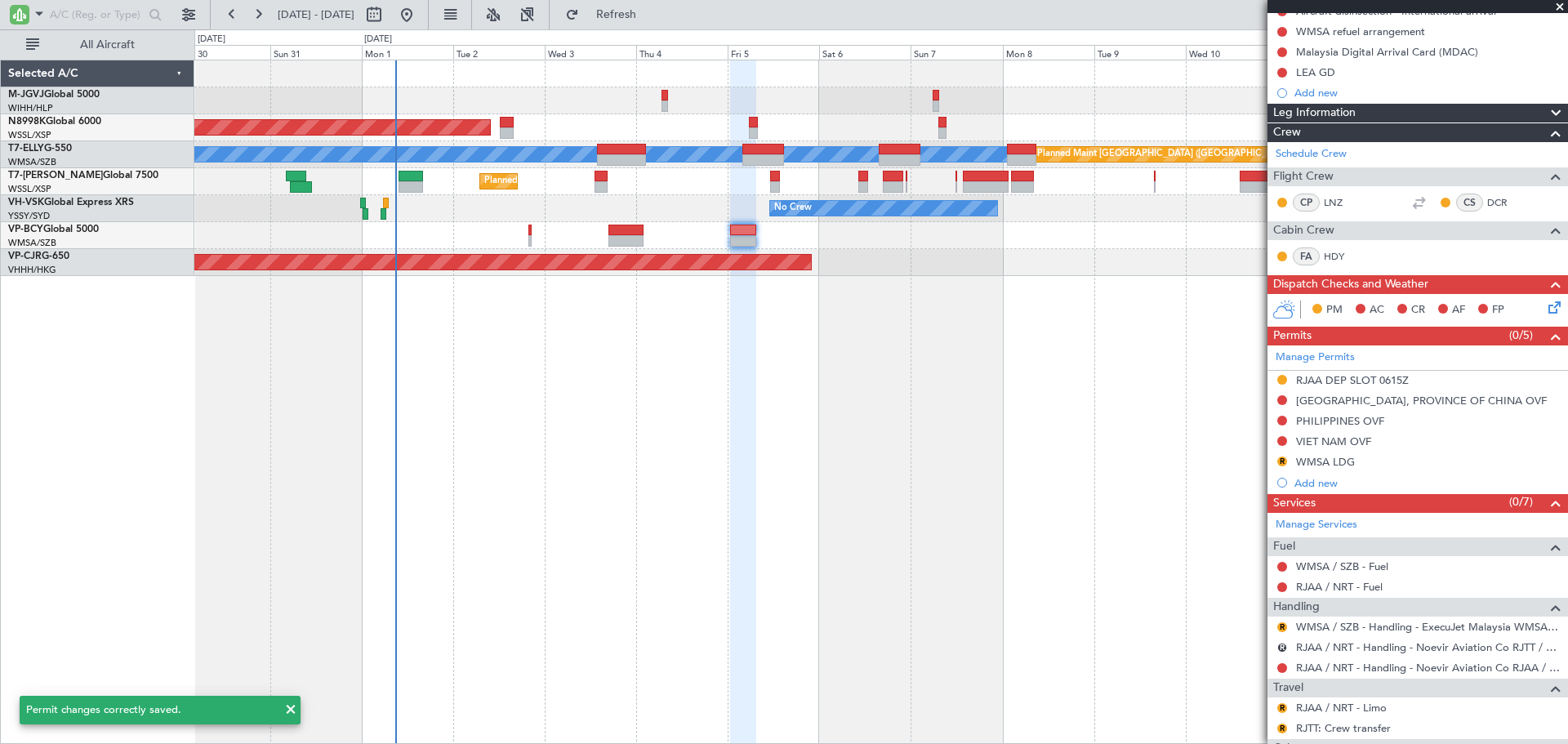
scroll to position [193, 0]
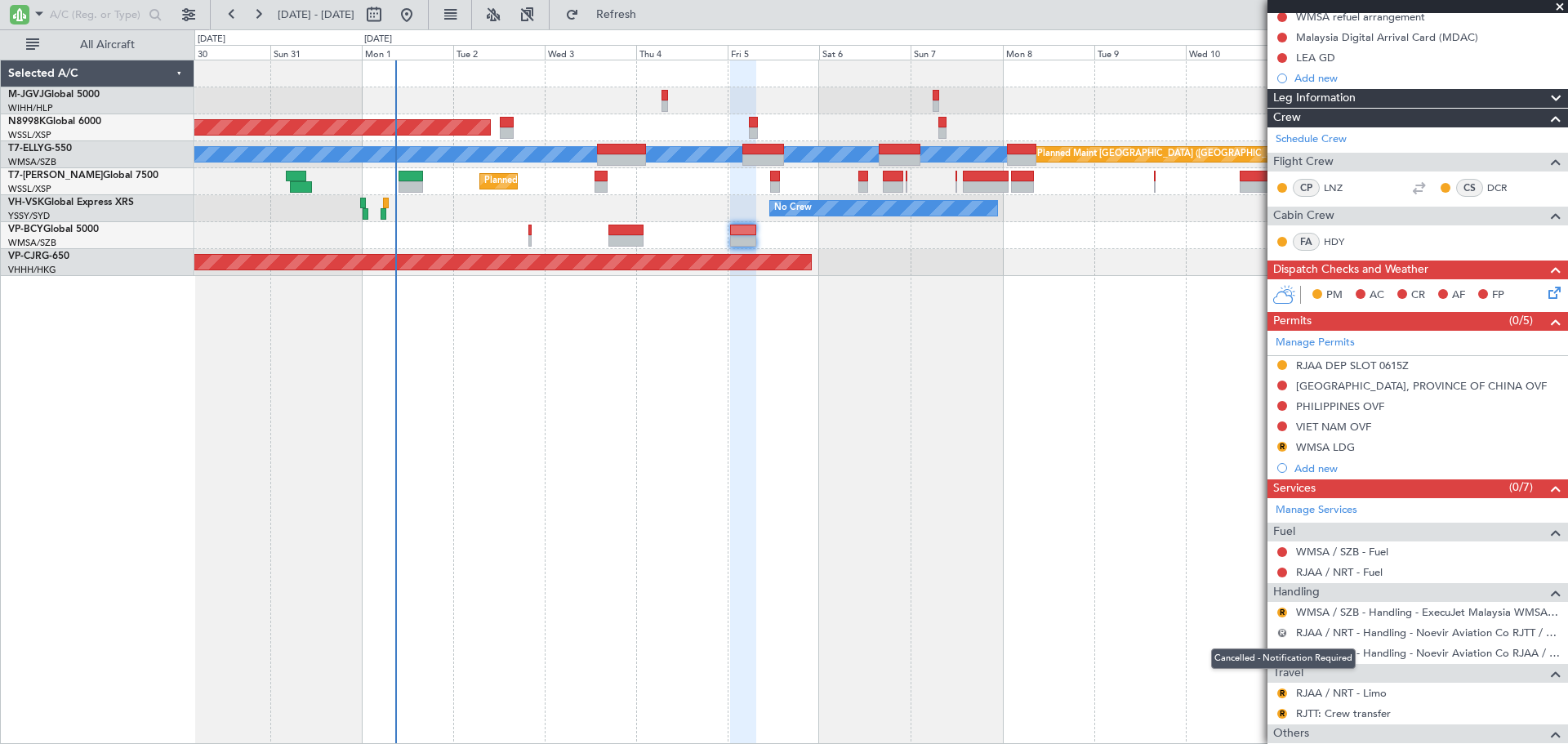
click at [1279, 627] on button "R" at bounding box center [1282, 632] width 10 height 10
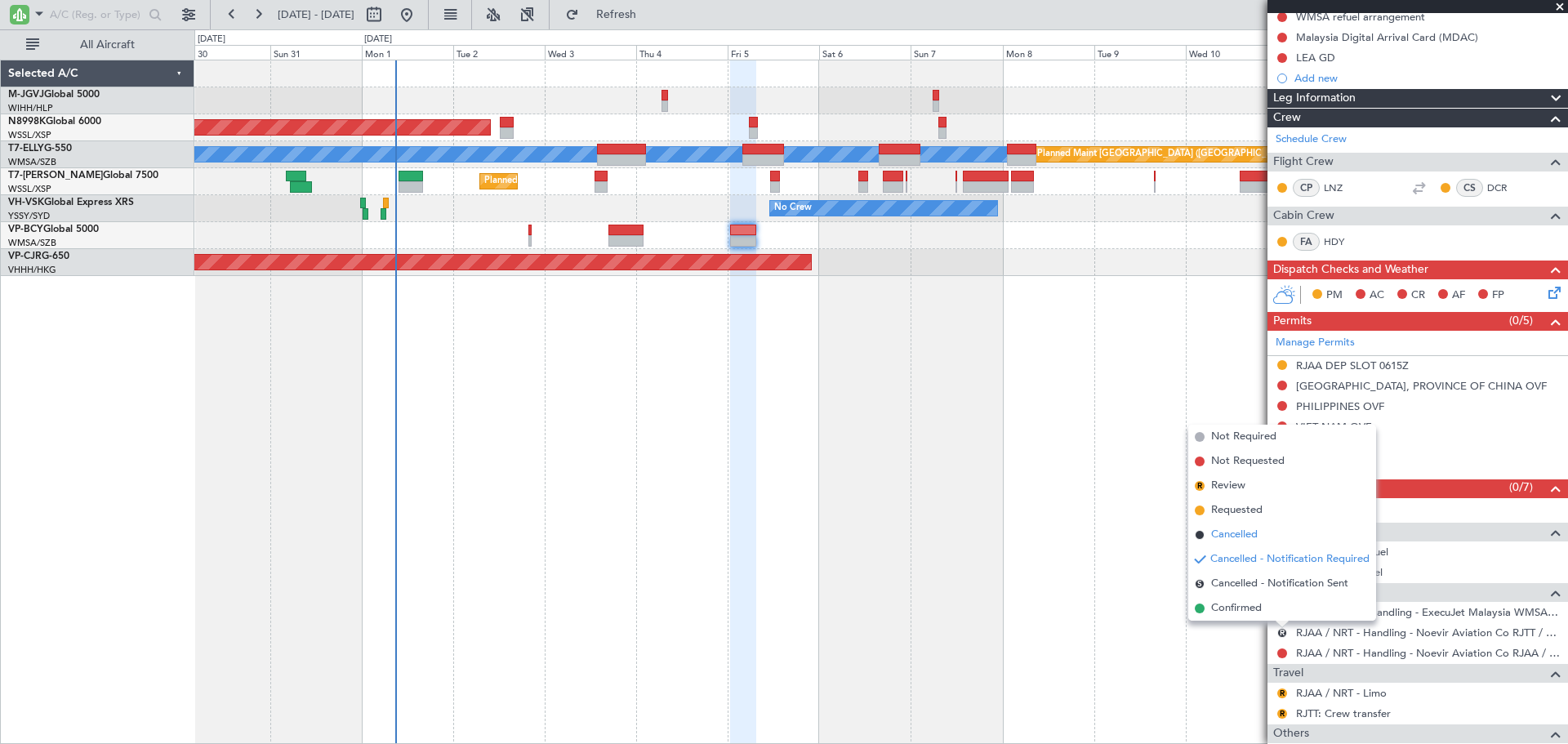
click at [1244, 532] on span "Cancelled" at bounding box center [1234, 535] width 47 height 17
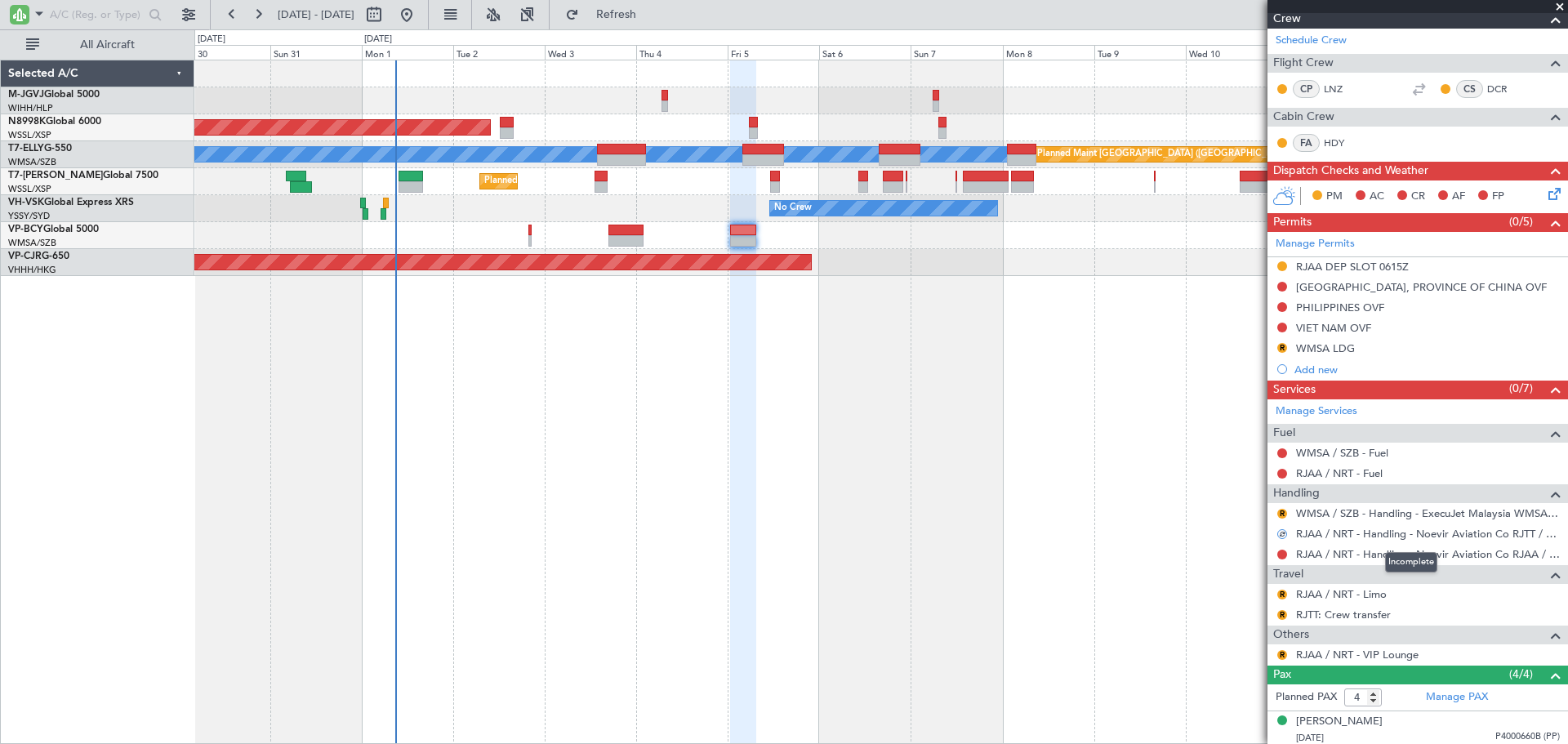
scroll to position [329, 0]
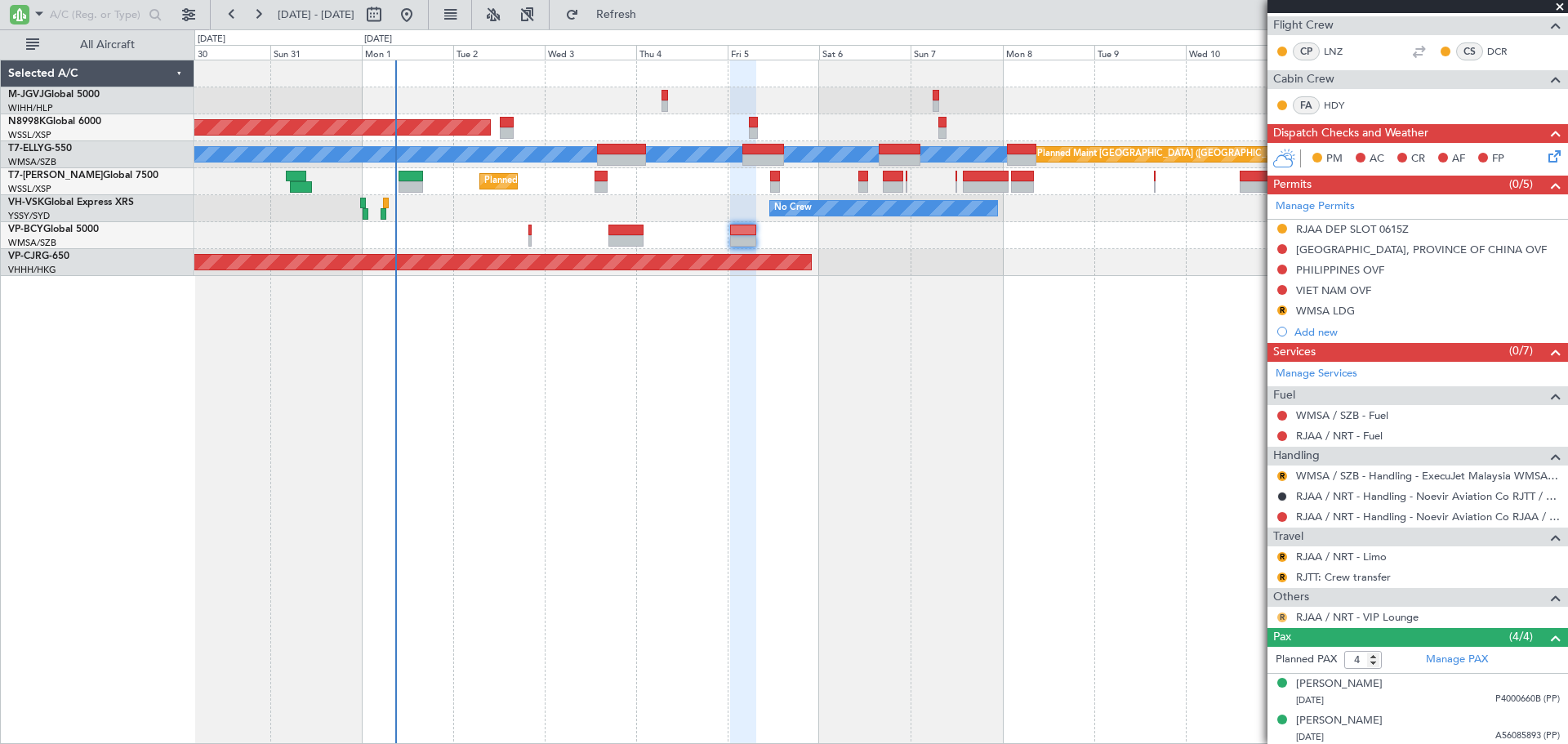
click at [1281, 615] on button "R" at bounding box center [1282, 617] width 10 height 10
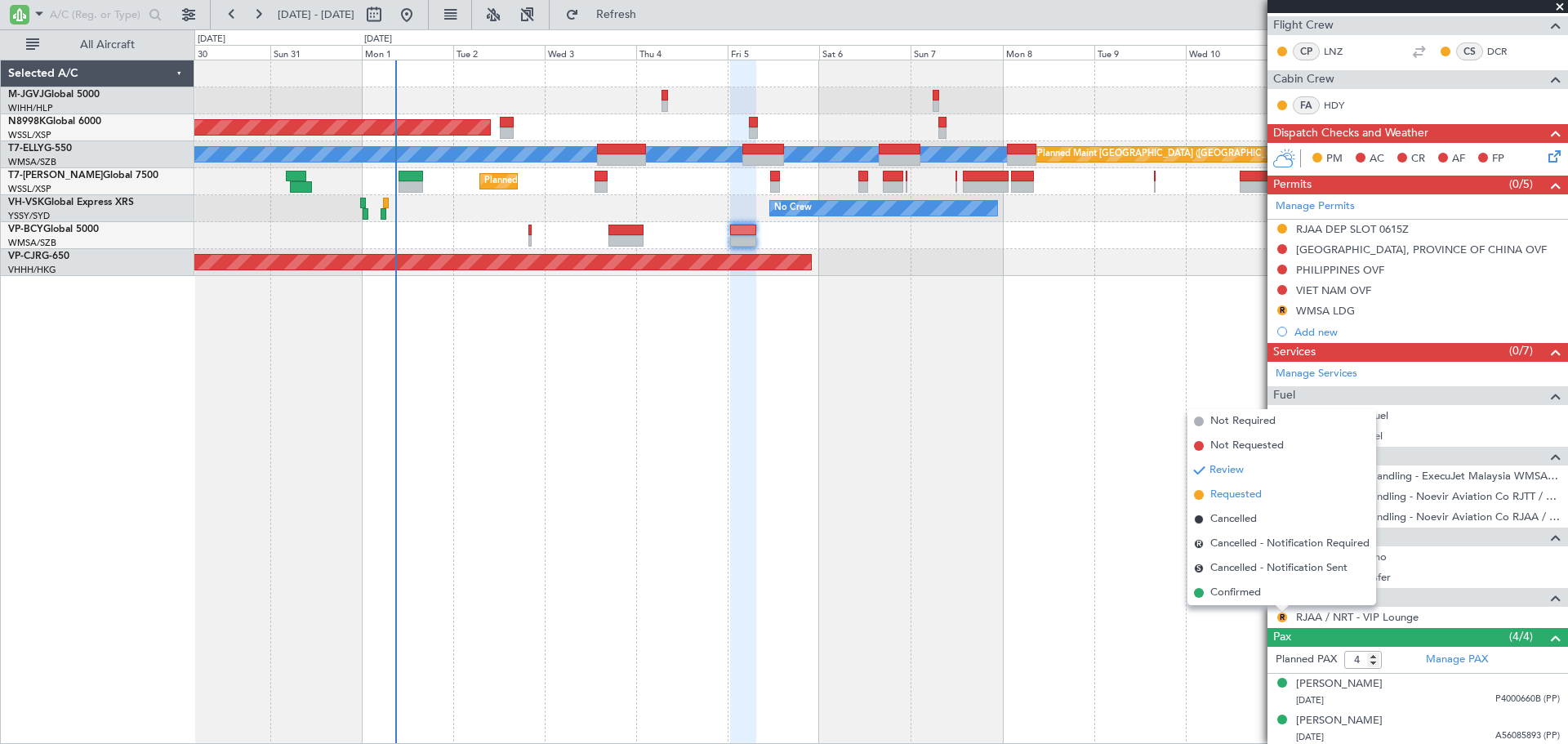
click at [1239, 500] on span "Requested" at bounding box center [1236, 495] width 51 height 17
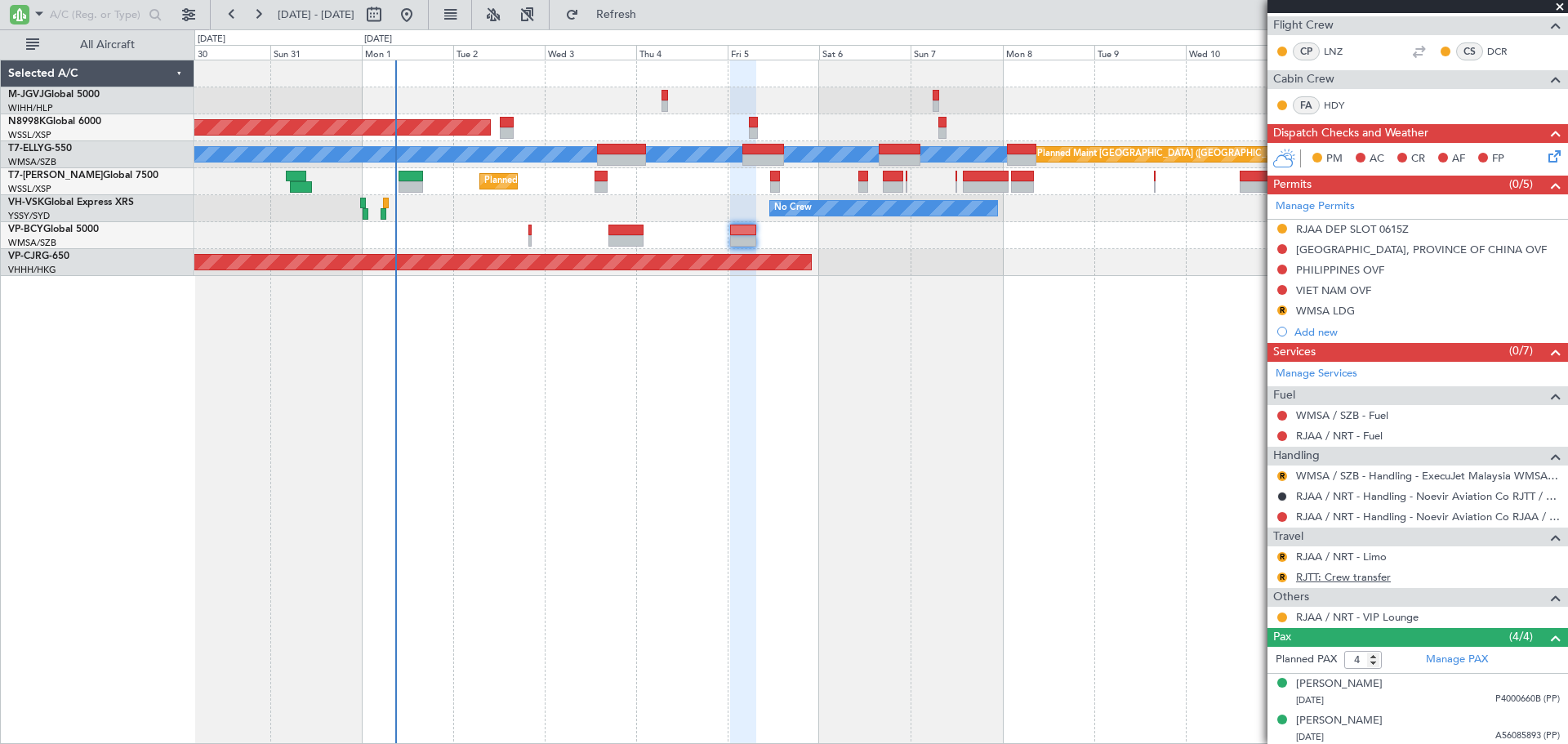
click at [1358, 577] on link "RJTT: Crew transfer" at bounding box center [1343, 576] width 95 height 14
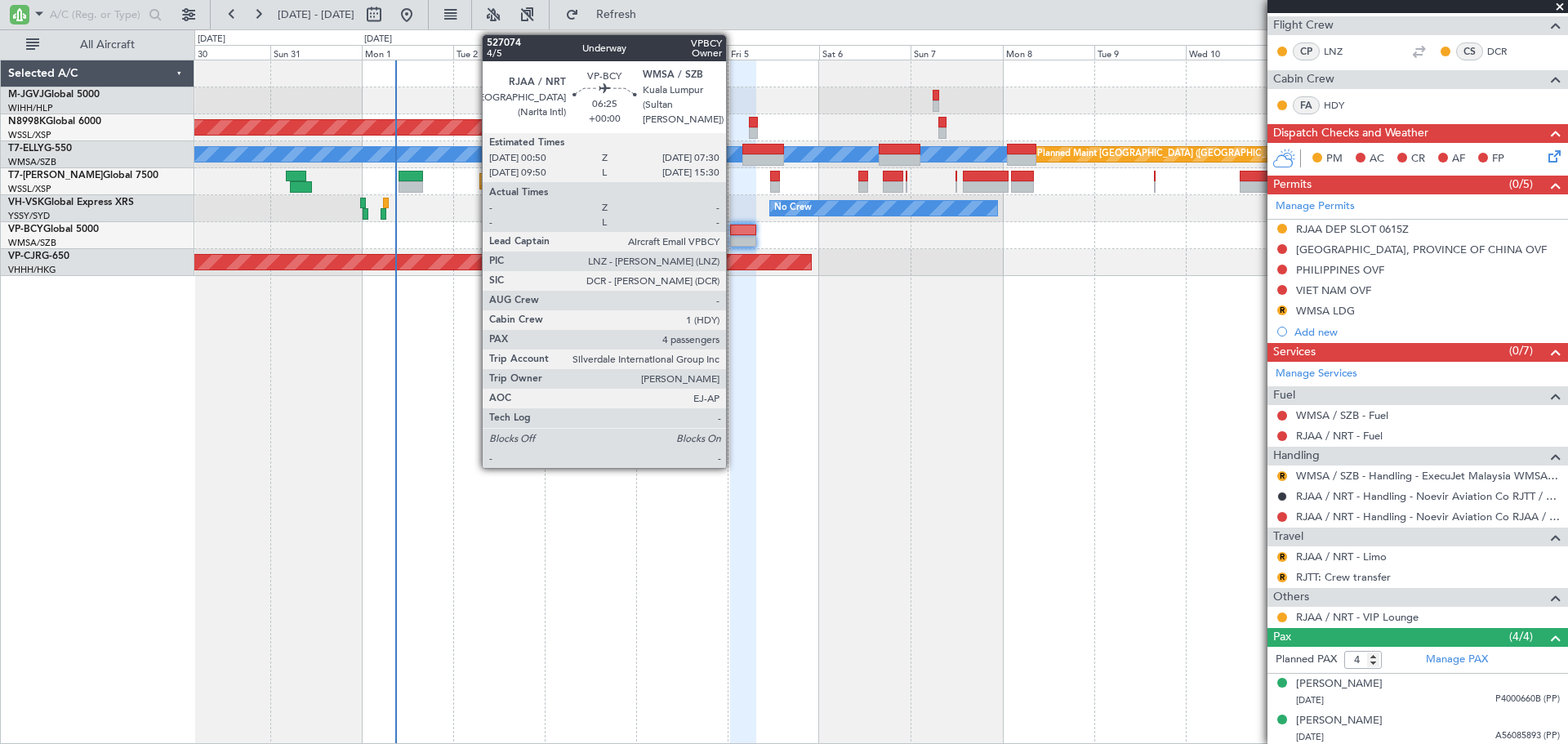
click at [735, 231] on div at bounding box center [744, 230] width 26 height 11
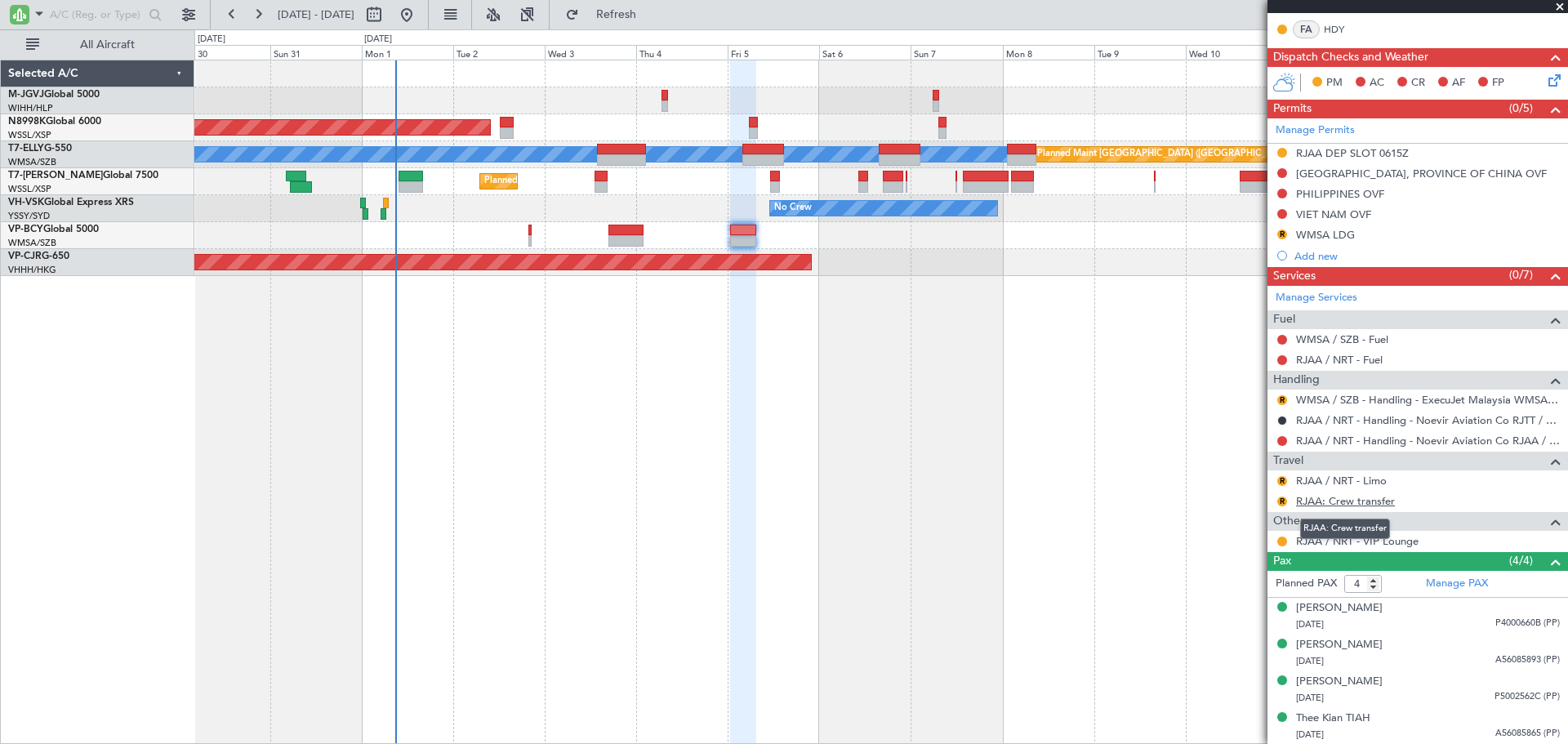
scroll to position [268, 0]
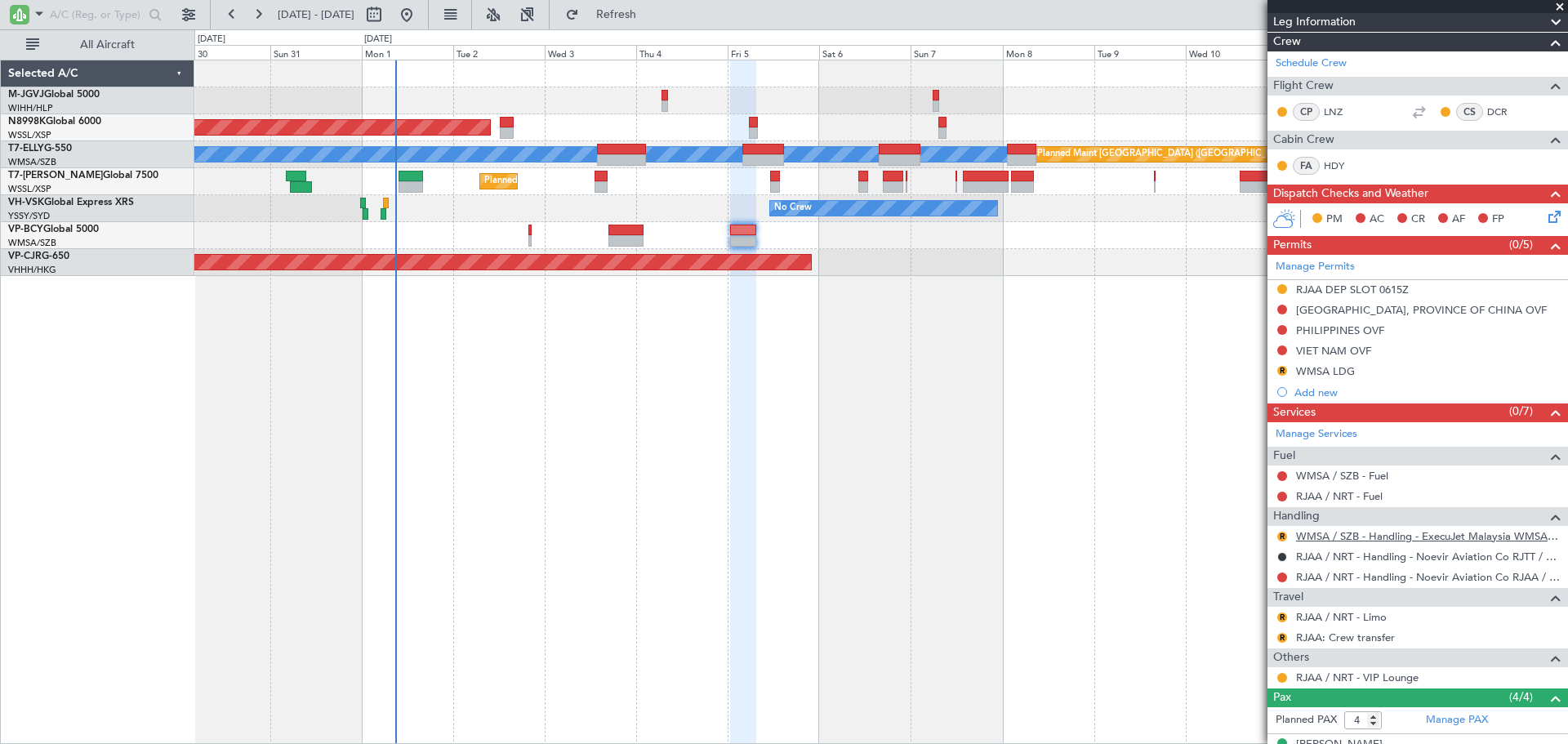
click at [1335, 535] on link "WMSA / SZB - Handling - ExecuJet Malaysia WMSA / SZB" at bounding box center [1427, 535] width 264 height 14
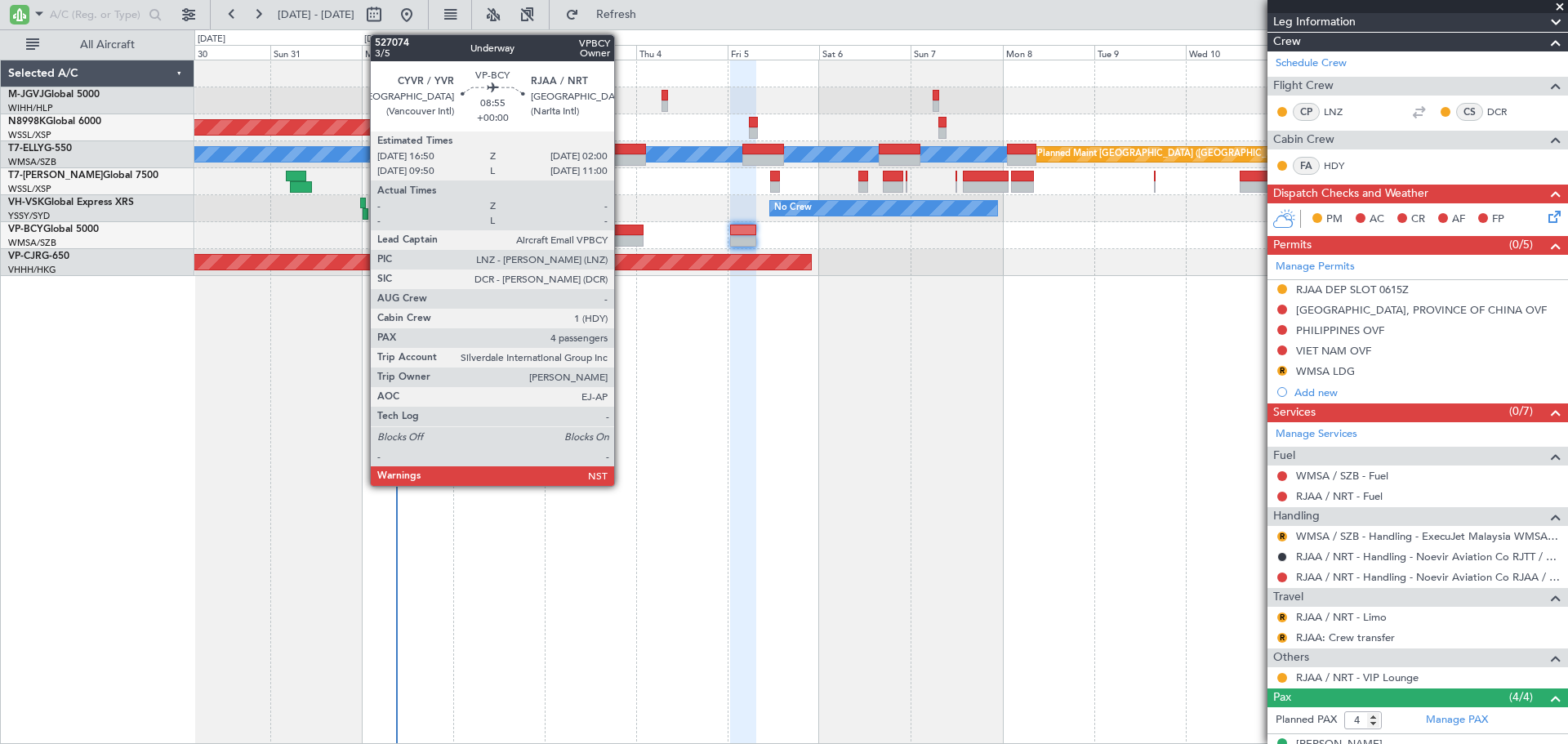
click at [621, 239] on div at bounding box center [626, 241] width 35 height 11
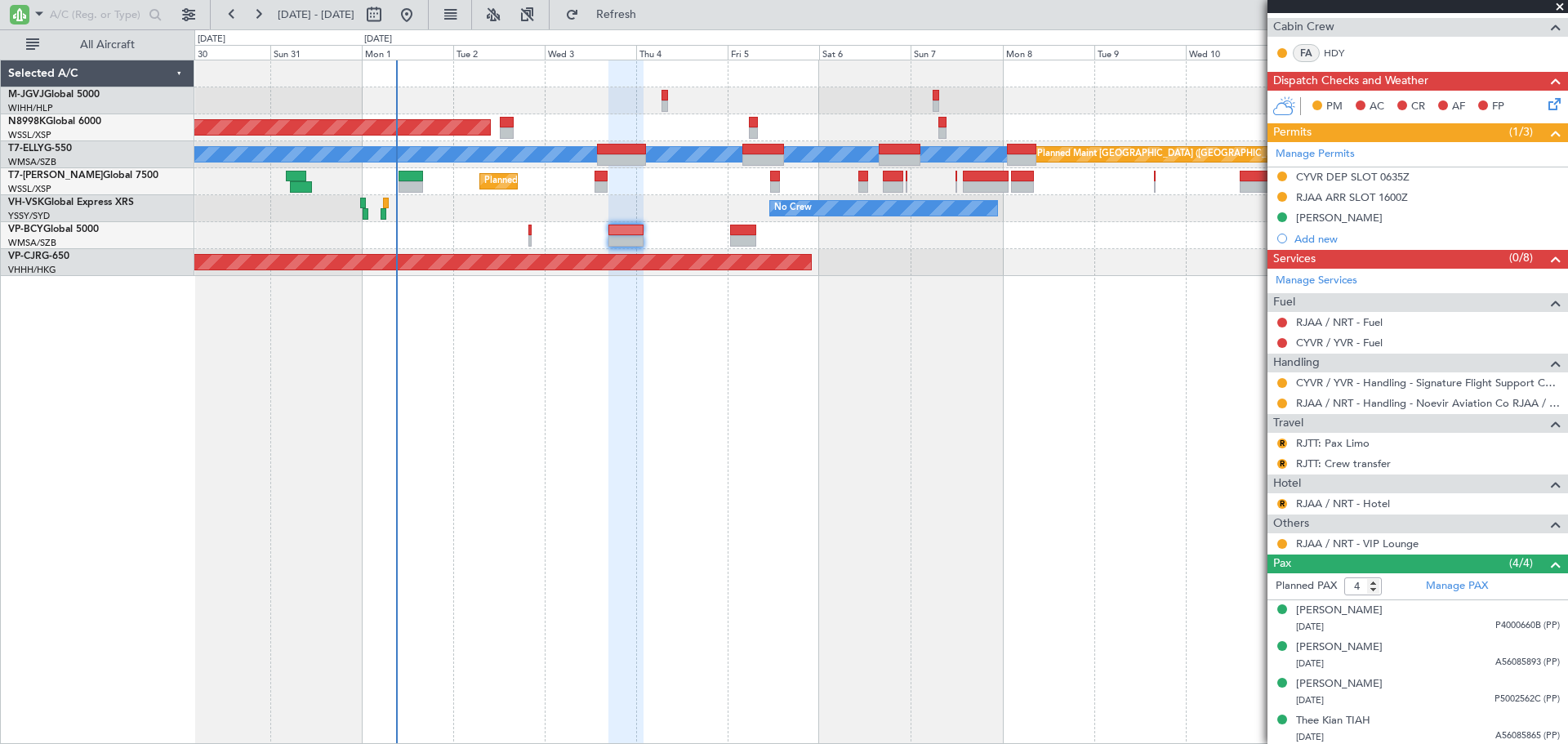
scroll to position [322, 0]
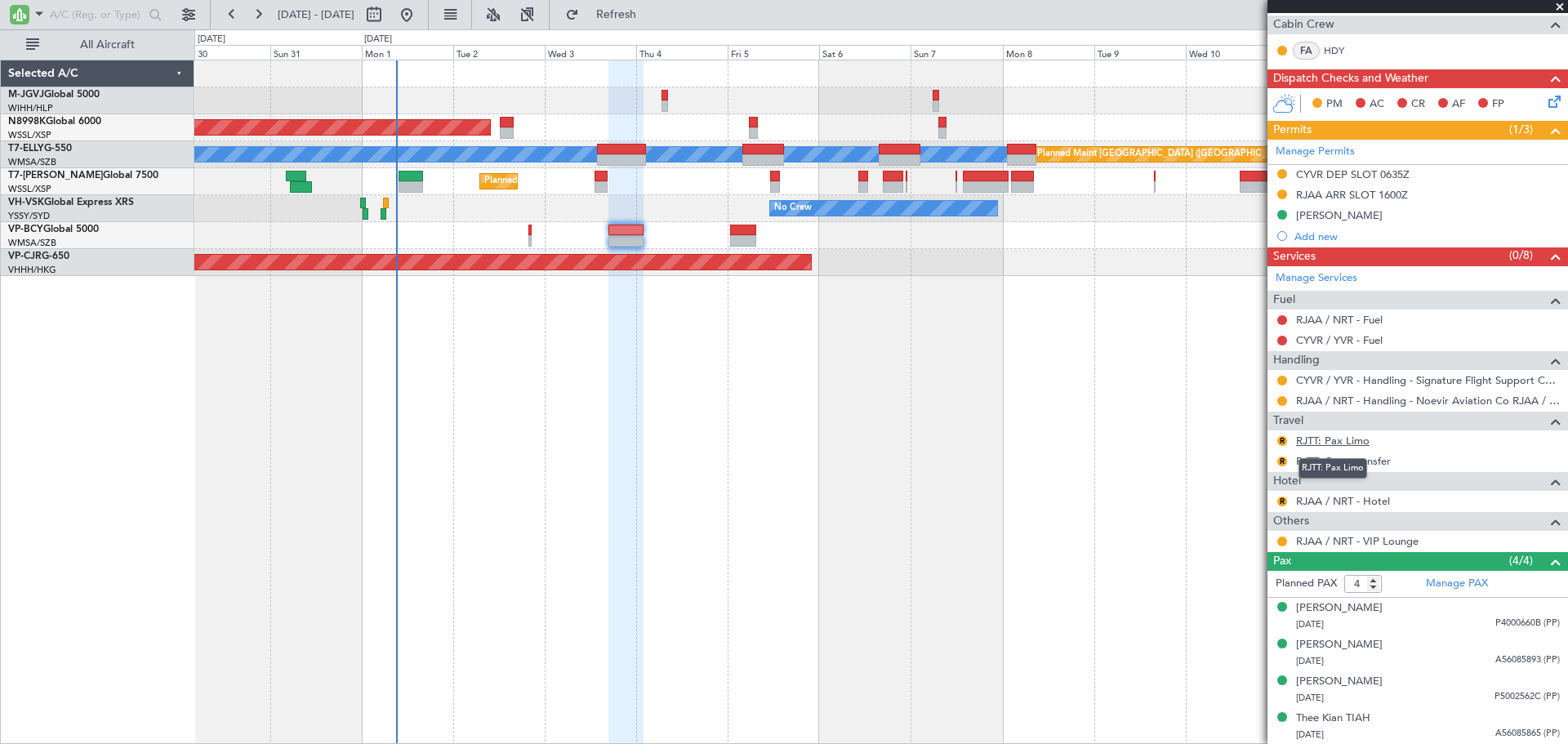
click at [1353, 444] on link "RJTT: Pax Limo" at bounding box center [1333, 440] width 74 height 14
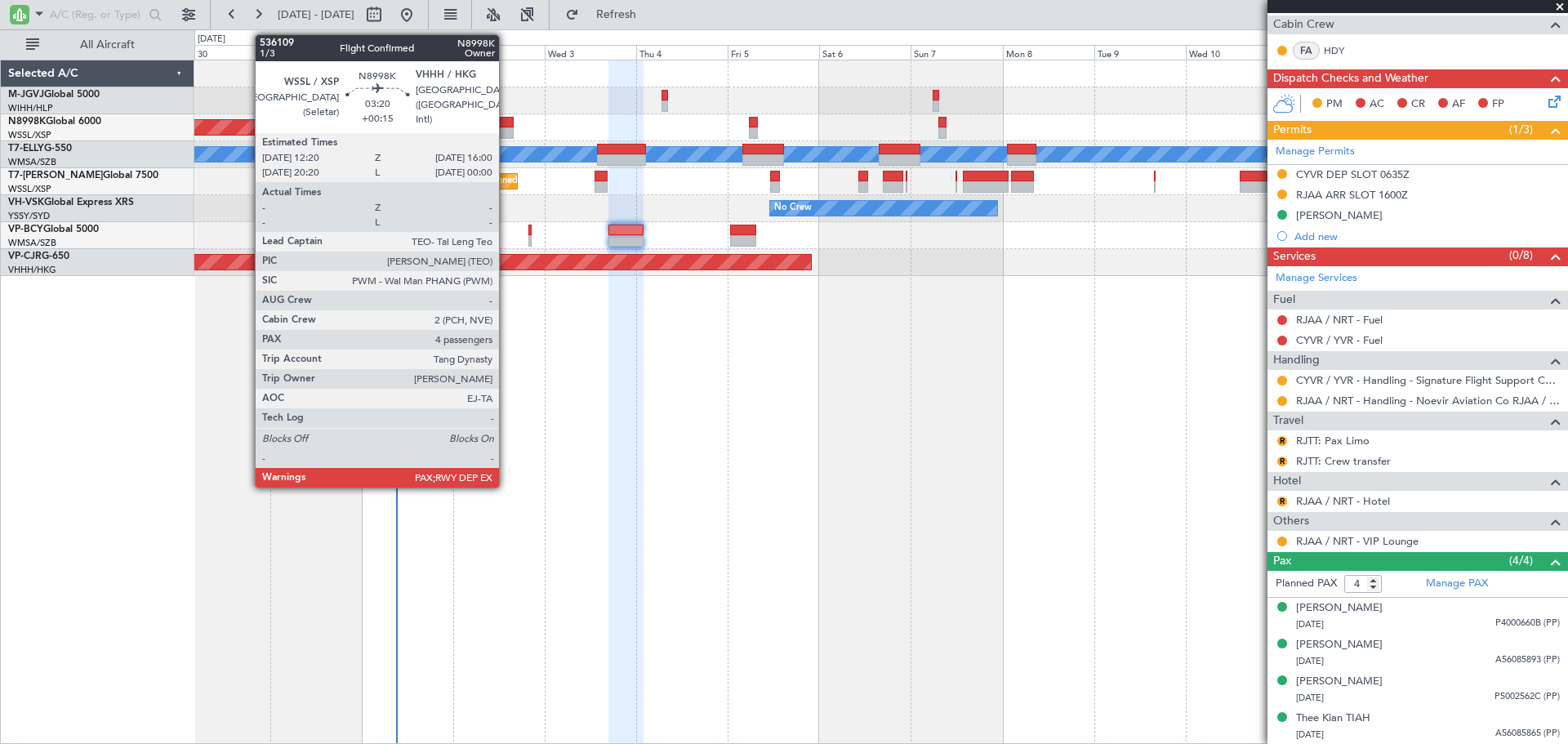
click at [506, 128] on div at bounding box center [507, 133] width 15 height 11
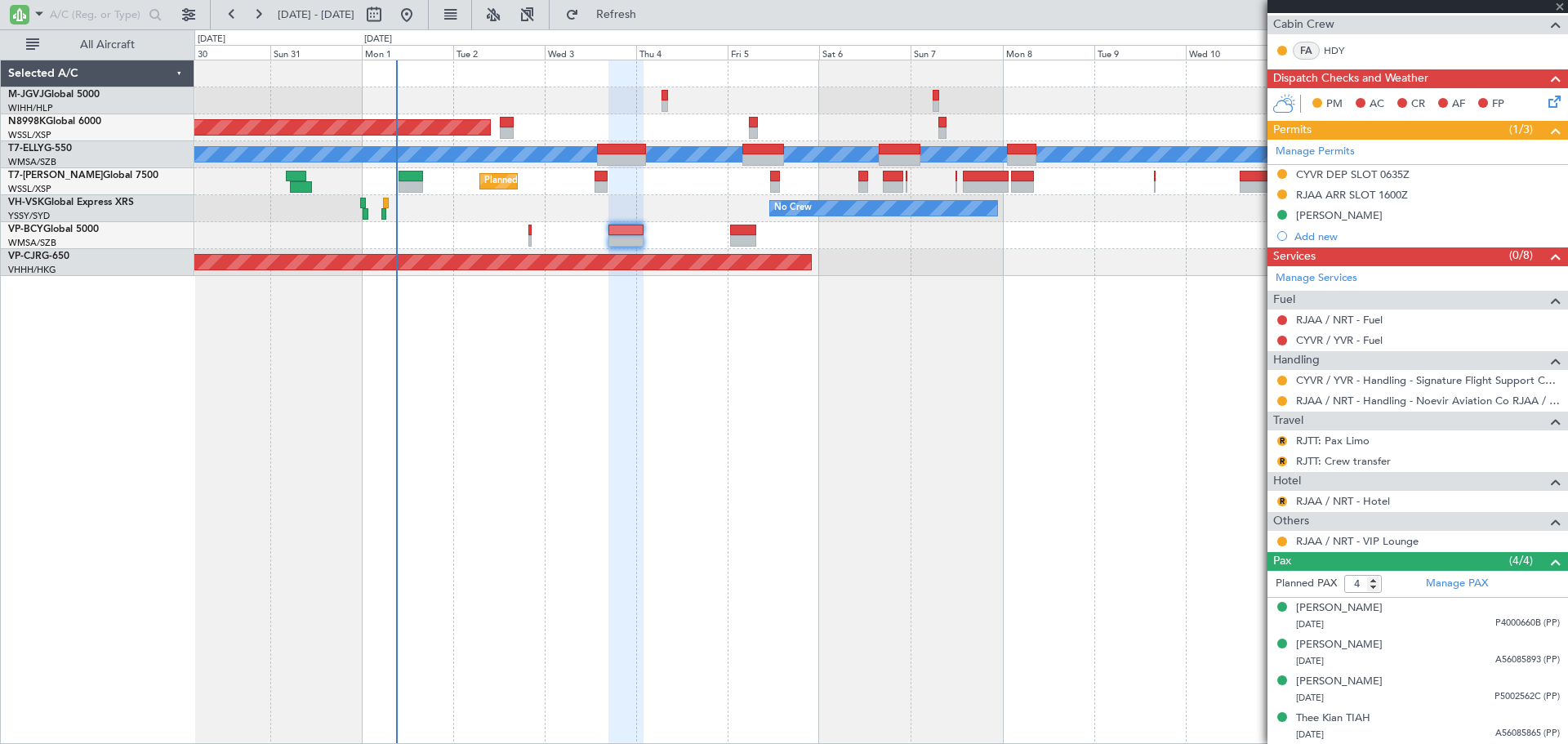
type input "+00:15"
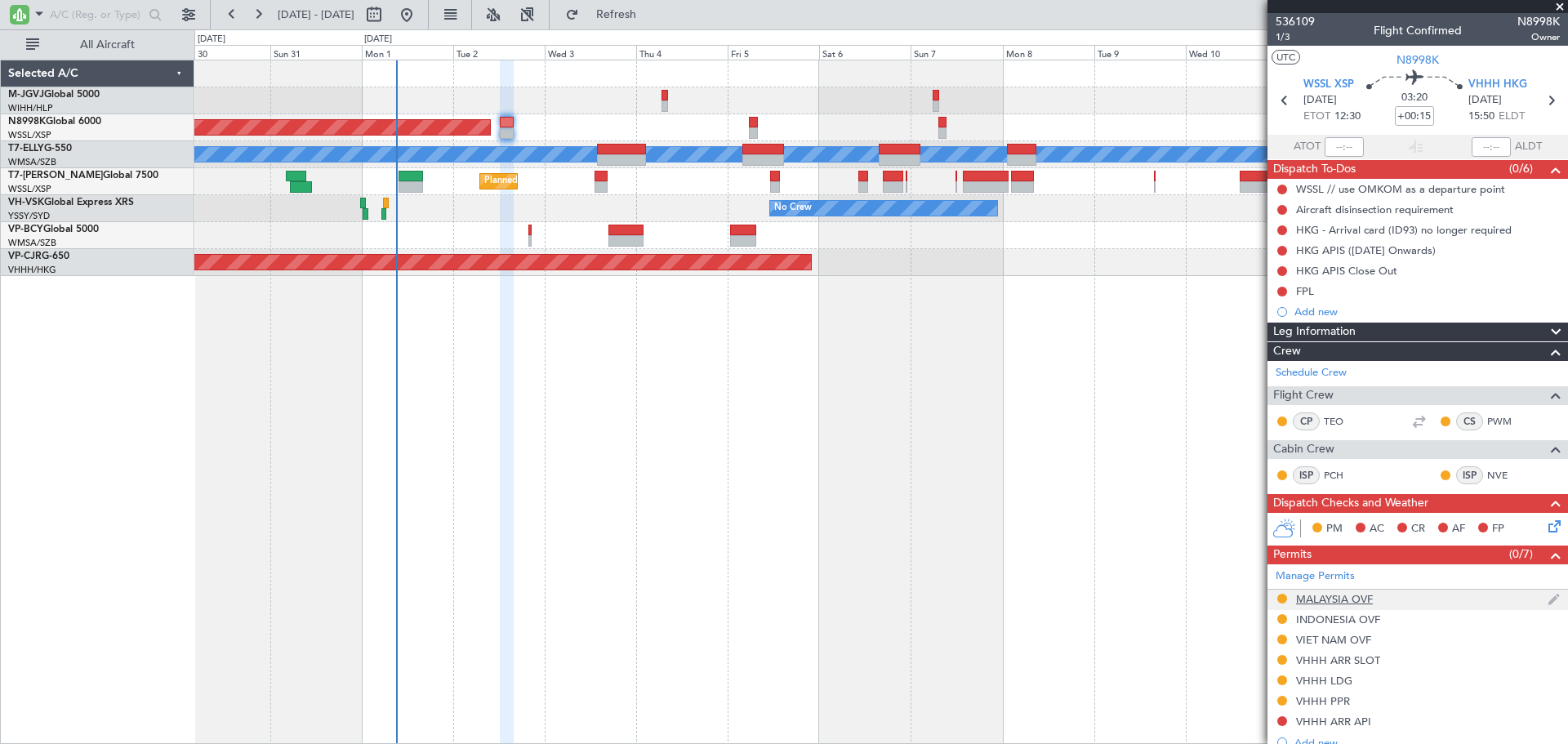
scroll to position [406, 0]
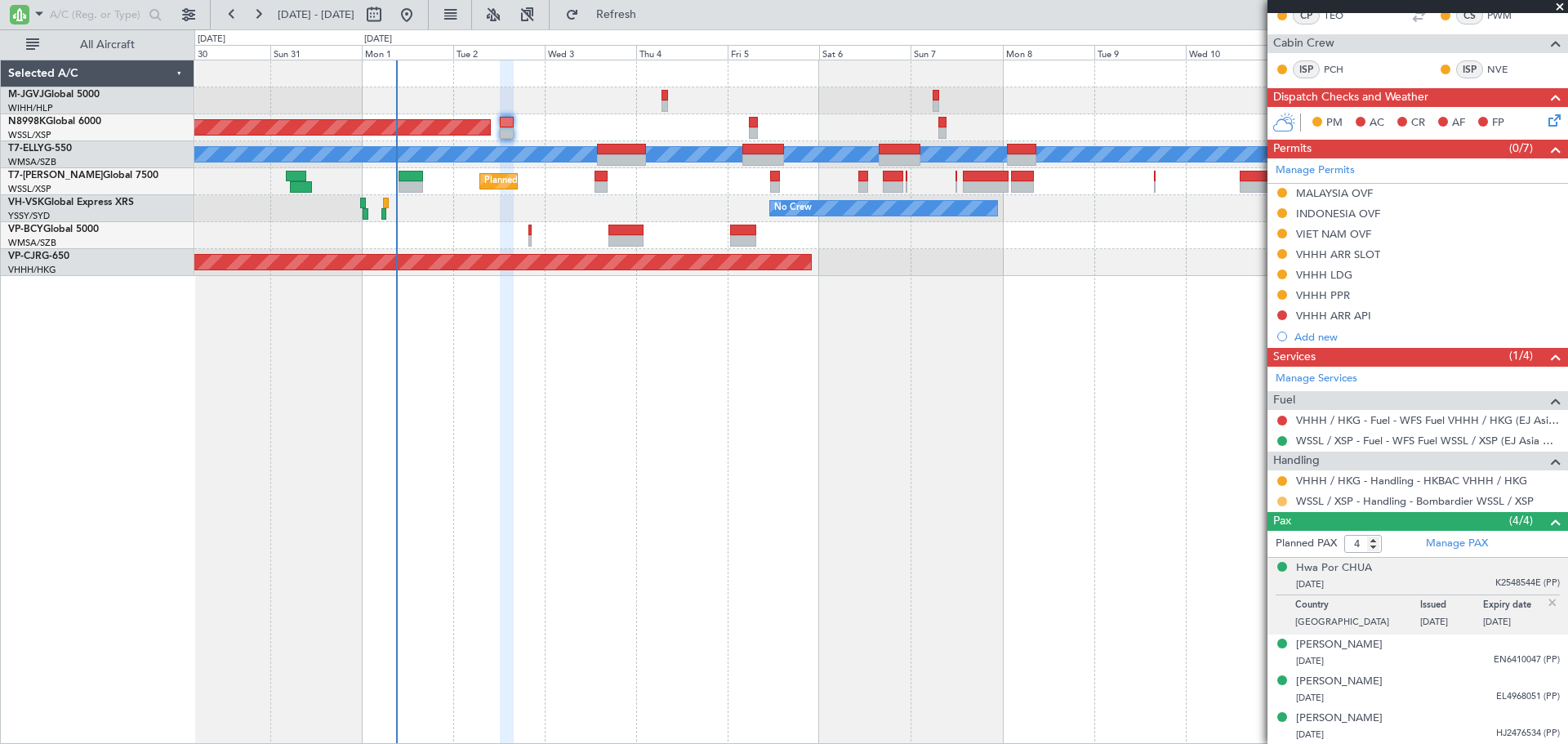
click at [1280, 496] on button at bounding box center [1282, 501] width 10 height 10
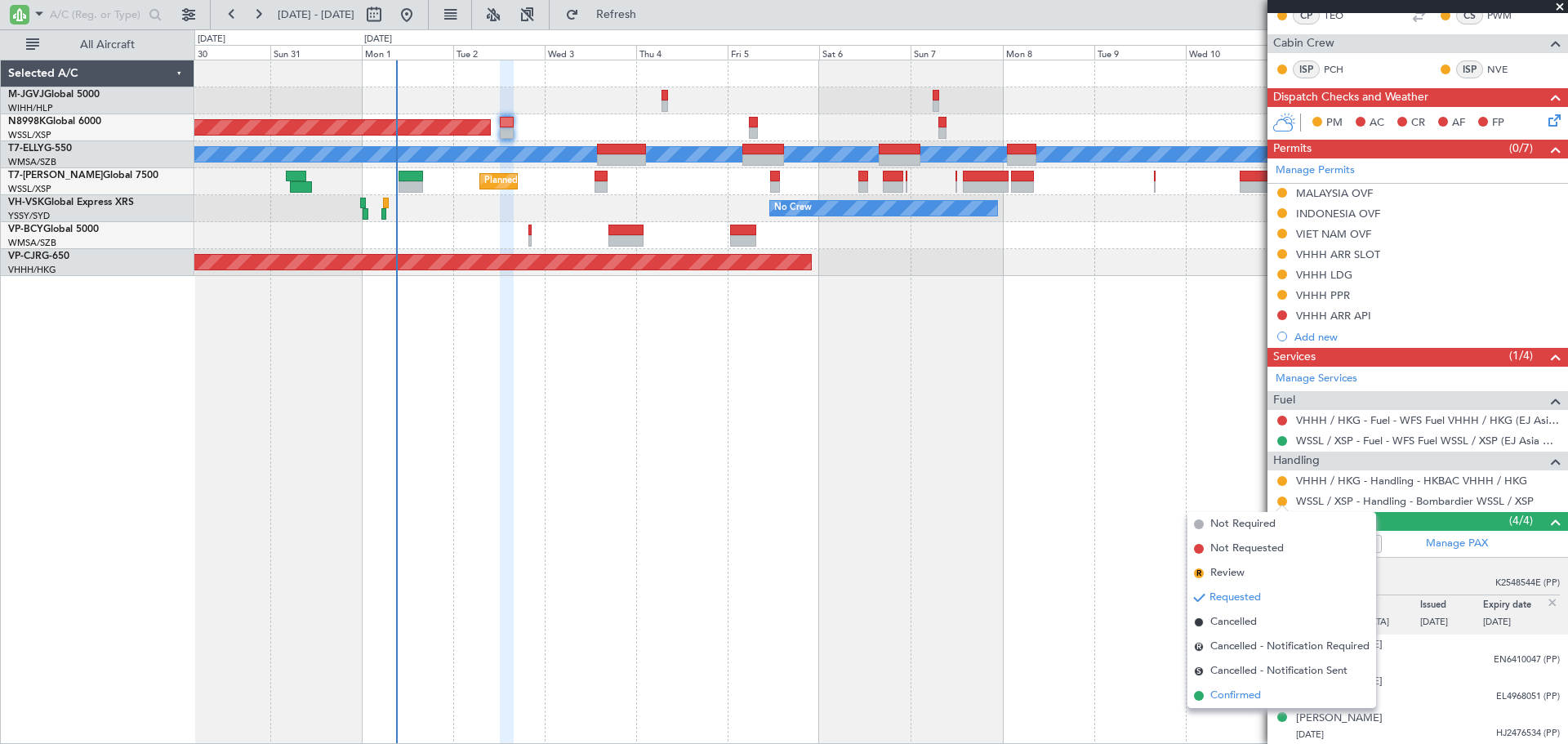
click at [1218, 698] on span "Confirmed" at bounding box center [1235, 695] width 51 height 17
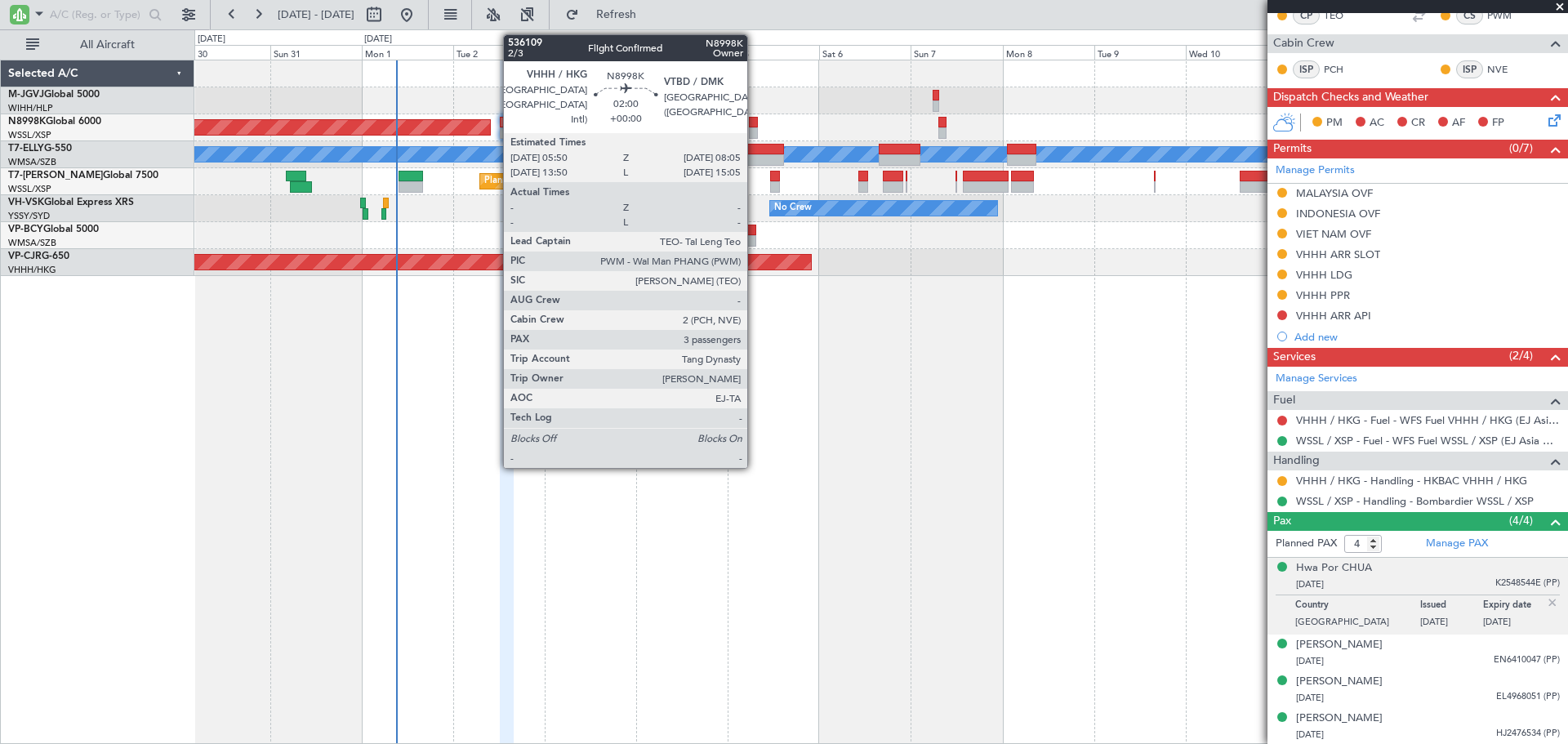
click at [755, 124] on div at bounding box center [754, 122] width 9 height 11
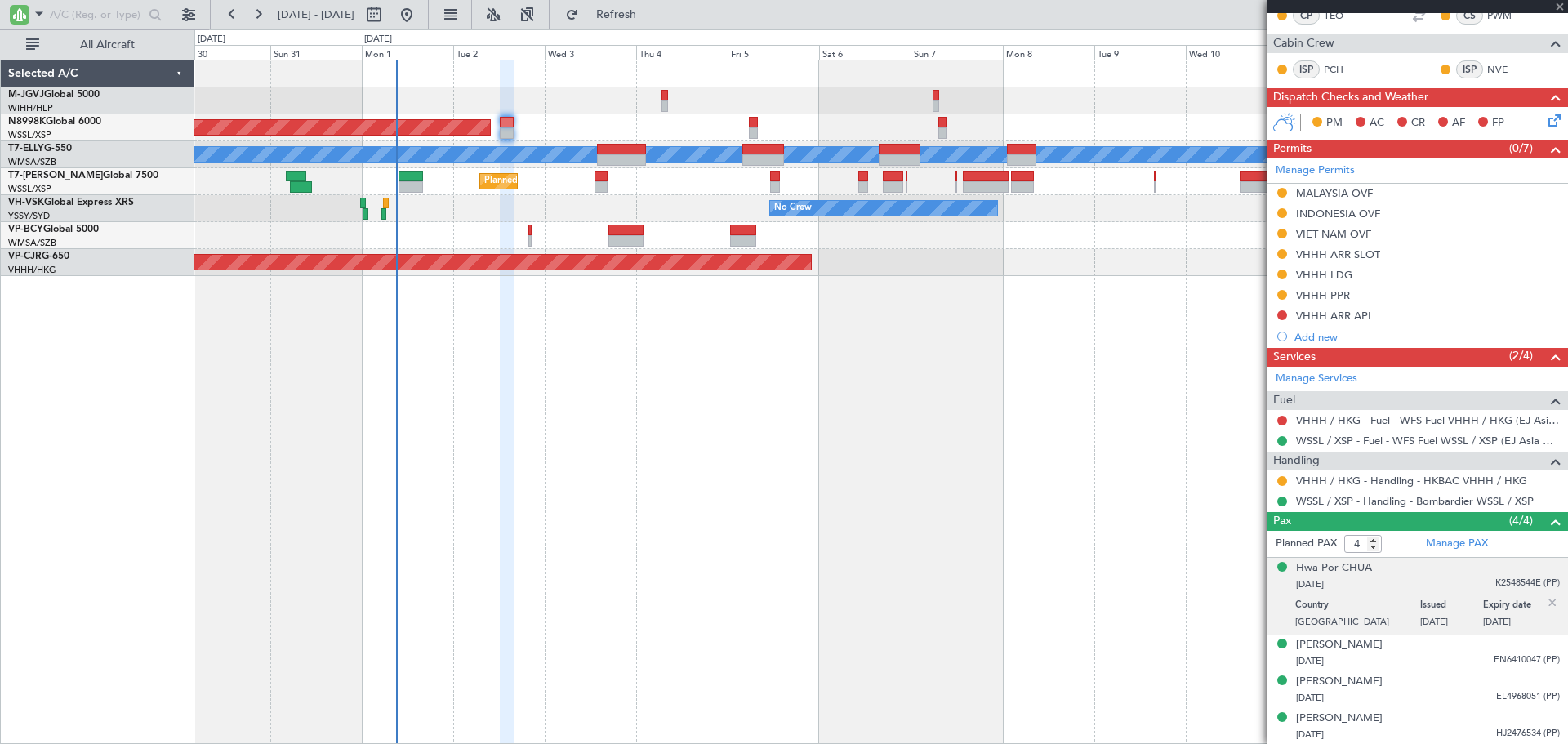
type input "3"
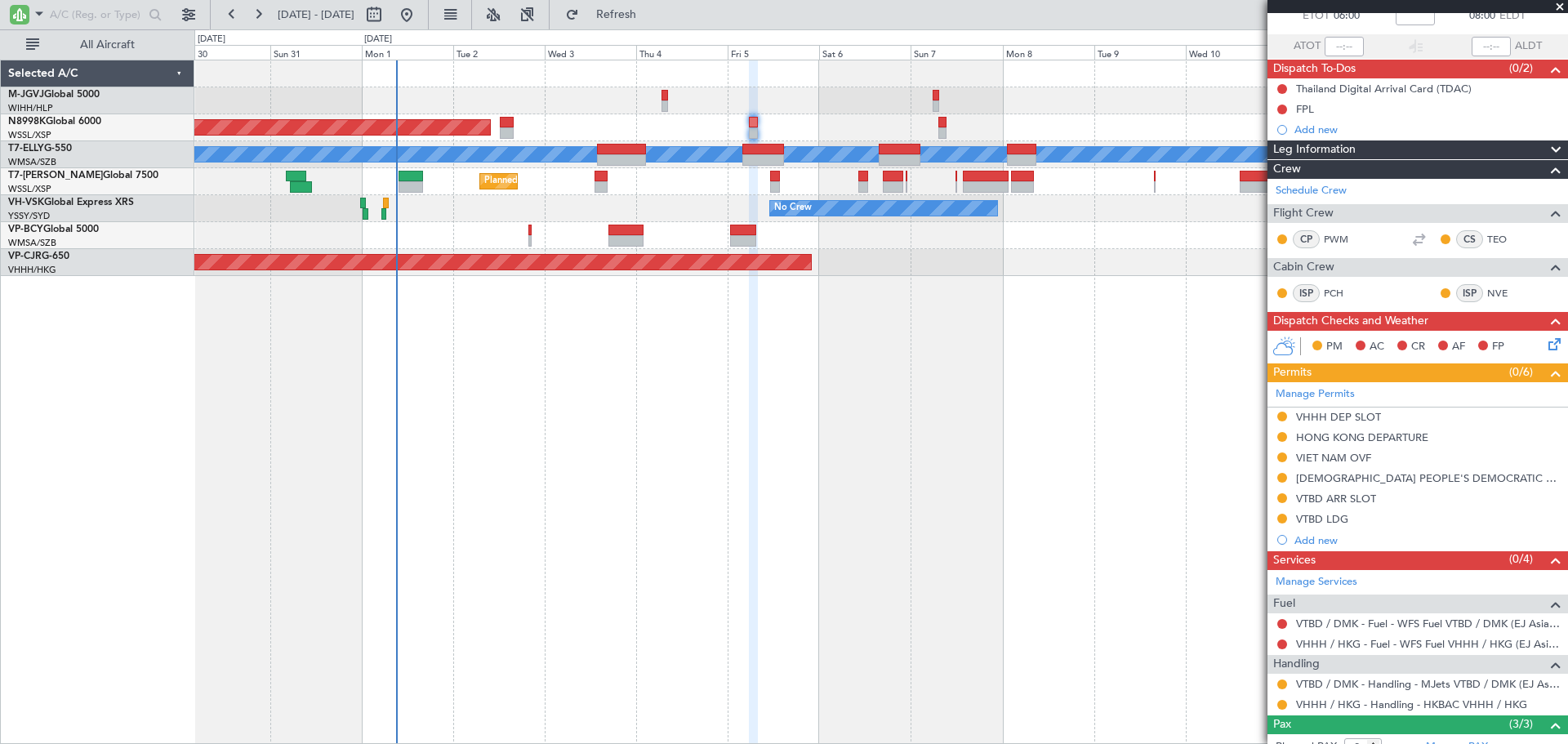
scroll to position [136, 0]
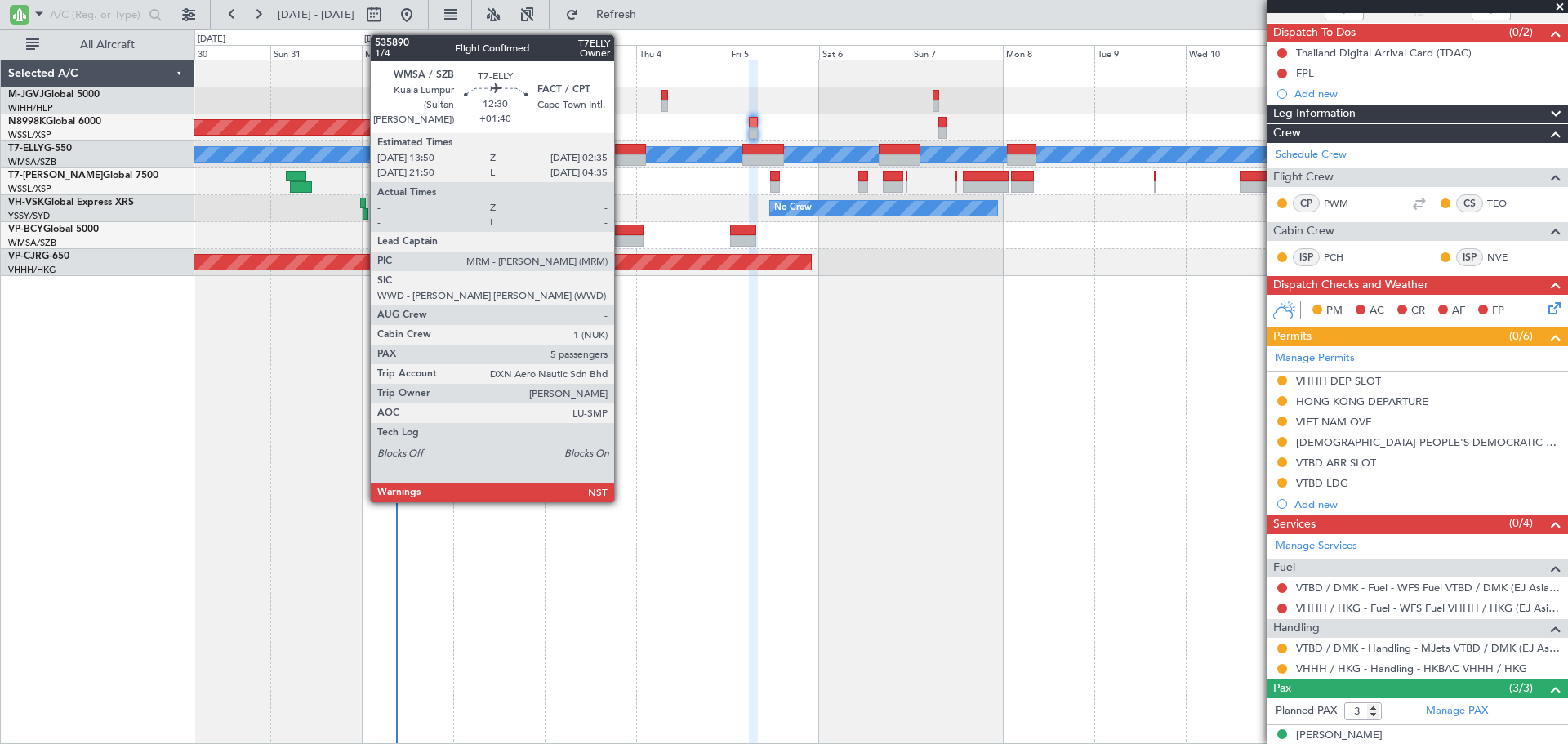
click at [621, 150] on div at bounding box center [621, 149] width 49 height 11
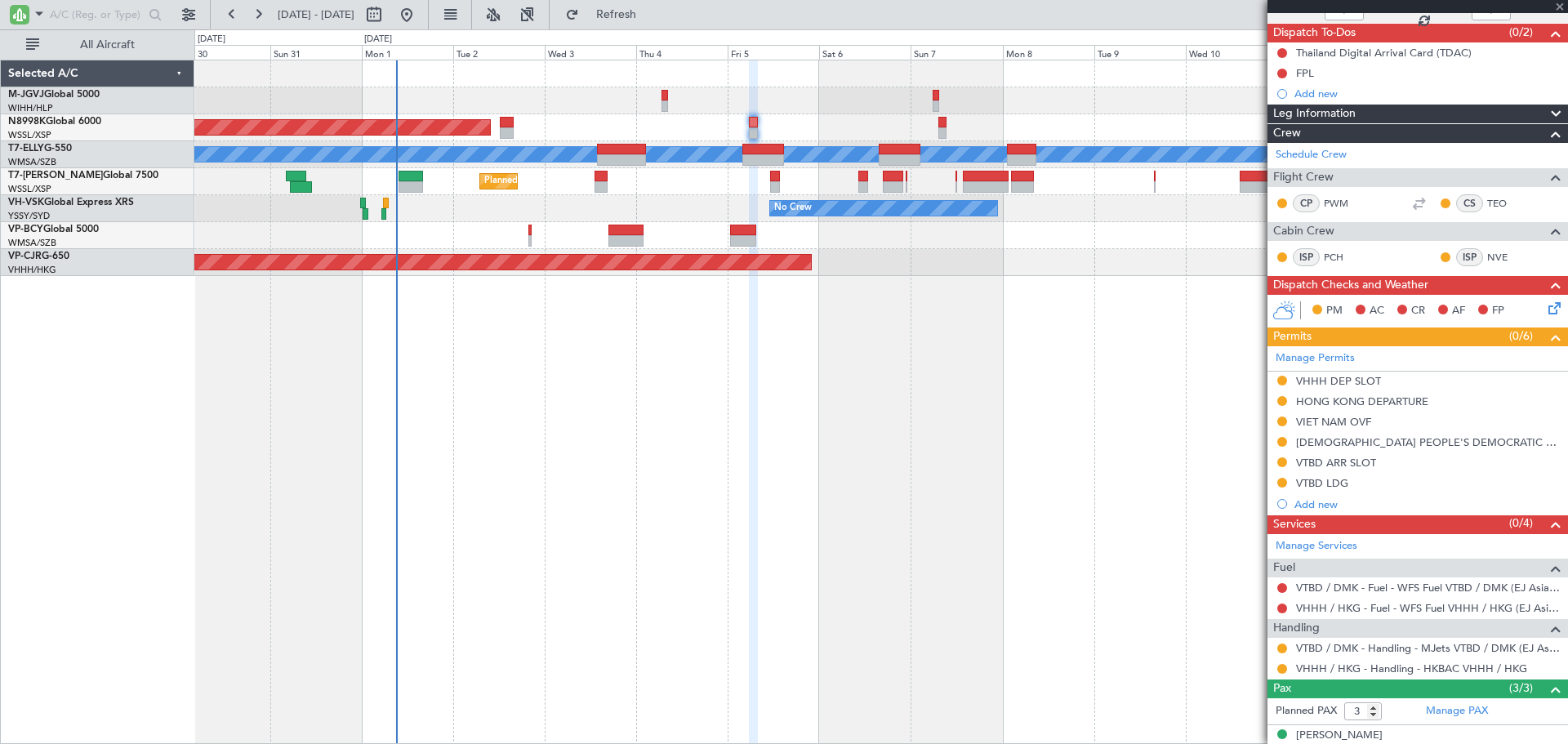
type input "+01:40"
type input "5"
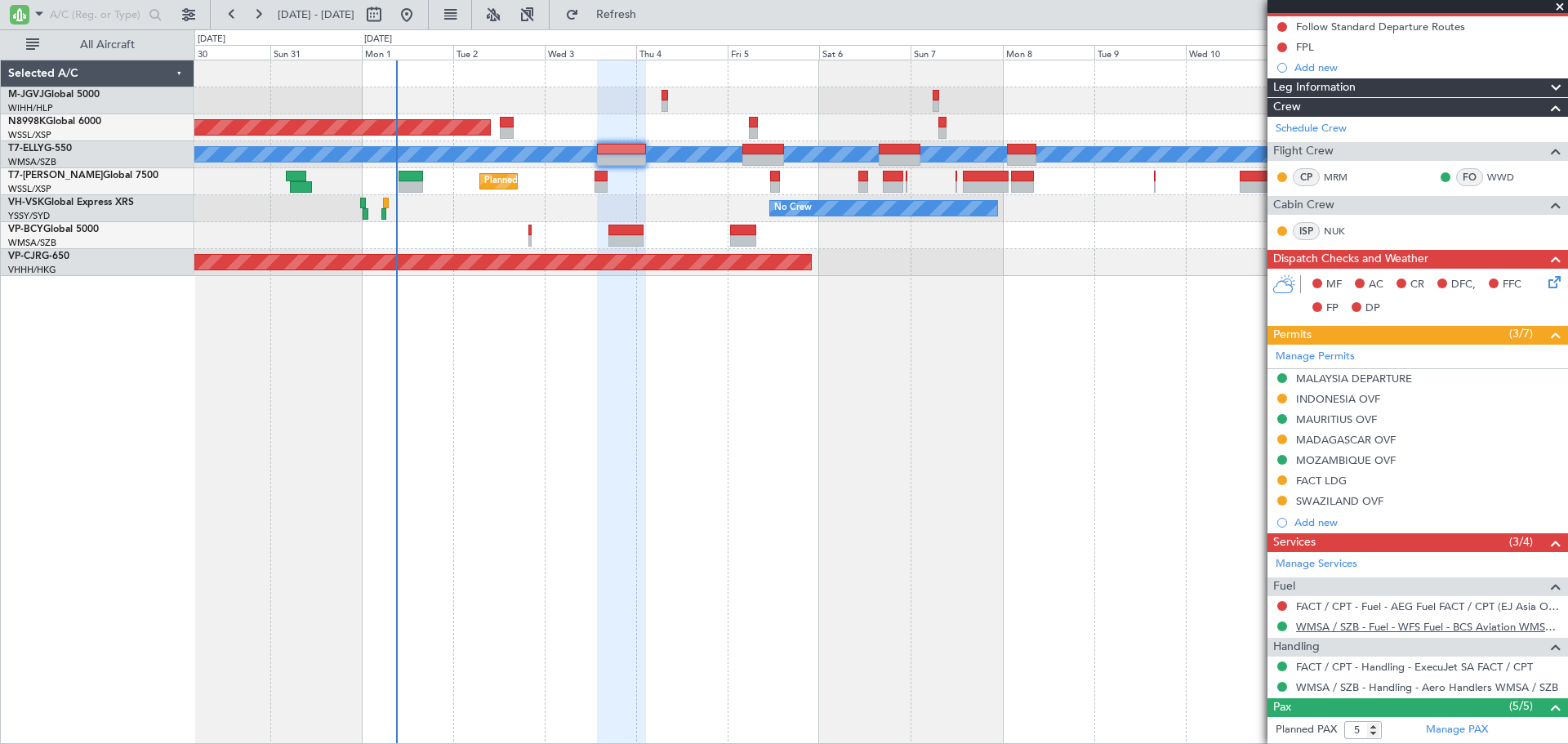
scroll to position [272, 0]
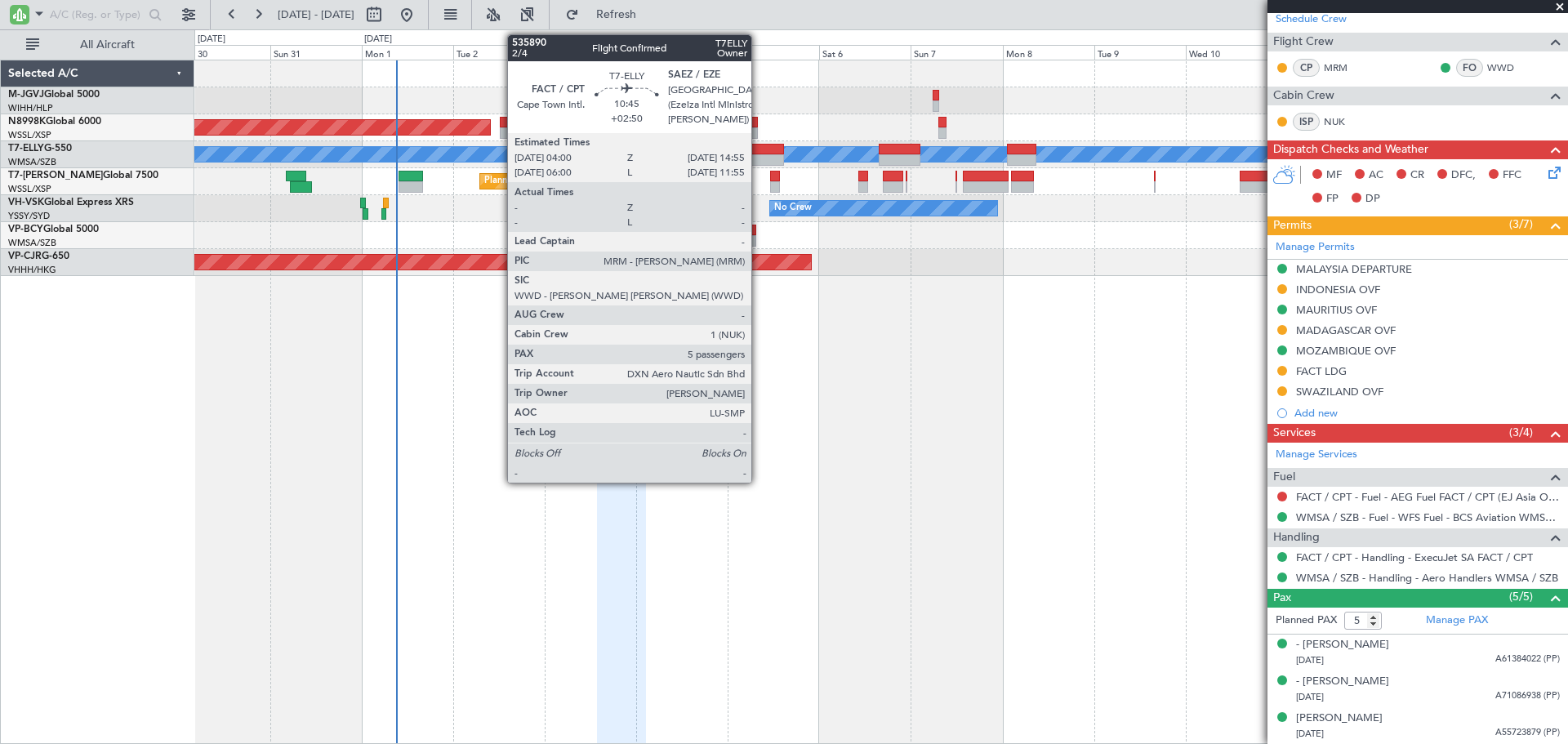
click at [759, 156] on div at bounding box center [763, 160] width 41 height 11
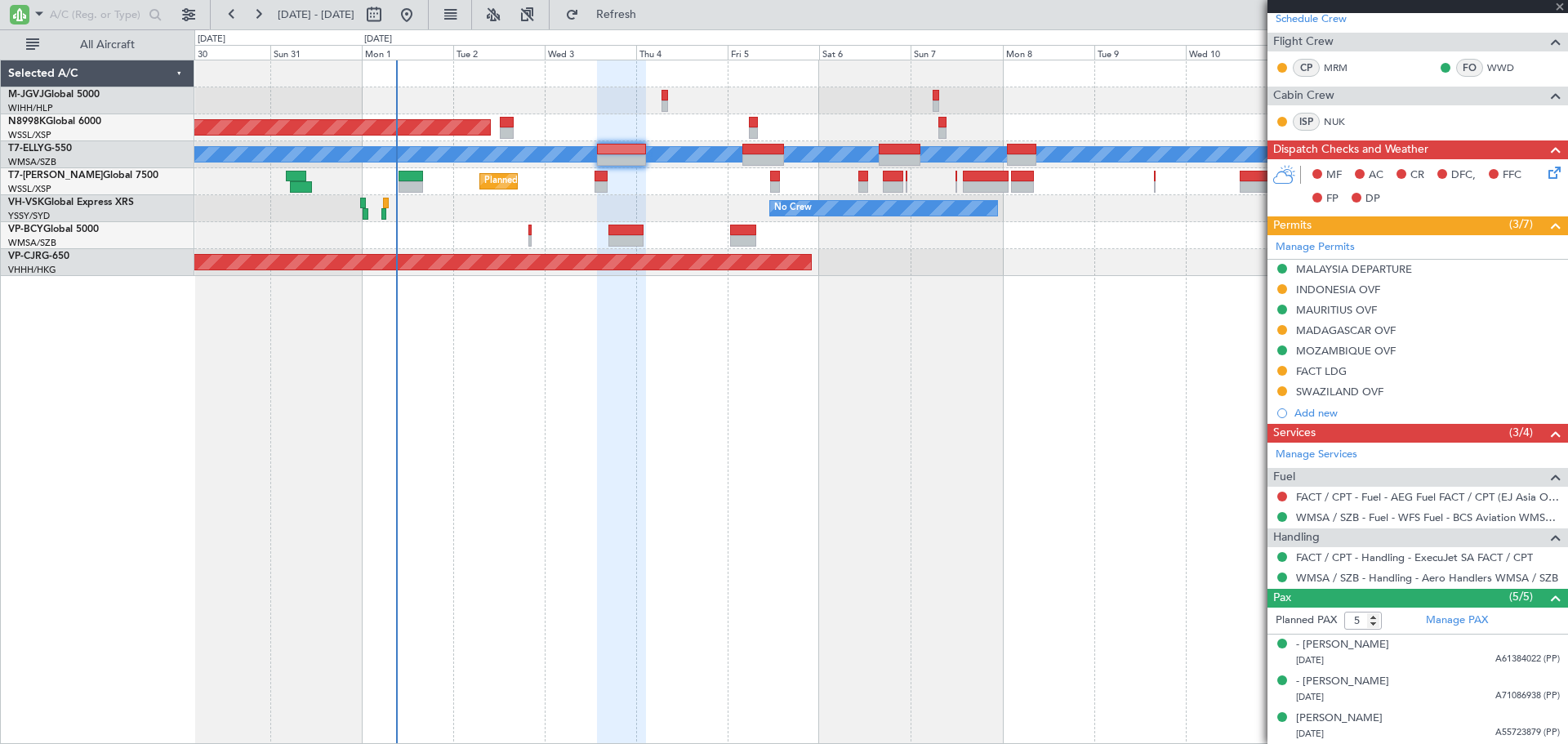
type input "+02:50"
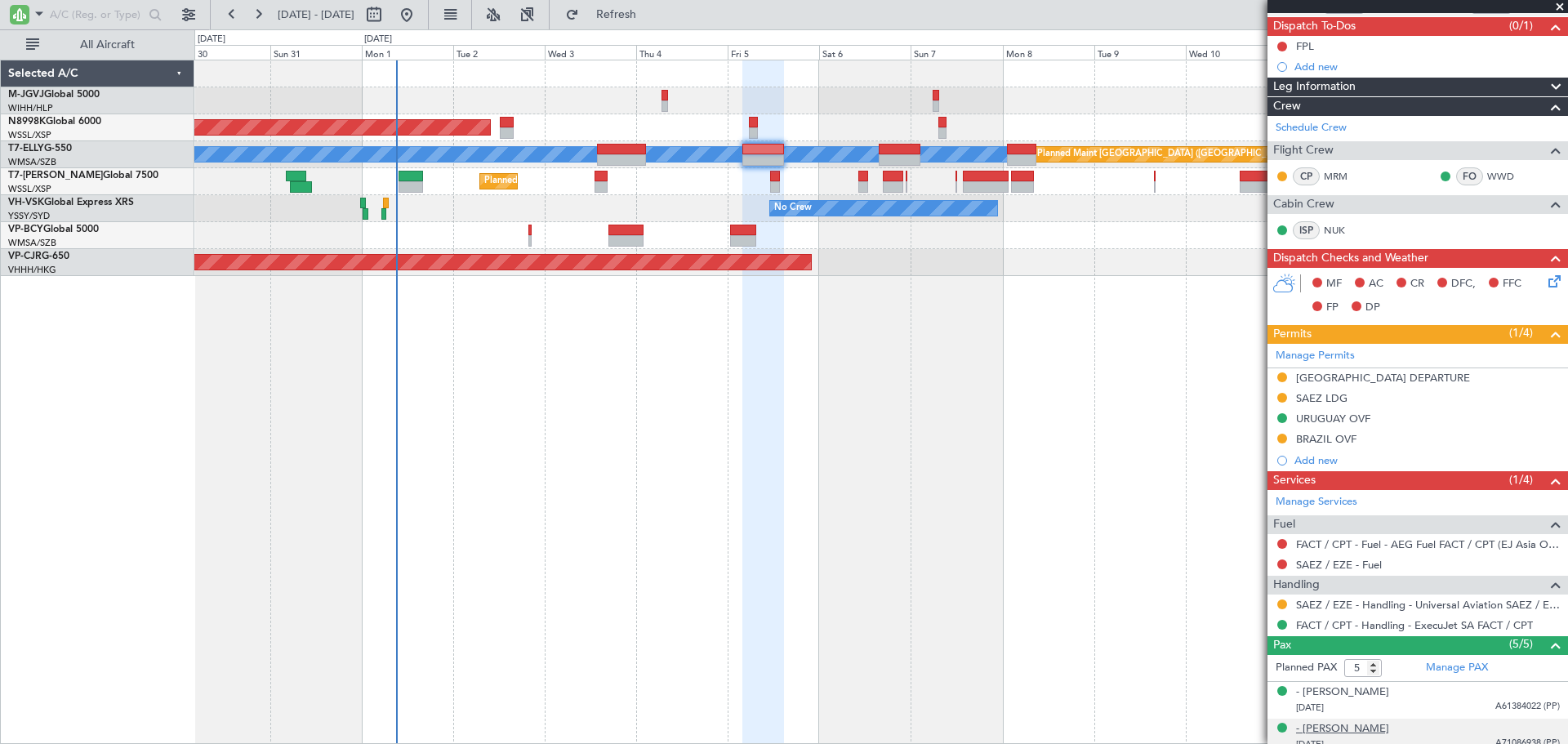
scroll to position [264, 0]
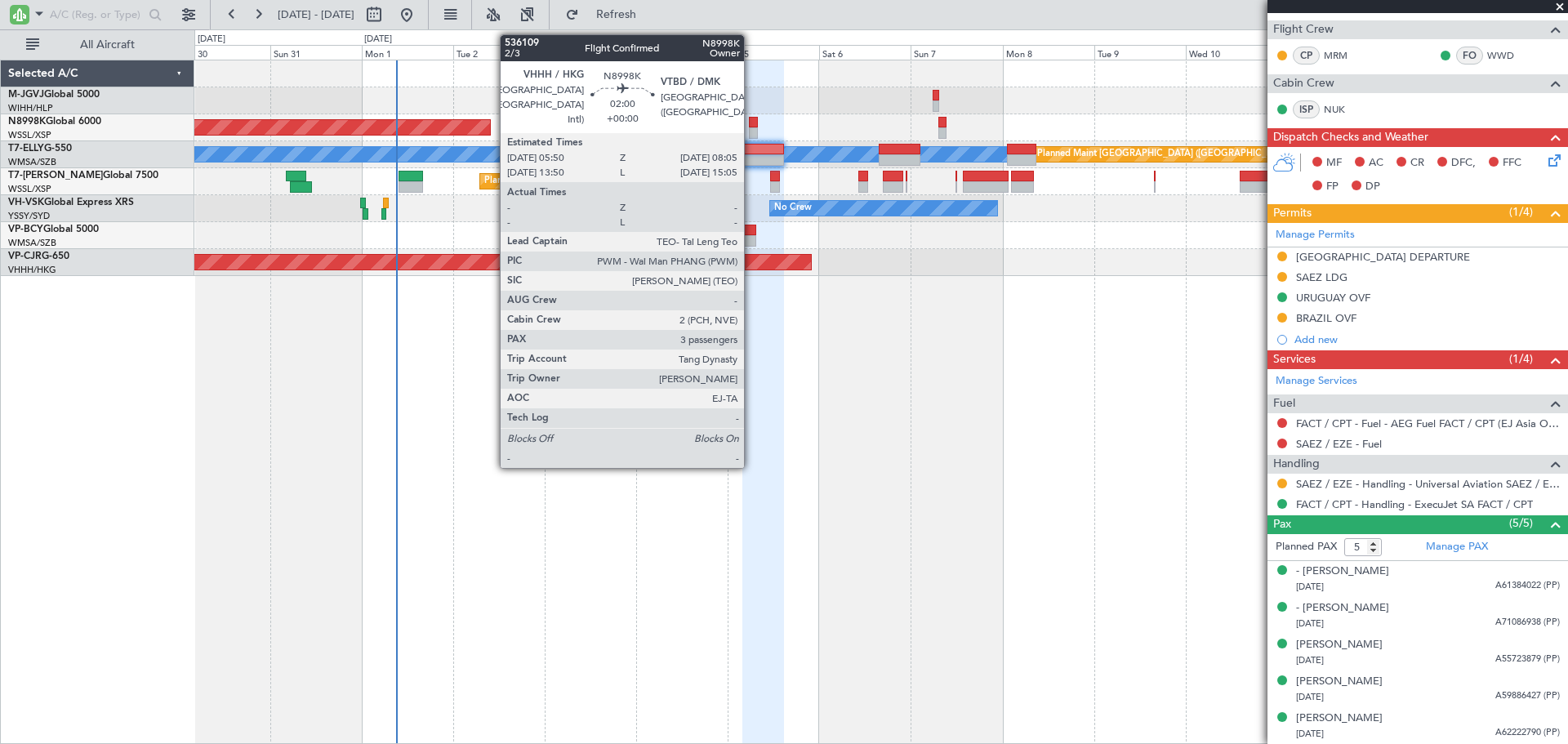
click at [752, 127] on div at bounding box center [754, 122] width 9 height 11
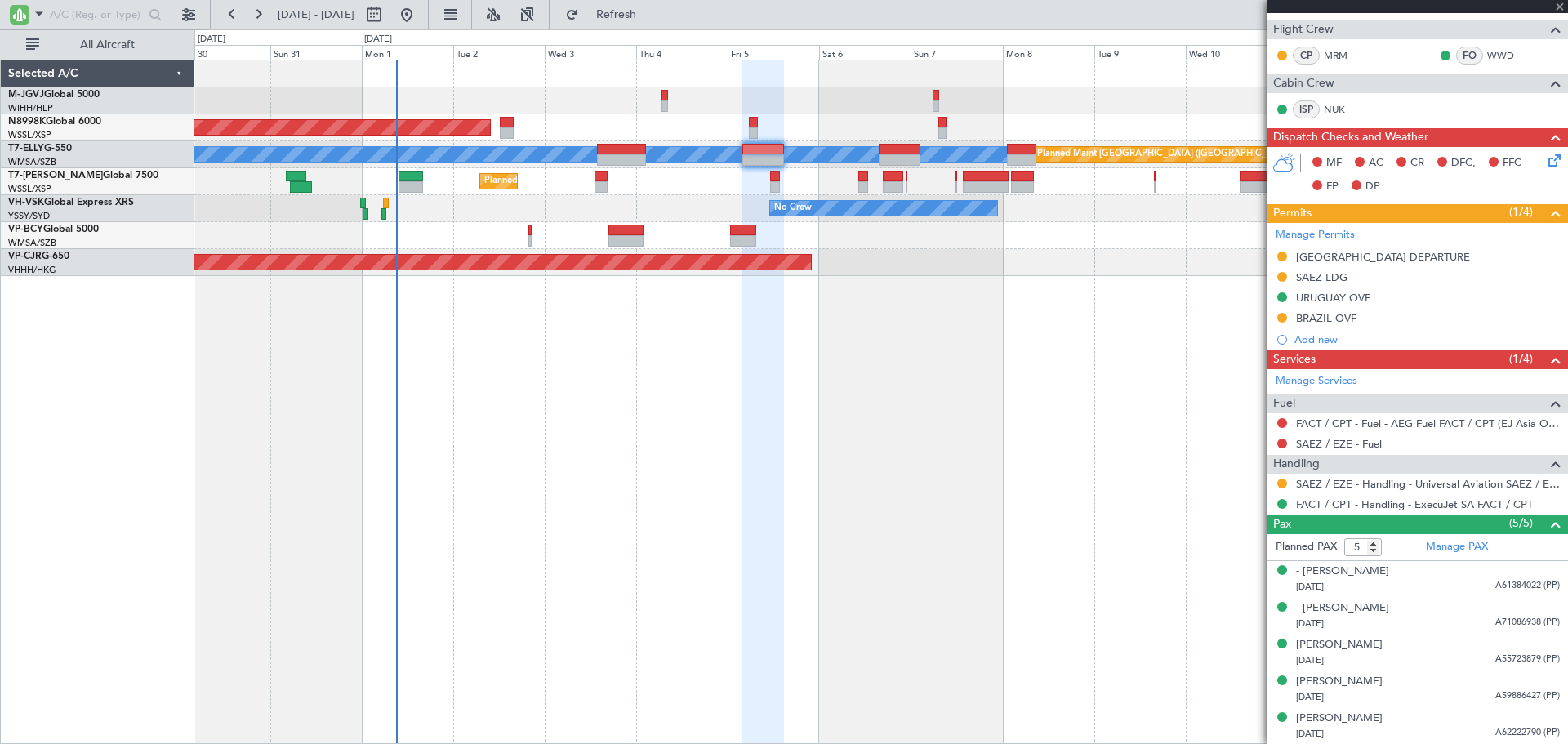
type input "3"
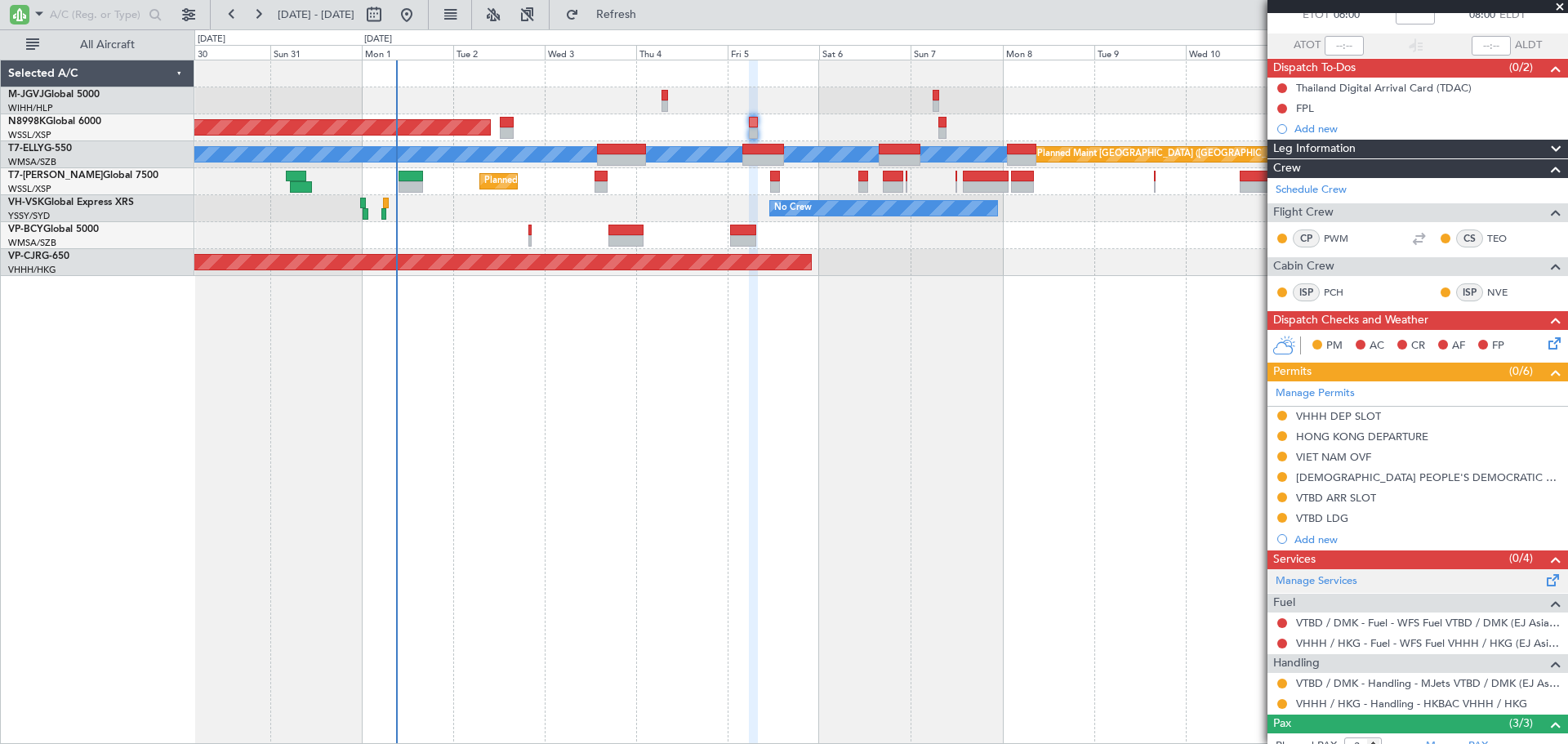
scroll to position [136, 0]
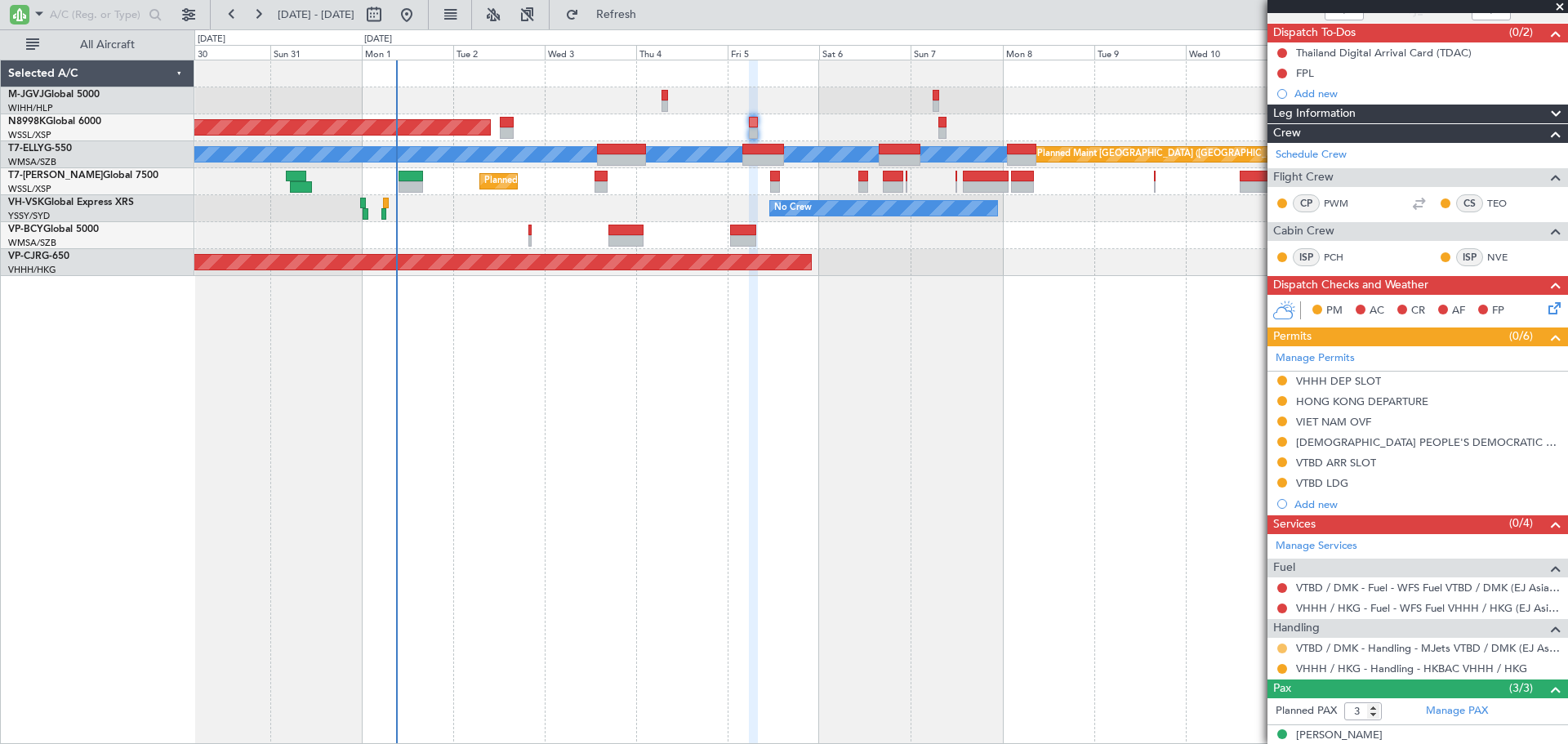
click at [1280, 648] on button at bounding box center [1282, 648] width 10 height 10
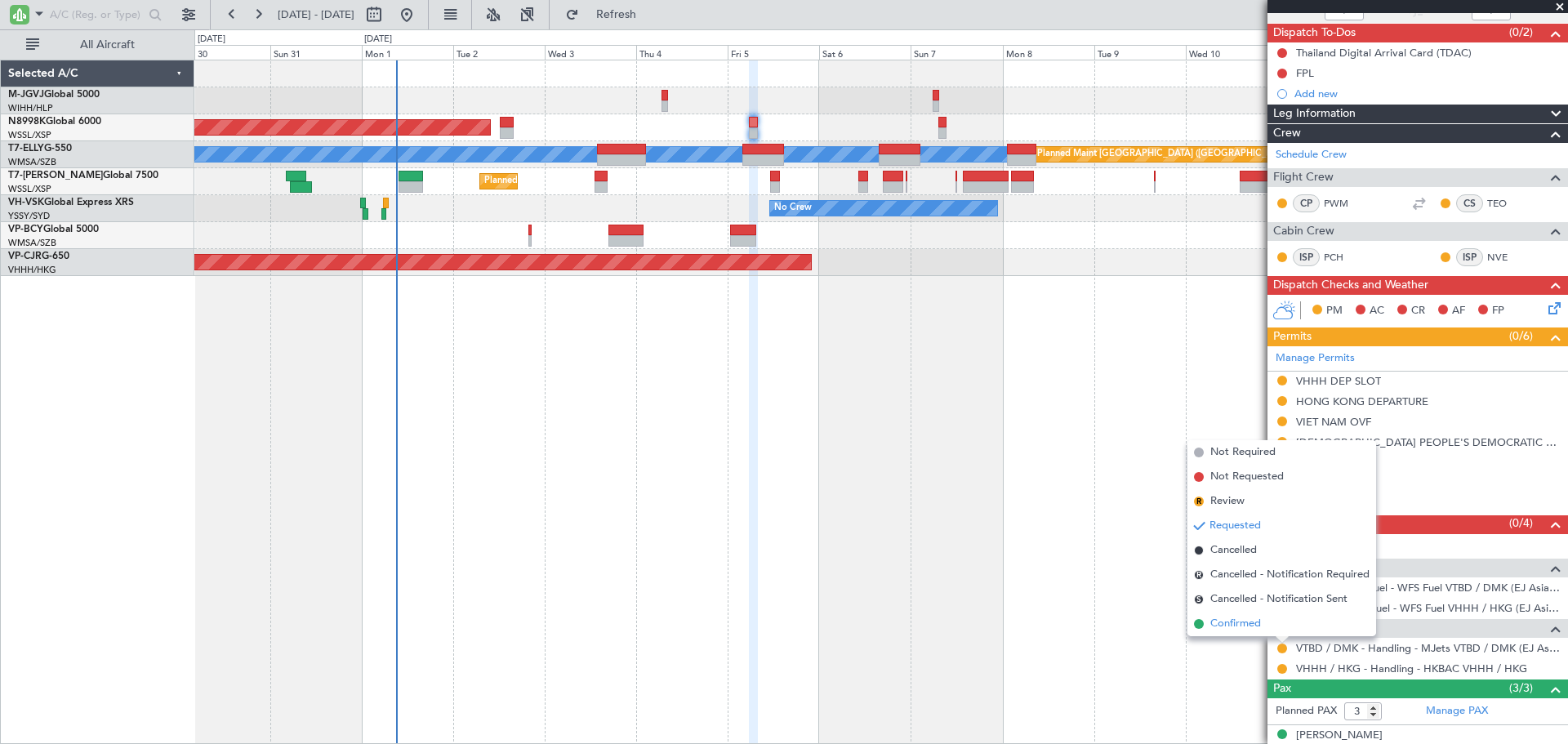
click at [1266, 623] on li "Confirmed" at bounding box center [1281, 624] width 188 height 25
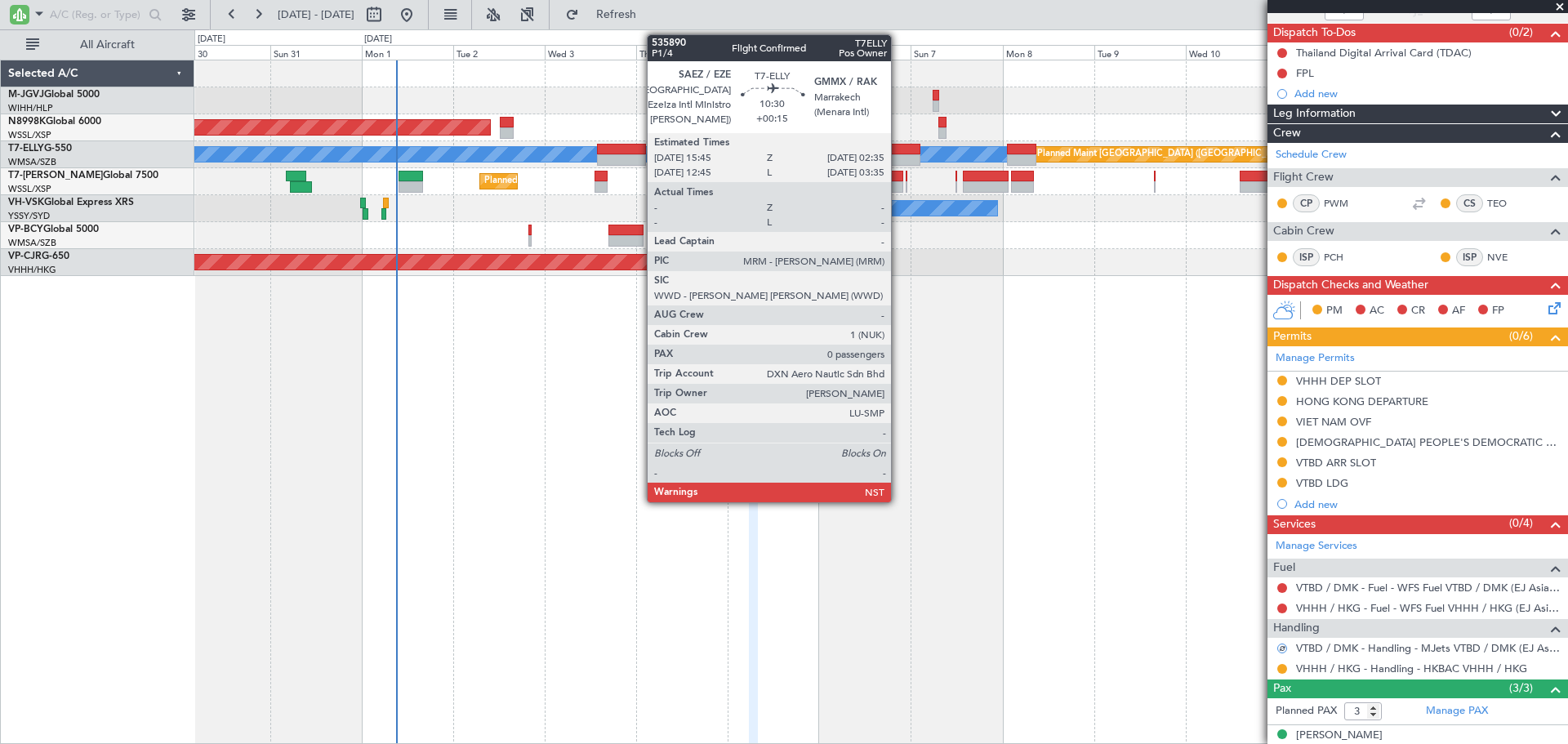
click at [899, 147] on div at bounding box center [899, 149] width 41 height 11
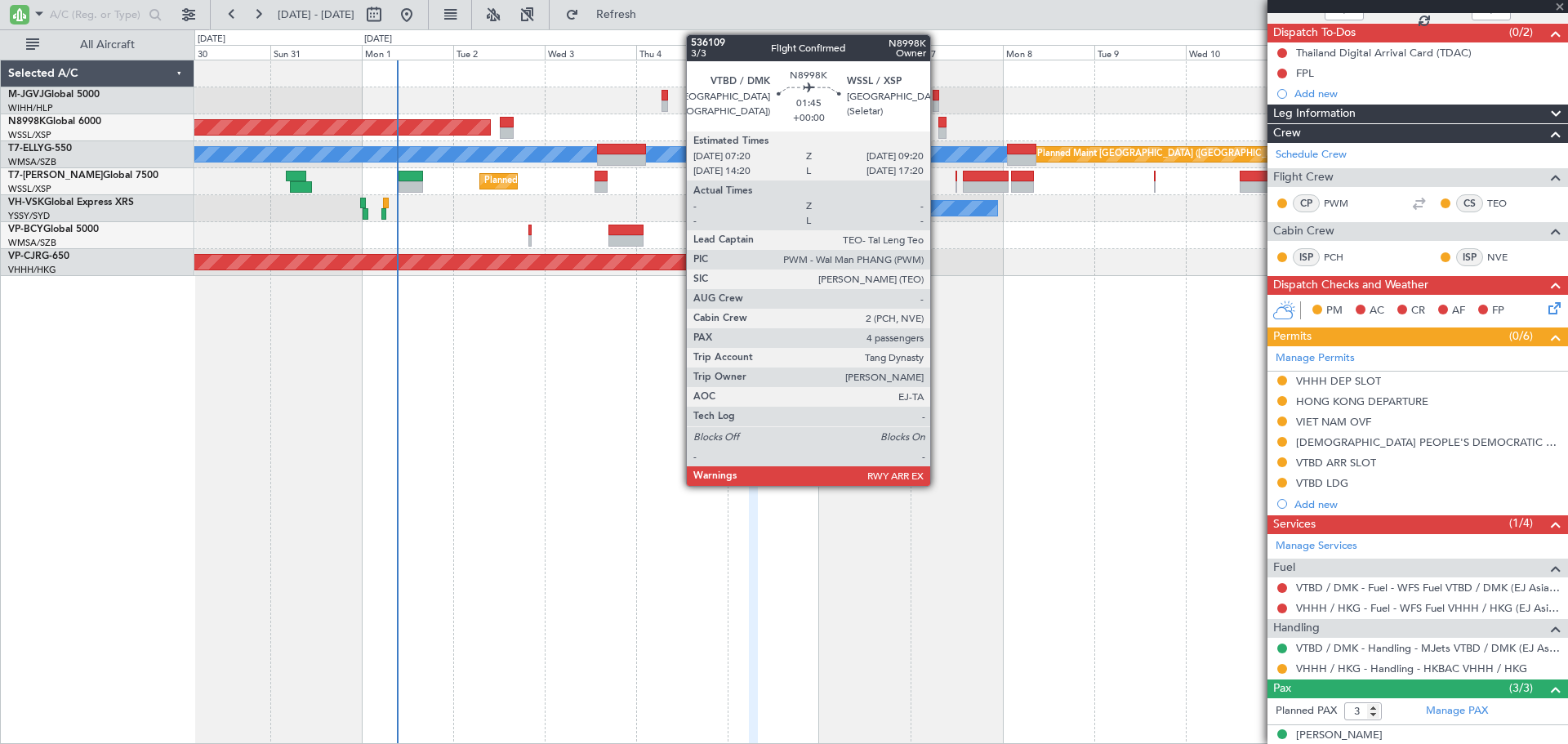
type input "+00:15"
type input "0"
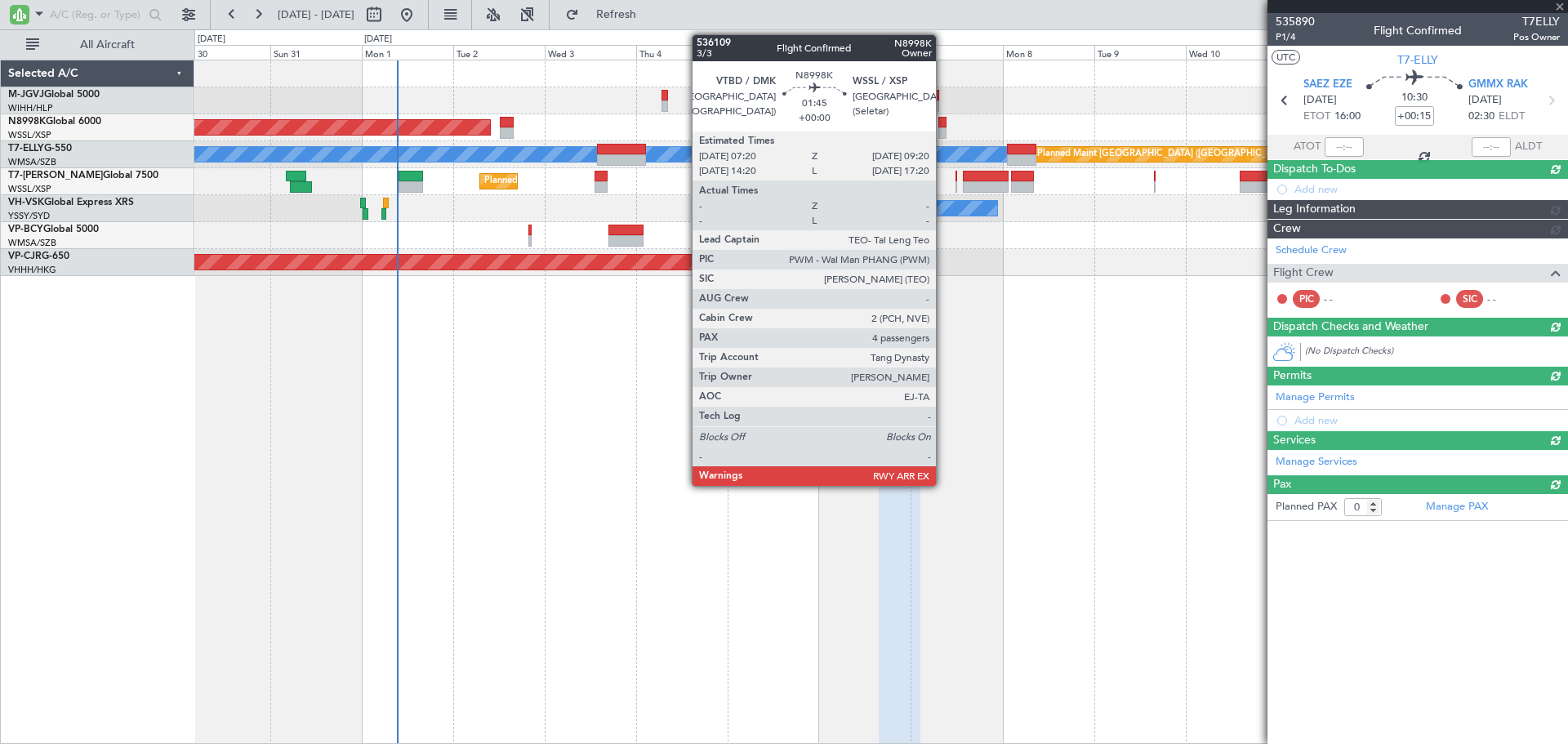
scroll to position [0, 0]
click at [943, 122] on div at bounding box center [942, 122] width 8 height 11
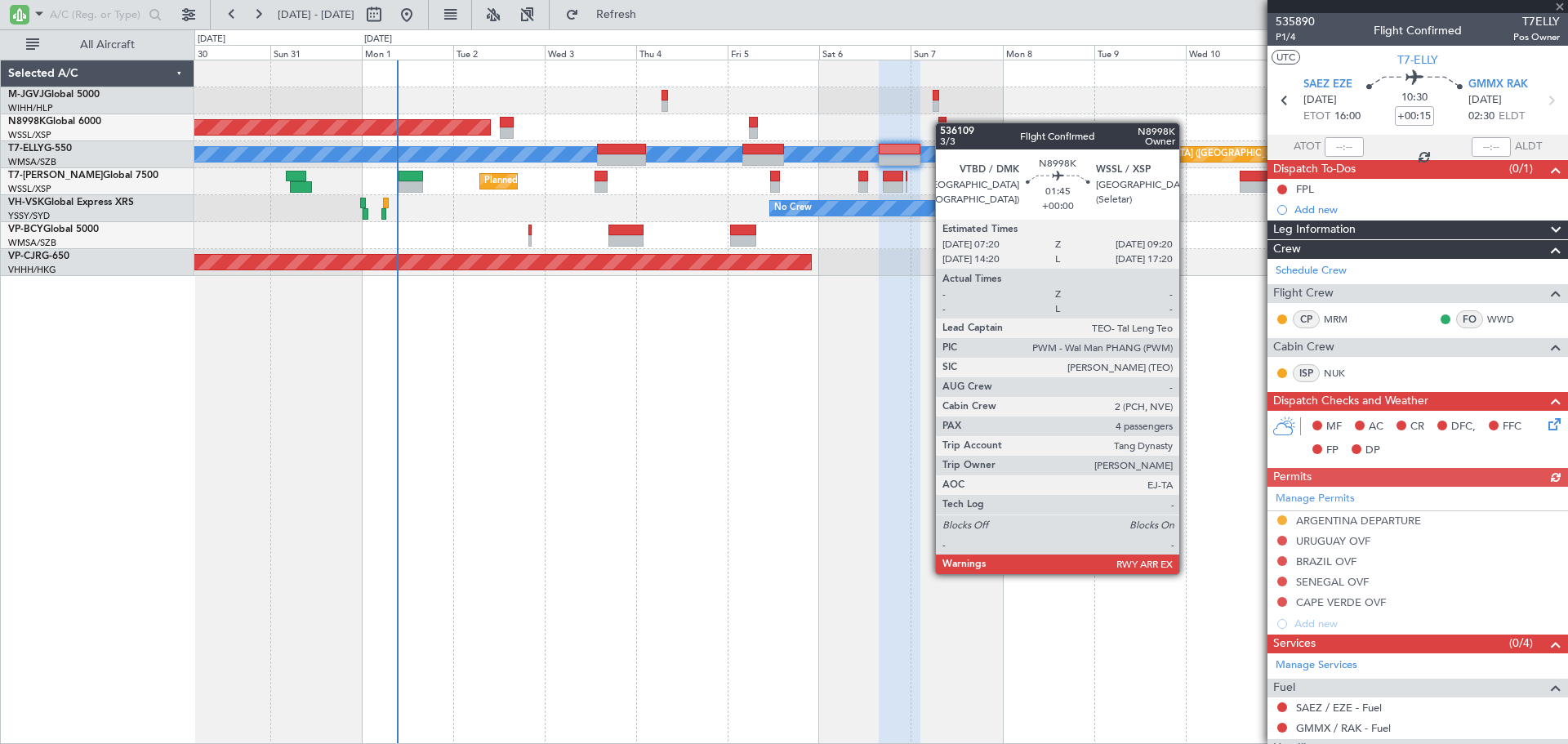
type input "4"
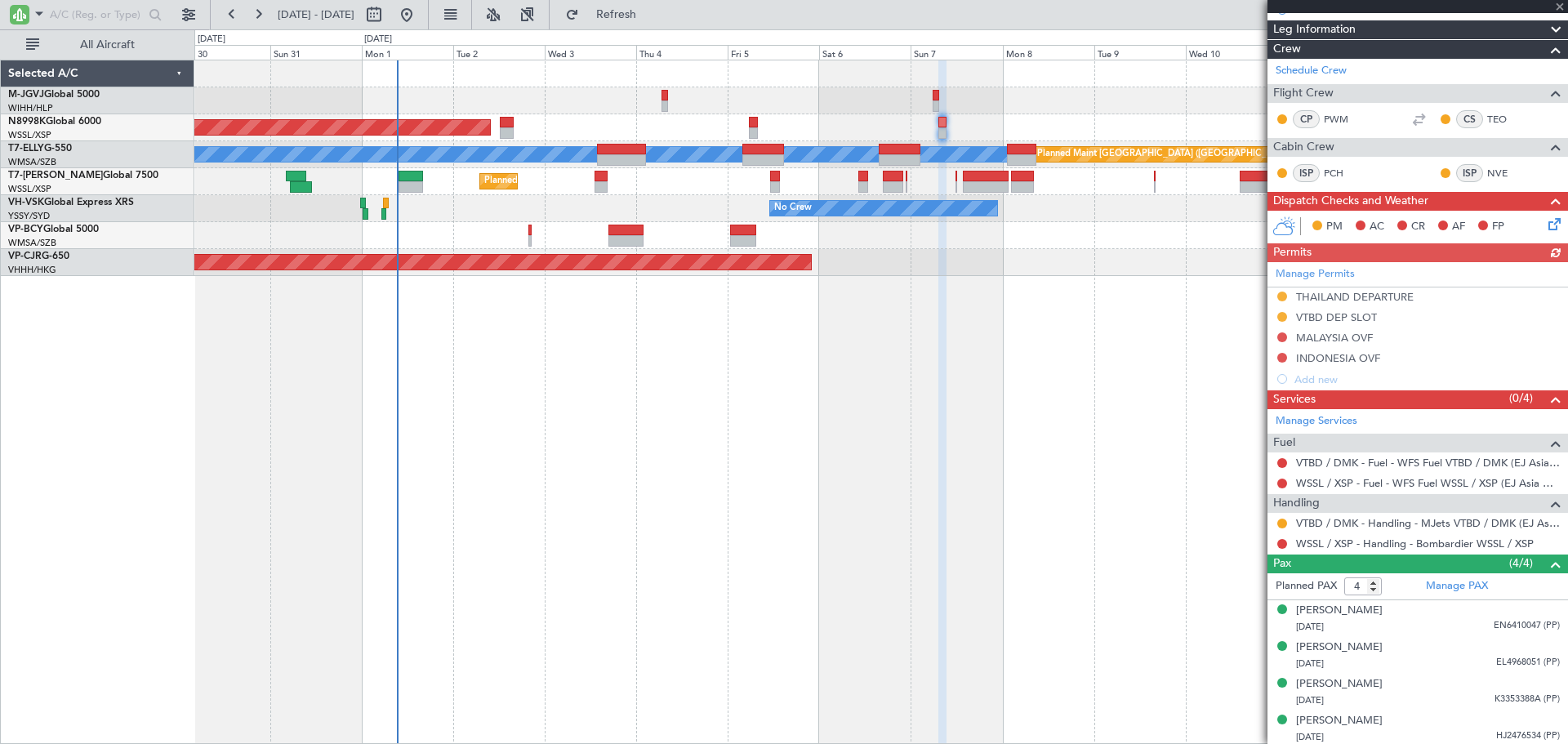
scroll to position [202, 0]
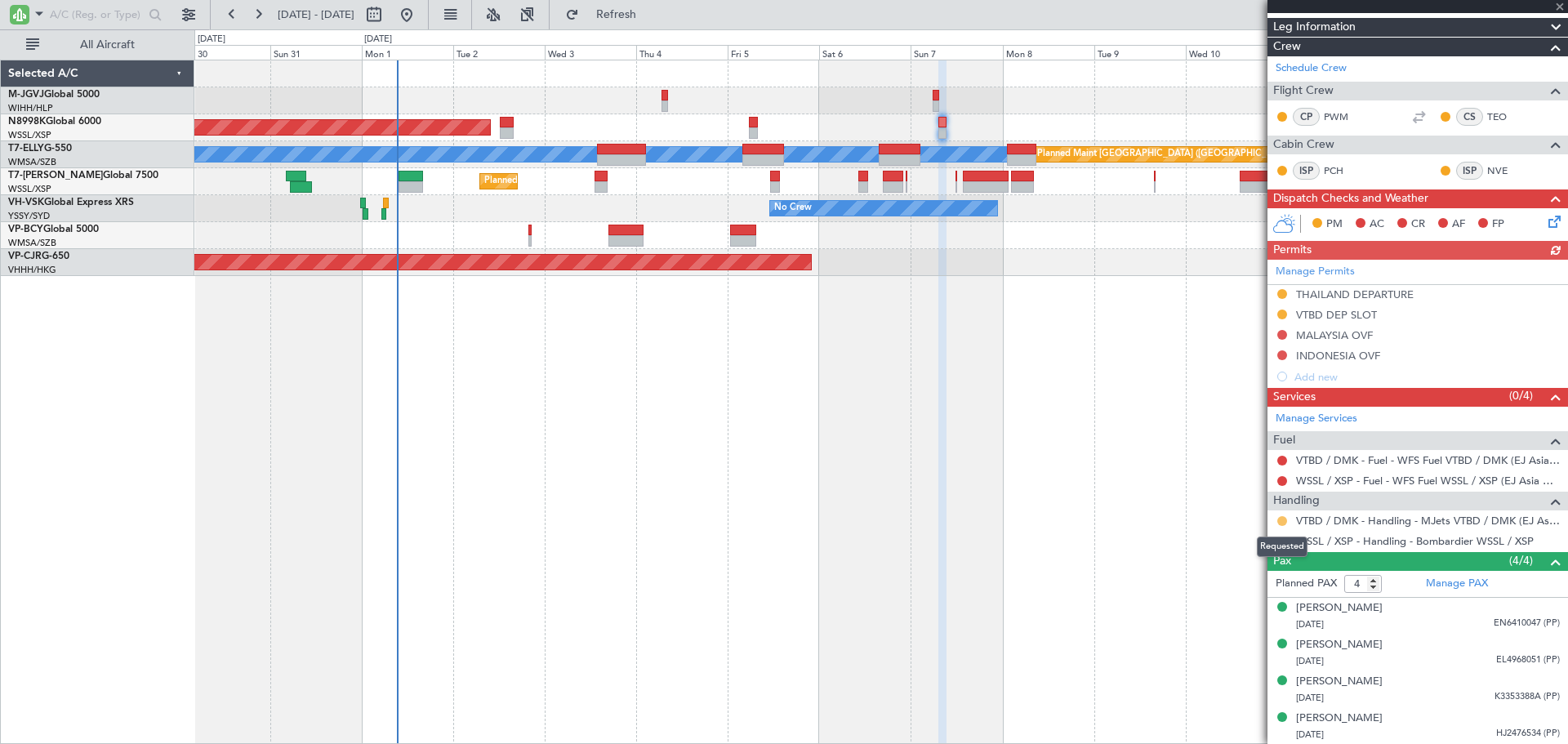
click at [1284, 517] on button at bounding box center [1282, 521] width 10 height 10
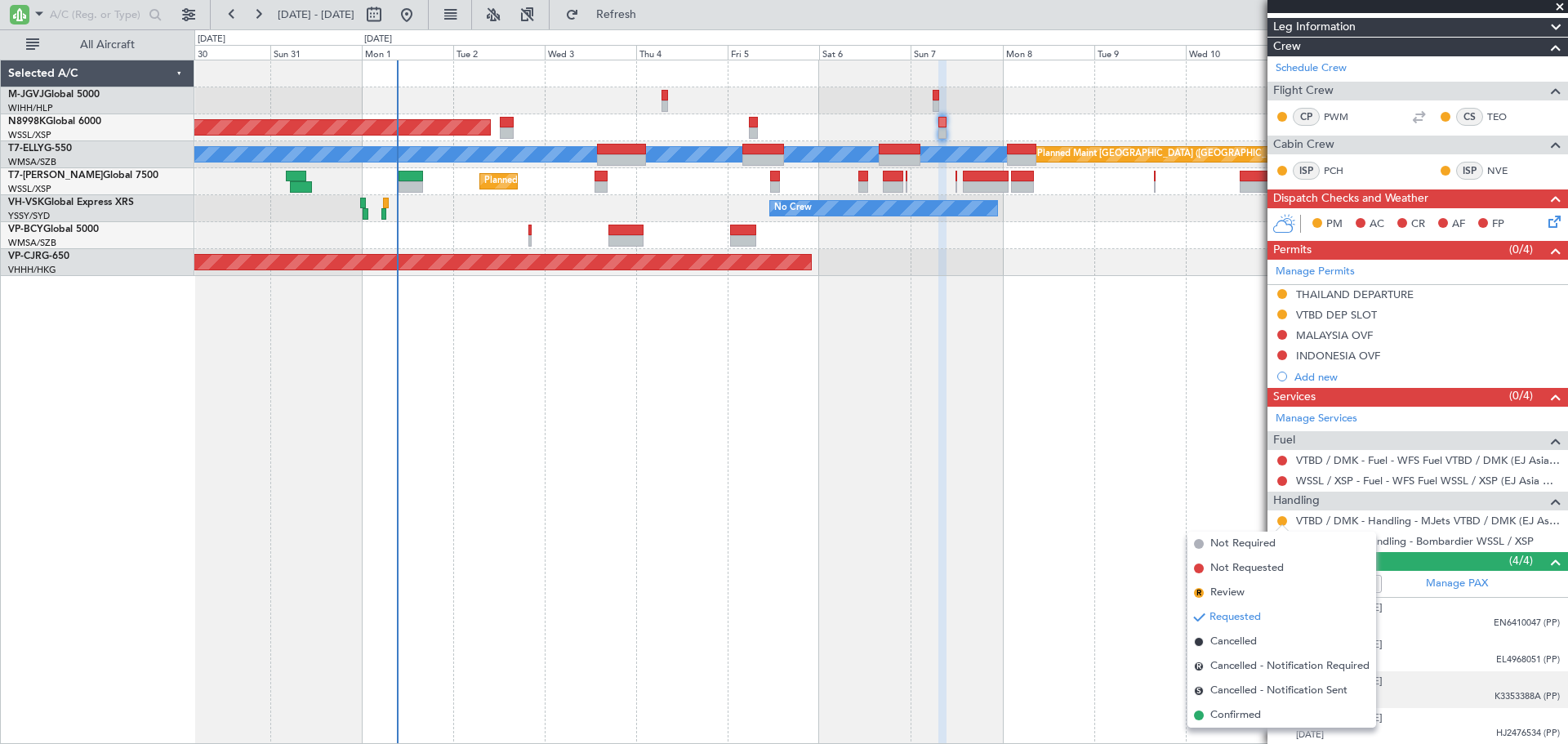
drag, startPoint x: 1267, startPoint y: 706, endPoint x: 1274, endPoint y: 701, distance: 8.6
click at [1267, 705] on li "Confirmed" at bounding box center [1281, 715] width 188 height 25
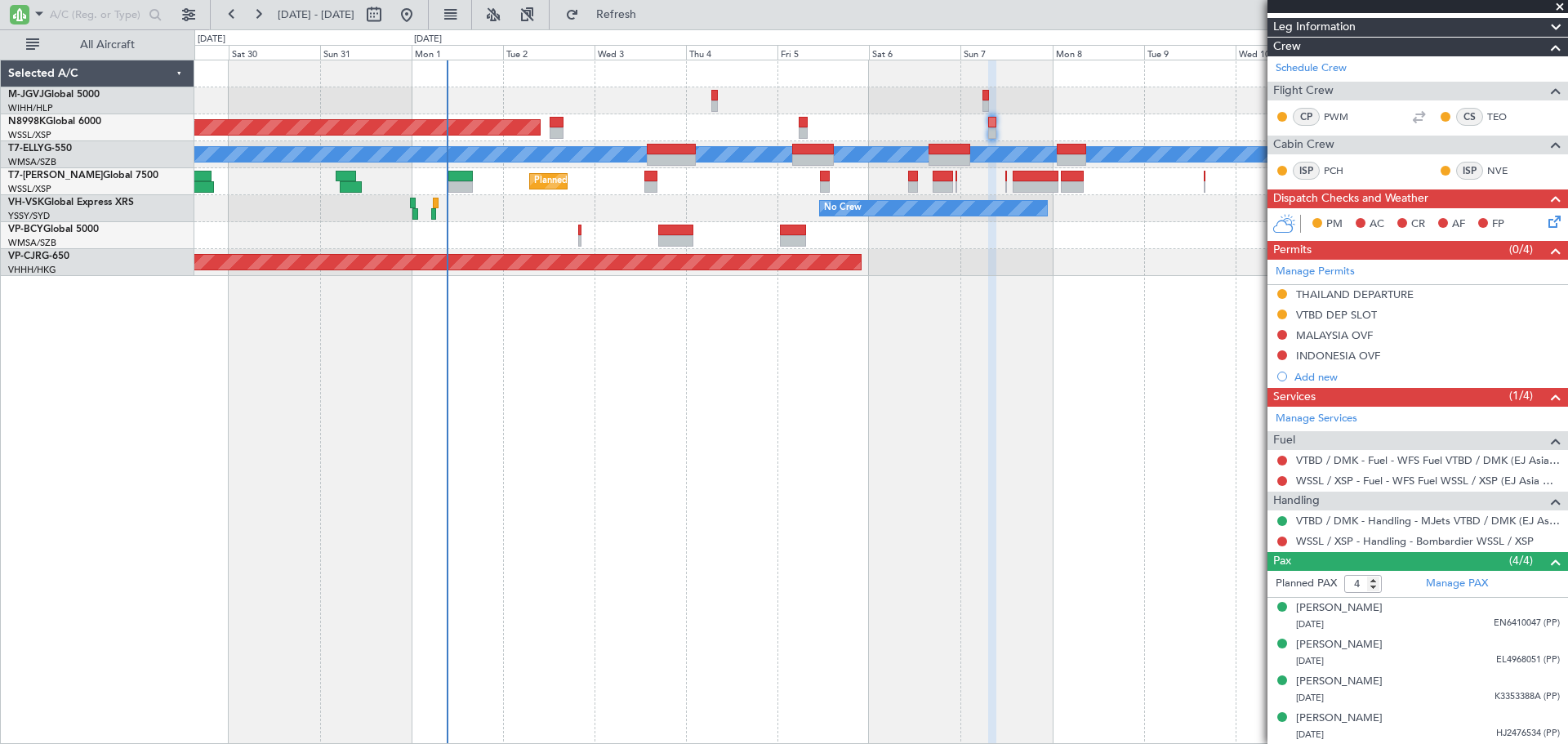
click at [577, 395] on div "Planned Maint Jakarta (Halim Intl) Planned Maint Singapore (Seletar) Planned Ma…" at bounding box center [881, 401] width 1374 height 684
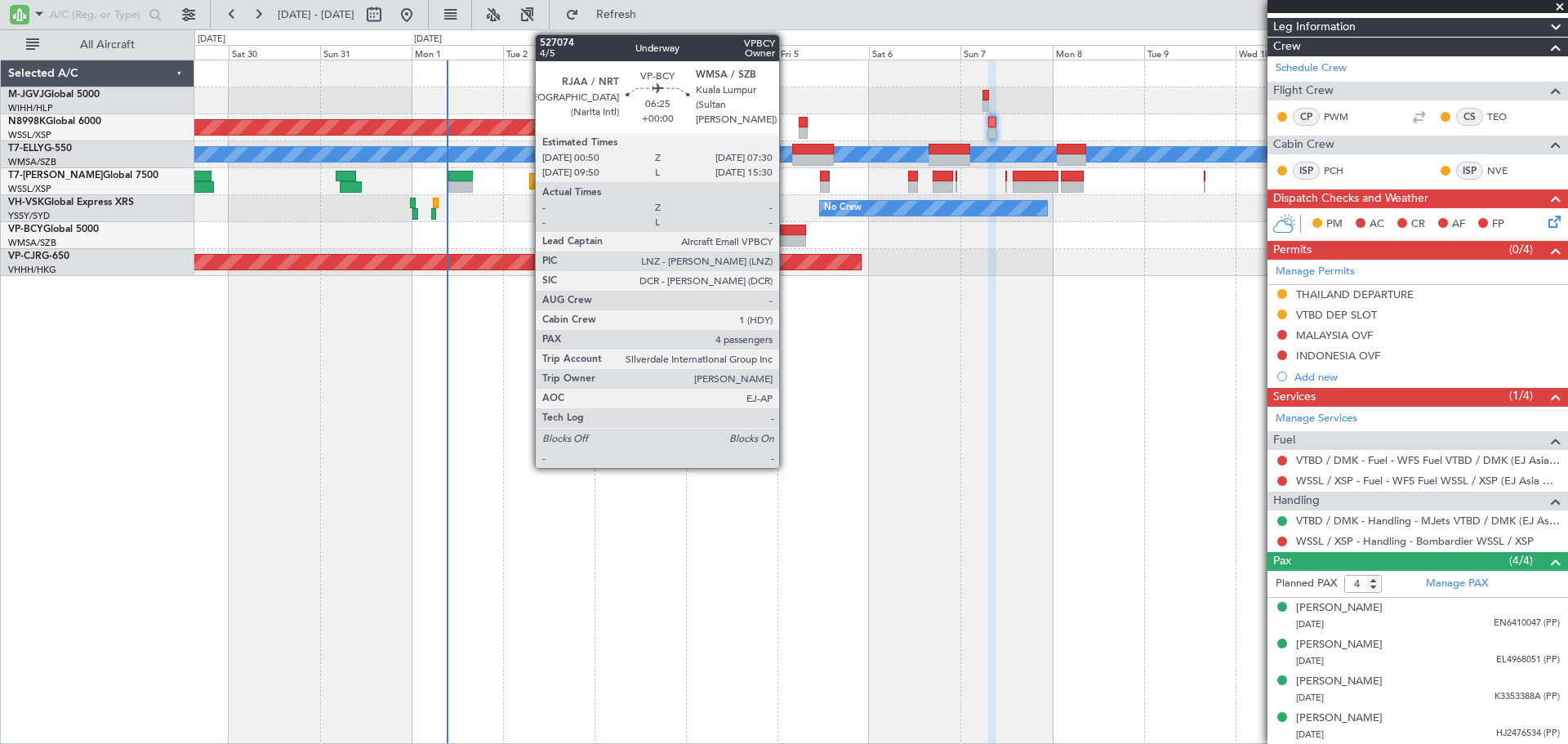
click at [787, 239] on div at bounding box center [793, 241] width 26 height 11
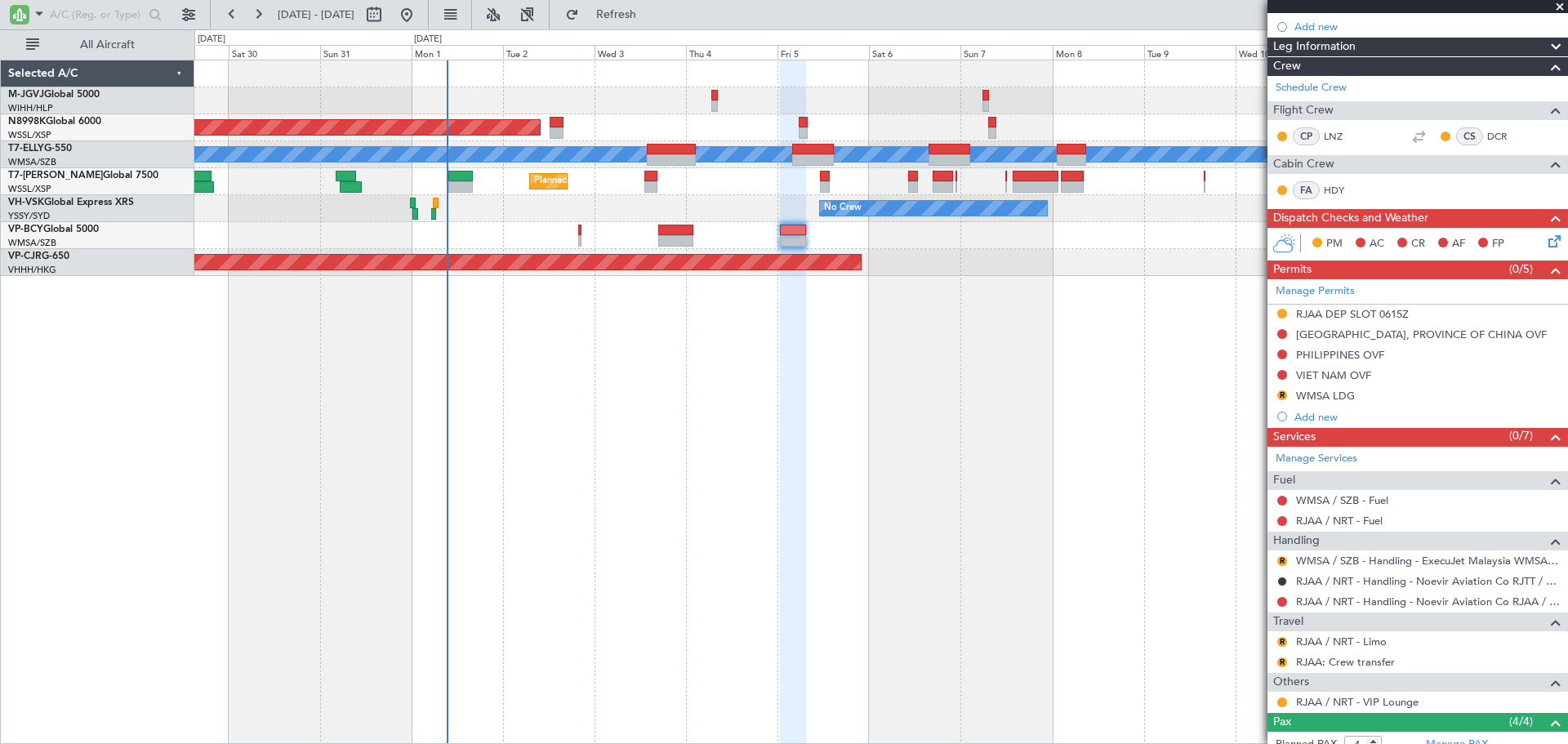
scroll to position [272, 0]
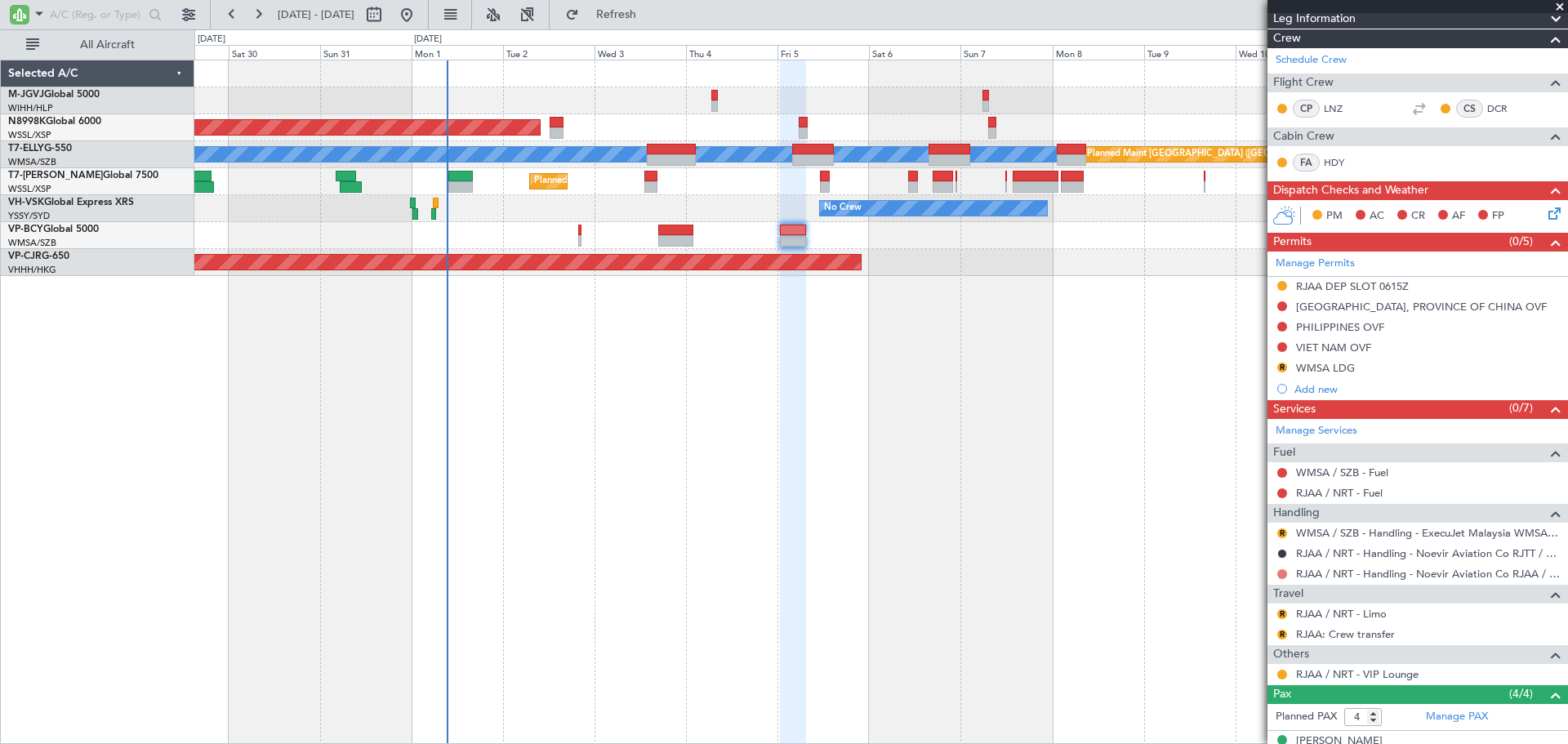
click at [1282, 576] on button at bounding box center [1282, 573] width 10 height 10
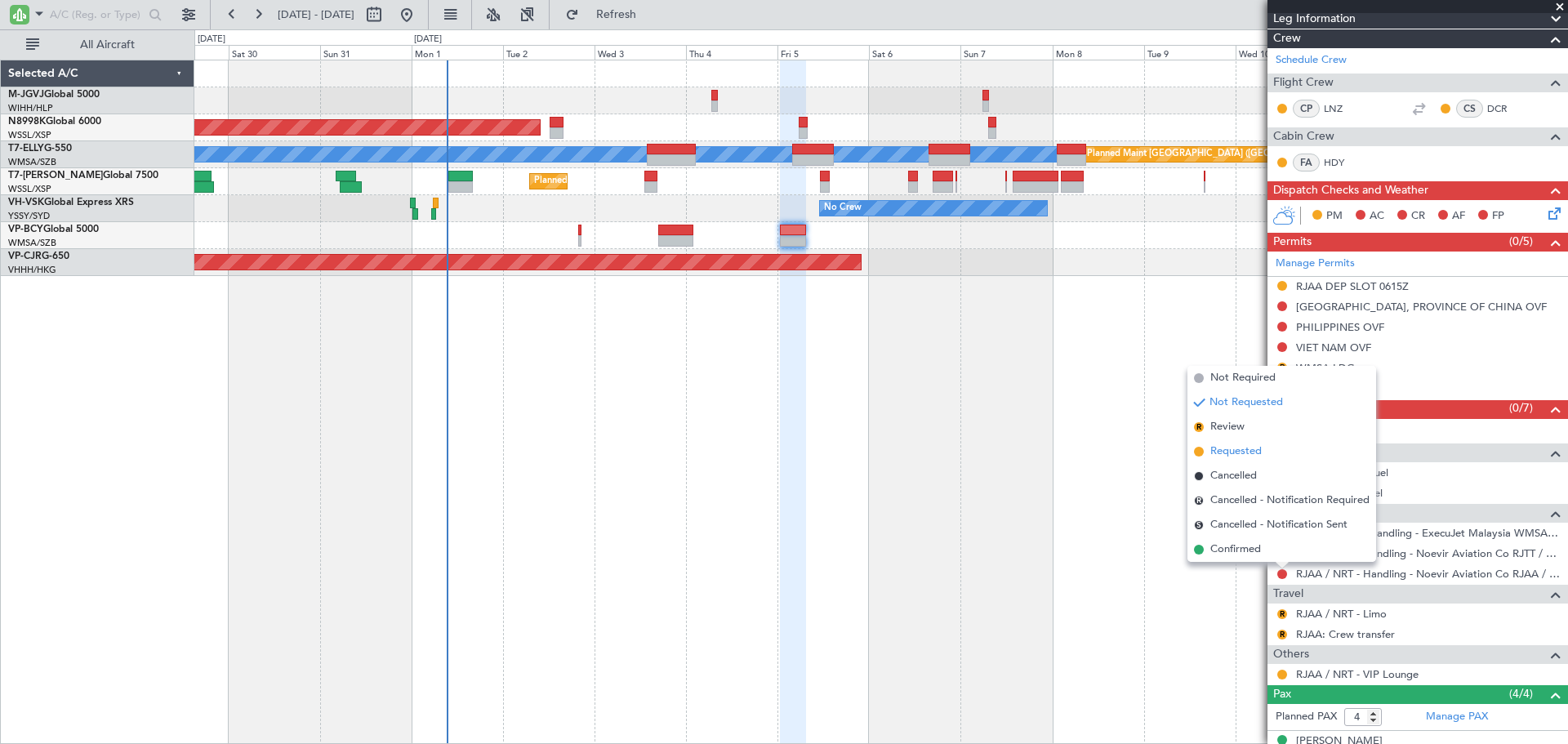
click at [1250, 454] on span "Requested" at bounding box center [1236, 452] width 51 height 17
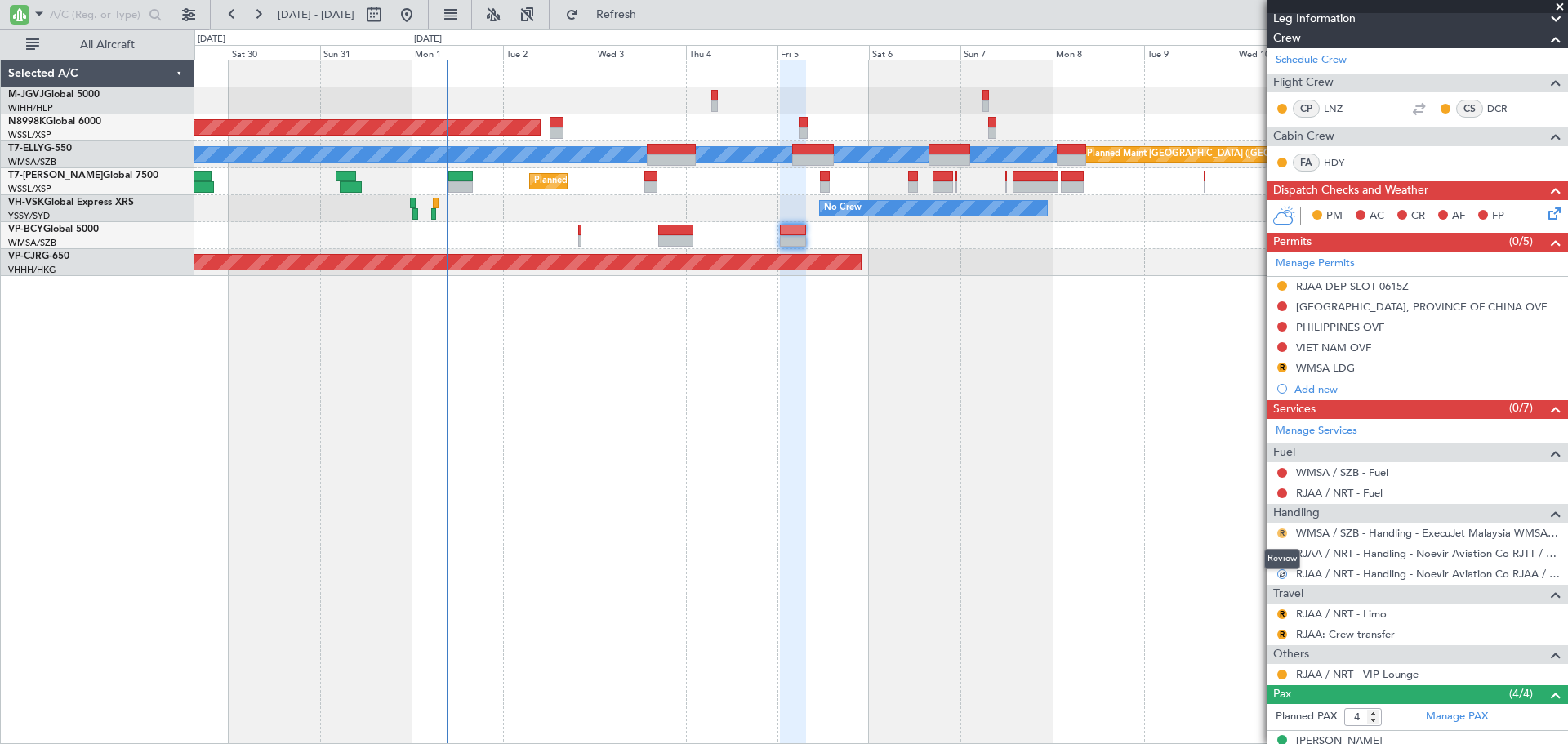
click at [1281, 530] on button "R" at bounding box center [1282, 533] width 10 height 10
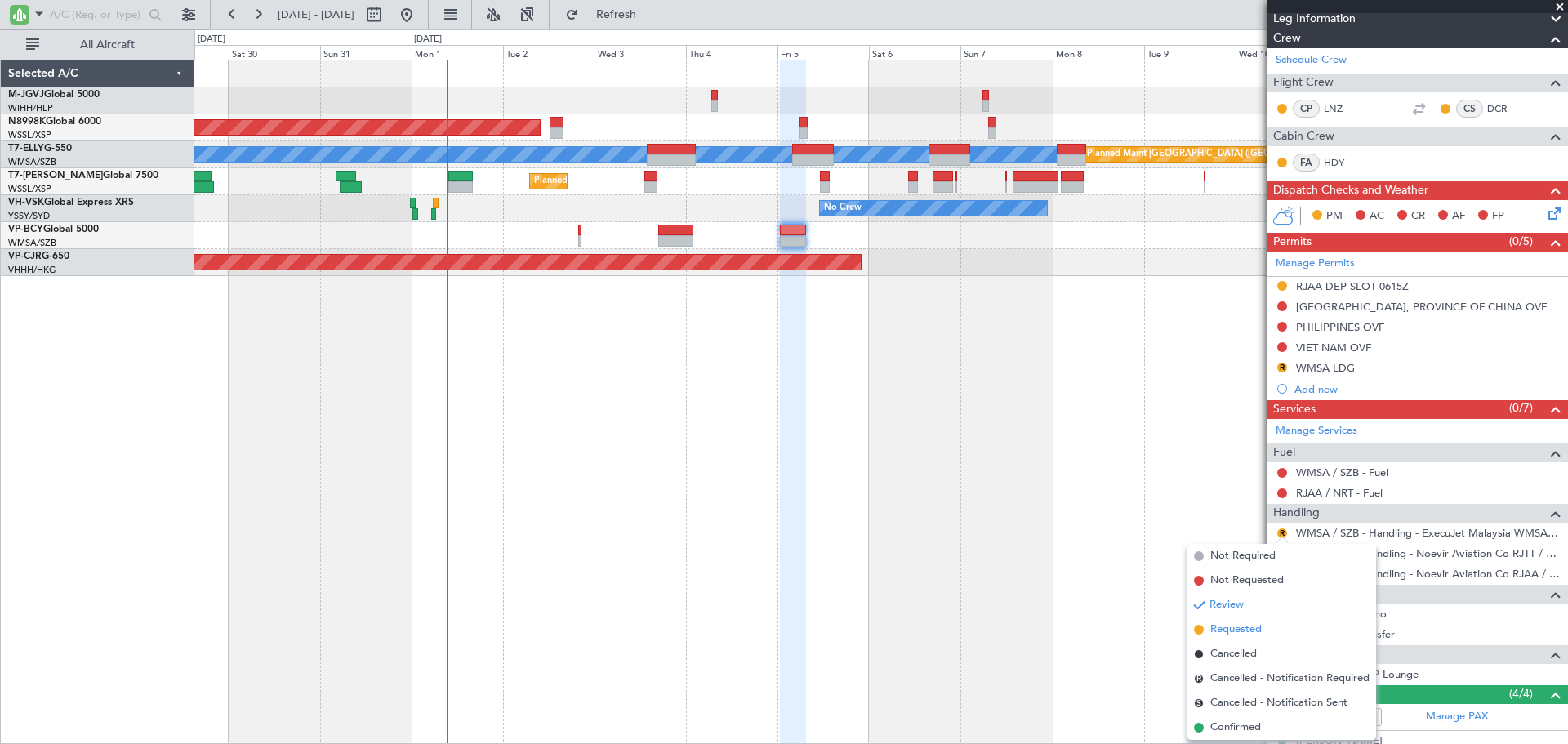
click at [1257, 625] on span "Requested" at bounding box center [1236, 629] width 51 height 17
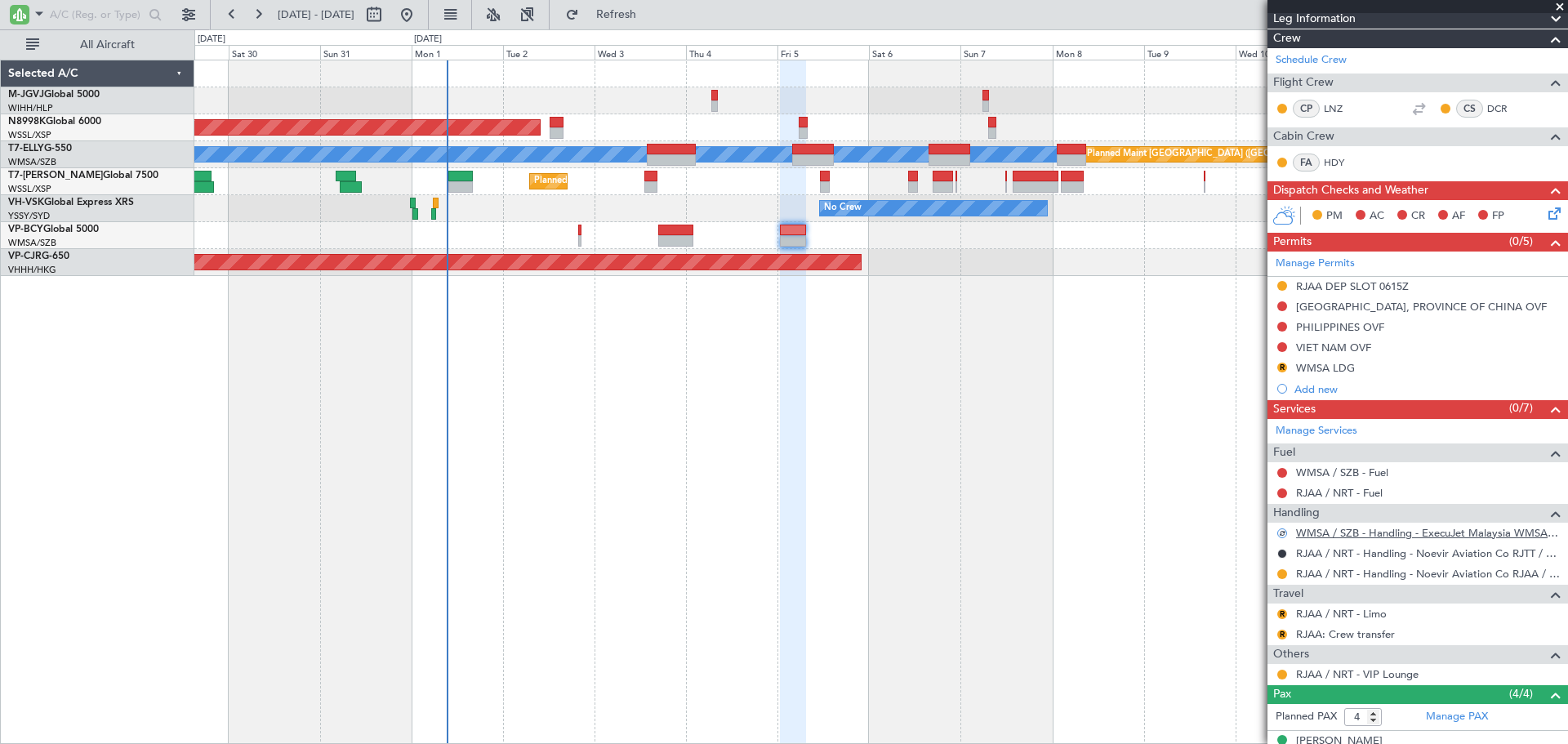
click at [1374, 537] on link "WMSA / SZB - Handling - ExecuJet Malaysia WMSA / SZB" at bounding box center [1427, 532] width 264 height 14
click at [1283, 366] on button "R" at bounding box center [1282, 367] width 10 height 10
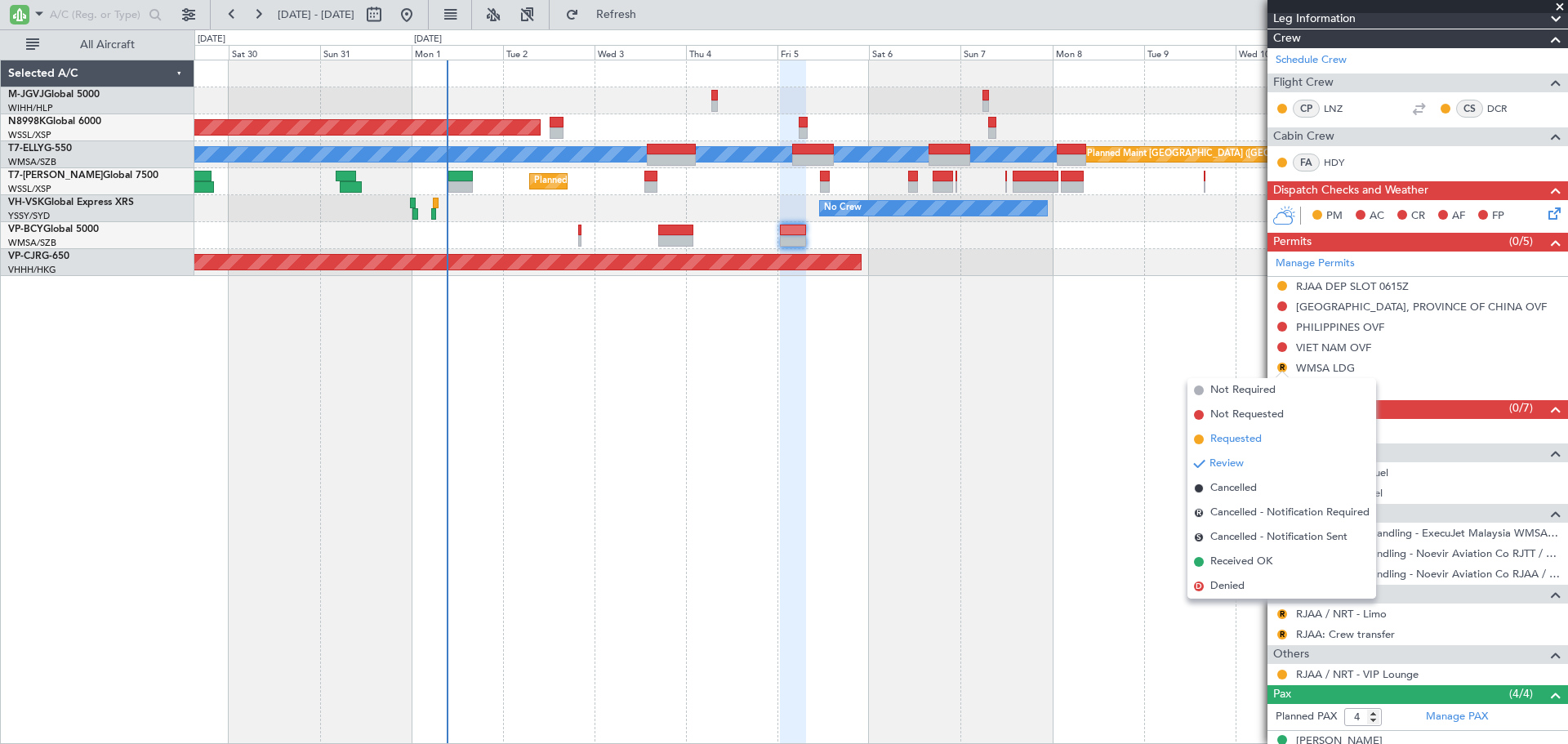
click at [1273, 432] on li "Requested" at bounding box center [1281, 439] width 188 height 25
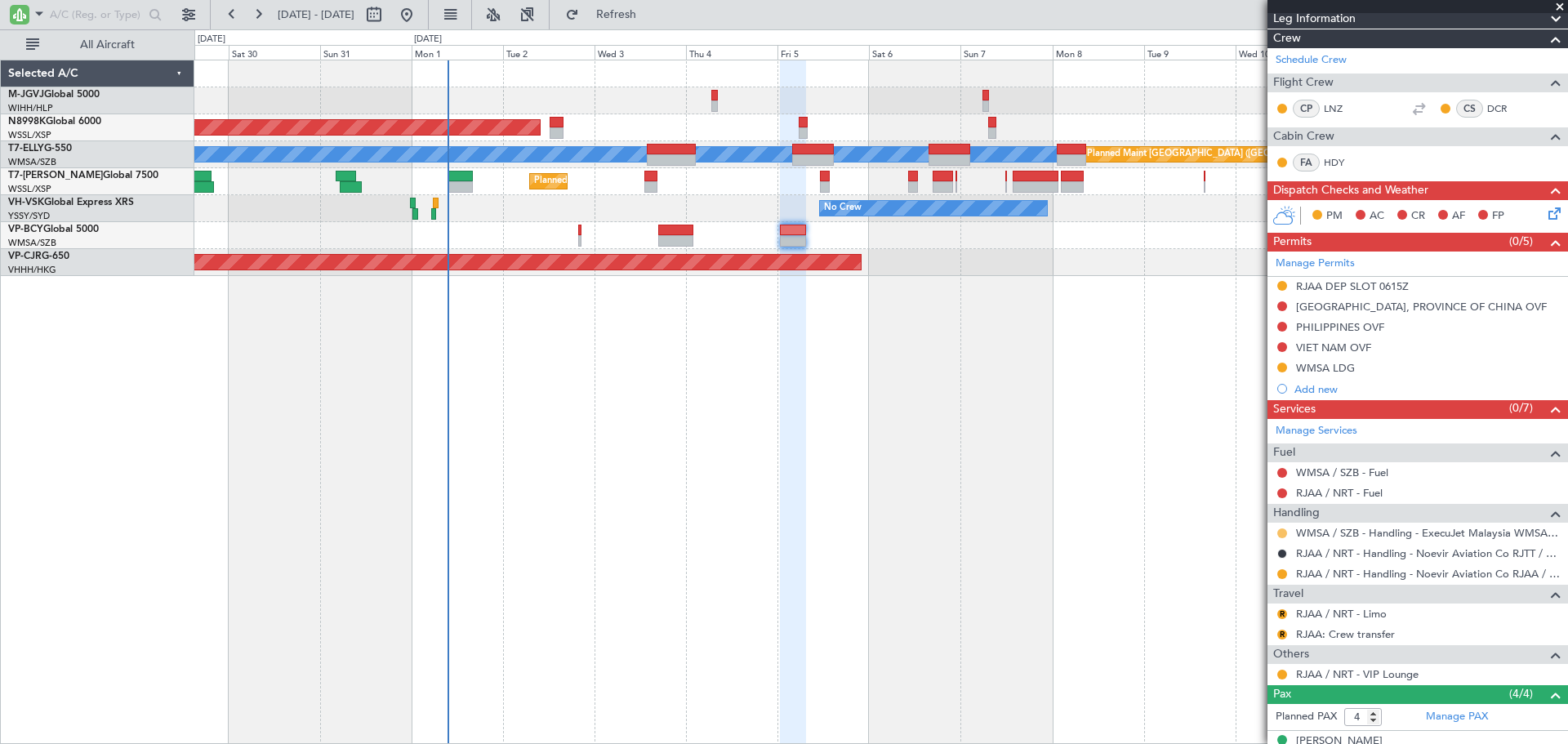
click at [1281, 532] on button at bounding box center [1282, 533] width 10 height 10
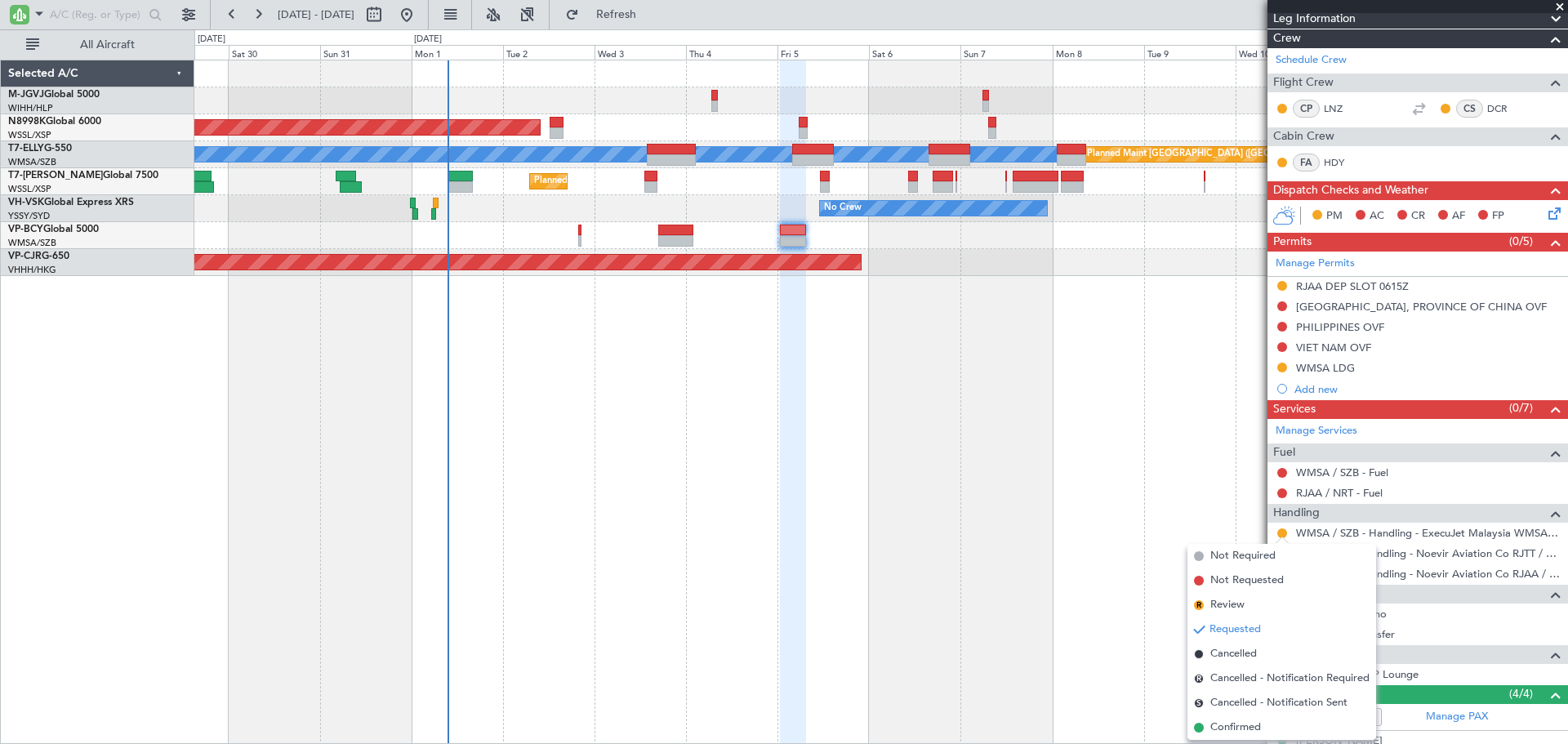
click at [1216, 730] on span "Confirmed" at bounding box center [1235, 727] width 51 height 17
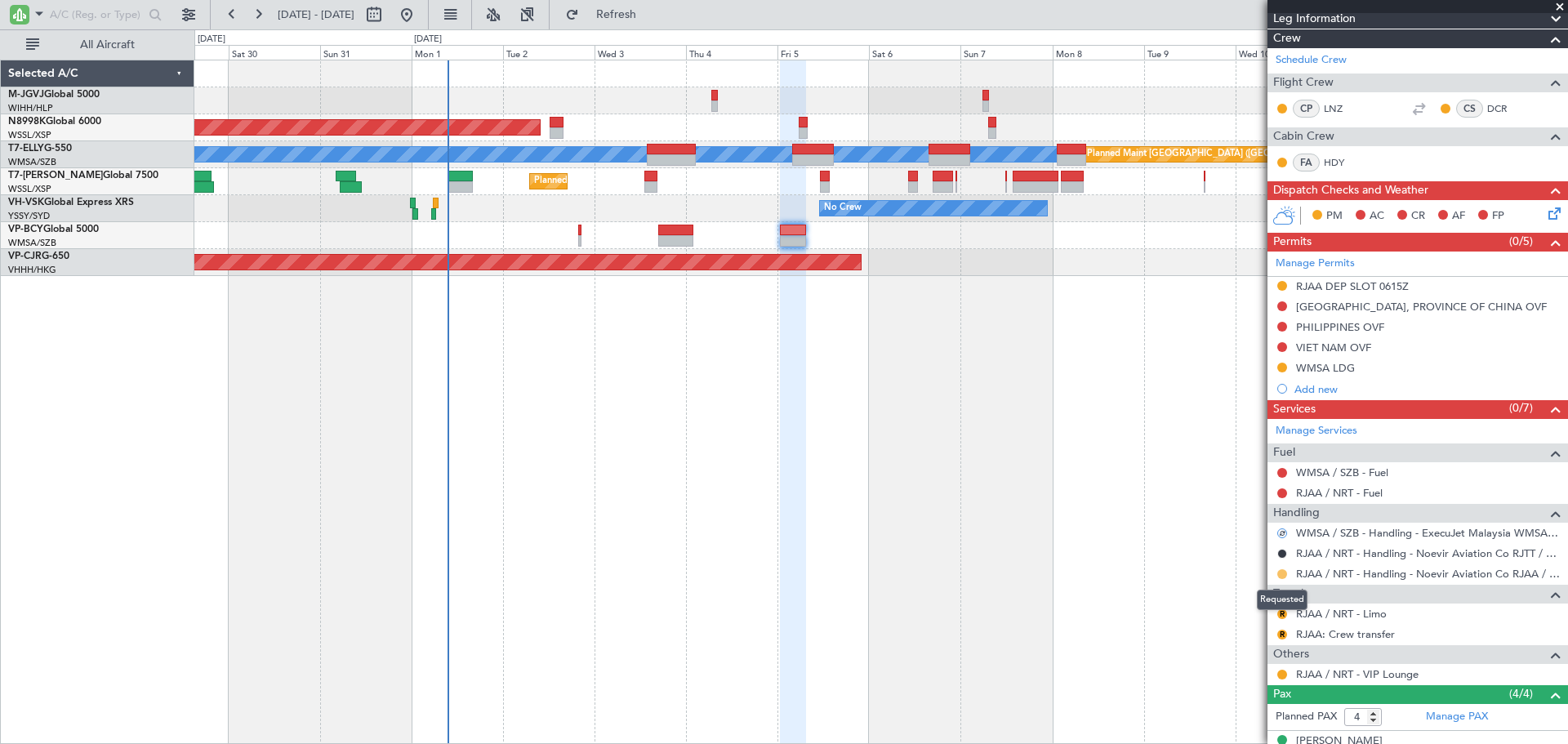
click at [1279, 576] on button at bounding box center [1282, 573] width 10 height 10
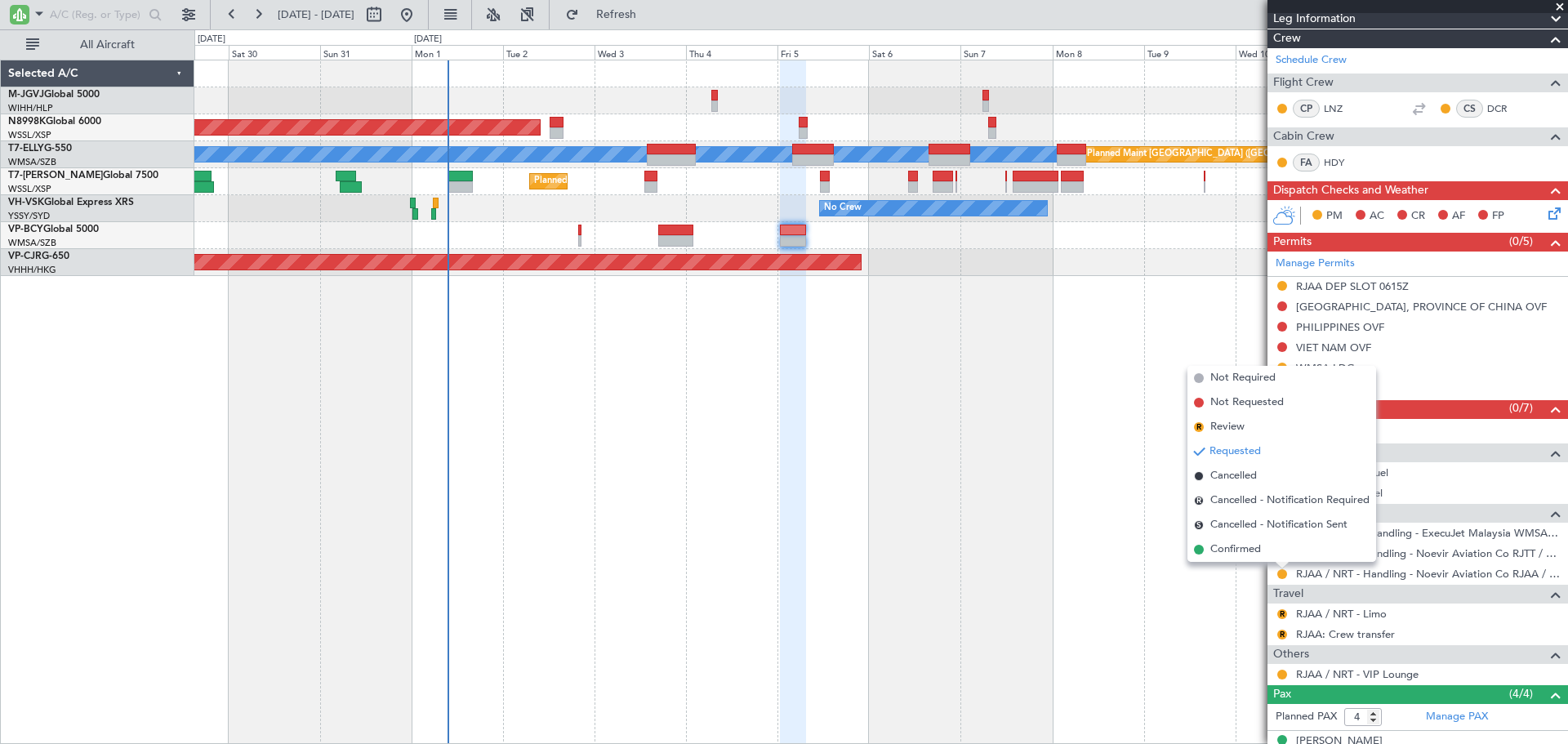
click at [1200, 544] on li "Confirmed" at bounding box center [1281, 549] width 188 height 25
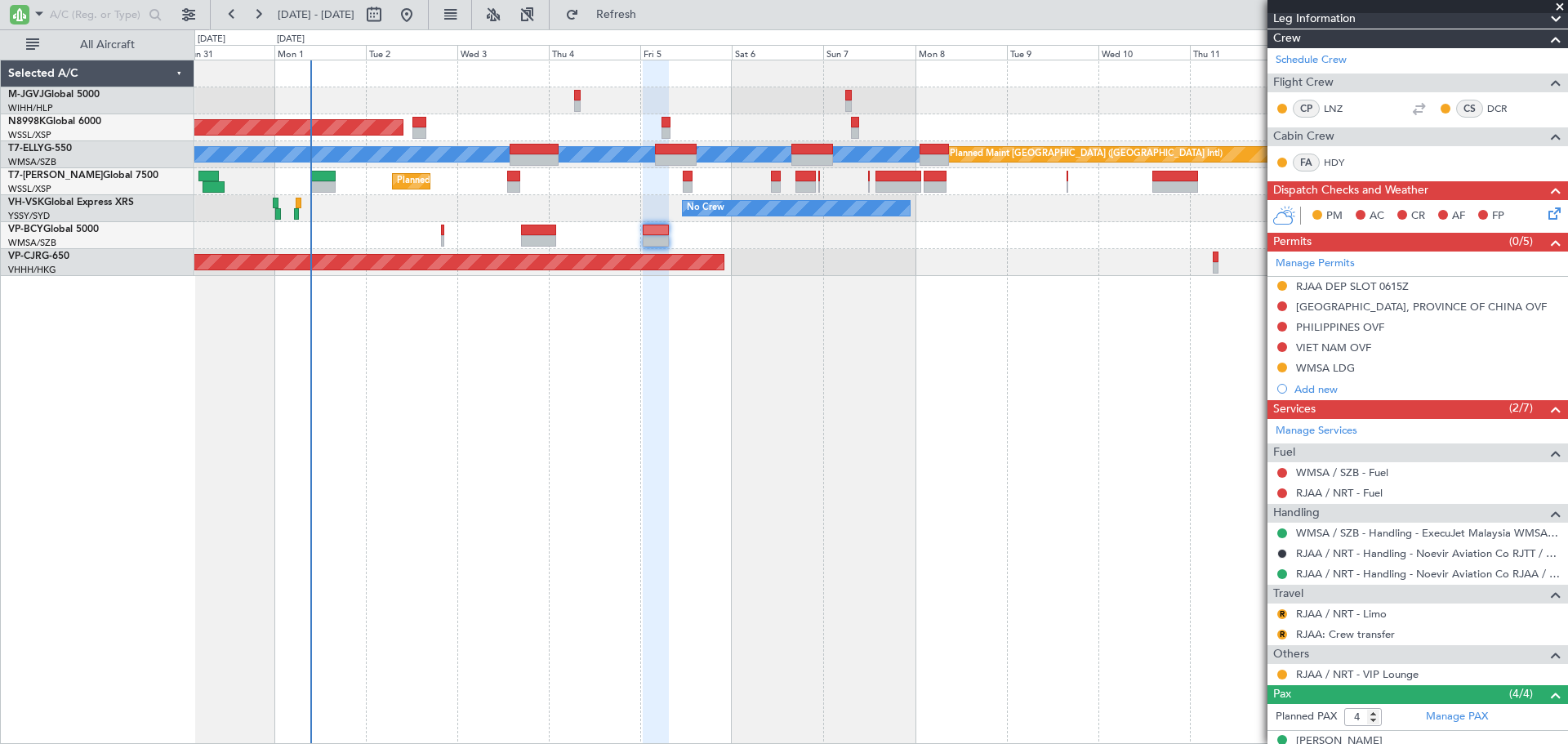
click at [920, 410] on div "Planned Maint [GEOGRAPHIC_DATA] (Seletar) [PERSON_NAME] Planned Maint [GEOGRAPH…" at bounding box center [881, 401] width 1374 height 684
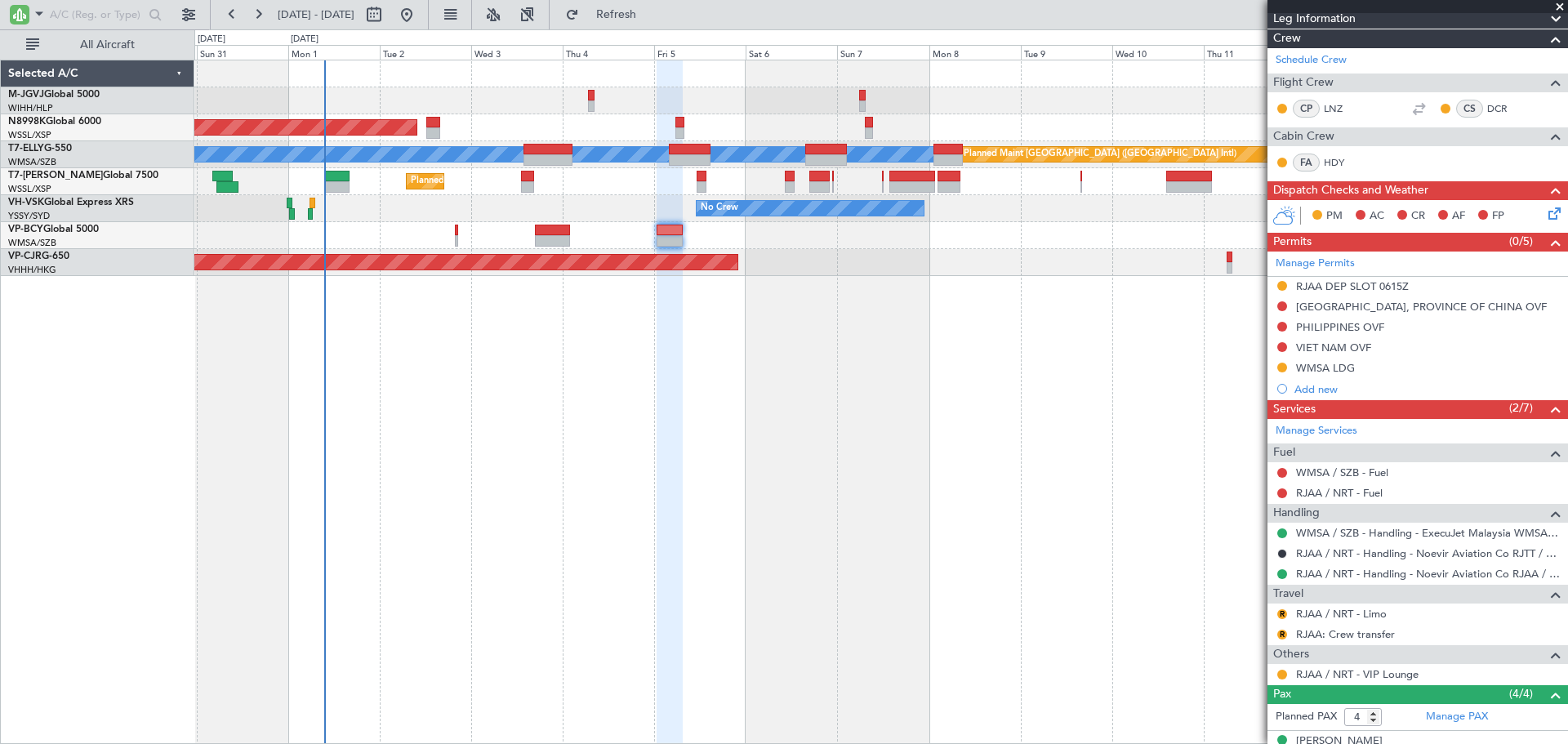
click at [760, 417] on div "Planned Maint Singapore (Seletar) MEL Planned Maint Dubai (Dubai Intl) Planned …" at bounding box center [881, 401] width 1374 height 684
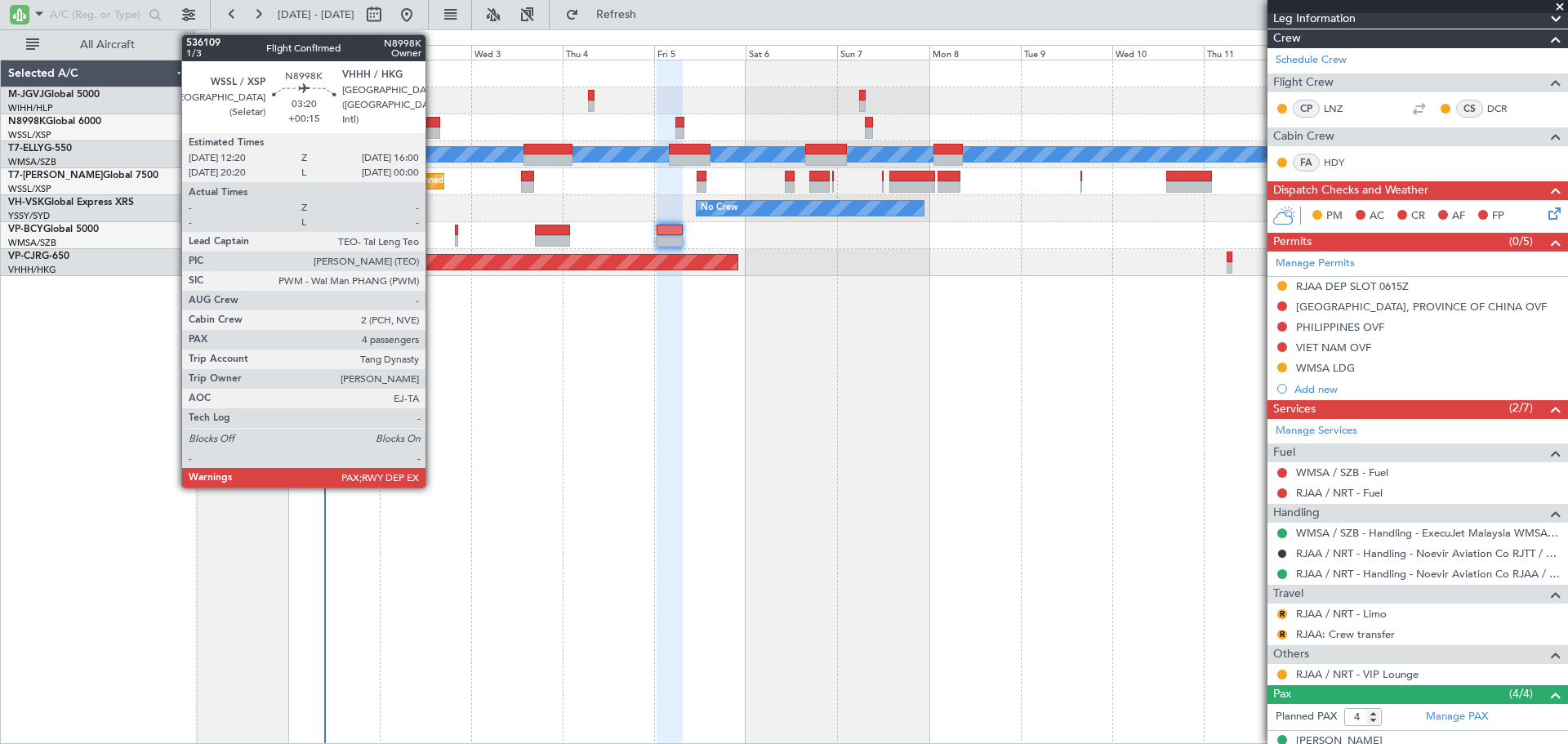
click at [433, 129] on div at bounding box center [434, 133] width 15 height 11
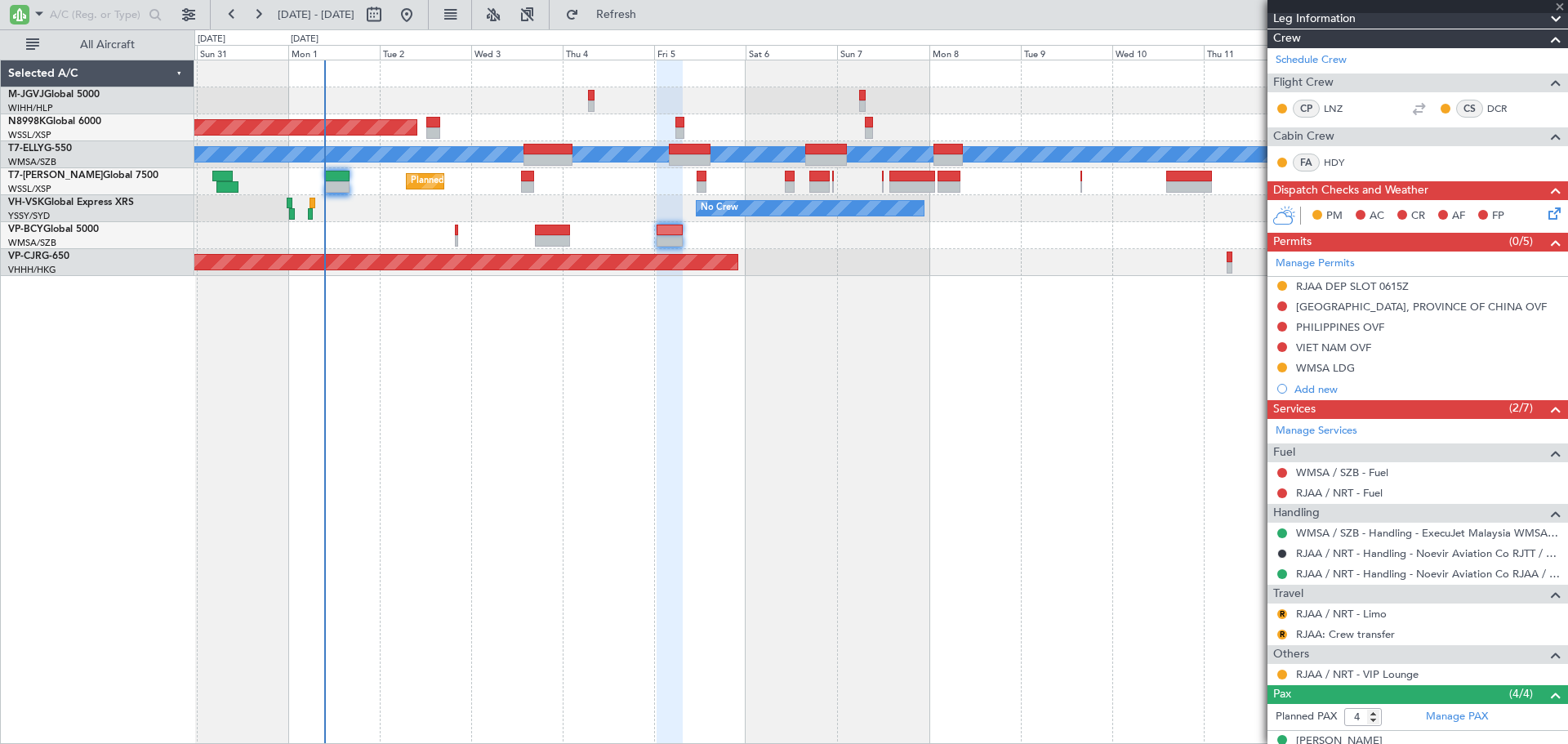
type input "+00:15"
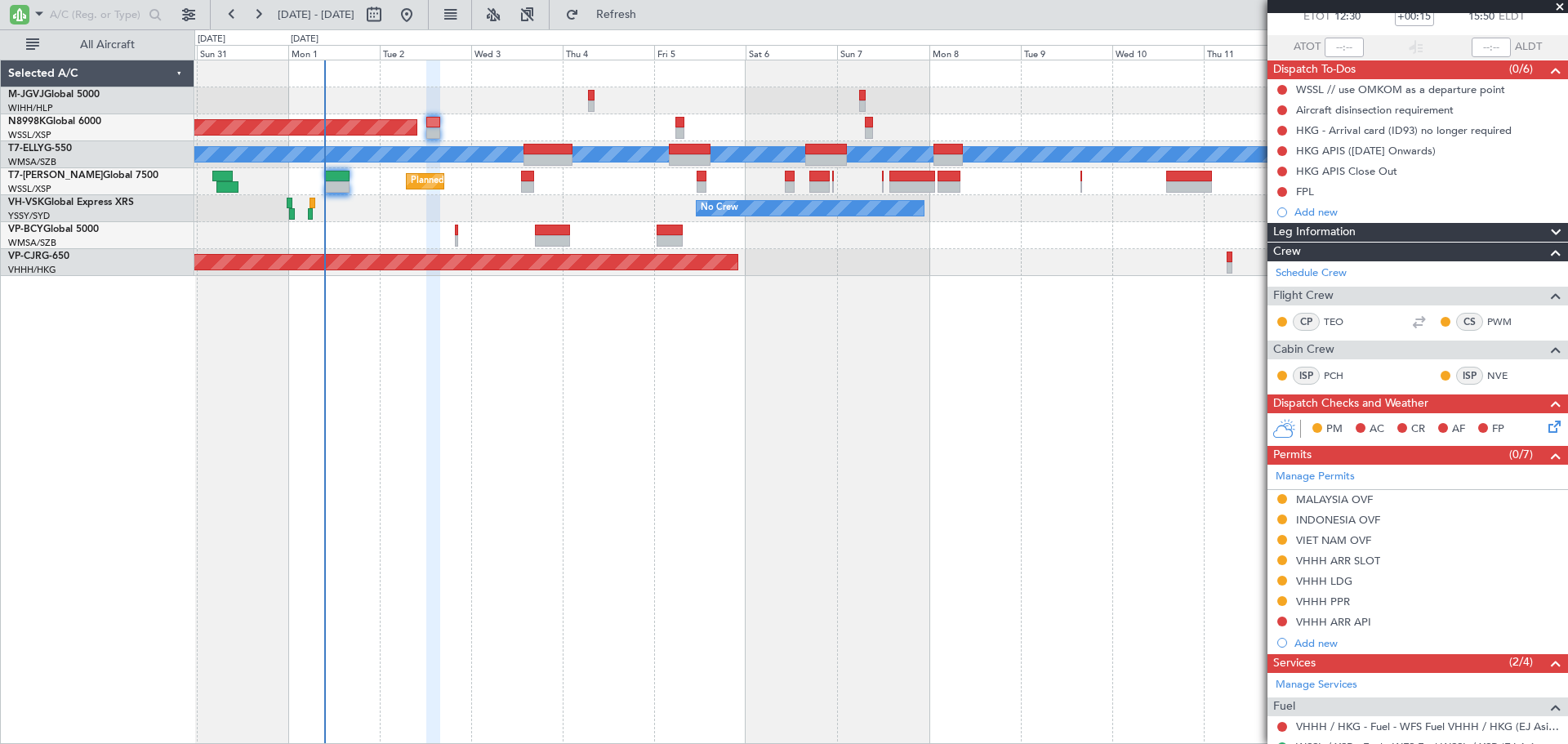
scroll to position [136, 0]
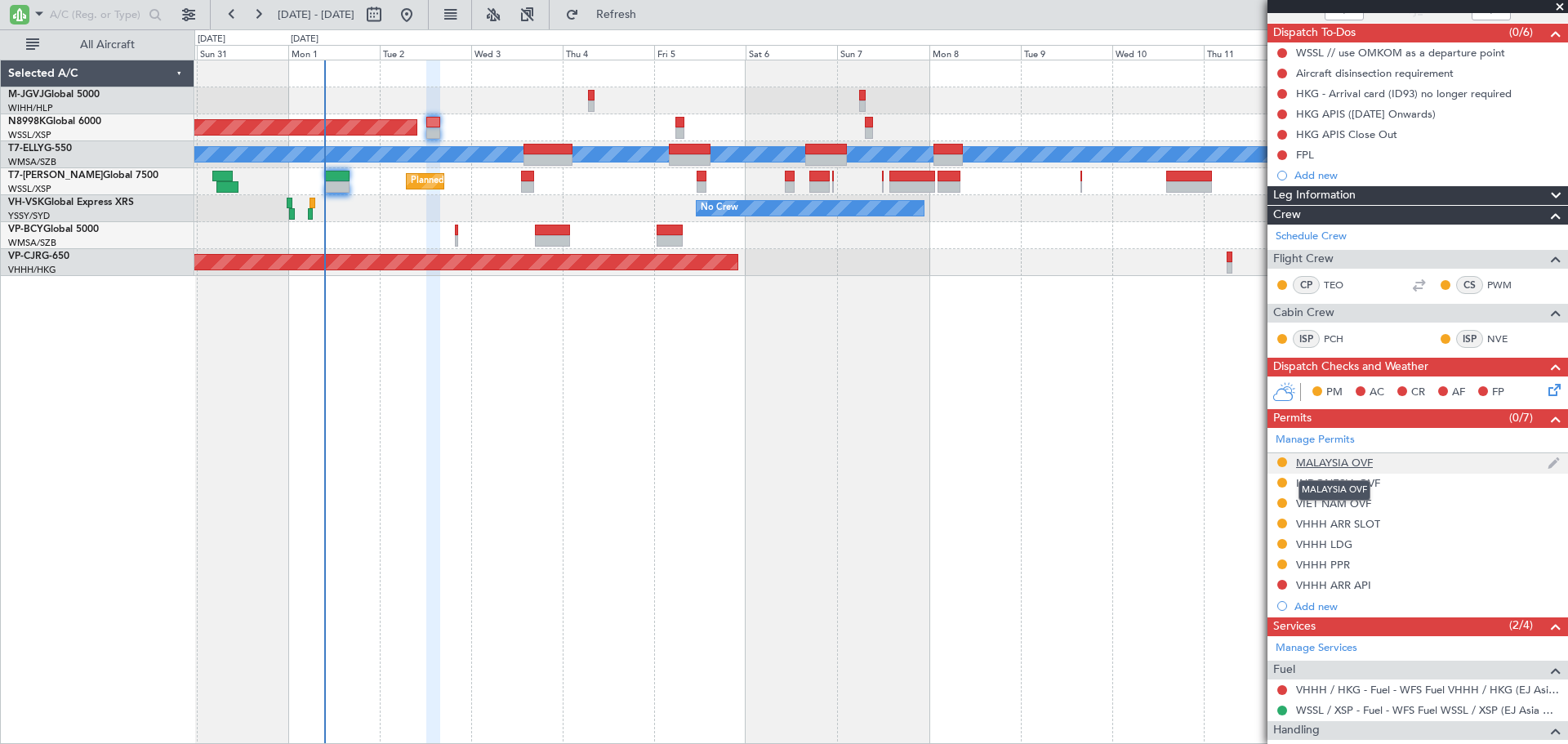
click at [1361, 466] on div "MALAYSIA OVF" at bounding box center [1335, 462] width 77 height 14
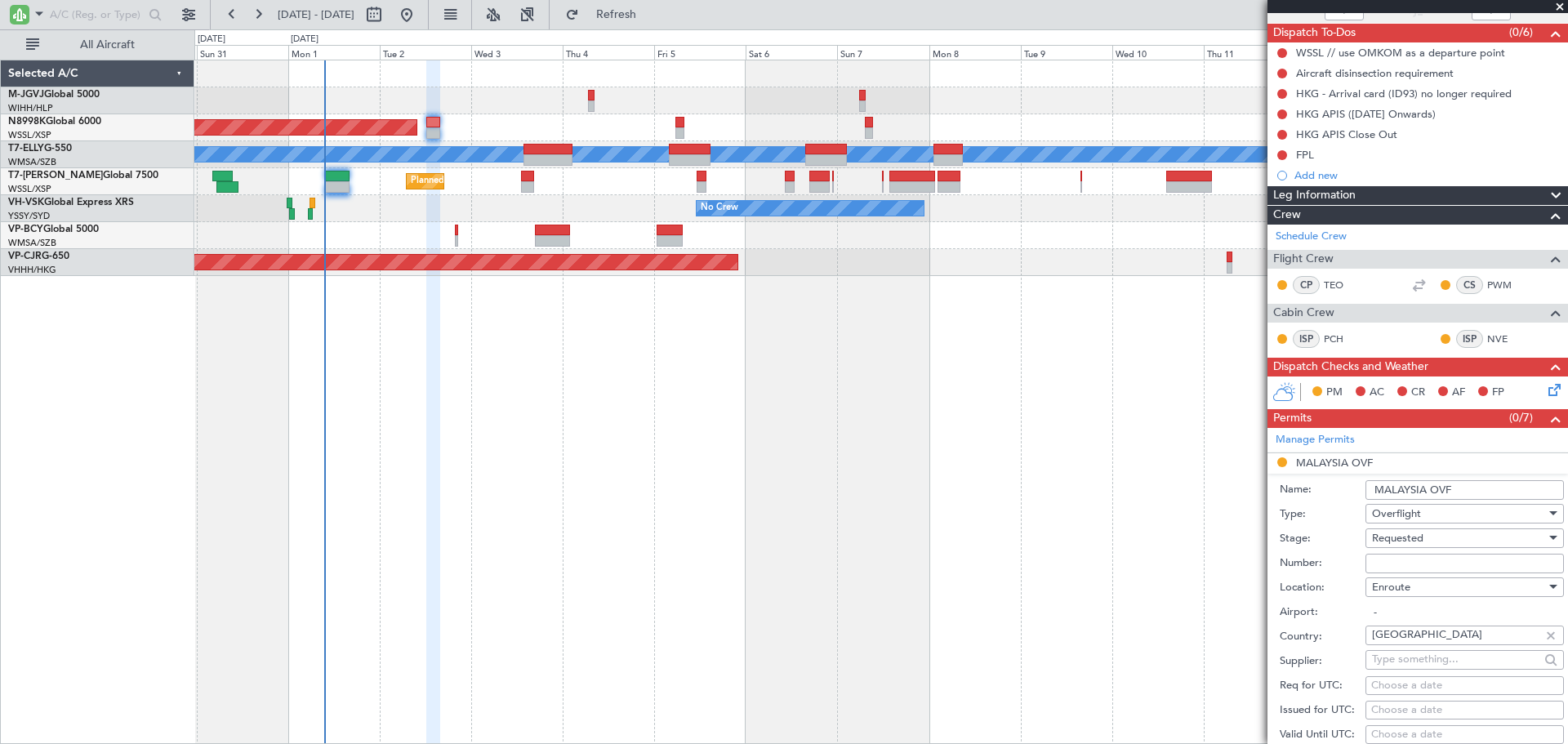
click at [1383, 555] on input "Number:" at bounding box center [1465, 563] width 199 height 19
paste input "CAAM-NS-0024-09-25"
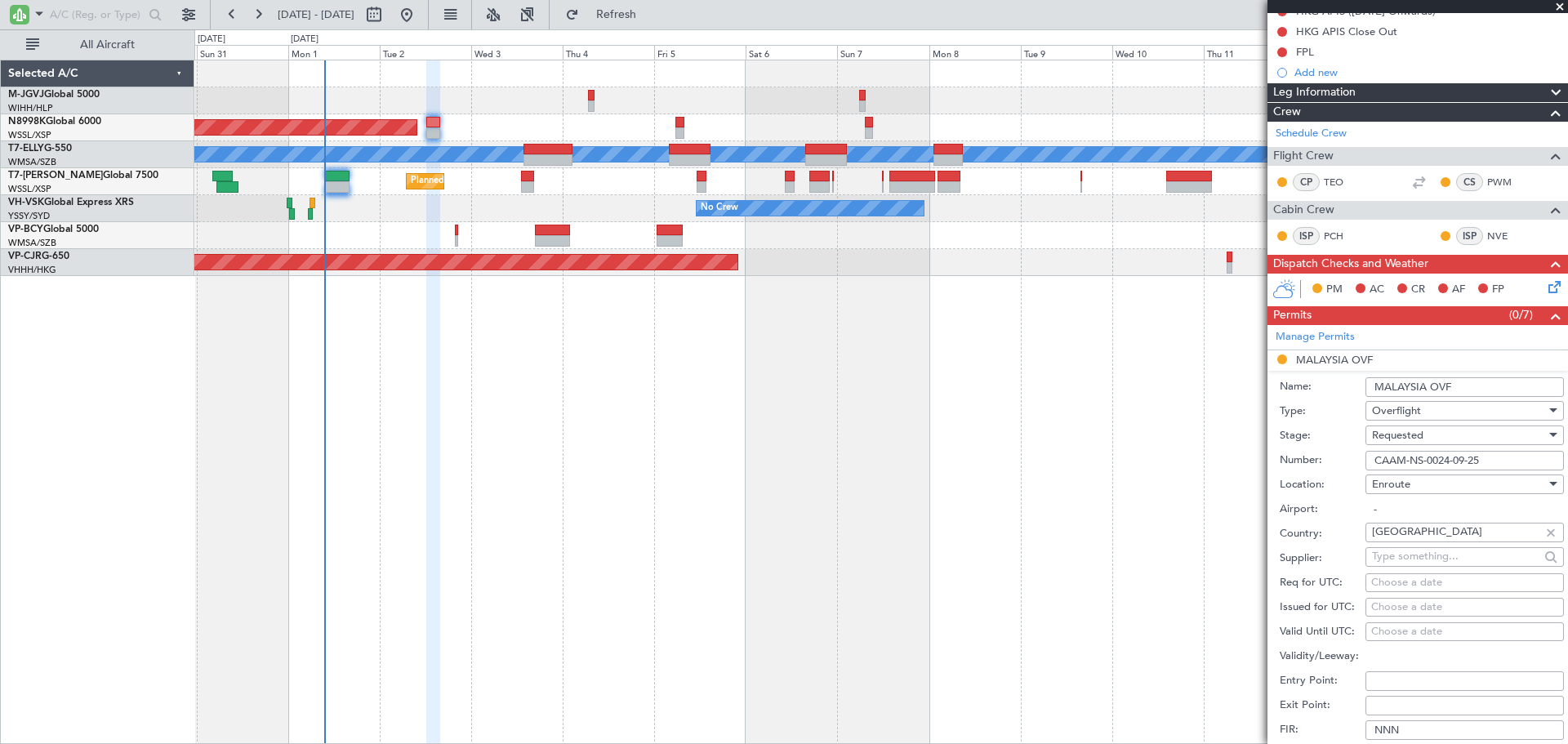
scroll to position [272, 0]
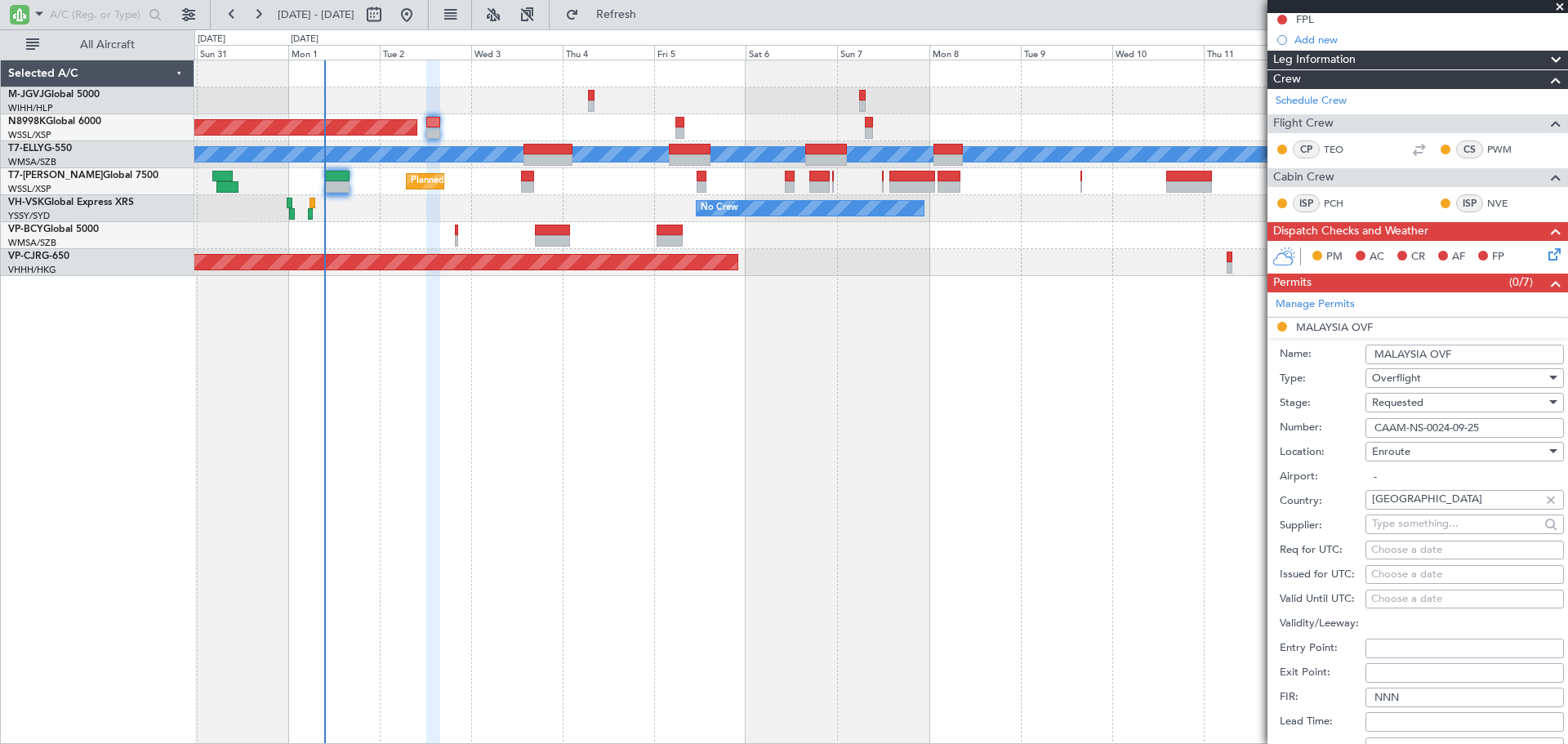
type input "CAAM-NS-0024-09-25"
click at [1380, 569] on div "Choose a date" at bounding box center [1465, 575] width 187 height 17
select select "9"
select select "2025"
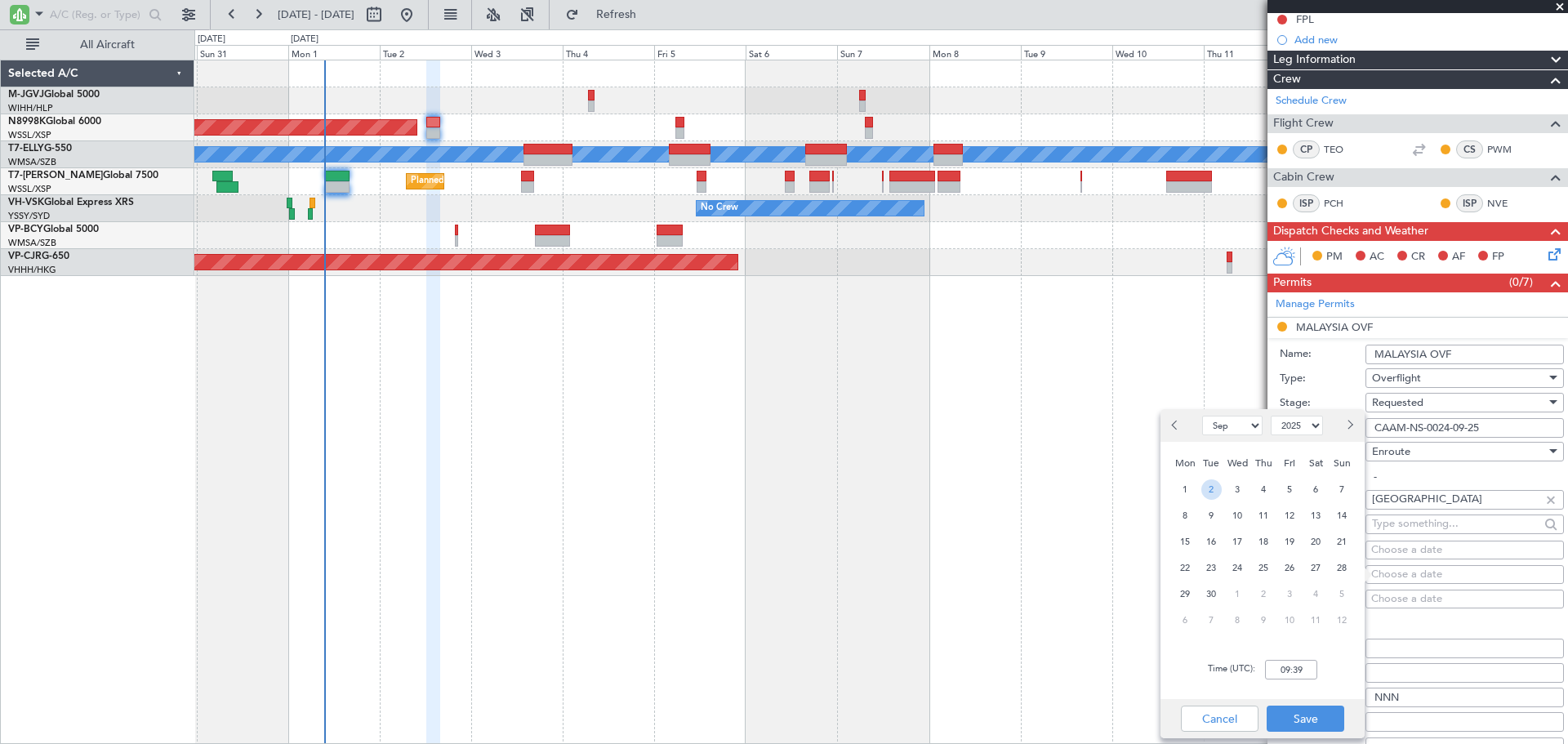
drag, startPoint x: 1216, startPoint y: 483, endPoint x: 1240, endPoint y: 527, distance: 50.1
click at [1215, 485] on span "2" at bounding box center [1211, 490] width 20 height 20
click at [1296, 666] on input "00:00" at bounding box center [1291, 669] width 52 height 19
type input "12:30"
click at [1301, 713] on button "Save" at bounding box center [1305, 718] width 77 height 26
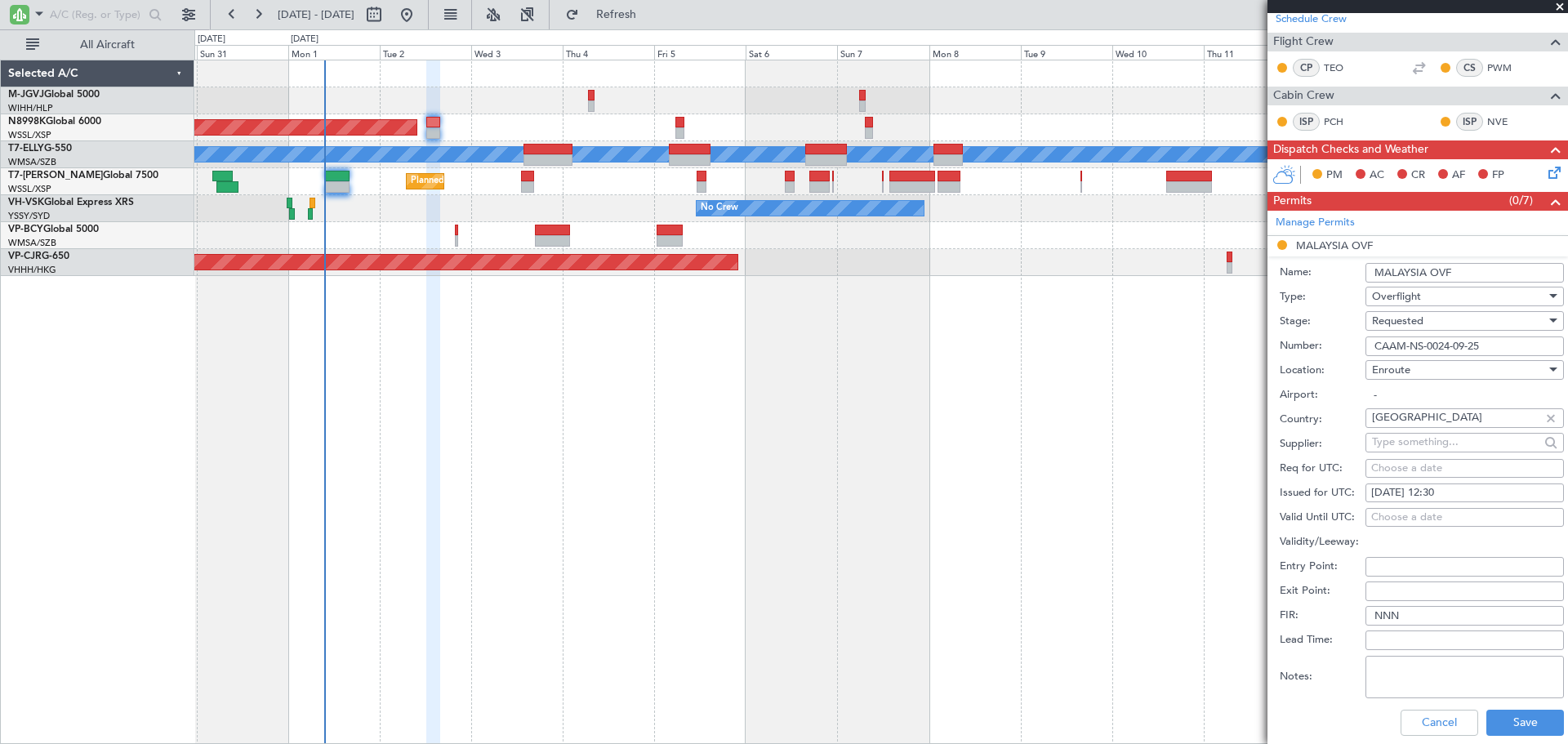
scroll to position [408, 0]
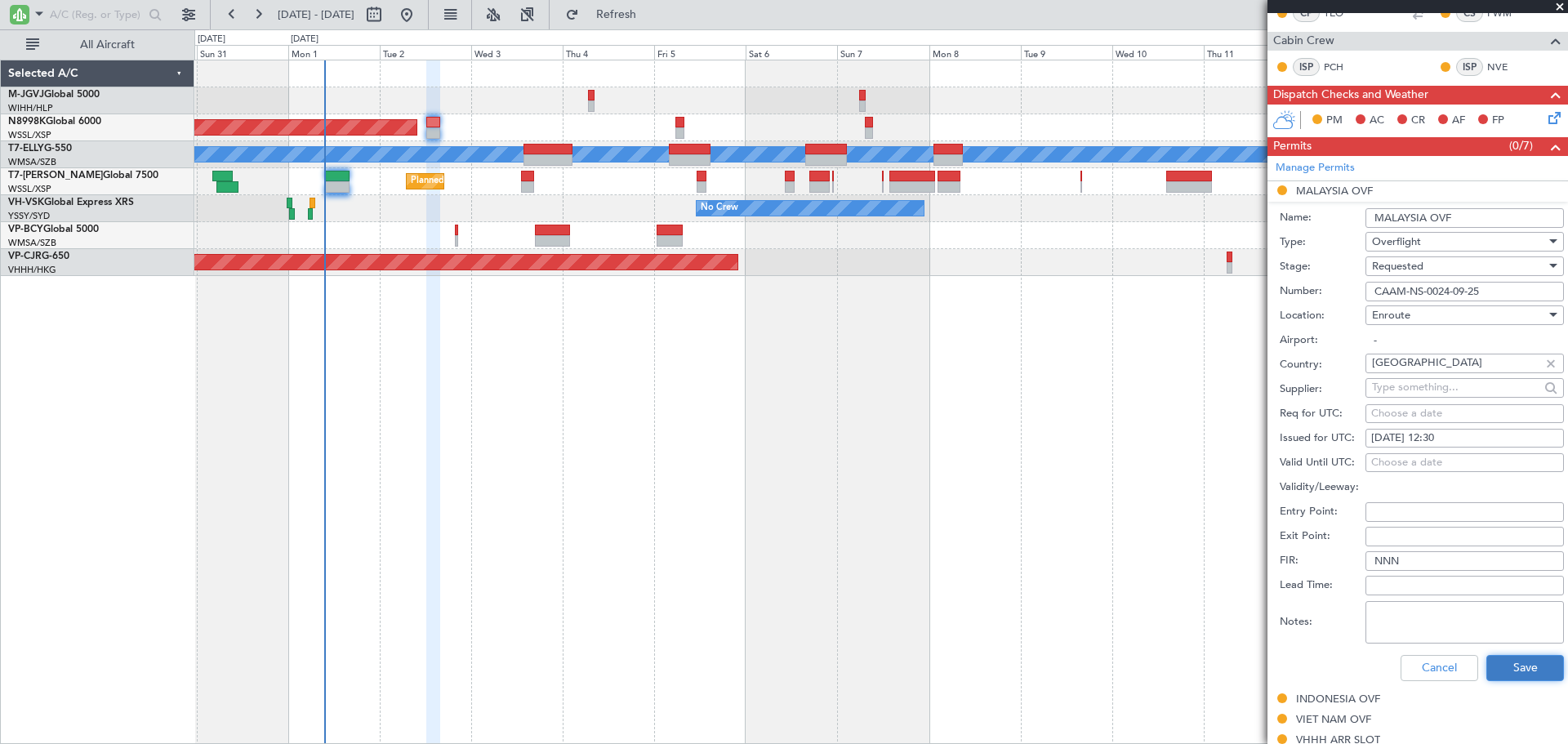
click at [1502, 659] on button "Save" at bounding box center [1525, 668] width 77 height 26
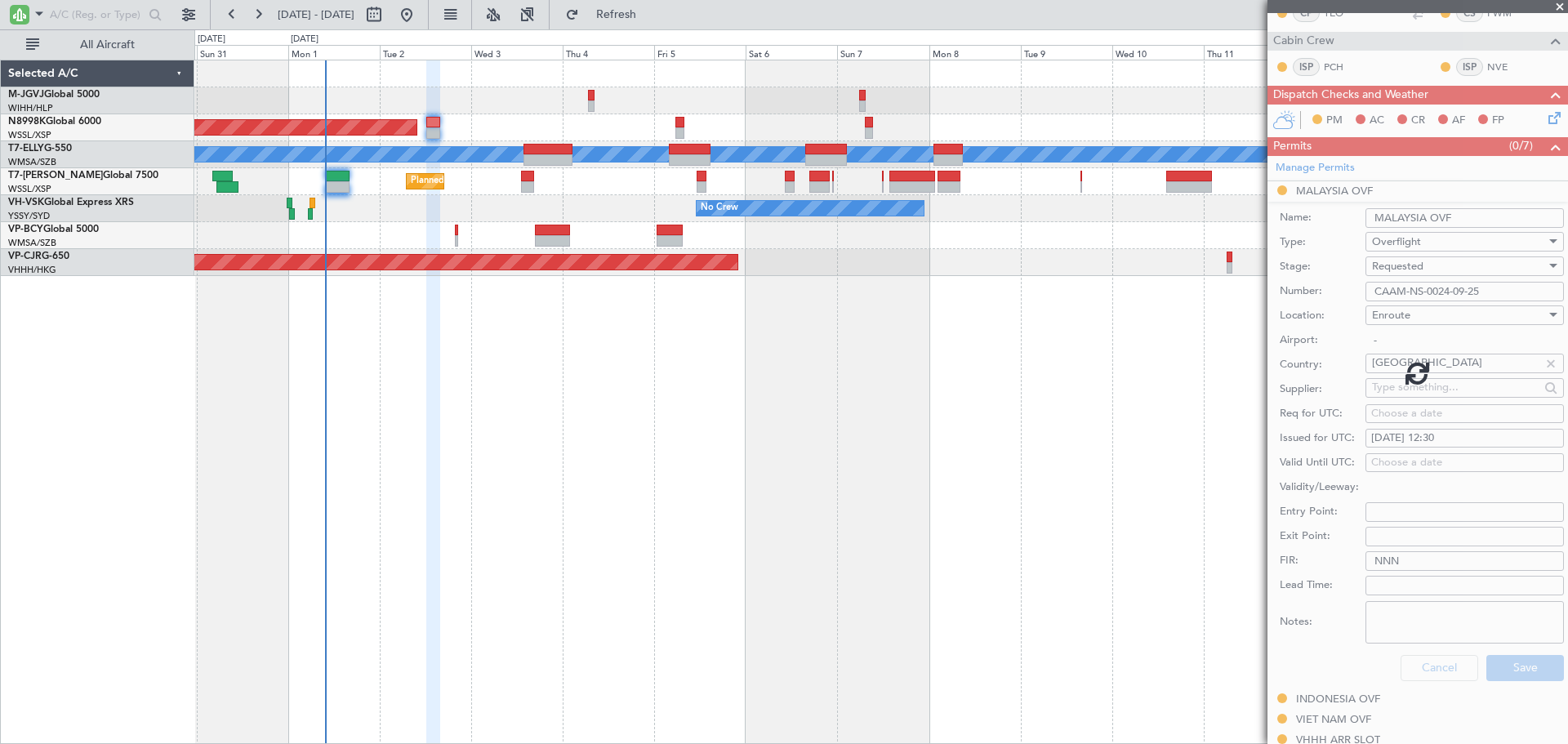
scroll to position [406, 0]
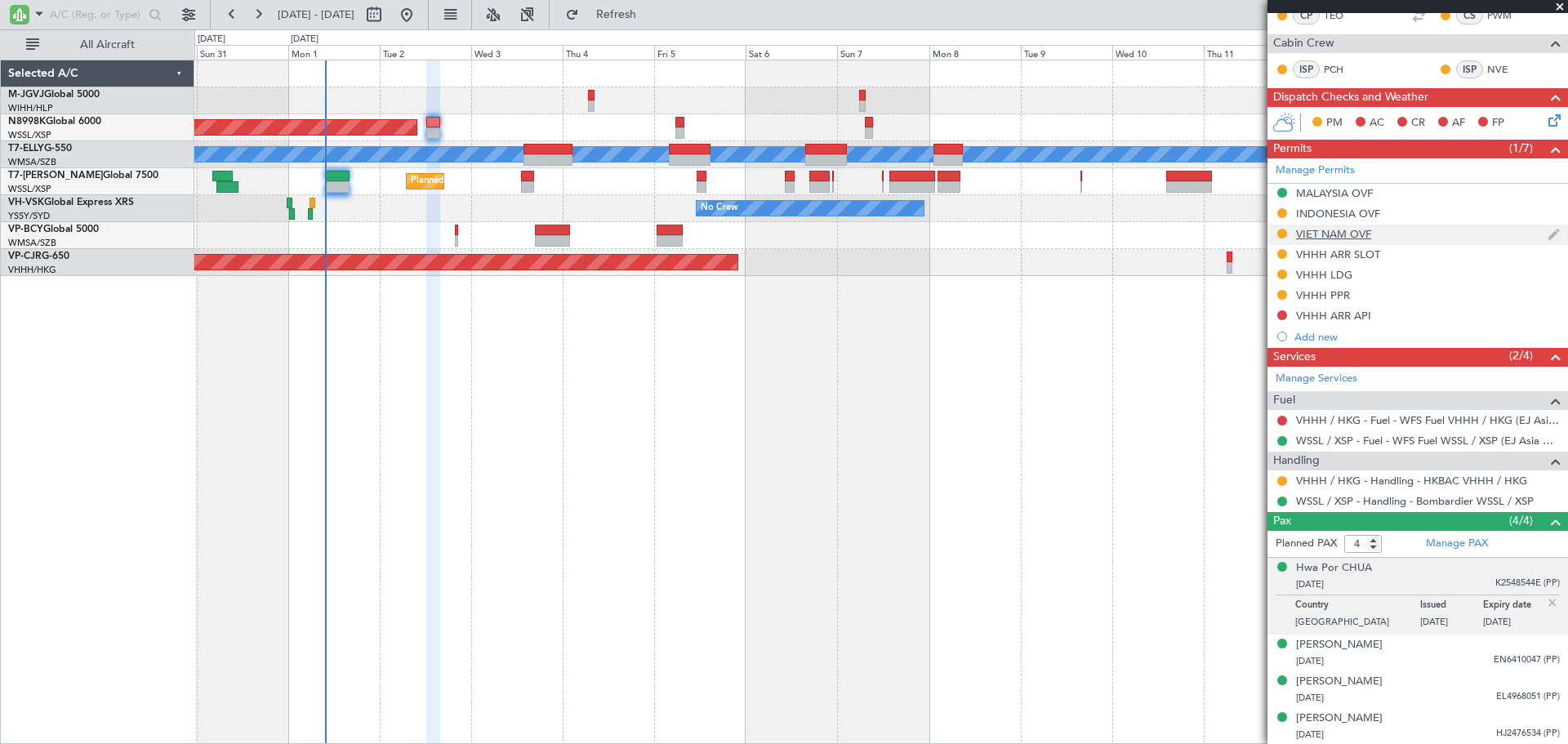
click at [1327, 238] on div "VIET NAM OVF" at bounding box center [1334, 233] width 75 height 14
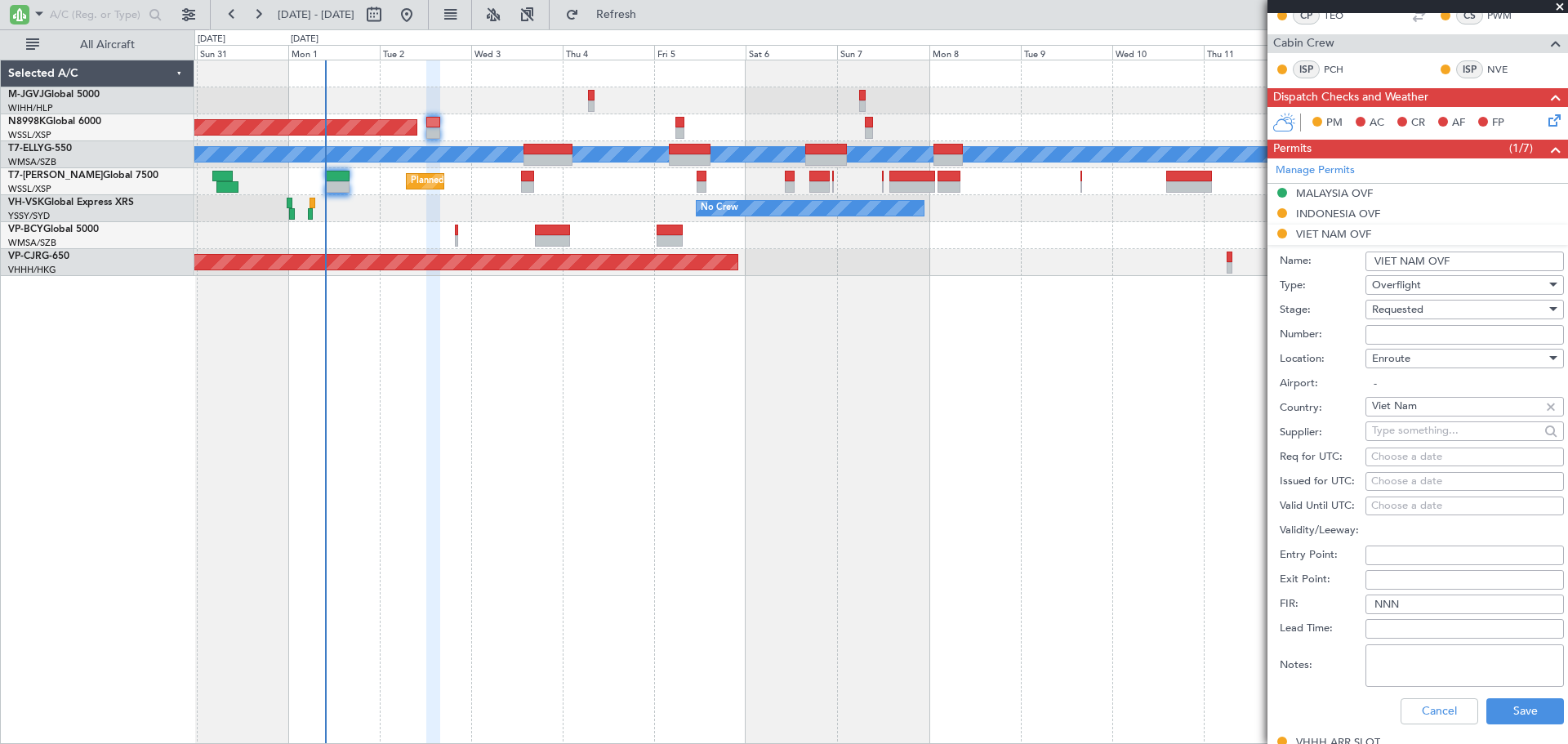
scroll to position [408, 0]
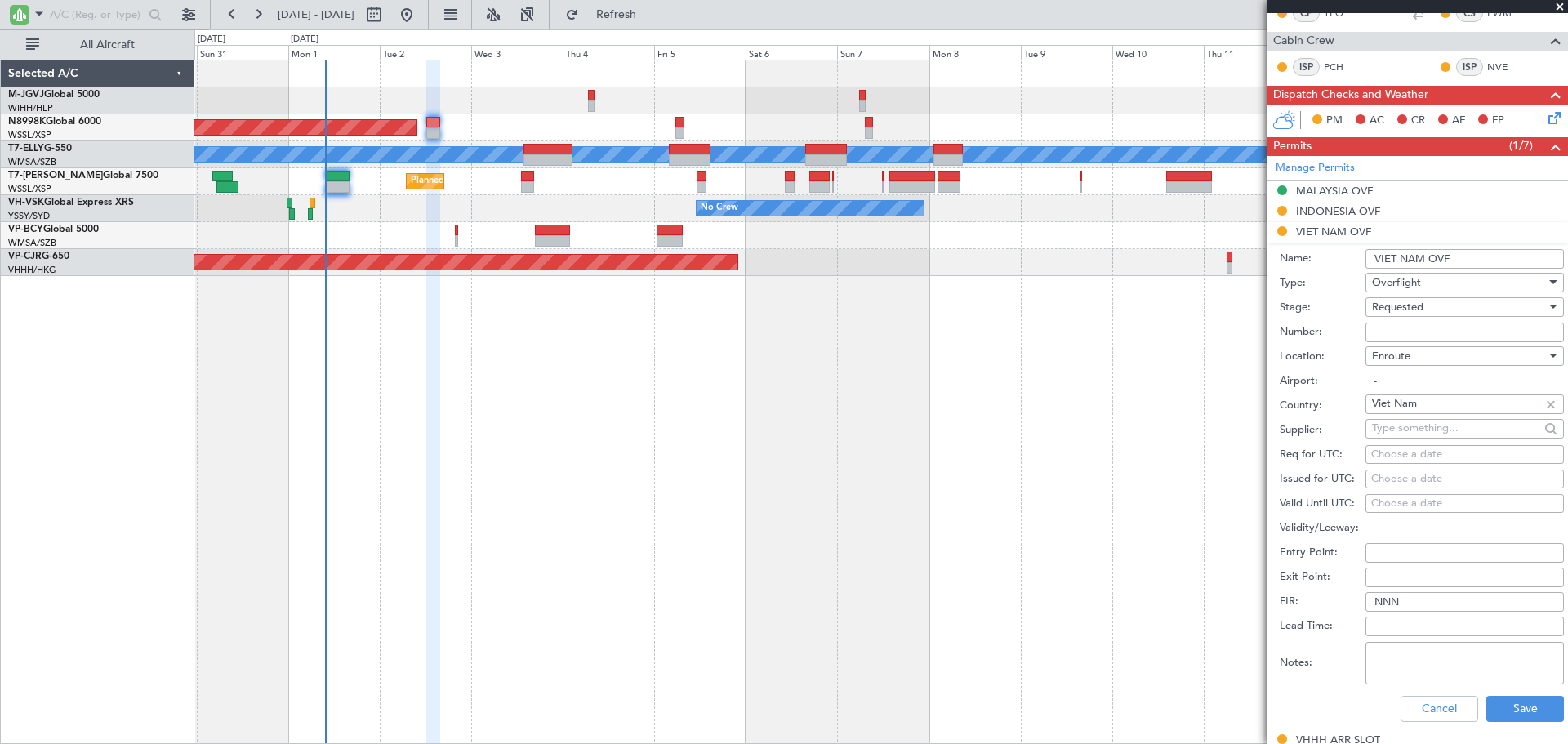
click at [1379, 333] on input "Number:" at bounding box center [1465, 332] width 199 height 19
paste input "OF-5728/9/2025VN"
type input "OF-5728/9/2025VN"
click at [1381, 473] on div "Choose a date" at bounding box center [1465, 479] width 187 height 17
select select "9"
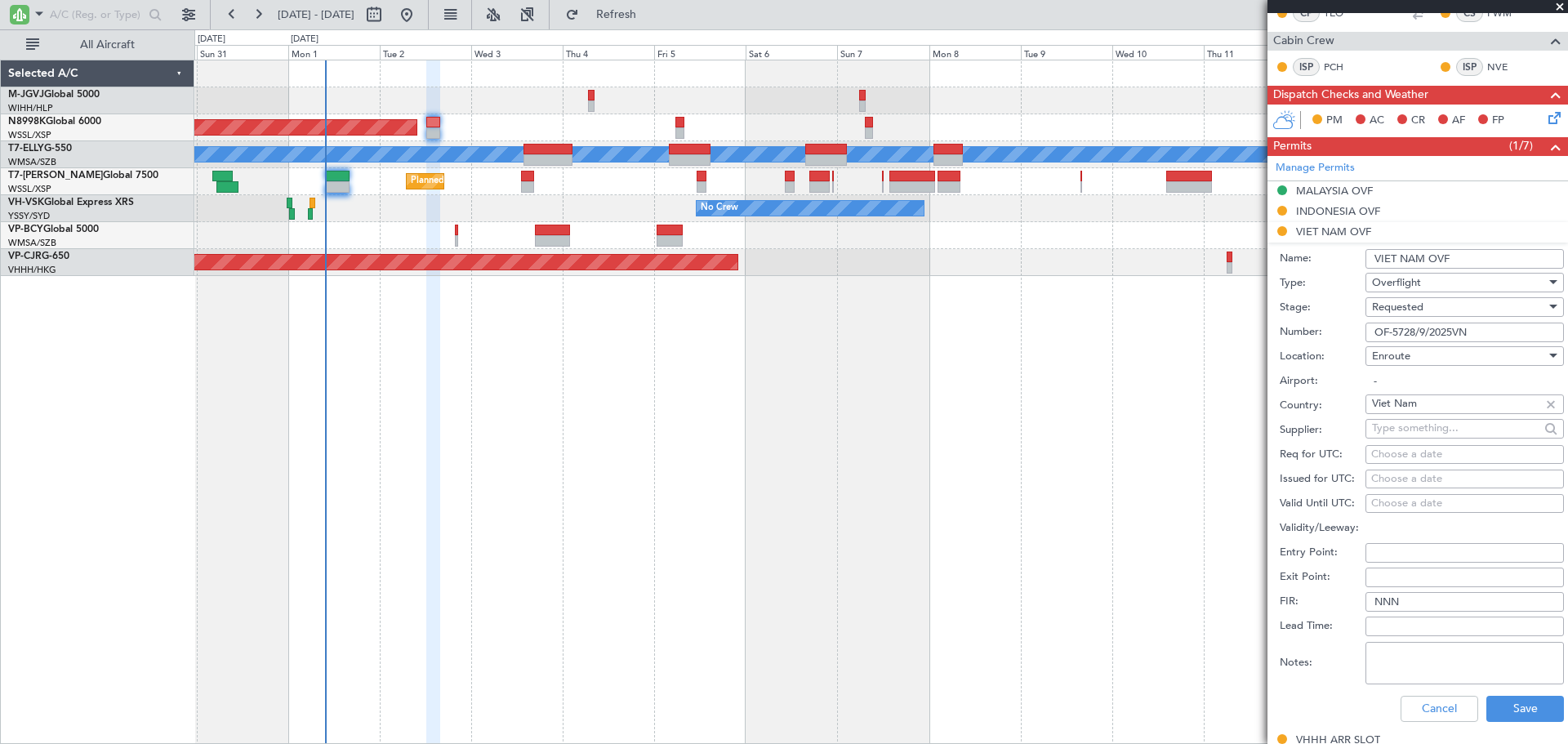
select select "2025"
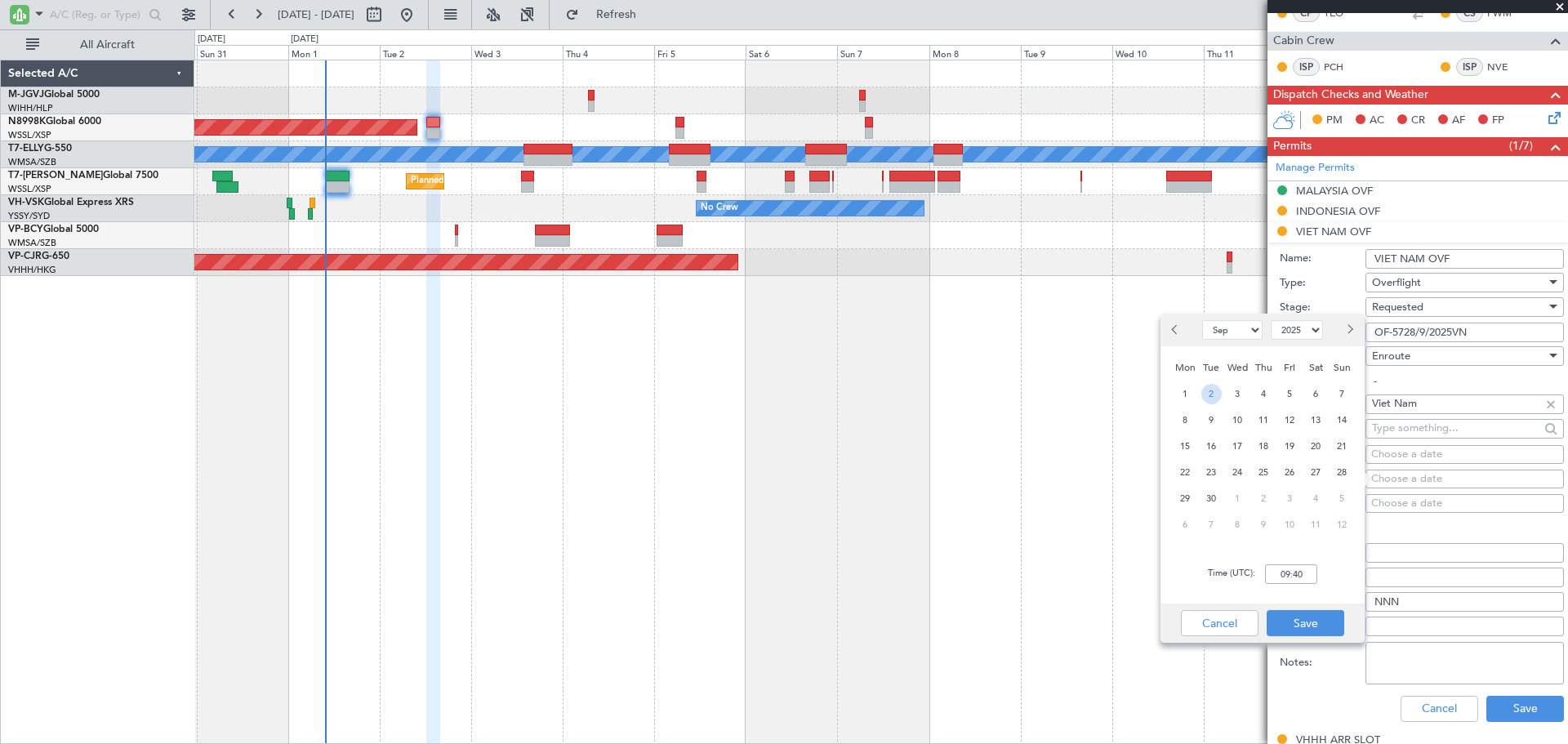
click at [1214, 393] on span "2" at bounding box center [1211, 394] width 20 height 20
click at [1289, 574] on input "00:00" at bounding box center [1291, 573] width 52 height 19
type input "12:30"
click at [1314, 620] on button "Save" at bounding box center [1305, 623] width 77 height 26
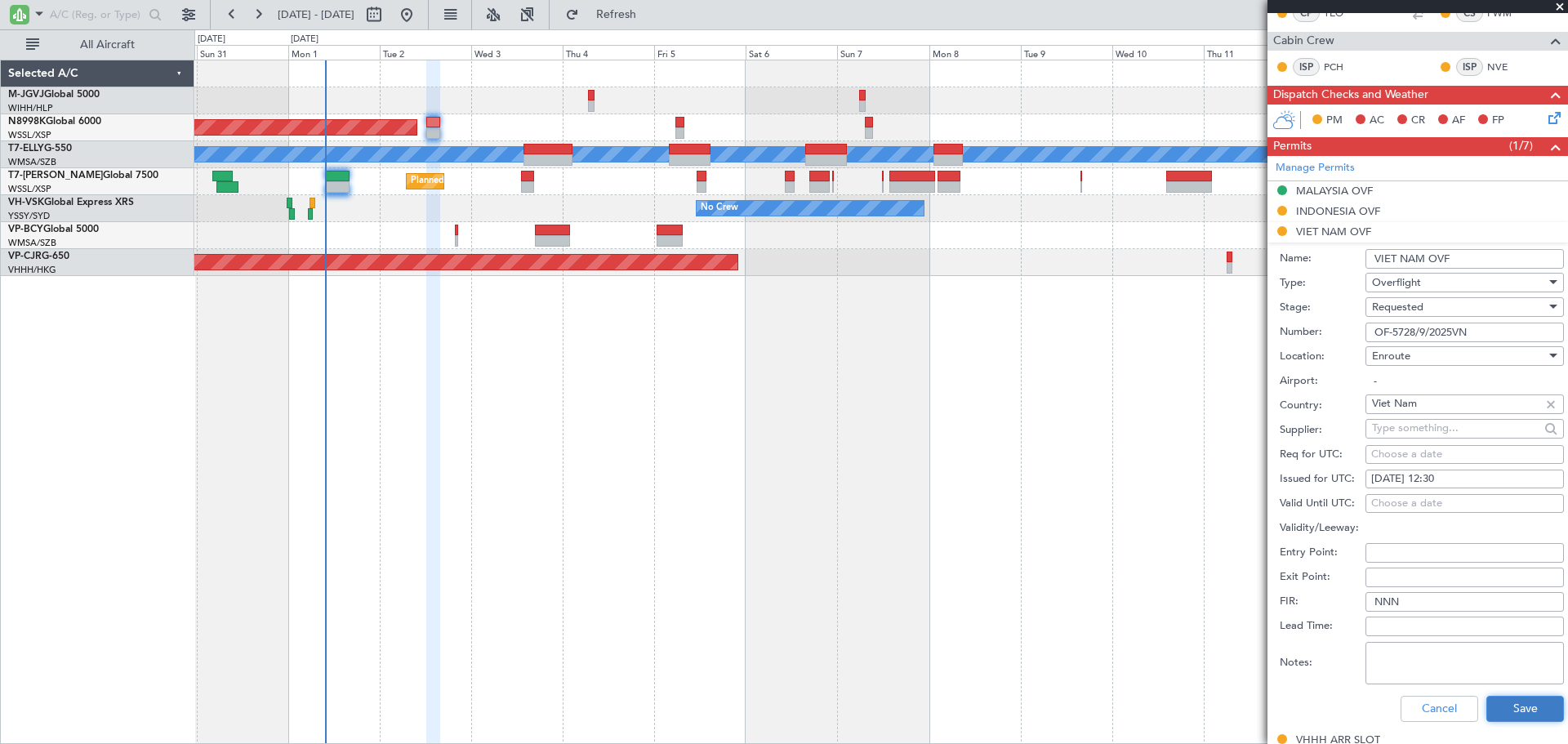
click at [1528, 699] on button "Save" at bounding box center [1525, 708] width 77 height 26
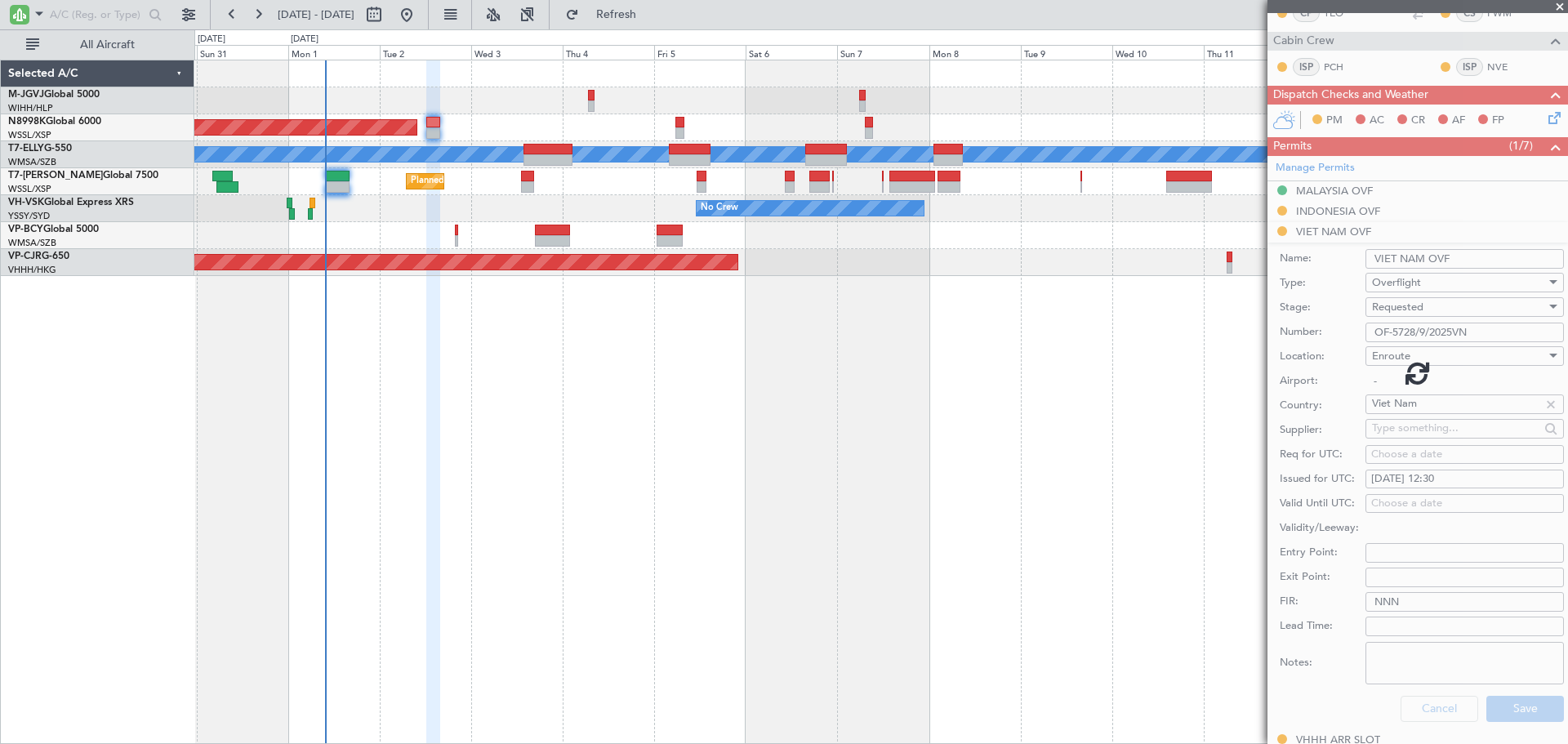
scroll to position [406, 0]
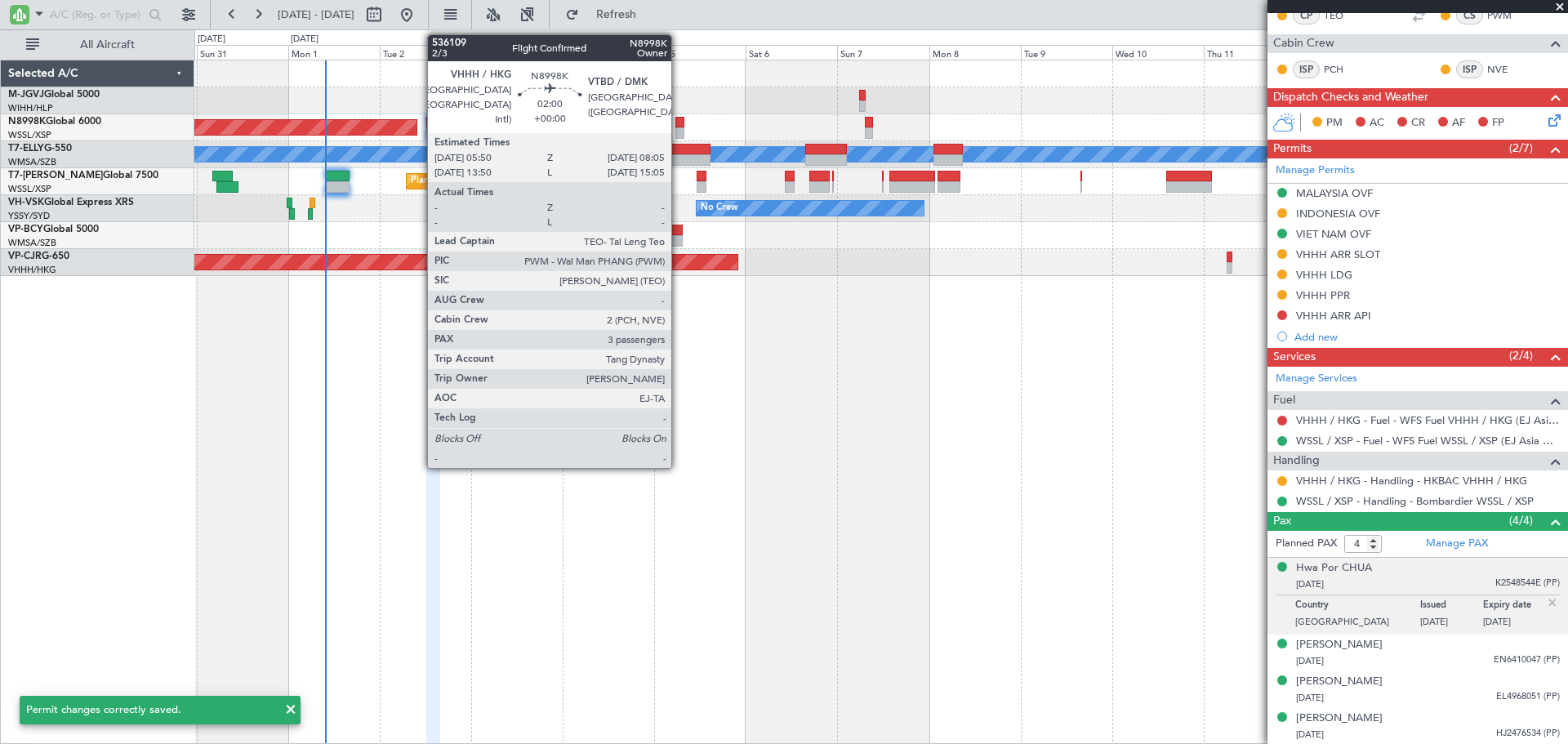
click at [679, 124] on div at bounding box center [680, 122] width 9 height 11
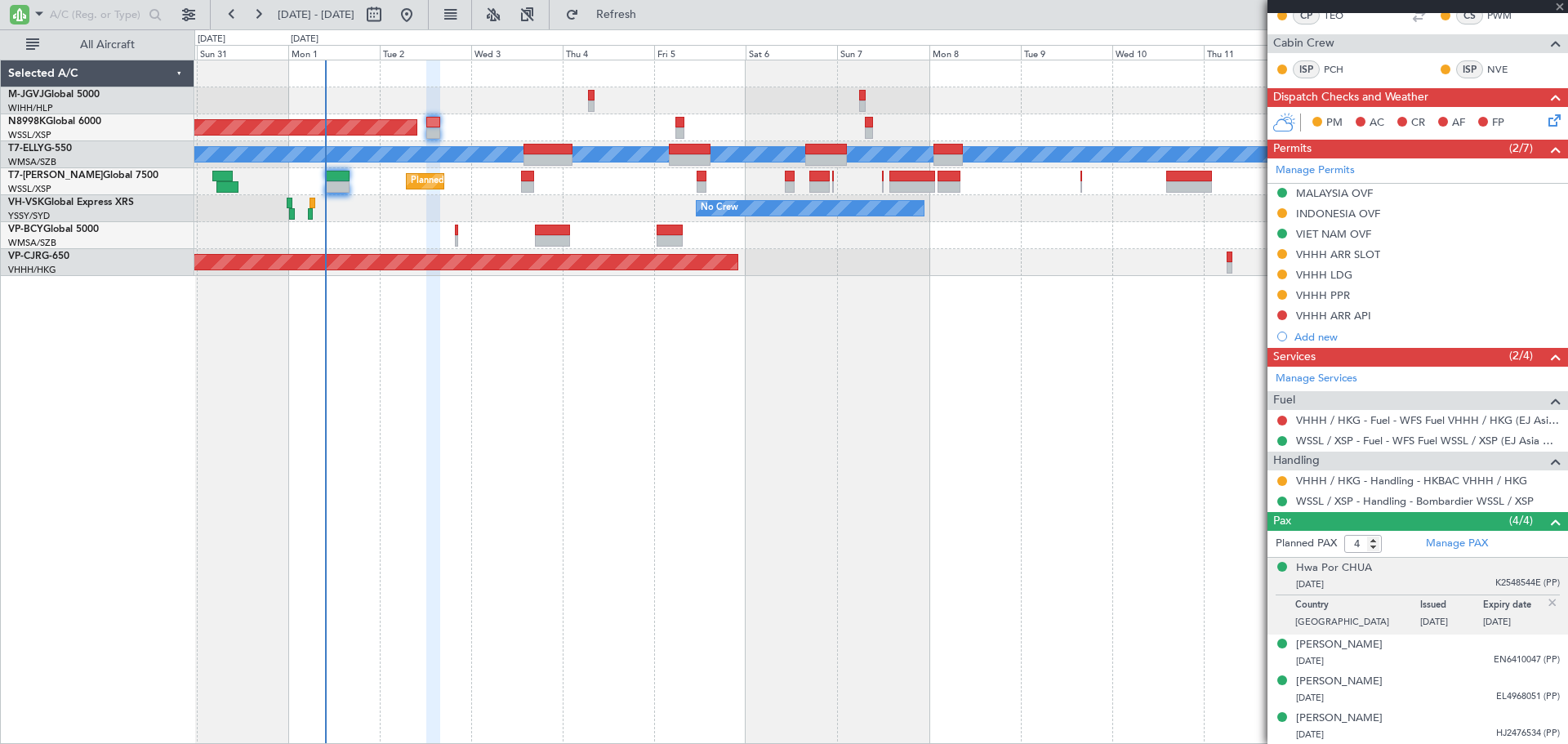
type input "3"
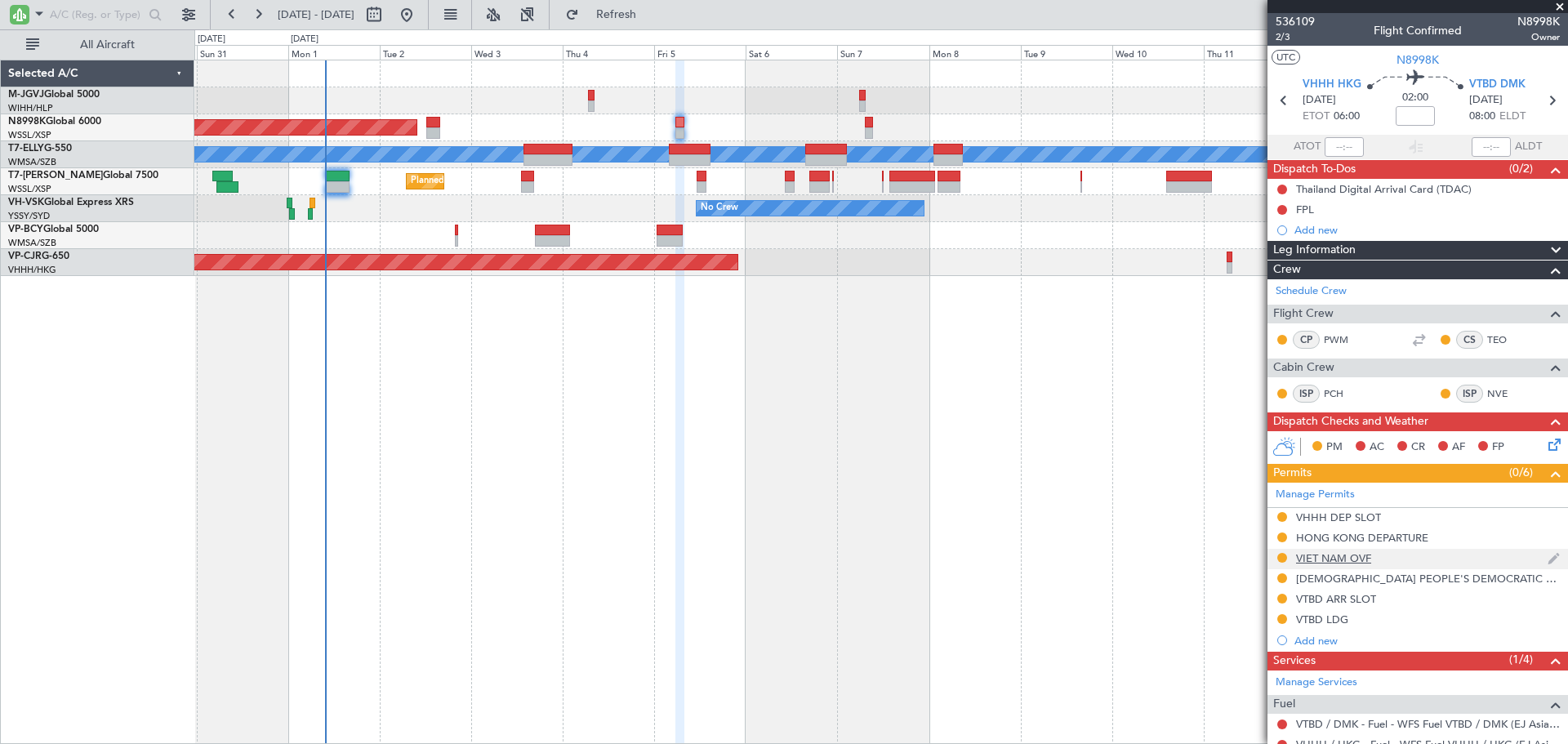
click at [1337, 562] on div "VIET NAM OVF" at bounding box center [1334, 558] width 75 height 14
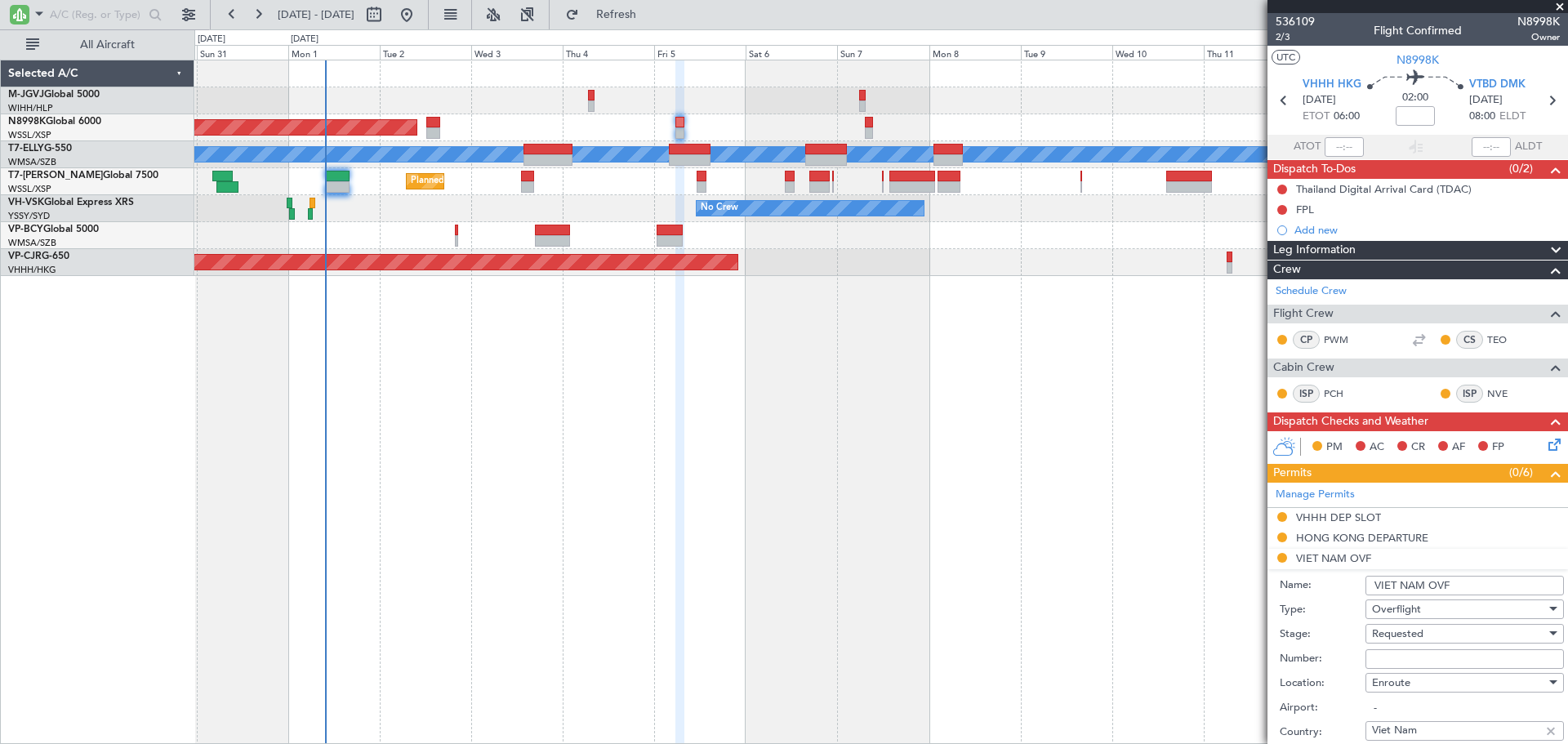
click at [1387, 649] on input "Number:" at bounding box center [1465, 659] width 199 height 19
paste input "OF-5728/9/2025VN"
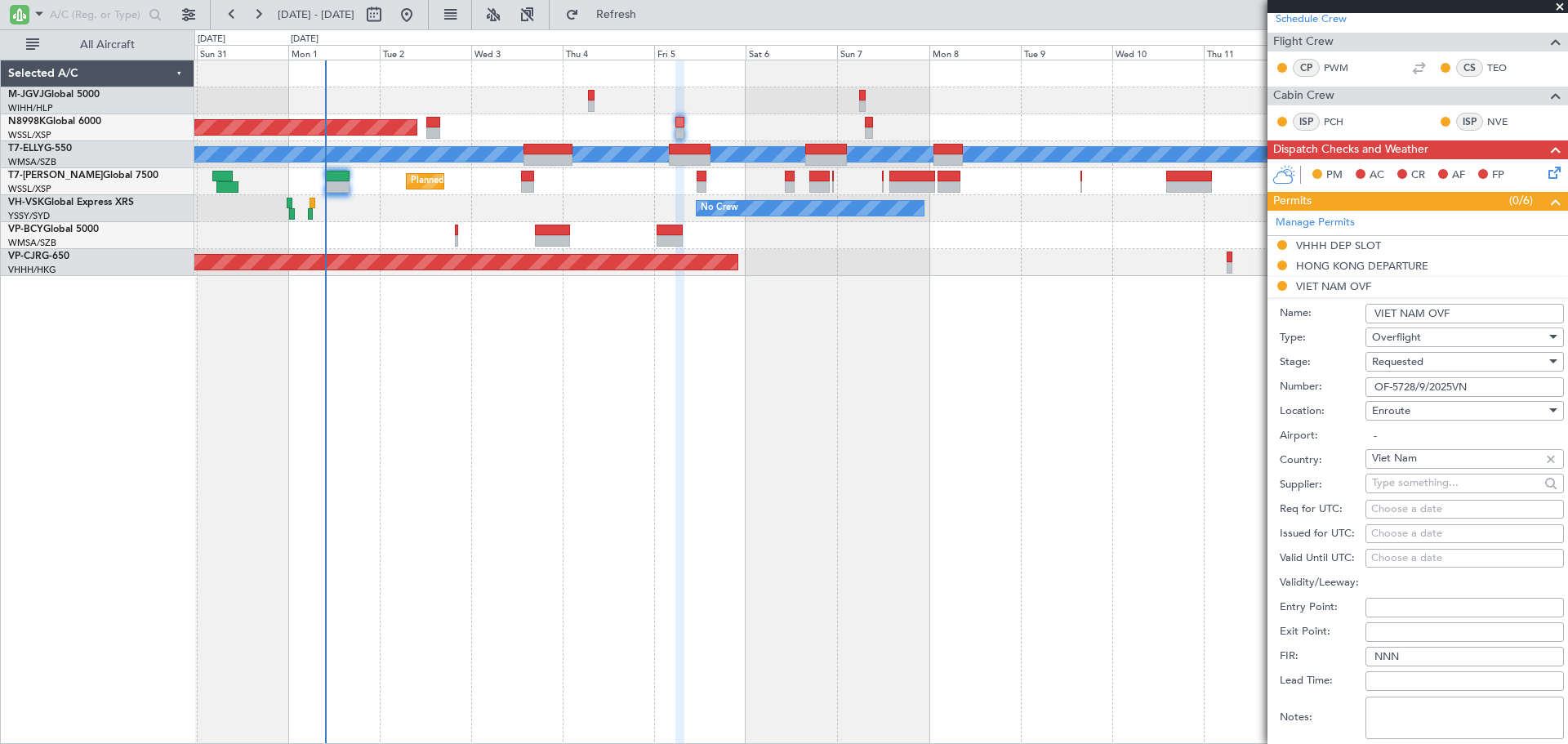
type input "OF-5728/9/2025VN"
click at [1383, 532] on div "Choose a date" at bounding box center [1465, 534] width 187 height 17
select select "9"
select select "2025"
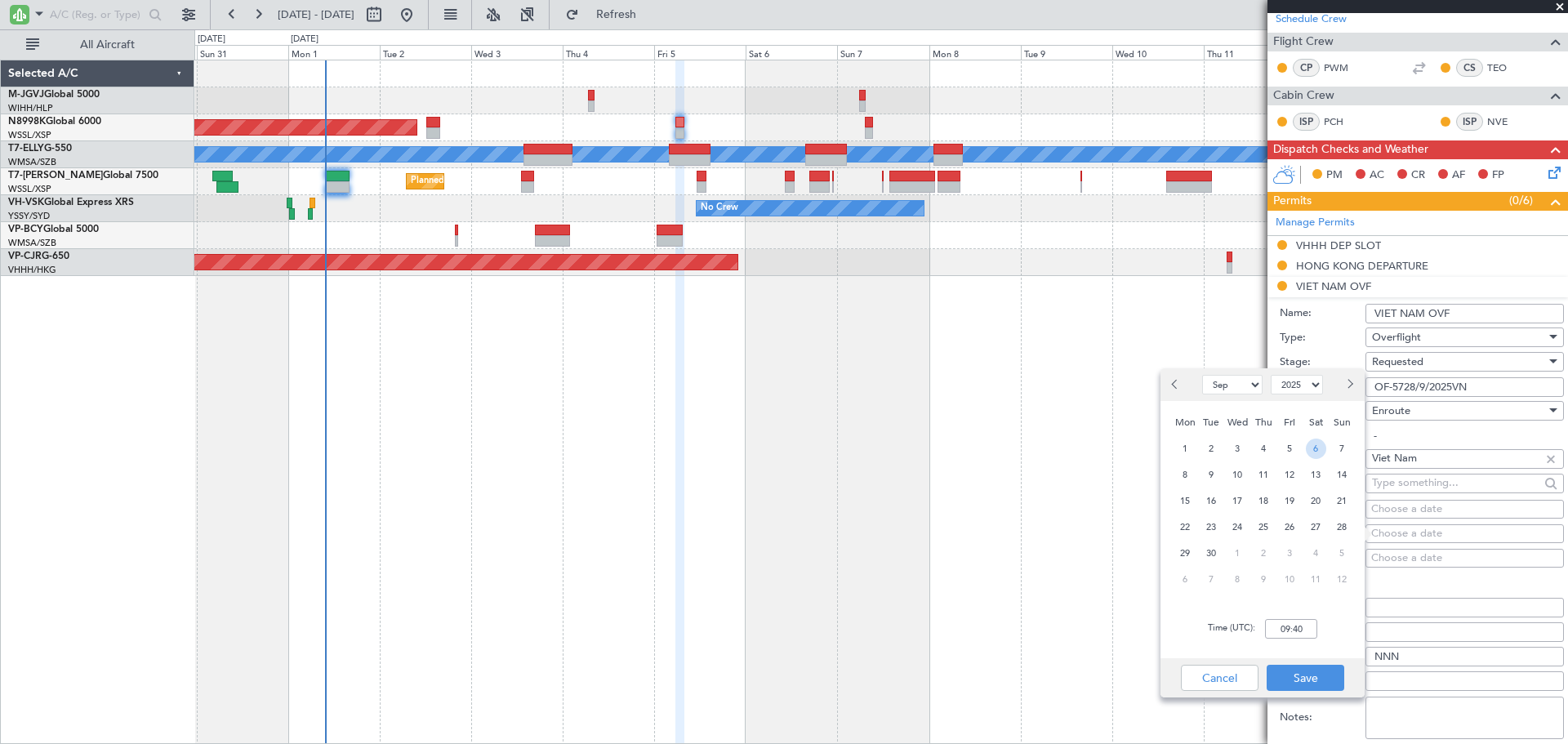
click at [1314, 452] on span "6" at bounding box center [1316, 448] width 20 height 20
click at [1304, 627] on input "00:00" at bounding box center [1291, 628] width 52 height 19
type input "06:00"
click at [1308, 679] on button "Save" at bounding box center [1305, 677] width 77 height 26
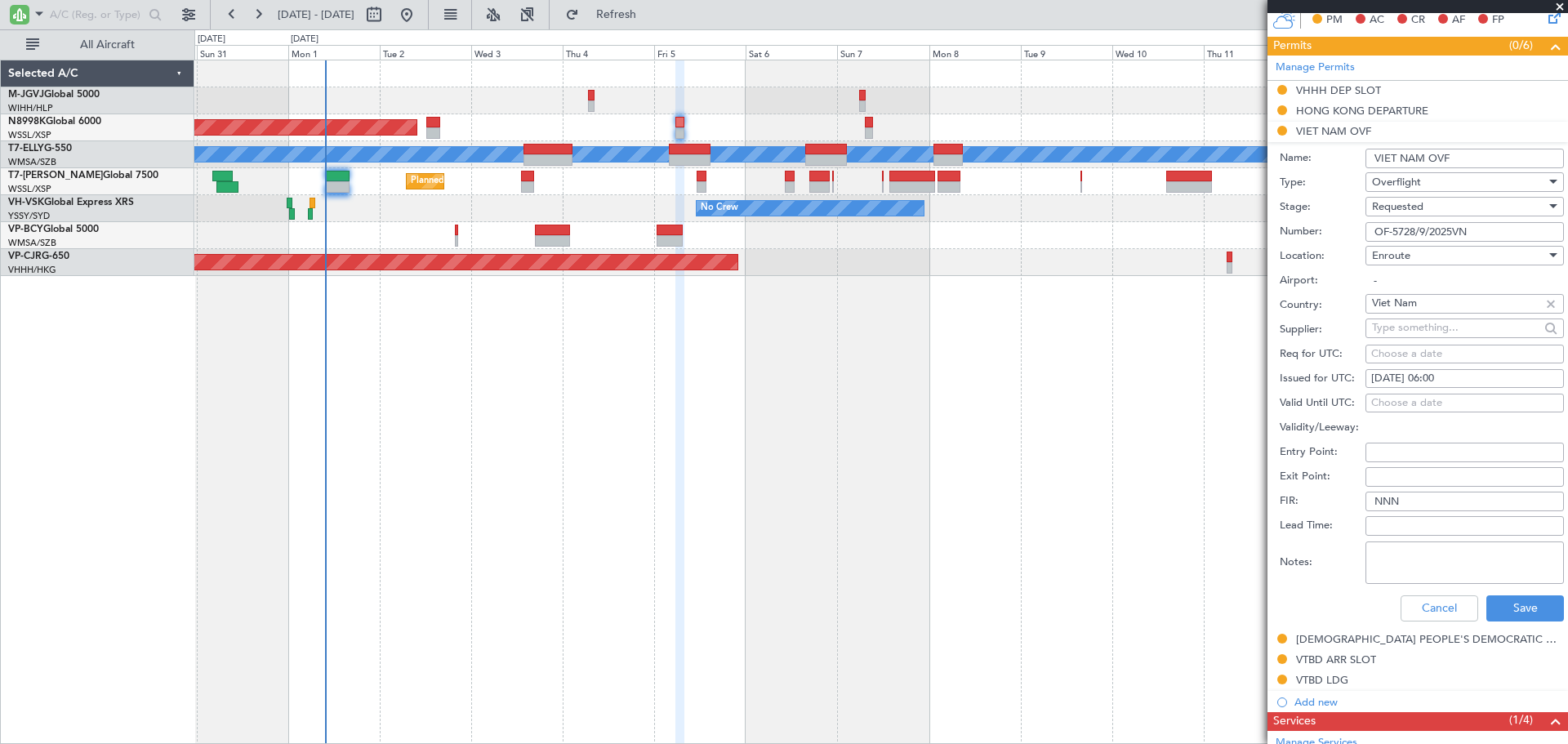
scroll to position [545, 0]
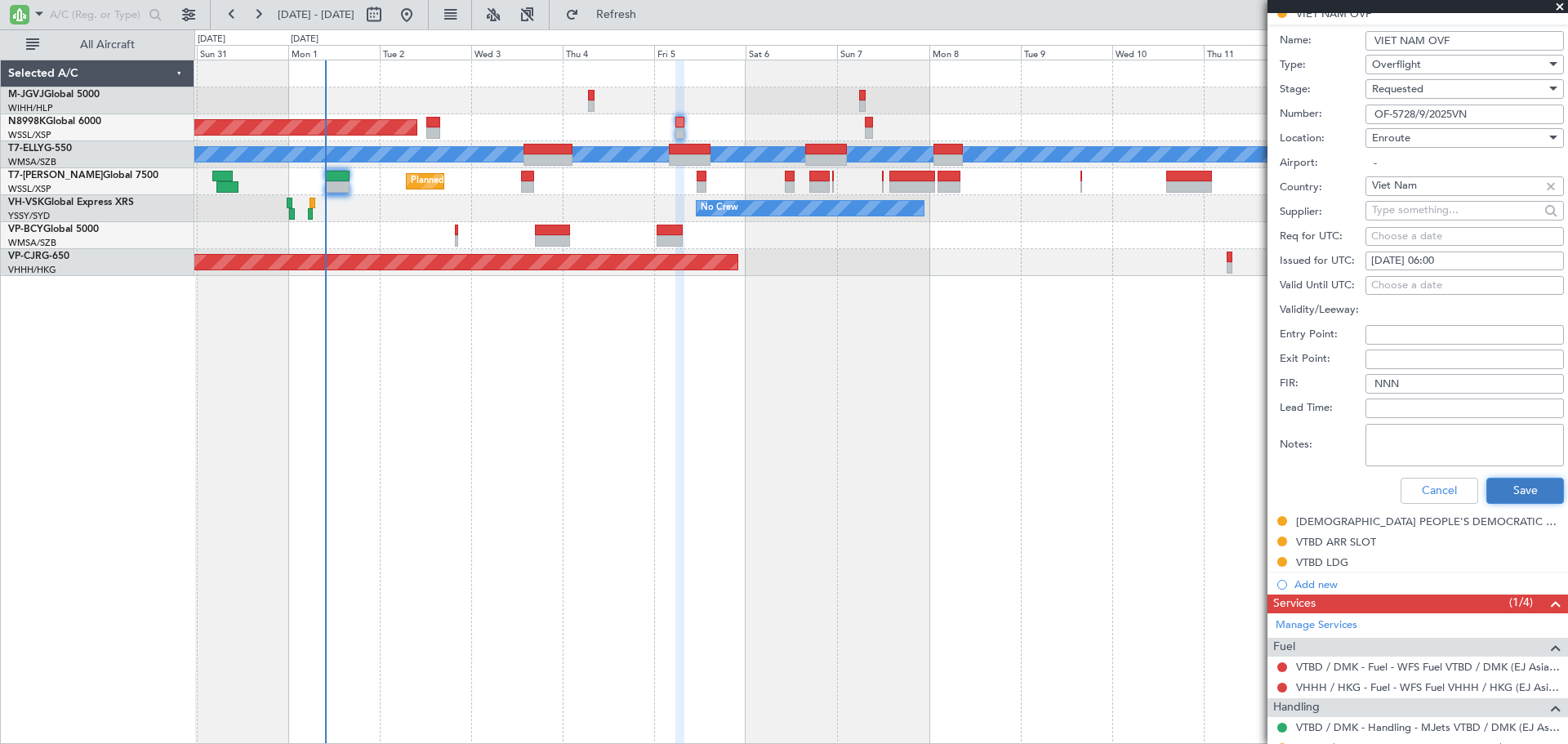
click at [1498, 485] on button "Save" at bounding box center [1525, 490] width 77 height 26
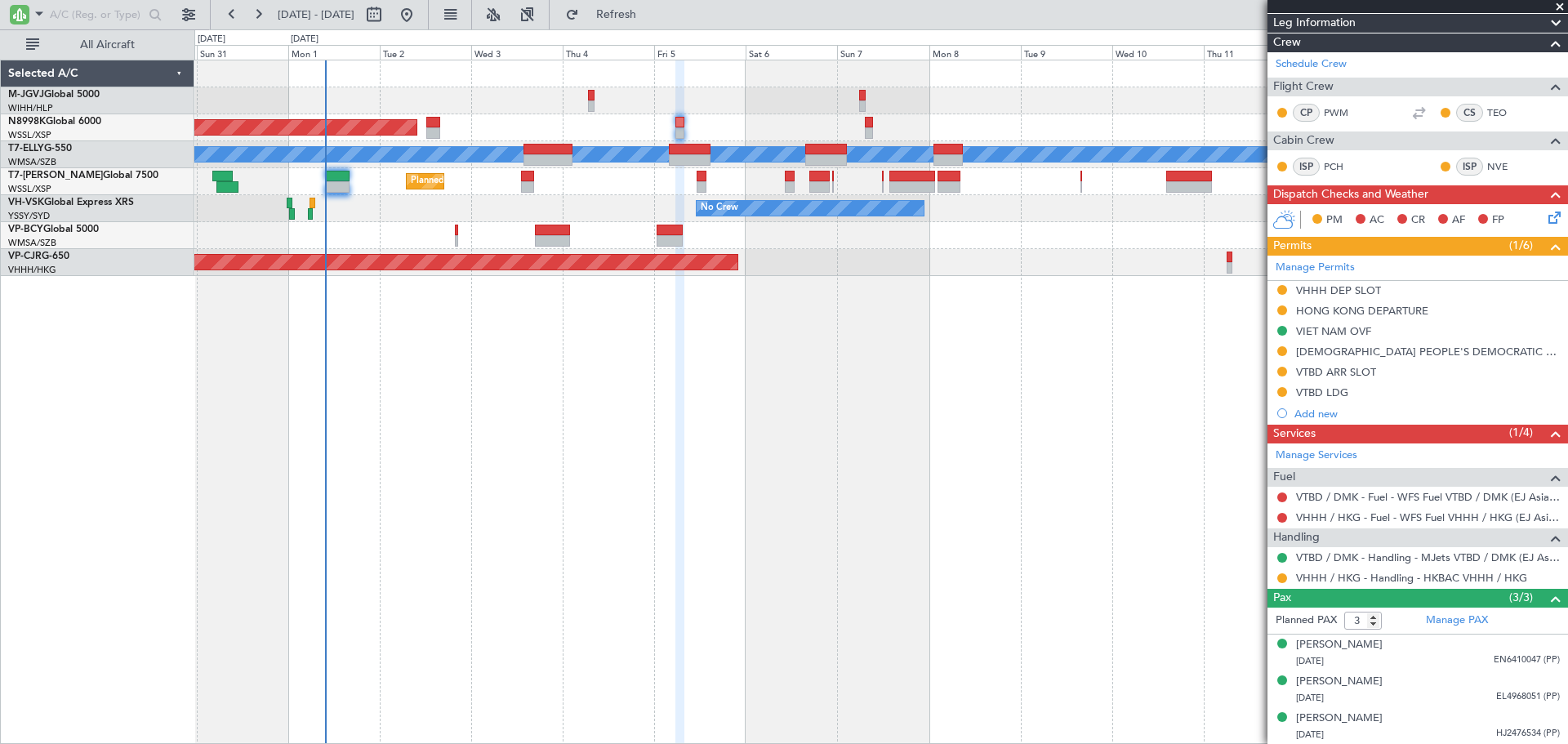
scroll to position [0, 0]
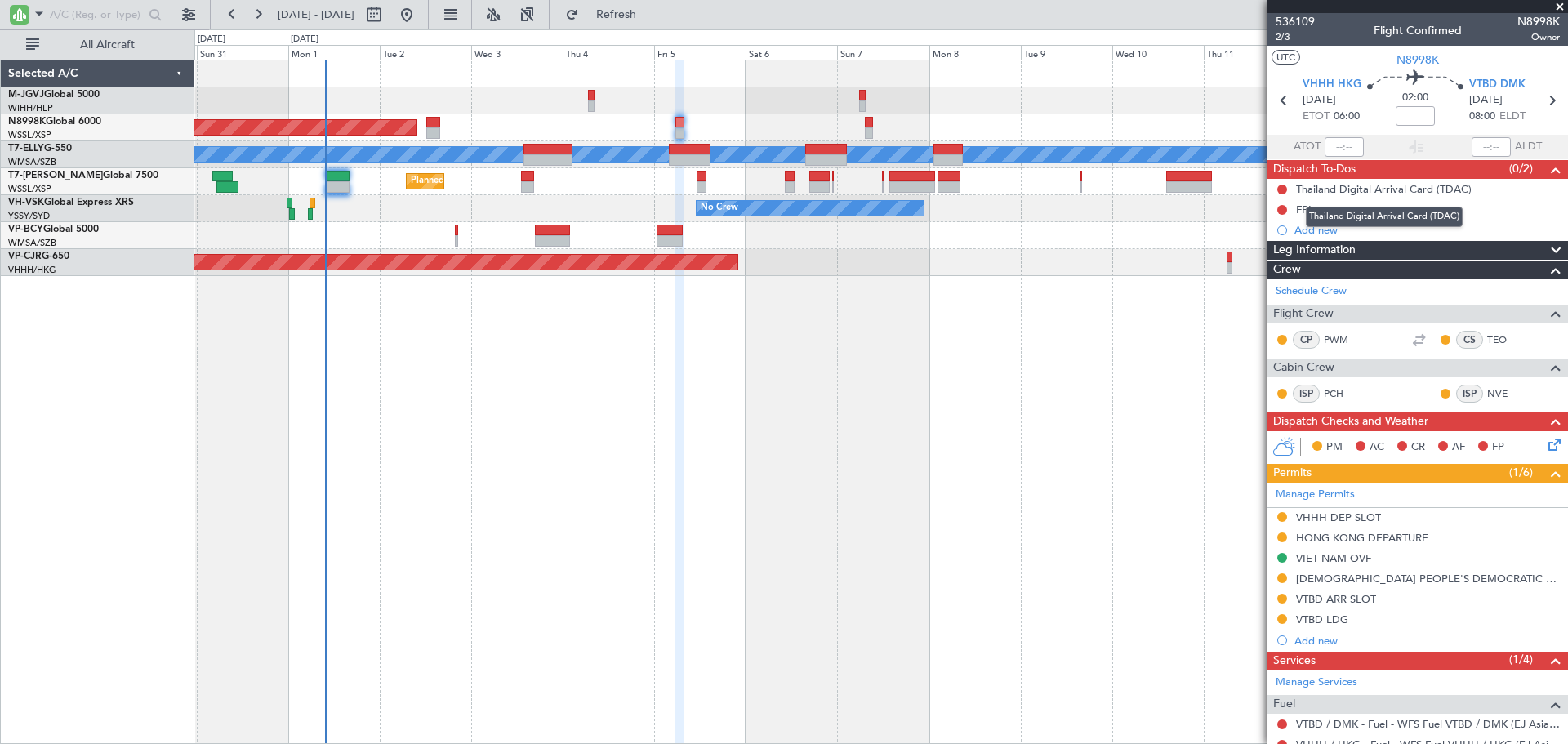
click at [1309, 209] on div "Thailand Digital Arrival Card (TDAC)" at bounding box center [1384, 217] width 157 height 20
click at [1303, 212] on div "FPL" at bounding box center [1305, 209] width 18 height 14
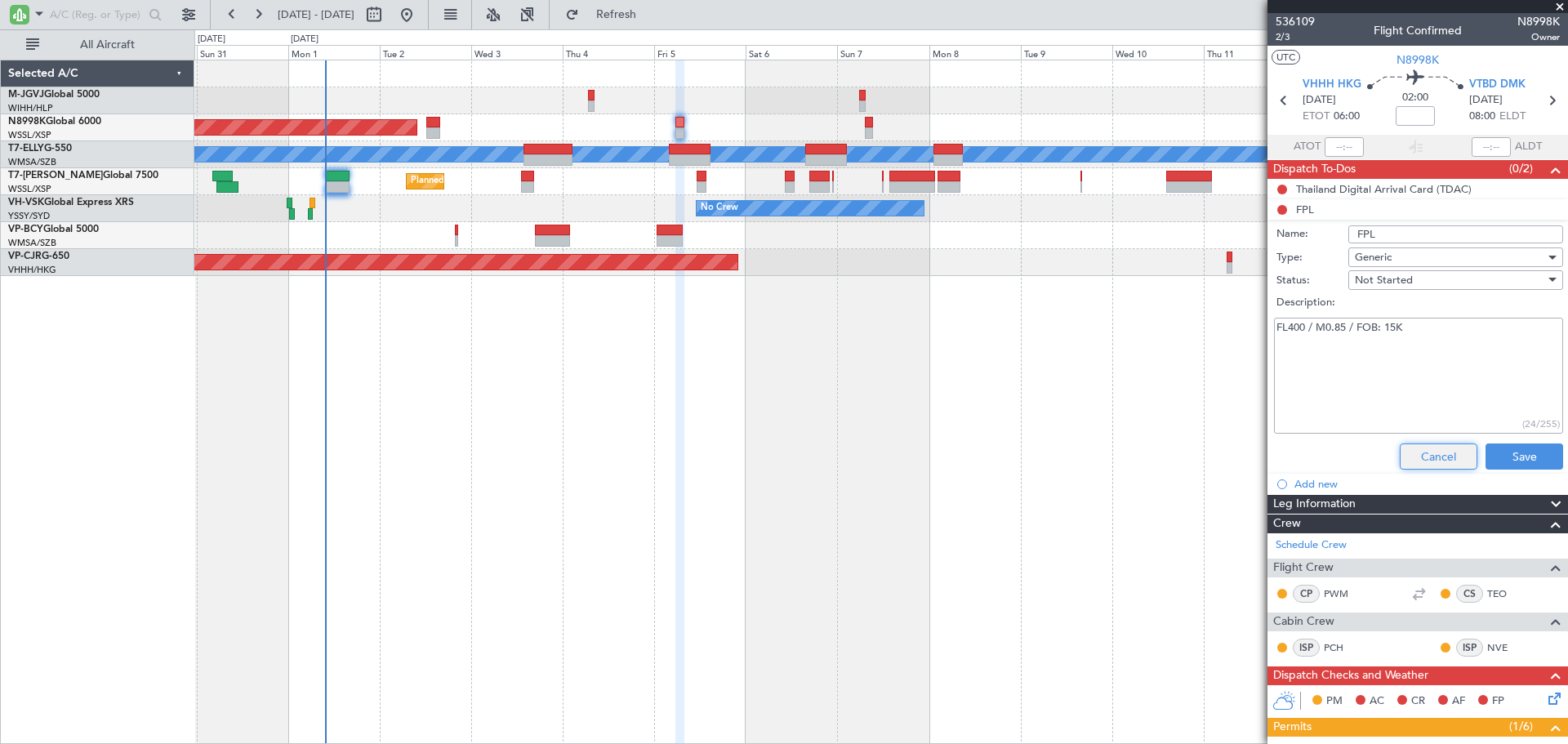
click at [1407, 458] on button "Cancel" at bounding box center [1438, 457] width 77 height 26
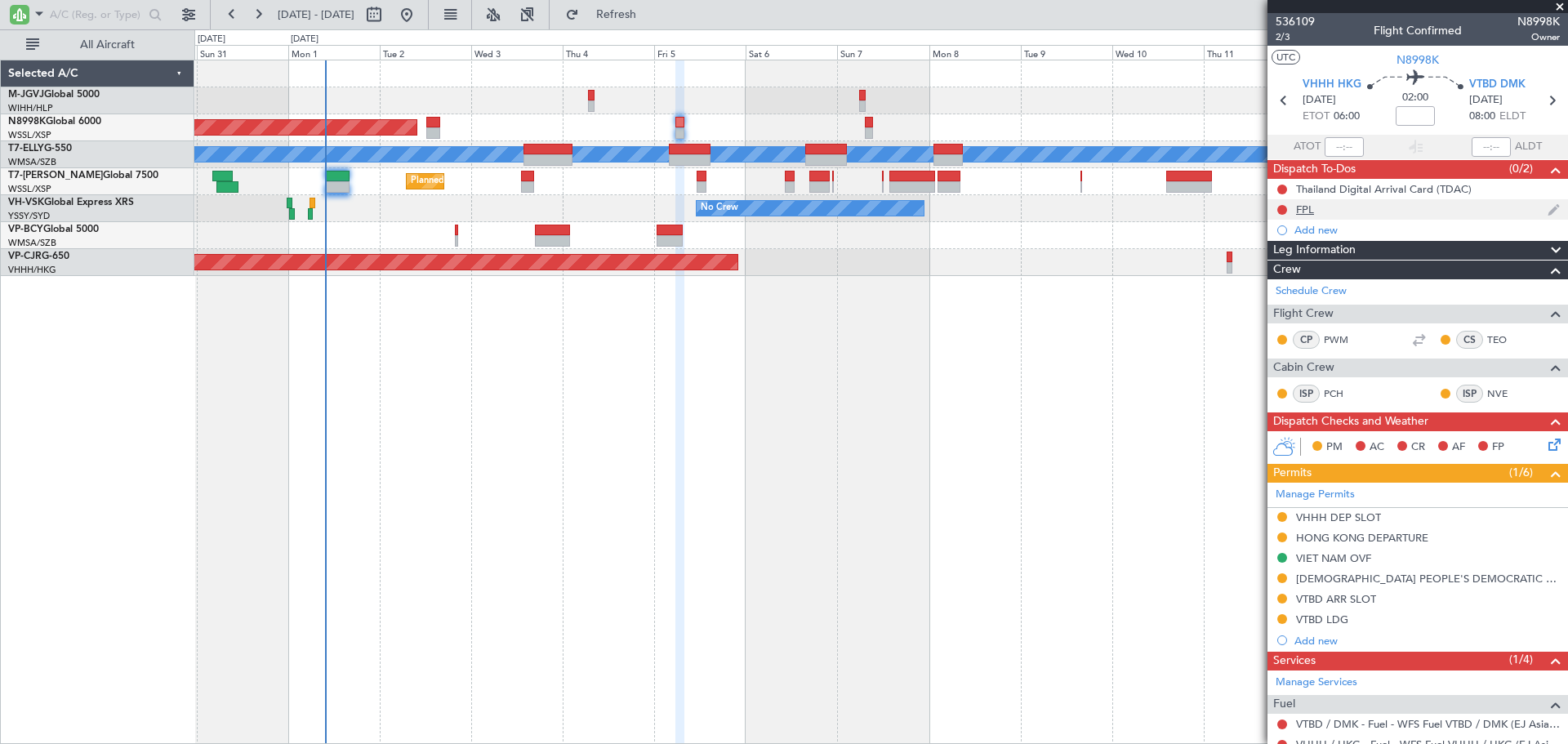
click at [1307, 209] on div "FPL" at bounding box center [1305, 209] width 18 height 14
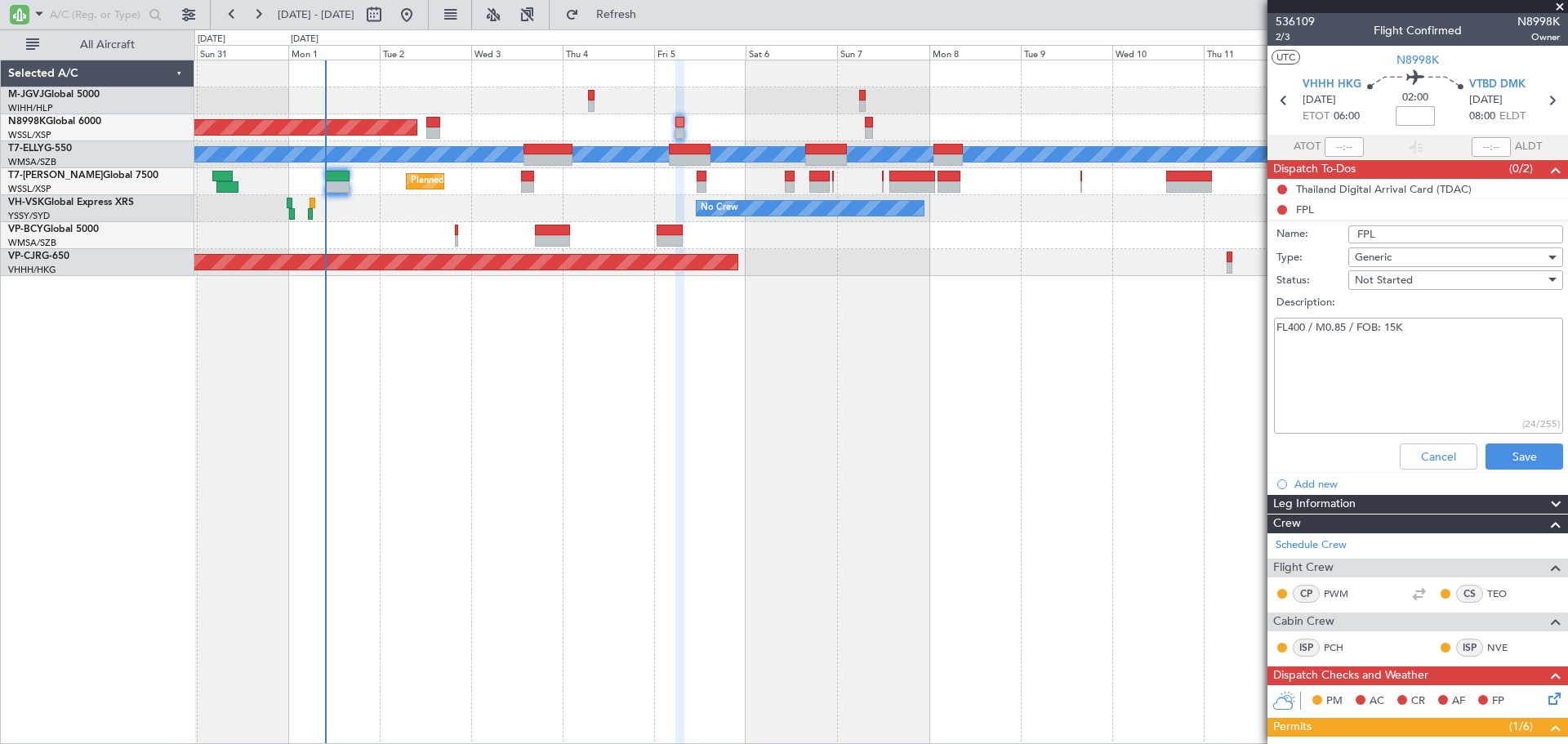
click at [1408, 117] on input at bounding box center [1415, 116] width 40 height 19
type input "+00:30"
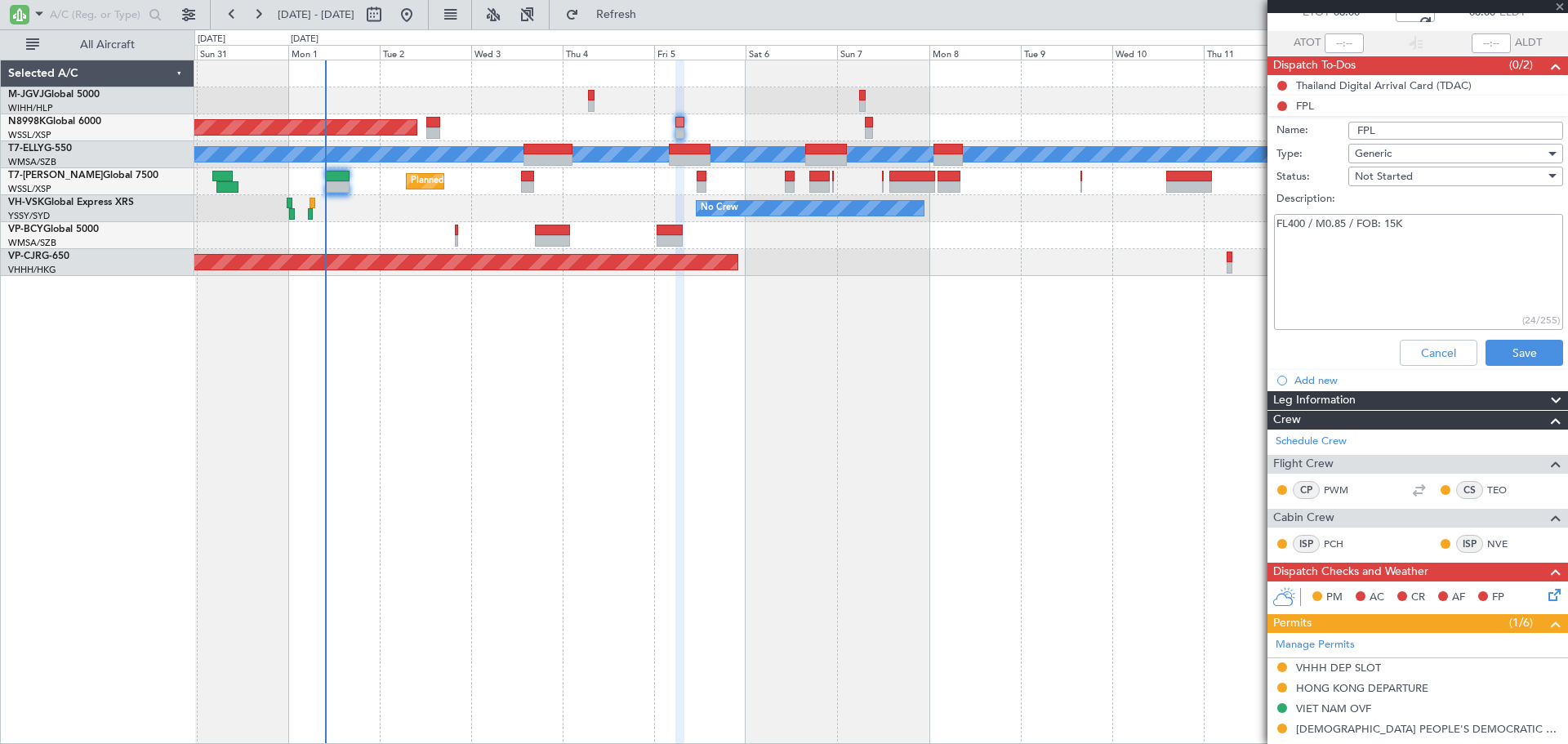
scroll to position [136, 0]
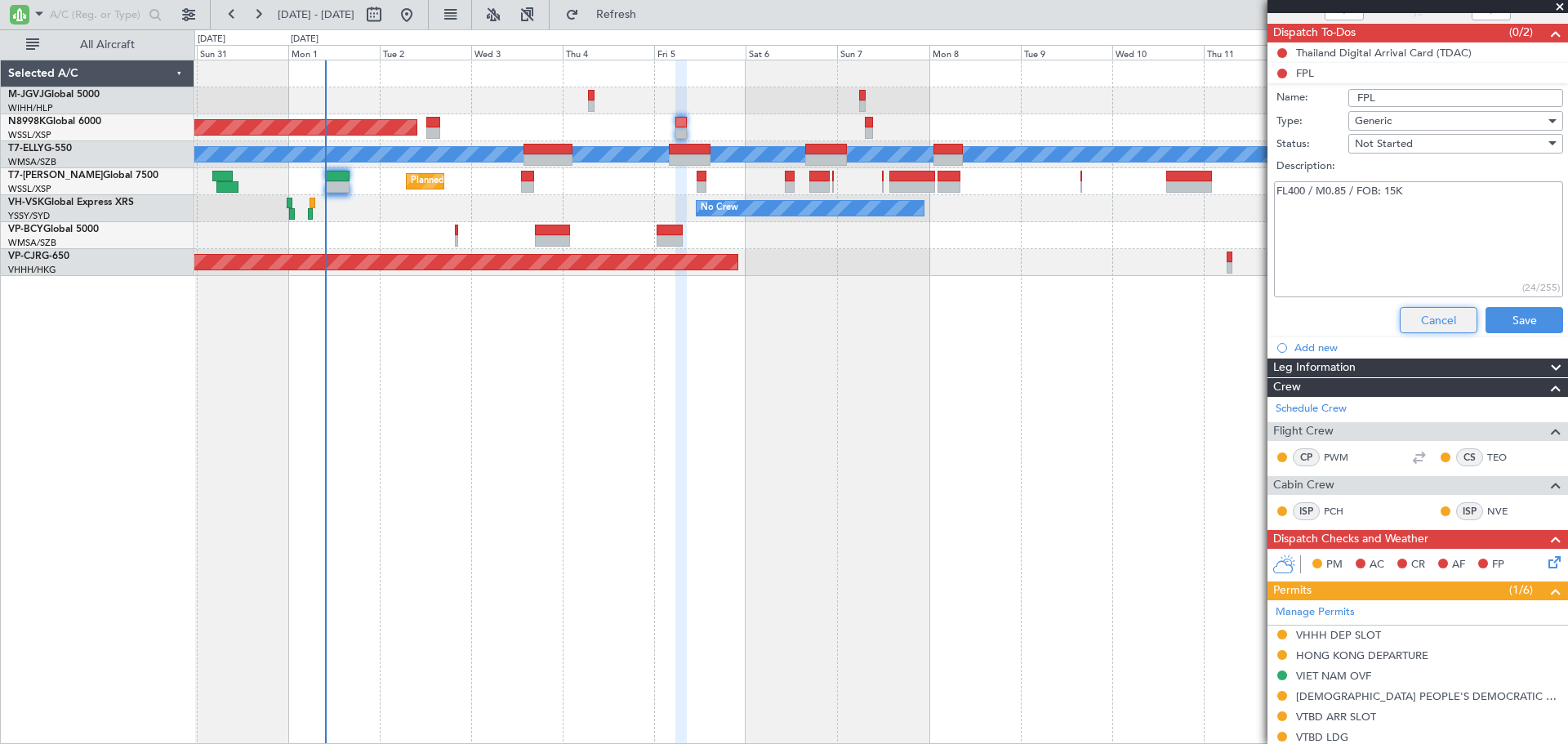
click at [1415, 320] on button "Cancel" at bounding box center [1438, 320] width 77 height 26
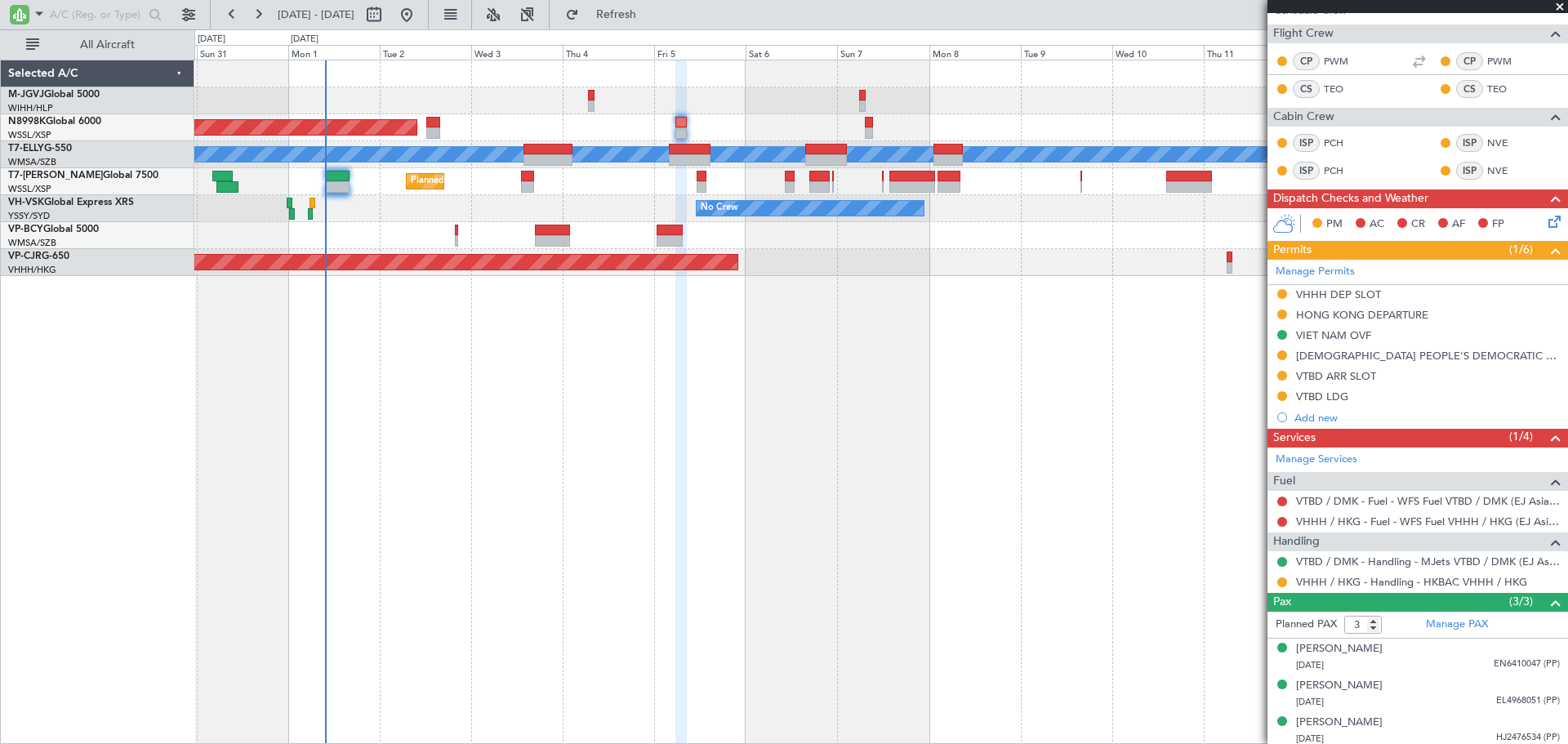
scroll to position [284, 0]
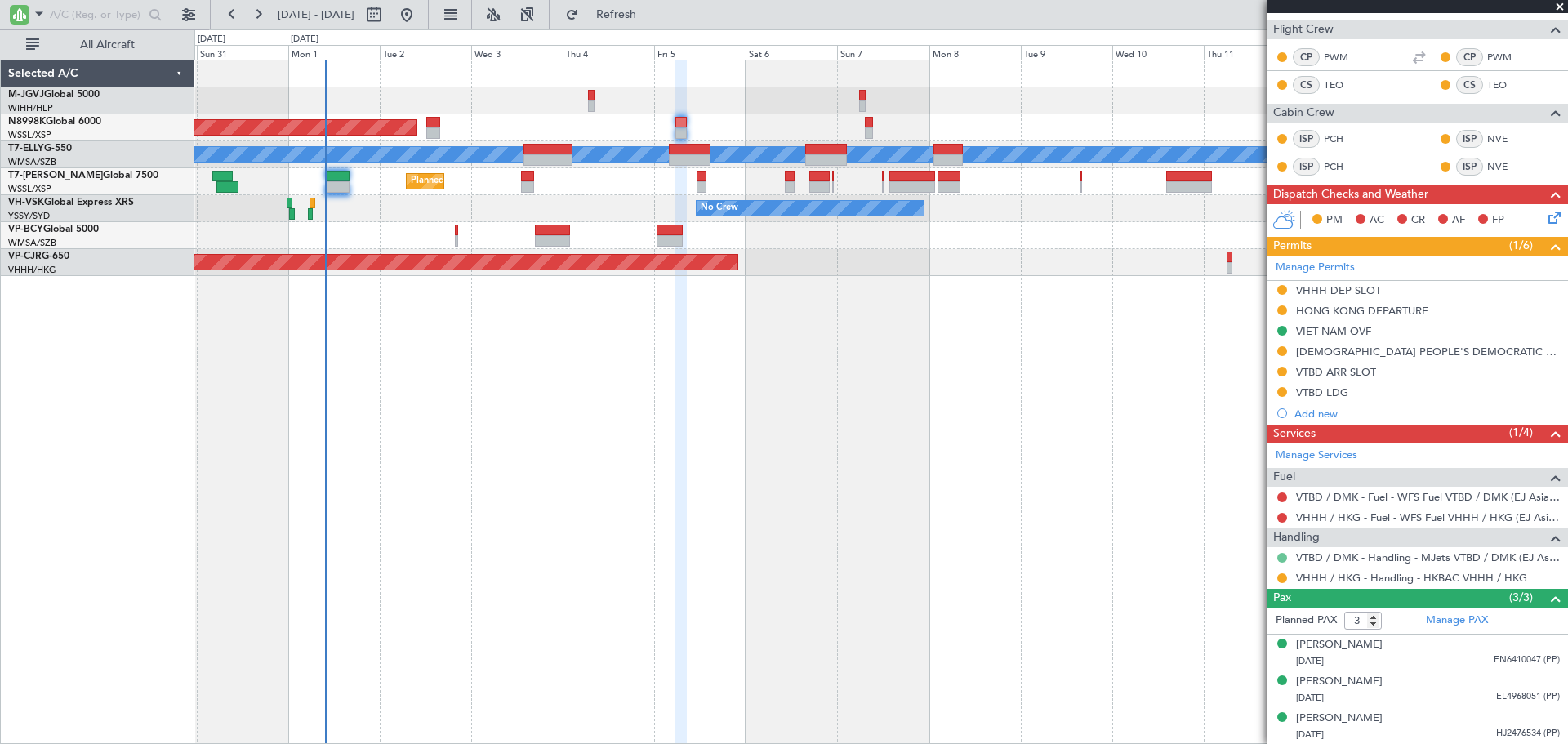
click at [1281, 558] on button at bounding box center [1282, 558] width 10 height 10
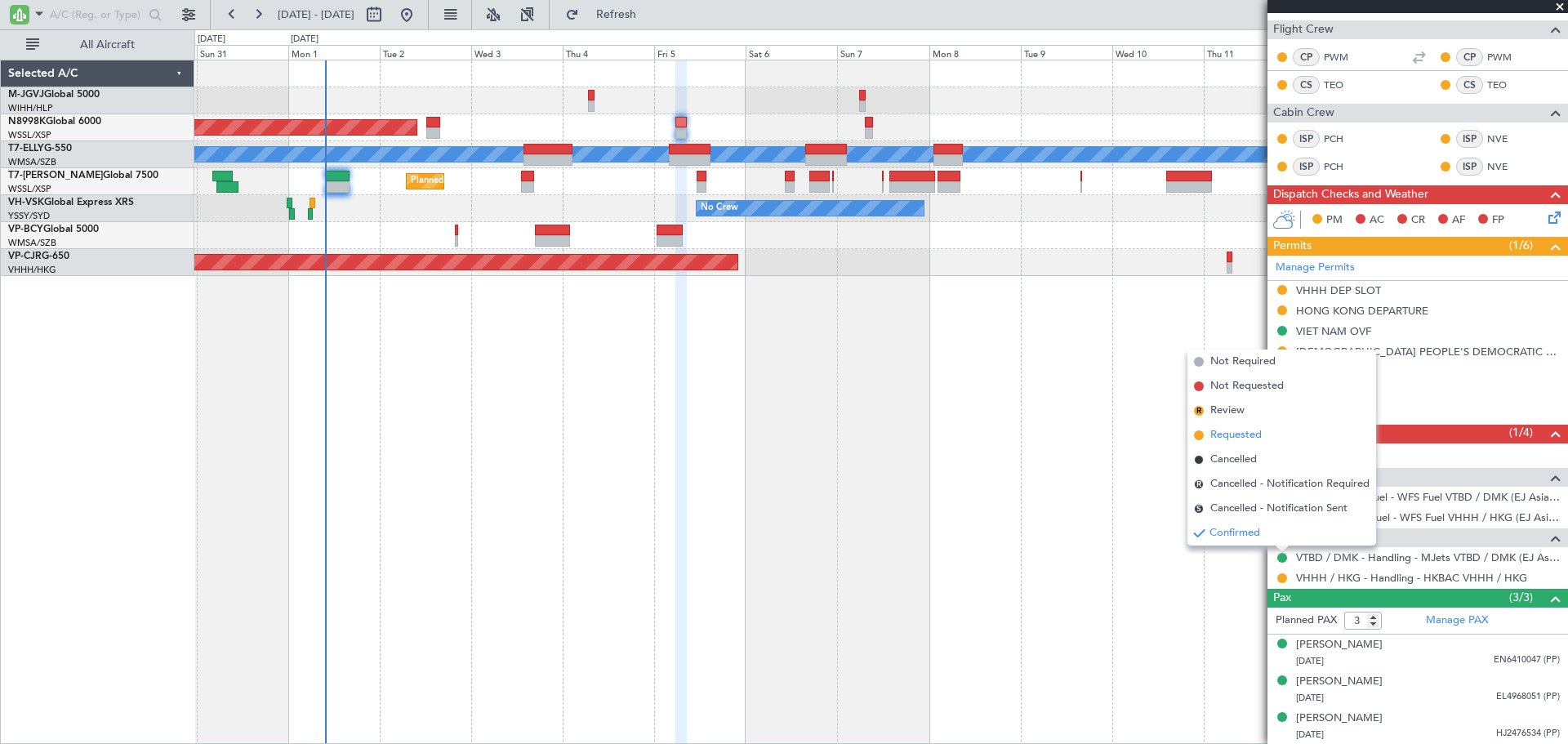
click at [1226, 438] on span "Requested" at bounding box center [1236, 435] width 51 height 17
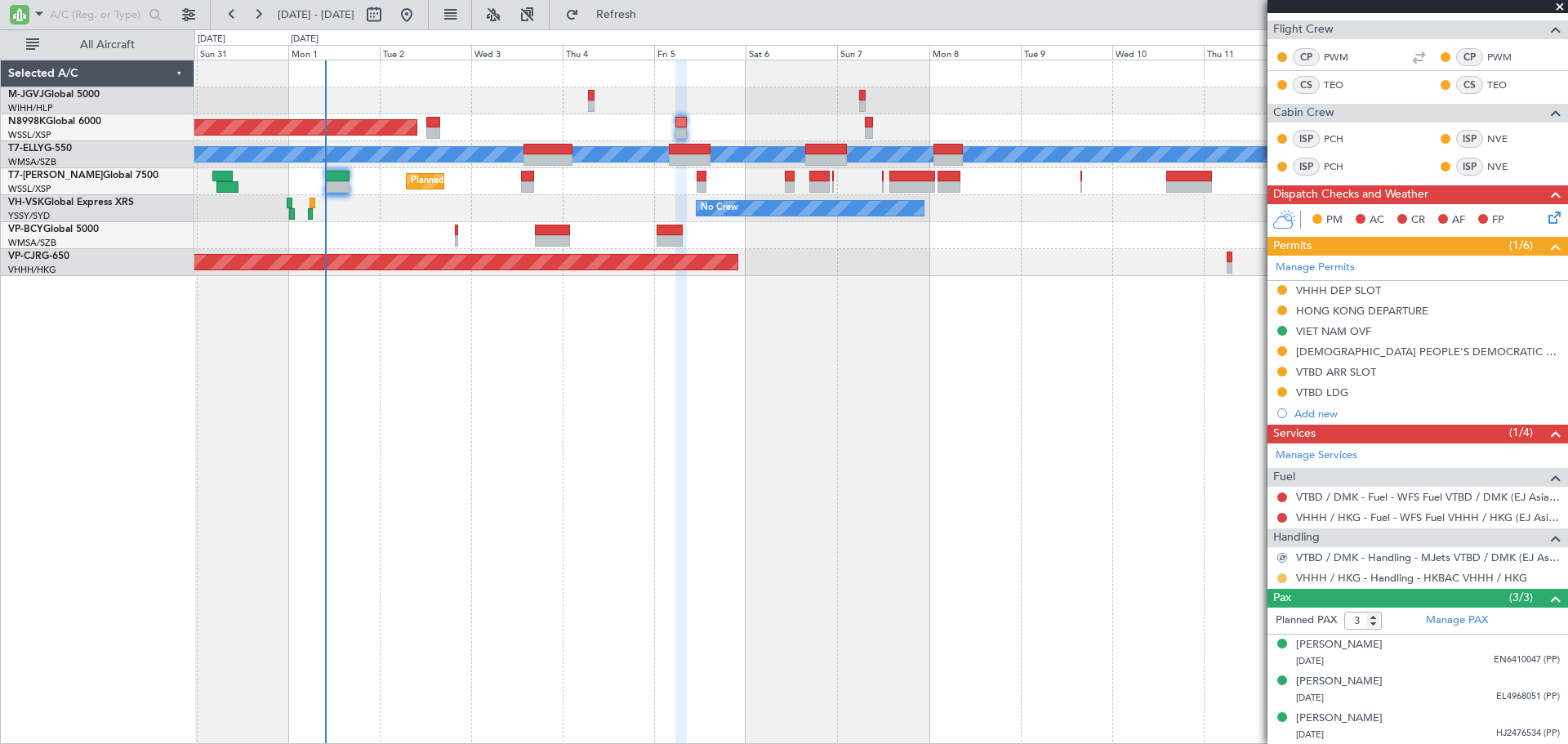
click at [1281, 577] on button at bounding box center [1282, 578] width 10 height 10
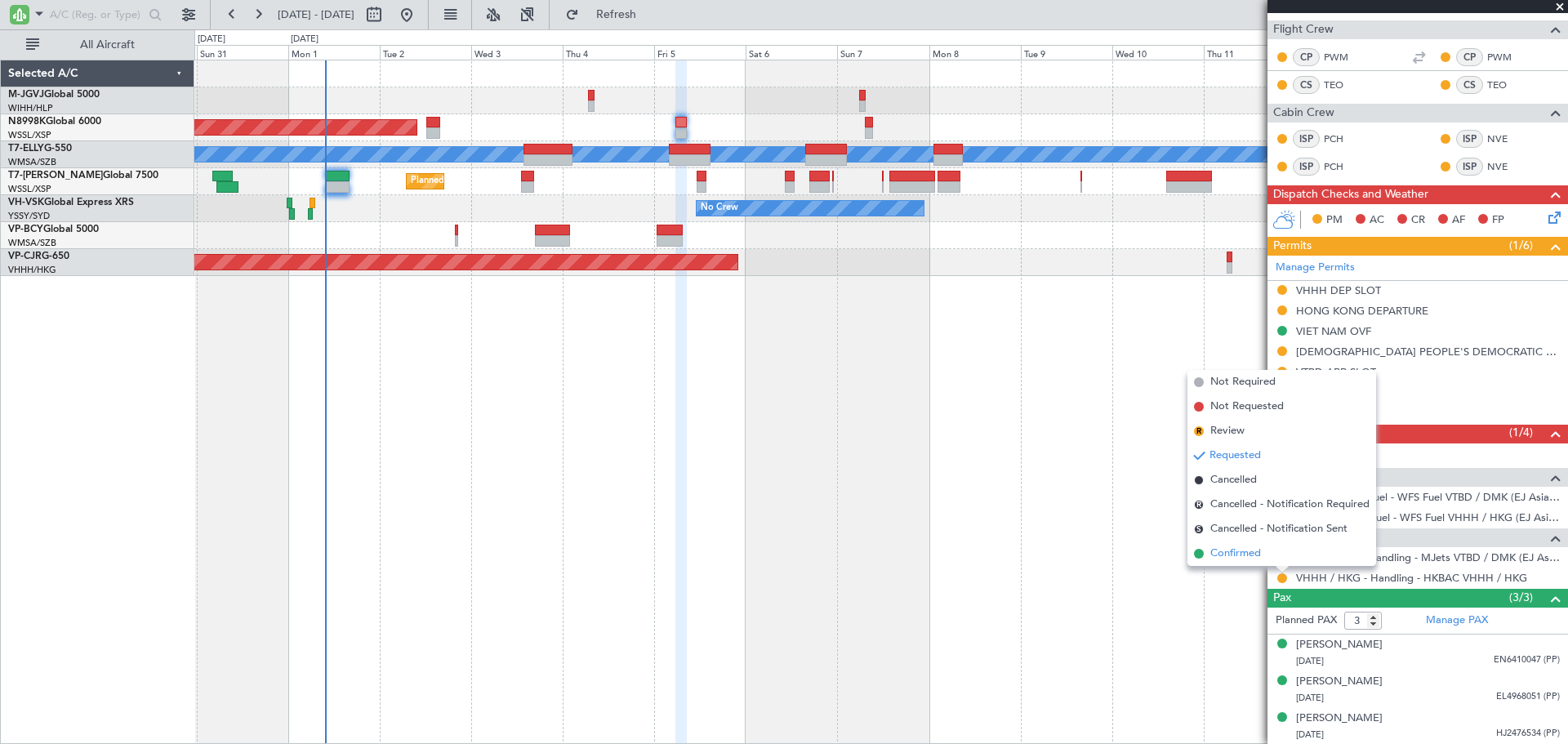
click at [1256, 555] on span "Confirmed" at bounding box center [1235, 554] width 51 height 17
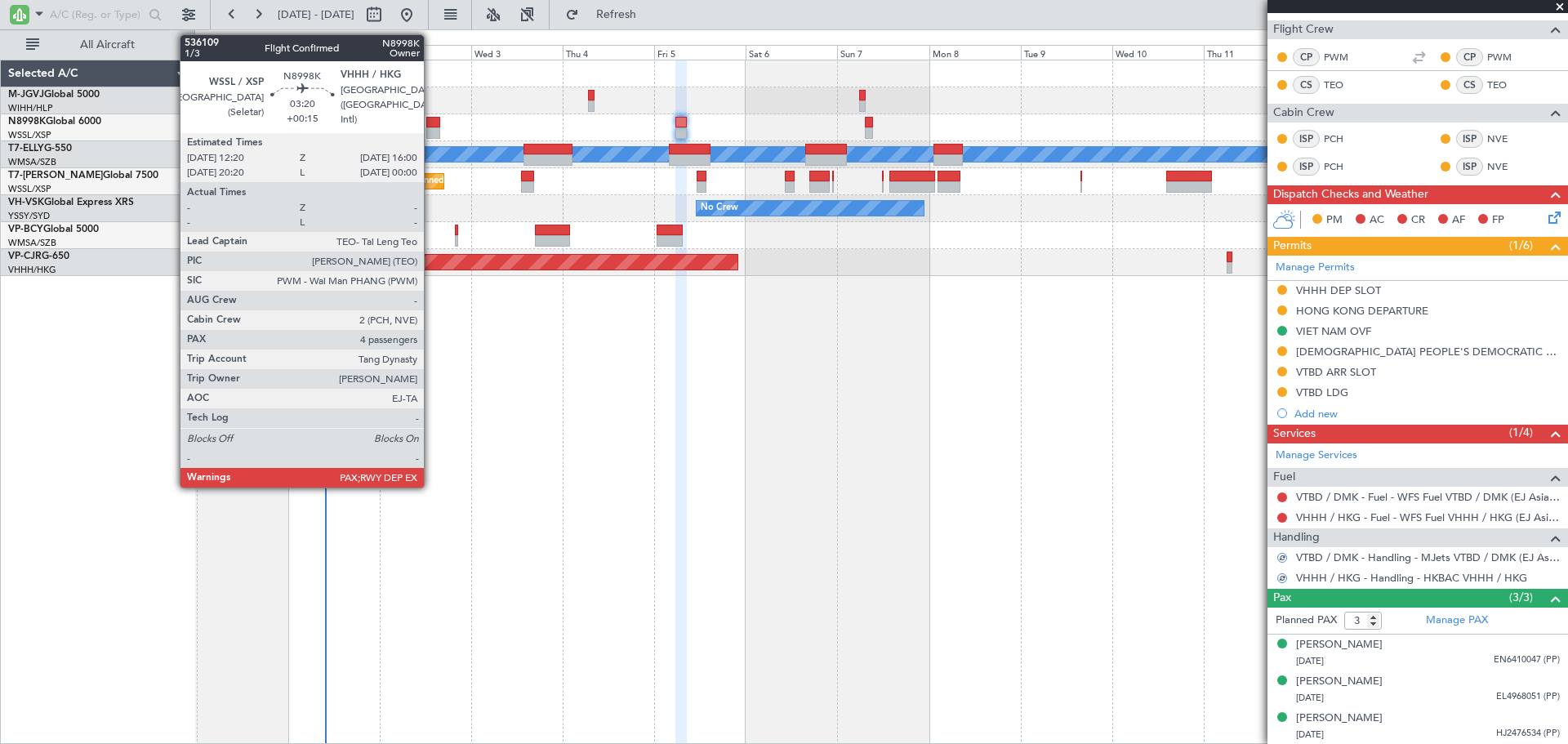
click at [431, 121] on div at bounding box center [434, 122] width 15 height 11
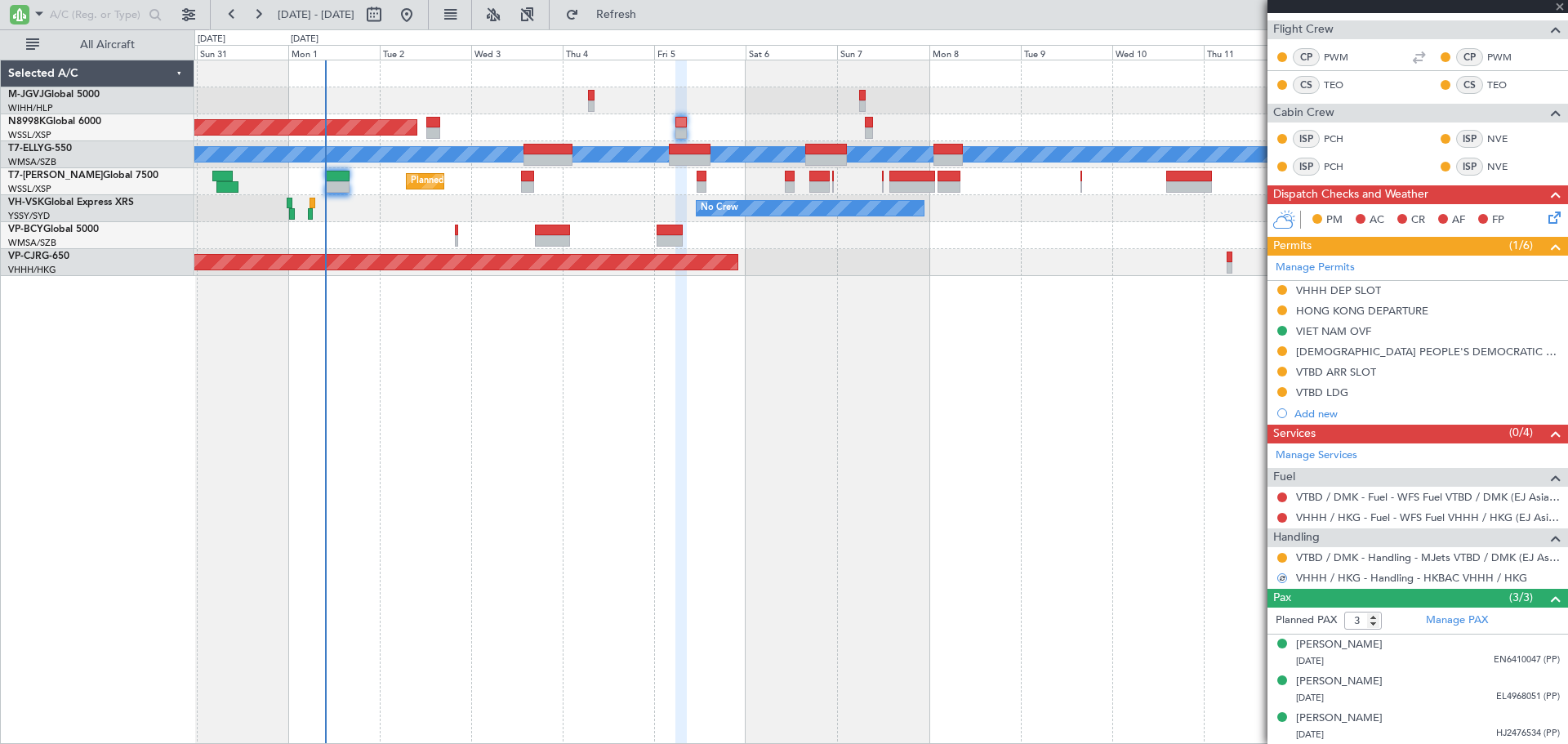
type input "+00:15"
type input "4"
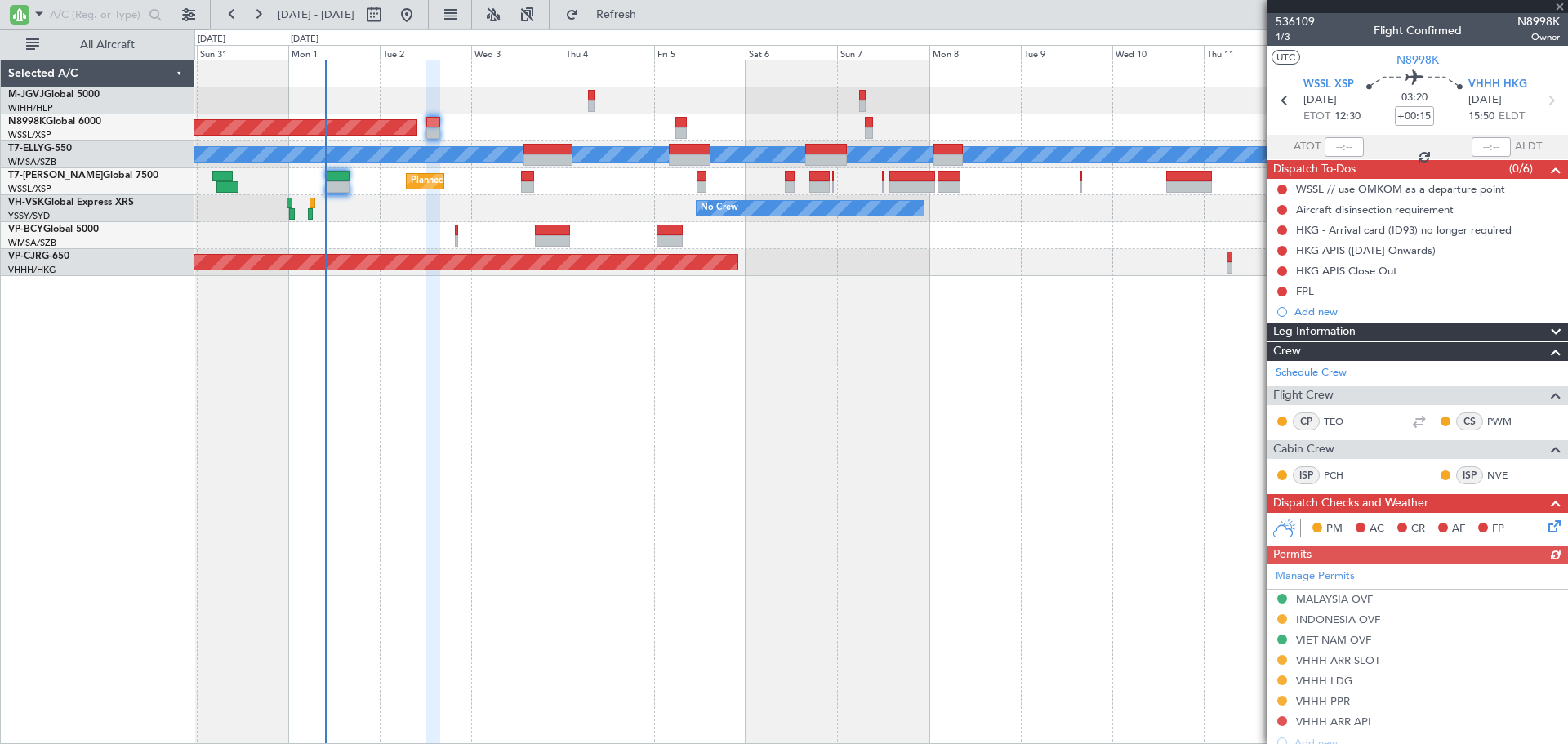
scroll to position [406, 0]
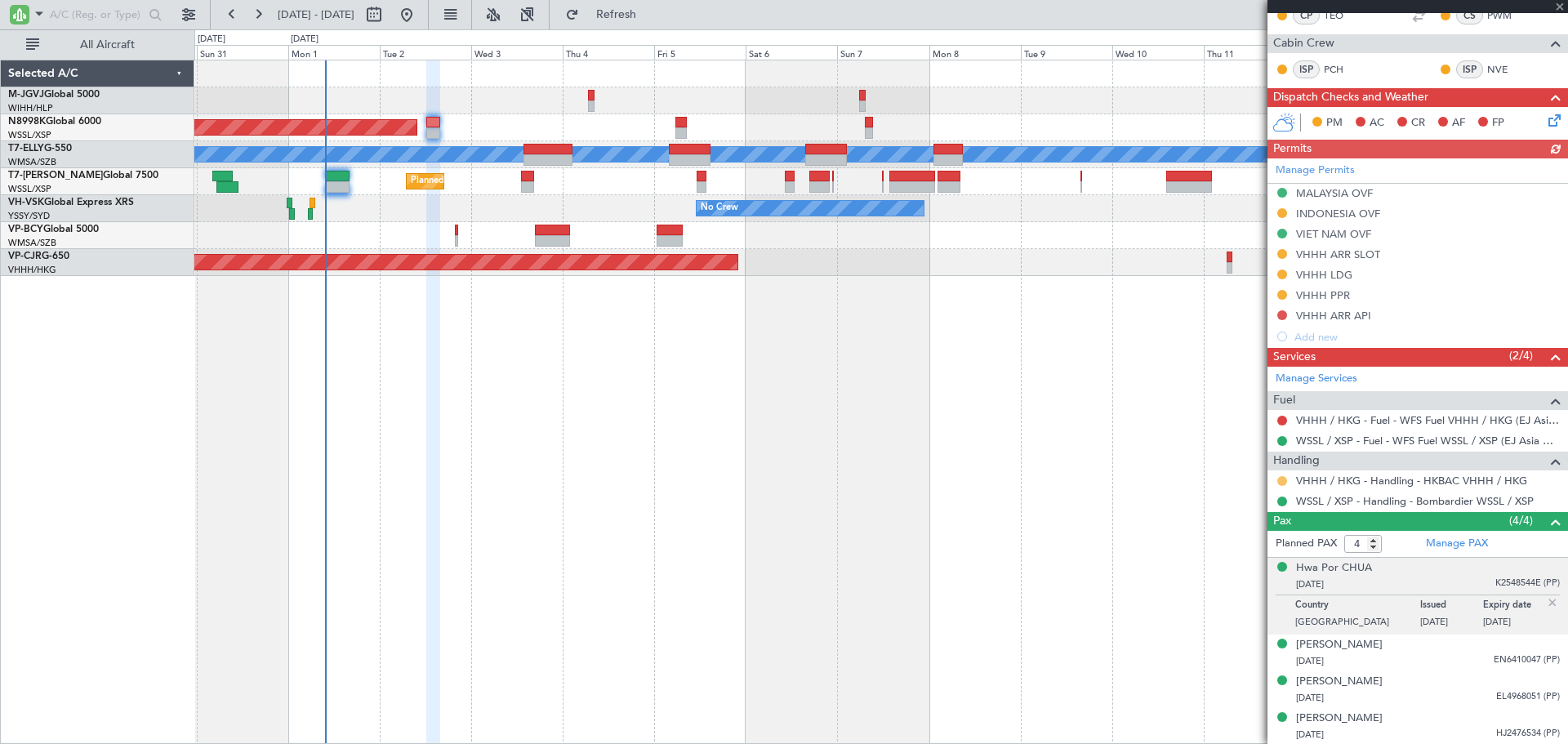
click at [1280, 481] on button at bounding box center [1282, 480] width 10 height 10
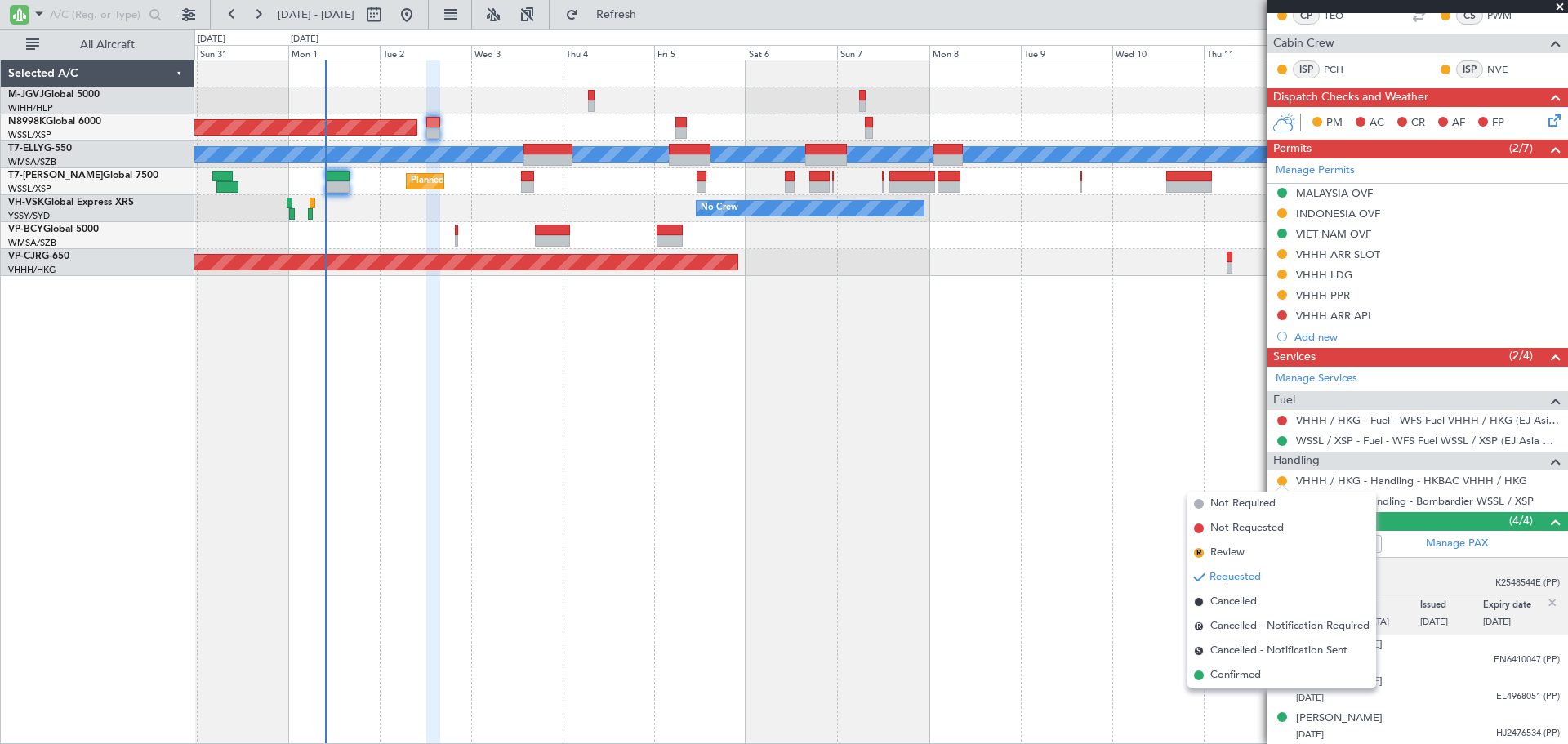
drag, startPoint x: 1237, startPoint y: 673, endPoint x: 1237, endPoint y: 664, distance: 9.0
click at [1237, 674] on span "Confirmed" at bounding box center [1235, 675] width 51 height 17
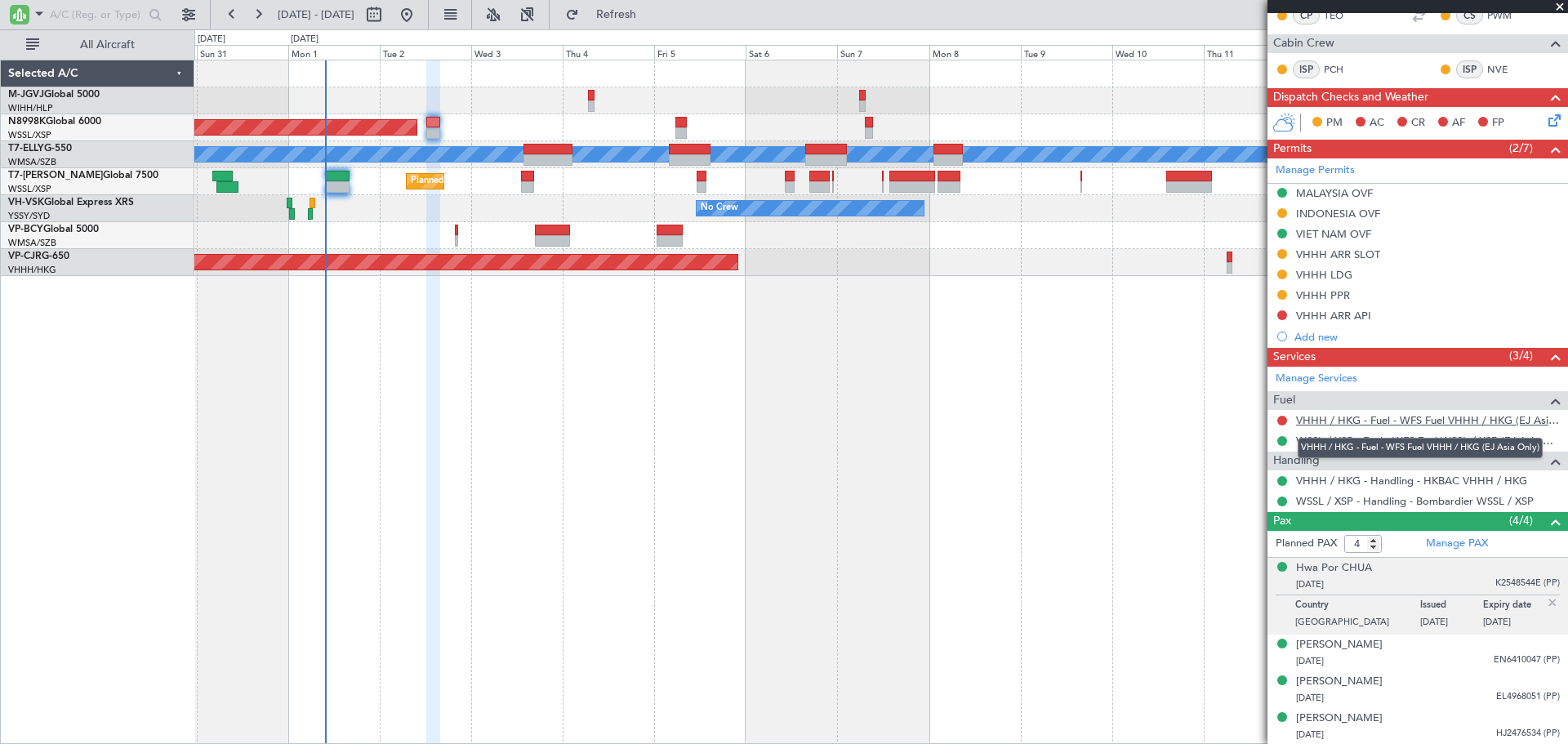
click at [1389, 424] on link "VHHH / HKG - Fuel - WFS Fuel VHHH / HKG (EJ Asia Only)" at bounding box center [1427, 420] width 264 height 14
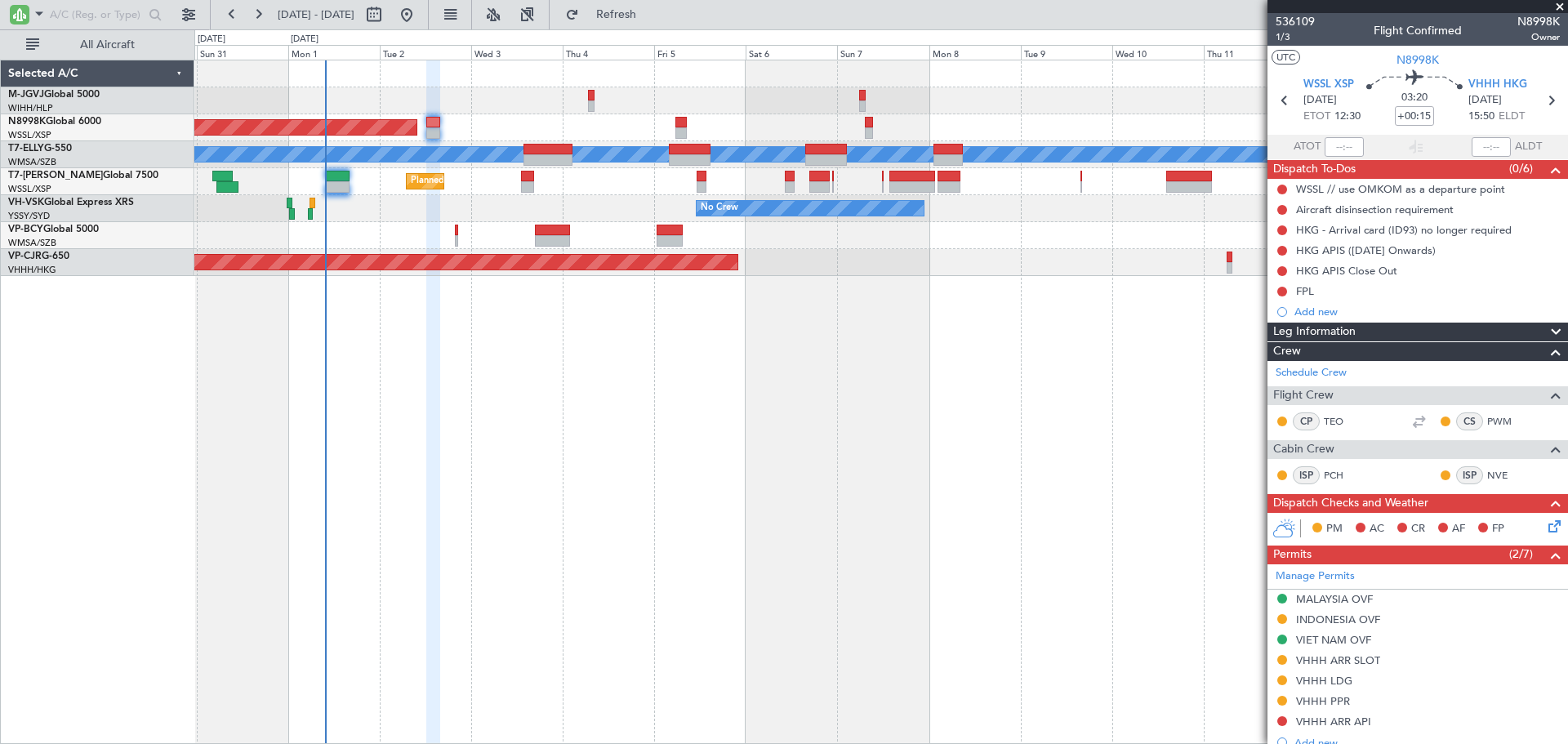
scroll to position [406, 0]
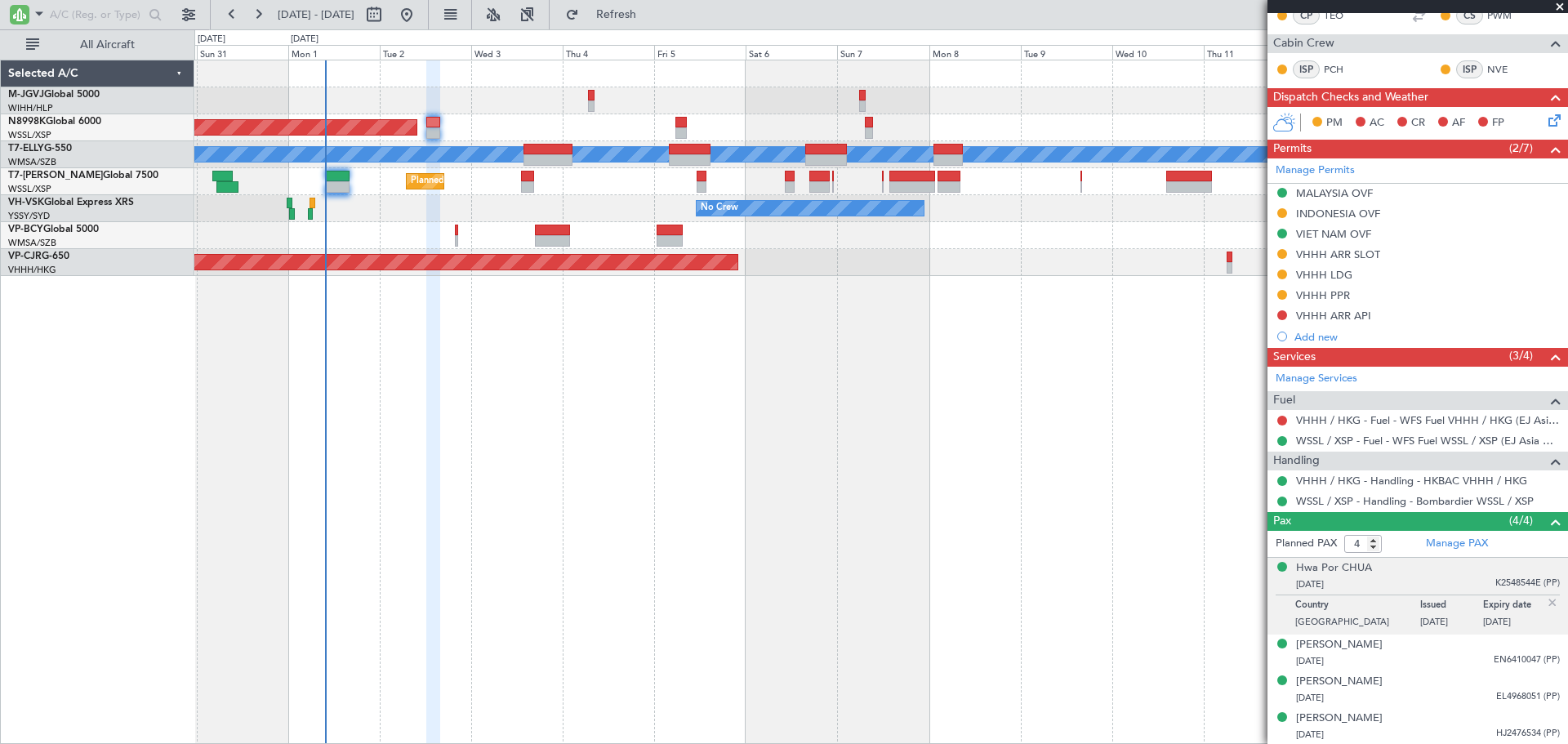
click at [1545, 601] on img at bounding box center [1552, 603] width 15 height 15
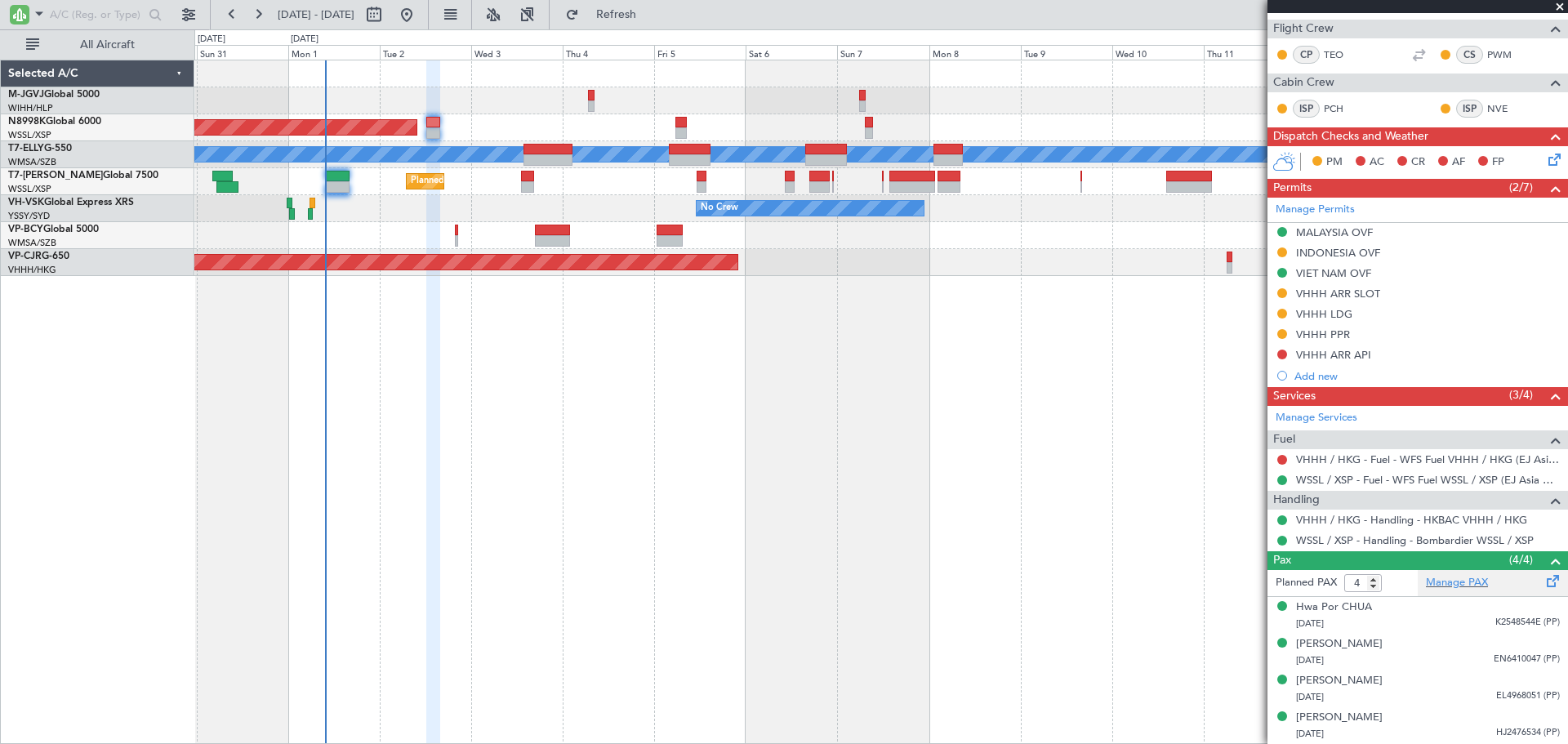
scroll to position [366, 0]
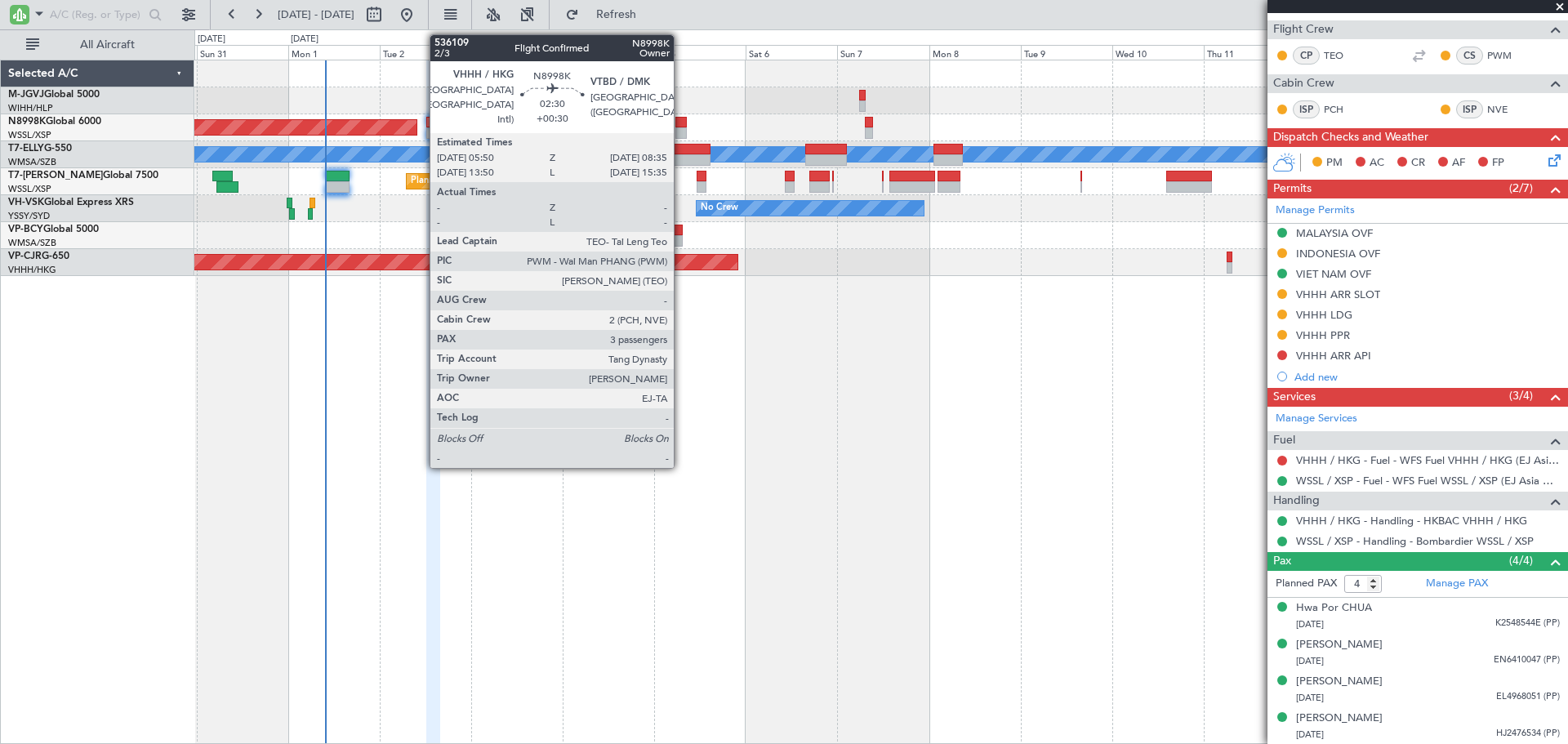
click at [681, 127] on div at bounding box center [681, 122] width 11 height 11
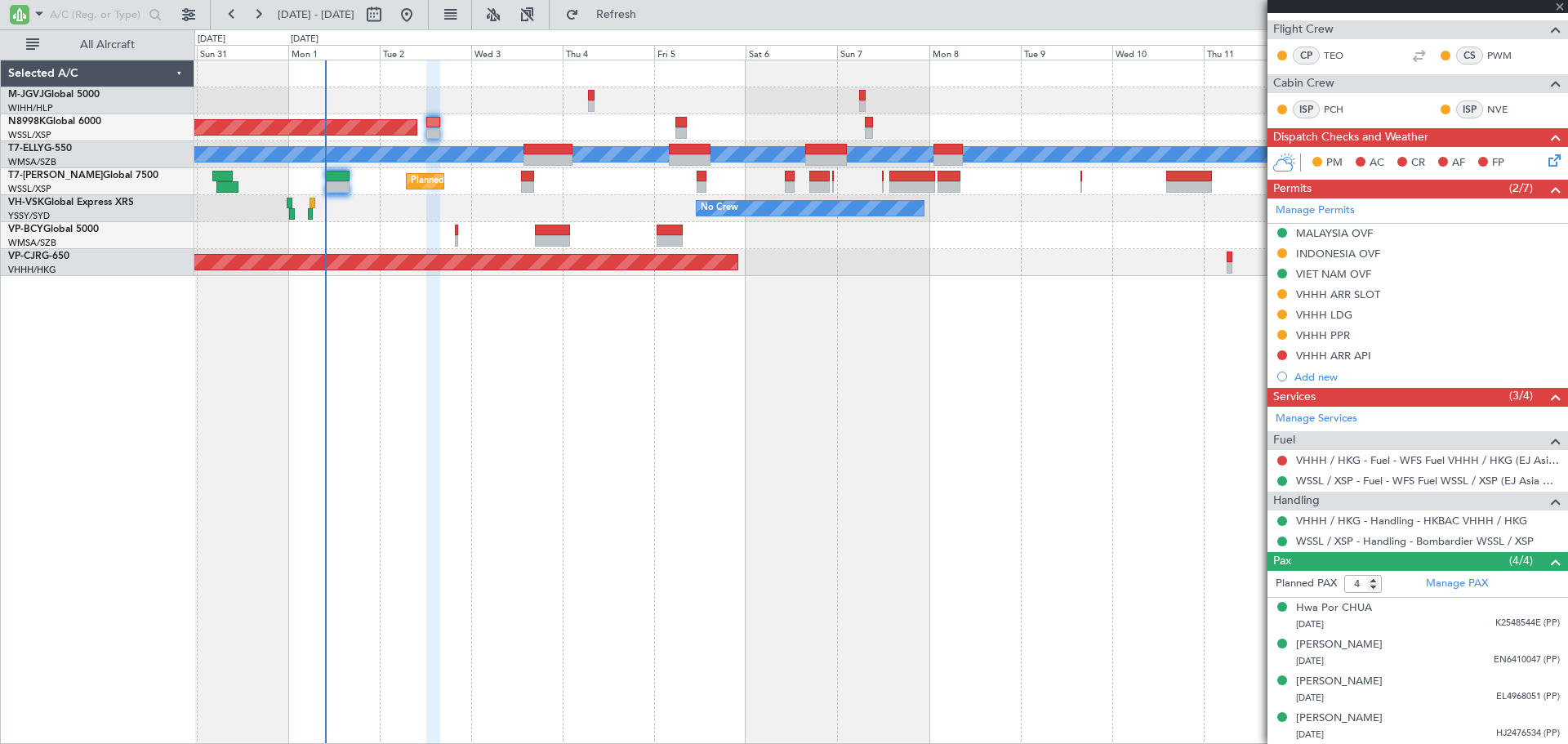
type input "+00:30"
type input "3"
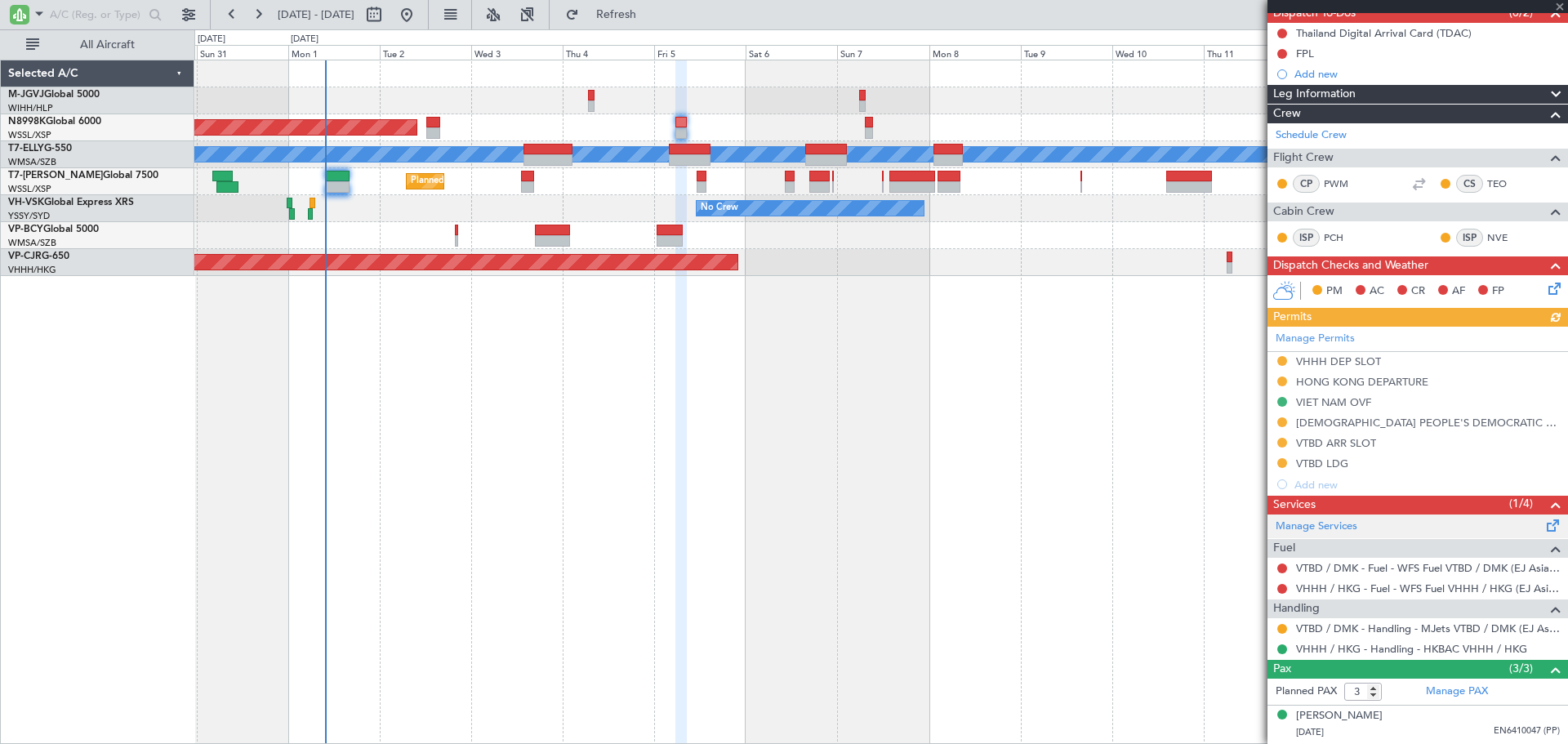
scroll to position [227, 0]
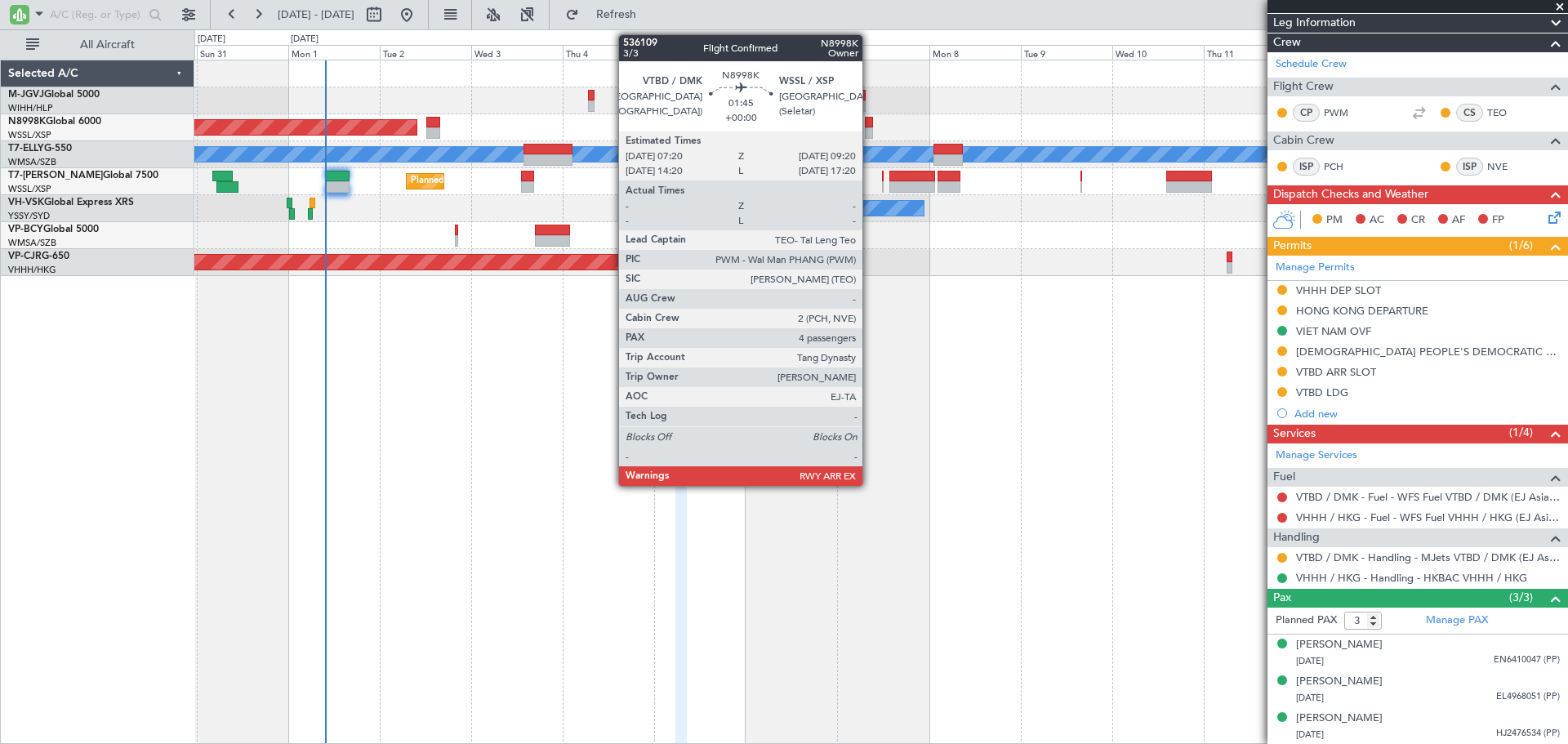
click at [869, 129] on div at bounding box center [869, 133] width 8 height 11
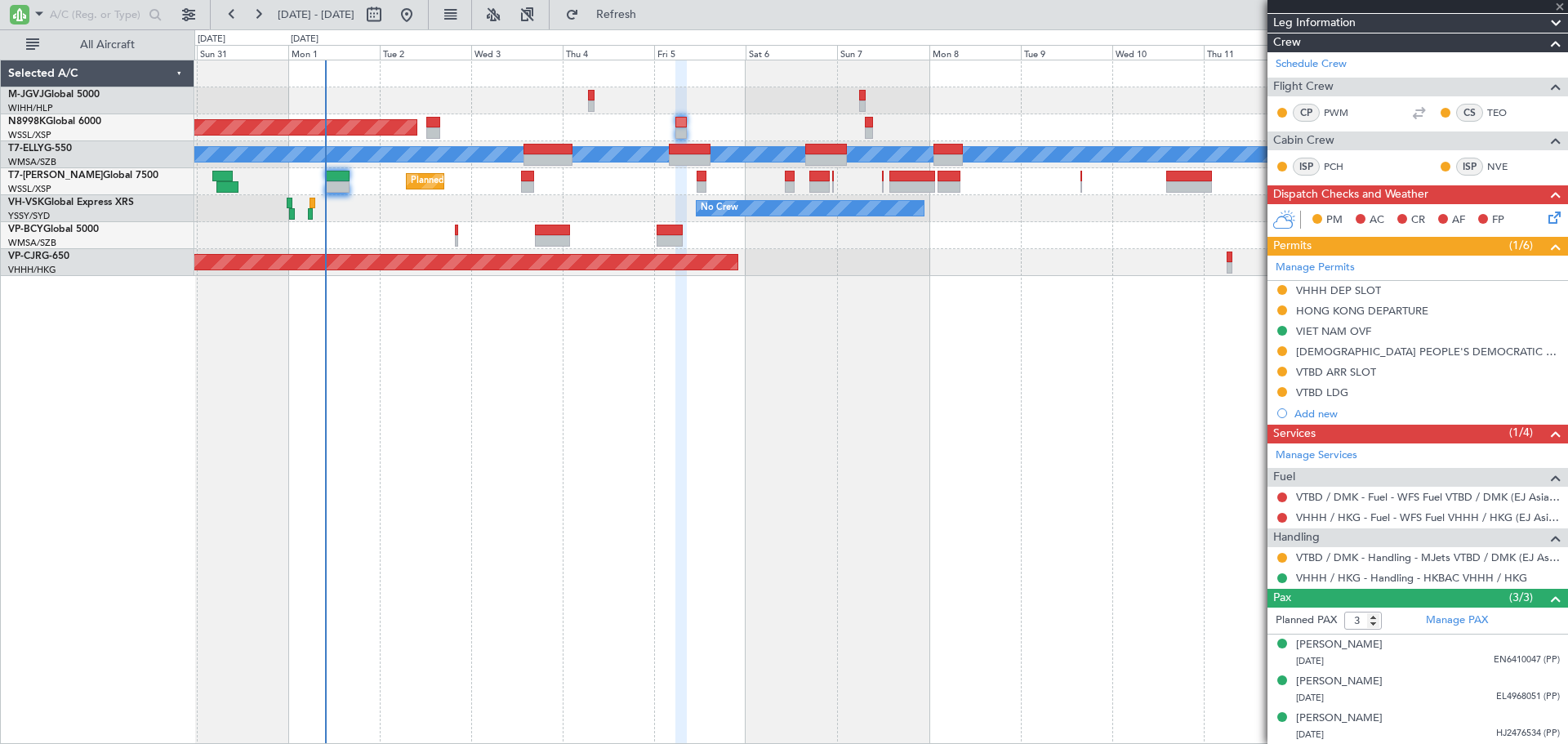
type input "4"
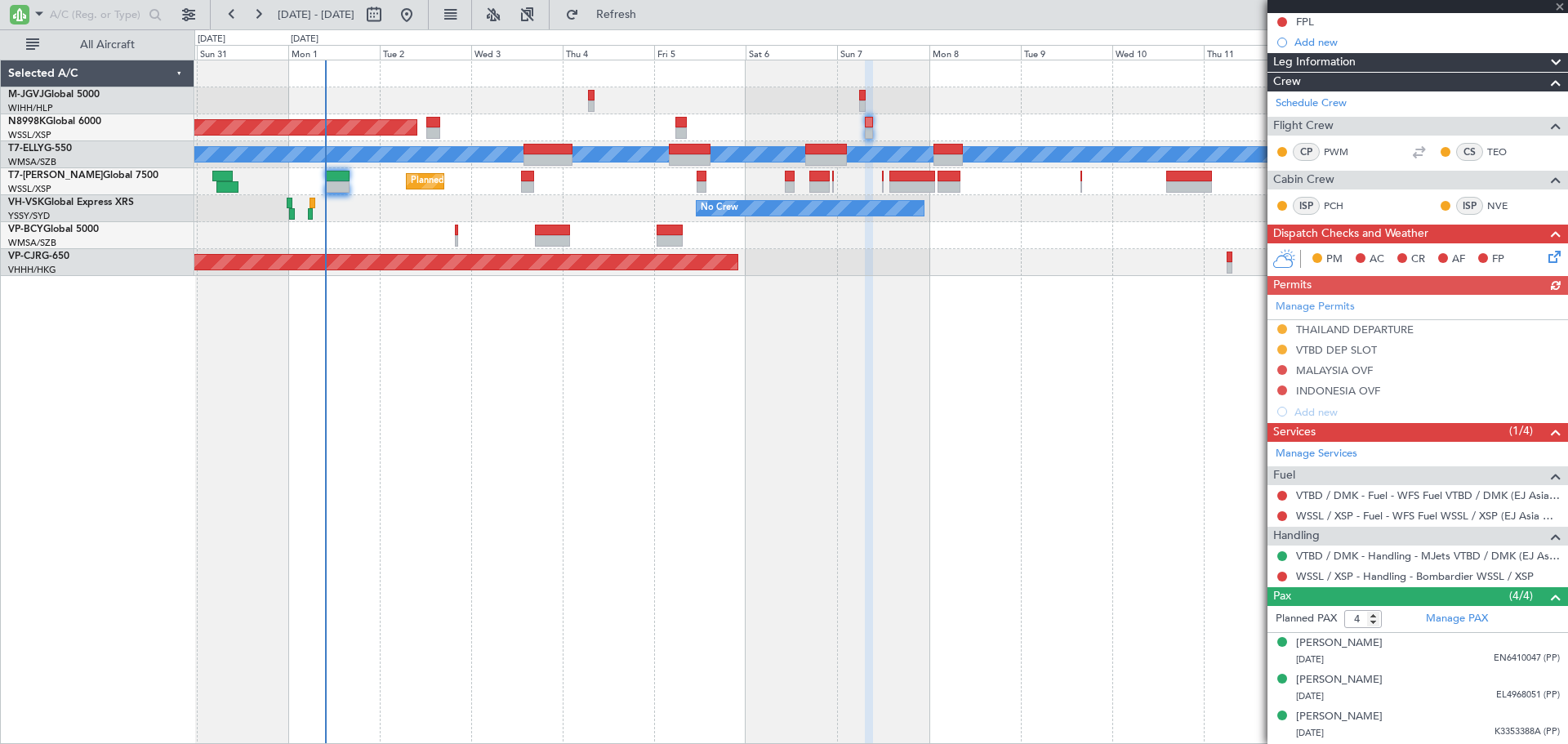
scroll to position [202, 0]
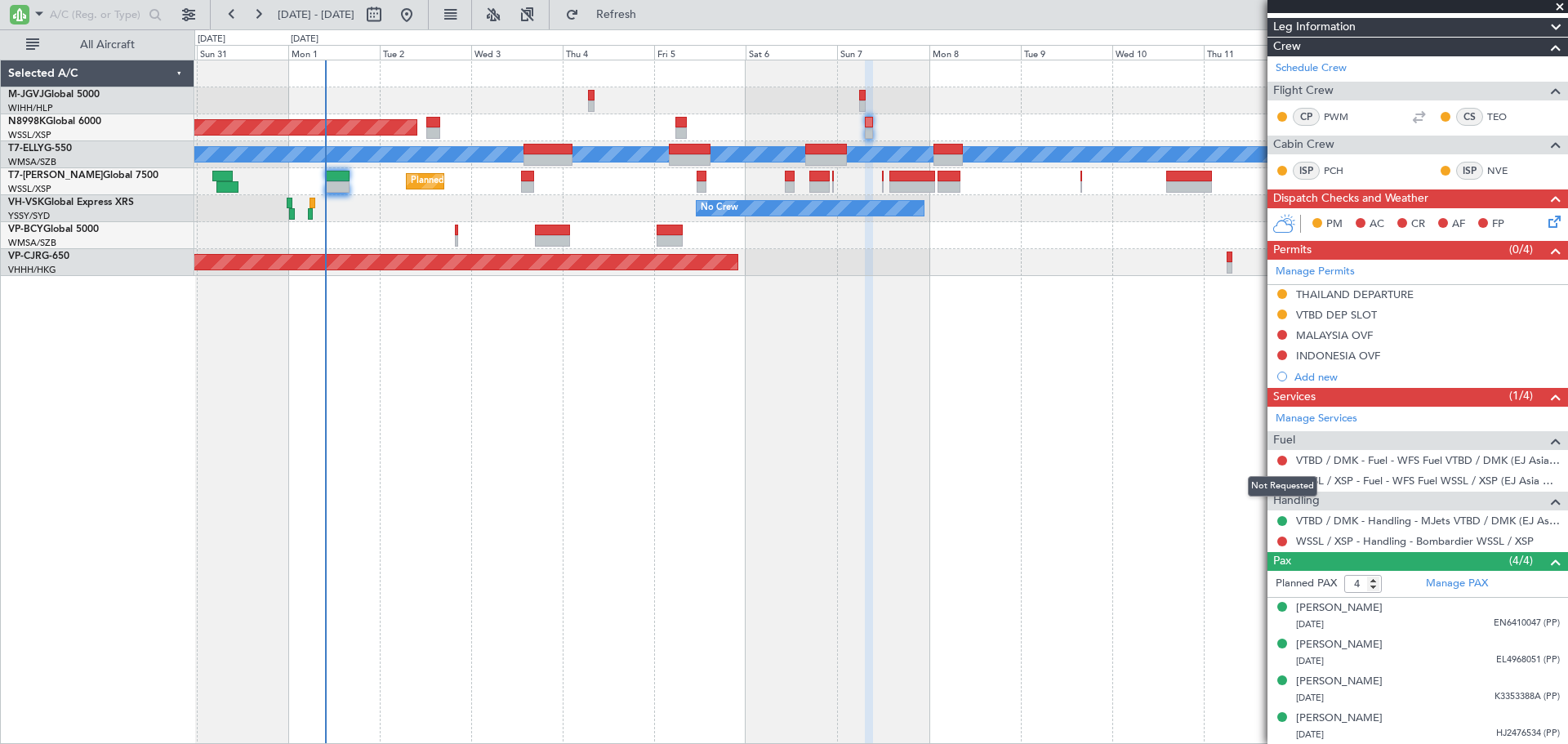
click at [1281, 478] on div "Not Requested" at bounding box center [1283, 486] width 70 height 20
click at [1281, 480] on button at bounding box center [1282, 480] width 10 height 10
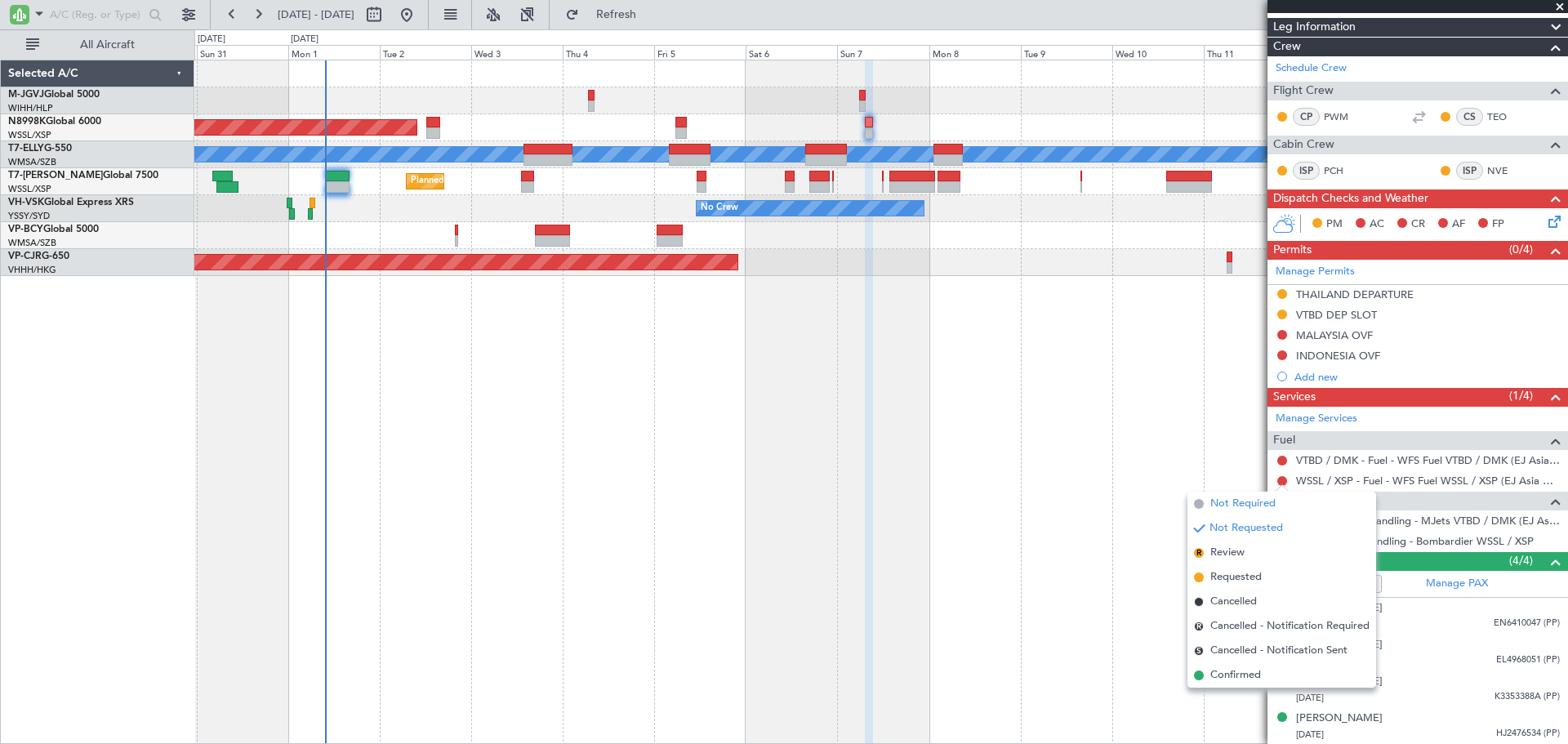
click at [1267, 496] on span "Not Required" at bounding box center [1243, 503] width 65 height 17
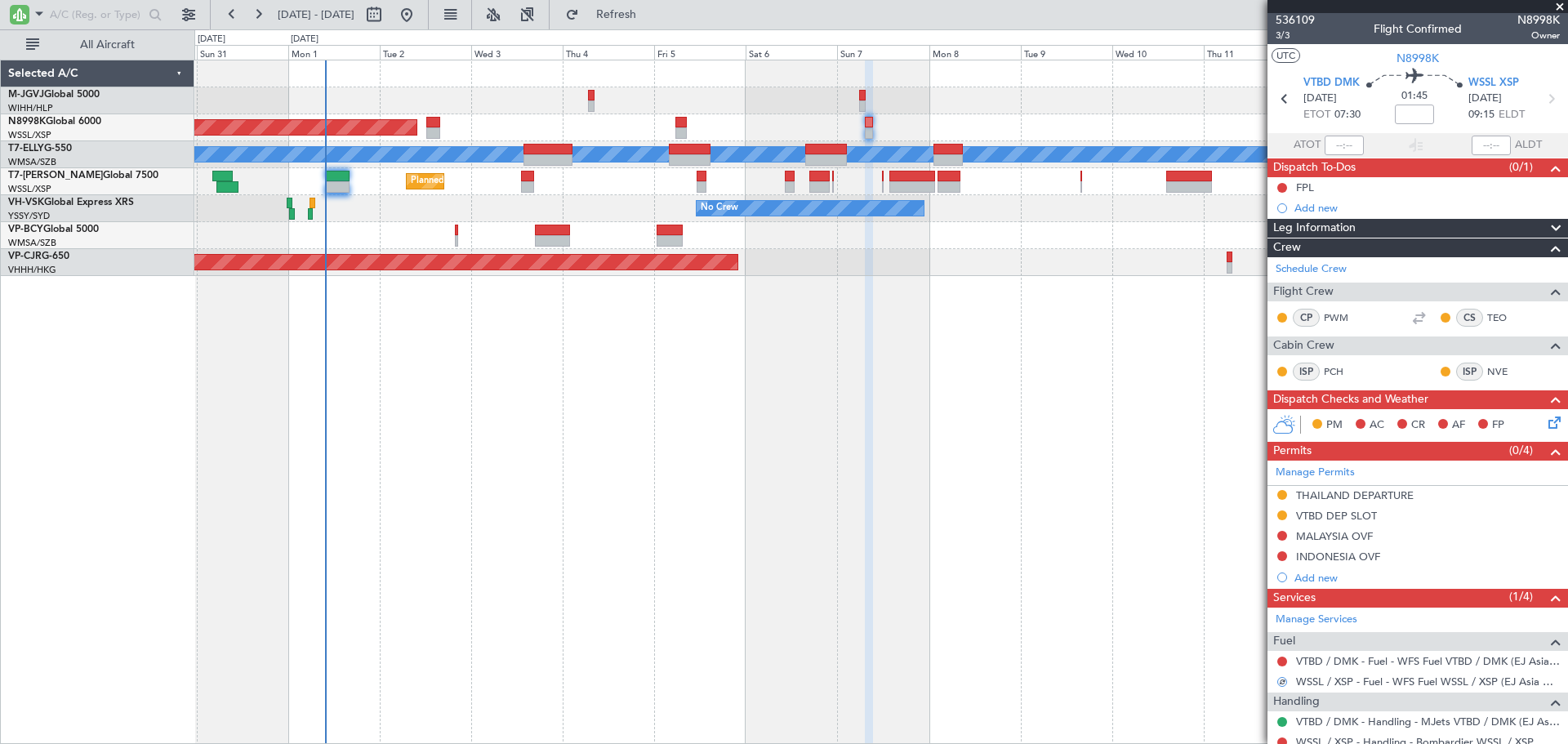
scroll to position [0, 0]
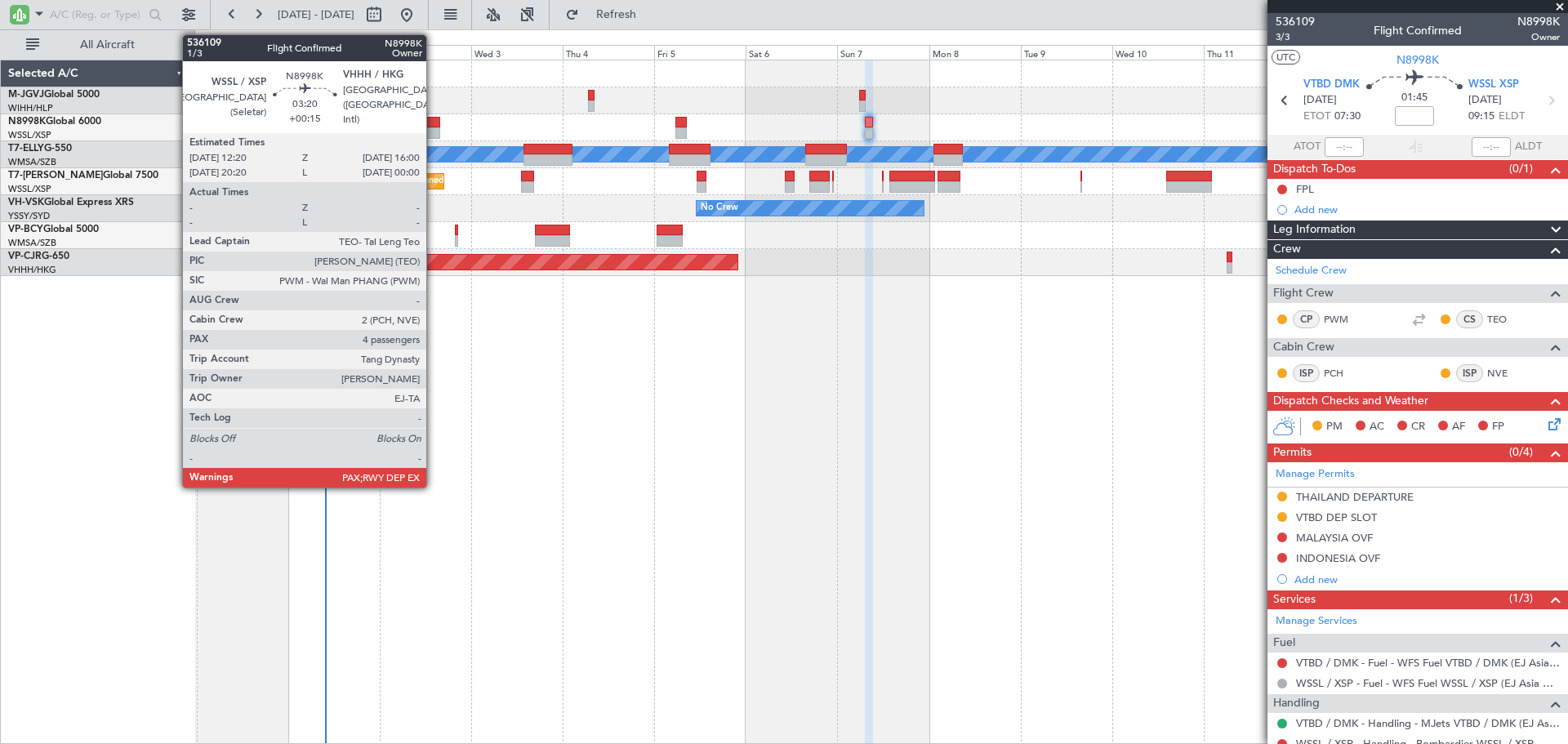
click at [434, 132] on div at bounding box center [434, 133] width 15 height 11
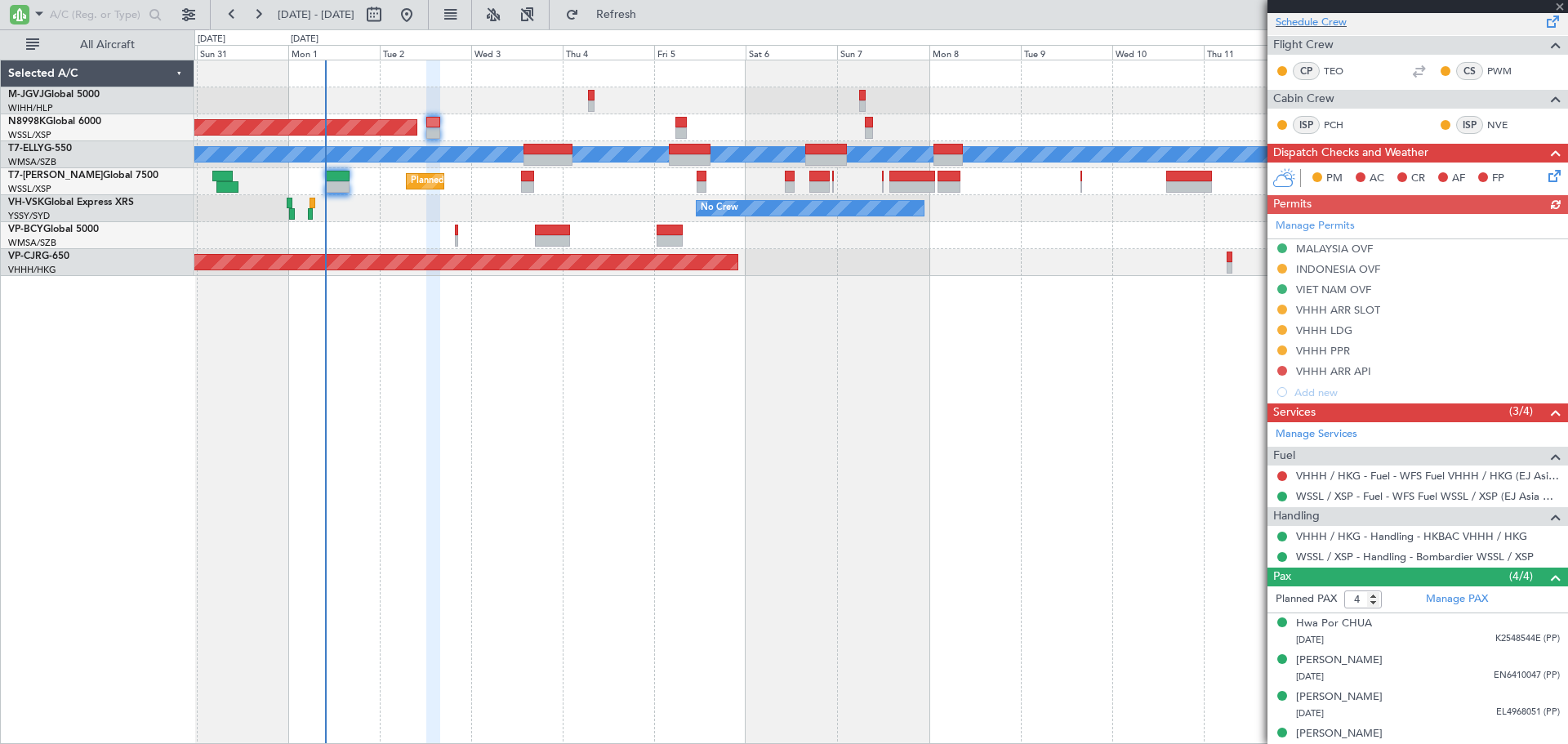
scroll to position [366, 0]
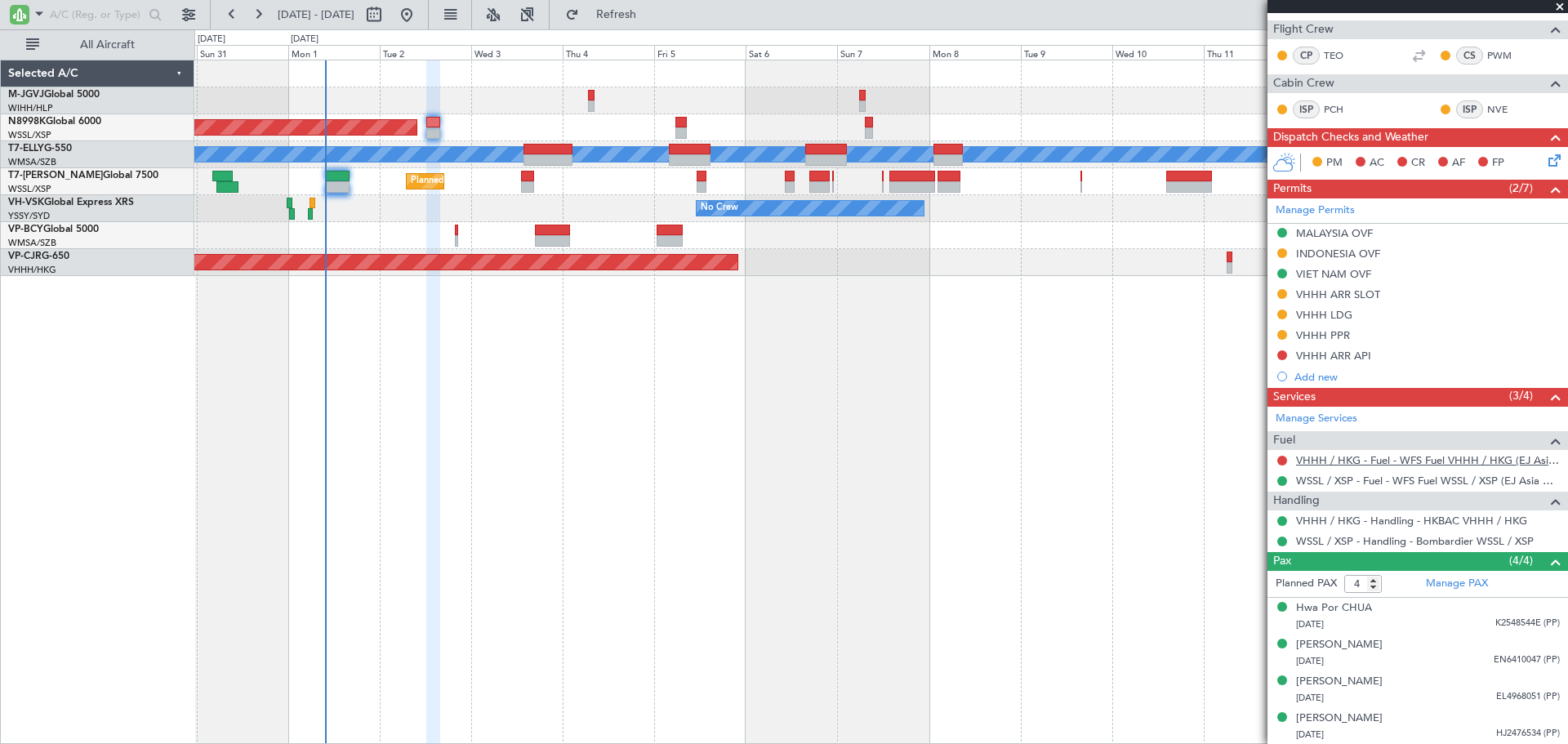
click at [1369, 458] on link "VHHH / HKG - Fuel - WFS Fuel VHHH / HKG (EJ Asia Only)" at bounding box center [1427, 459] width 264 height 14
click at [1395, 460] on link "VHHH / HKG - Fuel - WFS Fuel VHHH / HKG (EJ Asia Only)" at bounding box center [1427, 459] width 264 height 14
click at [1315, 459] on link "VHHH / HKG - Fuel - WFS Fuel VHHH / HKG (EJ Asia Only)" at bounding box center [1427, 459] width 264 height 14
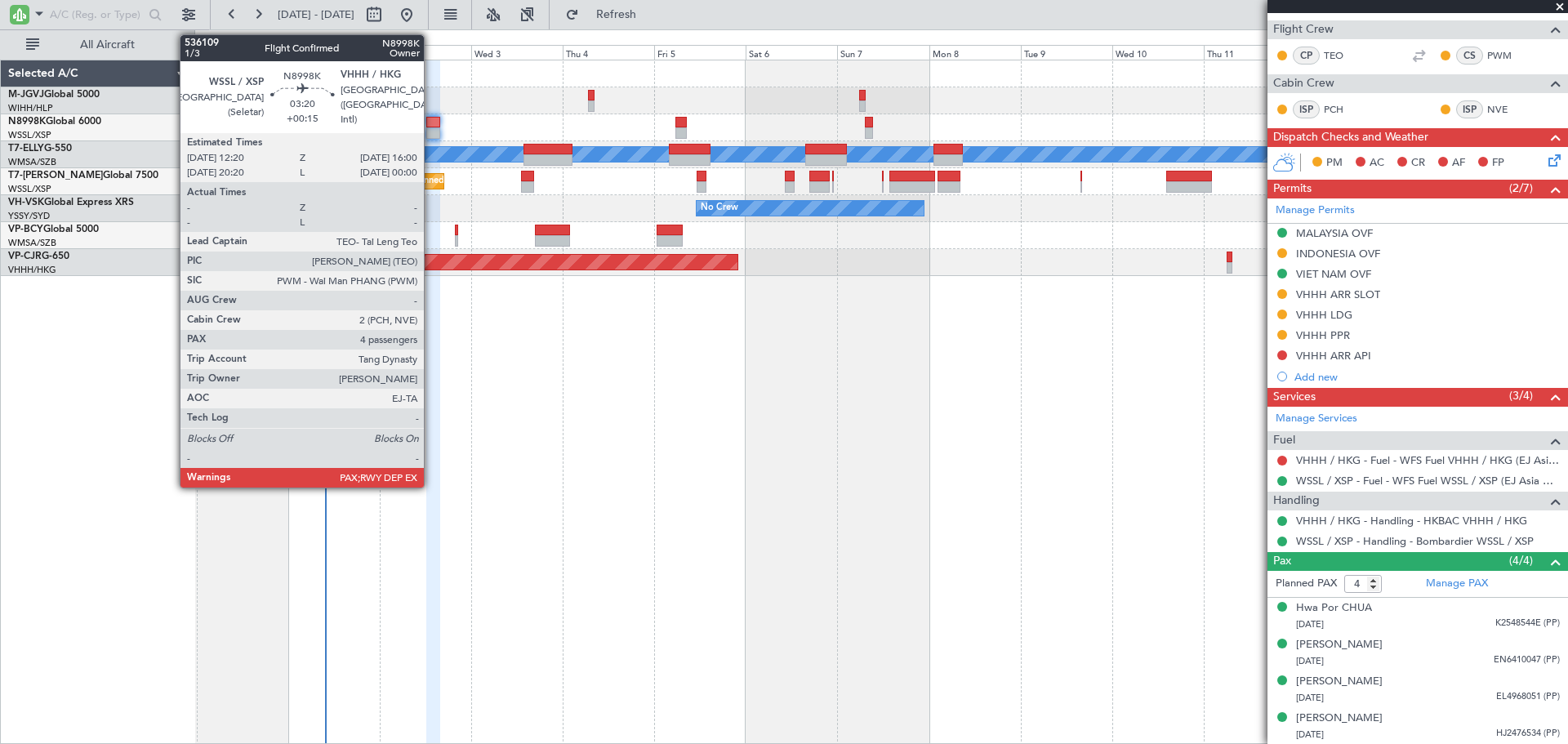
click at [431, 129] on div at bounding box center [434, 133] width 15 height 11
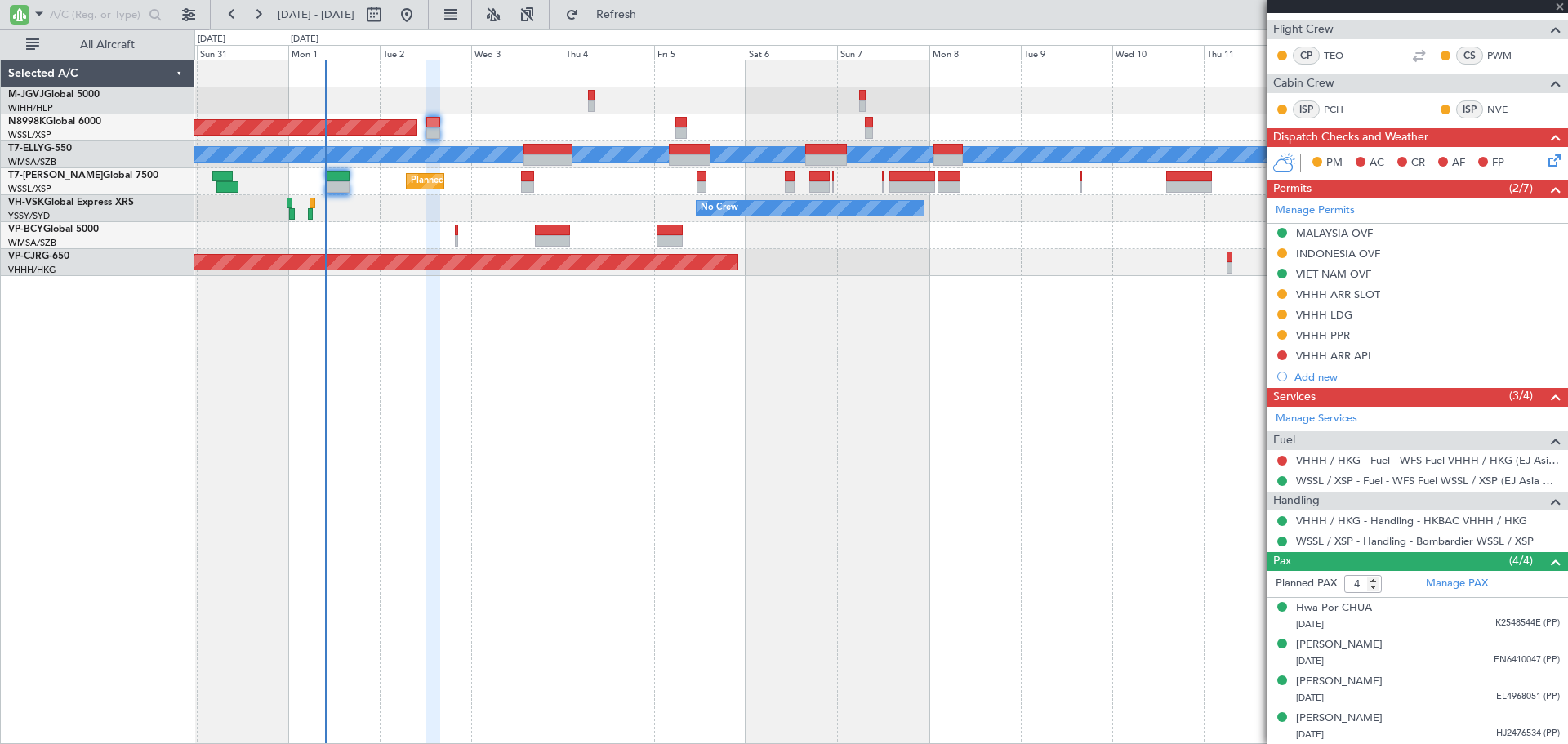
scroll to position [0, 0]
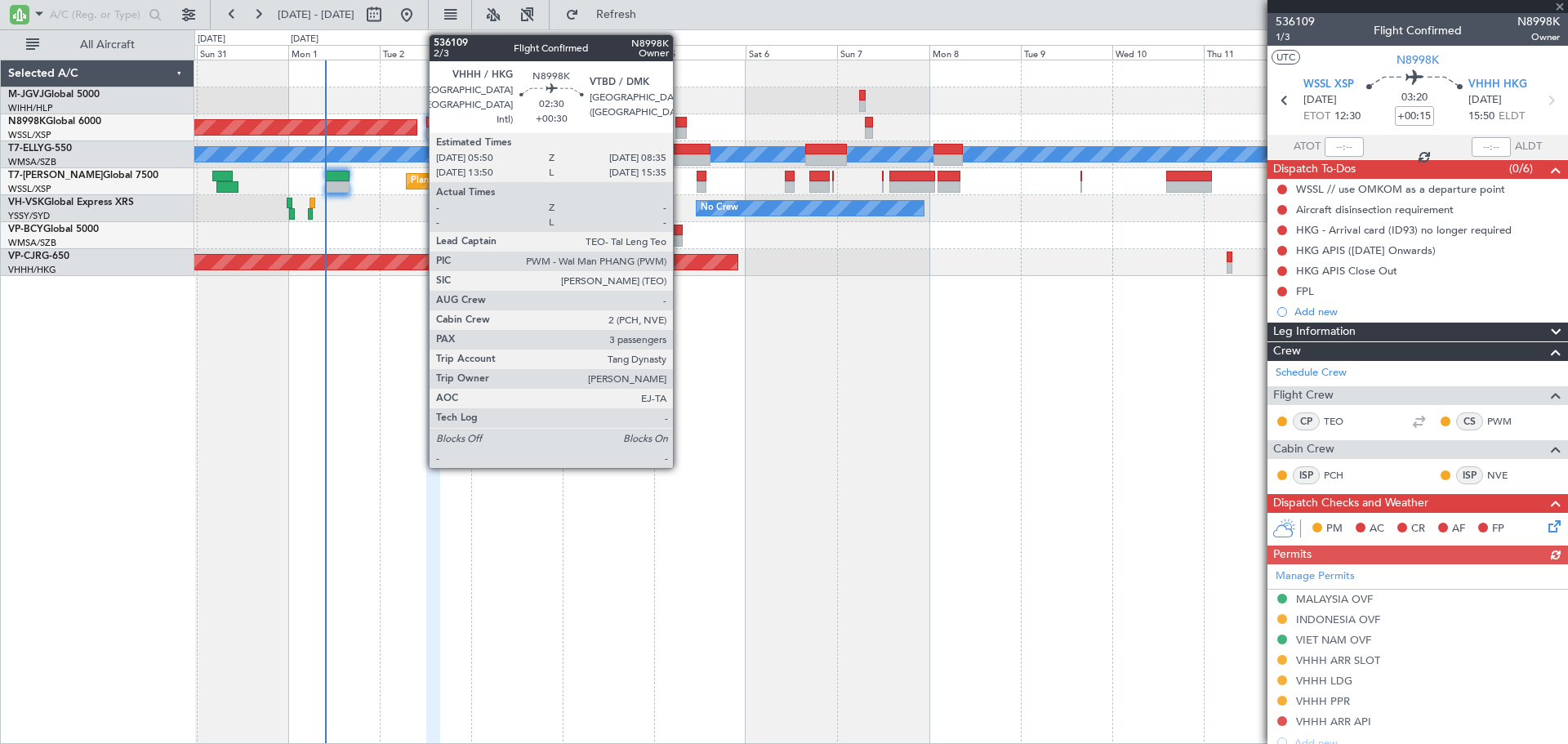
click at [680, 126] on div at bounding box center [681, 122] width 11 height 11
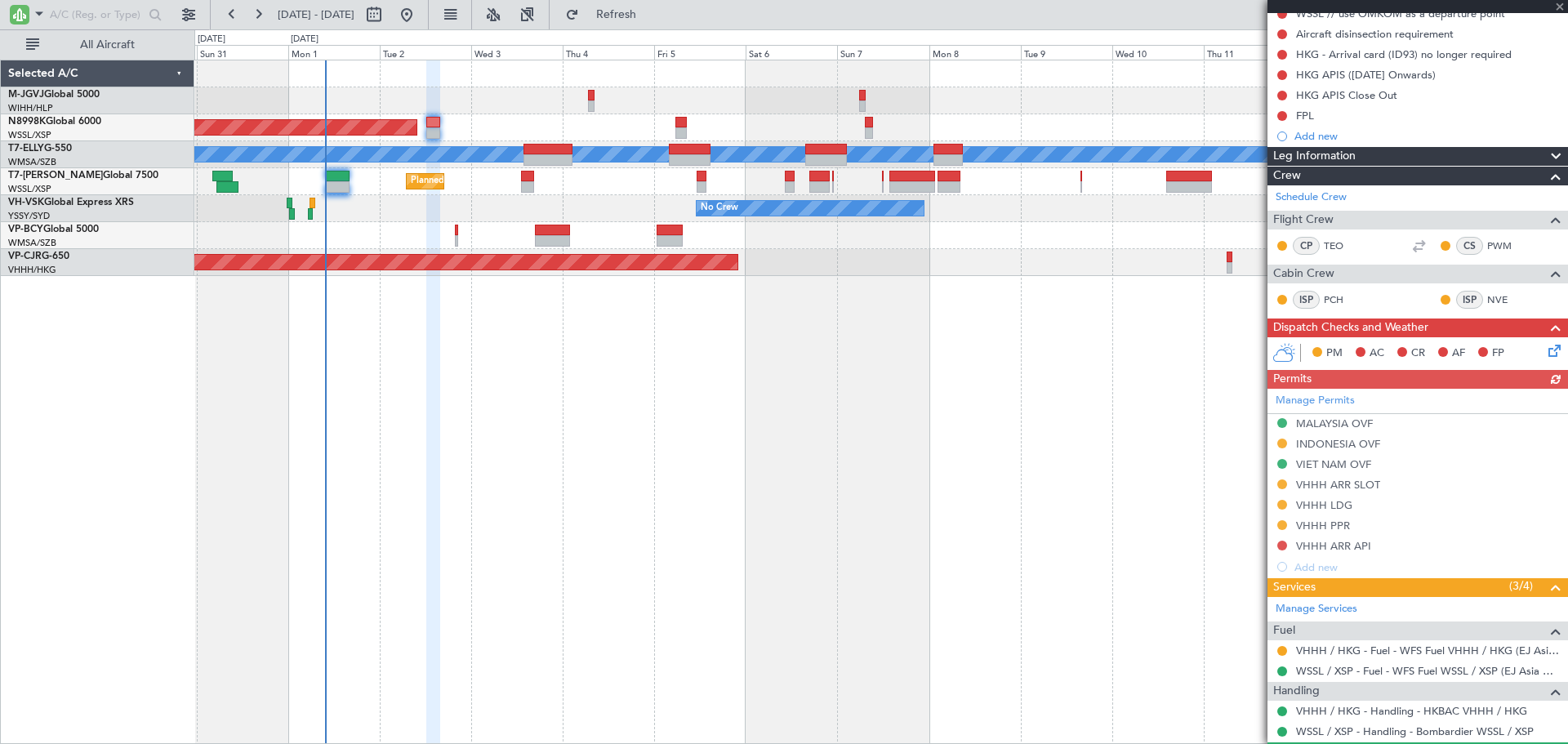
scroll to position [366, 0]
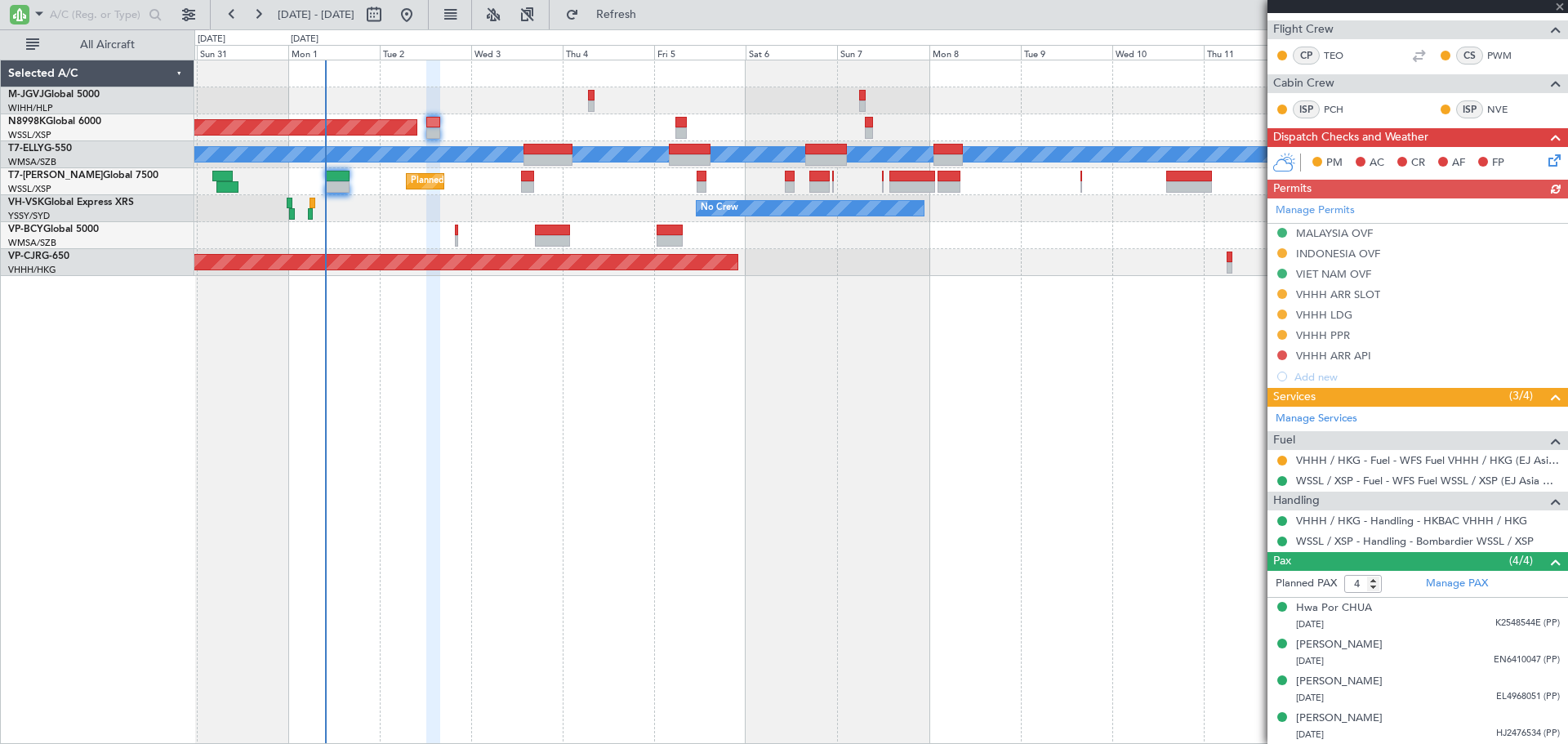
type input "+00:30"
type input "3"
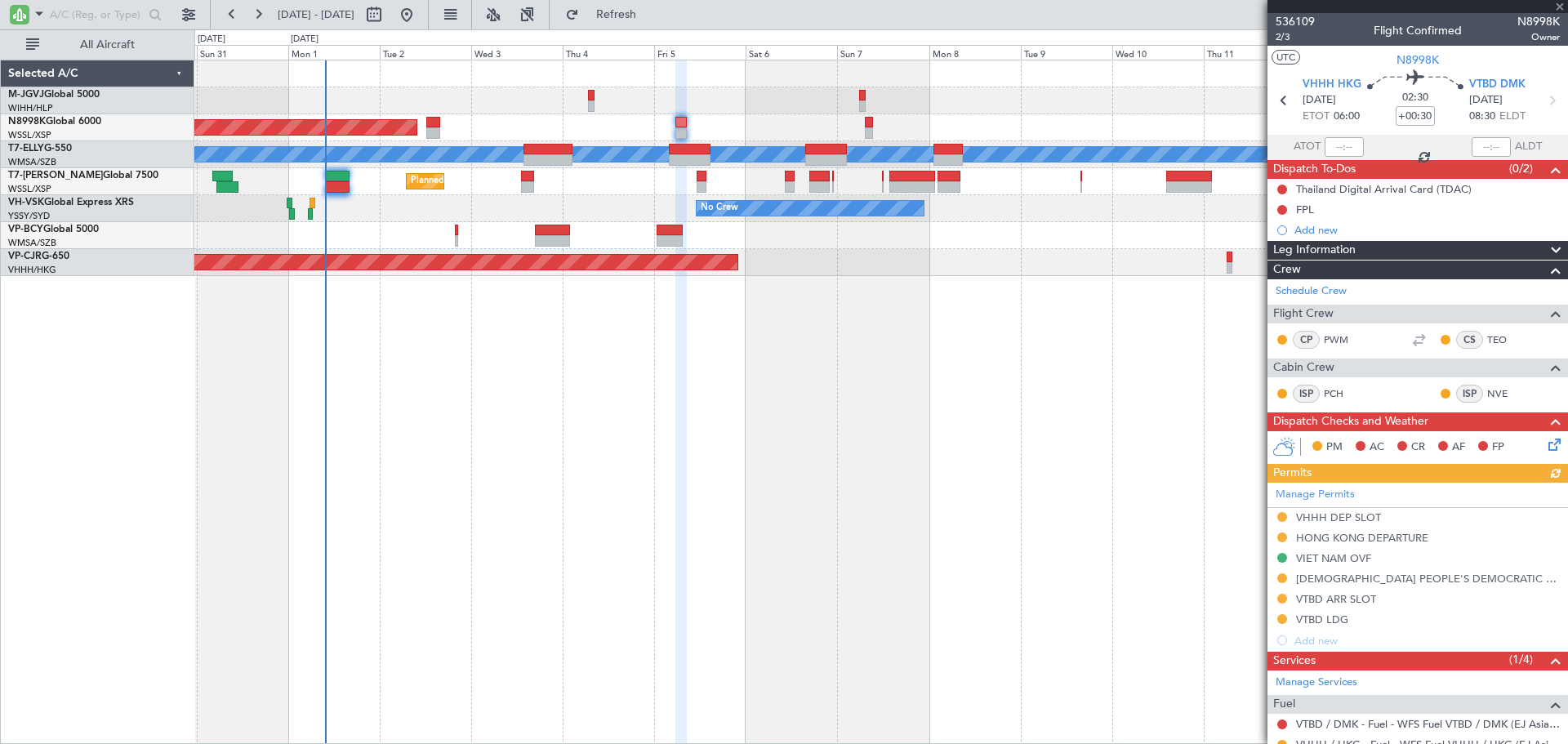
scroll to position [227, 0]
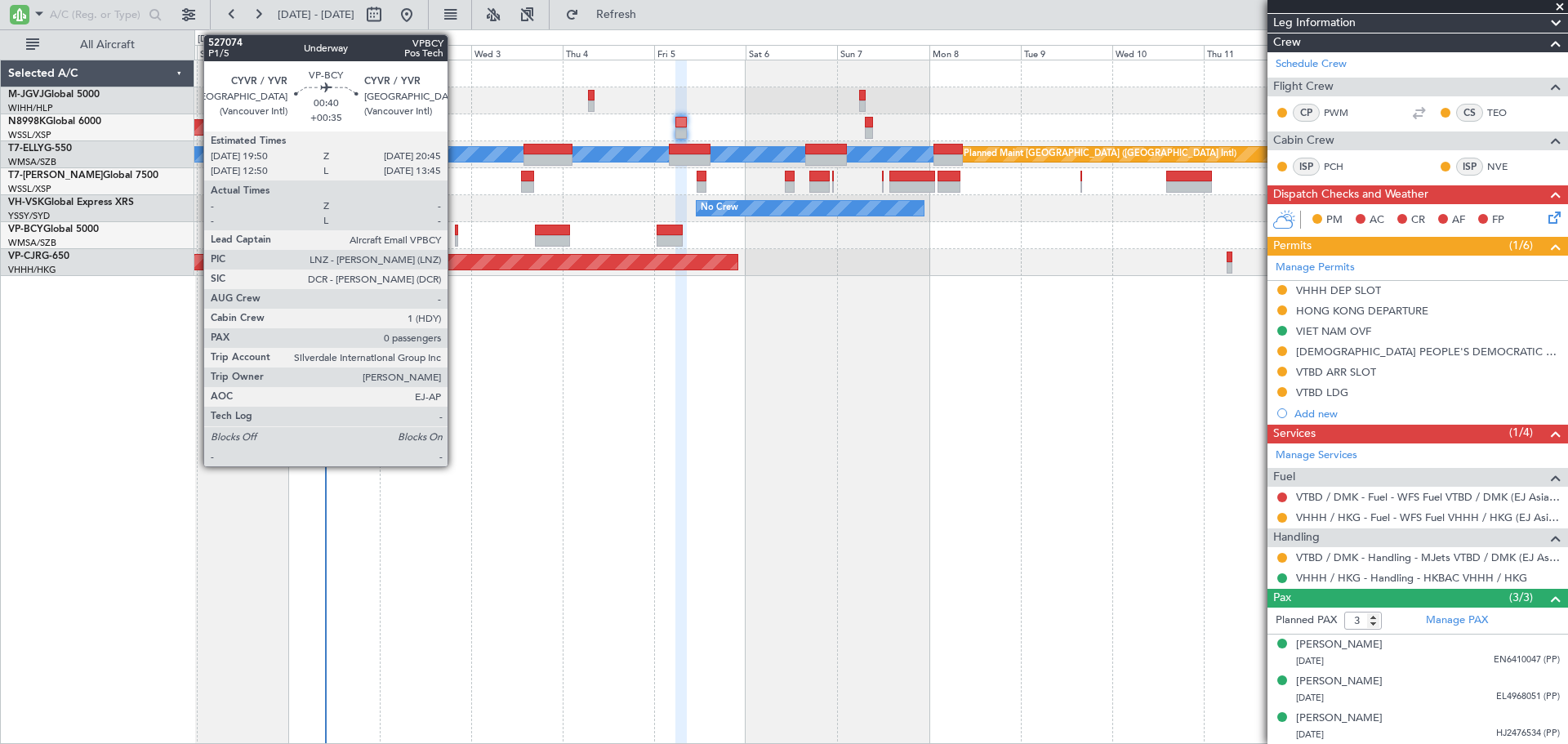
click at [455, 235] on div at bounding box center [457, 241] width 4 height 11
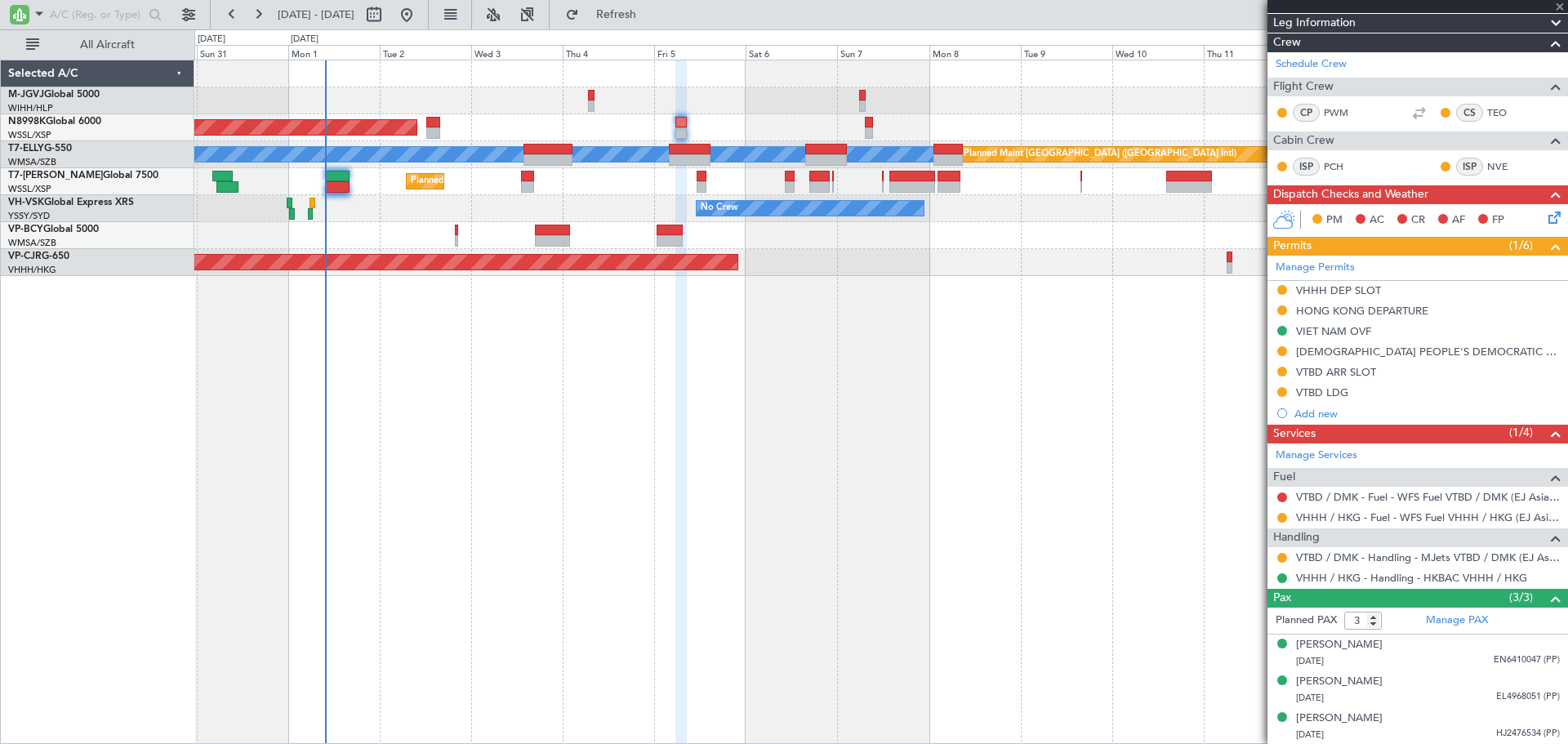
type input "+00:35"
type input "0"
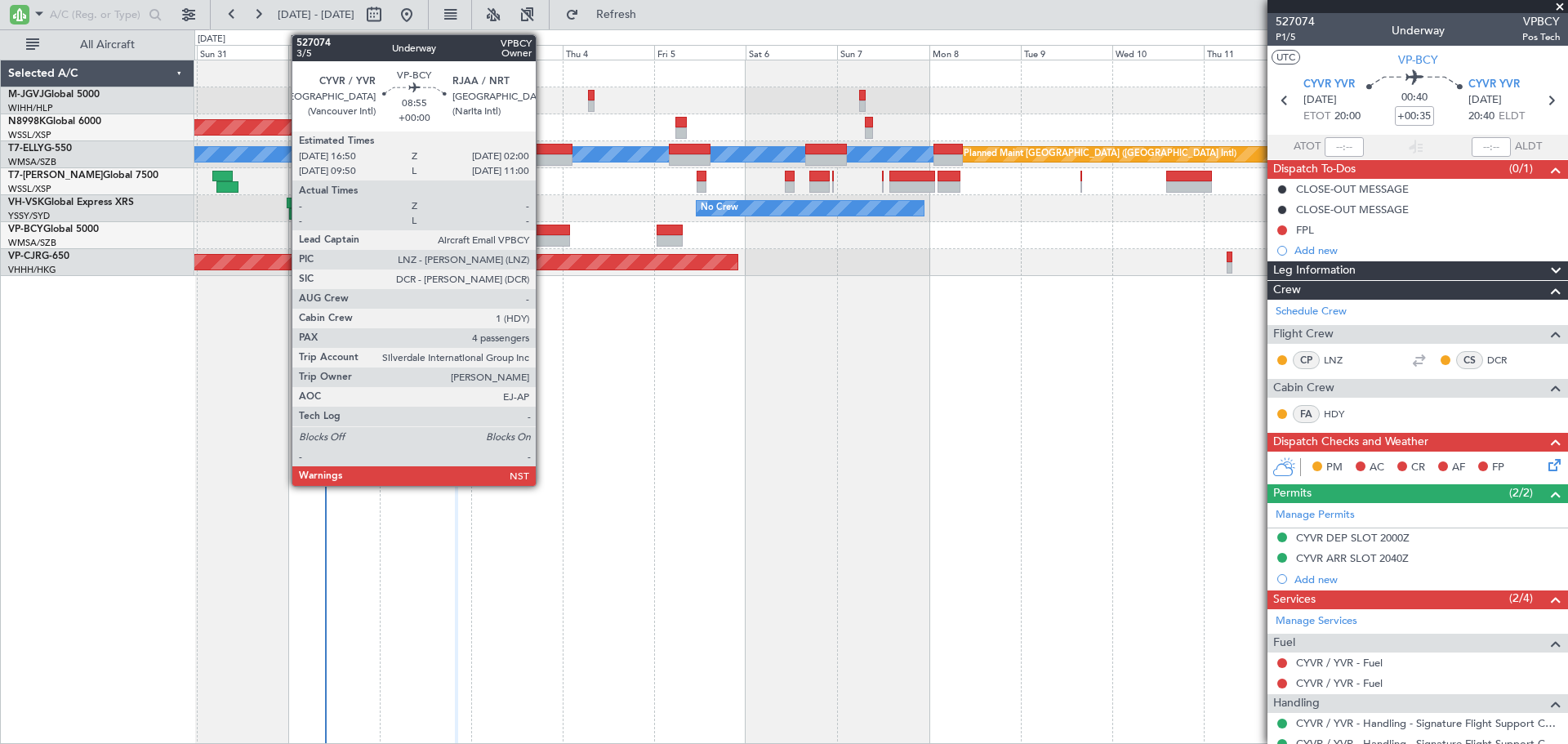
click at [543, 234] on div at bounding box center [552, 230] width 35 height 11
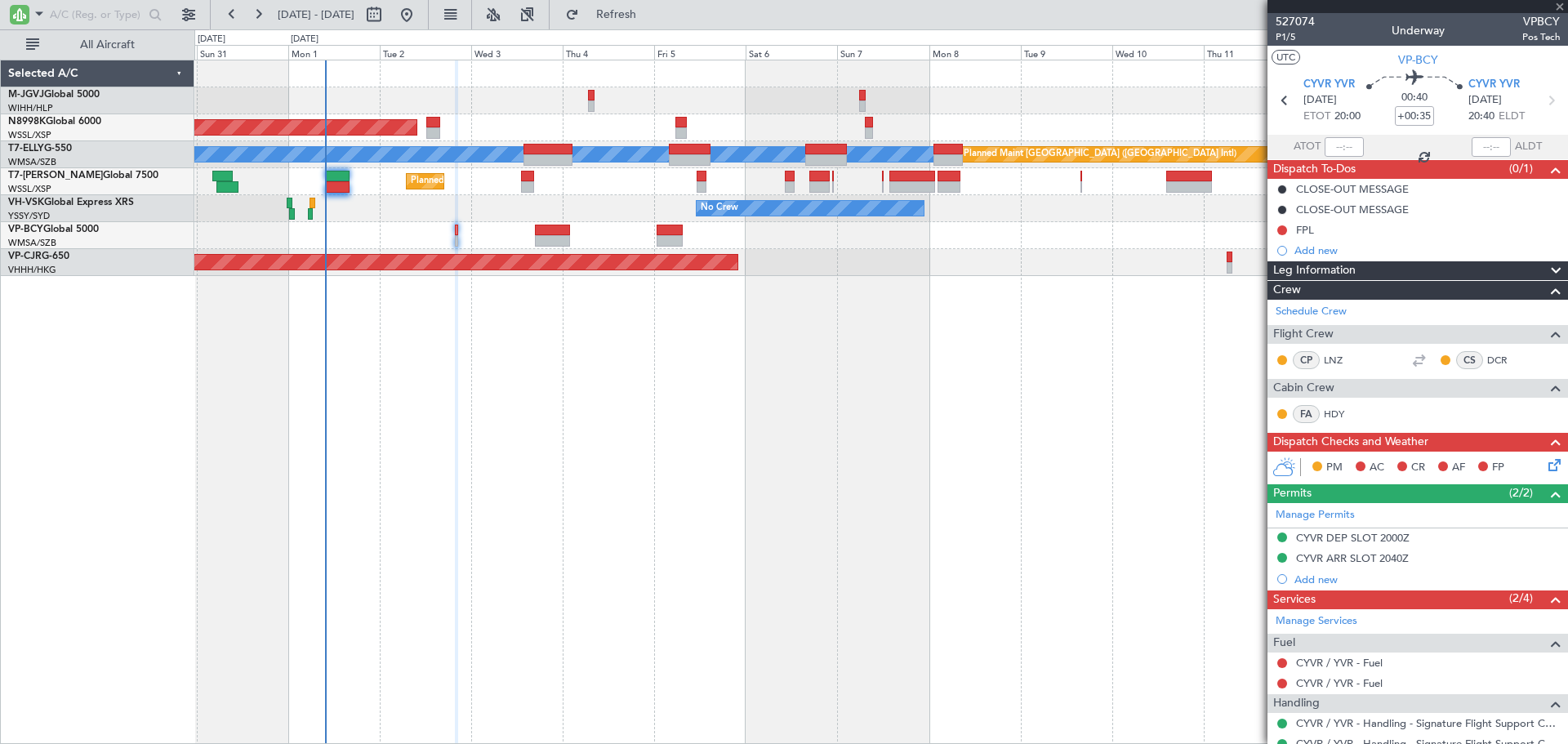
type input "4"
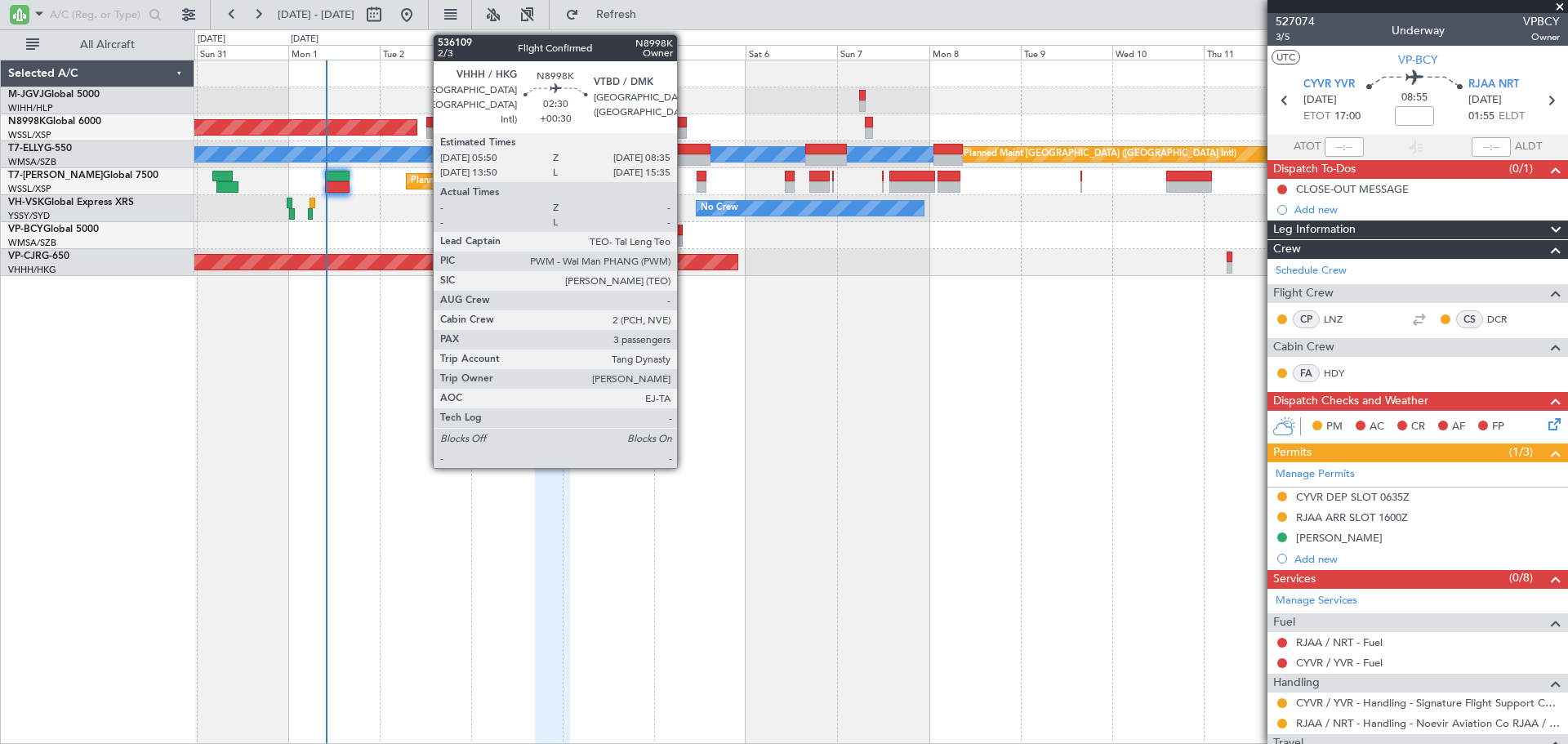
click at [685, 124] on div at bounding box center [681, 122] width 11 height 11
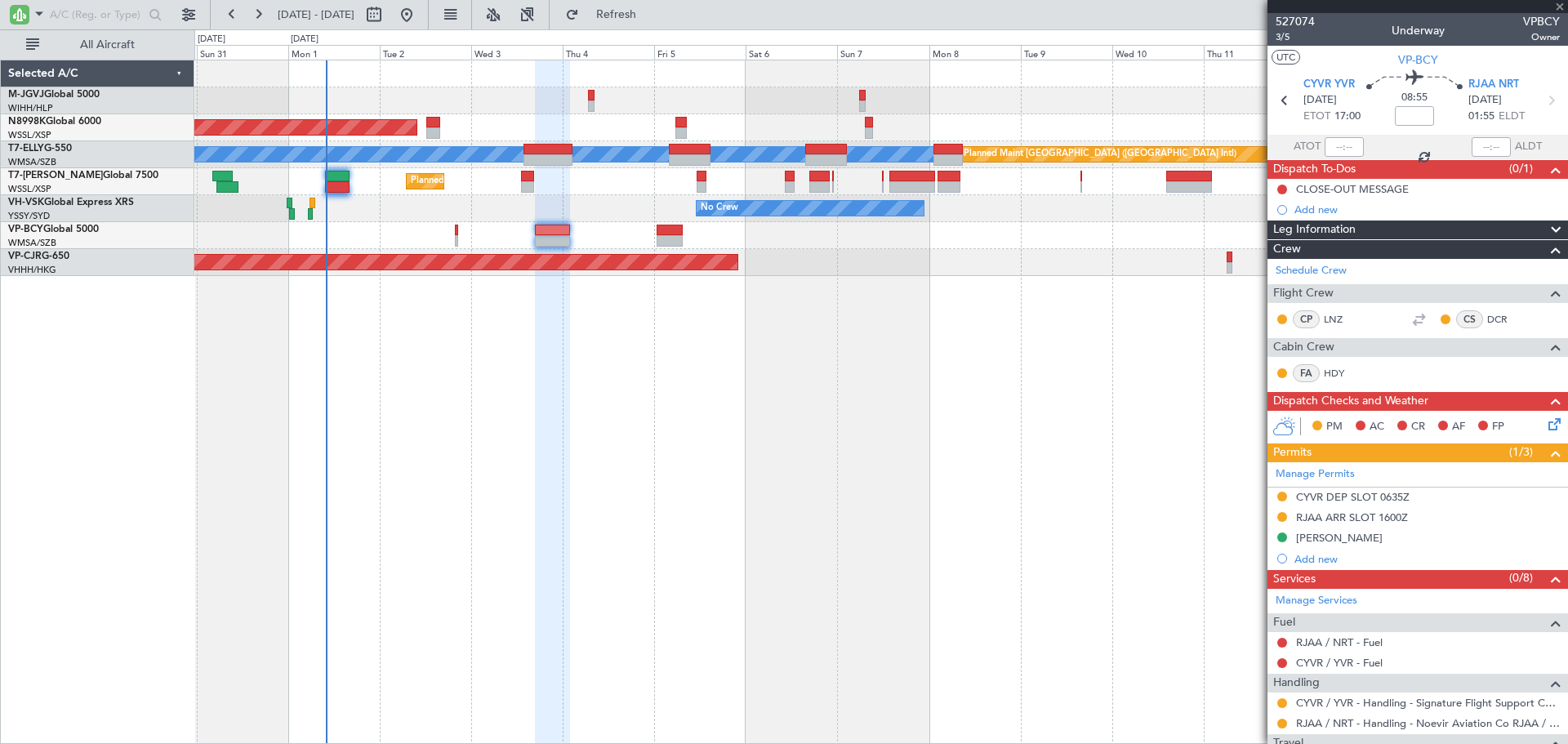
type input "+00:30"
type input "3"
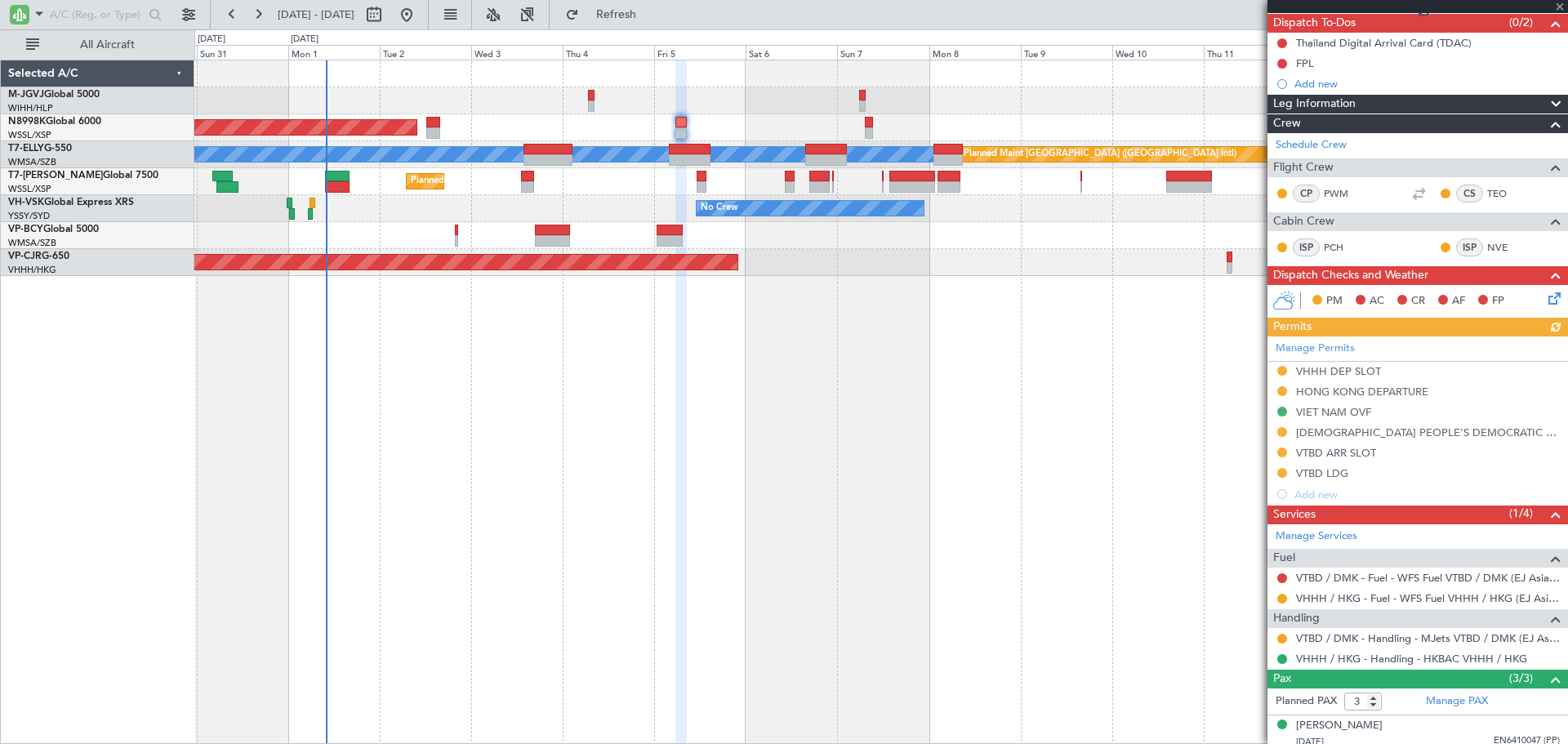
scroll to position [227, 0]
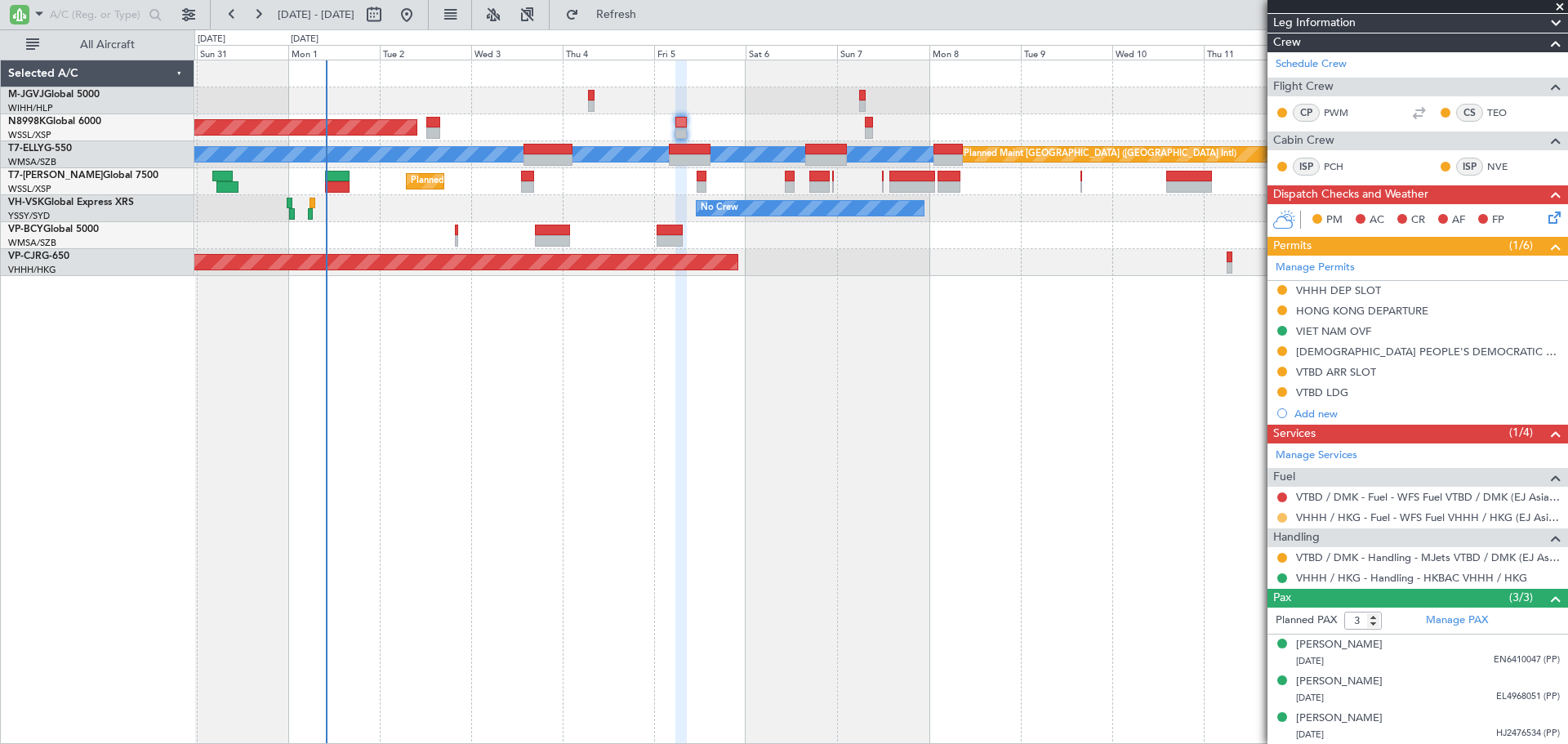
click at [1280, 514] on button at bounding box center [1282, 517] width 10 height 10
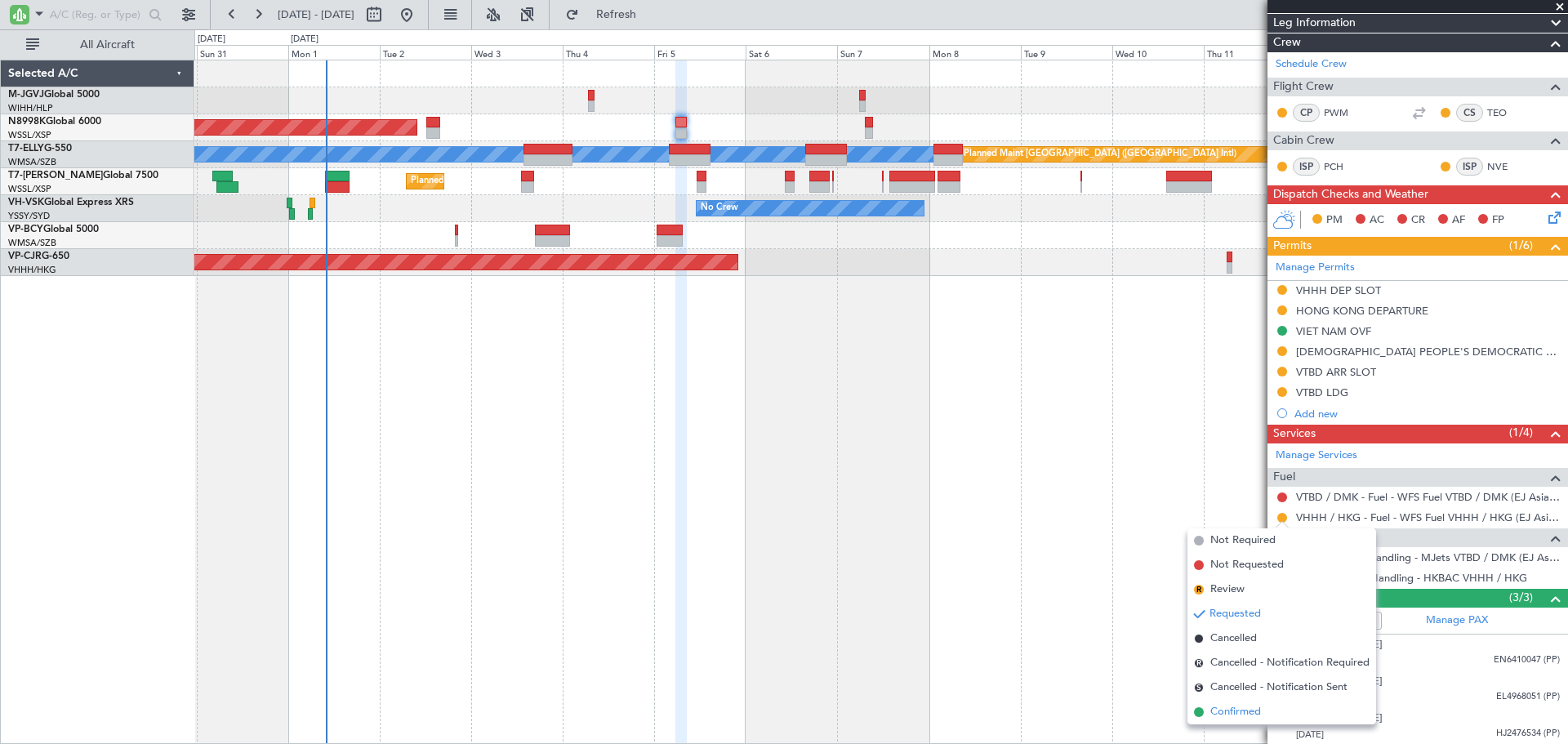
click at [1235, 712] on span "Confirmed" at bounding box center [1235, 712] width 51 height 17
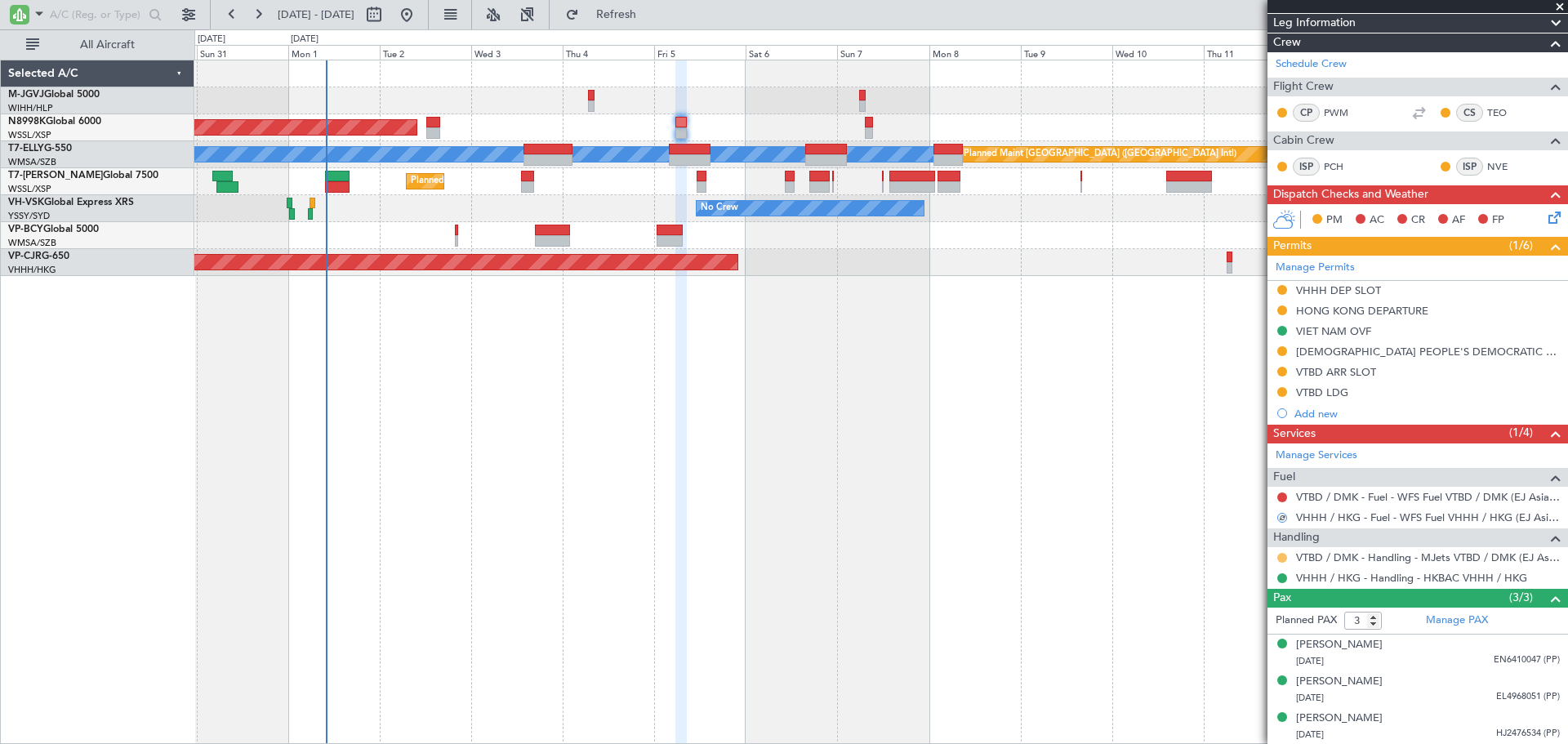
click at [1283, 554] on button at bounding box center [1282, 558] width 10 height 10
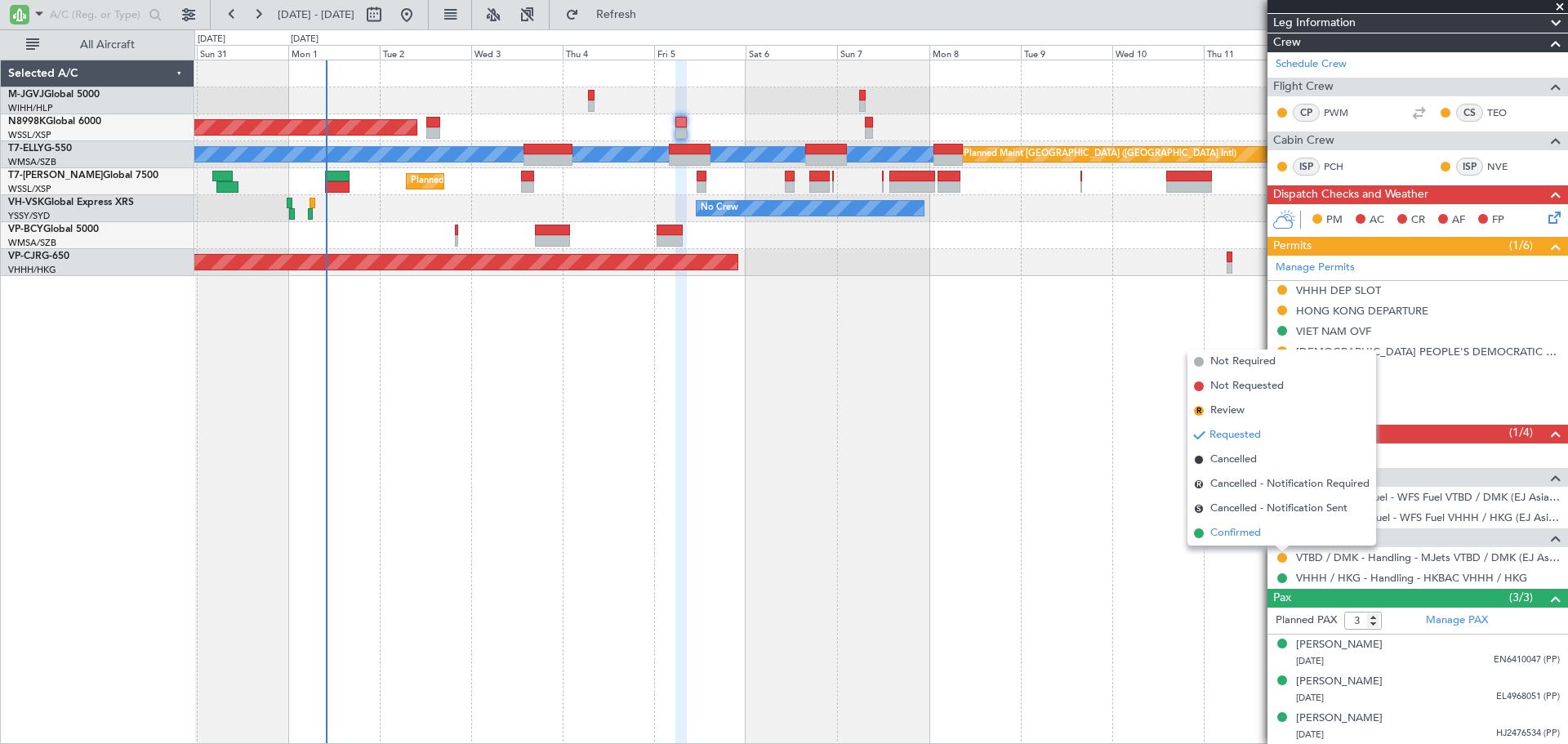
click at [1256, 534] on span "Confirmed" at bounding box center [1235, 533] width 51 height 17
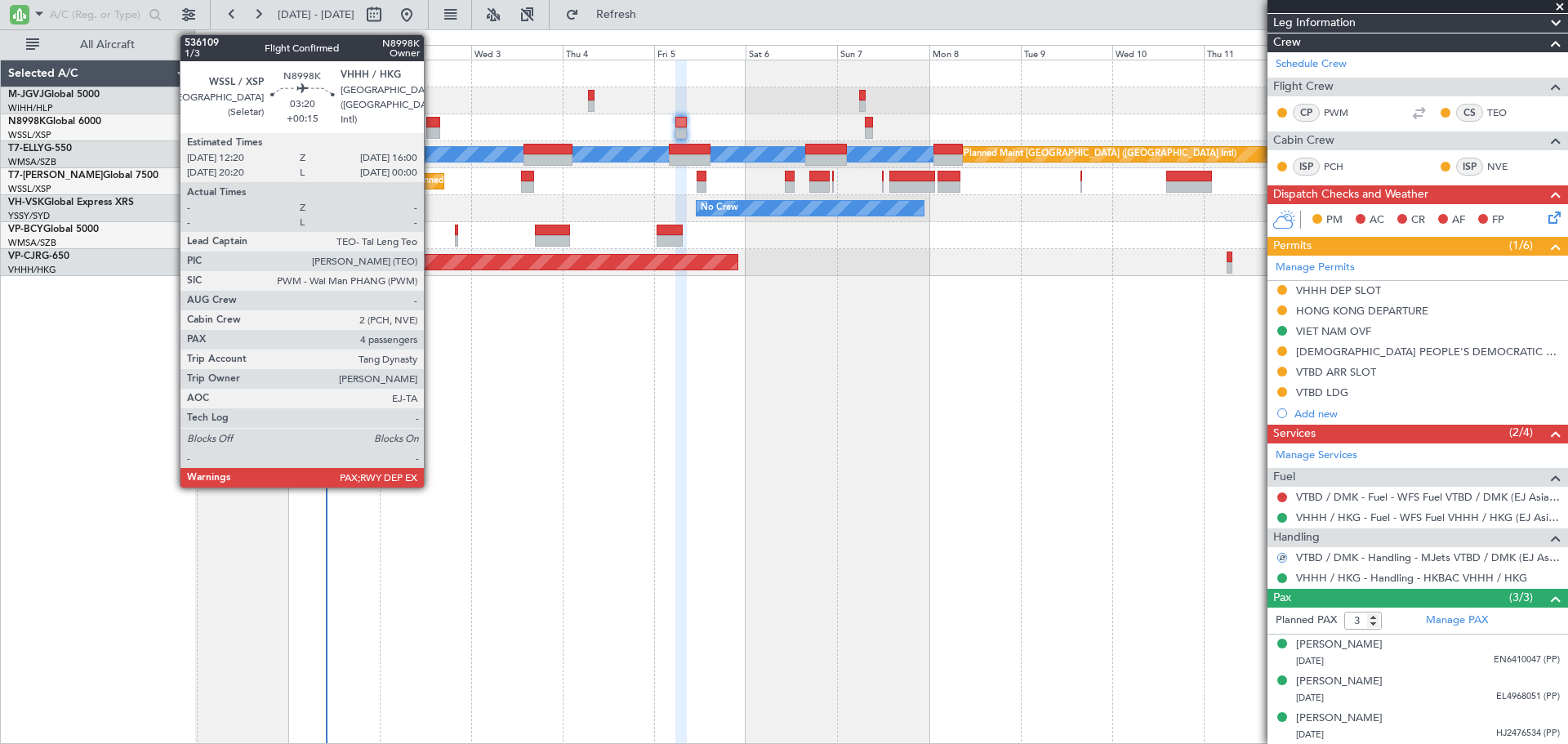
click at [431, 129] on div at bounding box center [434, 133] width 15 height 11
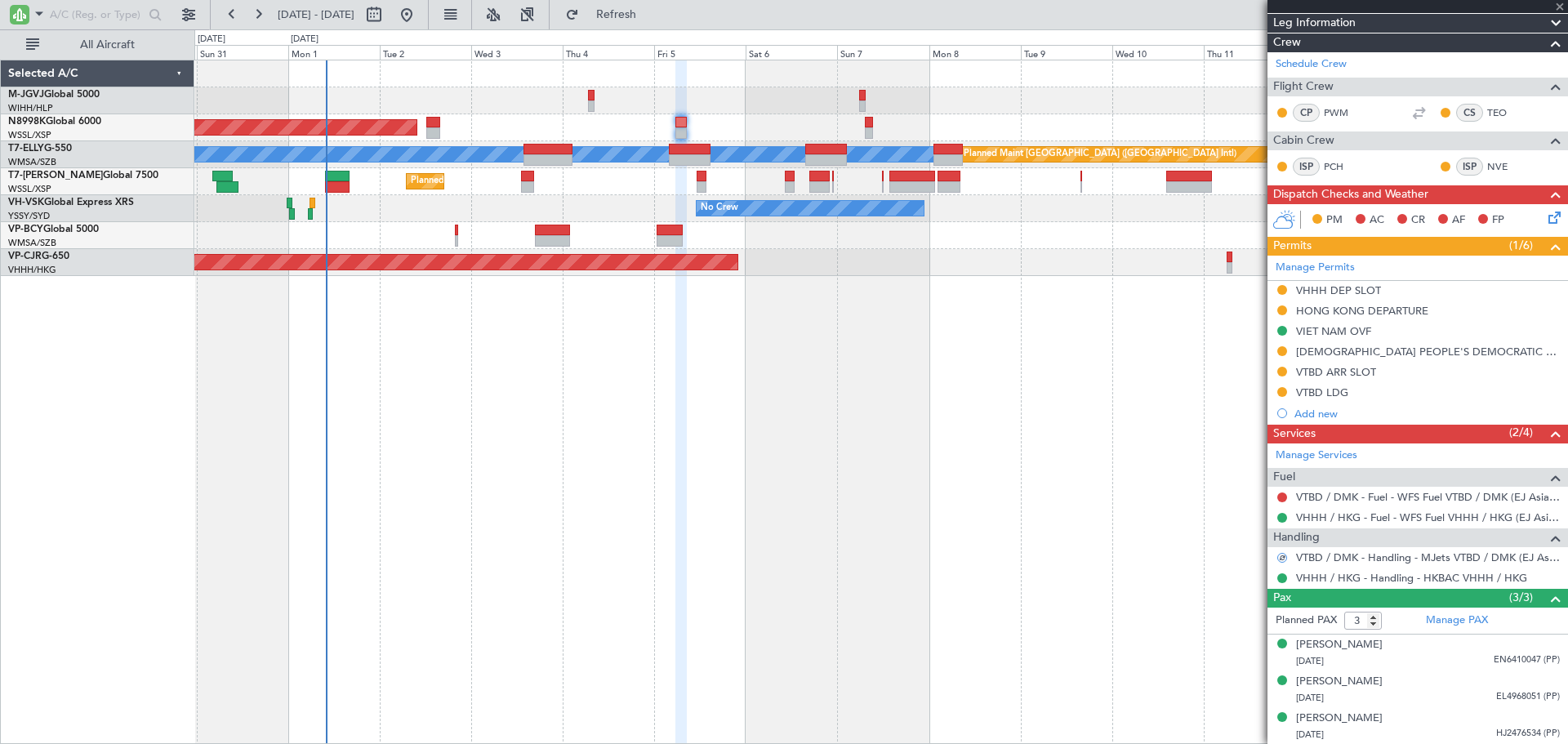
type input "+00:15"
type input "4"
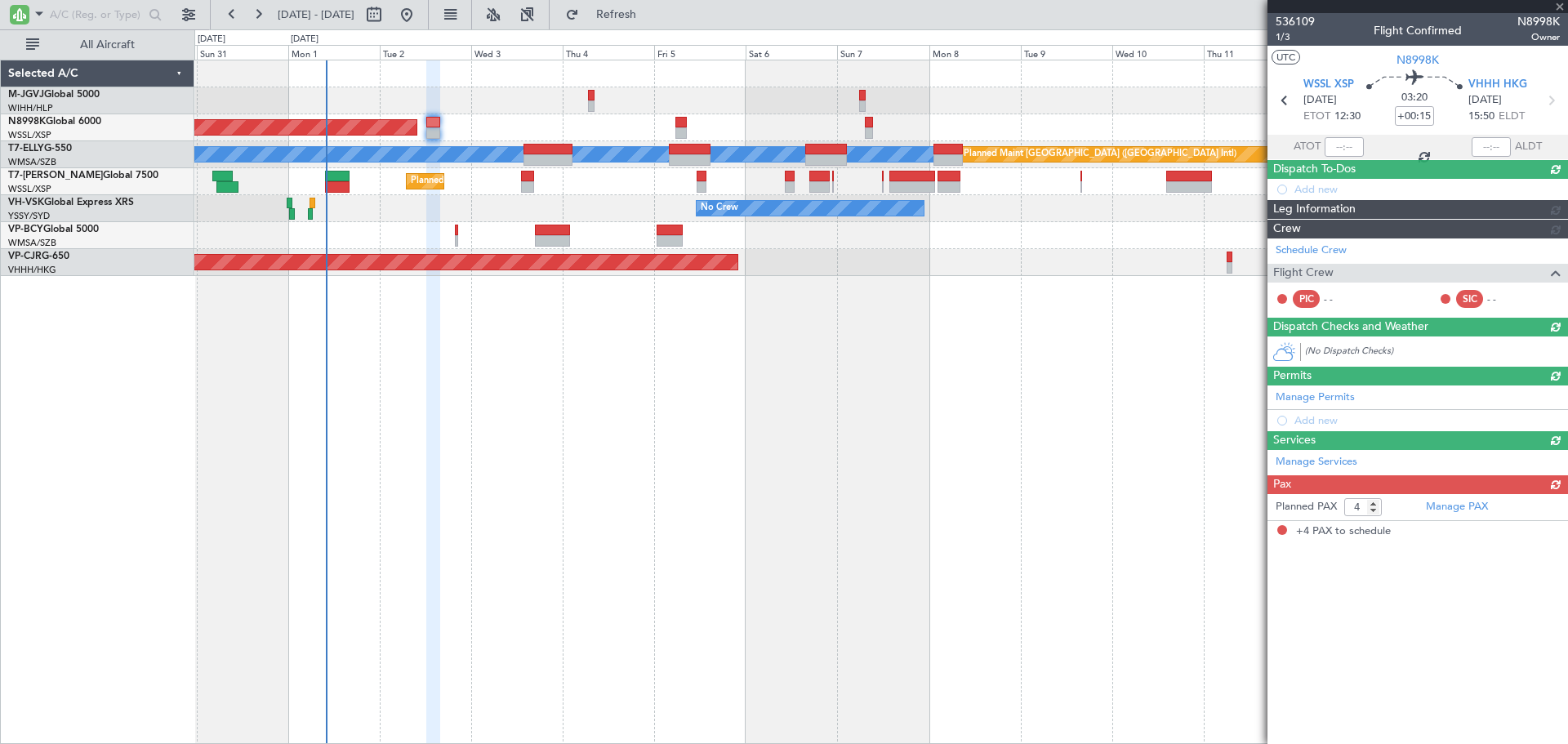
scroll to position [0, 0]
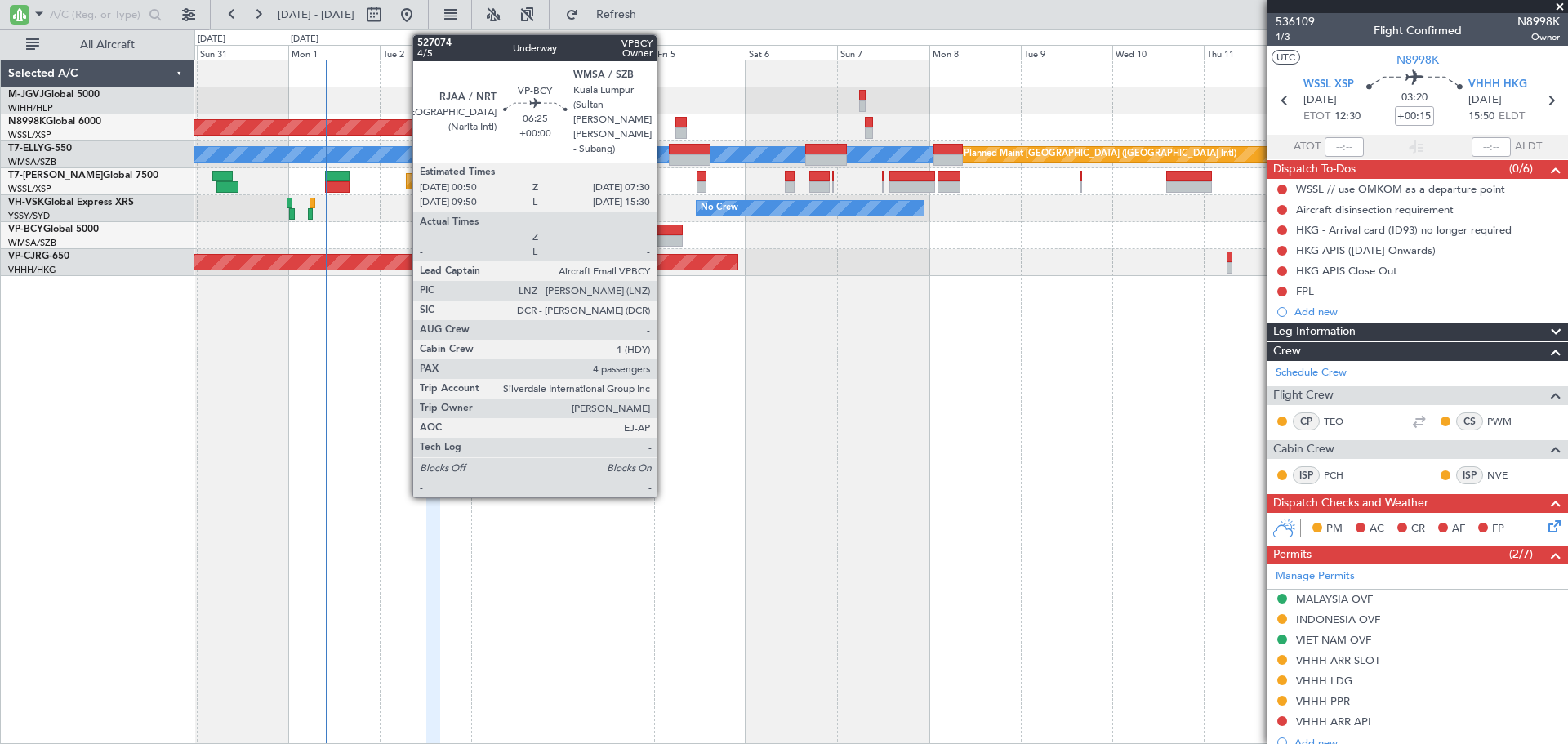
click at [665, 231] on div at bounding box center [670, 230] width 26 height 11
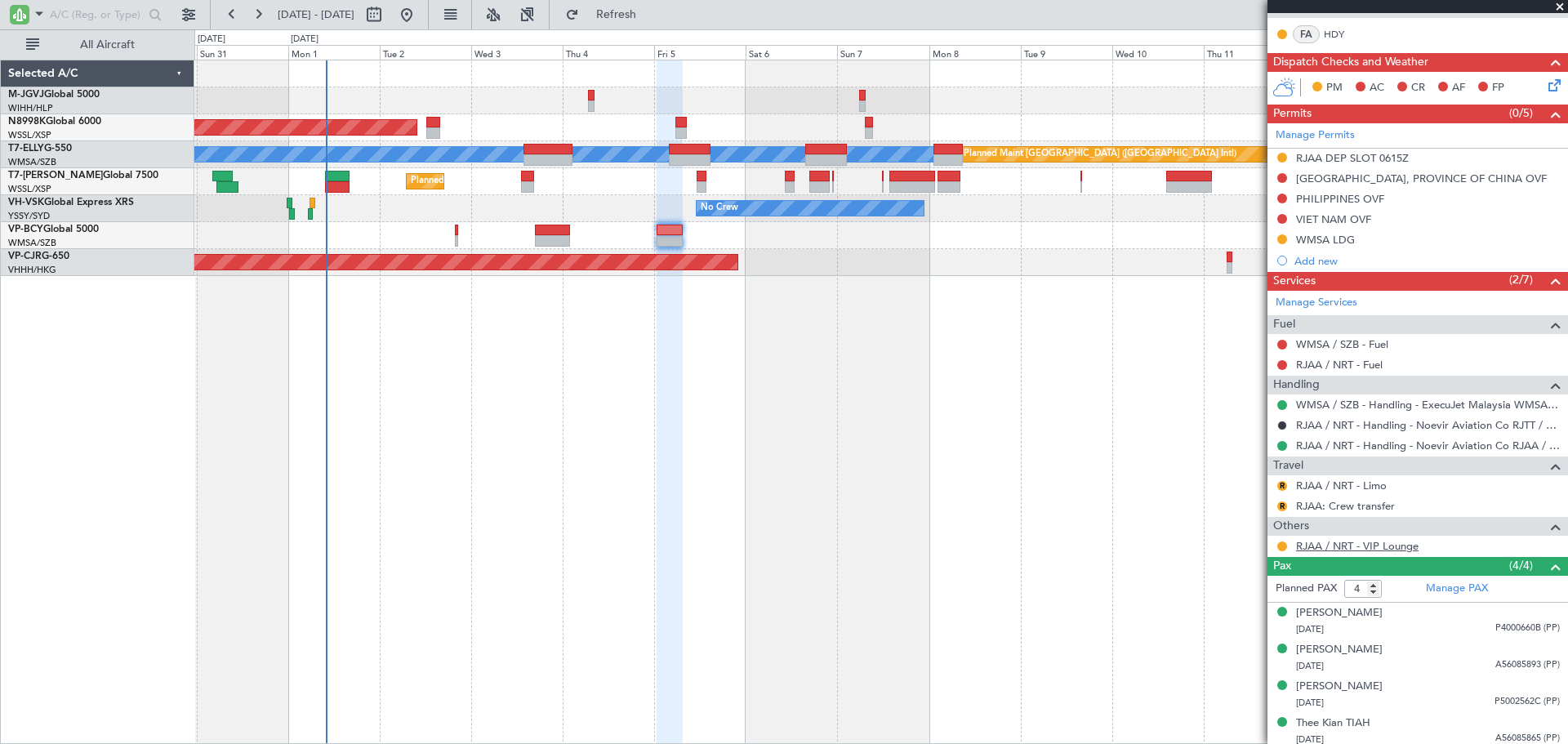
scroll to position [405, 0]
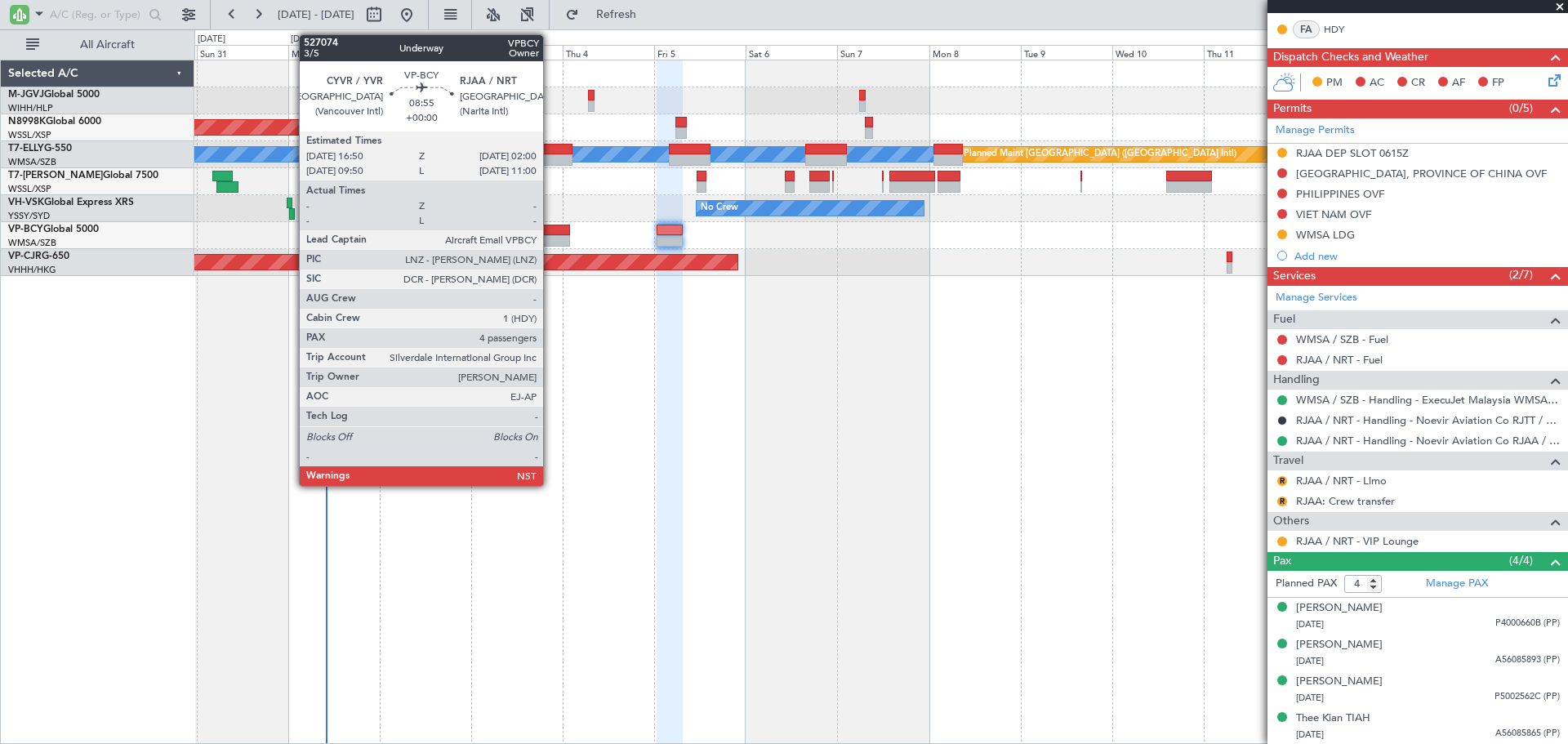
click at [551, 230] on div at bounding box center [552, 230] width 35 height 11
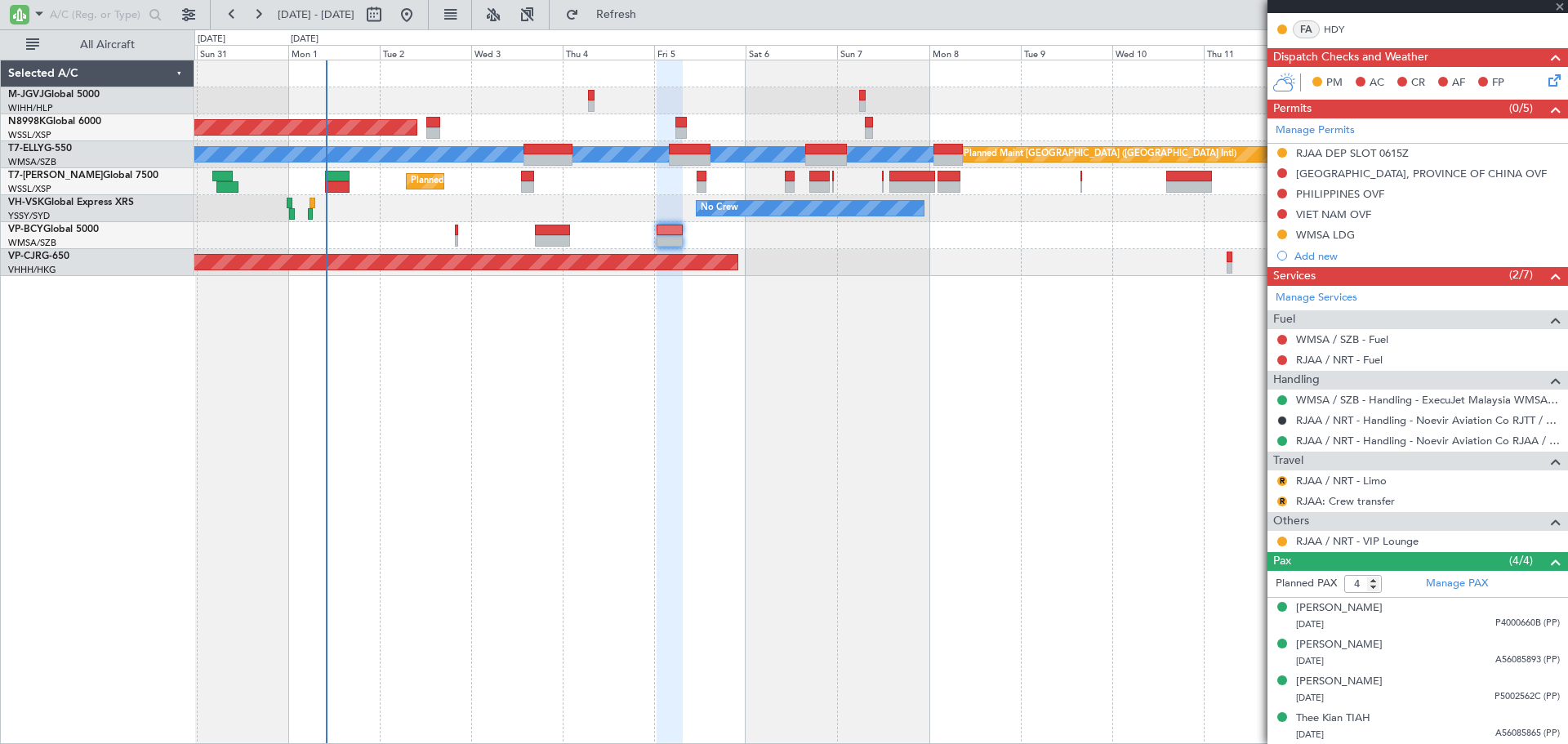
scroll to position [0, 0]
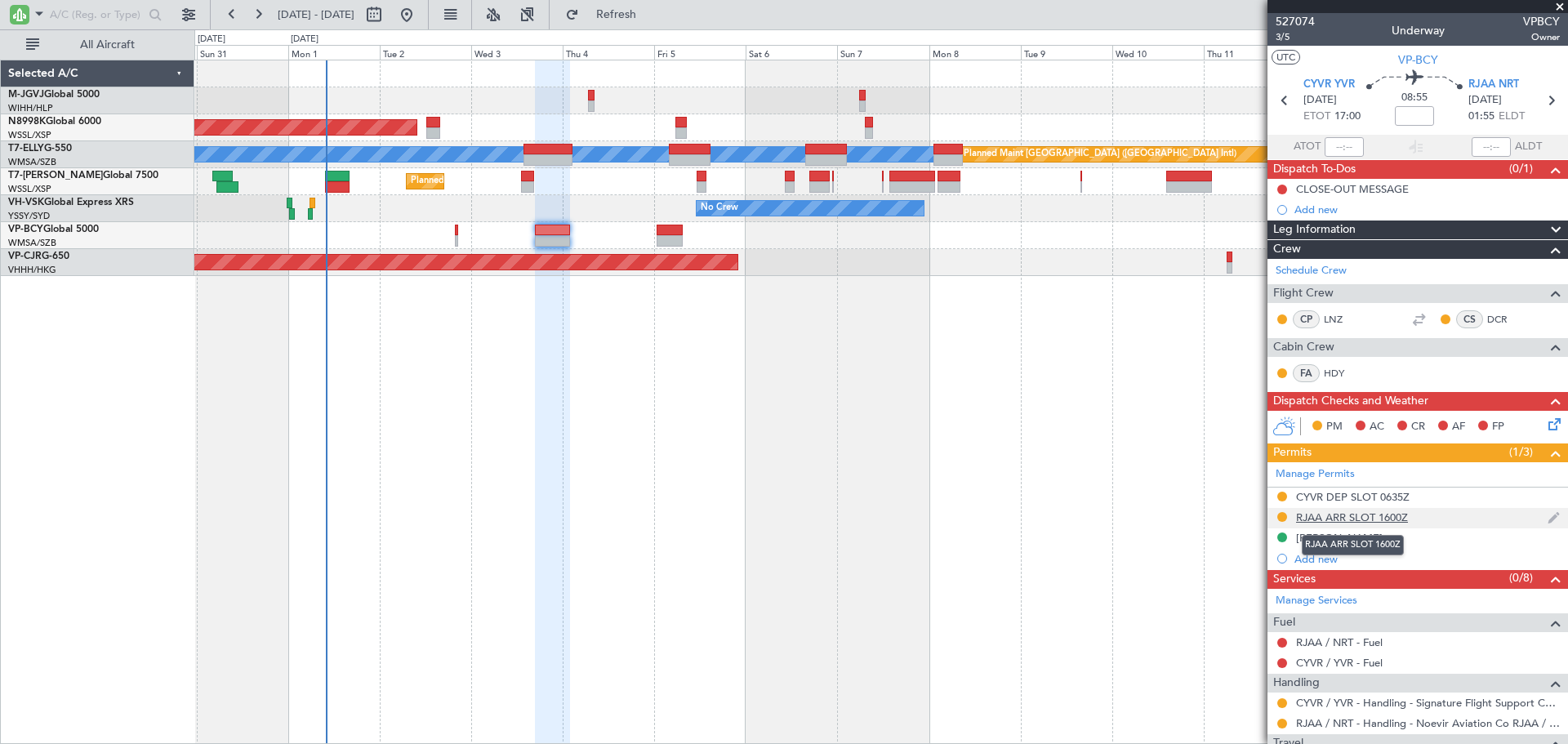
click at [1360, 519] on div "RJAA ARR SLOT 1600Z" at bounding box center [1352, 516] width 112 height 14
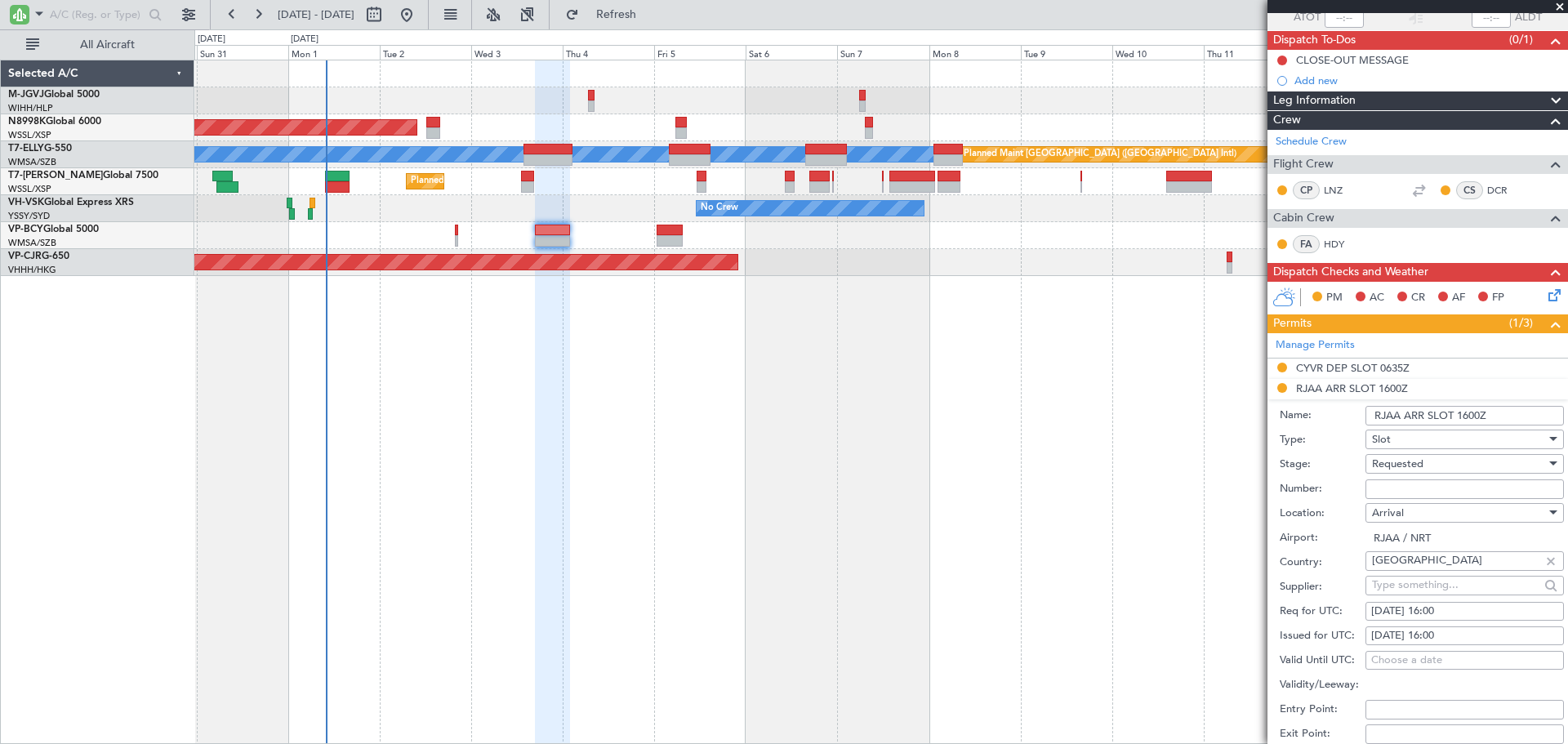
scroll to position [272, 0]
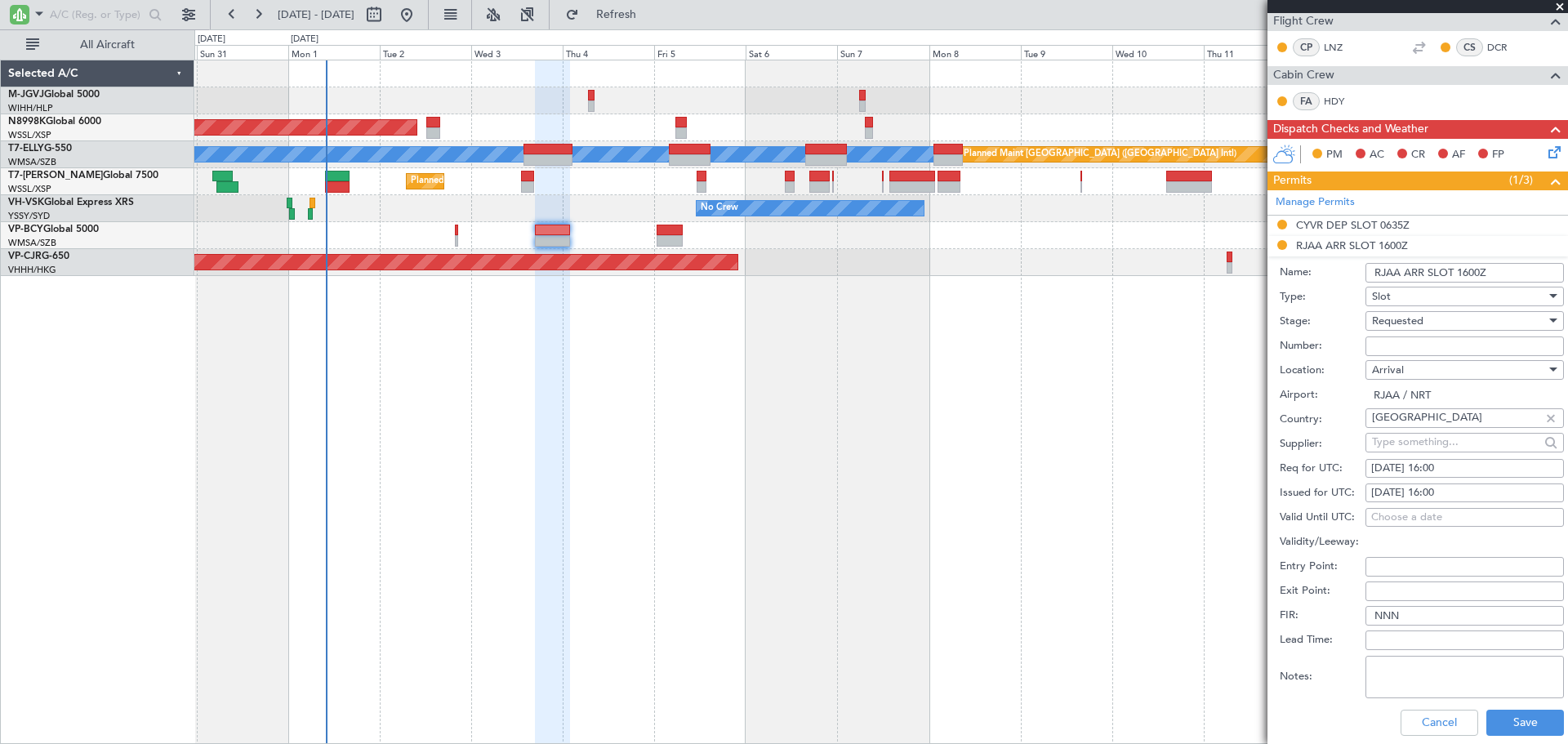
click at [1389, 495] on div "[DATE] 16:00" at bounding box center [1465, 493] width 187 height 17
select select "9"
select select "2025"
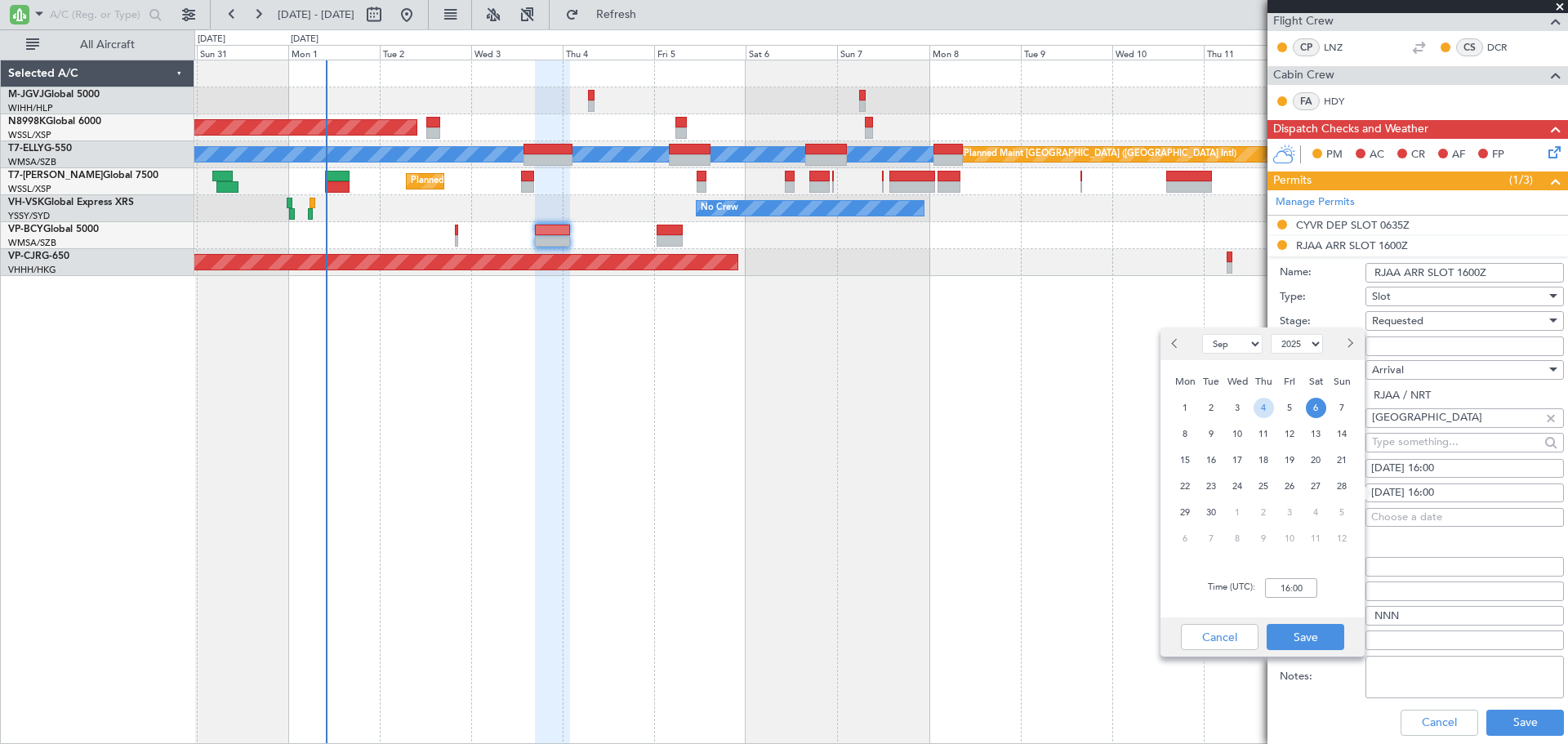
drag, startPoint x: 1266, startPoint y: 402, endPoint x: 1311, endPoint y: 552, distance: 156.6
click at [1274, 409] on span "4" at bounding box center [1264, 408] width 20 height 20
click at [1294, 583] on input "00:00" at bounding box center [1291, 587] width 52 height 19
type input "01:55"
click at [1296, 626] on button "Save" at bounding box center [1305, 637] width 77 height 26
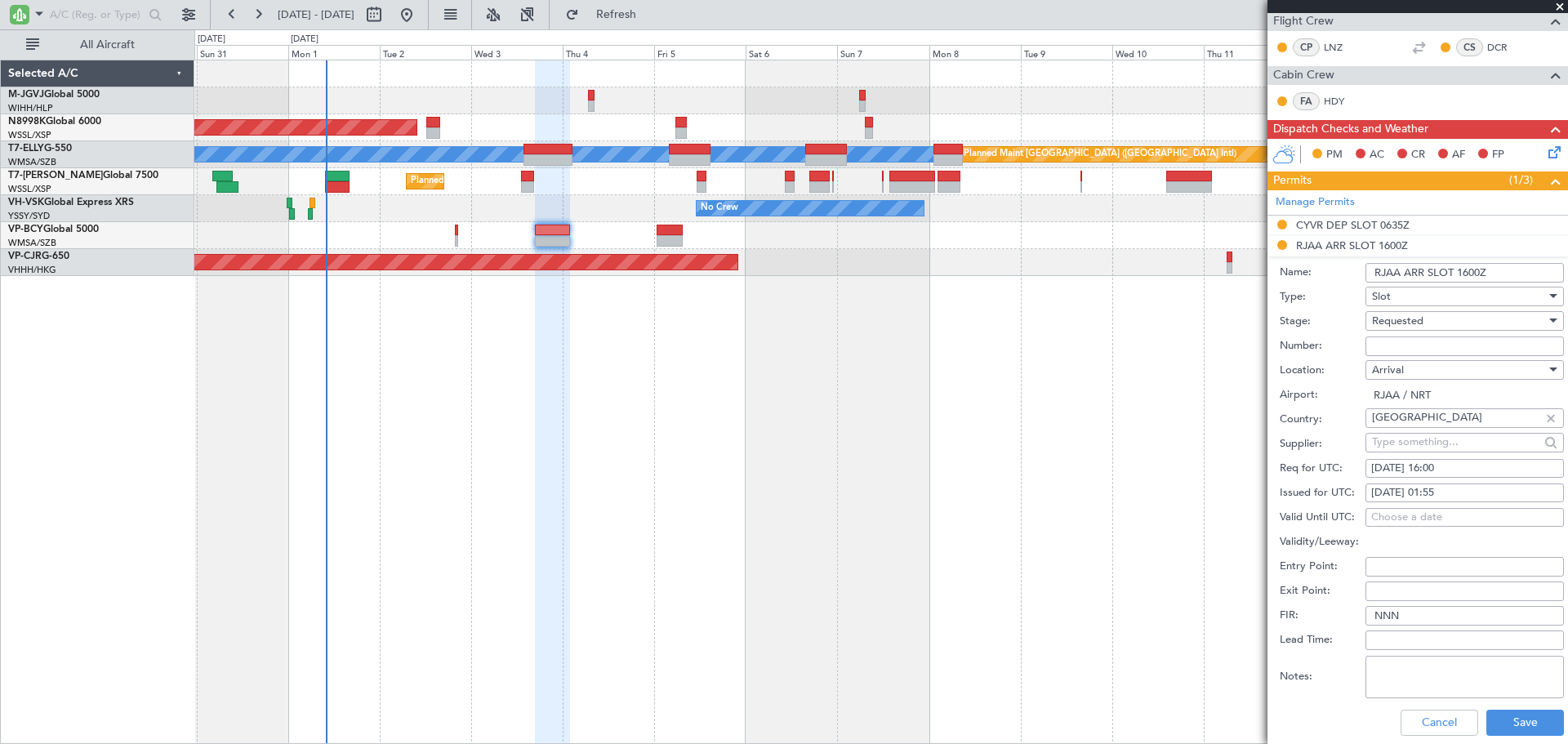
click at [1406, 470] on div "[DATE] 16:00" at bounding box center [1465, 468] width 187 height 17
select select "9"
select select "2025"
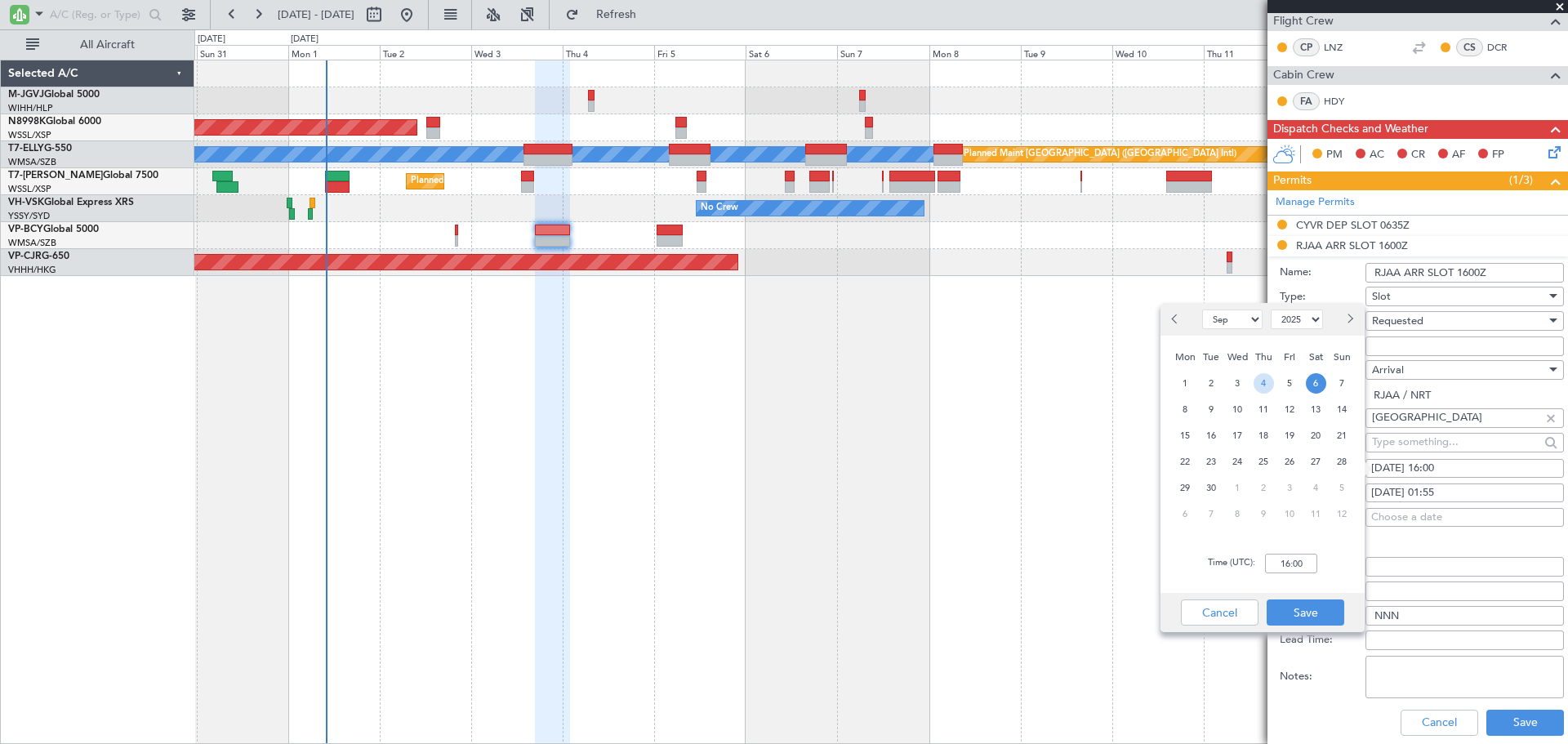
drag, startPoint x: 1265, startPoint y: 379, endPoint x: 1274, endPoint y: 391, distance: 15.0
click at [1274, 391] on div "4" at bounding box center [1264, 383] width 26 height 26
click at [1292, 556] on input "00:00" at bounding box center [1291, 563] width 52 height 19
type input "01:55"
click at [1311, 609] on button "Save" at bounding box center [1305, 612] width 77 height 26
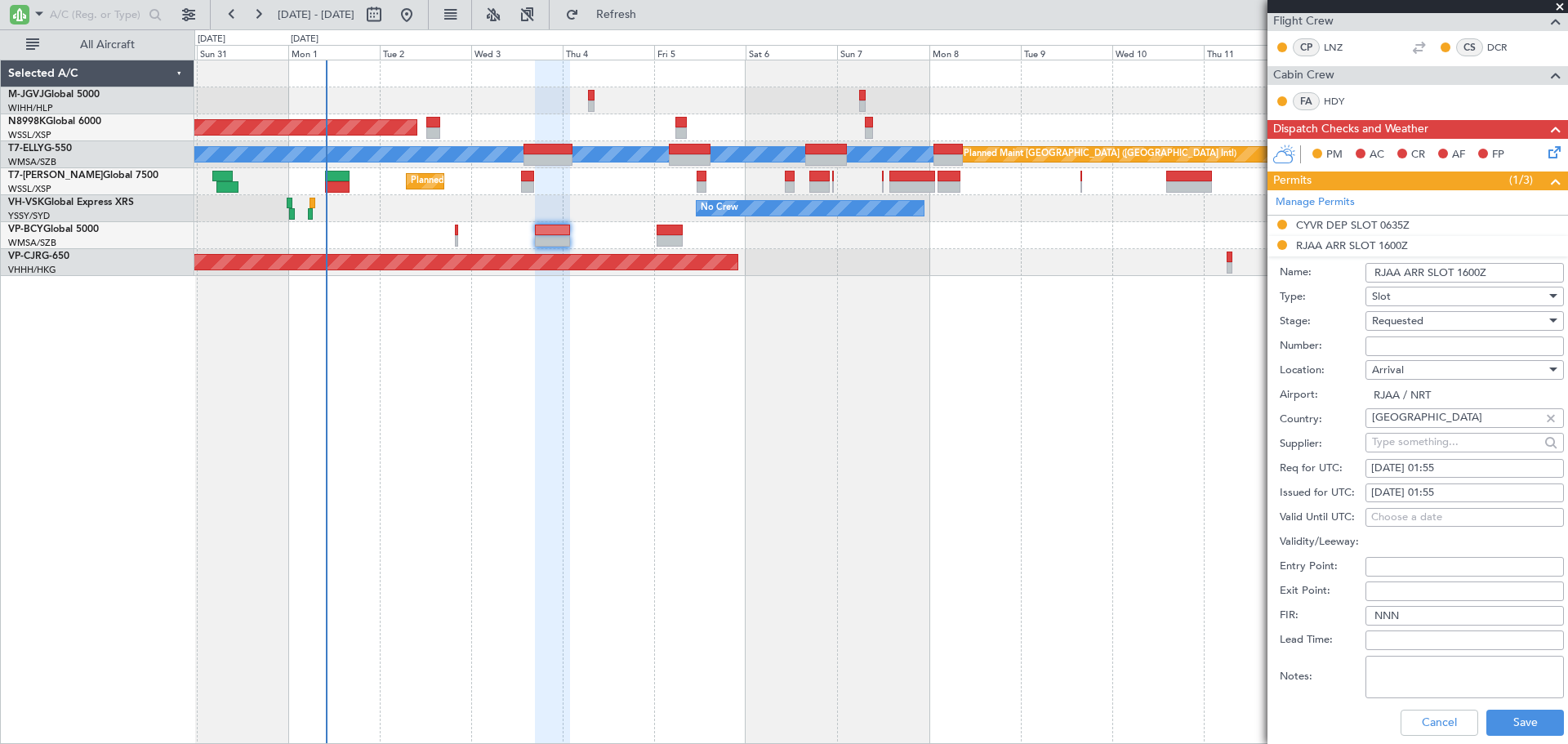
click at [1426, 313] on div "Requested" at bounding box center [1459, 321] width 174 height 25
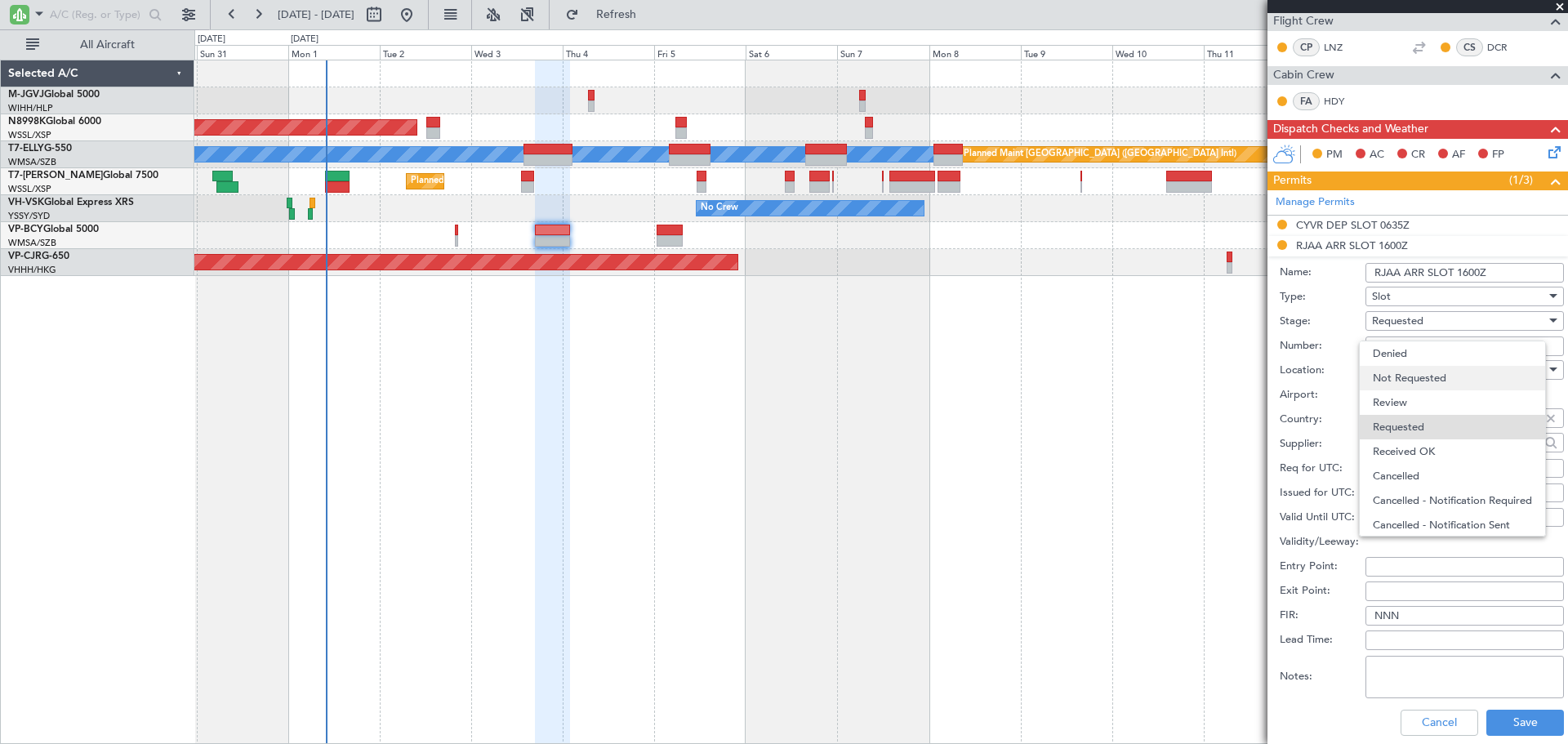
scroll to position [7, 0]
click at [1416, 445] on span "Received OK" at bounding box center [1459, 444] width 172 height 25
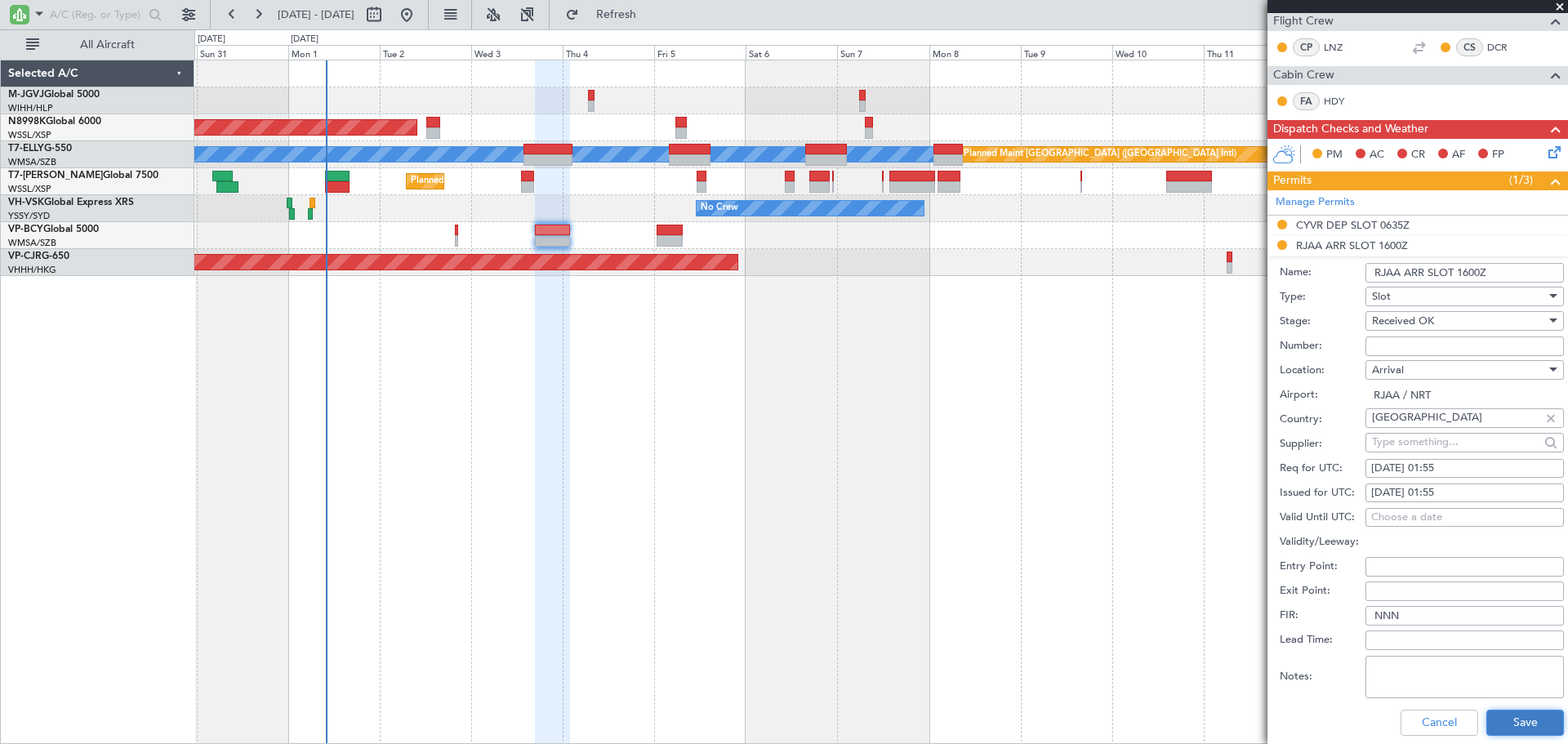
click at [1503, 723] on button "Save" at bounding box center [1525, 722] width 77 height 26
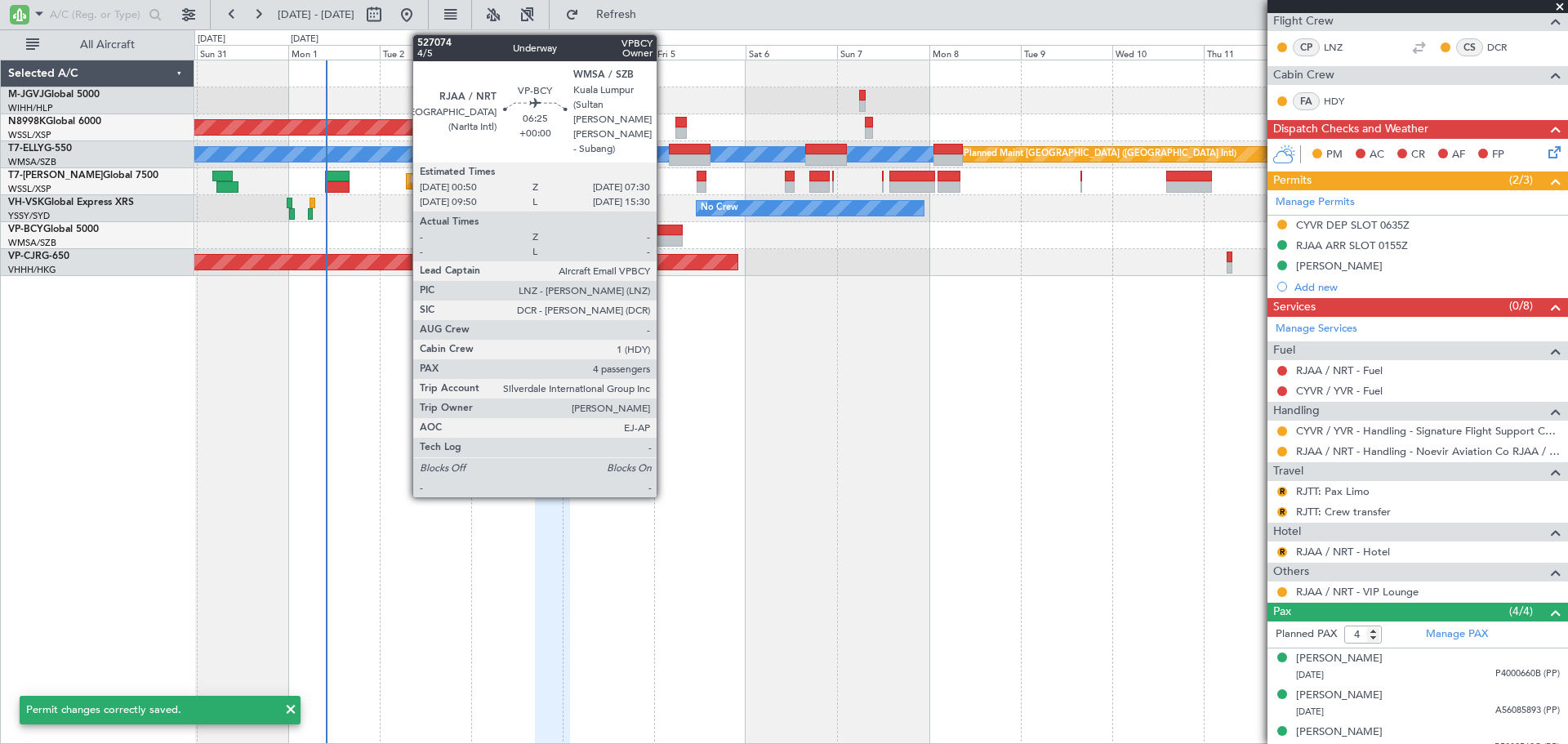
click at [665, 233] on div at bounding box center [670, 230] width 26 height 11
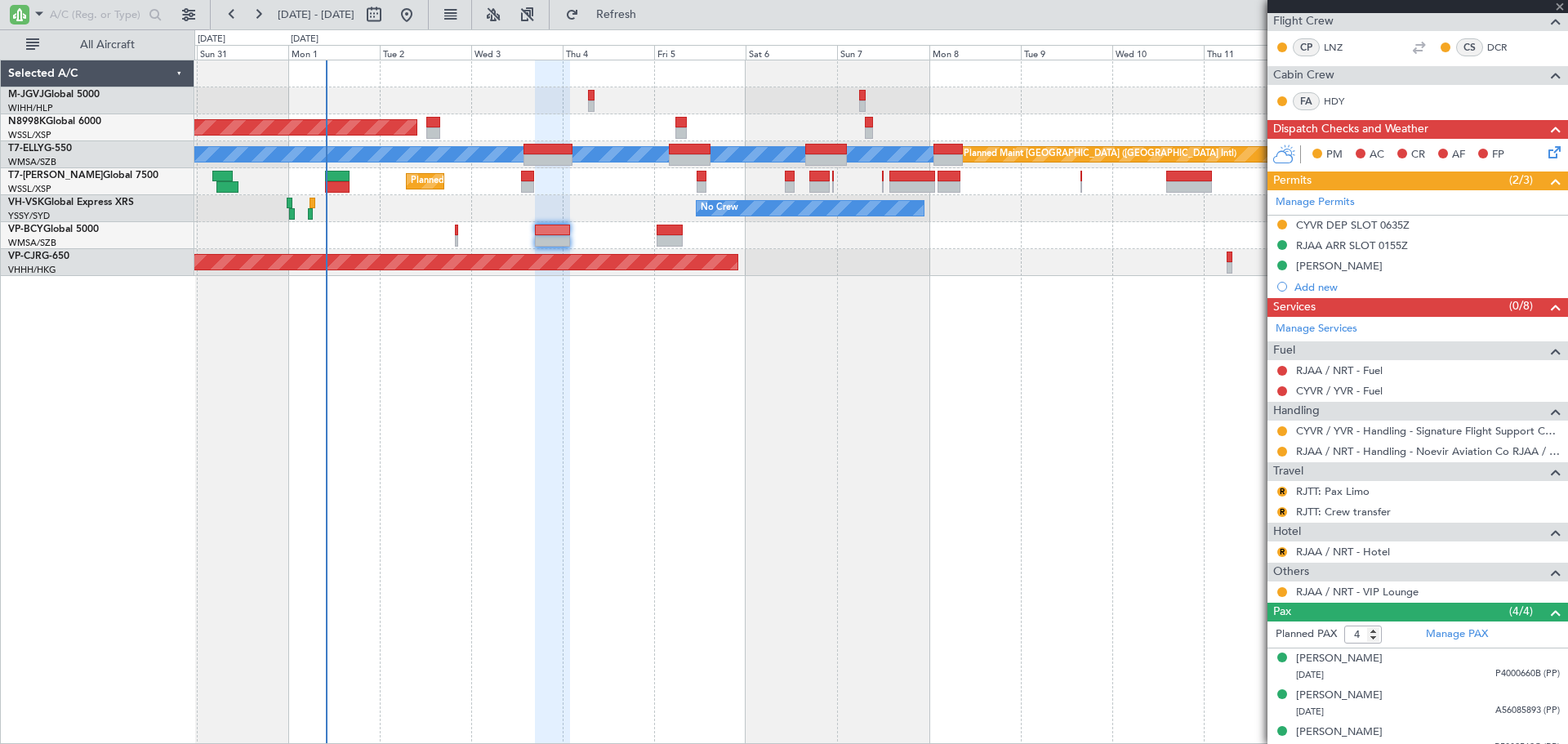
scroll to position [0, 0]
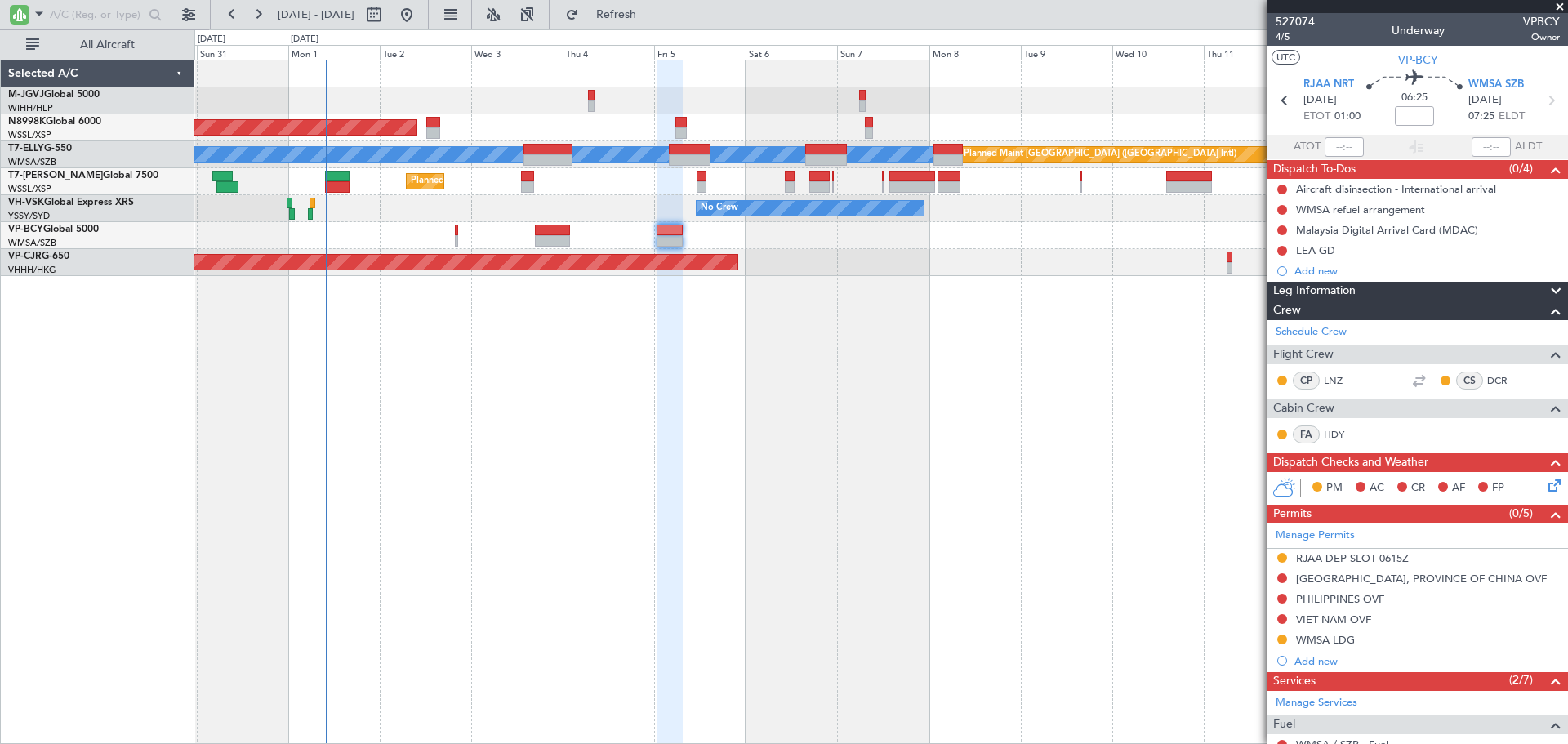
click at [1330, 551] on div "RJAA DEP SLOT 0615Z" at bounding box center [1352, 558] width 113 height 14
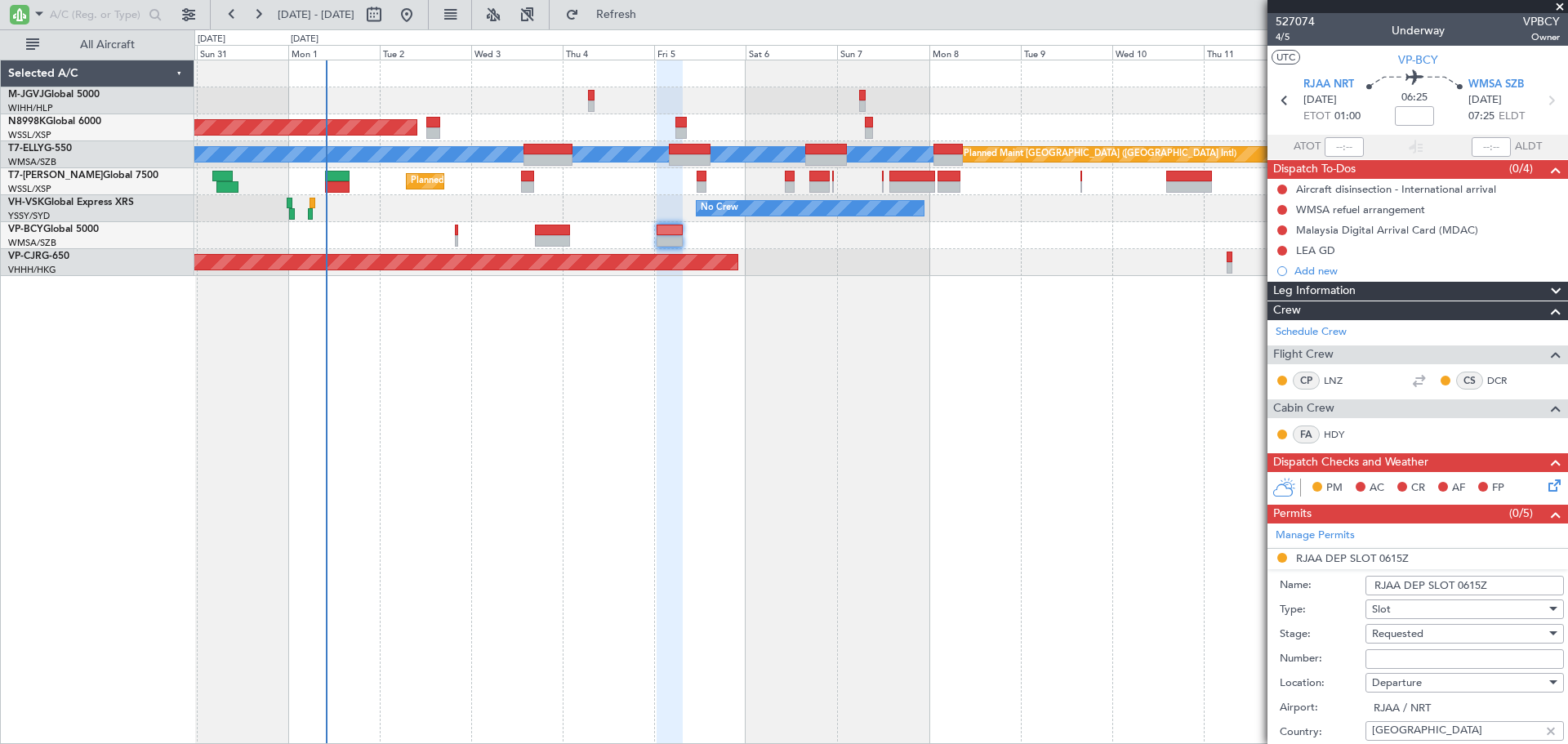
scroll to position [408, 0]
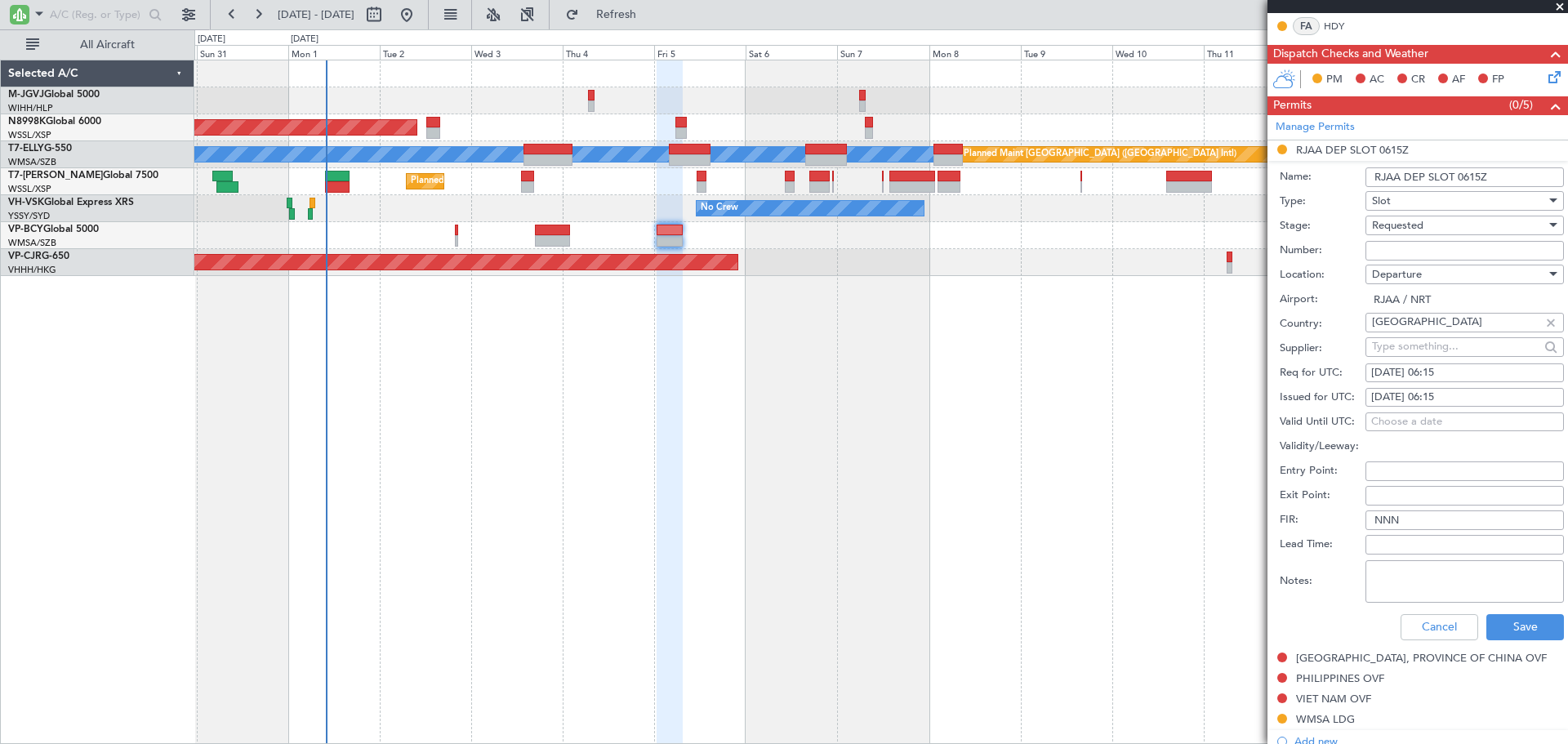
click at [1391, 395] on div "07/09/2025 06:15" at bounding box center [1465, 398] width 187 height 17
select select "9"
select select "2025"
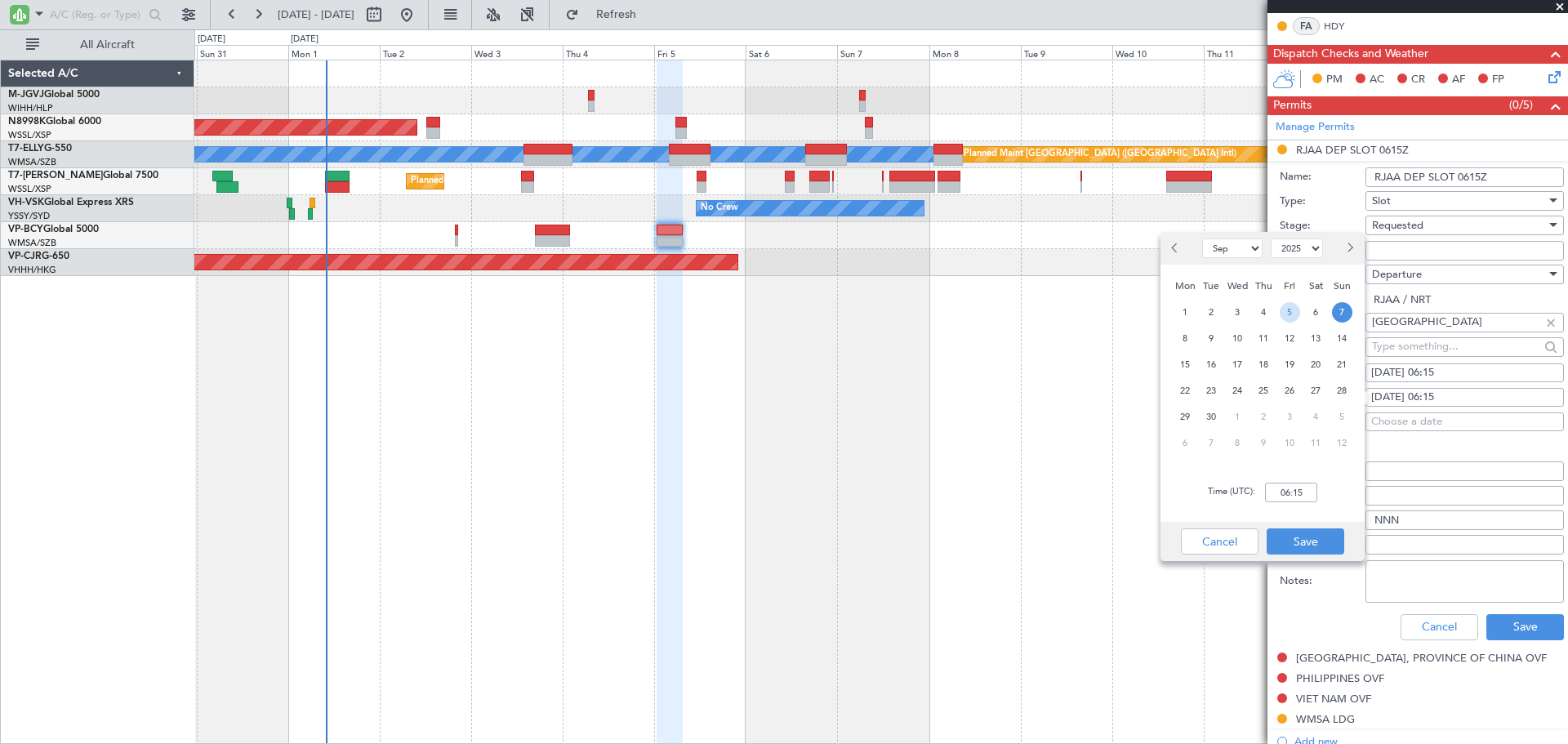
click at [1289, 313] on span "5" at bounding box center [1290, 312] width 20 height 20
click at [1296, 491] on input "00:00" at bounding box center [1291, 491] width 52 height 19
type input "01:00"
click at [1306, 539] on button "Save" at bounding box center [1305, 541] width 77 height 26
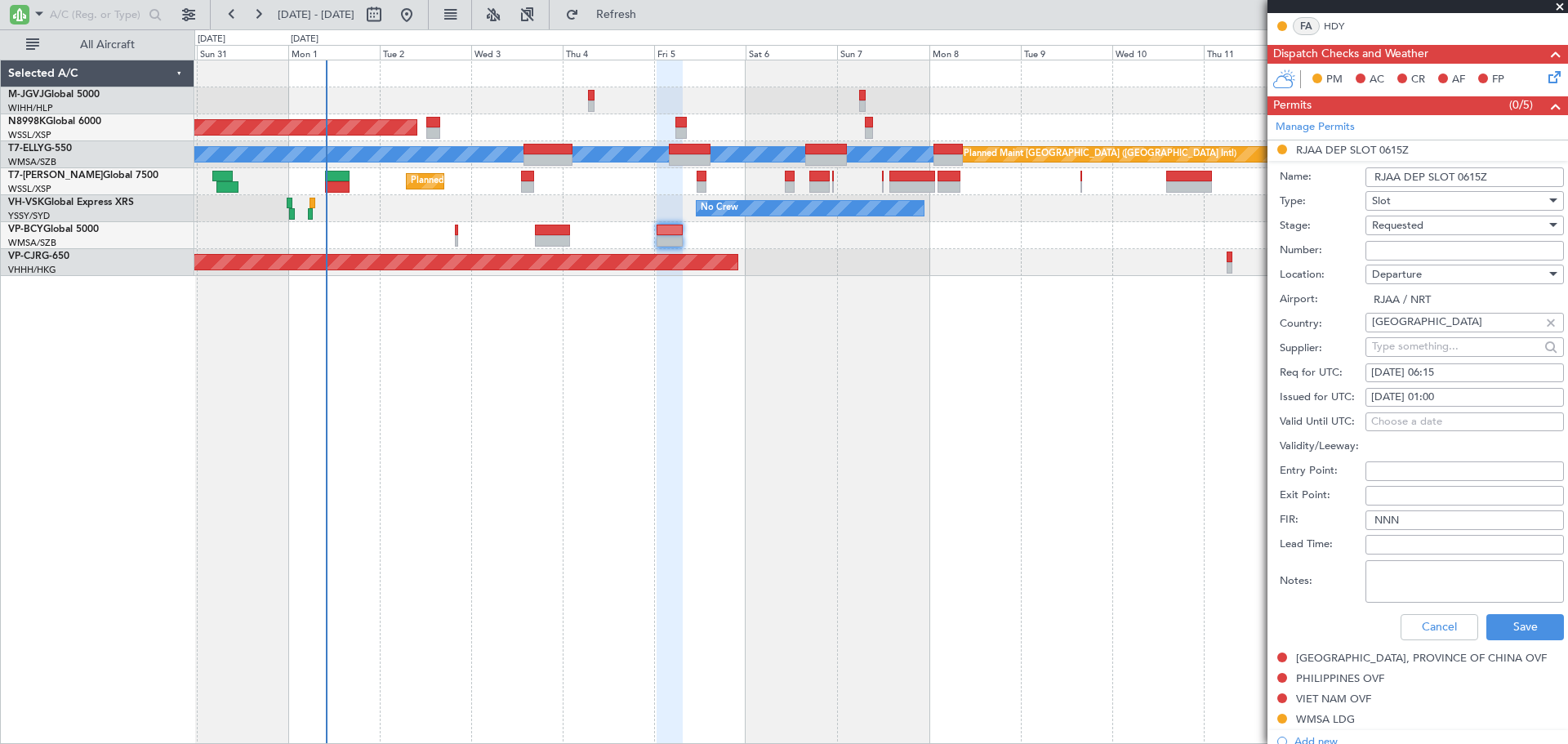
click at [1419, 373] on div "07/09/2025 06:15" at bounding box center [1465, 373] width 187 height 17
select select "9"
select select "2025"
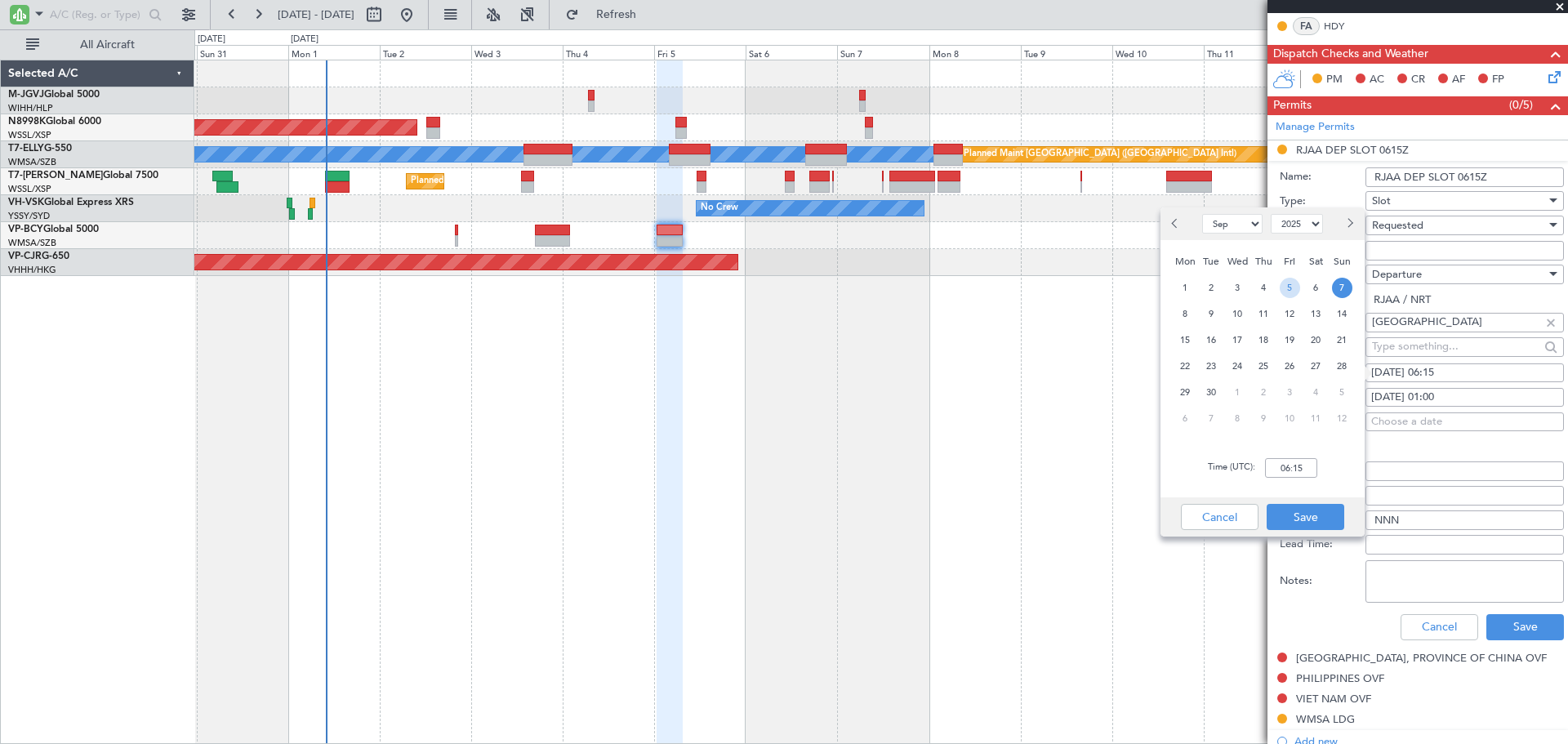
drag, startPoint x: 1287, startPoint y: 287, endPoint x: 1289, endPoint y: 382, distance: 95.0
click at [1289, 288] on span "5" at bounding box center [1290, 287] width 20 height 20
click at [1297, 471] on input "00:00" at bounding box center [1291, 468] width 52 height 19
type input "01:00"
click at [1317, 504] on button "Save" at bounding box center [1305, 516] width 77 height 26
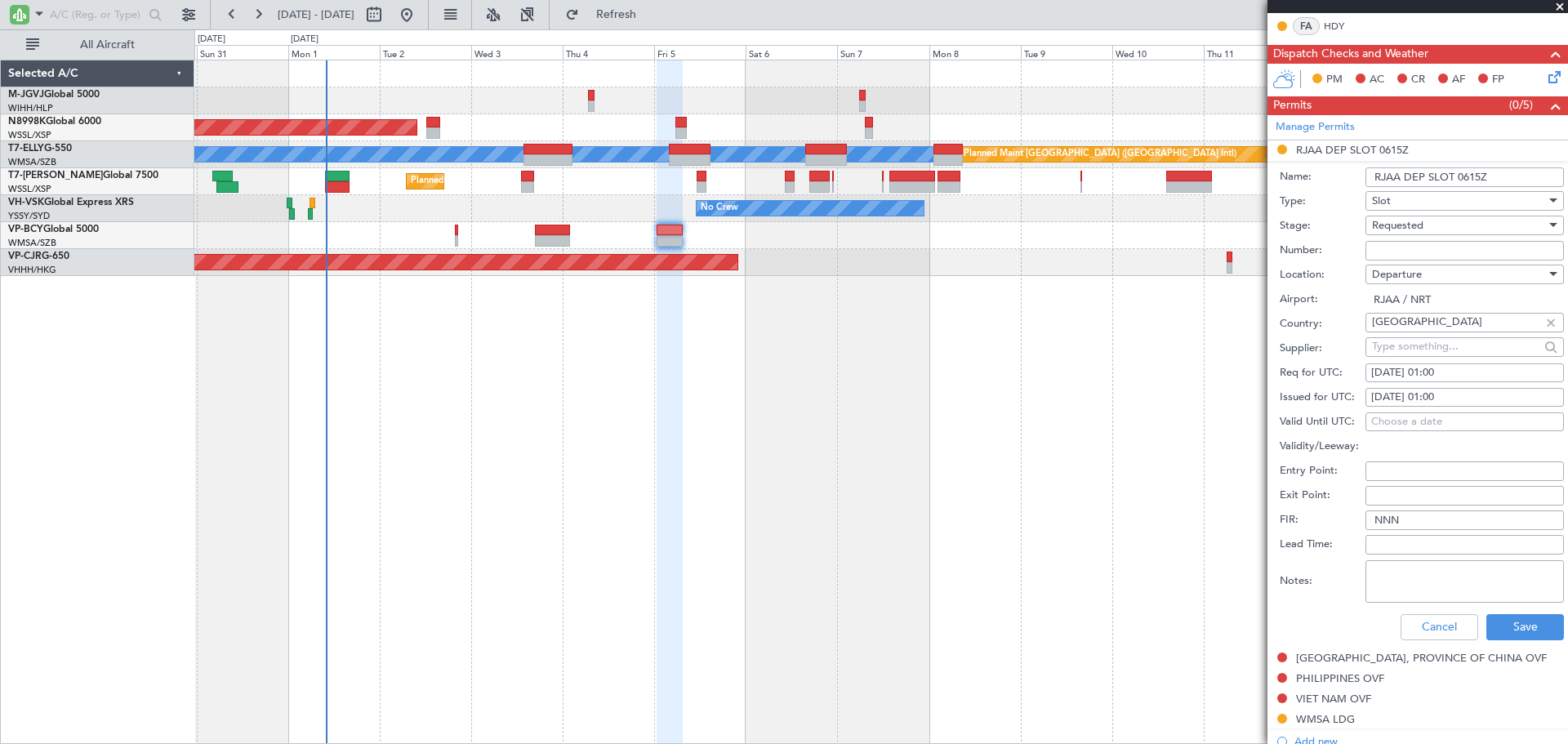
click at [1444, 228] on div "Requested" at bounding box center [1459, 225] width 174 height 25
click at [1428, 348] on span "Received OK" at bounding box center [1459, 348] width 172 height 25
click at [1503, 630] on button "Save" at bounding box center [1525, 626] width 77 height 26
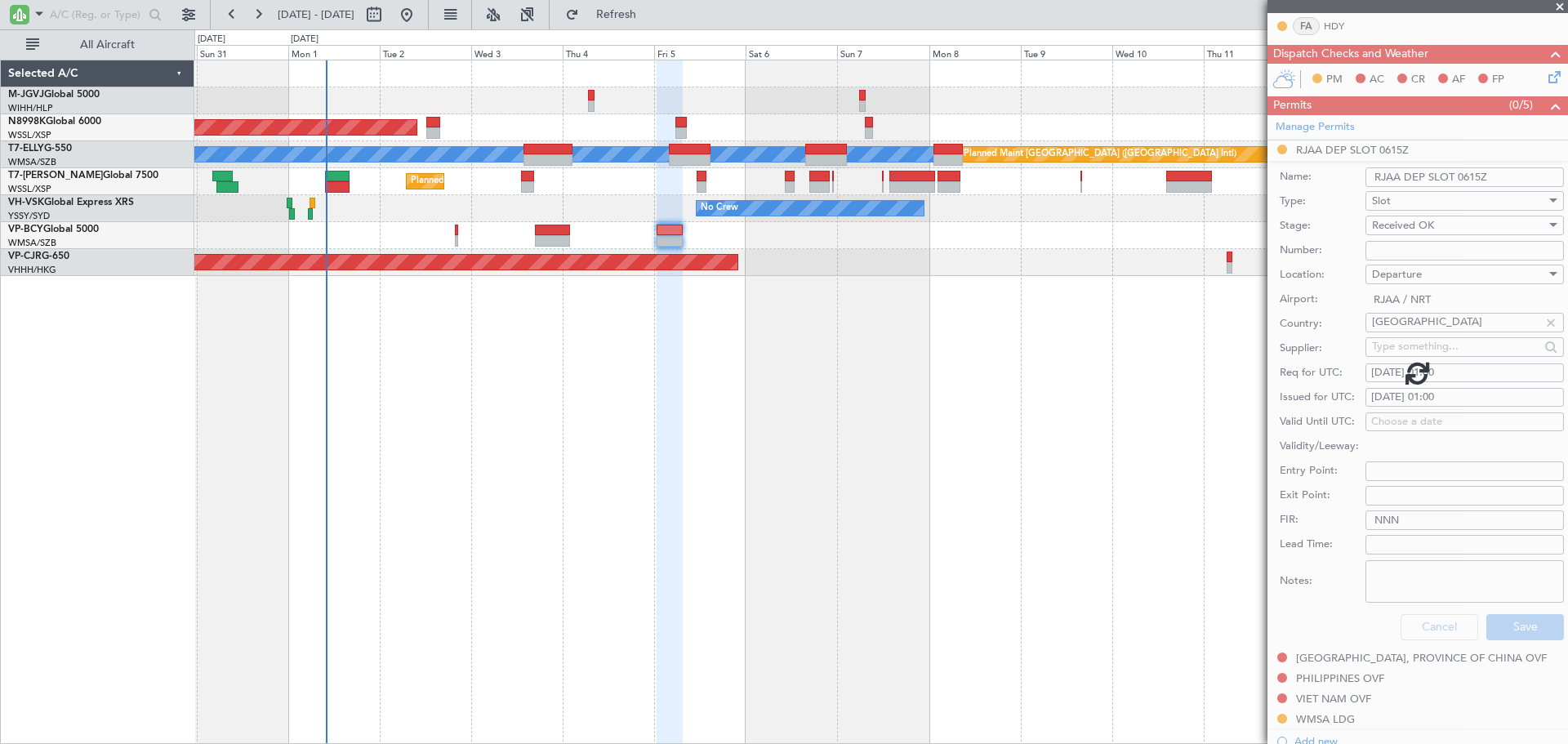
scroll to position [405, 0]
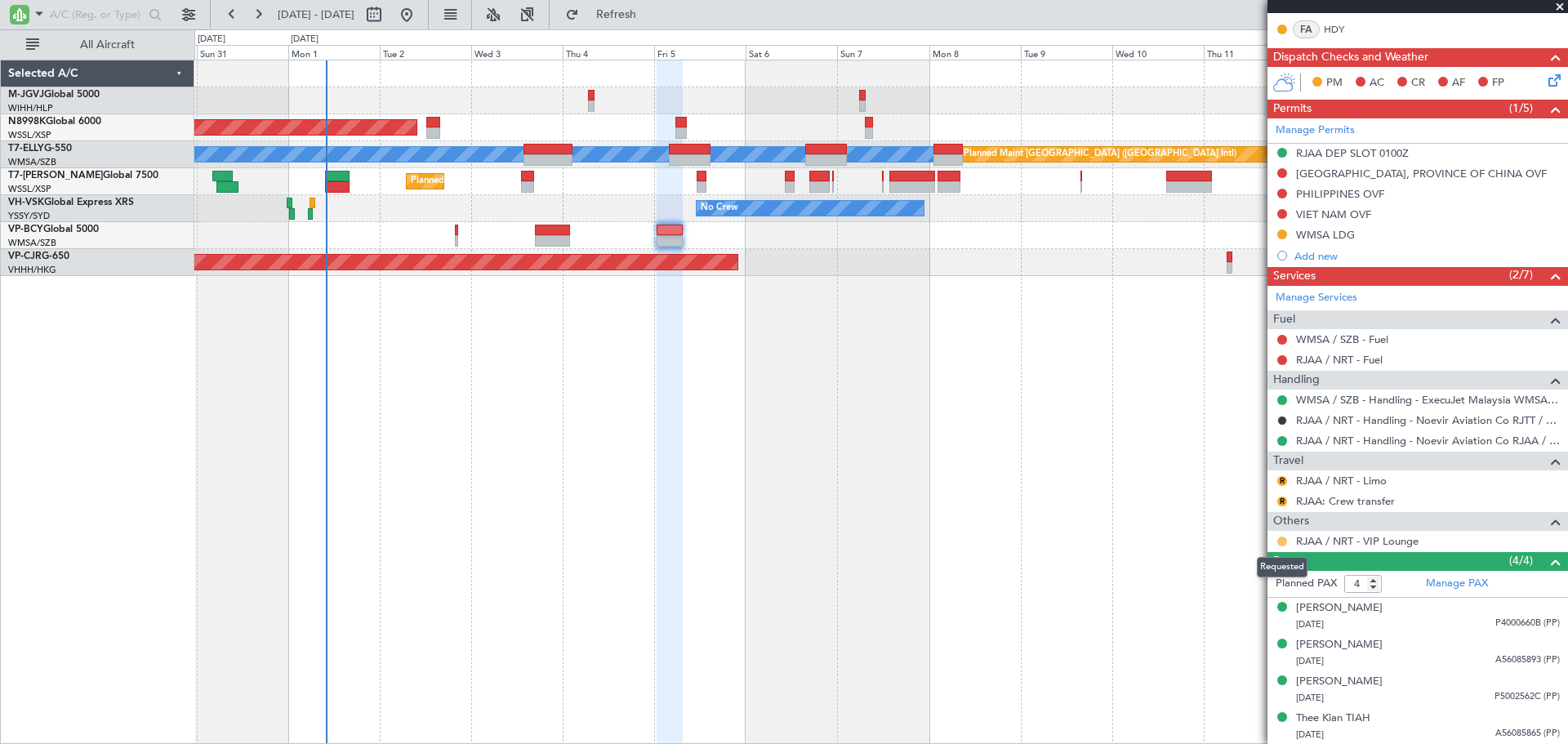
click at [1281, 539] on button at bounding box center [1282, 541] width 10 height 10
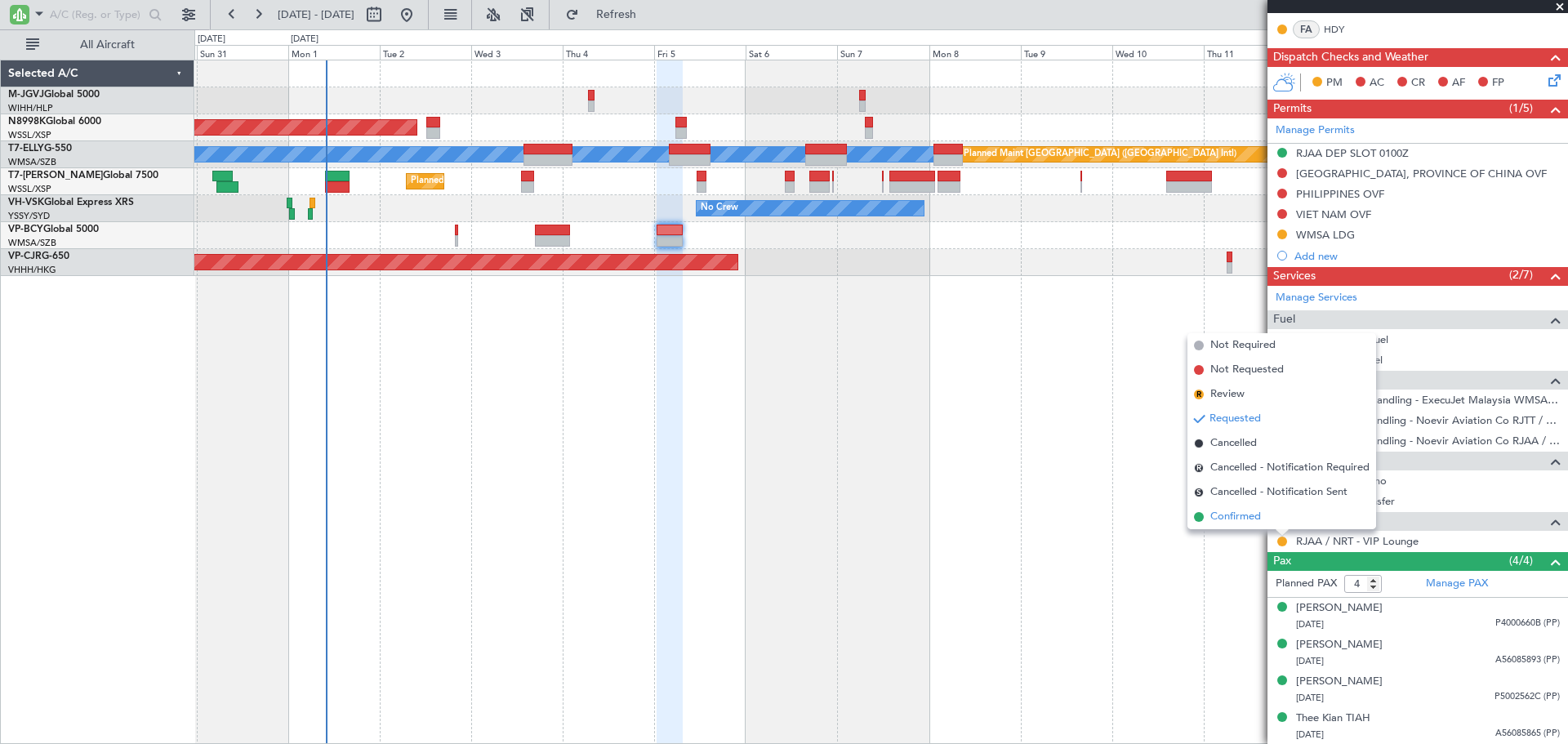
click at [1252, 514] on span "Confirmed" at bounding box center [1235, 517] width 51 height 17
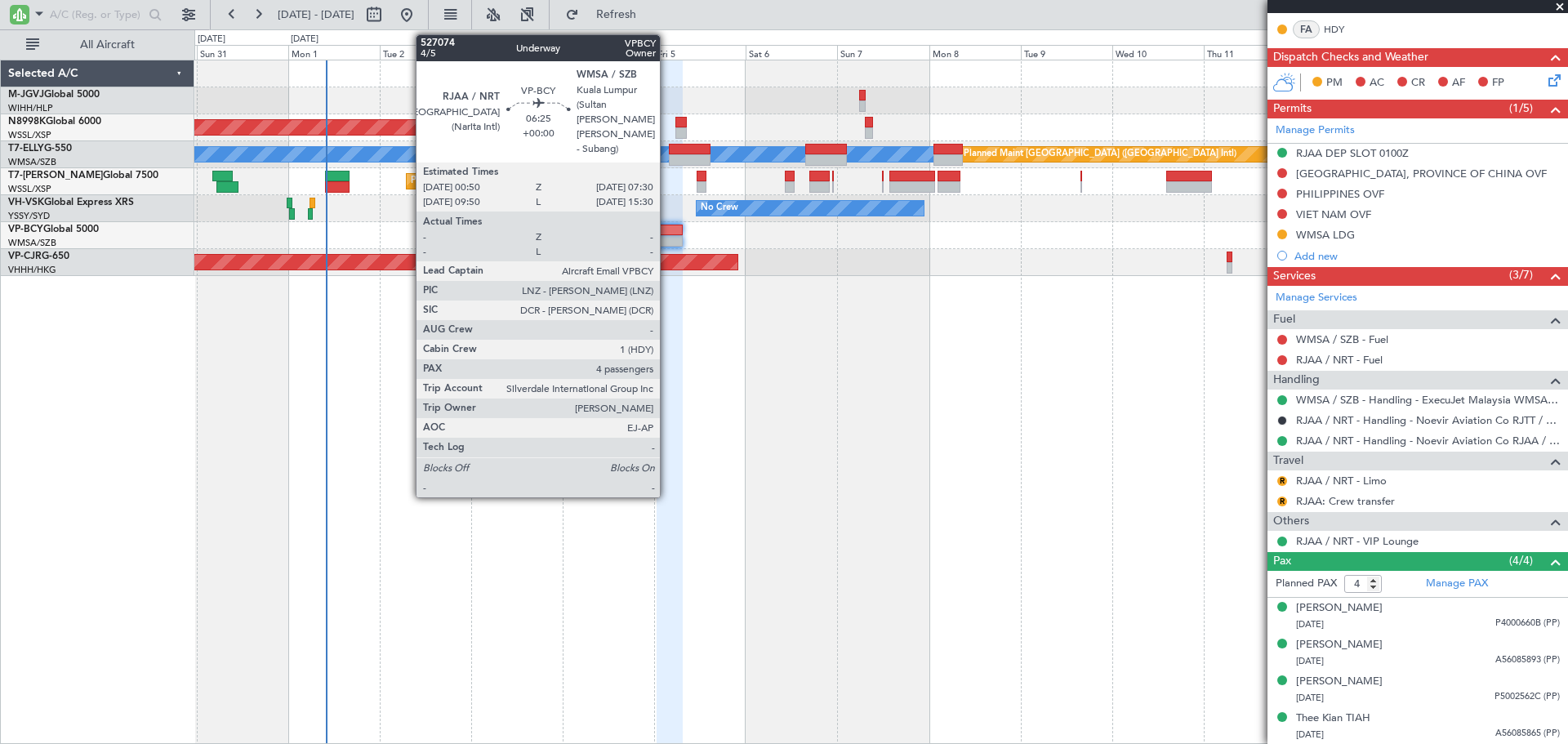
click at [667, 236] on div at bounding box center [670, 241] width 26 height 11
click at [669, 231] on div at bounding box center [670, 230] width 26 height 11
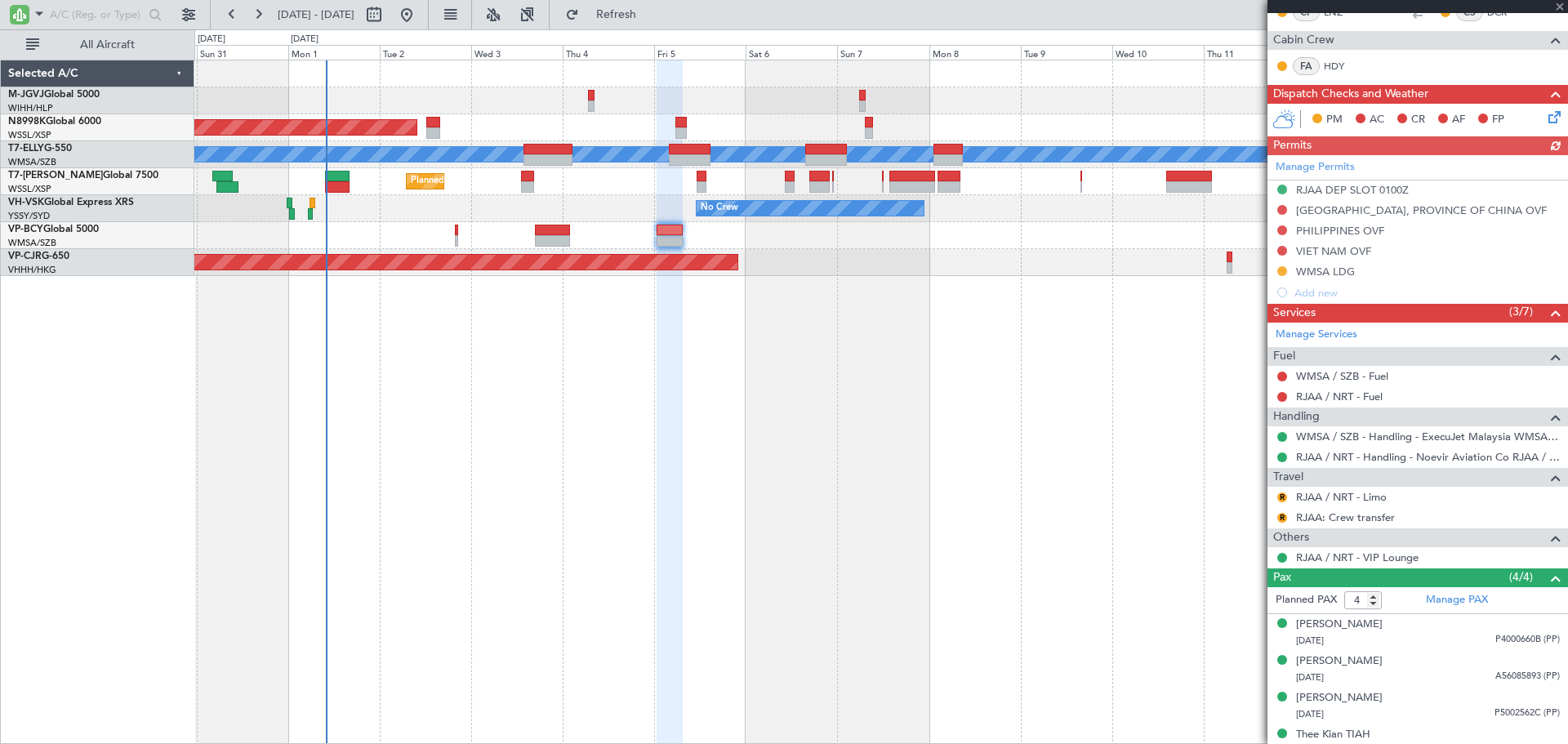
scroll to position [385, 0]
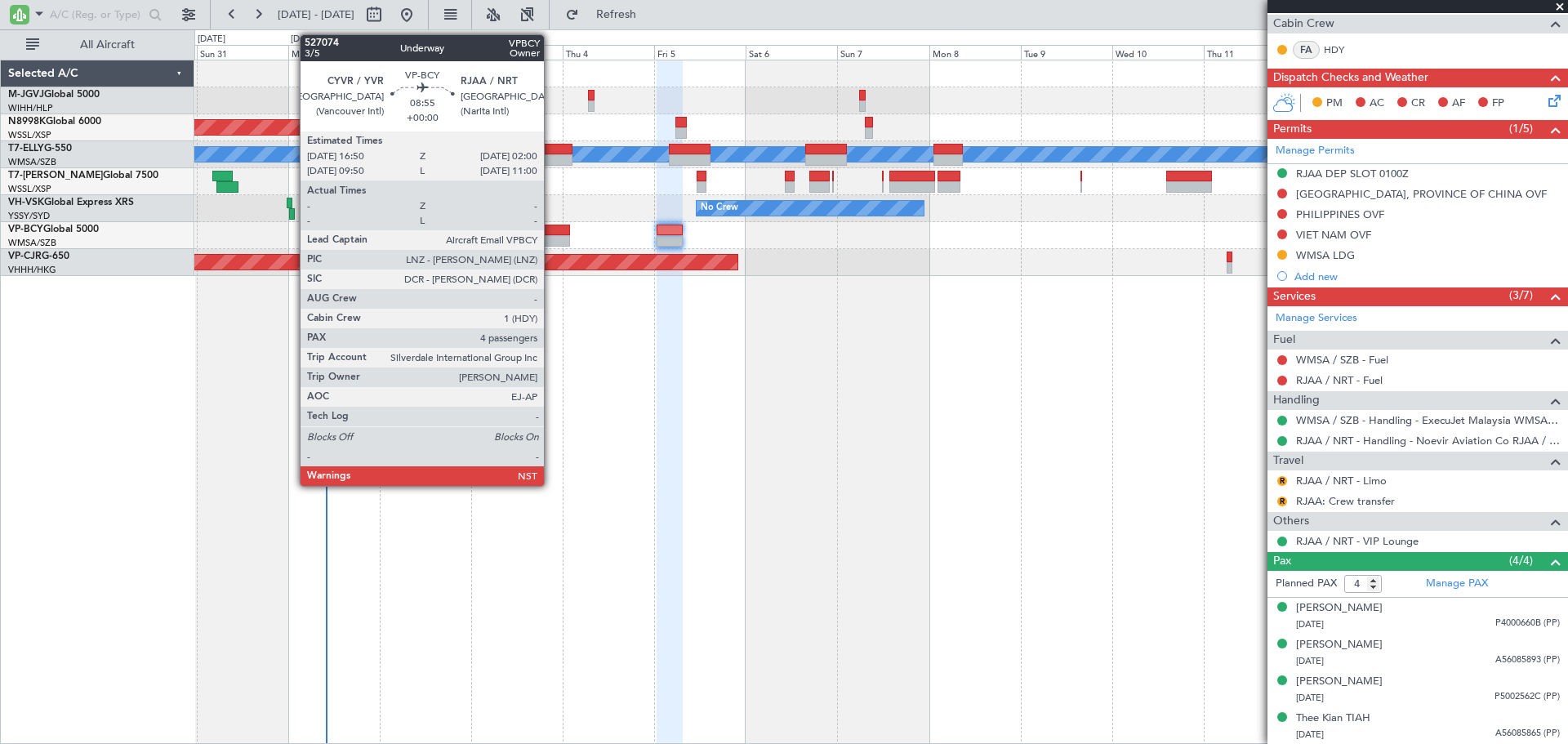
click at [551, 227] on div at bounding box center [552, 230] width 35 height 11
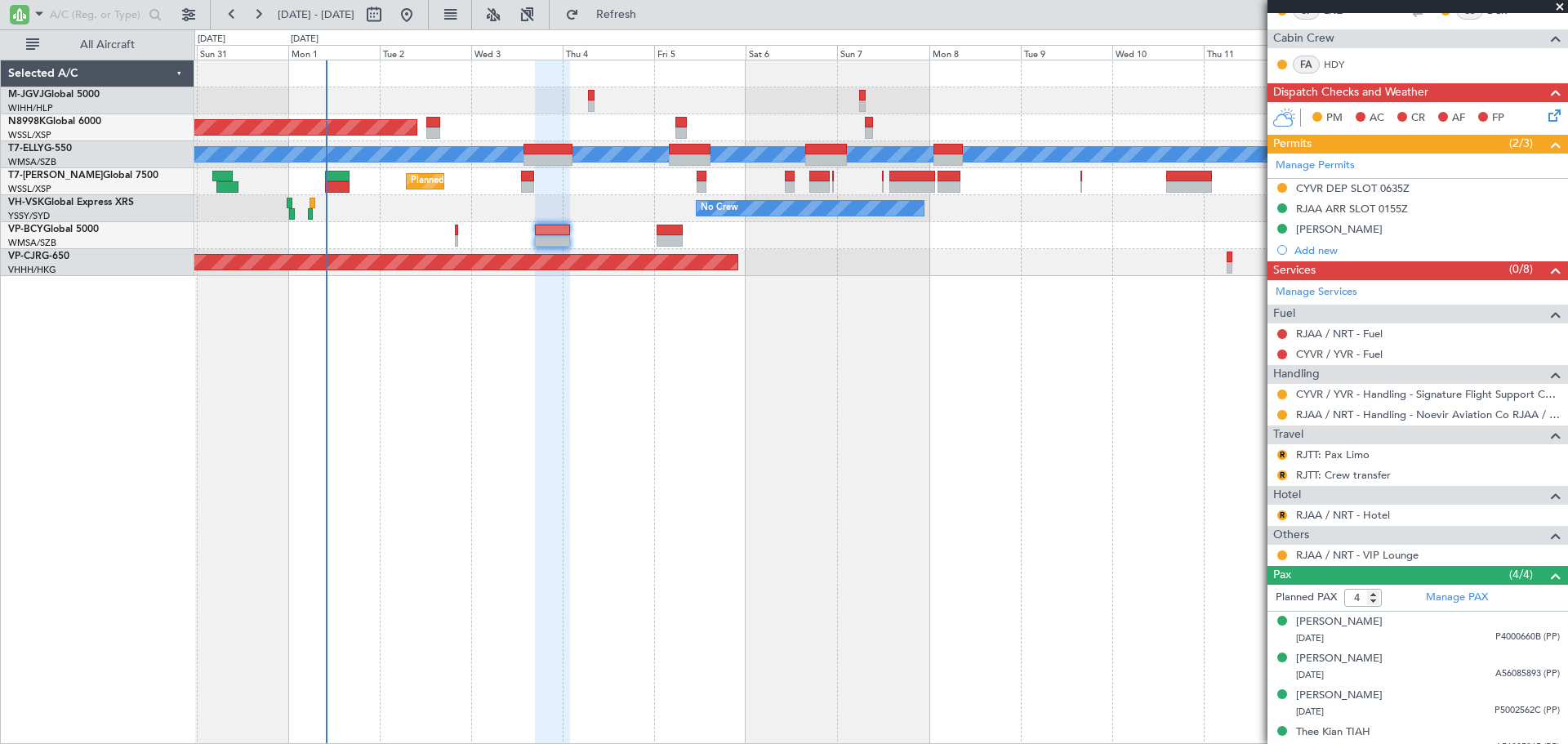
scroll to position [322, 0]
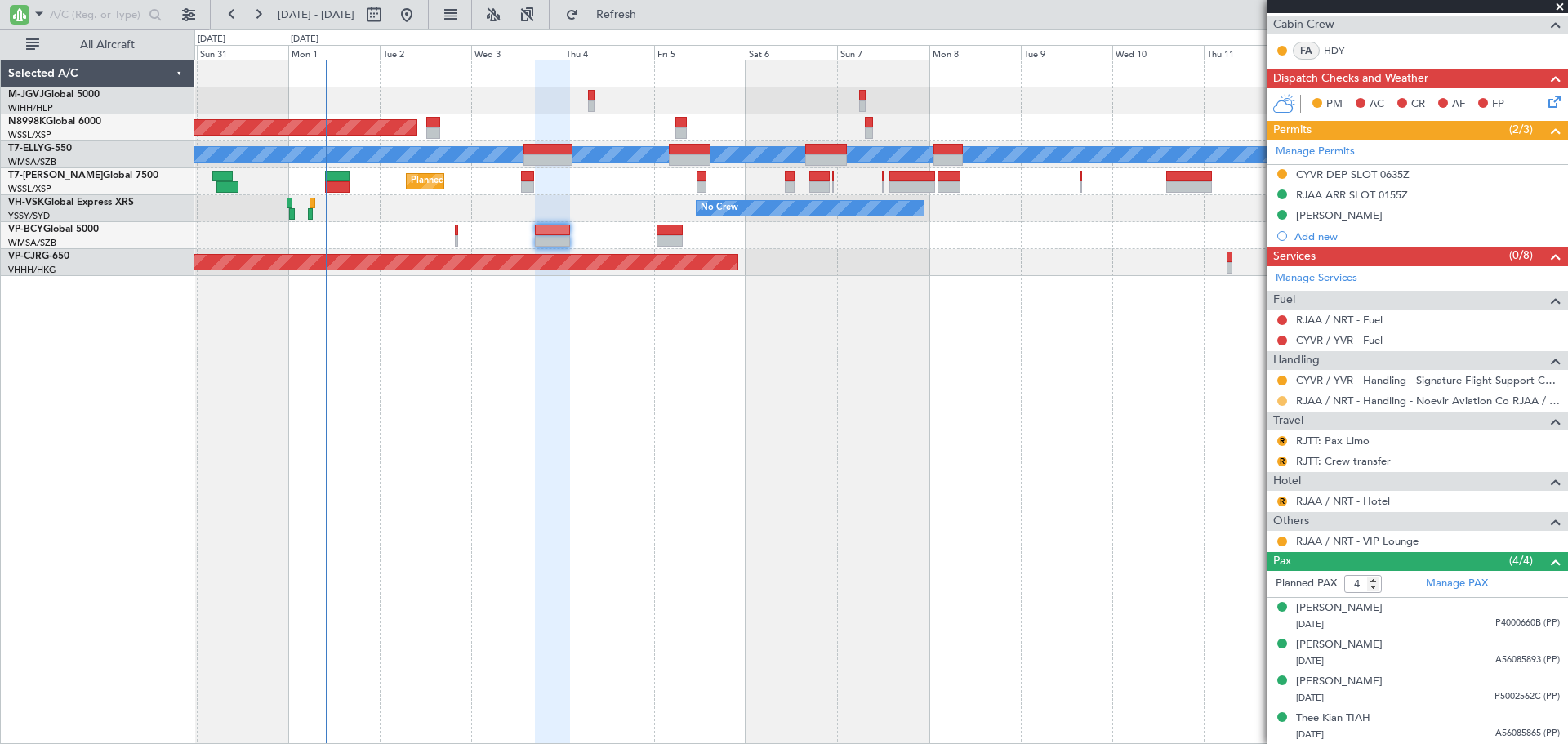
click at [1282, 400] on button at bounding box center [1282, 400] width 10 height 10
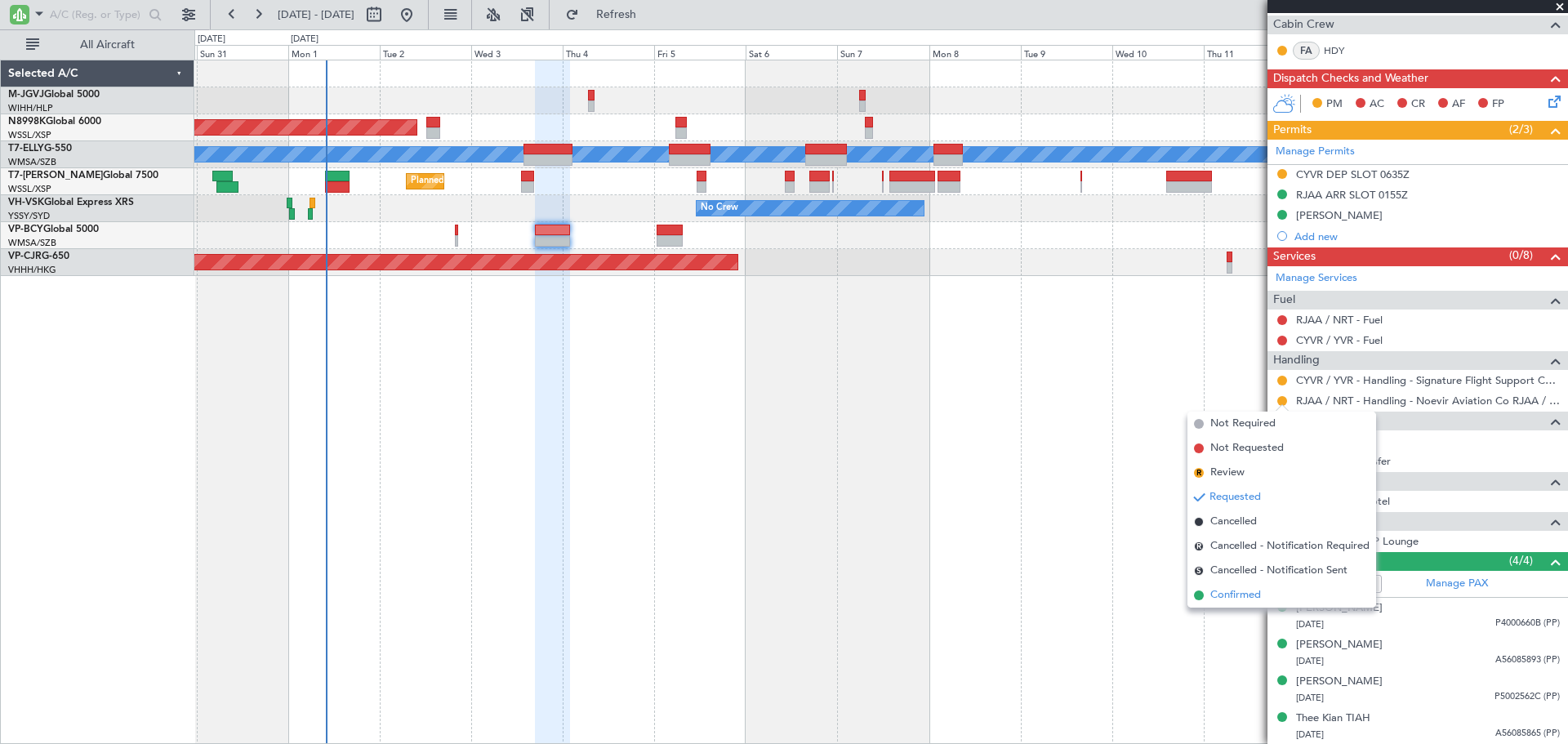
click at [1238, 592] on span "Confirmed" at bounding box center [1235, 595] width 51 height 17
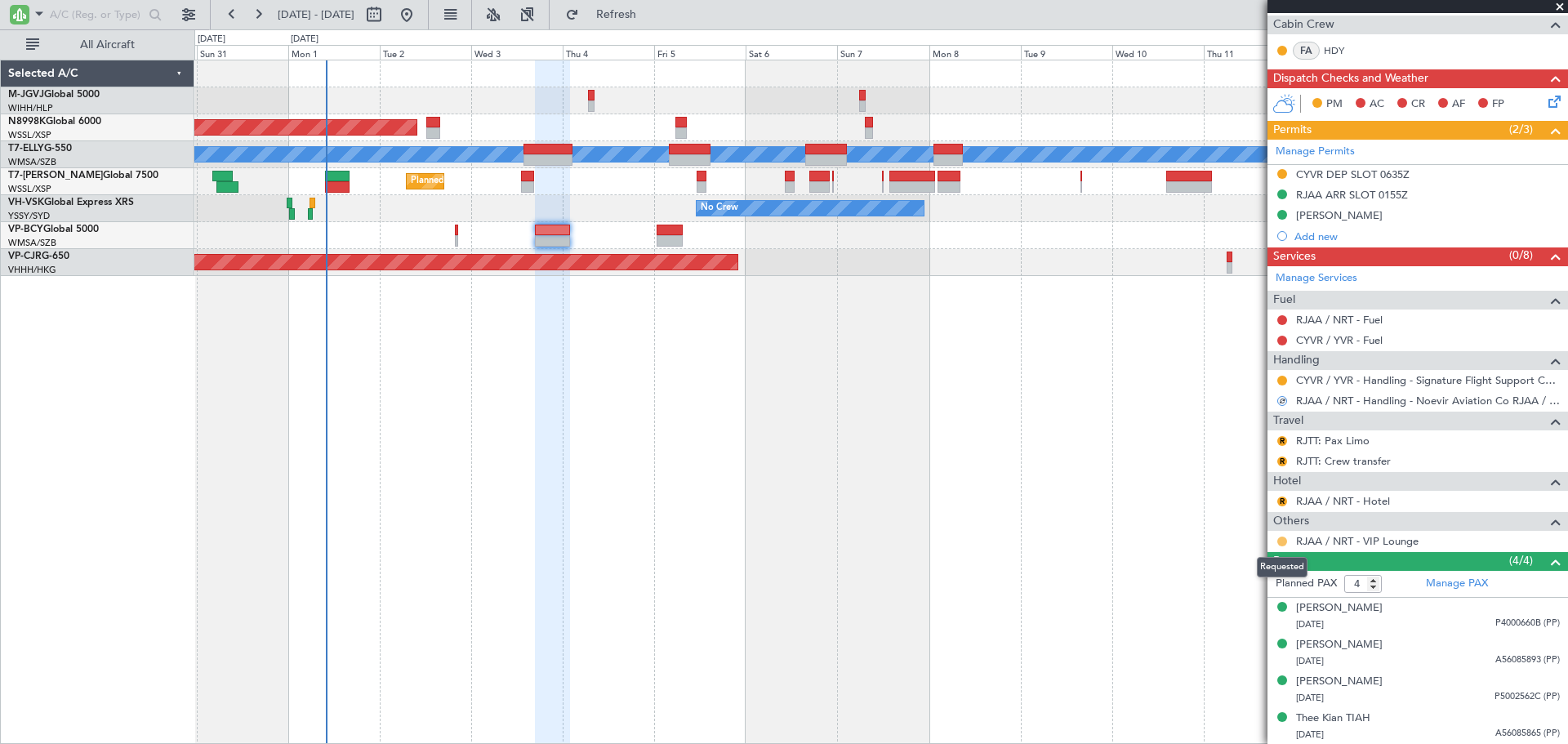
click at [1282, 539] on button at bounding box center [1282, 541] width 10 height 10
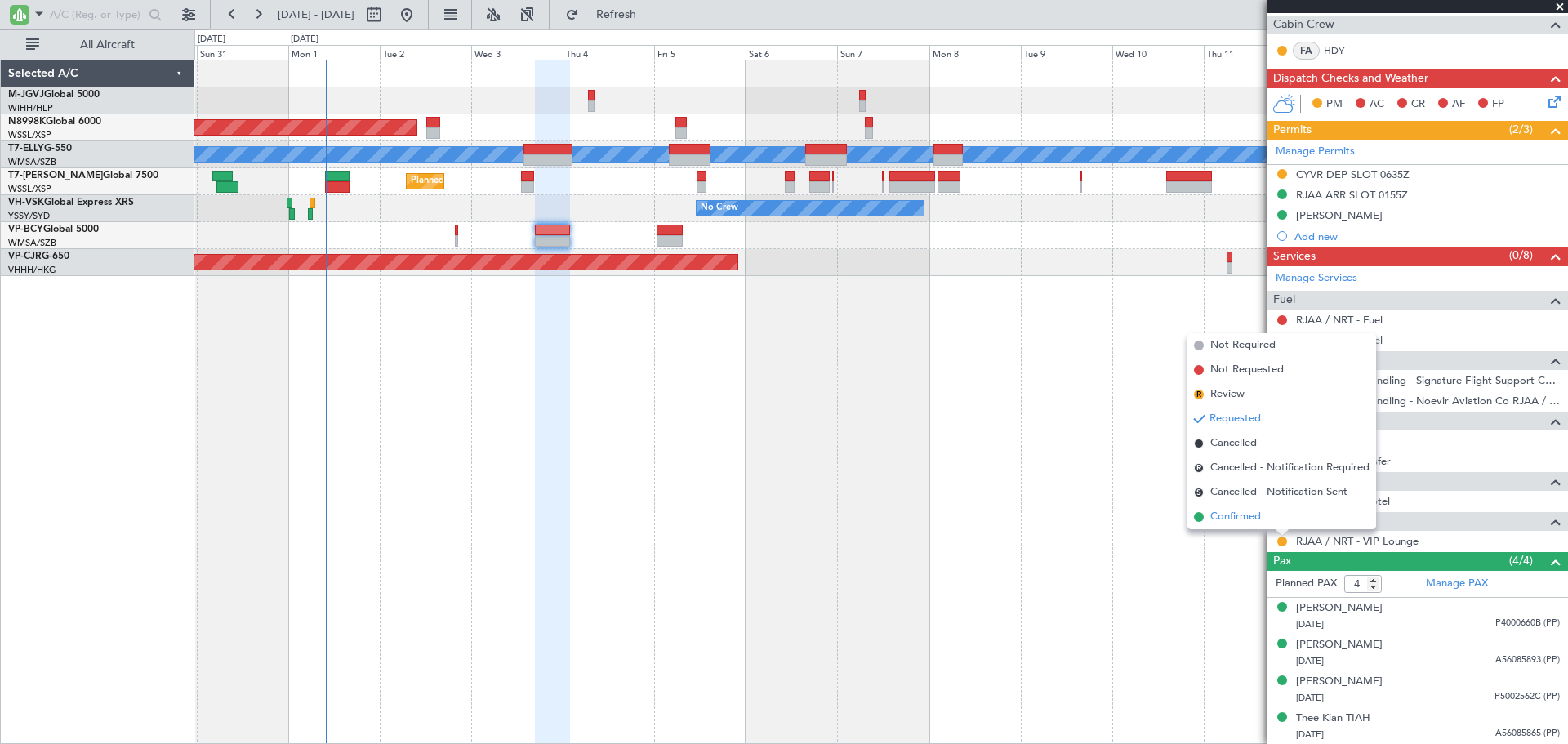
click at [1246, 516] on span "Confirmed" at bounding box center [1235, 517] width 51 height 17
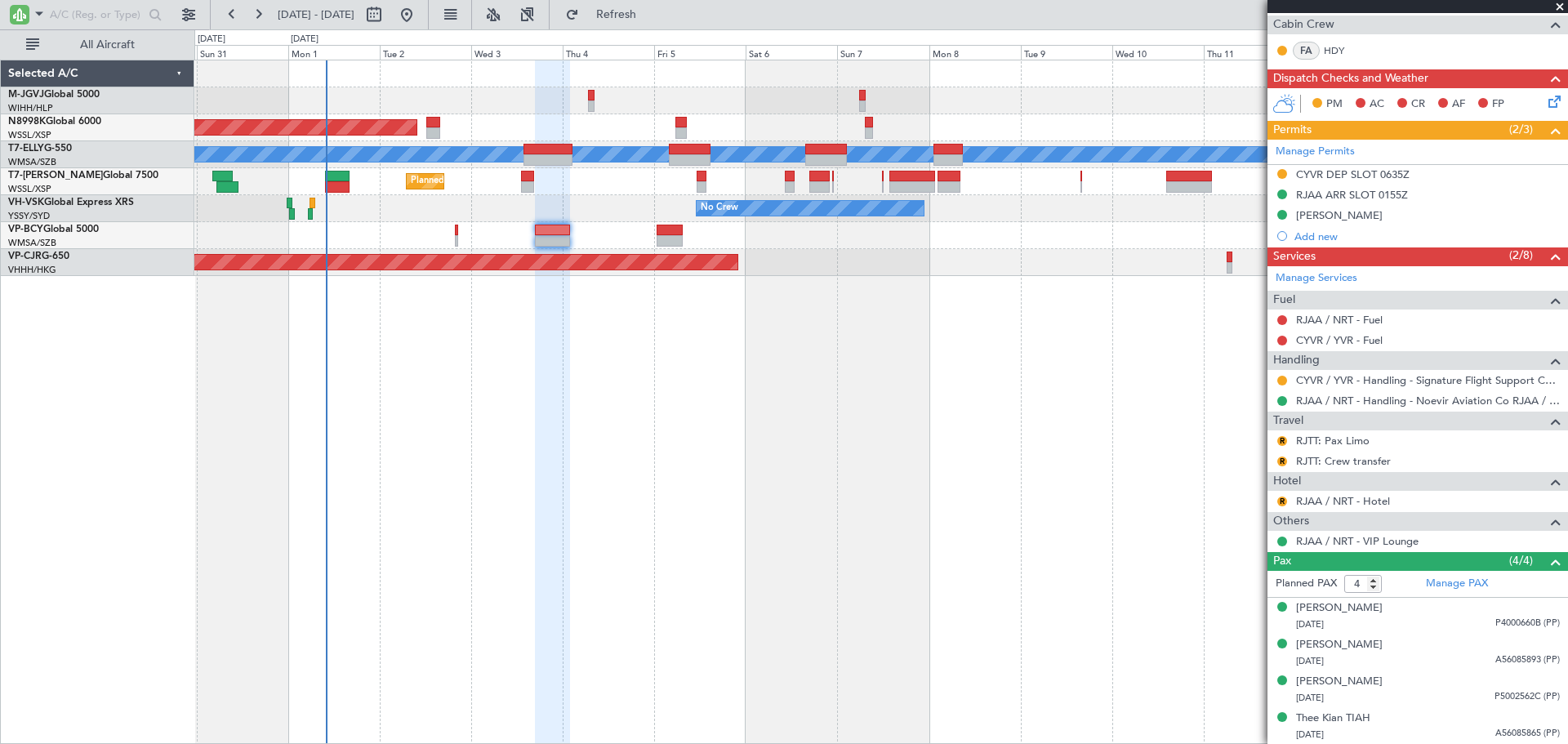
click at [177, 451] on div "Selected A/C M-JGVJ Global 5000 WIHH/HLP Jakarta (Halim Intl) N8998K Global 600…" at bounding box center [97, 401] width 194 height 684
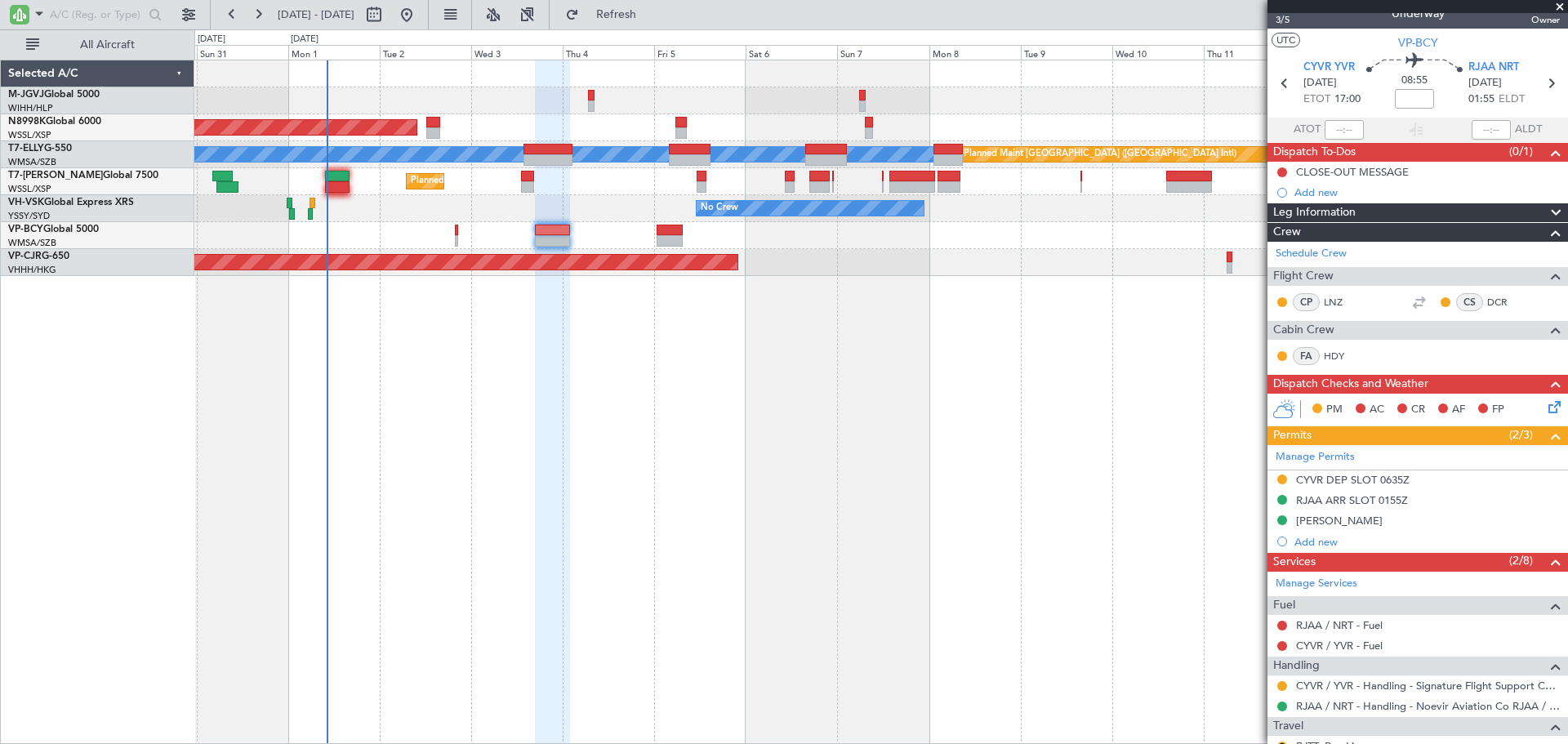
scroll to position [0, 0]
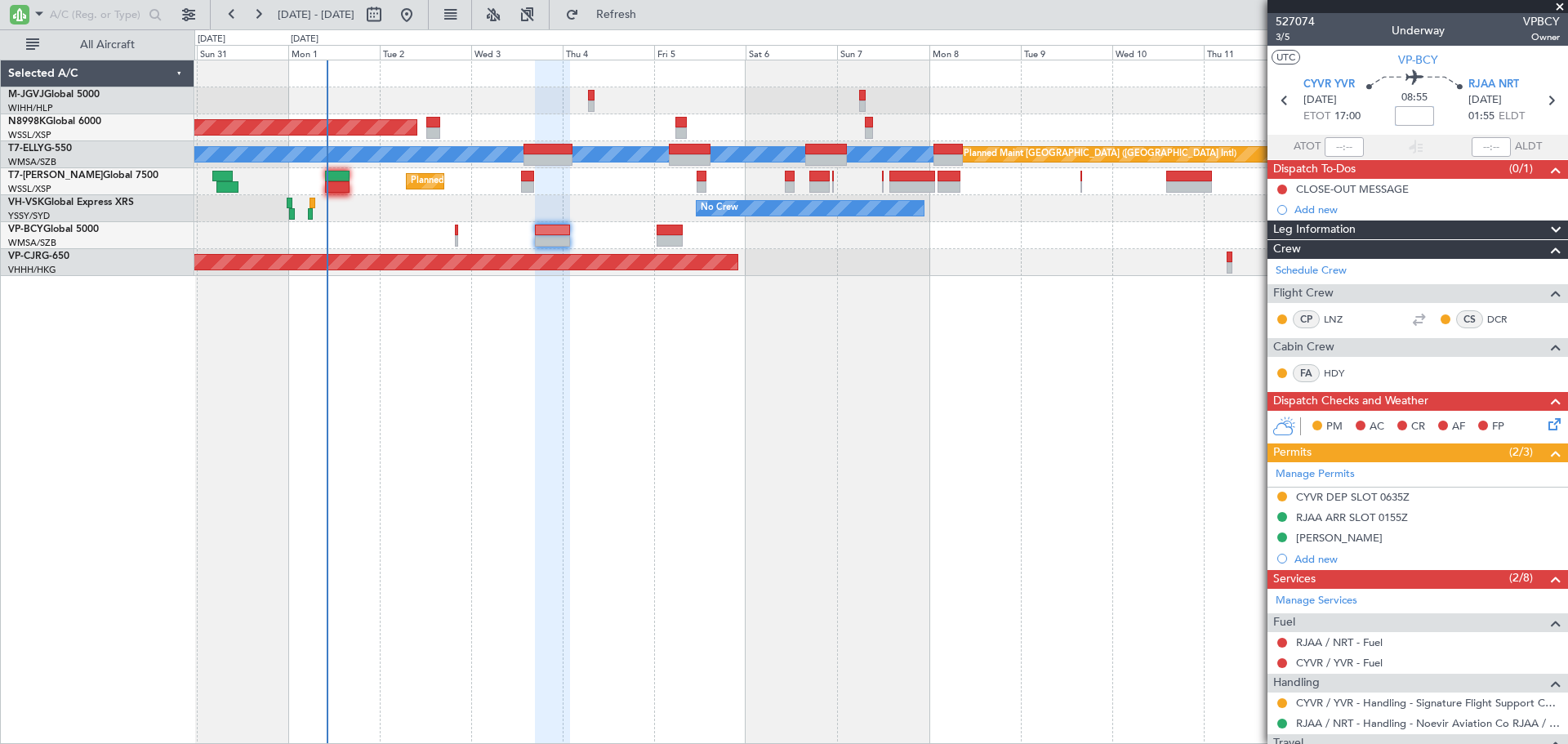
click at [1406, 121] on input at bounding box center [1415, 116] width 40 height 19
type input "+00:15"
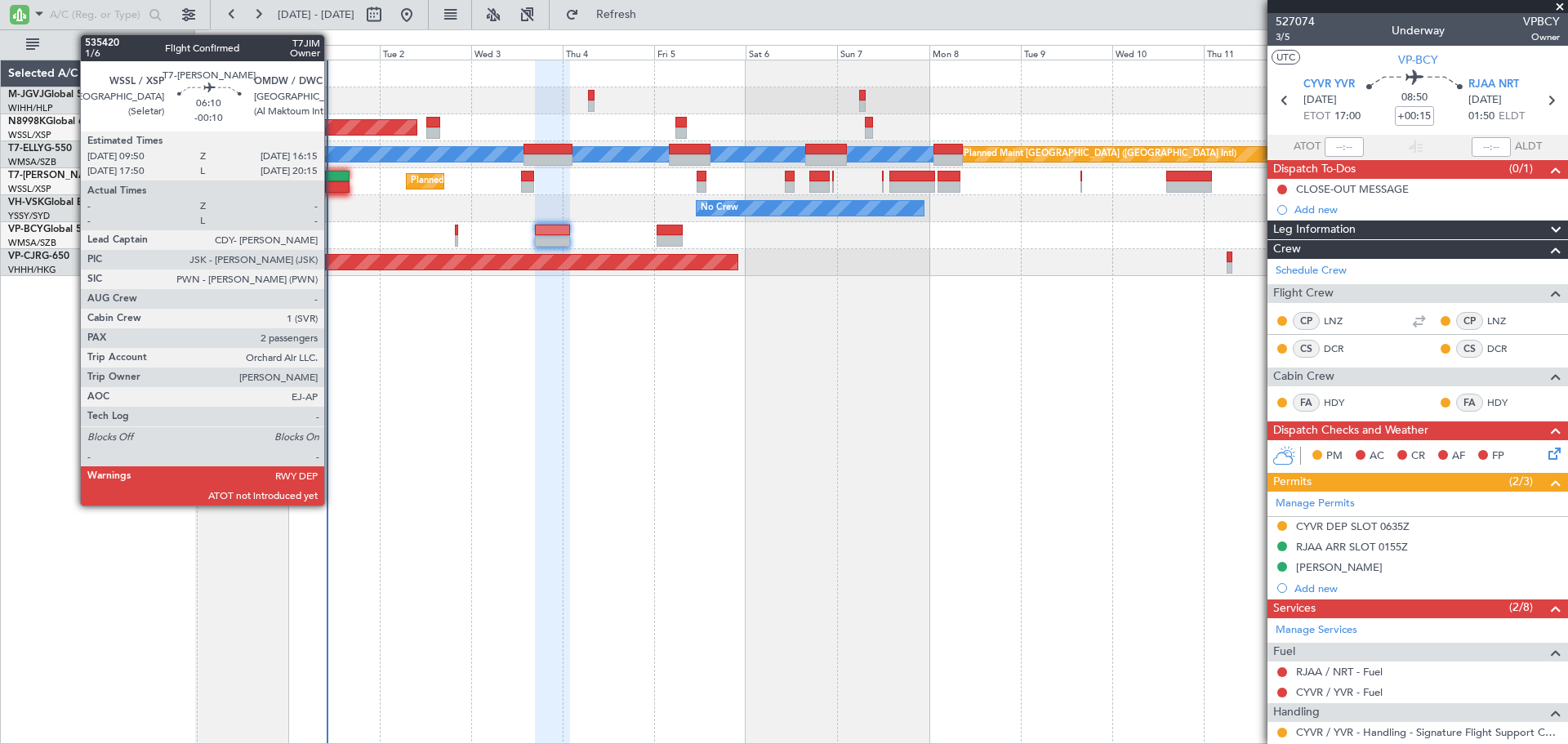
click at [332, 186] on div at bounding box center [337, 186] width 25 height 11
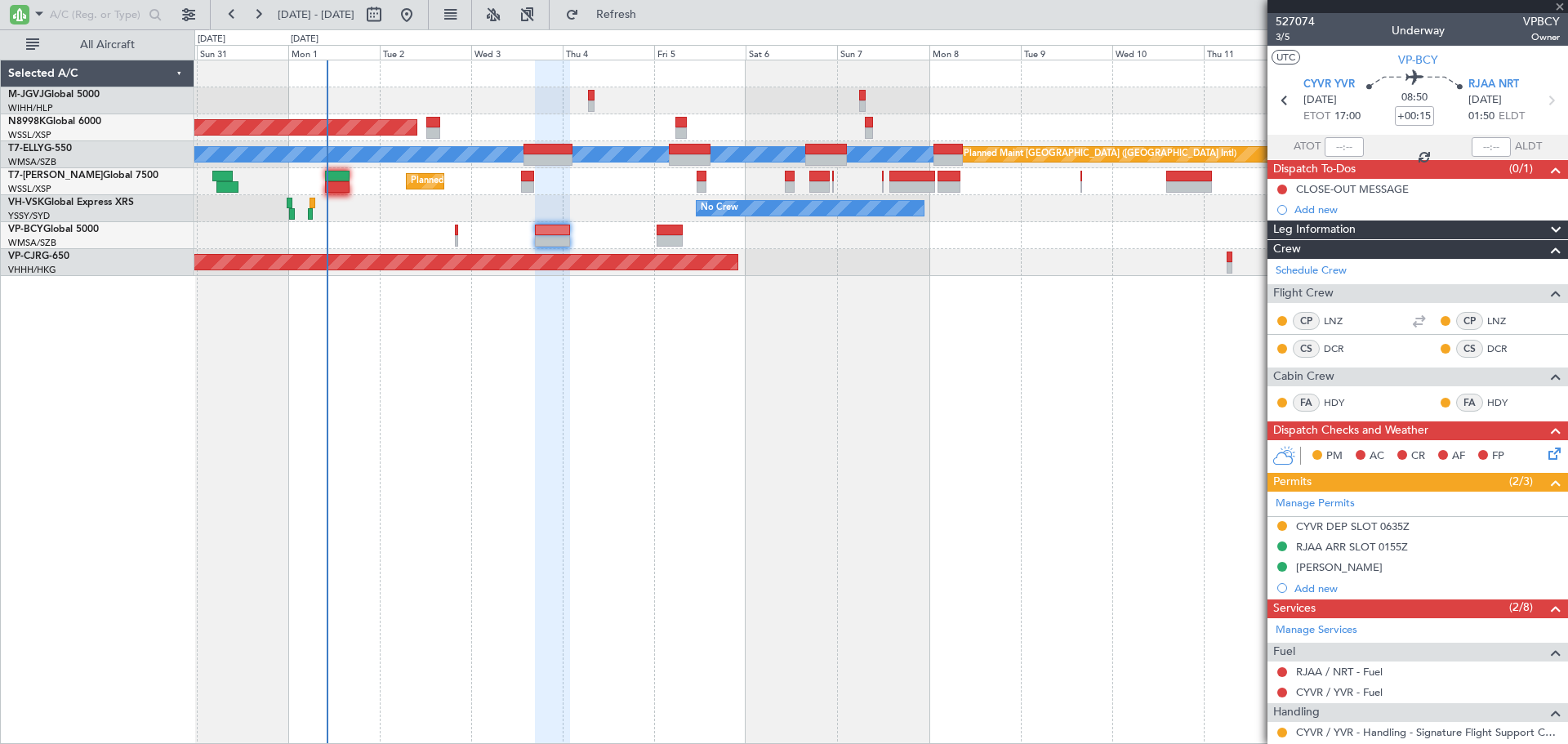
type input "-00:10"
type input "2"
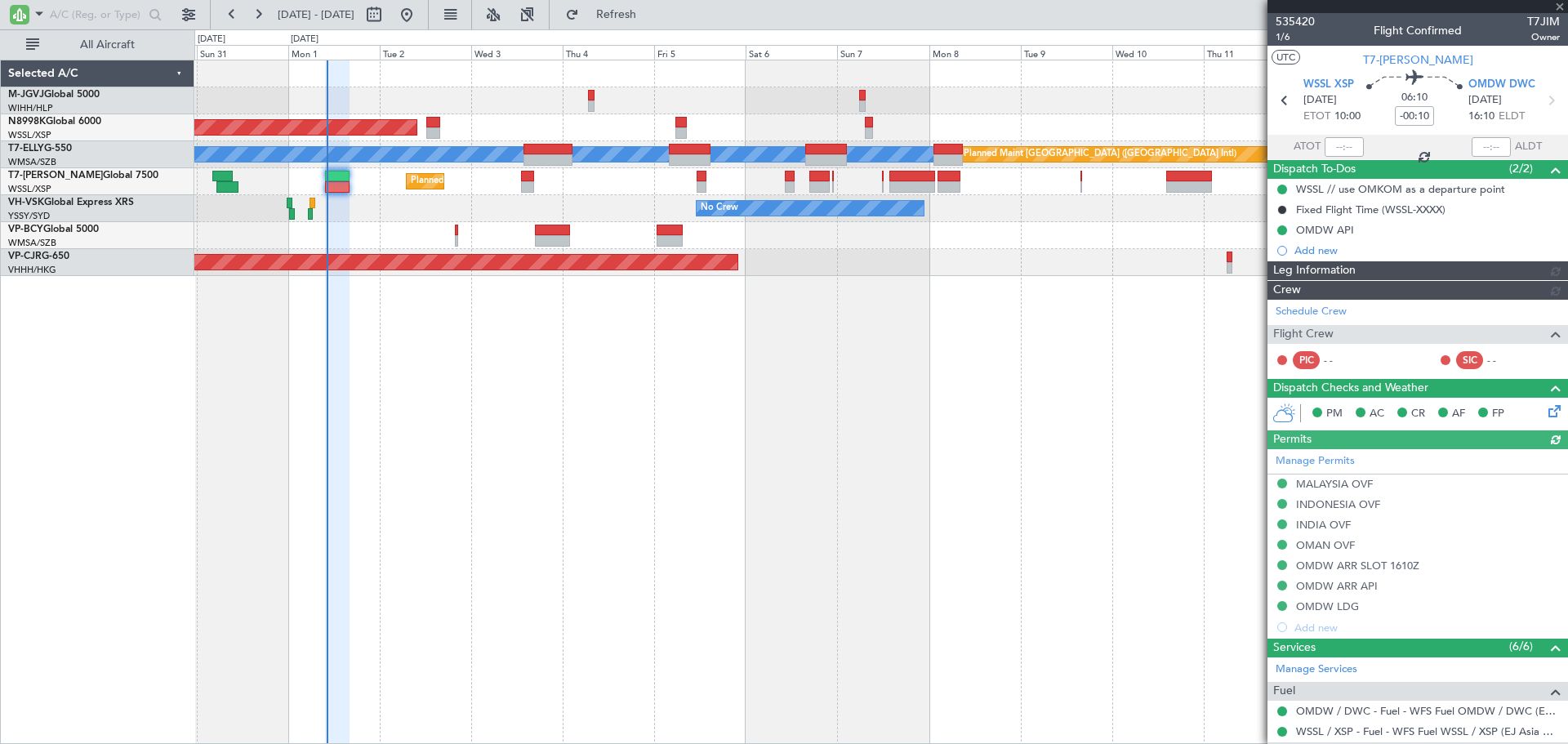
type input "Edmond Yuen (EYU)"
type input "F0269"
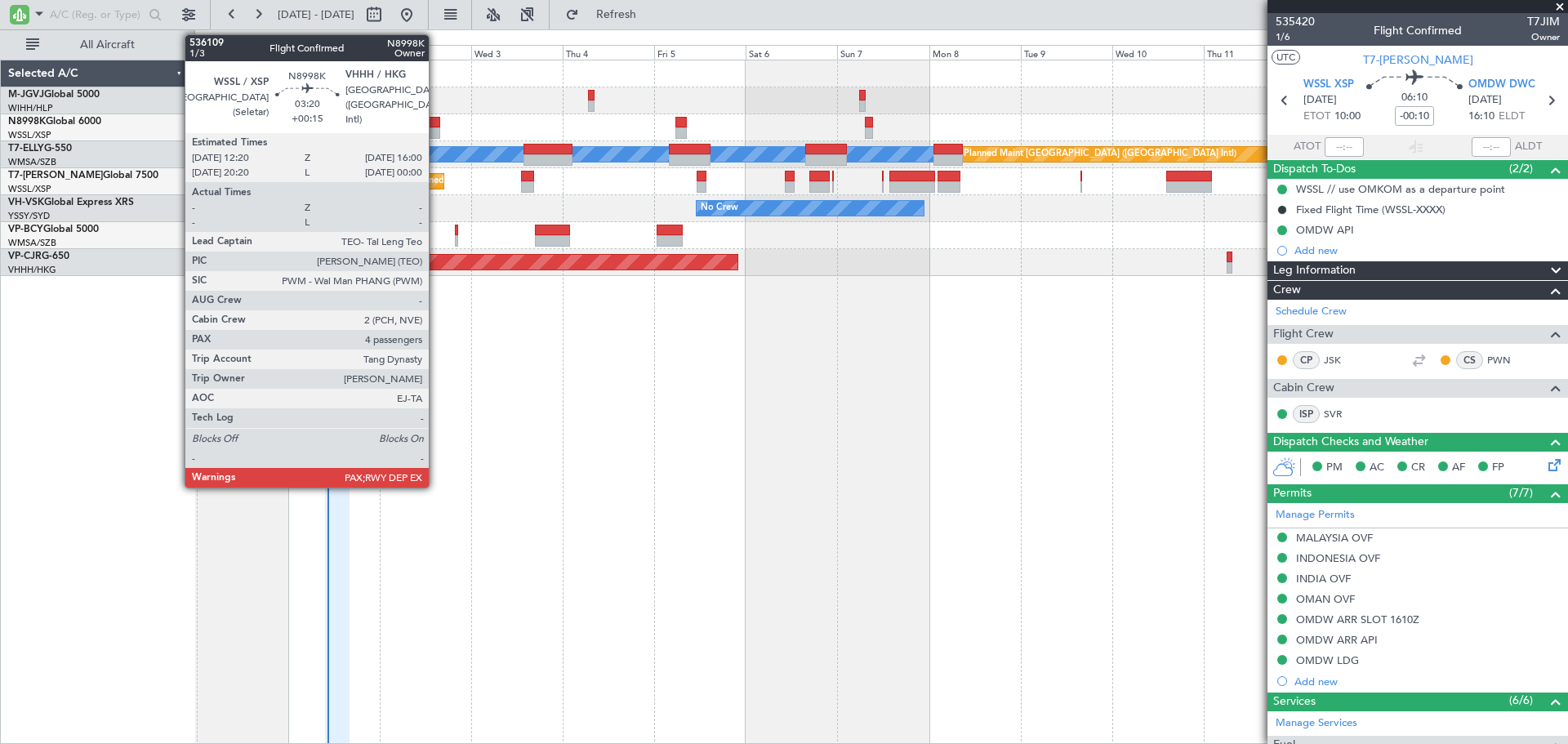
click at [435, 128] on div at bounding box center [434, 133] width 15 height 11
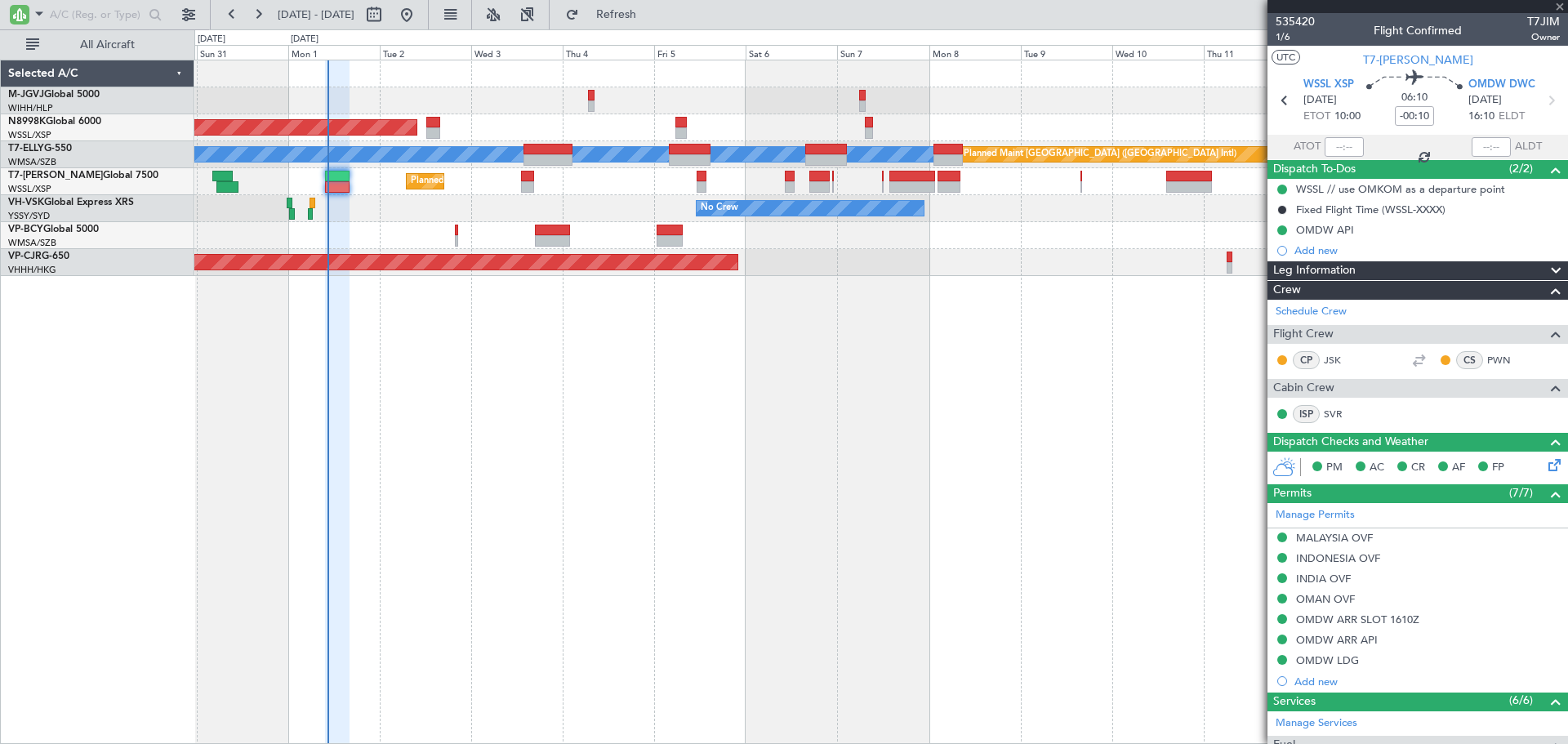
type input "+00:15"
type input "4"
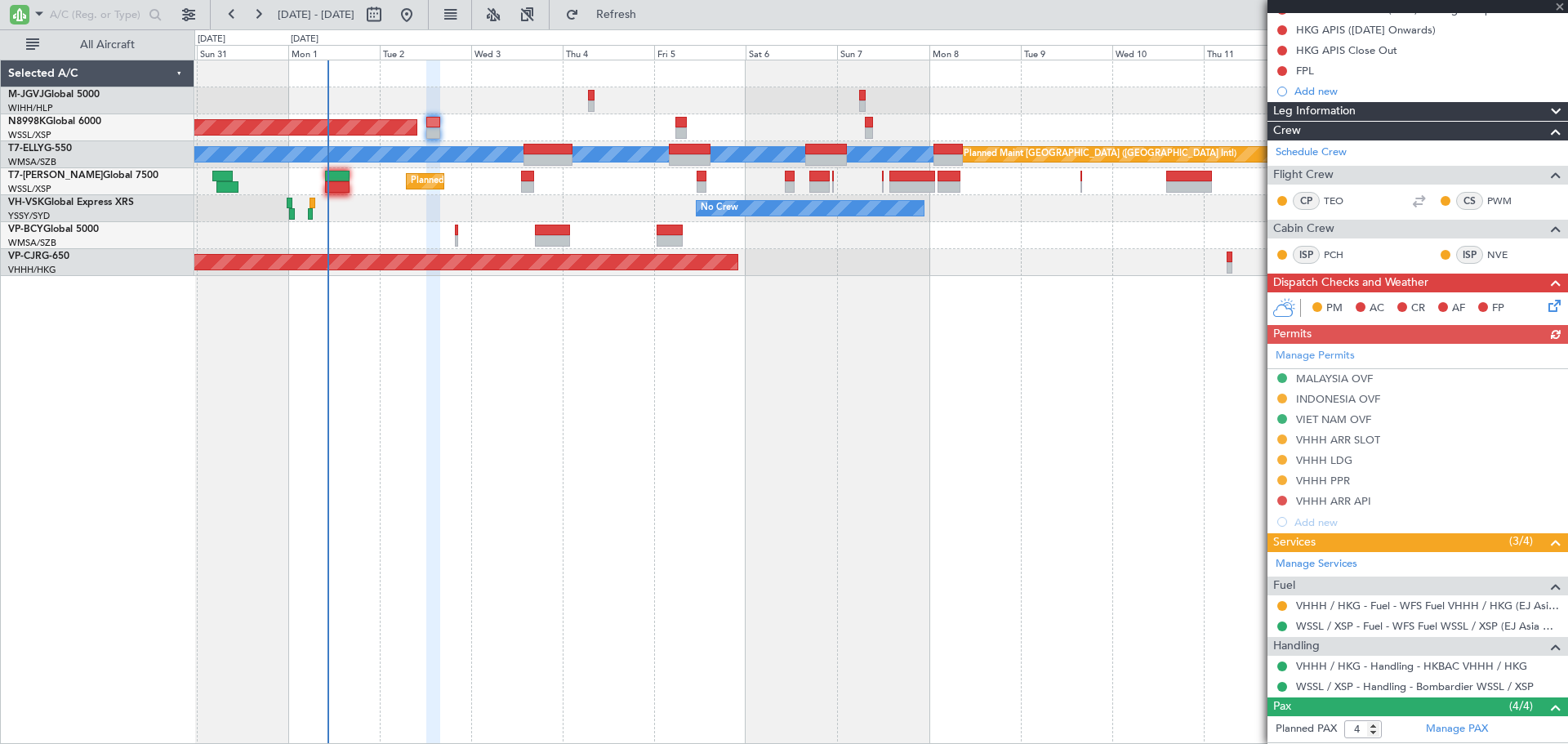
scroll to position [366, 0]
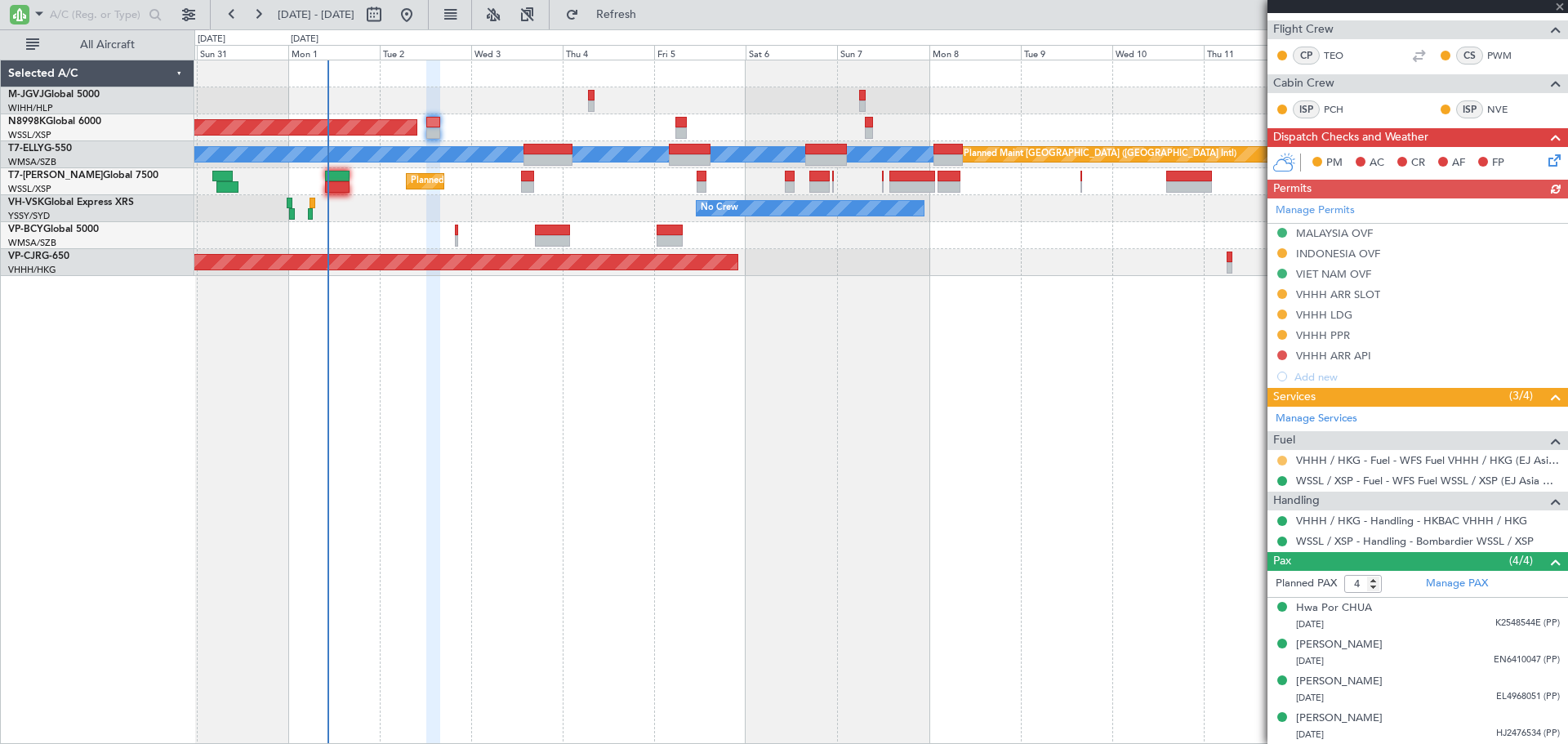
click at [1281, 458] on button at bounding box center [1282, 460] width 10 height 10
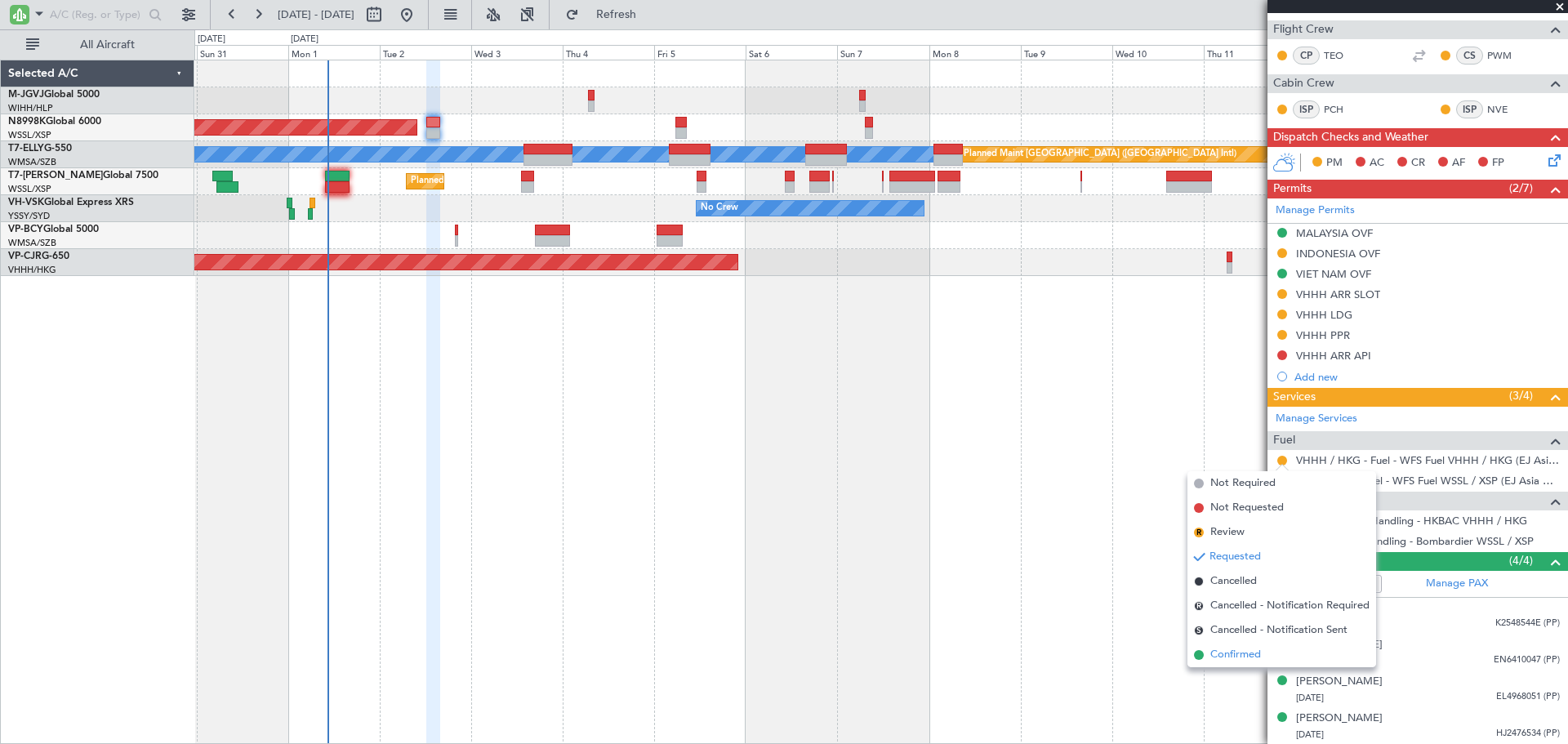
click at [1259, 648] on span "Confirmed" at bounding box center [1235, 655] width 51 height 17
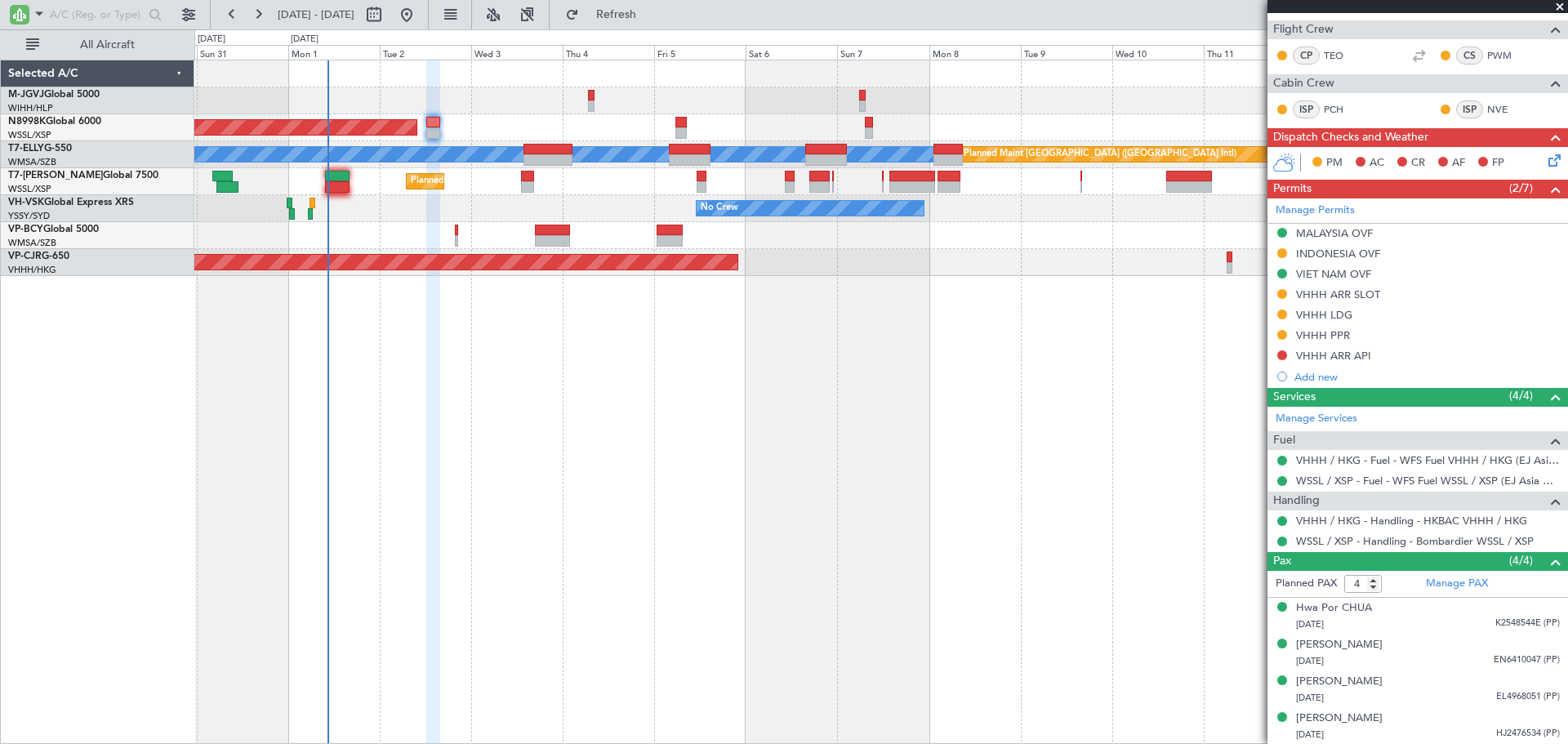
click at [1215, 346] on div "Planned Maint Singapore (Seletar) MEL Planned Maint Dubai (Dubai Intl) Planned …" at bounding box center [881, 401] width 1374 height 684
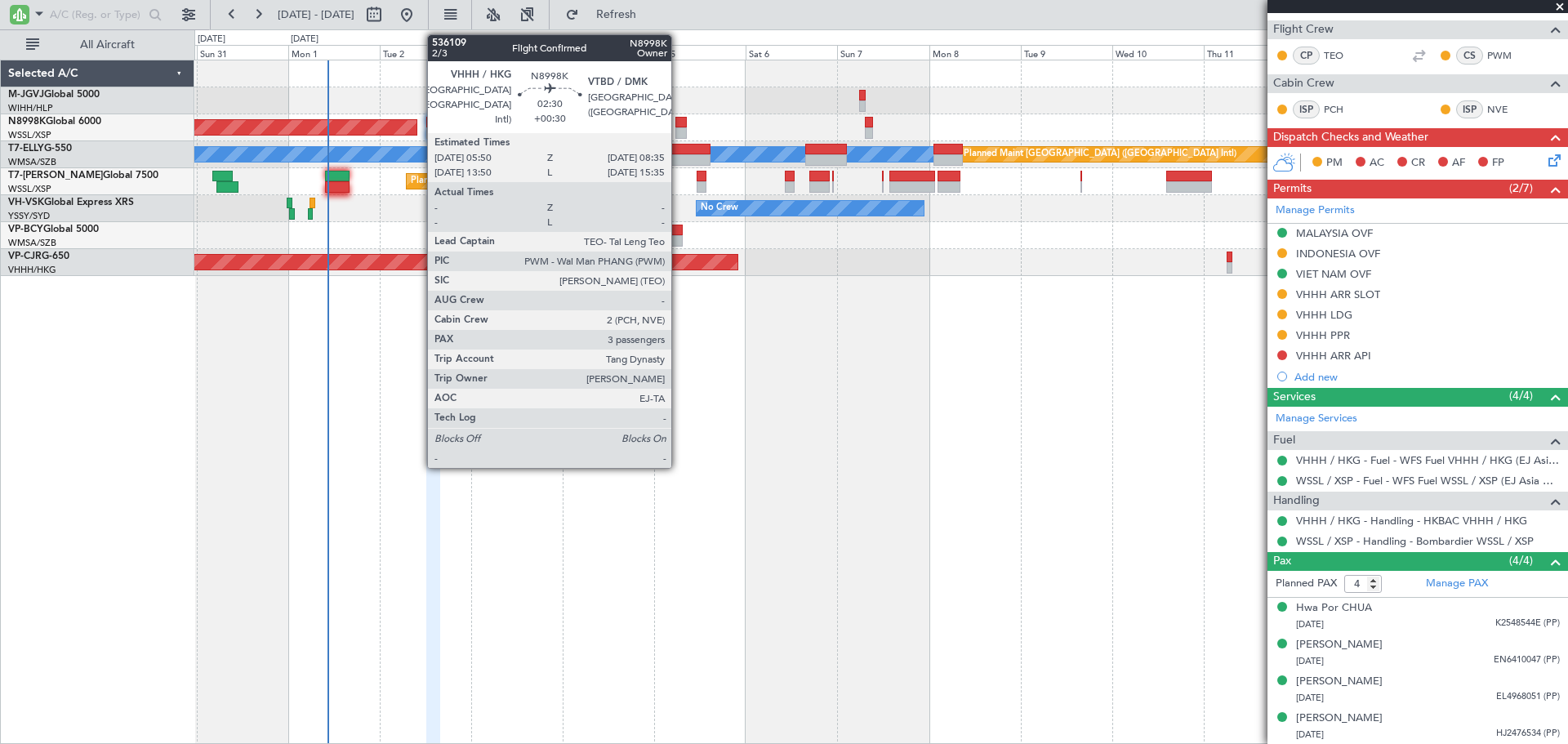
click at [679, 129] on div at bounding box center [681, 133] width 11 height 11
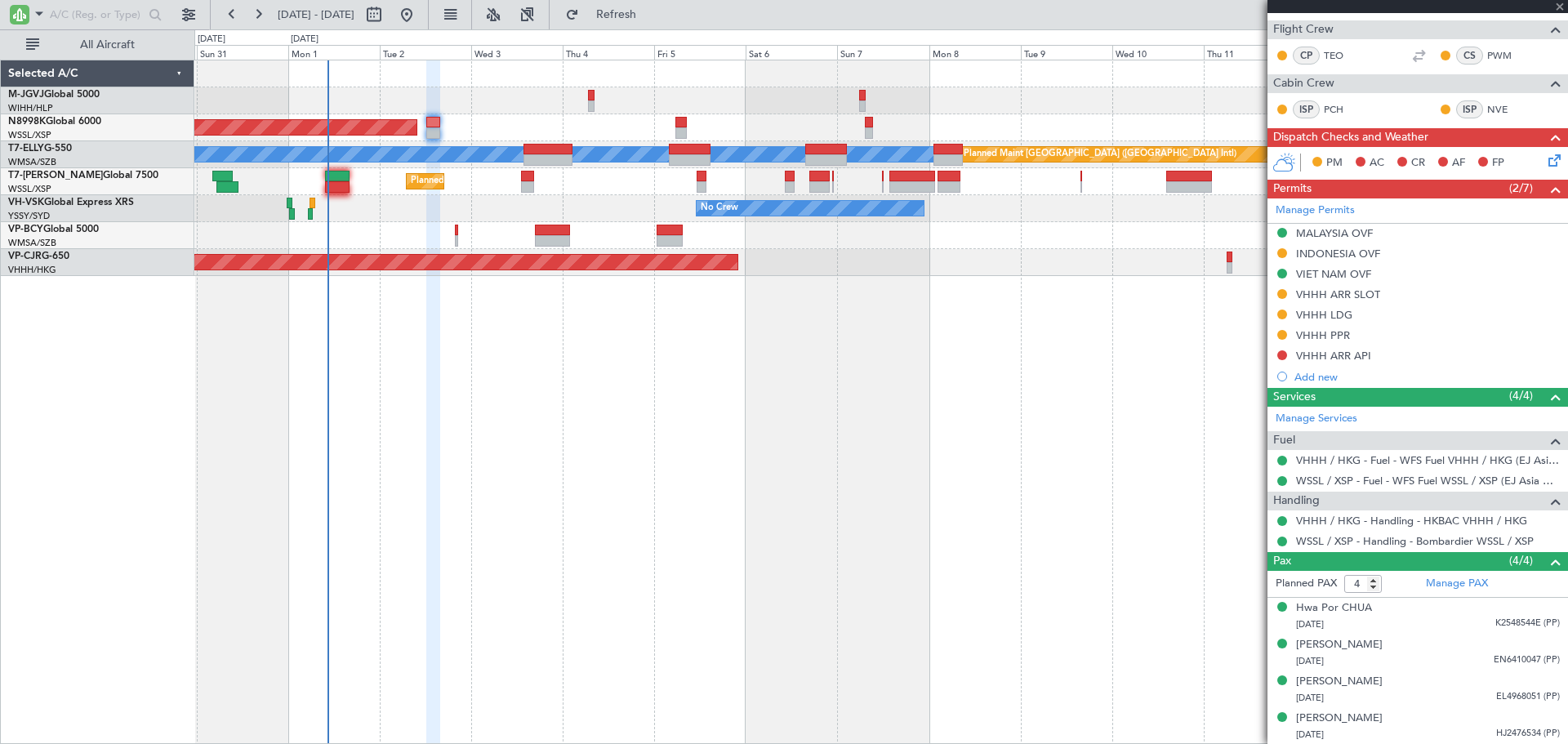
type input "+00:30"
type input "3"
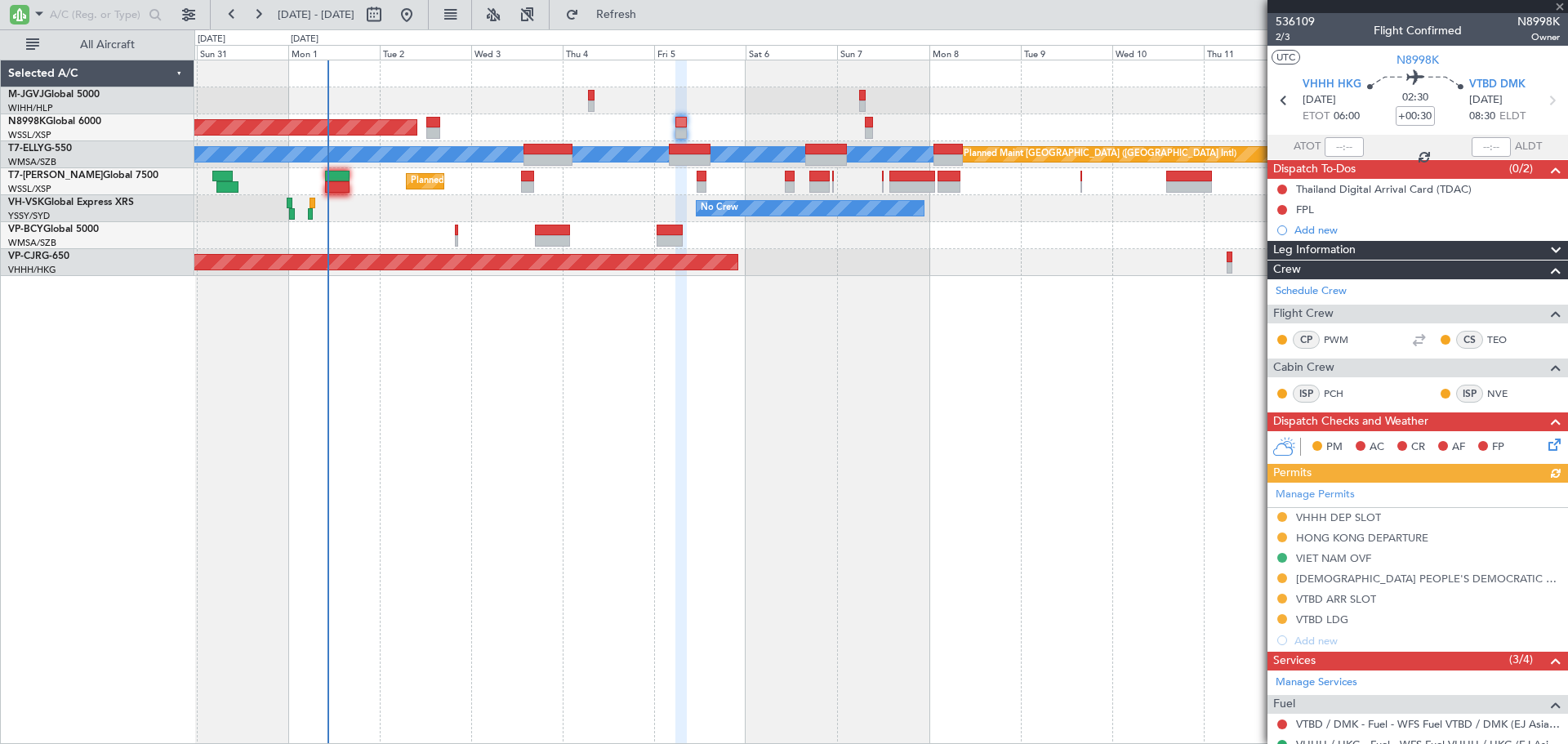
scroll to position [227, 0]
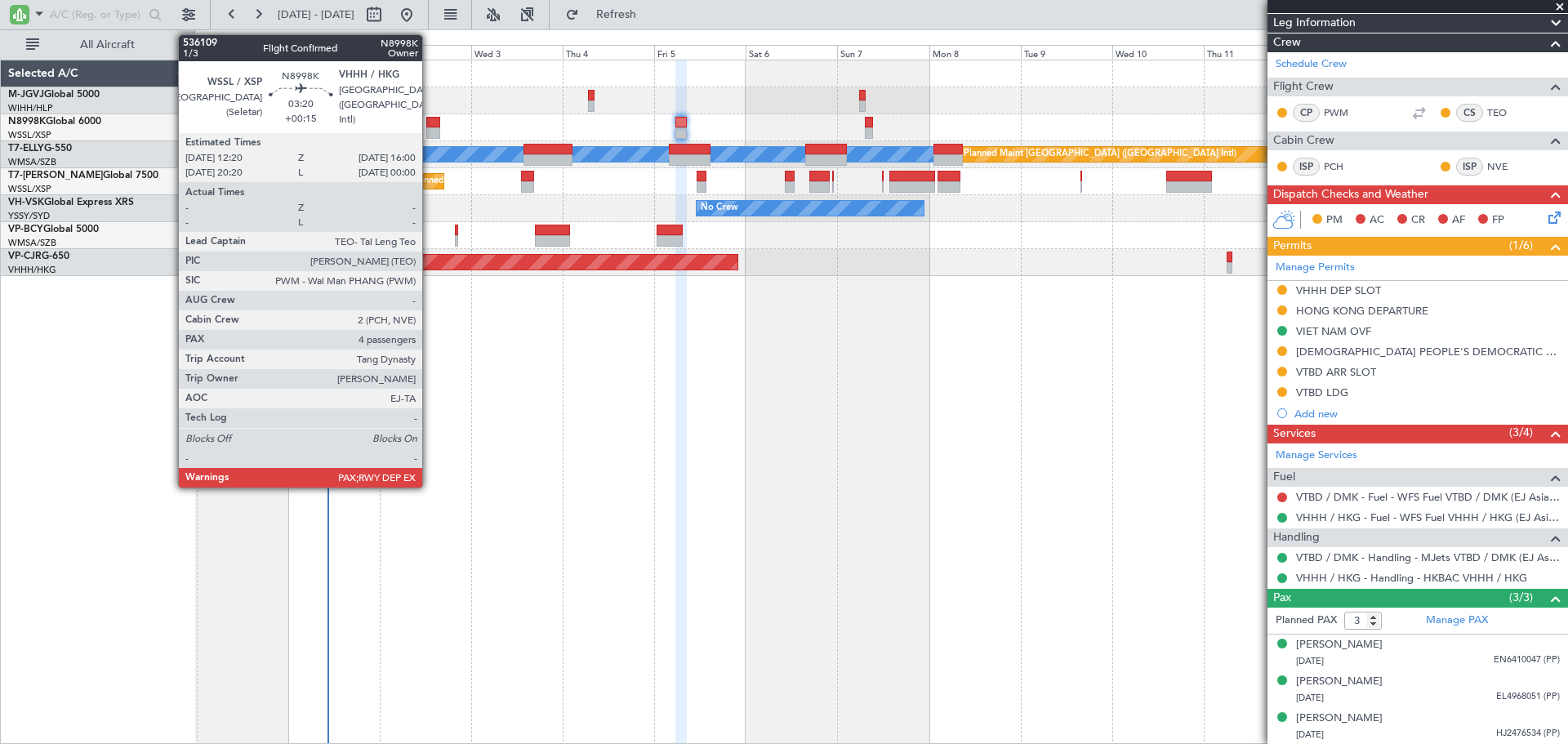
click at [429, 129] on div at bounding box center [434, 133] width 15 height 11
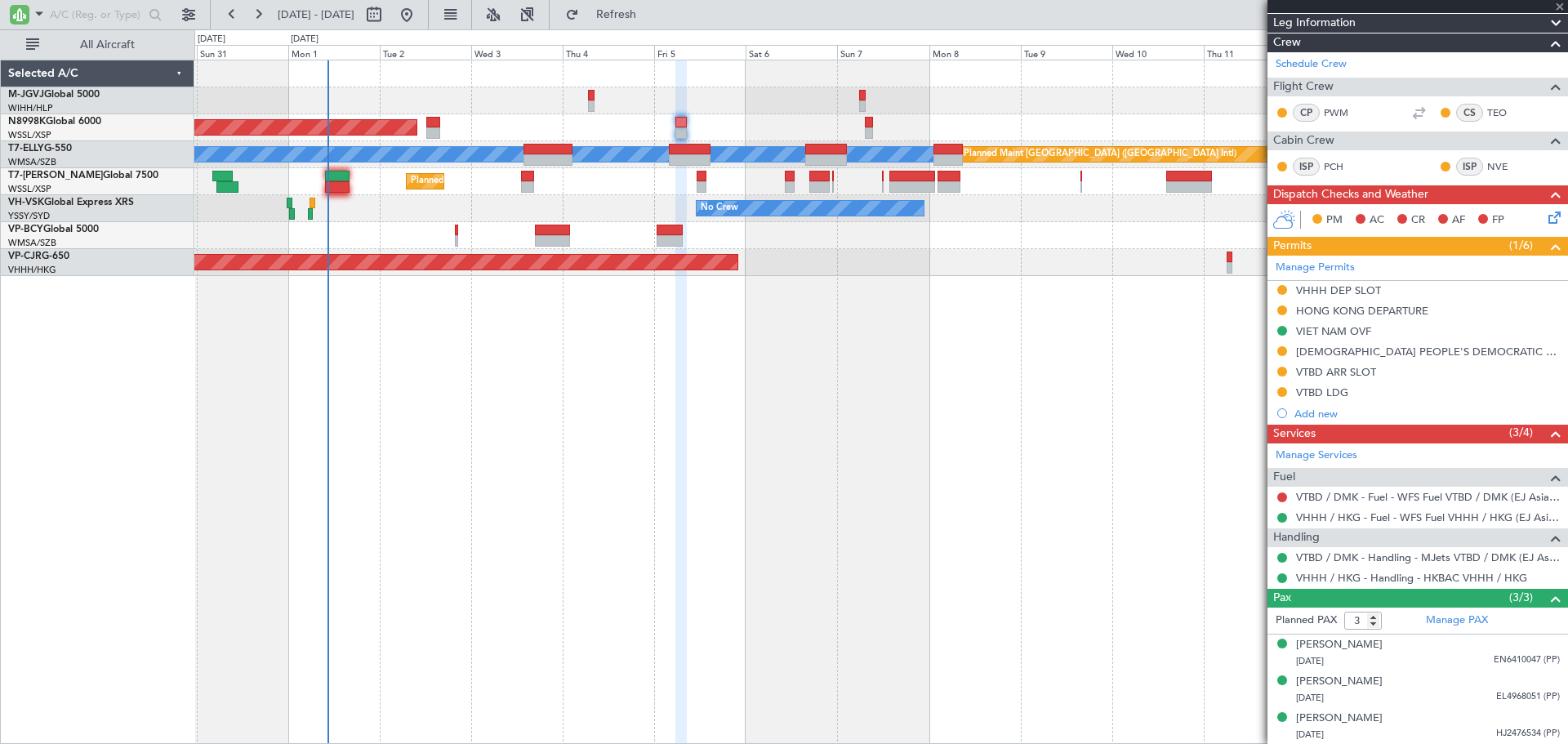
type input "+00:15"
type input "4"
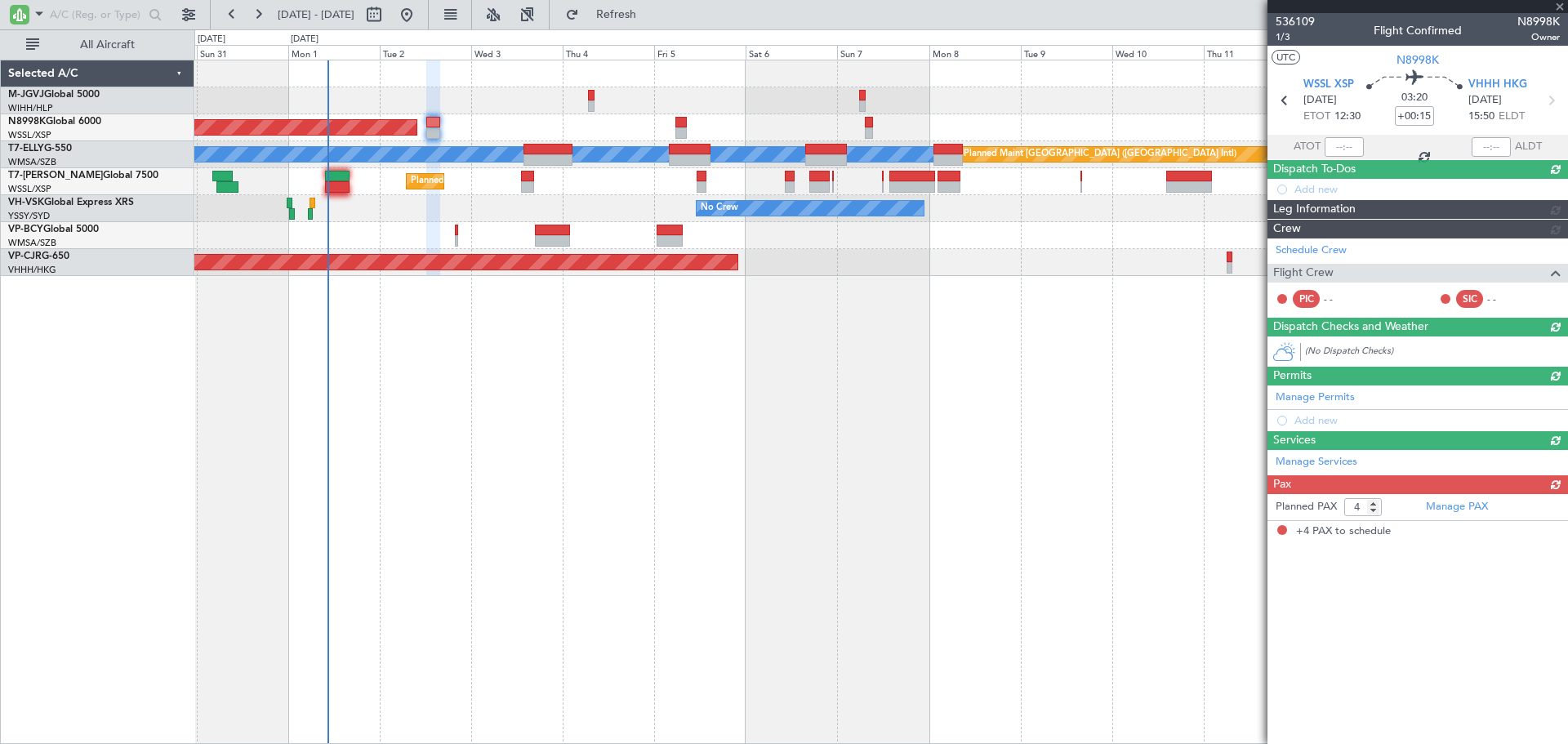
scroll to position [0, 0]
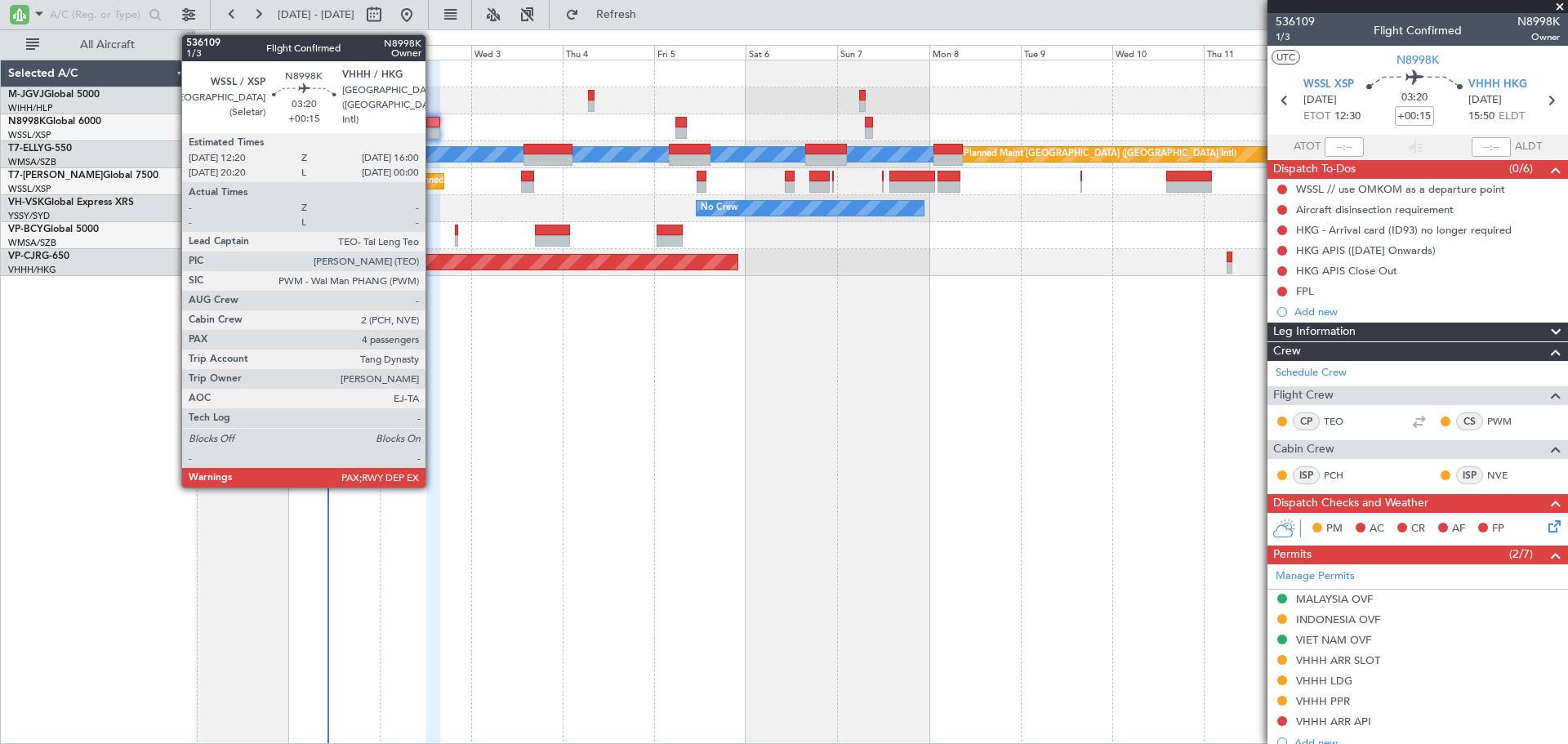
click at [432, 121] on div at bounding box center [434, 122] width 15 height 11
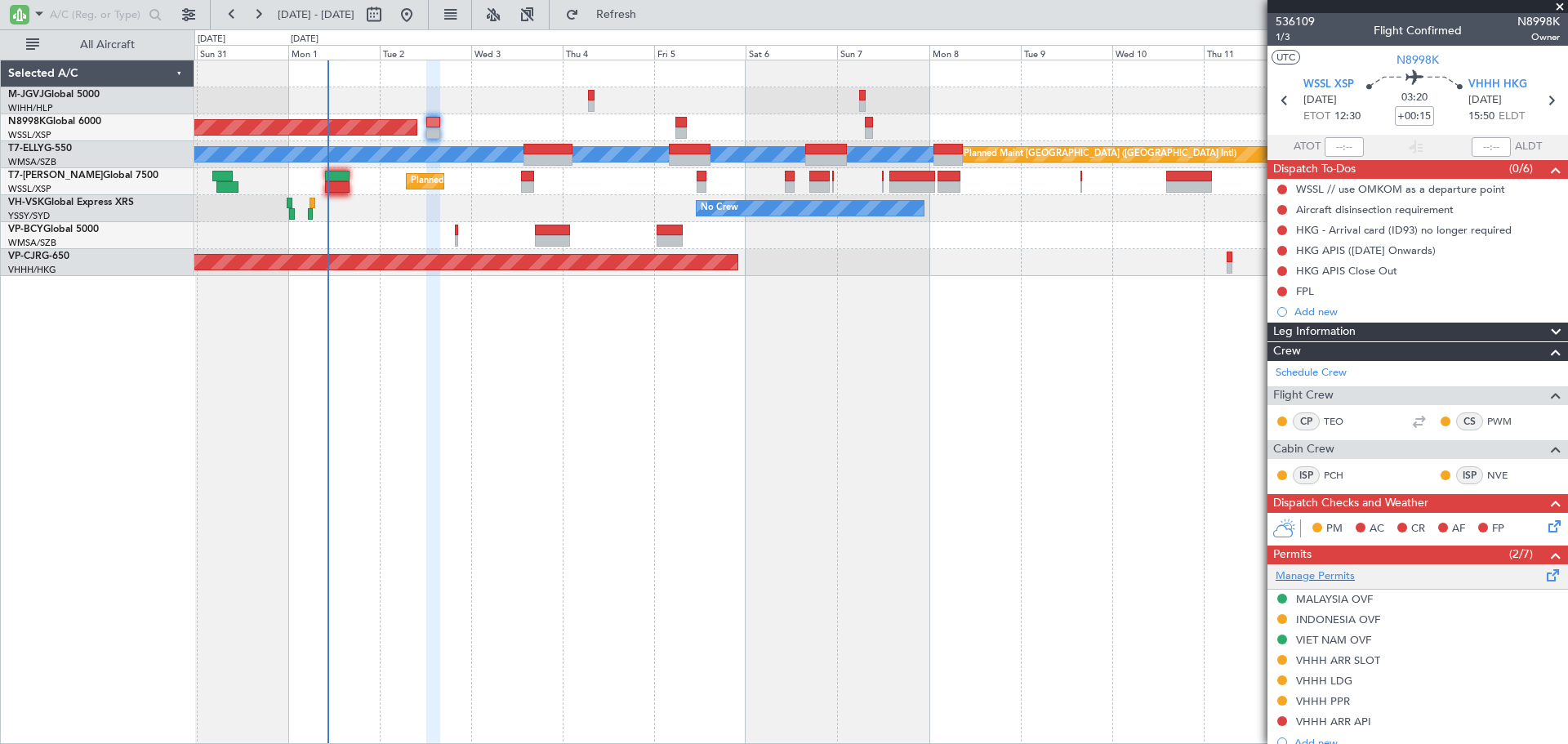
scroll to position [366, 0]
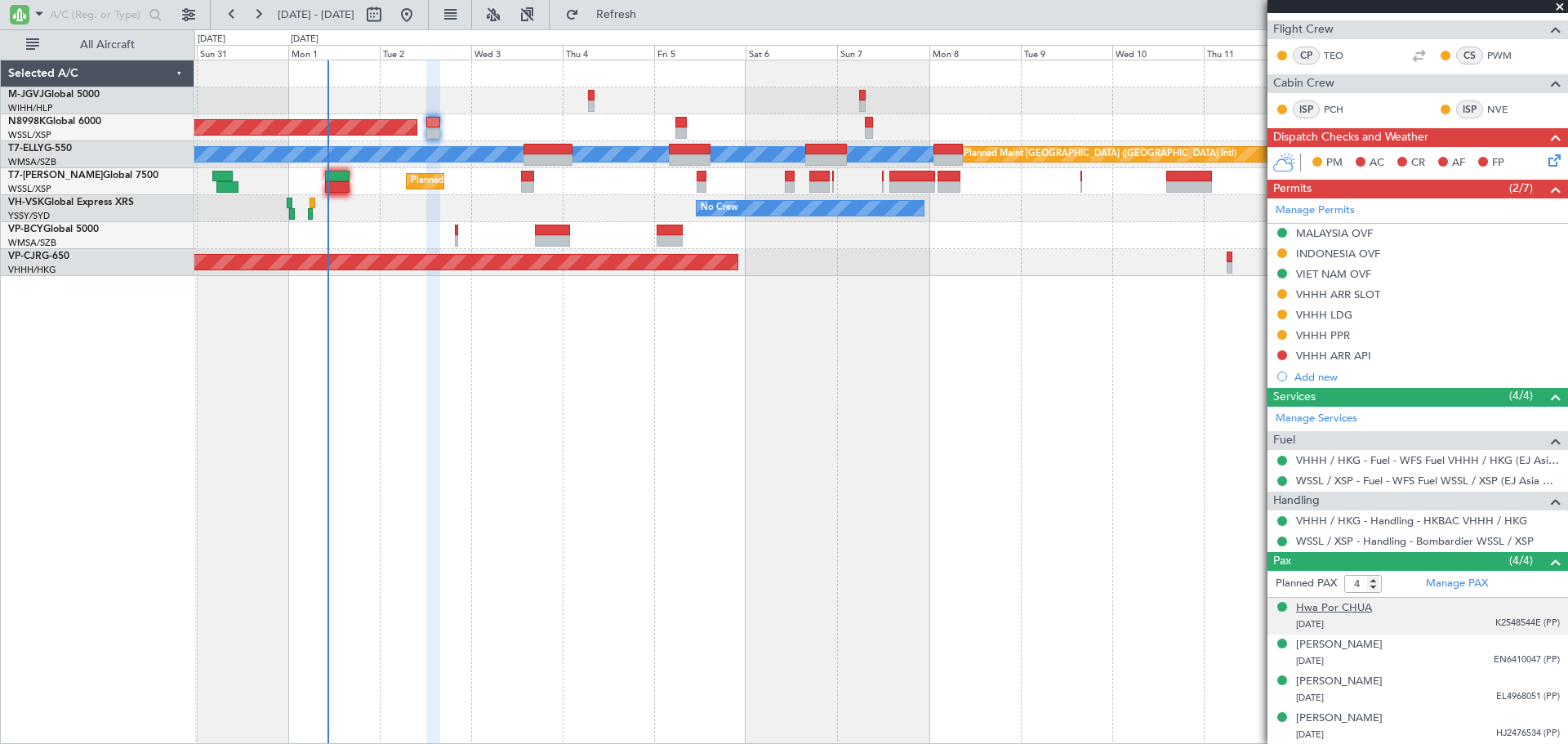
click at [1340, 607] on div "Hwa Por CHUA" at bounding box center [1334, 608] width 76 height 17
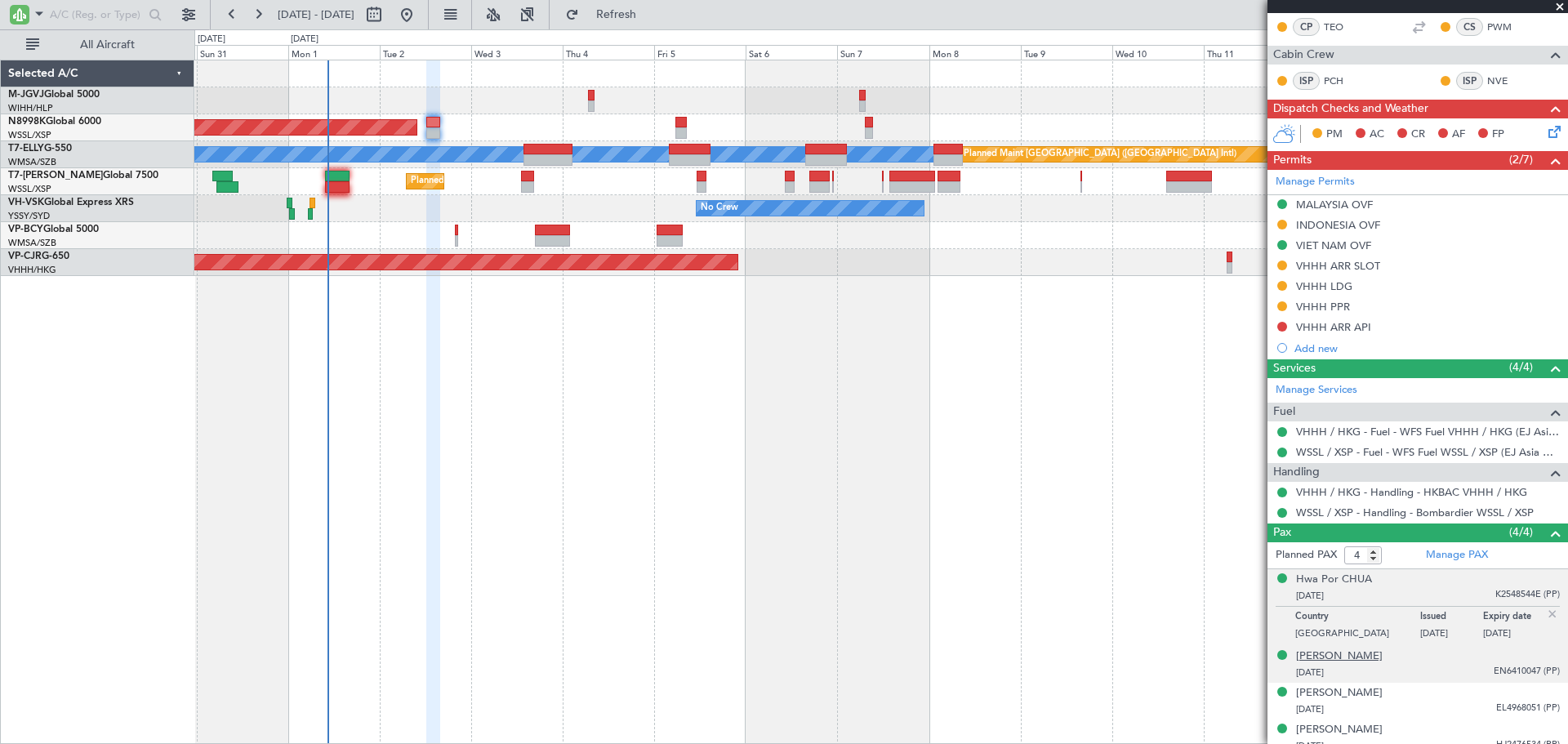
scroll to position [406, 0]
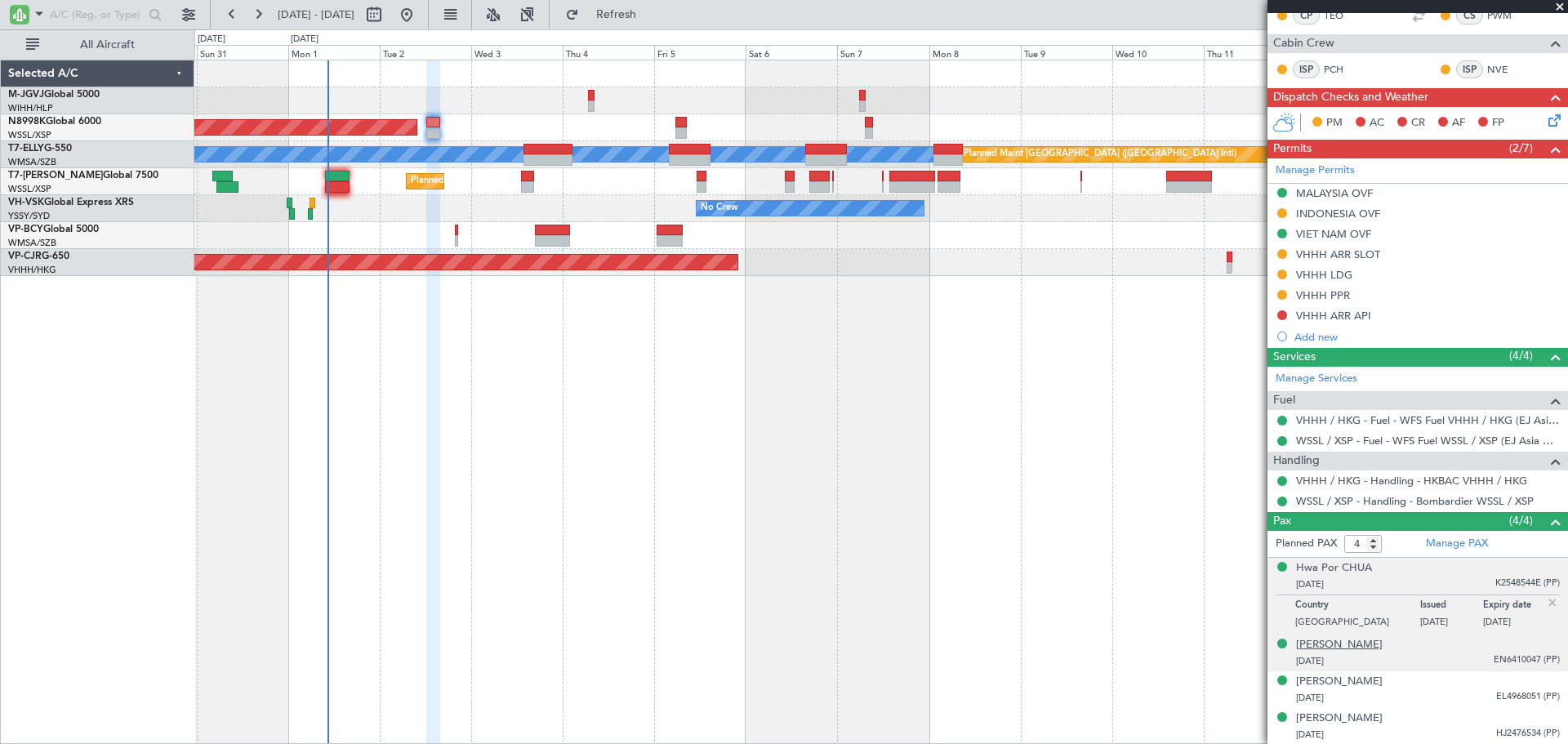
click at [1343, 644] on div "[PERSON_NAME]" at bounding box center [1339, 645] width 86 height 17
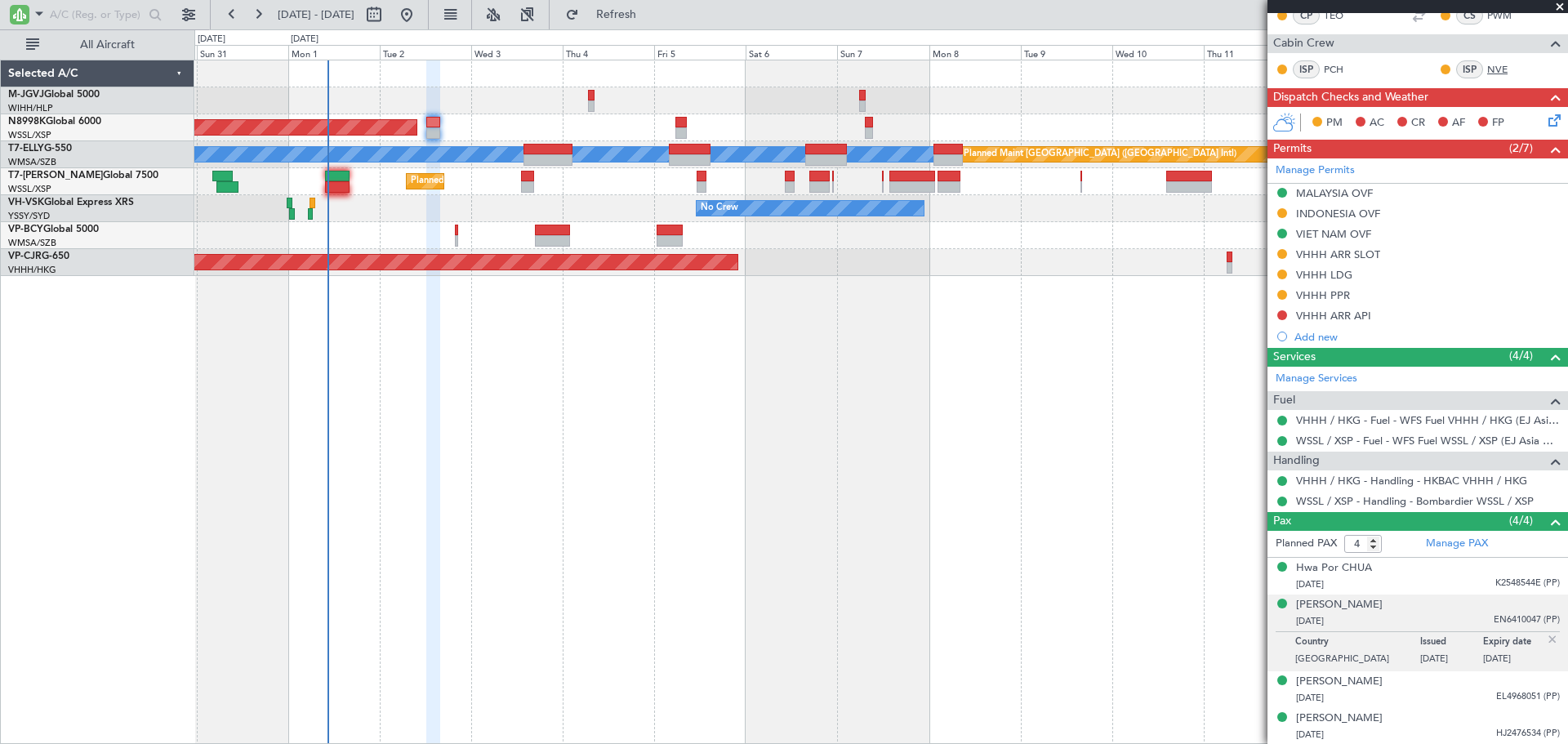
click at [1487, 64] on link "NVE" at bounding box center [1506, 70] width 37 height 15
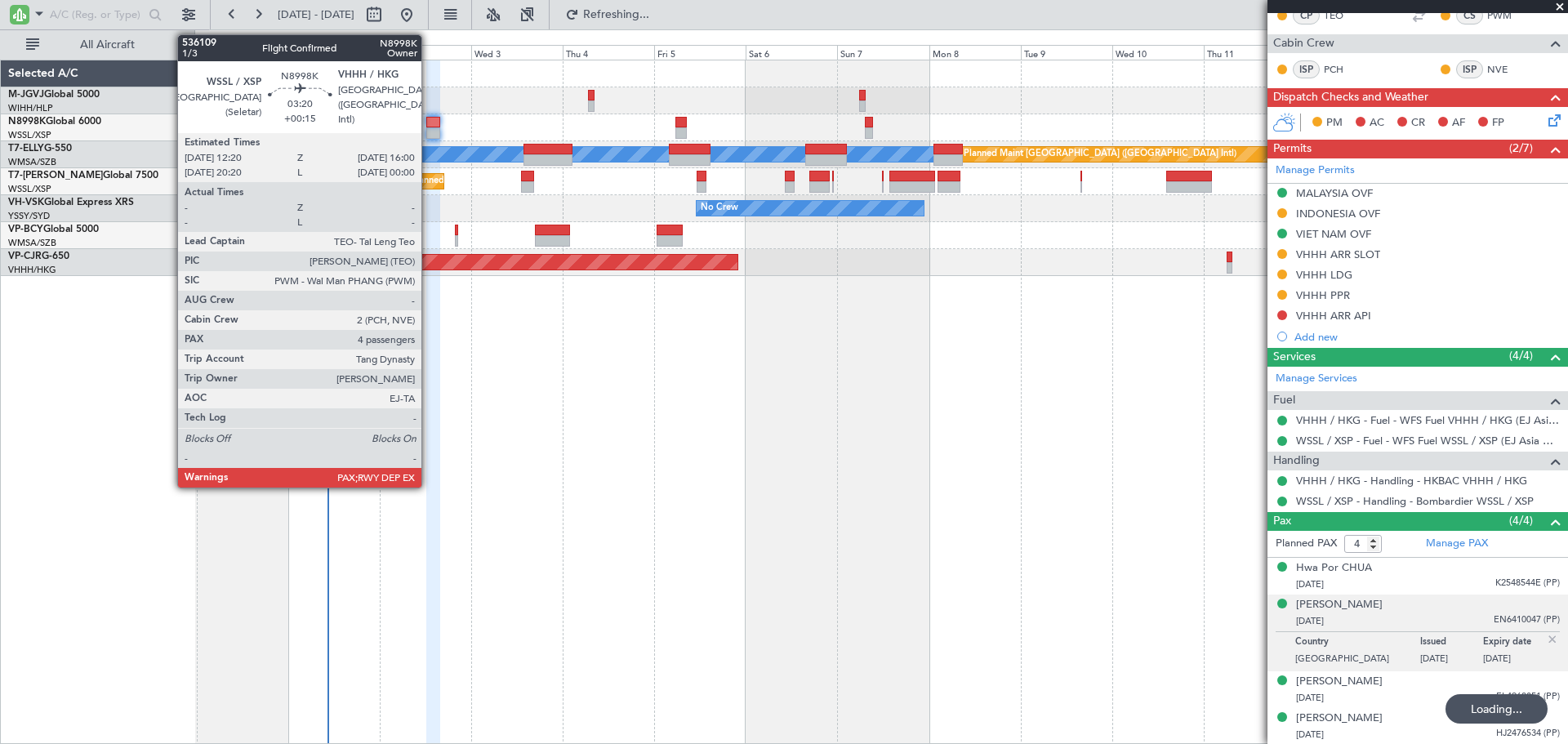
click at [429, 126] on div at bounding box center [434, 122] width 15 height 11
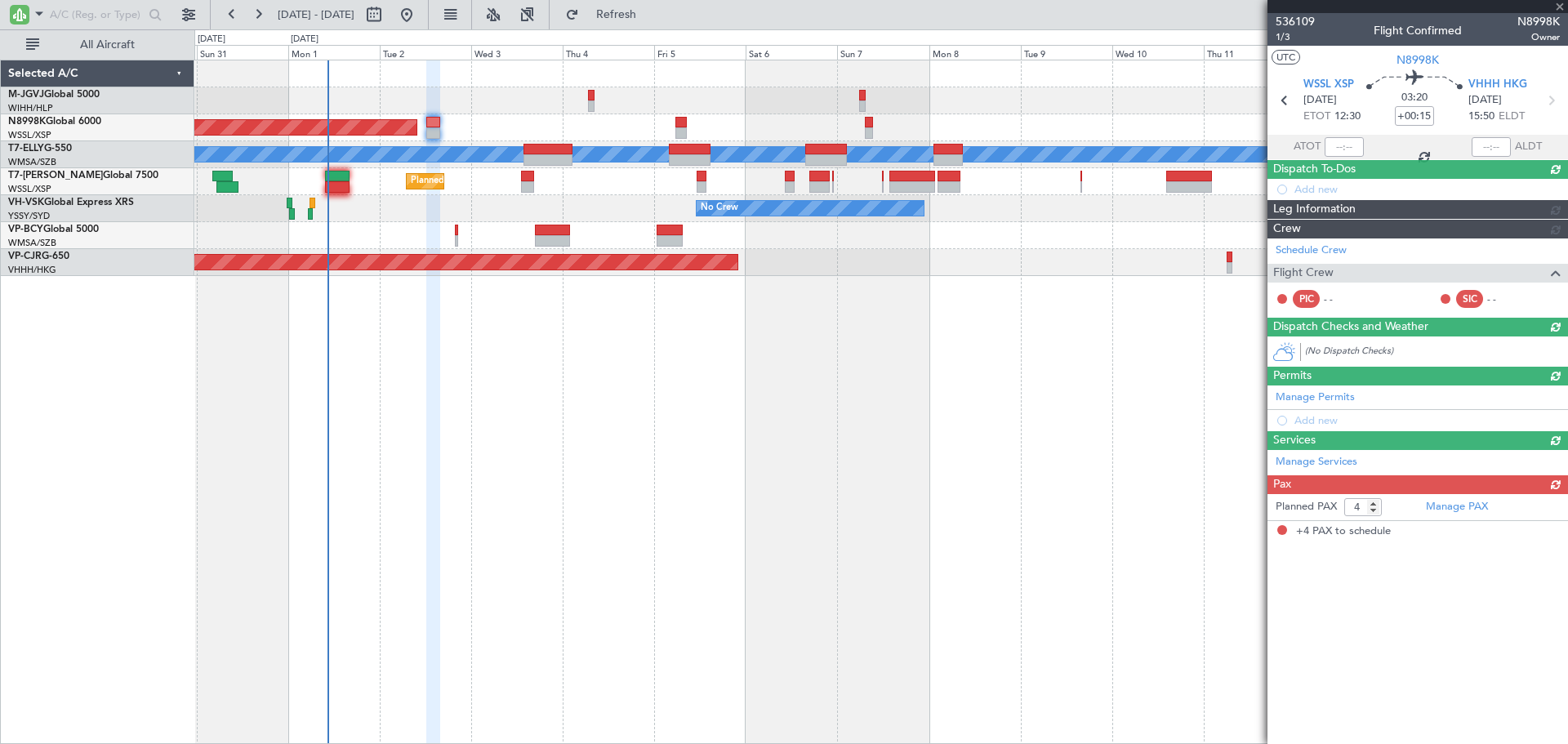
scroll to position [0, 0]
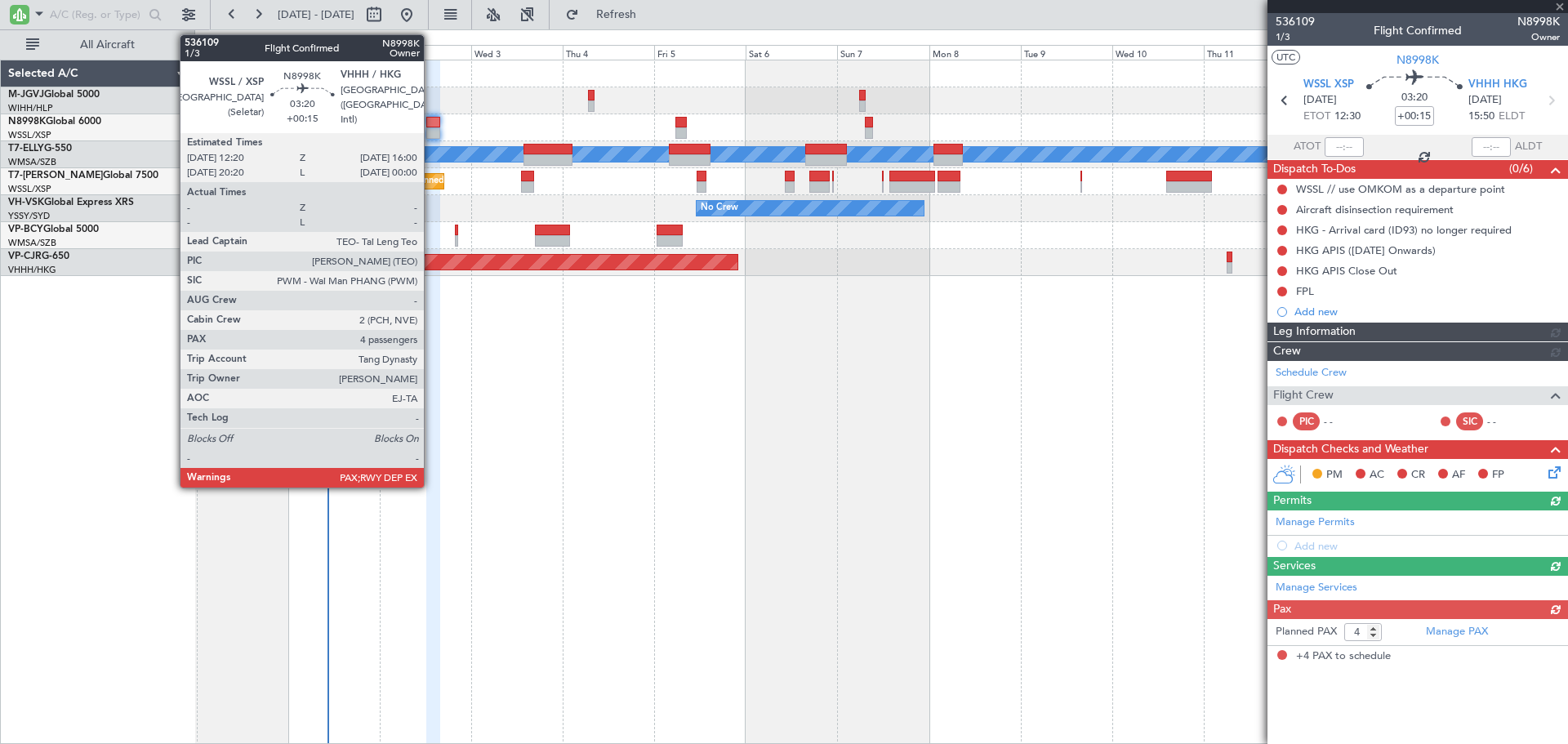
click at [431, 127] on div at bounding box center [434, 122] width 15 height 11
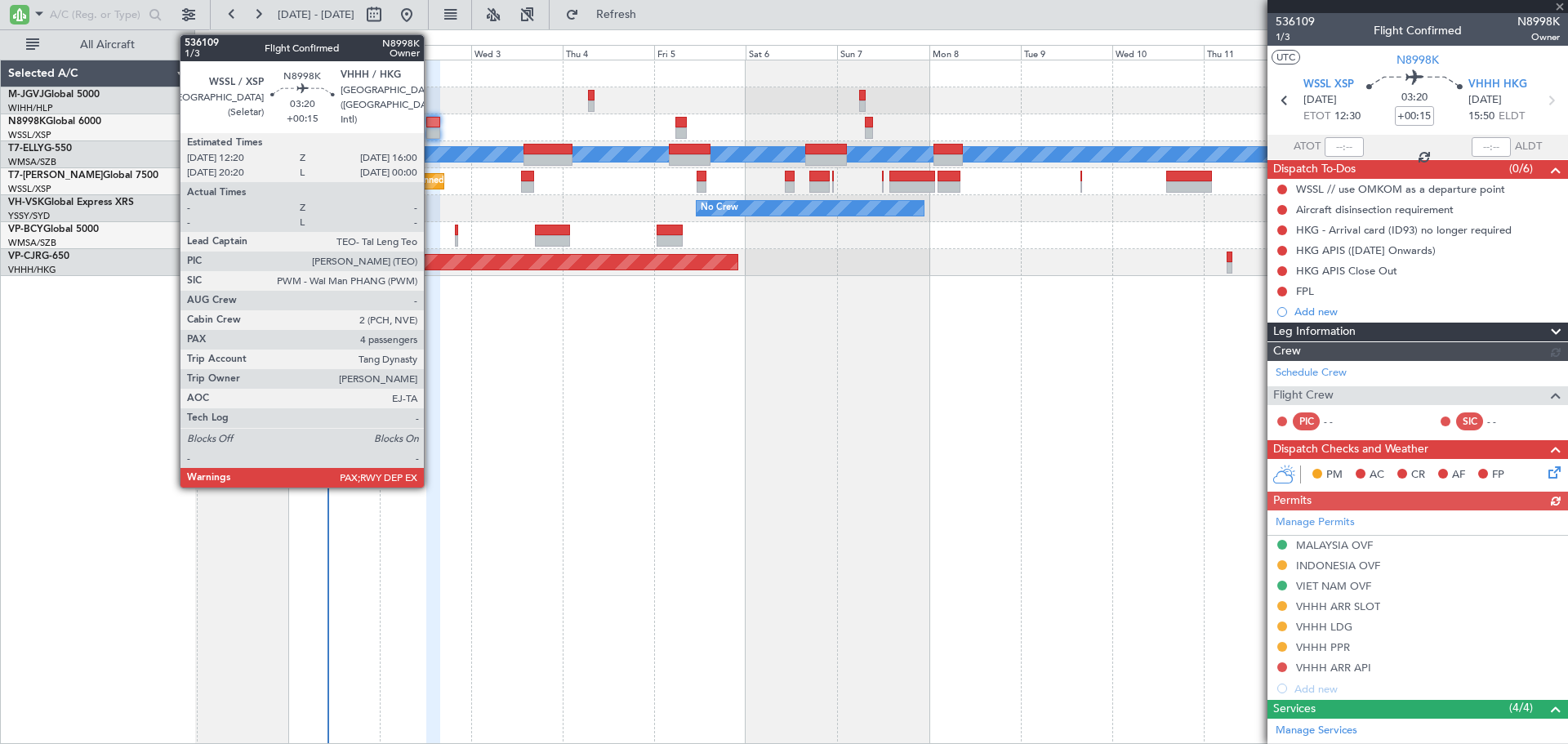
click at [431, 127] on div at bounding box center [434, 122] width 15 height 11
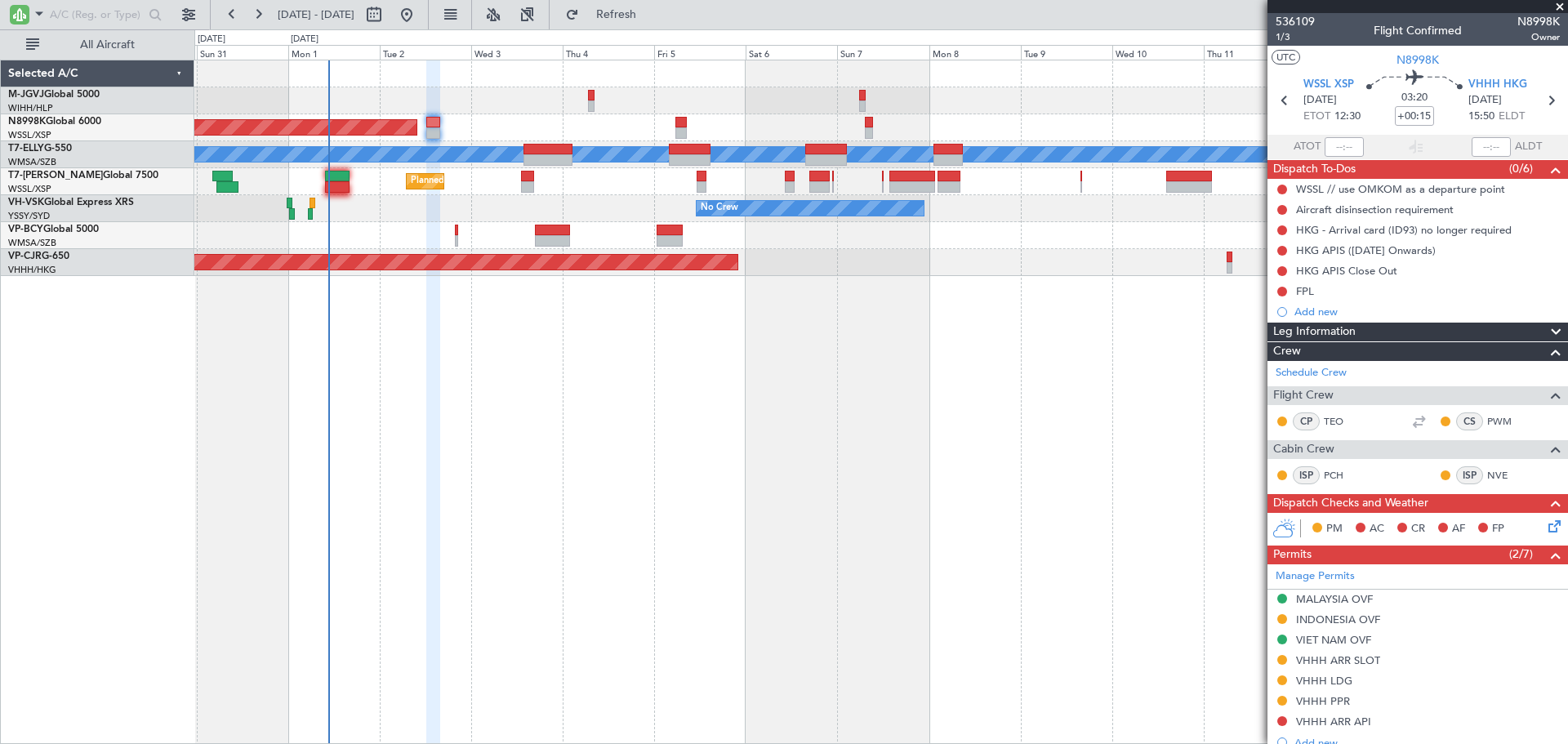
drag, startPoint x: 1278, startPoint y: 723, endPoint x: 1268, endPoint y: 705, distance: 20.6
click at [1276, 715] on body "30 Aug 2025 - 14 Sep 2025 Refresh Quick Links All Aircraft Planned Maint Singap…" at bounding box center [784, 372] width 1568 height 744
click at [1278, 722] on div at bounding box center [1282, 721] width 13 height 13
click at [1282, 718] on button at bounding box center [1282, 720] width 10 height 10
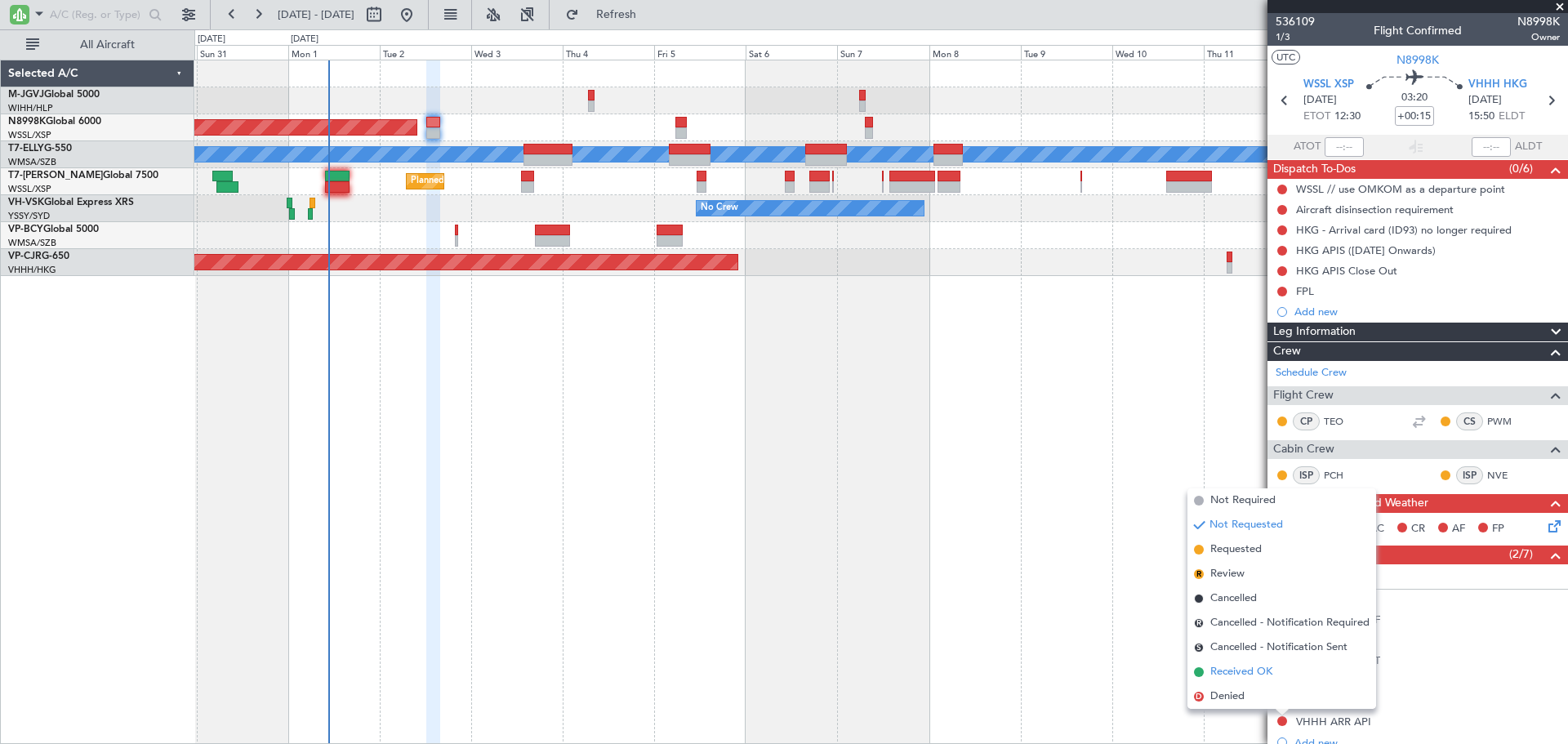
click at [1258, 671] on span "Received OK" at bounding box center [1242, 672] width 62 height 17
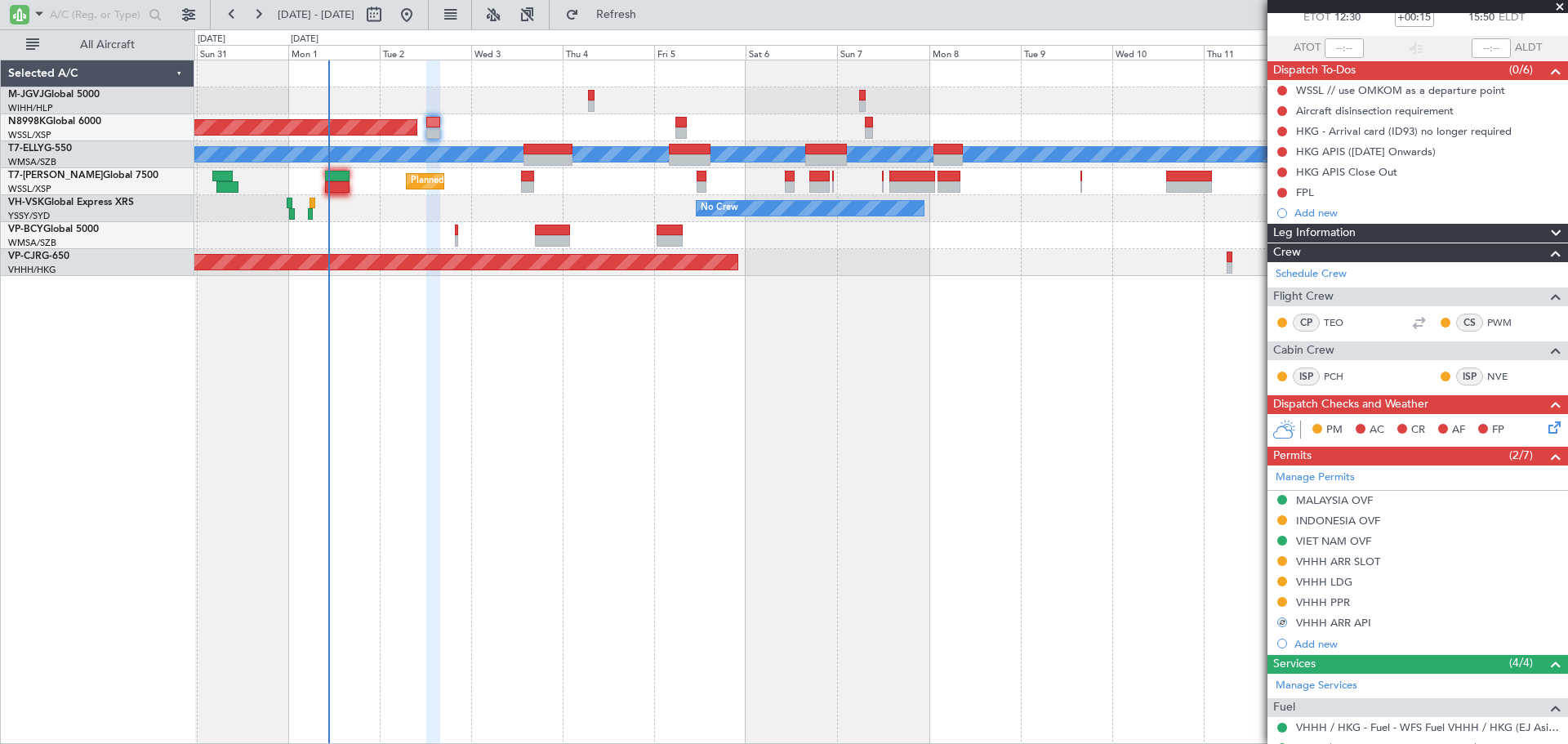
scroll to position [136, 0]
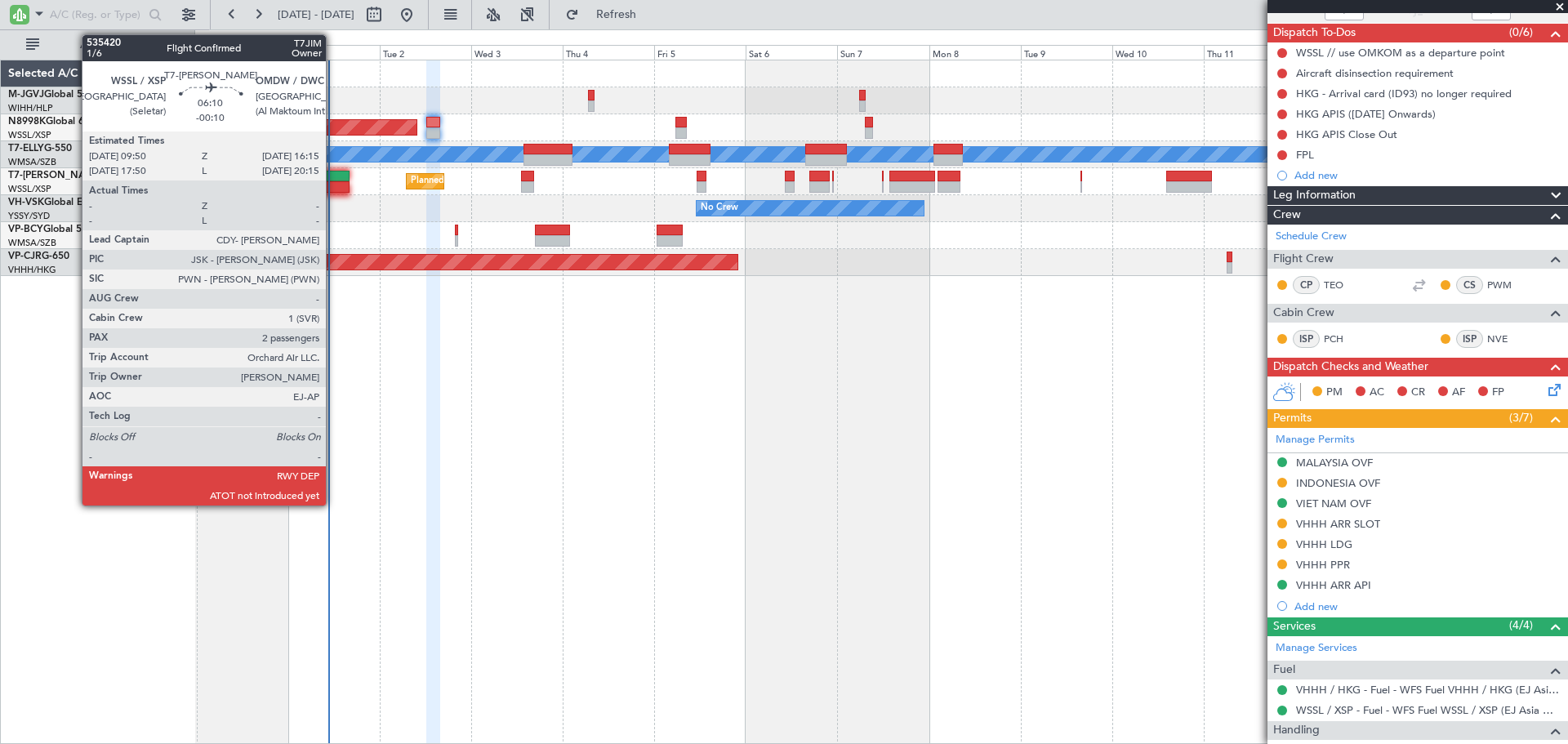
click at [335, 180] on div at bounding box center [337, 176] width 25 height 11
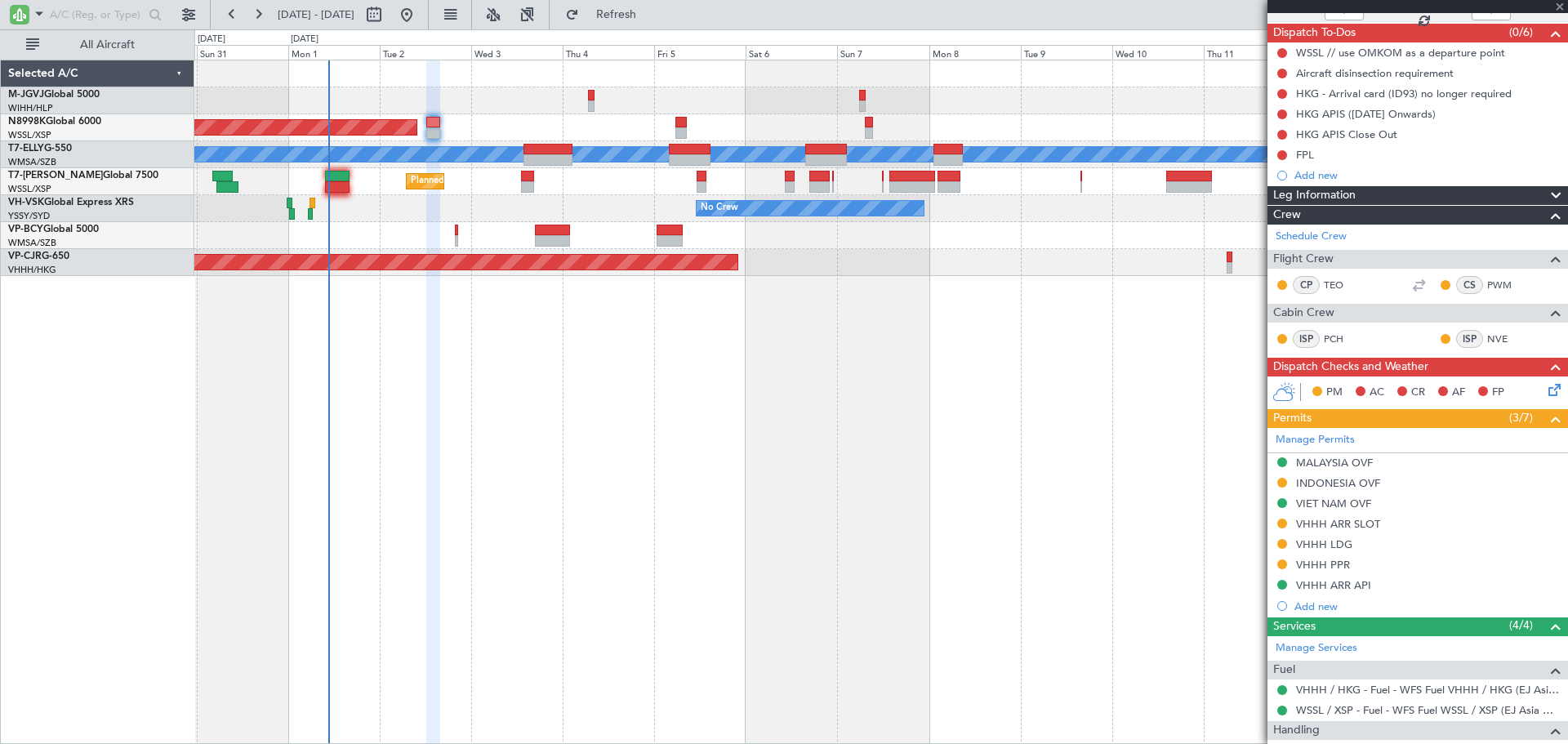
type input "-00:10"
type input "2"
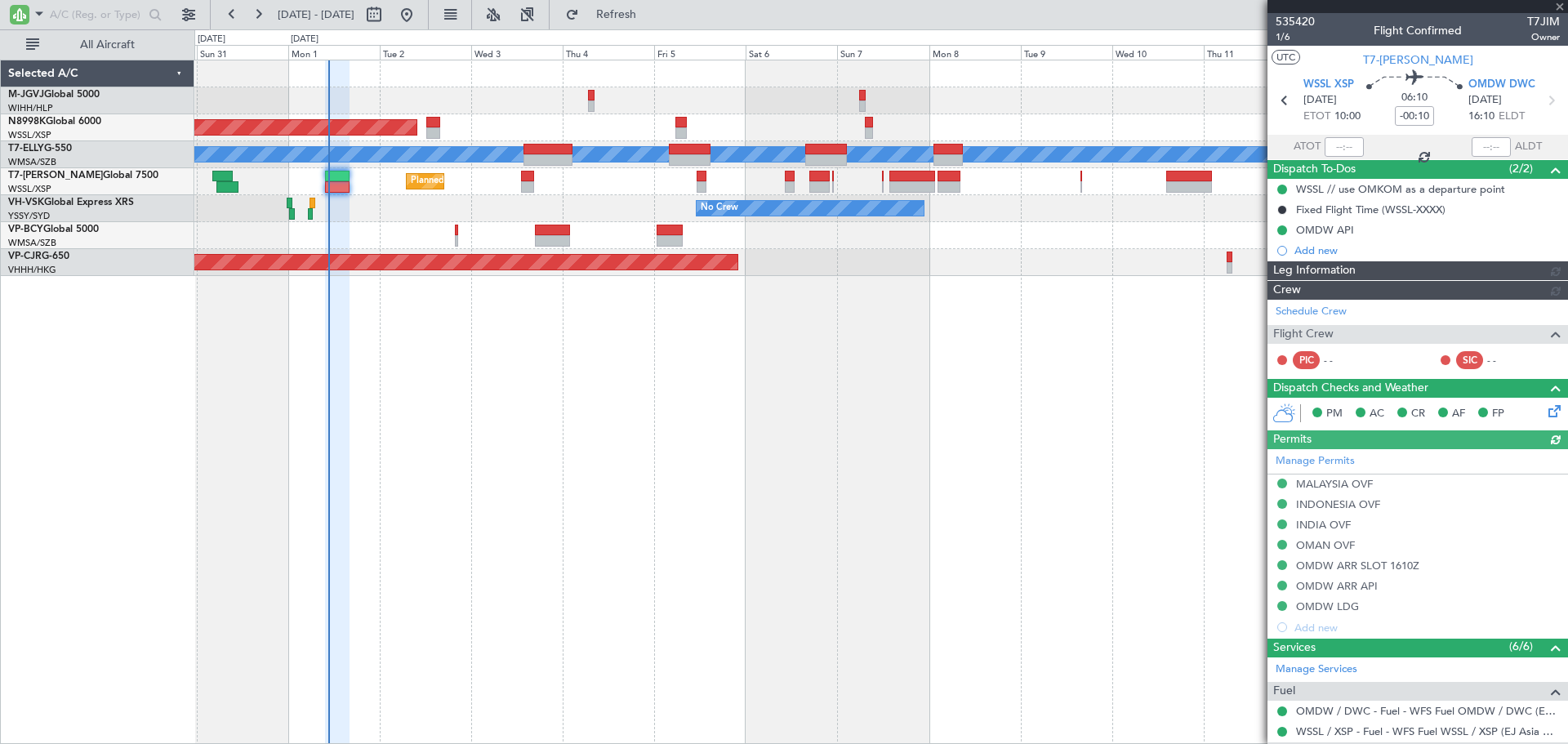
type input "Edmond Yuen (EYU)"
type input "F0269"
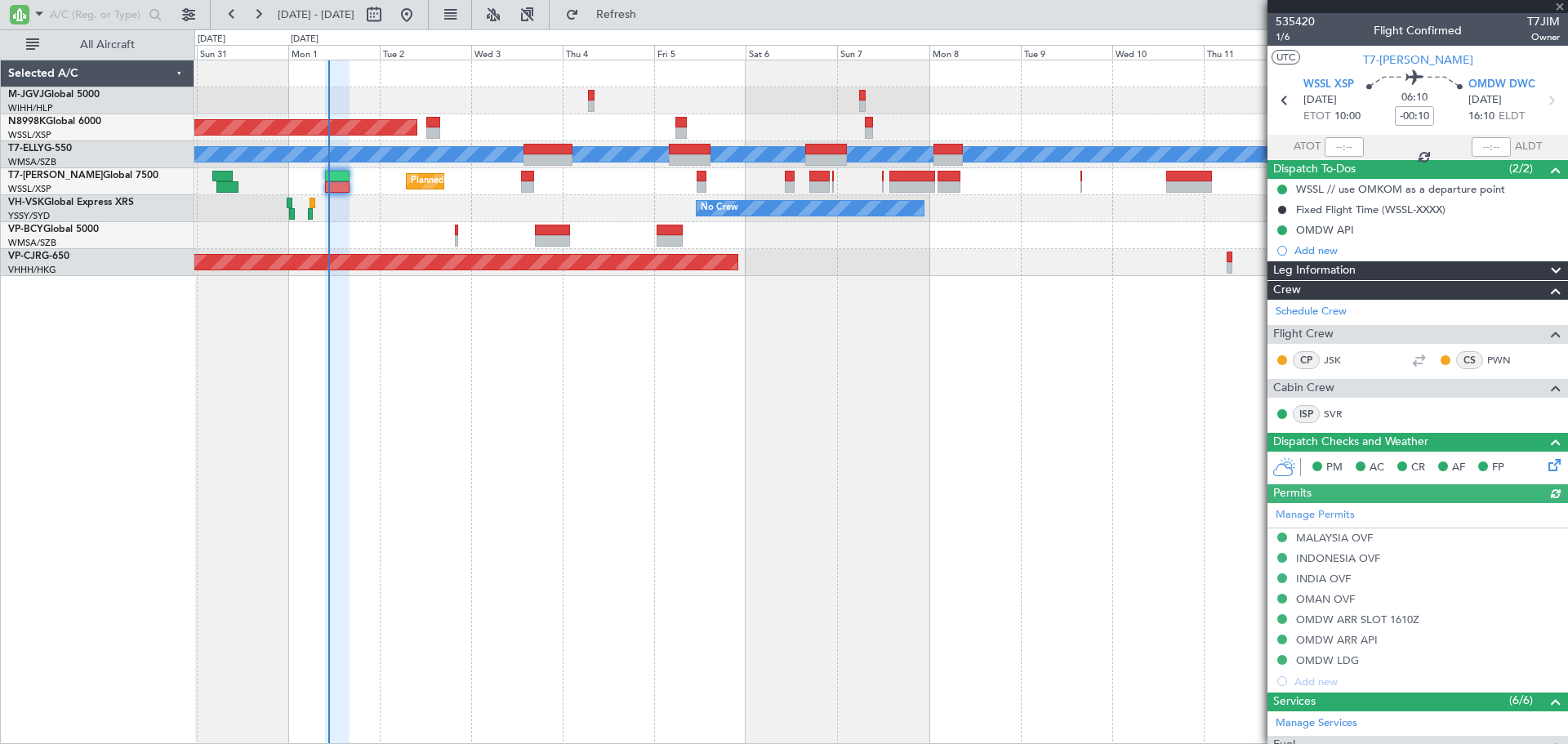
click at [1335, 146] on div at bounding box center [1345, 146] width 40 height 19
click at [1339, 151] on input "text" at bounding box center [1345, 146] width 40 height 19
type input "10:34"
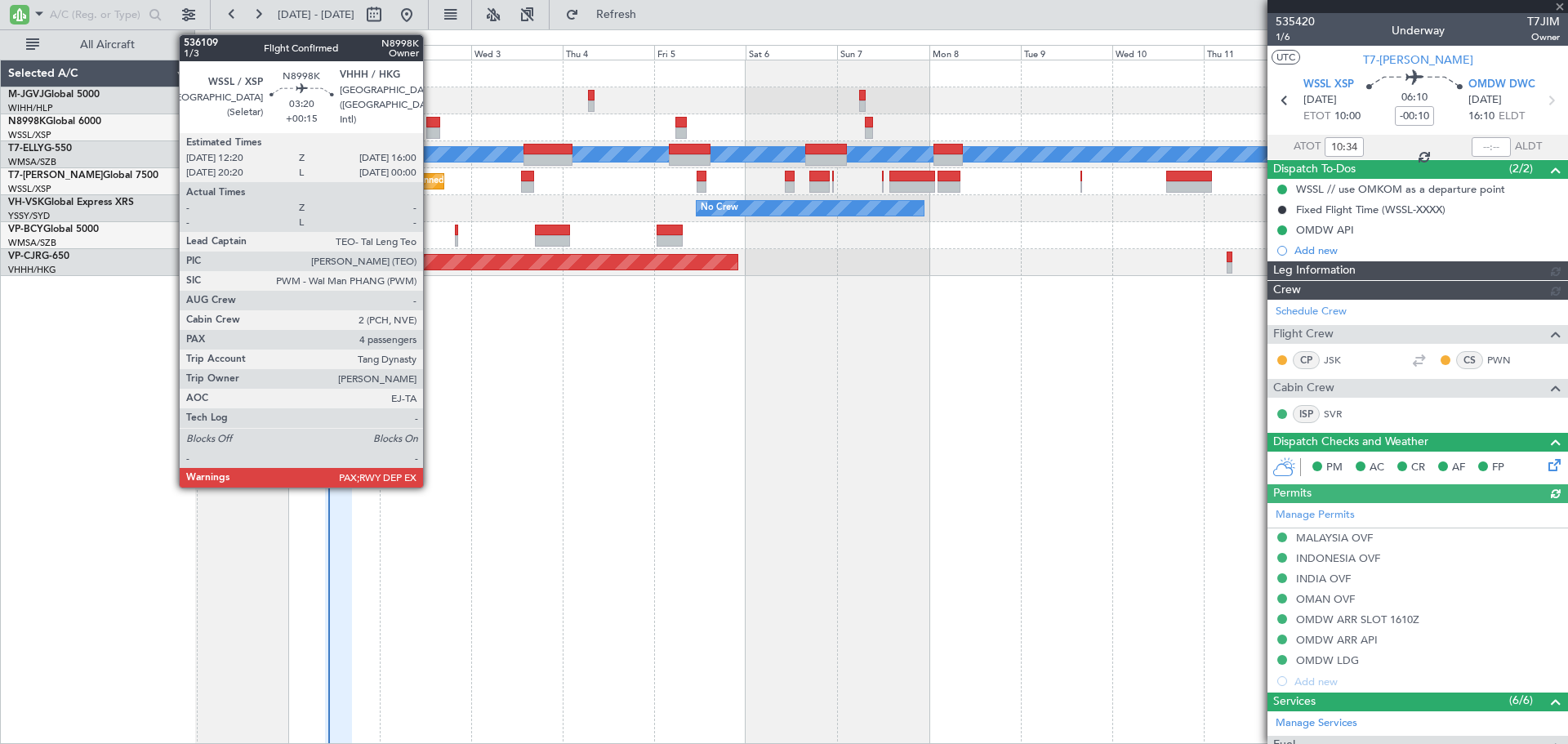
type input "Edmond Yuen (EYU)"
type input "F0269"
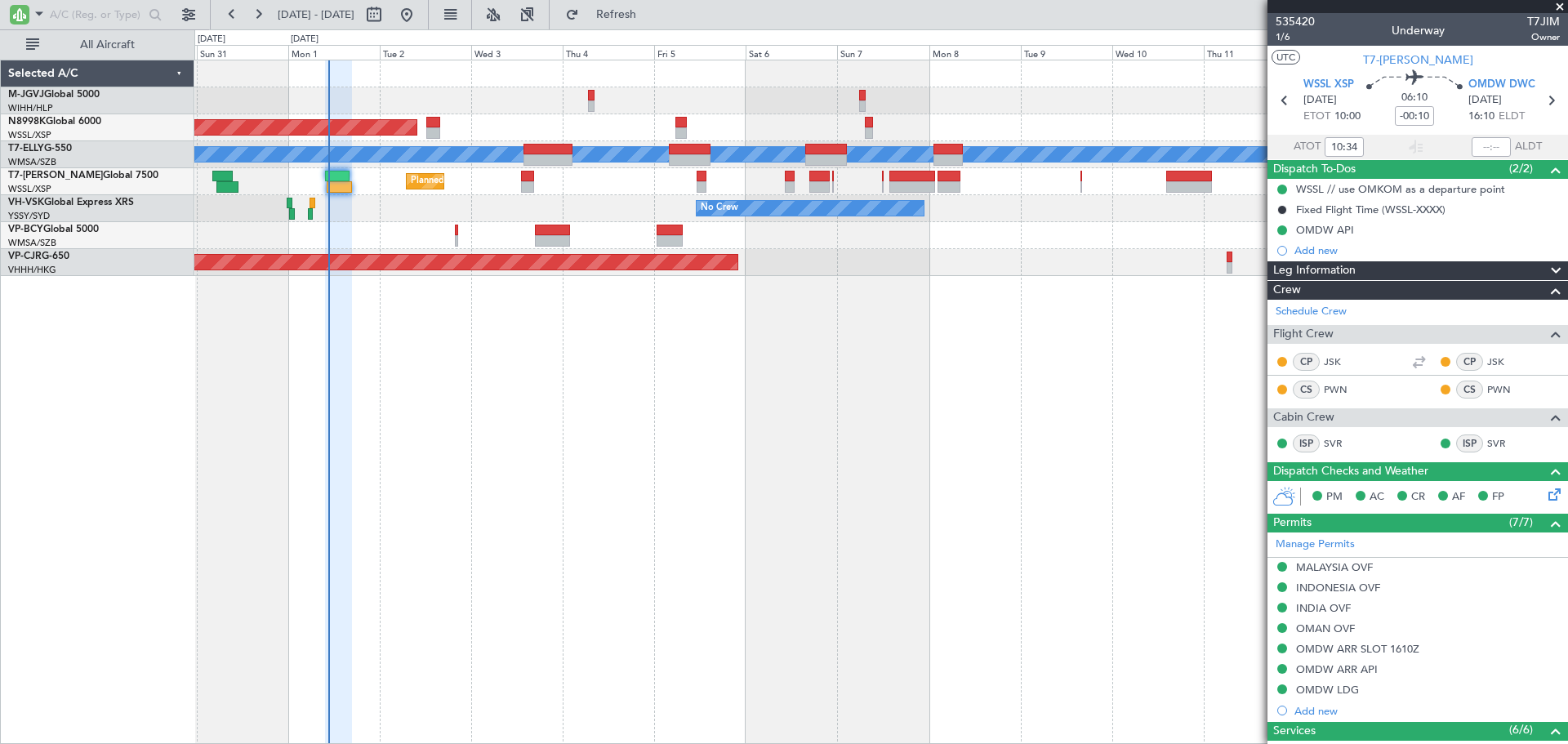
click at [440, 121] on div "Planned Maint [GEOGRAPHIC_DATA] (Seletar)" at bounding box center [881, 127] width 1373 height 27
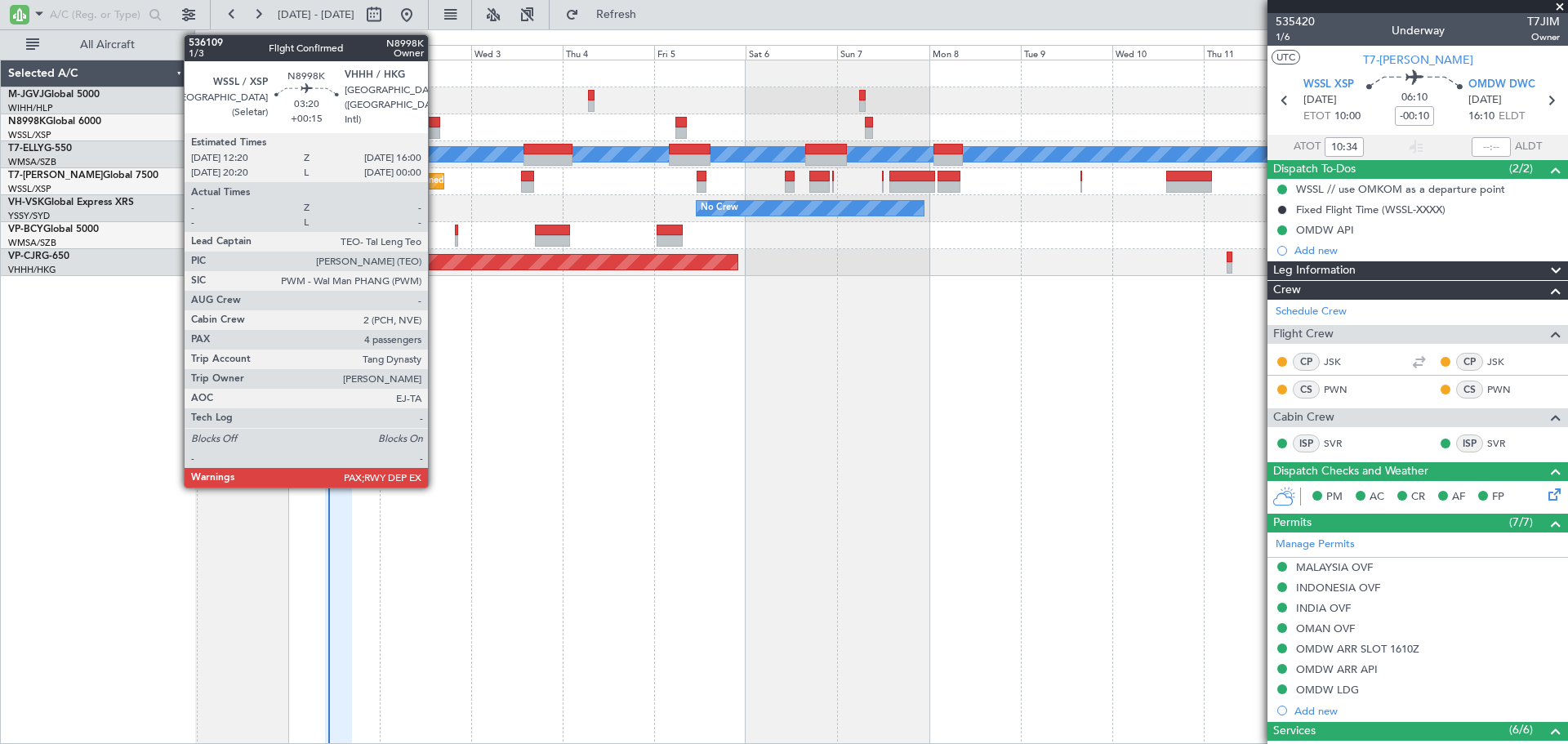
click at [436, 121] on div at bounding box center [434, 122] width 15 height 11
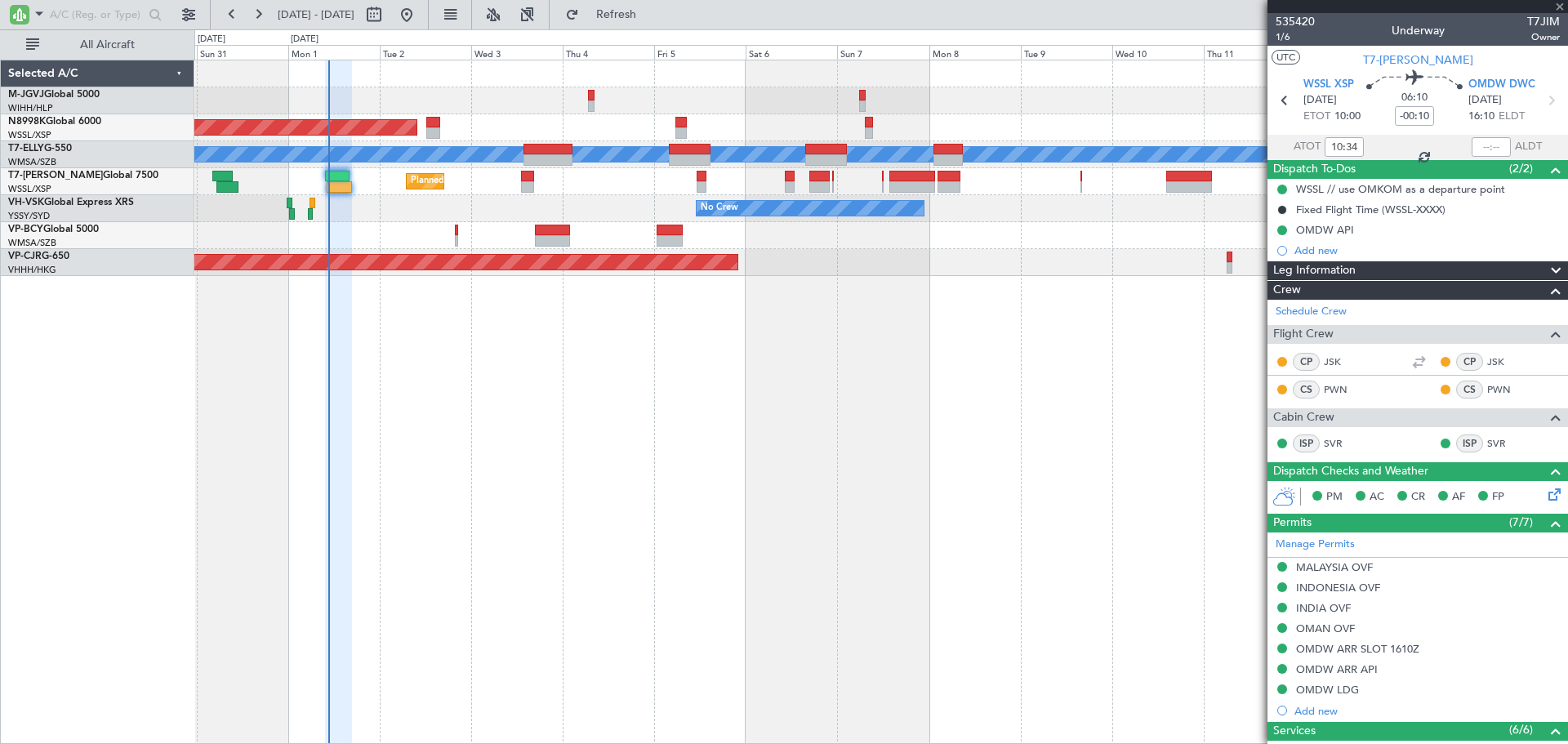
type input "+00:15"
type input "4"
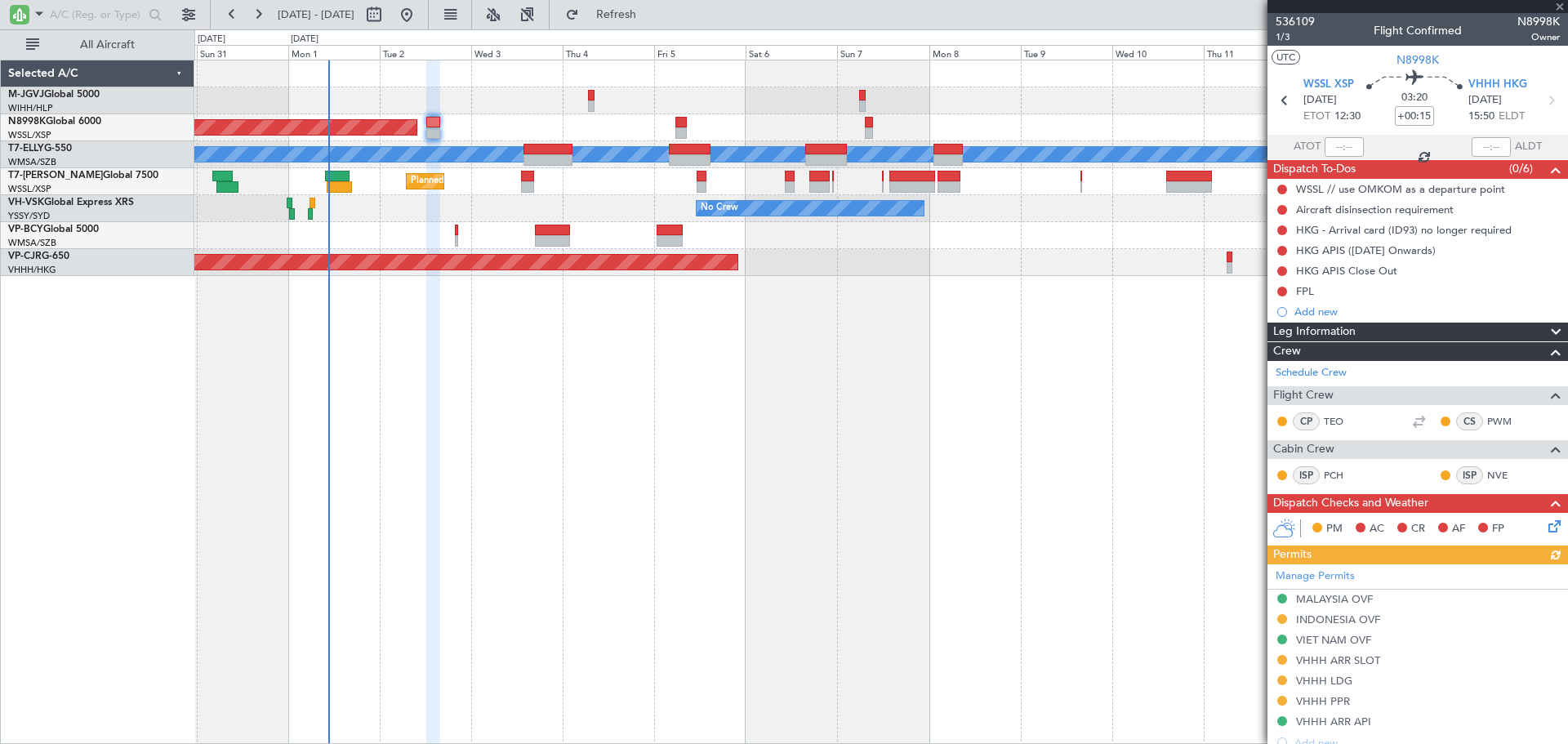
scroll to position [136, 0]
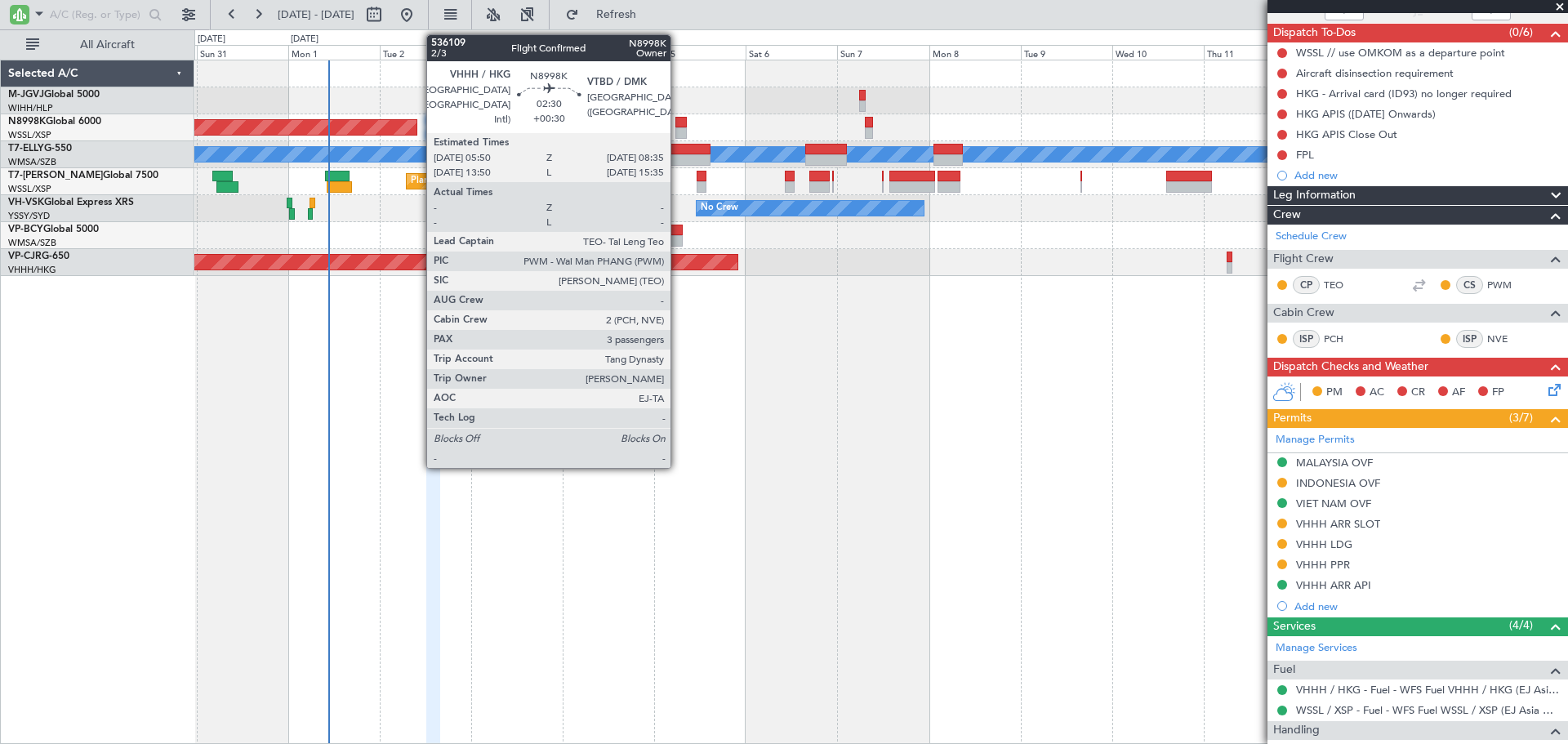
click at [678, 126] on div at bounding box center [681, 122] width 11 height 11
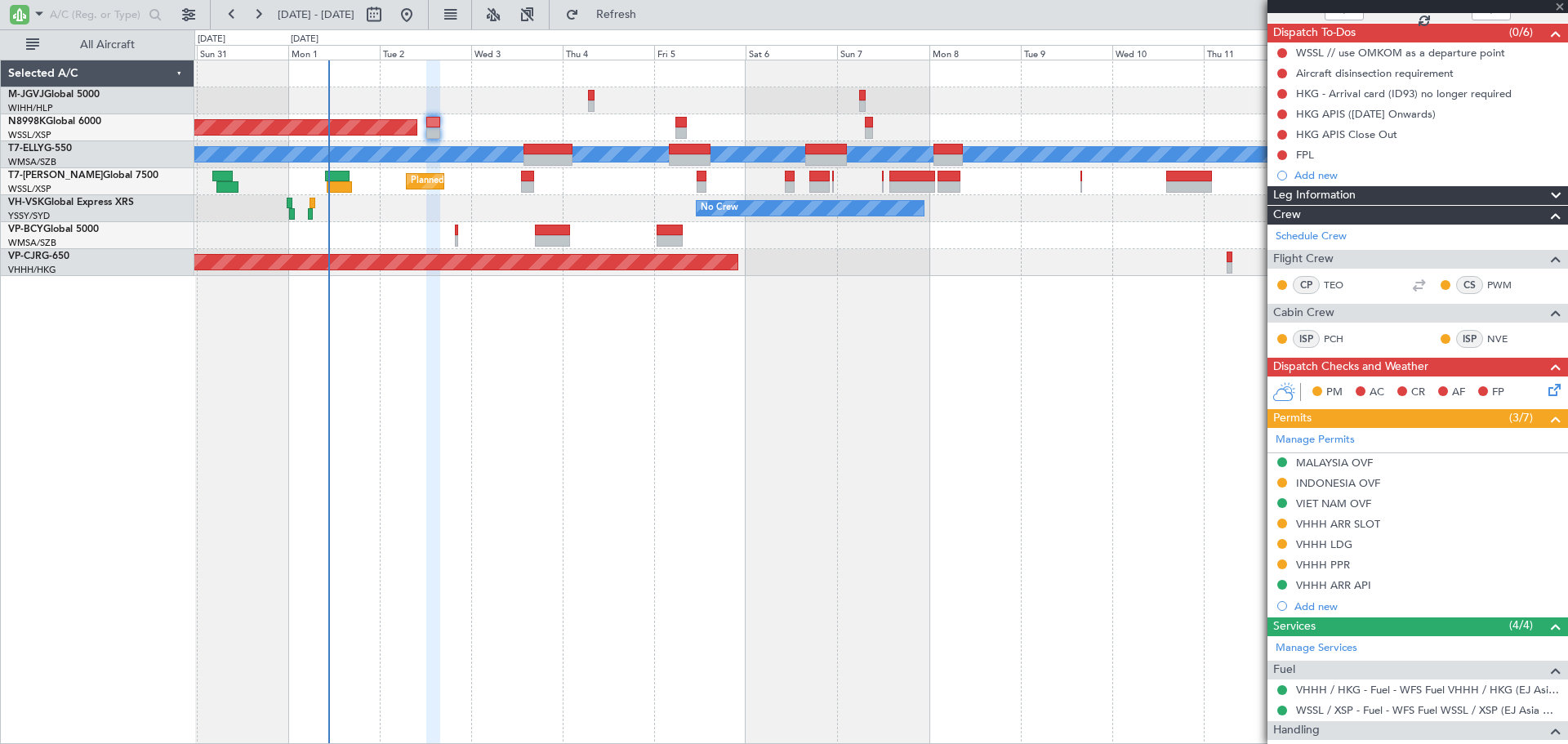
type input "+00:30"
type input "3"
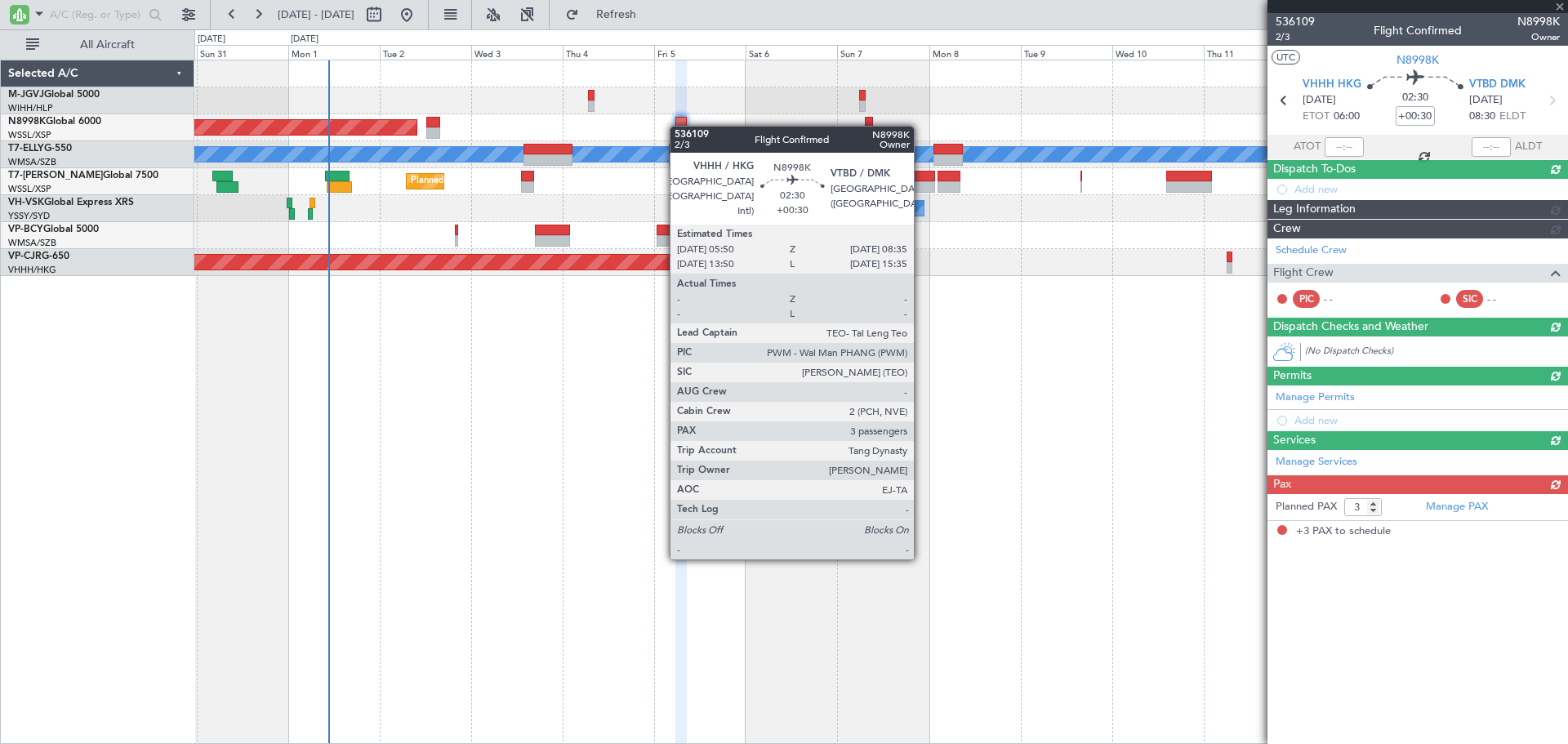
scroll to position [0, 0]
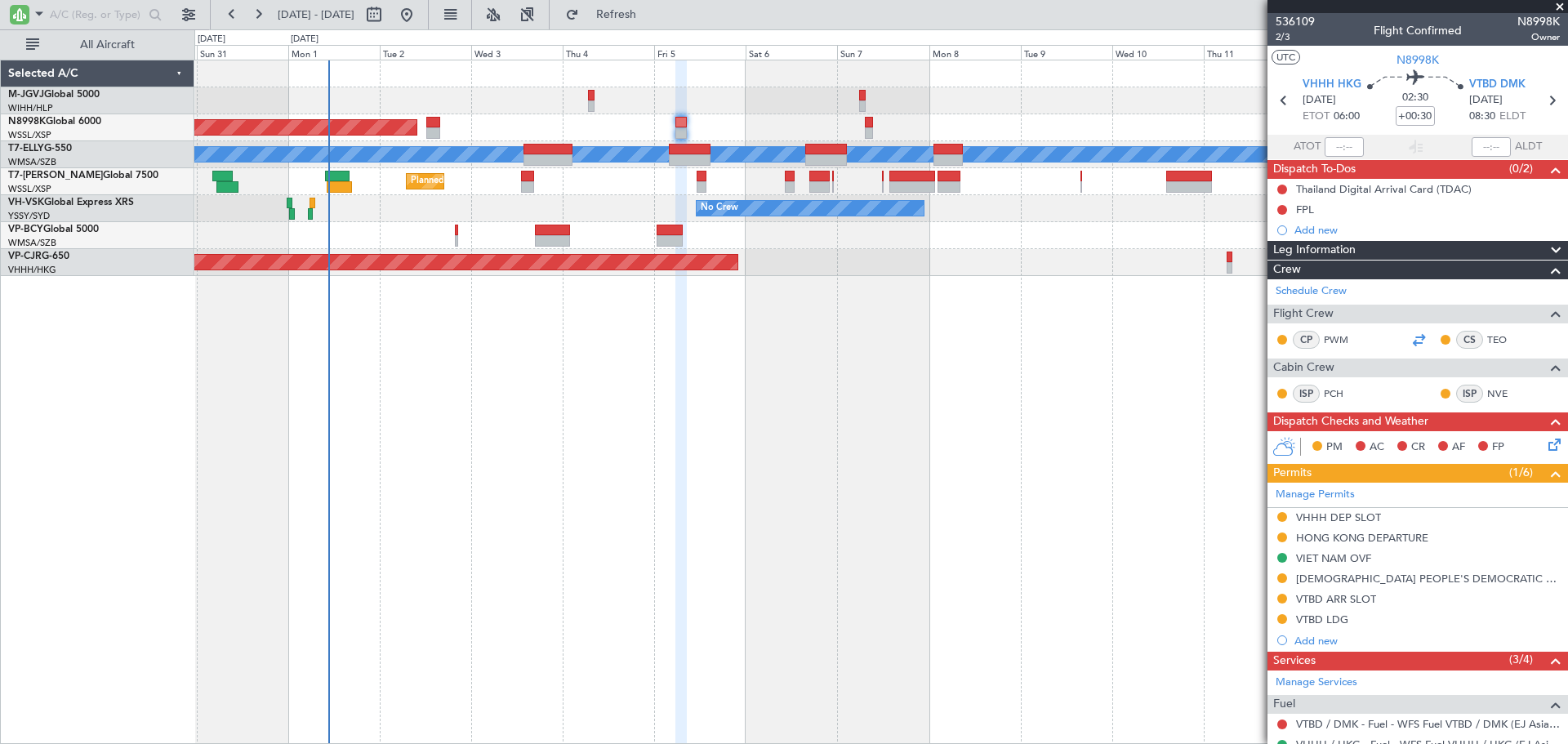
click at [1414, 340] on div at bounding box center [1418, 339] width 19 height 19
click at [1323, 81] on span "VHHH HKG" at bounding box center [1333, 85] width 59 height 17
click at [529, 173] on div "Planned Maint [GEOGRAPHIC_DATA] (Seletar) Planned Maint [GEOGRAPHIC_DATA] ([GEO…" at bounding box center [881, 168] width 1373 height 216
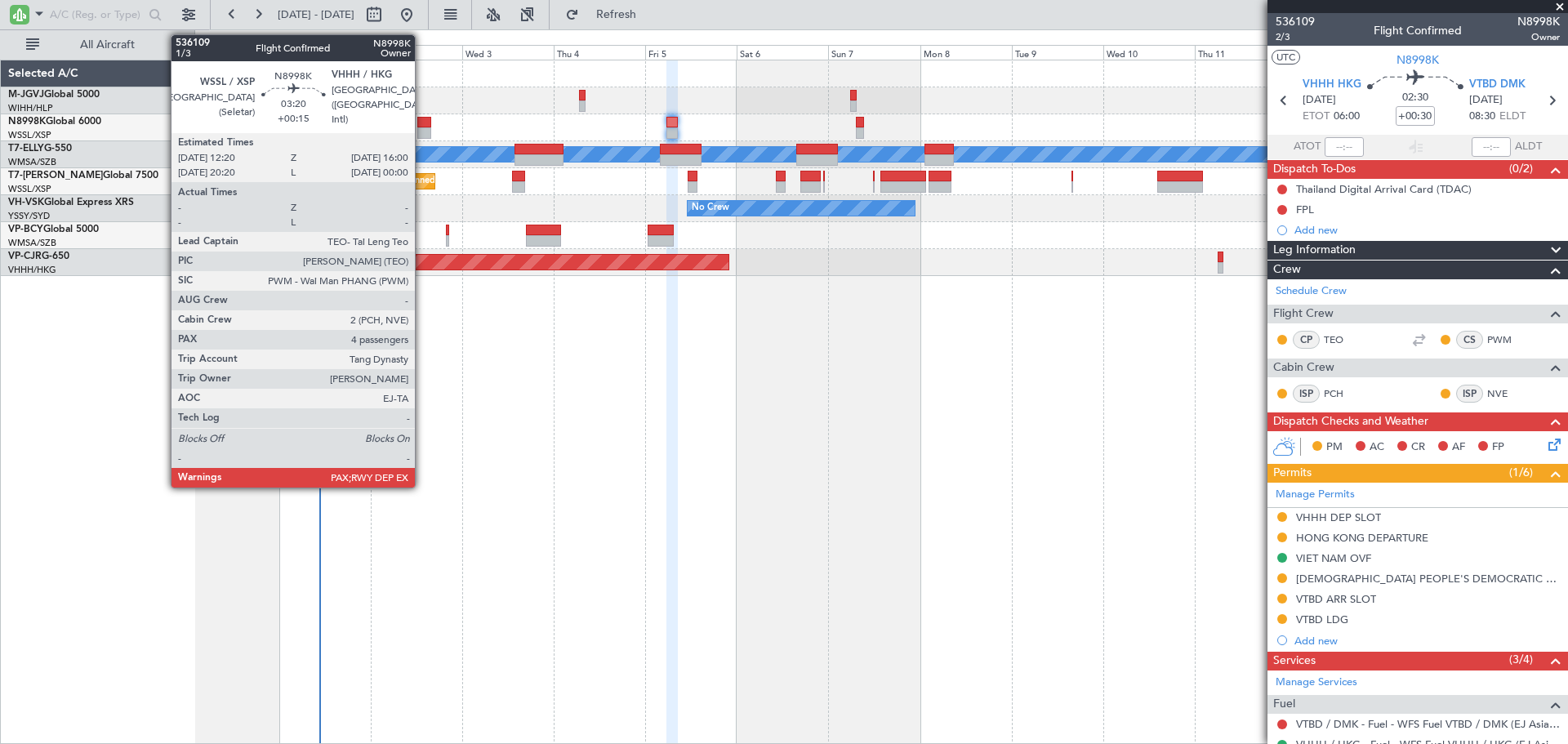
click at [422, 124] on div at bounding box center [425, 122] width 15 height 11
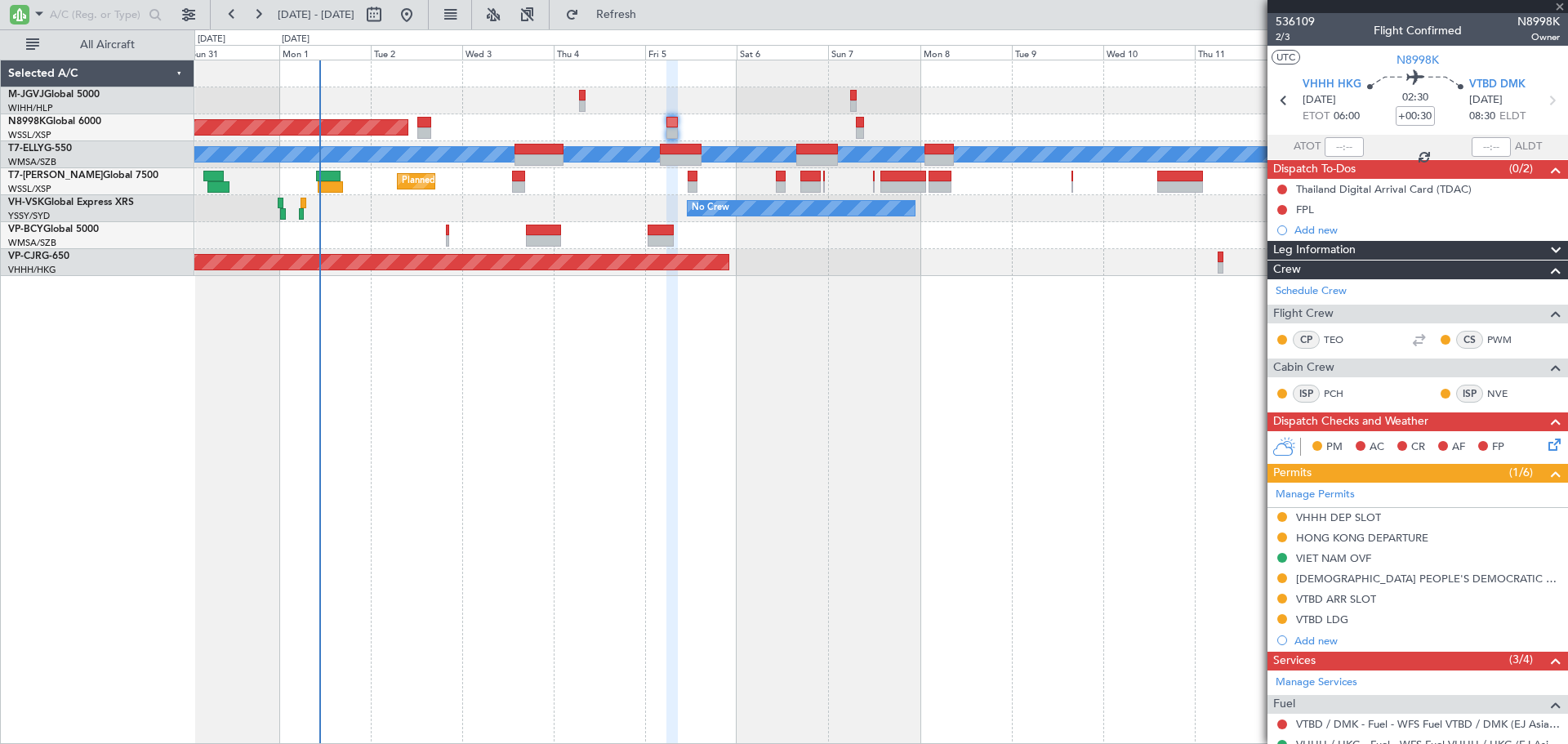
type input "+00:15"
type input "4"
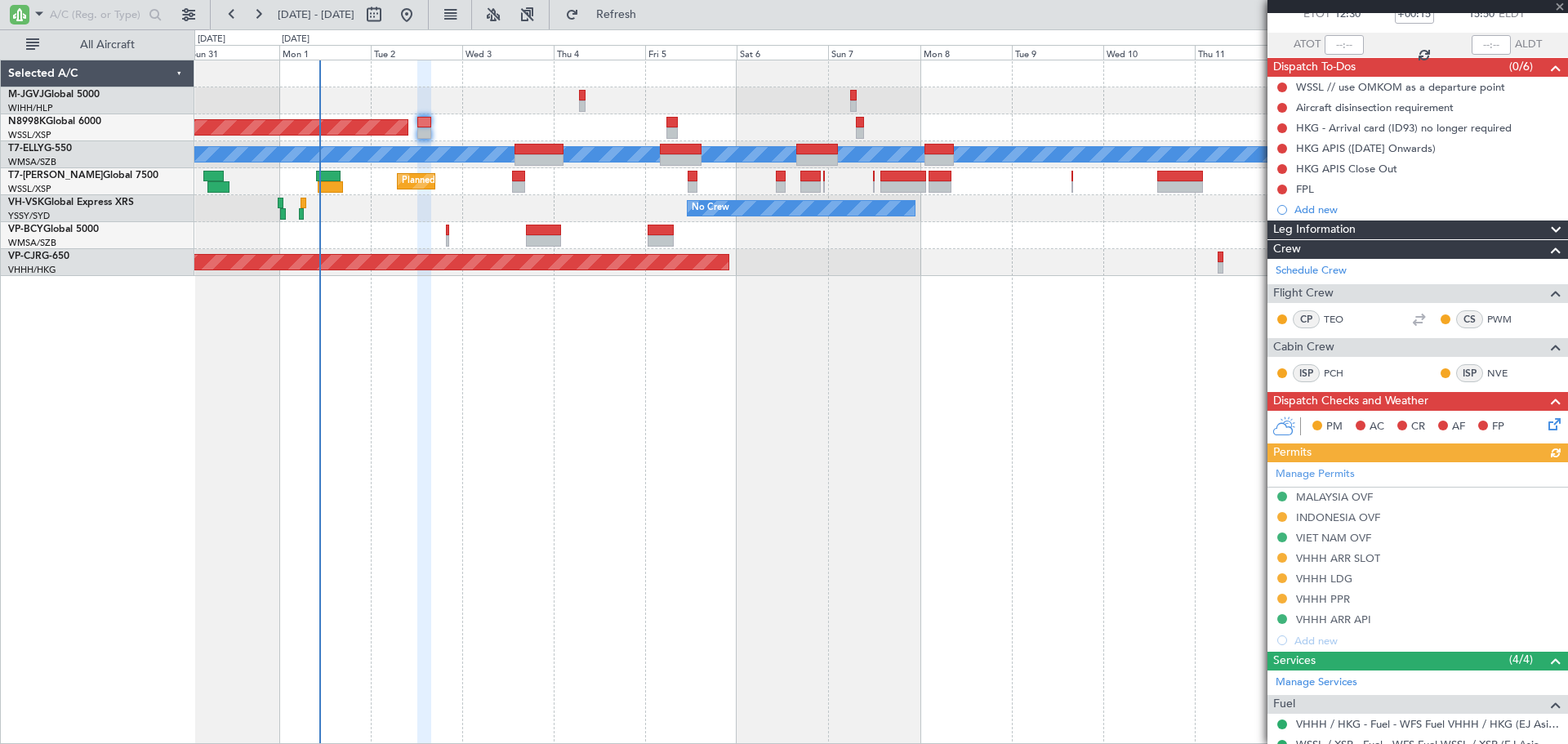
scroll to position [136, 0]
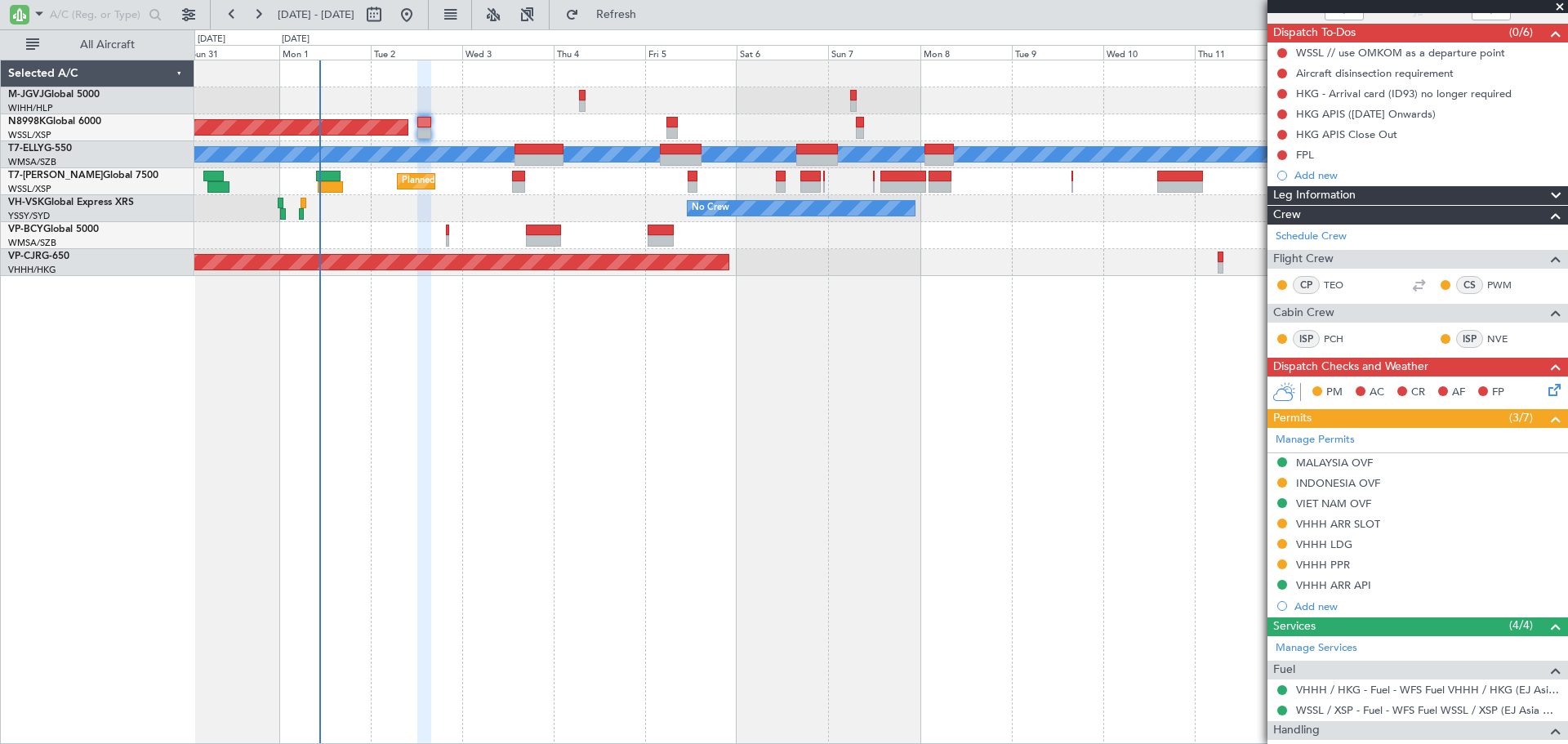
click at [1339, 543] on mat-tooltip-component "VHHH ARR SLOT" at bounding box center [1338, 551] width 99 height 43
click at [1333, 539] on div "VHHH LDG" at bounding box center [1324, 544] width 56 height 14
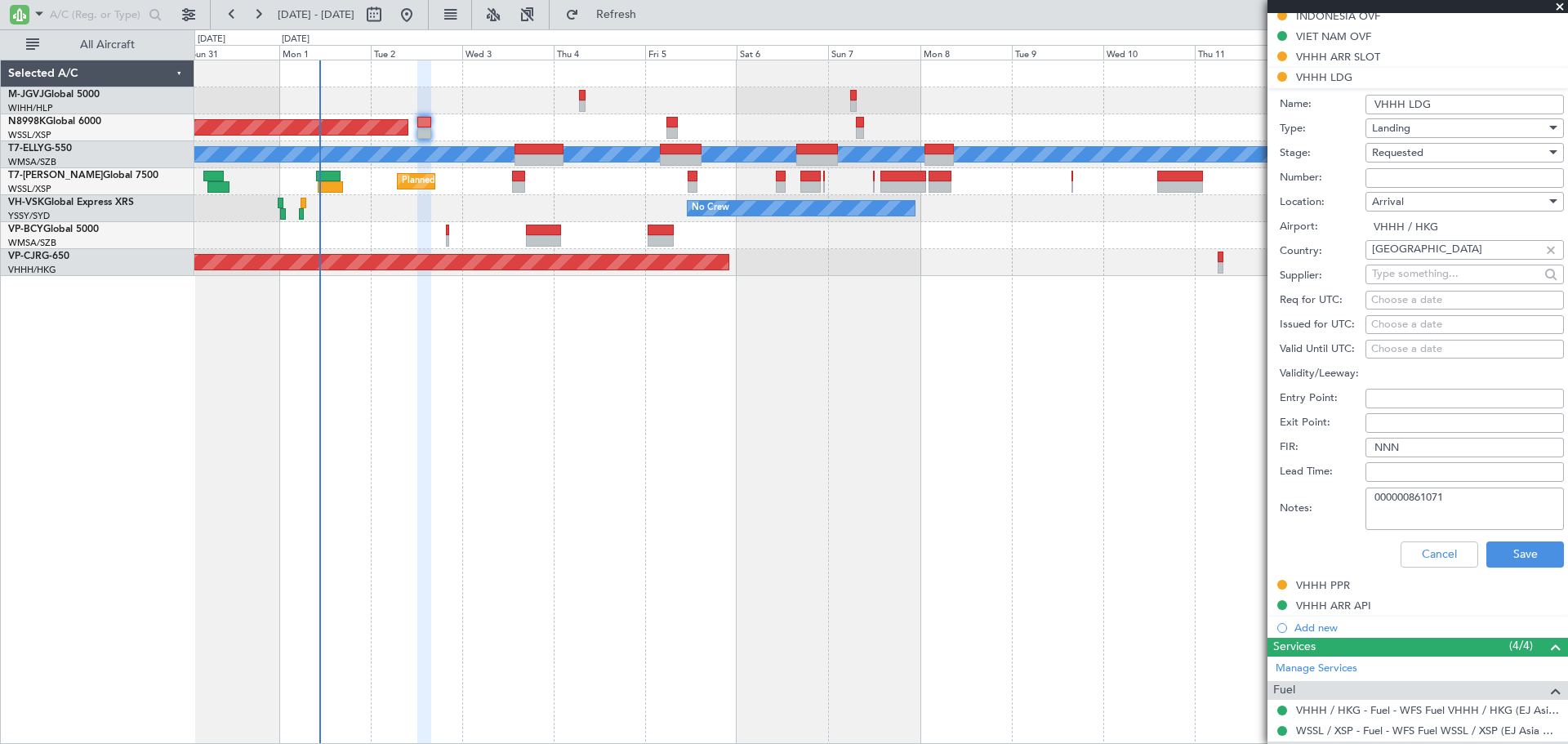
scroll to position [680, 0]
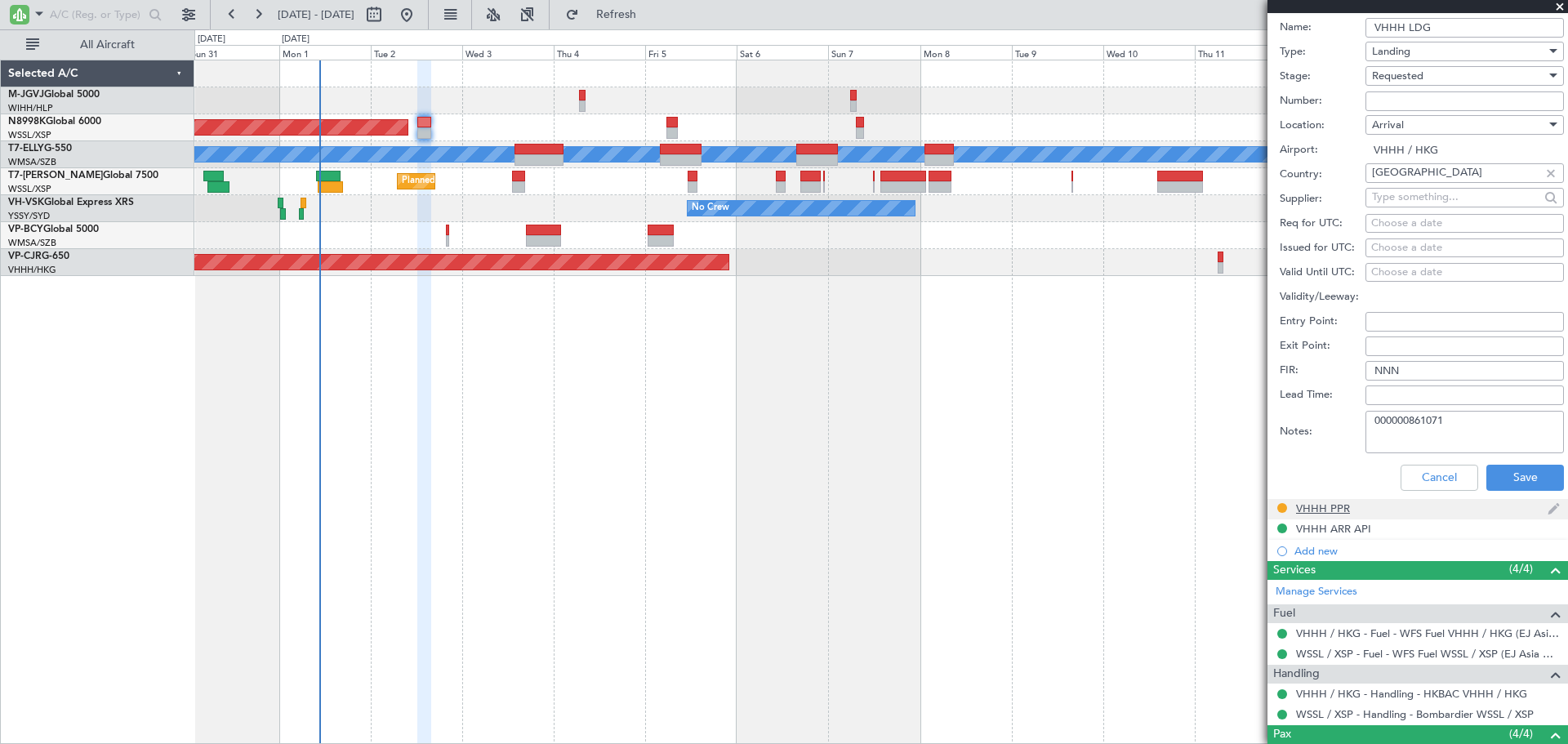
click at [1336, 534] on body "31 Aug 2025 - 15 Sep 2025 Refresh Quick Links All Aircraft Planned Maint Singap…" at bounding box center [784, 372] width 1568 height 744
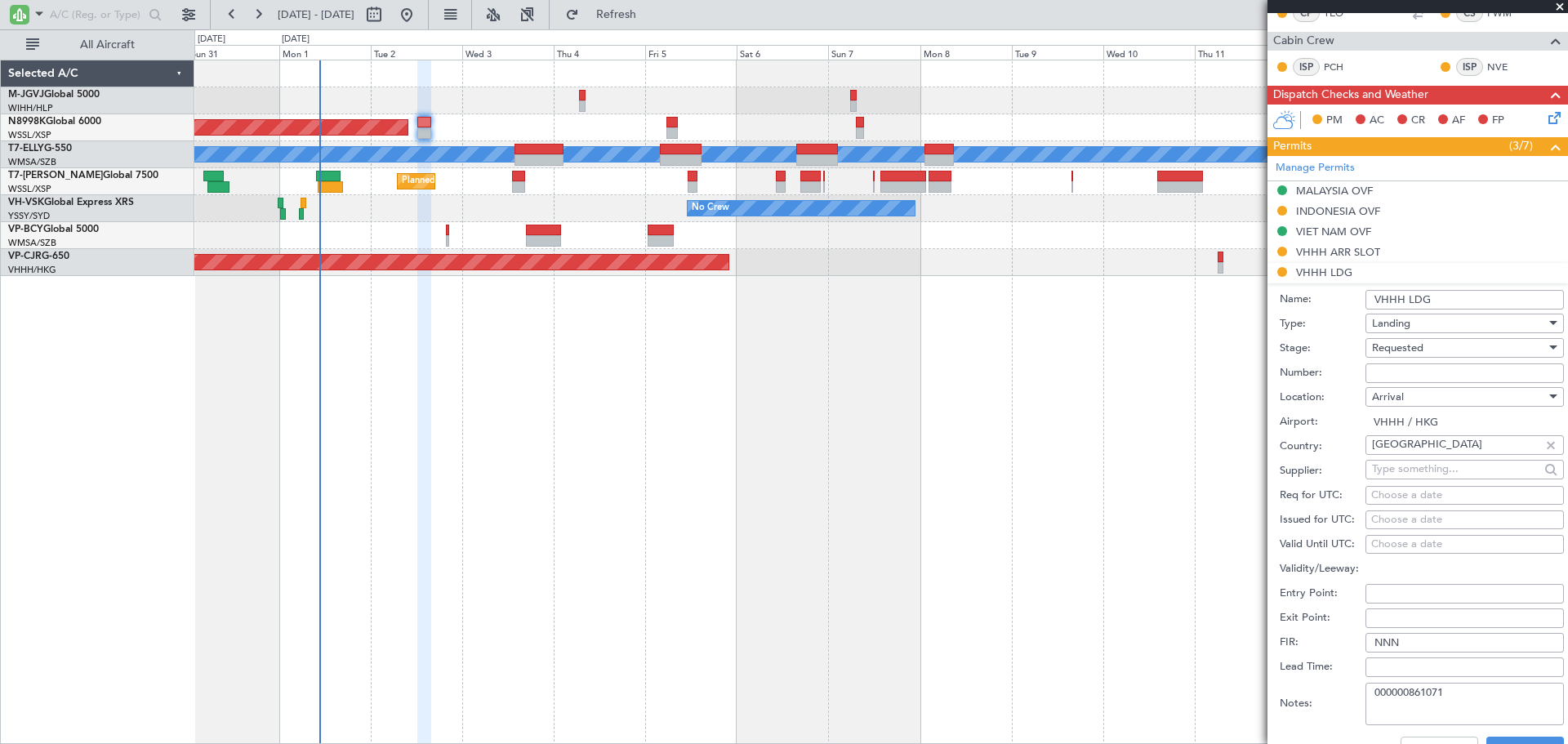
click at [1391, 376] on input "Number:" at bounding box center [1465, 372] width 199 height 19
type input "No Objection"
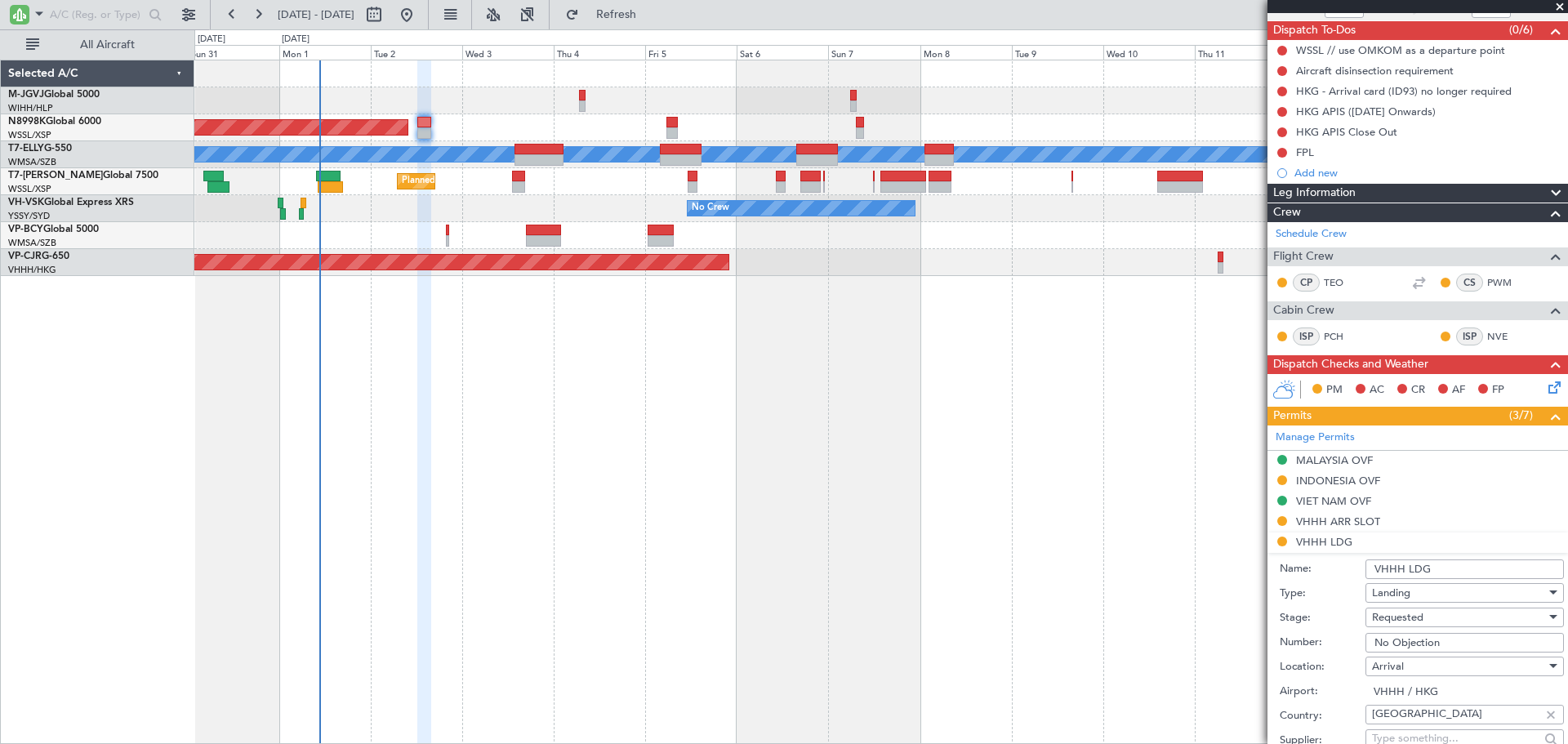
scroll to position [272, 0]
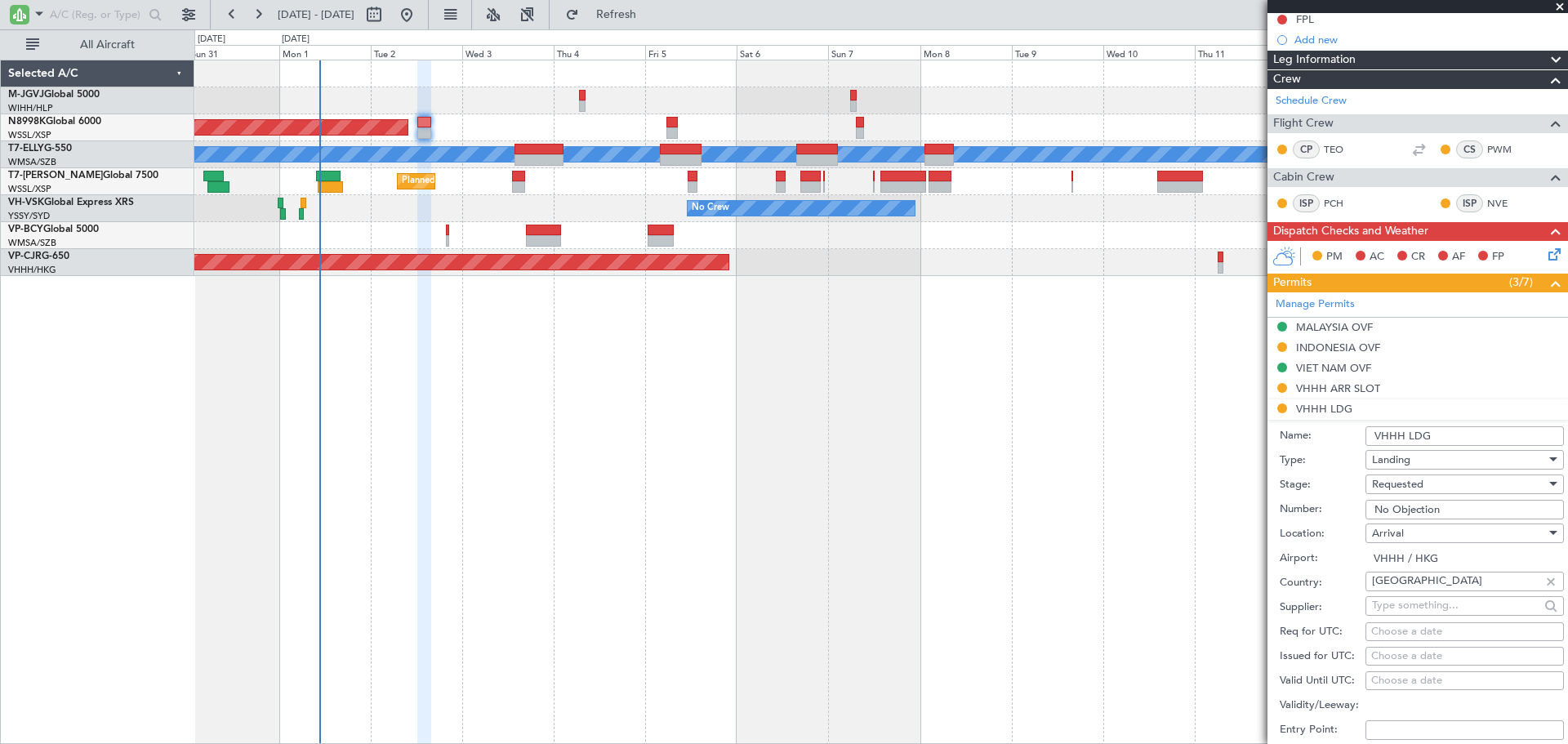
click at [1386, 652] on div "Choose a date" at bounding box center [1465, 657] width 187 height 17
select select "9"
select select "2025"
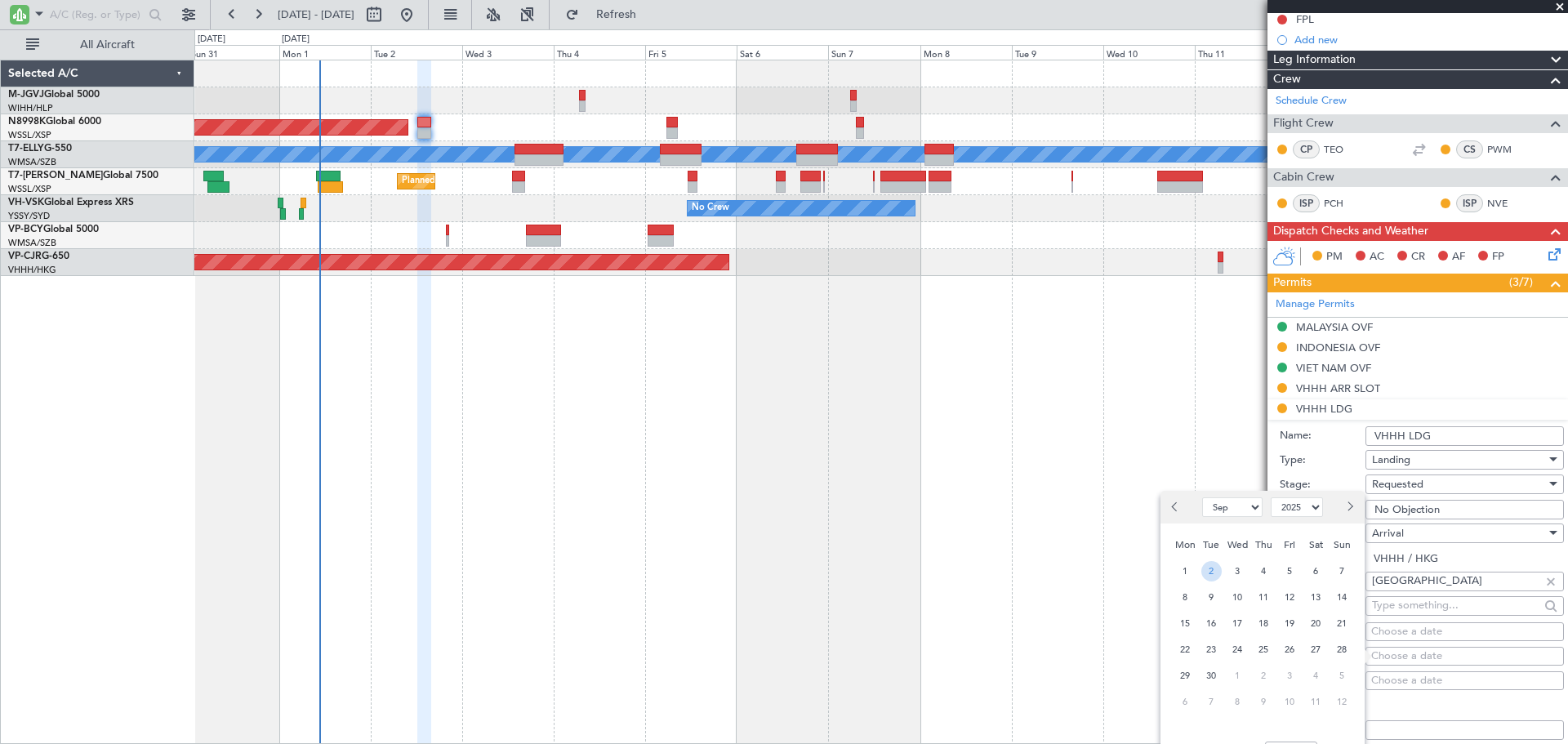
drag, startPoint x: 1214, startPoint y: 570, endPoint x: 1346, endPoint y: 536, distance: 136.3
click at [1222, 561] on div "2" at bounding box center [1211, 570] width 26 height 26
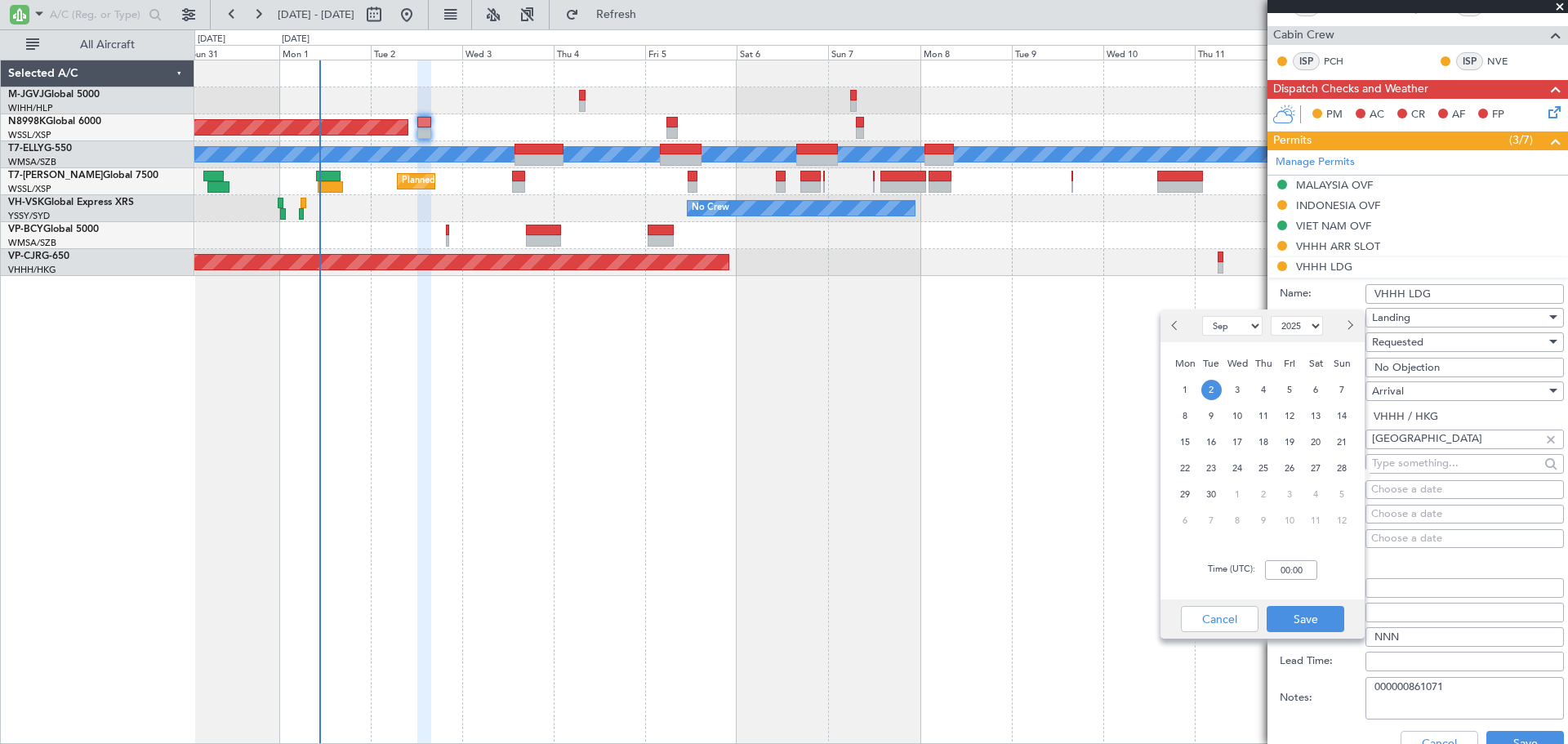
scroll to position [545, 0]
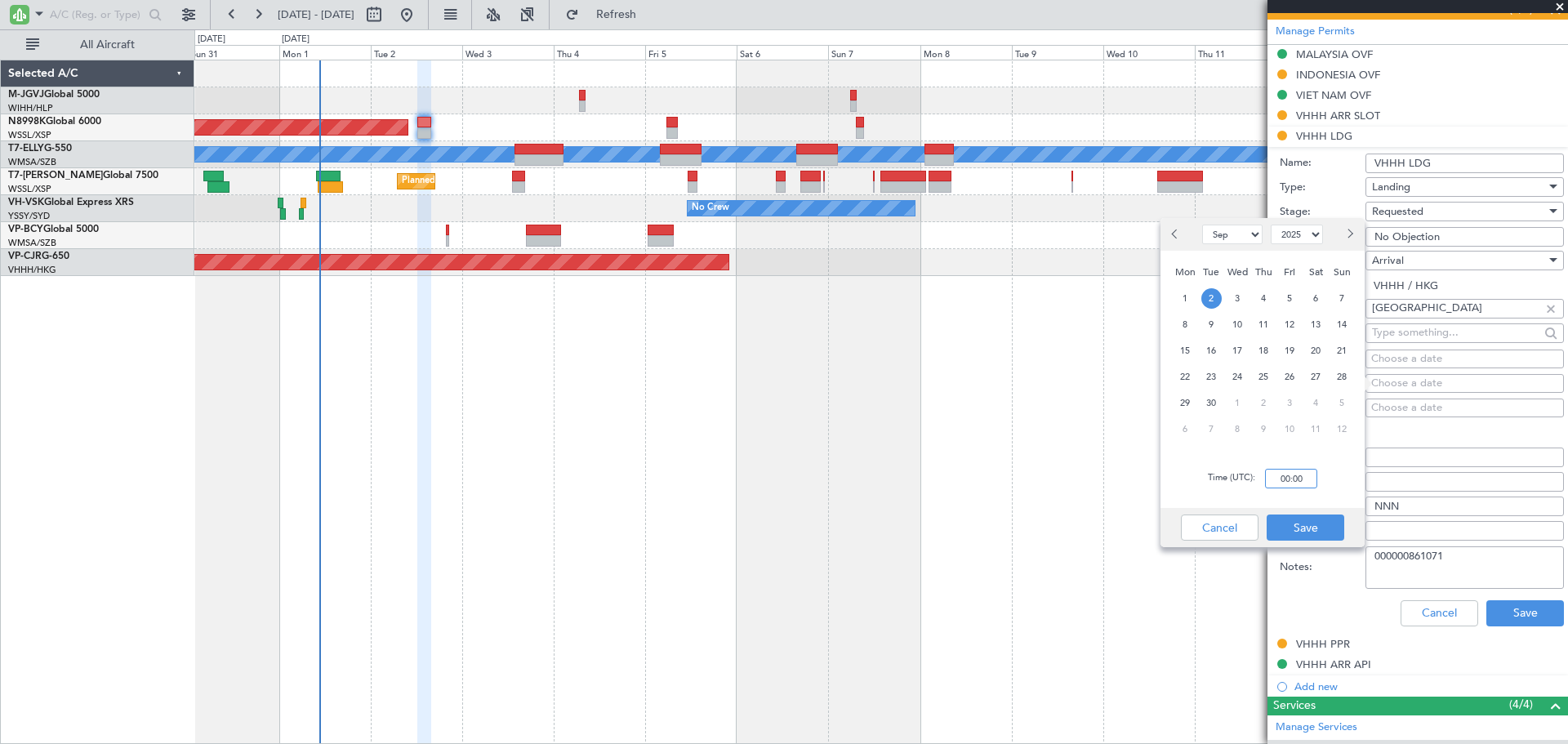
click at [1290, 482] on input "00:00" at bounding box center [1291, 478] width 52 height 19
type input "12:30"
click at [1324, 526] on button "Save" at bounding box center [1305, 527] width 77 height 26
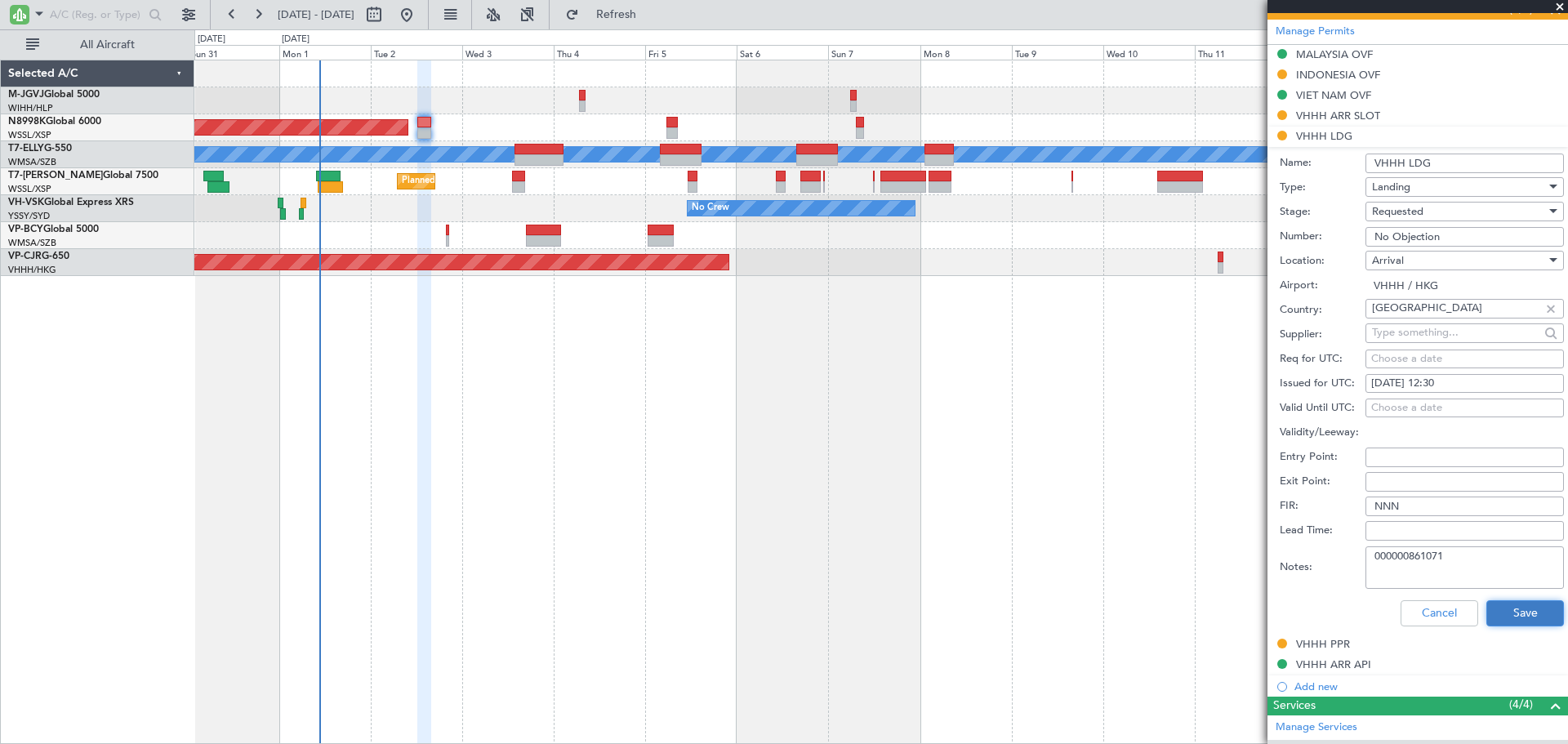
click at [1506, 617] on button "Save" at bounding box center [1525, 613] width 77 height 26
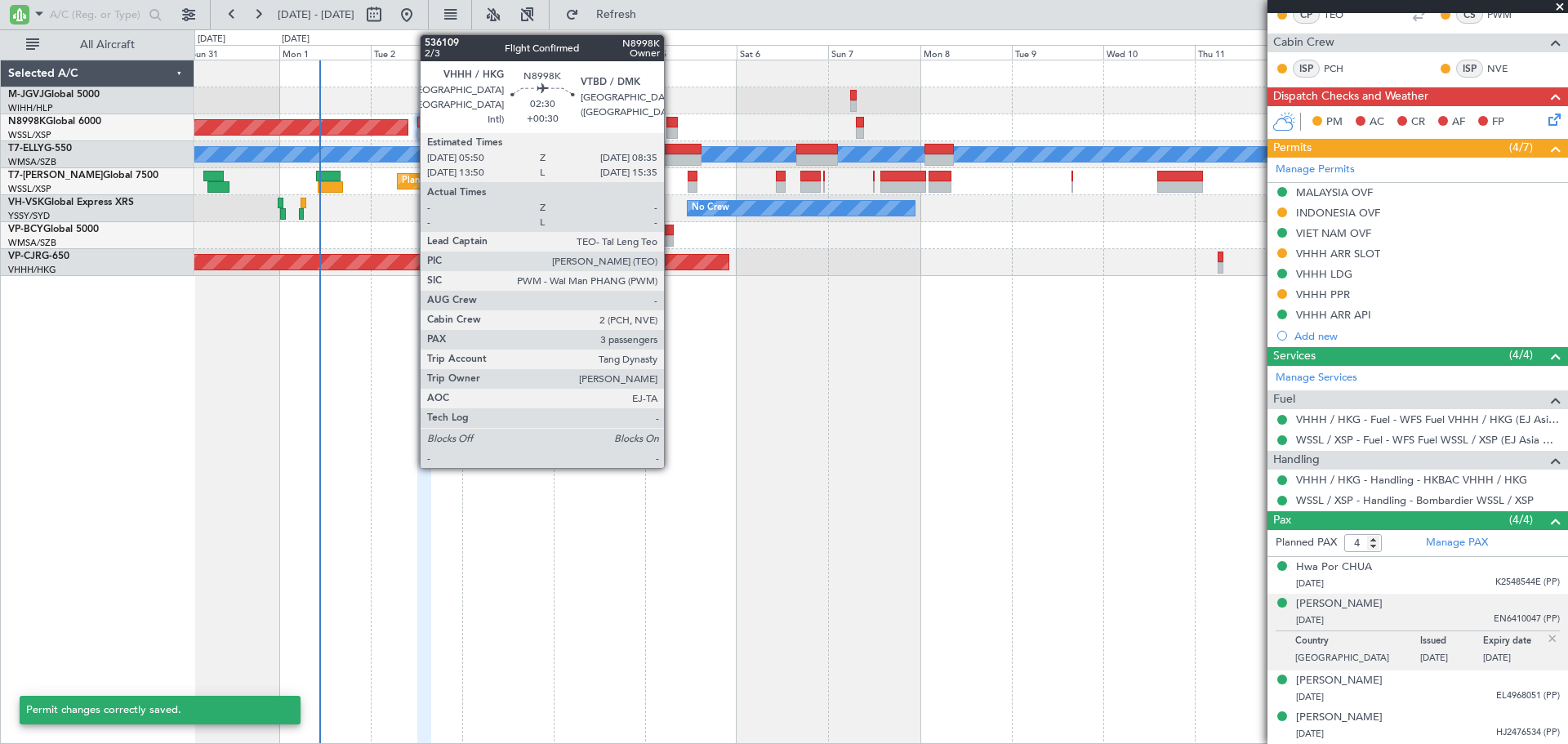
scroll to position [406, 0]
click at [672, 125] on div at bounding box center [672, 122] width 11 height 11
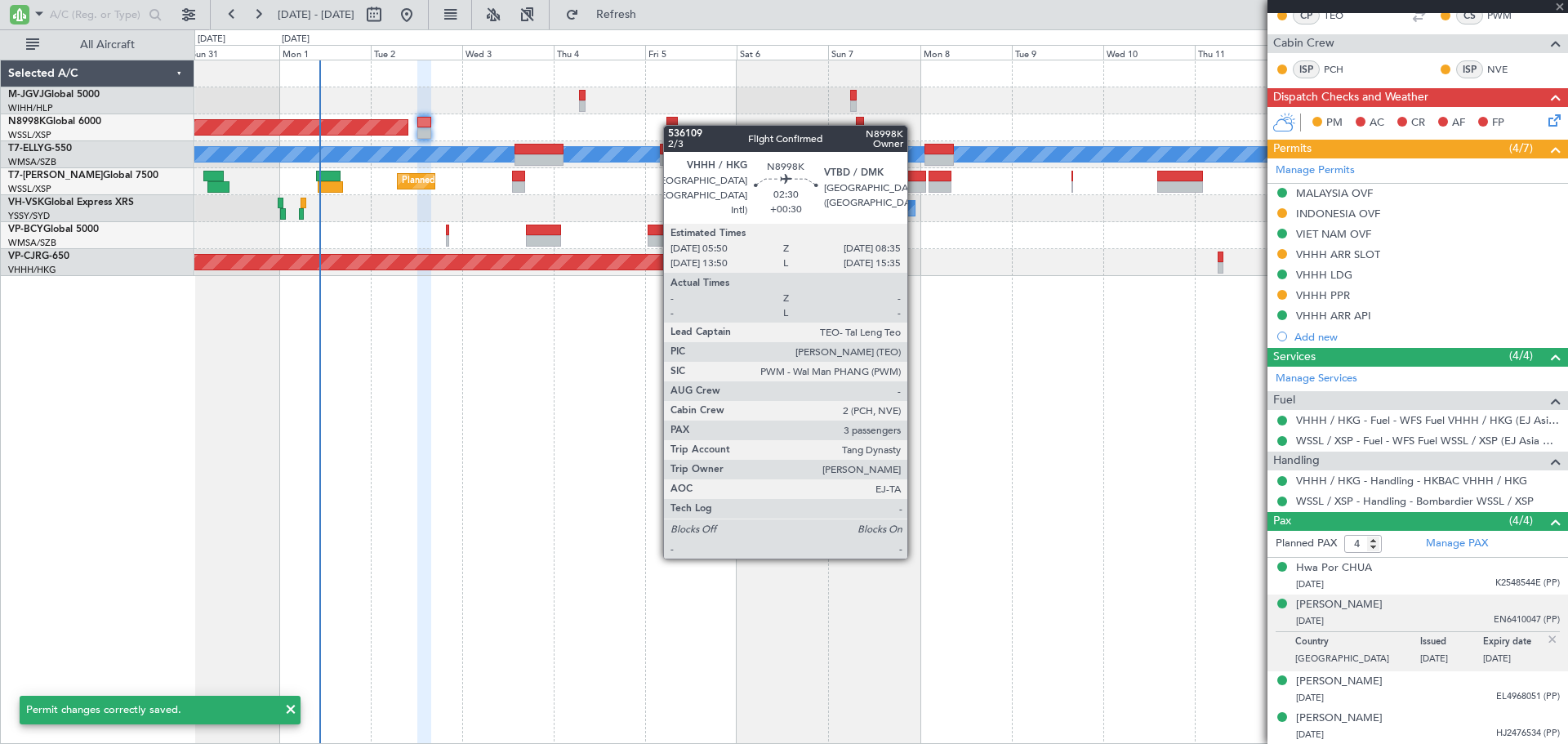
type input "+00:30"
type input "3"
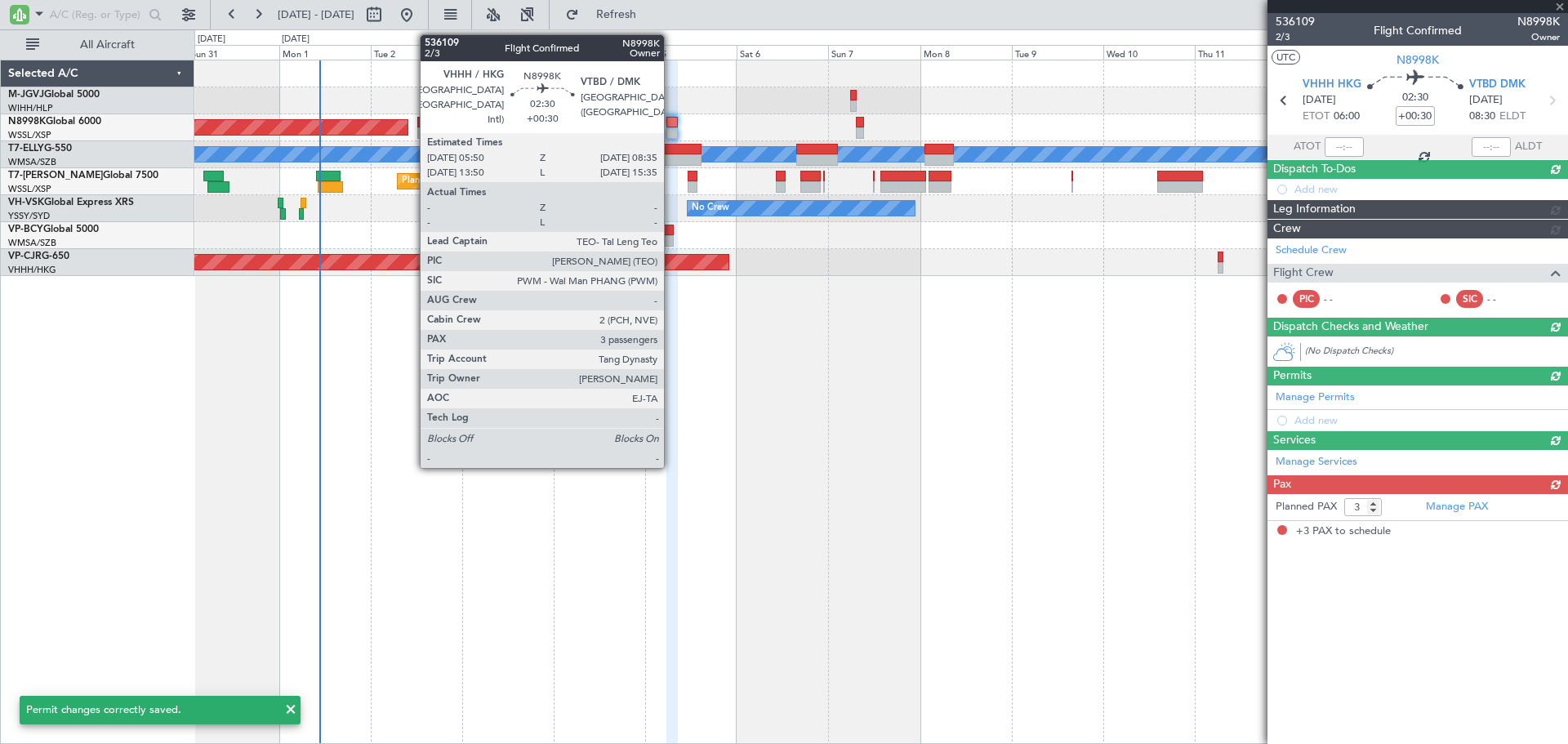
scroll to position [0, 0]
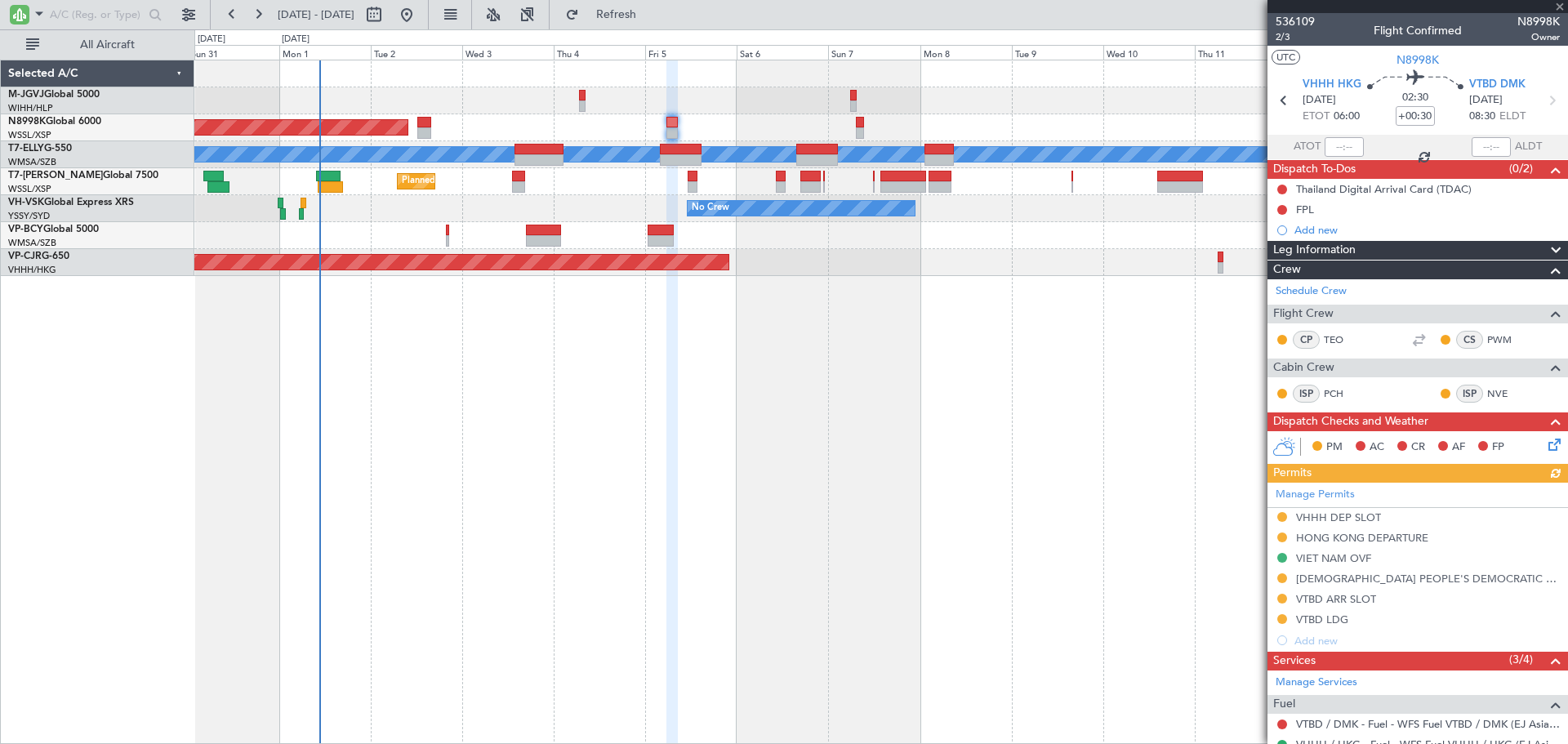
click at [1384, 535] on div "Manage Permits VHHH DEP SLOT HONG KONG DEPARTURE VIET NAM OVF LAO PEOPLE'S DEMO…" at bounding box center [1417, 566] width 301 height 168
drag, startPoint x: 1392, startPoint y: 539, endPoint x: 1410, endPoint y: 466, distance: 75.2
click at [1393, 536] on div "HONG KONG DEPARTURE" at bounding box center [1362, 537] width 132 height 14
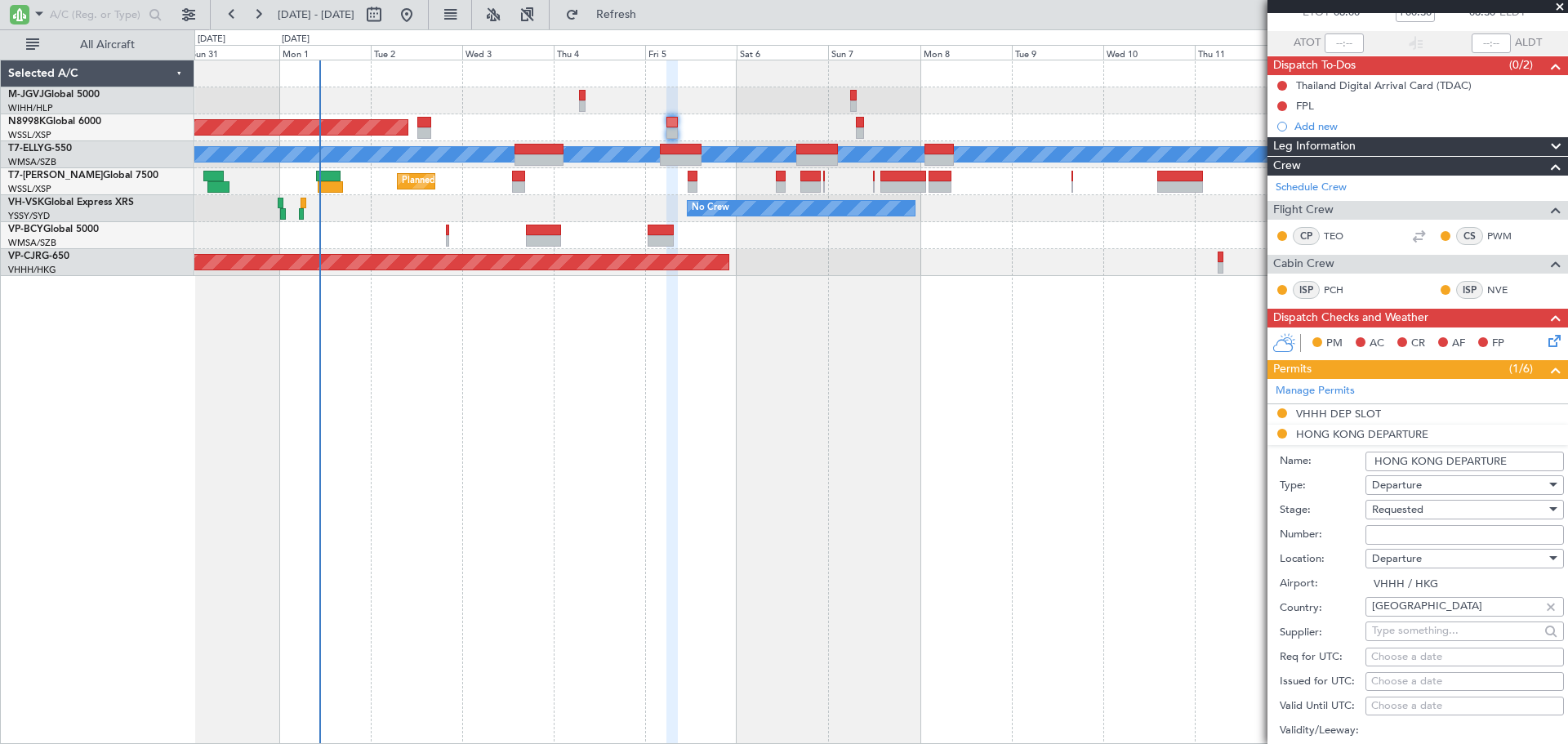
scroll to position [272, 0]
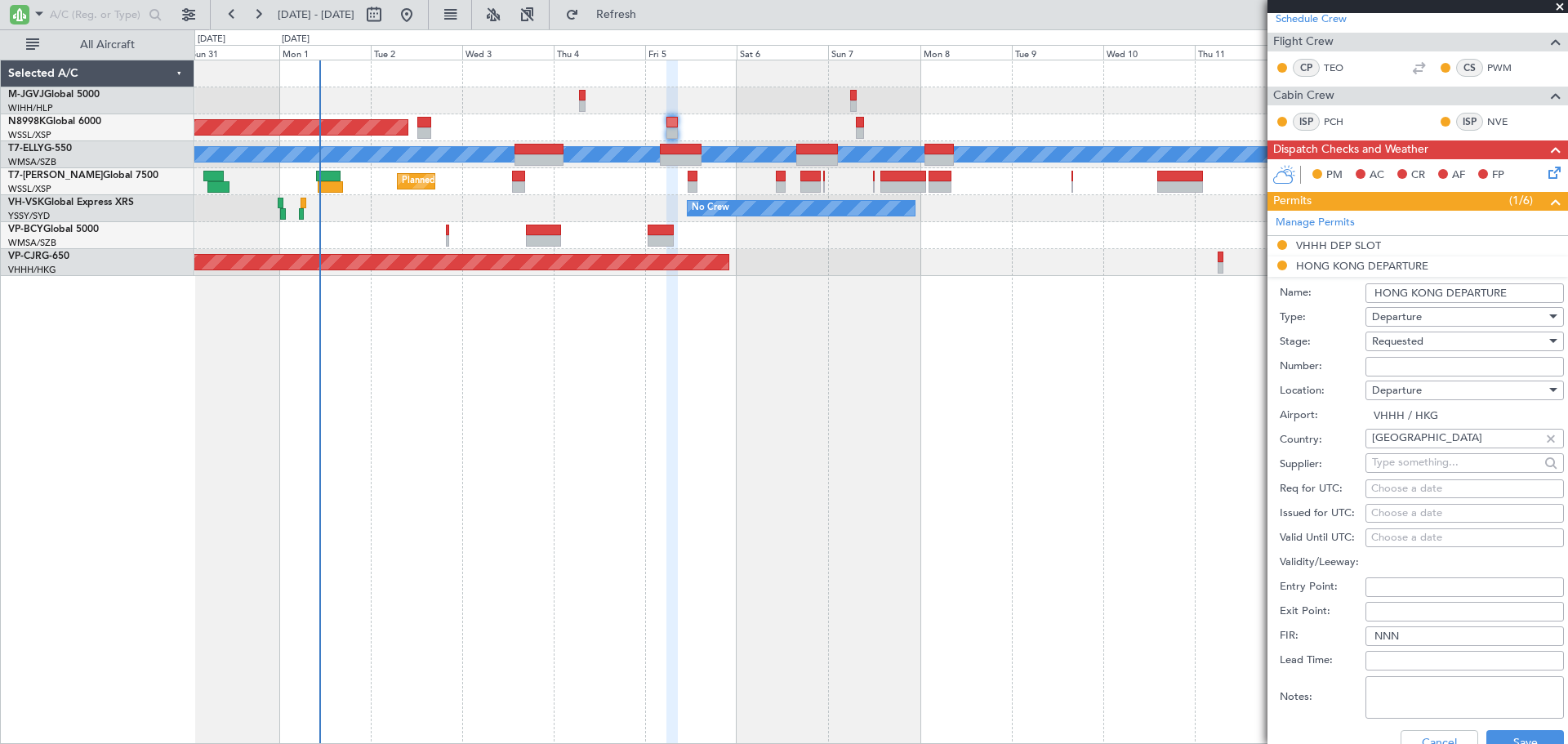
click at [1391, 366] on input "Number:" at bounding box center [1465, 366] width 199 height 19
type input "No Objection"
click at [1392, 515] on div "Choose a date" at bounding box center [1465, 513] width 187 height 17
select select "9"
select select "2025"
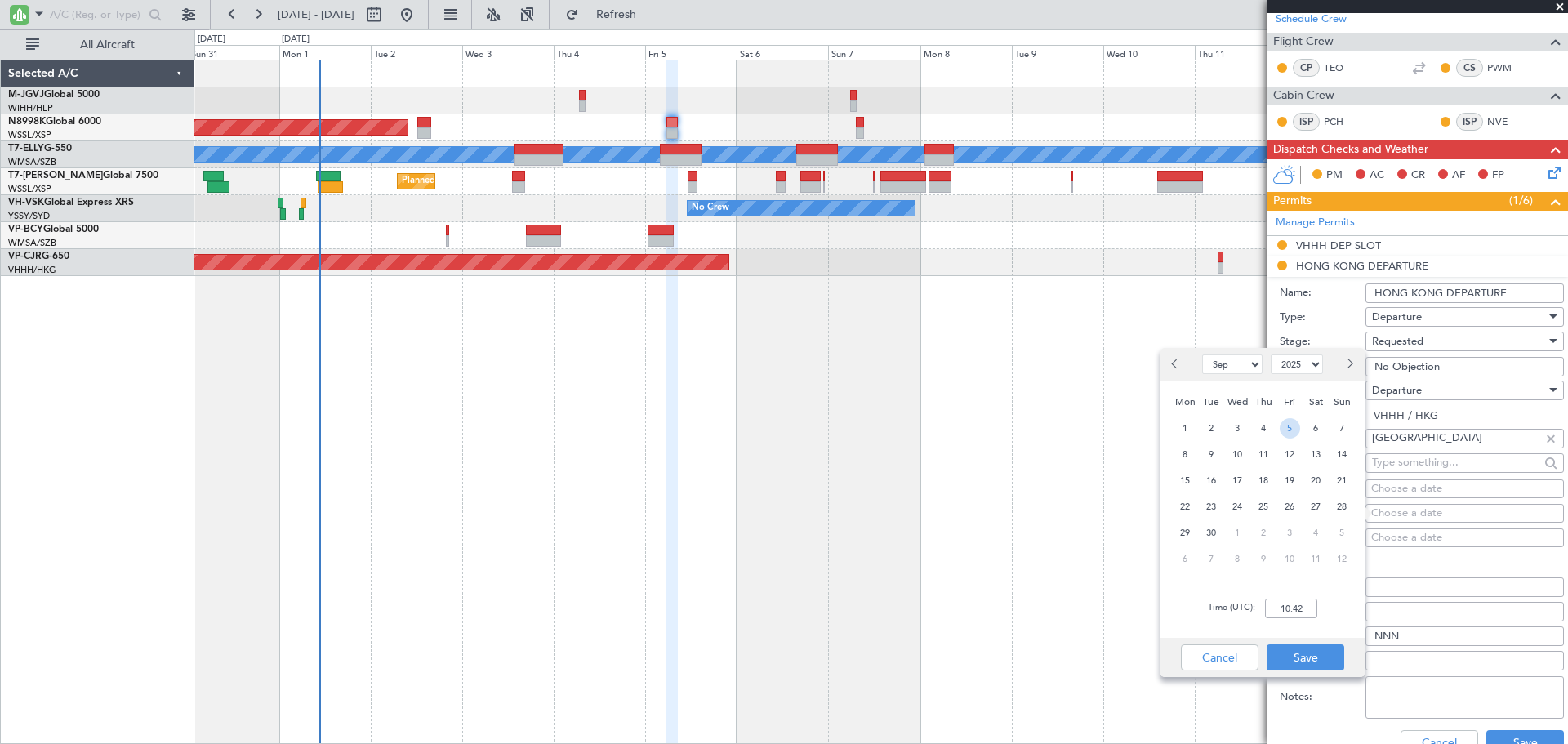
click at [1290, 433] on span "5" at bounding box center [1290, 428] width 20 height 20
click at [1296, 603] on input "00:00" at bounding box center [1291, 607] width 52 height 19
type input "06:00"
click at [1306, 657] on button "Save" at bounding box center [1305, 657] width 77 height 26
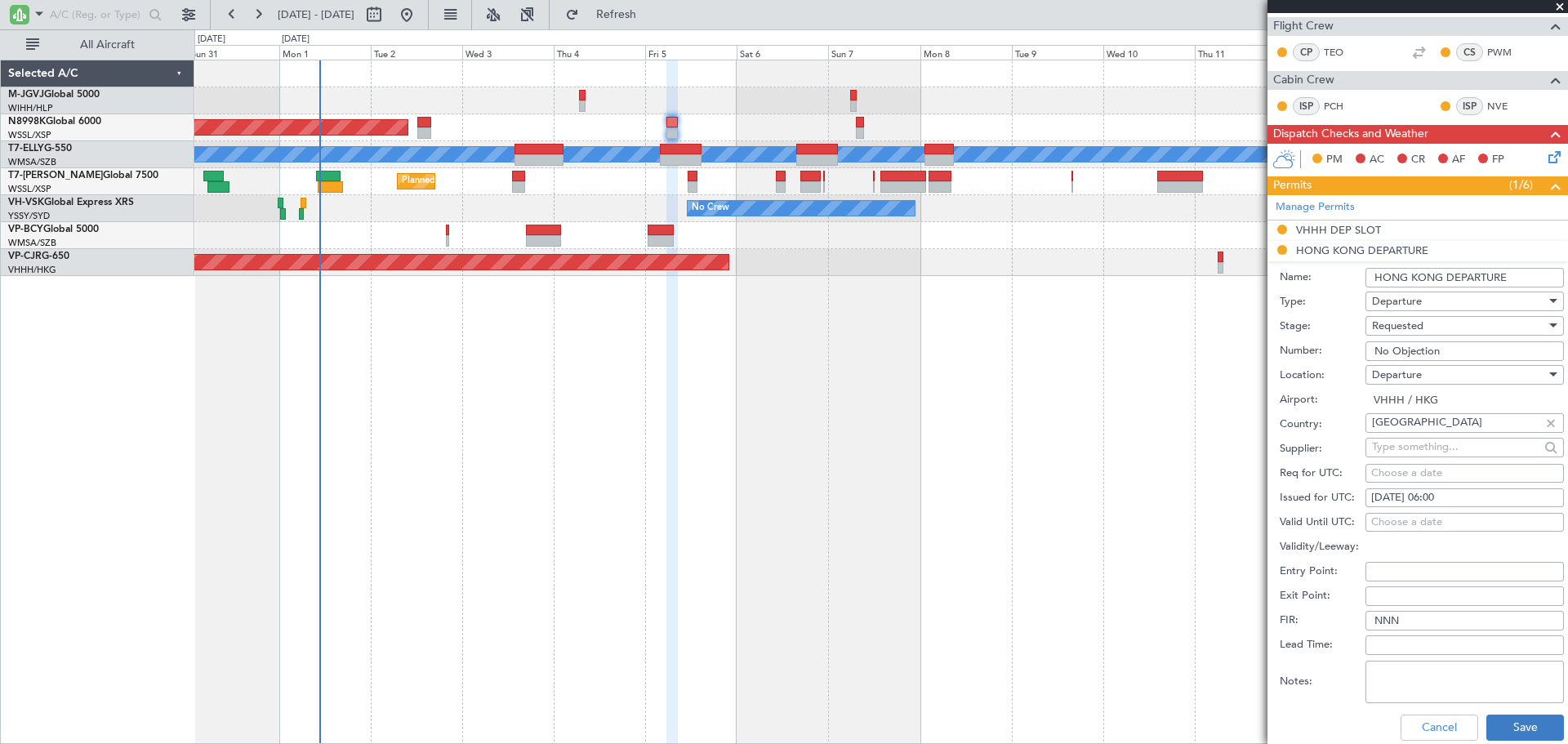
scroll to position [408, 0]
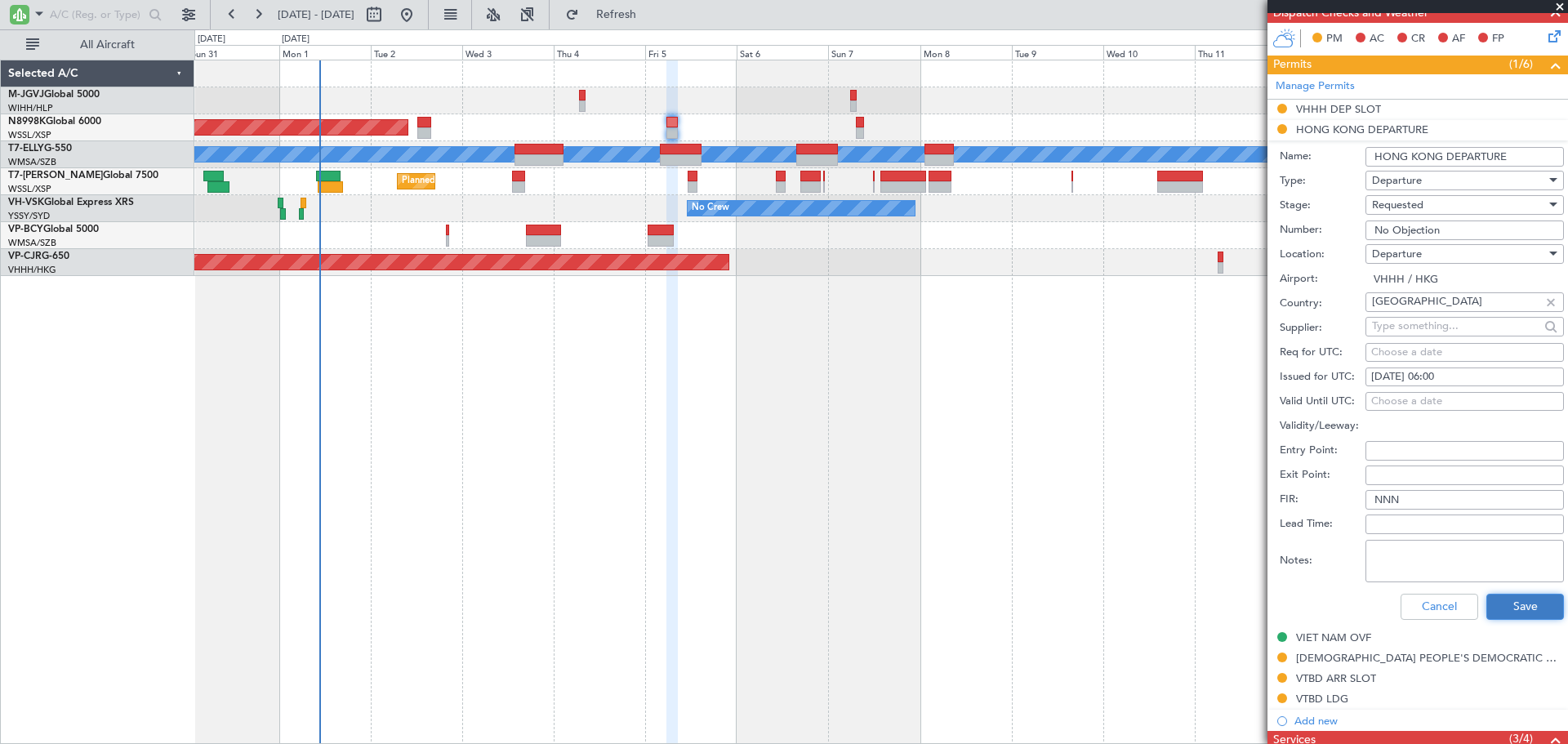
click at [1493, 599] on button "Save" at bounding box center [1525, 606] width 77 height 26
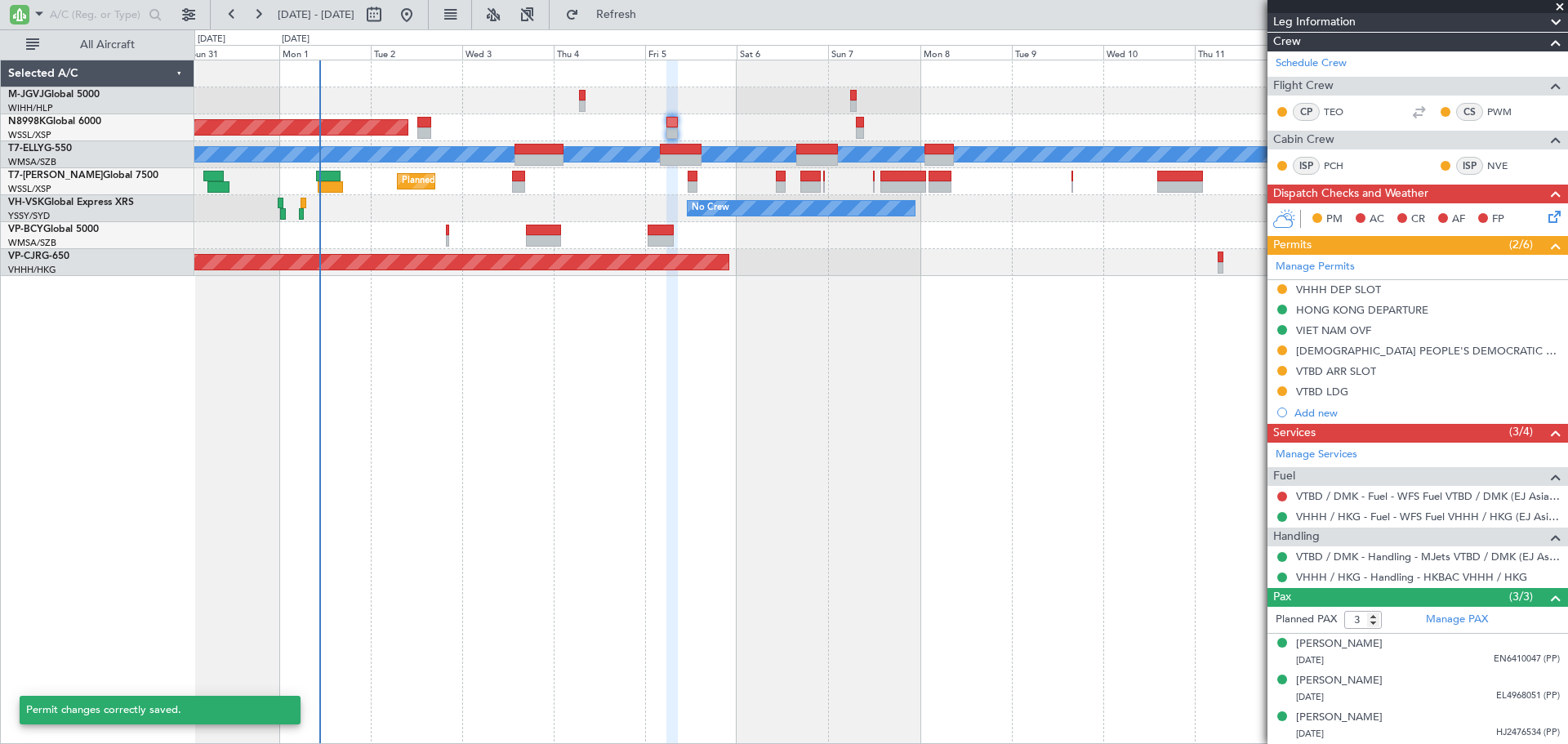
scroll to position [227, 0]
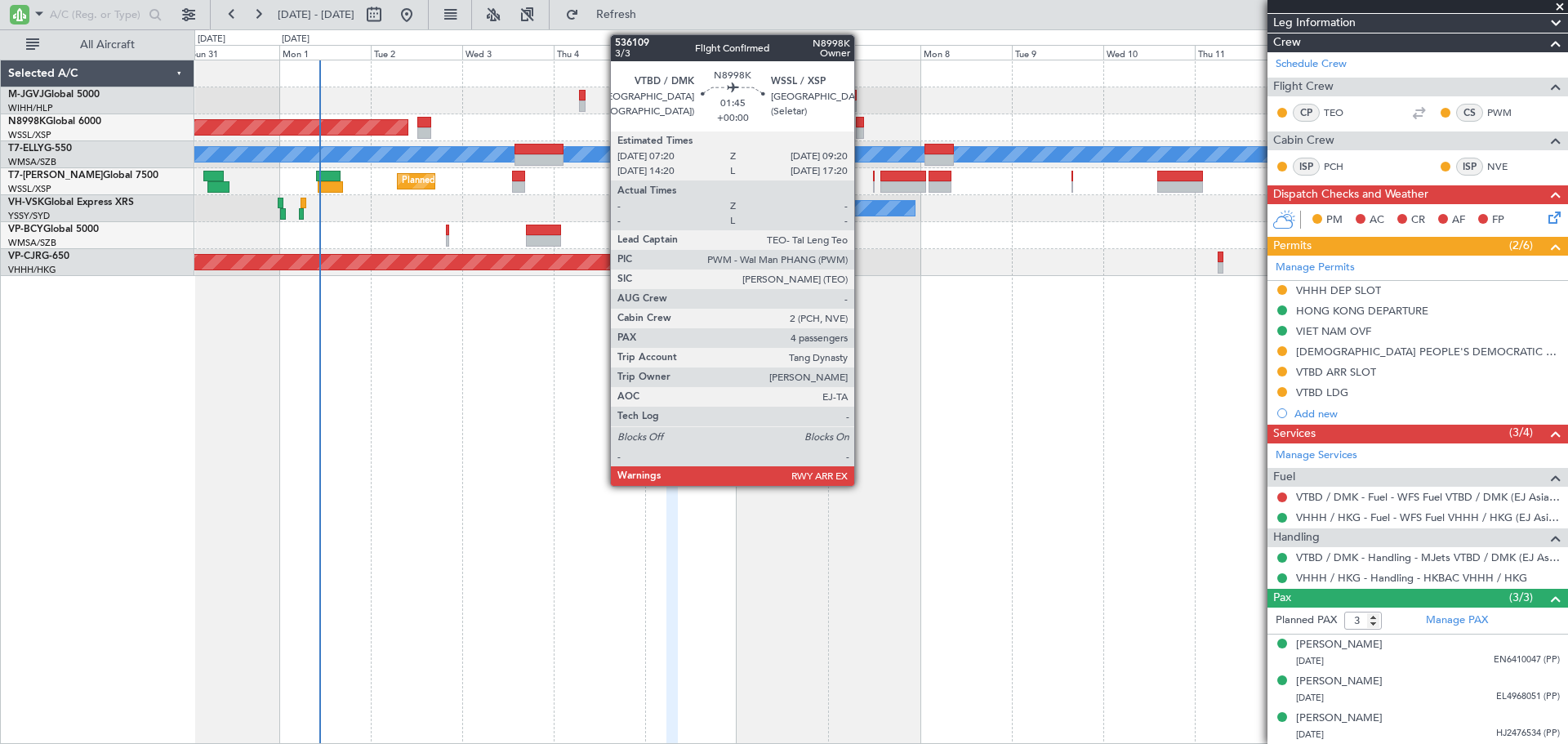
click at [862, 131] on div at bounding box center [859, 133] width 8 height 11
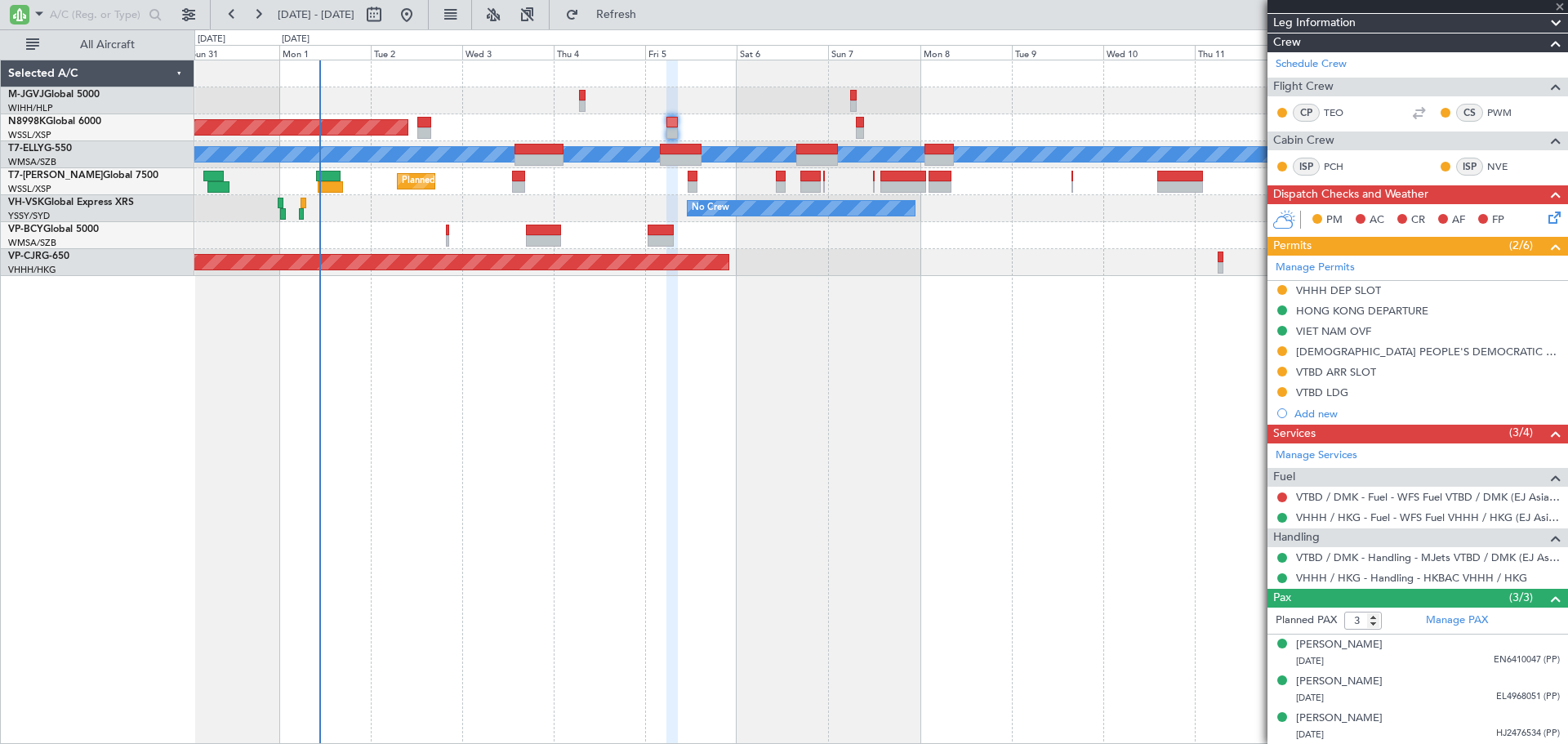
type input "4"
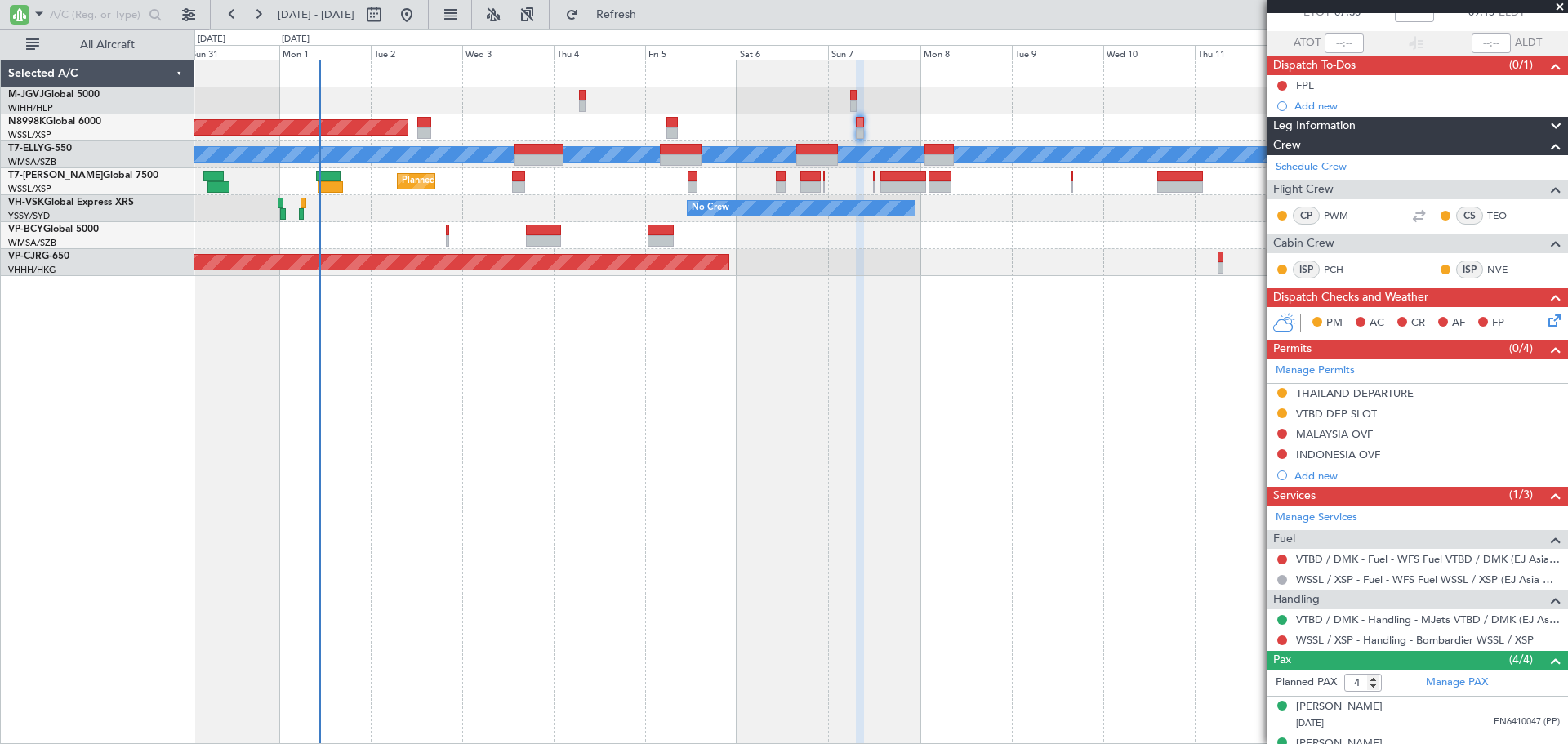
scroll to position [202, 0]
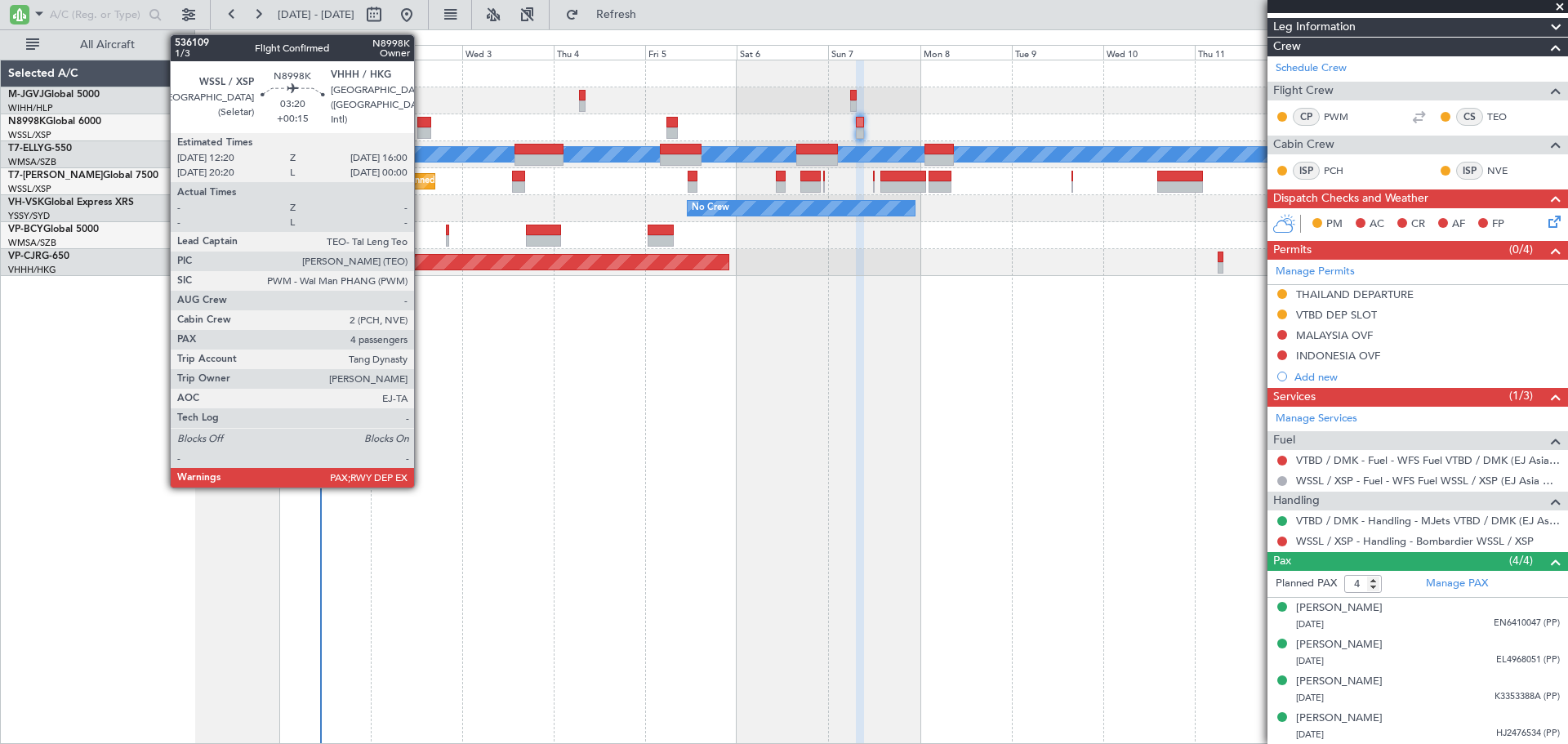
click at [422, 131] on div at bounding box center [425, 133] width 15 height 11
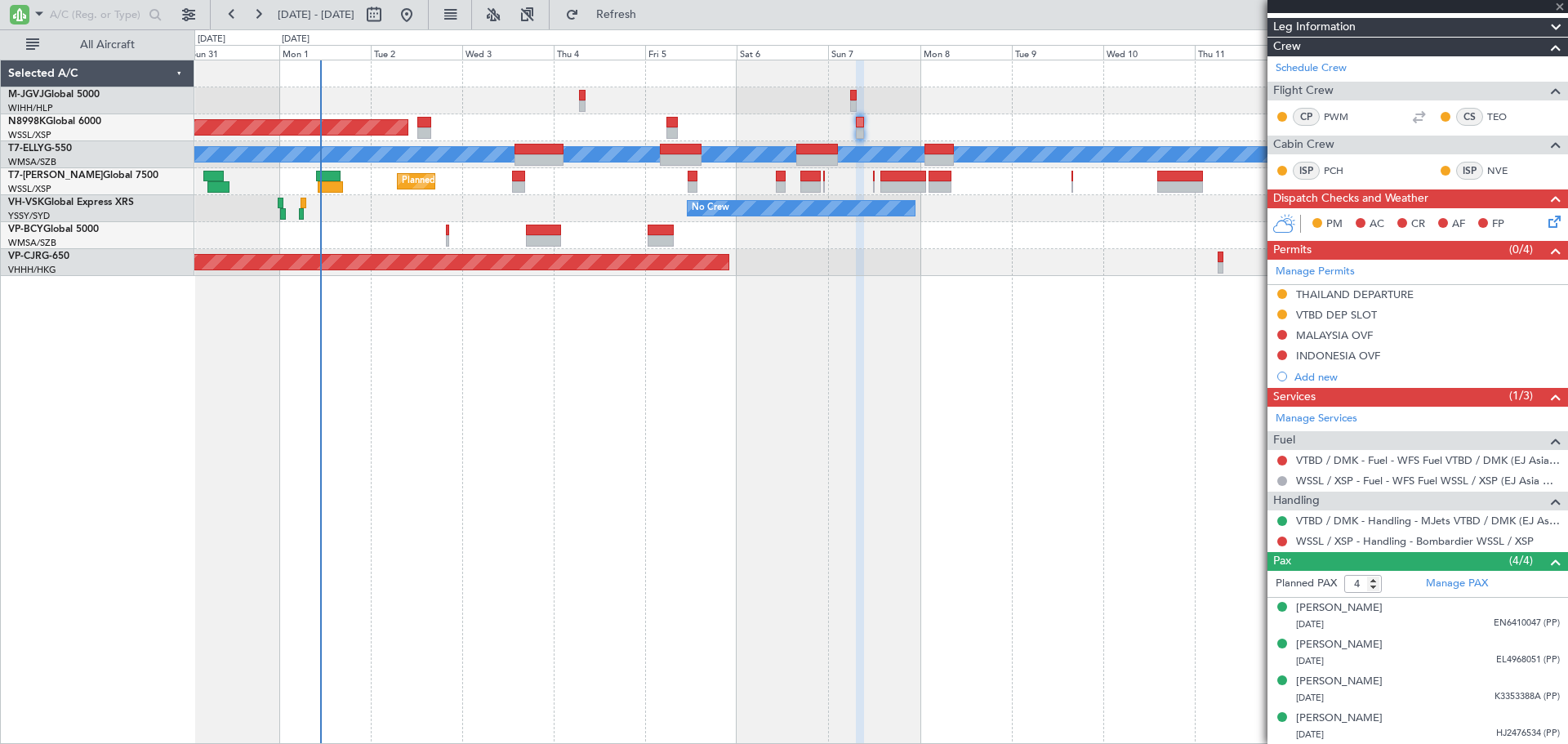
scroll to position [0, 0]
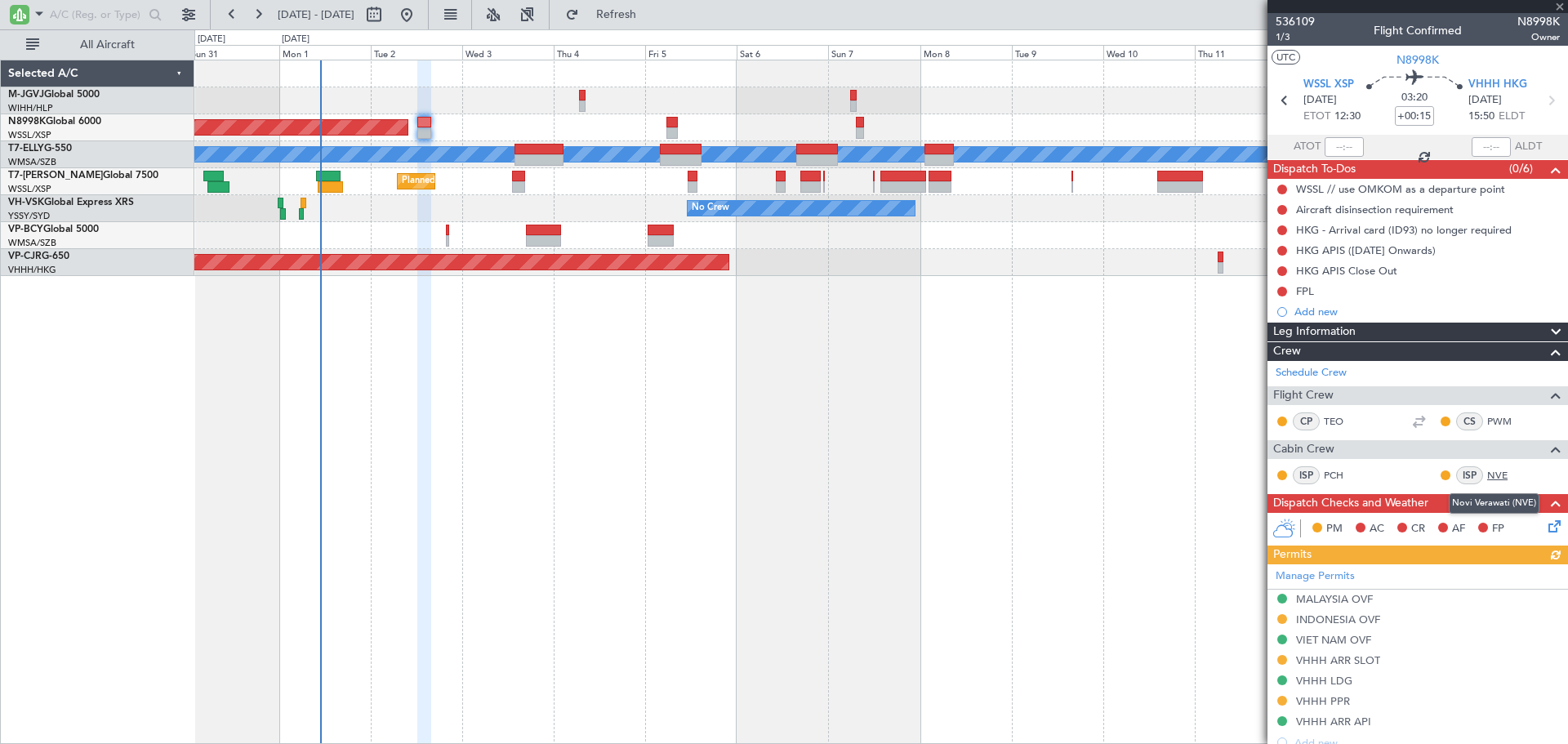
click at [1487, 473] on link "NVE" at bounding box center [1506, 475] width 37 height 15
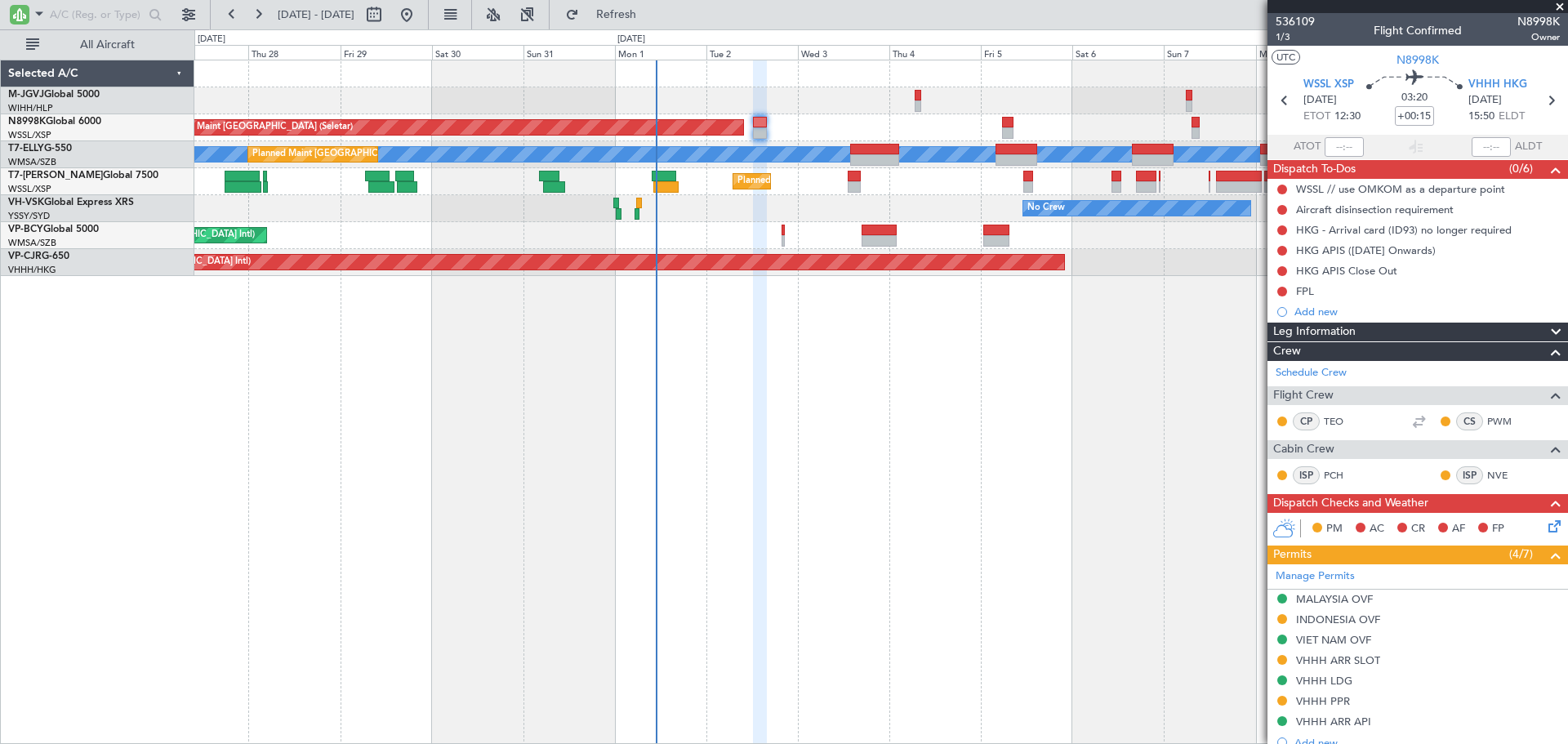
click at [790, 457] on div "Planned Maint Jakarta (Halim Intl) Planned Maint Singapore (Seletar) Planned Ma…" at bounding box center [881, 401] width 1374 height 684
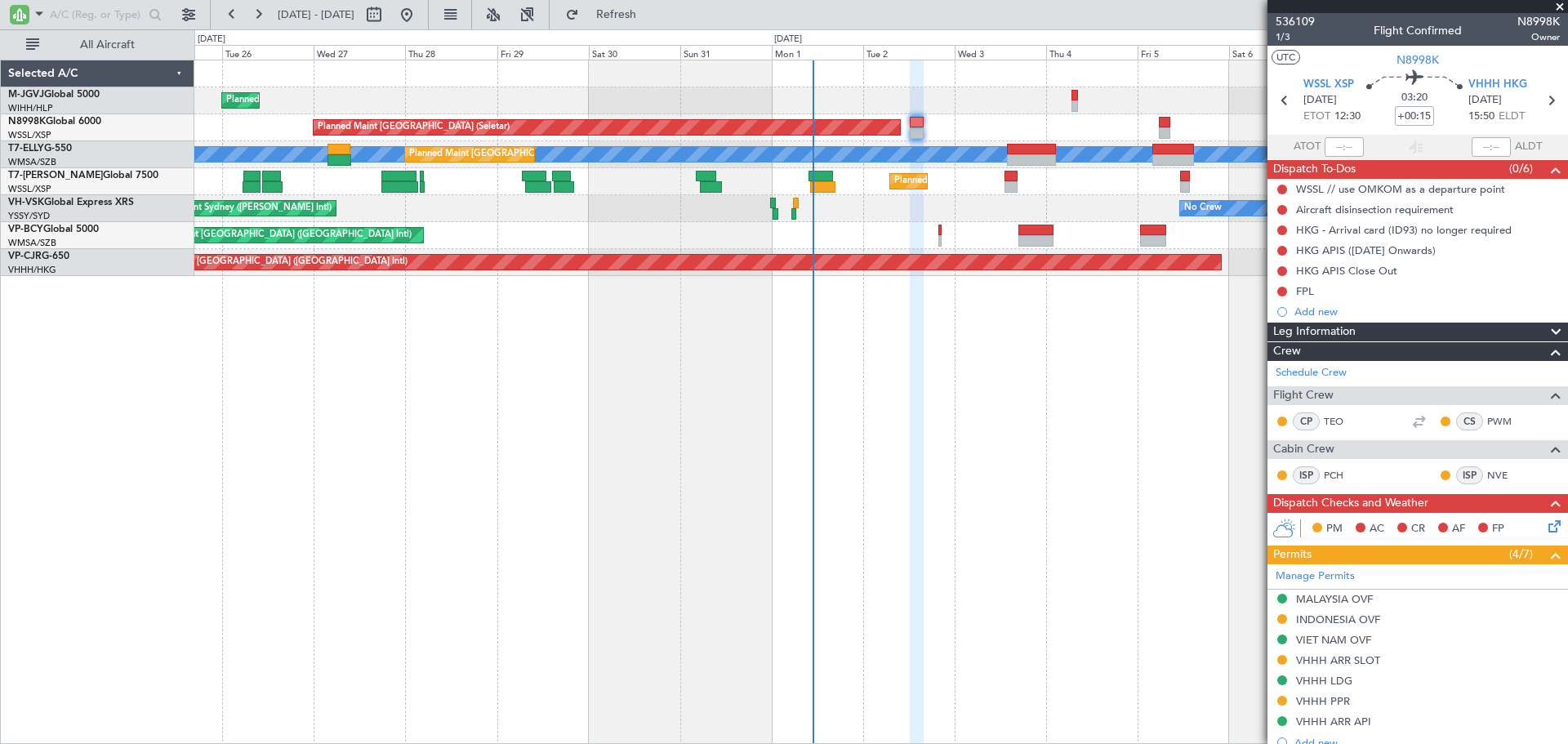
click at [519, 191] on div "Planned Maint Dubai (Al Maktoum Intl)" at bounding box center [881, 181] width 1373 height 27
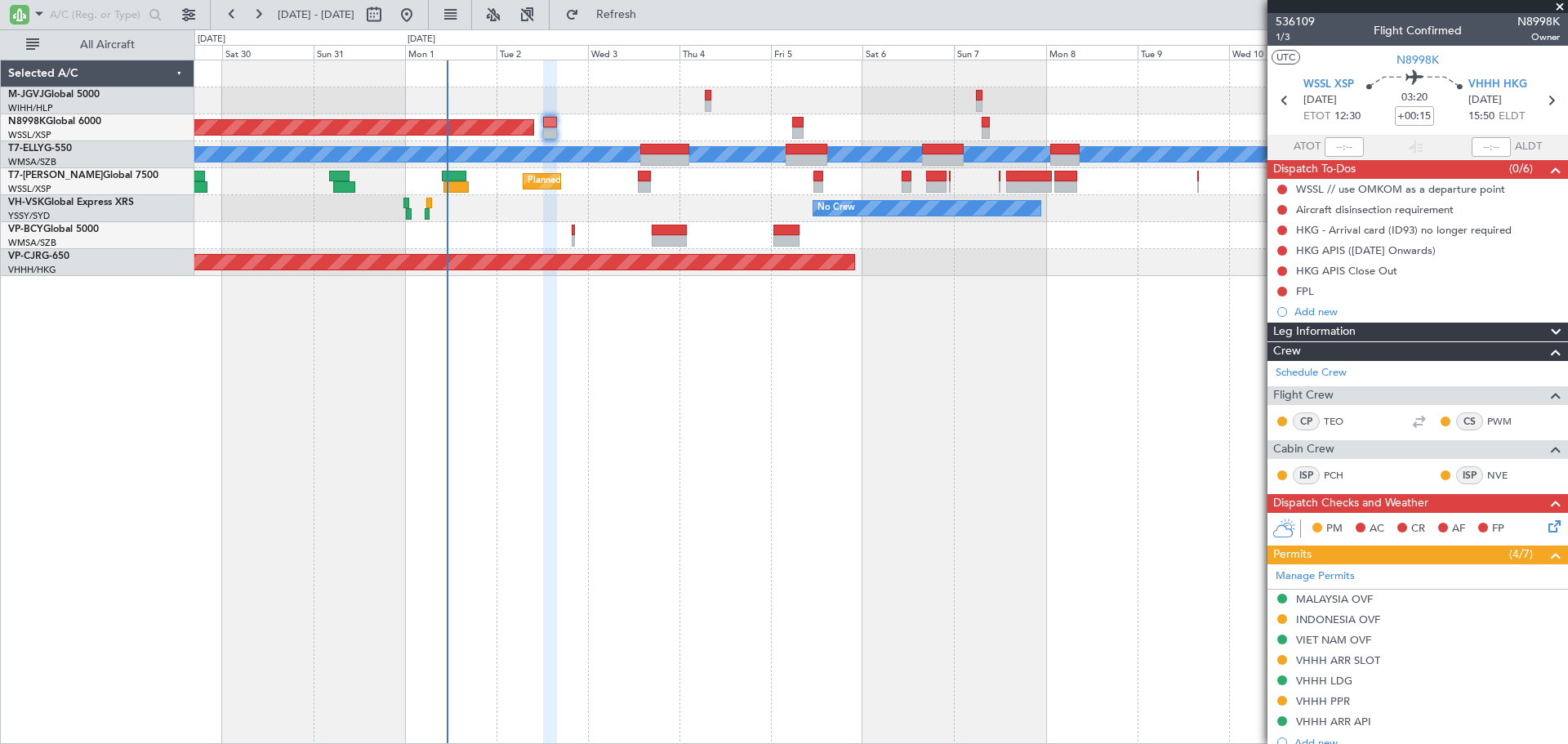
click at [667, 298] on div "Planned Maint [GEOGRAPHIC_DATA] (Halim Intl) Planned Maint [GEOGRAPHIC_DATA] (S…" at bounding box center [881, 401] width 1374 height 684
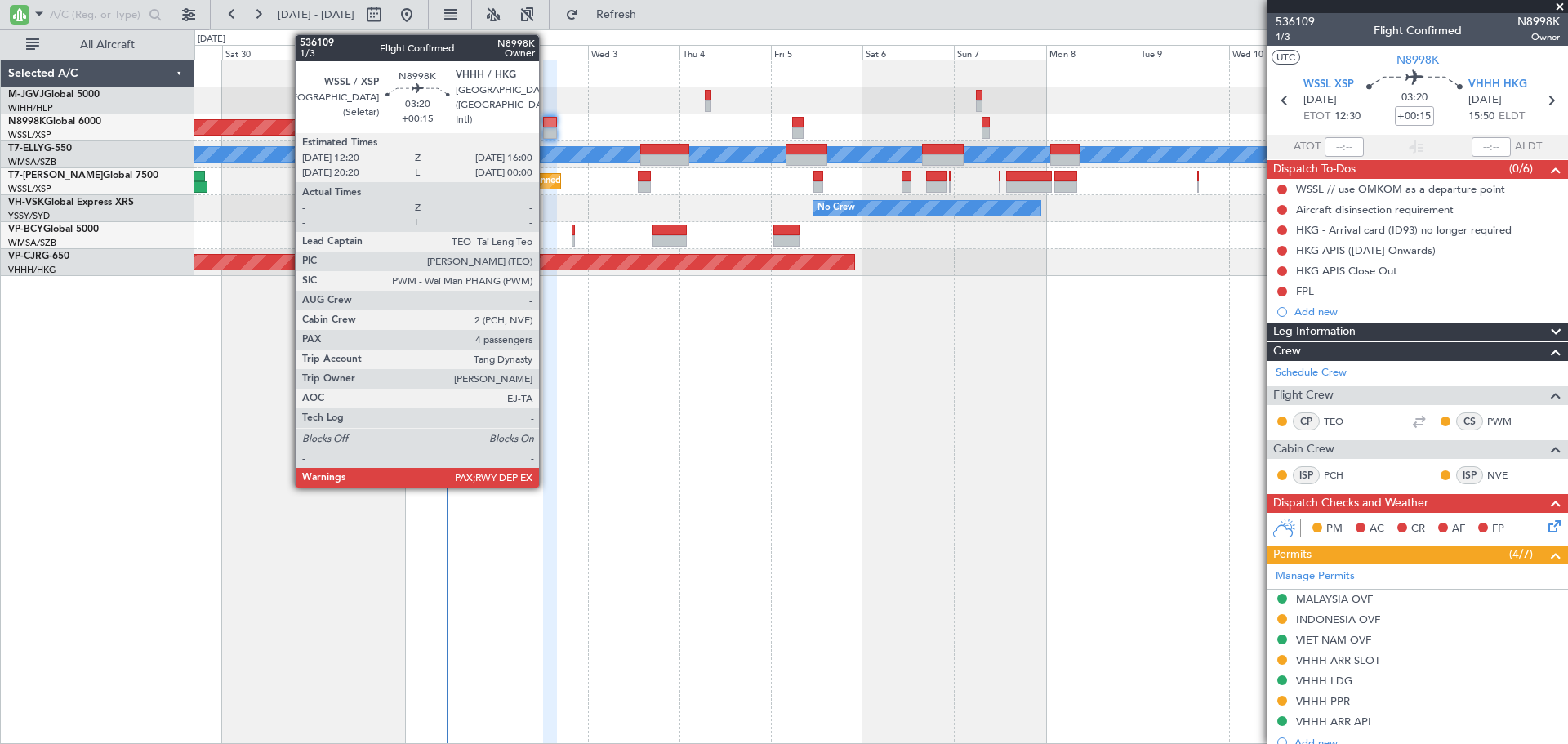
click at [547, 129] on div at bounding box center [551, 133] width 15 height 11
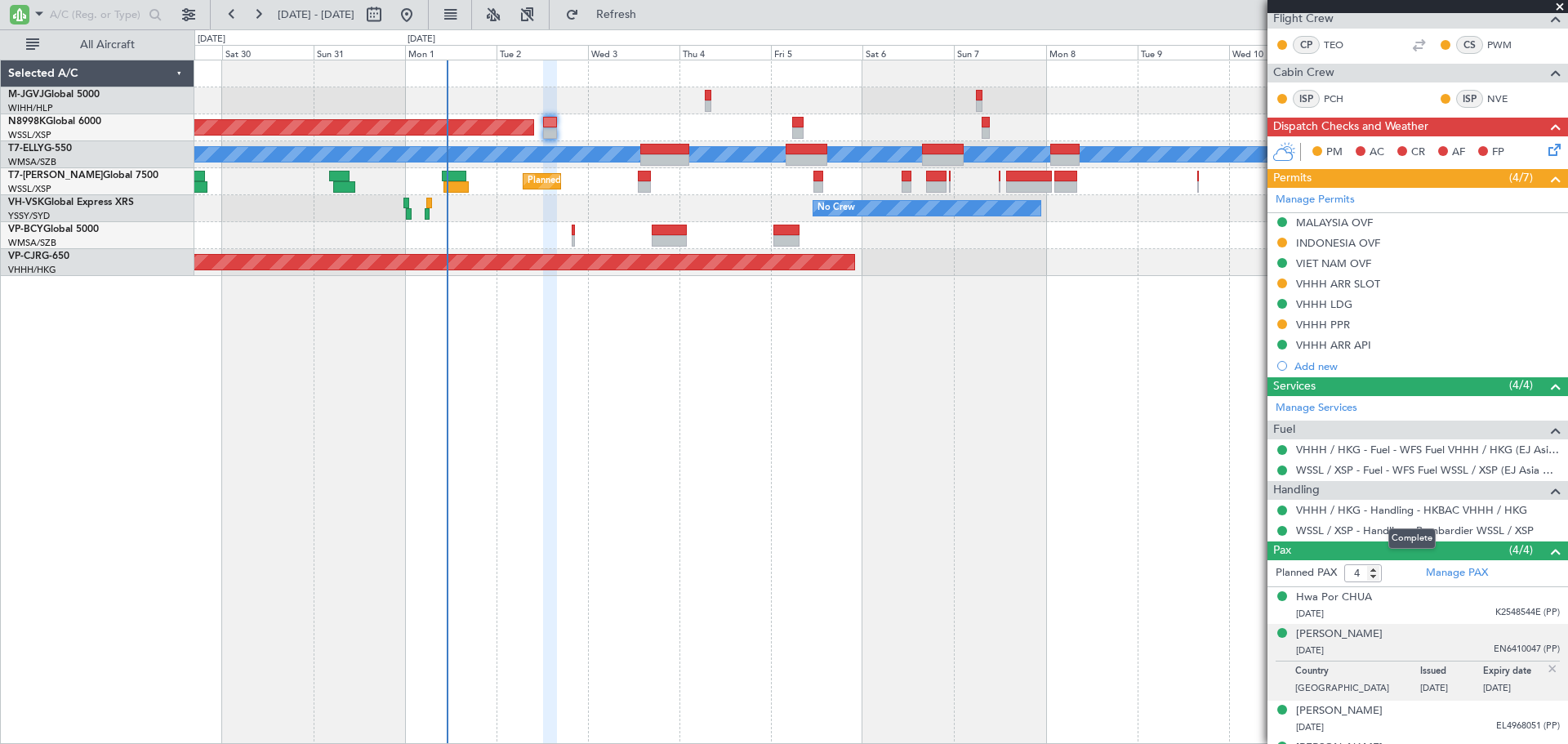
scroll to position [406, 0]
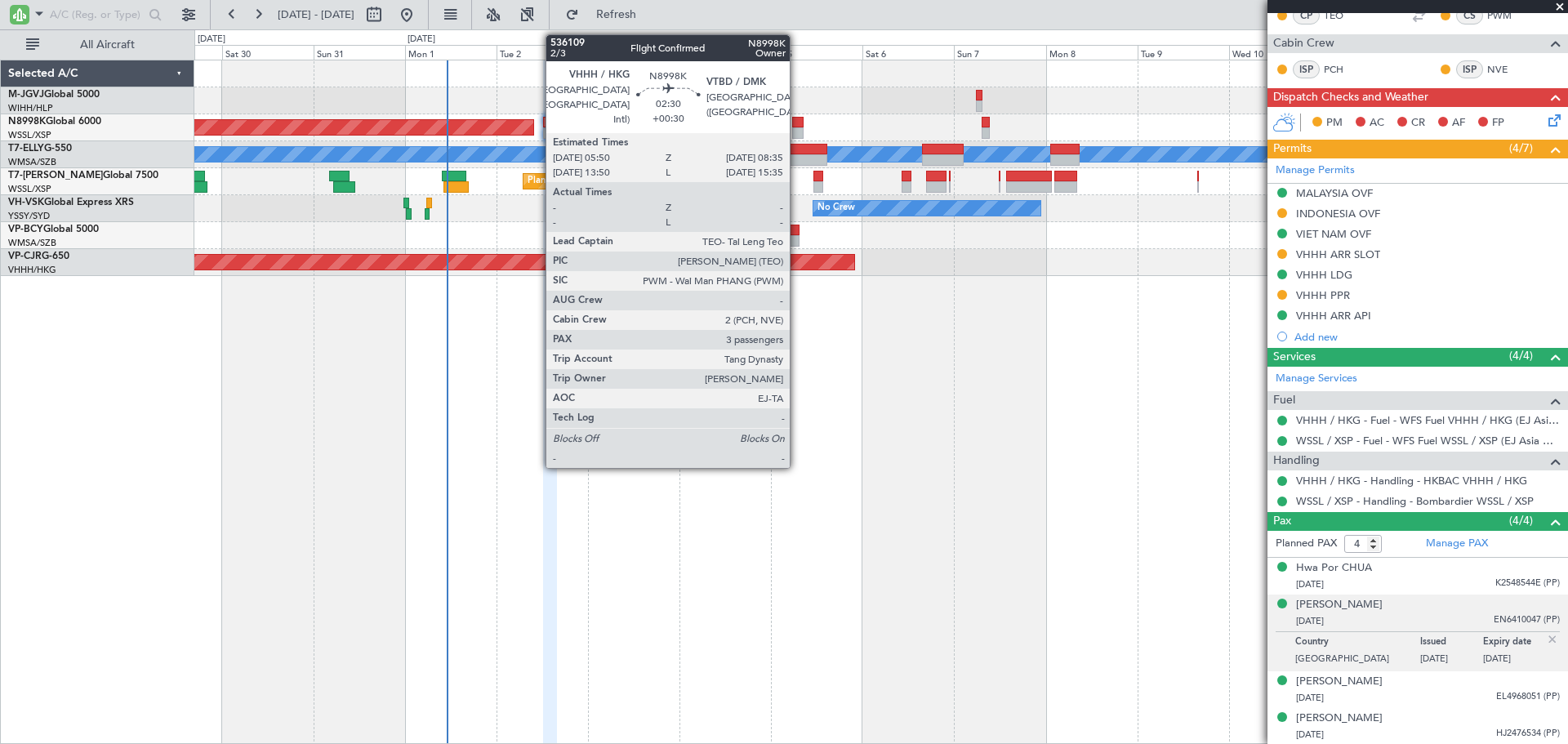
click at [797, 127] on div at bounding box center [798, 122] width 11 height 11
type input "+00:30"
type input "3"
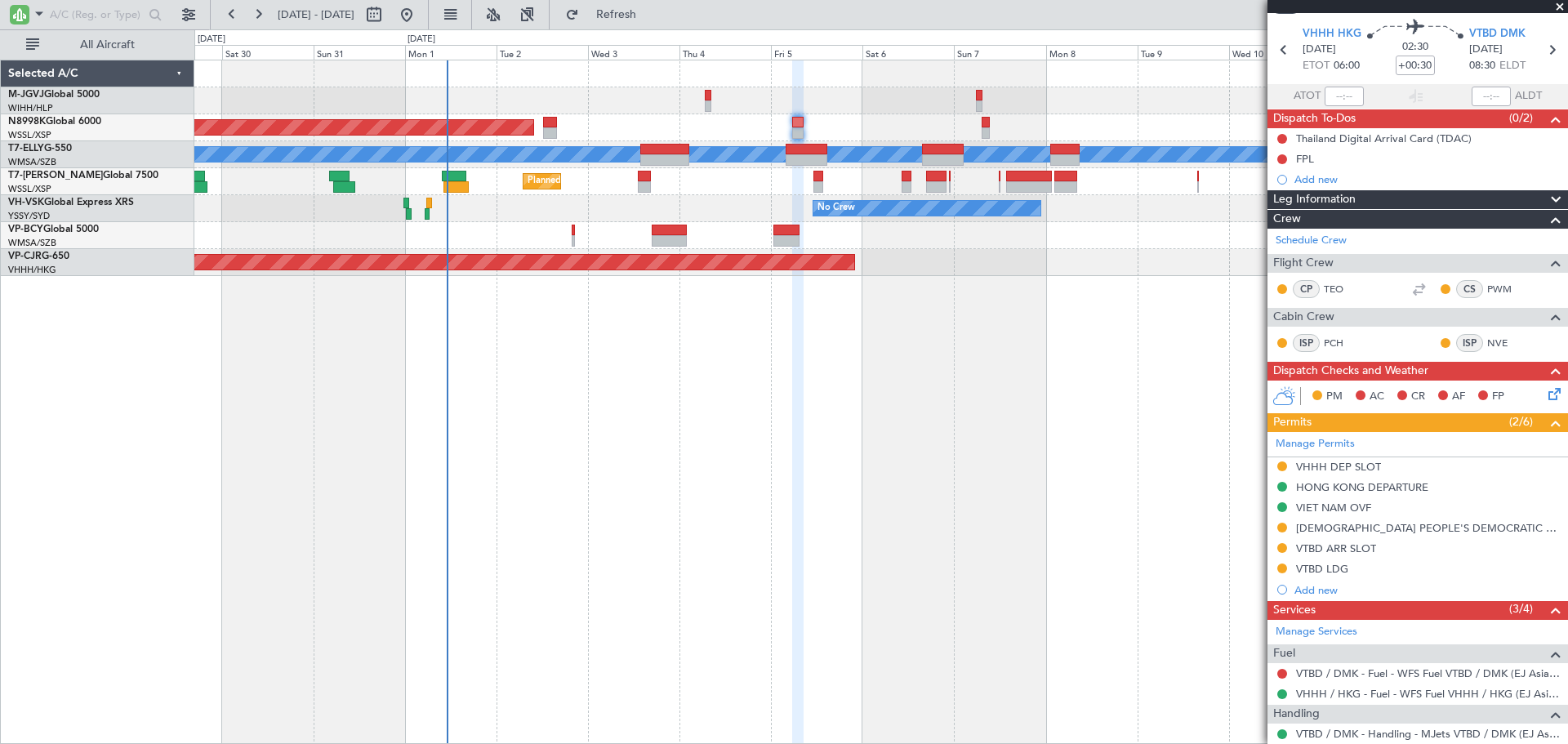
scroll to position [0, 0]
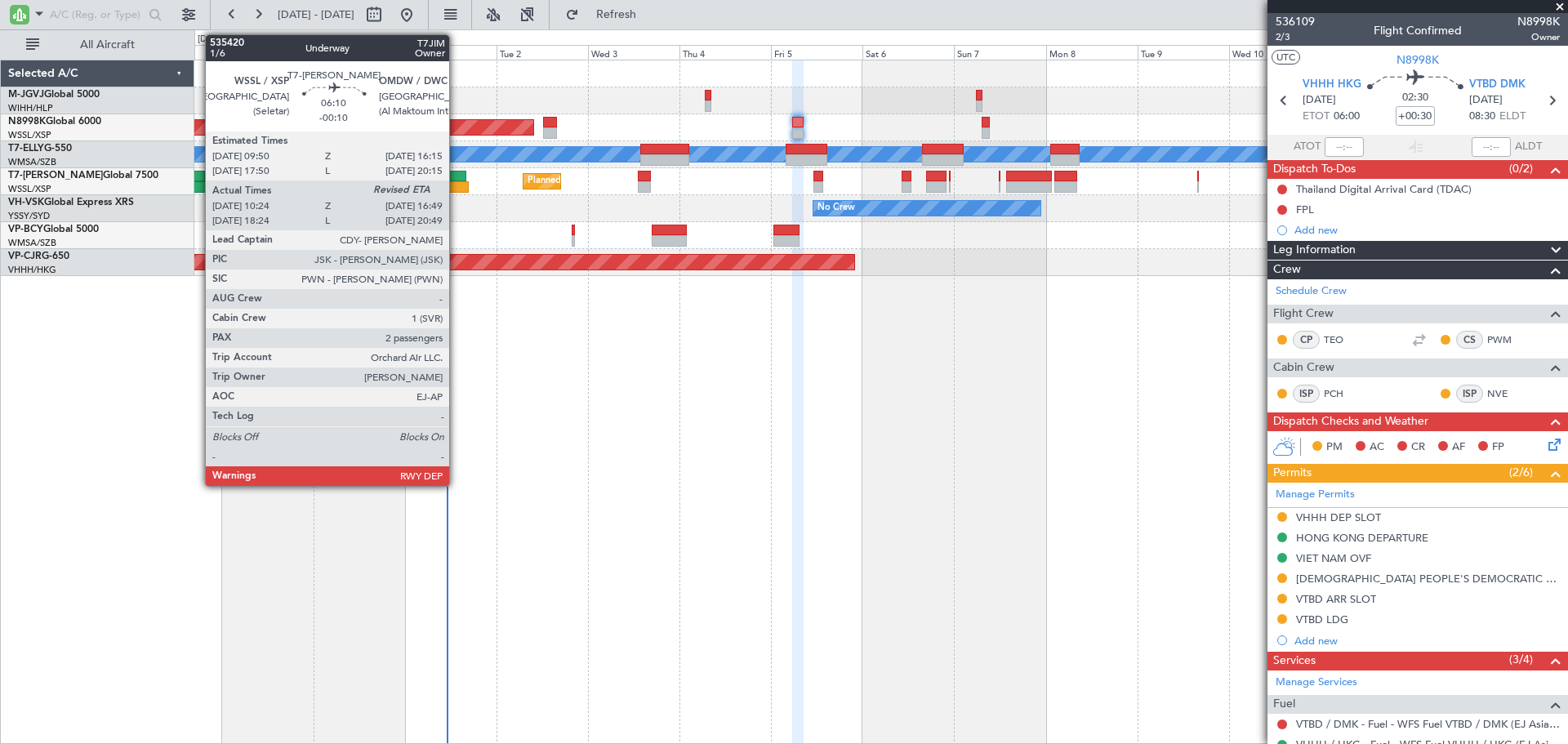
click at [457, 174] on div at bounding box center [454, 176] width 25 height 11
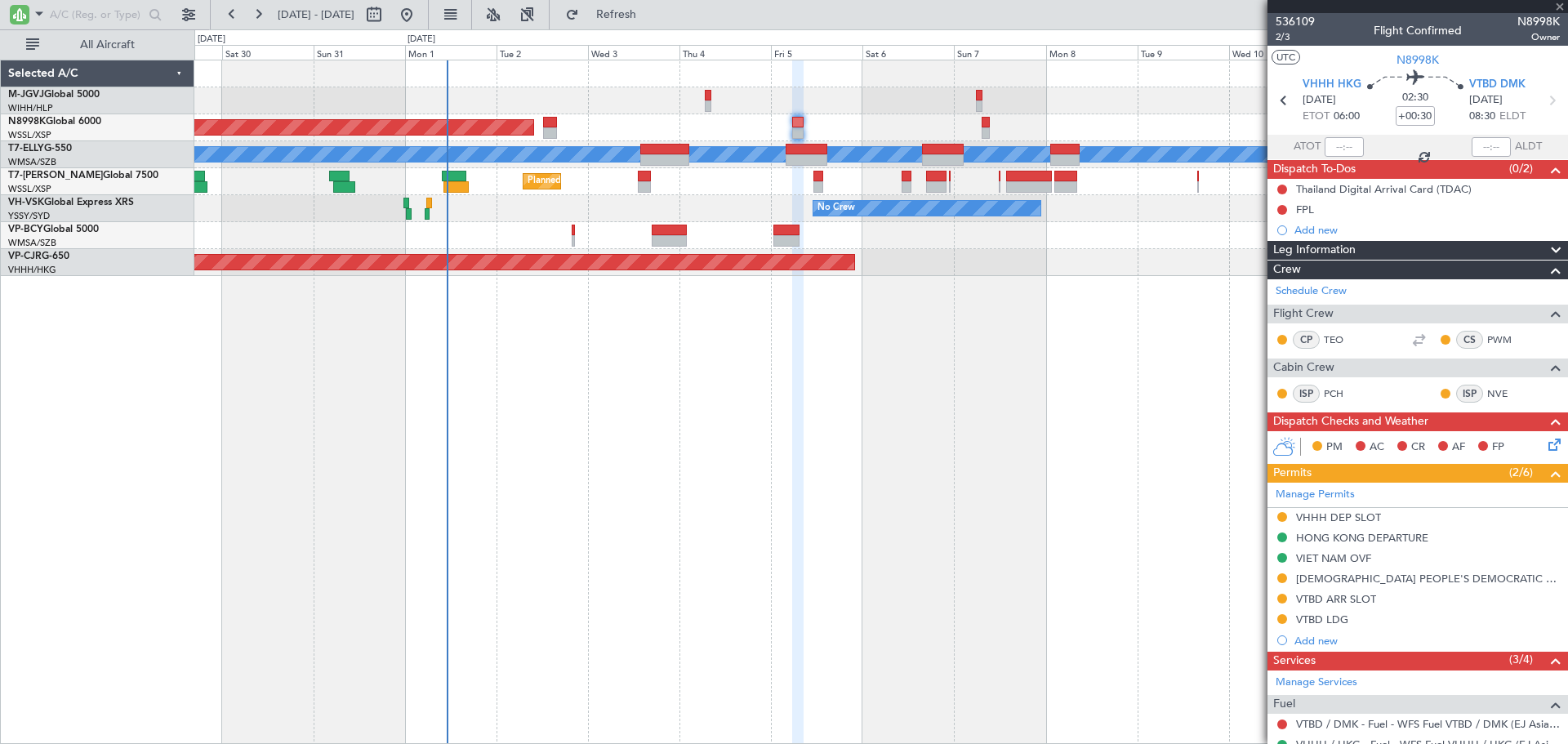
type input "-00:10"
type input "10:34"
type input "2"
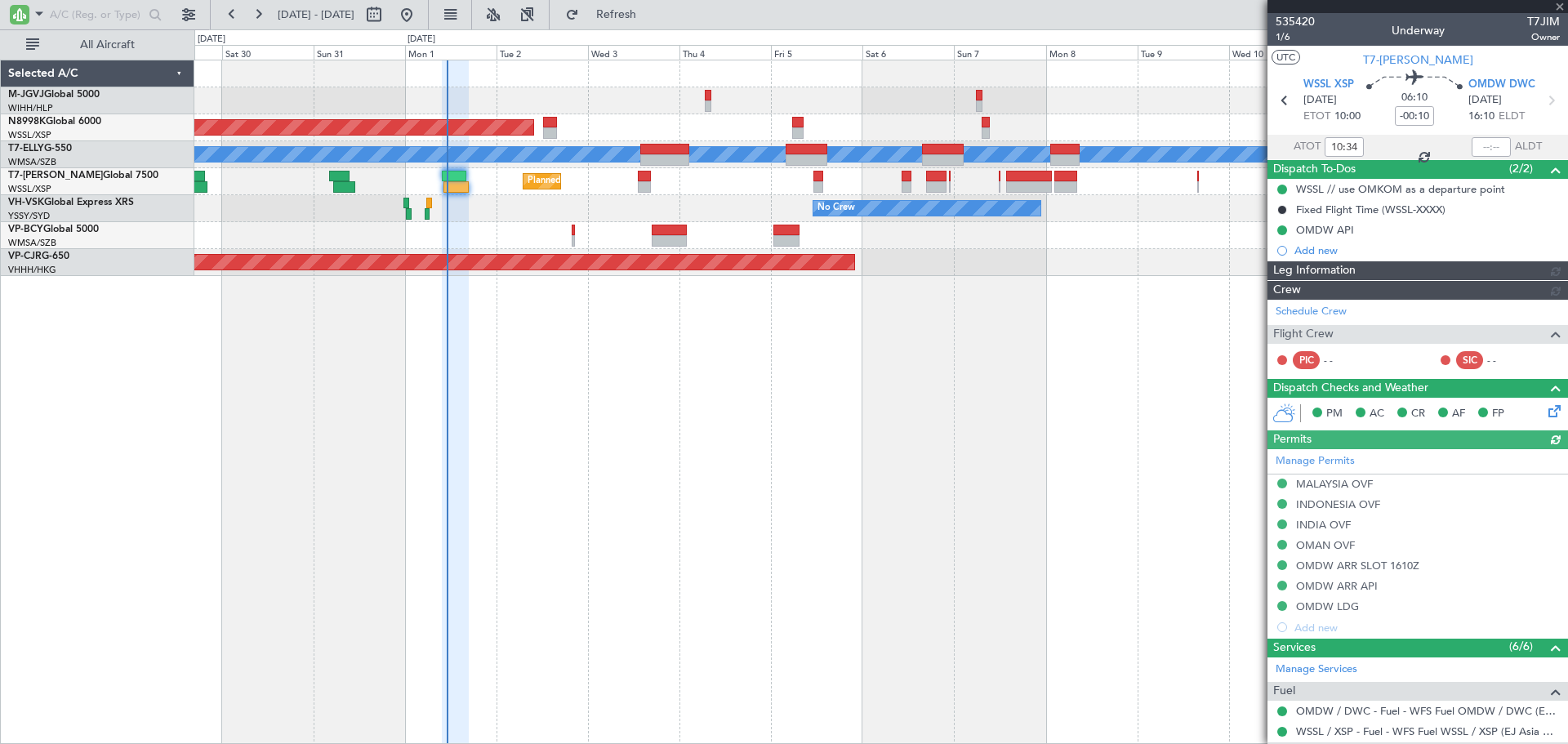
type input "Edmond Yuen (EYU)"
type input "F0269"
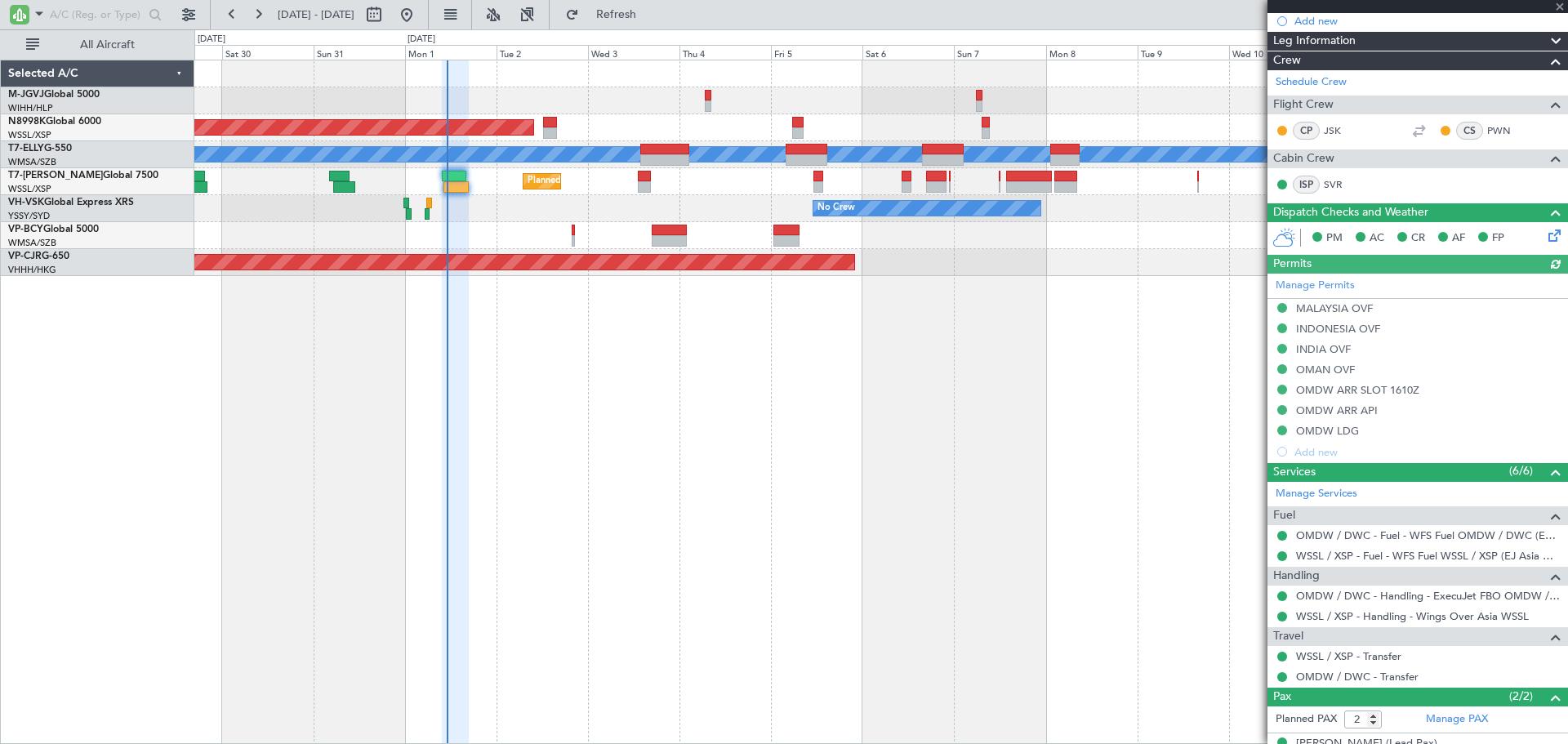
scroll to position [272, 0]
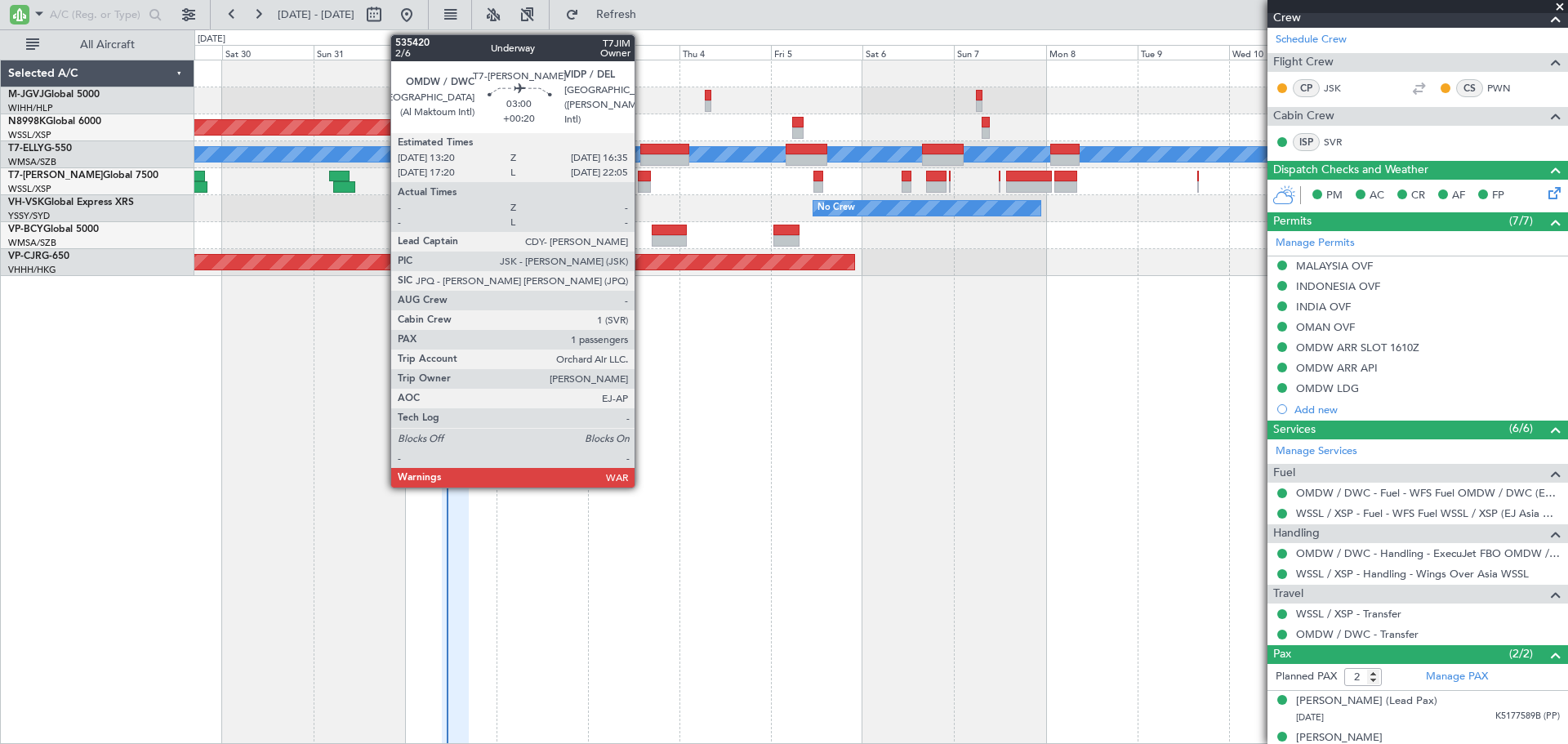
click at [642, 186] on div at bounding box center [644, 186] width 13 height 11
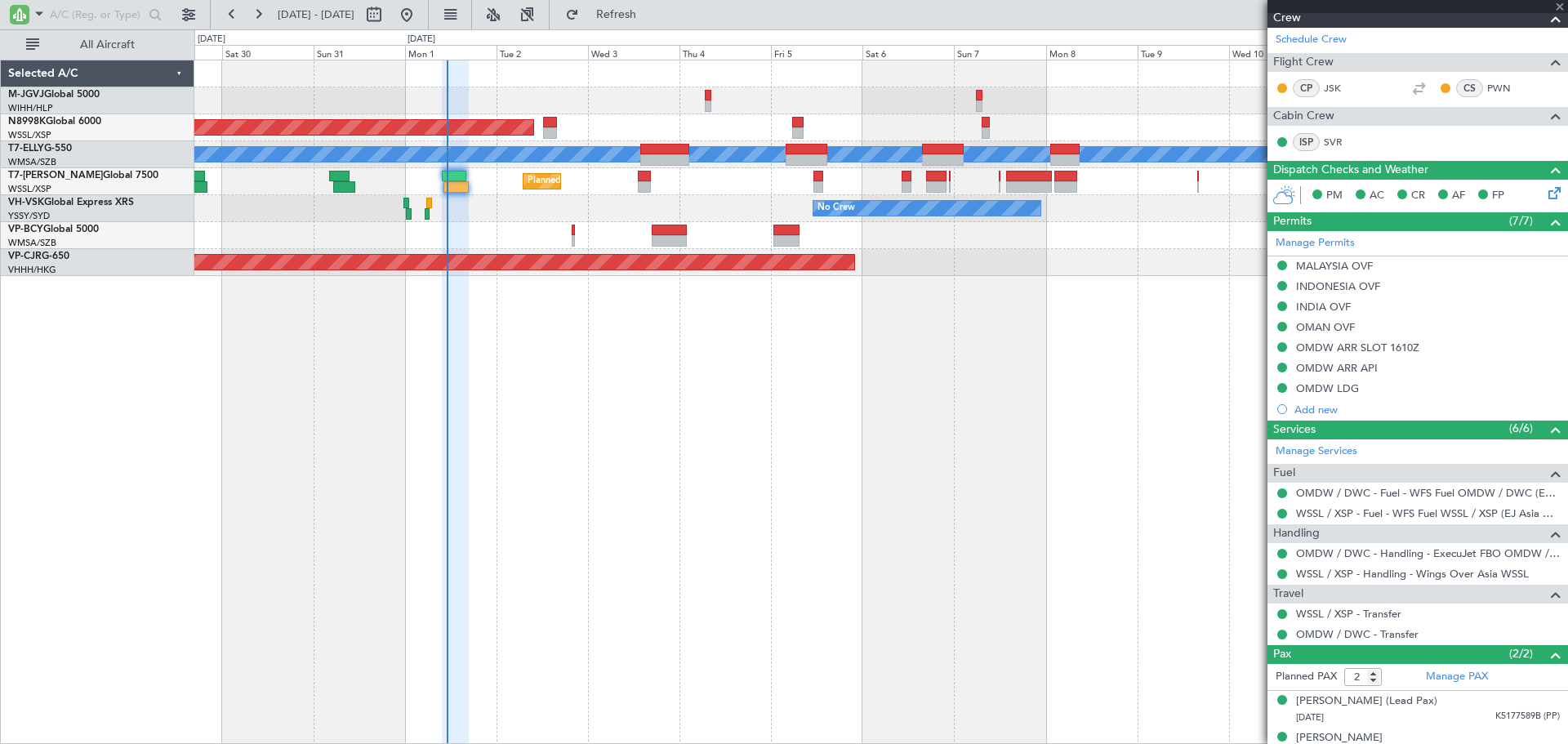
type input "+00:20"
type input "1"
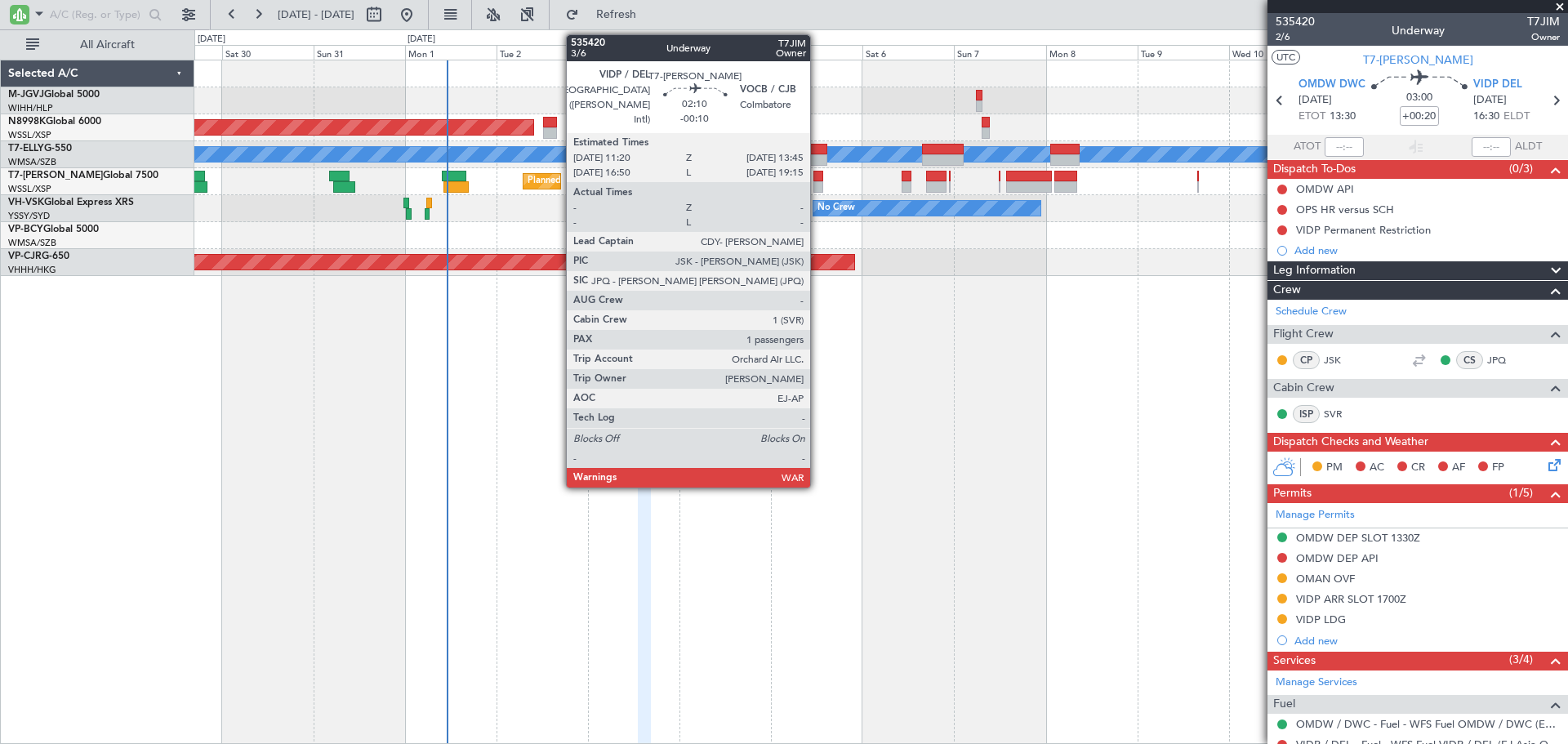
click at [818, 186] on div at bounding box center [818, 186] width 10 height 11
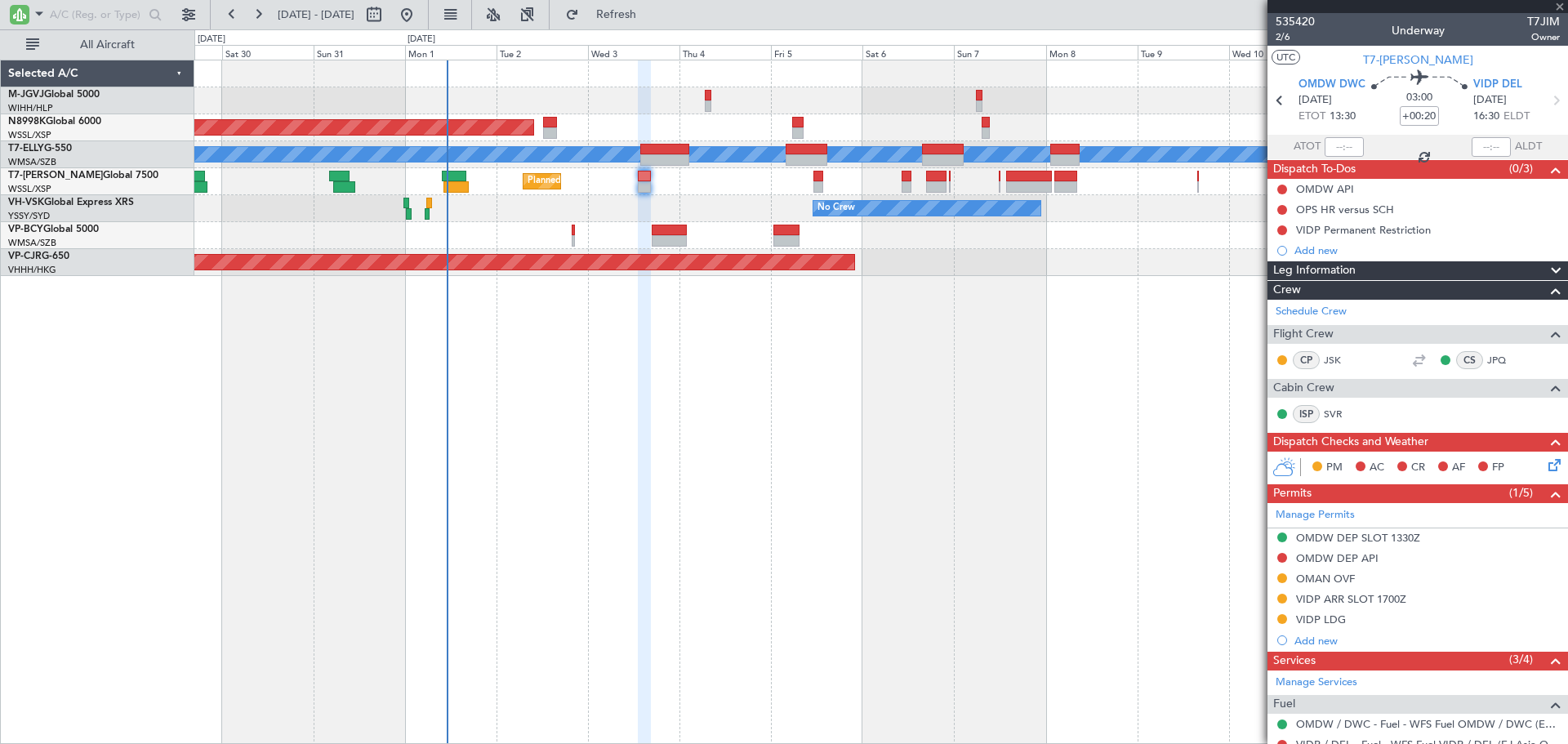
type input "-00:10"
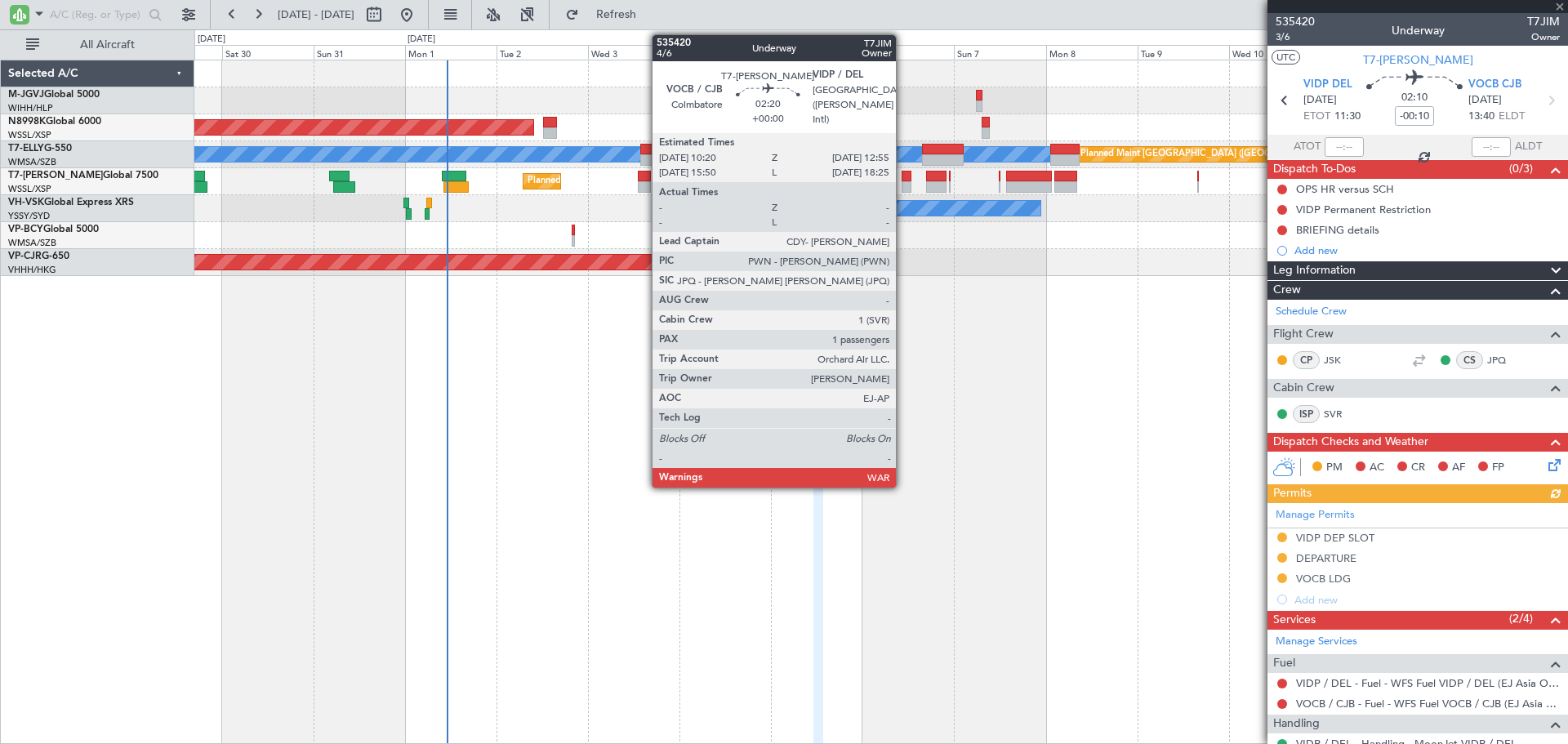
click at [903, 186] on div at bounding box center [907, 186] width 11 height 11
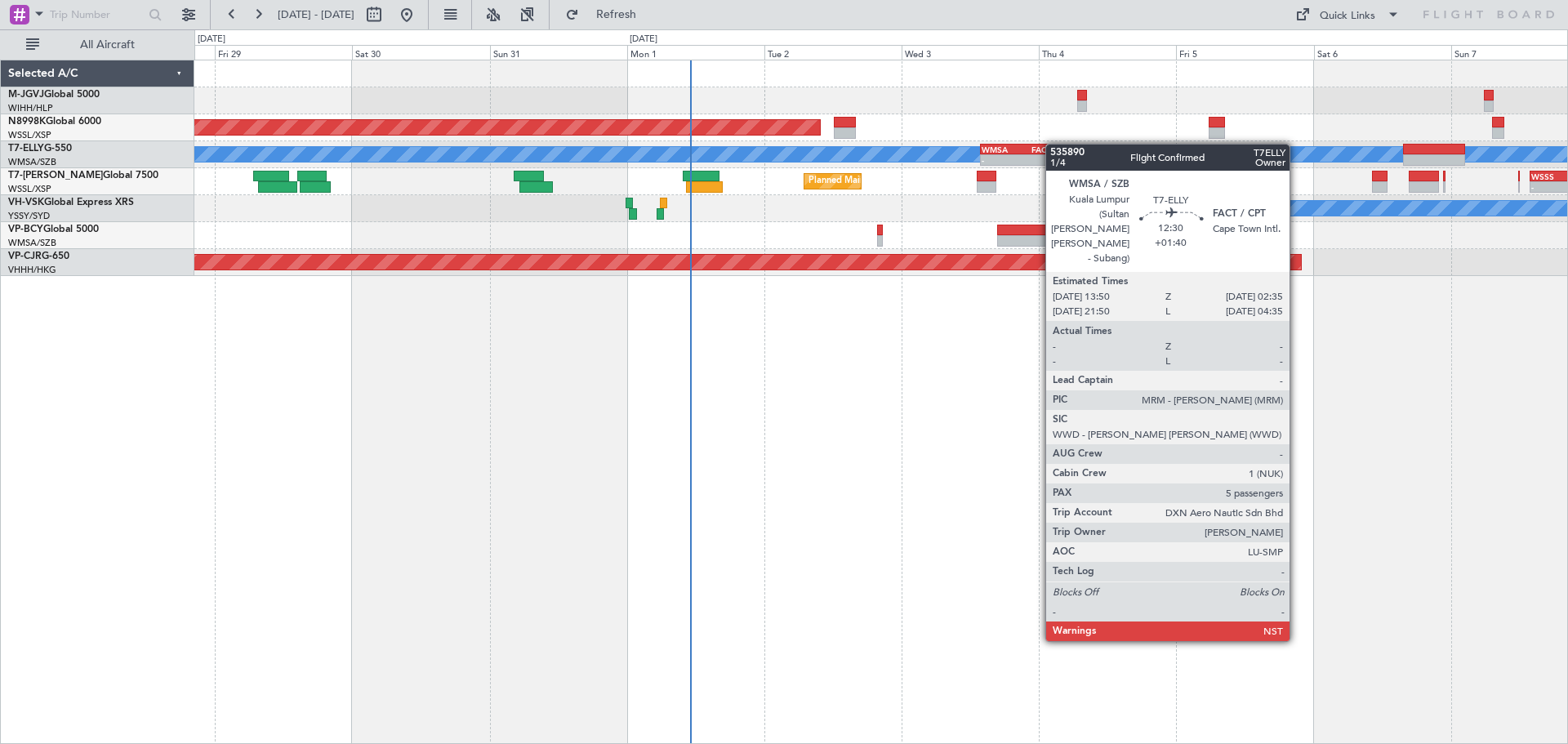
click at [1016, 147] on div "Planned Maint [GEOGRAPHIC_DATA] (Halim Intl) Planned Maint [GEOGRAPHIC_DATA] (S…" at bounding box center [881, 168] width 1373 height 216
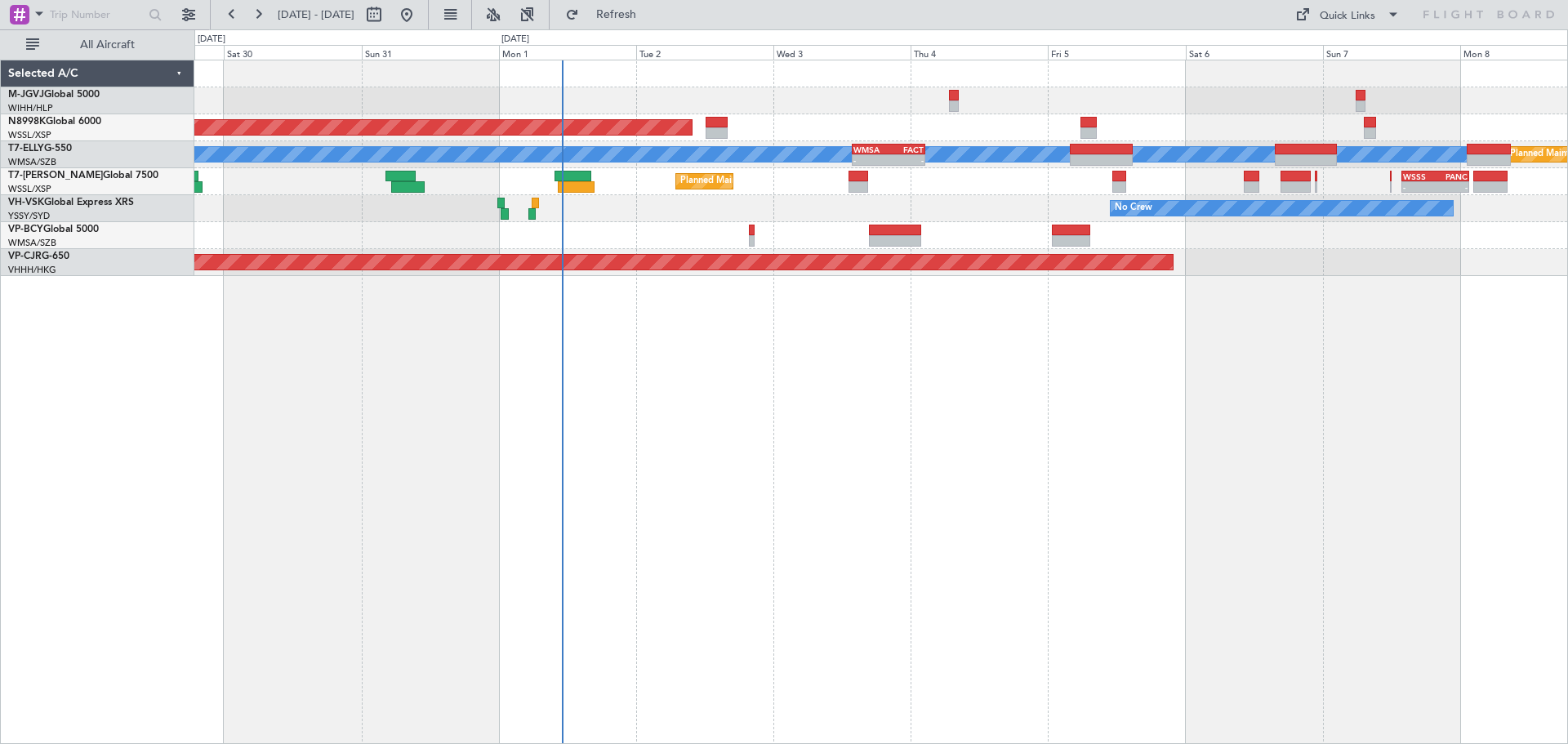
click at [1024, 201] on div "Planned Maint [GEOGRAPHIC_DATA] (Seletar) [PERSON_NAME] - - WMSA 13:50 Z FACT 0…" at bounding box center [881, 168] width 1373 height 216
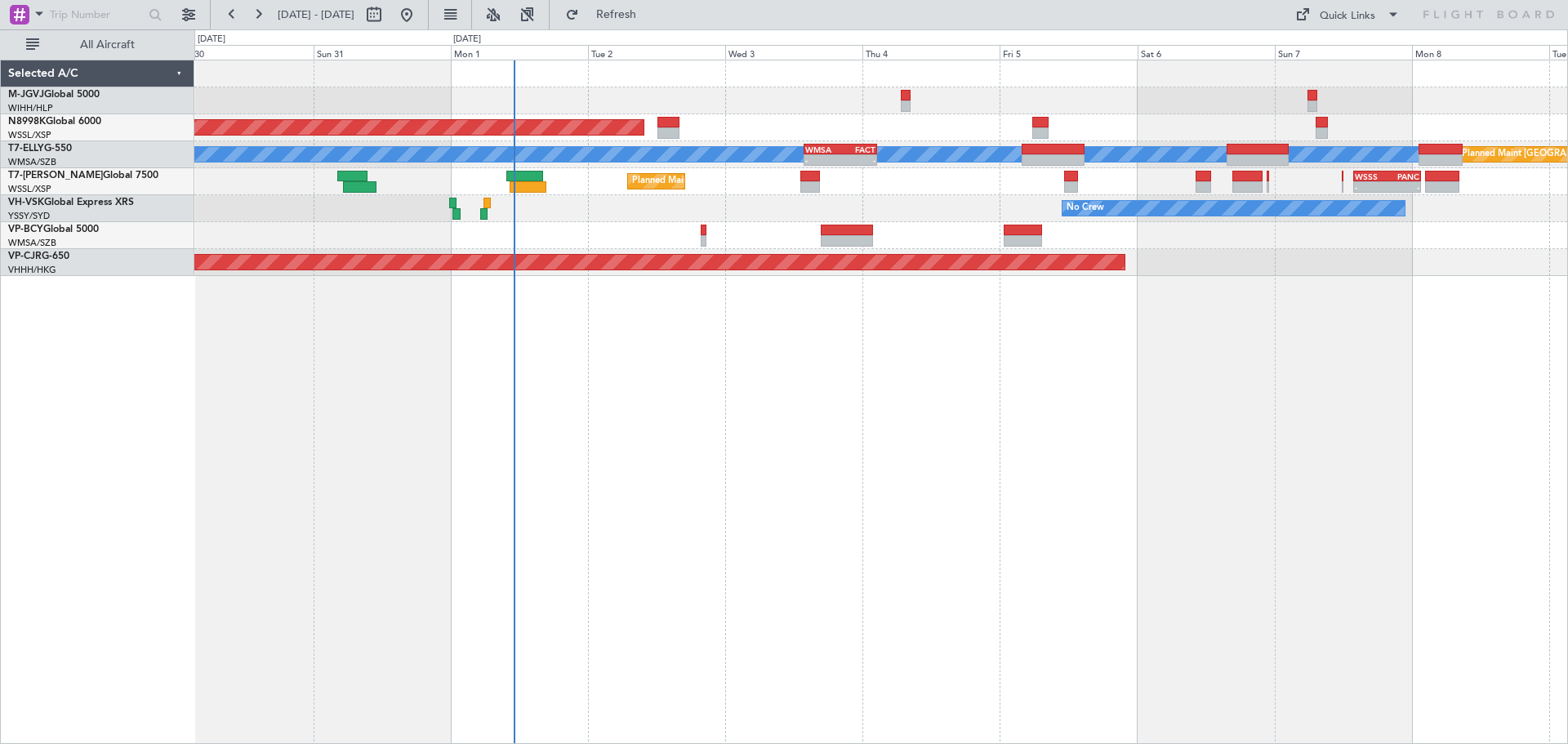
click at [1089, 202] on div "Planned Maint [GEOGRAPHIC_DATA] (Seletar) [PERSON_NAME] Planned Maint [GEOGRAPH…" at bounding box center [881, 168] width 1373 height 216
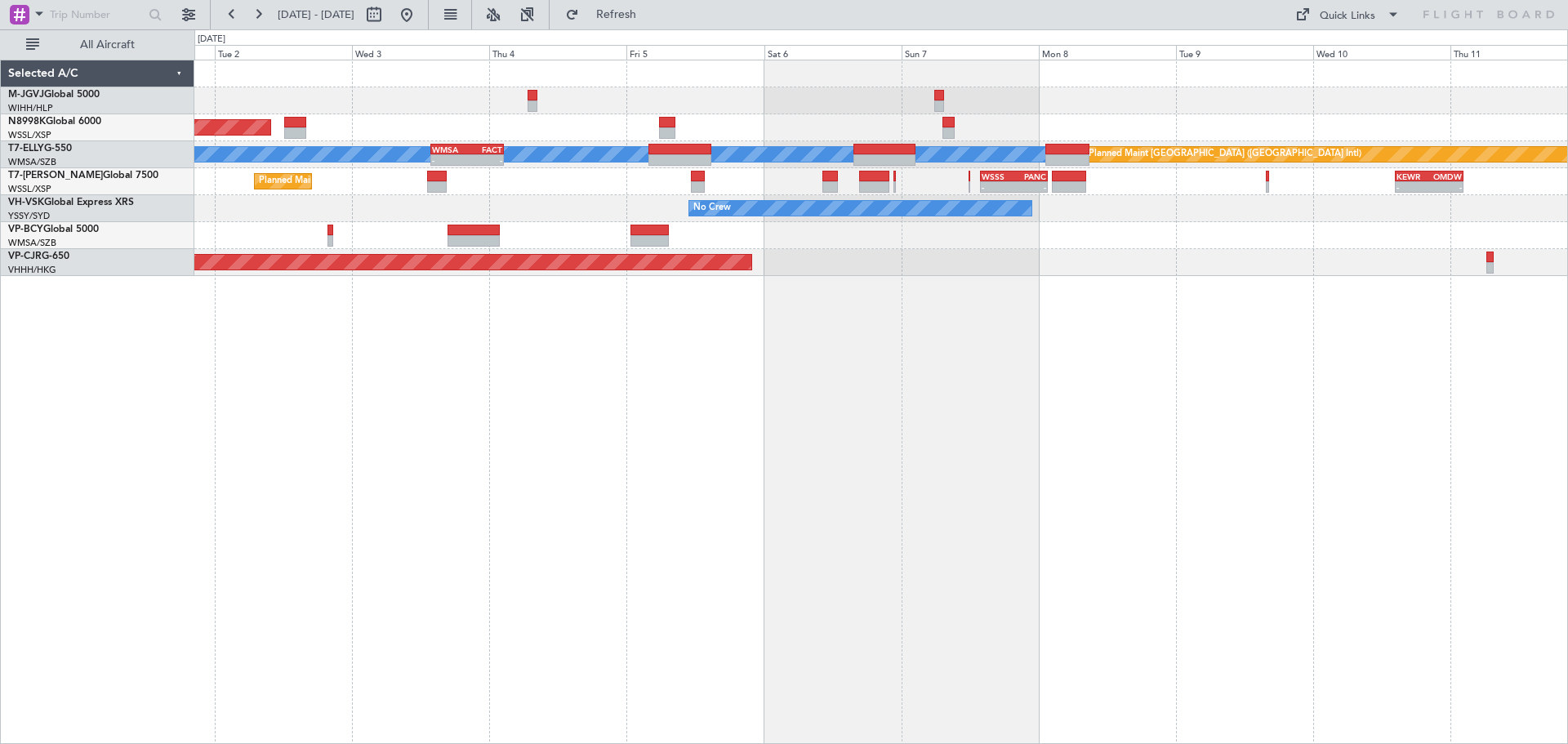
click at [1164, 208] on div "Planned Maint [GEOGRAPHIC_DATA] (Seletar) [PERSON_NAME] Planned Maint [GEOGRAPH…" at bounding box center [881, 168] width 1373 height 216
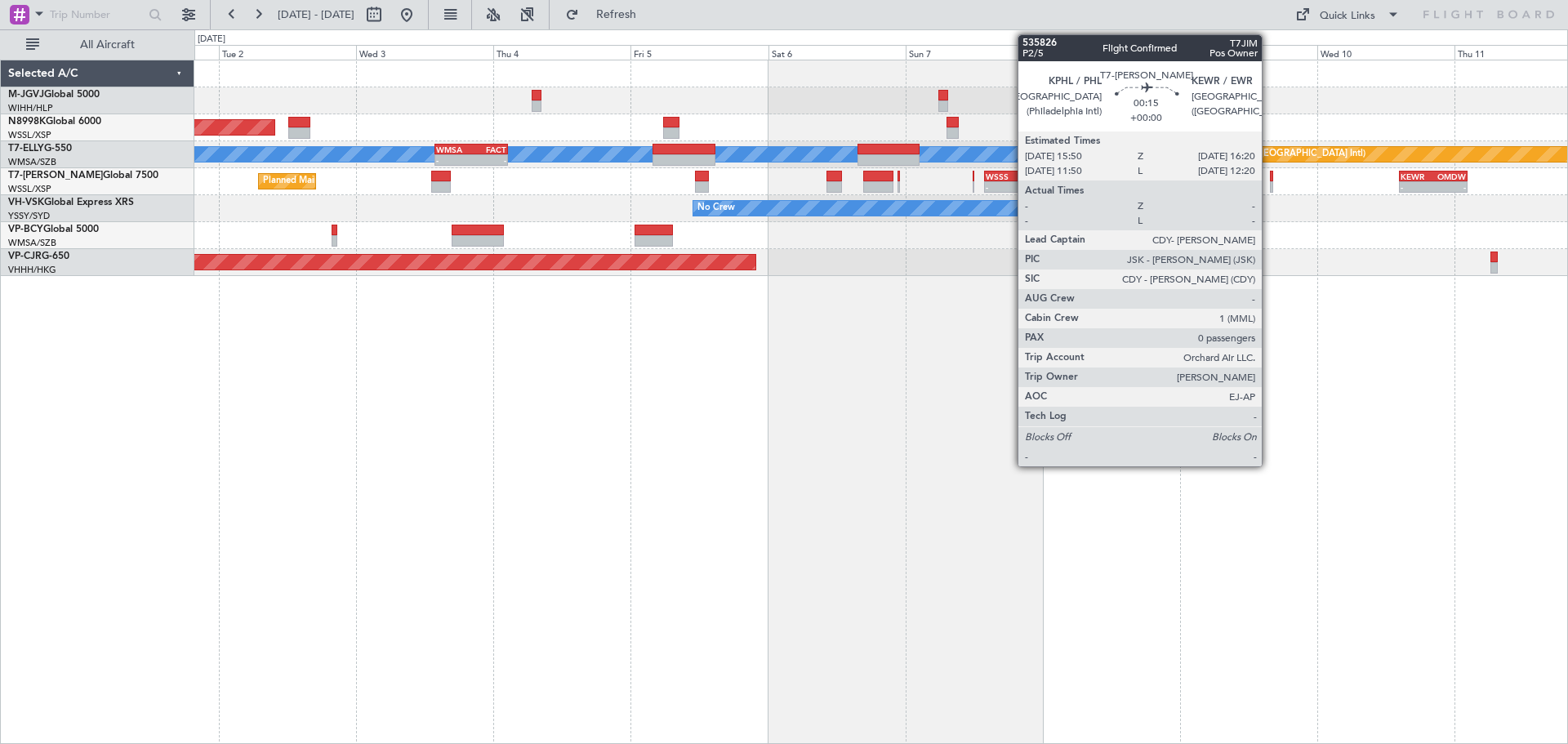
click at [1270, 175] on div at bounding box center [1272, 176] width 4 height 11
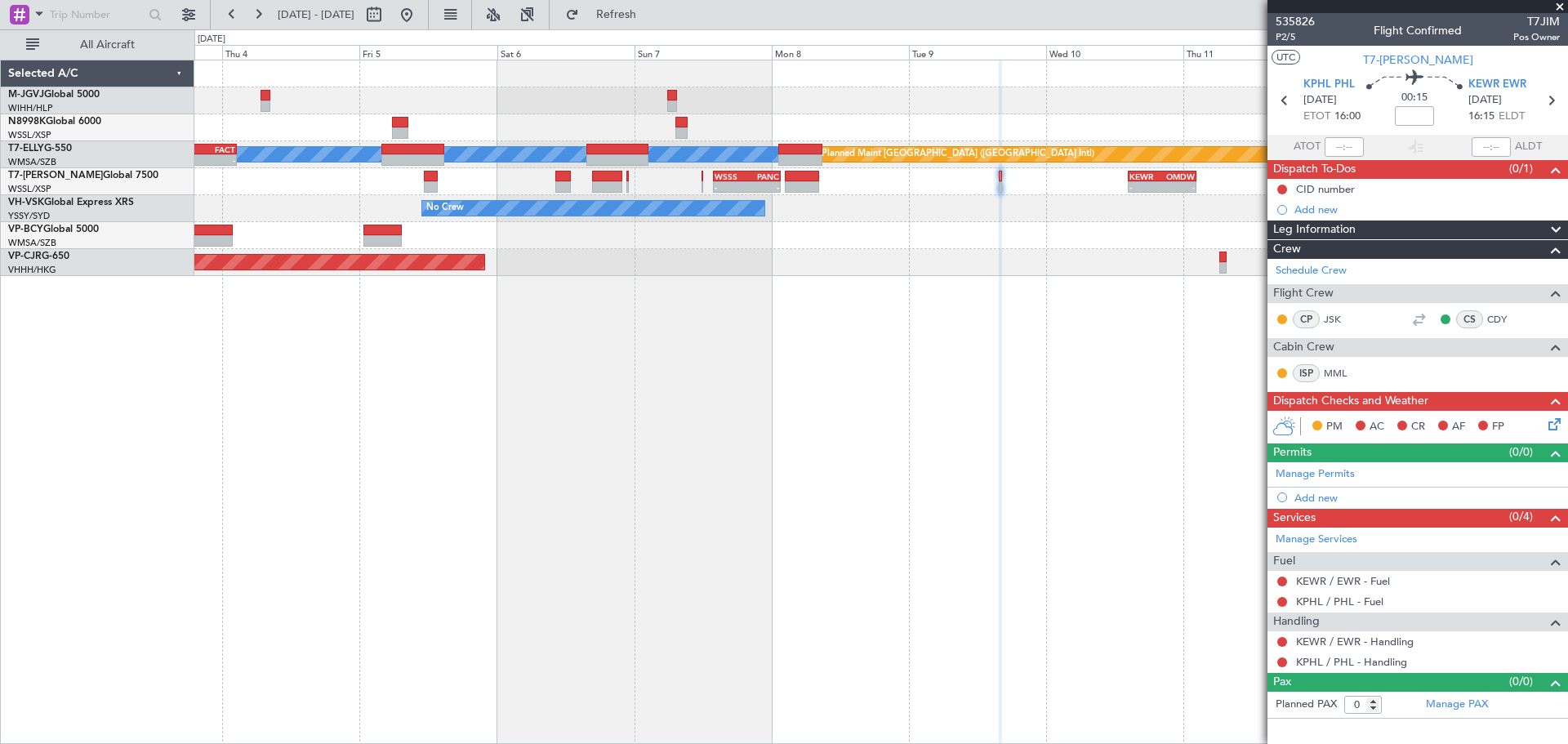
click at [789, 305] on div "Planned Maint [GEOGRAPHIC_DATA] (Seletar) [PERSON_NAME] Planned Maint [GEOGRAPH…" at bounding box center [881, 401] width 1374 height 684
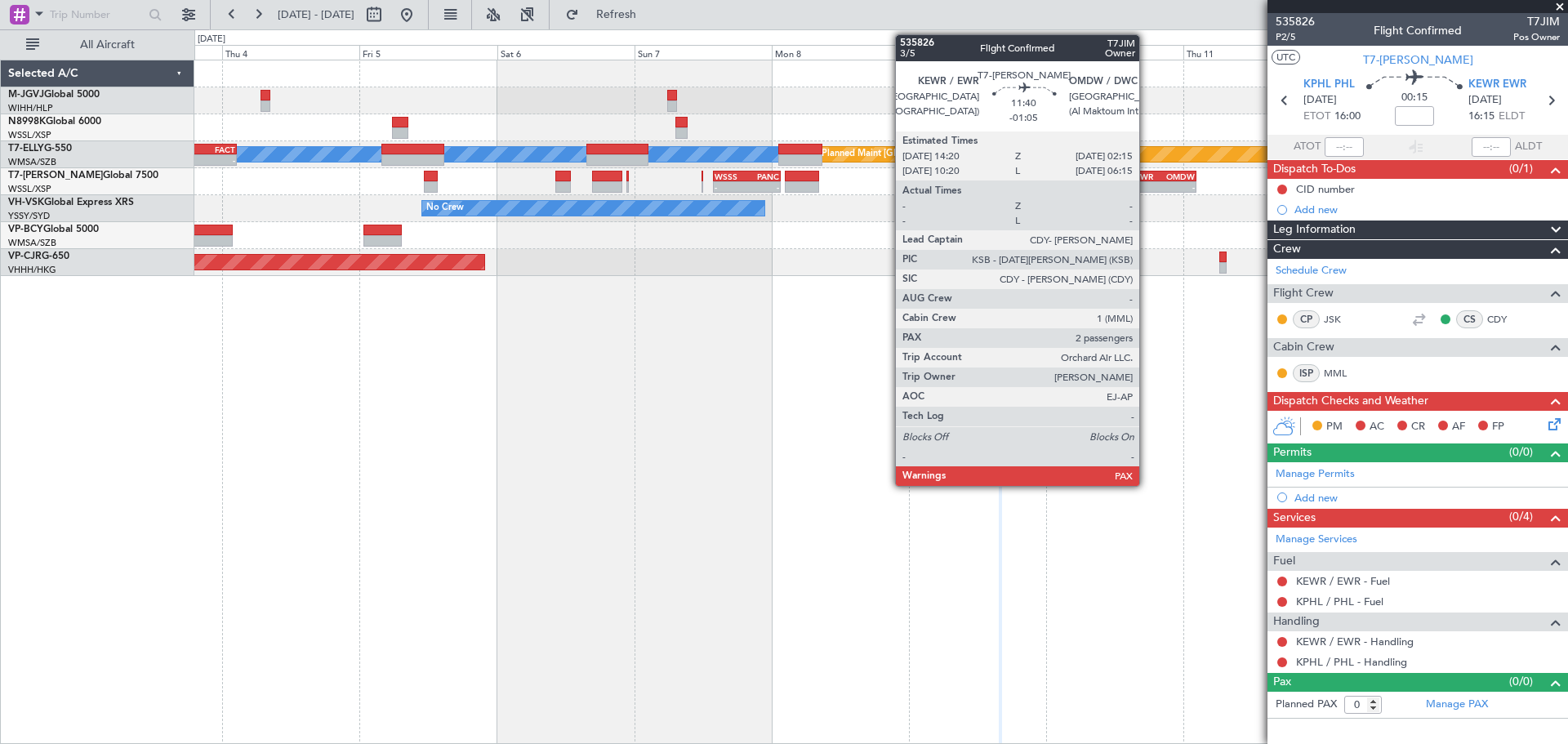
click at [1147, 180] on div "KEWR 14:20 Z OMDW 02:15 Z" at bounding box center [1162, 176] width 69 height 11
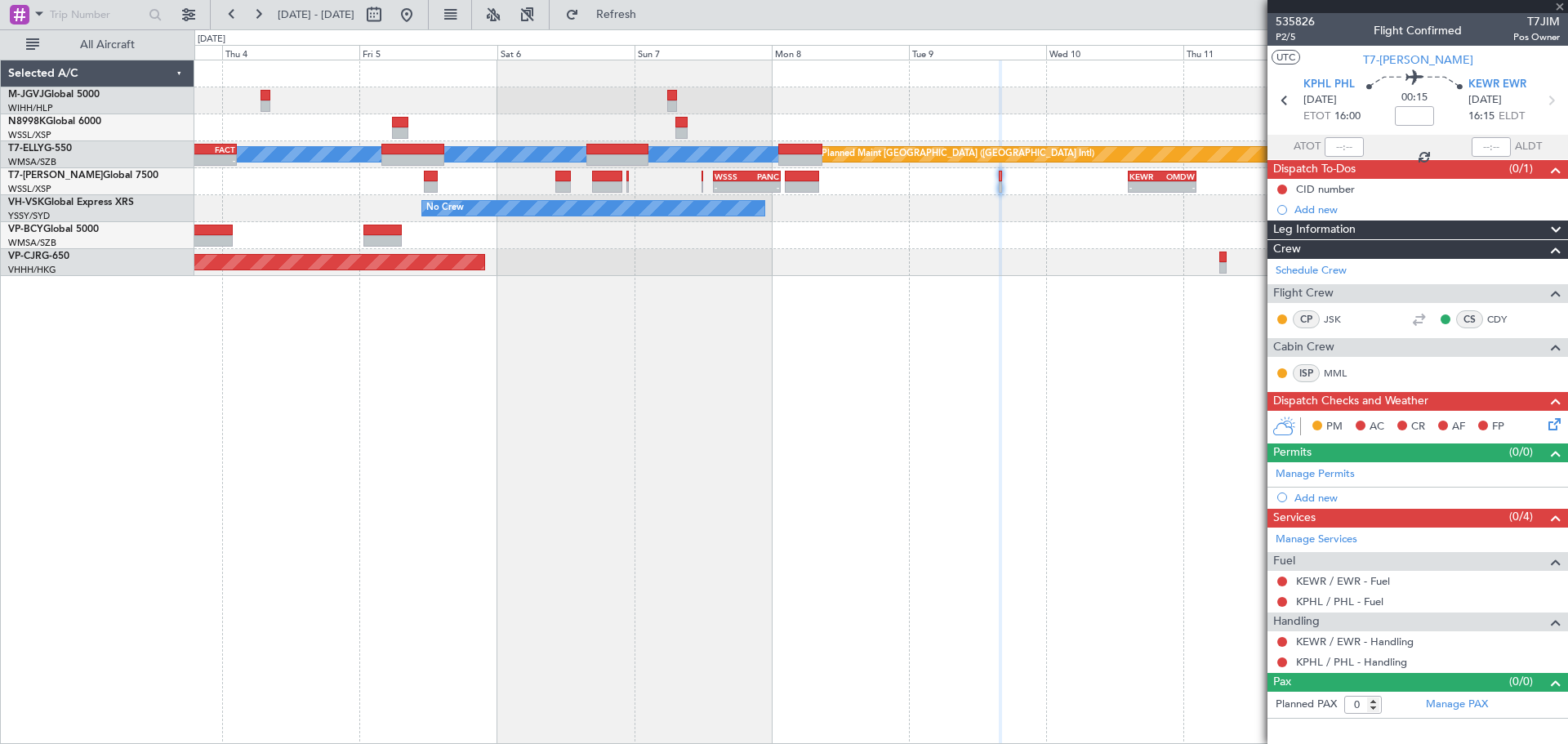
type input "-01:05"
type input "2"
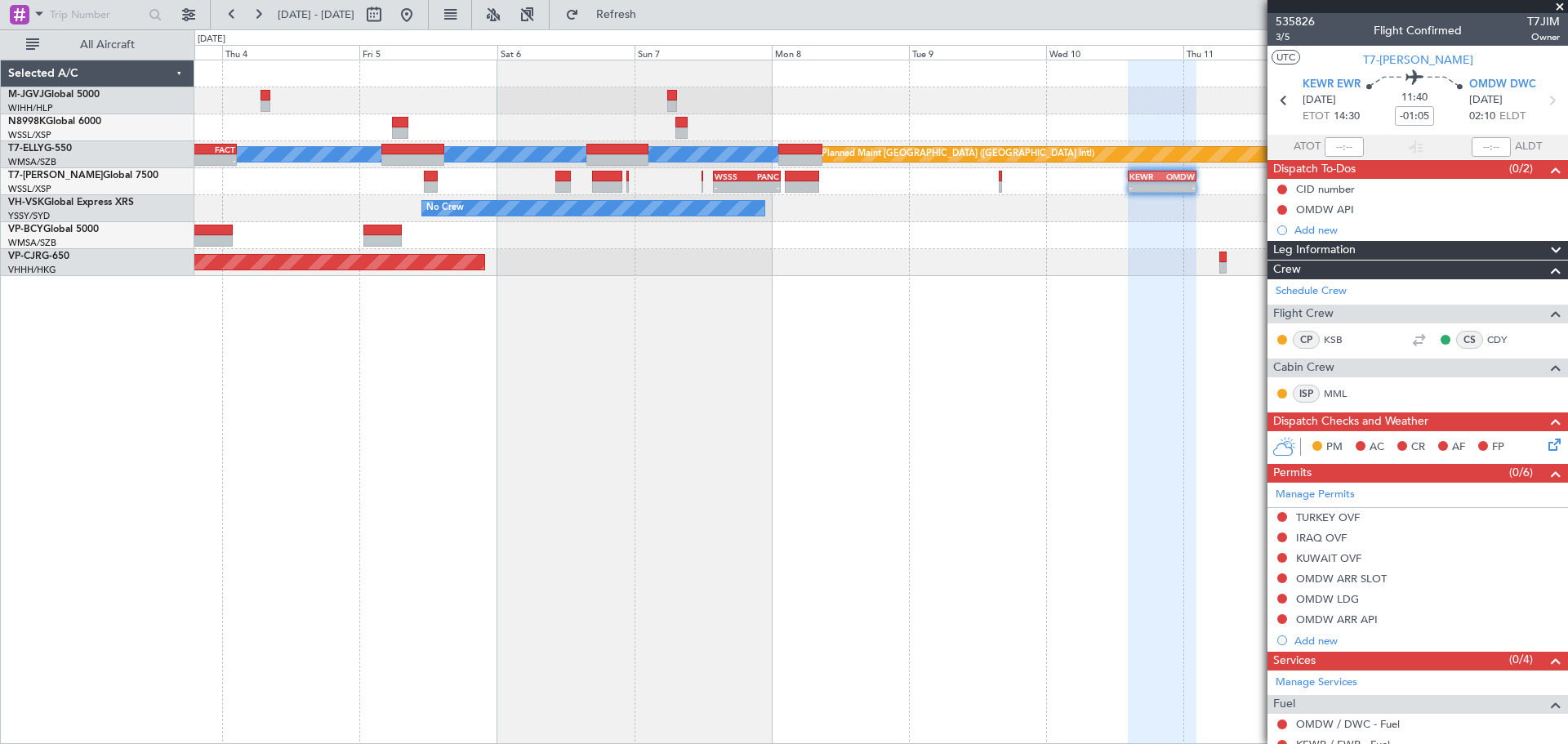
click at [1088, 429] on div "Planned Maint [GEOGRAPHIC_DATA] (Seletar) [PERSON_NAME] Planned Maint [GEOGRAPH…" at bounding box center [881, 401] width 1374 height 684
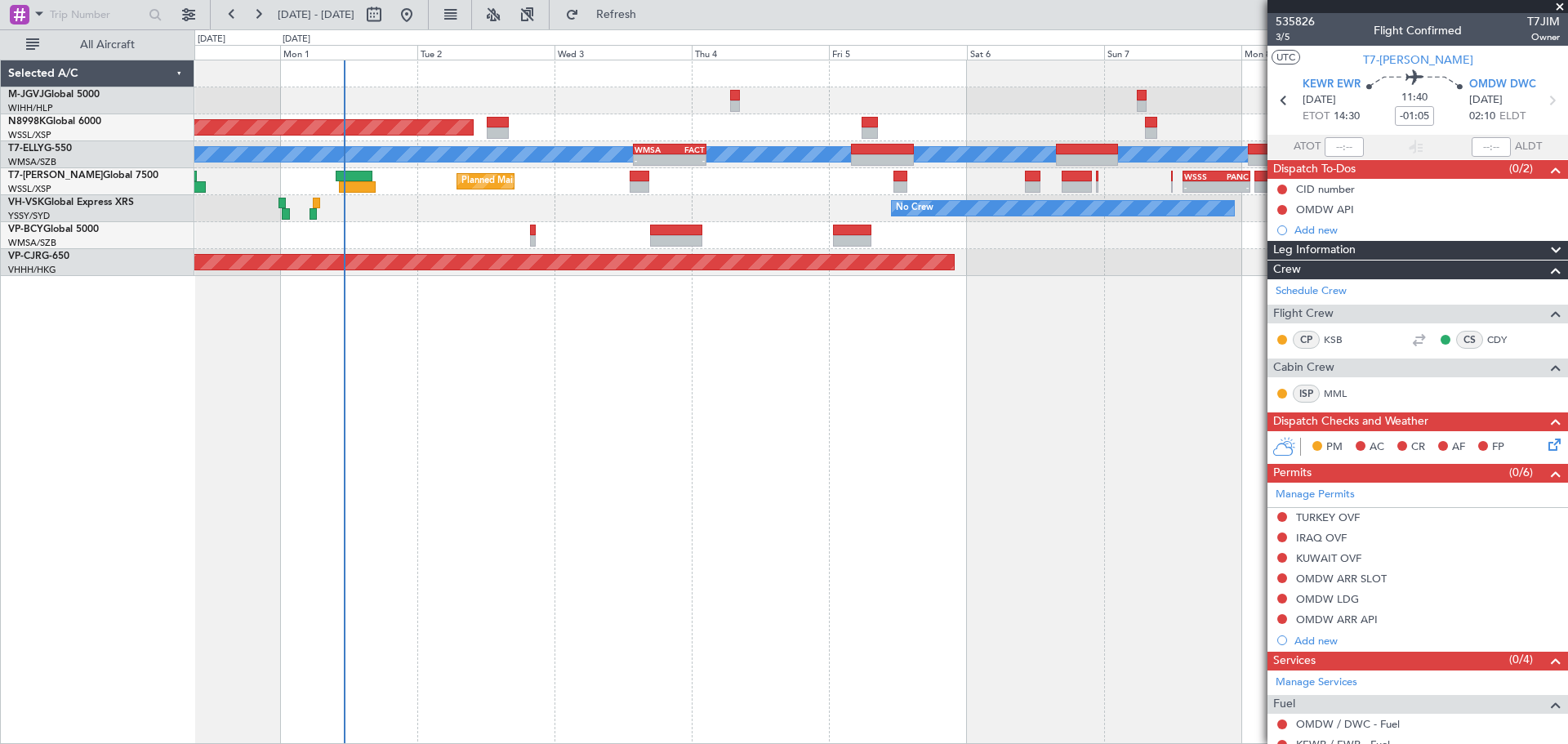
click at [770, 366] on div "Planned Maint [GEOGRAPHIC_DATA] (Seletar) [PERSON_NAME] Planned Maint [GEOGRAPH…" at bounding box center [881, 401] width 1374 height 684
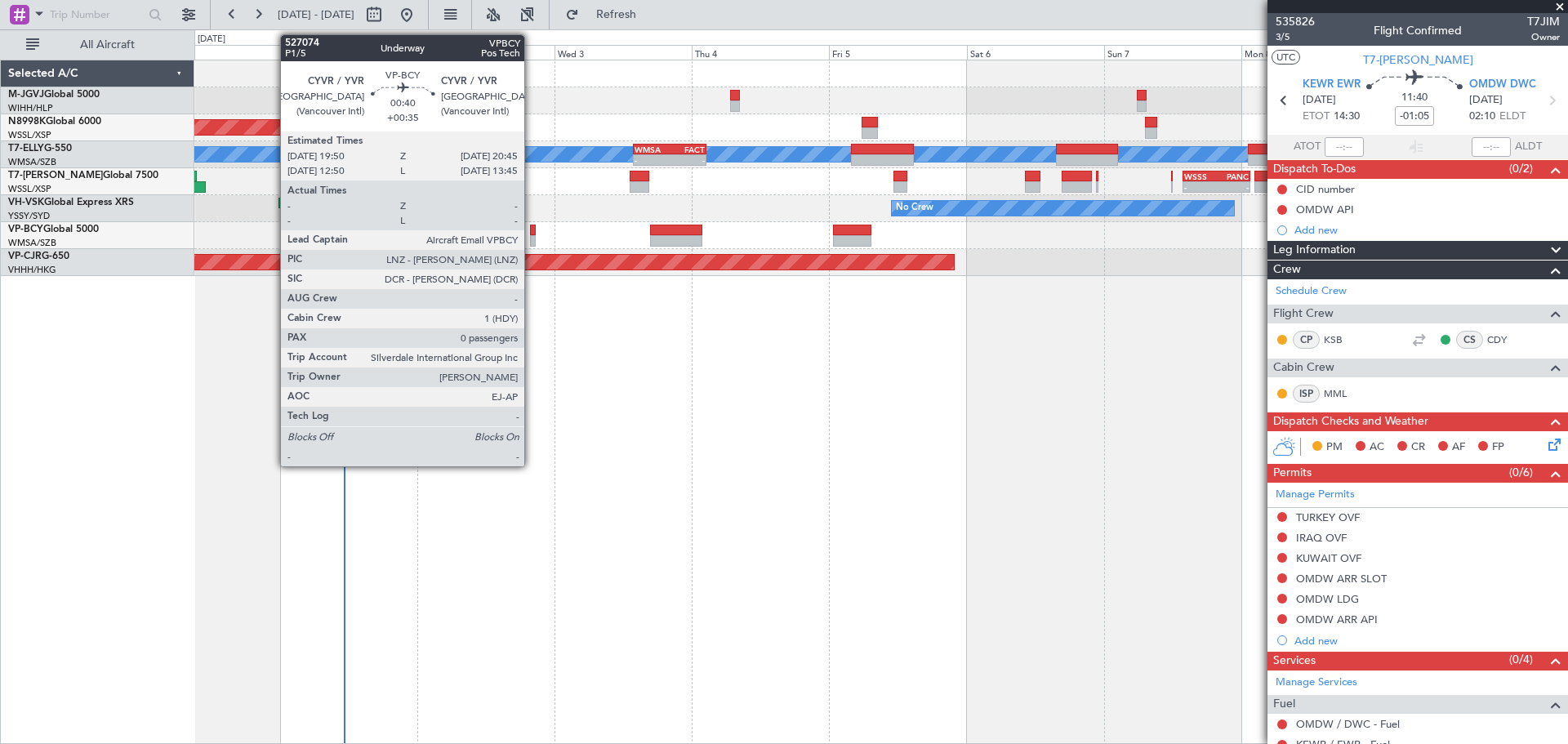
click at [532, 231] on div at bounding box center [533, 230] width 6 height 11
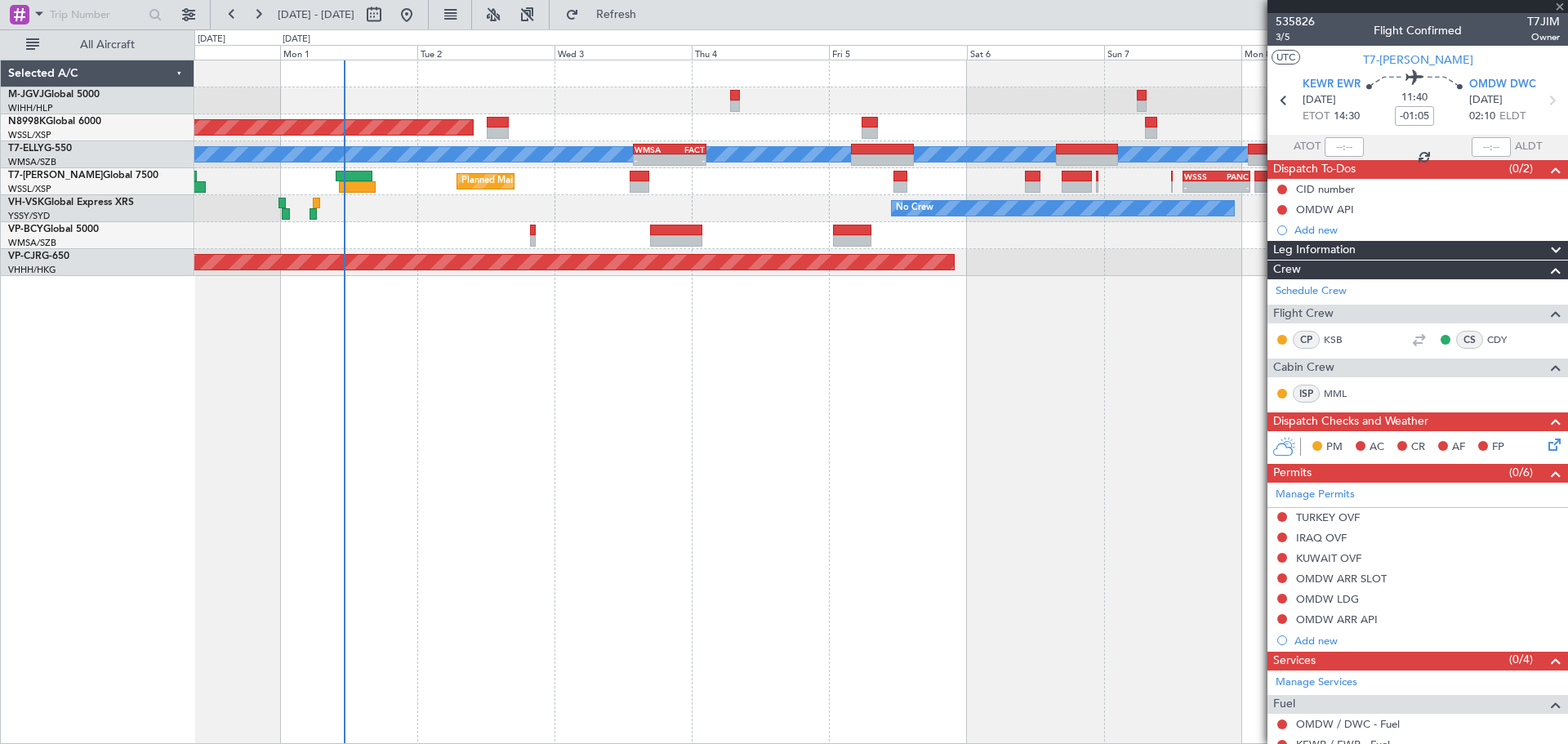
type input "+00:35"
type input "0"
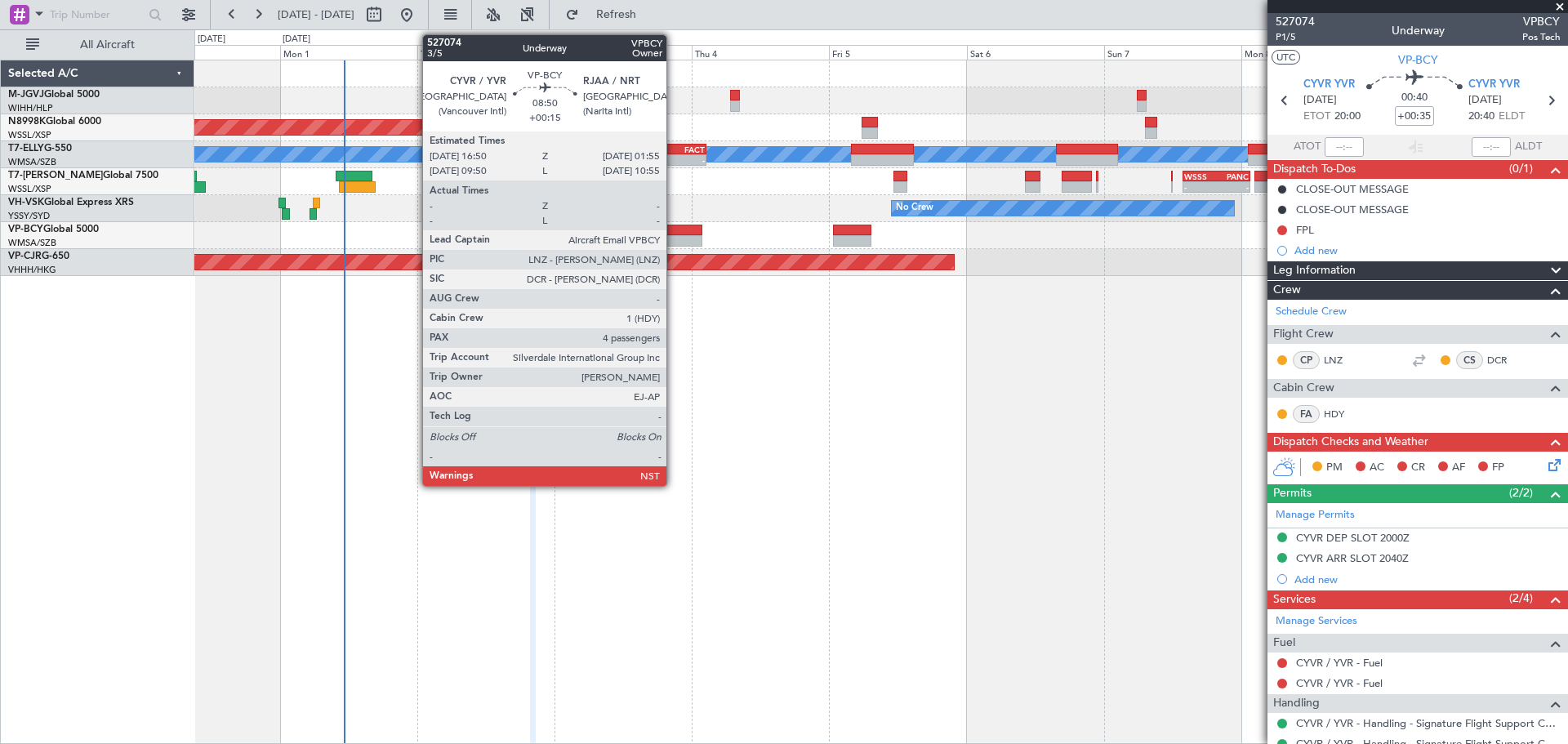
click at [674, 231] on div at bounding box center [676, 230] width 52 height 11
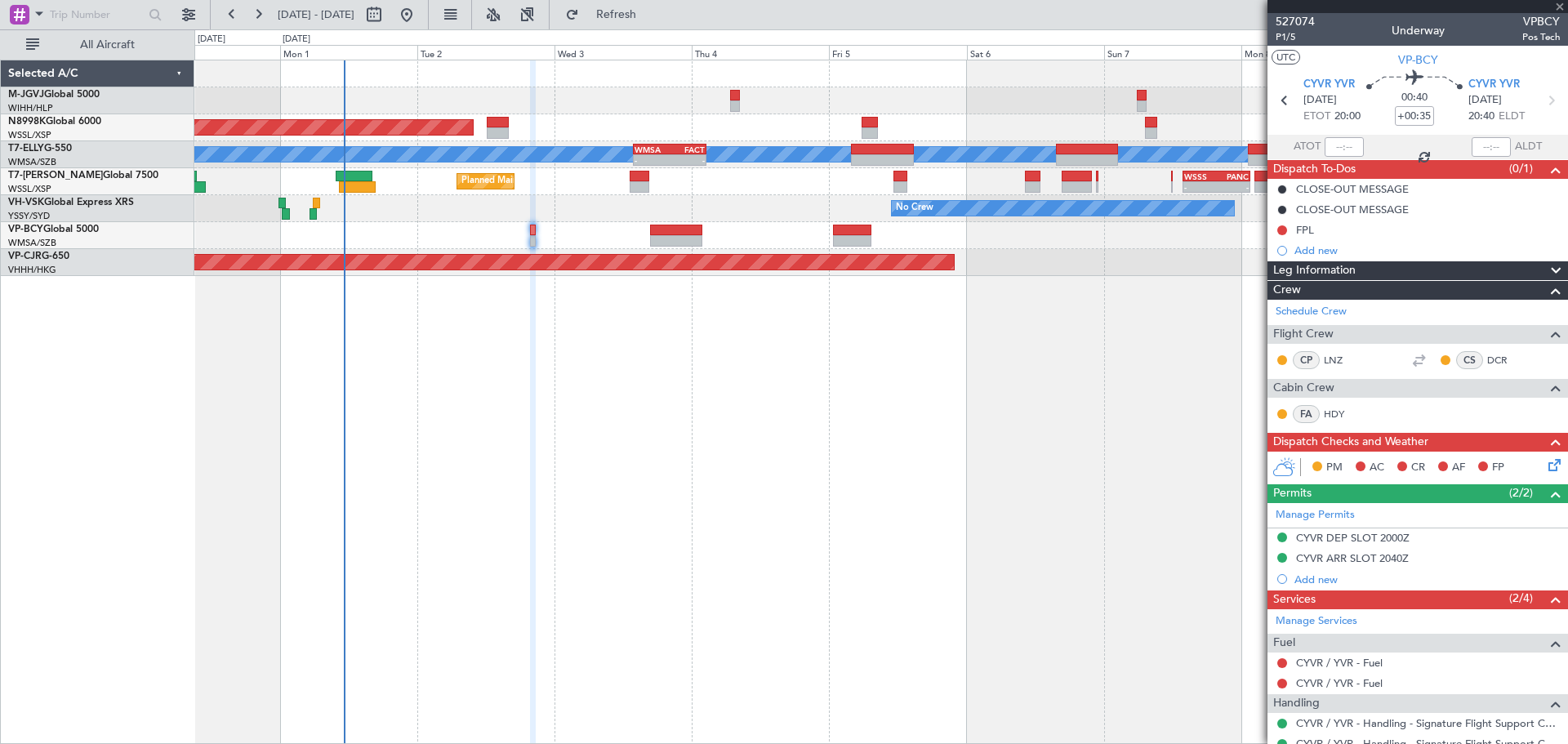
type input "+00:15"
type input "4"
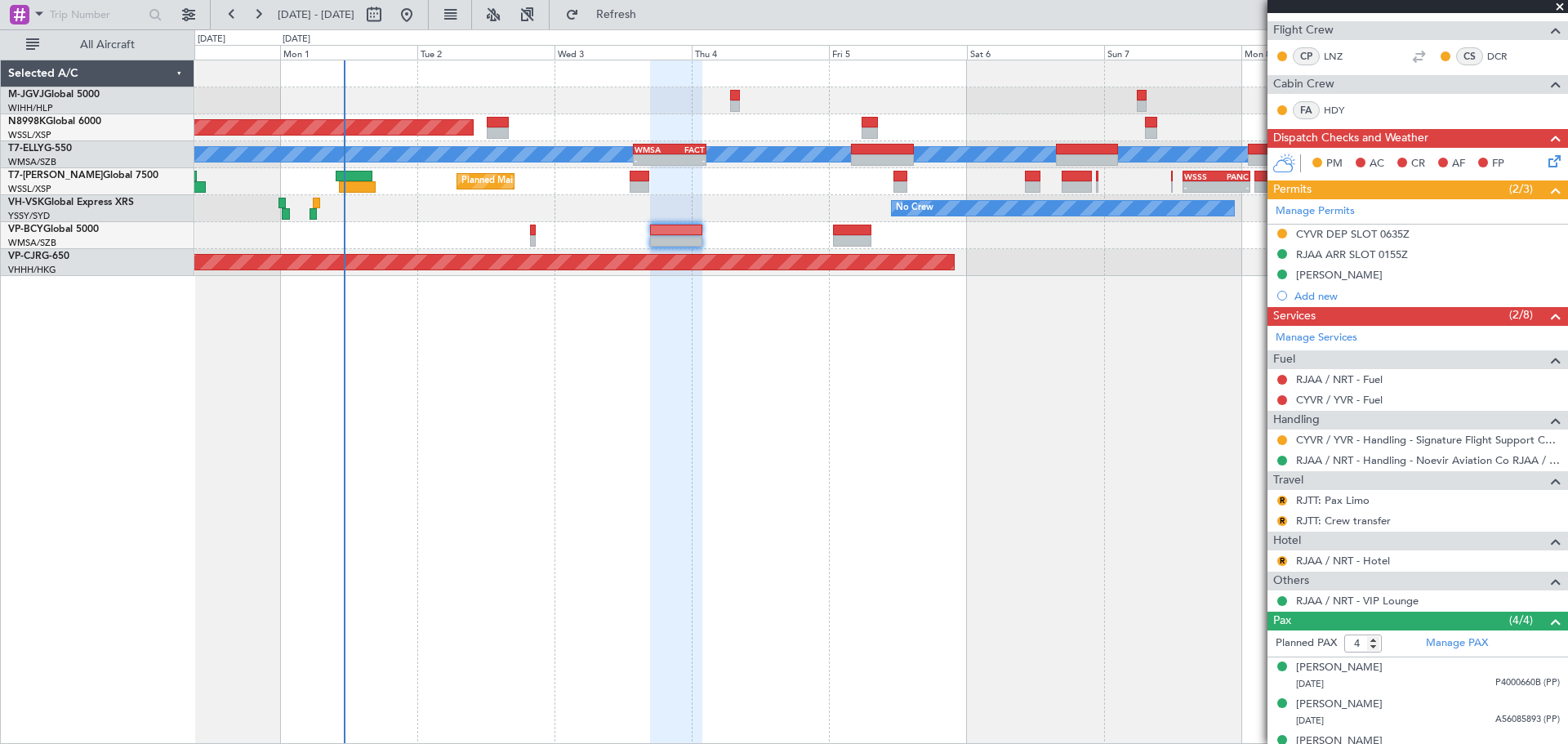
scroll to position [272, 0]
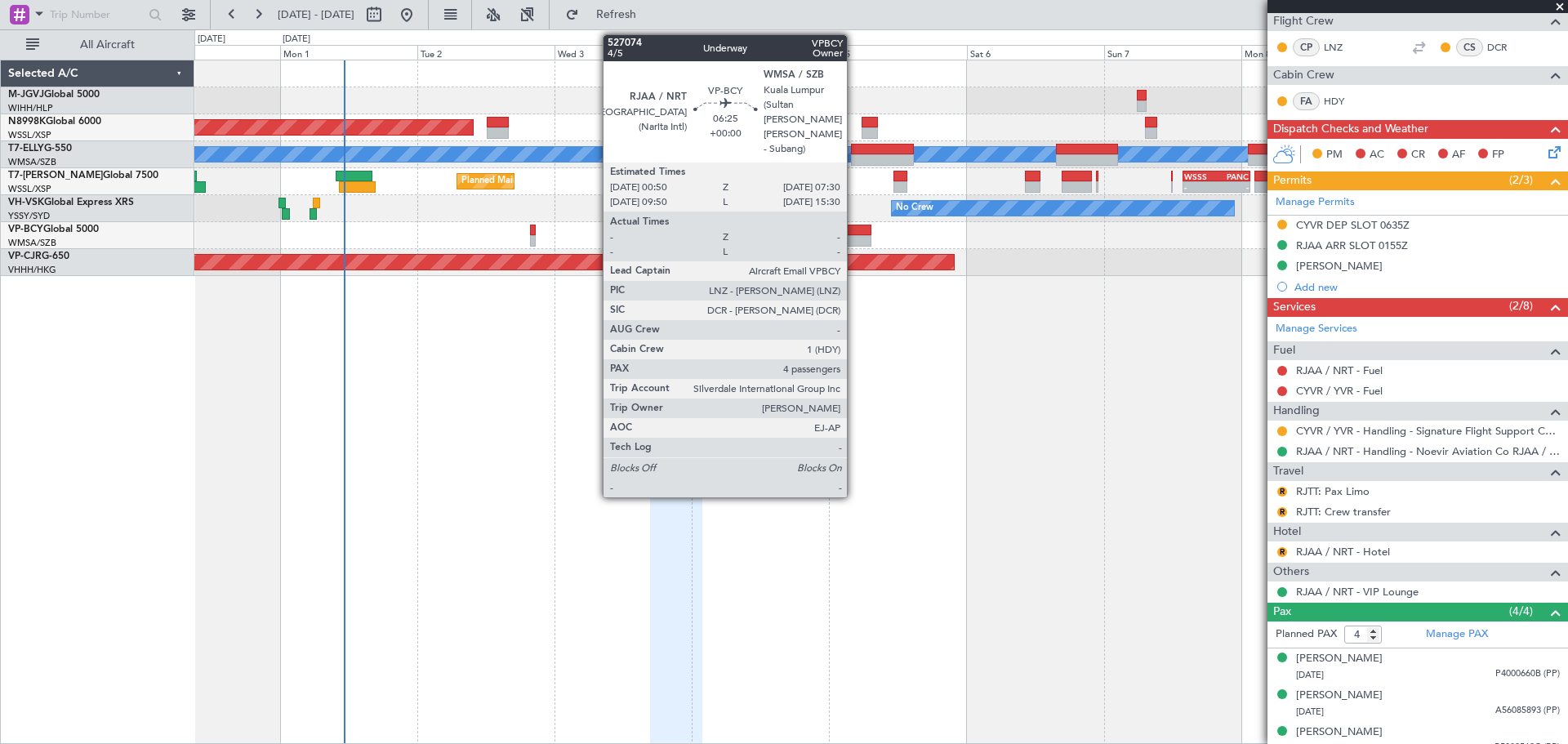
click at [855, 237] on div at bounding box center [852, 241] width 39 height 11
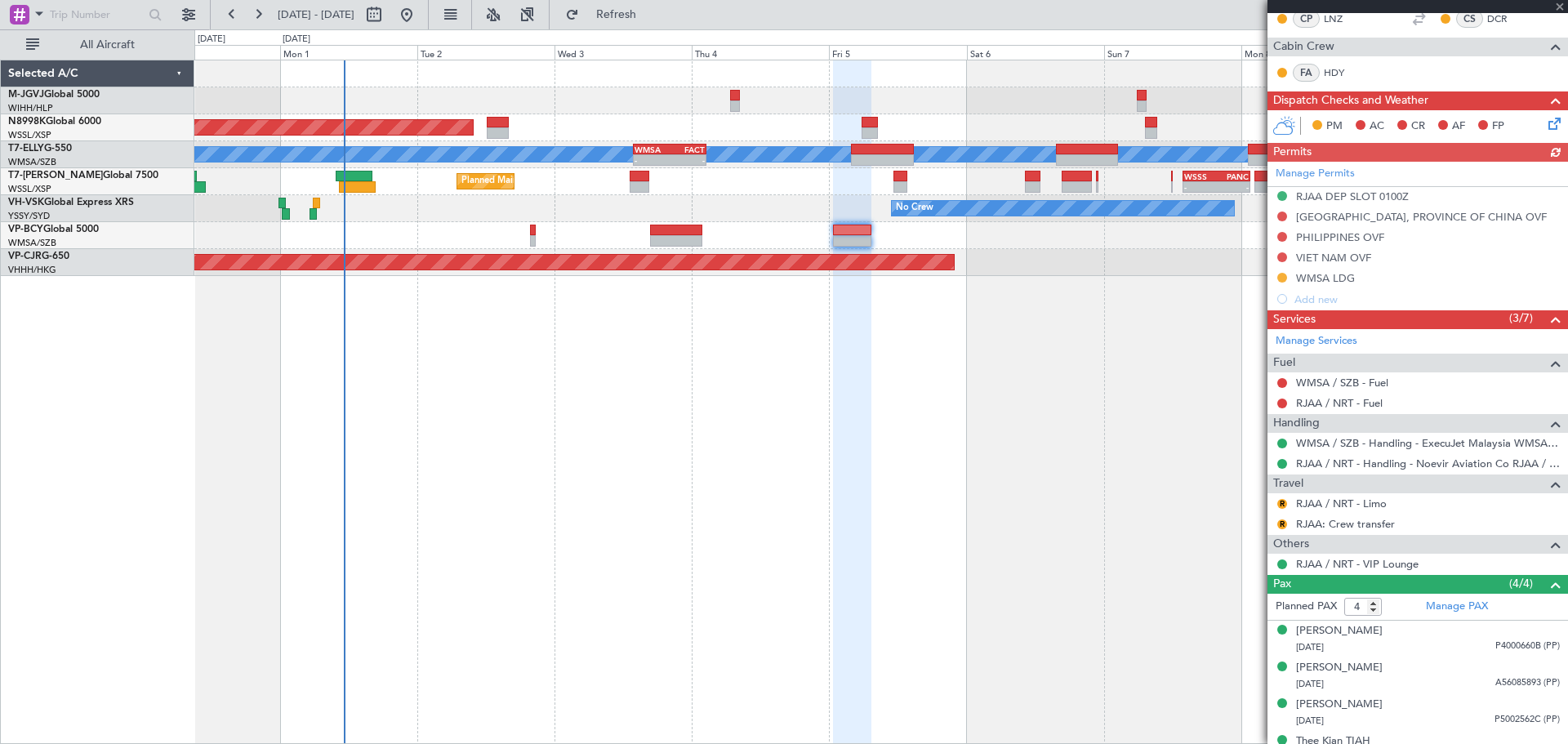
scroll to position [385, 0]
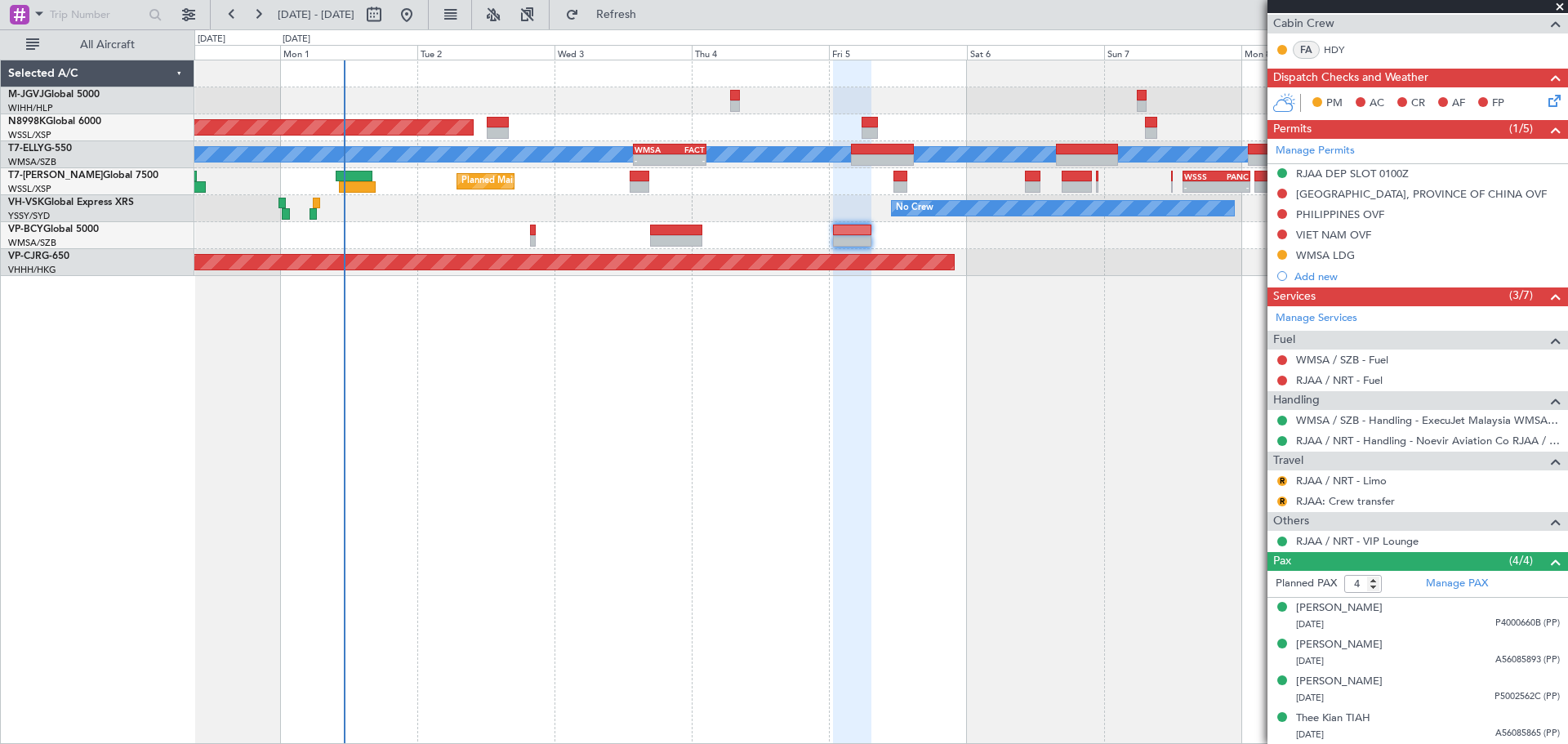
click at [1019, 415] on div "Planned Maint [GEOGRAPHIC_DATA] (Seletar) Planned Maint [GEOGRAPHIC_DATA] ([GEO…" at bounding box center [881, 401] width 1374 height 684
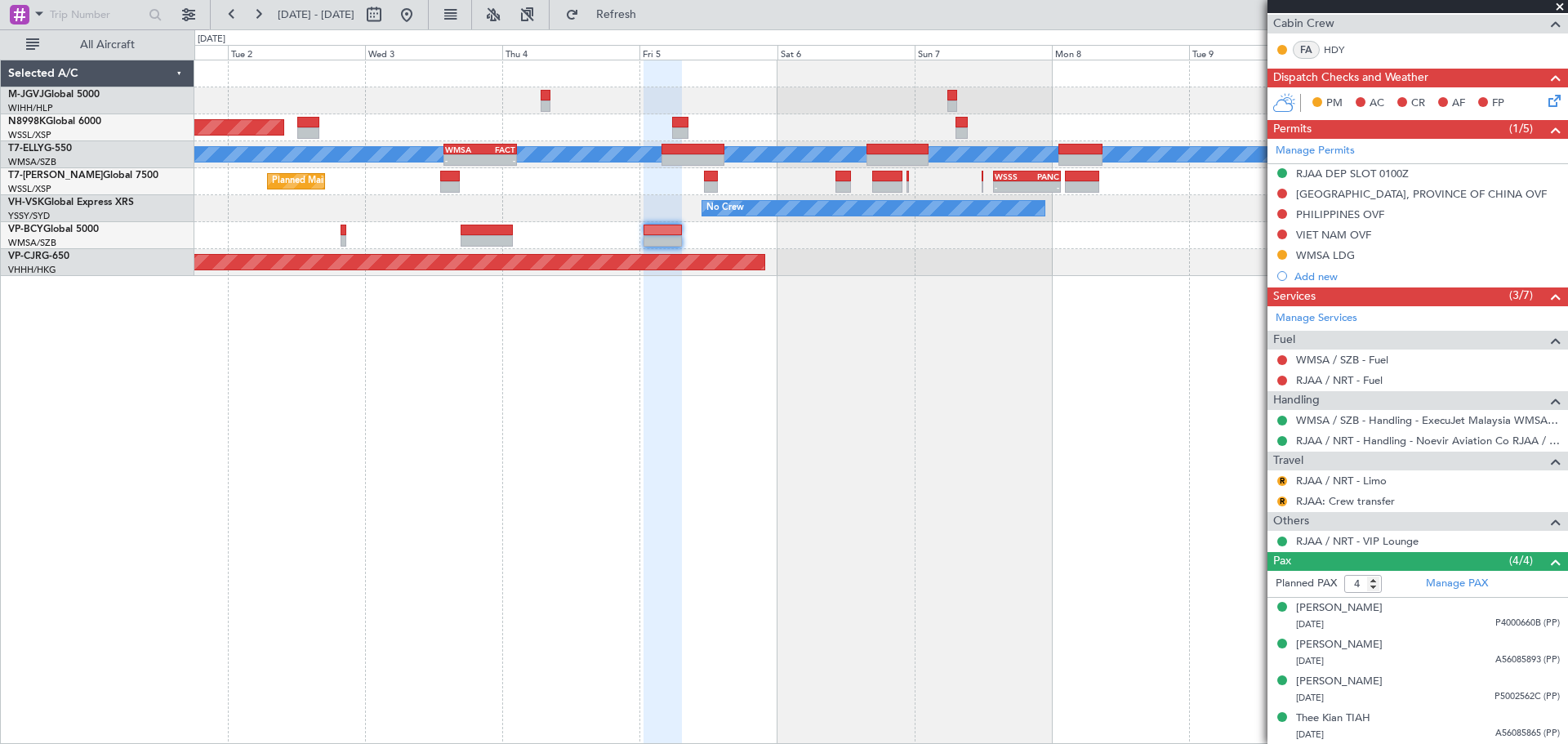
click at [866, 418] on div "Planned Maint [GEOGRAPHIC_DATA] (Seletar) Planned Maint [GEOGRAPHIC_DATA] ([GEO…" at bounding box center [881, 401] width 1374 height 684
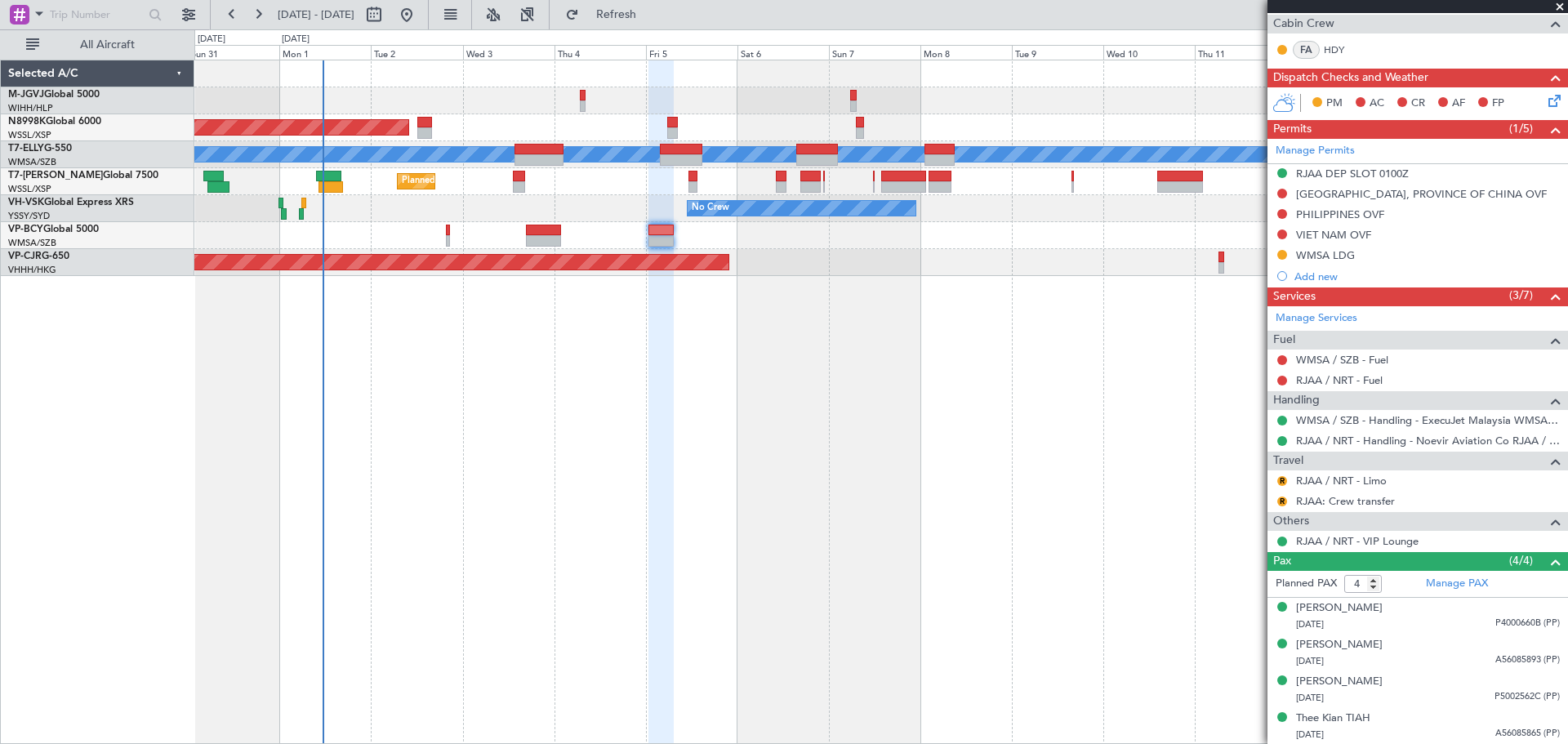
click at [910, 444] on div "Planned Maint [GEOGRAPHIC_DATA] (Seletar) Planned Maint [GEOGRAPHIC_DATA] ([GEO…" at bounding box center [881, 401] width 1374 height 684
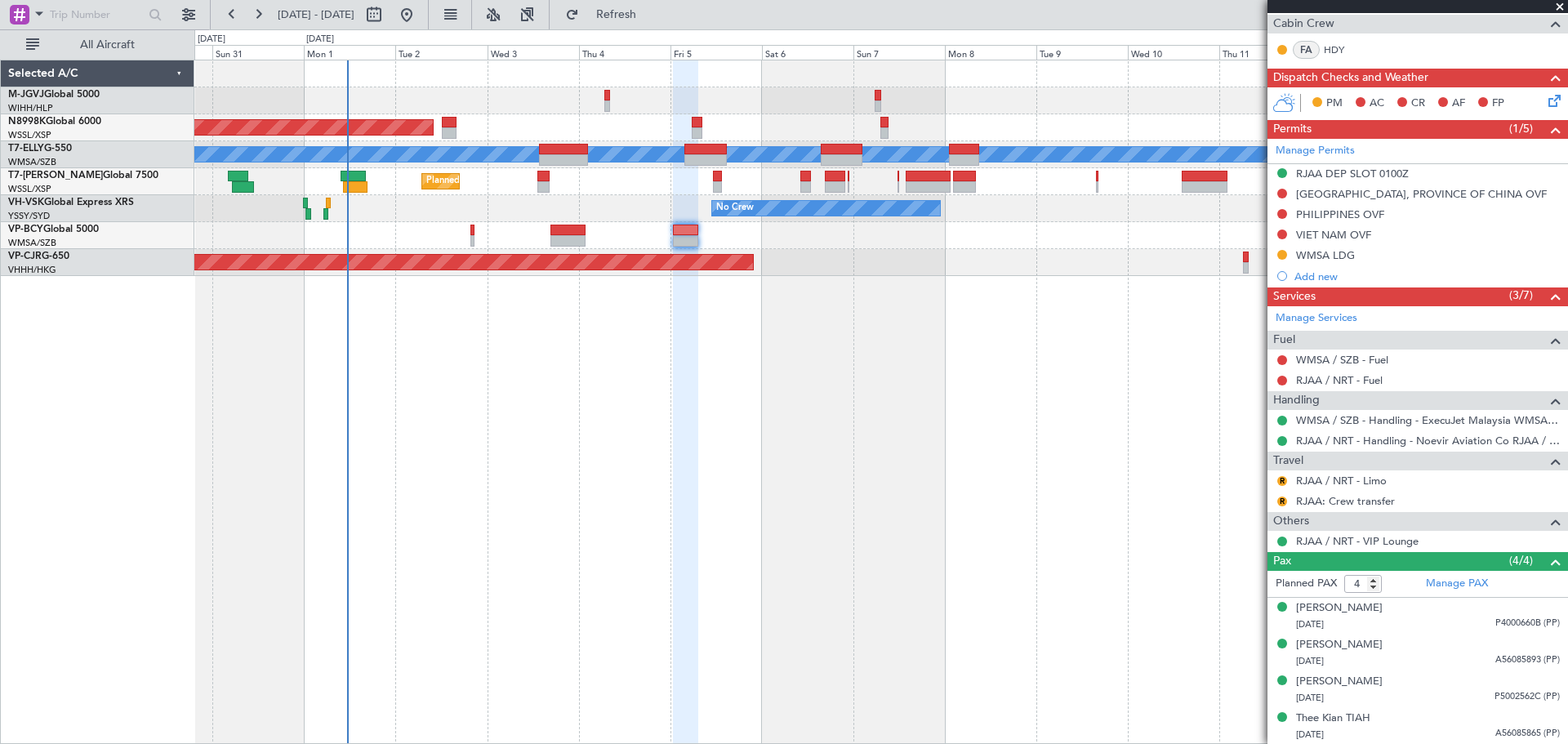
click at [723, 319] on div "Planned Maint [GEOGRAPHIC_DATA] (Seletar) Planned Maint [GEOGRAPHIC_DATA] ([GEO…" at bounding box center [881, 401] width 1374 height 684
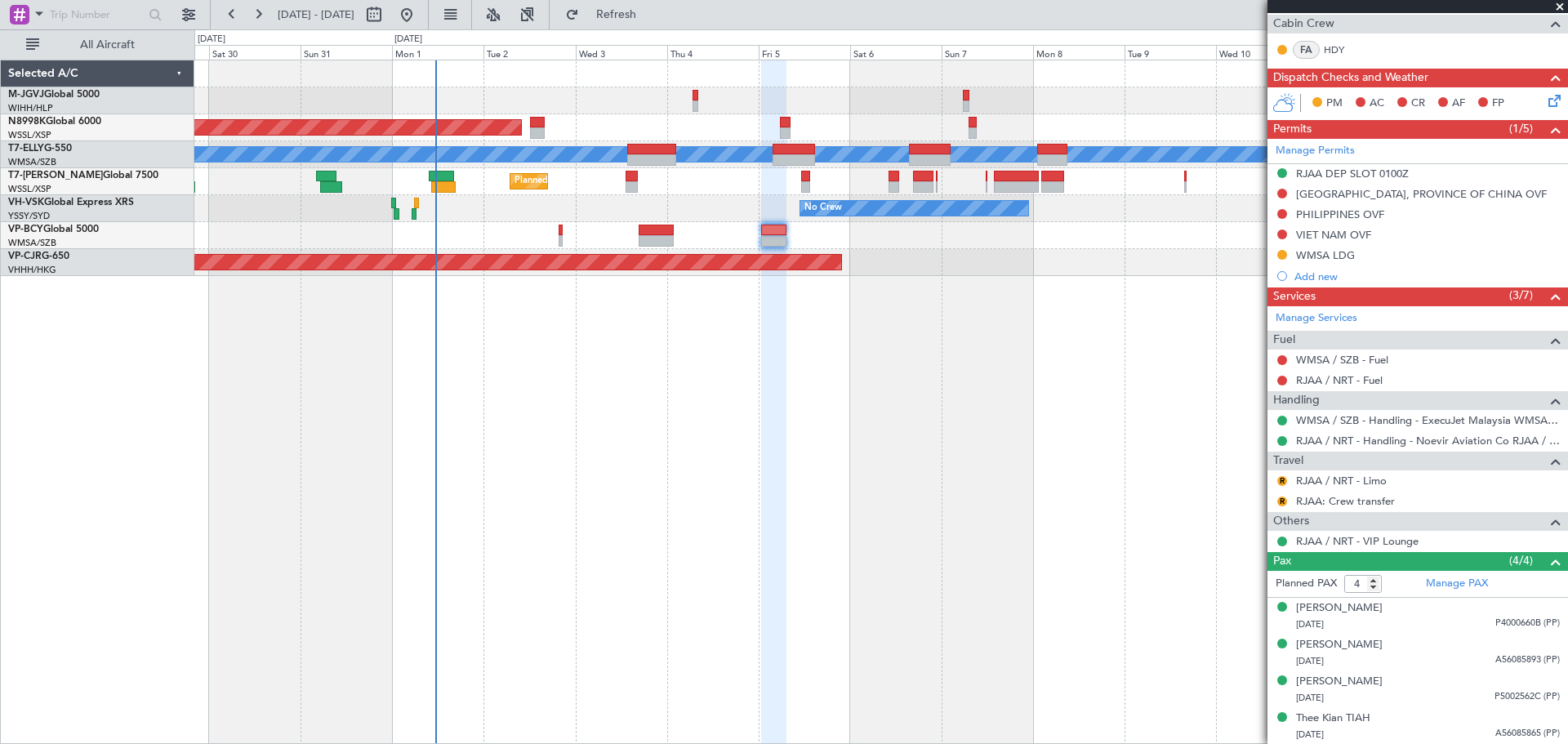
click at [669, 333] on div "Planned Maint [GEOGRAPHIC_DATA] (Halim Intl) Planned Maint [GEOGRAPHIC_DATA] (S…" at bounding box center [881, 401] width 1374 height 684
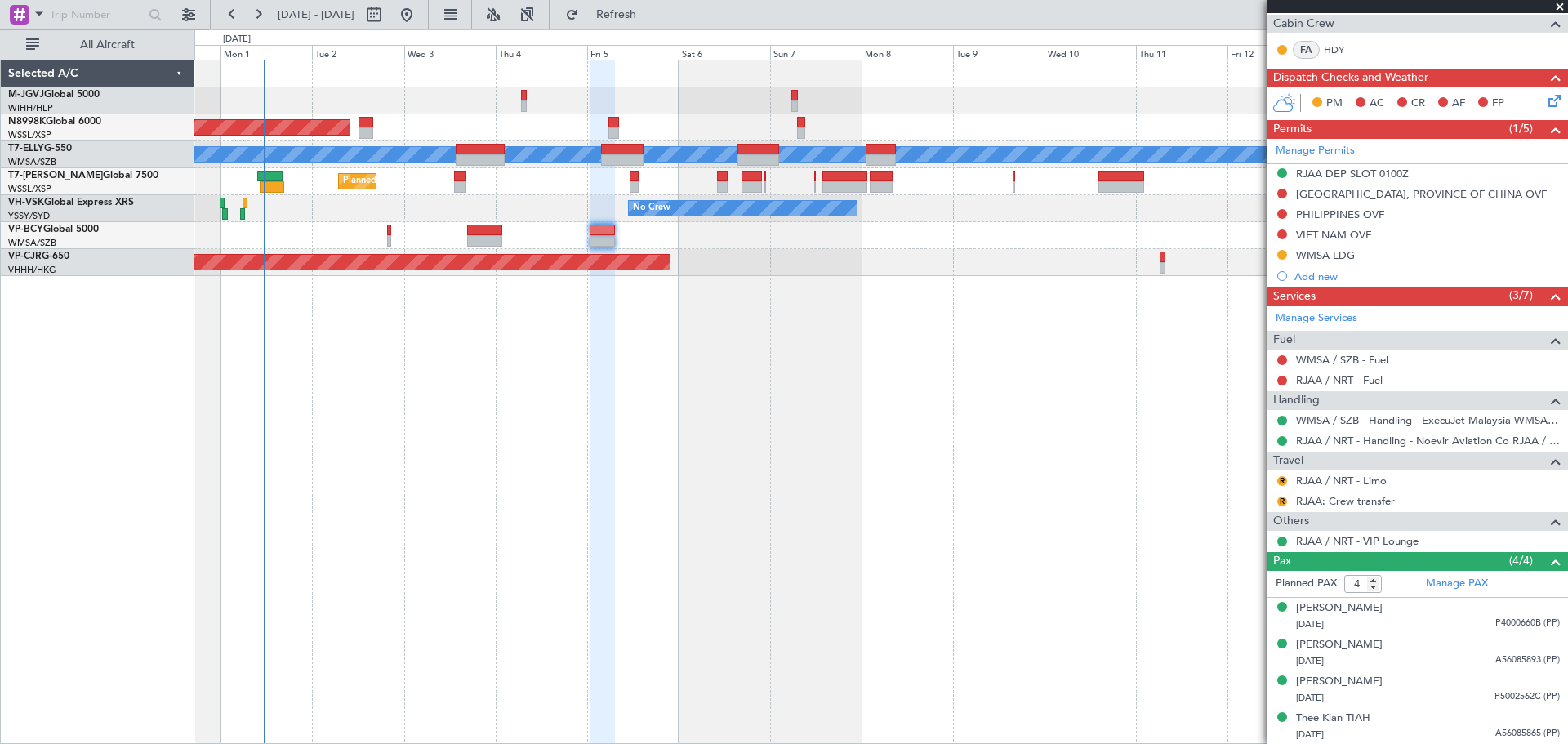
click at [975, 403] on div "Planned Maint [GEOGRAPHIC_DATA] (Seletar) Planned Maint [GEOGRAPHIC_DATA] ([GEO…" at bounding box center [881, 401] width 1374 height 684
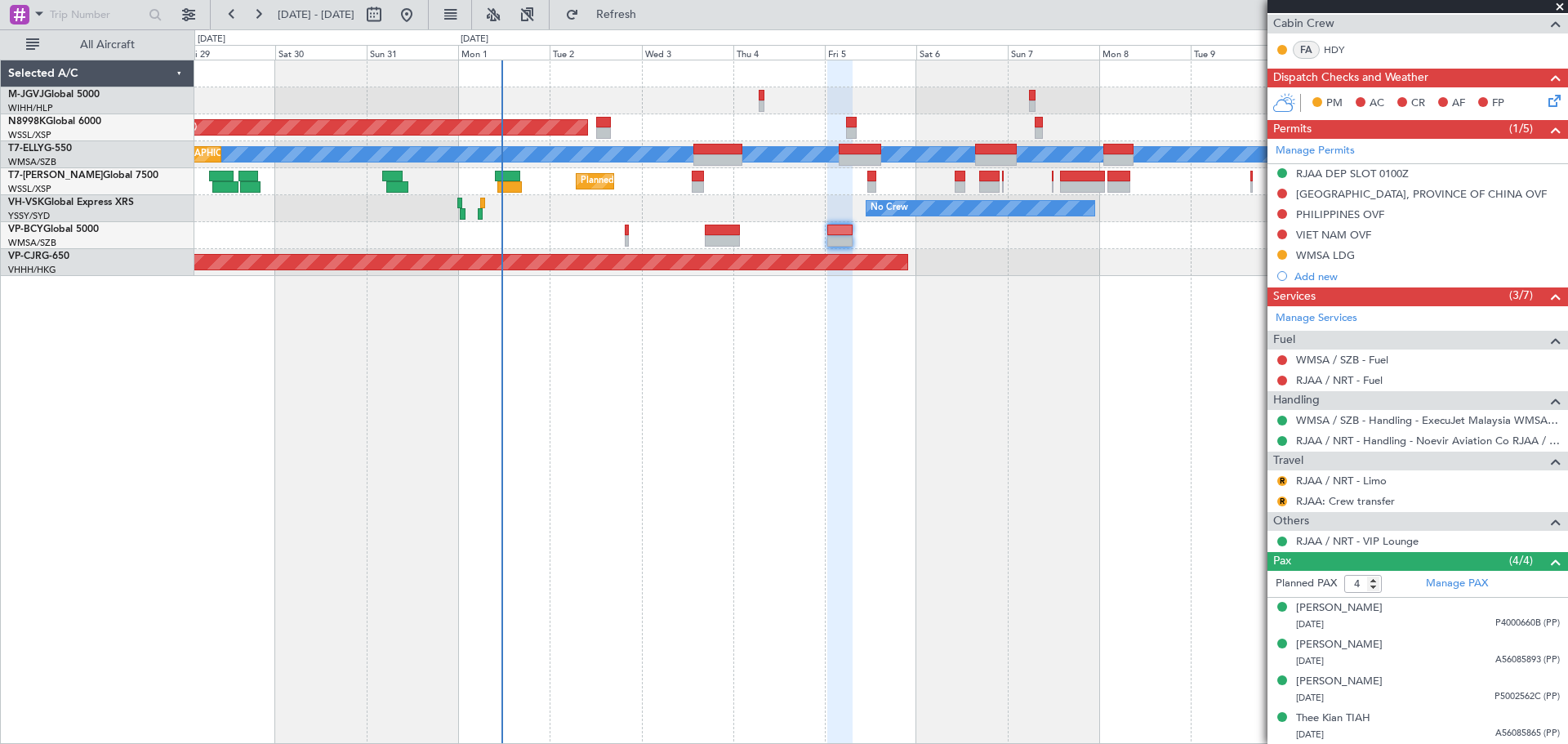
click at [584, 363] on div "Planned Maint [GEOGRAPHIC_DATA] (Halim Intl) Planned Maint [GEOGRAPHIC_DATA] (S…" at bounding box center [881, 401] width 1374 height 684
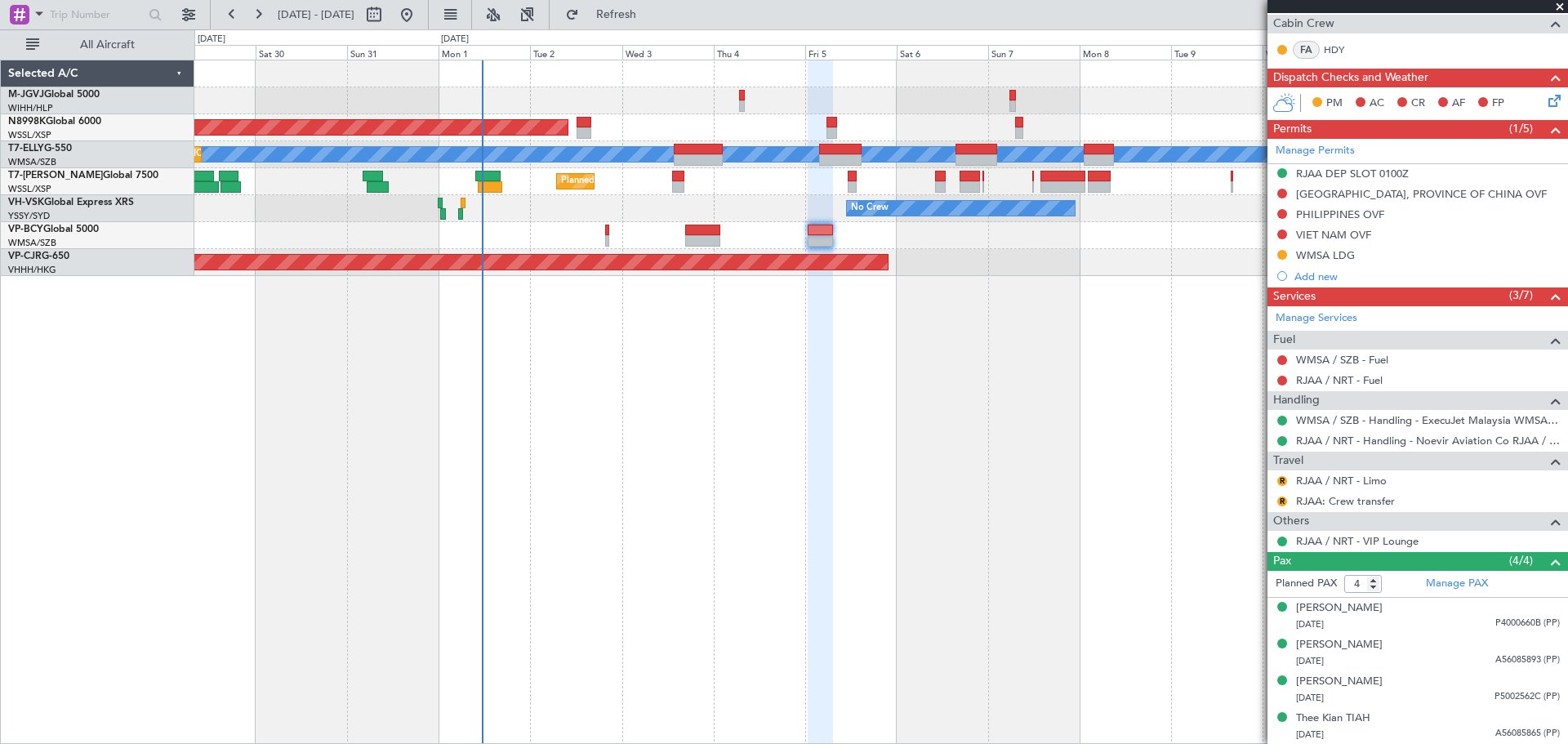
click at [582, 375] on div "Planned Maint [GEOGRAPHIC_DATA] (Halim Intl) Planned Maint [GEOGRAPHIC_DATA] (S…" at bounding box center [881, 401] width 1374 height 684
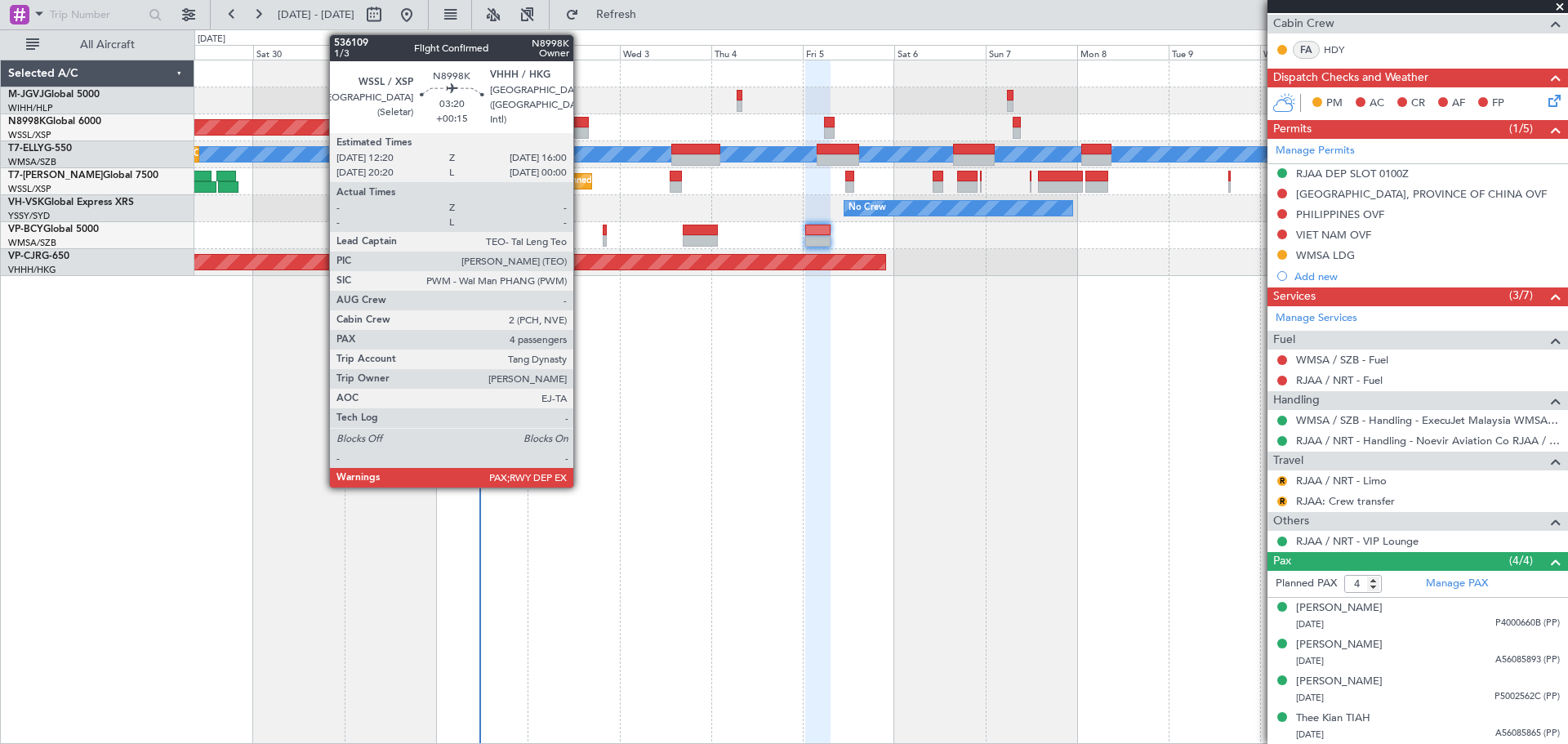
click at [580, 125] on div at bounding box center [582, 122] width 15 height 11
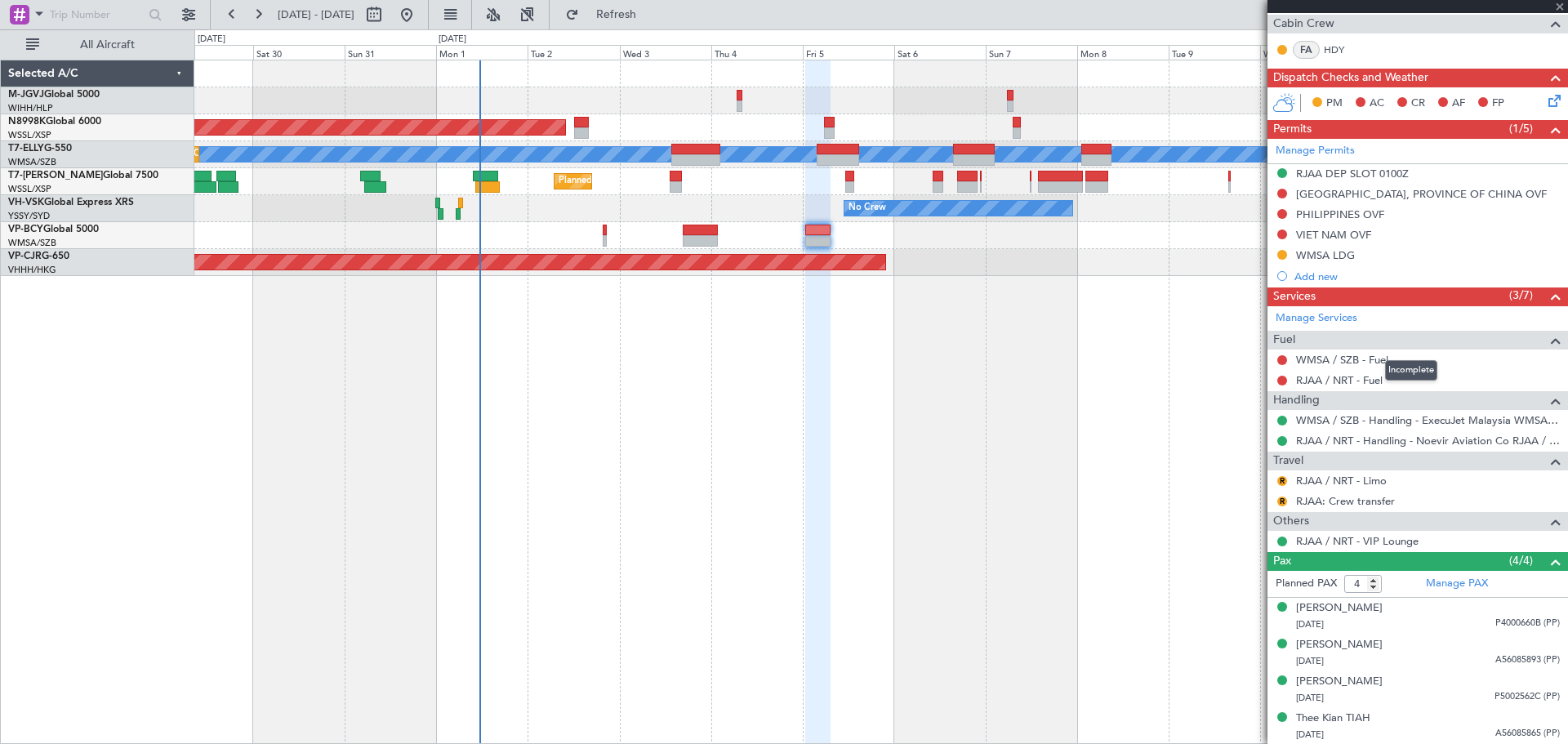
type input "+00:15"
